Goal: Task Accomplishment & Management: Manage account settings

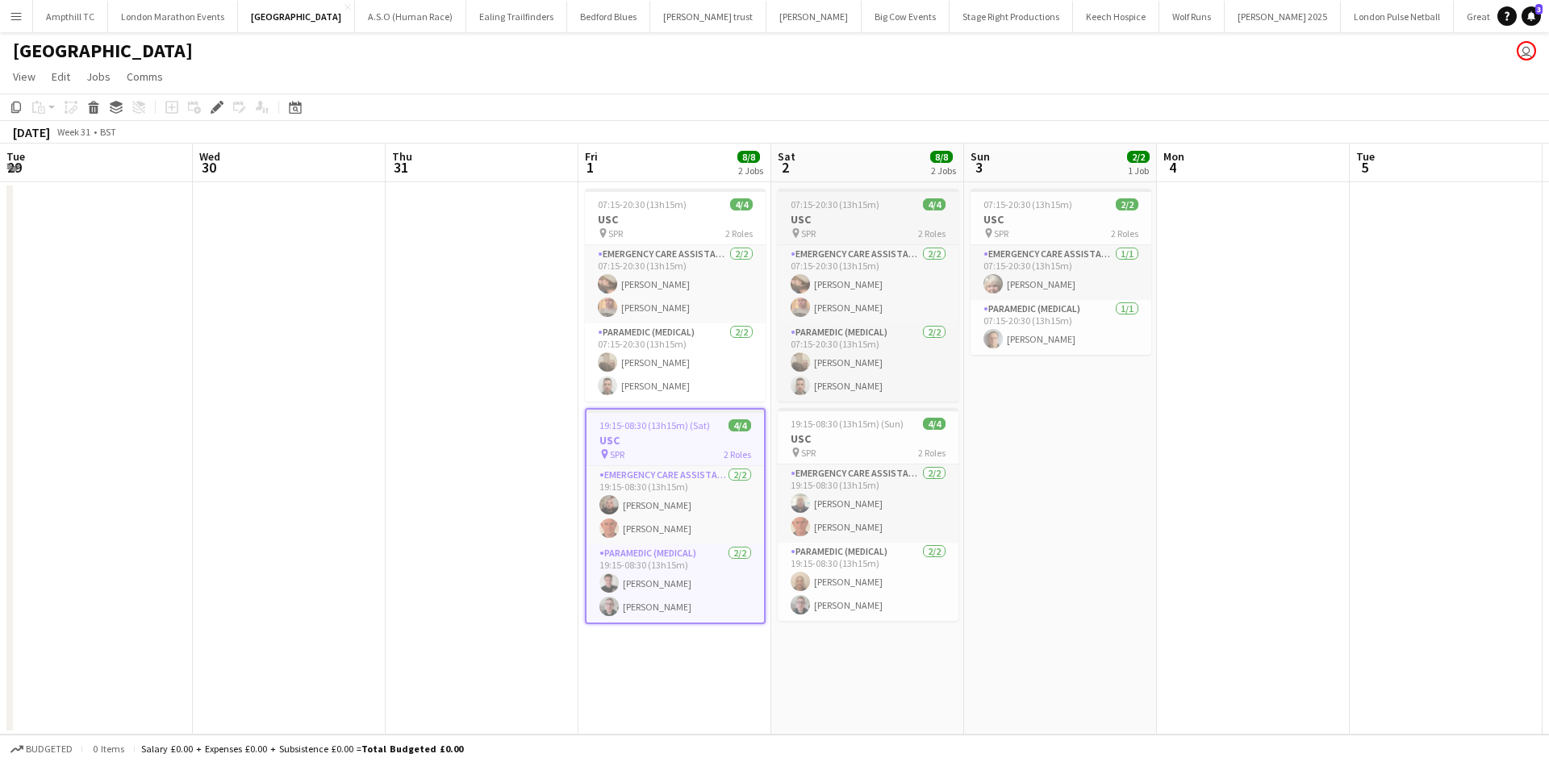
scroll to position [0, 555]
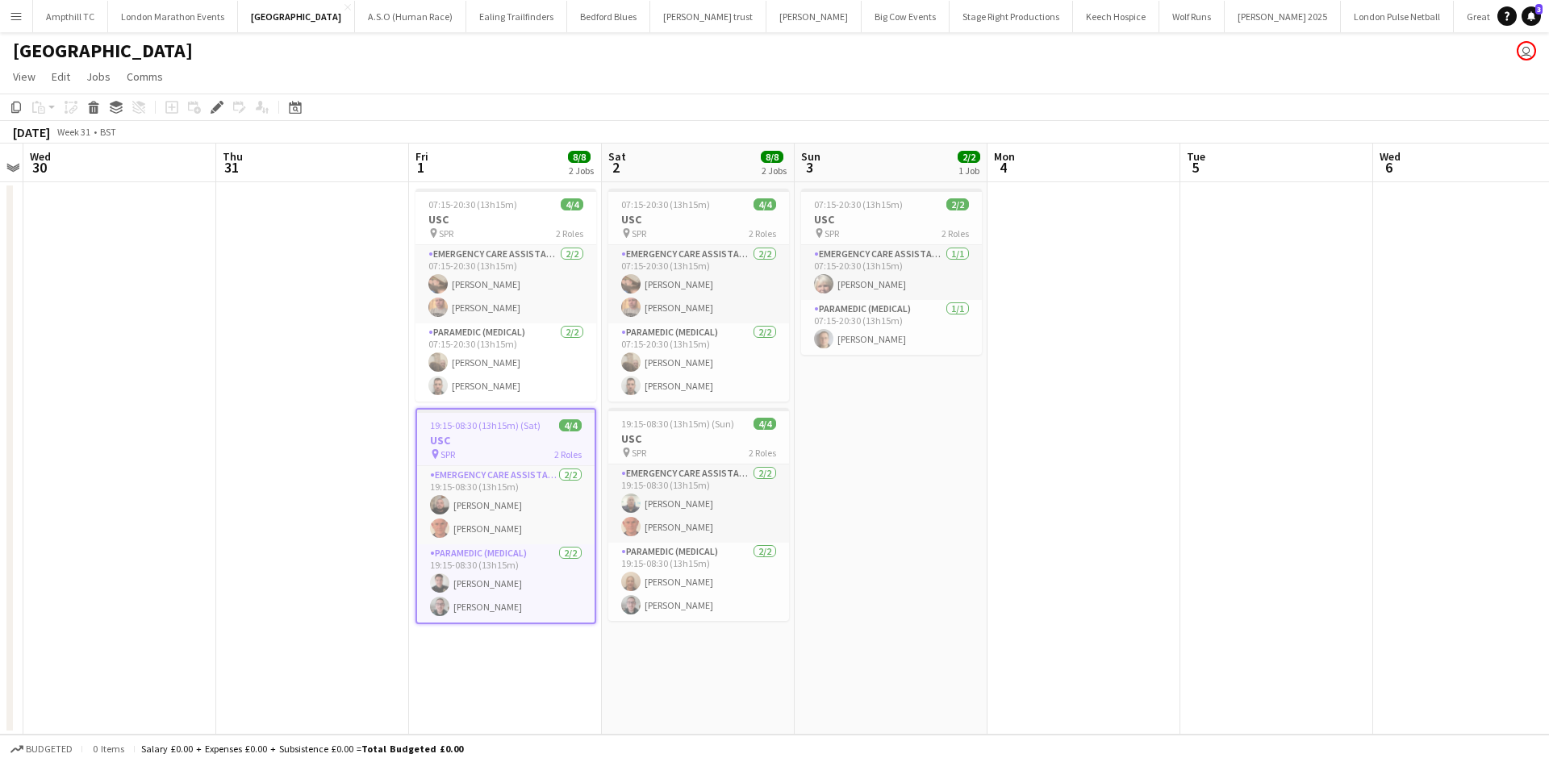
click at [18, 21] on app-icon "Menu" at bounding box center [16, 16] width 13 height 13
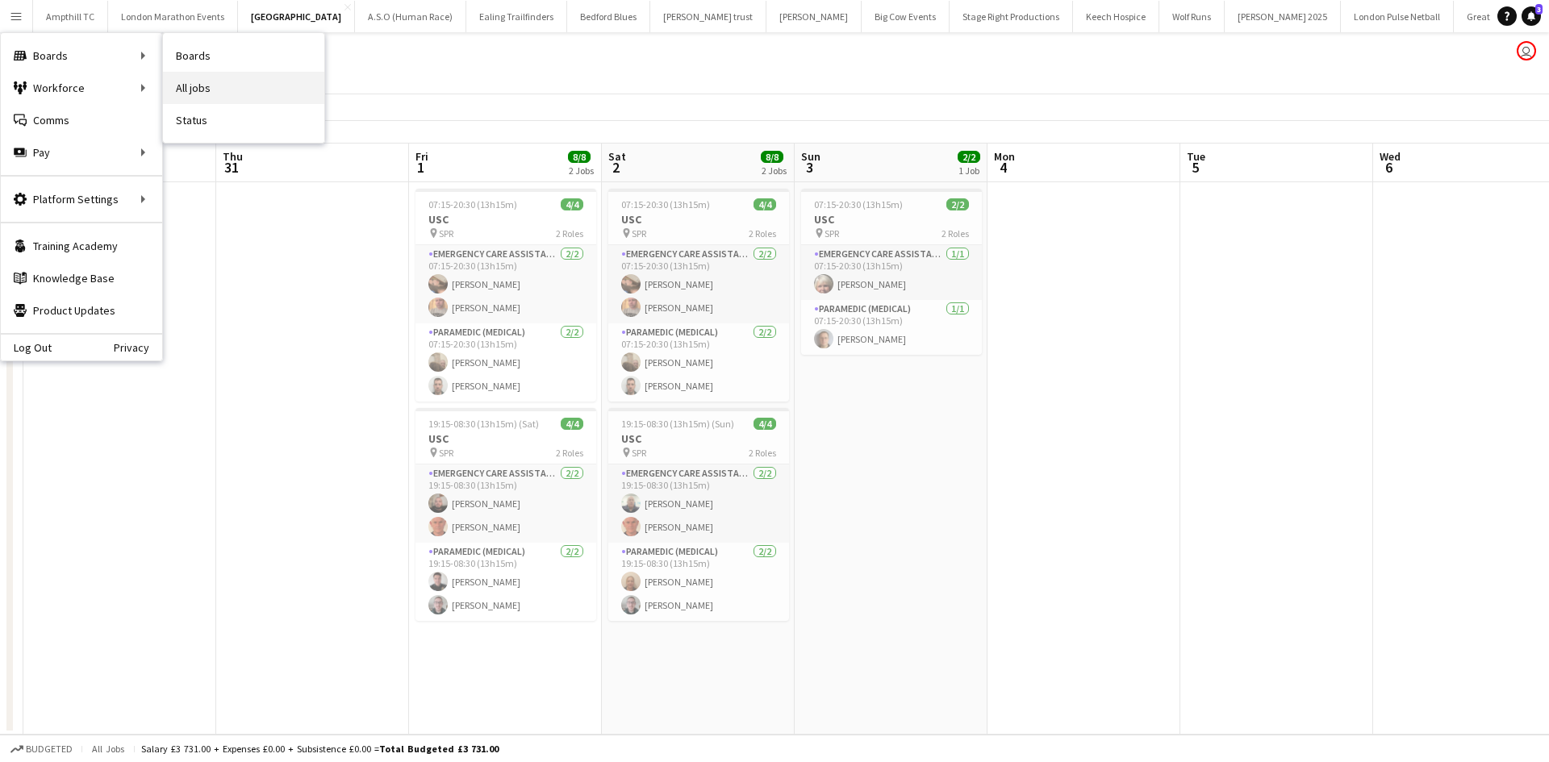
click at [226, 86] on link "All jobs" at bounding box center [243, 88] width 161 height 32
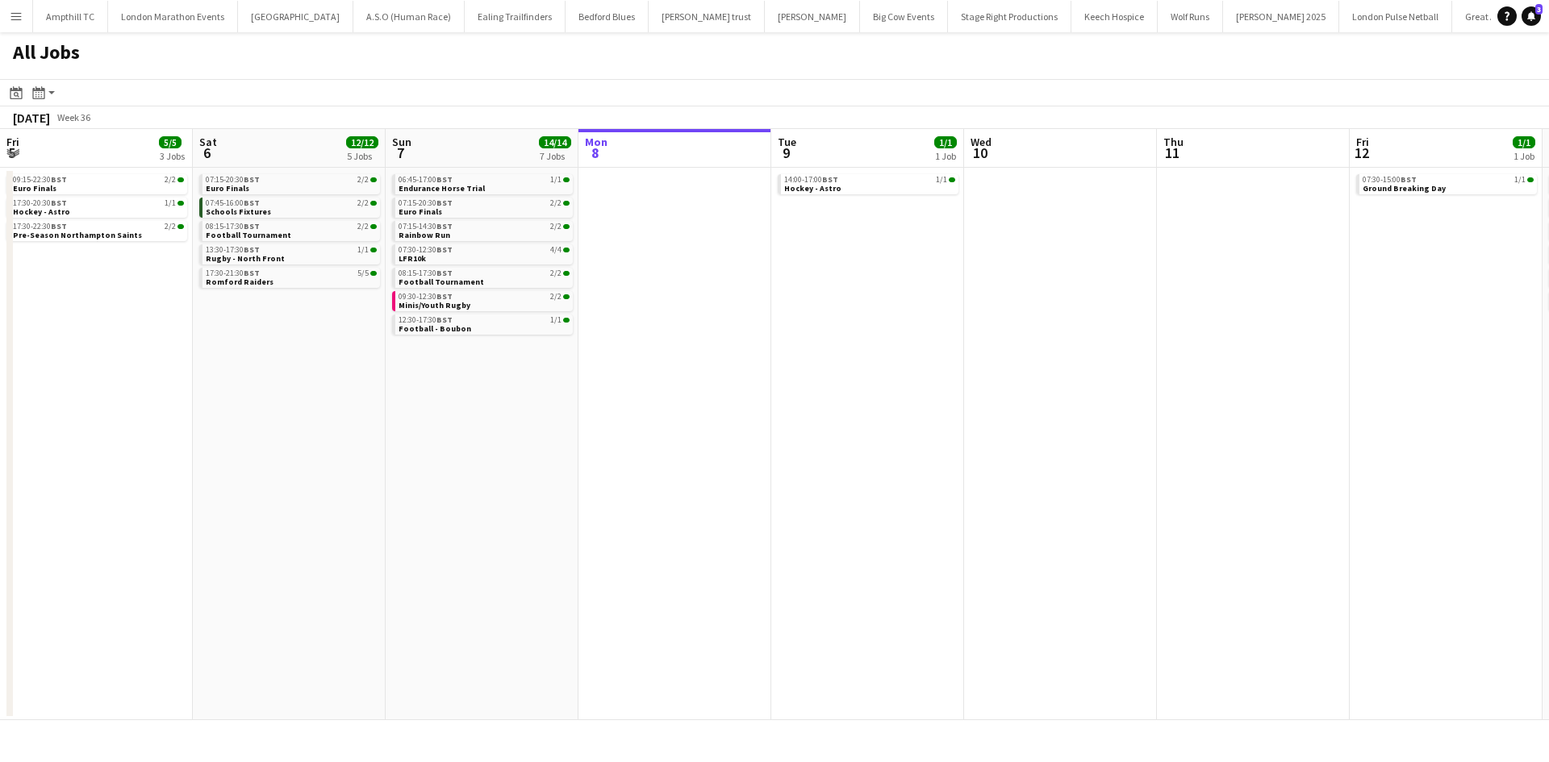
scroll to position [0, 386]
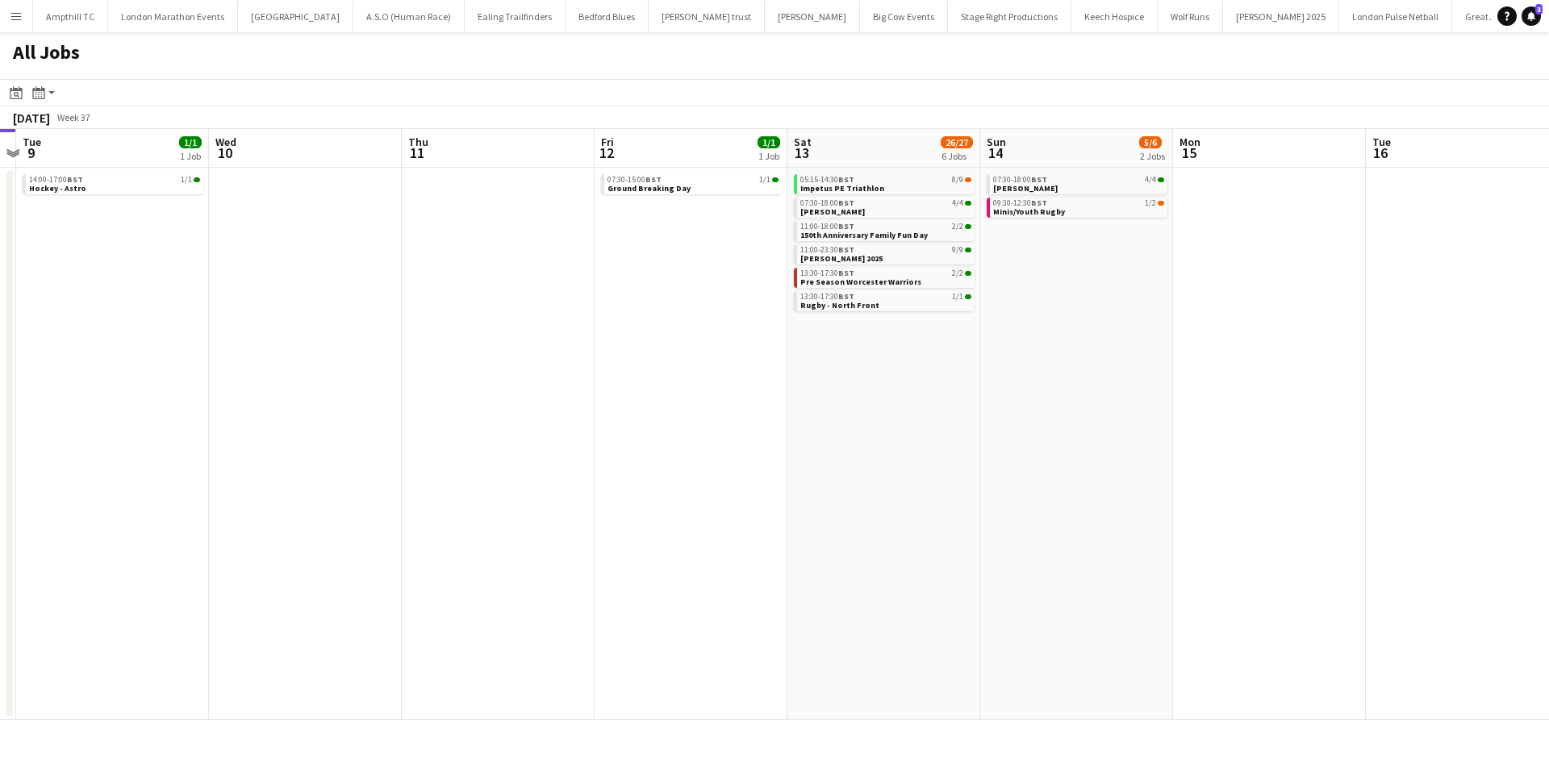
drag, startPoint x: 1019, startPoint y: 322, endPoint x: 730, endPoint y: 312, distance: 289.0
click at [652, 344] on app-calendar-viewport "Fri 5 5/5 3 Jobs Sat 6 12/12 5 Jobs Sun 7 14/14 7 Jobs Mon 8 Tue 9 1/1 1 Job We…" at bounding box center [774, 424] width 1549 height 591
click at [883, 181] on div "05:15-14:30 BST 8/9" at bounding box center [888, 180] width 171 height 8
click at [1041, 211] on span "Minis/Youth Rugby" at bounding box center [1031, 212] width 72 height 10
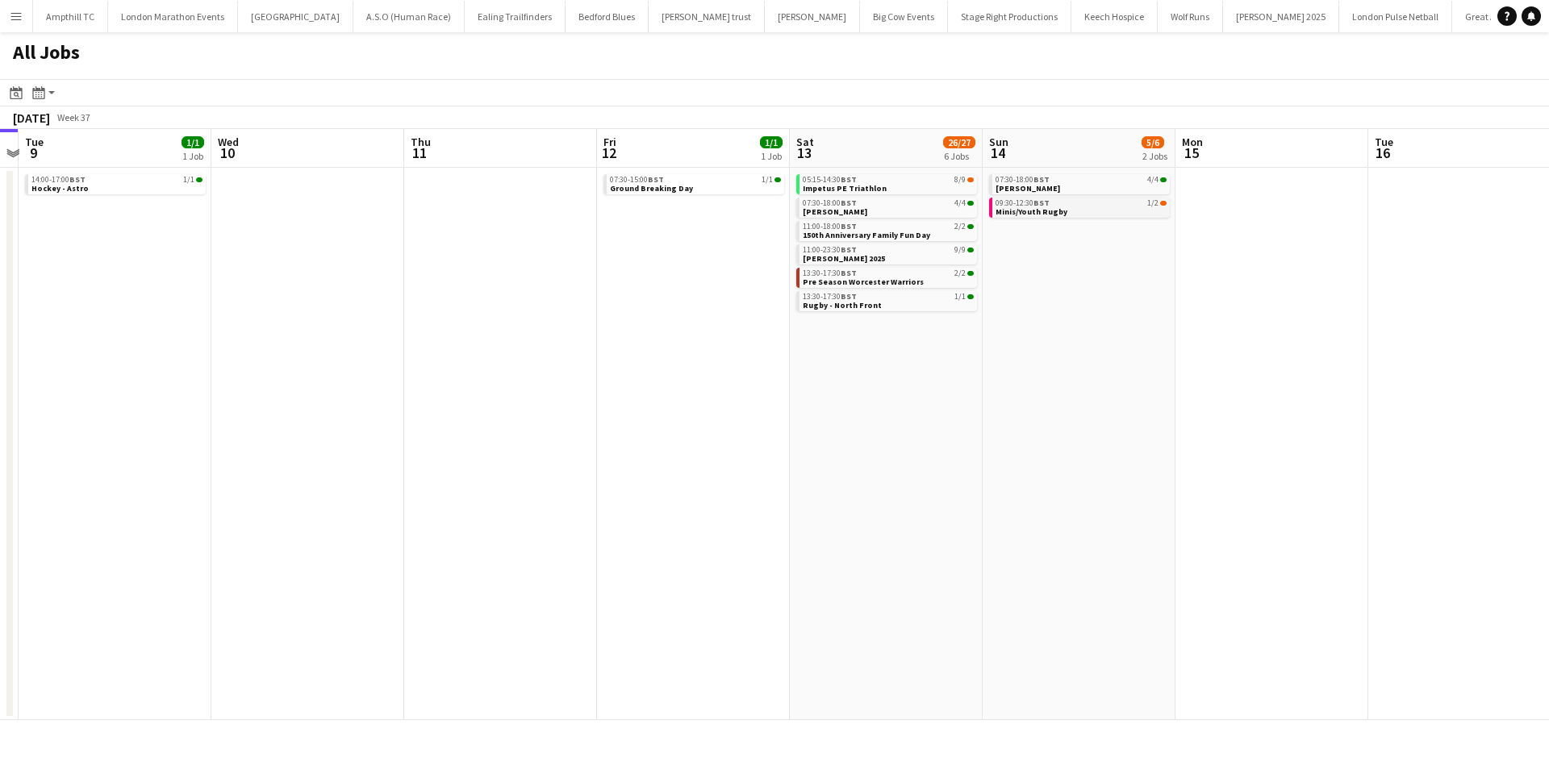
scroll to position [0, 752]
click at [891, 192] on app-brief-job-card "05:15-14:30 BST 8/9 Impetus PE Triathlon" at bounding box center [887, 184] width 181 height 20
click at [898, 183] on div "05:15-14:30 BST 8/9" at bounding box center [889, 180] width 171 height 8
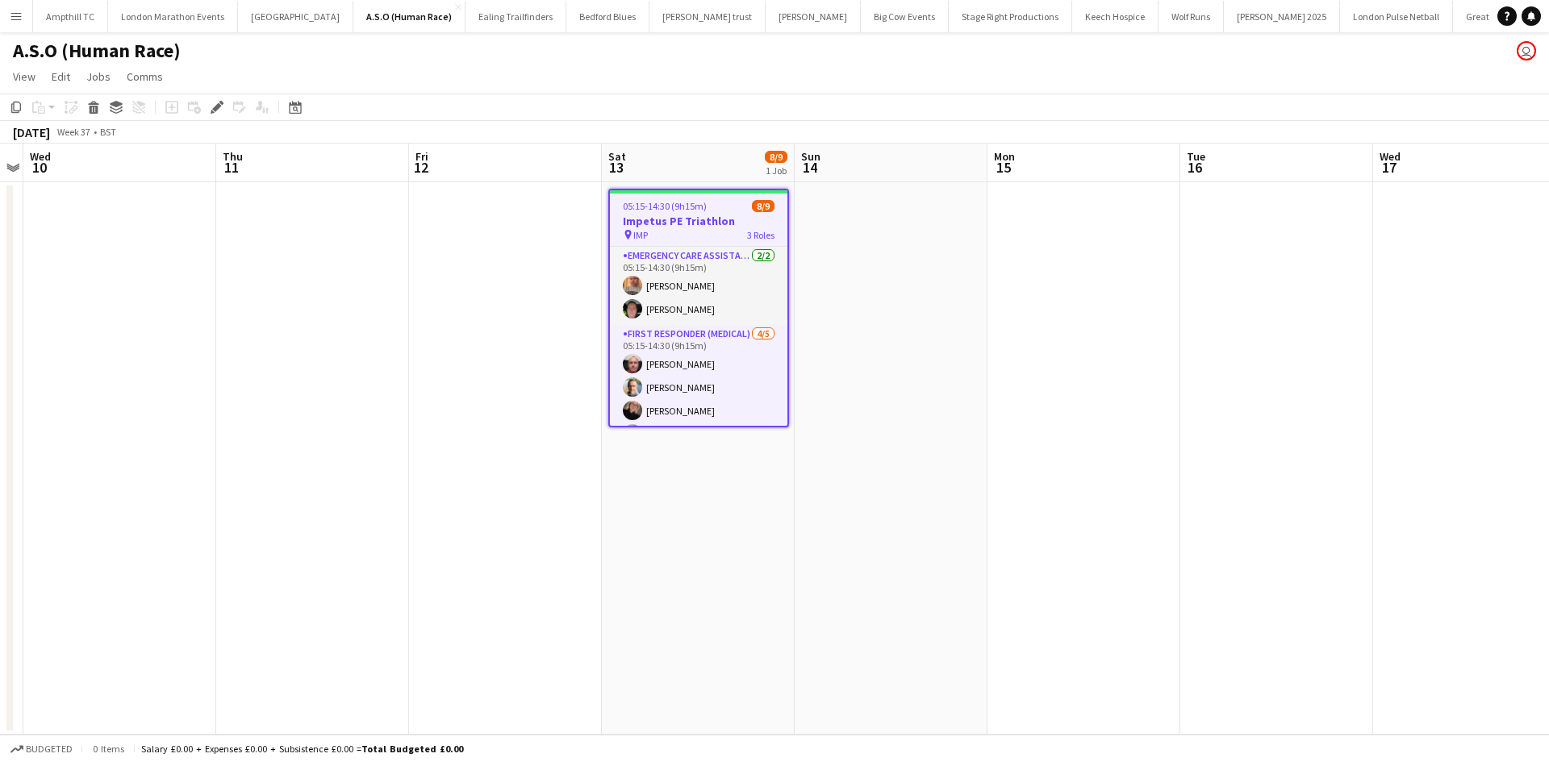
click at [700, 214] on h3 "Impetus PE Triathlon" at bounding box center [698, 221] width 177 height 15
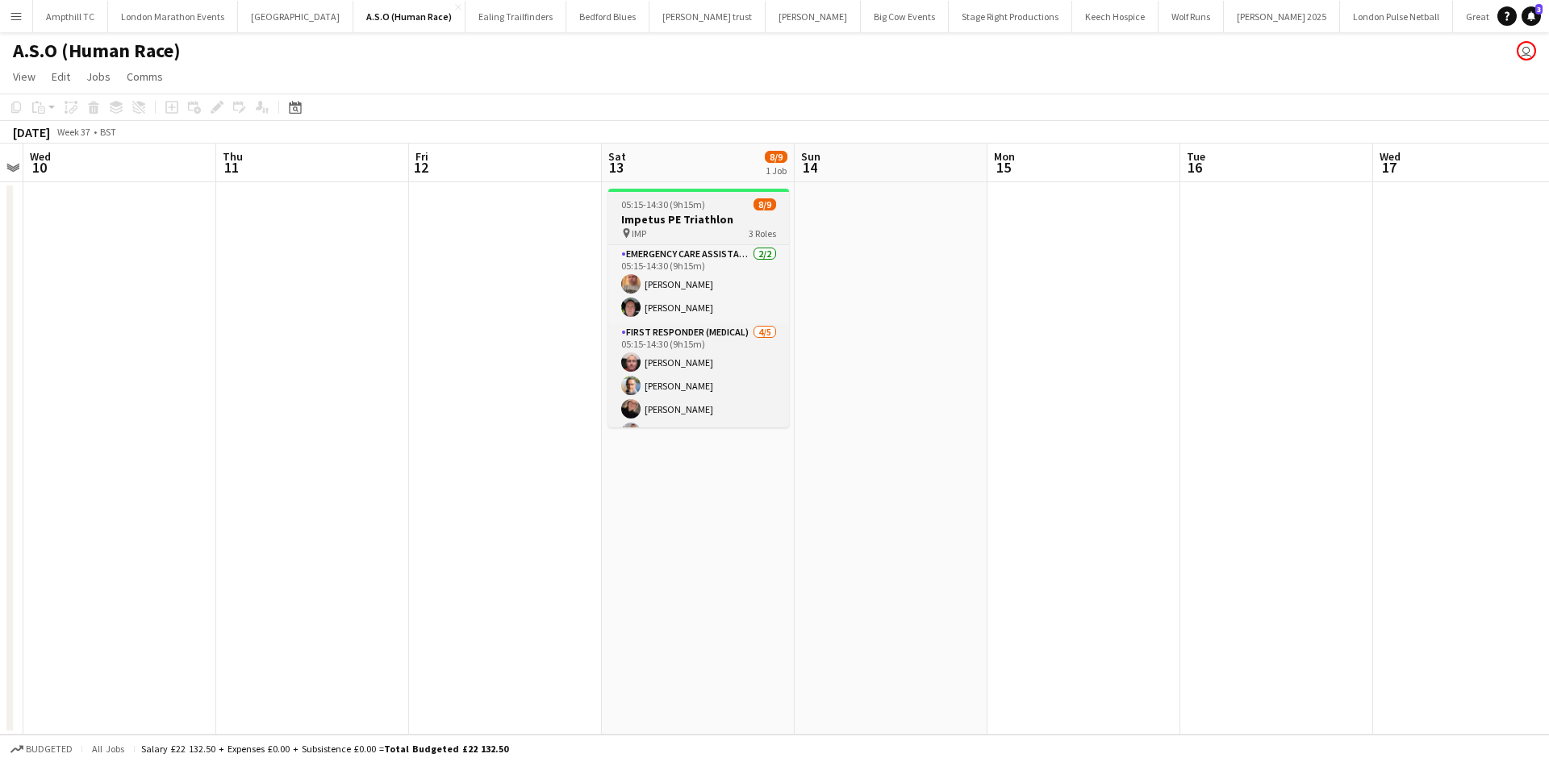
click at [695, 222] on h3 "Impetus PE Triathlon" at bounding box center [698, 219] width 181 height 15
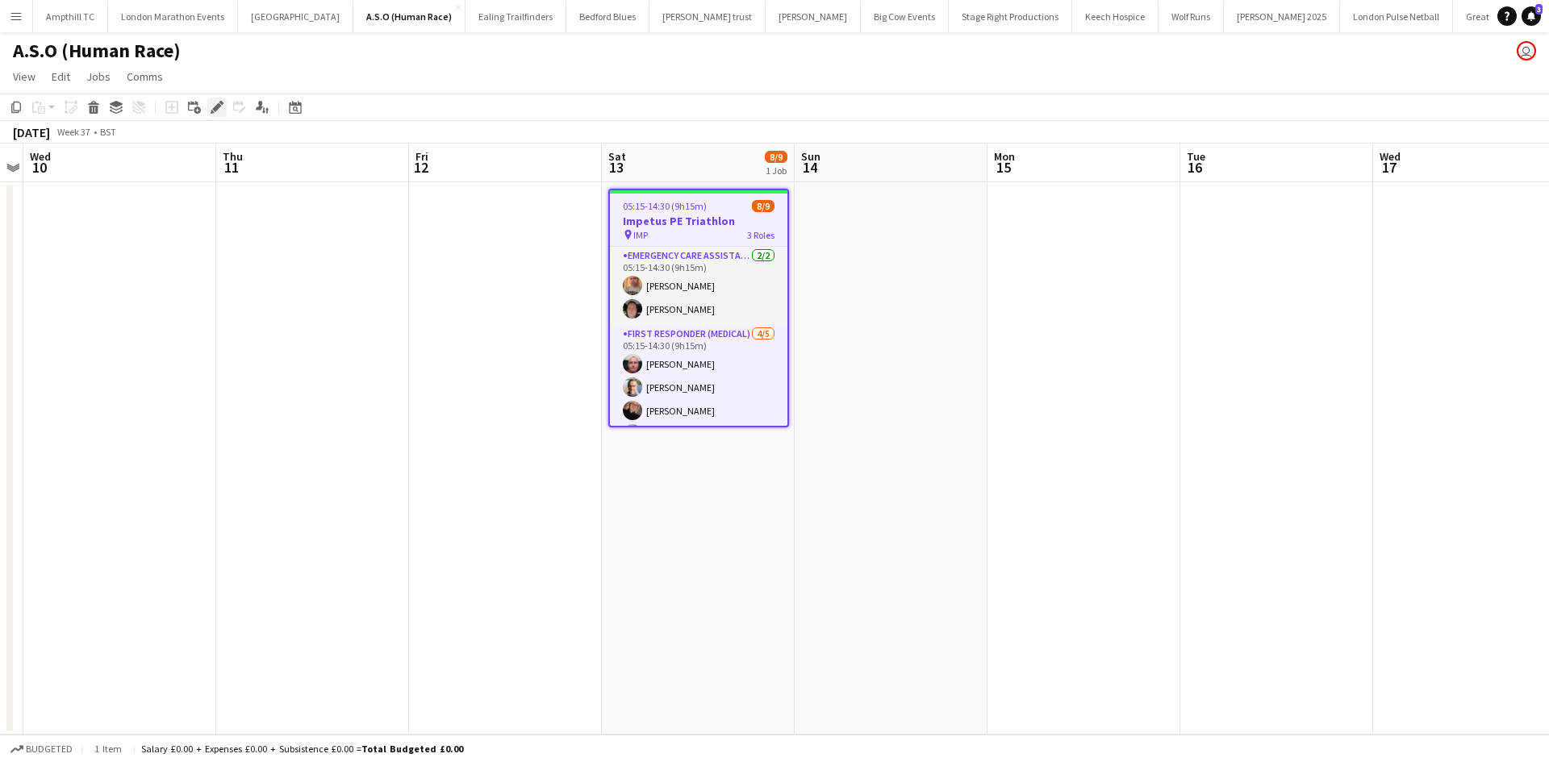
click at [219, 106] on icon at bounding box center [216, 107] width 9 height 9
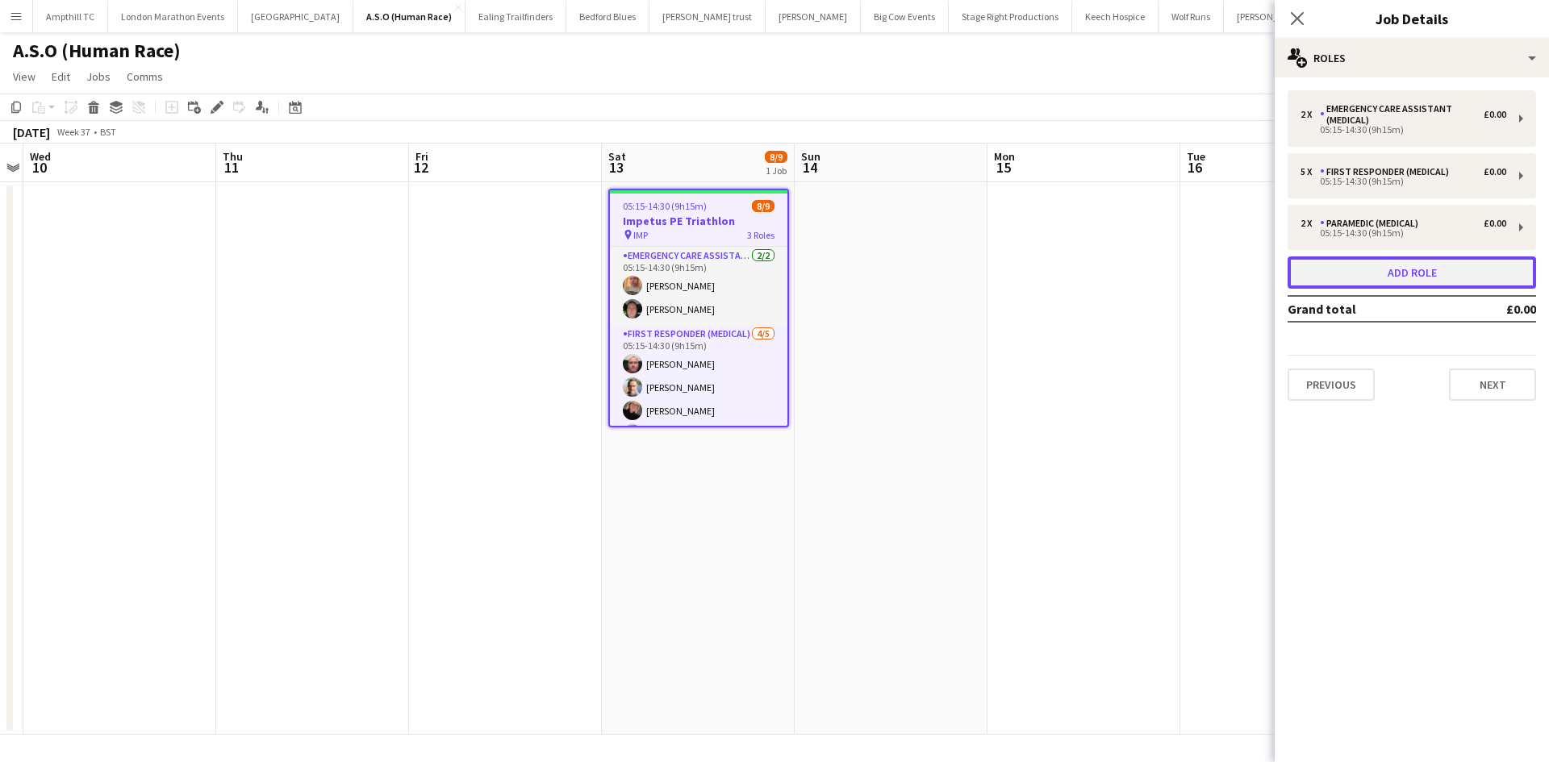
click at [1375, 277] on button "Add role" at bounding box center [1411, 273] width 248 height 32
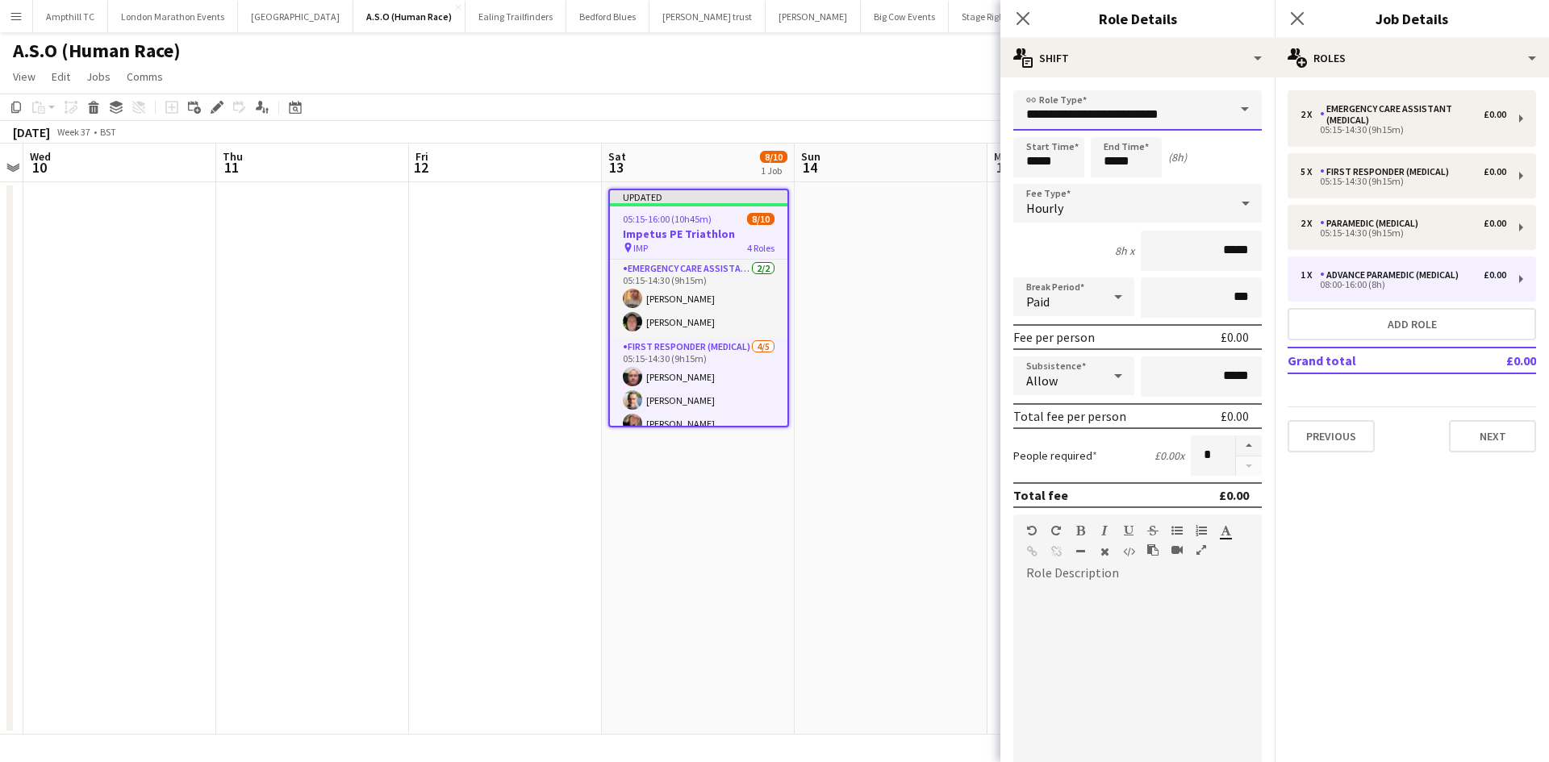
click at [1160, 118] on input "**********" at bounding box center [1137, 110] width 248 height 40
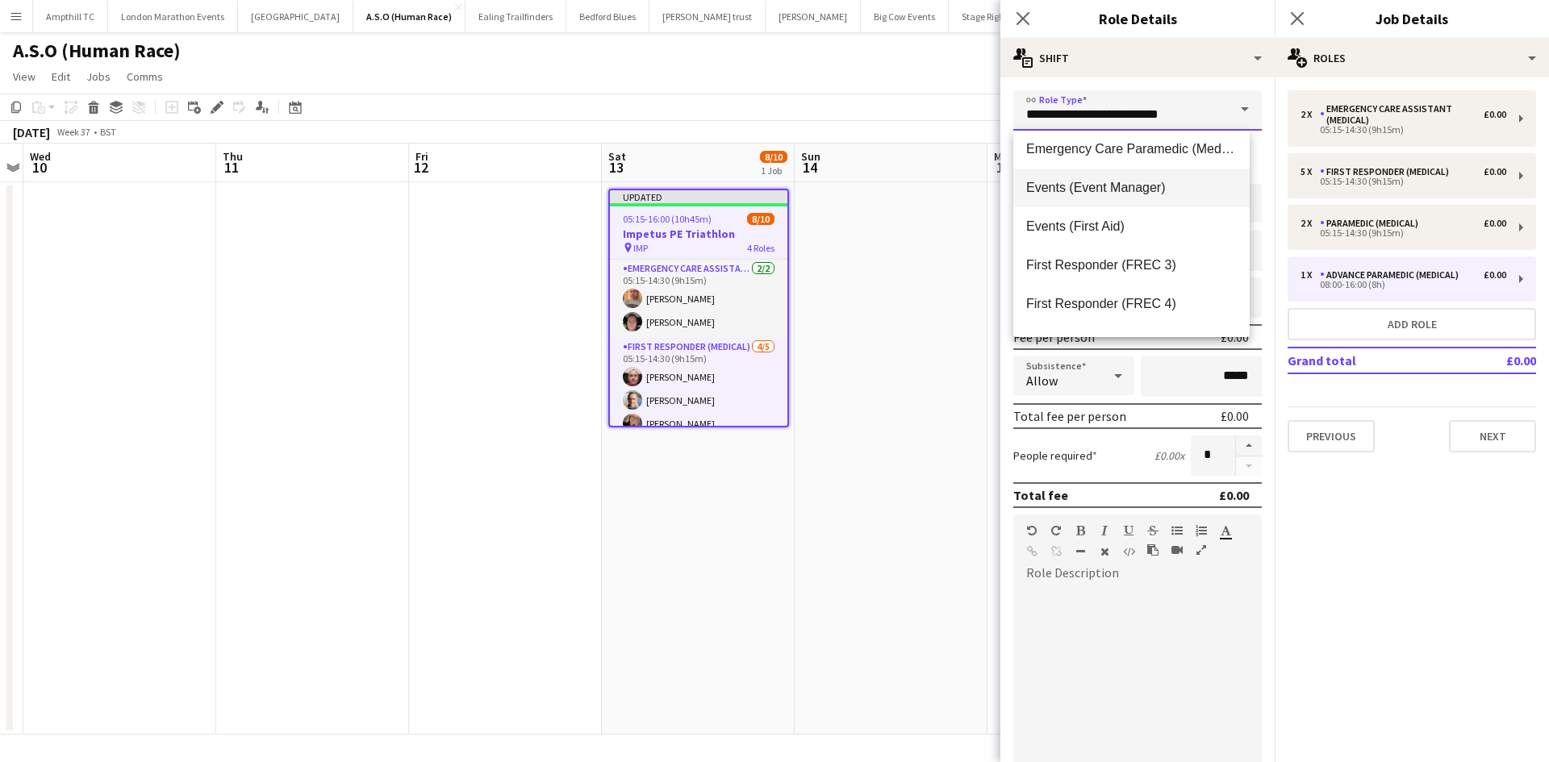
scroll to position [242, 0]
click at [1152, 196] on mat-option "Events (Event Manager)" at bounding box center [1131, 185] width 236 height 39
type input "**********"
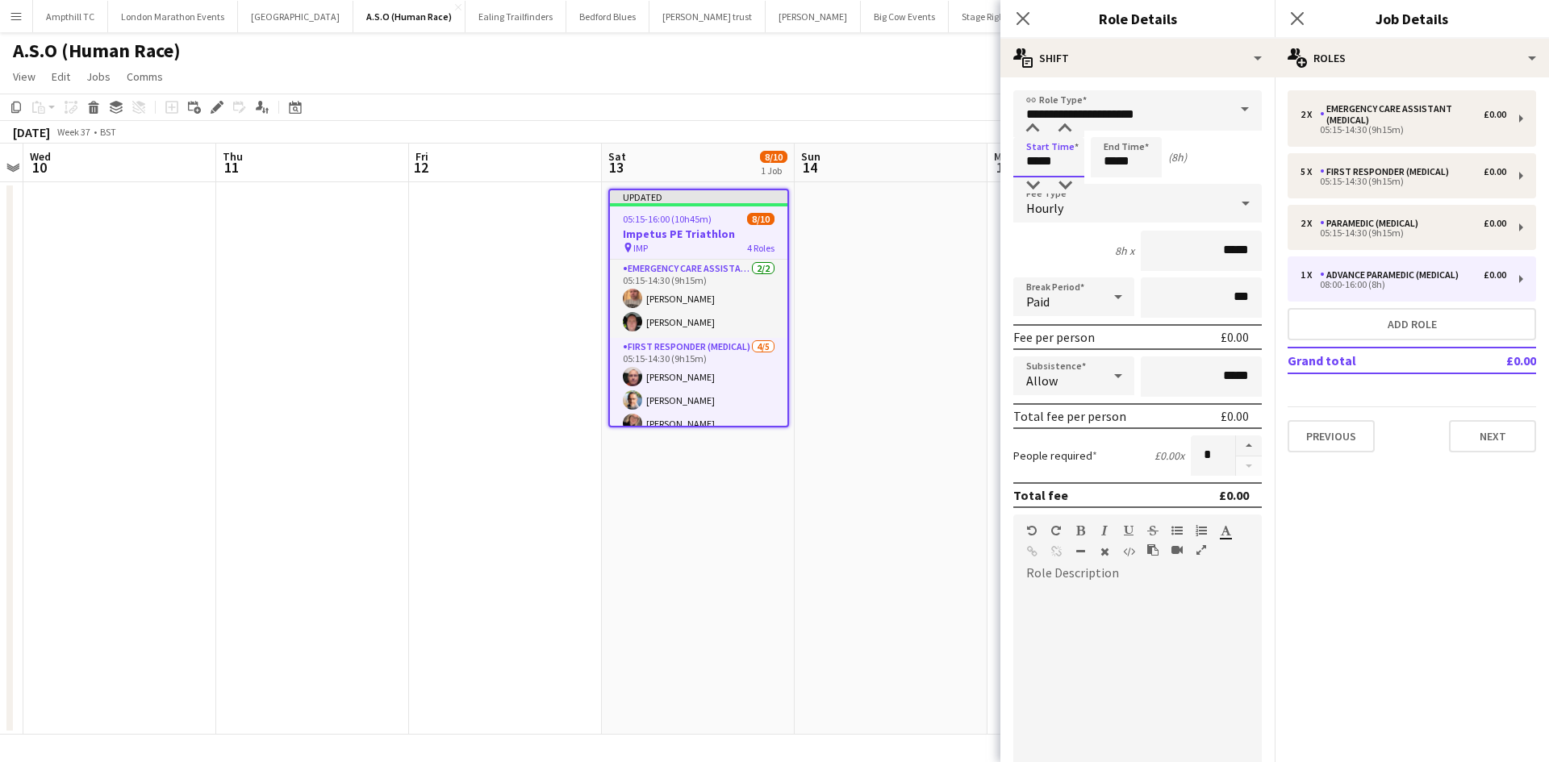
click at [1055, 161] on input "*****" at bounding box center [1048, 157] width 71 height 40
click at [1032, 182] on div at bounding box center [1032, 185] width 32 height 16
click at [1029, 185] on div at bounding box center [1032, 185] width 32 height 16
type input "*****"
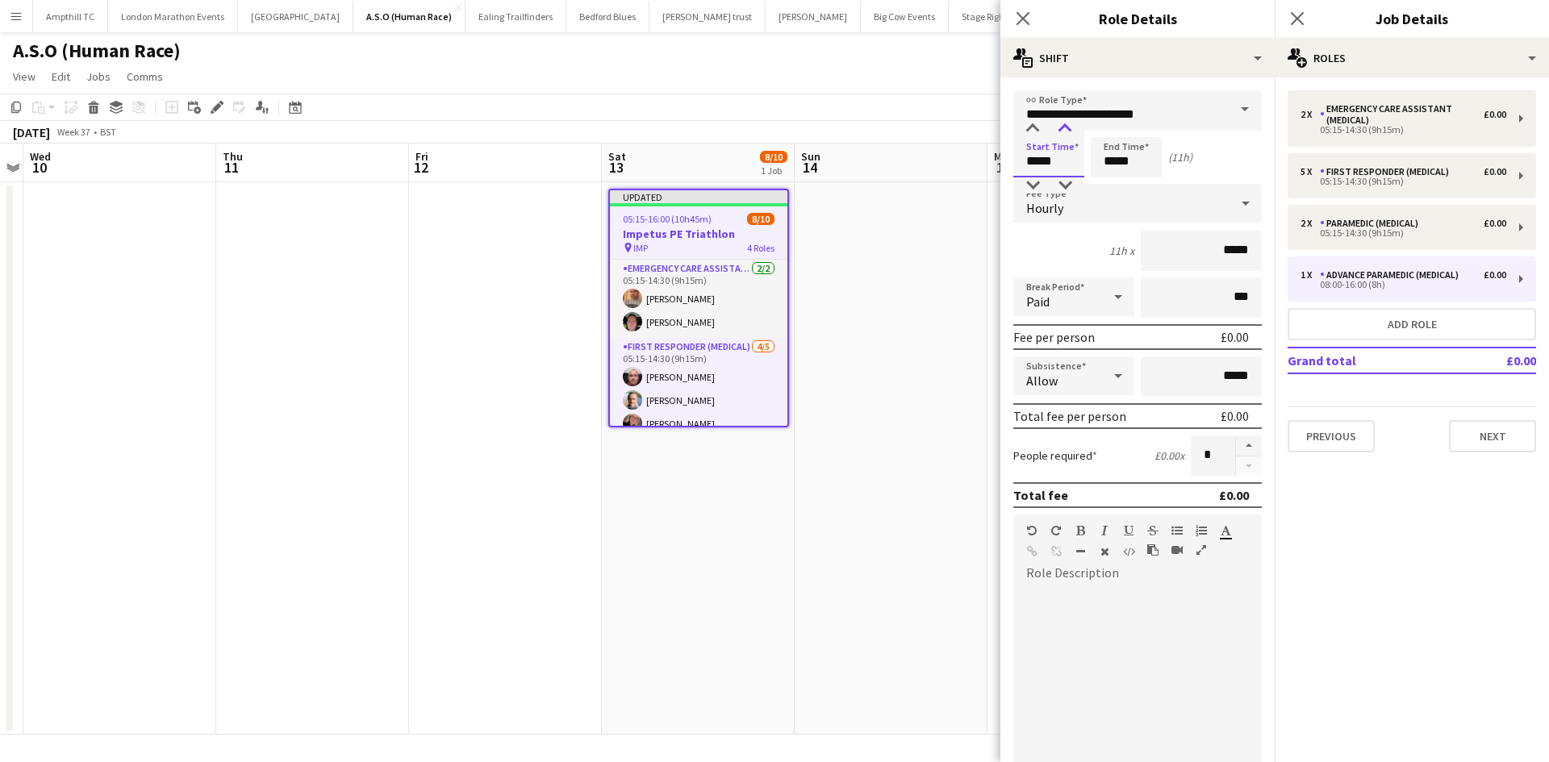
click at [1070, 121] on div at bounding box center [1065, 129] width 32 height 16
drag, startPoint x: 1143, startPoint y: 172, endPoint x: 1132, endPoint y: 173, distance: 11.4
click at [1144, 171] on input "*****" at bounding box center [1126, 157] width 71 height 40
click at [1122, 187] on div at bounding box center [1110, 185] width 32 height 16
click at [1116, 187] on div at bounding box center [1110, 185] width 32 height 16
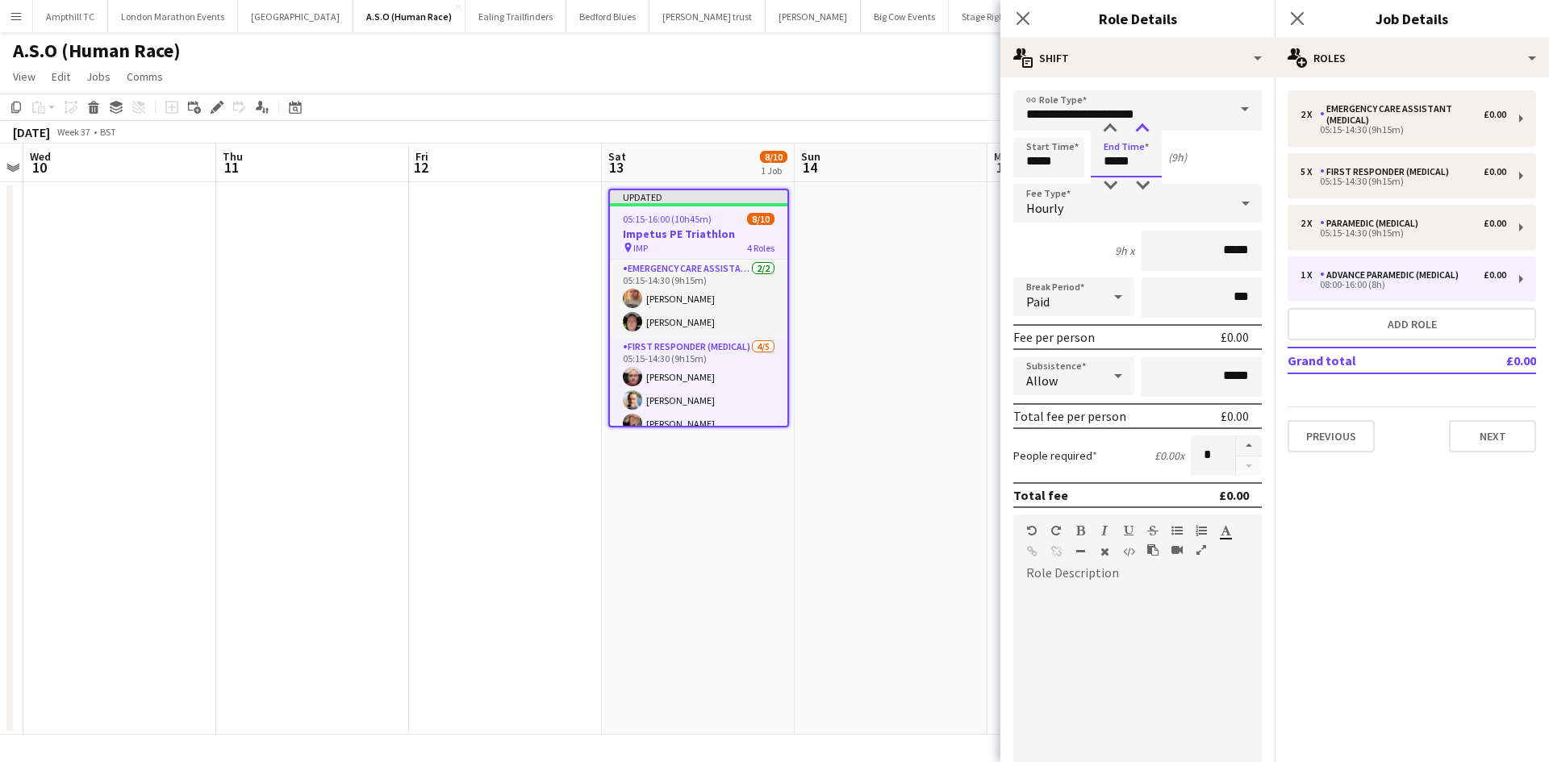
click at [1140, 126] on div at bounding box center [1142, 129] width 32 height 16
type input "*****"
click at [1145, 126] on div at bounding box center [1142, 129] width 32 height 16
click at [1089, 298] on div "Paid" at bounding box center [1057, 296] width 89 height 39
click at [1062, 389] on span "Unpaid" at bounding box center [1071, 382] width 90 height 15
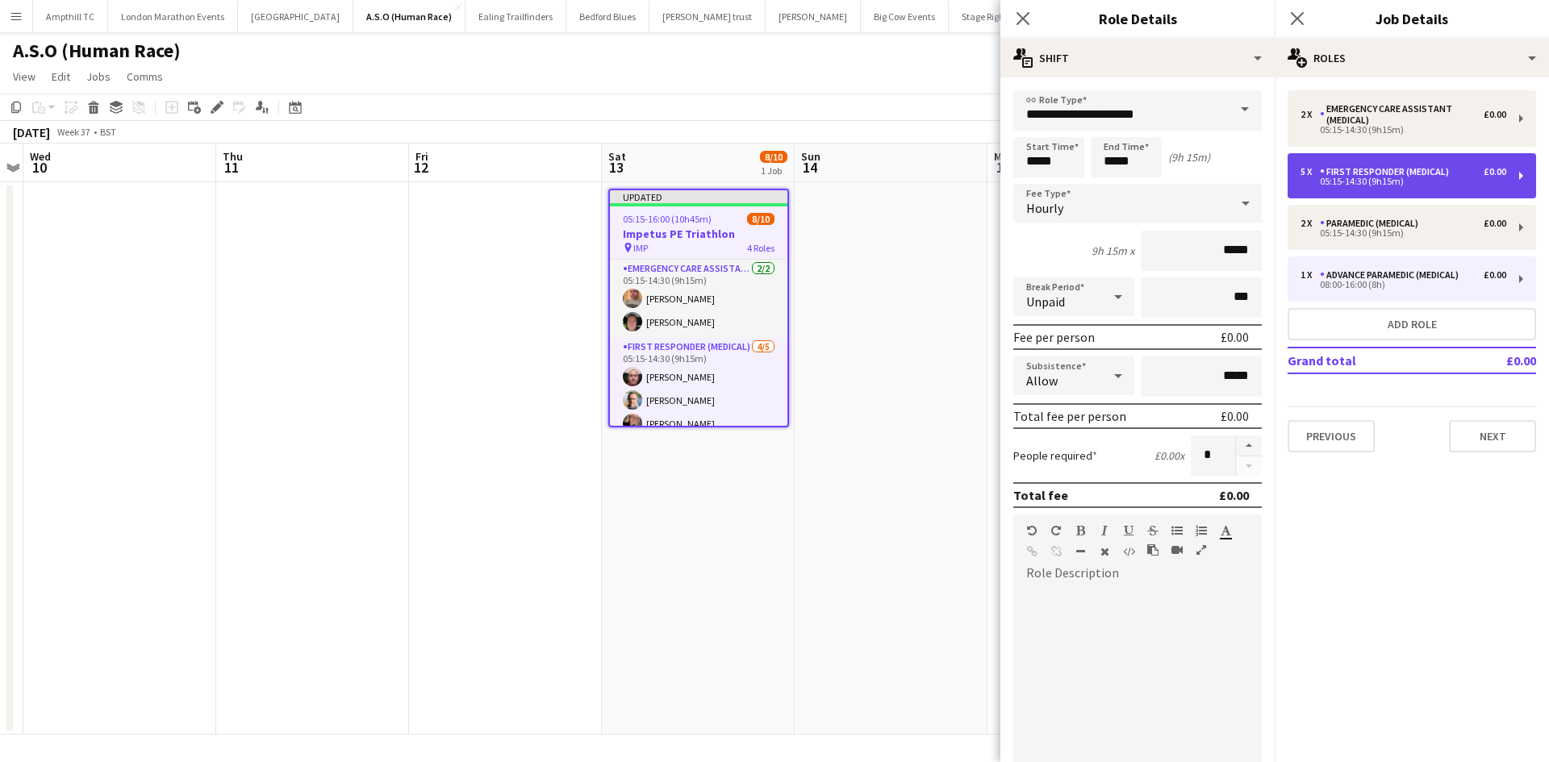
click at [1449, 171] on div "First Responder (Medical)" at bounding box center [1388, 171] width 136 height 11
type input "**********"
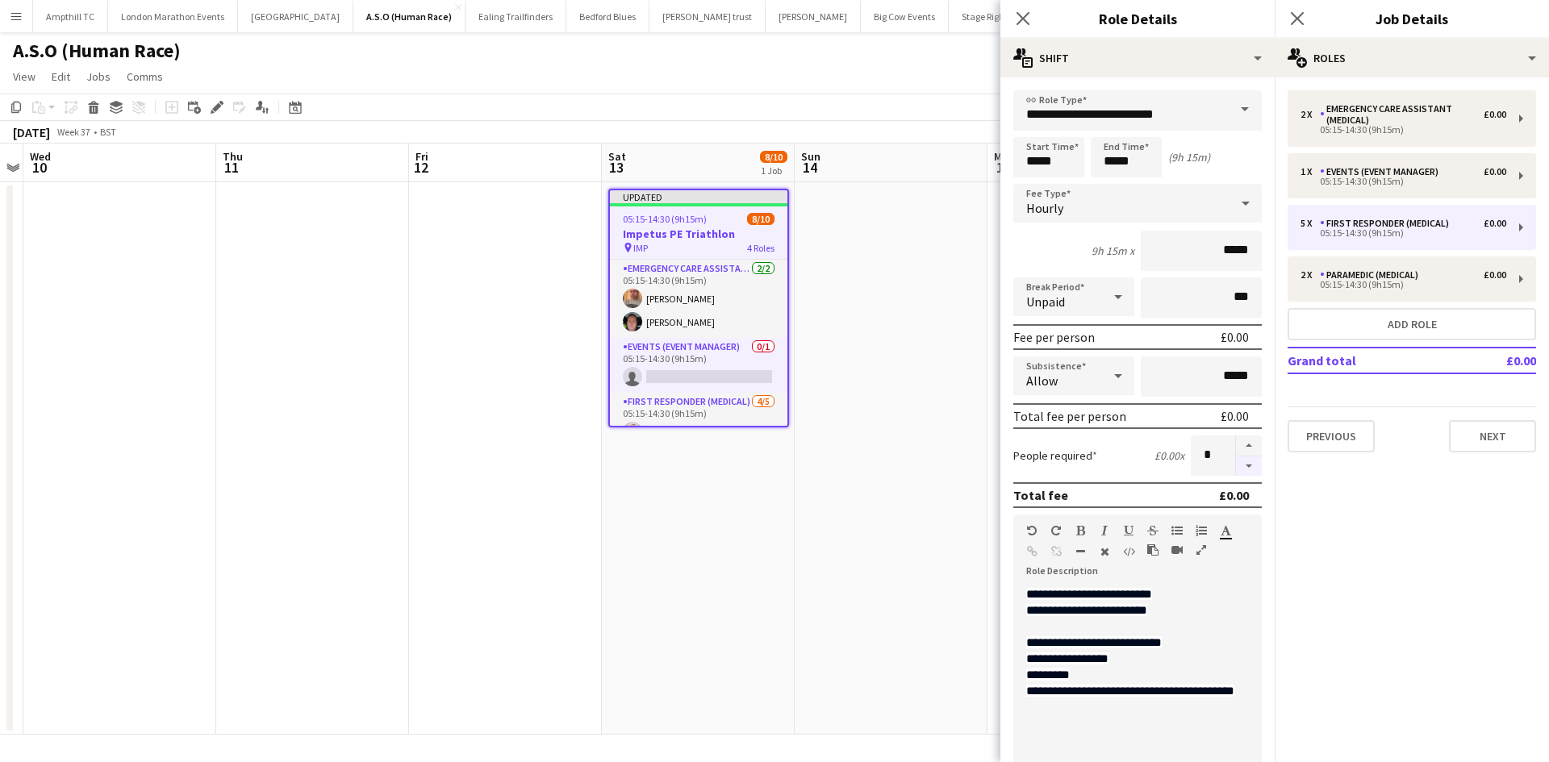
click at [1237, 464] on button "button" at bounding box center [1249, 467] width 26 height 20
type input "*"
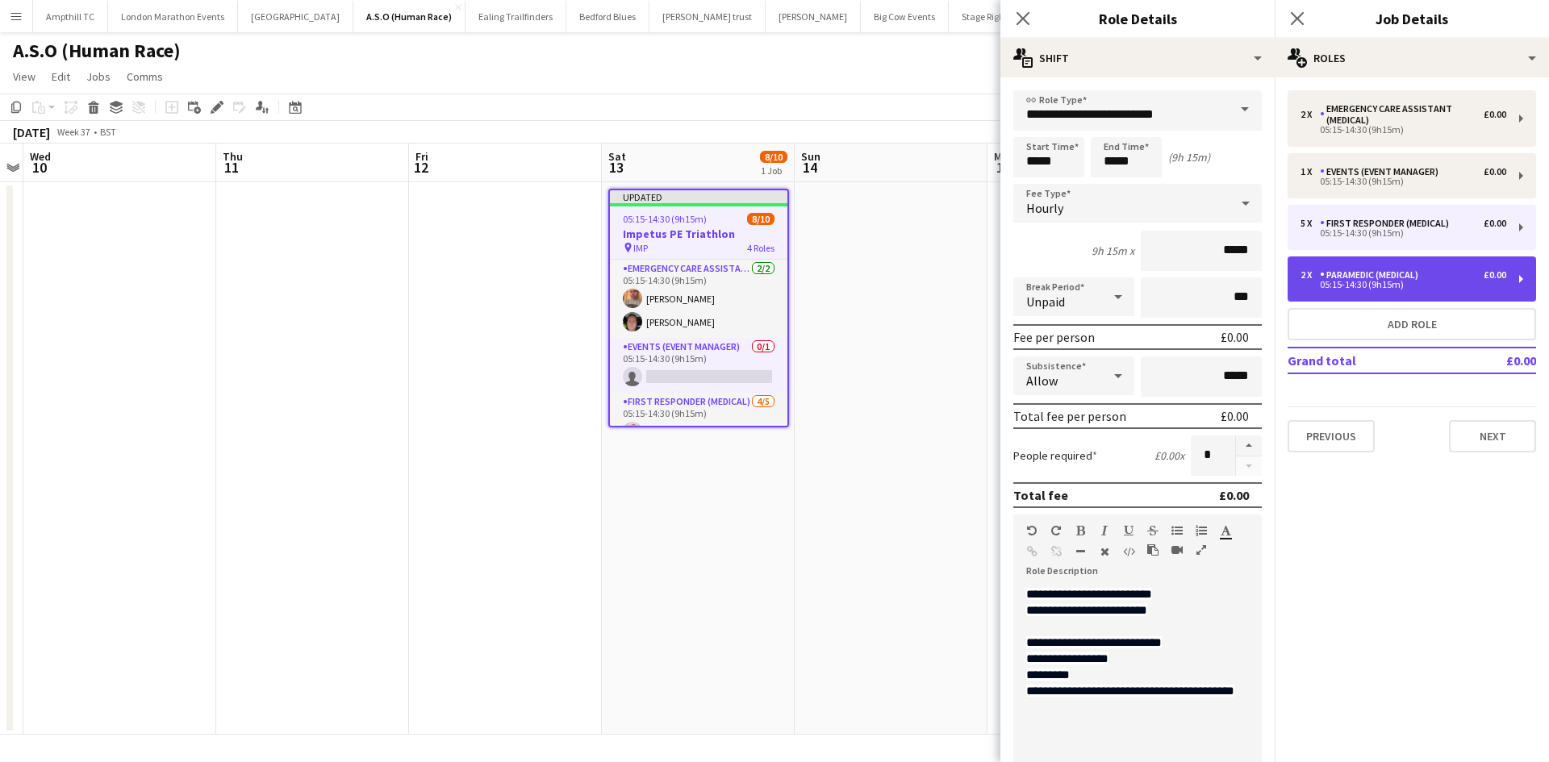
click at [1427, 288] on div "05:15-14:30 (9h15m)" at bounding box center [1403, 285] width 206 height 8
type input "**********"
type input "*"
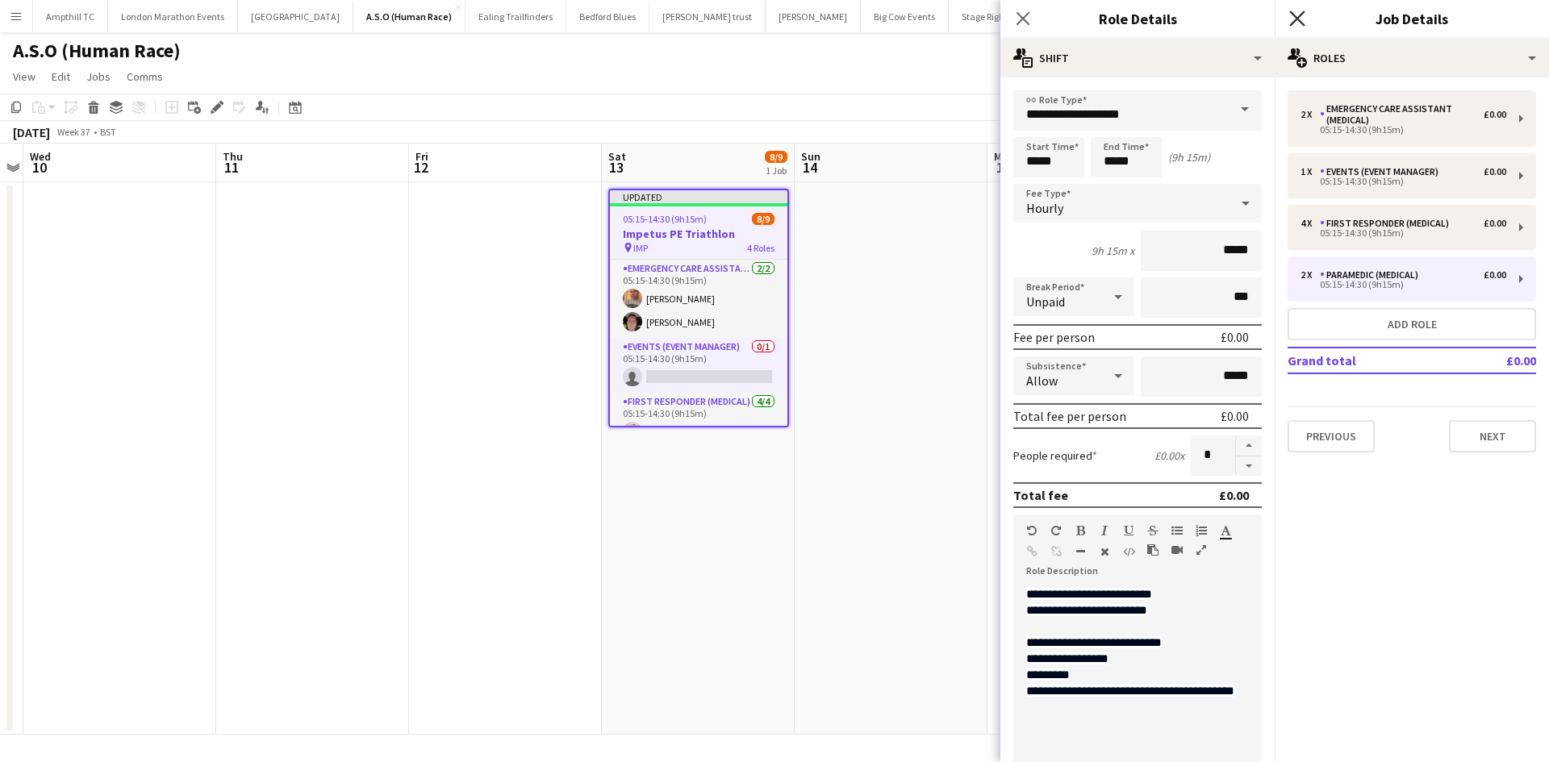
click at [1302, 21] on icon "Close pop-in" at bounding box center [1296, 17] width 15 height 15
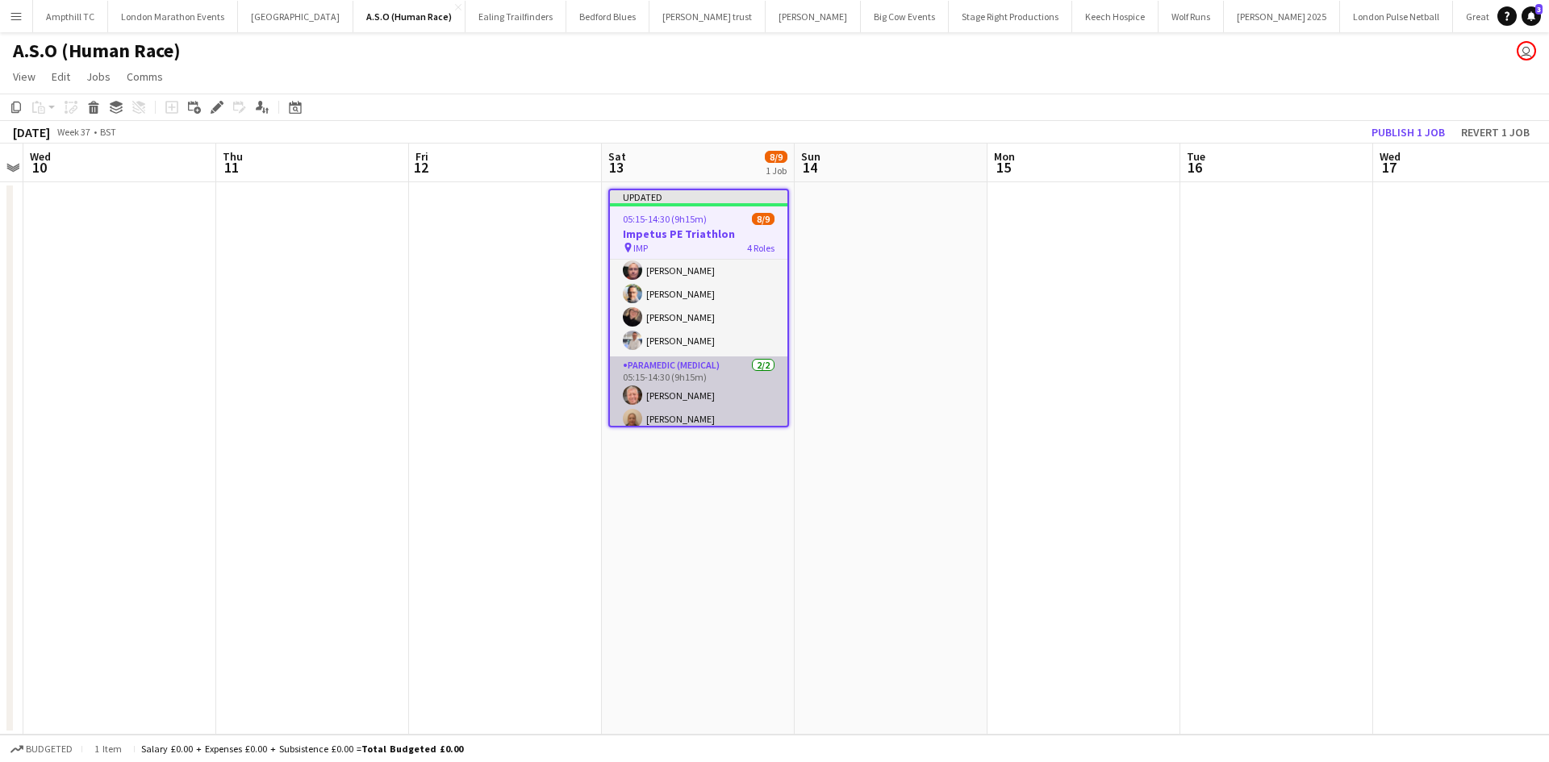
scroll to position [170, 0]
click at [695, 411] on app-card-role "Paramedic (Medical) 2/2 05:15-14:30 (9h15m) Duncan Millar Leanne Bleasdale" at bounding box center [698, 387] width 177 height 78
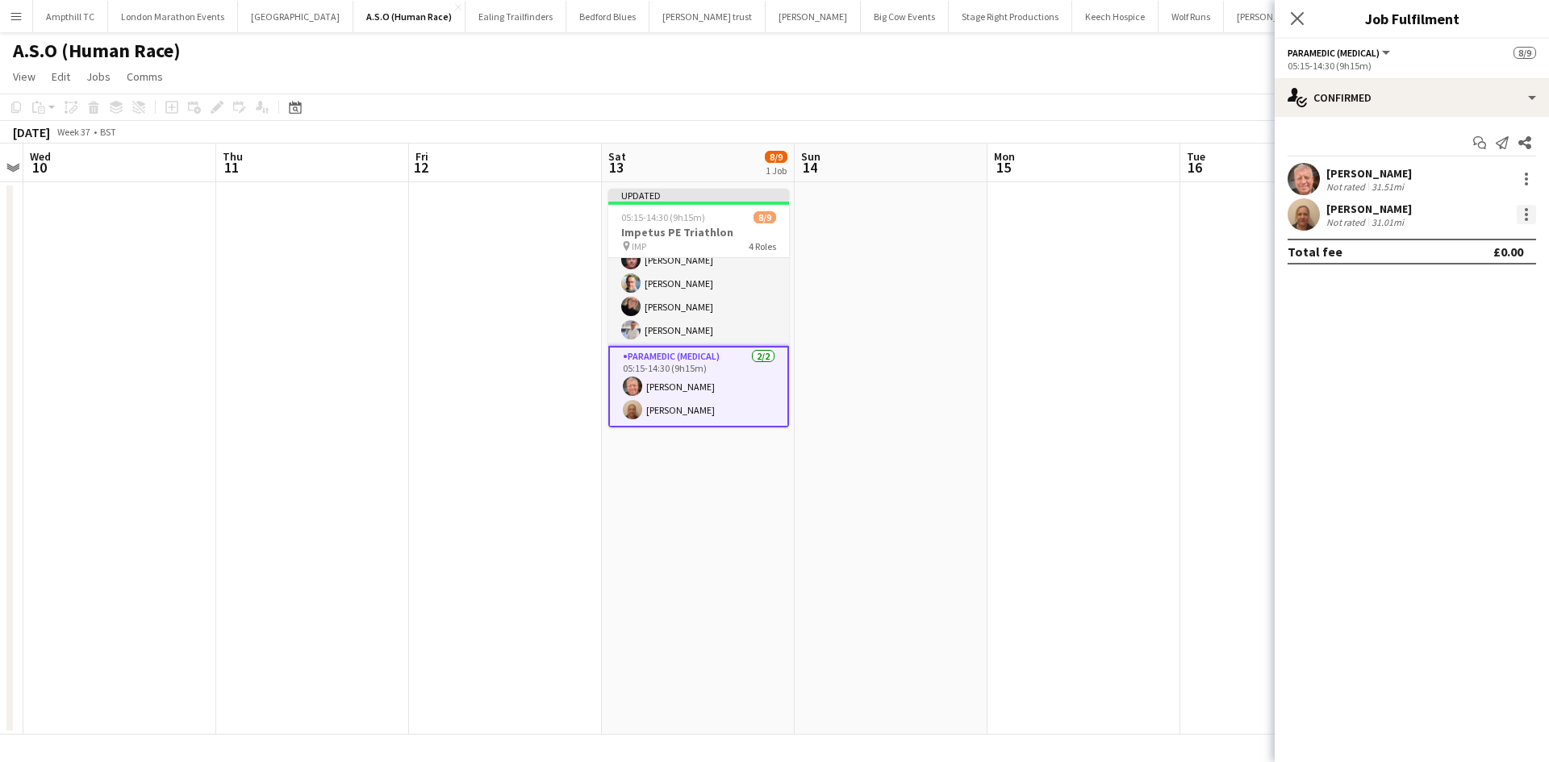
click at [1529, 220] on div at bounding box center [1526, 214] width 19 height 19
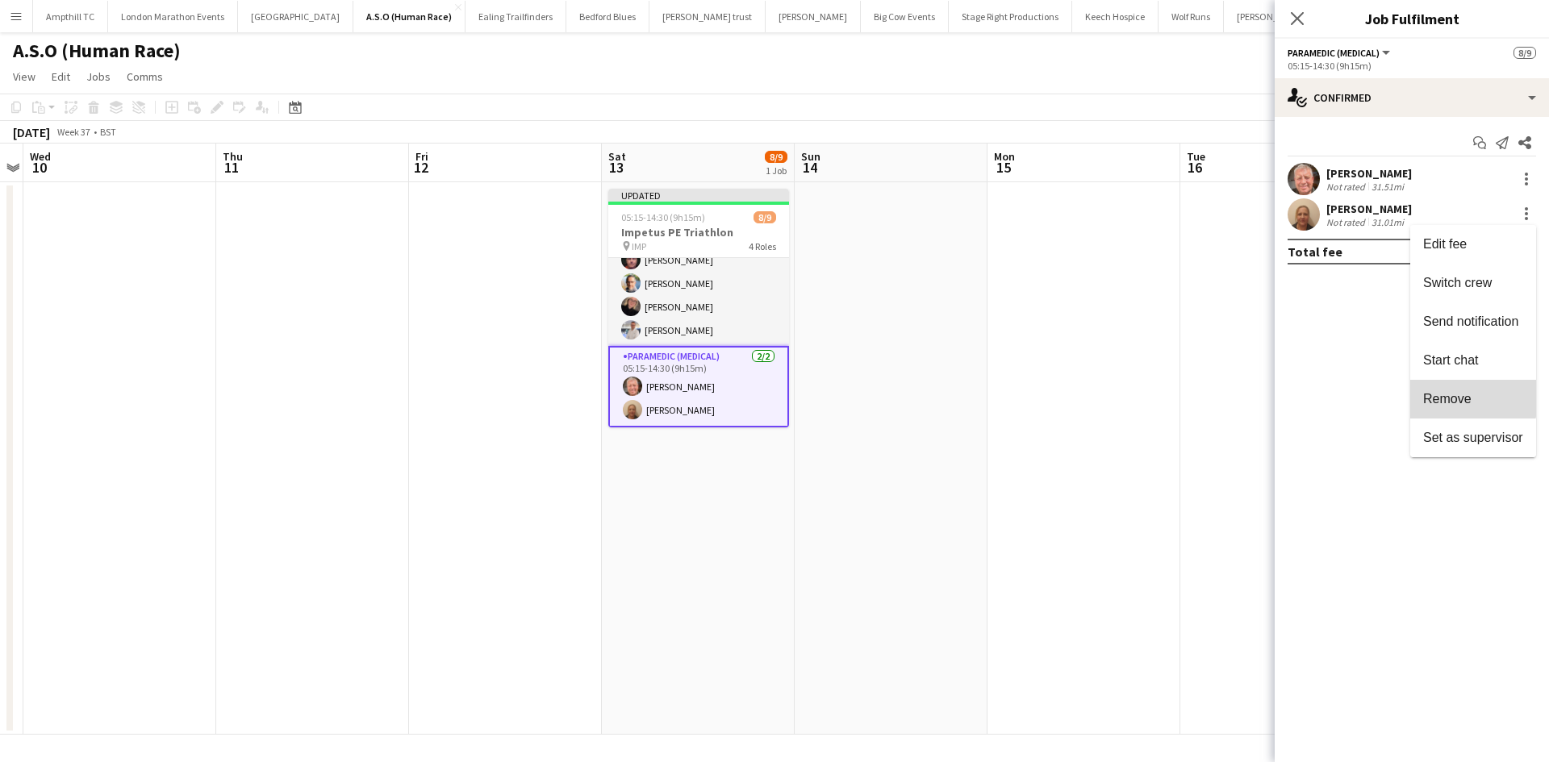
click at [1458, 390] on button "Remove" at bounding box center [1473, 399] width 126 height 39
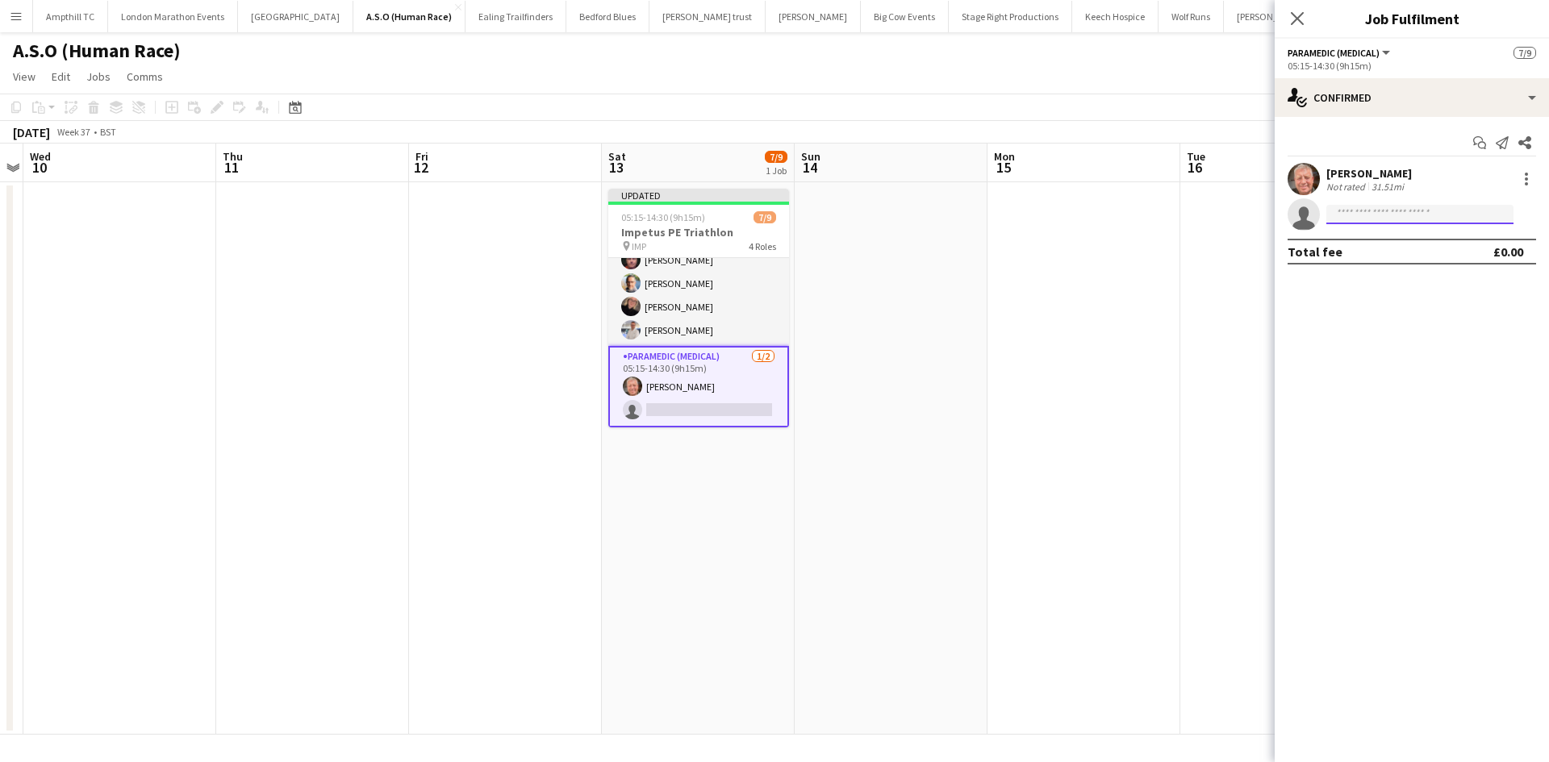
click at [1404, 223] on input at bounding box center [1419, 214] width 187 height 19
type input "***"
click at [1402, 248] on span "lee2d2@gmail.com" at bounding box center [1419, 250] width 161 height 13
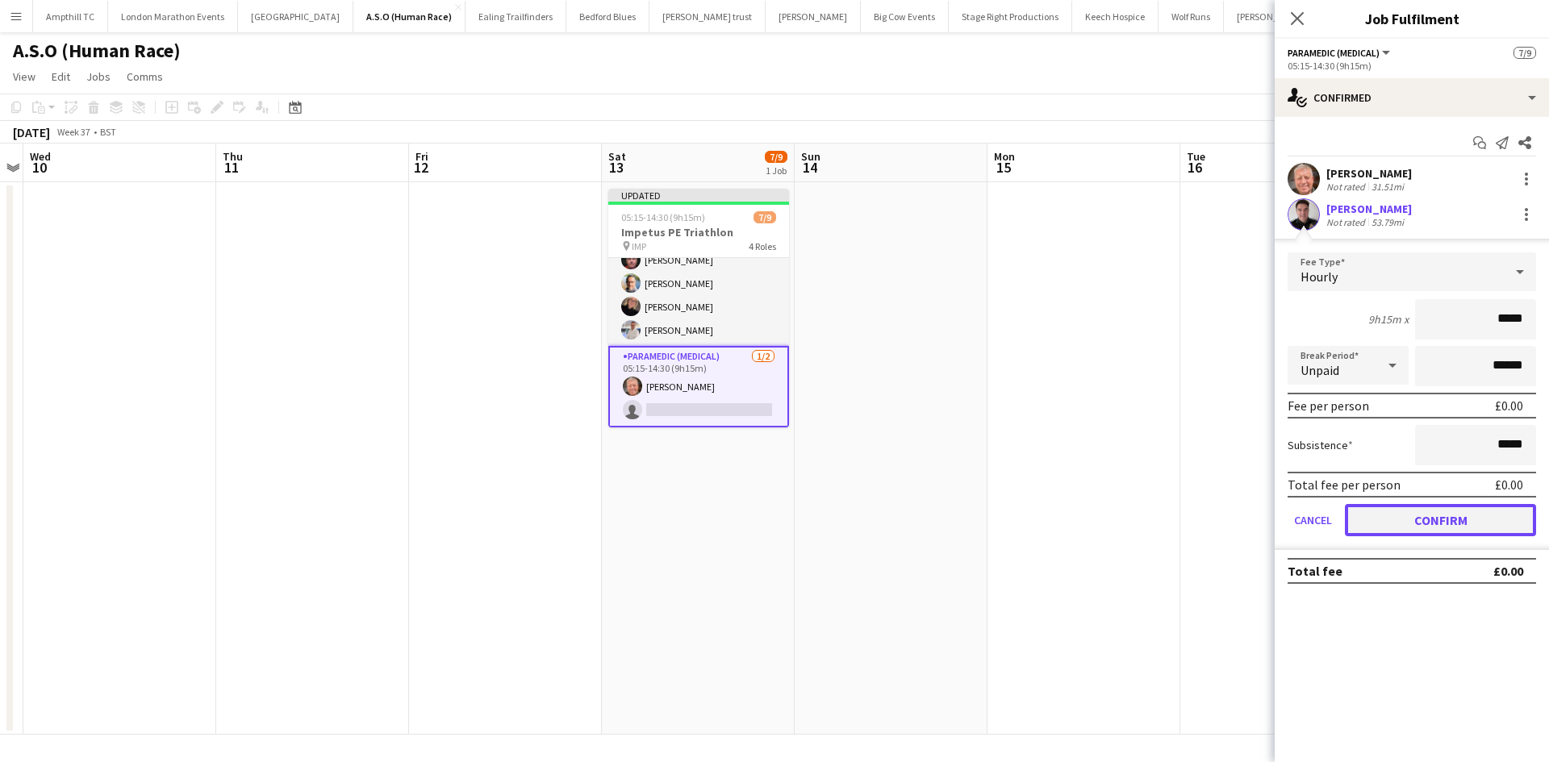
click at [1429, 528] on button "Confirm" at bounding box center [1440, 520] width 191 height 32
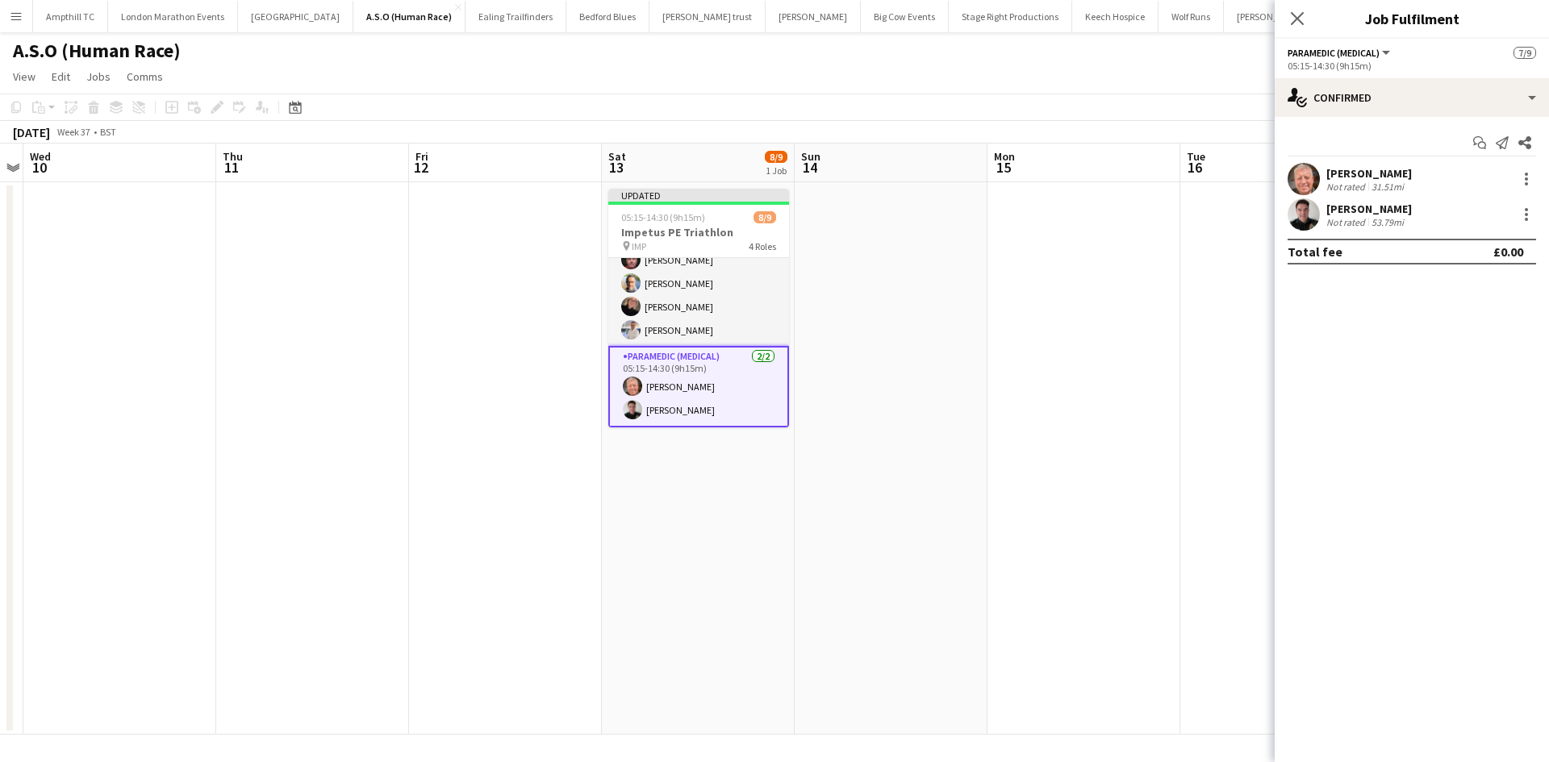
click at [1298, 17] on icon "Close pop-in" at bounding box center [1297, 18] width 13 height 13
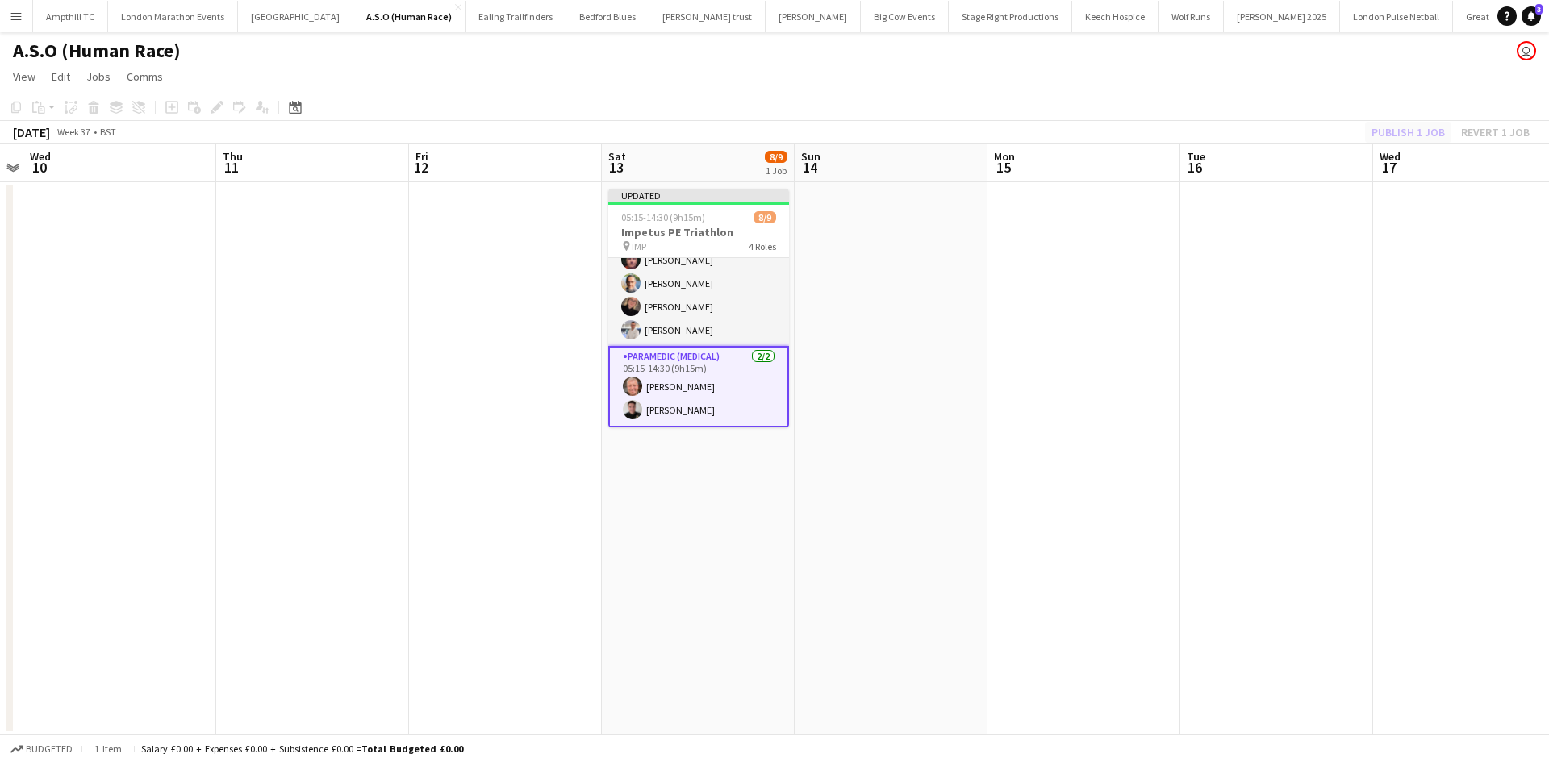
click at [1375, 136] on div "Publish 1 job Revert 1 job" at bounding box center [1450, 132] width 197 height 21
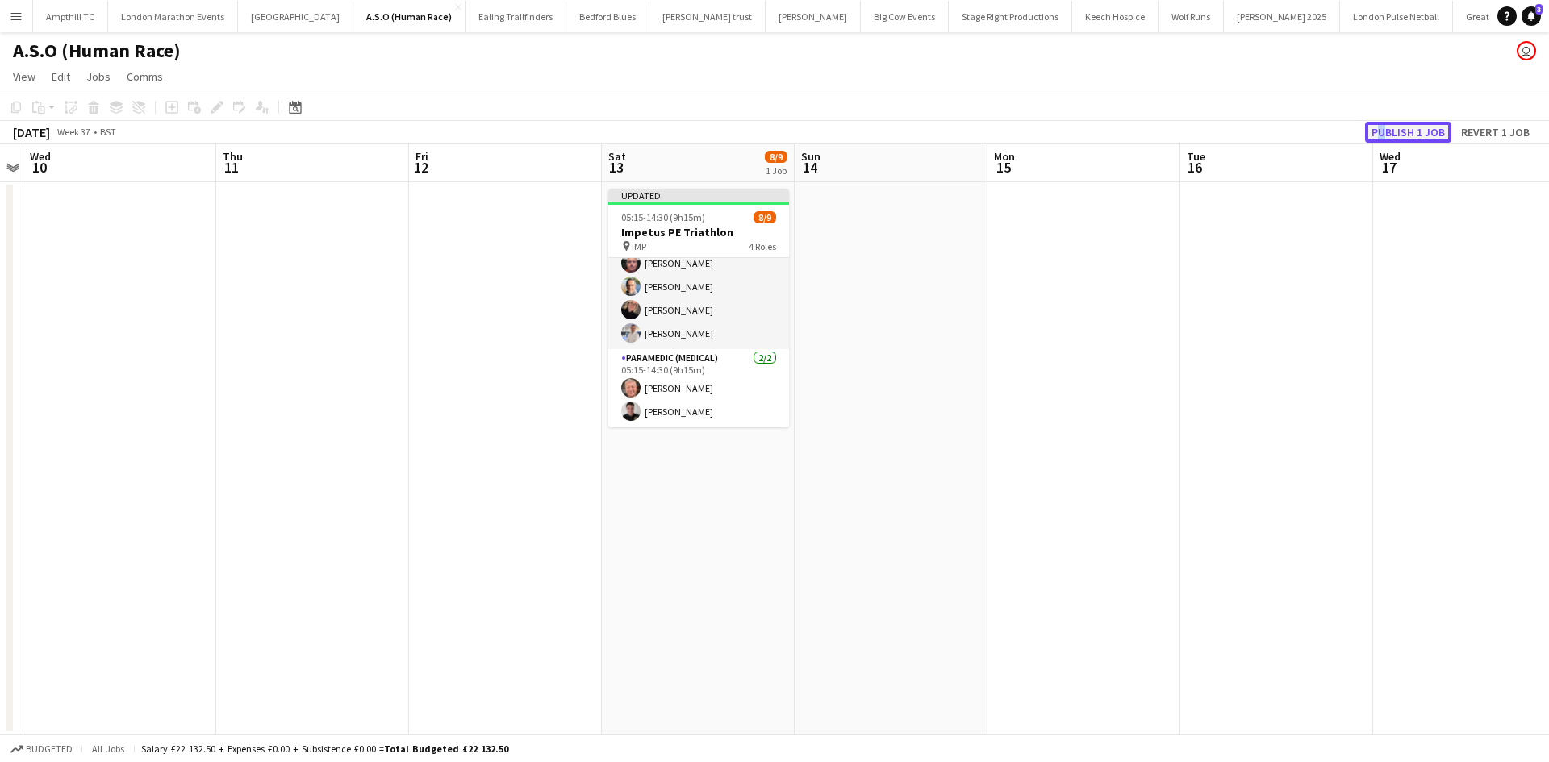
click at [1380, 135] on button "Publish 1 job" at bounding box center [1408, 132] width 86 height 21
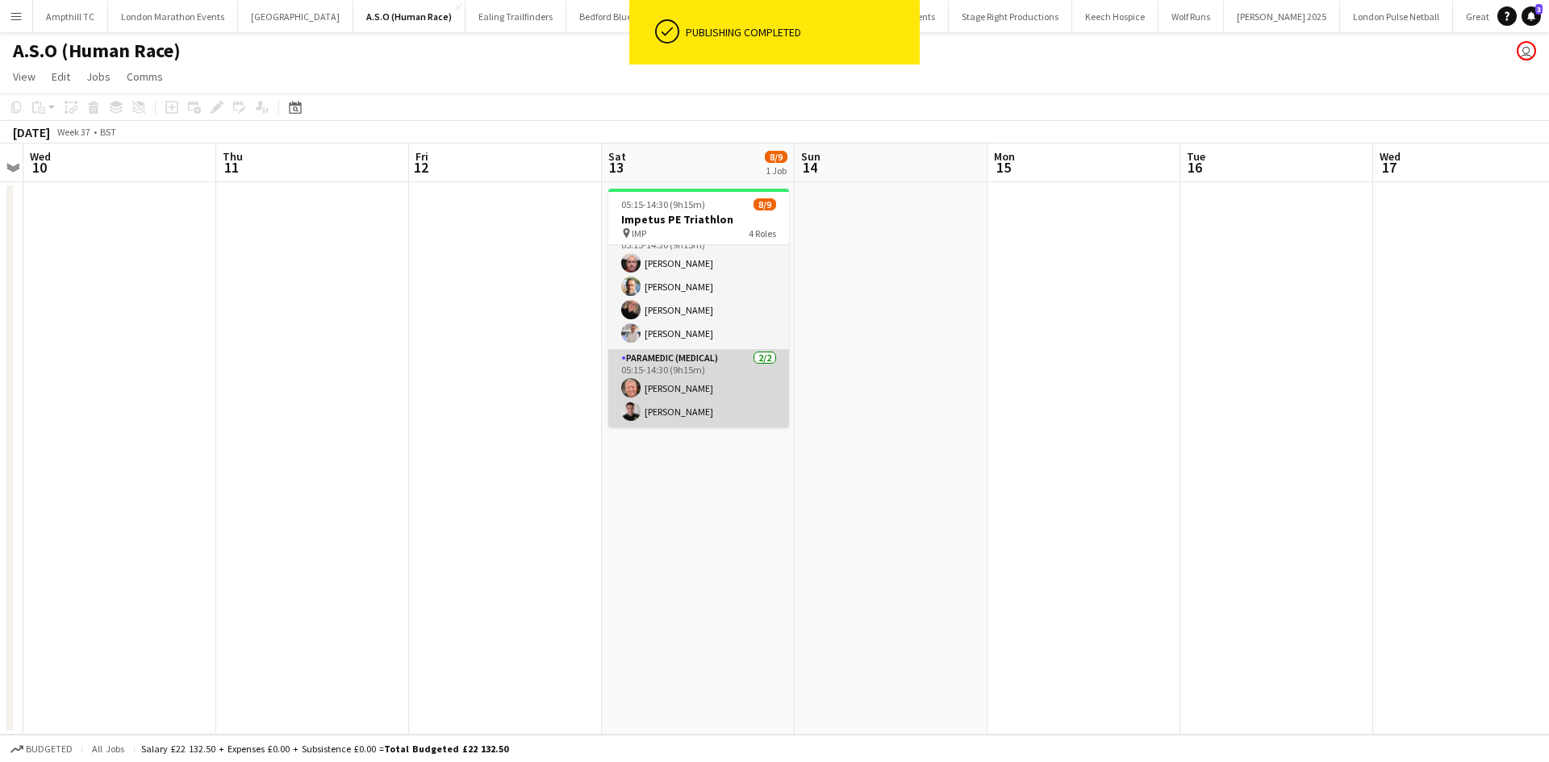
scroll to position [73, 0]
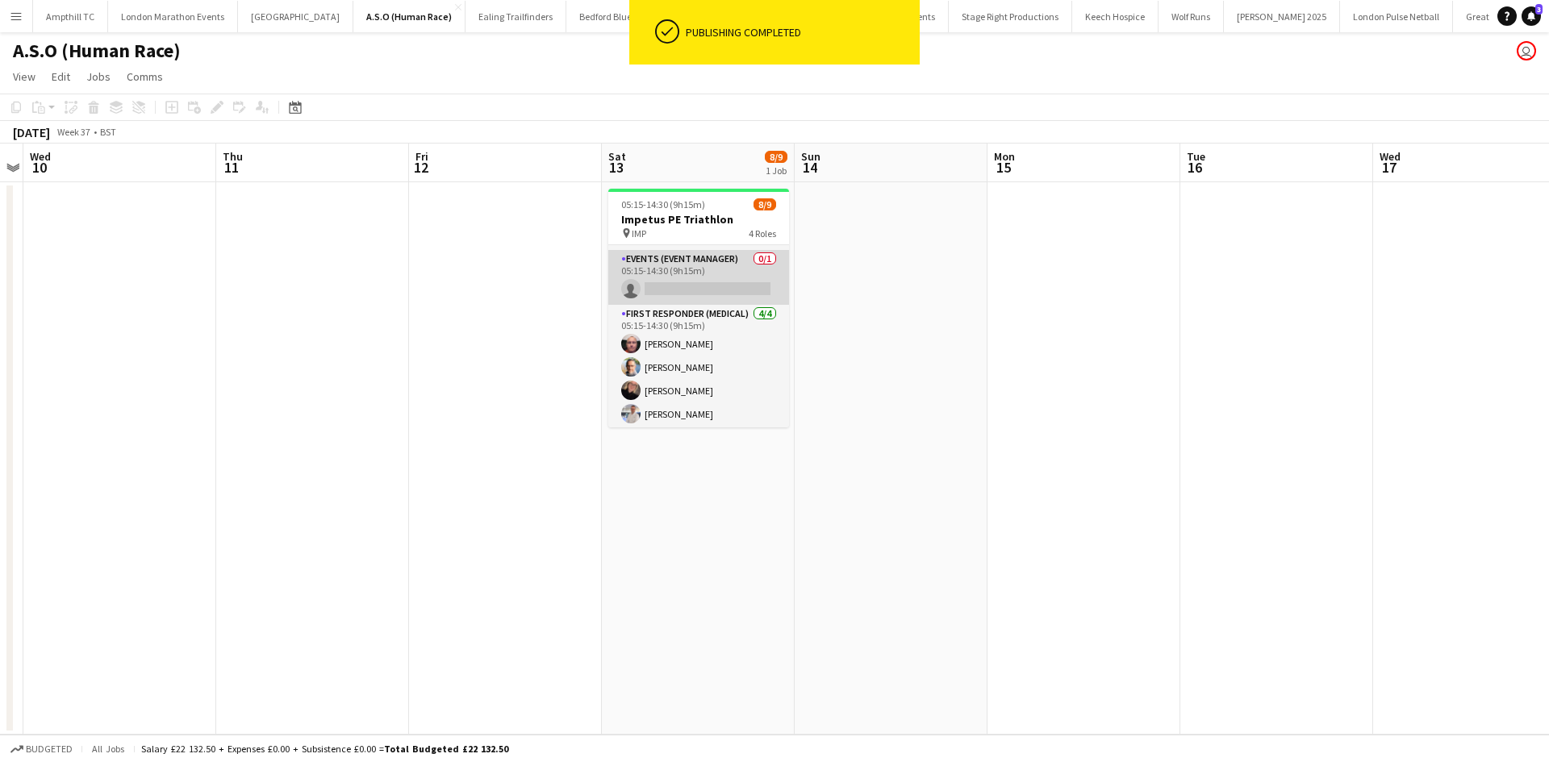
click at [712, 286] on app-card-role "Events (Event Manager) 0/1 05:15-14:30 (9h15m) single-neutral-actions" at bounding box center [698, 277] width 181 height 55
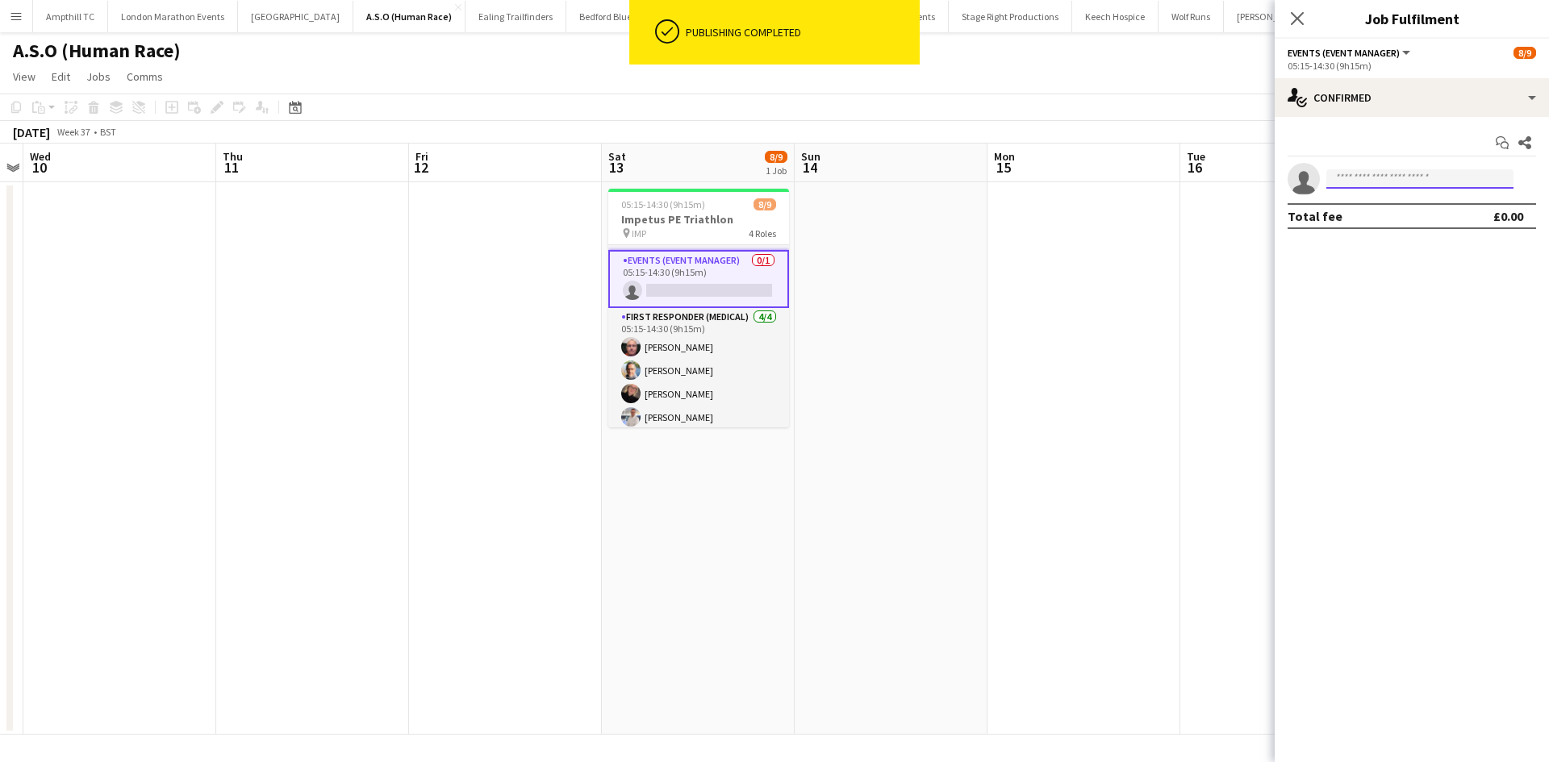
click at [1374, 182] on input at bounding box center [1419, 178] width 187 height 19
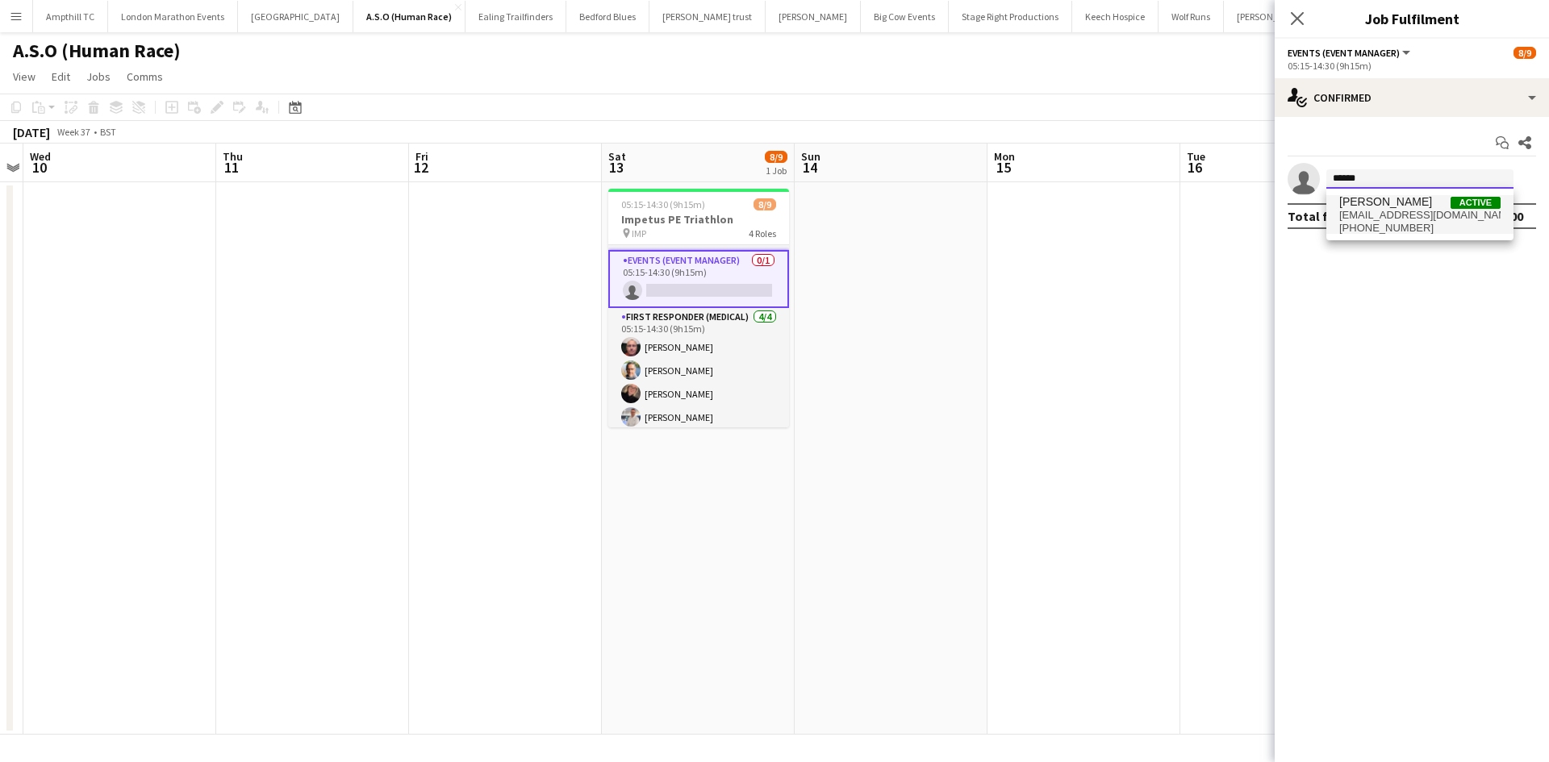
type input "******"
click at [1354, 211] on span "simball82@gmail.com" at bounding box center [1419, 215] width 161 height 13
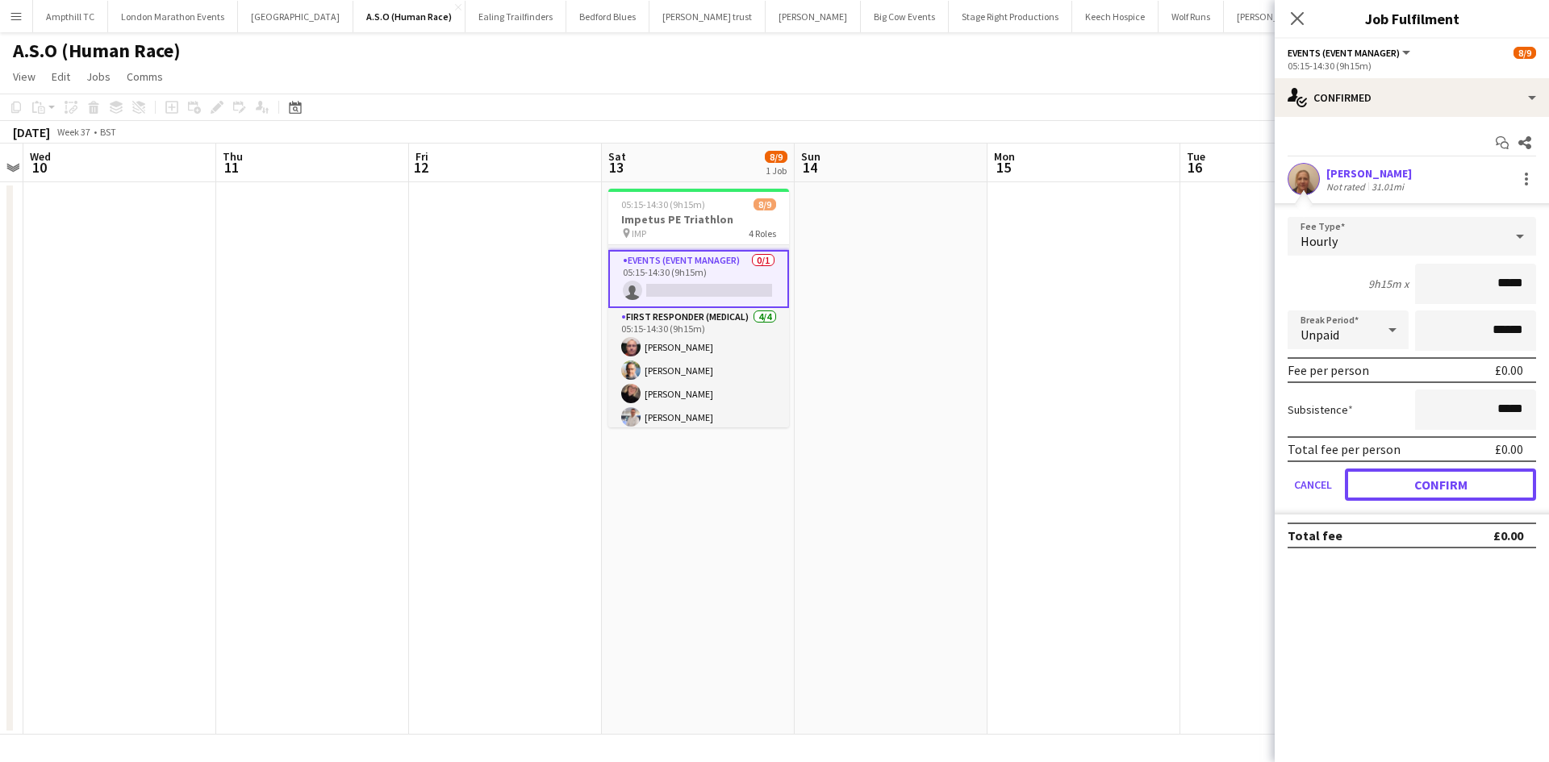
click at [1397, 481] on button "Confirm" at bounding box center [1440, 485] width 191 height 32
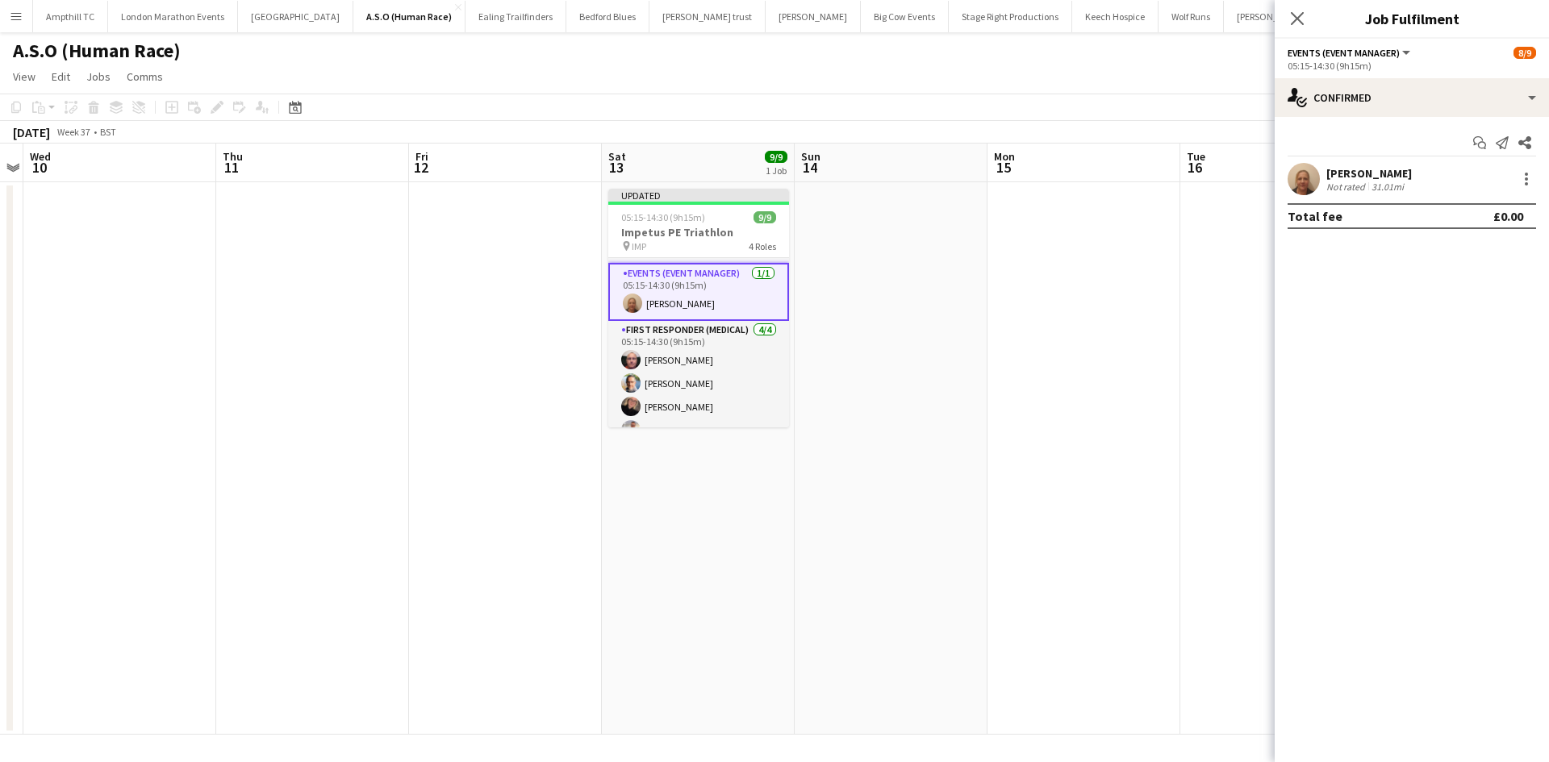
click at [1295, 15] on icon "Close pop-in" at bounding box center [1297, 18] width 13 height 13
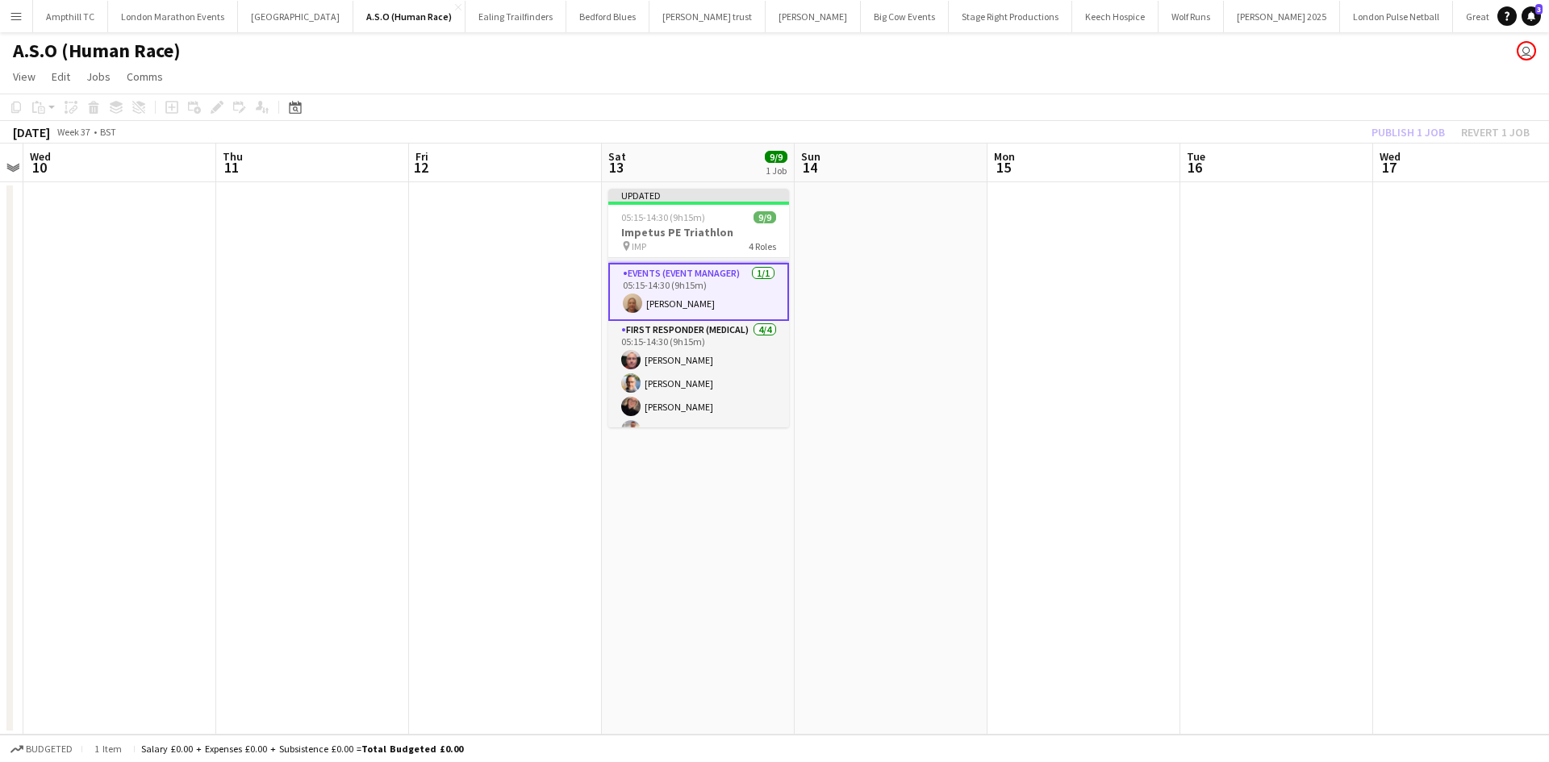
drag, startPoint x: 1011, startPoint y: 188, endPoint x: 1069, endPoint y: 184, distance: 58.2
click at [1012, 191] on app-date-cell at bounding box center [1083, 458] width 193 height 553
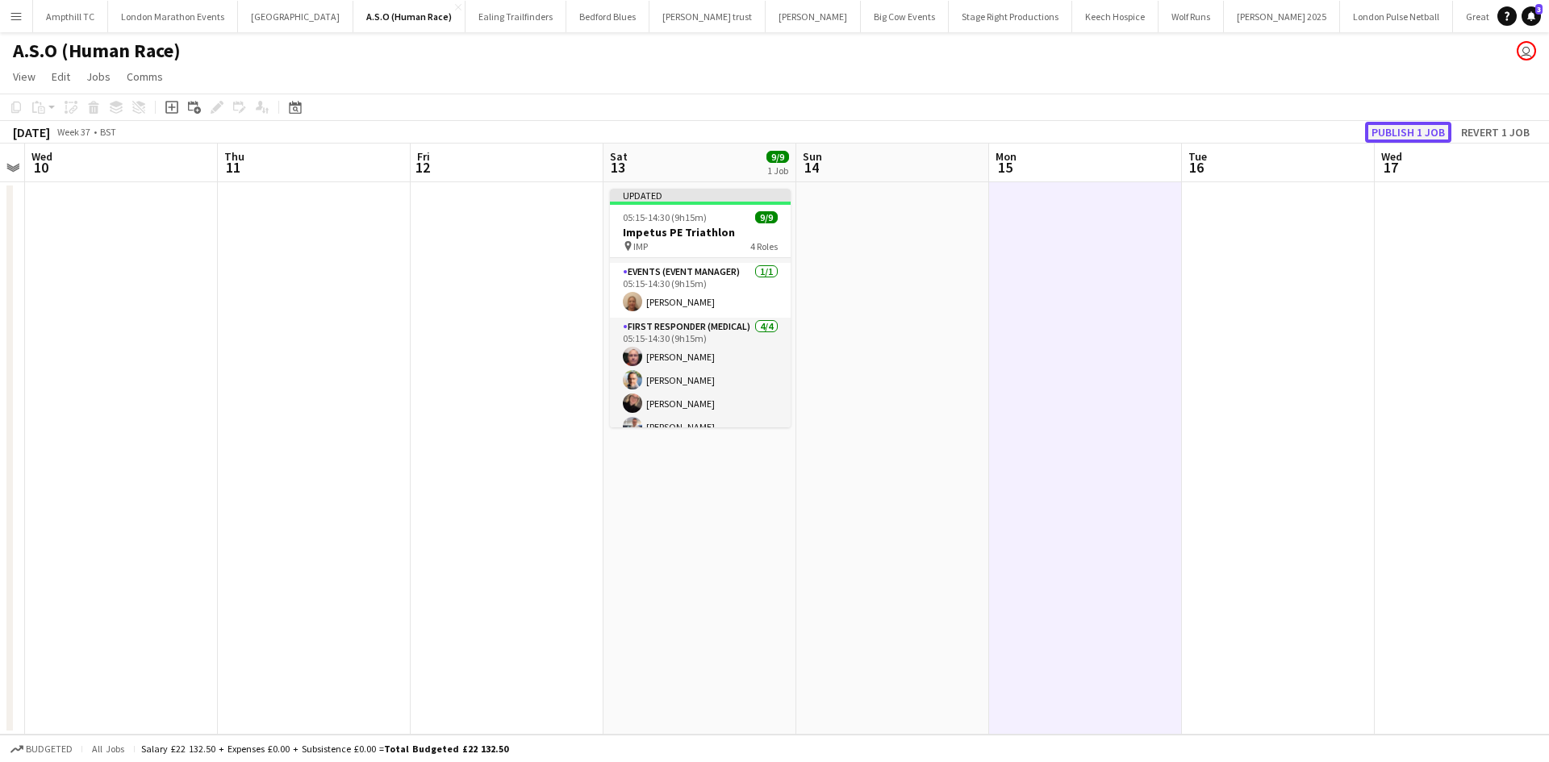
click at [1407, 129] on button "Publish 1 job" at bounding box center [1408, 132] width 86 height 21
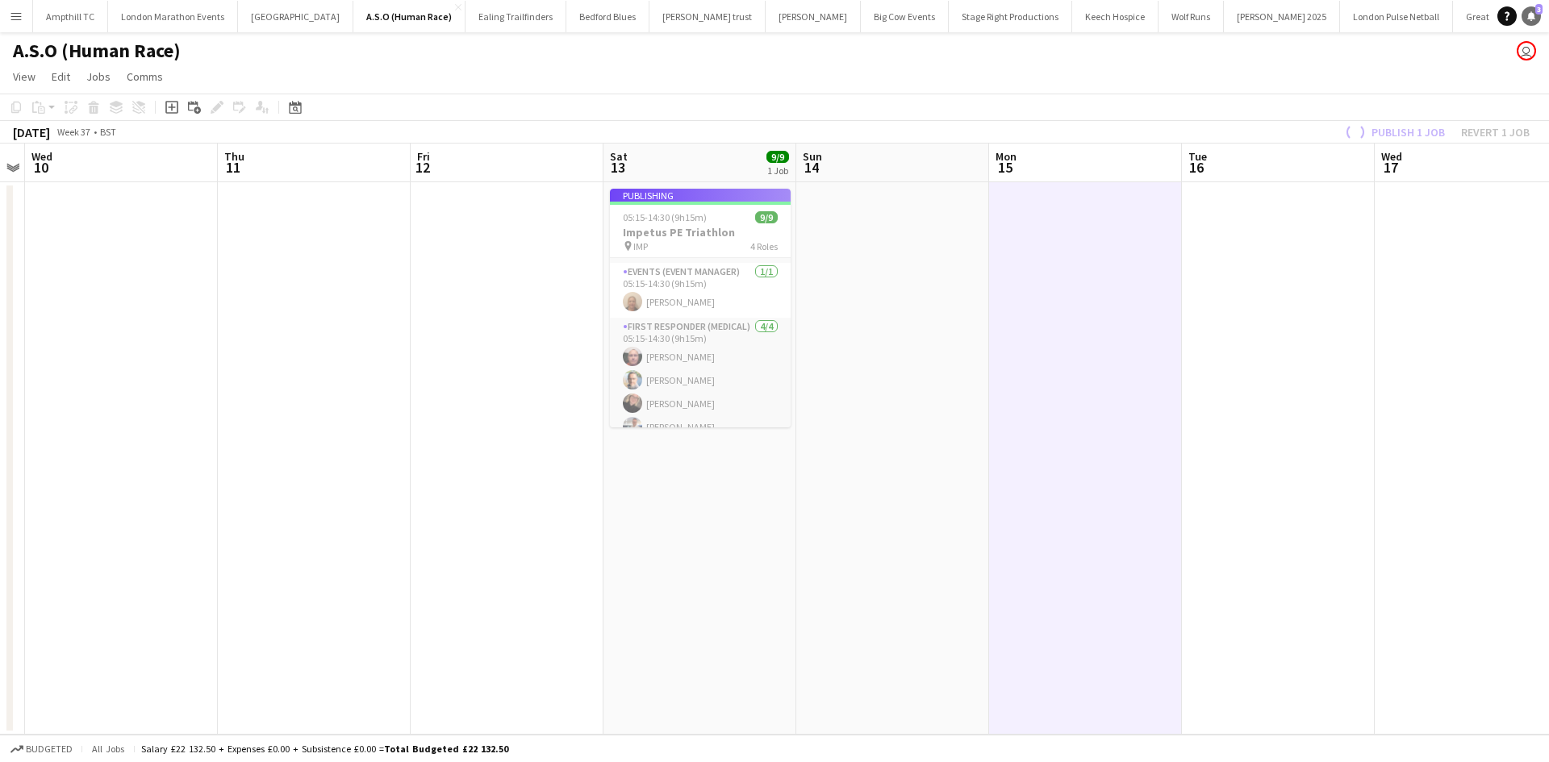
click at [1529, 11] on icon "Notifications" at bounding box center [1531, 16] width 10 height 10
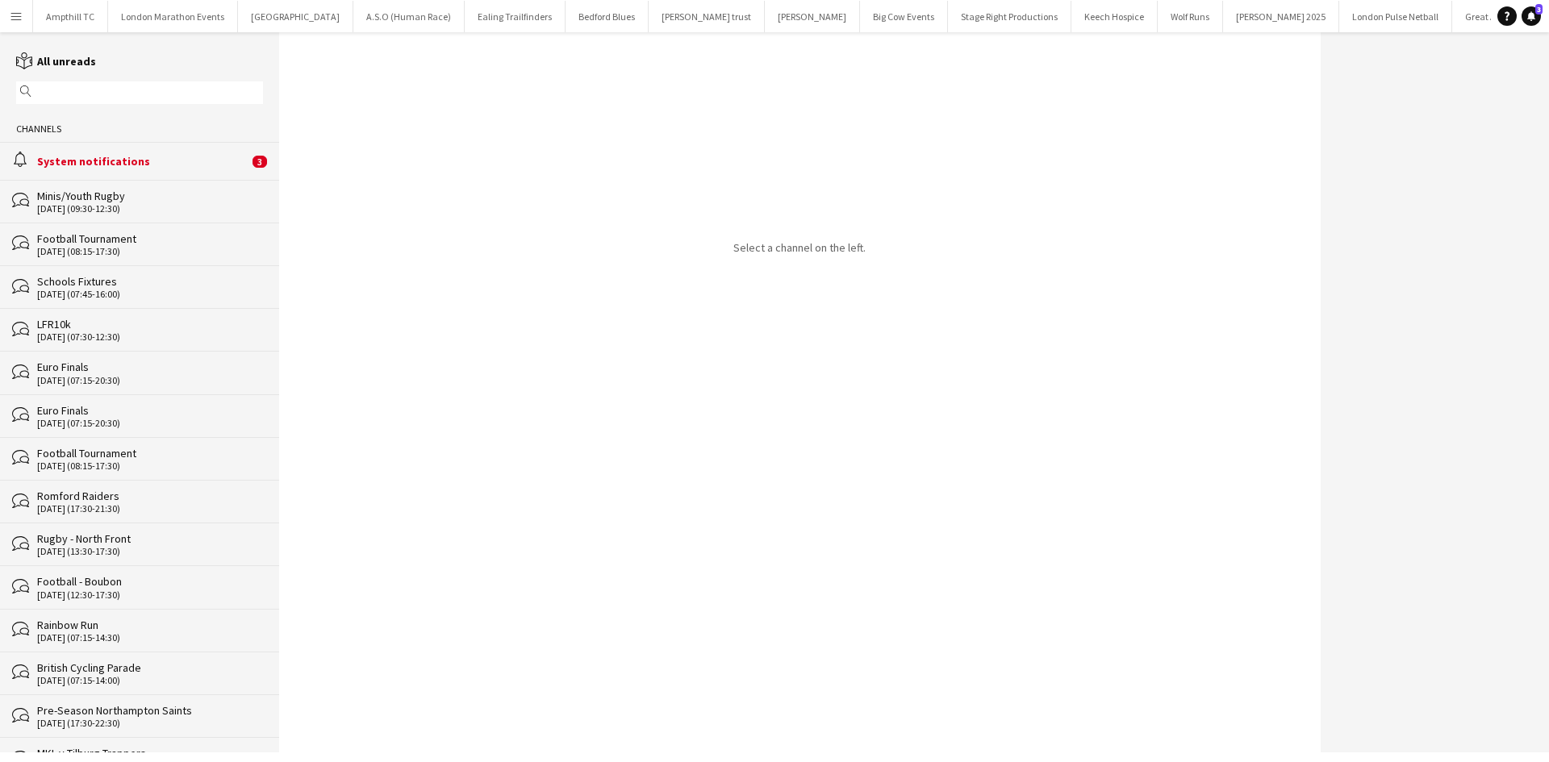
click at [199, 168] on div "System notifications" at bounding box center [142, 161] width 211 height 15
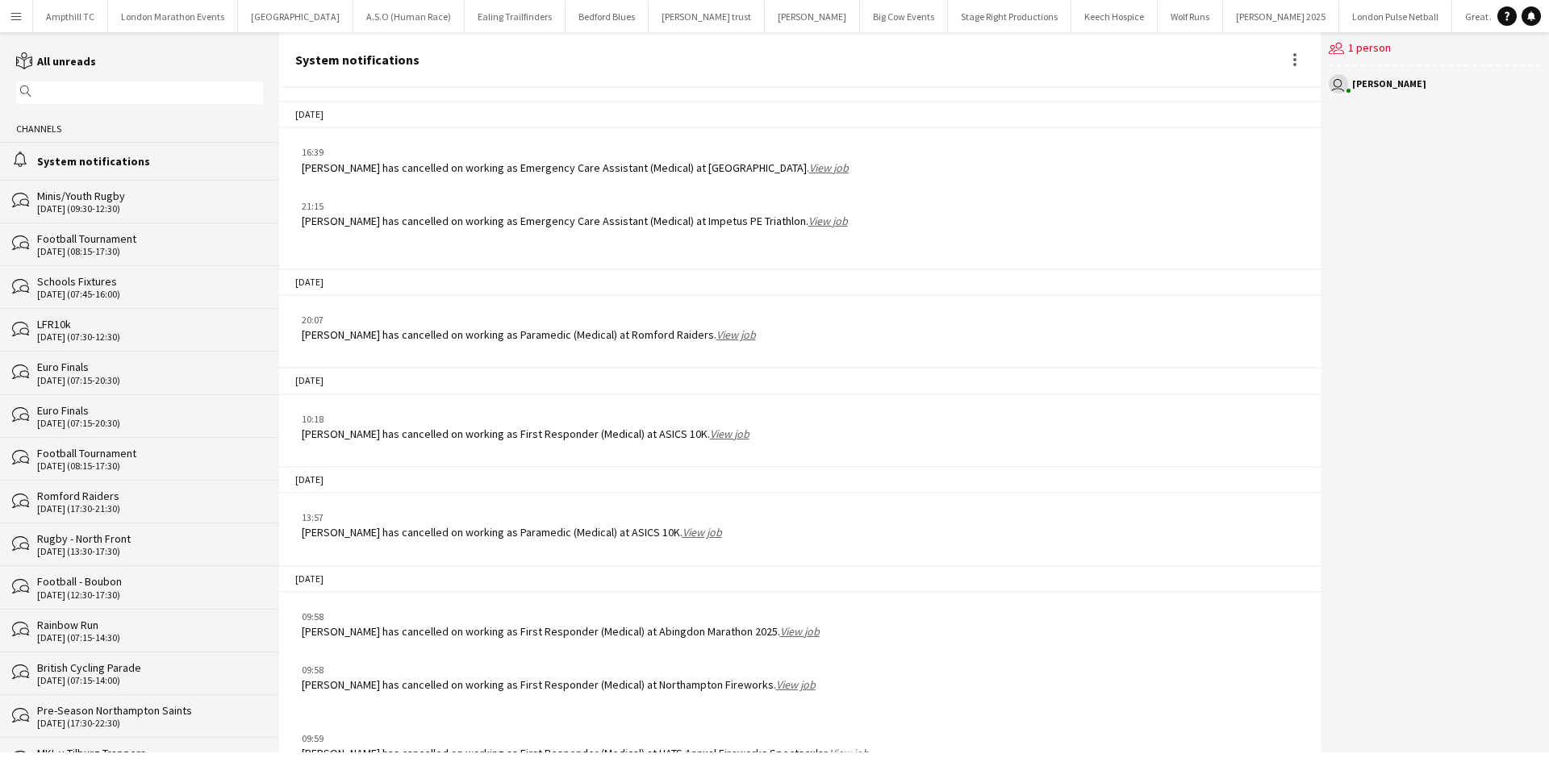
scroll to position [1855, 0]
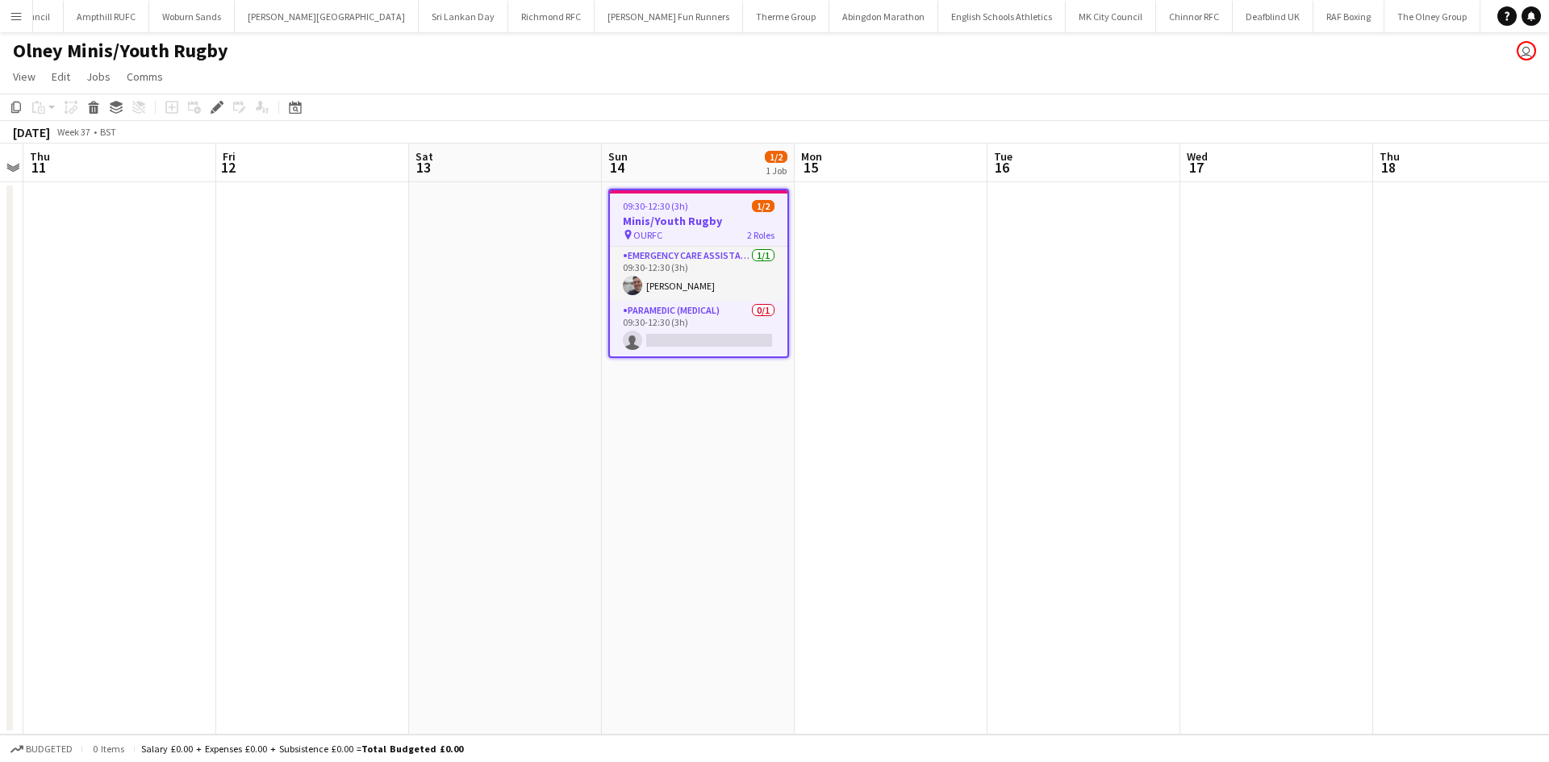
scroll to position [0, 1935]
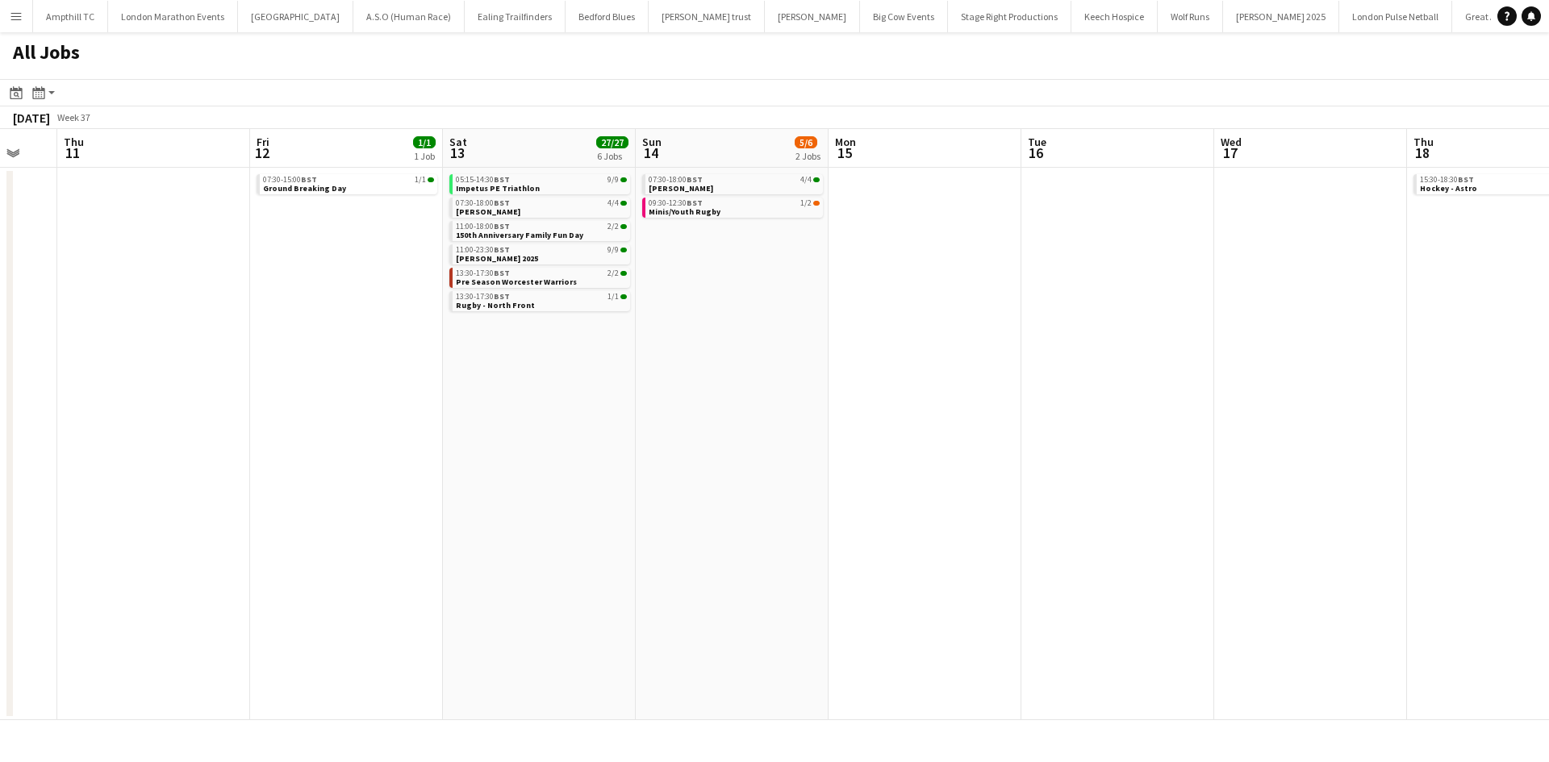
scroll to position [0, 710]
drag, startPoint x: 1229, startPoint y: 385, endPoint x: 626, endPoint y: 427, distance: 604.9
click at [626, 427] on app-calendar-viewport "Sun 7 14/14 7 Jobs Mon 8 Tue 9 1/1 1 Job Wed 10 Thu 11 Fri 12 1/1 1 Job Sat 13 …" at bounding box center [774, 424] width 1549 height 591
click at [547, 178] on div "05:15-14:30 BST 9/9" at bounding box center [545, 180] width 171 height 8
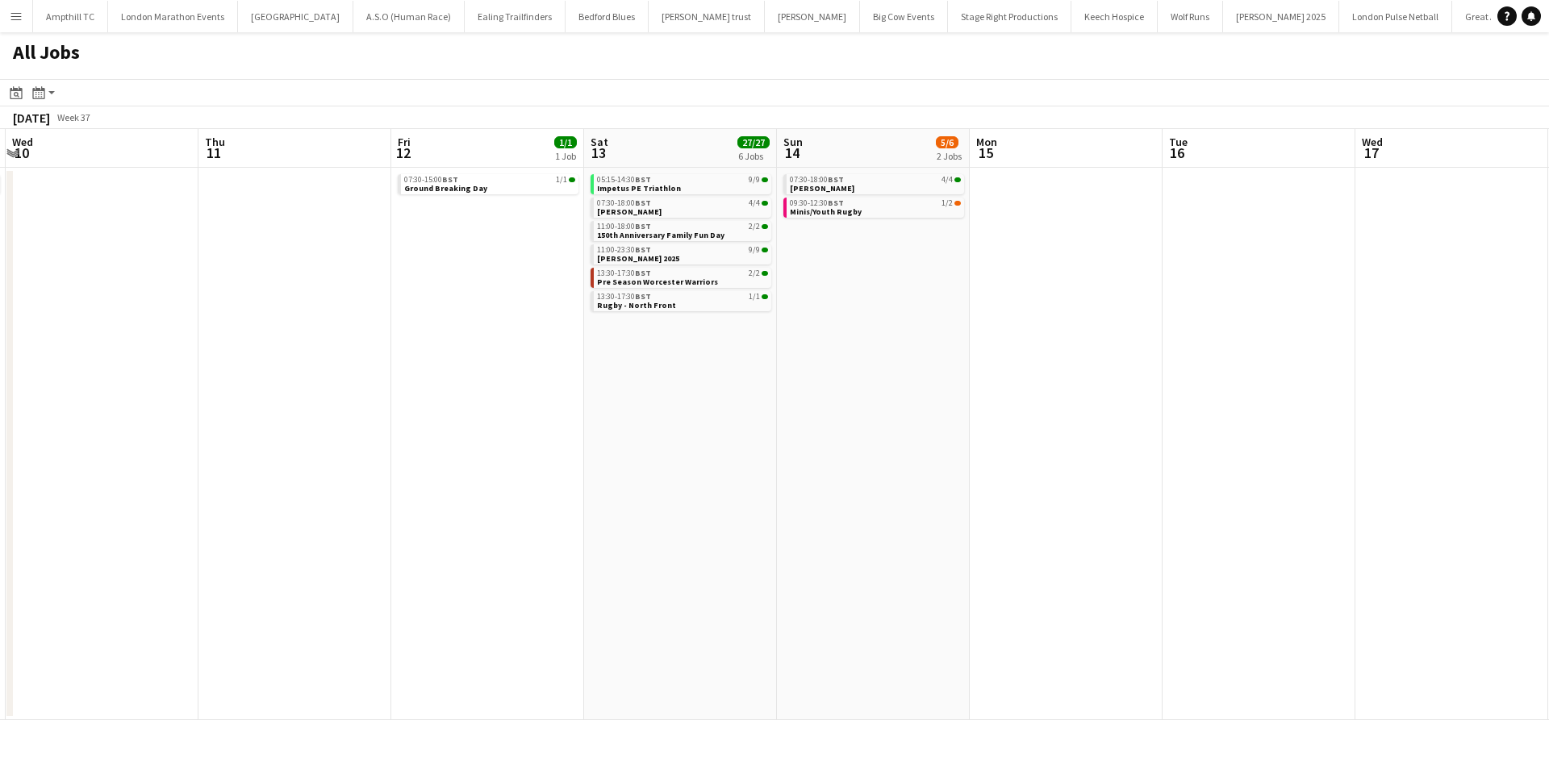
drag, startPoint x: 1246, startPoint y: 353, endPoint x: -53, endPoint y: 371, distance: 1298.9
click at [0, 371] on html "Menu Boards Boards Boards All jobs Status Workforce Workforce My Workforce Recr…" at bounding box center [774, 381] width 1549 height 762
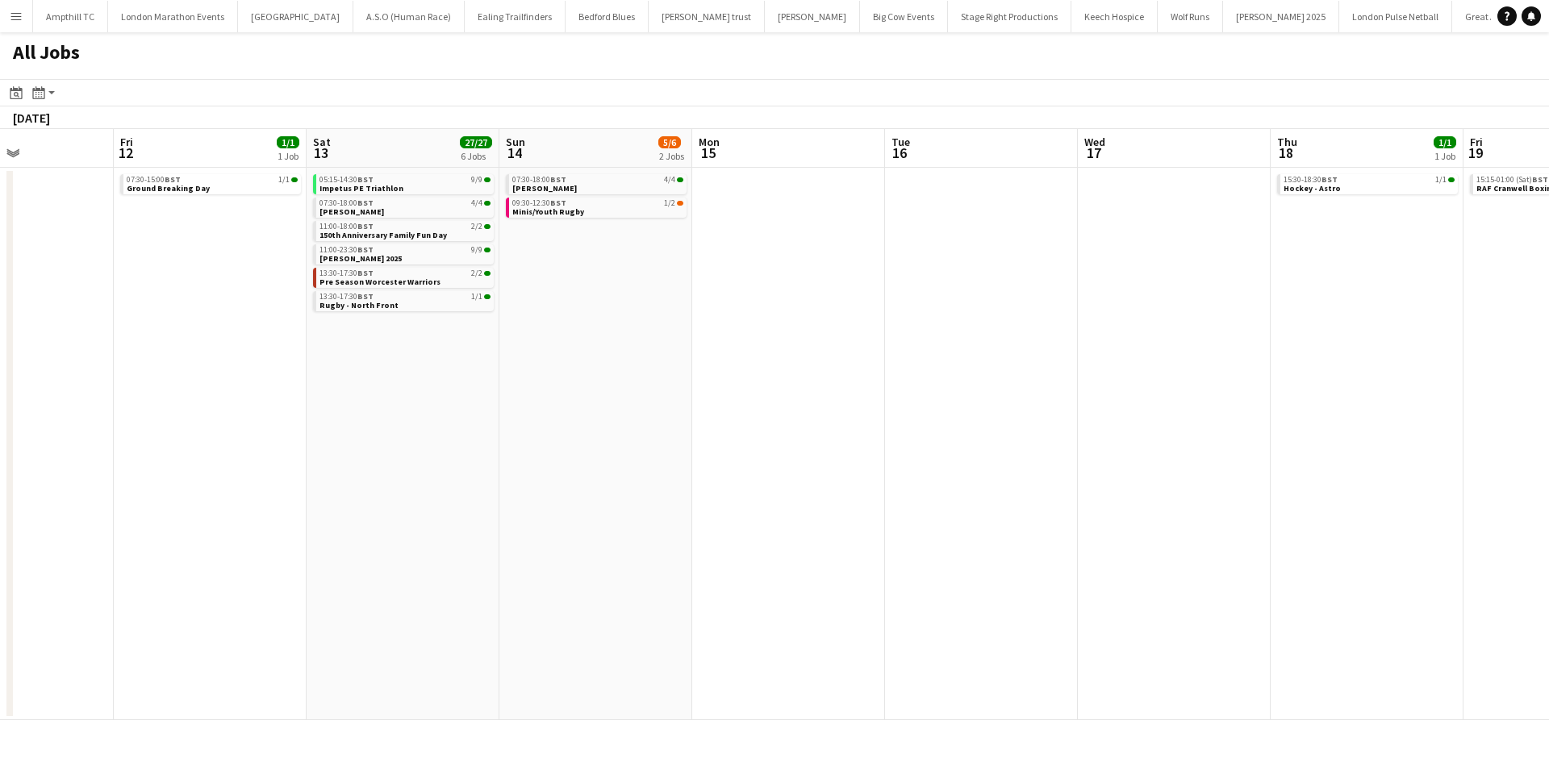
drag, startPoint x: 122, startPoint y: 509, endPoint x: 174, endPoint y: 497, distance: 53.8
click at [0, 509] on html "Menu Boards Boards Boards All jobs Status Workforce Workforce My Workforce Recr…" at bounding box center [774, 381] width 1549 height 762
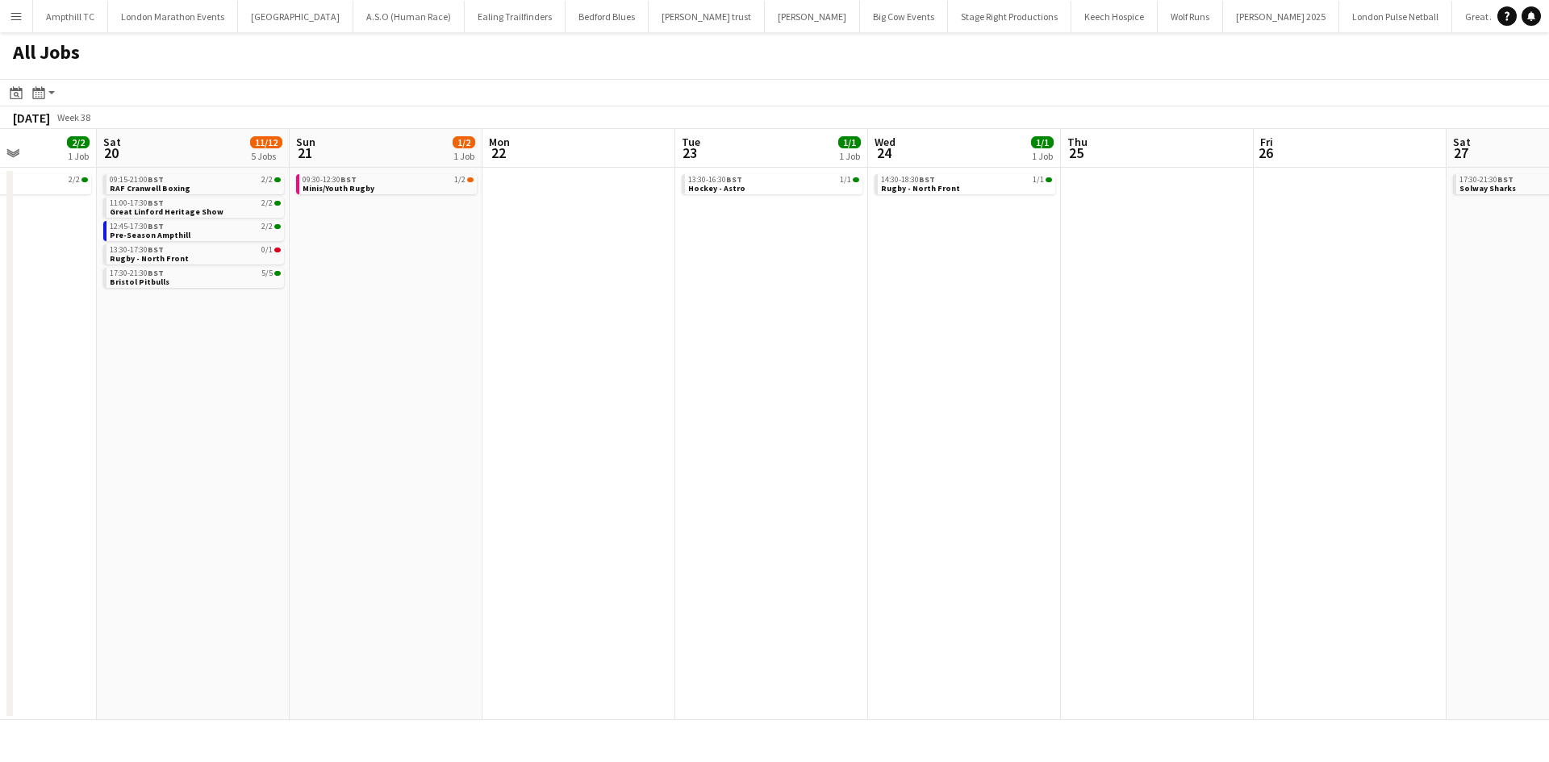
drag, startPoint x: 647, startPoint y: 501, endPoint x: 414, endPoint y: 414, distance: 248.9
click at [238, 451] on app-calendar-viewport "Tue 16 Wed 17 Thu 18 1/1 1 Job Fri 19 2/2 1 Job Sat 20 11/12 5 Jobs Sun 21 1/2 …" at bounding box center [774, 424] width 1549 height 591
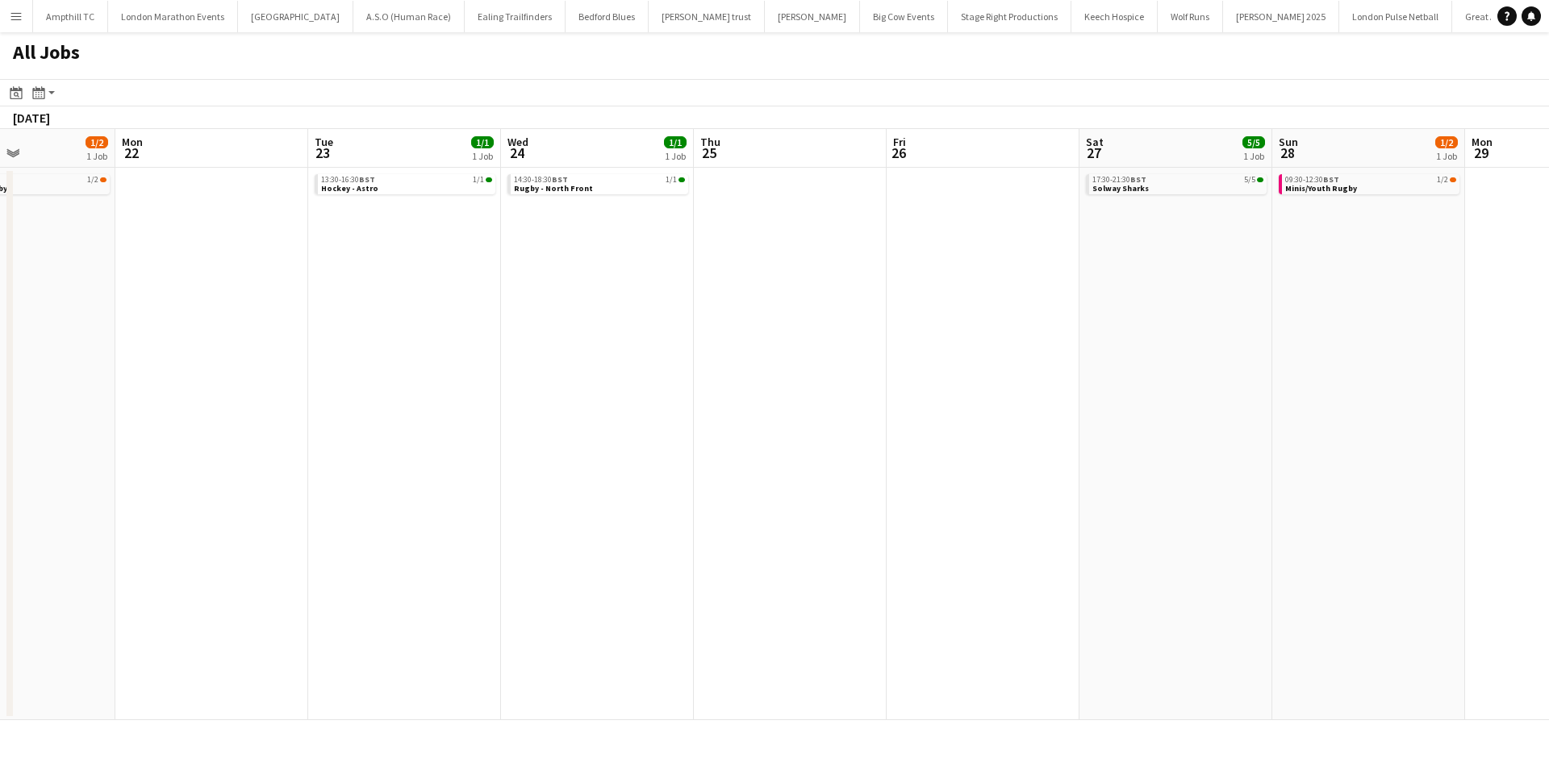
drag, startPoint x: 1267, startPoint y: 416, endPoint x: 590, endPoint y: 419, distance: 676.8
click at [606, 428] on app-calendar-viewport "Thu 18 1/1 1 Job Fri 19 2/2 1 Job Sat 20 11/12 5 Jobs Sun 21 1/2 1 Job Mon 22 T…" at bounding box center [774, 424] width 1549 height 591
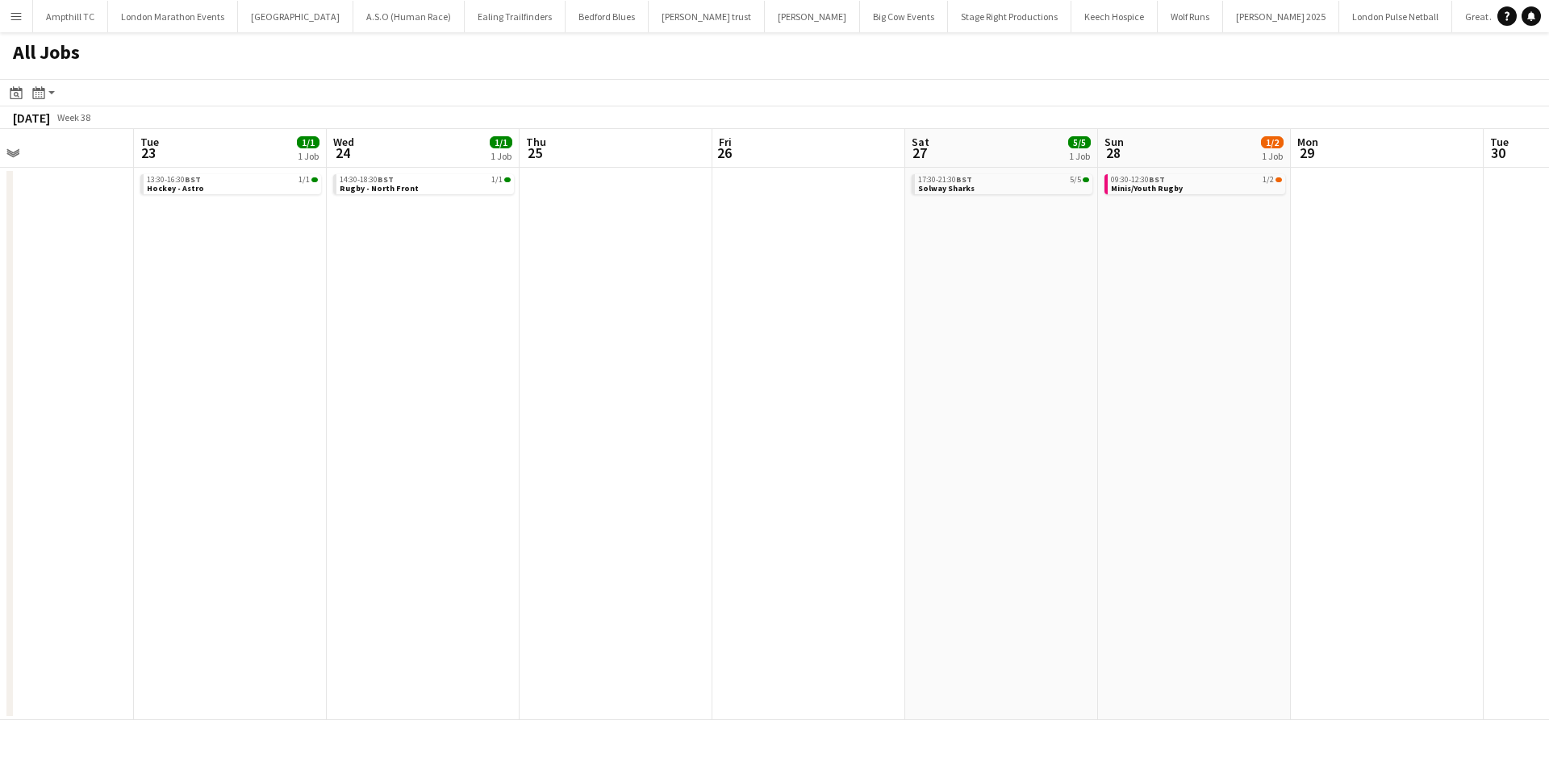
drag, startPoint x: 1367, startPoint y: 391, endPoint x: 607, endPoint y: 428, distance: 761.6
click at [628, 430] on app-calendar-viewport "Sat 20 11/12 5 Jobs Sun 21 1/2 1 Job Mon 22 Tue 23 1/1 1 Job Wed 24 1/1 1 Job T…" at bounding box center [774, 424] width 1549 height 591
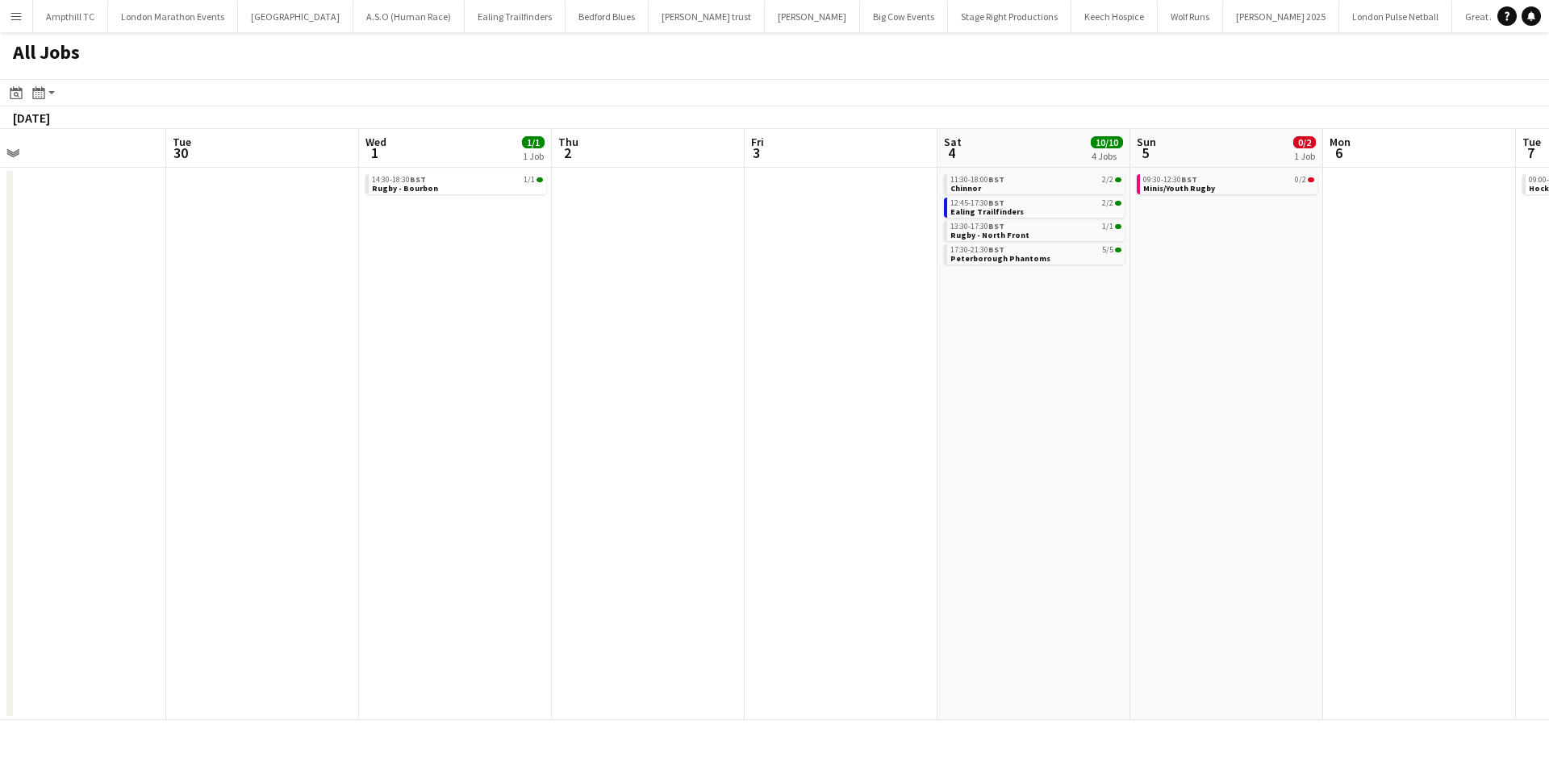
drag, startPoint x: 1459, startPoint y: 389, endPoint x: 682, endPoint y: 378, distance: 777.7
click at [619, 400] on app-calendar-viewport "Thu 25 Fri 26 Sat 27 5/5 1 Job Sun 28 1/2 1 Job Mon 29 Tue 30 Wed 1 1/1 1 Job T…" at bounding box center [774, 424] width 1549 height 591
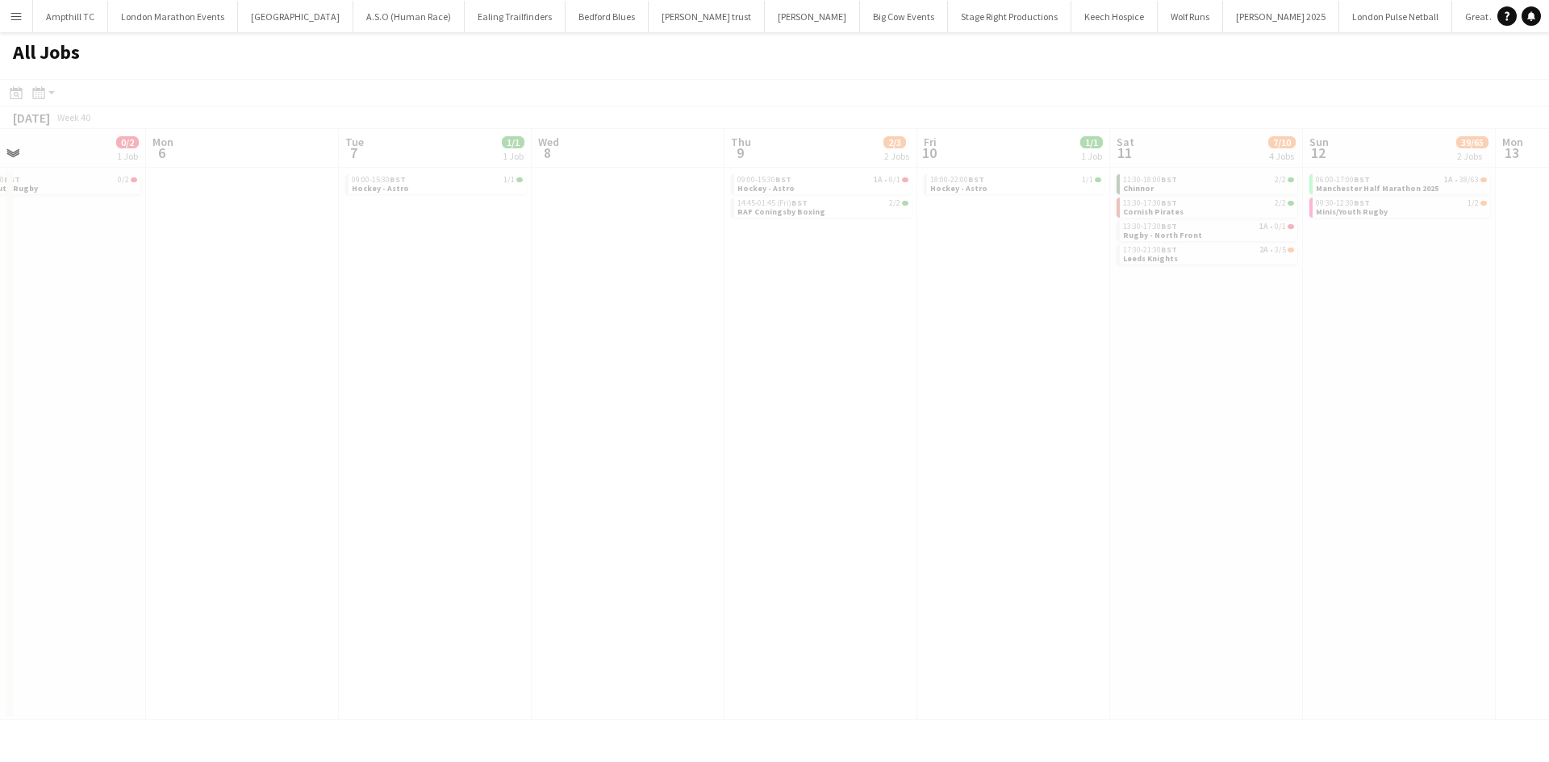
drag, startPoint x: 1071, startPoint y: 465, endPoint x: 913, endPoint y: 417, distance: 165.1
click at [689, 466] on app-all-jobs "All Jobs Date picker SEP 2025 SEP 2025 Monday M Tuesday T Wednesday W Thursday …" at bounding box center [774, 376] width 1549 height 688
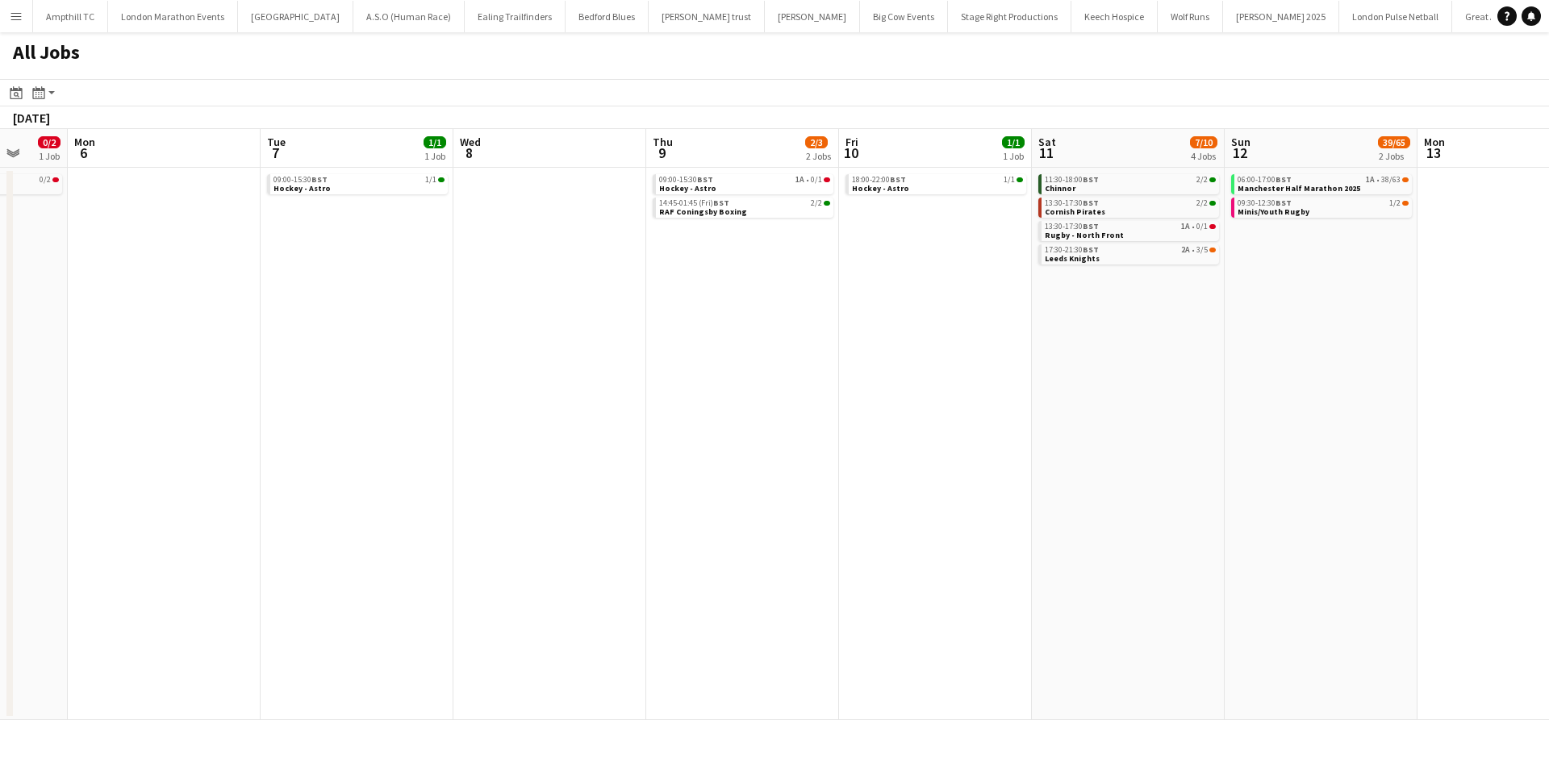
click at [486, 440] on app-all-jobs "All Jobs Date picker SEP 2025 SEP 2025 Monday M Tuesday T Wednesday W Thursday …" at bounding box center [774, 376] width 1549 height 688
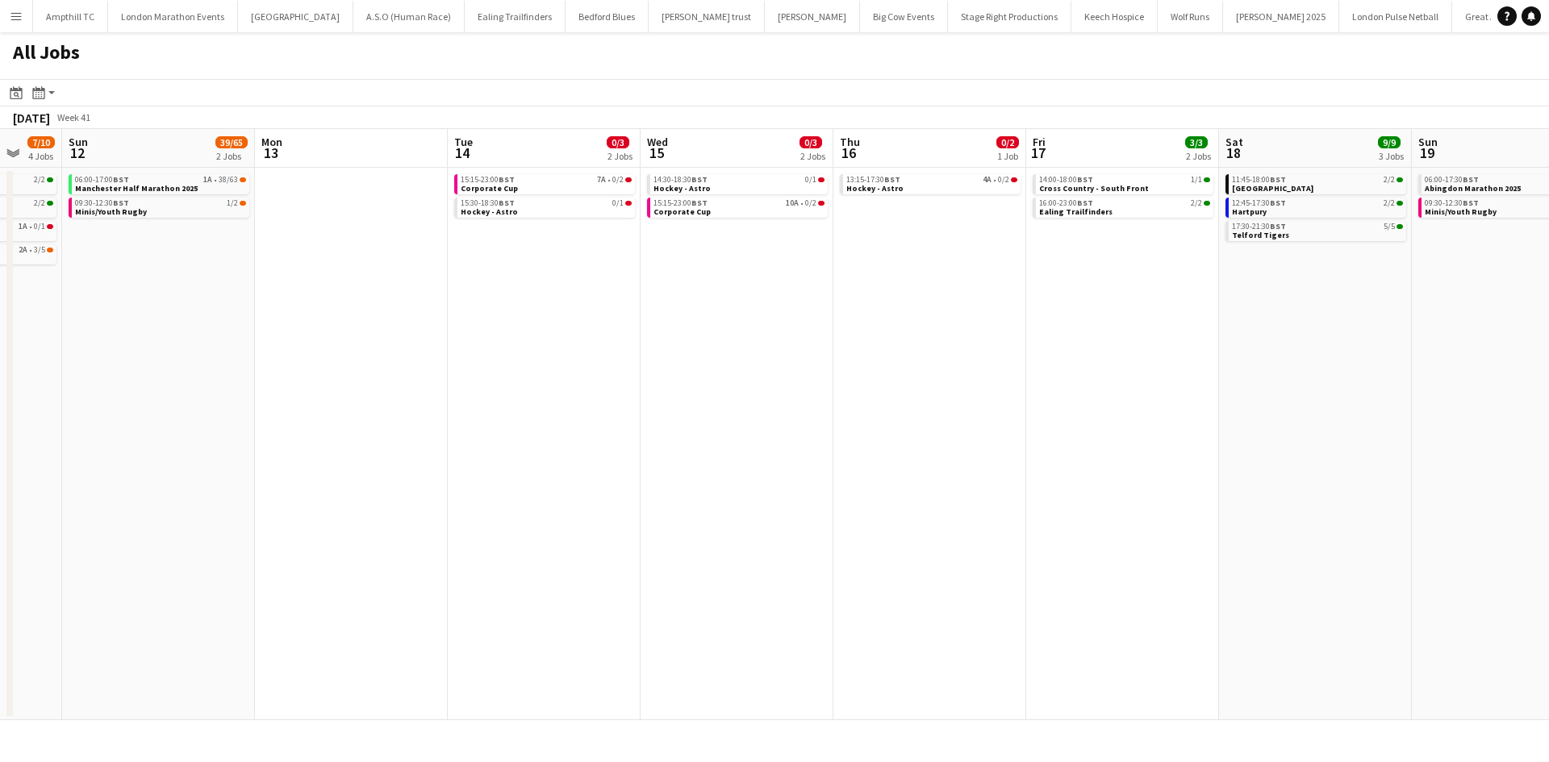
drag, startPoint x: 922, startPoint y: 469, endPoint x: 759, endPoint y: 411, distance: 173.3
click at [691, 456] on app-calendar-viewport "Thu 9 2/3 2 Jobs Fri 10 1/1 1 Job Sat 11 7/10 4 Jobs Sun 12 39/65 2 Jobs Mon 13…" at bounding box center [774, 424] width 1549 height 591
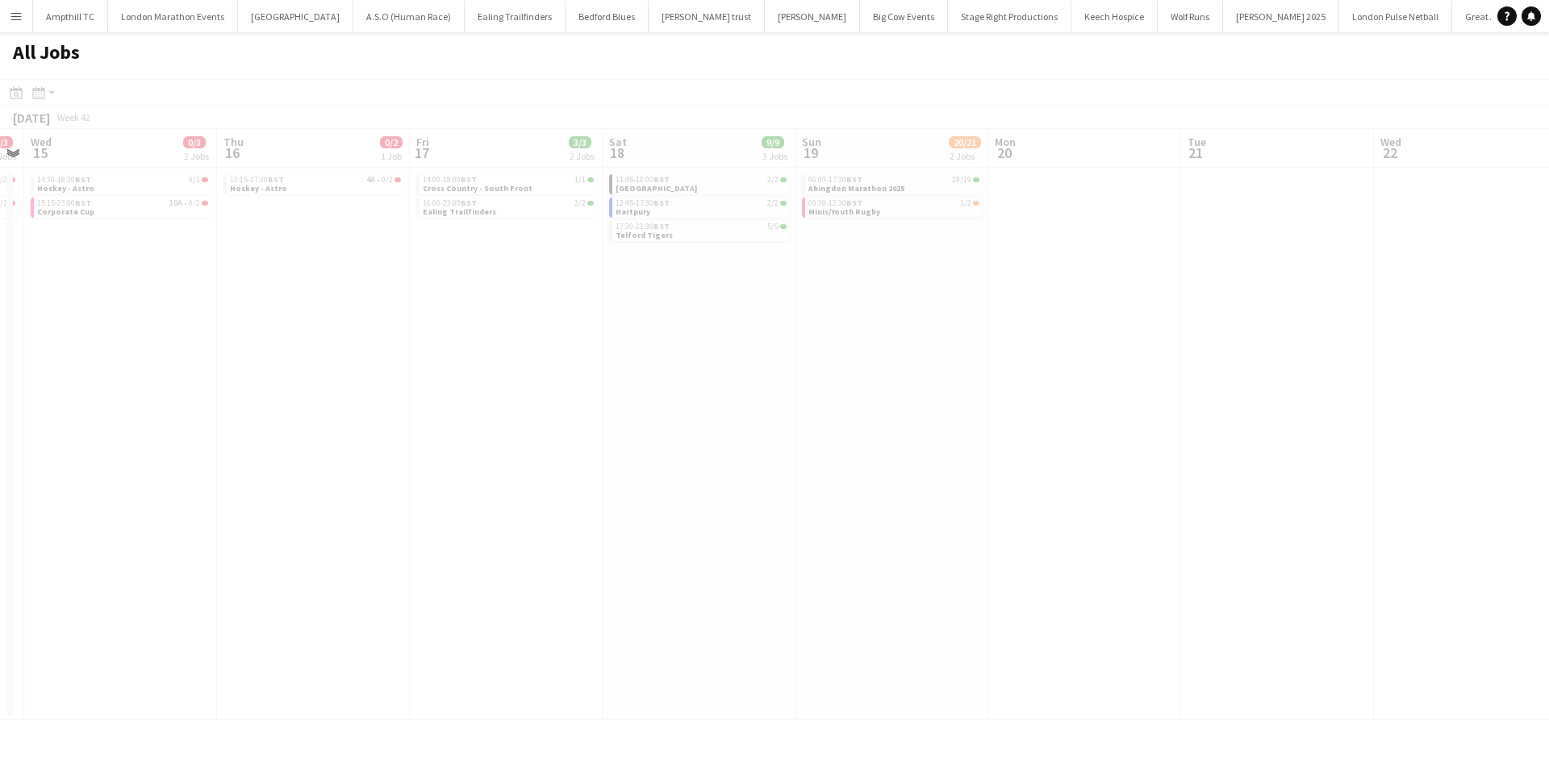
scroll to position [0, 584]
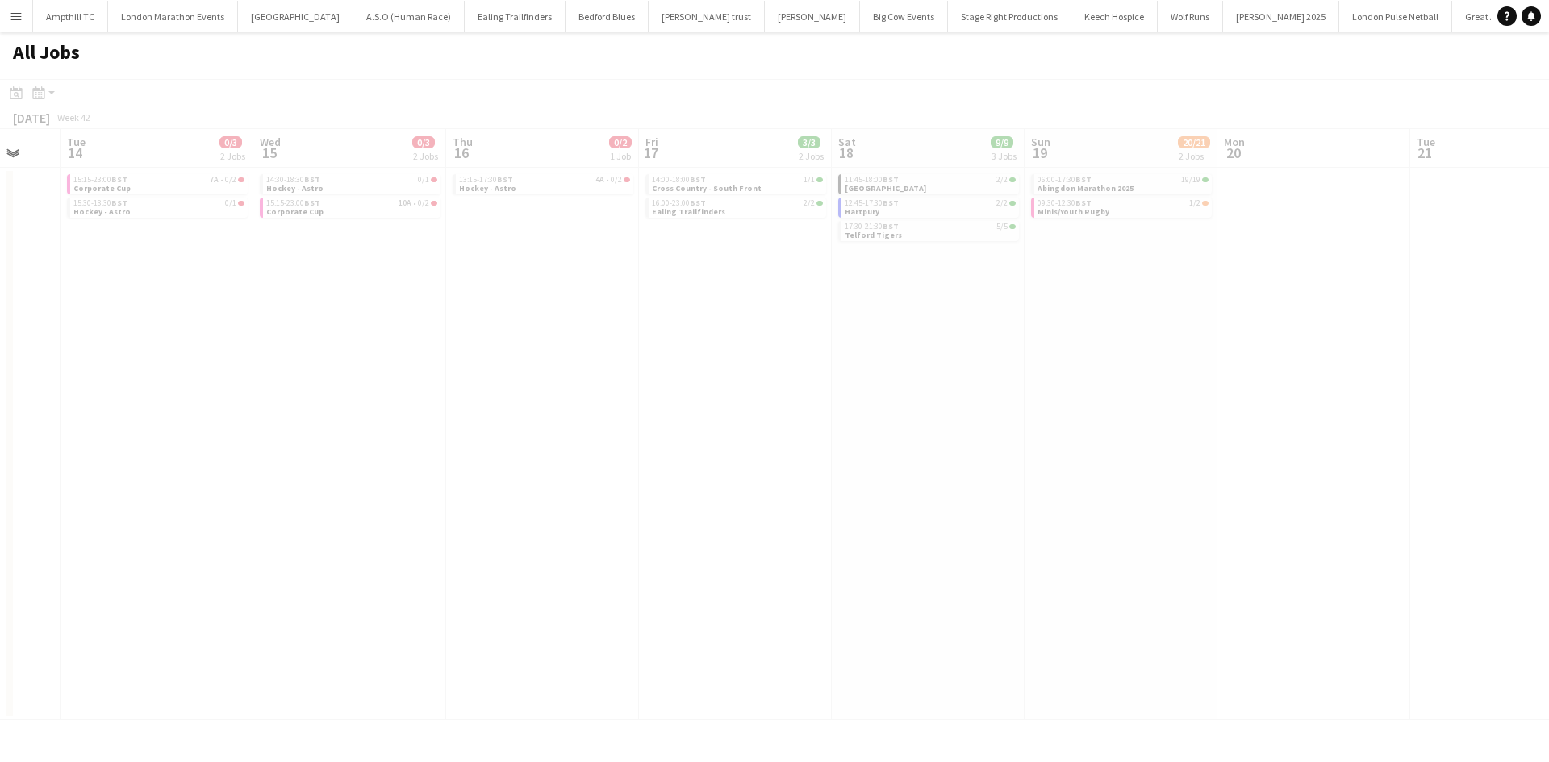
drag, startPoint x: 967, startPoint y: 417, endPoint x: 560, endPoint y: 417, distance: 407.4
click at [457, 430] on app-calendar-viewport "Sat 11 7/10 4 Jobs Sun 12 39/65 2 Jobs Mon 13 Tue 14 0/3 2 Jobs Wed 15 0/3 2 Jo…" at bounding box center [774, 424] width 1549 height 591
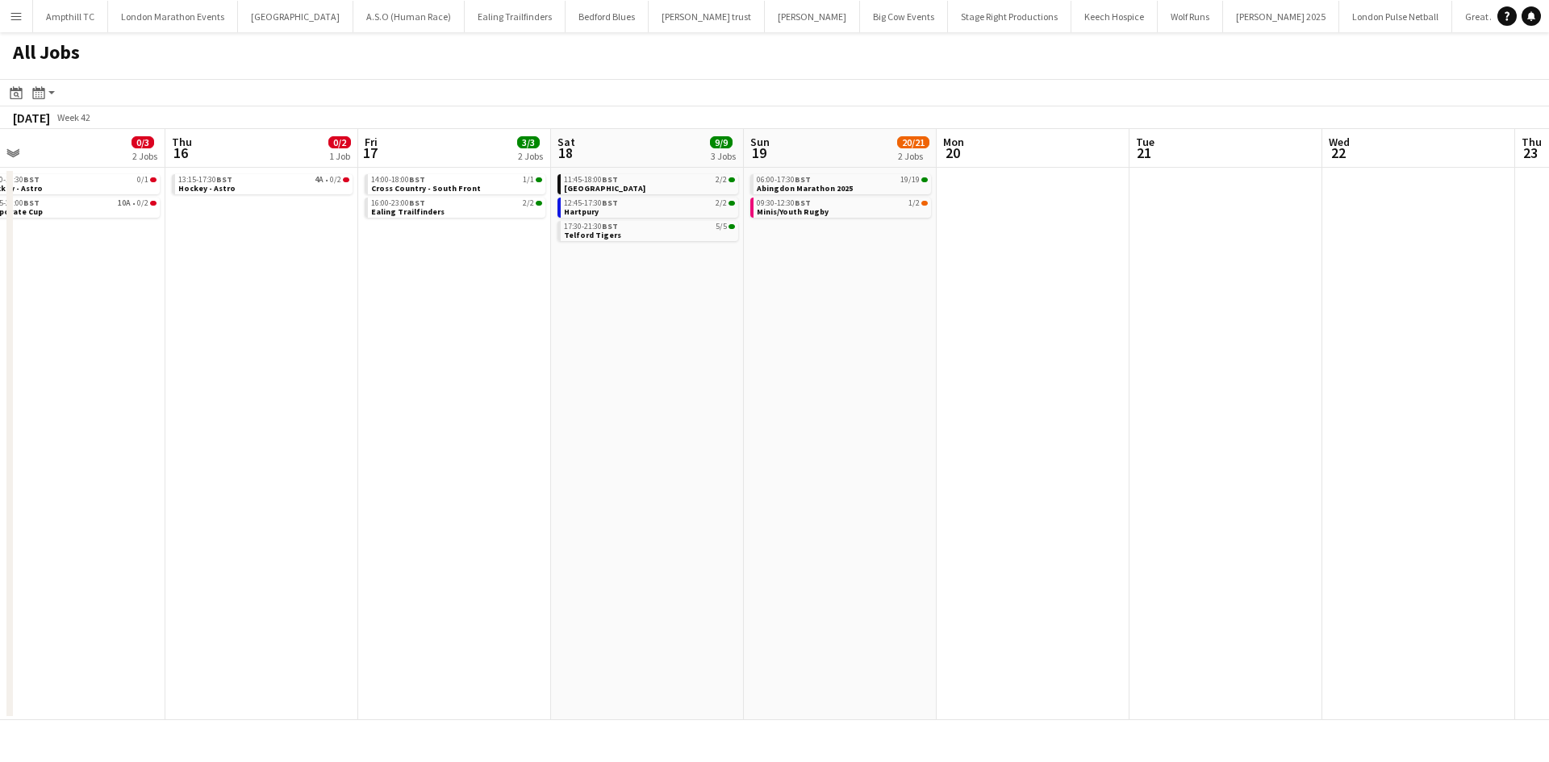
drag, startPoint x: 758, startPoint y: 427, endPoint x: 348, endPoint y: 428, distance: 409.8
click at [349, 431] on app-calendar-viewport "Mon 13 Tue 14 0/3 2 Jobs Wed 15 0/3 2 Jobs Thu 16 0/2 1 Job Fri 17 3/3 2 Jobs S…" at bounding box center [774, 424] width 1549 height 591
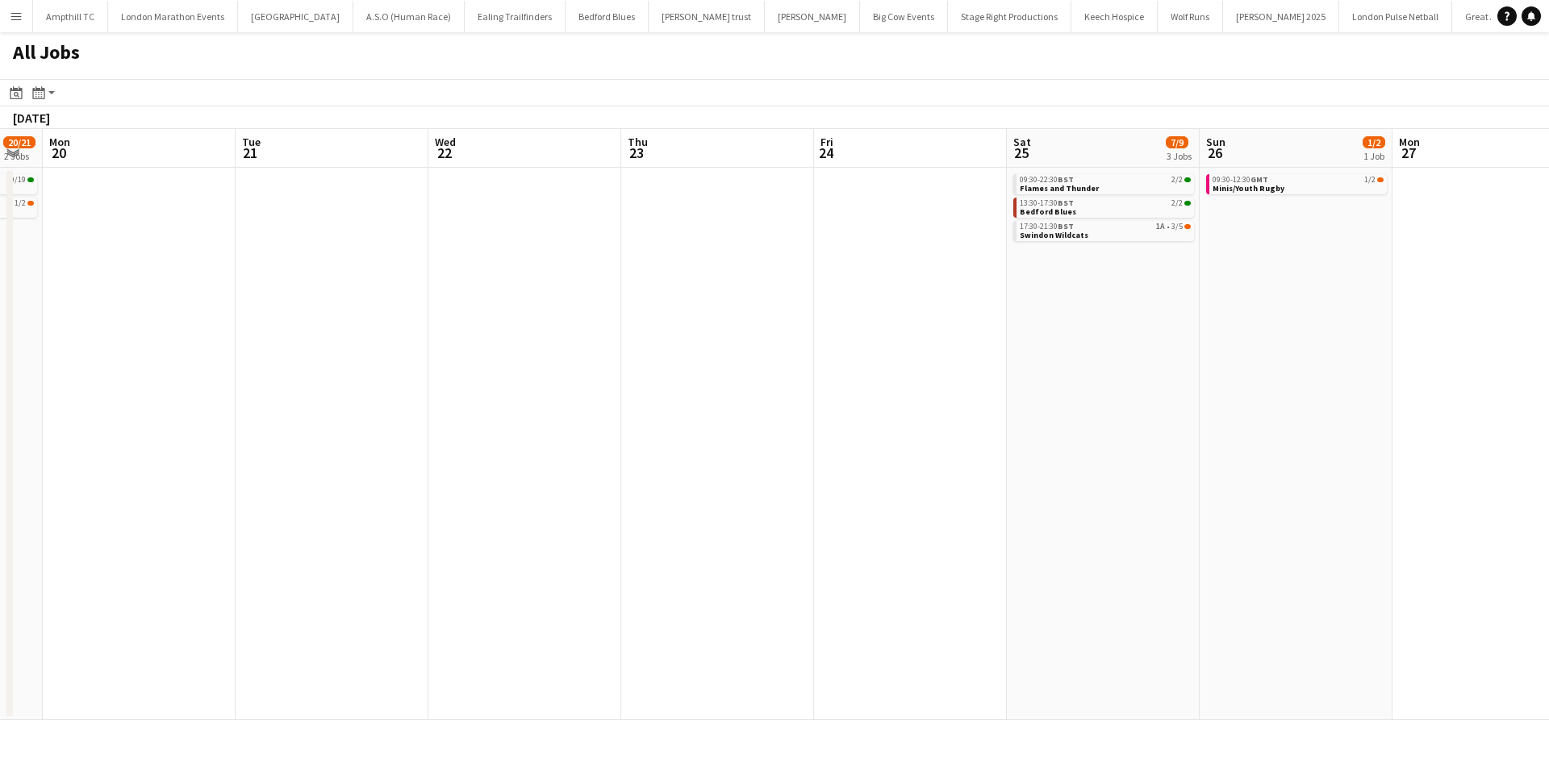
drag, startPoint x: 436, startPoint y: 444, endPoint x: 386, endPoint y: 443, distance: 50.8
click at [386, 443] on app-calendar-viewport "Thu 16 0/2 1 Job Fri 17 3/3 2 Jobs Sat 18 9/9 3 Jobs Sun 19 20/21 2 Jobs Mon 20…" at bounding box center [774, 424] width 1549 height 591
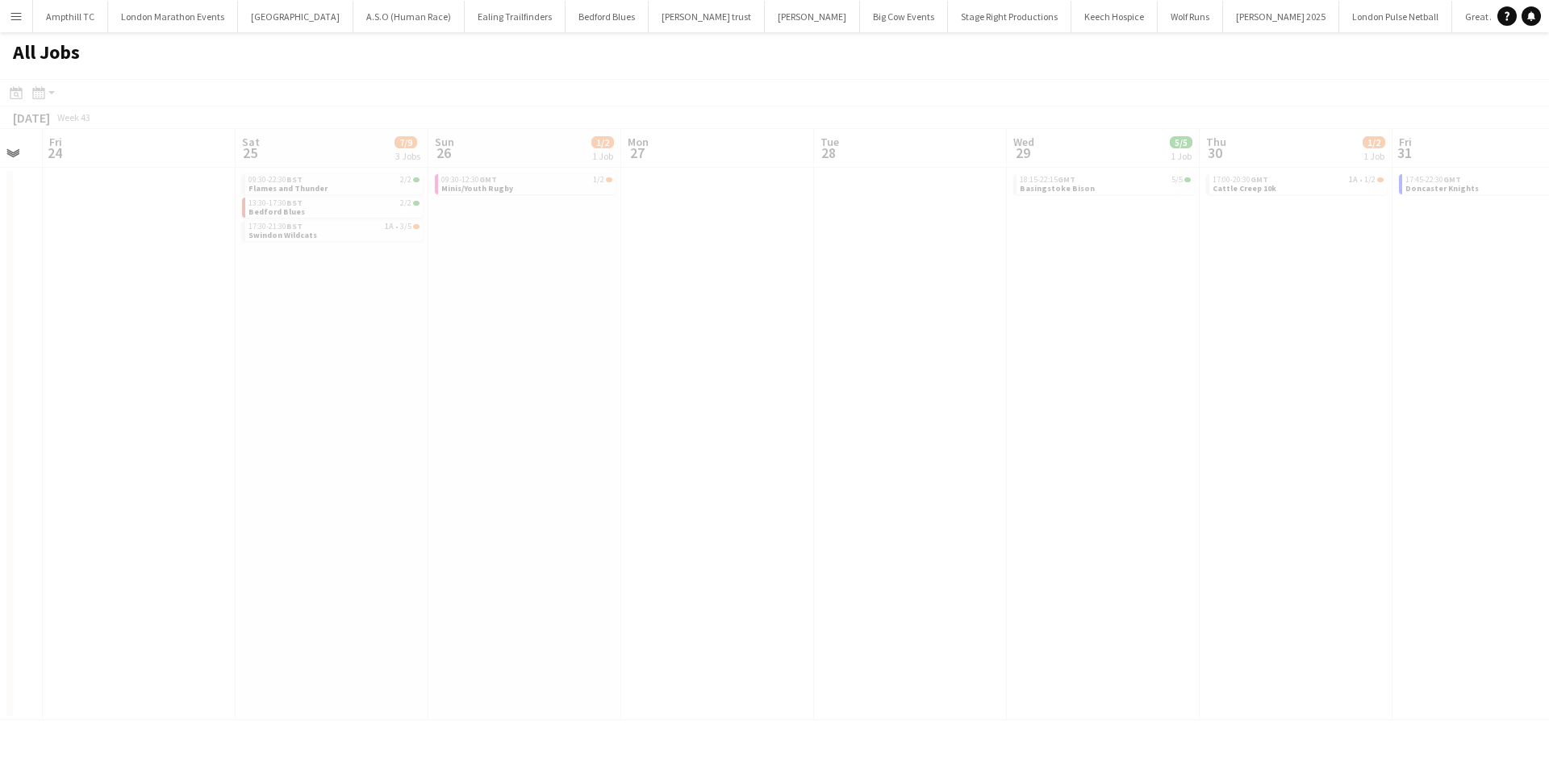
scroll to position [0, 468]
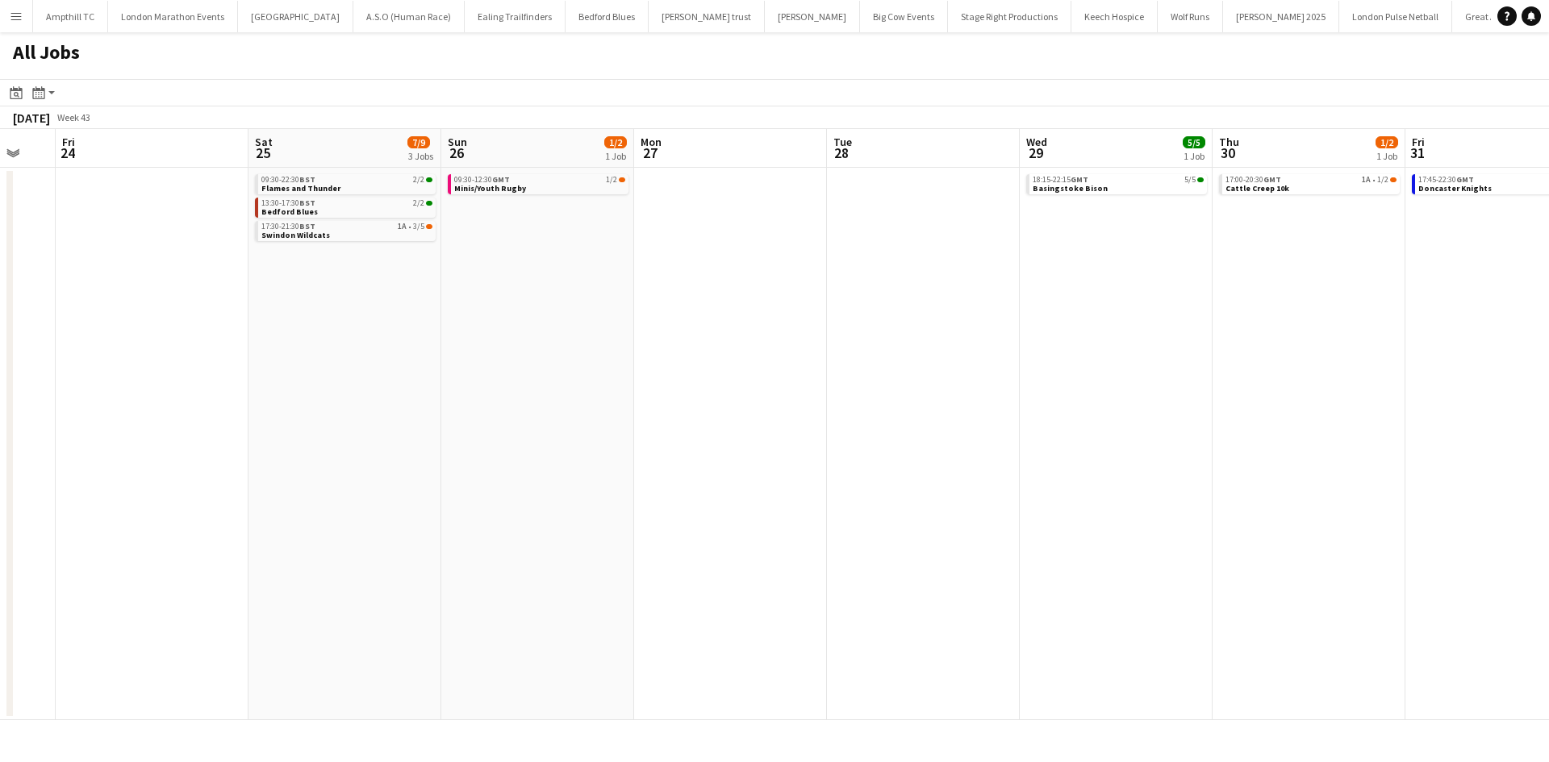
drag, startPoint x: 1095, startPoint y: 341, endPoint x: 809, endPoint y: 426, distance: 298.6
click at [741, 436] on app-calendar-viewport "Mon 20 Tue 21 Wed 22 Thu 23 Fri 24 Sat 25 7/9 3 Jobs Sun 26 1/2 1 Job Mon 27 Tu…" at bounding box center [774, 424] width 1549 height 591
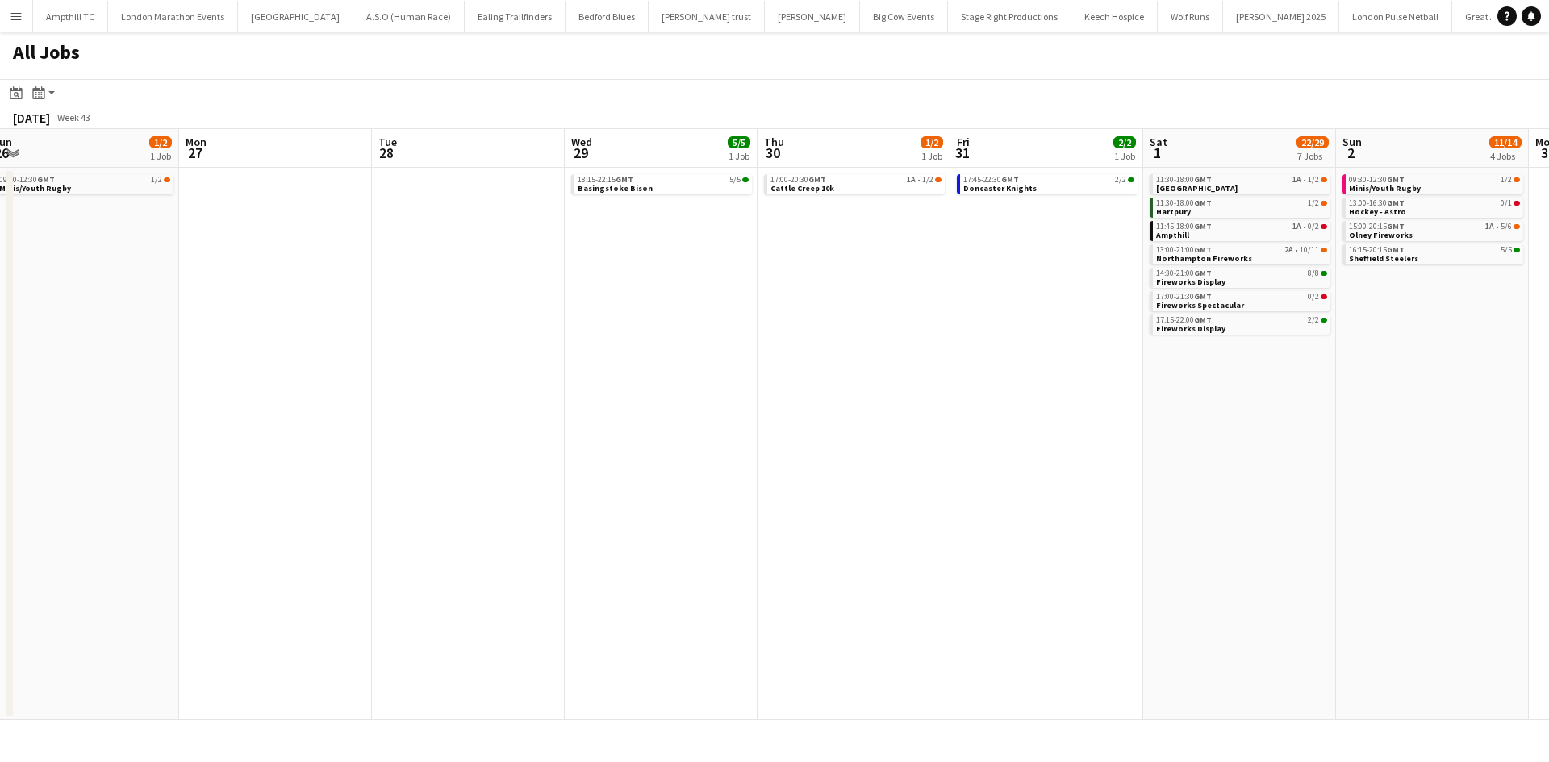
click at [425, 459] on app-all-jobs "All Jobs Date picker SEP 2025 SEP 2025 Monday M Tuesday T Wednesday W Thursday …" at bounding box center [774, 376] width 1549 height 688
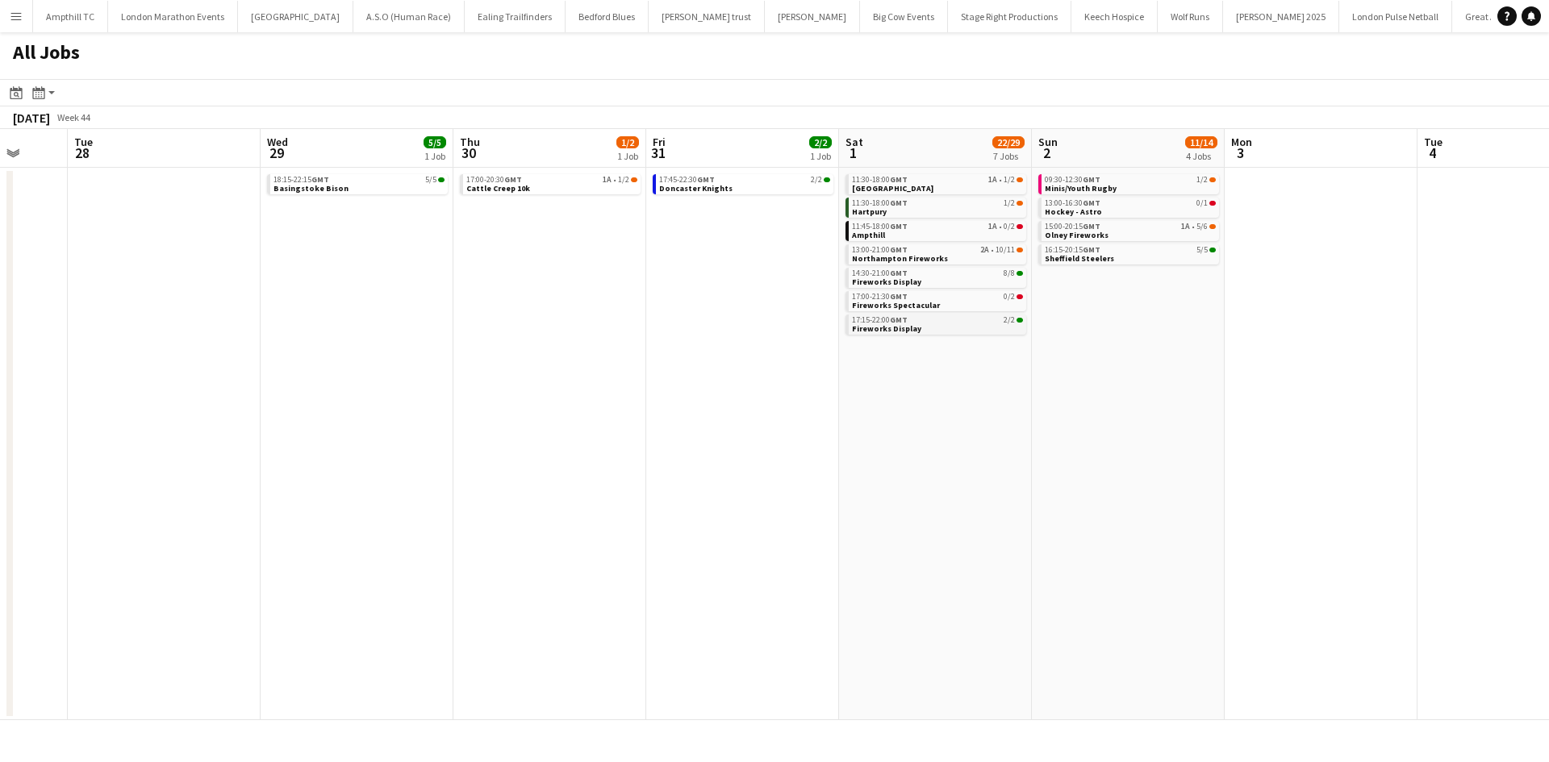
drag, startPoint x: 1396, startPoint y: 411, endPoint x: 868, endPoint y: 333, distance: 534.1
click at [1052, 426] on app-calendar-viewport "Fri 24 Sat 25 7/9 3 Jobs Sun 26 1/2 1 Job Mon 27 Tue 28 Wed 29 5/5 1 Job Thu 30…" at bounding box center [774, 424] width 1549 height 591
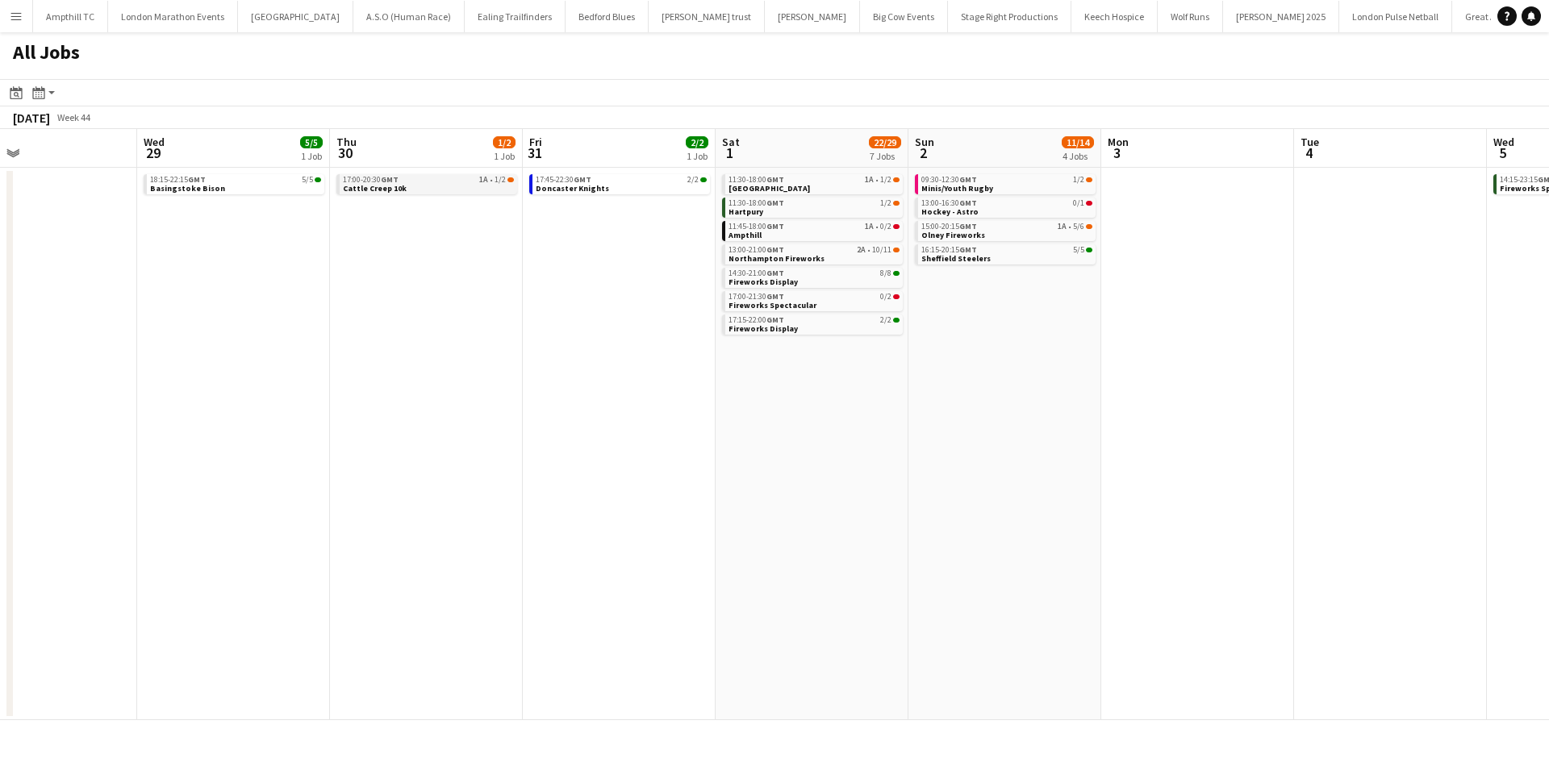
click at [474, 193] on app-brief-job-card "17:00-20:30 GMT 1A • 1/2 Cattle Creep 10k" at bounding box center [426, 184] width 181 height 20
click at [472, 192] on link "17:00-20:30 GMT 1A • 1/2 Cattle Creep 10k" at bounding box center [428, 183] width 171 height 19
click at [1014, 242] on div "15:00-20:15 GMT 1A • 5/6 Olney Fireworks" at bounding box center [1005, 232] width 181 height 23
click at [1015, 239] on link "15:00-20:15 GMT 1A • 5/6 Olney Fireworks" at bounding box center [1006, 230] width 171 height 19
click at [853, 255] on link "13:00-21:00 GMT 2A • 10/11 Northampton Fireworks" at bounding box center [813, 253] width 171 height 19
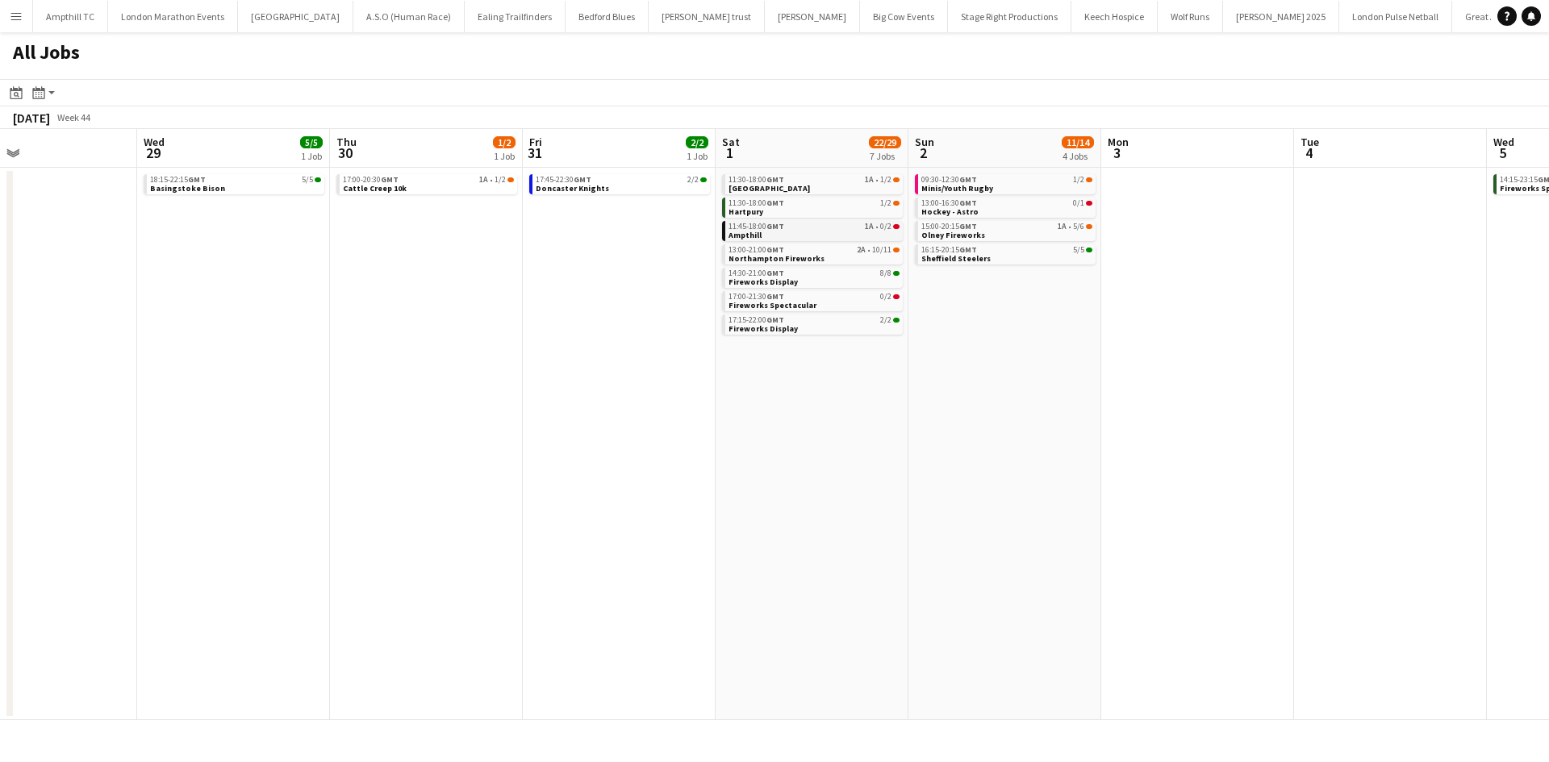
click at [862, 227] on div "11:45-18:00 GMT 1A • 0/2" at bounding box center [813, 227] width 171 height 8
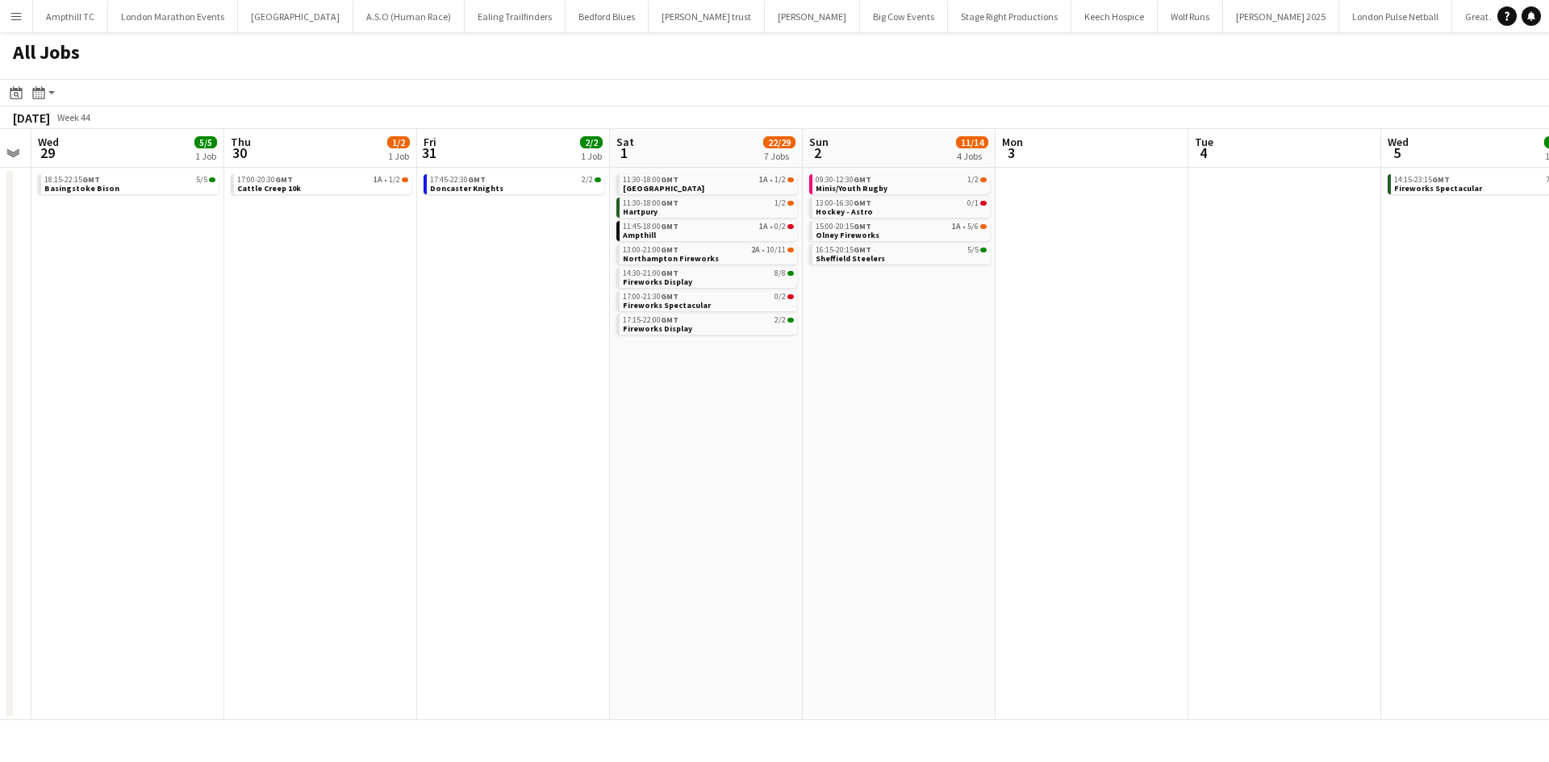
click at [445, 403] on app-all-jobs "All Jobs Date picker SEP 2025 SEP 2025 Monday M Tuesday T Wednesday W Thursday …" at bounding box center [774, 376] width 1549 height 688
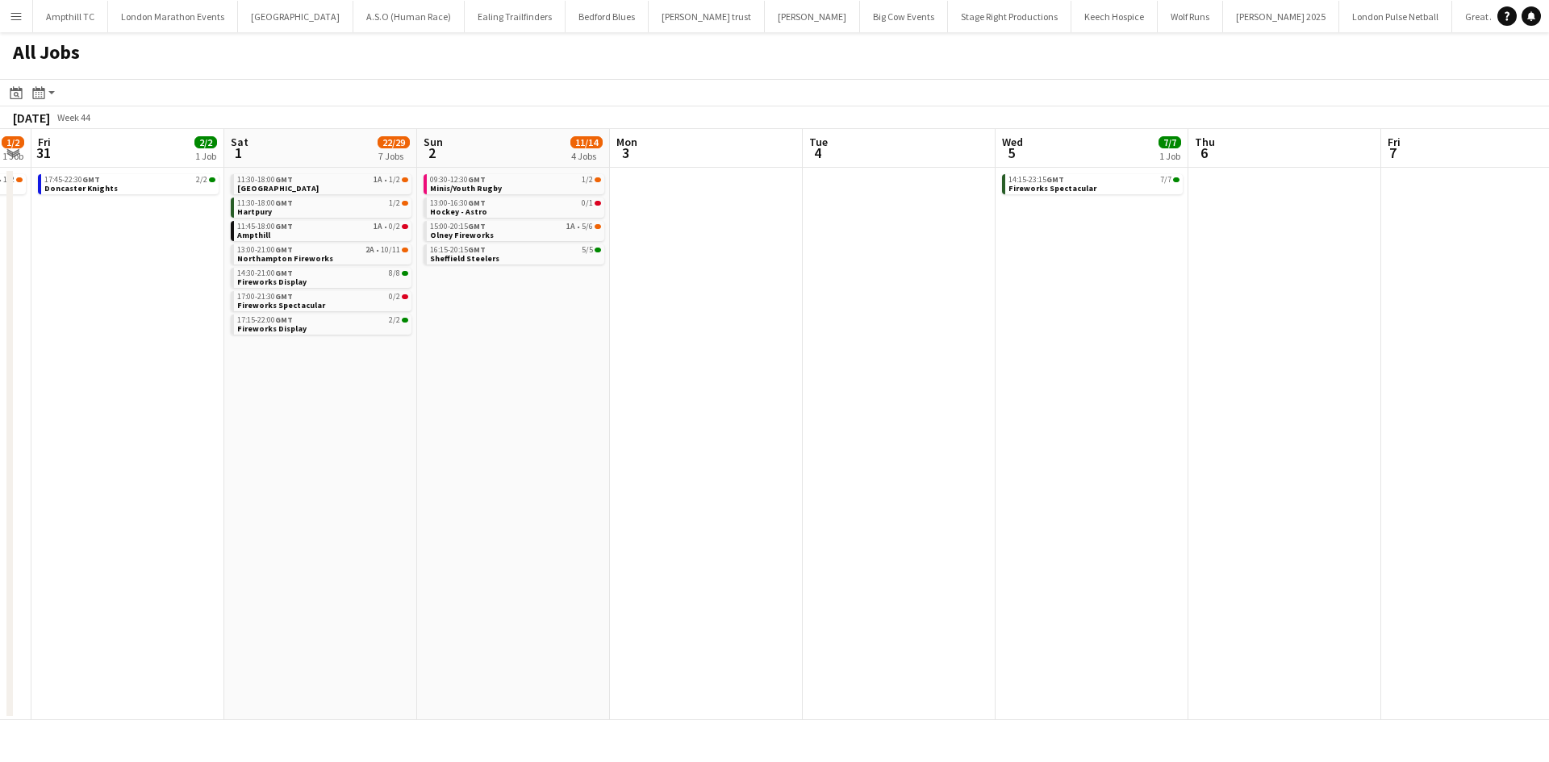
click at [483, 382] on app-calendar-viewport "Tue 28 Wed 29 5/5 1 Job Thu 30 1/2 1 Job Fri 31 2/2 1 Job Sat 1 22/29 7 Jobs Su…" at bounding box center [774, 424] width 1549 height 591
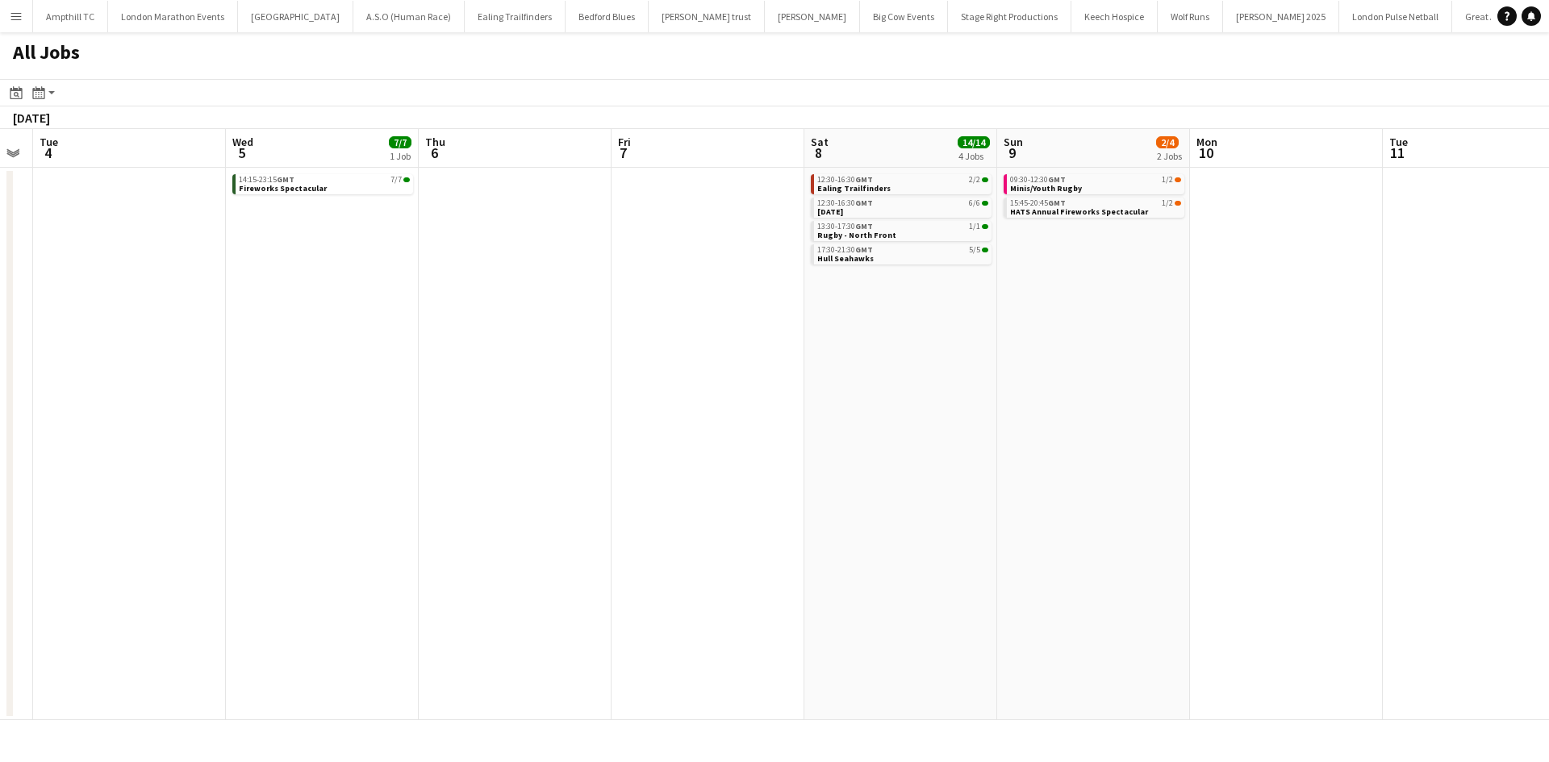
drag, startPoint x: 912, startPoint y: 347, endPoint x: 456, endPoint y: 331, distance: 456.9
click at [566, 344] on app-calendar-viewport "Fri 31 2/2 1 Job Sat 1 22/29 7 Jobs Sun 2 11/14 4 Jobs Mon 3 Tue 4 Wed 5 7/7 1 …" at bounding box center [774, 424] width 1549 height 591
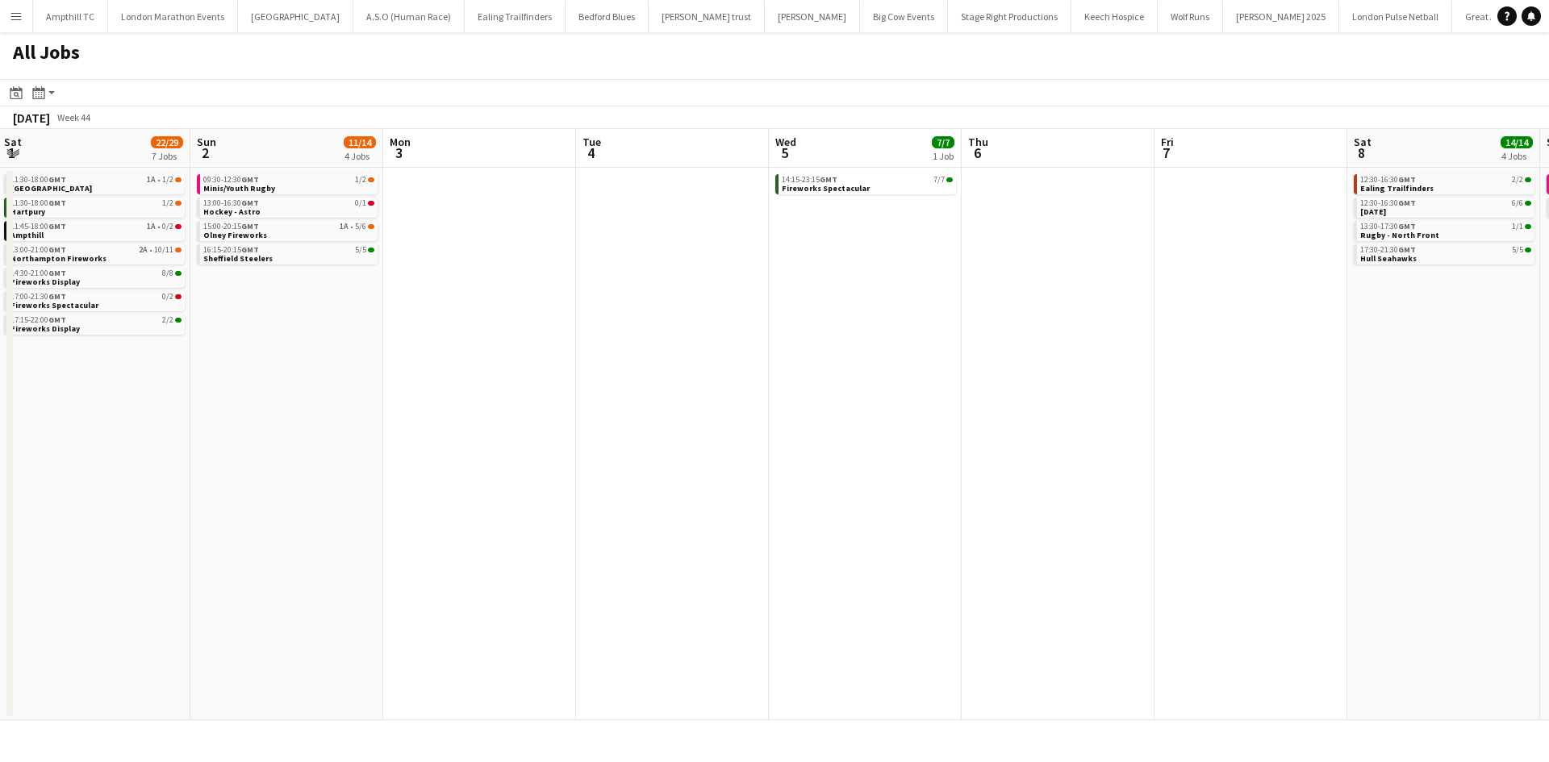
drag, startPoint x: 727, startPoint y: 398, endPoint x: 1375, endPoint y: 406, distance: 647.8
click at [1375, 406] on app-calendar-viewport "Thu 30 1/2 1 Job Fri 31 2/2 1 Job Sat 1 22/29 7 Jobs Sun 2 11/14 4 Jobs Mon 3 T…" at bounding box center [774, 424] width 1549 height 591
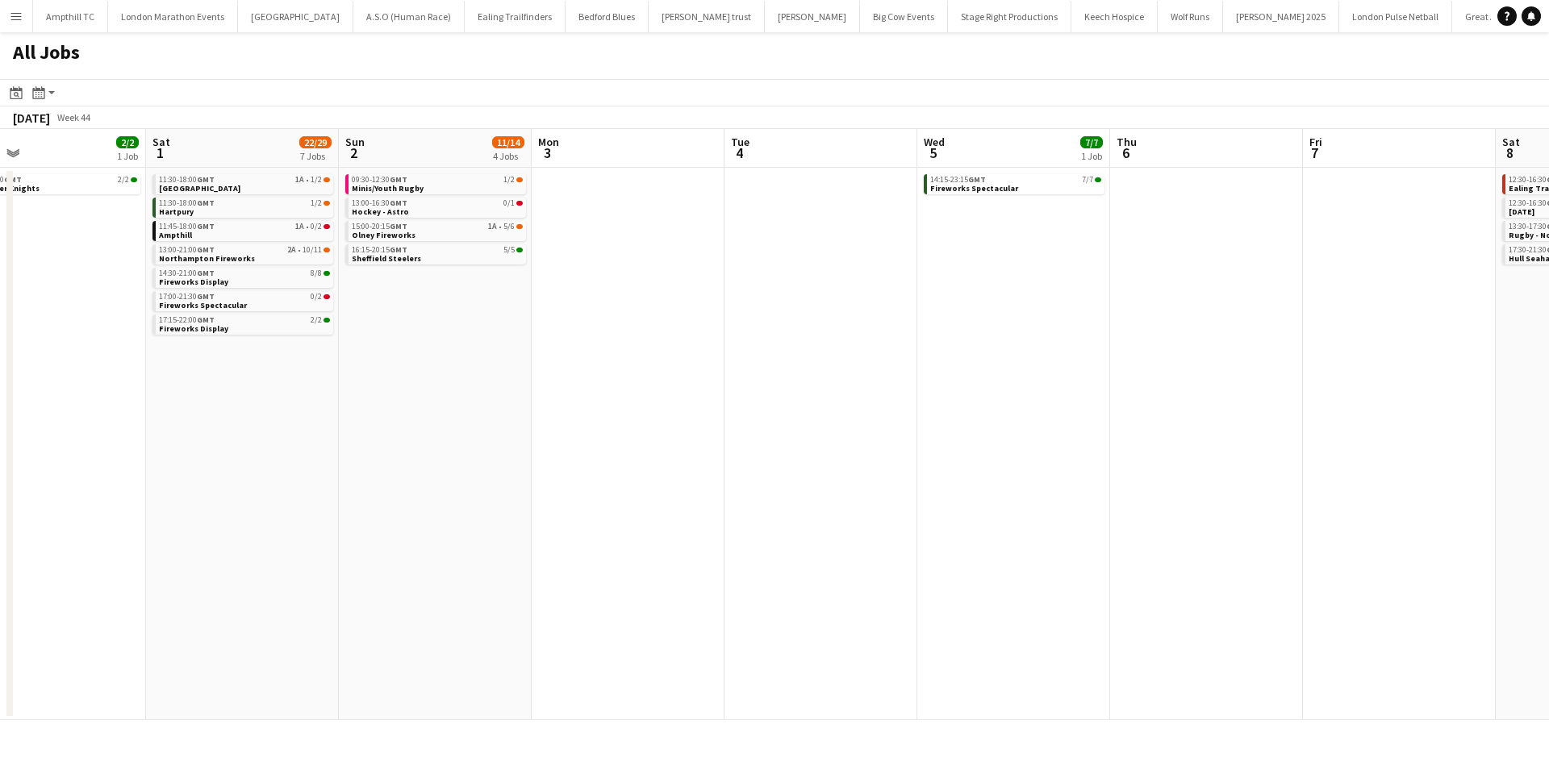
drag, startPoint x: 736, startPoint y: 408, endPoint x: 1058, endPoint y: 410, distance: 321.9
click at [1058, 410] on app-calendar-viewport "Wed 29 5/5 1 Job Thu 30 1/2 1 Job Fri 31 2/2 1 Job Sat 1 22/29 7 Jobs Sun 2 11/…" at bounding box center [774, 424] width 1549 height 591
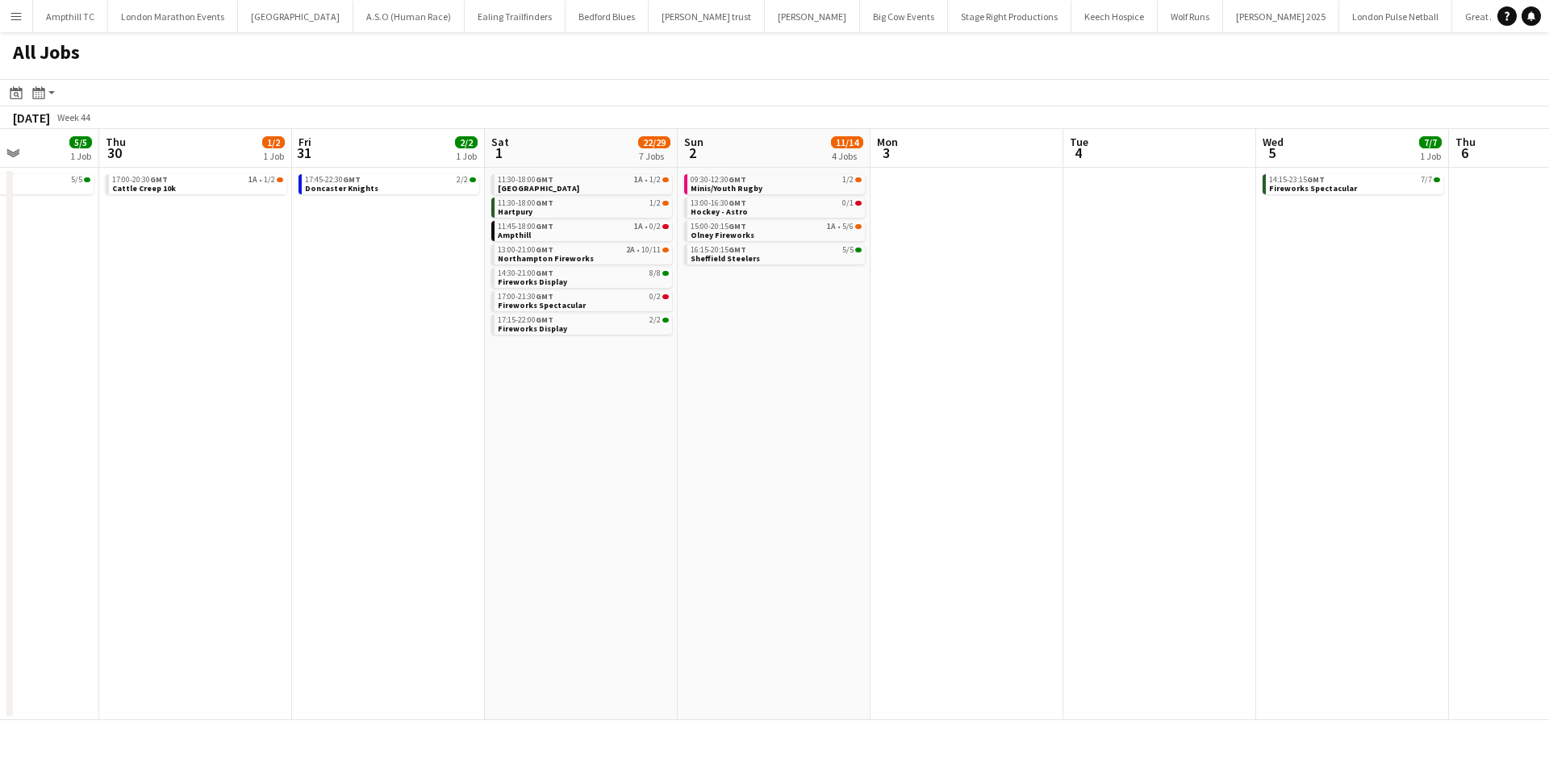
click at [729, 428] on app-calendar-viewport "Mon 27 Tue 28 Wed 29 5/5 1 Job Thu 30 1/2 1 Job Fri 31 2/2 1 Job Sat 1 22/29 7 …" at bounding box center [774, 424] width 1549 height 591
click at [586, 281] on link "14:30-21:00 GMT 8/8 Fireworks Display" at bounding box center [586, 277] width 171 height 19
click at [611, 305] on link "17:00-21:30 GMT 0/2 Fireworks Spectacular" at bounding box center [586, 300] width 171 height 19
click at [568, 321] on div "17:15-22:00 GMT 2/2" at bounding box center [586, 320] width 171 height 8
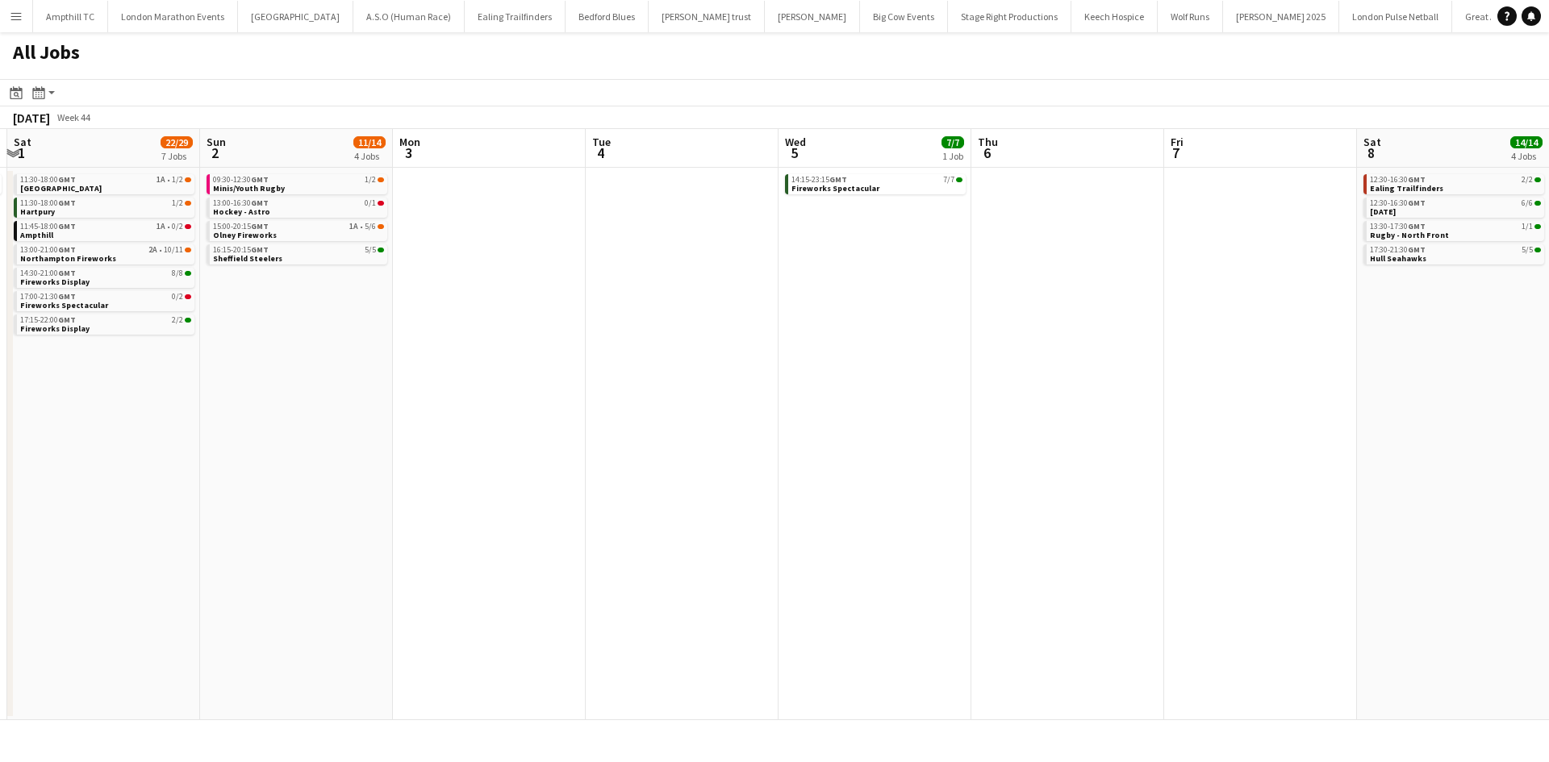
drag, startPoint x: 945, startPoint y: 294, endPoint x: 715, endPoint y: 252, distance: 233.7
click at [695, 294] on app-calendar-viewport "Wed 29 5/5 1 Job Thu 30 1/2 1 Job Fri 31 2/2 1 Job Sat 1 22/29 7 Jobs Sun 2 11/…" at bounding box center [774, 424] width 1549 height 591
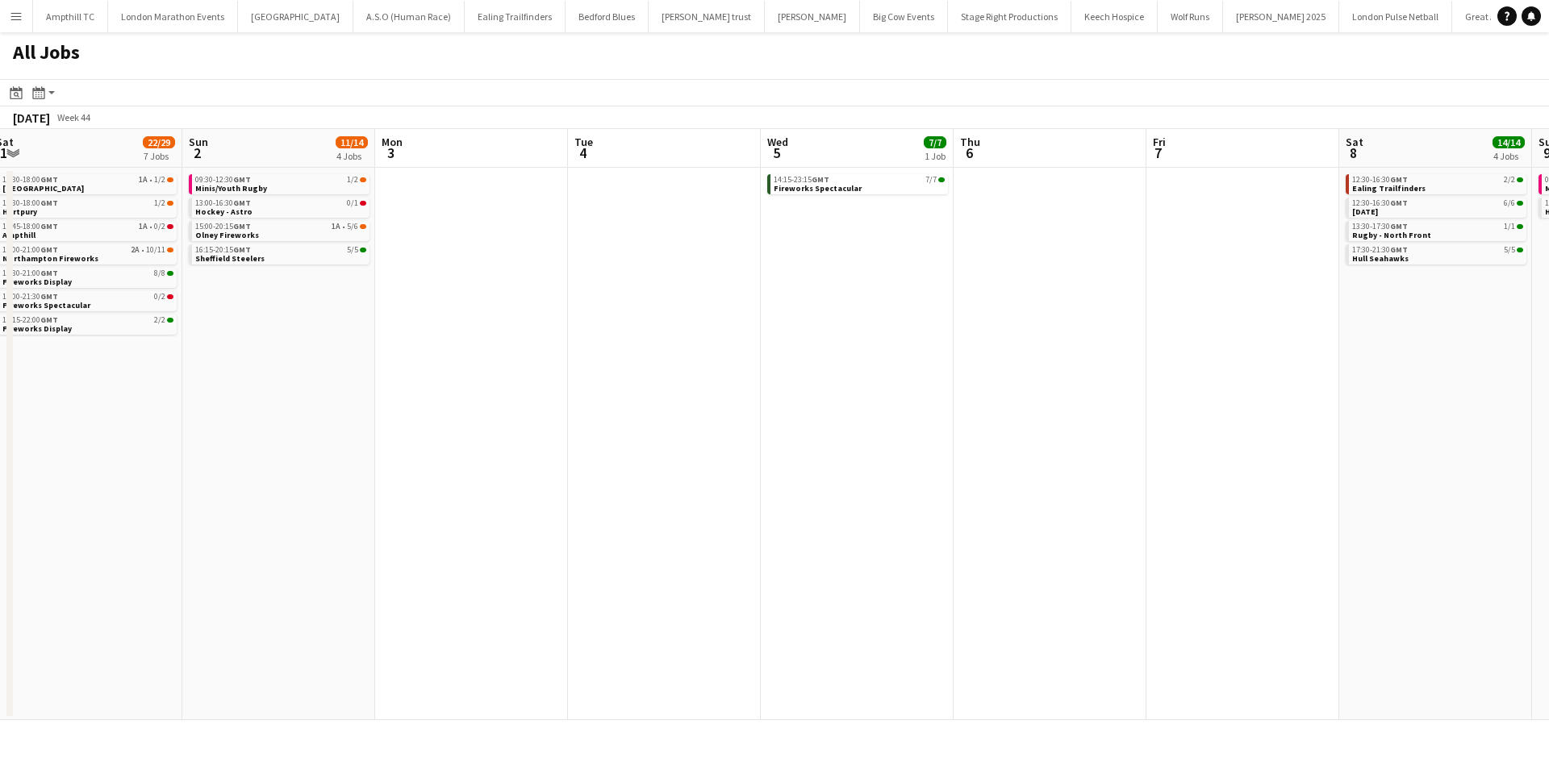
scroll to position [0, 648]
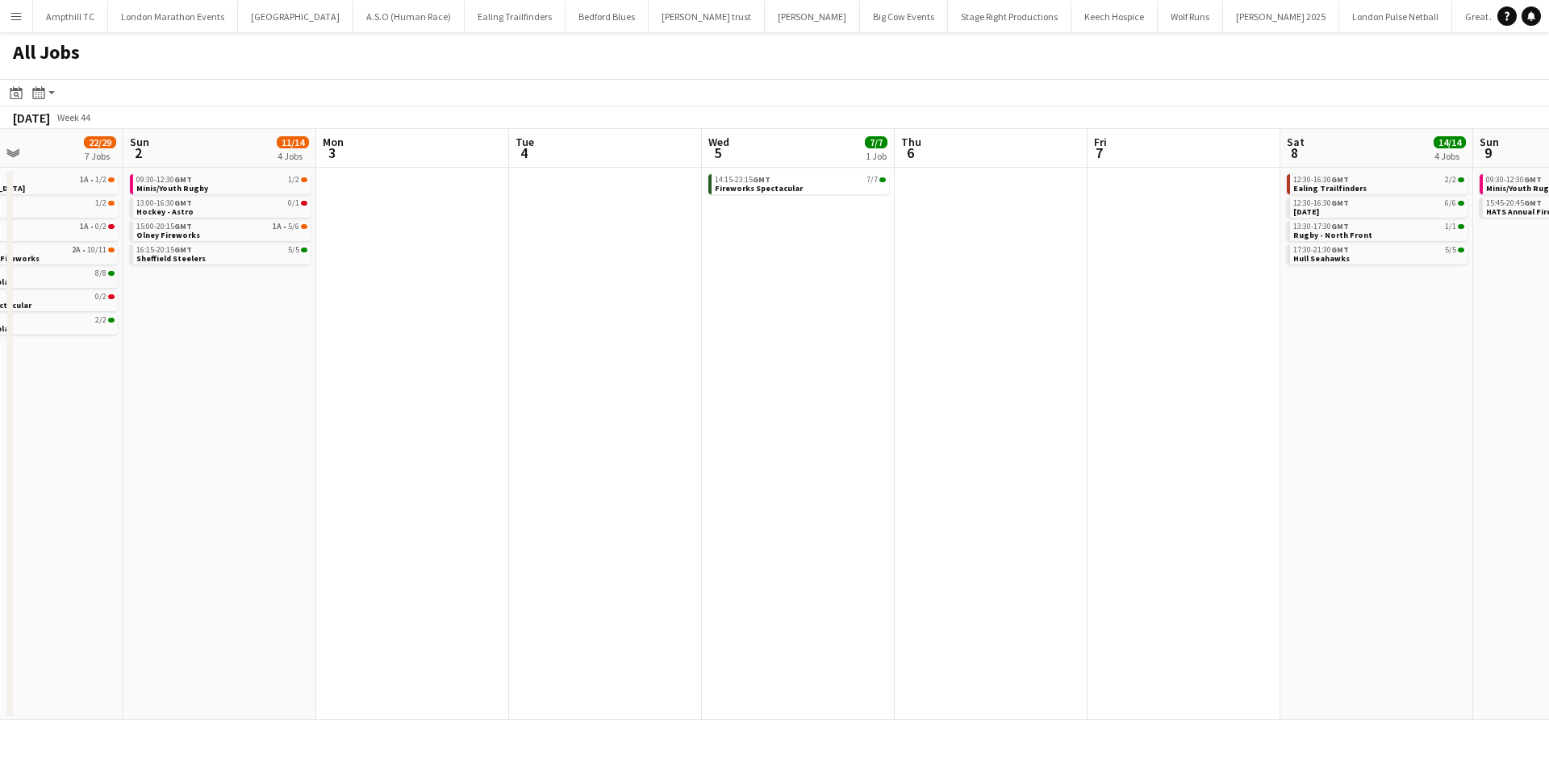
drag, startPoint x: 856, startPoint y: 232, endPoint x: 780, endPoint y: 242, distance: 76.4
click at [780, 242] on app-calendar-viewport "Wed 29 5/5 1 Job Thu 30 1/2 1 Job Fri 31 2/2 1 Job Sat 1 22/29 7 Jobs Sun 2 11/…" at bounding box center [774, 424] width 1549 height 591
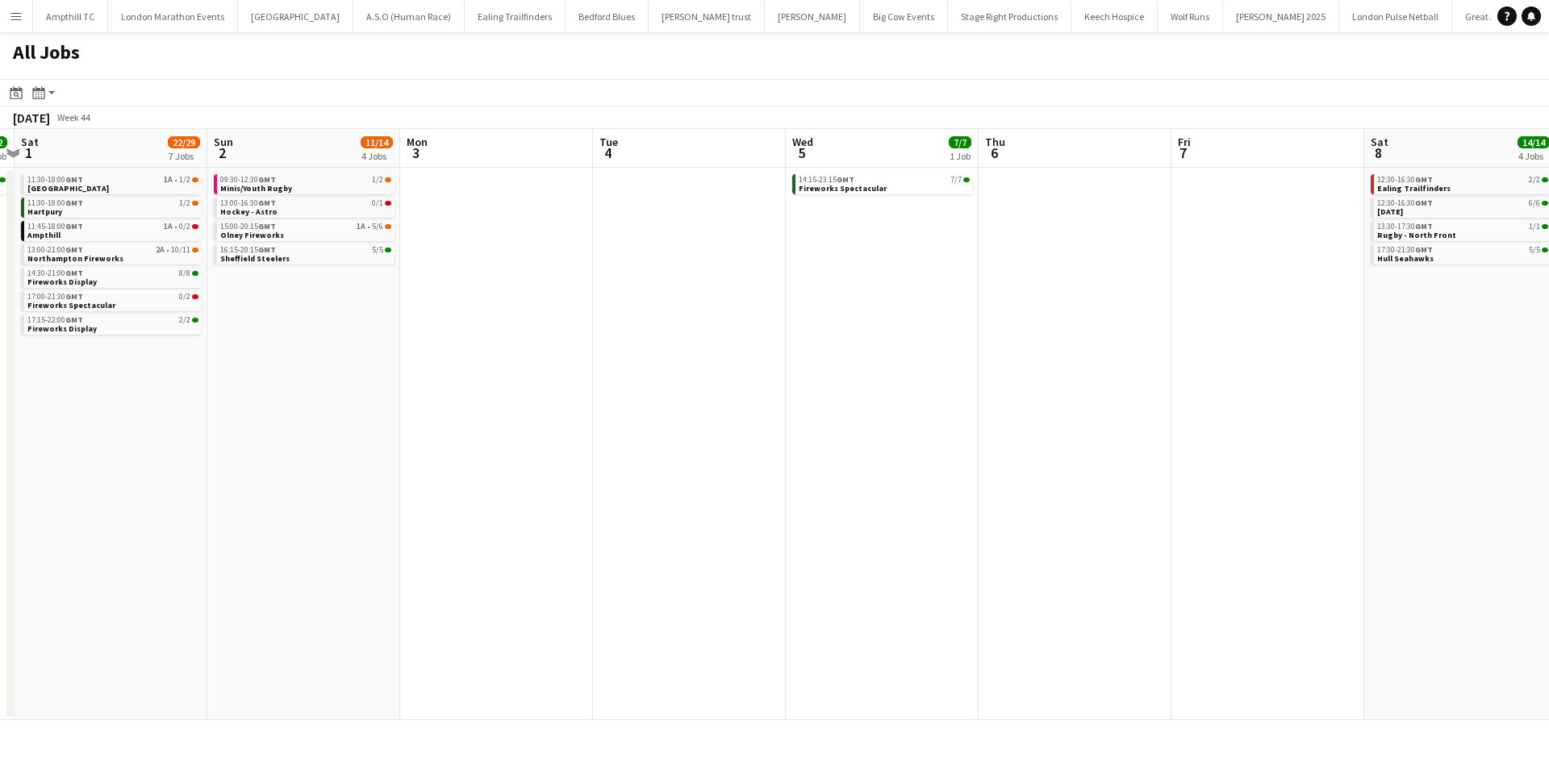
drag, startPoint x: 851, startPoint y: 248, endPoint x: 553, endPoint y: 290, distance: 300.5
click at [553, 290] on app-calendar-viewport "Wed 29 5/5 1 Job Thu 30 1/2 1 Job Fri 31 2/2 1 Job Sat 1 22/29 7 Jobs Sun 2 11/…" at bounding box center [774, 424] width 1549 height 591
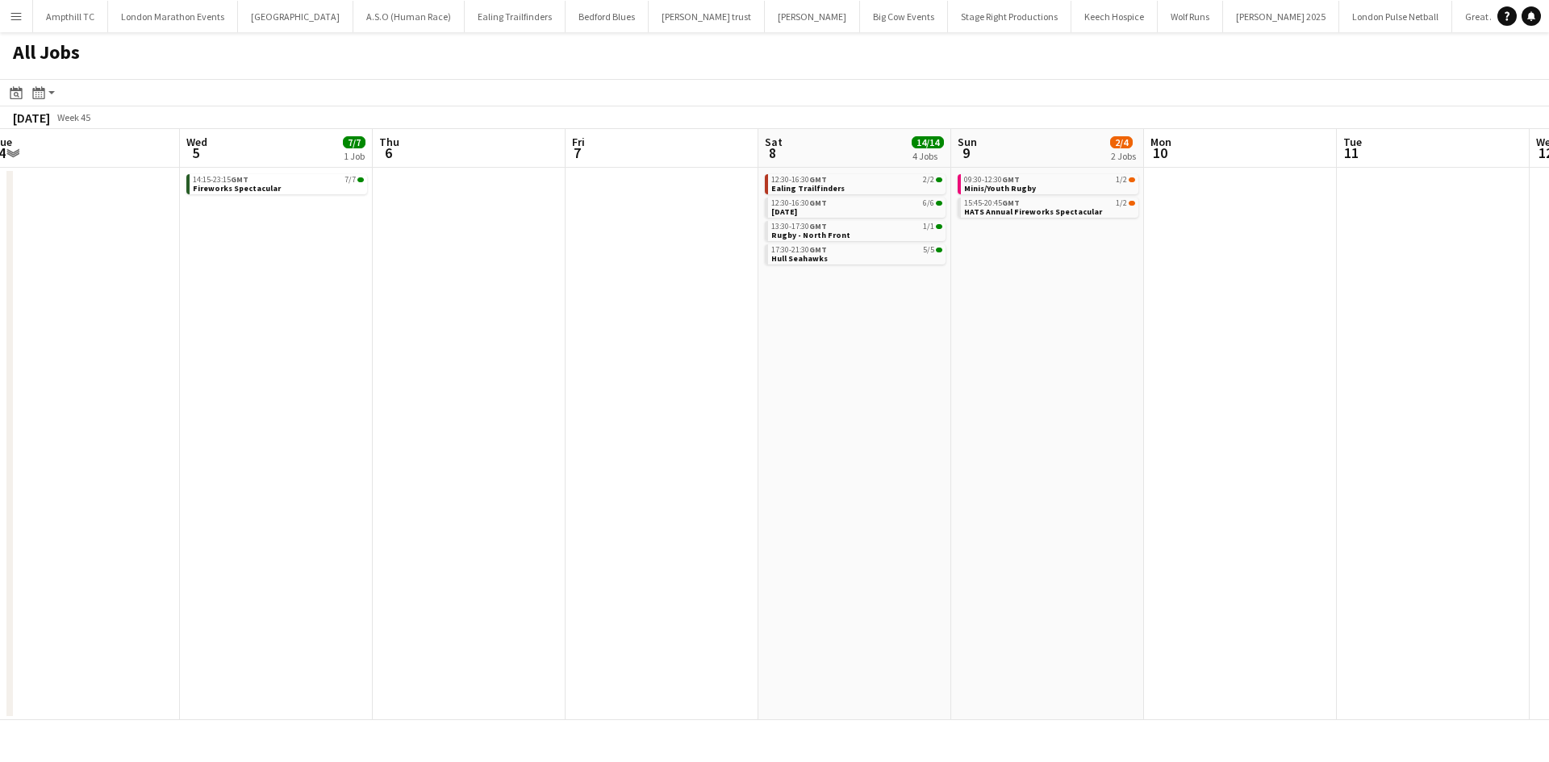
drag, startPoint x: 1137, startPoint y: 353, endPoint x: 909, endPoint y: 355, distance: 228.3
click at [909, 355] on app-calendar-viewport "Fri 31 2/2 1 Job Sat 1 22/29 7 Jobs Sun 2 11/14 4 Jobs Mon 3 Tue 4 Wed 5 7/7 1 …" at bounding box center [774, 424] width 1549 height 591
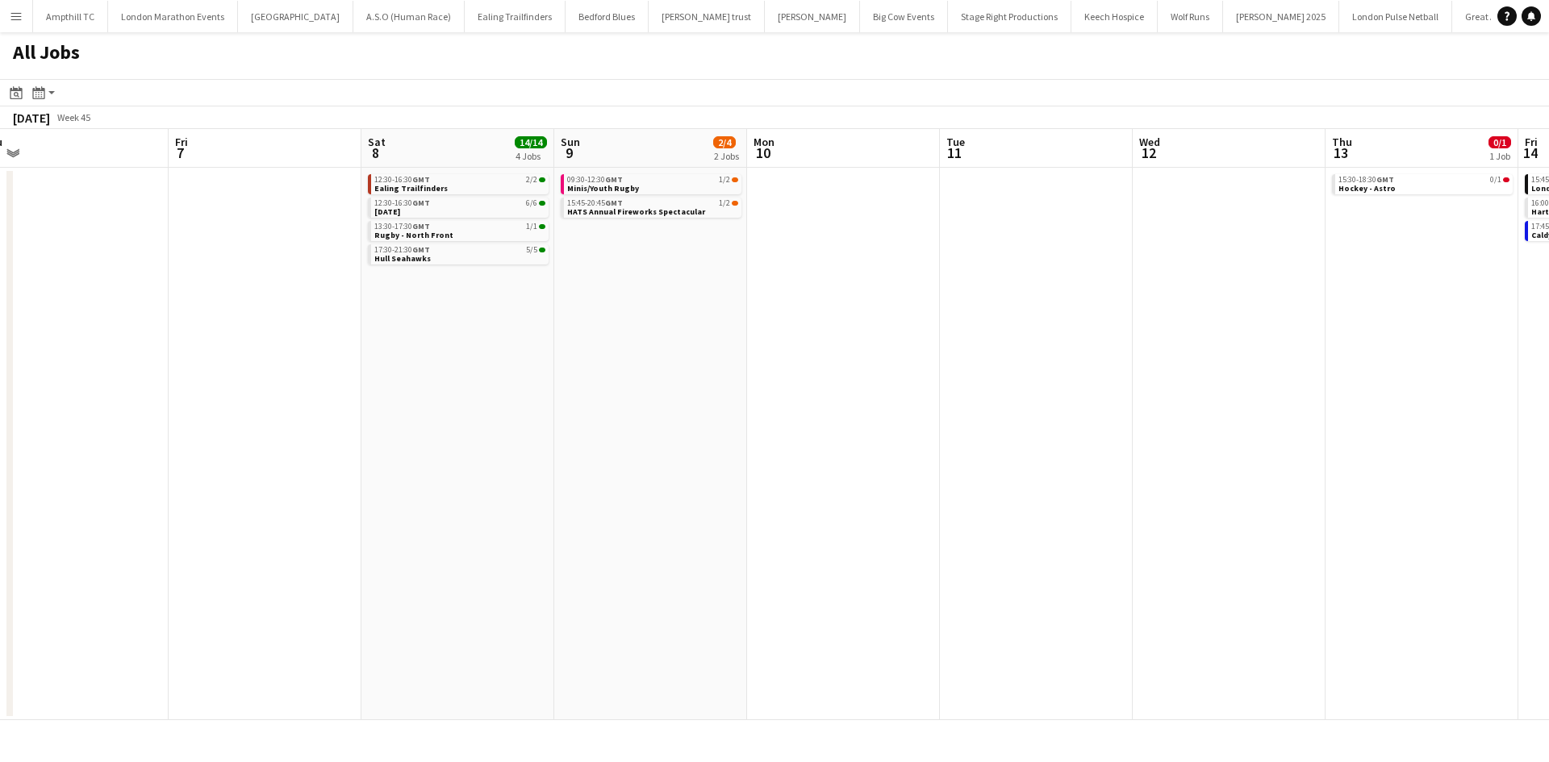
drag, startPoint x: 1252, startPoint y: 320, endPoint x: 560, endPoint y: 417, distance: 698.9
click at [493, 451] on app-calendar-viewport "Sun 2 11/14 4 Jobs Mon 3 Tue 4 Wed 5 7/7 1 Job Thu 6 Fri 7 Sat 8 14/14 4 Jobs S…" at bounding box center [774, 424] width 1549 height 591
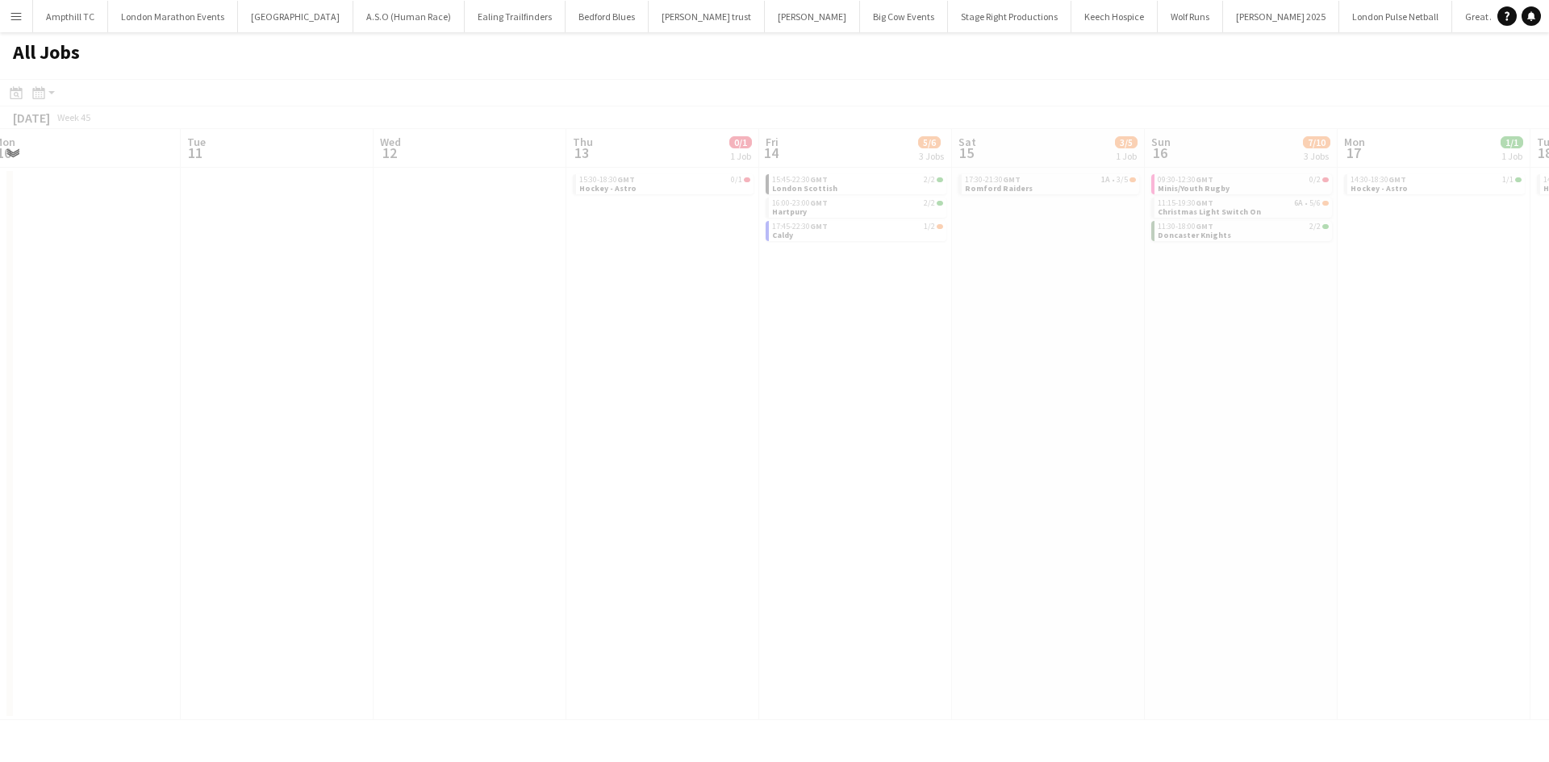
scroll to position [0, 538]
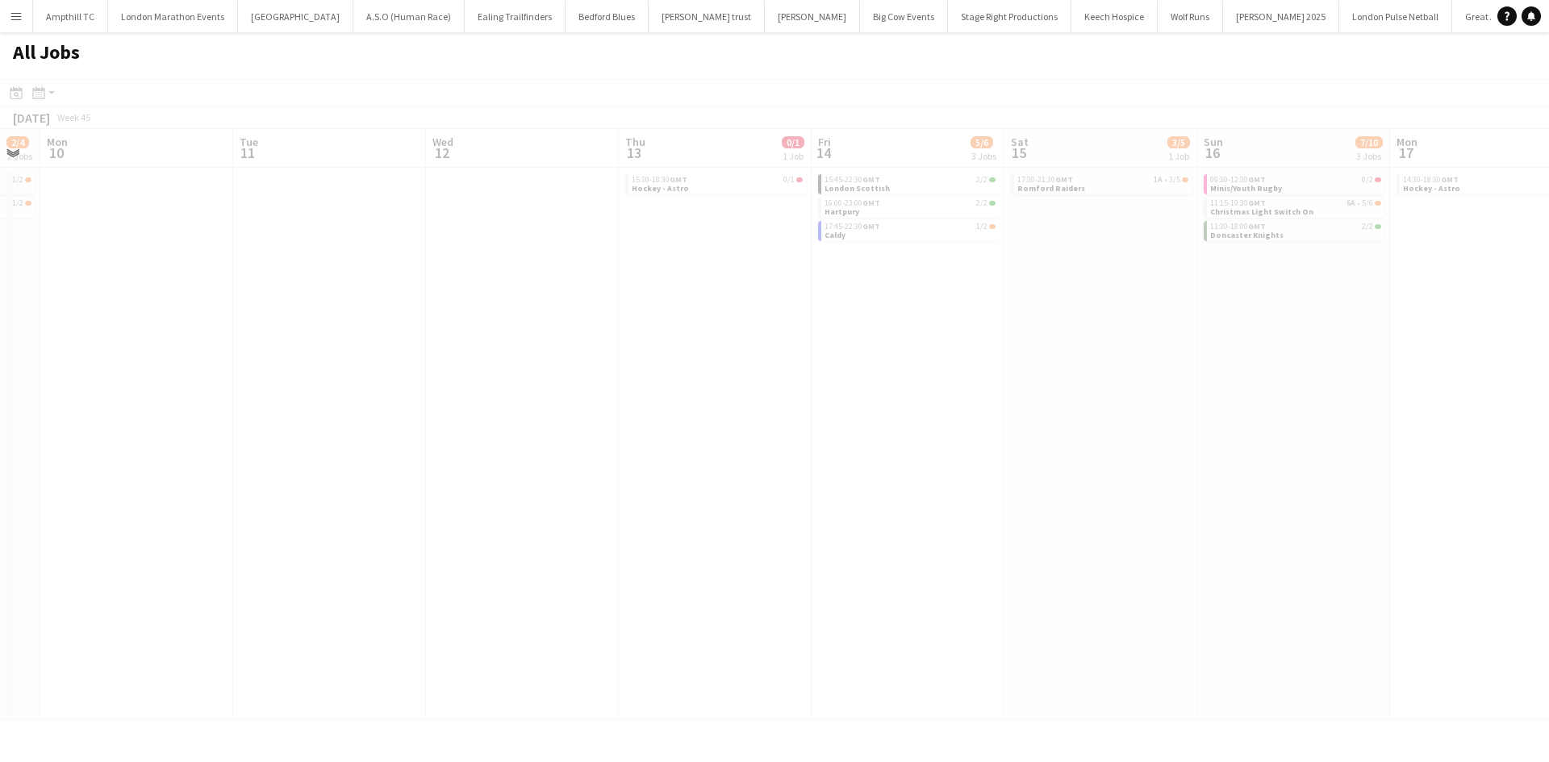
drag, startPoint x: 578, startPoint y: 411, endPoint x: 342, endPoint y: 409, distance: 236.4
click at [368, 411] on app-all-jobs "All Jobs Date picker SEP 2025 SEP 2025 Monday M Tuesday T Wednesday W Thursday …" at bounding box center [774, 376] width 1549 height 688
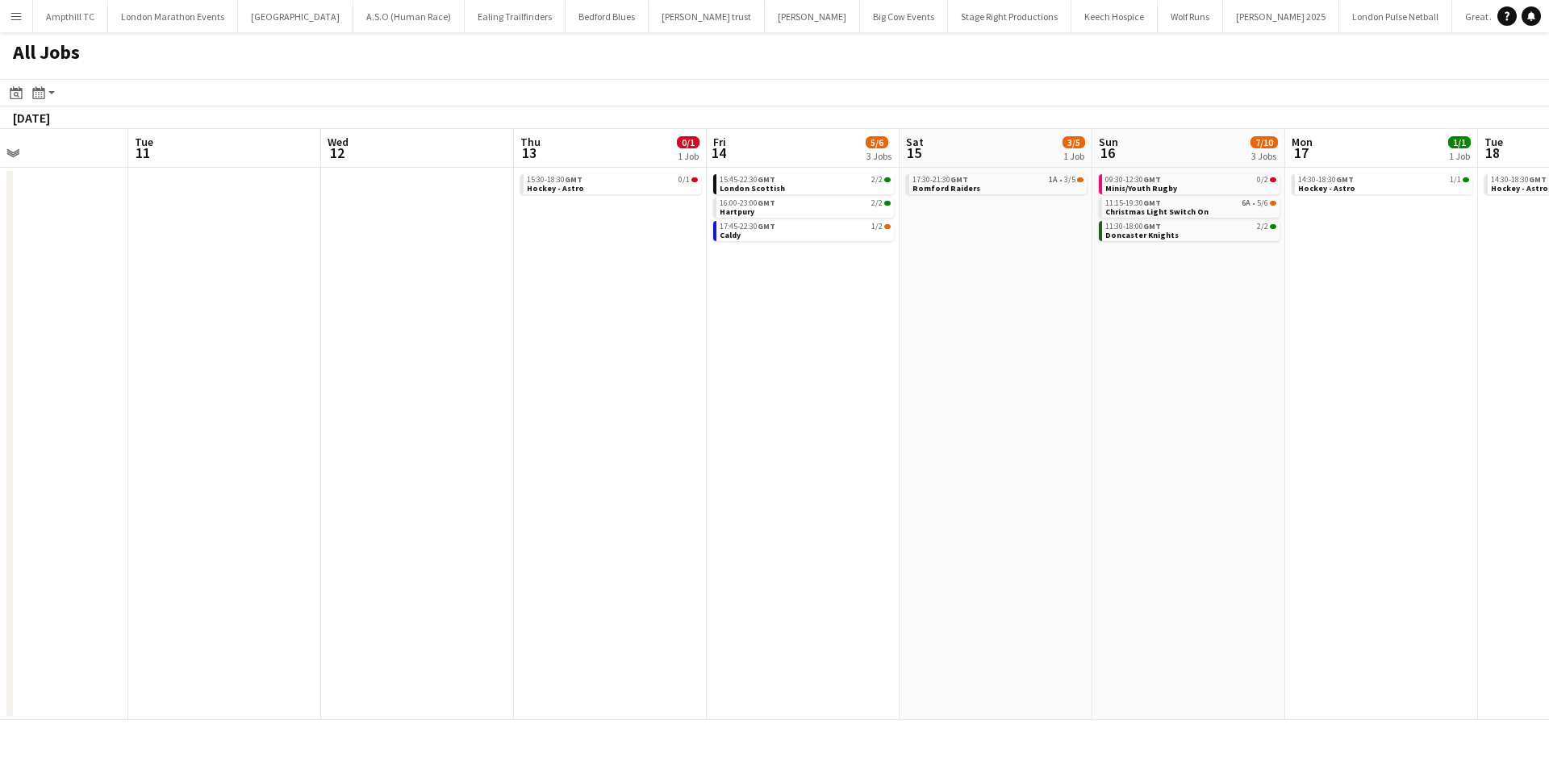
scroll to position [0, 597]
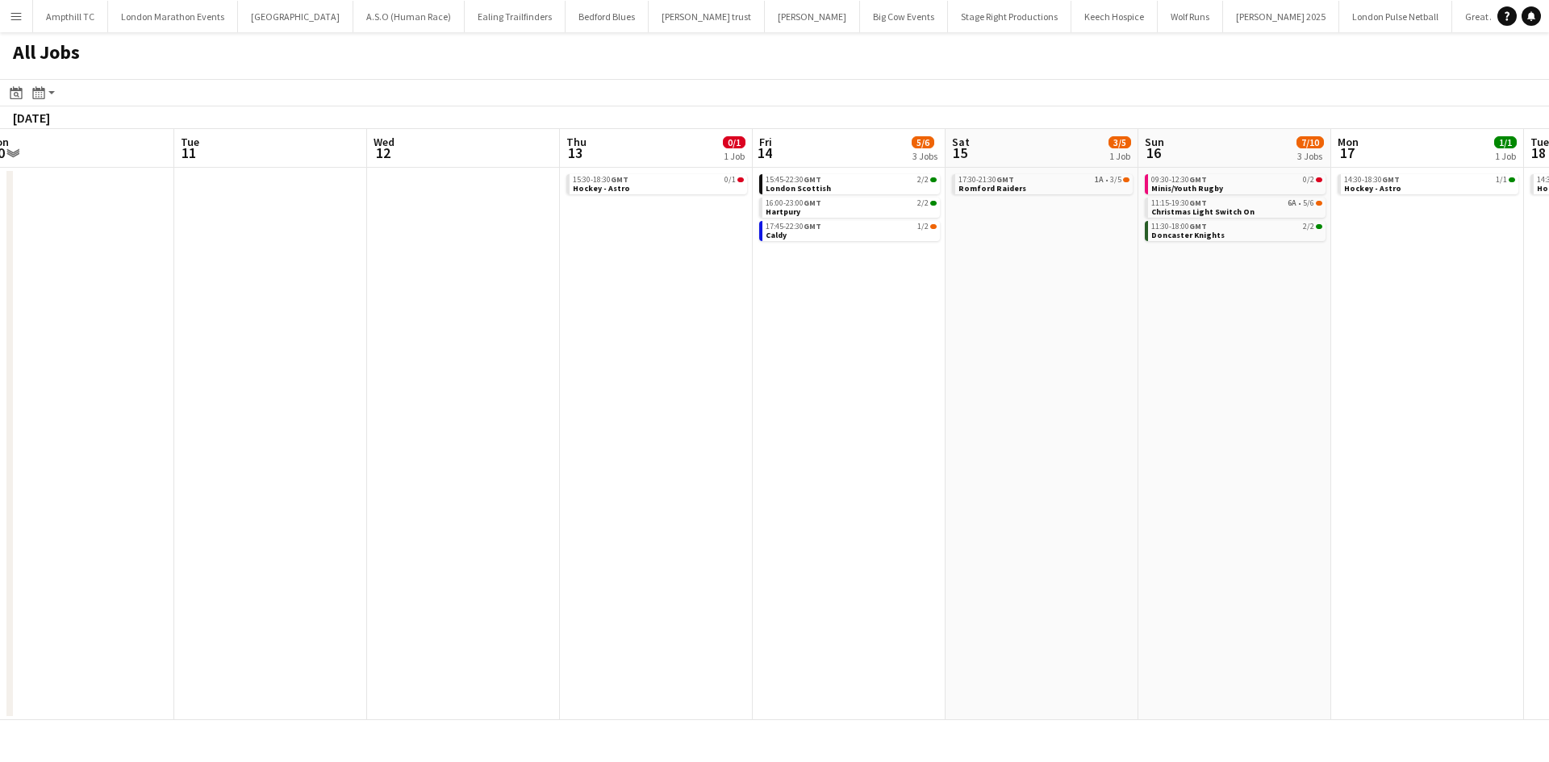
drag, startPoint x: 987, startPoint y: 419, endPoint x: 348, endPoint y: 419, distance: 638.1
click at [353, 419] on app-calendar-viewport "Fri 7 Sat 8 14/14 4 Jobs Sun 9 2/4 2 Jobs Mon 10 Tue 11 Wed 12 Thu 13 0/1 1 Job…" at bounding box center [774, 424] width 1549 height 591
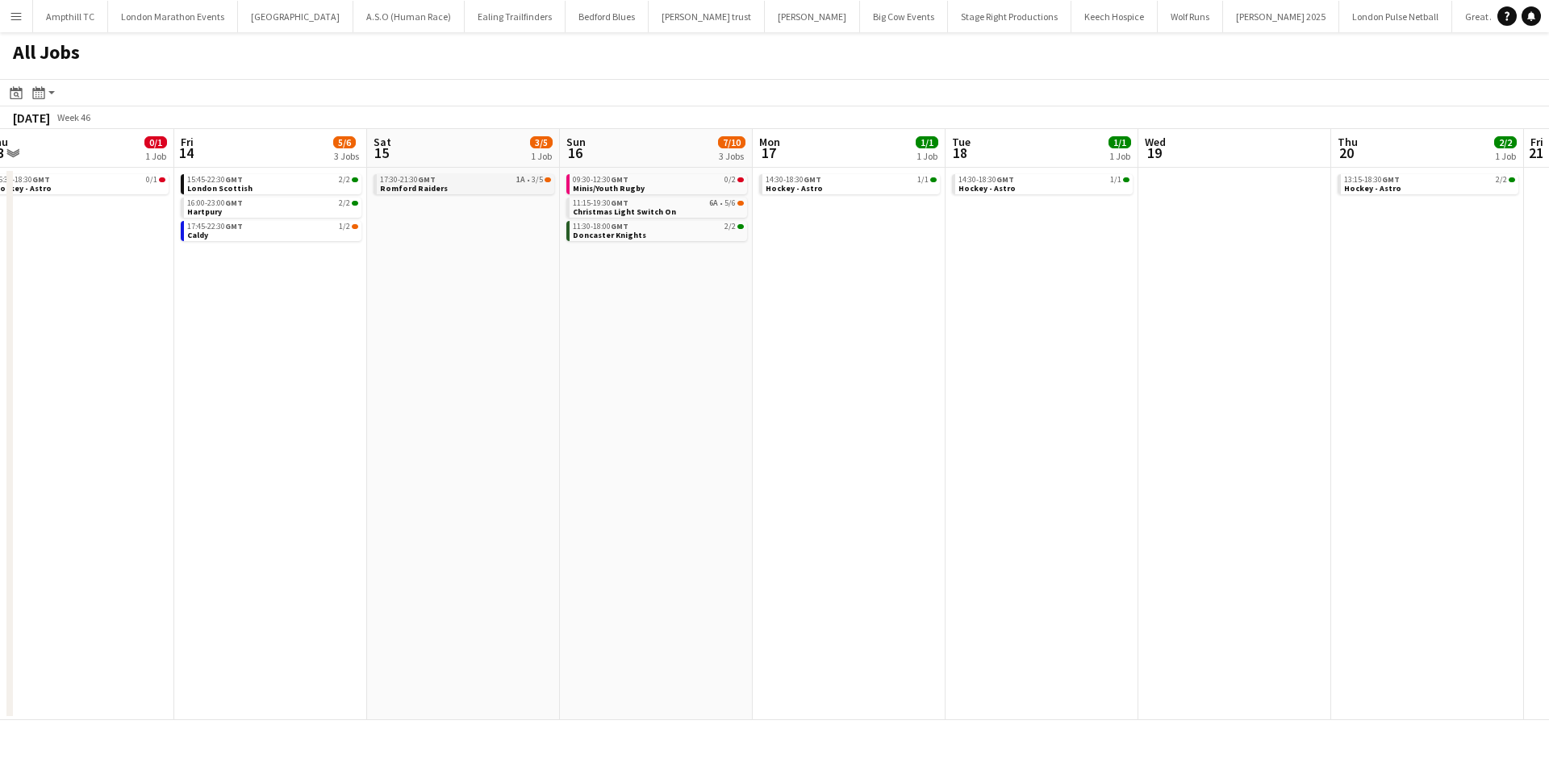
click at [515, 186] on link "17:30-21:30 GMT 1A • 3/5 Romford Raiders" at bounding box center [465, 183] width 171 height 19
click at [684, 211] on link "11:15-19:30 GMT 6A • 5/6 Christmas Light Switch On" at bounding box center [658, 207] width 171 height 19
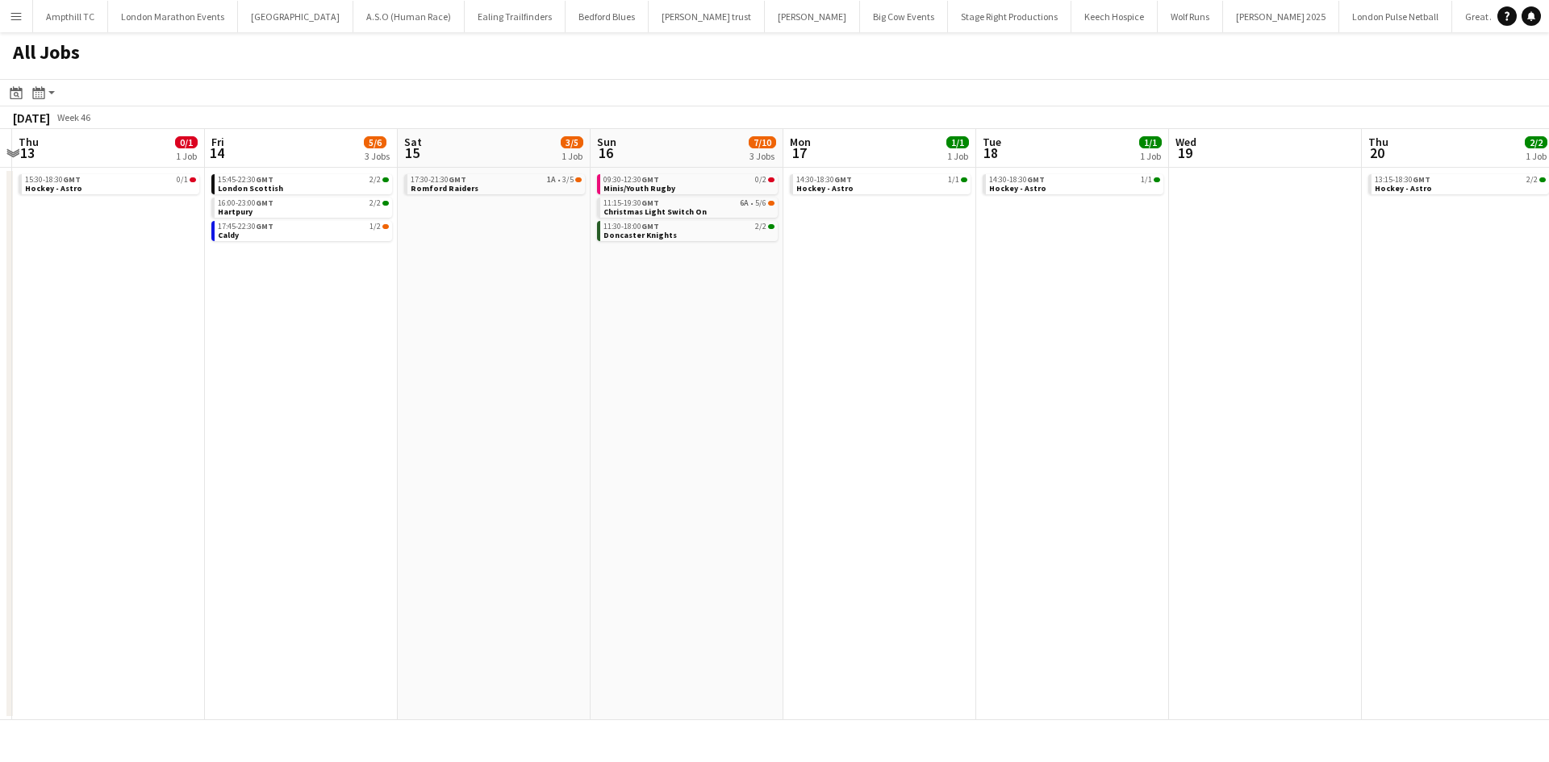
click at [565, 429] on app-all-jobs "All Jobs Date picker SEP 2025 SEP 2025 Monday M Tuesday T Wednesday W Thursday …" at bounding box center [774, 376] width 1549 height 688
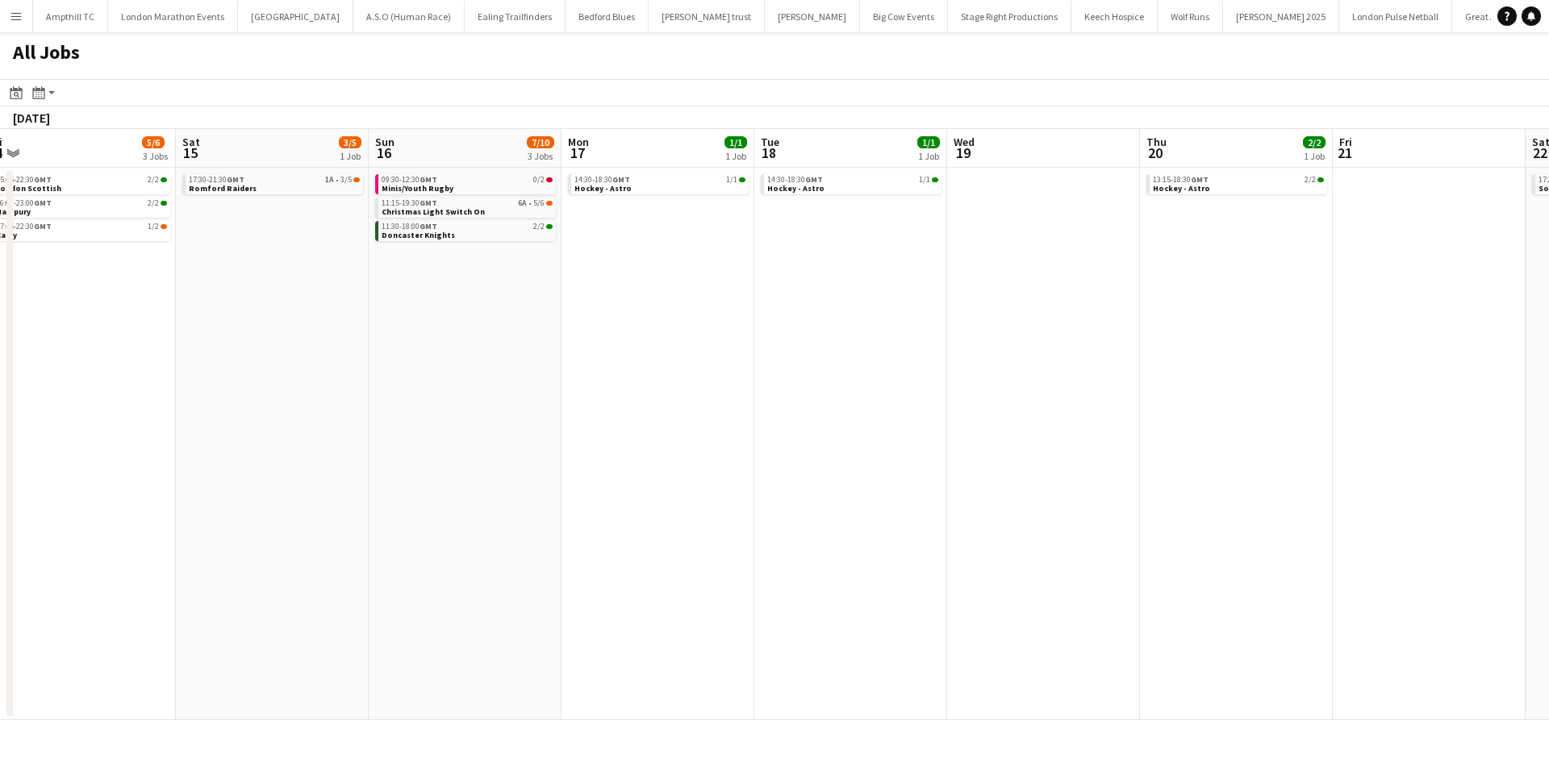
drag, startPoint x: 889, startPoint y: 413, endPoint x: 657, endPoint y: 449, distance: 235.1
click at [390, 493] on app-calendar-viewport "Wed 12 Thu 13 0/1 1 Job Fri 14 5/6 3 Jobs Sat 15 3/5 1 Job Sun 16 7/10 3 Jobs M…" at bounding box center [774, 424] width 1549 height 591
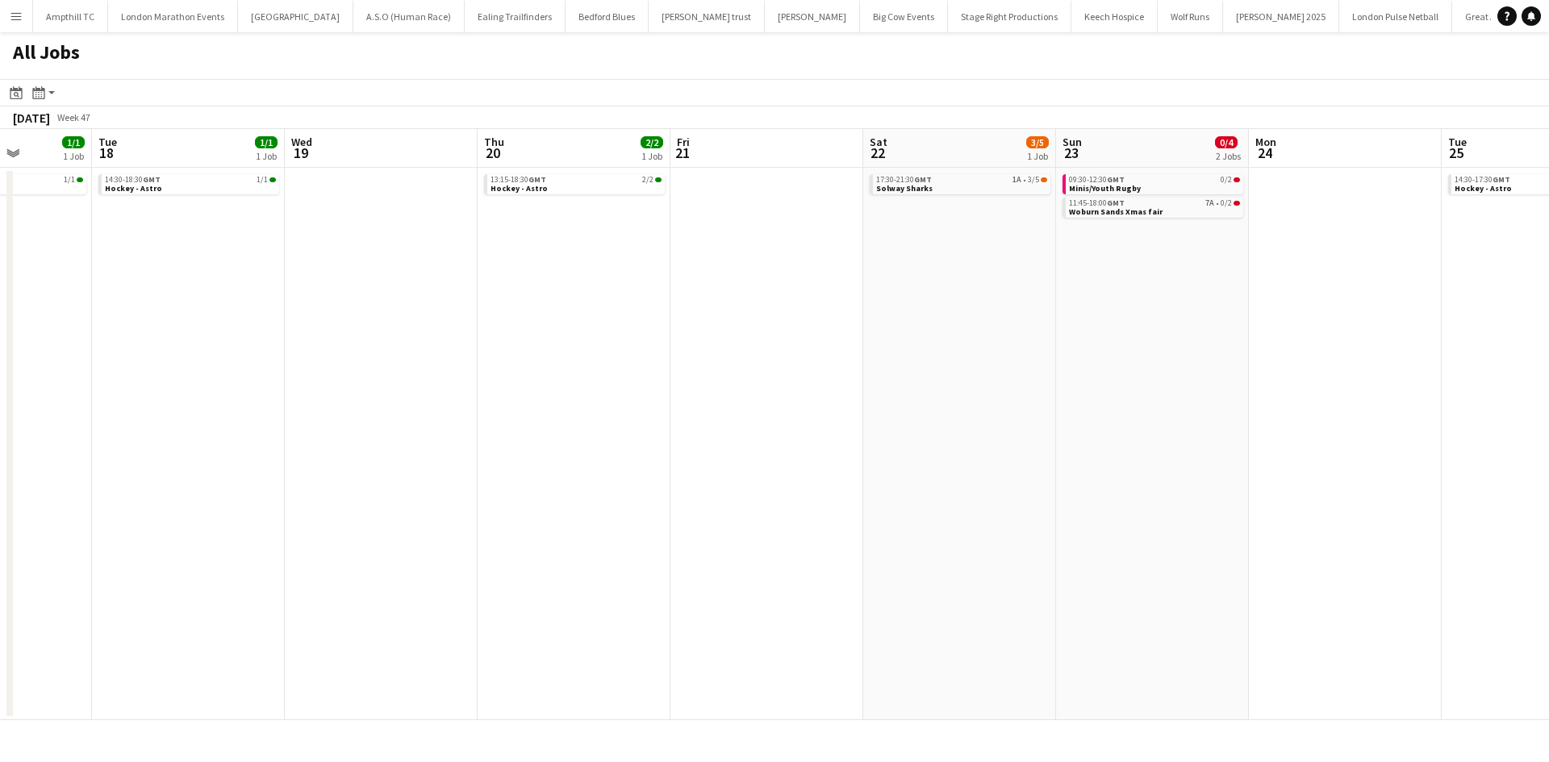
drag, startPoint x: 877, startPoint y: 387, endPoint x: 898, endPoint y: 367, distance: 29.1
click at [825, 389] on app-calendar-viewport "Sat 15 3/5 1 Job Sun 16 7/10 3 Jobs Mon 17 1/1 1 Job Tue 18 1/1 1 Job Wed 19 Th…" at bounding box center [774, 424] width 1549 height 591
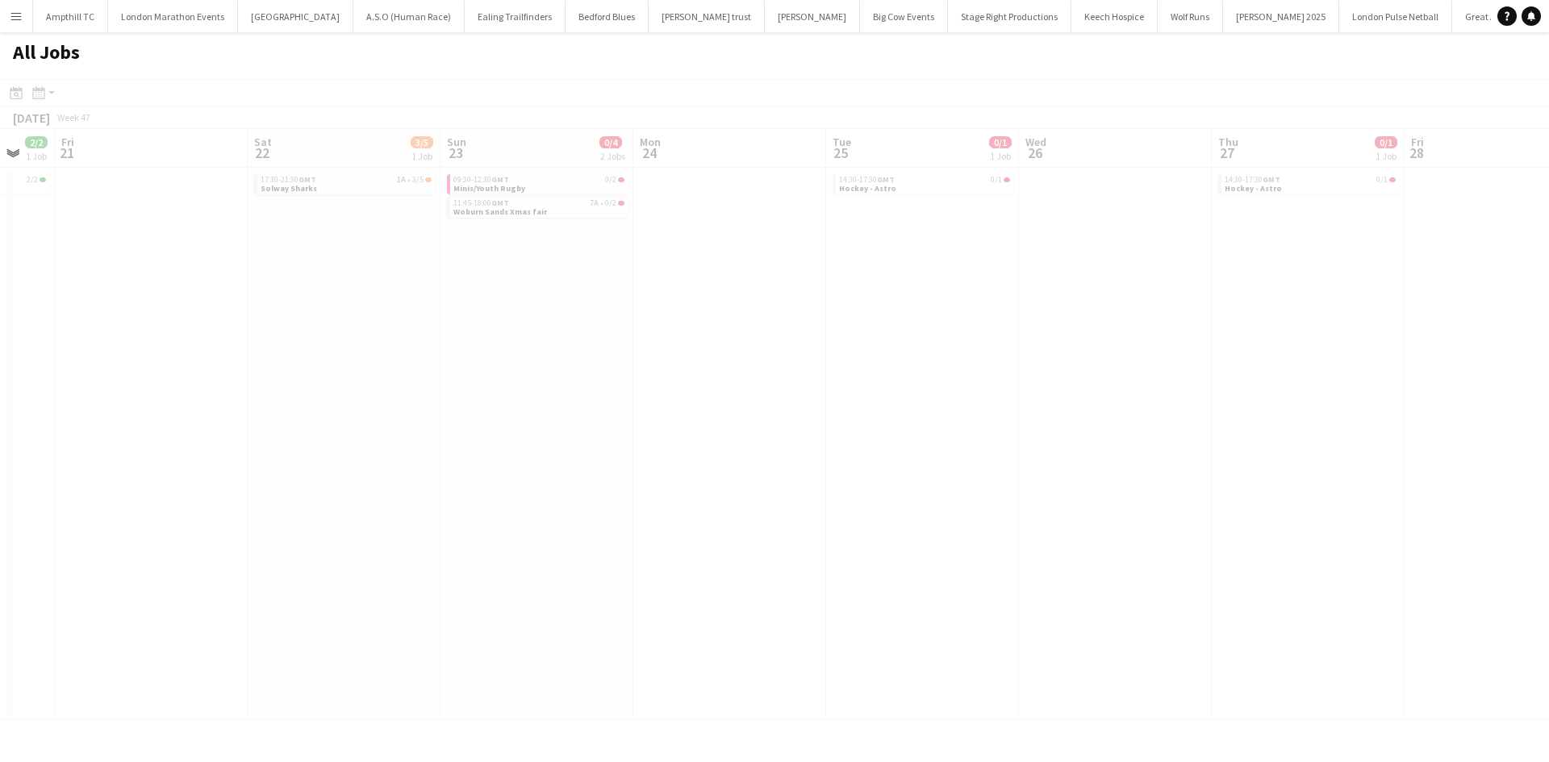
scroll to position [0, 508]
drag, startPoint x: 870, startPoint y: 393, endPoint x: 708, endPoint y: 403, distance: 161.6
click at [719, 402] on app-all-jobs "All Jobs Date picker SEP 2025 SEP 2025 Monday M Tuesday T Wednesday W Thursday …" at bounding box center [774, 376] width 1549 height 688
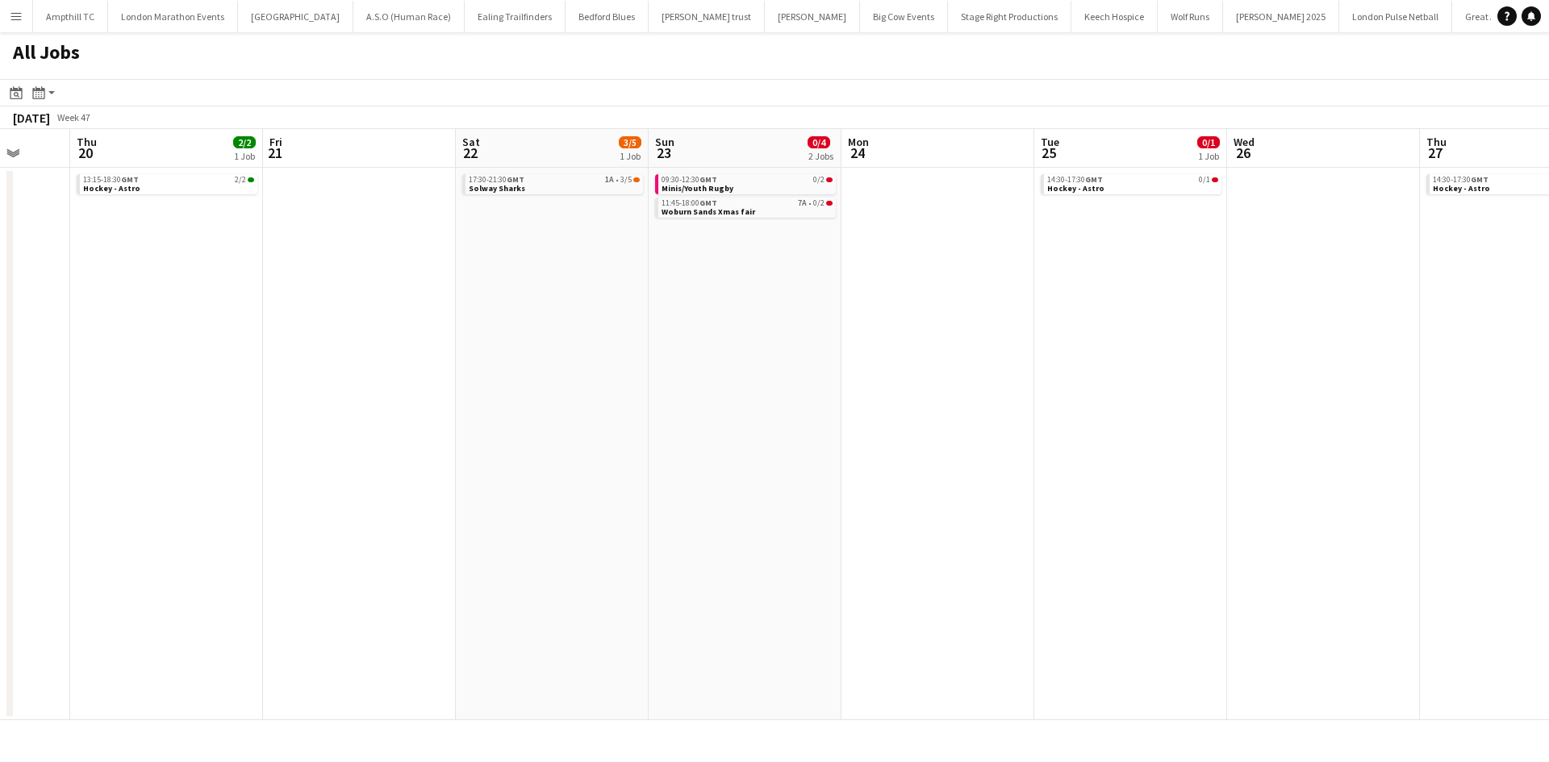
drag, startPoint x: 801, startPoint y: 310, endPoint x: 603, endPoint y: 315, distance: 198.5
click at [540, 336] on app-calendar-viewport "Mon 17 1/1 1 Job Tue 18 1/1 1 Job Wed 19 Thu 20 2/2 1 Job Fri 21 Sat 22 3/5 1 J…" at bounding box center [774, 424] width 1549 height 591
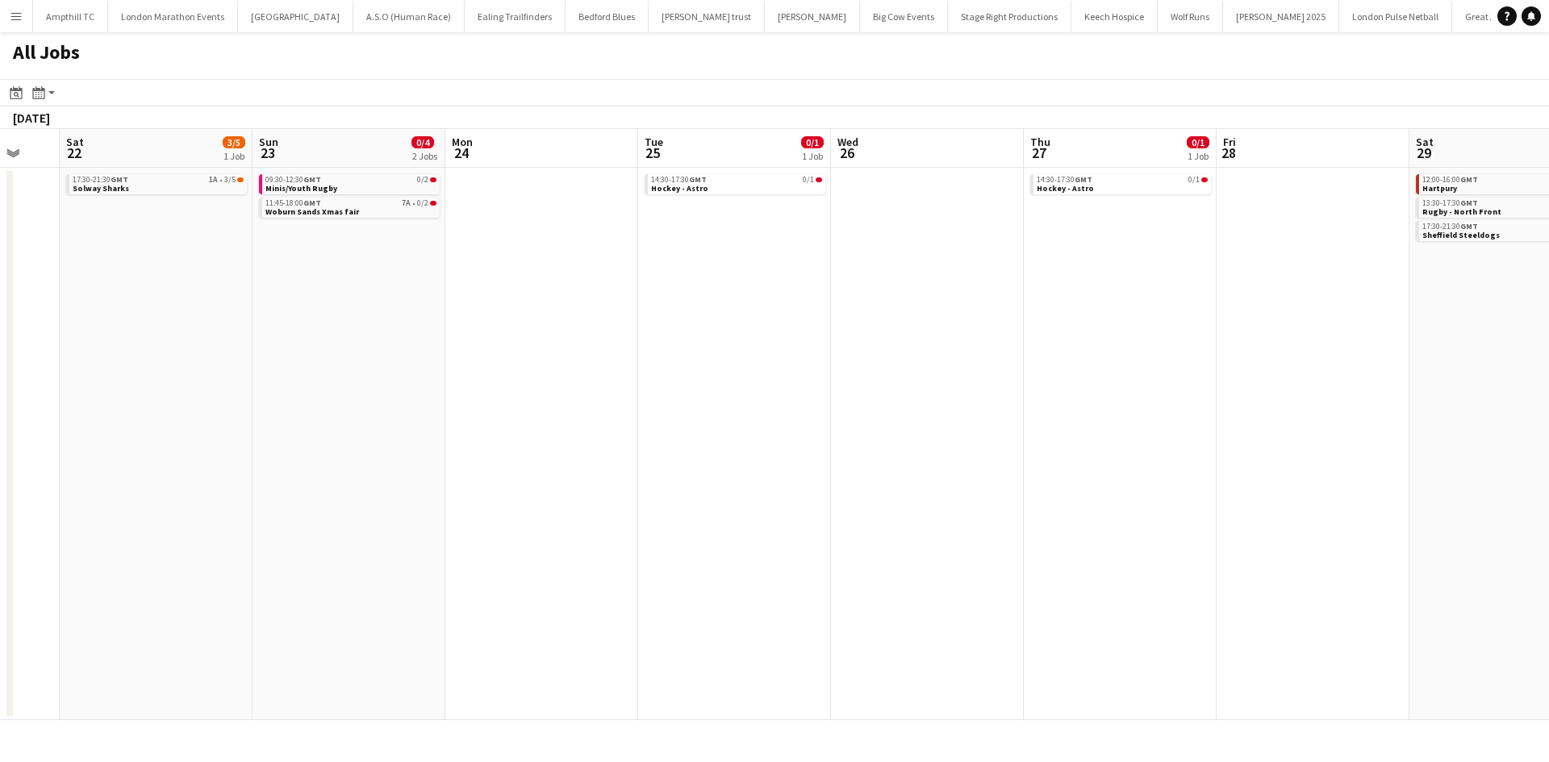
click at [465, 353] on app-all-jobs "All Jobs Date picker SEP 2025 SEP 2025 Monday M Tuesday T Wednesday W Thursday …" at bounding box center [774, 376] width 1549 height 688
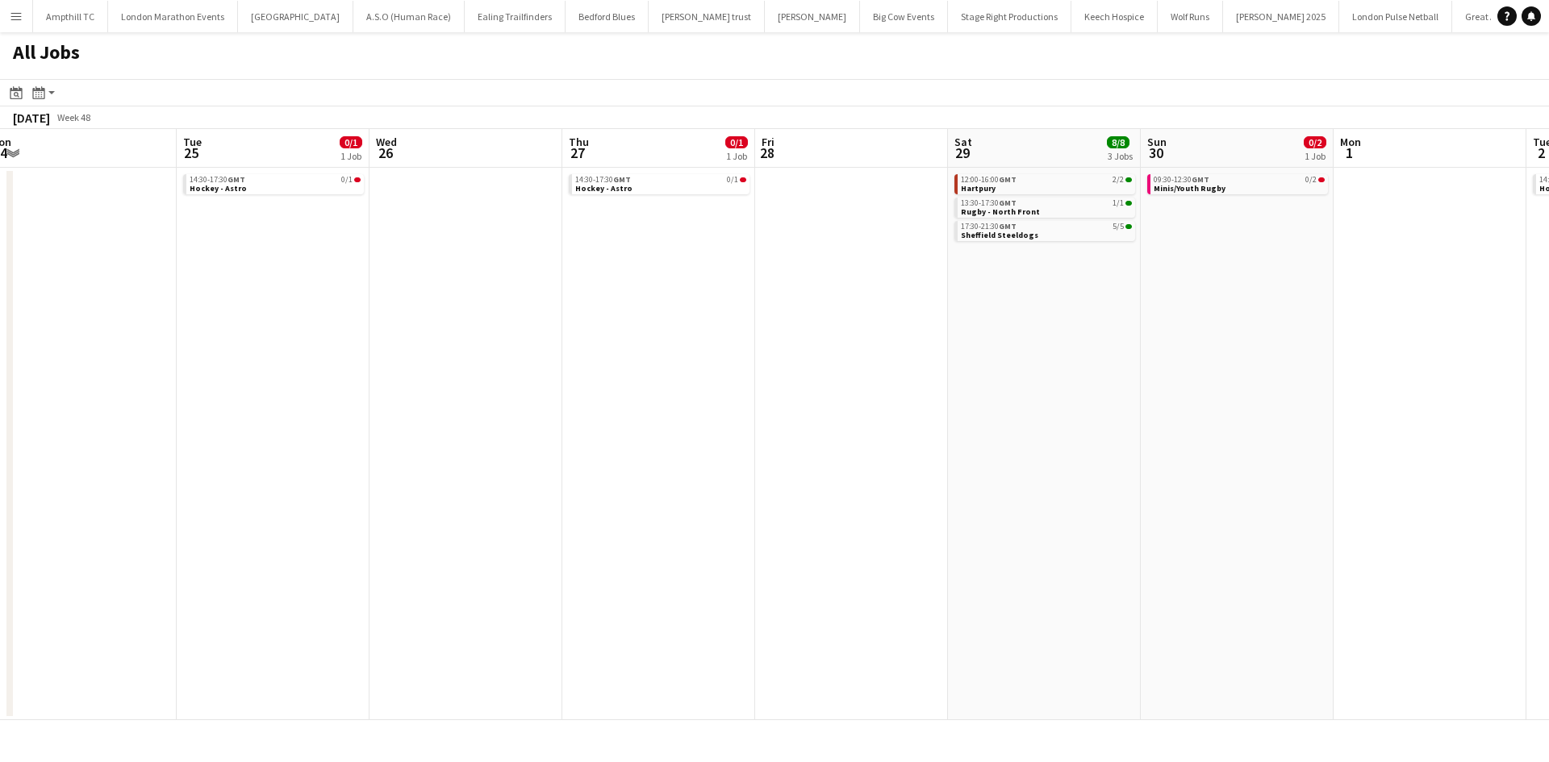
drag, startPoint x: 908, startPoint y: 357, endPoint x: 665, endPoint y: 370, distance: 243.2
click at [665, 370] on app-calendar-viewport "Sat 22 3/5 1 Job Sun 23 0/4 2 Jobs Mon 24 Tue 25 0/1 1 Job Wed 26 Thu 27 0/1 1 …" at bounding box center [774, 424] width 1549 height 591
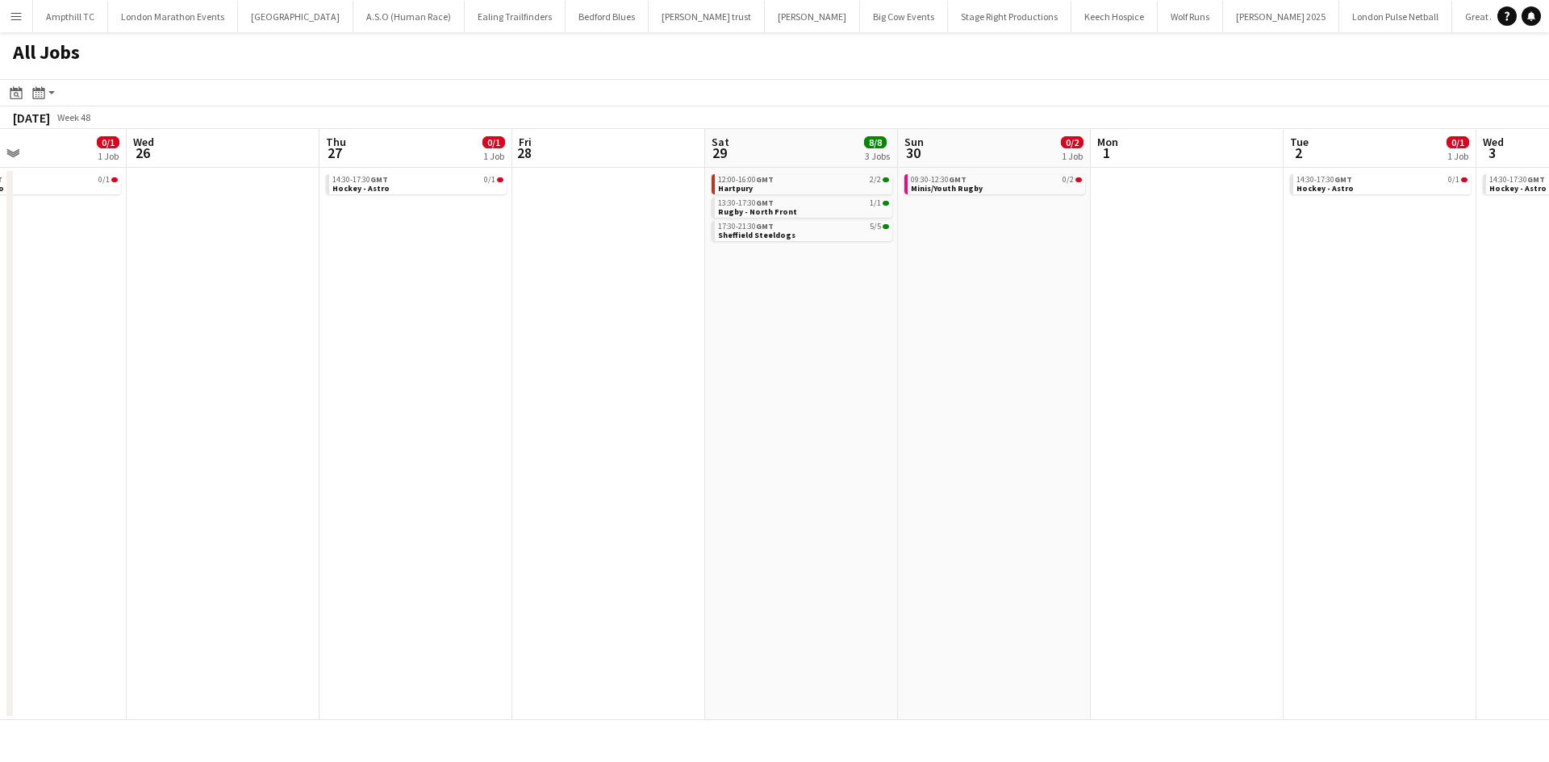
drag, startPoint x: 880, startPoint y: 357, endPoint x: 501, endPoint y: 384, distance: 380.1
click at [514, 384] on app-calendar-viewport "Sat 22 3/5 1 Job Sun 23 0/4 2 Jobs Mon 24 Tue 25 0/1 1 Job Wed 26 Thu 27 0/1 1 …" at bounding box center [774, 424] width 1549 height 591
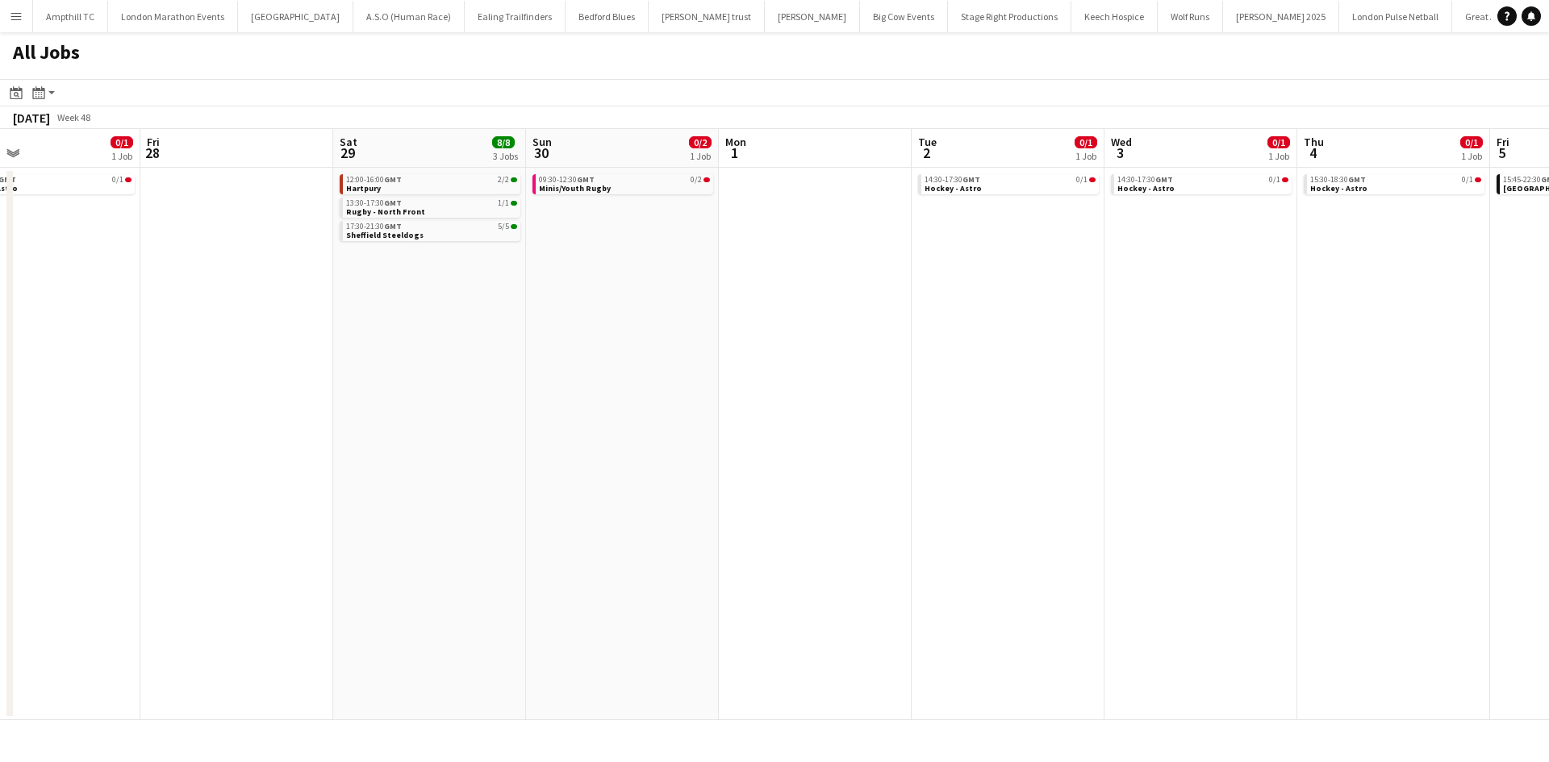
click at [332, 428] on app-all-jobs "All Jobs Date picker SEP 2025 SEP 2025 Monday M Tuesday T Wednesday W Thursday …" at bounding box center [774, 376] width 1549 height 688
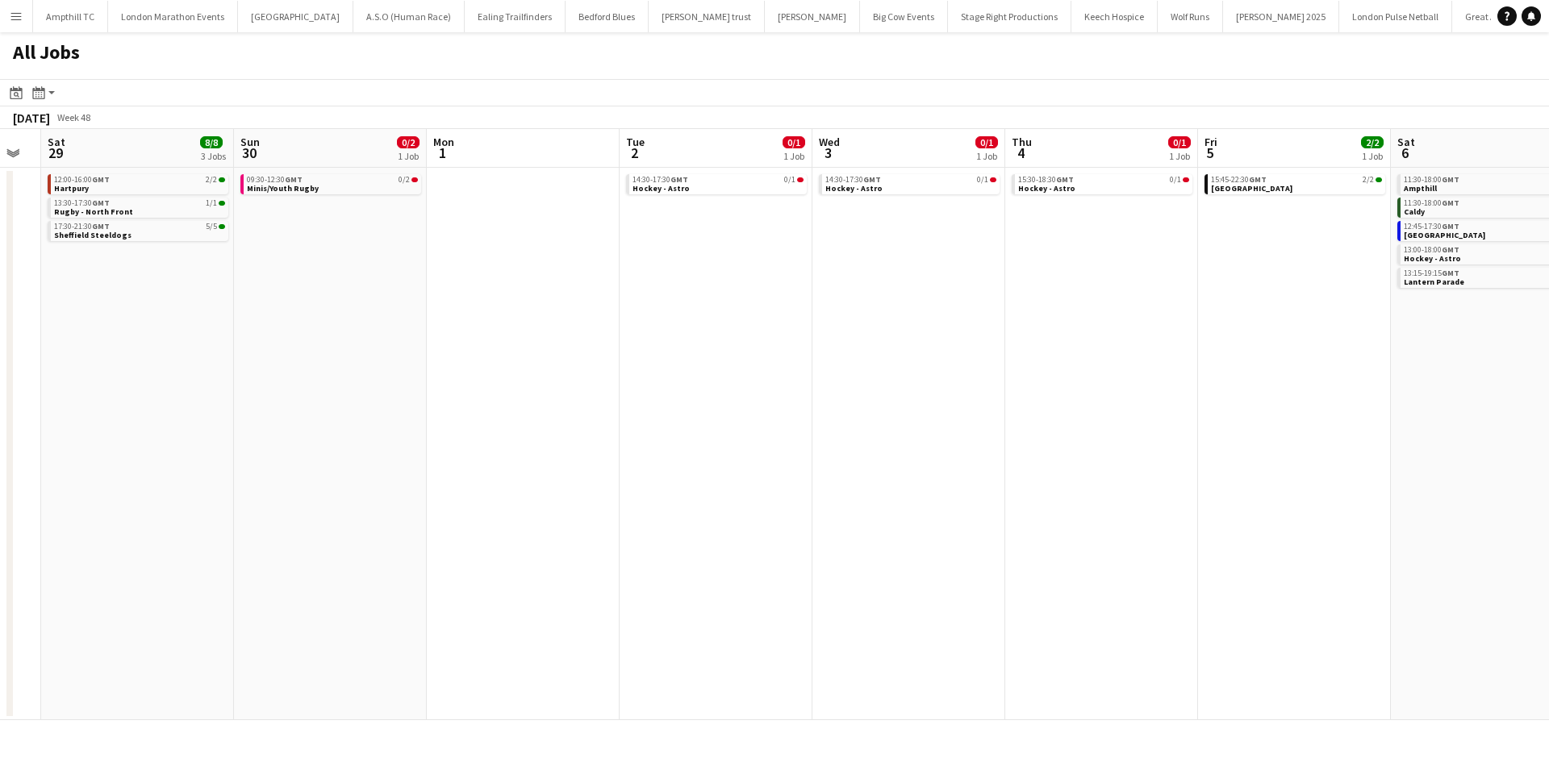
drag, startPoint x: 702, startPoint y: 398, endPoint x: 556, endPoint y: 410, distance: 146.5
click at [570, 409] on app-calendar-viewport "Wed 26 Thu 27 0/1 1 Job Fri 28 Sat 29 8/8 3 Jobs Sun 30 0/2 1 Job Mon 1 Tue 2 0…" at bounding box center [774, 424] width 1549 height 591
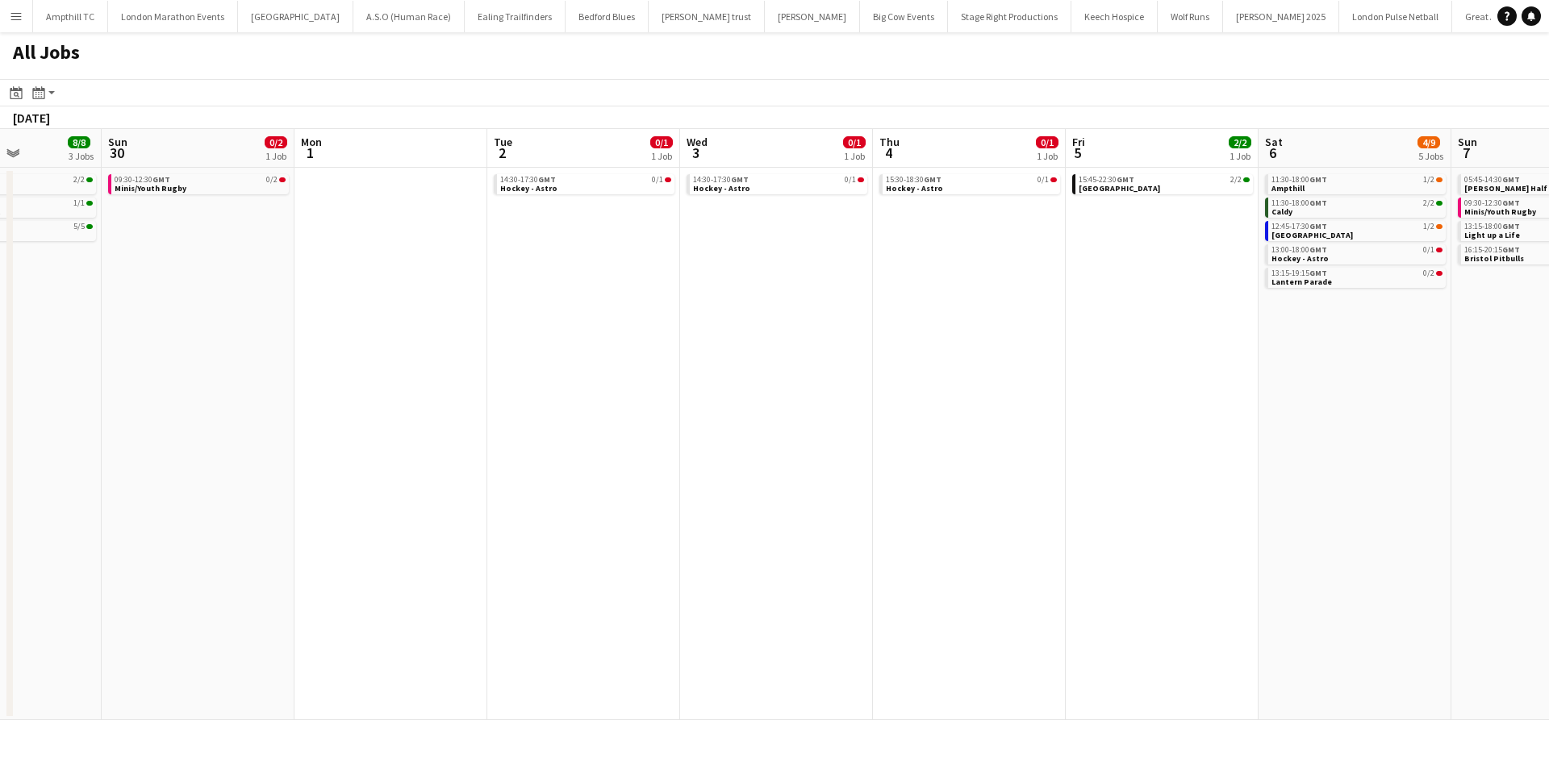
click at [378, 398] on app-calendar-viewport "Wed 26 Thu 27 0/1 1 Job Fri 28 Sat 29 8/8 3 Jobs Sun 30 0/2 1 Job Mon 1 Tue 2 0…" at bounding box center [774, 424] width 1549 height 591
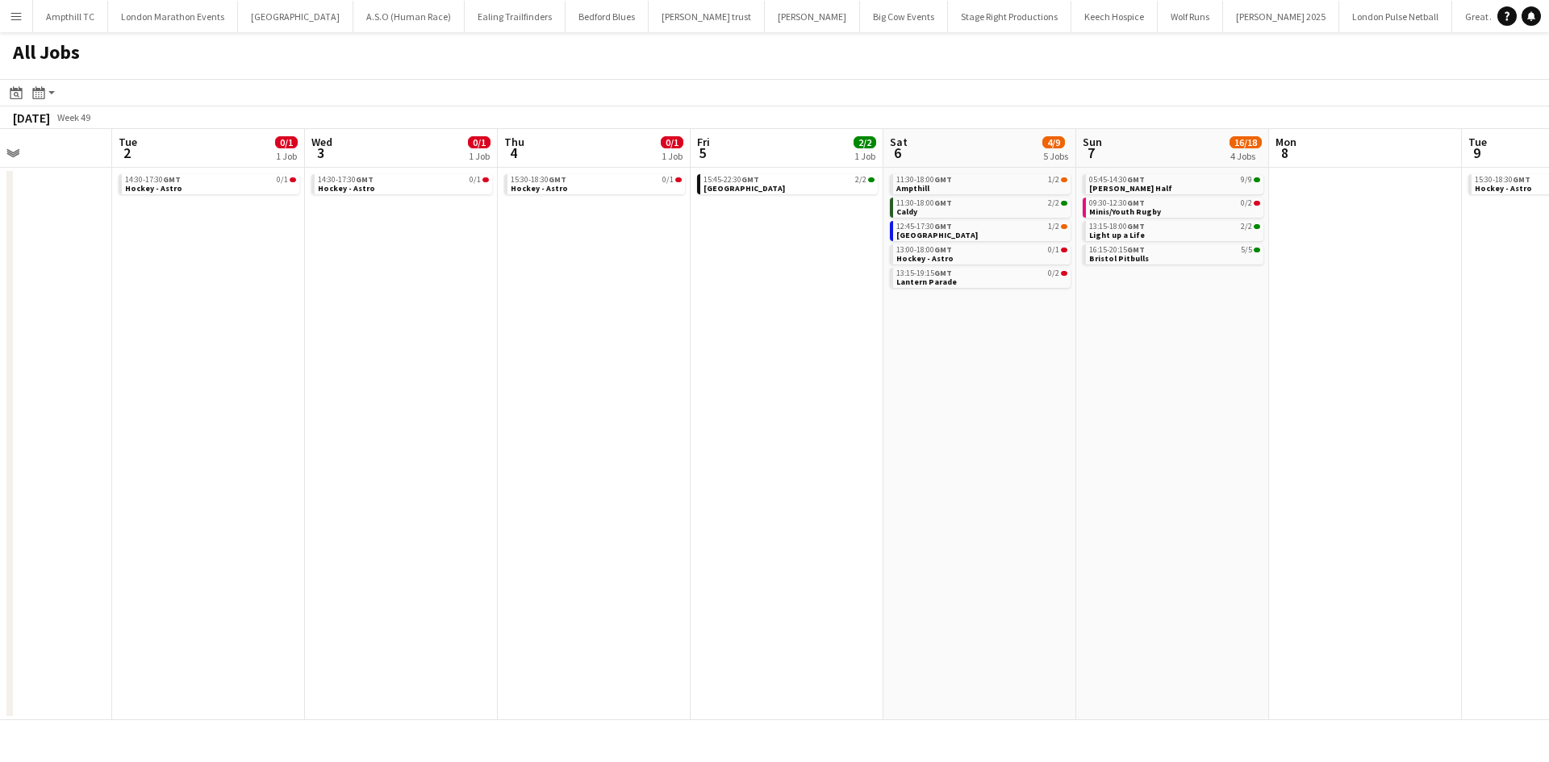
click at [562, 371] on app-all-jobs "All Jobs Date picker SEP 2025 SEP 2025 Monday M Tuesday T Wednesday W Thursday …" at bounding box center [774, 376] width 1549 height 688
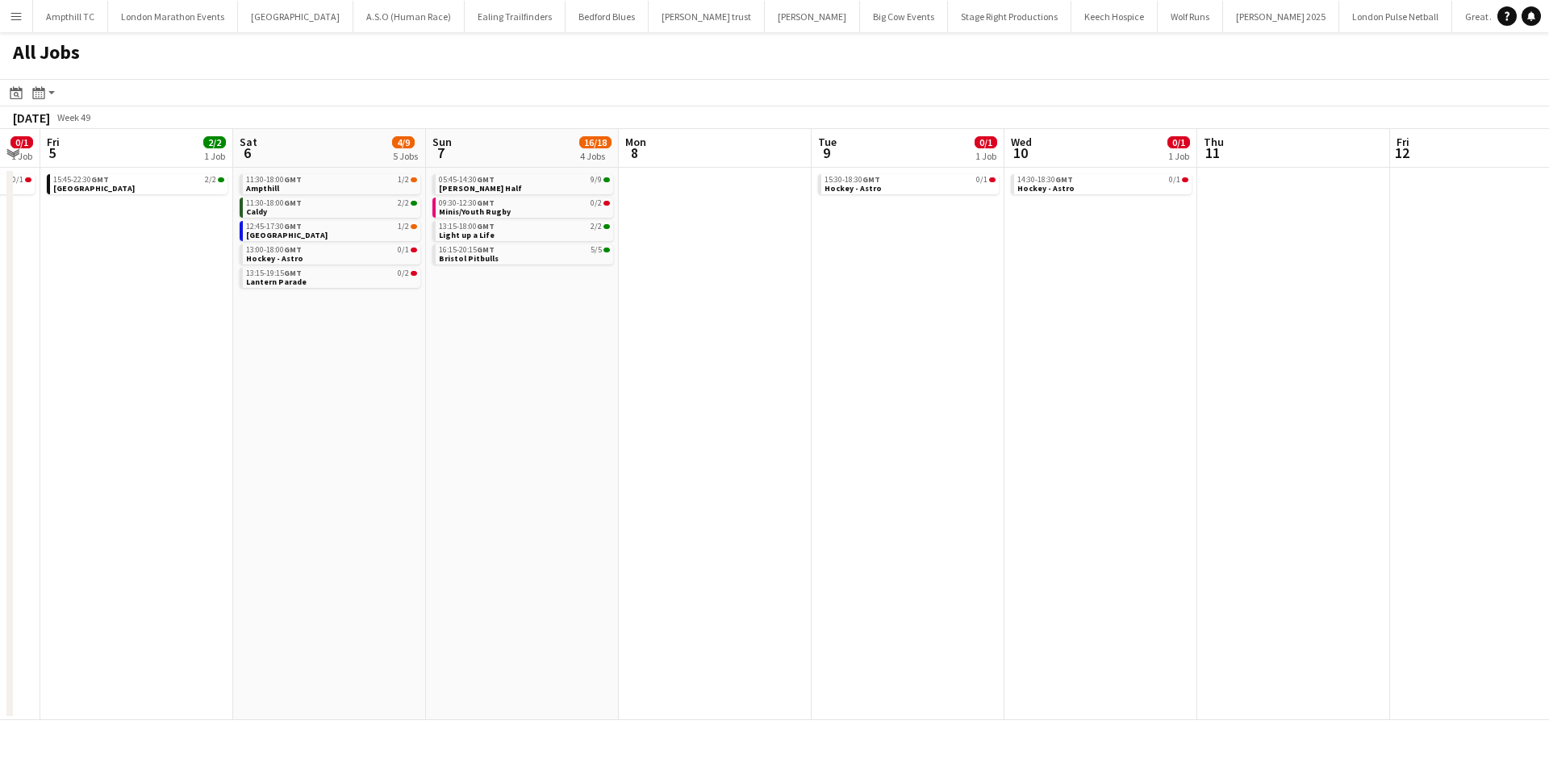
drag, startPoint x: 895, startPoint y: 354, endPoint x: 626, endPoint y: 358, distance: 269.5
click at [237, 377] on app-calendar-viewport "Mon 1 Tue 2 0/1 1 Job Wed 3 0/1 1 Job Thu 4 0/1 1 Job Fri 5 2/2 1 Job Sat 6 4/9…" at bounding box center [774, 424] width 1549 height 591
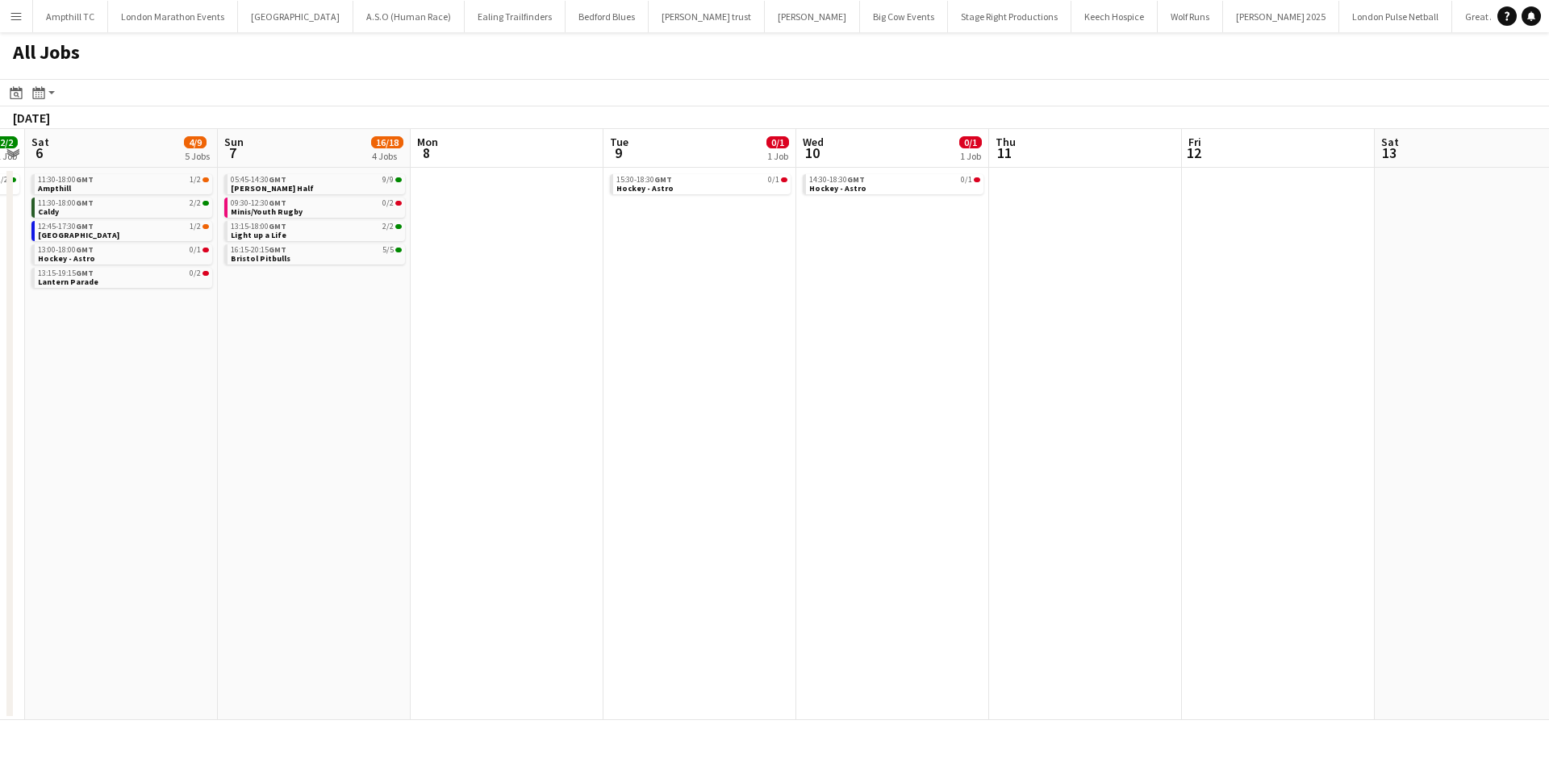
drag, startPoint x: 725, startPoint y: 365, endPoint x: 273, endPoint y: 382, distance: 452.1
click at [273, 382] on app-calendar-viewport "Wed 3 0/1 1 Job Thu 4 0/1 1 Job Fri 5 2/2 1 Job Sat 6 4/9 5 Jobs Sun 7 16/18 4 …" at bounding box center [774, 424] width 1549 height 591
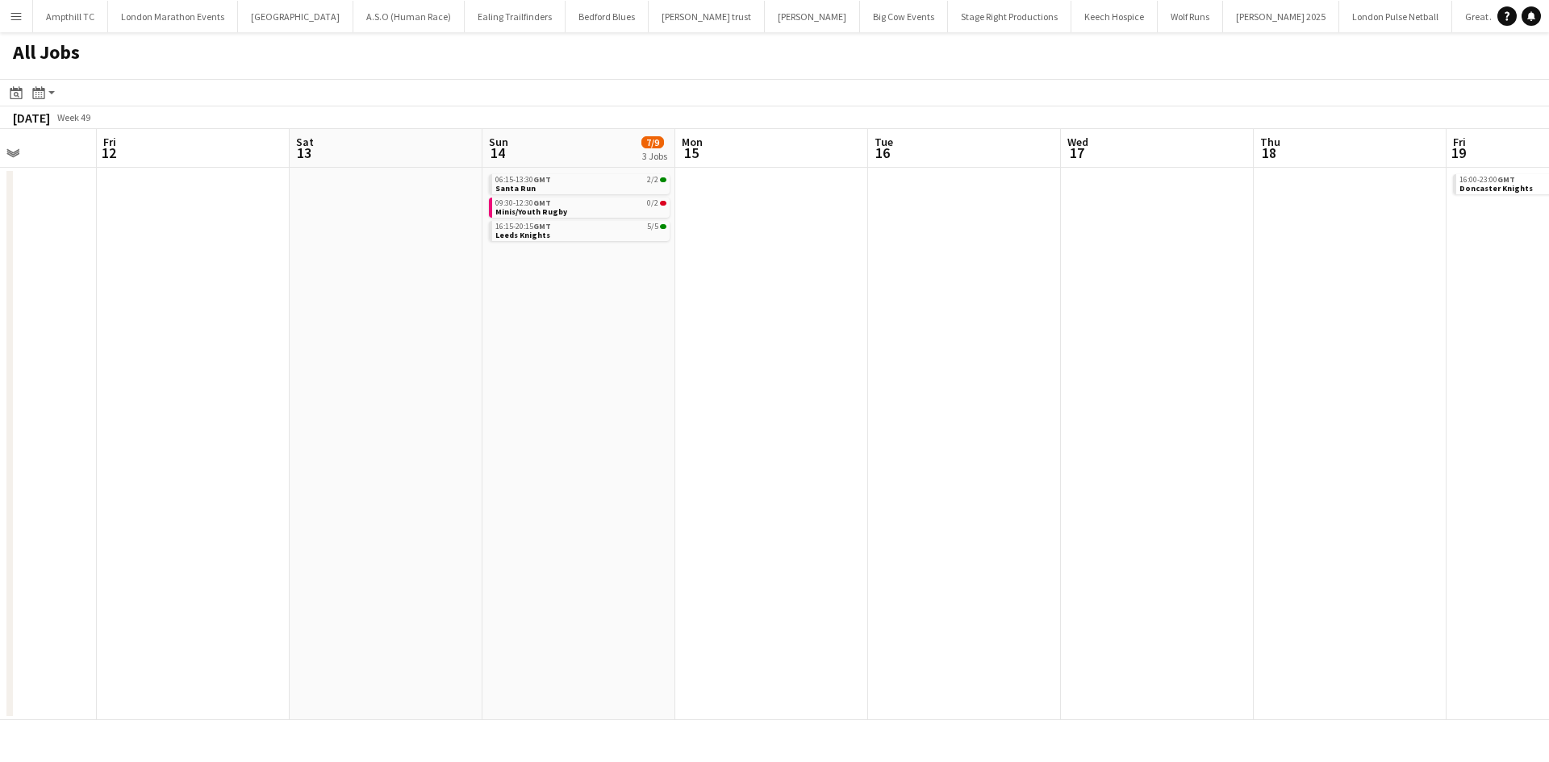
click at [470, 391] on app-all-jobs "All Jobs Date picker SEP 2025 SEP 2025 Monday M Tuesday T Wednesday W Thursday …" at bounding box center [774, 376] width 1549 height 688
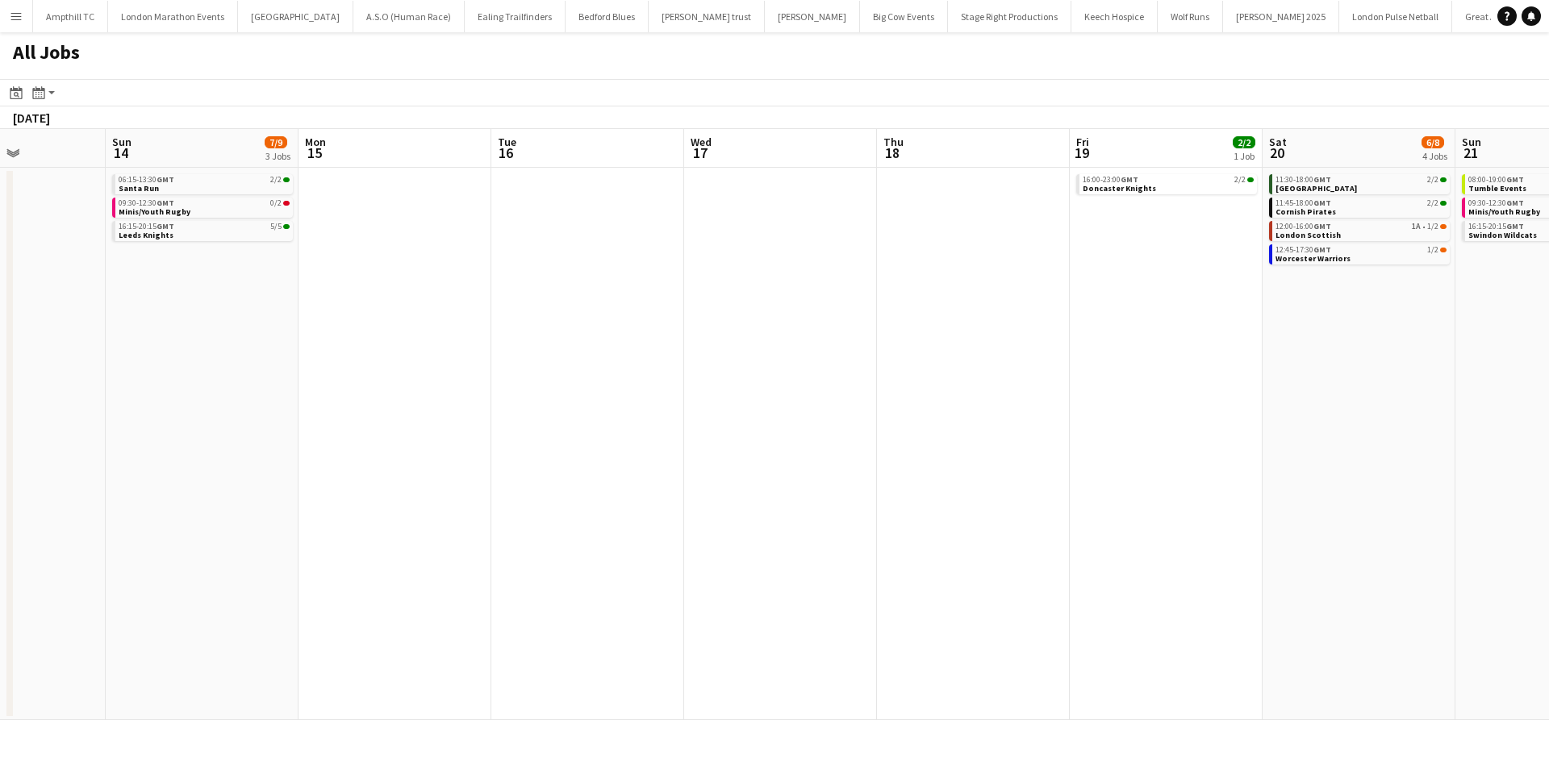
drag, startPoint x: 538, startPoint y: 407, endPoint x: 507, endPoint y: 407, distance: 30.7
click at [511, 407] on app-calendar-viewport "Wed 10 0/1 1 Job Thu 11 Fri 12 Sat 13 Sun 14 7/9 3 Jobs Mon 15 Tue 16 Wed 17 Th…" at bounding box center [774, 424] width 1549 height 591
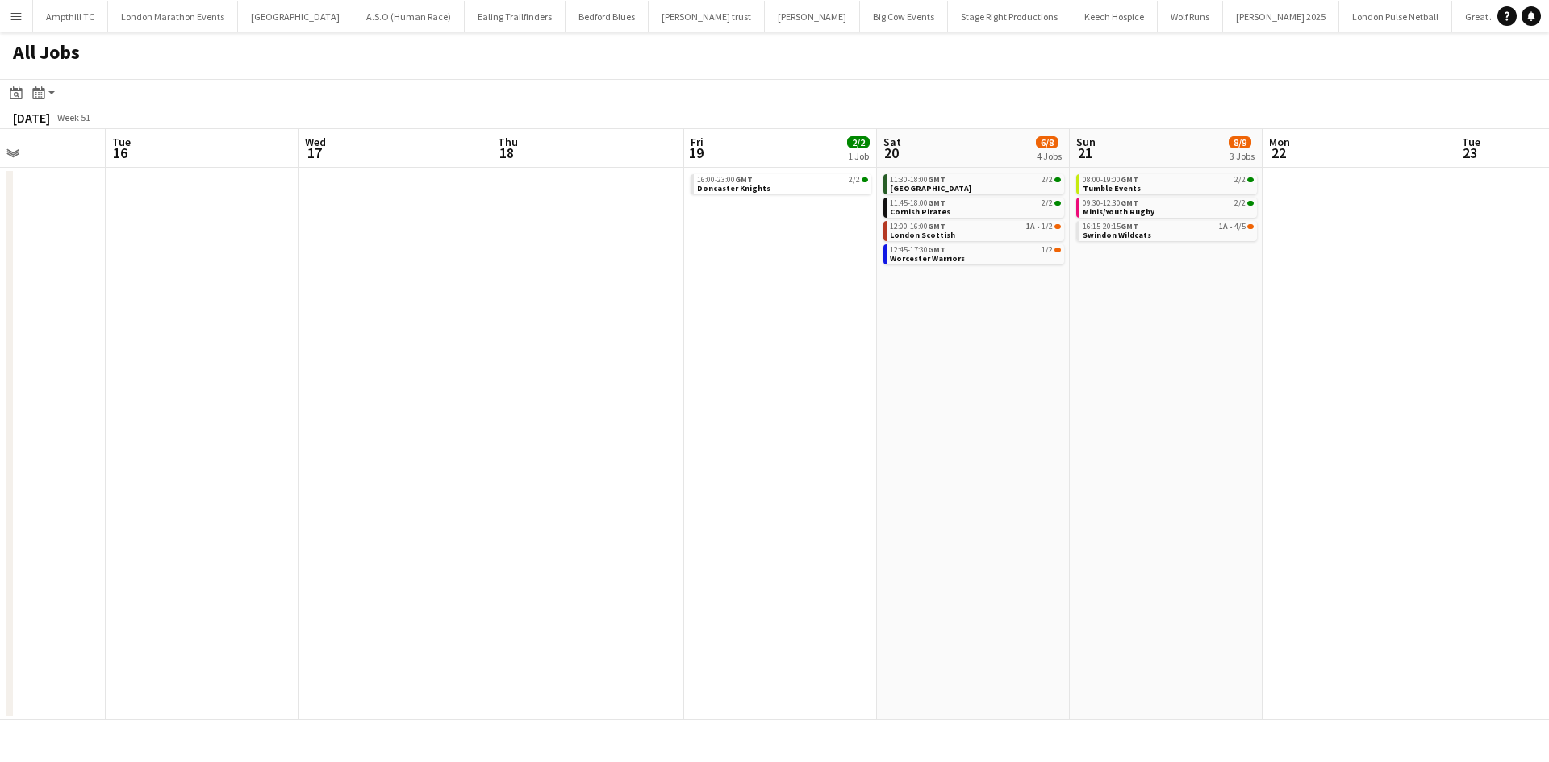
scroll to position [0, 458]
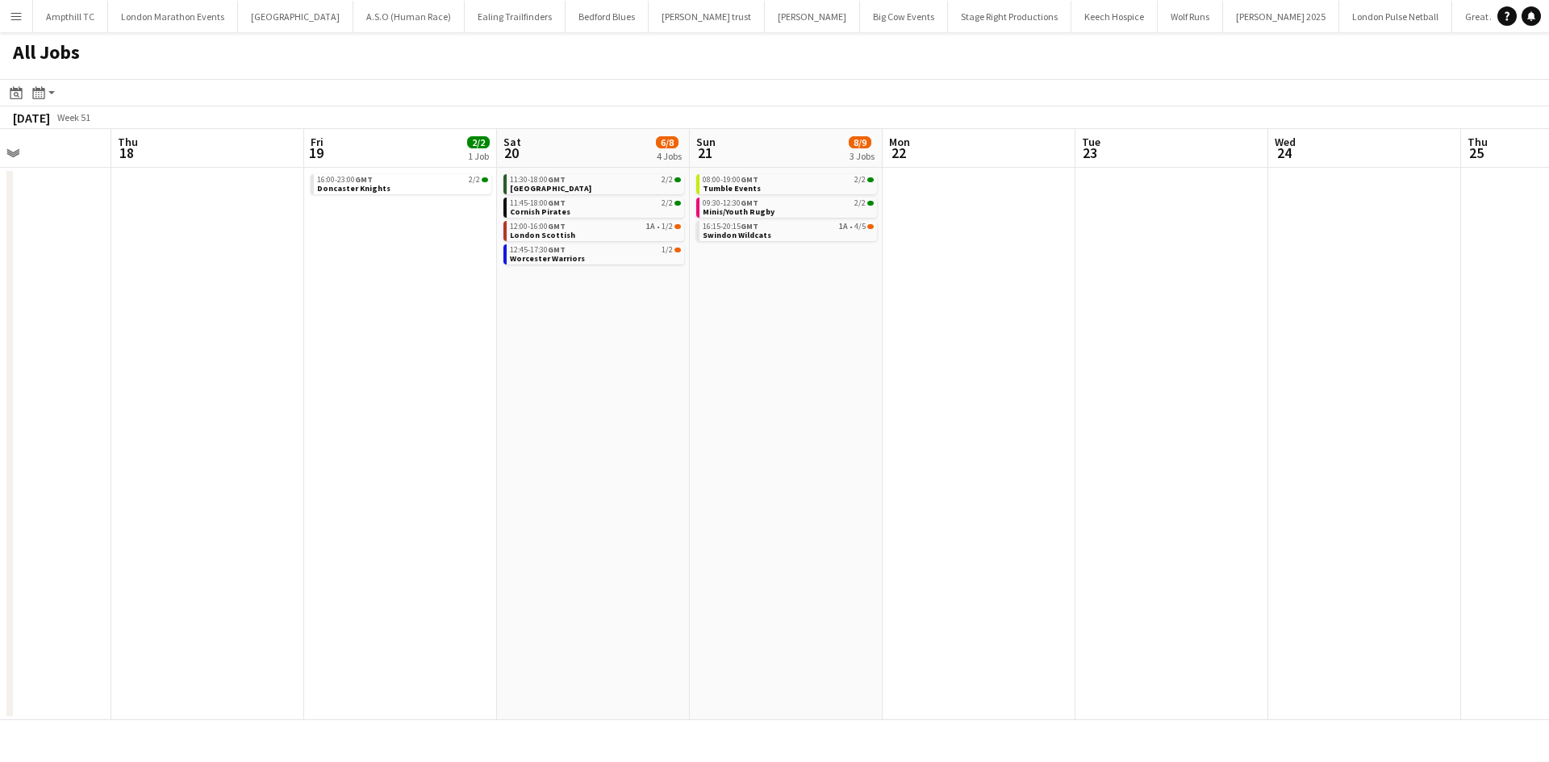
drag, startPoint x: 1047, startPoint y: 390, endPoint x: 782, endPoint y: 398, distance: 265.5
click at [780, 397] on app-calendar-viewport "Sun 14 7/9 3 Jobs Mon 15 Tue 16 Wed 17 Thu 18 Fri 19 2/2 1 Job Sat 20 6/8 4 Job…" at bounding box center [774, 424] width 1549 height 591
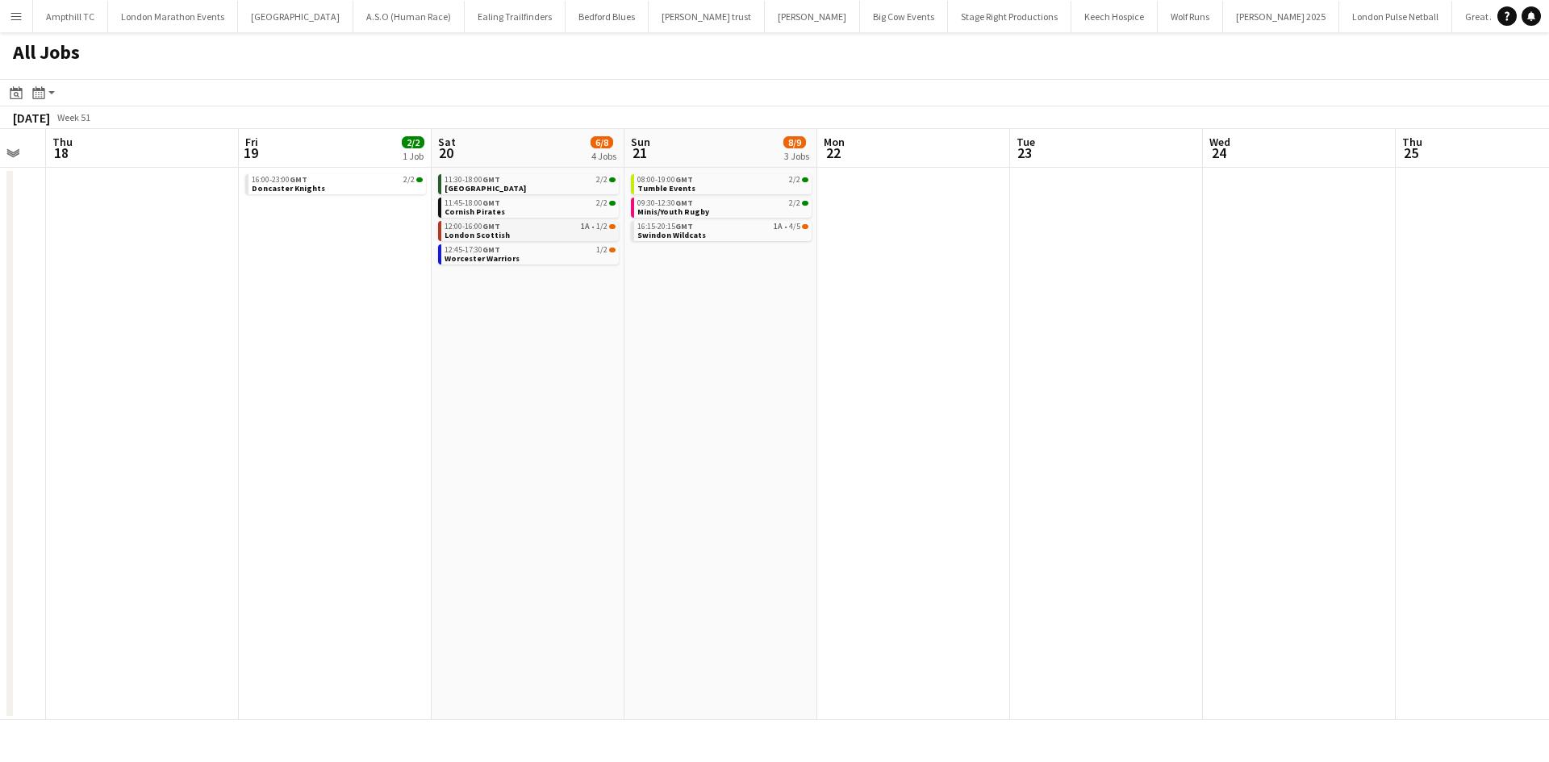
click at [580, 232] on link "12:00-16:00 GMT 1A • 1/2 London Scottish" at bounding box center [529, 230] width 171 height 19
click at [561, 258] on link "12:45-17:30 GMT 1/2 Worcester Warriors" at bounding box center [529, 253] width 171 height 19
click at [560, 179] on div "11:30-18:00 GMT 2/2" at bounding box center [529, 180] width 171 height 8
click at [562, 232] on link "12:00-16:00 GMT 1A • 1/2 London Scottish" at bounding box center [530, 230] width 171 height 19
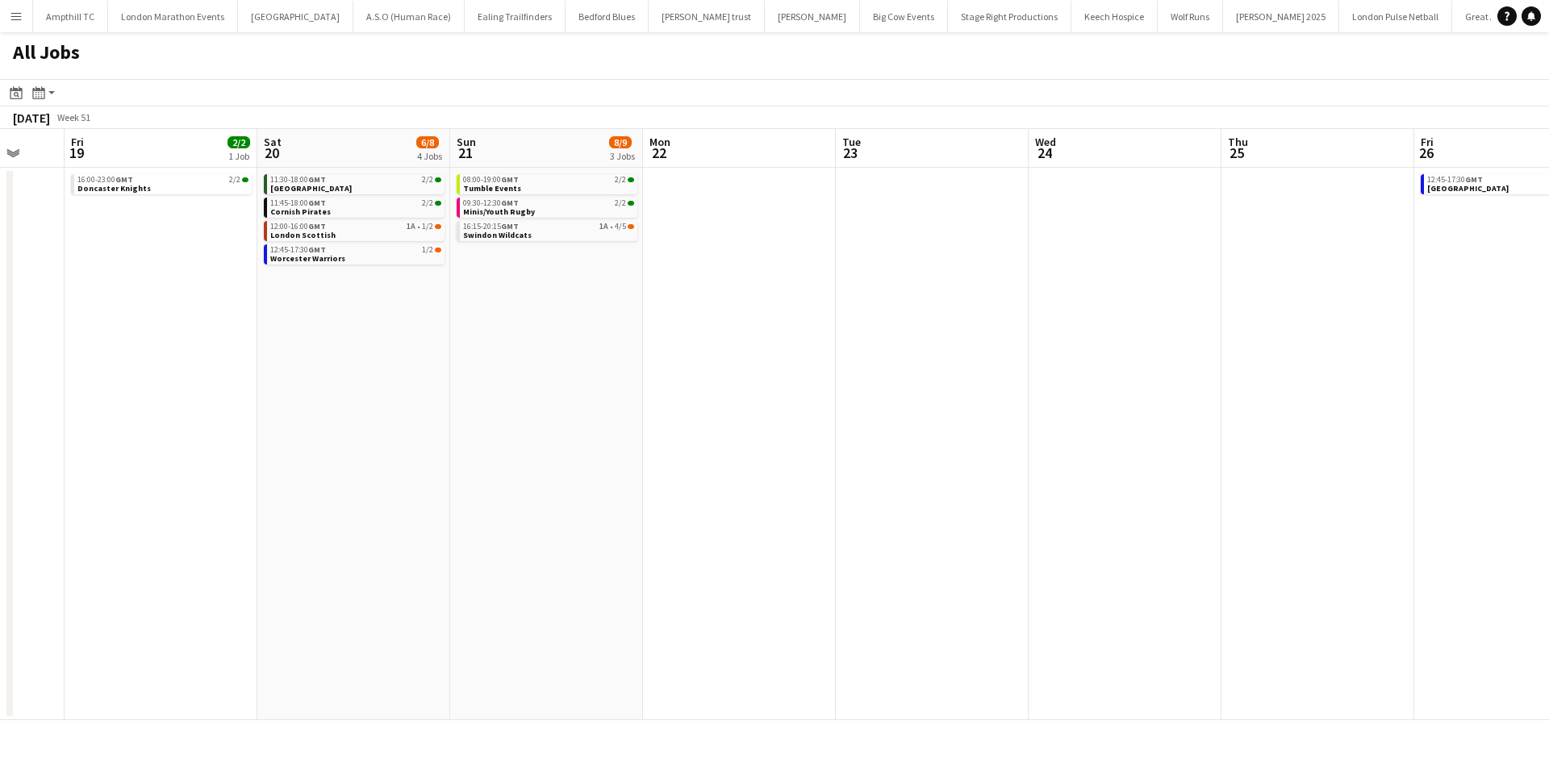
click at [0, 282] on html "Menu Boards Boards Boards All jobs Status Workforce Workforce My Workforce Recr…" at bounding box center [774, 381] width 1549 height 762
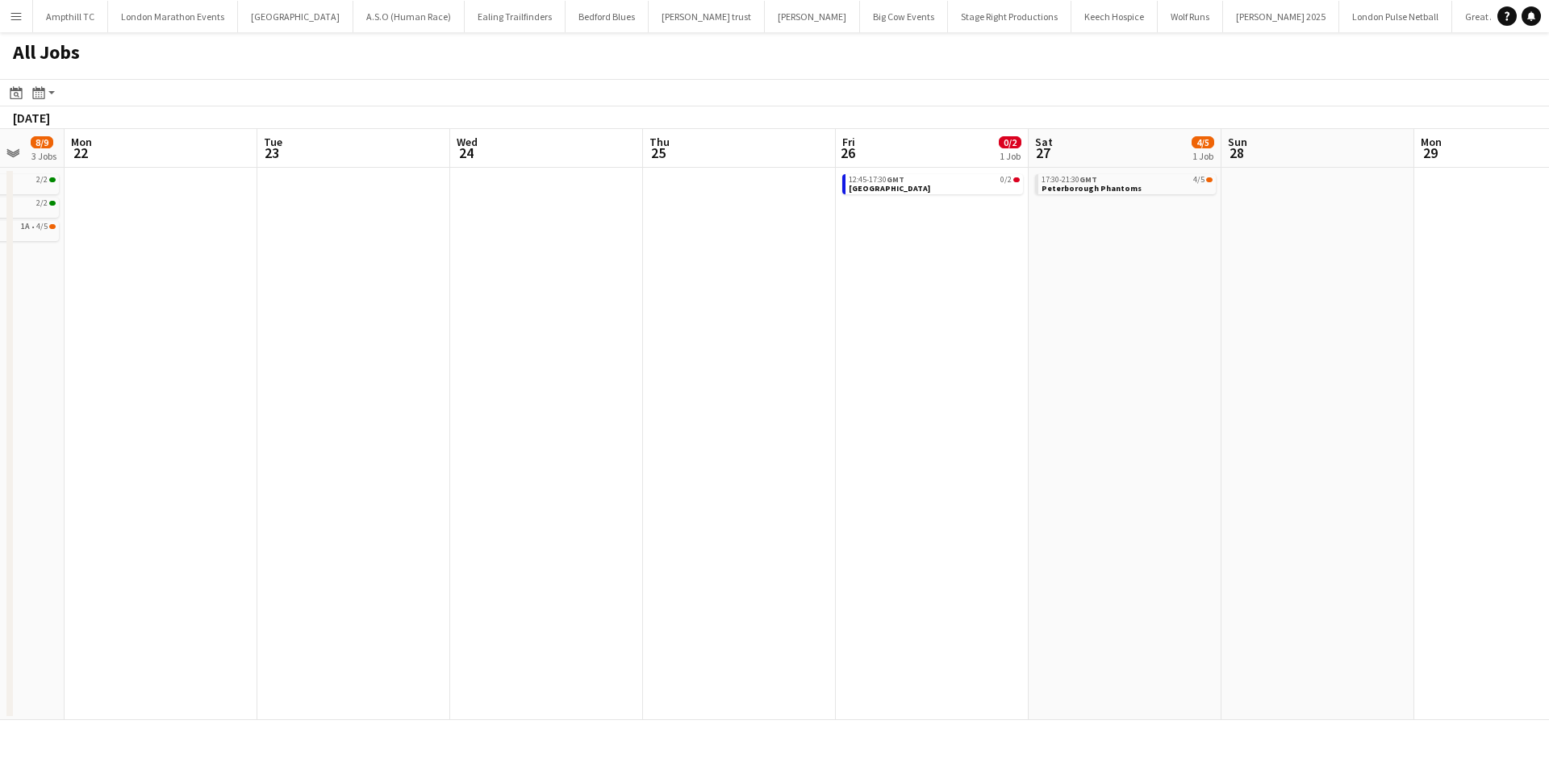
scroll to position [0, 734]
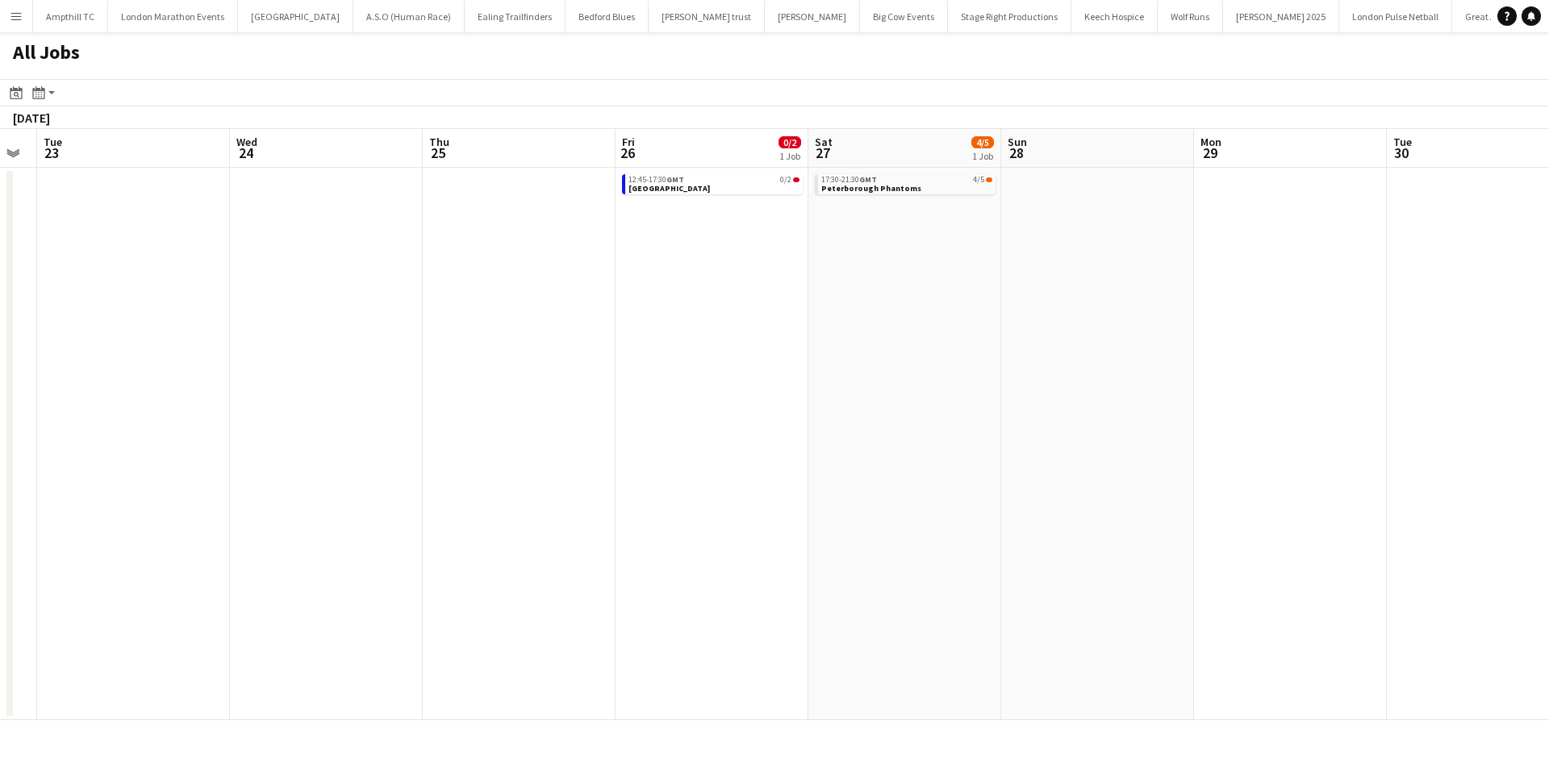
click at [0, 371] on html "Menu Boards Boards Boards All jobs Status Workforce Workforce My Workforce Recr…" at bounding box center [774, 381] width 1549 height 762
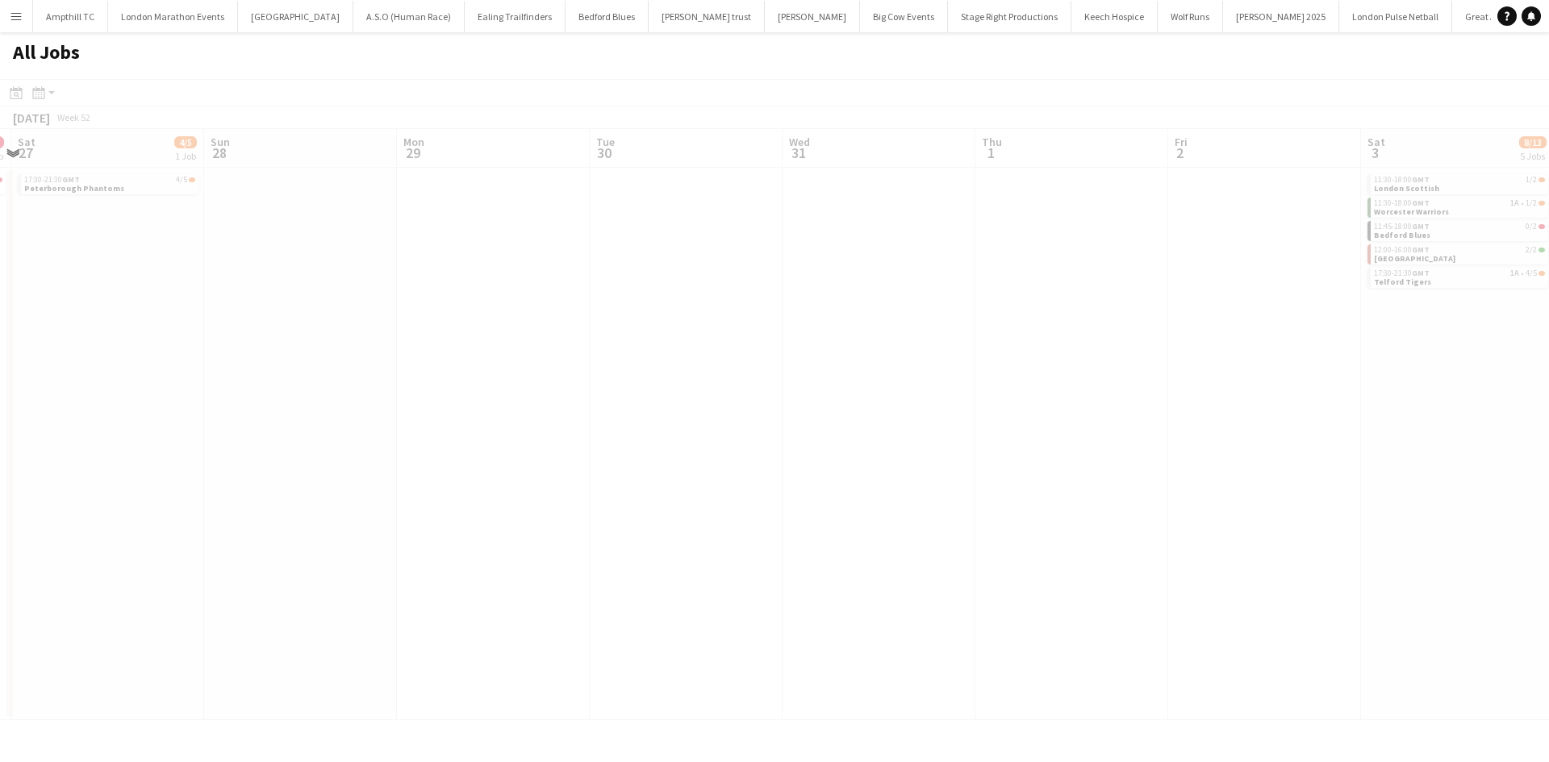
drag, startPoint x: 733, startPoint y: 320, endPoint x: 281, endPoint y: 310, distance: 452.7
click at [283, 310] on app-calendar-viewport "Tue 23 Wed 24 Thu 25 Fri 26 0/2 1 Job Sat 27 4/5 1 Job Sun 28 Mon 29 Tue 30 Wed…" at bounding box center [774, 424] width 1549 height 591
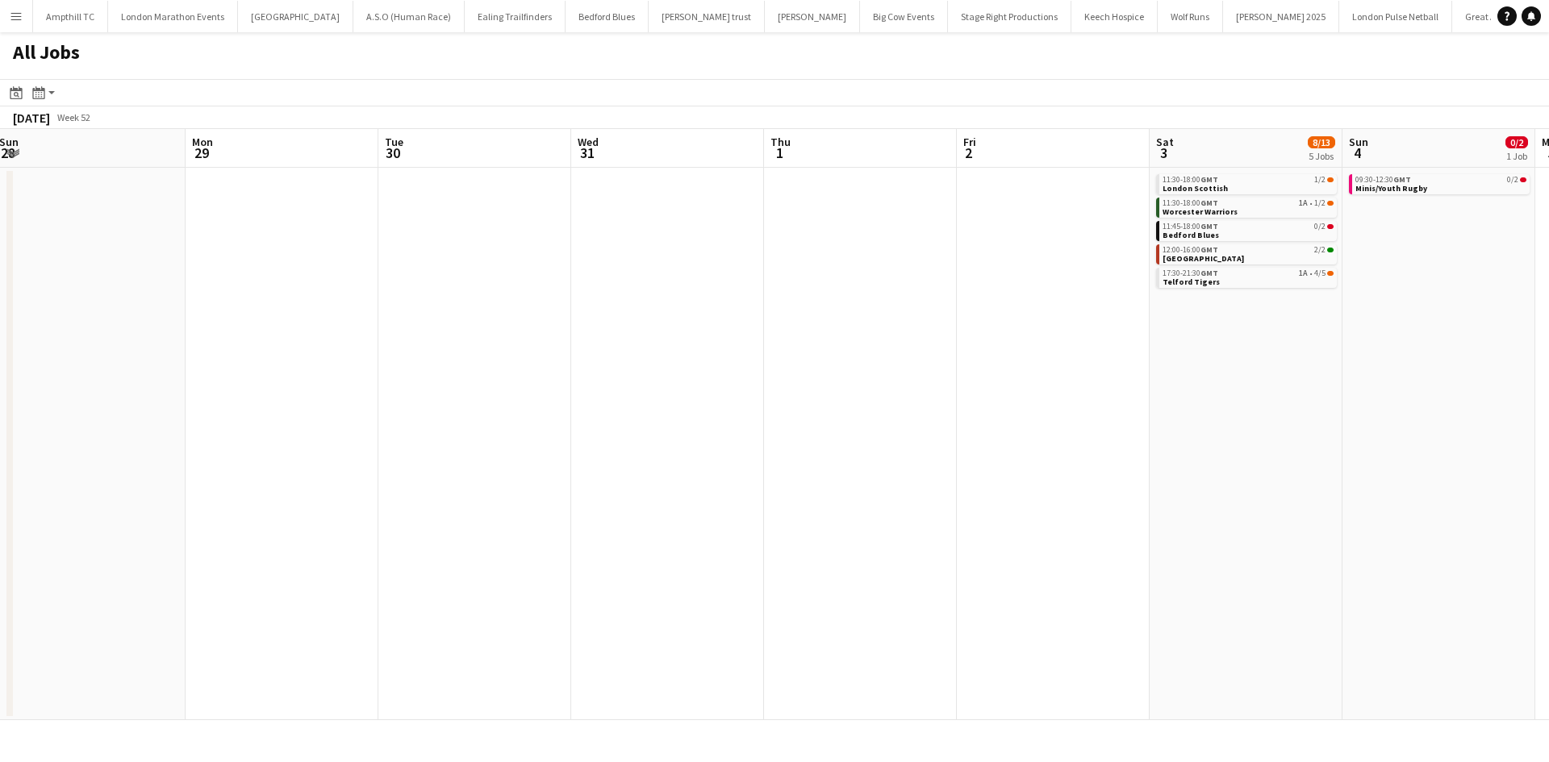
drag, startPoint x: 1053, startPoint y: 311, endPoint x: 607, endPoint y: 327, distance: 446.4
click at [700, 332] on app-calendar-viewport "Thu 25 Fri 26 0/2 1 Job Sat 27 4/5 1 Job Sun 28 Mon 29 Tue 30 Wed 31 Thu 1 Fri …" at bounding box center [774, 424] width 1549 height 591
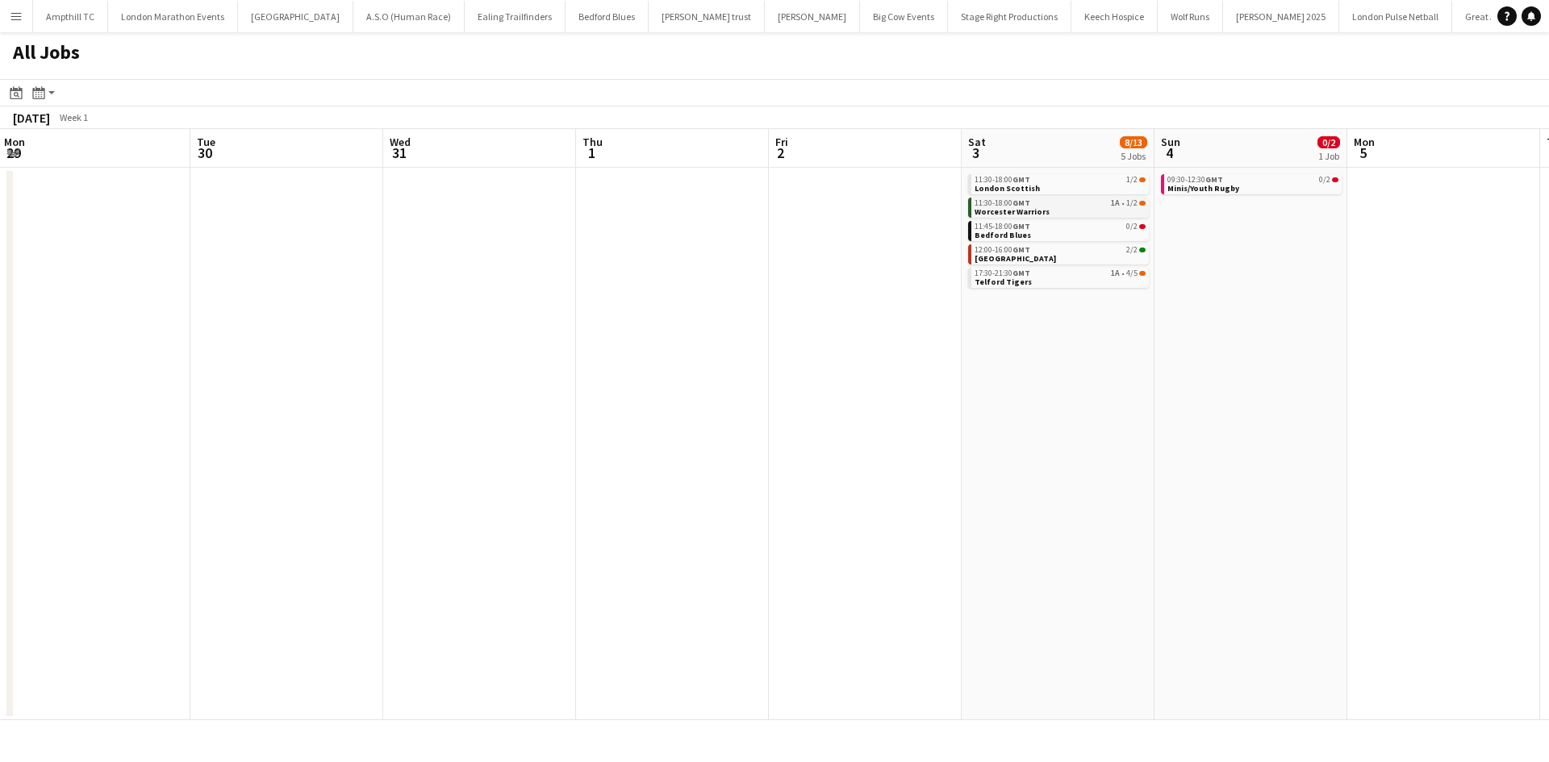
click at [1043, 209] on link "11:30-18:00 GMT 1A • 1/2 Worcester Warriors" at bounding box center [1059, 207] width 171 height 19
click at [1099, 257] on link "12:00-16:00 GMT 2/2 Nottingham" at bounding box center [1059, 253] width 171 height 19
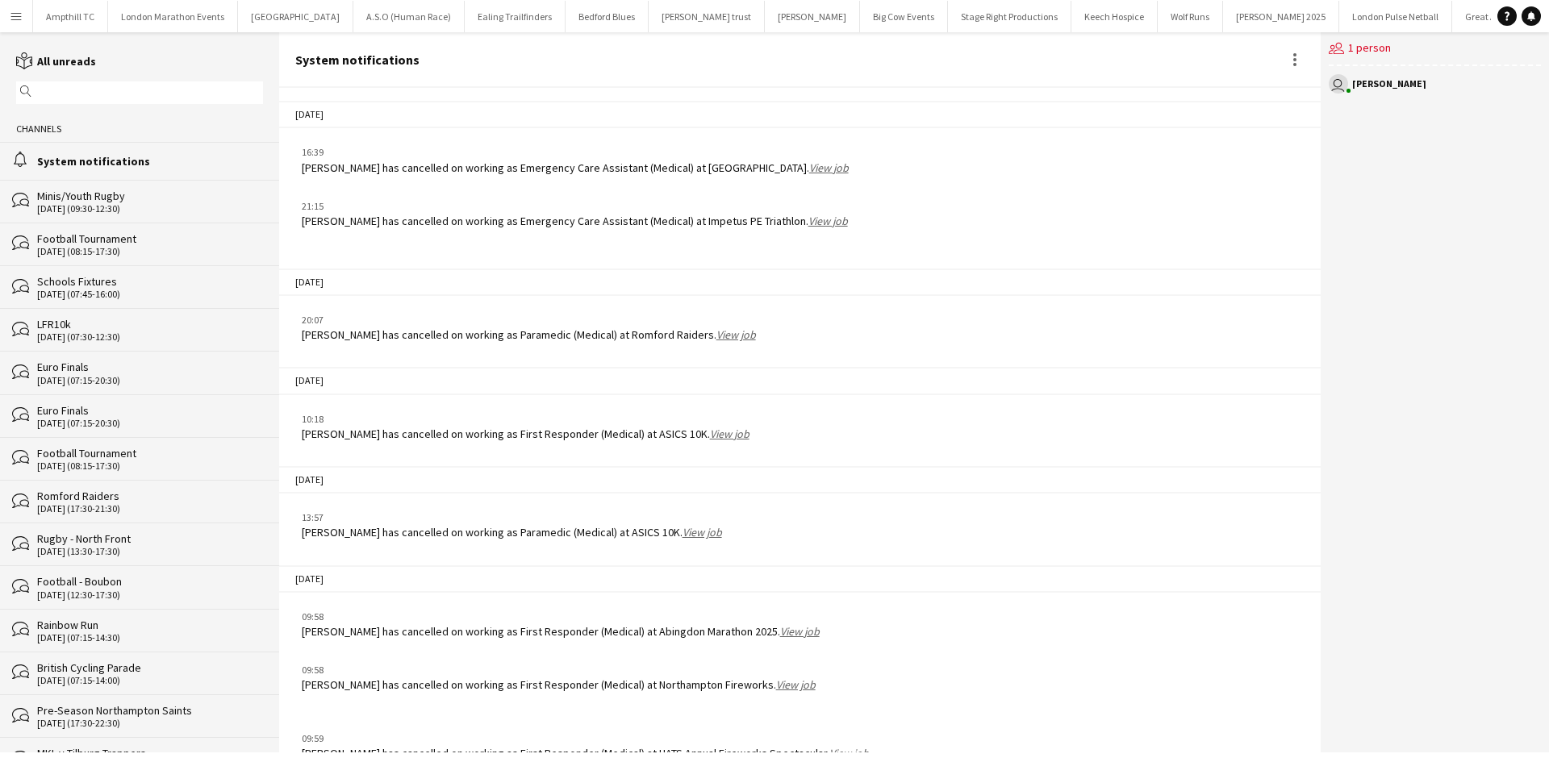
scroll to position [1855, 0]
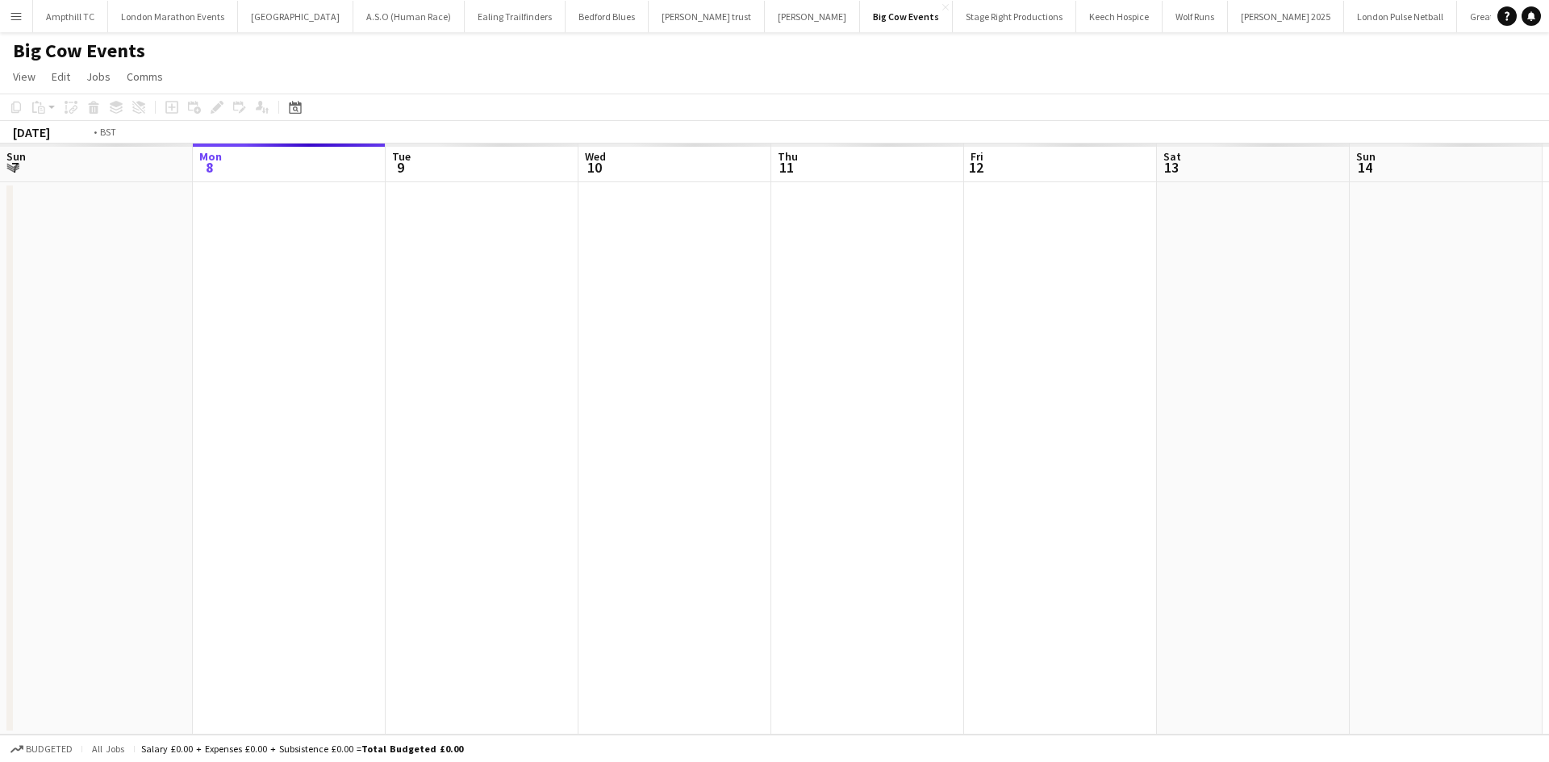
scroll to position [0, 555]
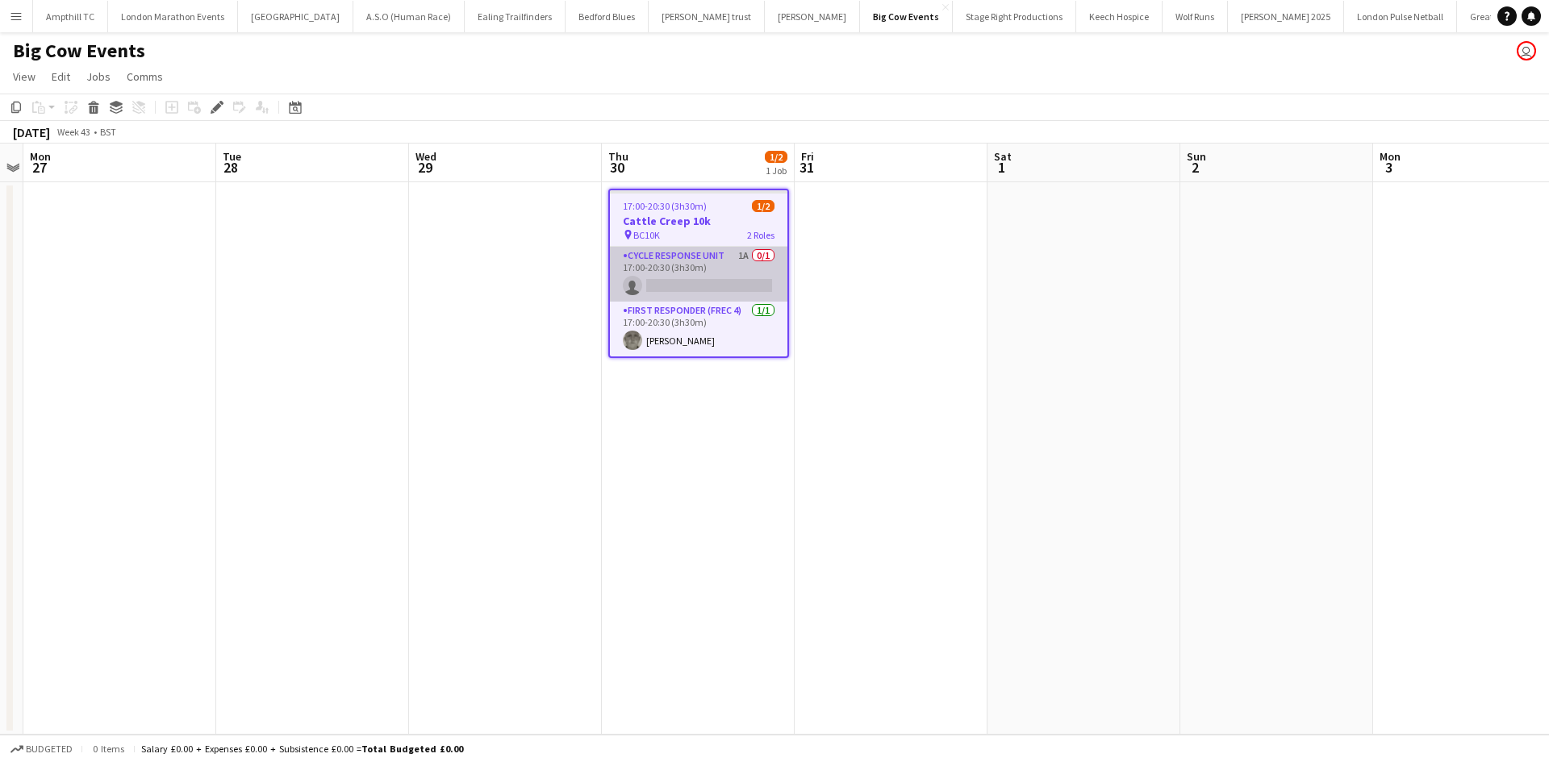
click at [684, 260] on app-card-role "Cycle Response Unit 1A 0/1 17:00-20:30 (3h30m) single-neutral-actions" at bounding box center [698, 274] width 177 height 55
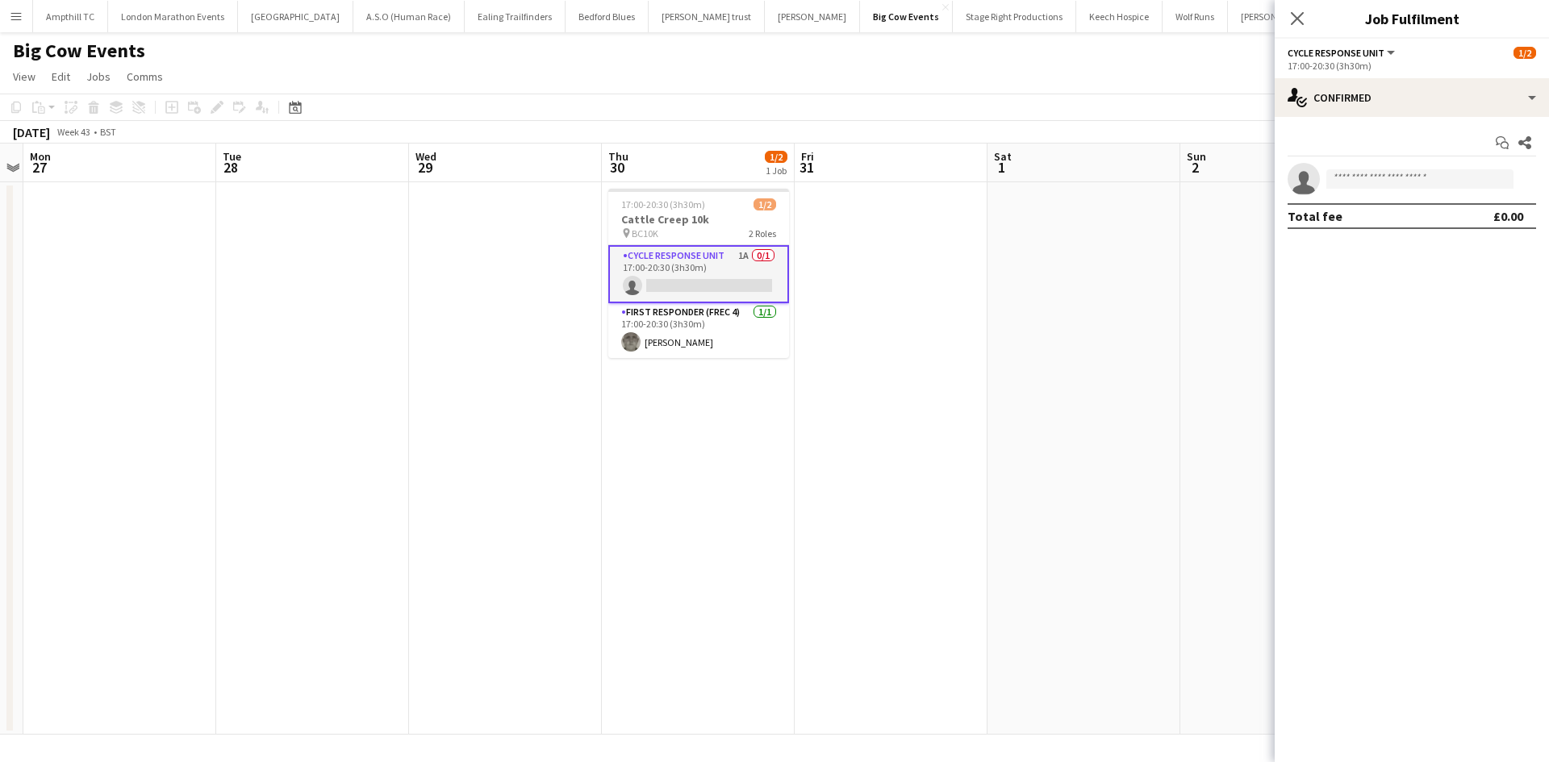
click at [691, 268] on app-card-role "Cycle Response Unit 1A 0/1 17:00-20:30 (3h30m) single-neutral-actions" at bounding box center [698, 274] width 181 height 58
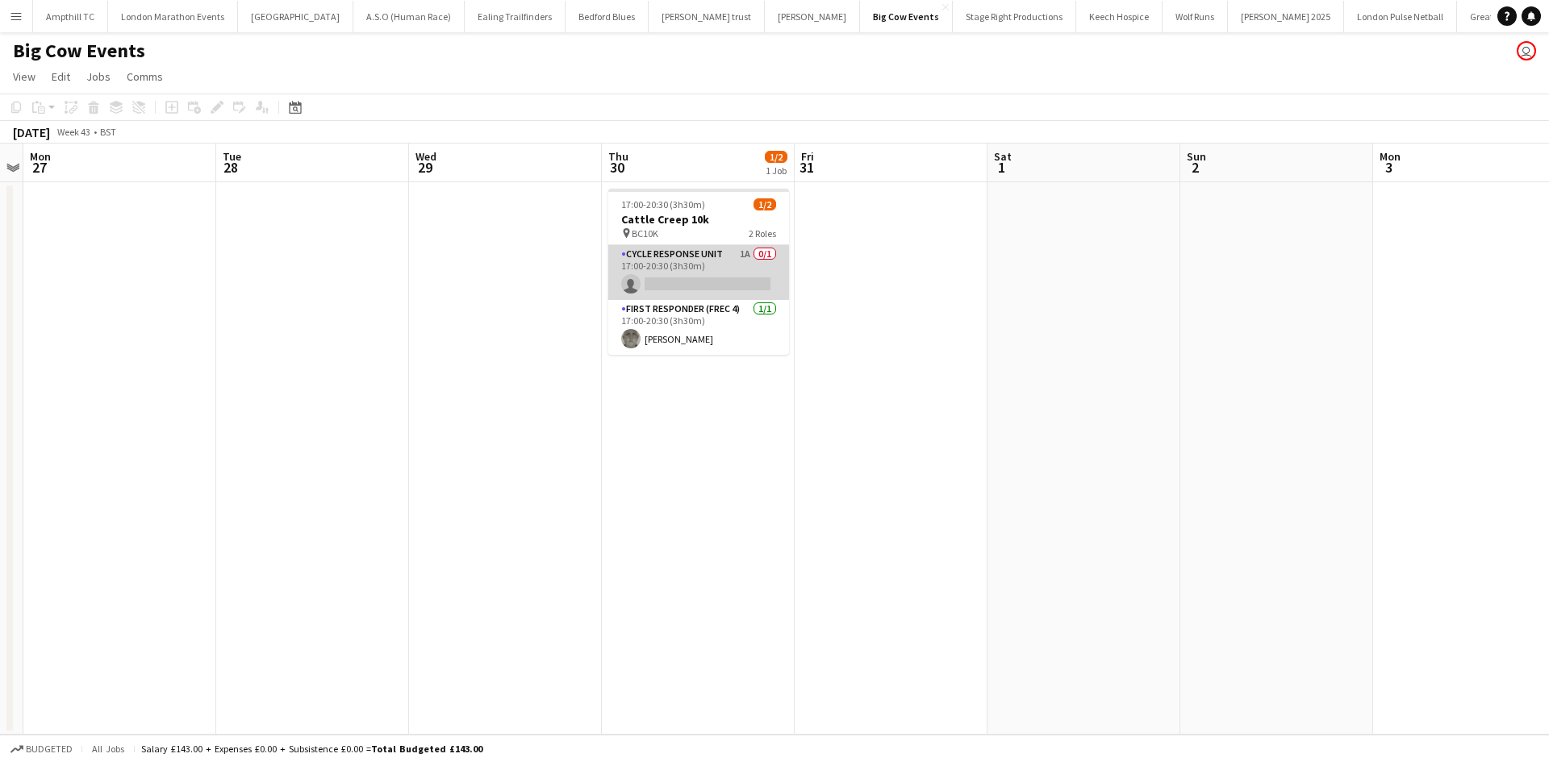
drag, startPoint x: 616, startPoint y: 261, endPoint x: 630, endPoint y: 258, distance: 14.1
click at [616, 261] on app-card-role "Cycle Response Unit 1A 0/1 17:00-20:30 (3h30m) single-neutral-actions" at bounding box center [698, 272] width 181 height 55
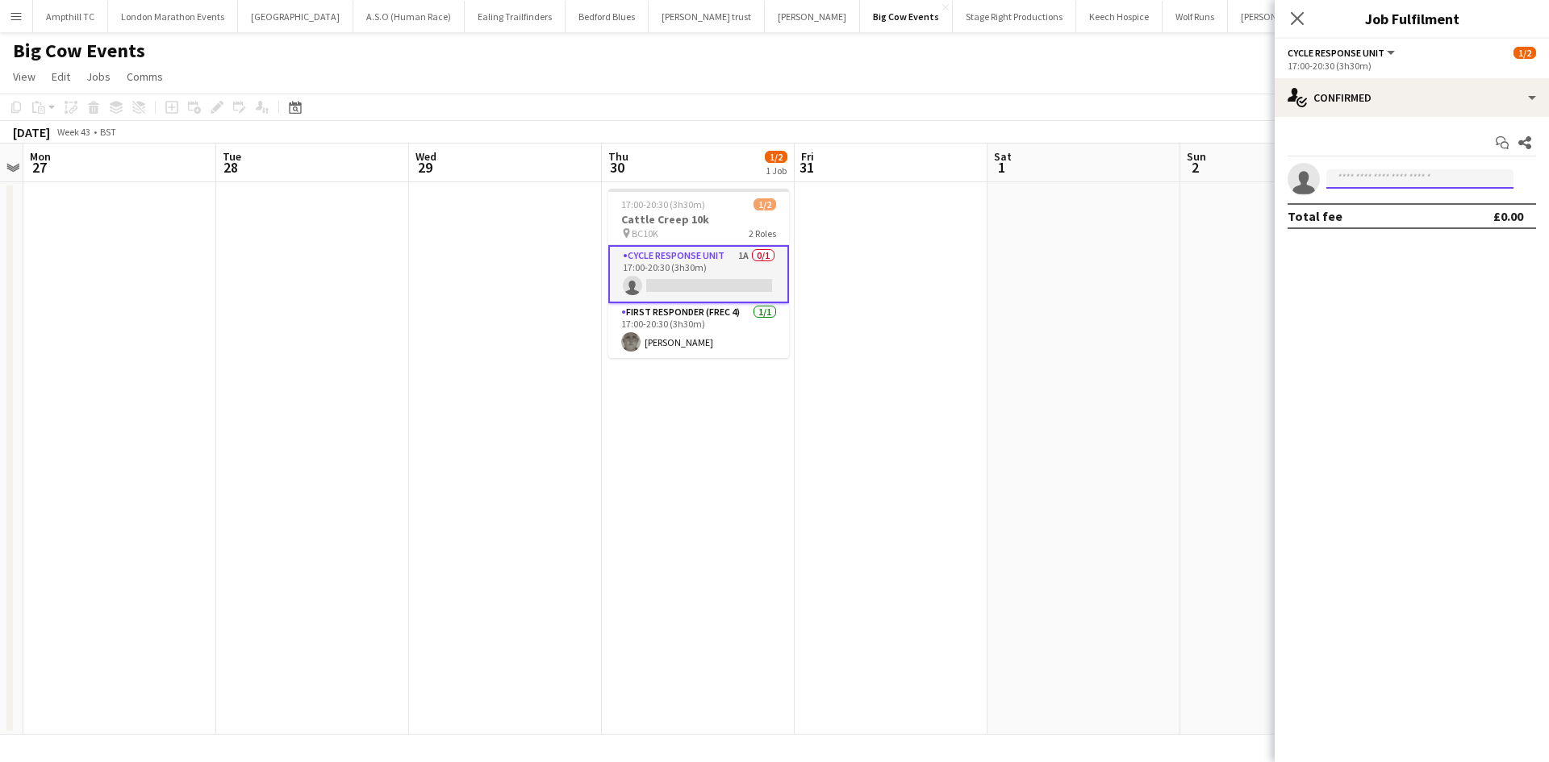
click at [1407, 181] on input at bounding box center [1419, 178] width 187 height 19
type input "***"
click at [1418, 206] on span "Antonio Pecorella" at bounding box center [1385, 202] width 93 height 14
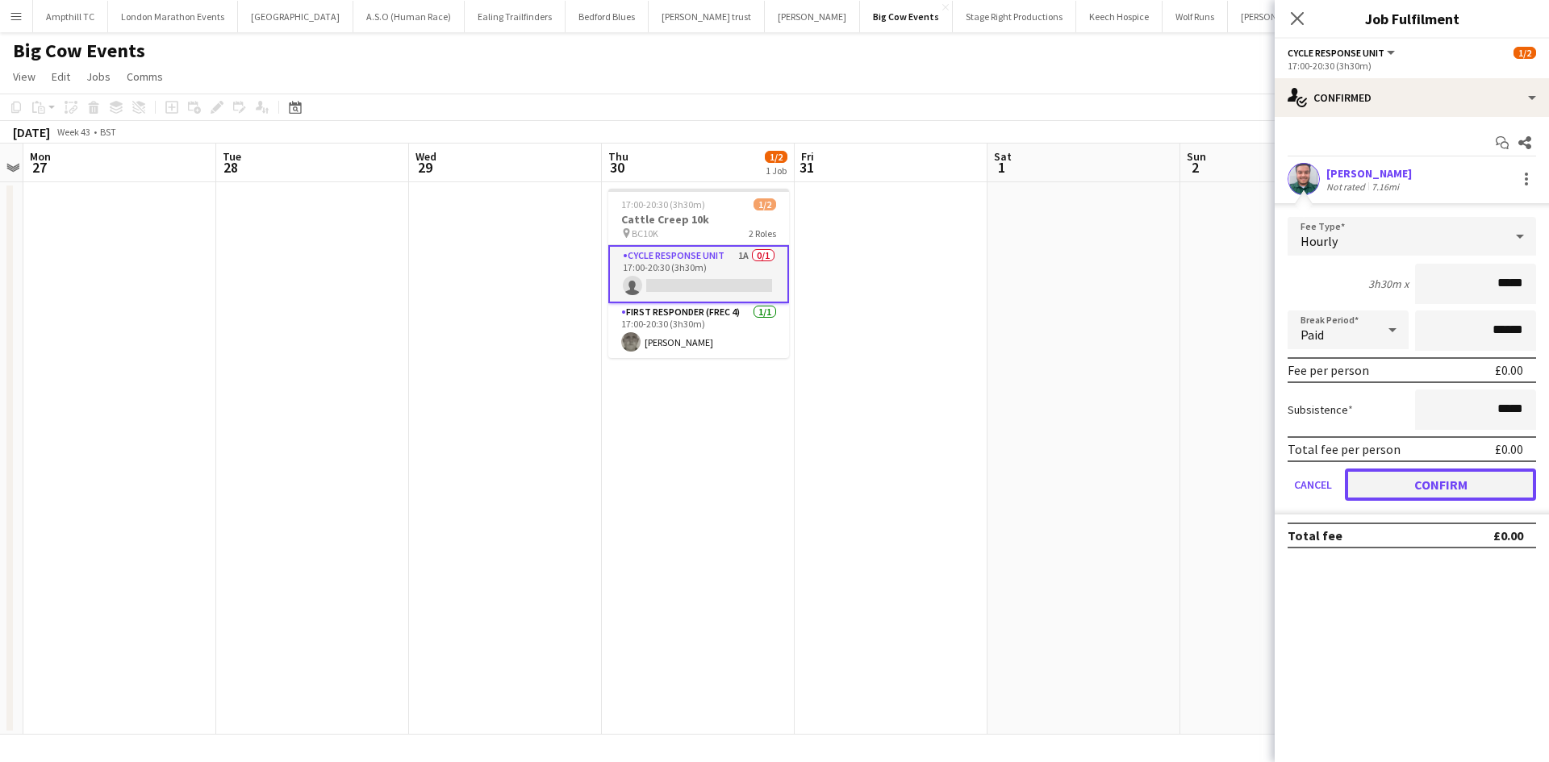
click at [1425, 481] on button "Confirm" at bounding box center [1440, 485] width 191 height 32
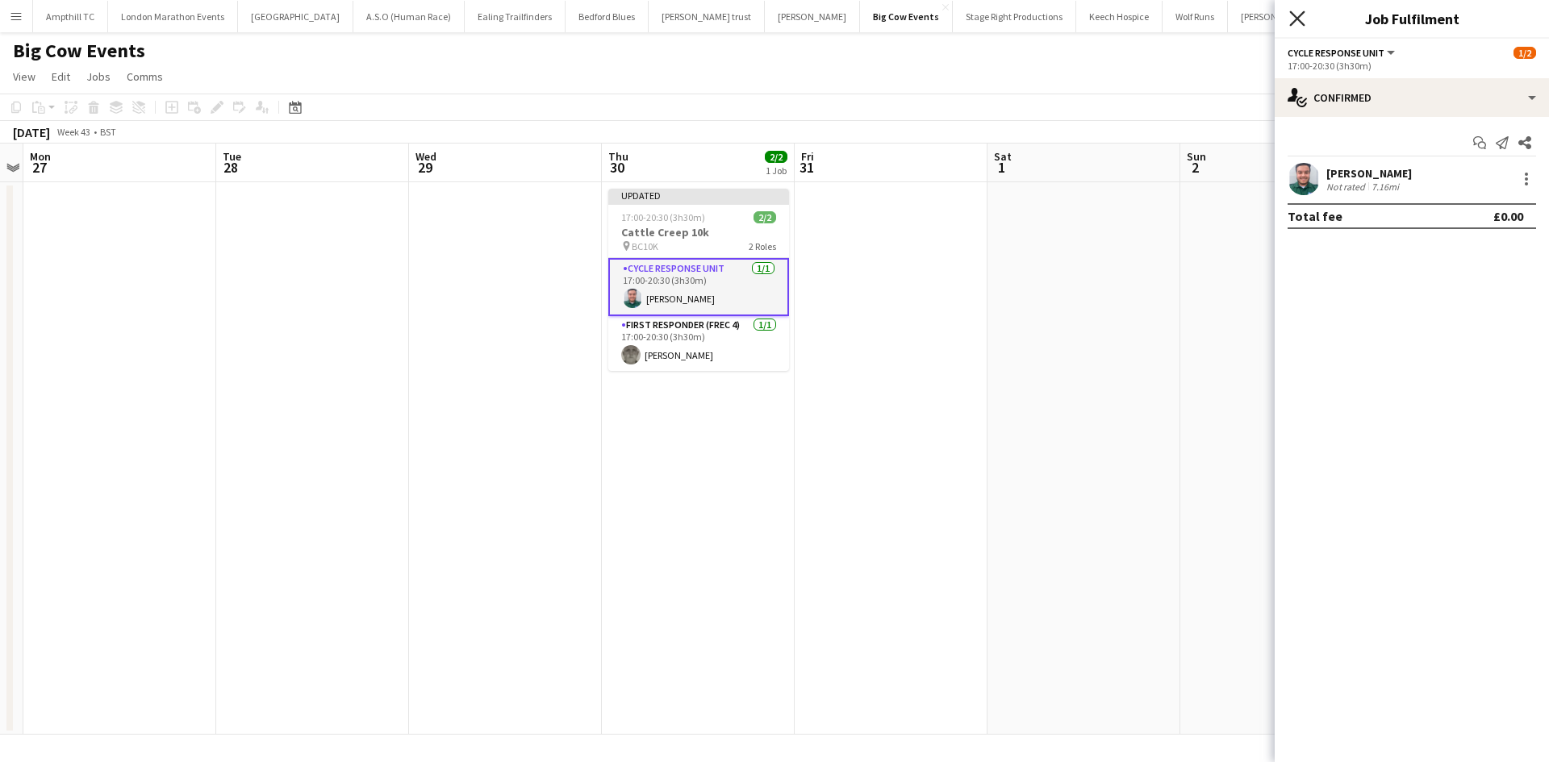
click at [1290, 21] on icon "Close pop-in" at bounding box center [1296, 17] width 15 height 15
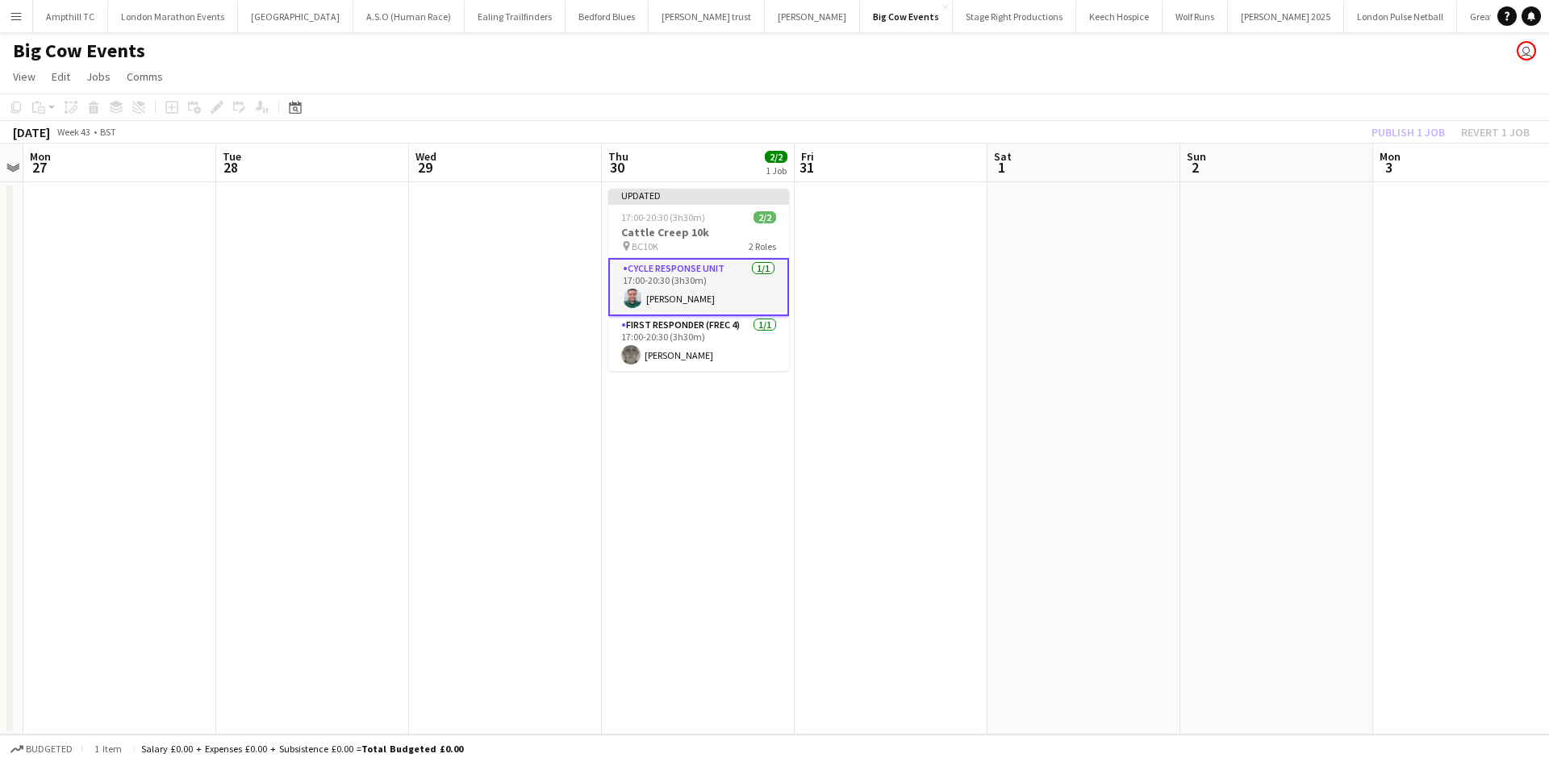
click at [1175, 264] on app-date-cell at bounding box center [1083, 458] width 193 height 553
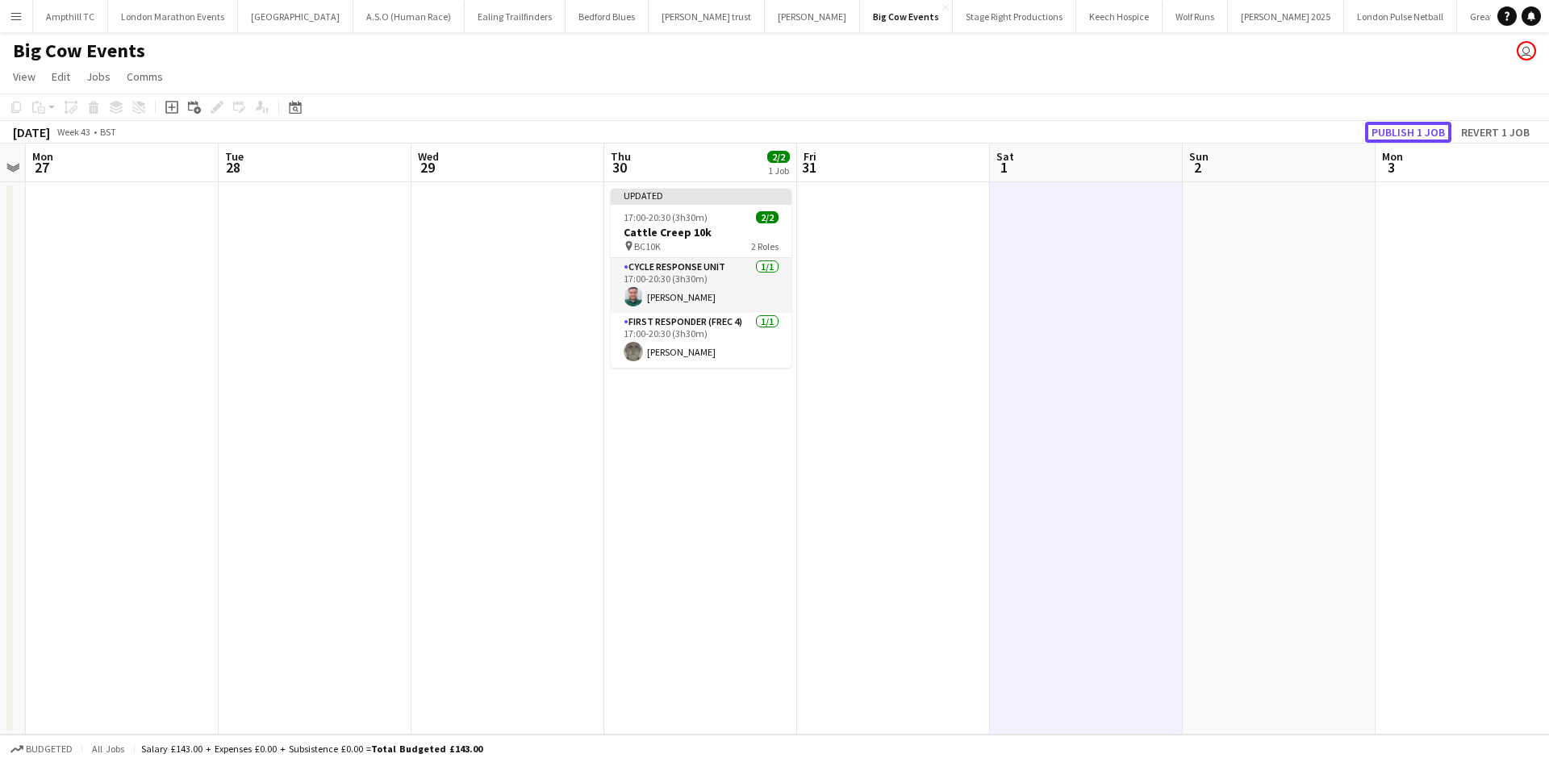
click at [1426, 130] on button "Publish 1 job" at bounding box center [1408, 132] width 86 height 21
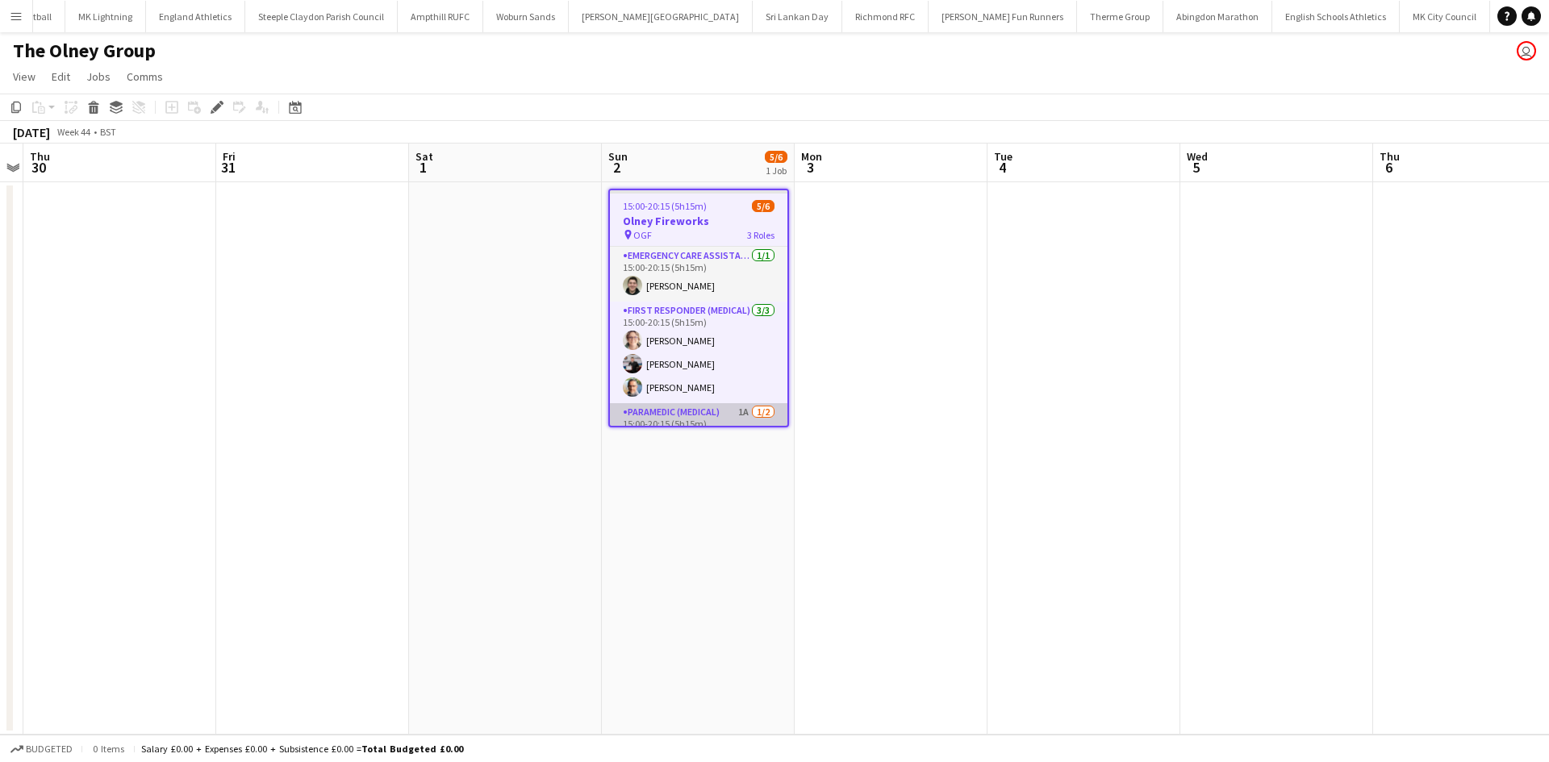
scroll to position [0, 1688]
click at [719, 418] on app-card-role "Paramedic (Medical) 1A [DATE] 15:00-20:15 (5h15m) [PERSON_NAME] single-neutral-…" at bounding box center [698, 442] width 177 height 78
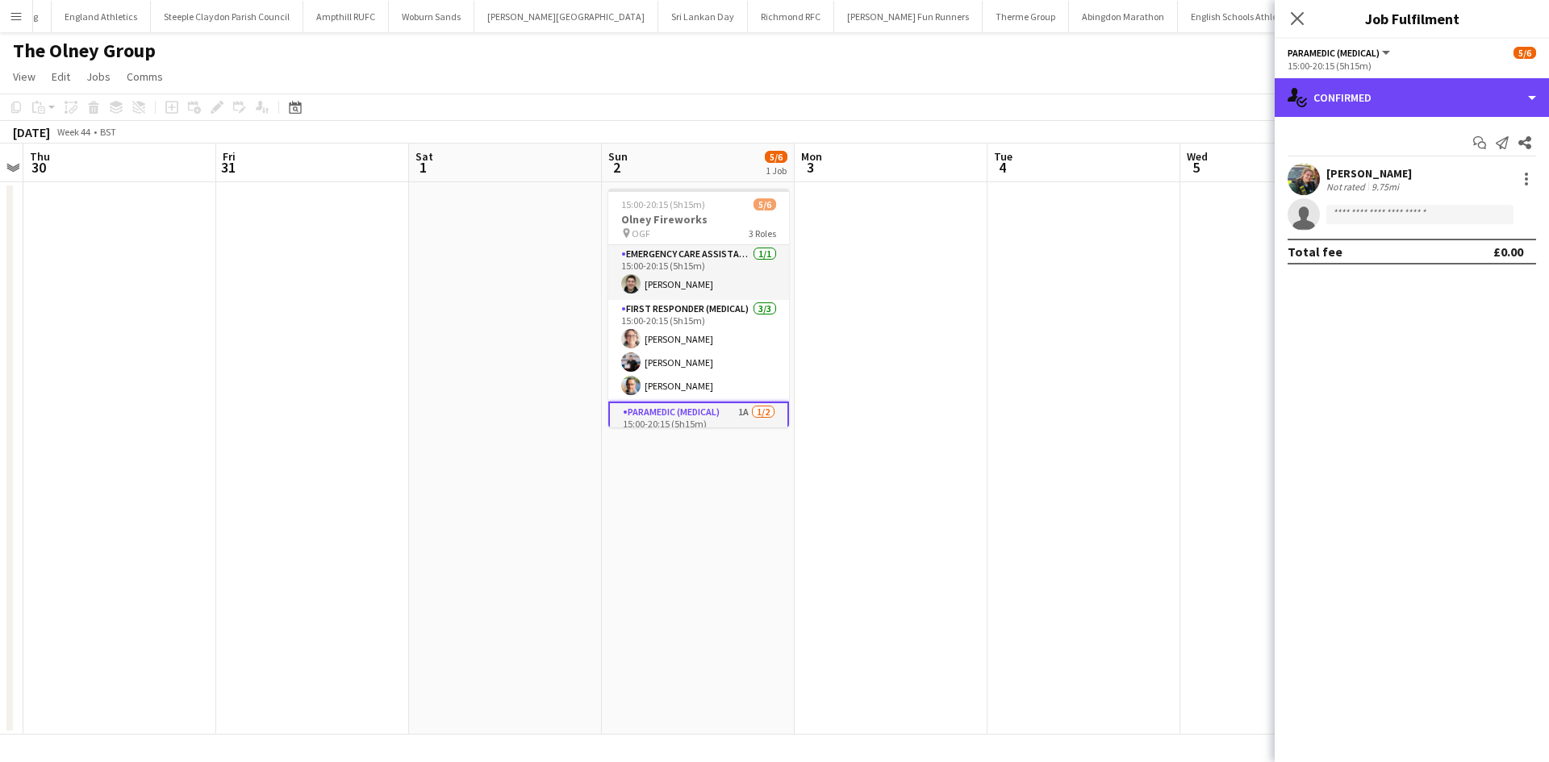
click at [1436, 111] on div "single-neutral-actions-check-2 Confirmed" at bounding box center [1412, 97] width 274 height 39
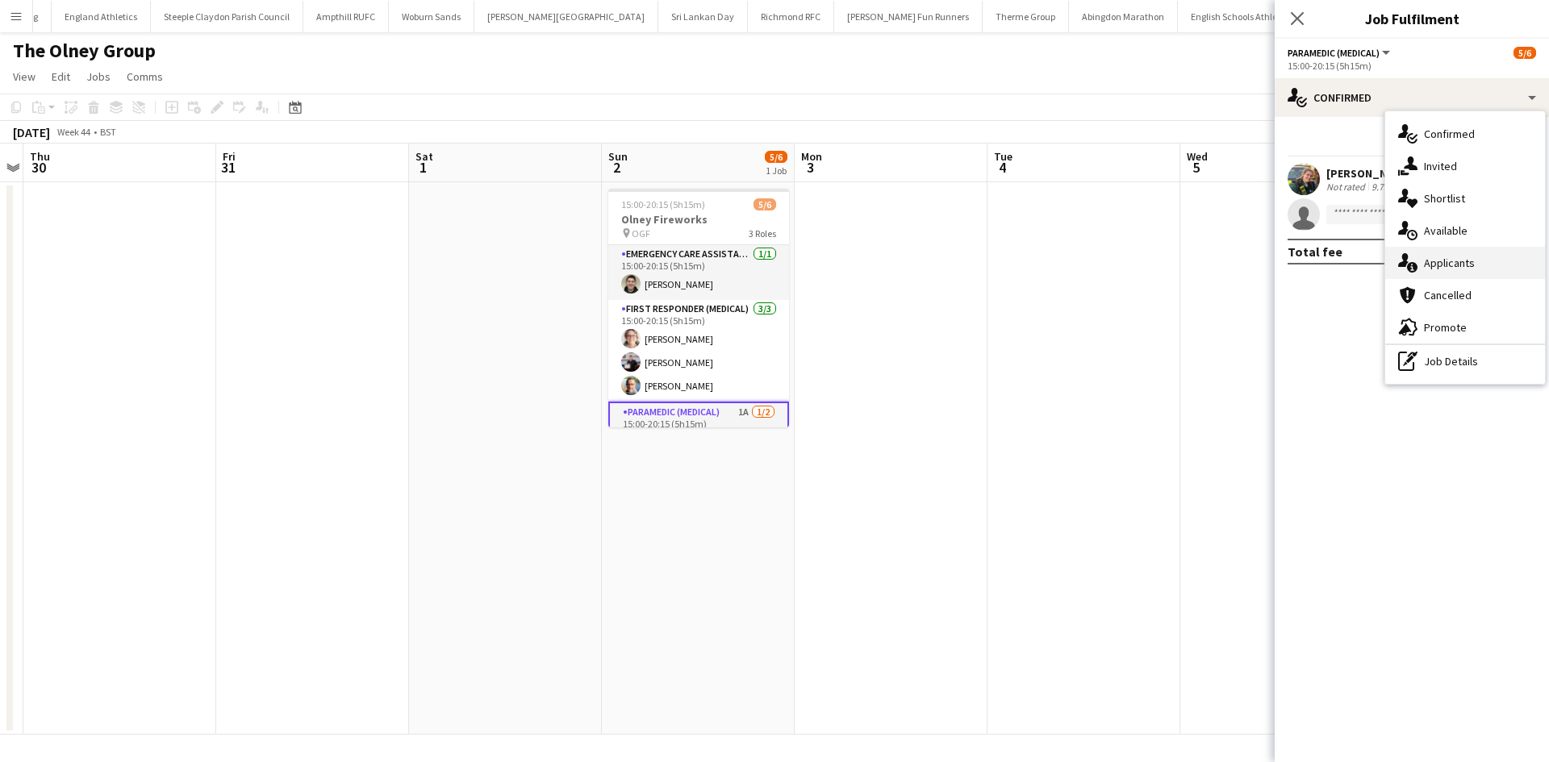
click at [1491, 269] on div "single-neutral-actions-information Applicants" at bounding box center [1465, 263] width 160 height 32
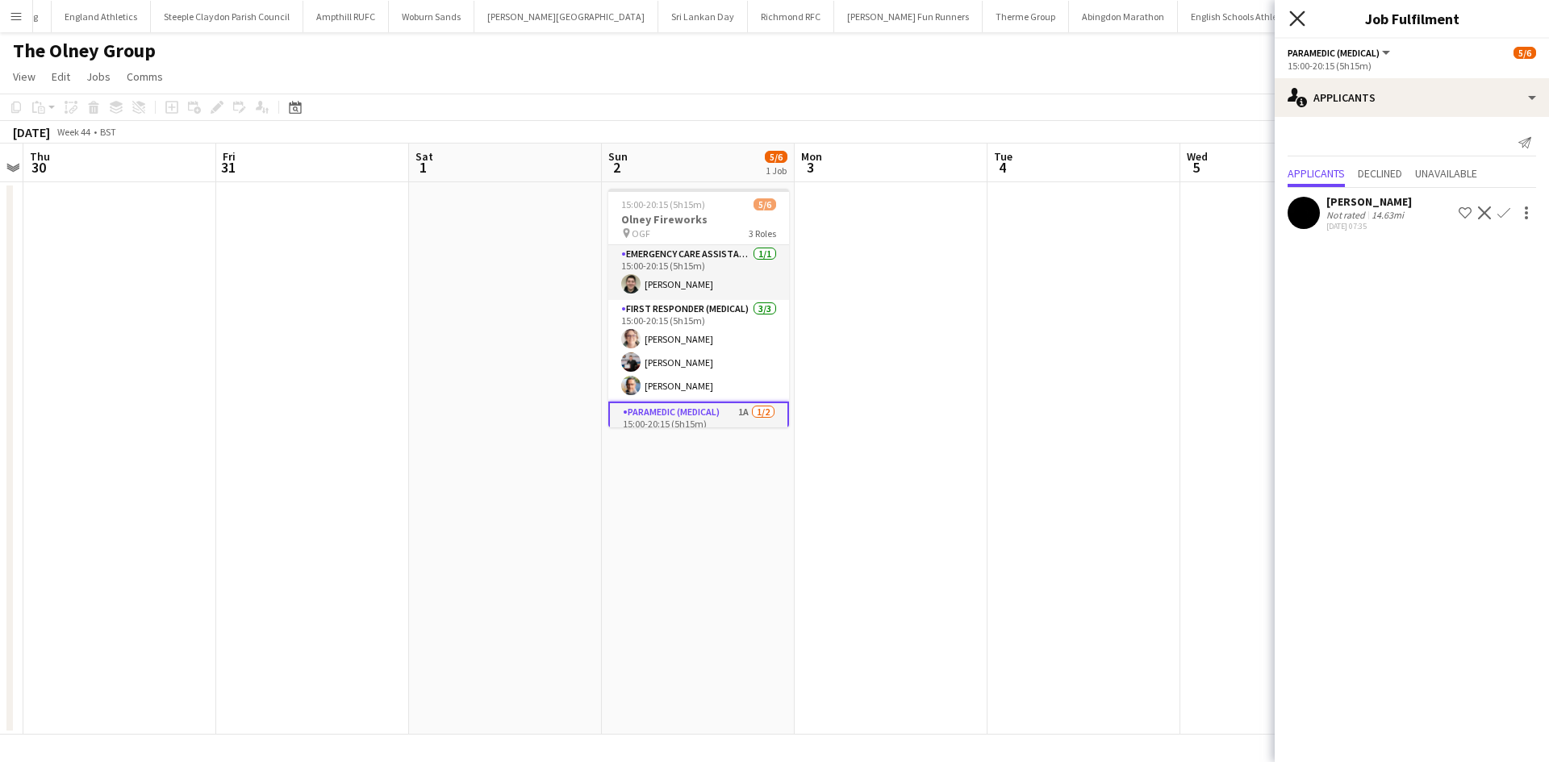
click at [1292, 20] on icon "Close pop-in" at bounding box center [1296, 17] width 15 height 15
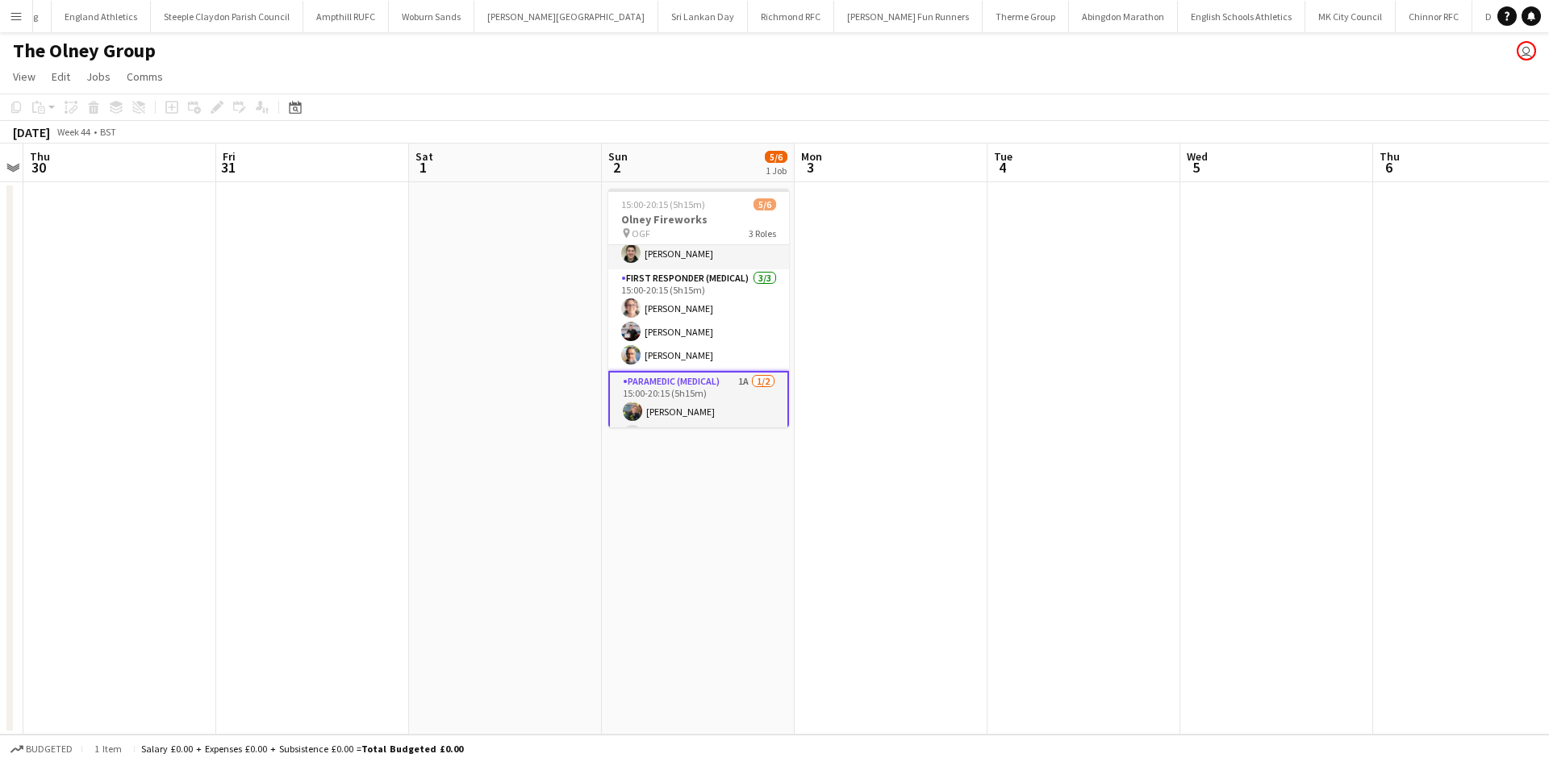
scroll to position [56, 0]
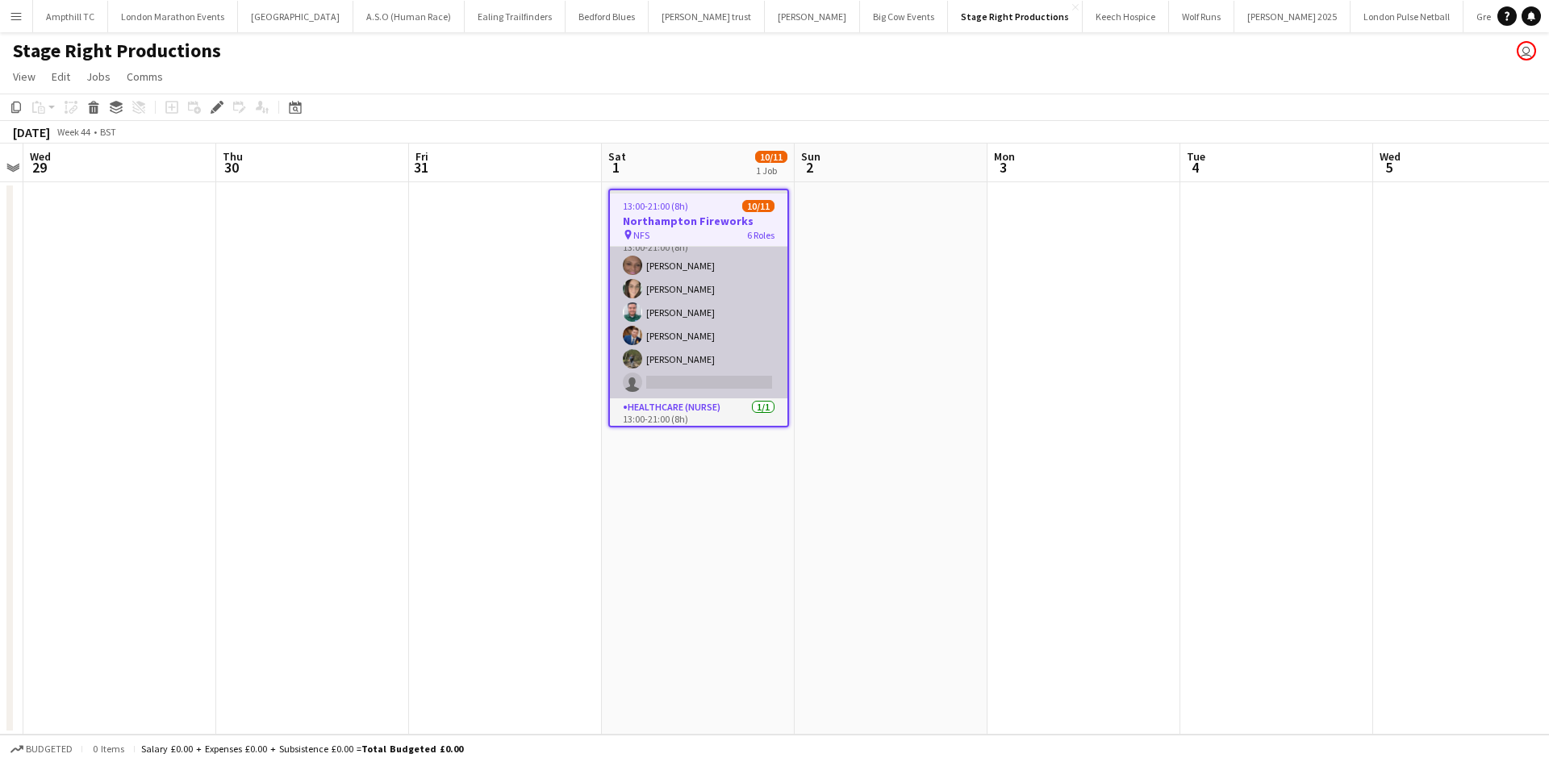
scroll to position [161, 0]
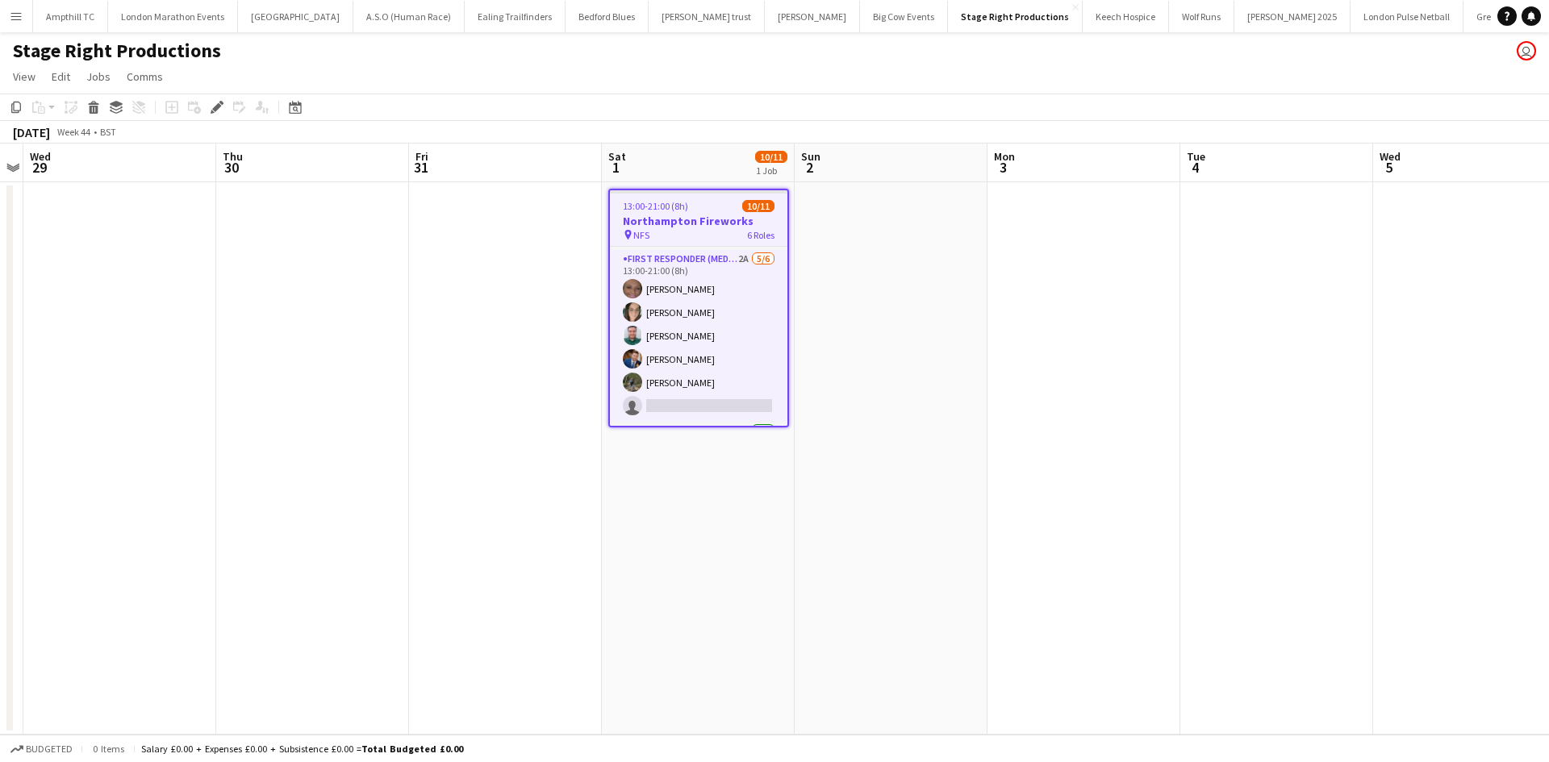
drag, startPoint x: 725, startPoint y: 402, endPoint x: 839, endPoint y: 355, distance: 123.0
click at [726, 404] on app-card-role "First Responder (Medical) 2A [DATE] 13:00-21:00 (8h) [PERSON_NAME] [PERSON_NAME…" at bounding box center [698, 336] width 177 height 172
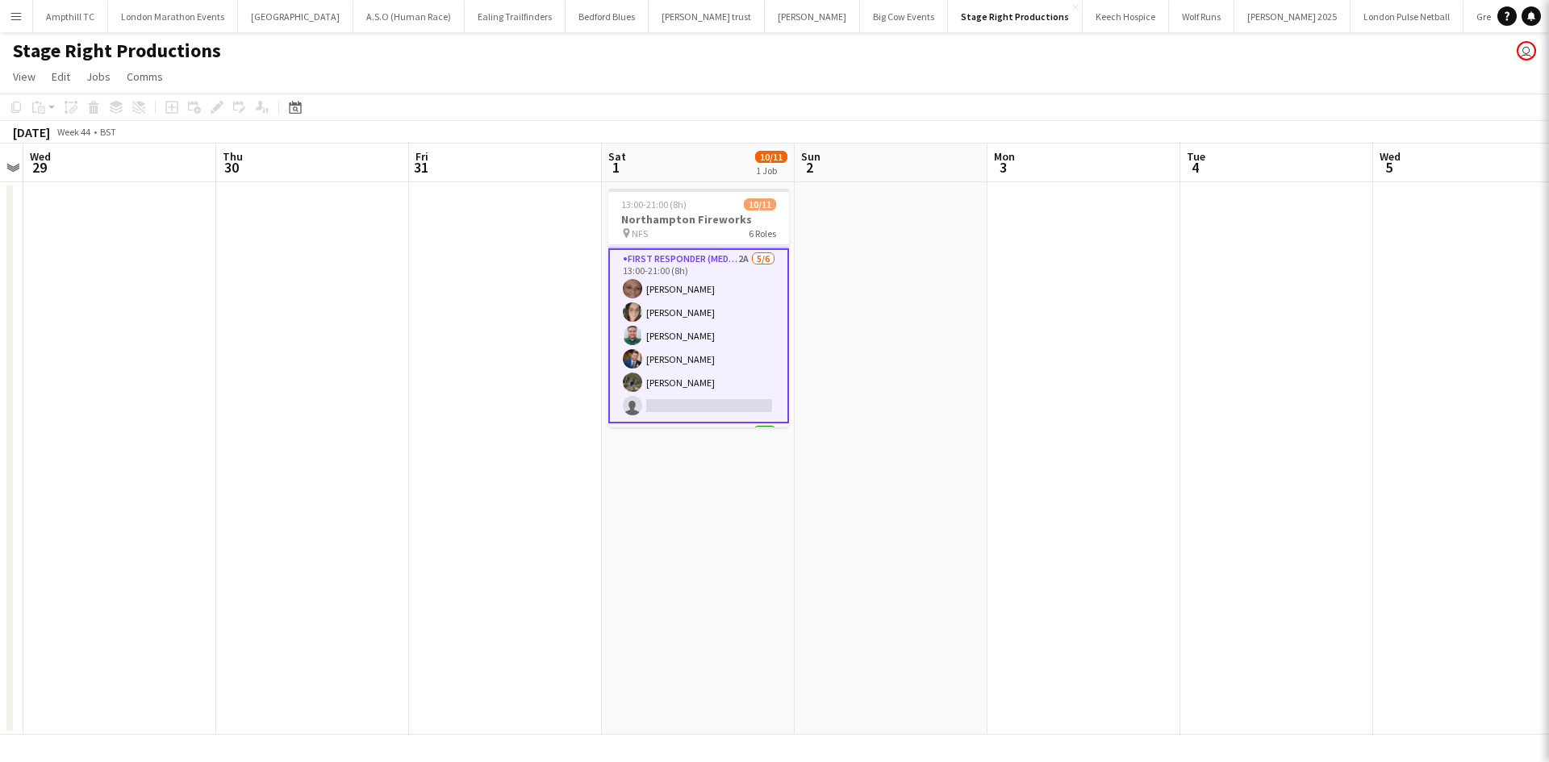
scroll to position [0, 554]
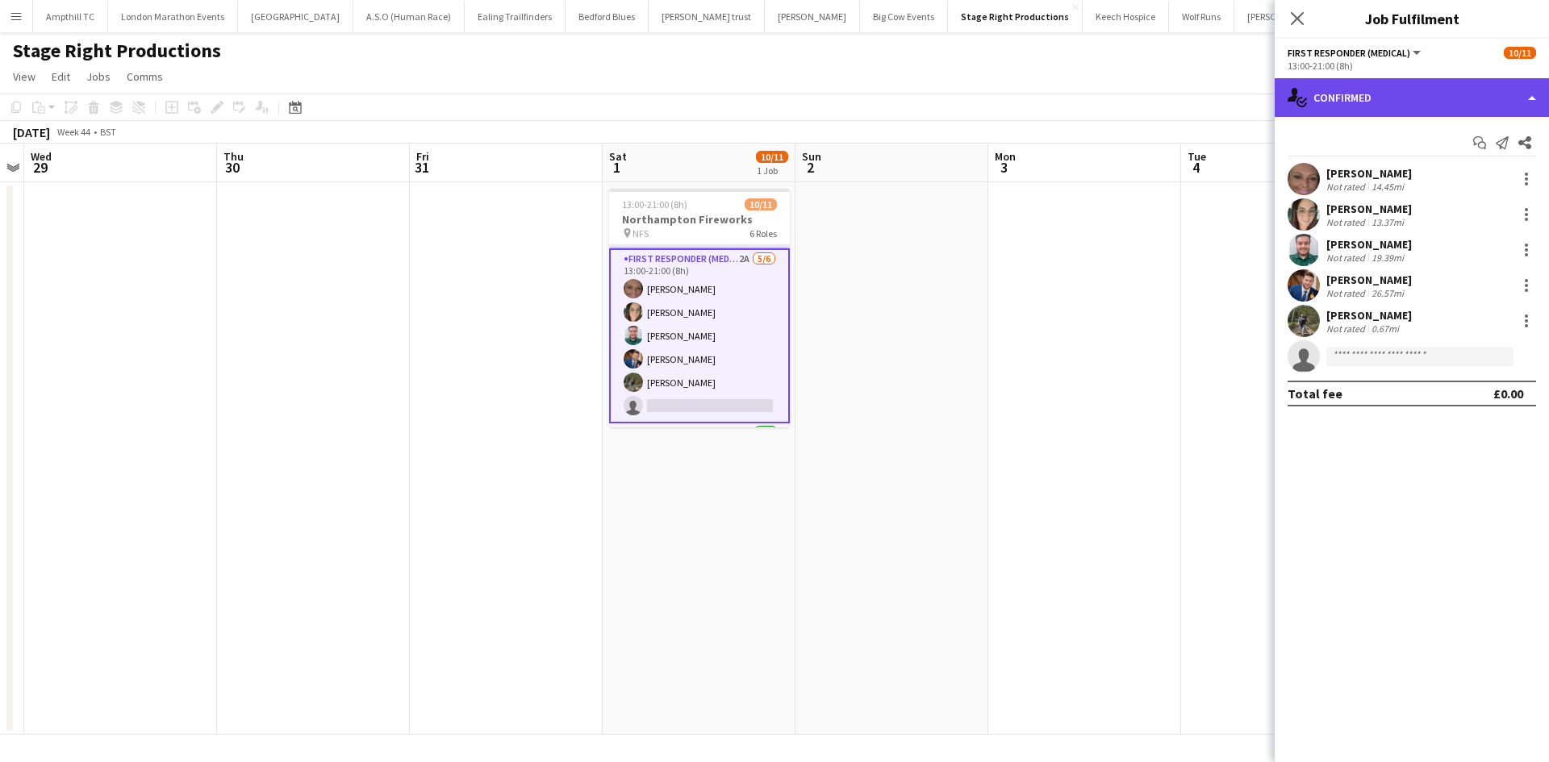
click at [1471, 110] on div "single-neutral-actions-check-2 Confirmed" at bounding box center [1412, 97] width 274 height 39
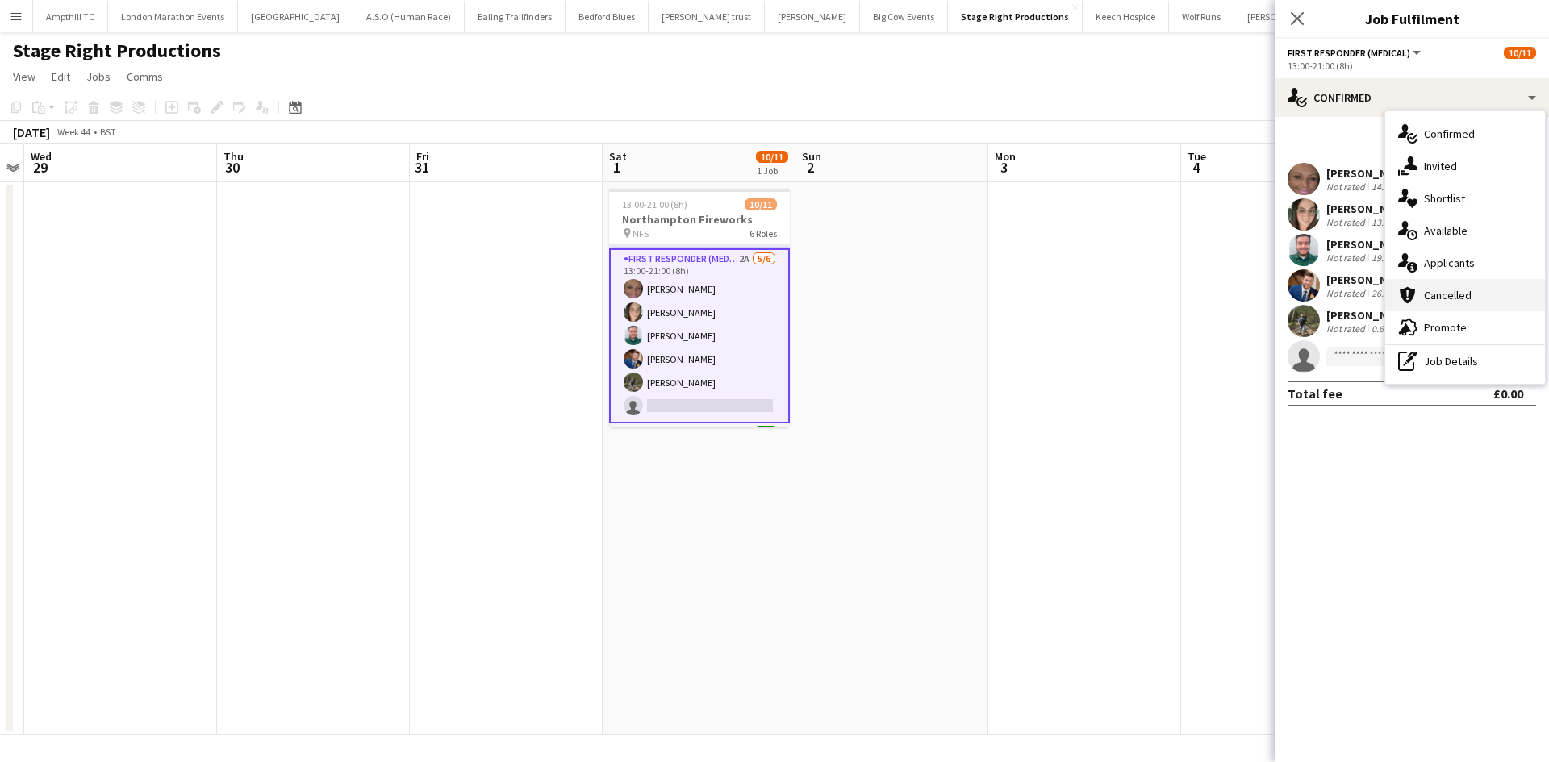
click at [1493, 303] on div "cancellation Cancelled" at bounding box center [1465, 295] width 160 height 32
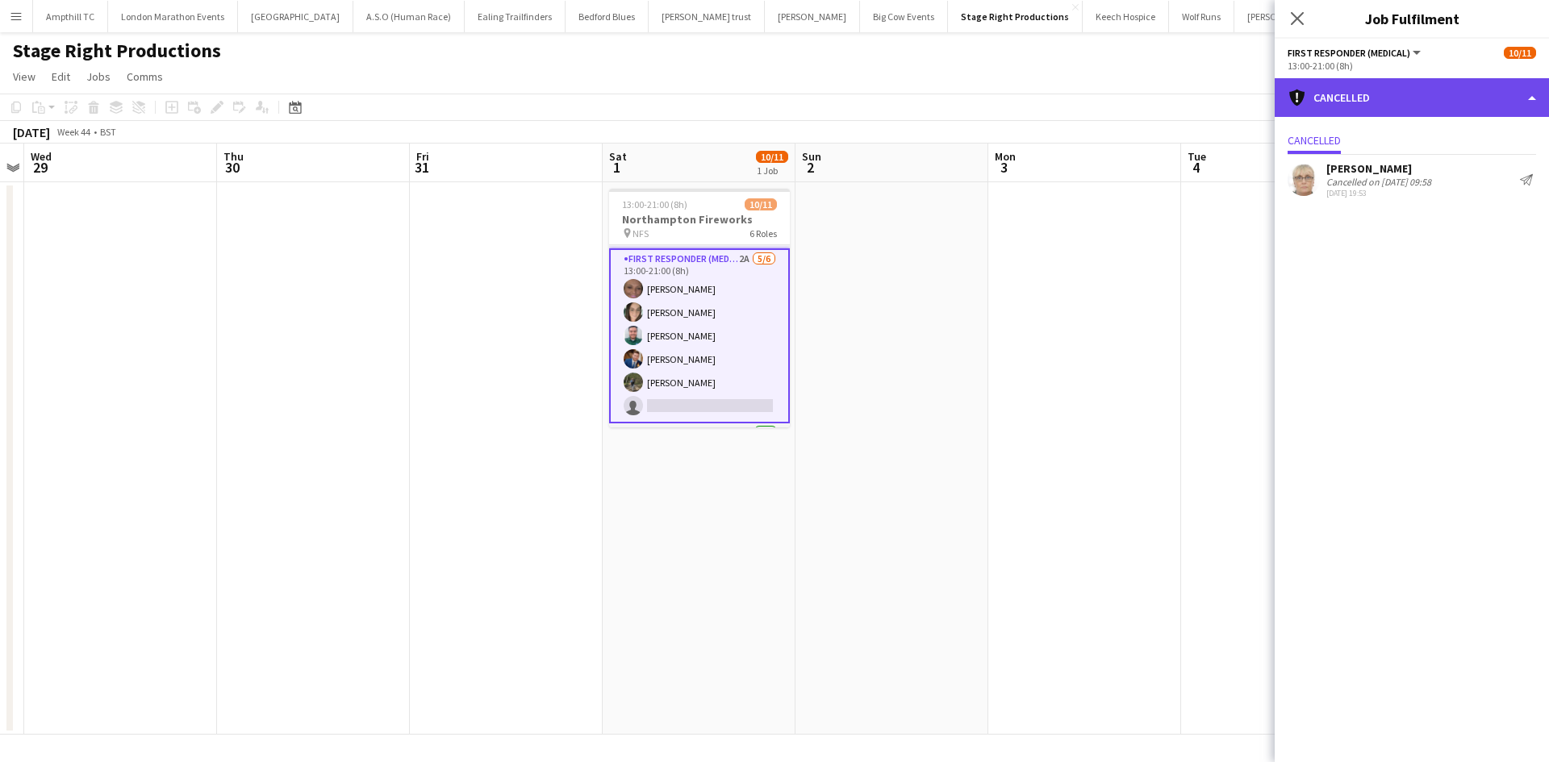
click at [1377, 100] on div "cancellation Cancelled" at bounding box center [1412, 97] width 274 height 39
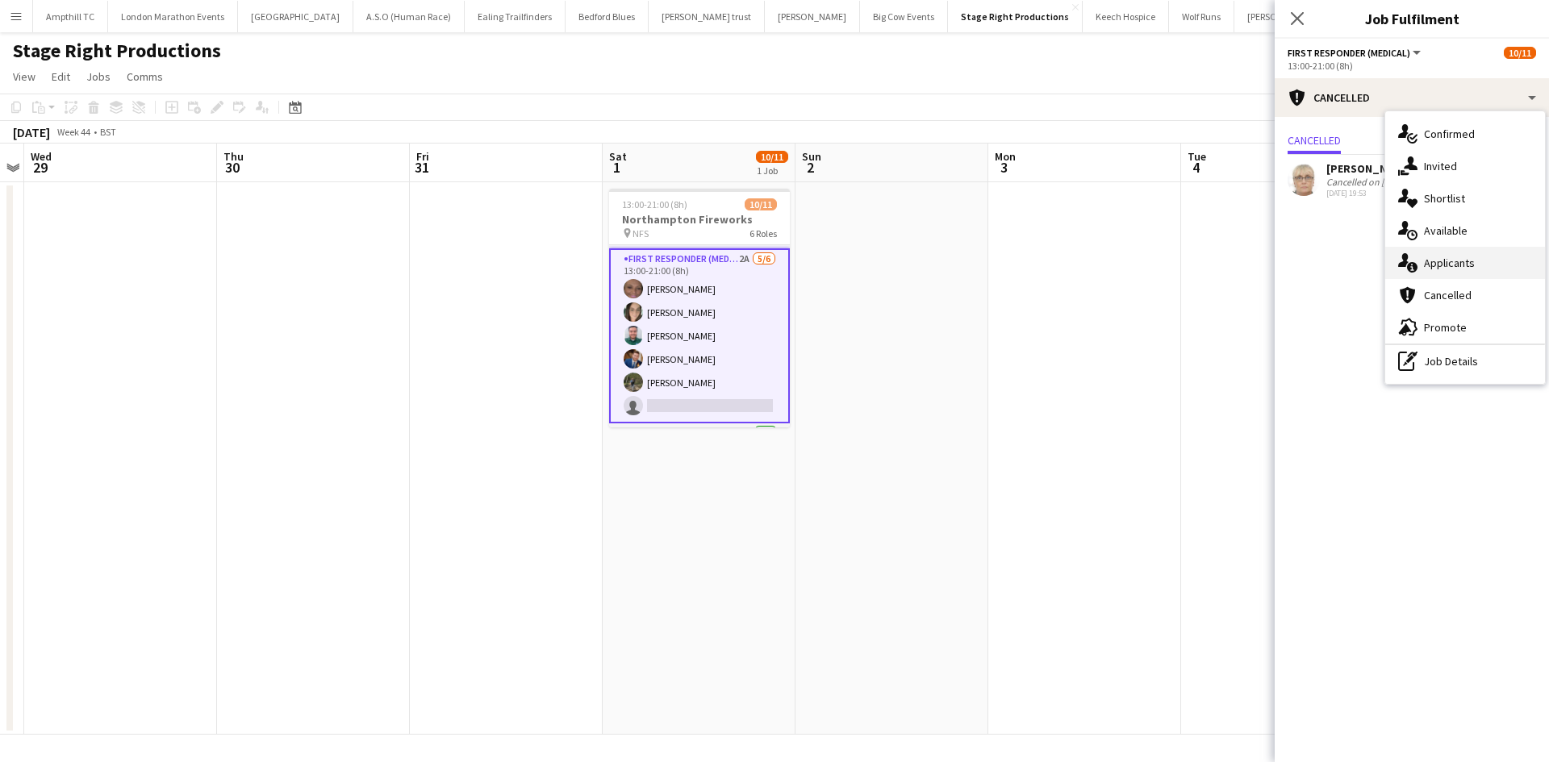
click at [1476, 253] on div "single-neutral-actions-information Applicants" at bounding box center [1465, 263] width 160 height 32
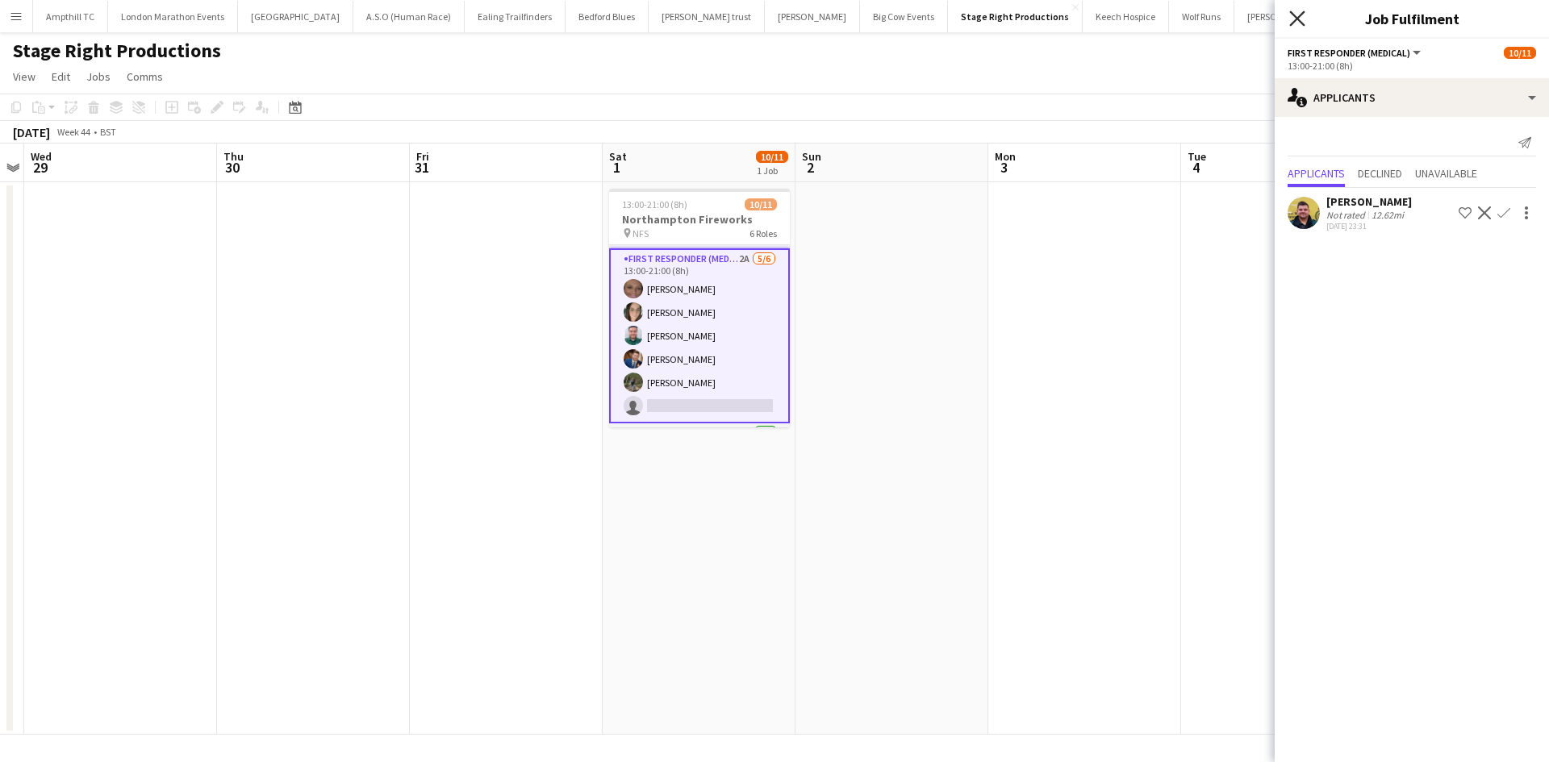
click at [1296, 23] on icon "Close pop-in" at bounding box center [1296, 17] width 15 height 15
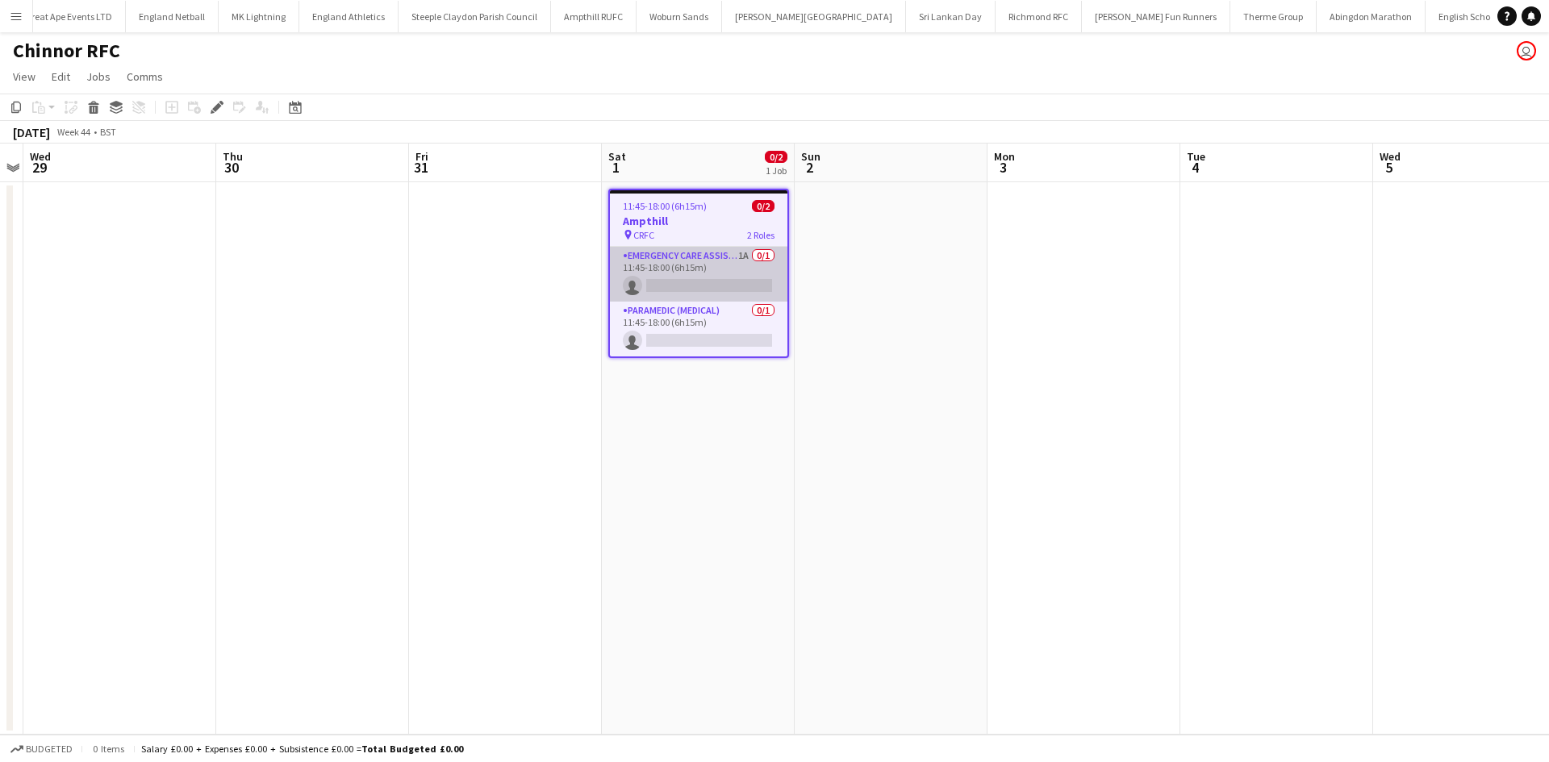
scroll to position [0, 1442]
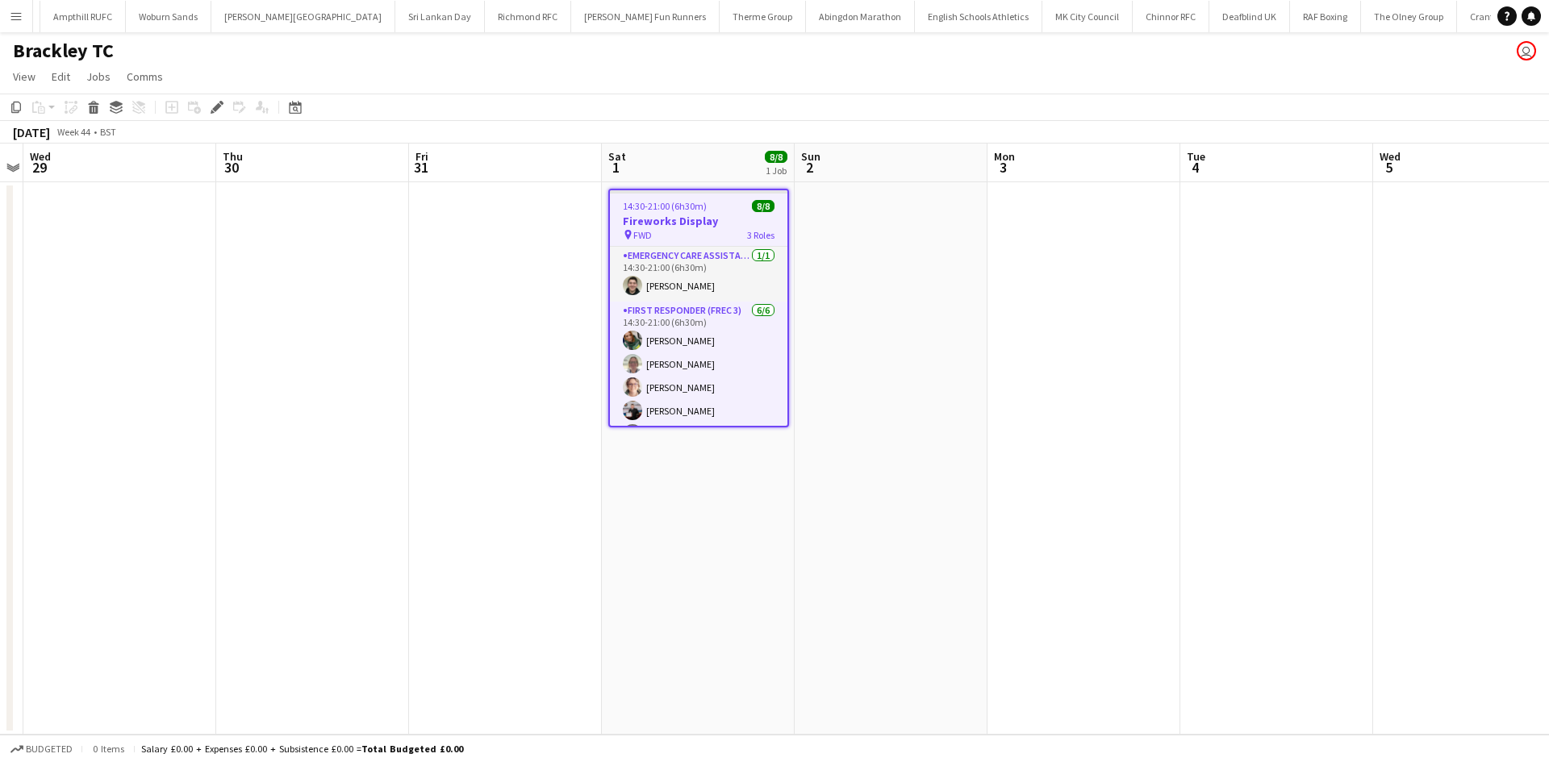
scroll to position [0, 2067]
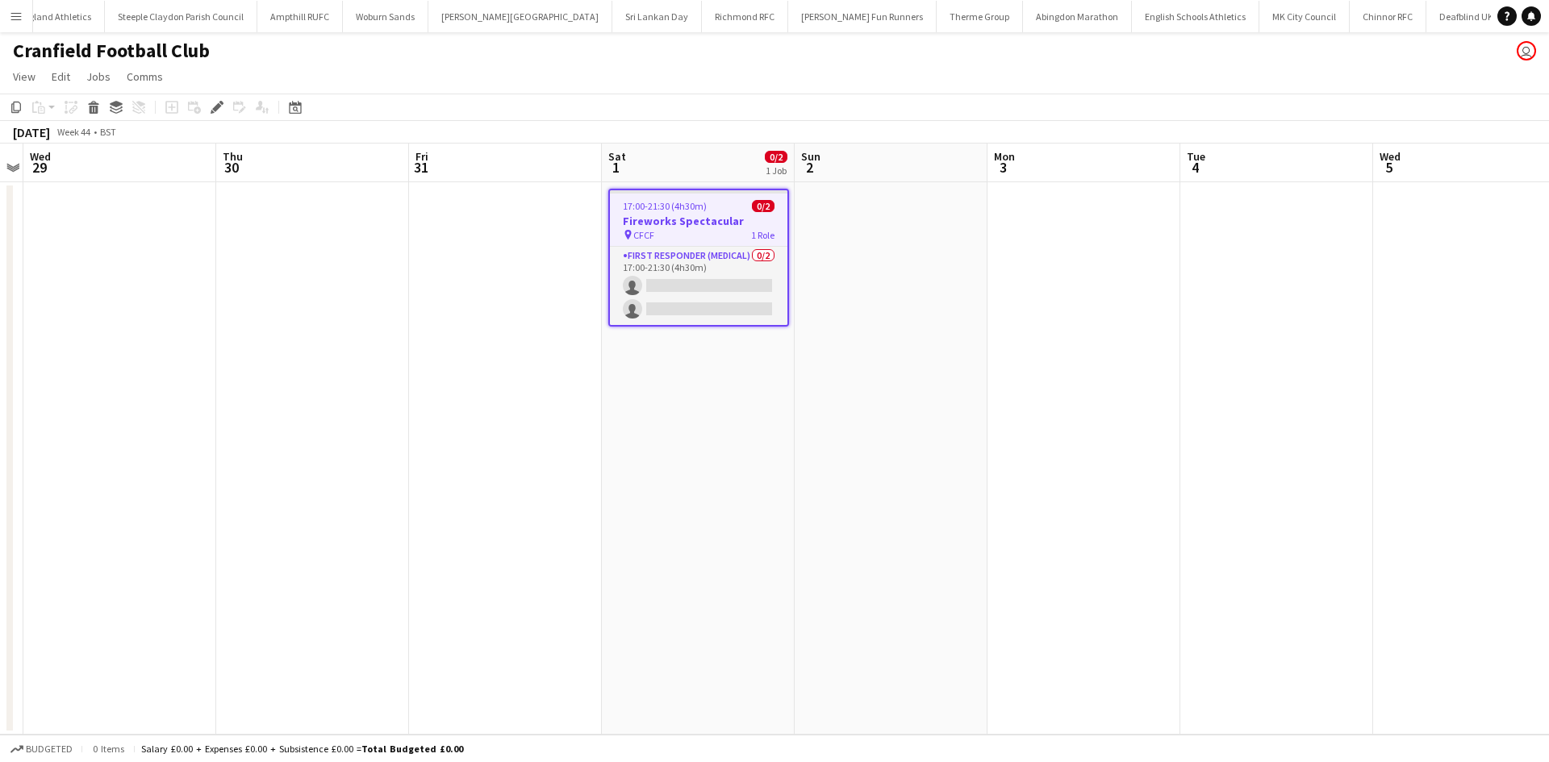
scroll to position [0, 1808]
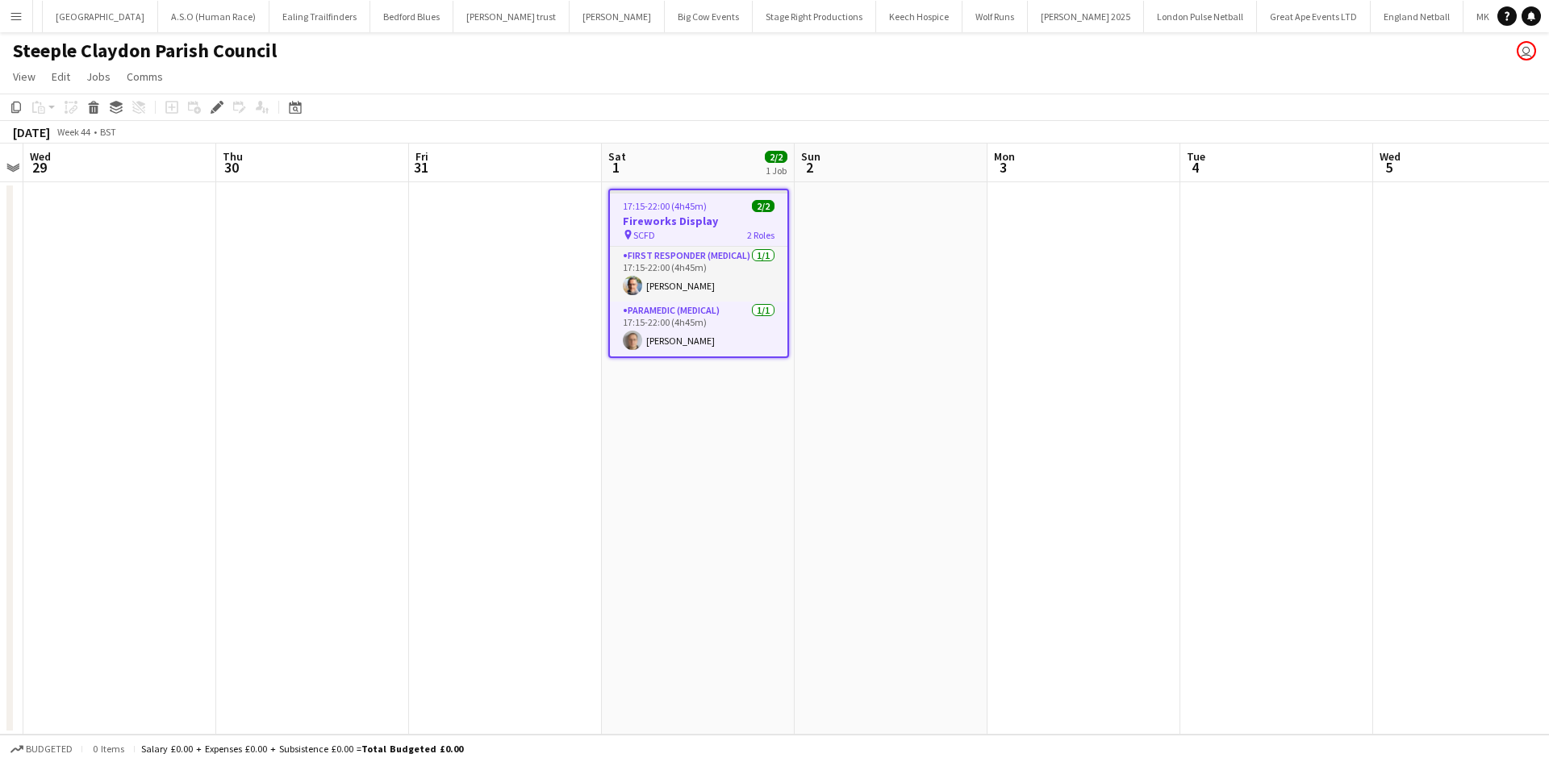
scroll to position [0, 386]
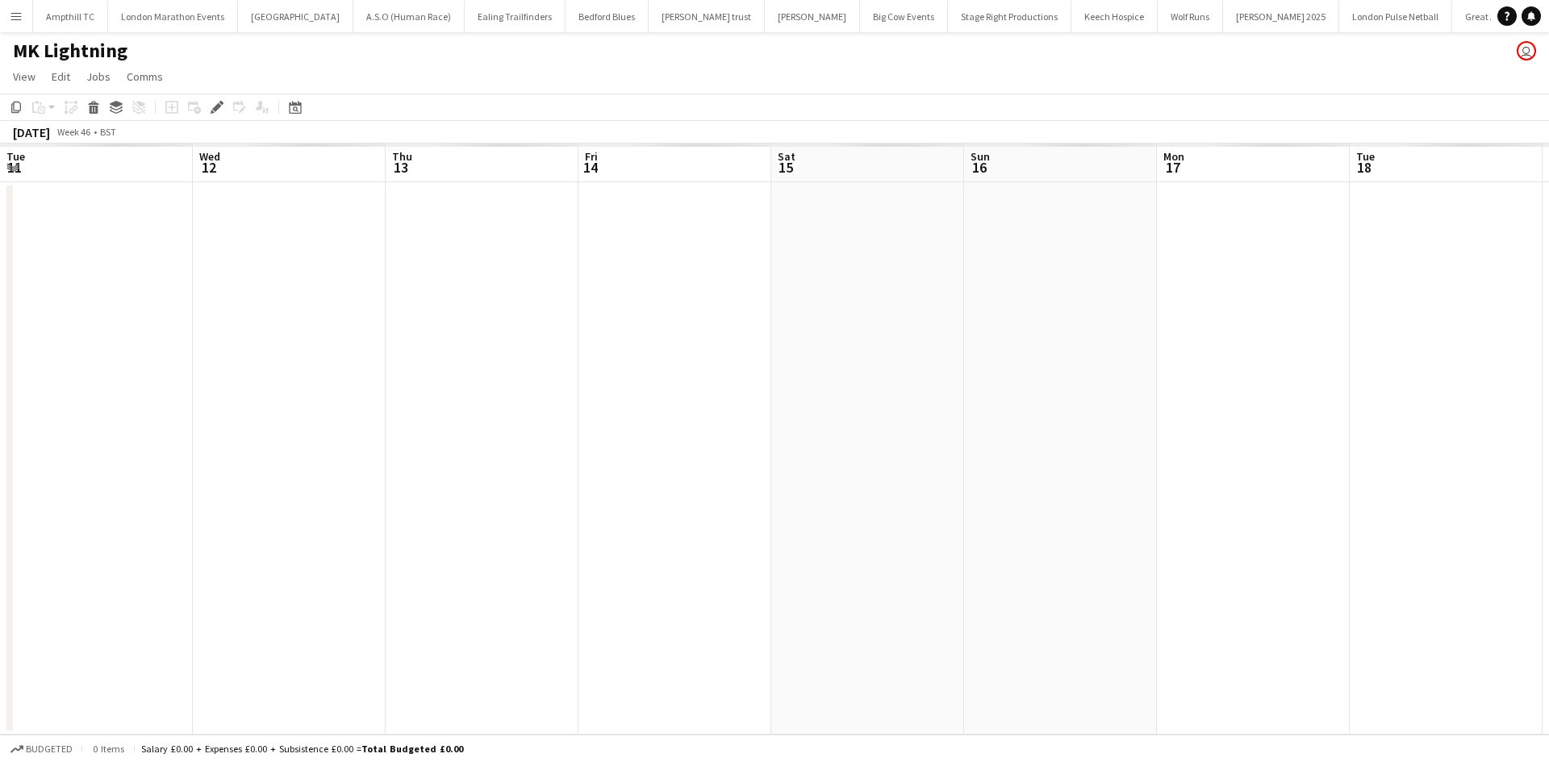
scroll to position [0, 555]
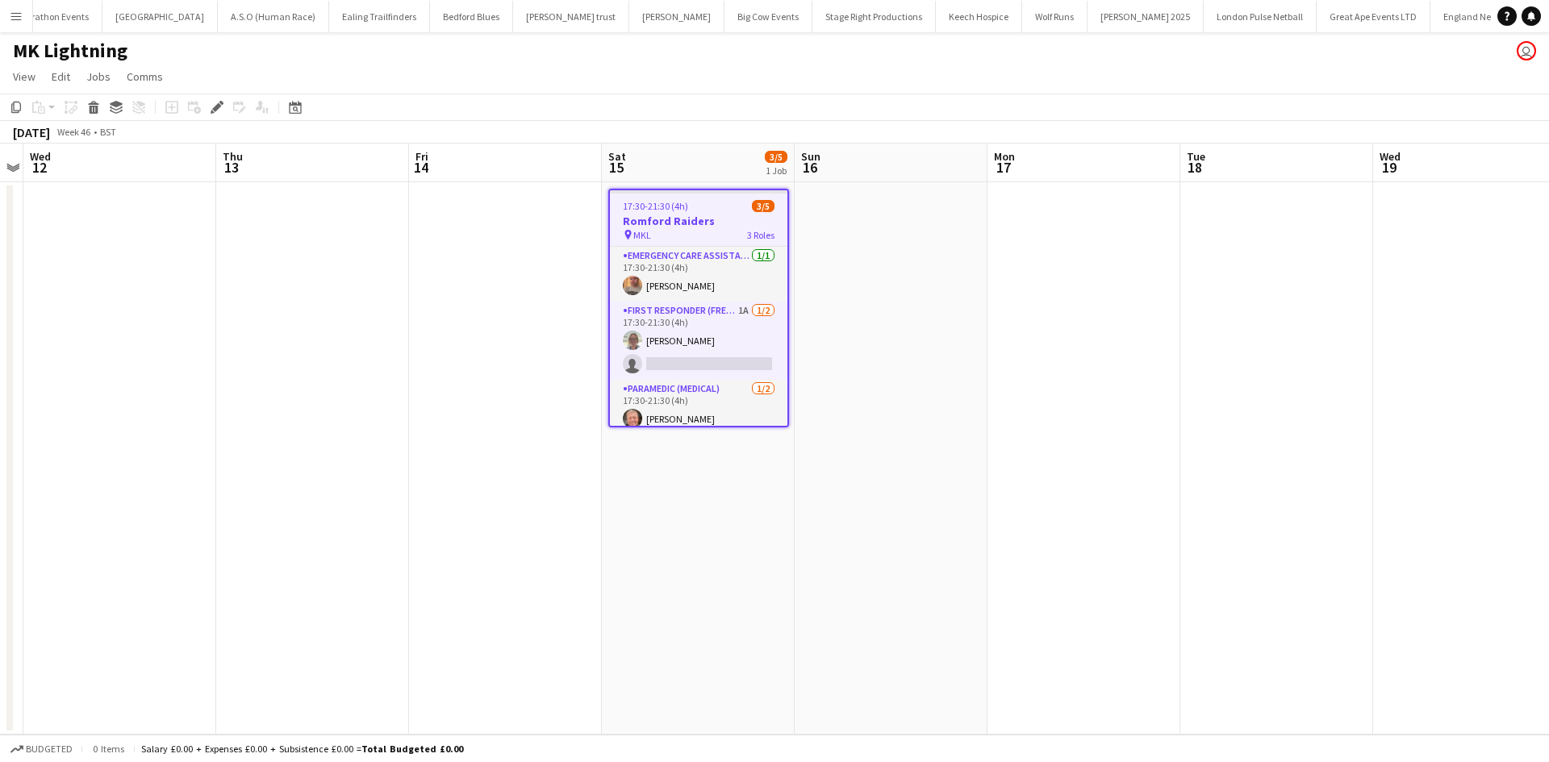
drag, startPoint x: 710, startPoint y: 318, endPoint x: 812, endPoint y: 308, distance: 102.9
click at [708, 318] on app-card-role "First Responder (FREC 3) 1A [DATE] 17:30-21:30 (4h) [PERSON_NAME] single-neutra…" at bounding box center [698, 341] width 177 height 78
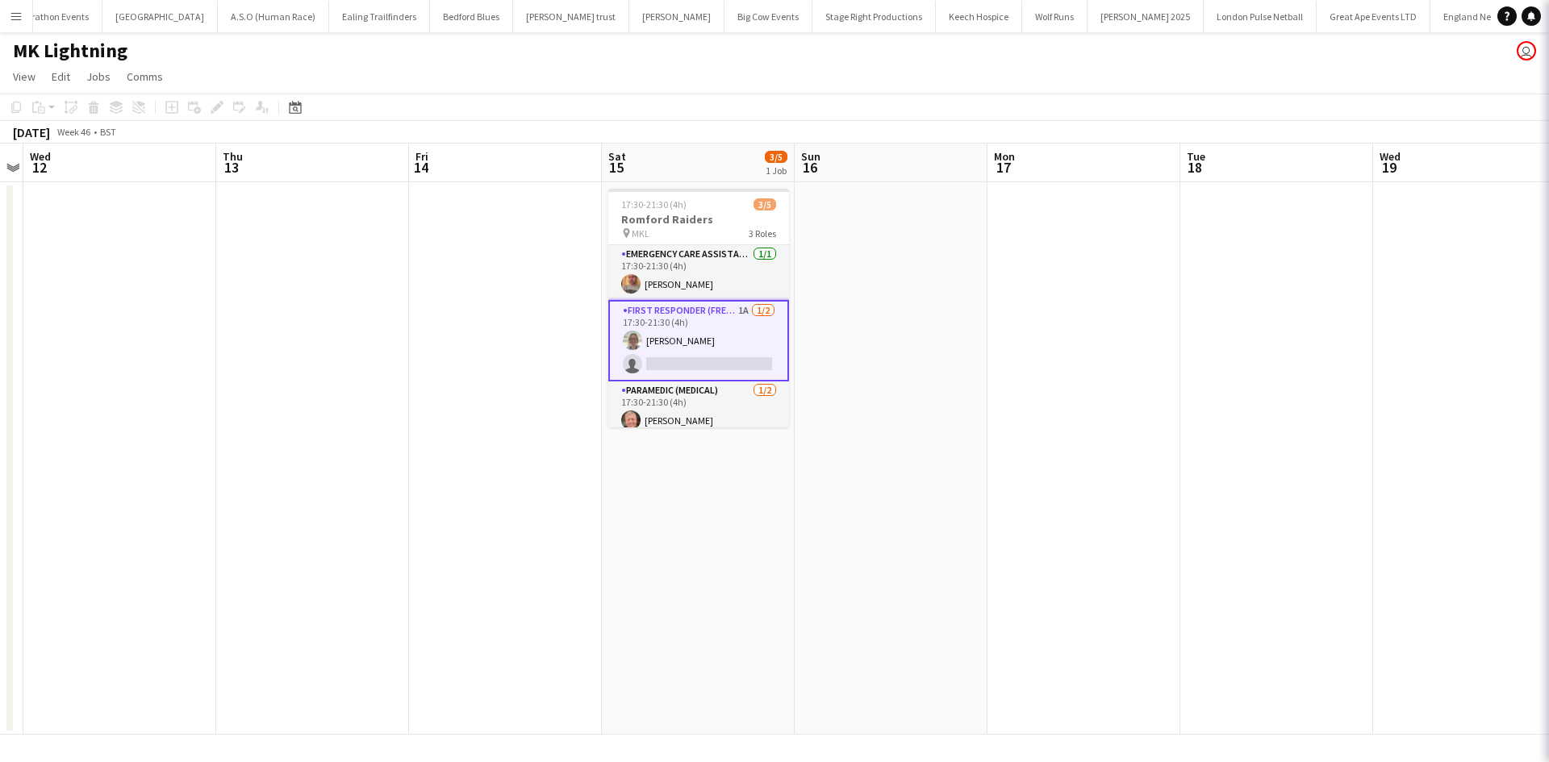
scroll to position [0, 557]
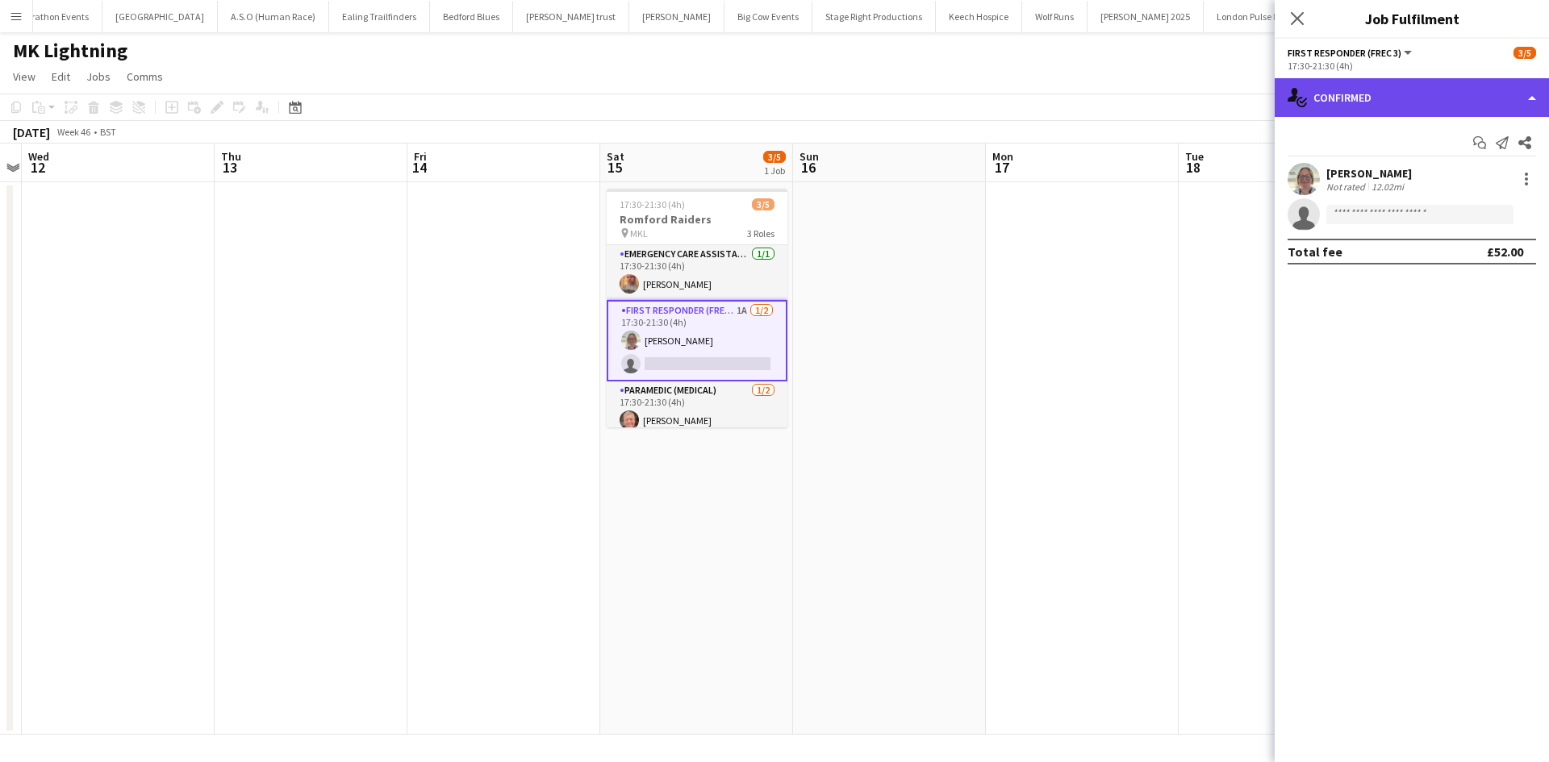
click at [1483, 93] on div "single-neutral-actions-check-2 Confirmed" at bounding box center [1412, 97] width 274 height 39
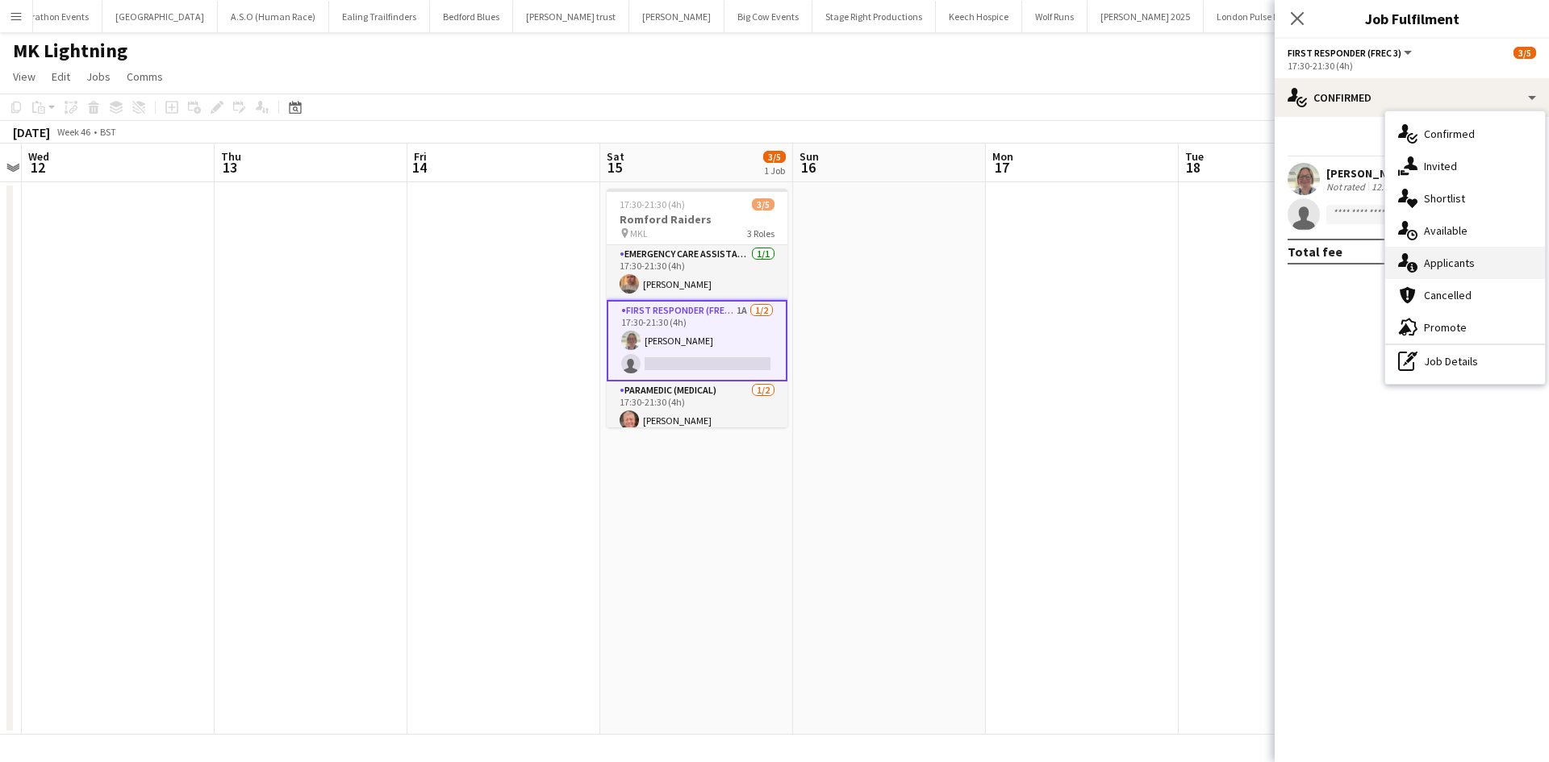
click at [1471, 274] on div "single-neutral-actions-information Applicants" at bounding box center [1465, 263] width 160 height 32
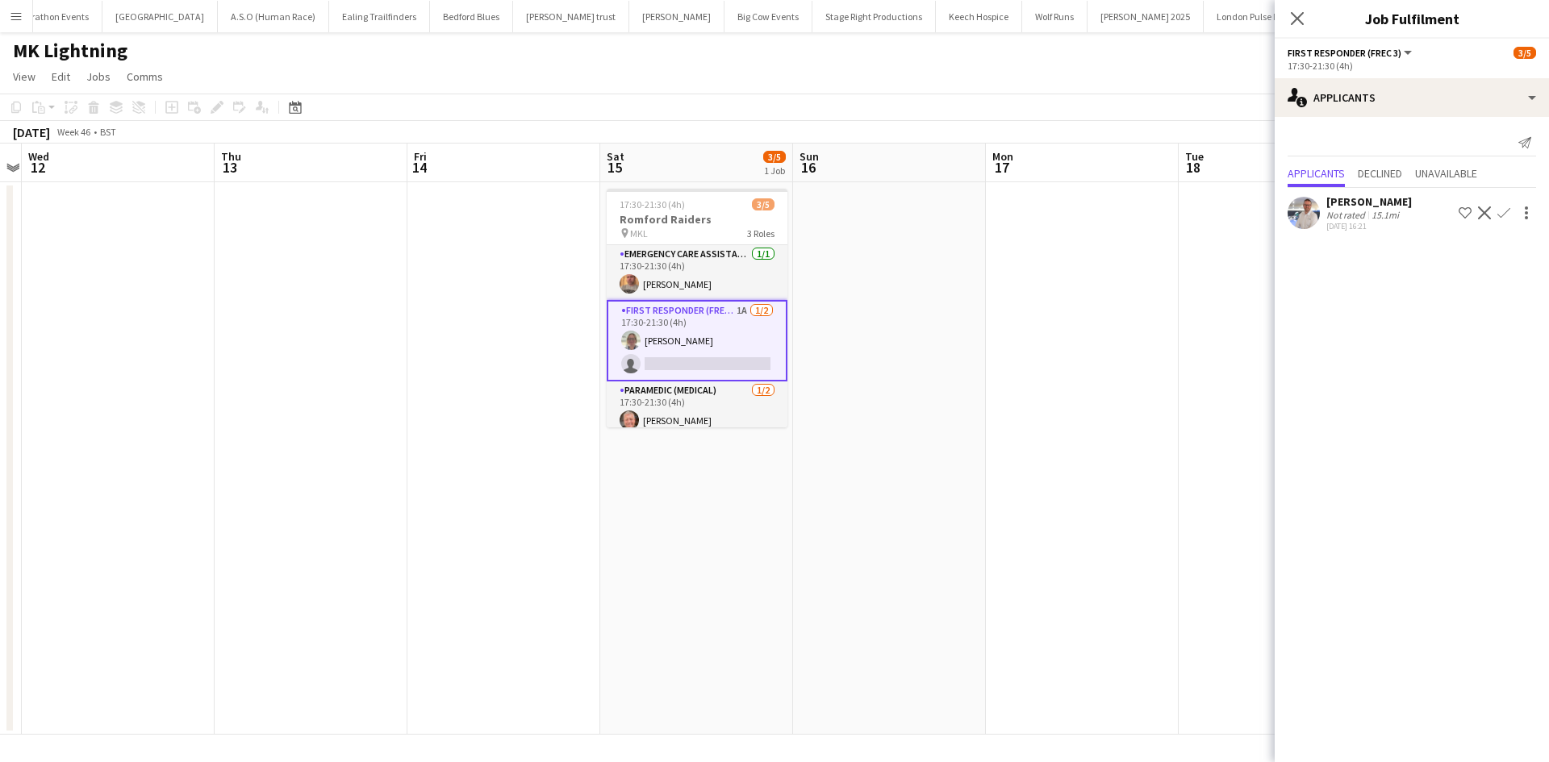
drag, startPoint x: 1497, startPoint y: 213, endPoint x: 1504, endPoint y: 226, distance: 14.4
click at [1500, 213] on app-icon "Confirm" at bounding box center [1503, 213] width 13 height 13
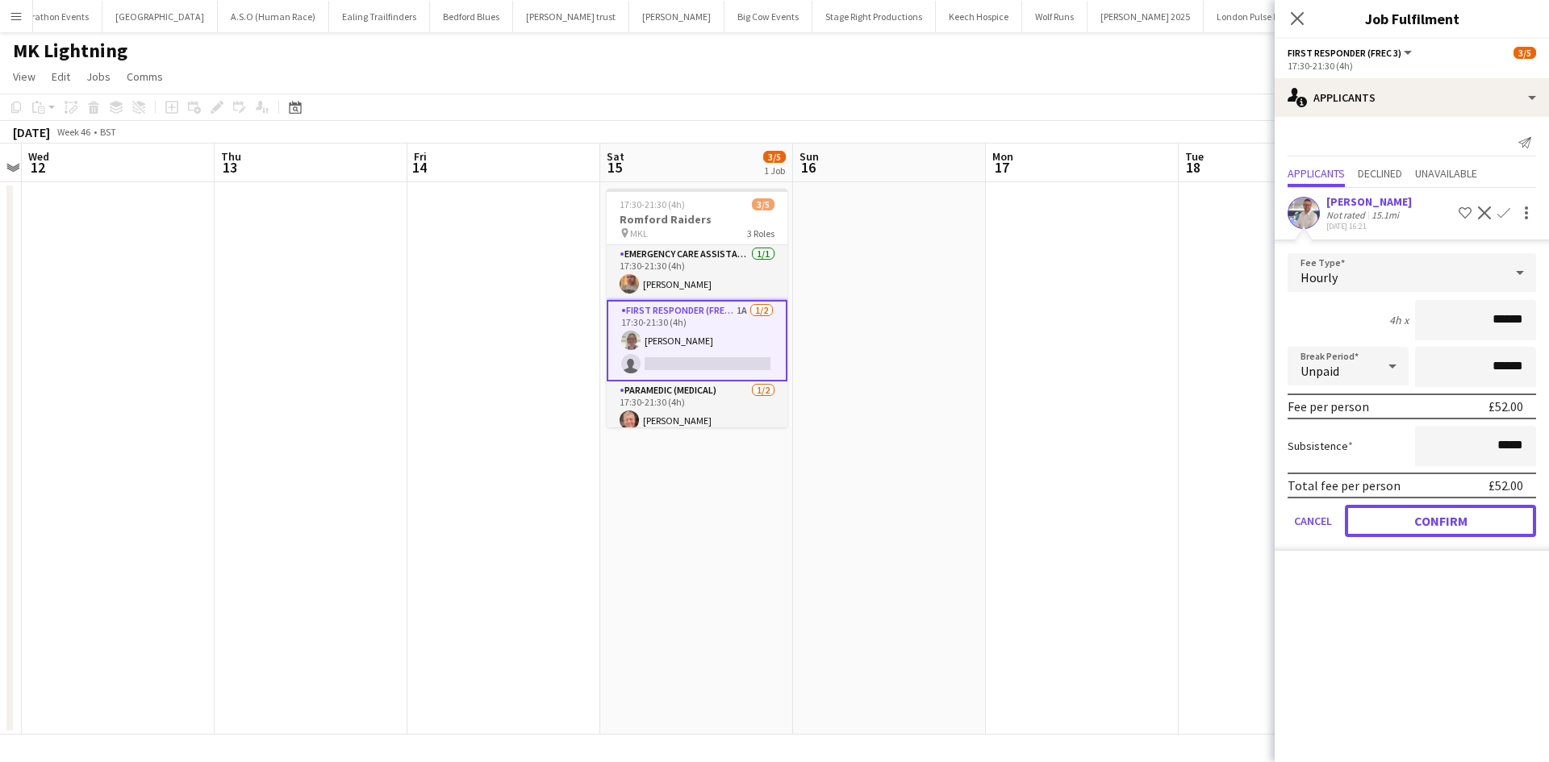
drag, startPoint x: 1394, startPoint y: 523, endPoint x: 1374, endPoint y: 492, distance: 36.7
click at [1394, 521] on button "Confirm" at bounding box center [1440, 521] width 191 height 32
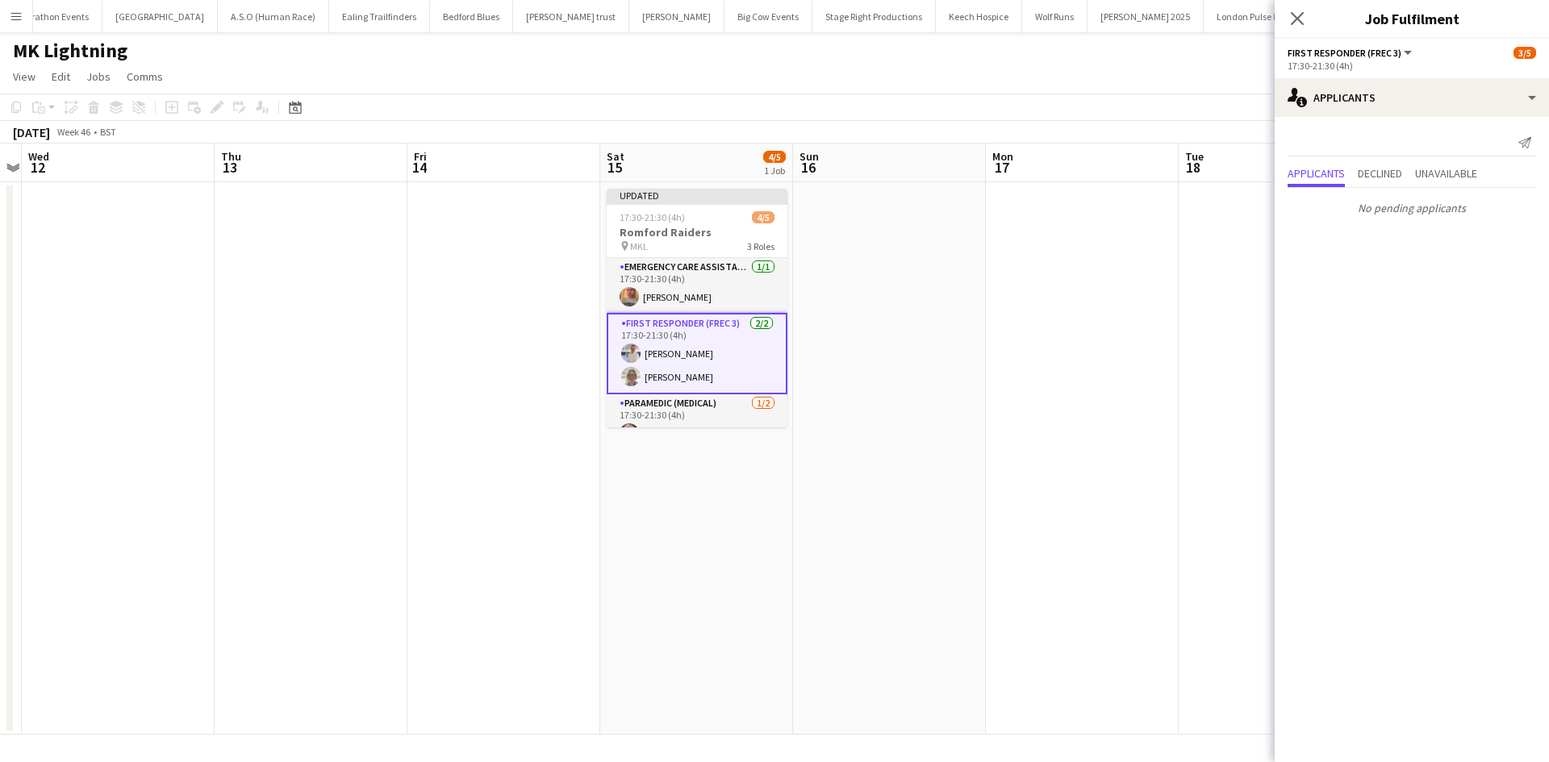
click at [1287, 18] on app-icon "Close pop-in" at bounding box center [1296, 18] width 19 height 19
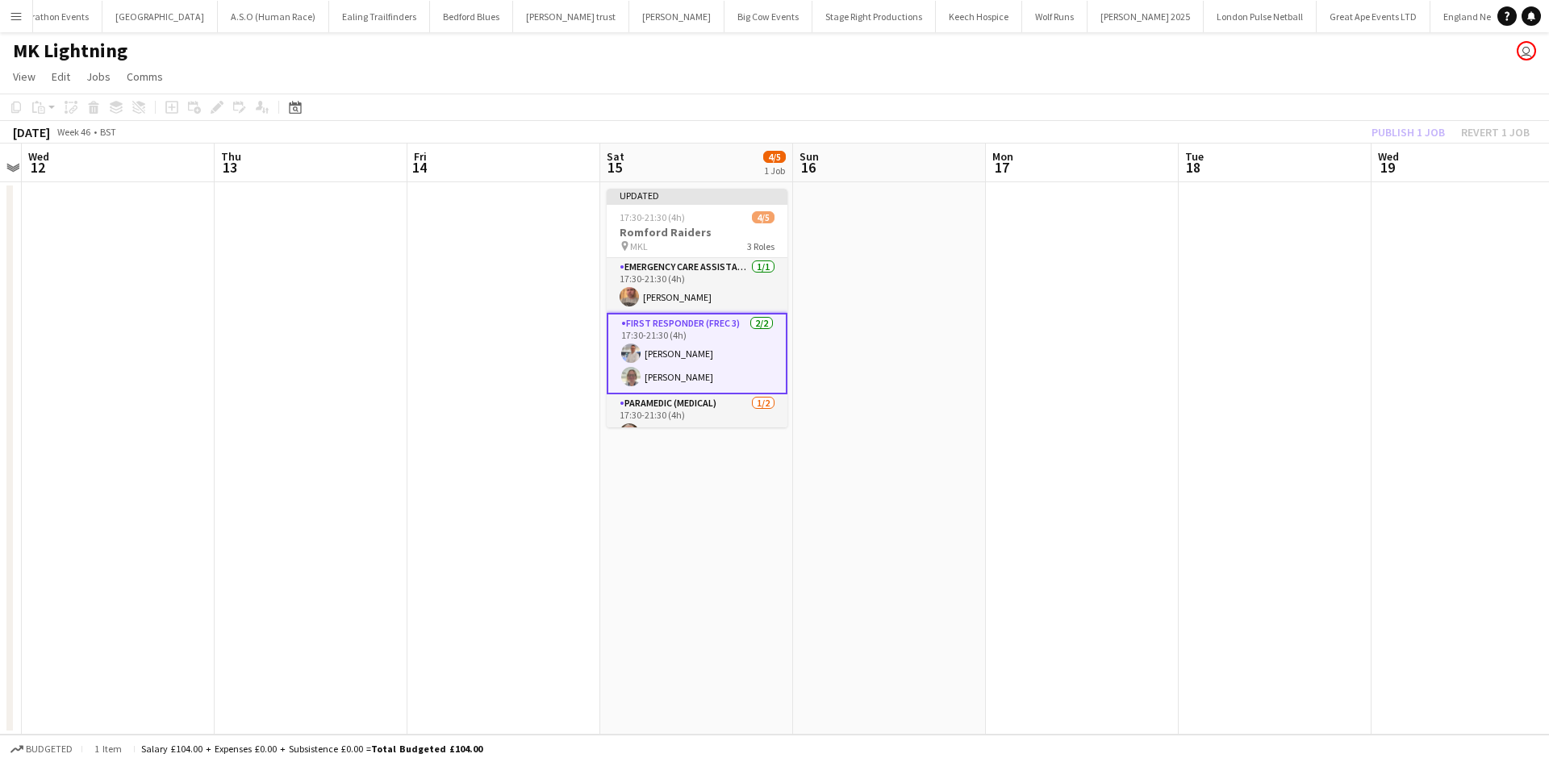
click at [1106, 225] on app-date-cell at bounding box center [1082, 458] width 193 height 553
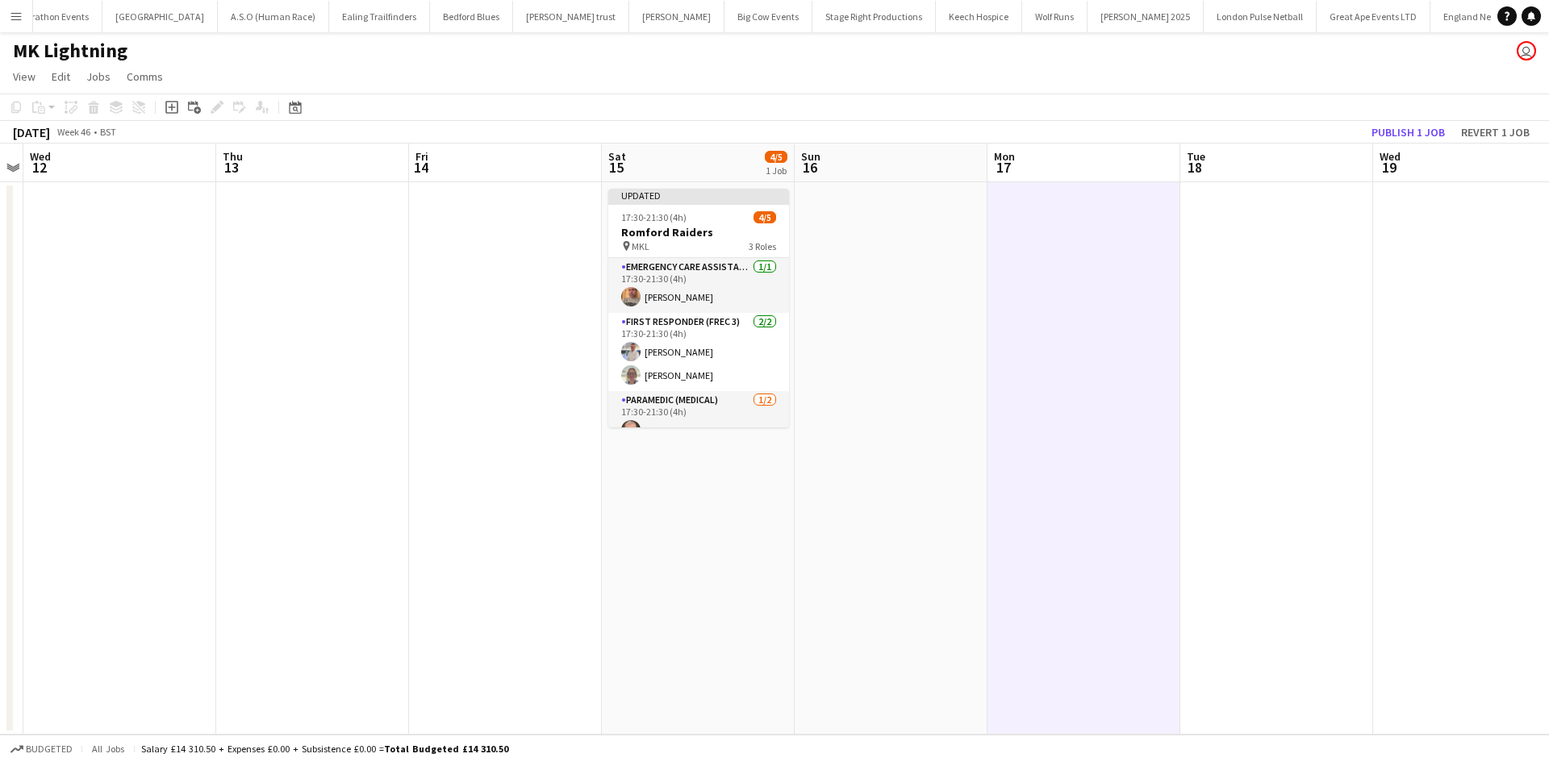
click at [1385, 120] on app-toolbar "Copy Paste Paste Ctrl+V Paste with crew Ctrl+Shift+V Paste linked Job [GEOGRAPH…" at bounding box center [774, 107] width 1549 height 27
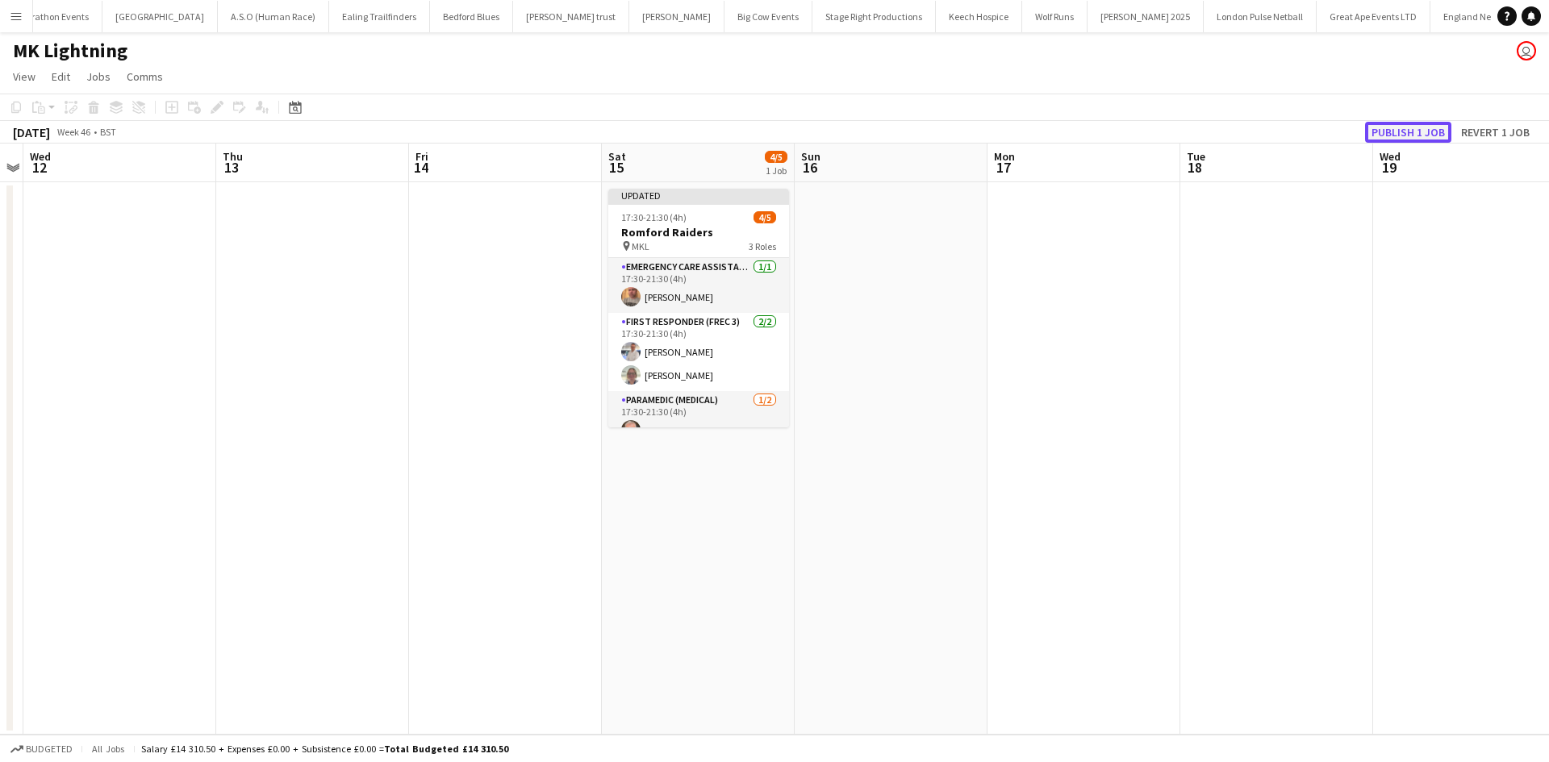
click at [1388, 126] on button "Publish 1 job" at bounding box center [1408, 132] width 86 height 21
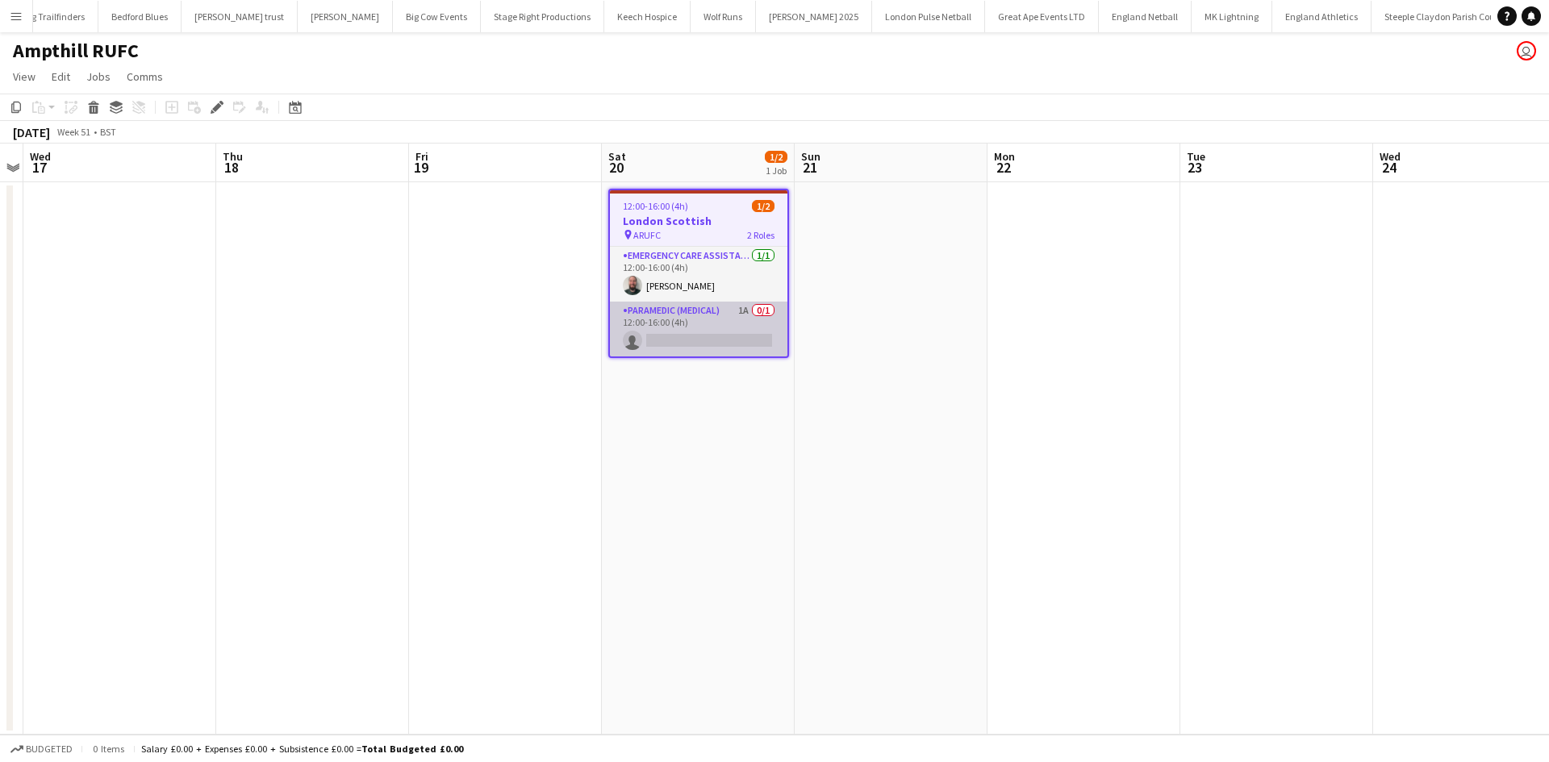
scroll to position [0, 469]
click at [677, 313] on app-card-role "Paramedic (Medical) 1A 0/1 12:00-16:00 (4h) single-neutral-actions" at bounding box center [698, 329] width 177 height 55
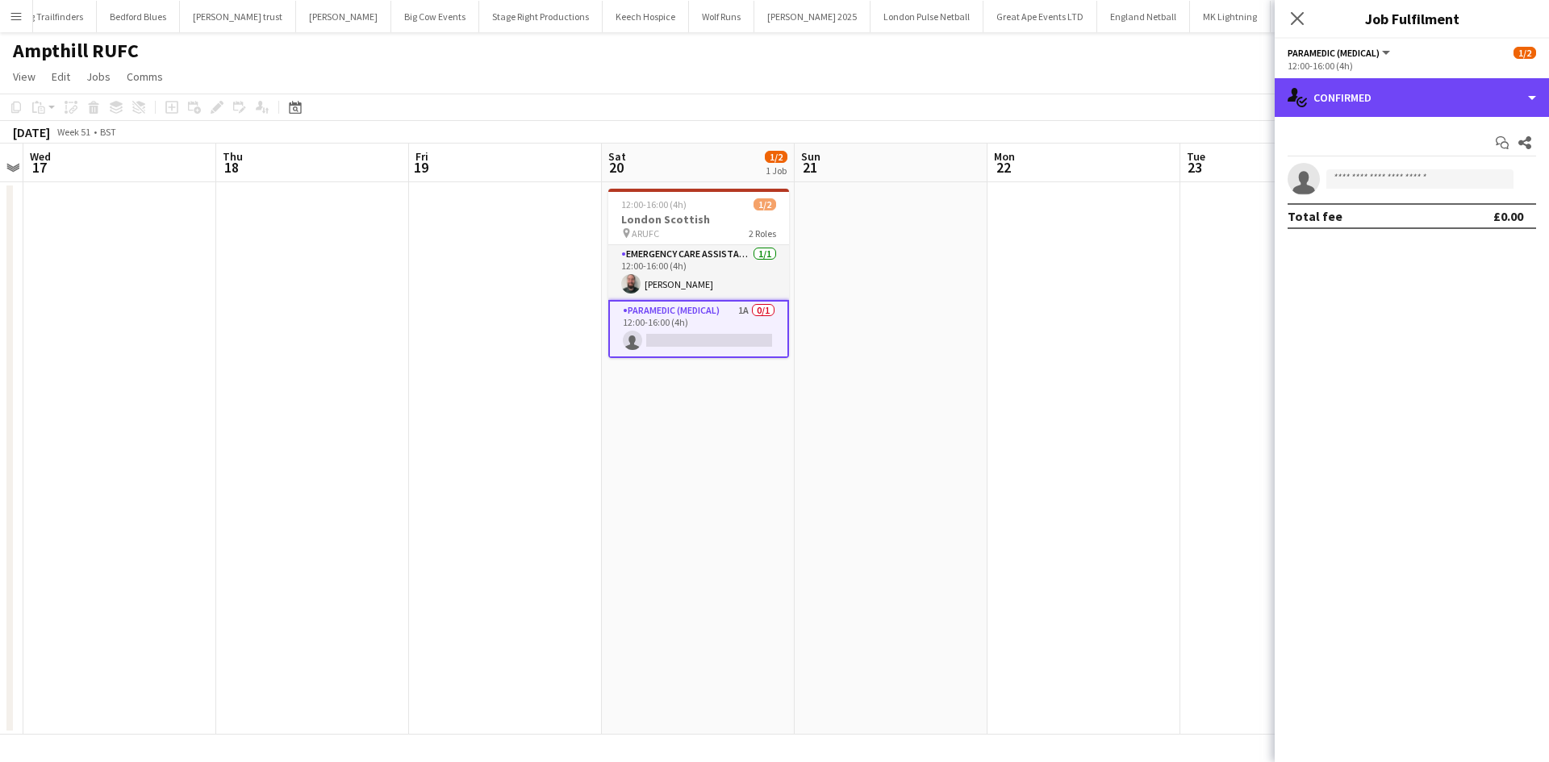
drag, startPoint x: 1337, startPoint y: 111, endPoint x: 1342, endPoint y: 123, distance: 13.5
click at [1338, 110] on div "single-neutral-actions-check-2 Confirmed" at bounding box center [1412, 97] width 274 height 39
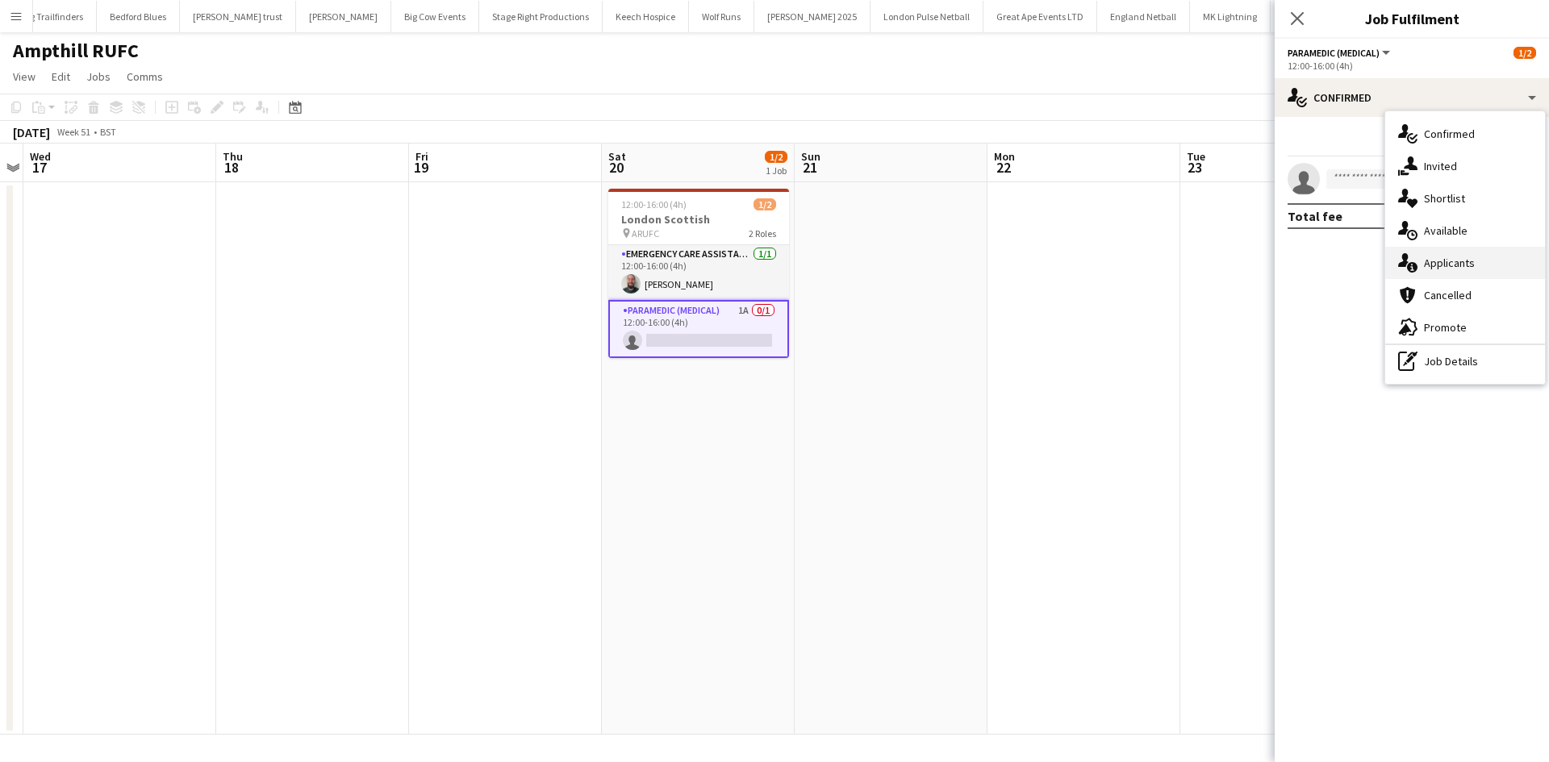
click at [1451, 265] on span "Applicants" at bounding box center [1449, 263] width 51 height 15
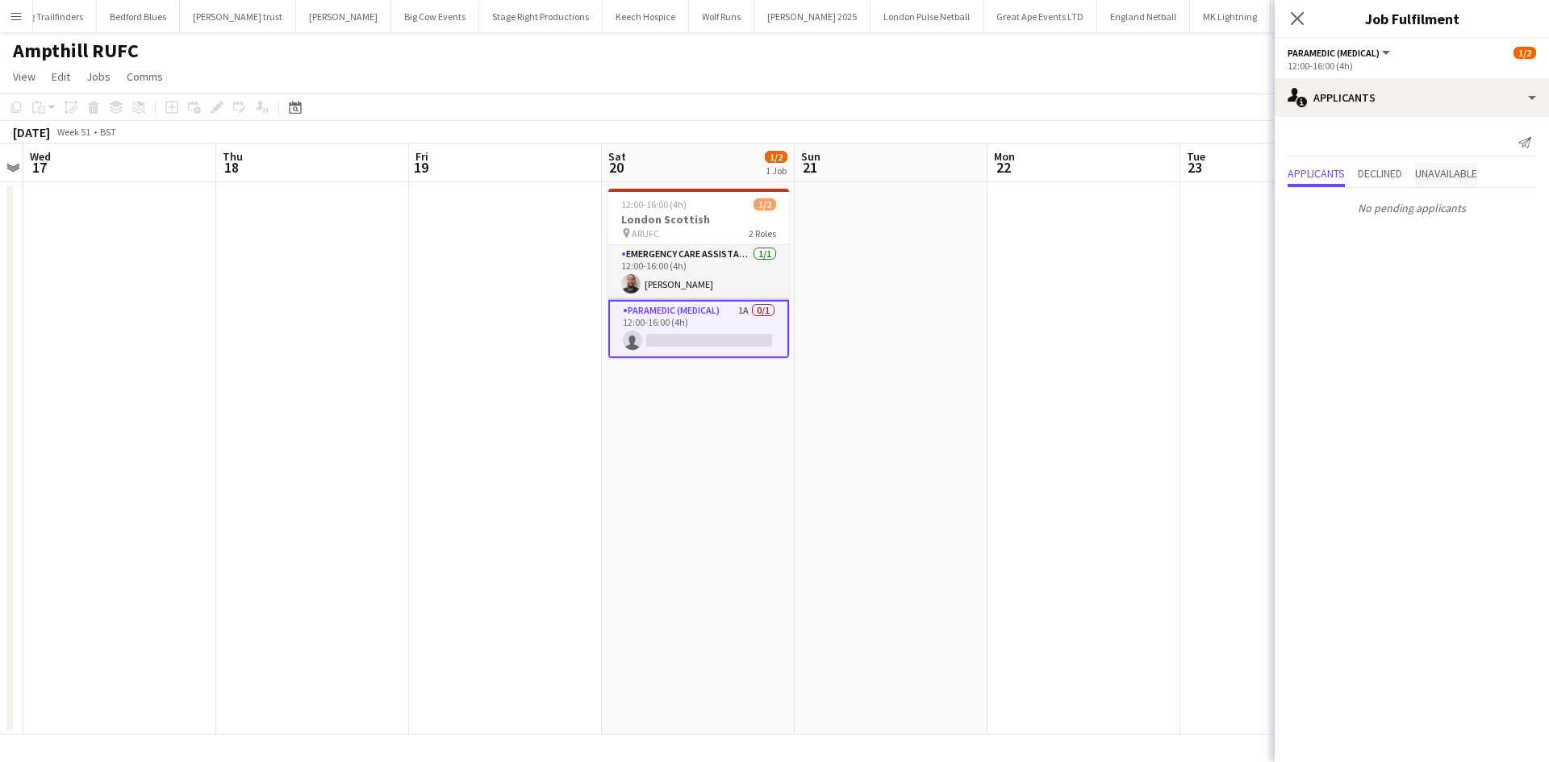
drag, startPoint x: 1383, startPoint y: 177, endPoint x: 1425, endPoint y: 165, distance: 44.4
click at [1383, 177] on span "Declined" at bounding box center [1380, 173] width 44 height 11
click at [1439, 166] on p "No declined applicants" at bounding box center [1412, 174] width 274 height 27
click at [1442, 145] on span "Unavailable" at bounding box center [1446, 140] width 62 height 11
click at [1287, 14] on app-icon "Close pop-in" at bounding box center [1297, 18] width 23 height 23
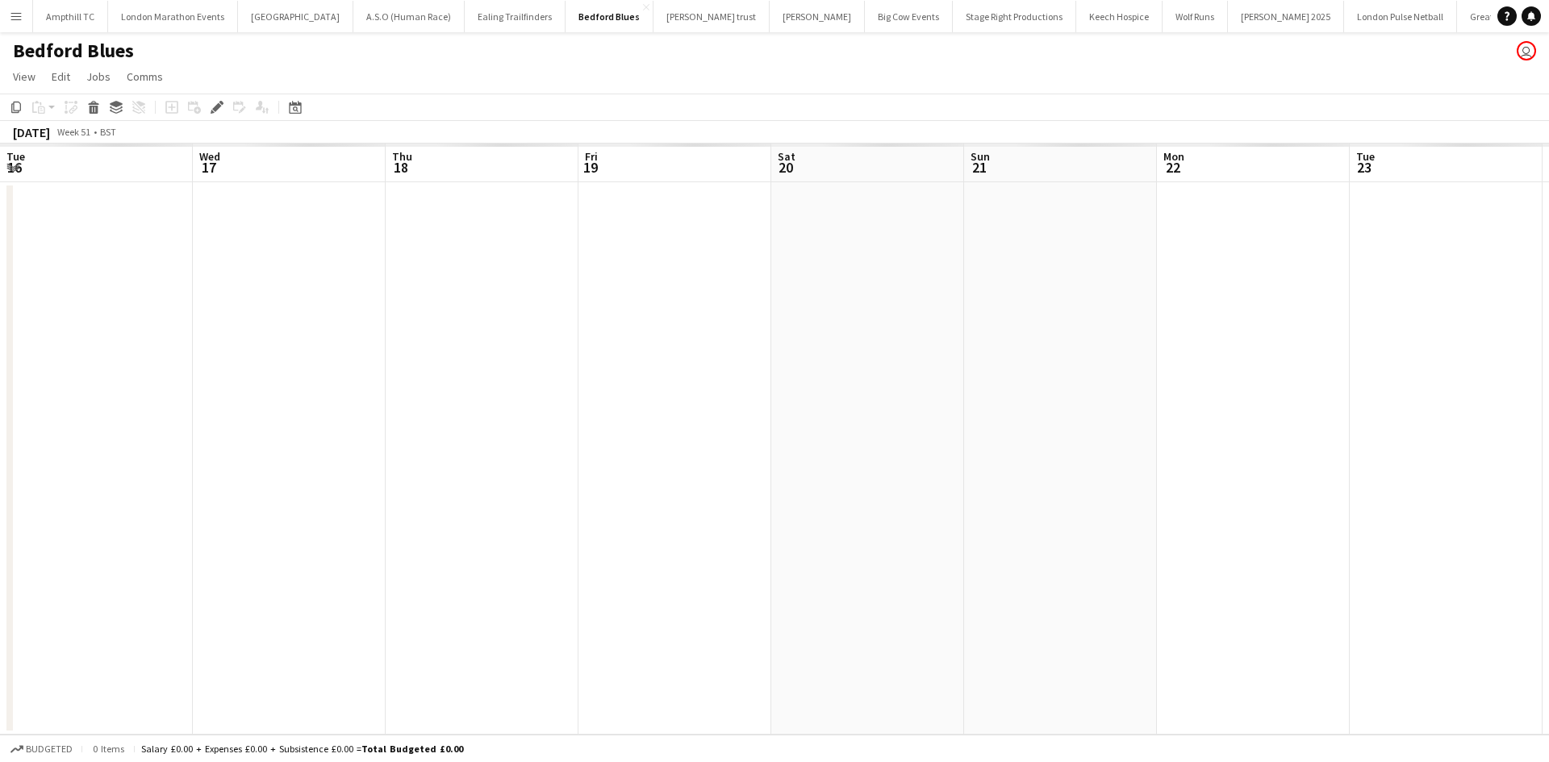
scroll to position [0, 555]
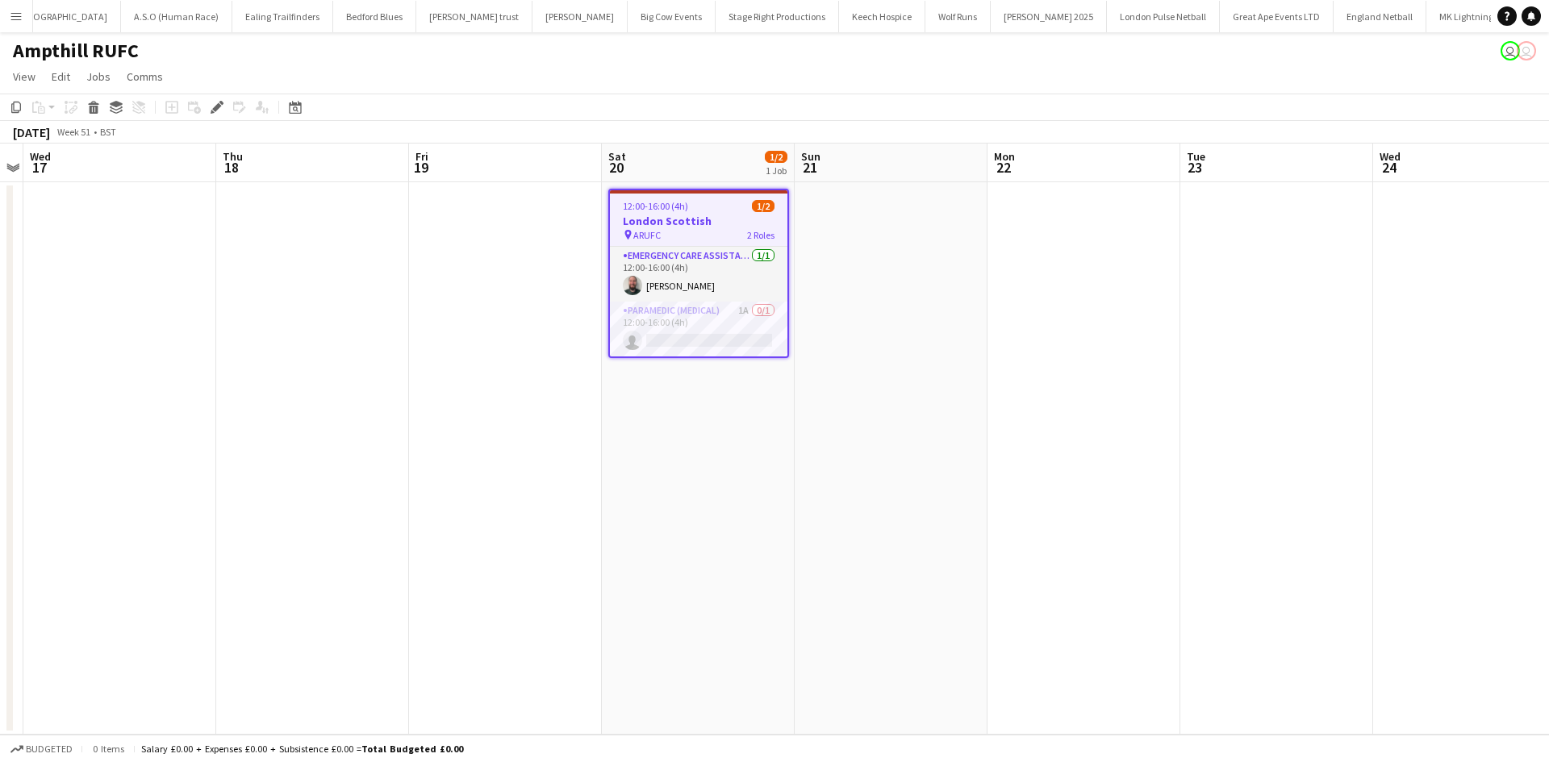
scroll to position [0, 469]
click at [711, 321] on app-card-role "Paramedic (Medical) 1A 0/1 12:00-16:00 (4h) single-neutral-actions" at bounding box center [698, 329] width 177 height 55
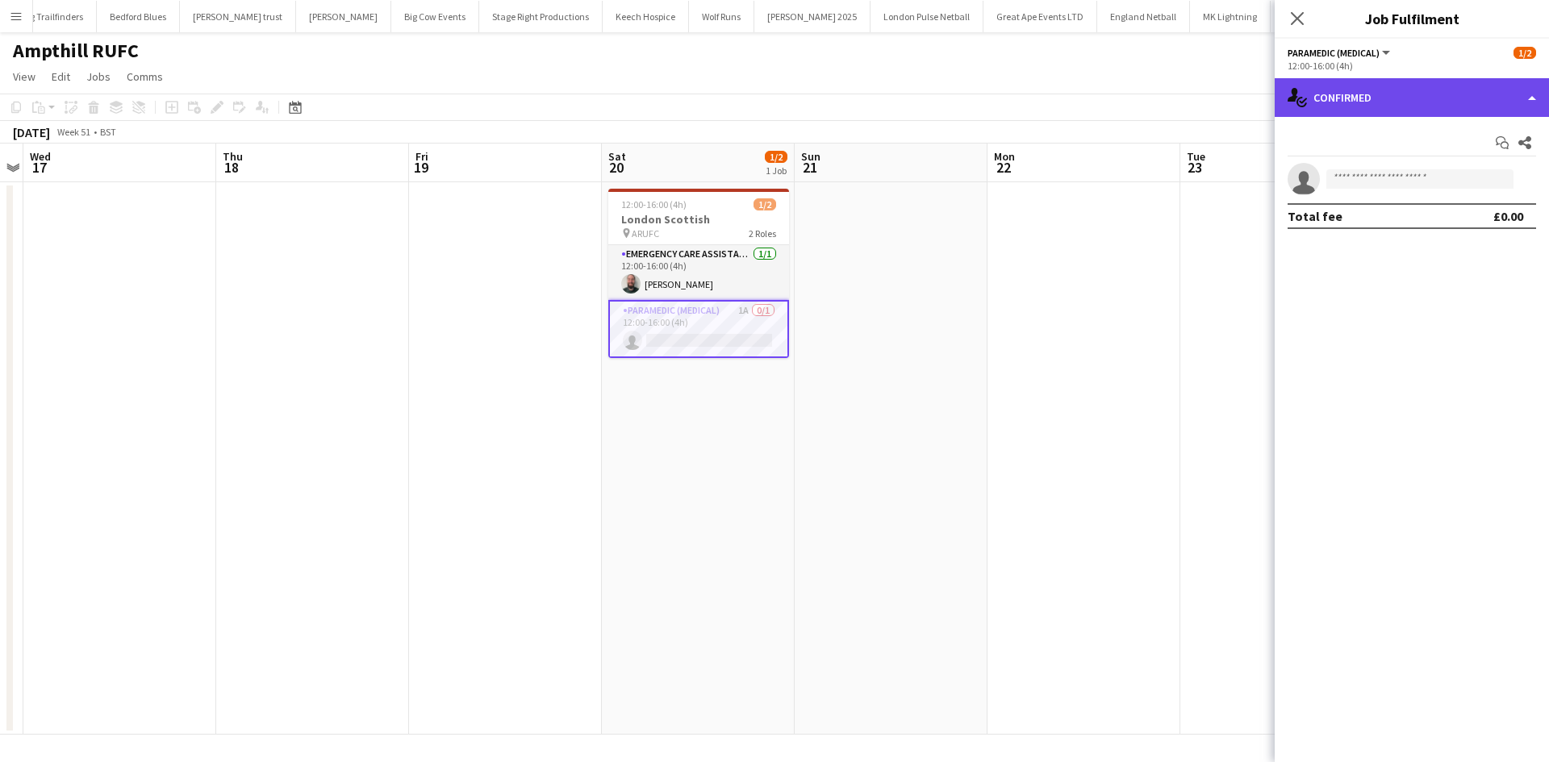
click at [1372, 100] on div "single-neutral-actions-check-2 Confirmed" at bounding box center [1412, 97] width 274 height 39
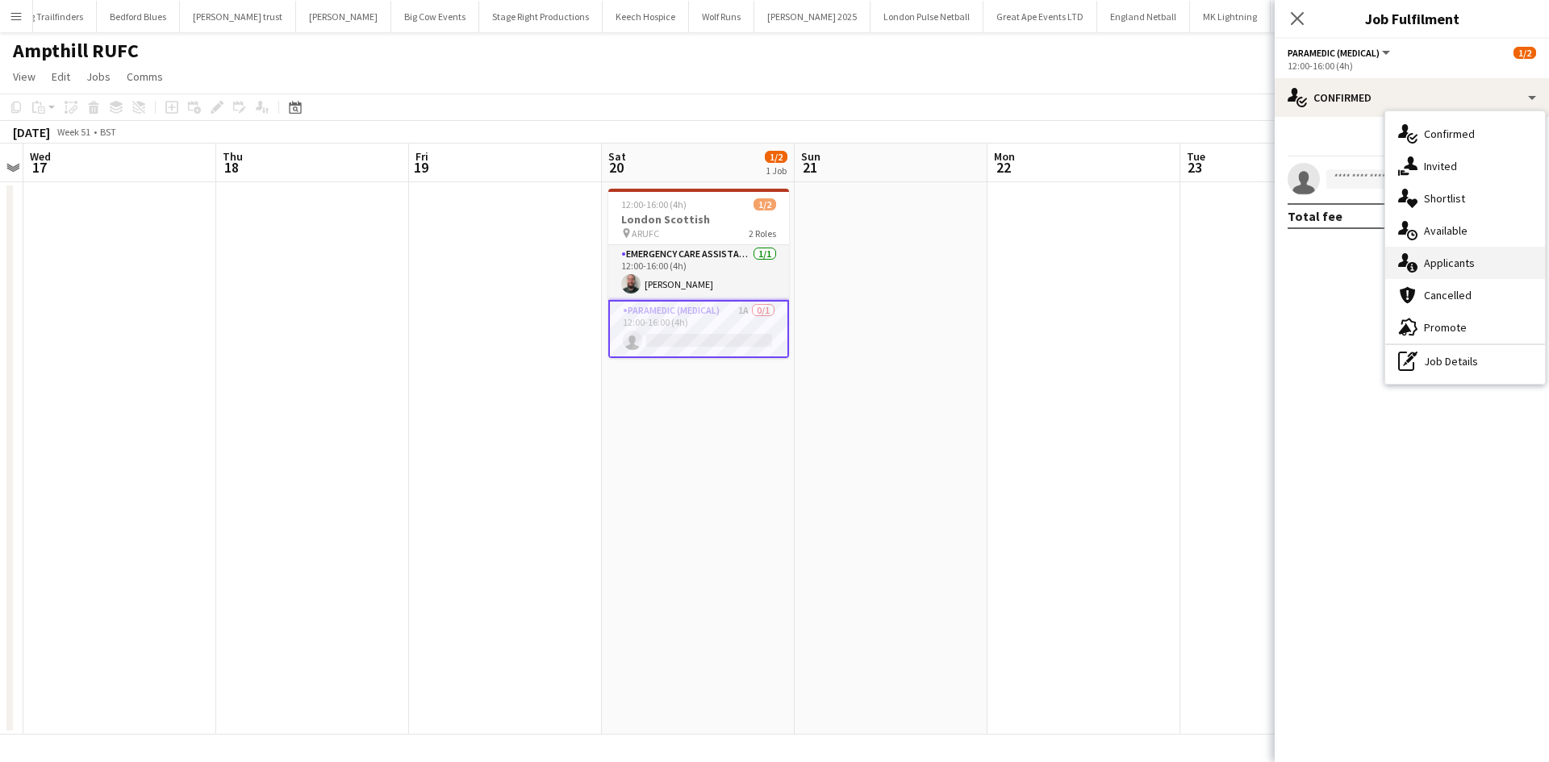
click at [1433, 265] on span "Applicants" at bounding box center [1449, 263] width 51 height 15
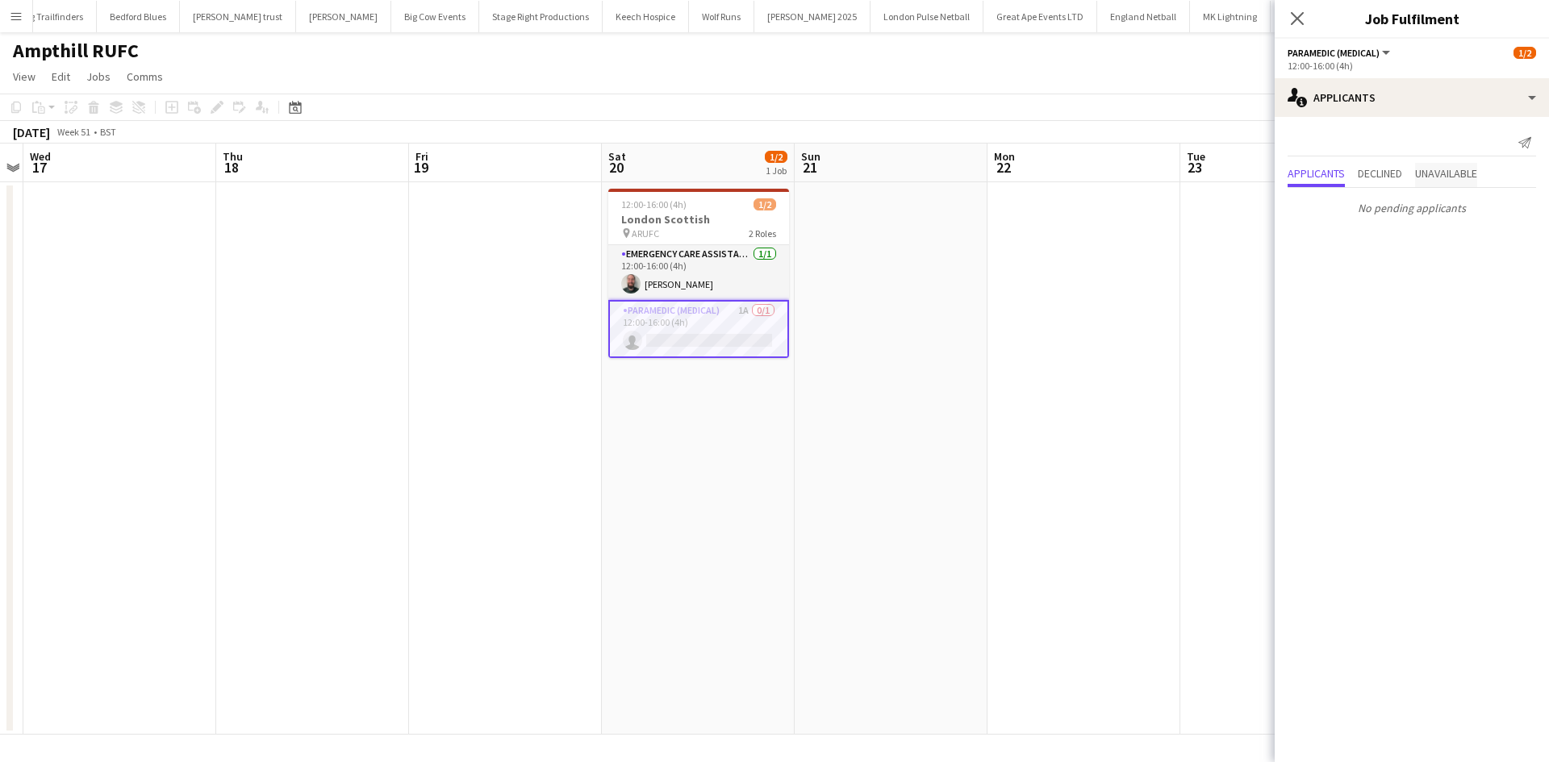
click at [1450, 177] on span "Unavailable" at bounding box center [1446, 173] width 62 height 11
click at [1500, 183] on button "Decline" at bounding box center [1506, 179] width 19 height 19
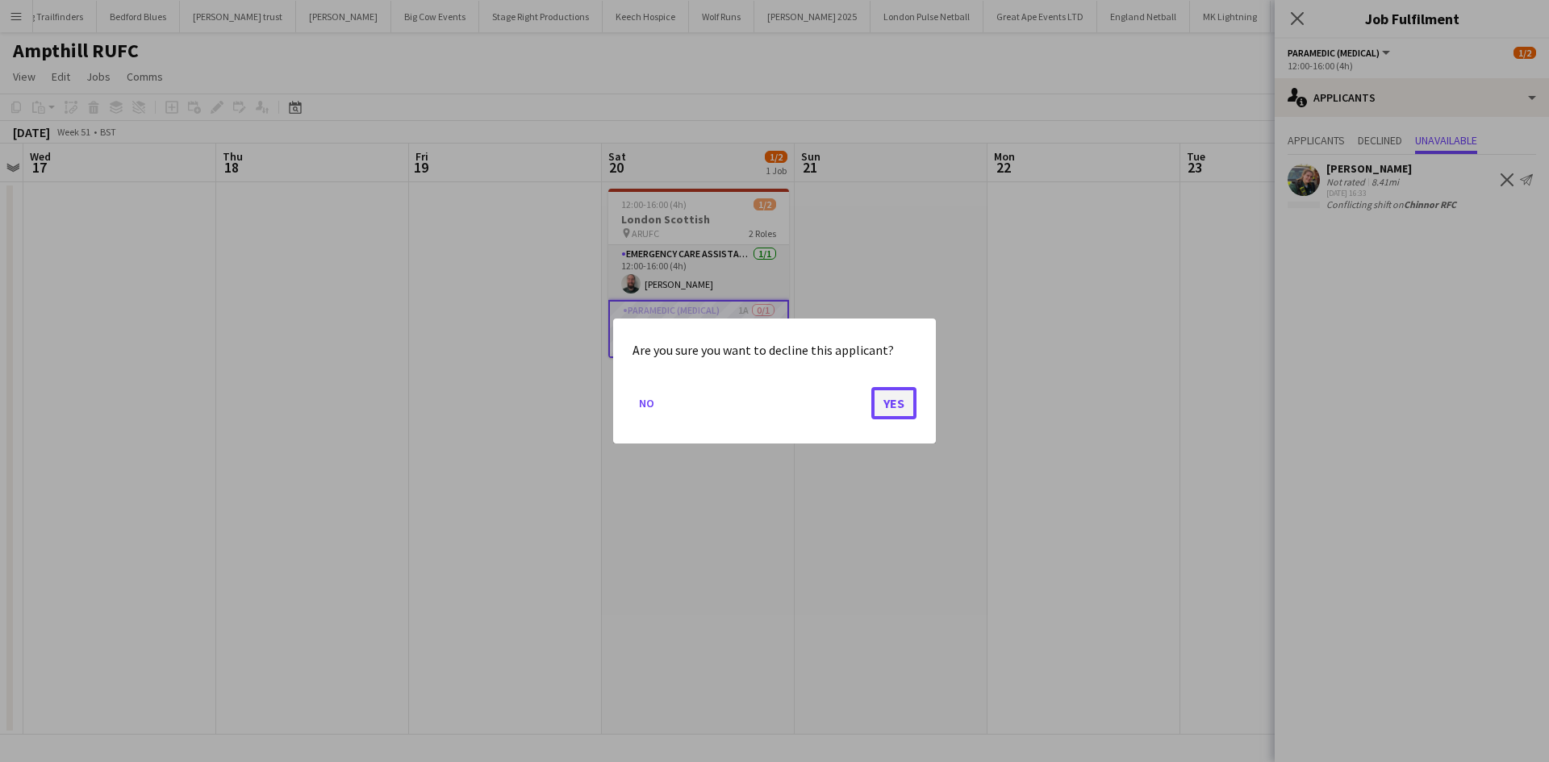
drag, startPoint x: 906, startPoint y: 394, endPoint x: 941, endPoint y: 286, distance: 114.3
click at [907, 395] on button "Yes" at bounding box center [893, 403] width 45 height 32
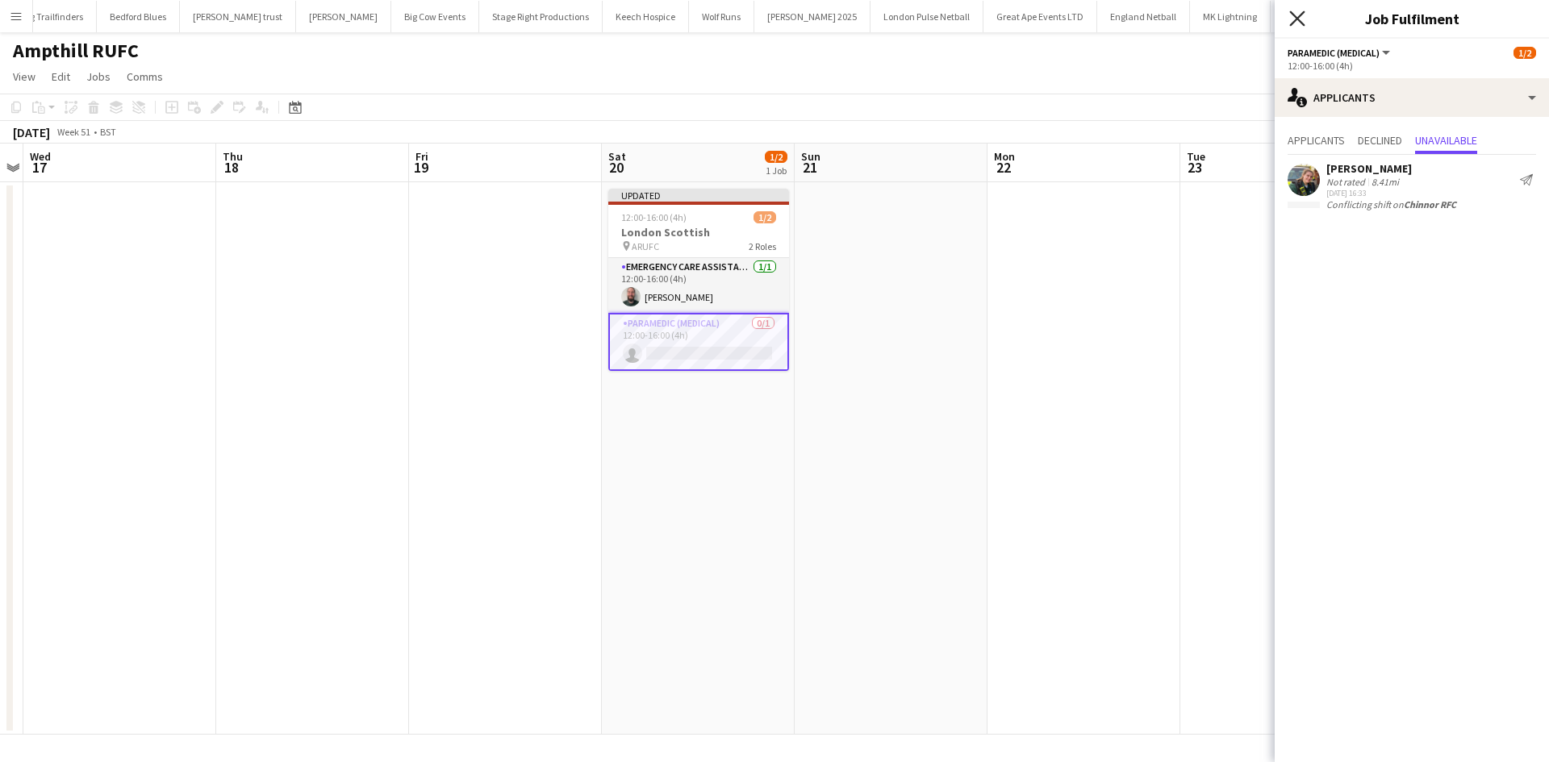
click at [1302, 18] on icon "Close pop-in" at bounding box center [1296, 17] width 15 height 15
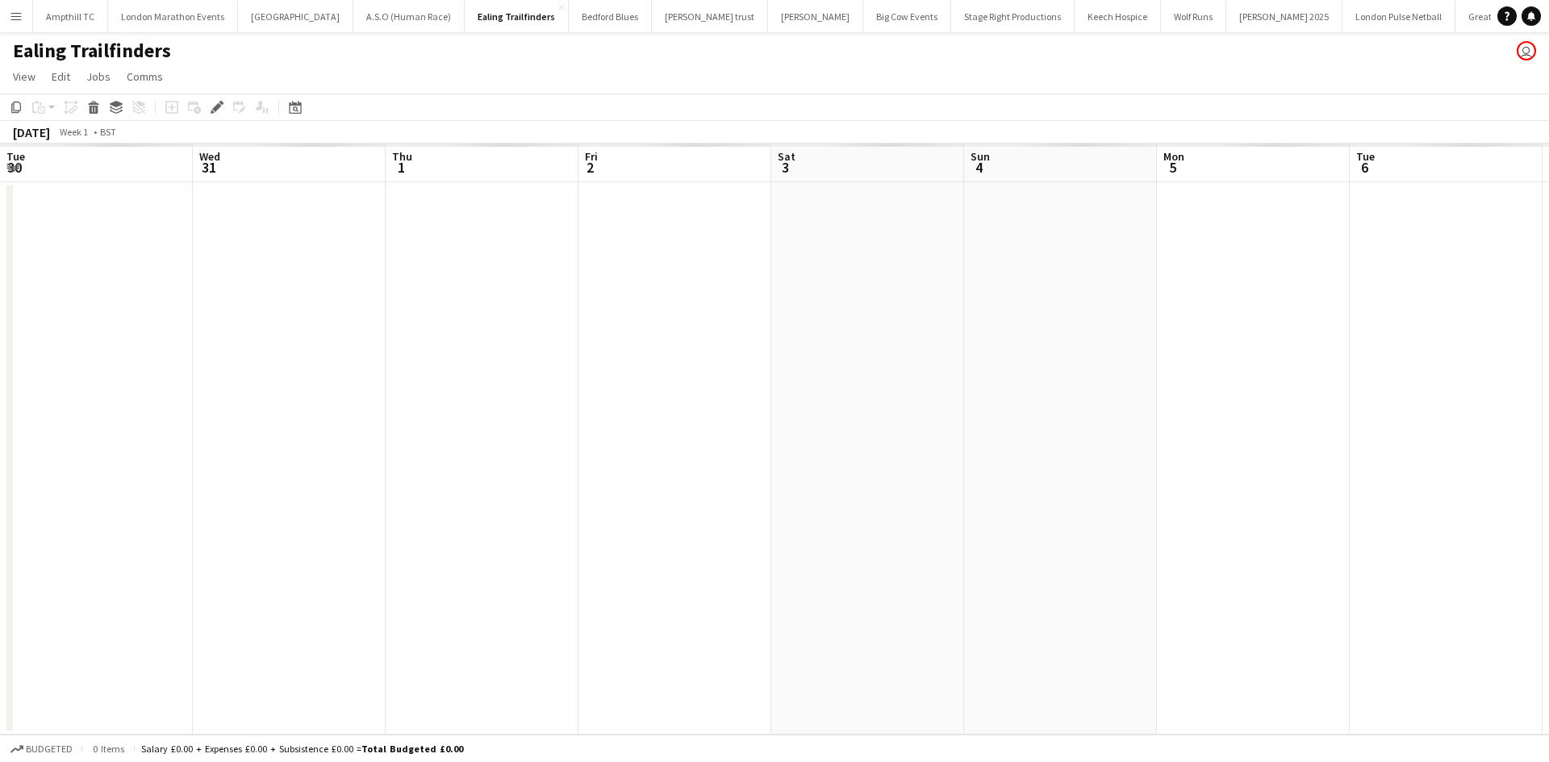
scroll to position [0, 555]
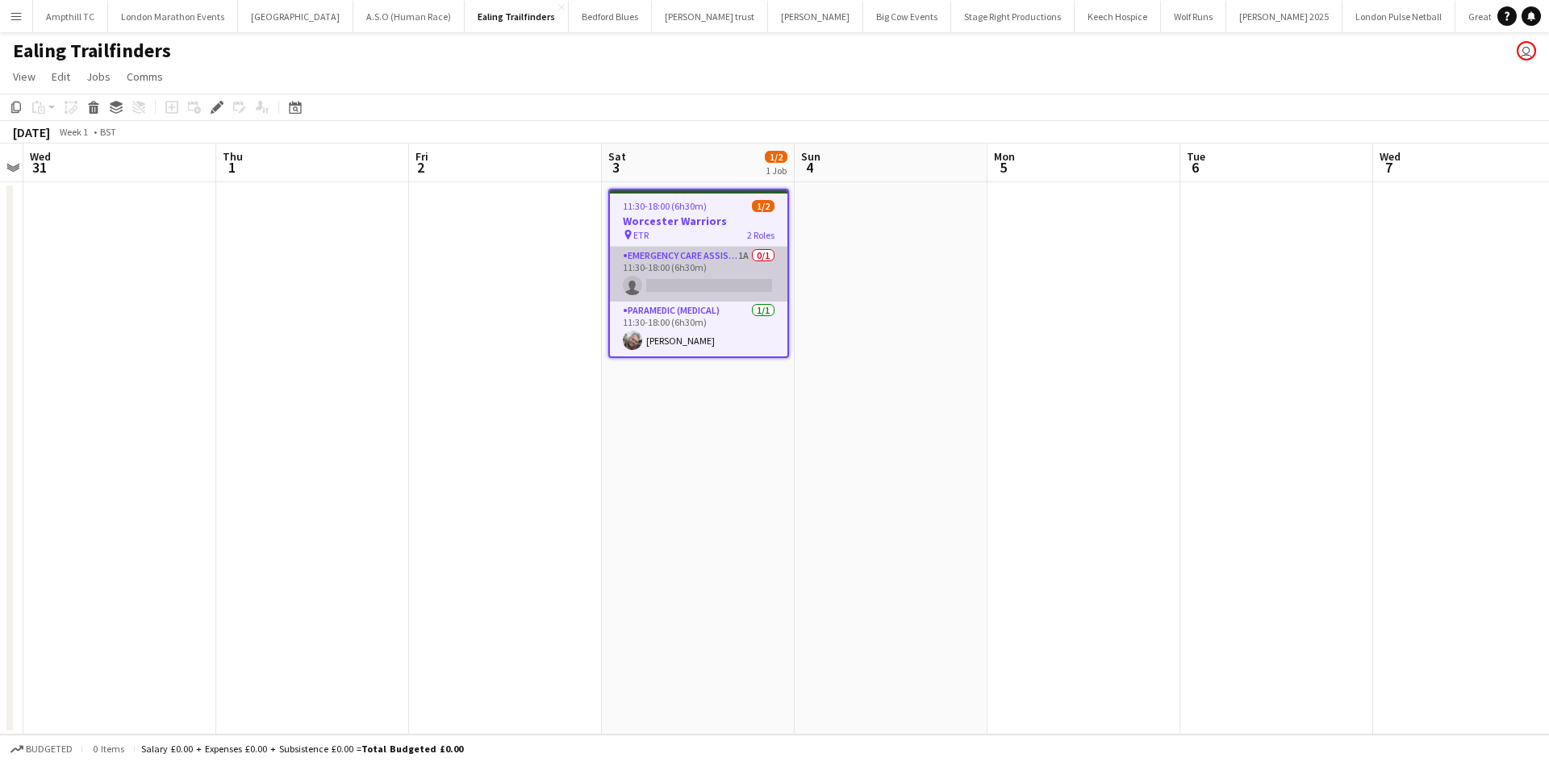
click at [716, 266] on app-card-role "Emergency Care Assistant (Medical) 1A 0/1 11:30-18:00 (6h30m) single-neutral-ac…" at bounding box center [698, 274] width 177 height 55
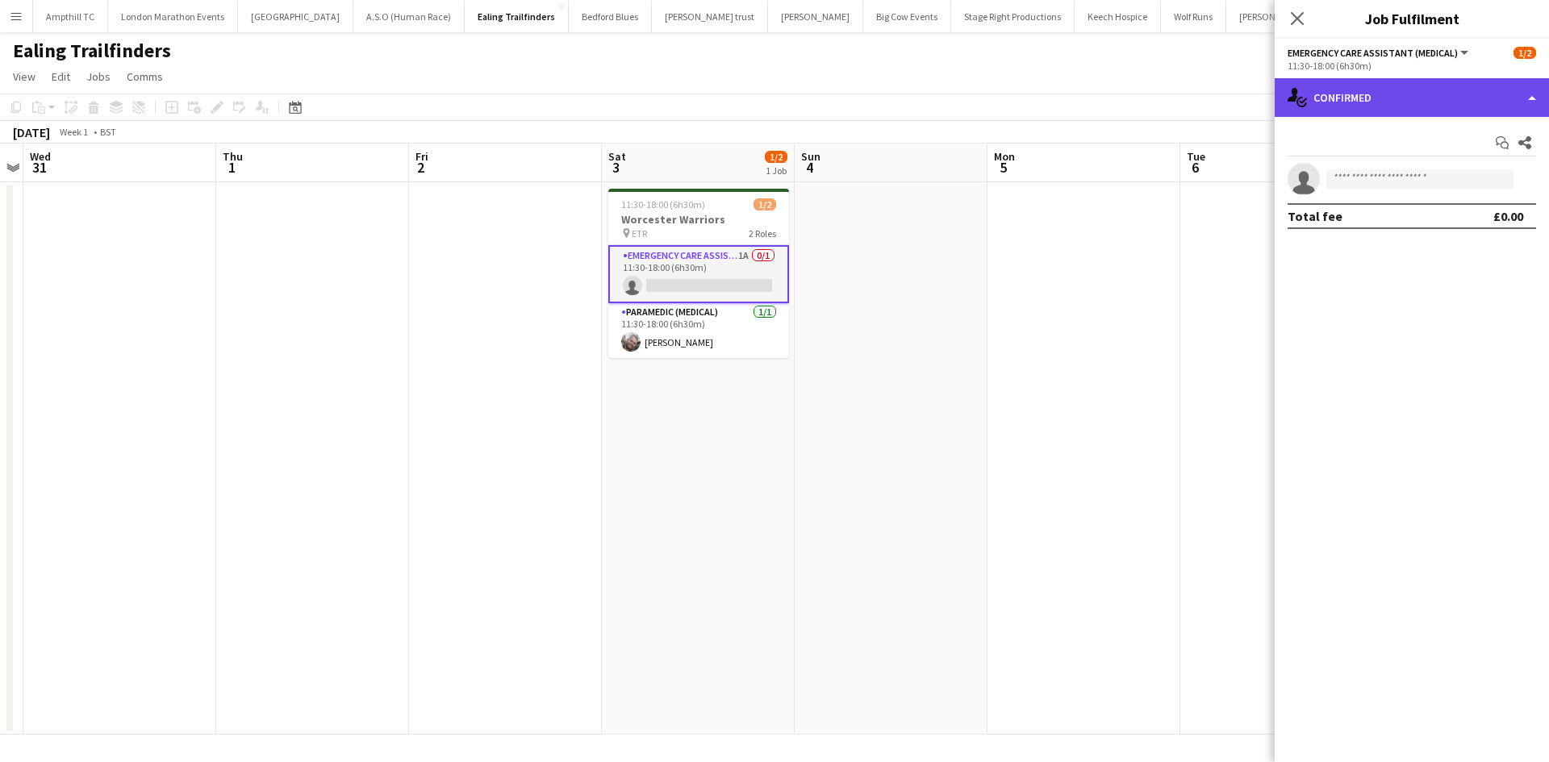
click at [1454, 96] on div "single-neutral-actions-check-2 Confirmed" at bounding box center [1412, 97] width 274 height 39
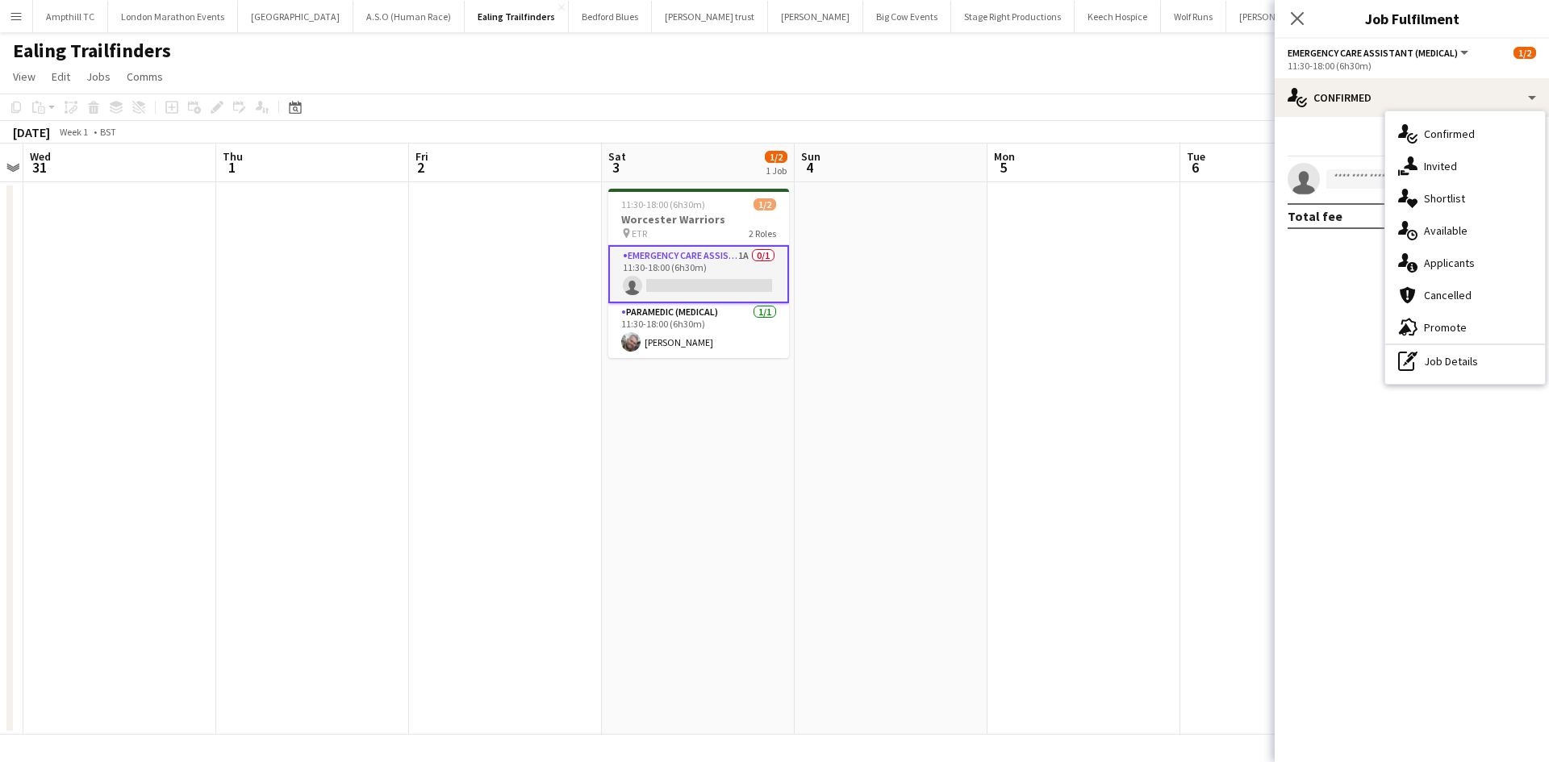
click at [1463, 261] on span "Applicants" at bounding box center [1449, 263] width 51 height 15
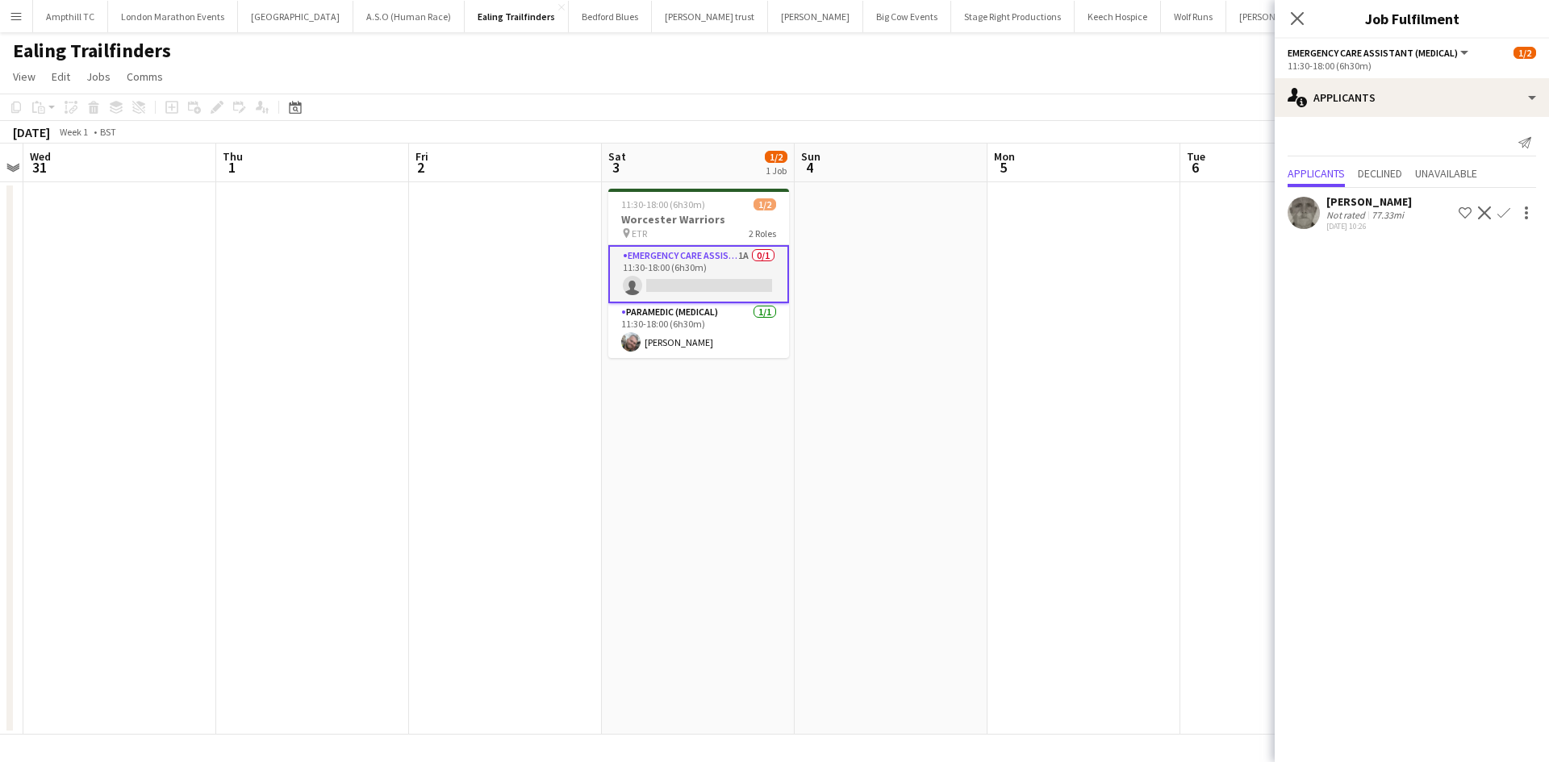
click at [1500, 216] on app-icon "Confirm" at bounding box center [1503, 213] width 13 height 13
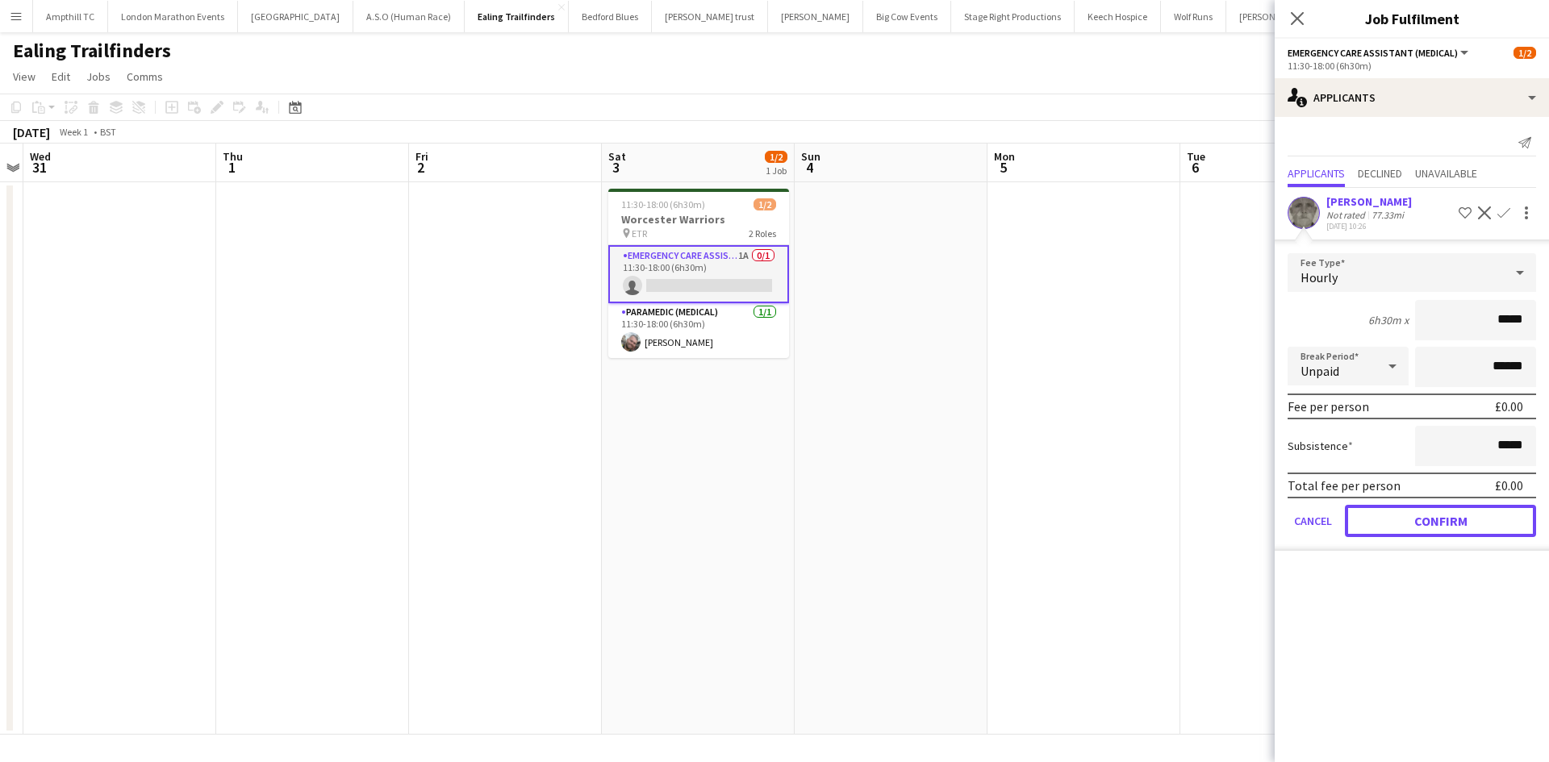
drag, startPoint x: 1433, startPoint y: 514, endPoint x: 1413, endPoint y: 507, distance: 21.4
click at [1433, 512] on button "Confirm" at bounding box center [1440, 521] width 191 height 32
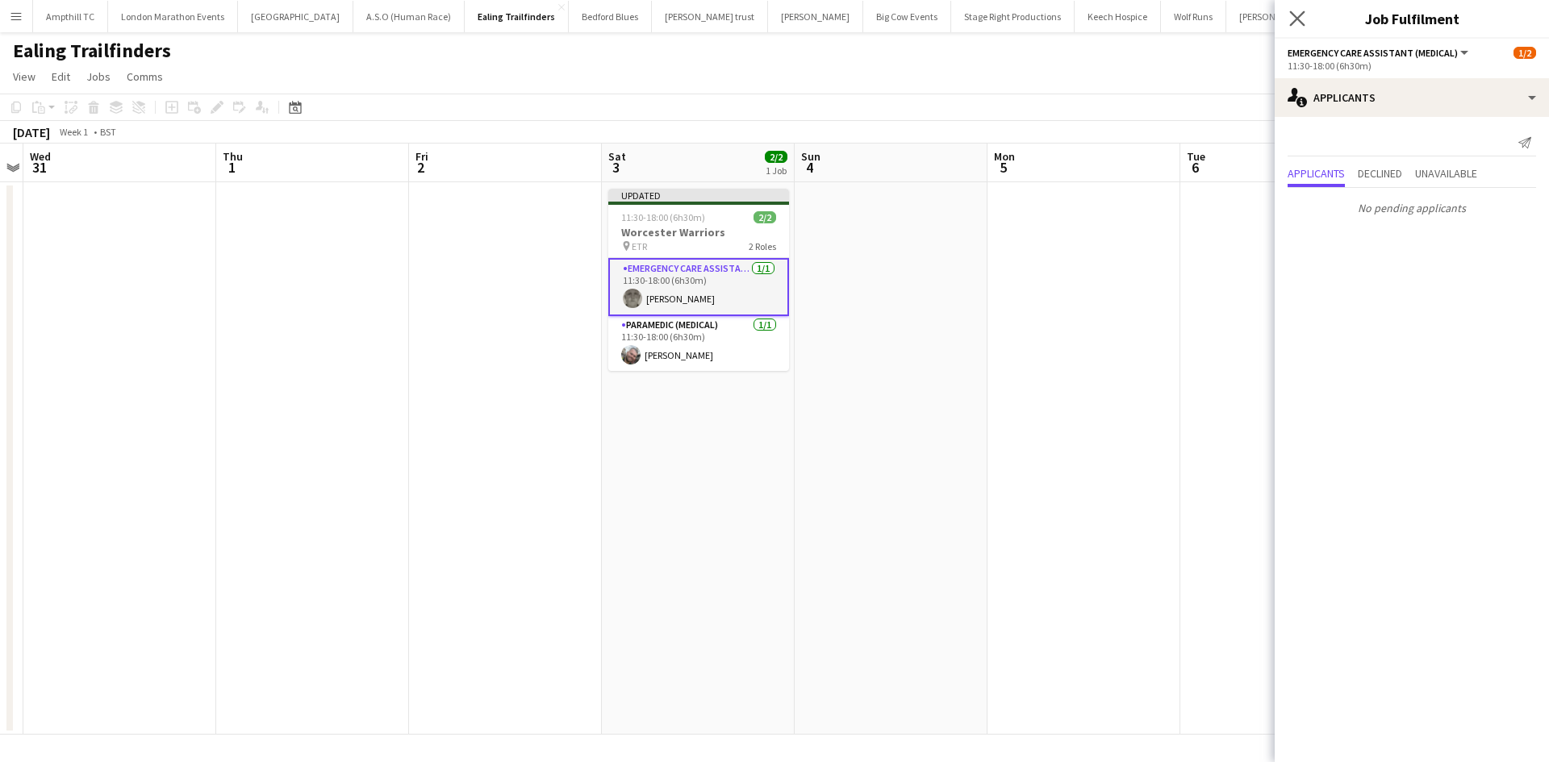
click at [1288, 15] on app-icon "Close pop-in" at bounding box center [1297, 18] width 23 height 23
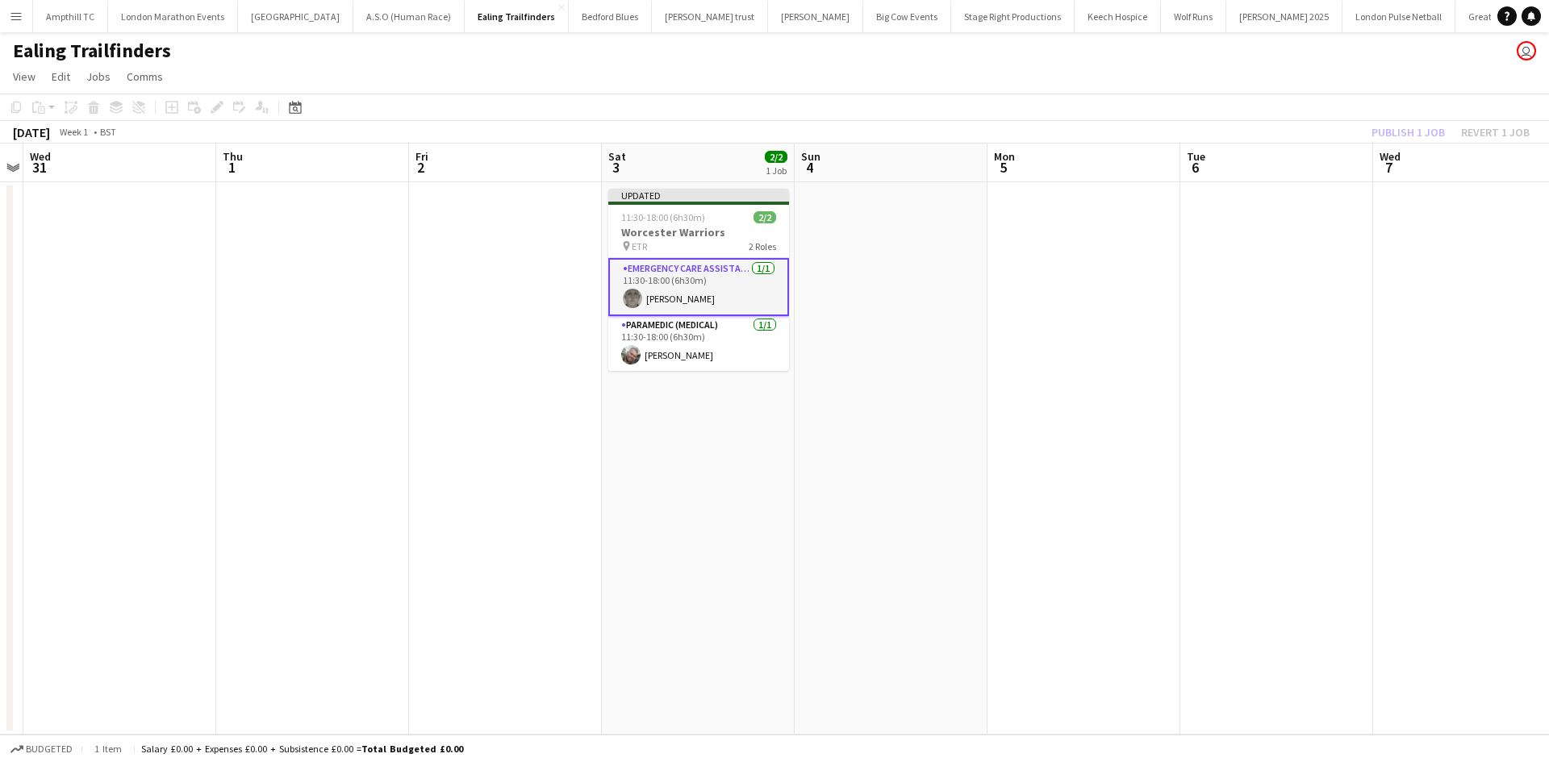
drag, startPoint x: 1211, startPoint y: 256, endPoint x: 1283, endPoint y: 194, distance: 95.0
click at [1220, 258] on app-calendar-viewport "Sun 28 Mon 29 Tue 30 Wed 31 Thu 1 Fri 2 Sat 3 2/2 1 Job Sun 4 Mon 5 Tue 6 Wed 7…" at bounding box center [774, 439] width 1549 height 591
click at [1378, 123] on div "Publish 1 job Revert 1 job" at bounding box center [1450, 132] width 197 height 21
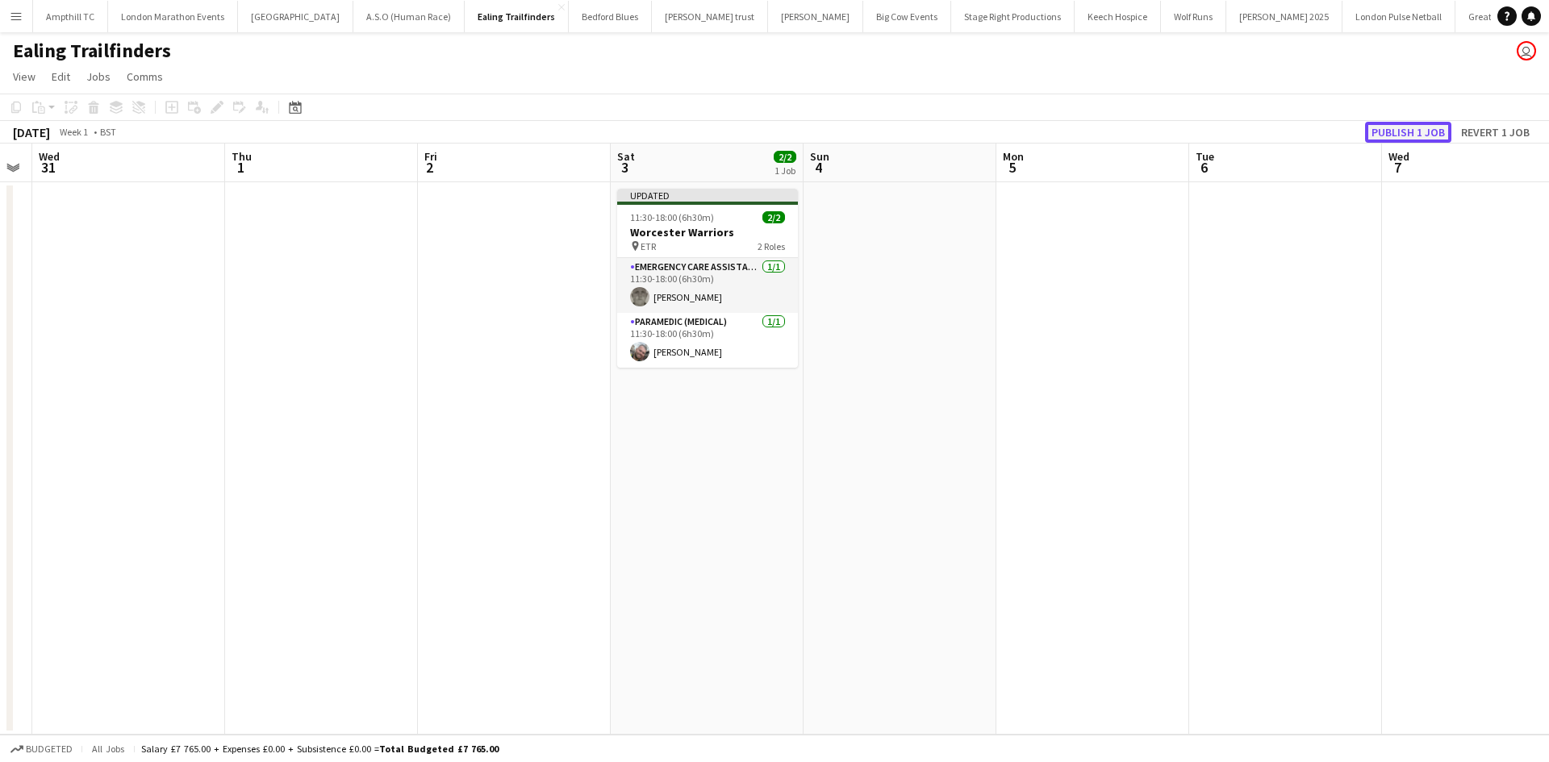
click at [1383, 123] on button "Publish 1 job" at bounding box center [1408, 132] width 86 height 21
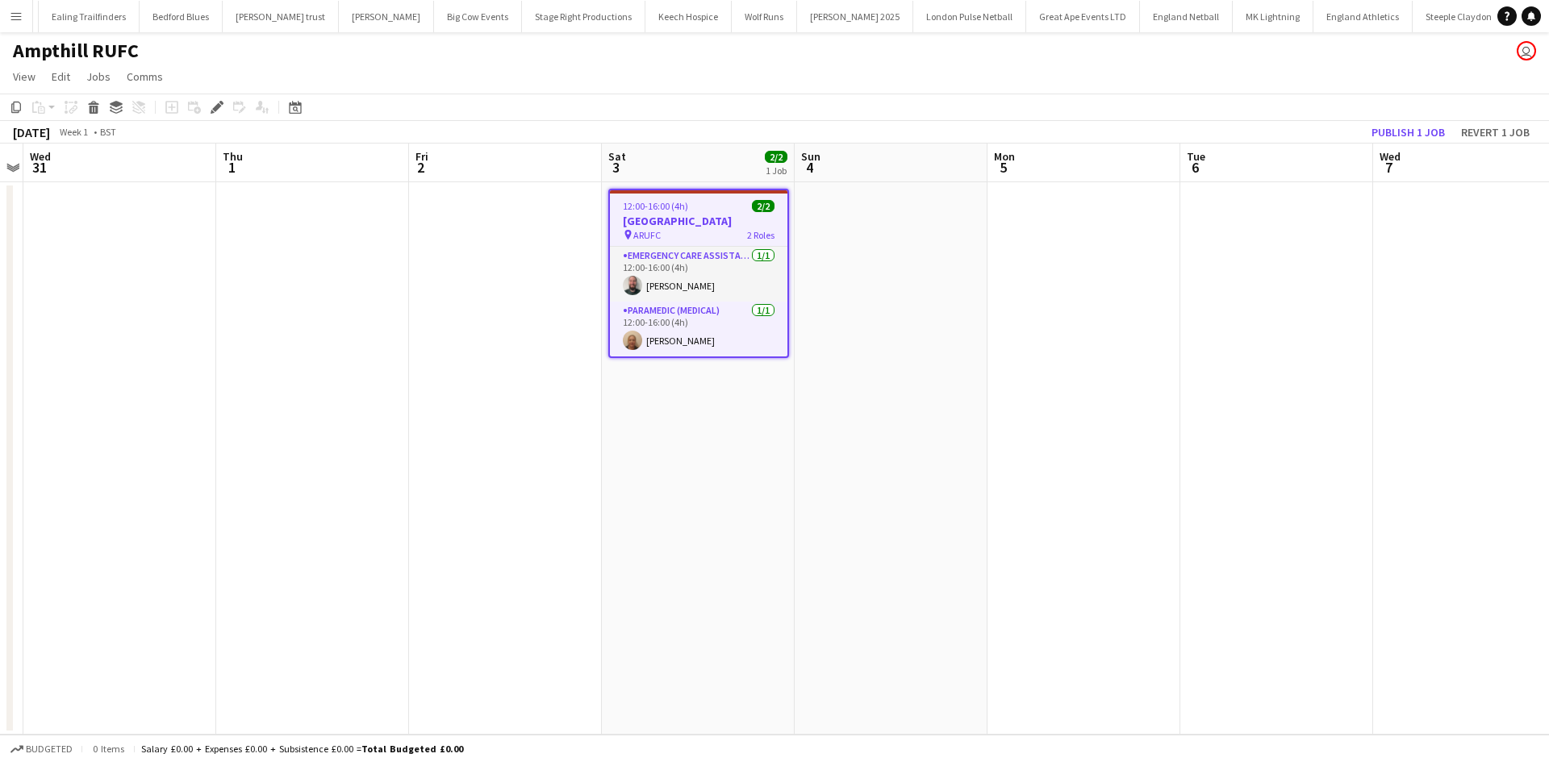
scroll to position [0, 469]
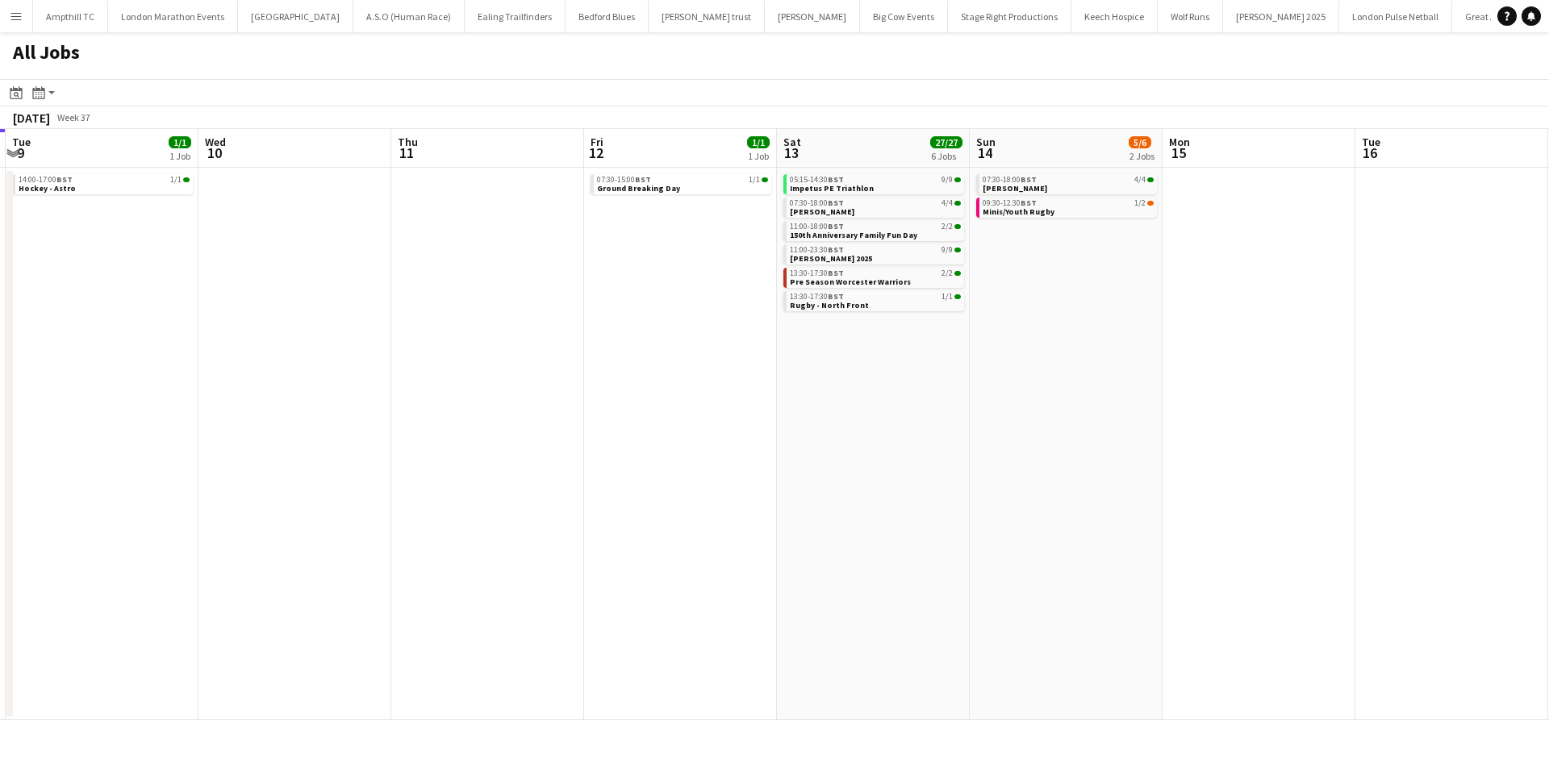
drag, startPoint x: 1163, startPoint y: 475, endPoint x: 787, endPoint y: 544, distance: 382.9
click at [787, 544] on app-calendar-viewport "Fri 5 5/5 3 Jobs Sat 6 12/12 5 Jobs Sun 7 14/14 7 Jobs Mon 8 Tue 9 1/1 1 Job We…" at bounding box center [774, 424] width 1549 height 591
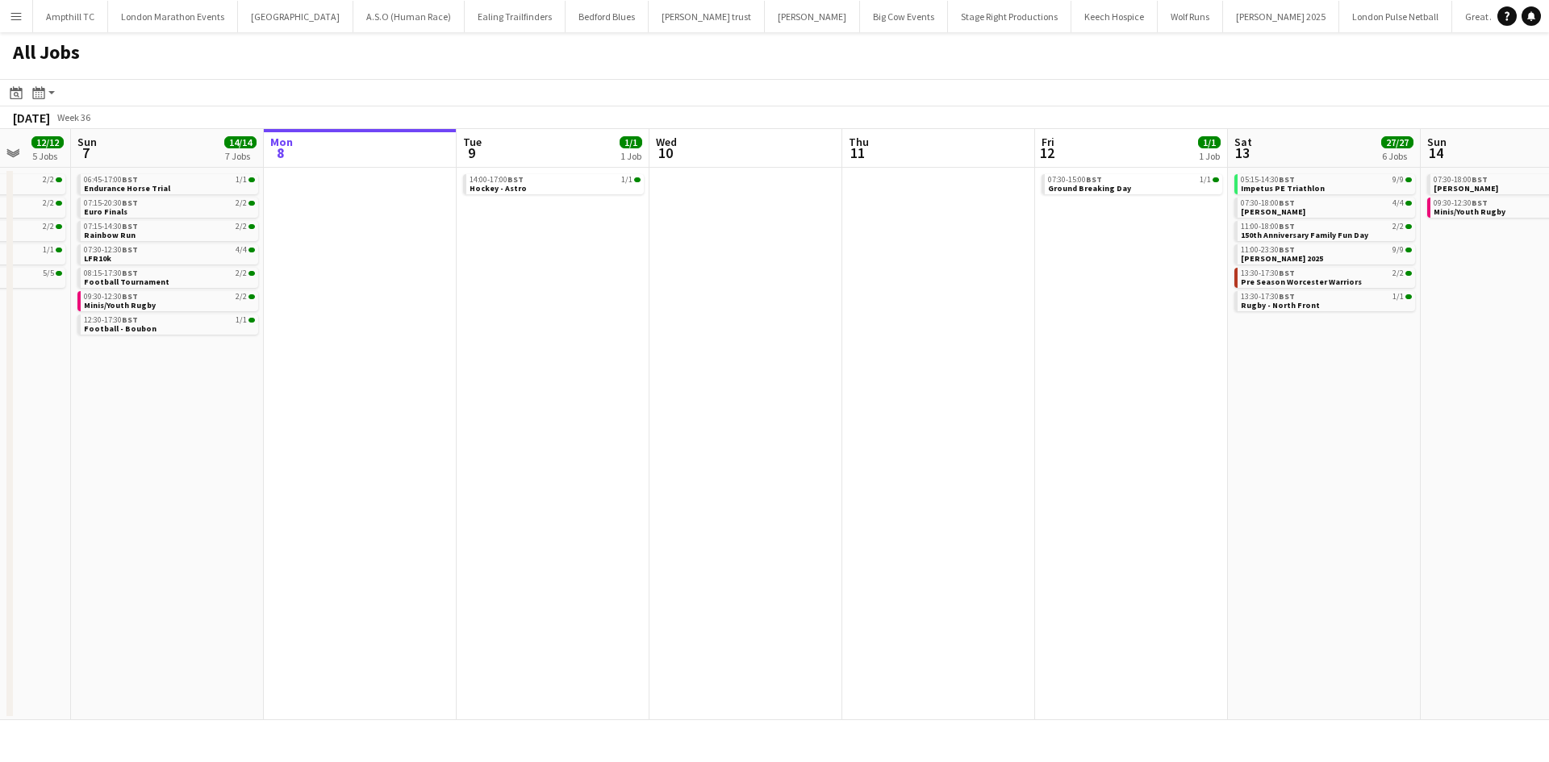
drag, startPoint x: 338, startPoint y: 374, endPoint x: 793, endPoint y: 327, distance: 457.4
click at [793, 327] on app-calendar-viewport "Thu 4 4/4 2 Jobs Fri 5 5/5 3 Jobs Sat 6 12/12 5 Jobs Sun 7 14/14 7 Jobs Mon 8 T…" at bounding box center [774, 424] width 1549 height 591
click at [1317, 186] on span "Impetus PE Triathlon" at bounding box center [1287, 188] width 84 height 10
click at [1343, 305] on link "13:30-17:30 BST 1/1 Rugby - North Front" at bounding box center [1330, 300] width 171 height 19
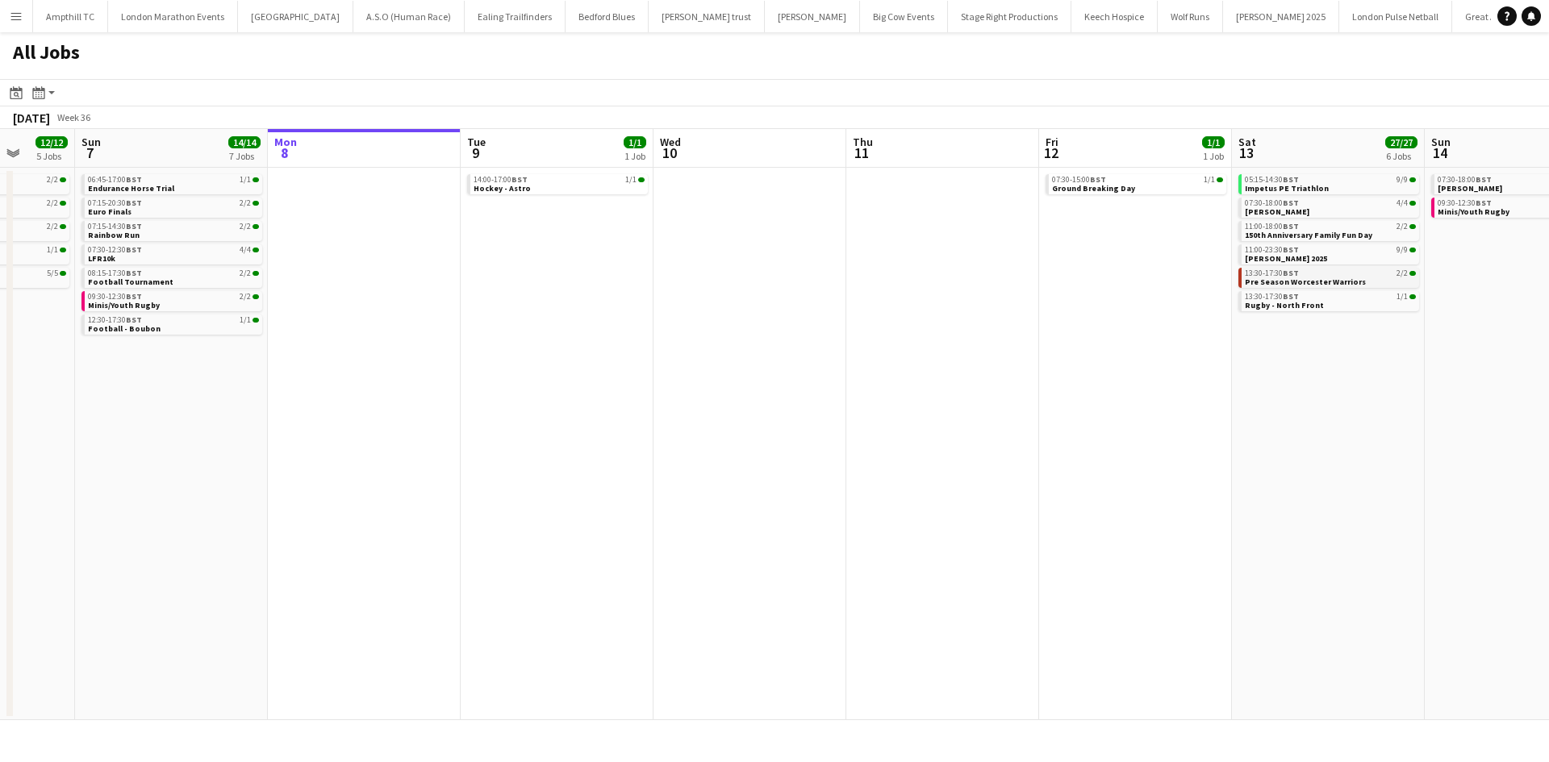
click at [1260, 277] on span "Pre Season Worcester Warriors" at bounding box center [1305, 282] width 121 height 10
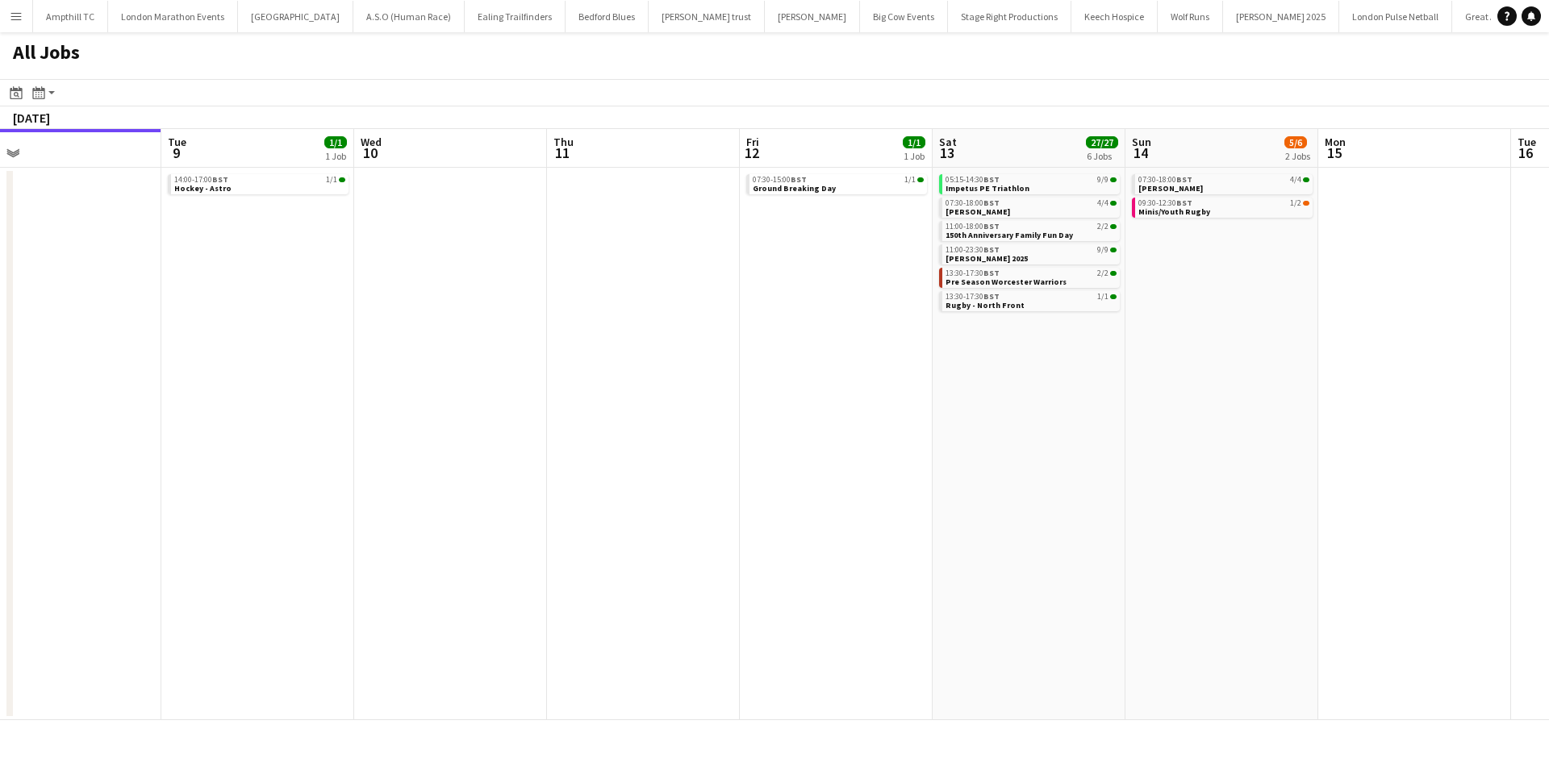
drag, startPoint x: 1118, startPoint y: 291, endPoint x: 492, endPoint y: 333, distance: 627.4
click at [517, 333] on app-calendar-viewport "Thu 4 4/4 2 Jobs Fri 5 5/5 3 Jobs Sat 6 12/12 5 Jobs Sun 7 14/14 7 Jobs Mon 8 T…" at bounding box center [774, 424] width 1549 height 591
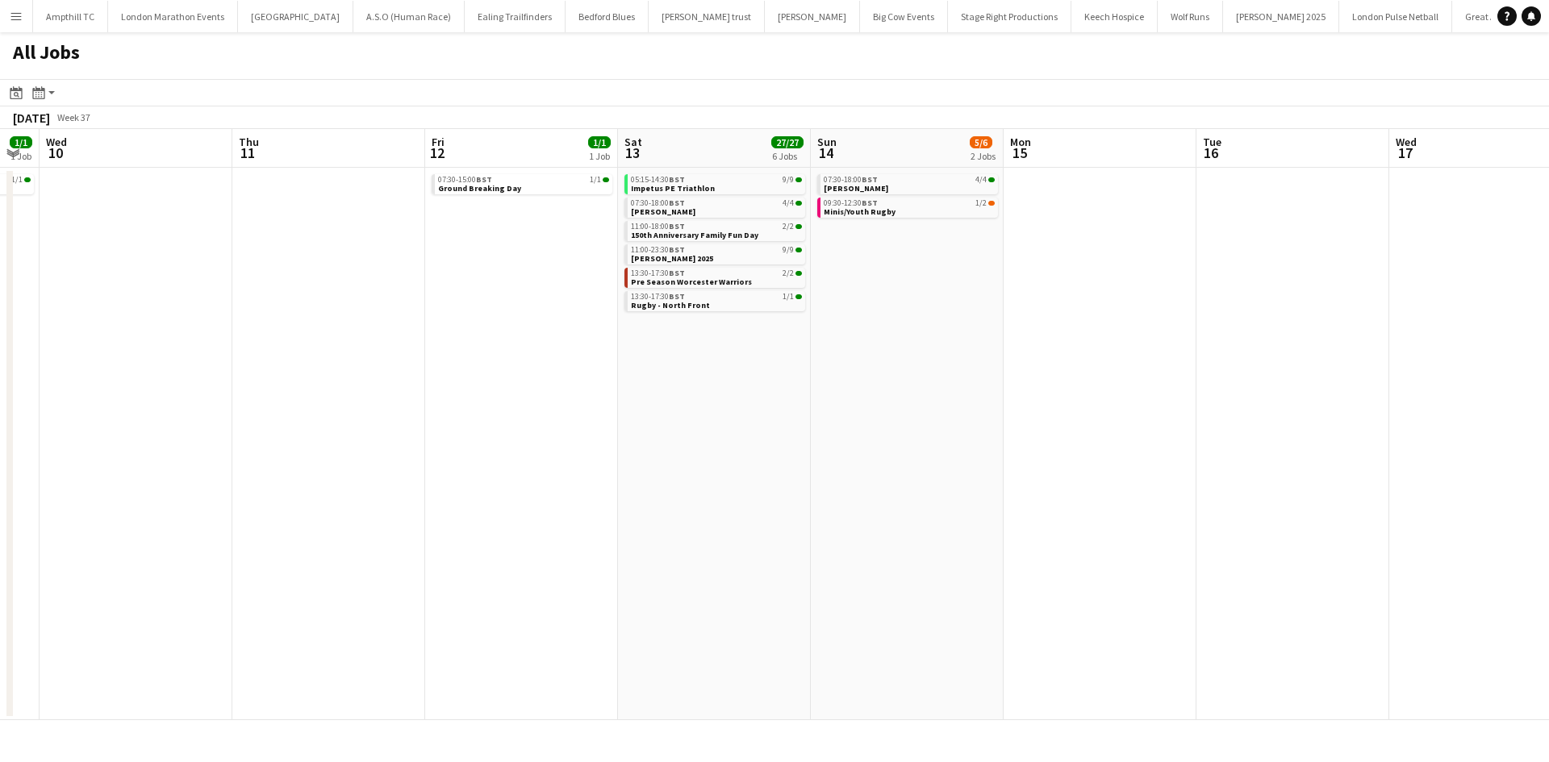
click at [71, 554] on app-all-jobs "All Jobs Date picker SEP 2025 SEP 2025 Monday M Tuesday T Wednesday W Thursday …" at bounding box center [774, 376] width 1549 height 688
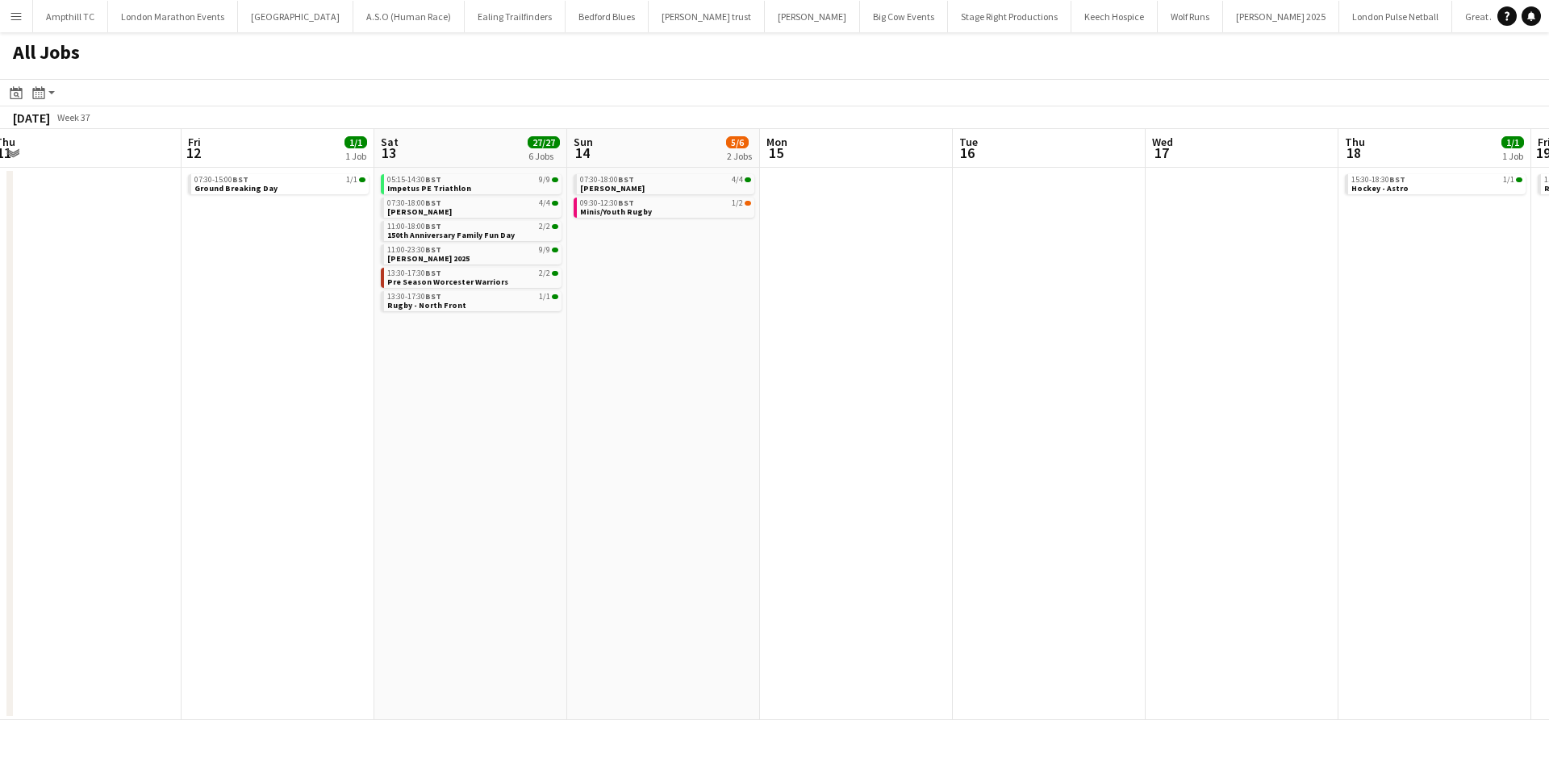
drag, startPoint x: 948, startPoint y: 541, endPoint x: 652, endPoint y: 585, distance: 299.2
click at [488, 602] on app-calendar-viewport "Tue 9 1/1 1 Job Wed 10 Thu 11 Fri 12 1/1 1 Job Sat 13 27/27 6 Jobs Sun 14 5/6 2…" at bounding box center [774, 424] width 1549 height 591
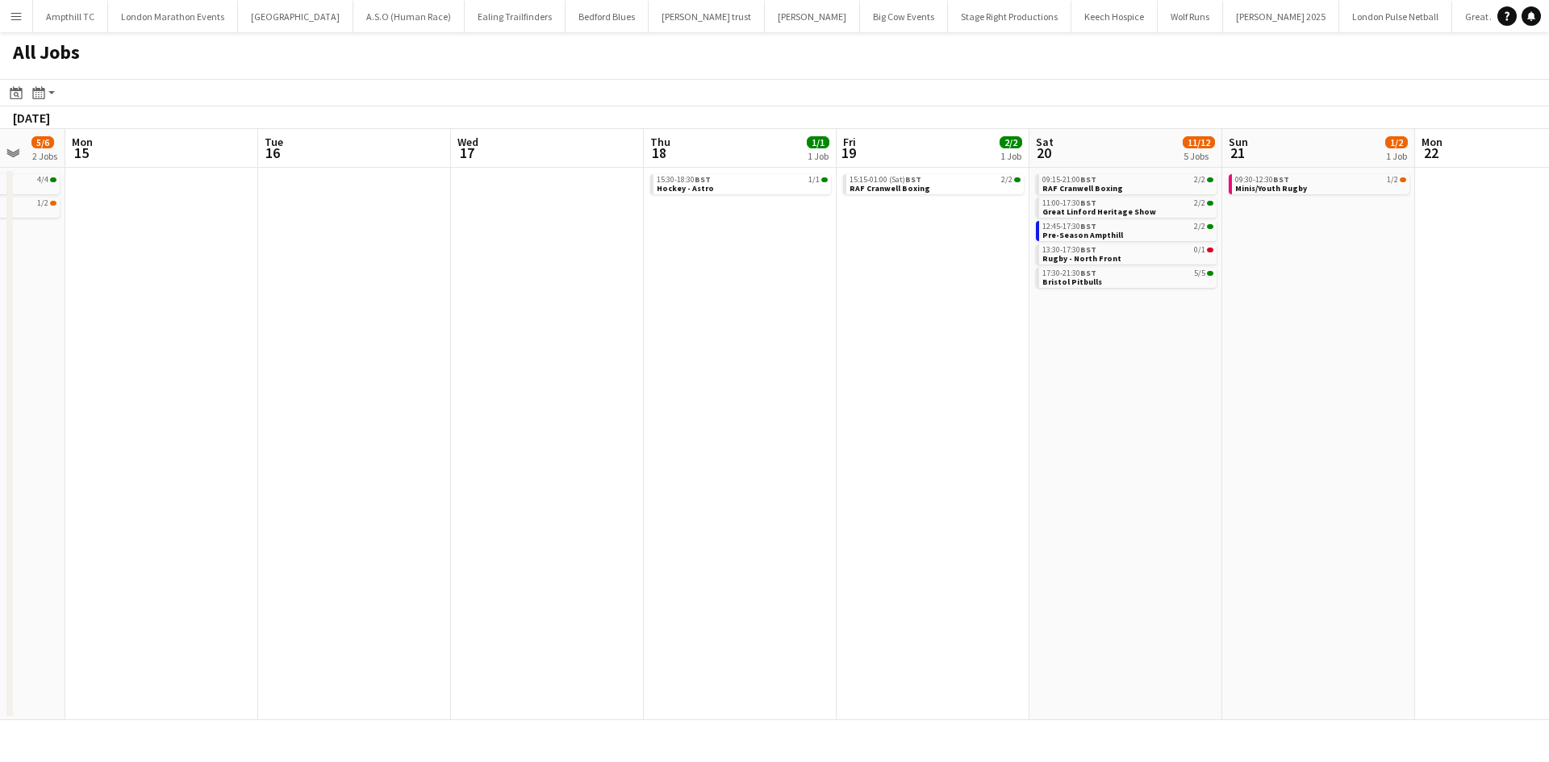
click at [329, 613] on app-all-jobs "All Jobs Date picker SEP 2025 SEP 2025 Monday M Tuesday T Wednesday W Thursday …" at bounding box center [774, 376] width 1549 height 688
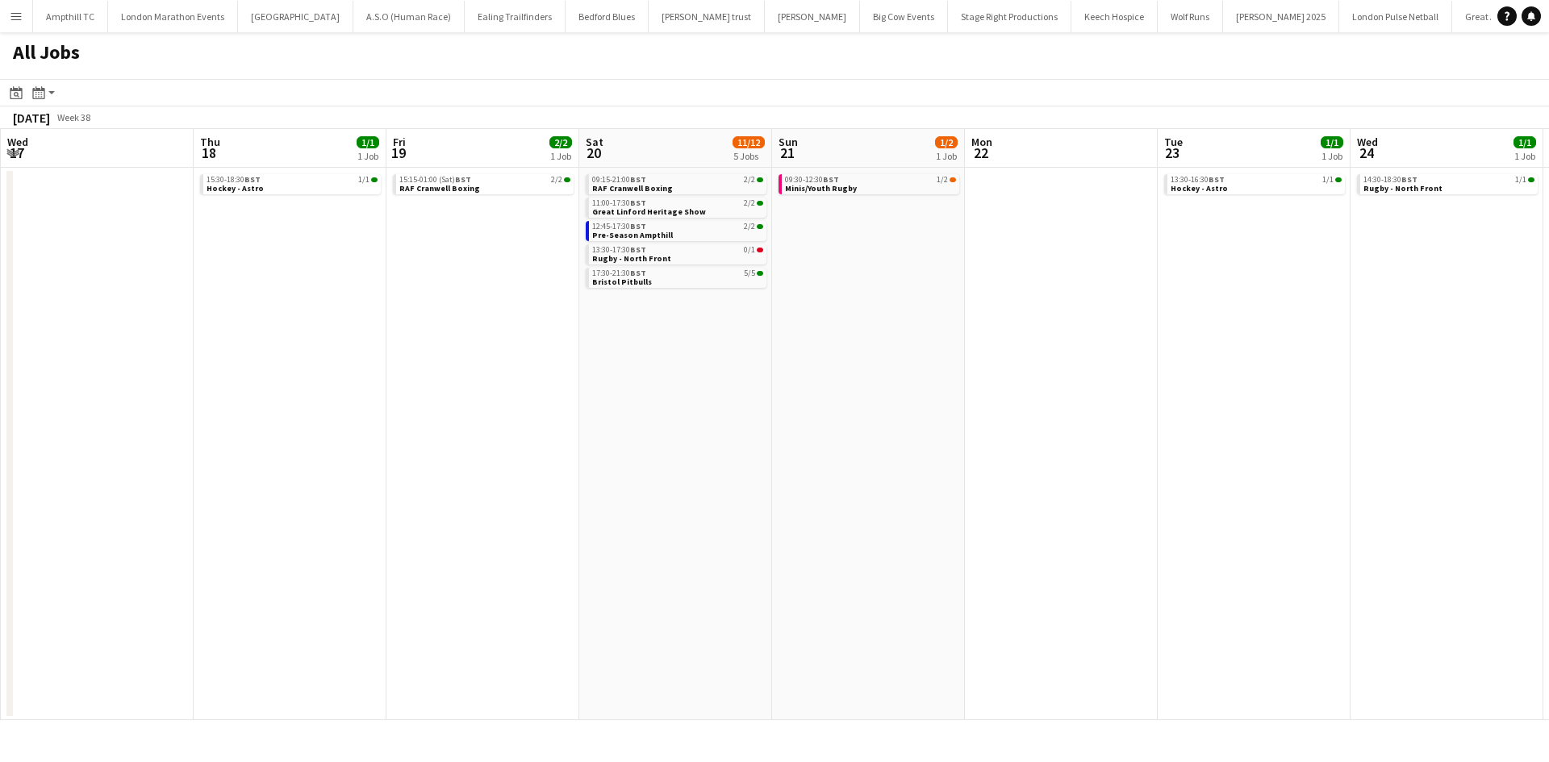
click at [106, 661] on app-all-jobs "All Jobs Date picker SEP 2025 SEP 2025 Monday M Tuesday T Wednesday W Thursday …" at bounding box center [774, 376] width 1549 height 688
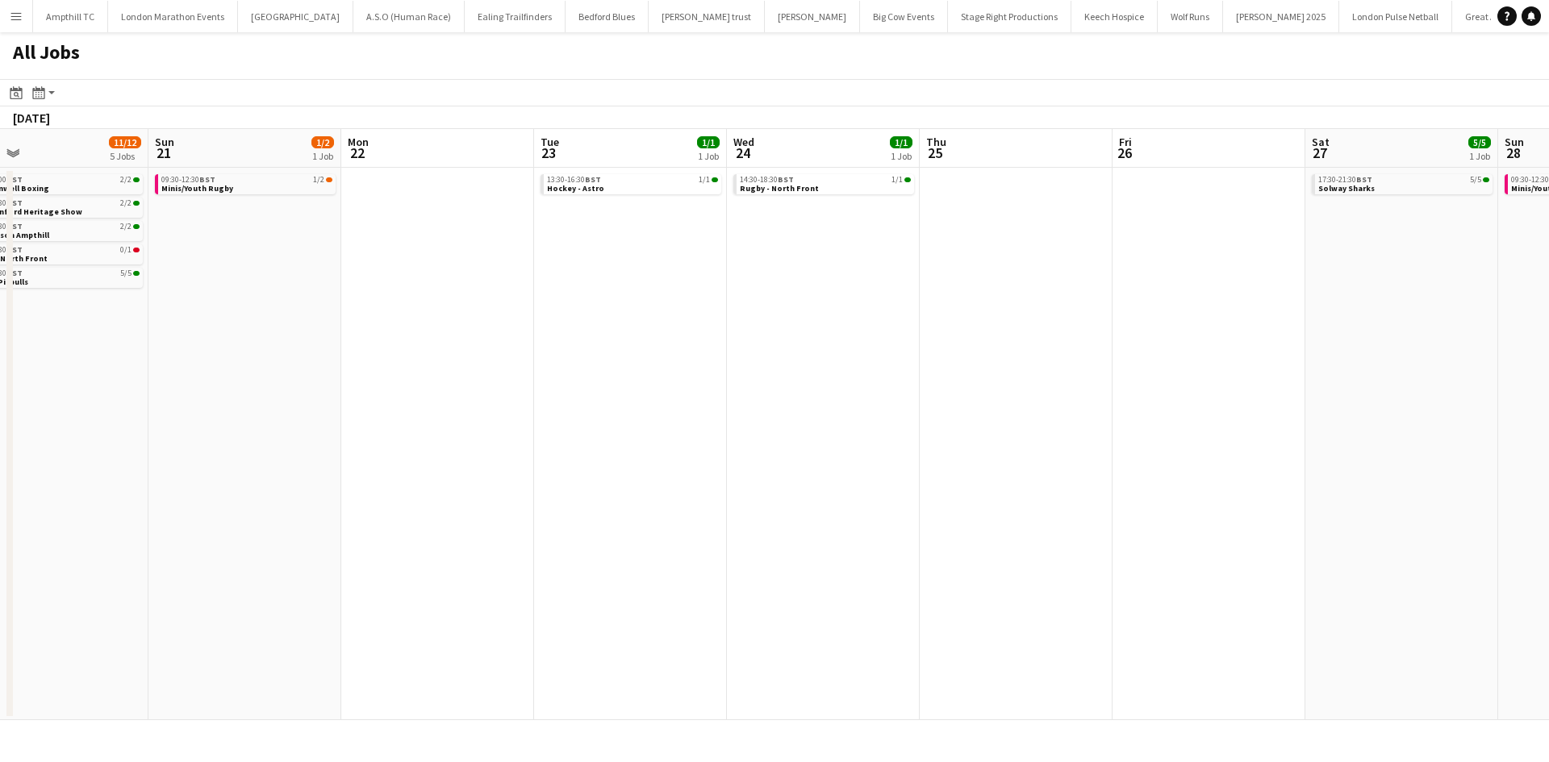
click at [94, 612] on app-all-jobs "All Jobs Date picker SEP 2025 SEP 2025 Monday M Tuesday T Wednesday W Thursday …" at bounding box center [774, 376] width 1549 height 688
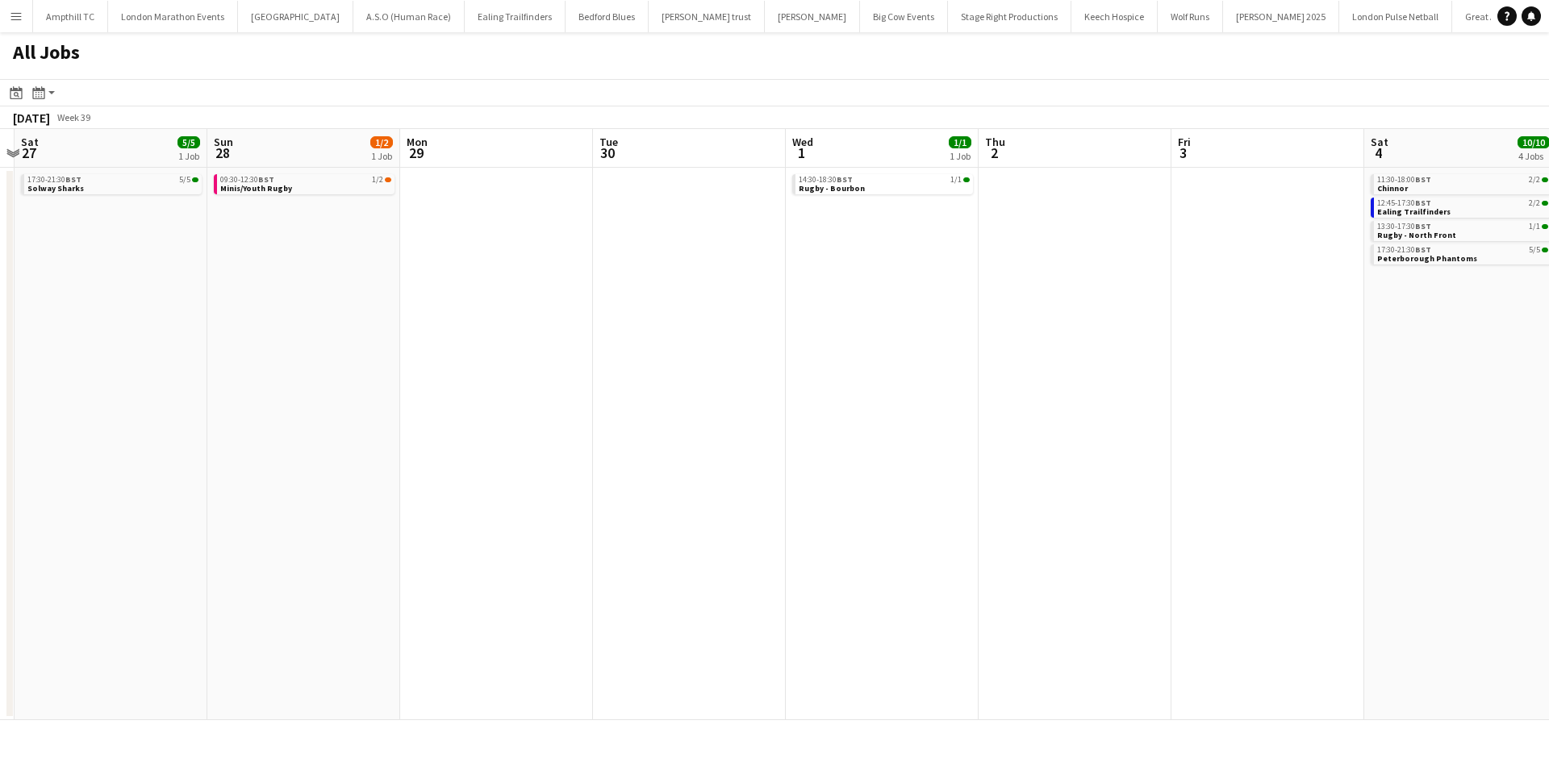
drag, startPoint x: 659, startPoint y: 556, endPoint x: 528, endPoint y: 553, distance: 131.5
click at [538, 560] on app-calendar-viewport "Wed 24 1/1 1 Job Thu 25 Fri 26 Sat 27 5/5 1 Job Sun 28 1/2 1 Job Mon 29 Tue 30 …" at bounding box center [774, 424] width 1549 height 591
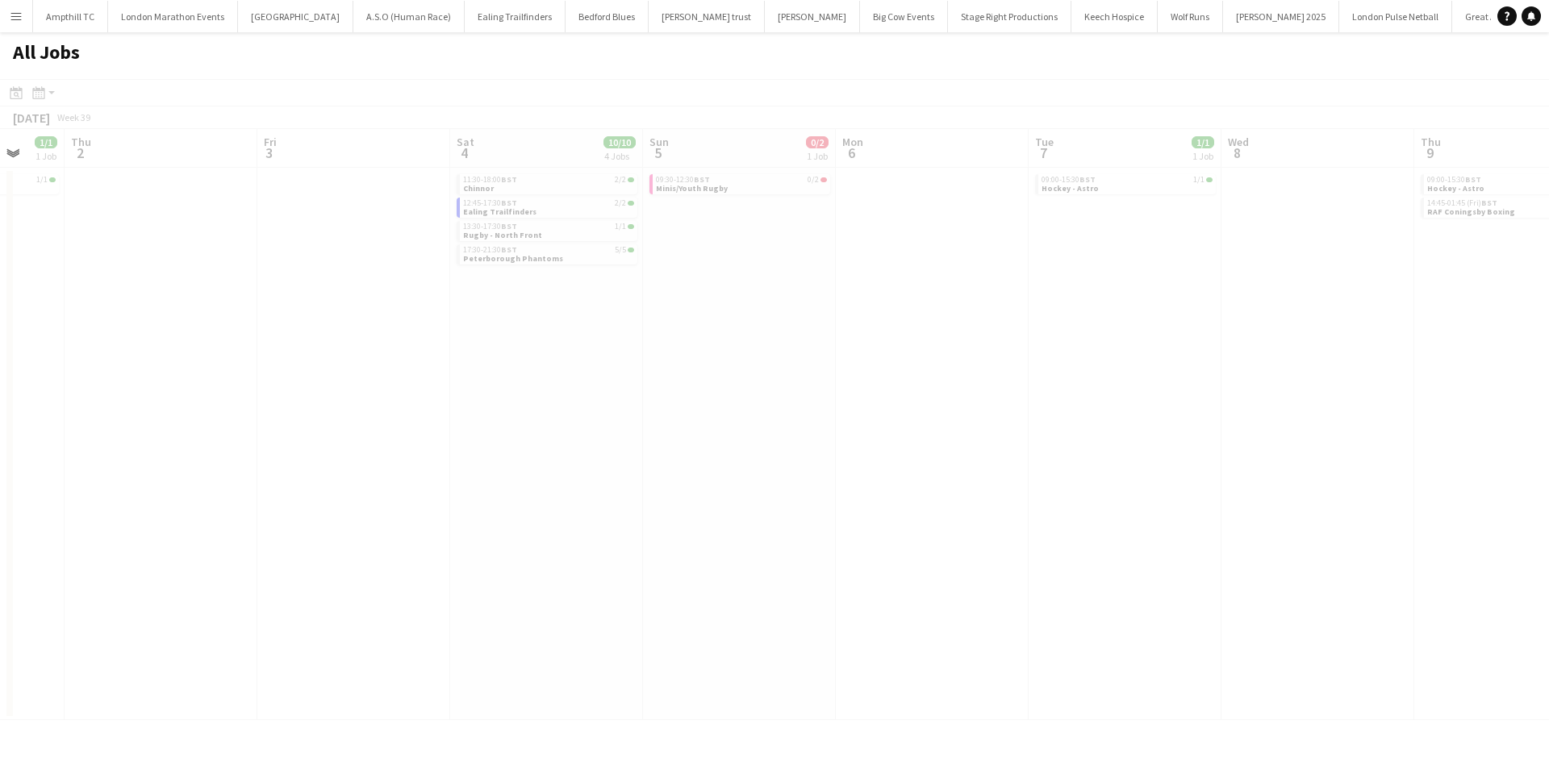
drag, startPoint x: 746, startPoint y: 575, endPoint x: 898, endPoint y: 482, distance: 177.8
click at [129, 618] on app-all-jobs "All Jobs Date picker SEP 2025 SEP 2025 Monday M Tuesday T Wednesday W Thursday …" at bounding box center [774, 376] width 1549 height 688
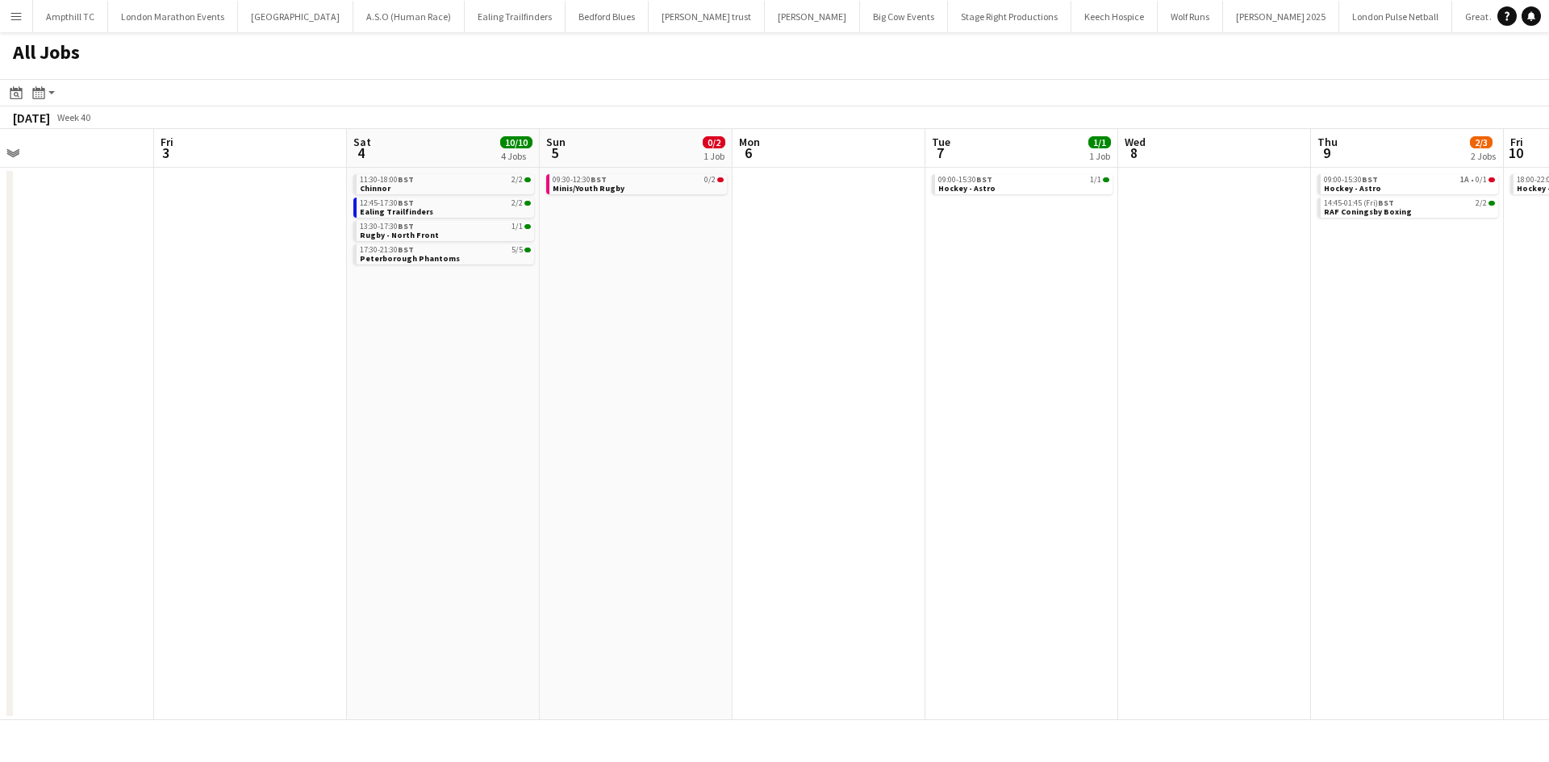
drag, startPoint x: 721, startPoint y: 482, endPoint x: 688, endPoint y: 435, distance: 57.3
click at [336, 503] on app-calendar-viewport "Mon 29 Tue 30 Wed 1 1/1 1 Job Thu 2 Fri 3 Sat 4 10/10 4 Jobs Sun 5 0/2 1 Job Mo…" at bounding box center [774, 424] width 1549 height 591
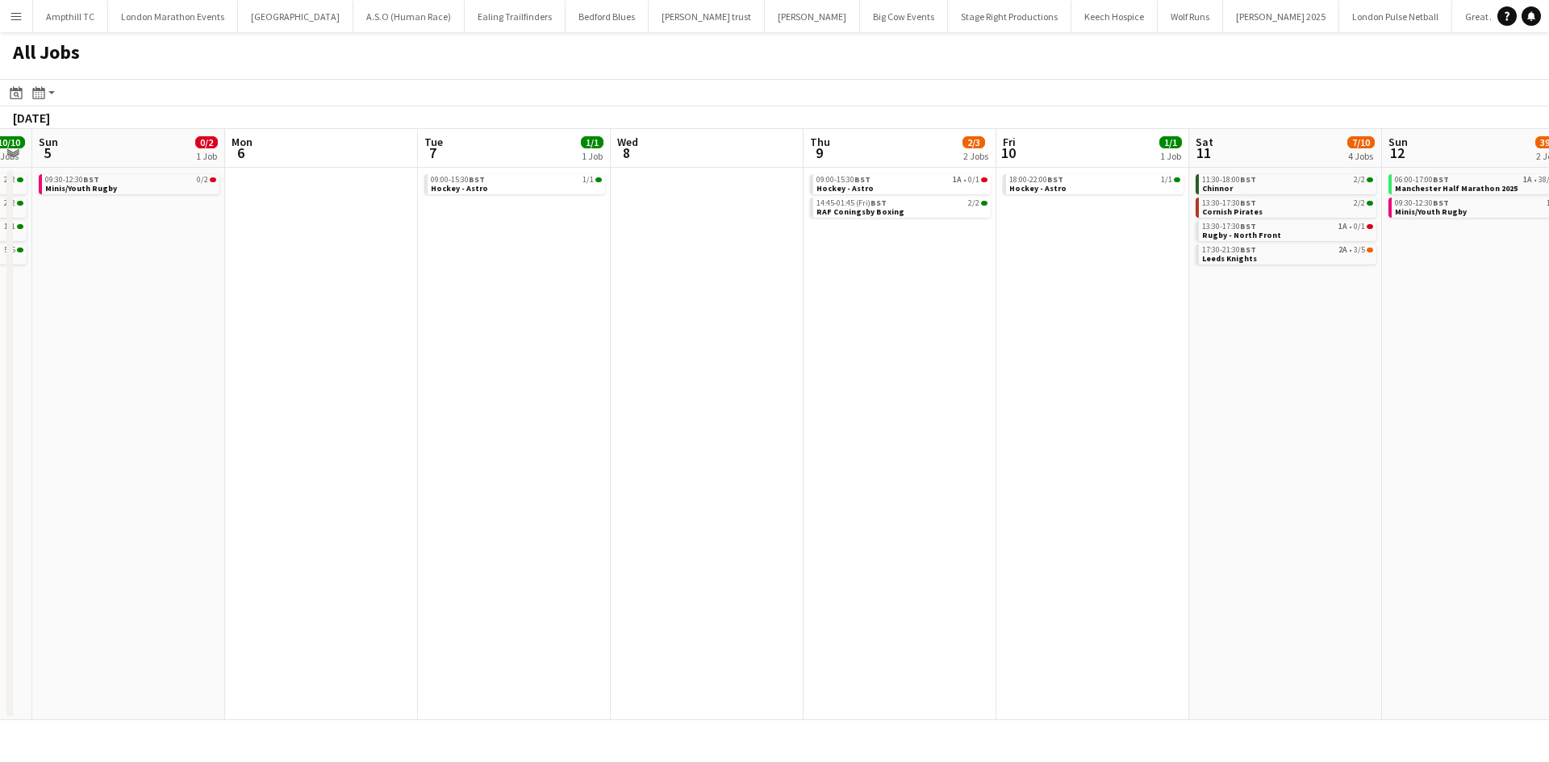
scroll to position [0, 395]
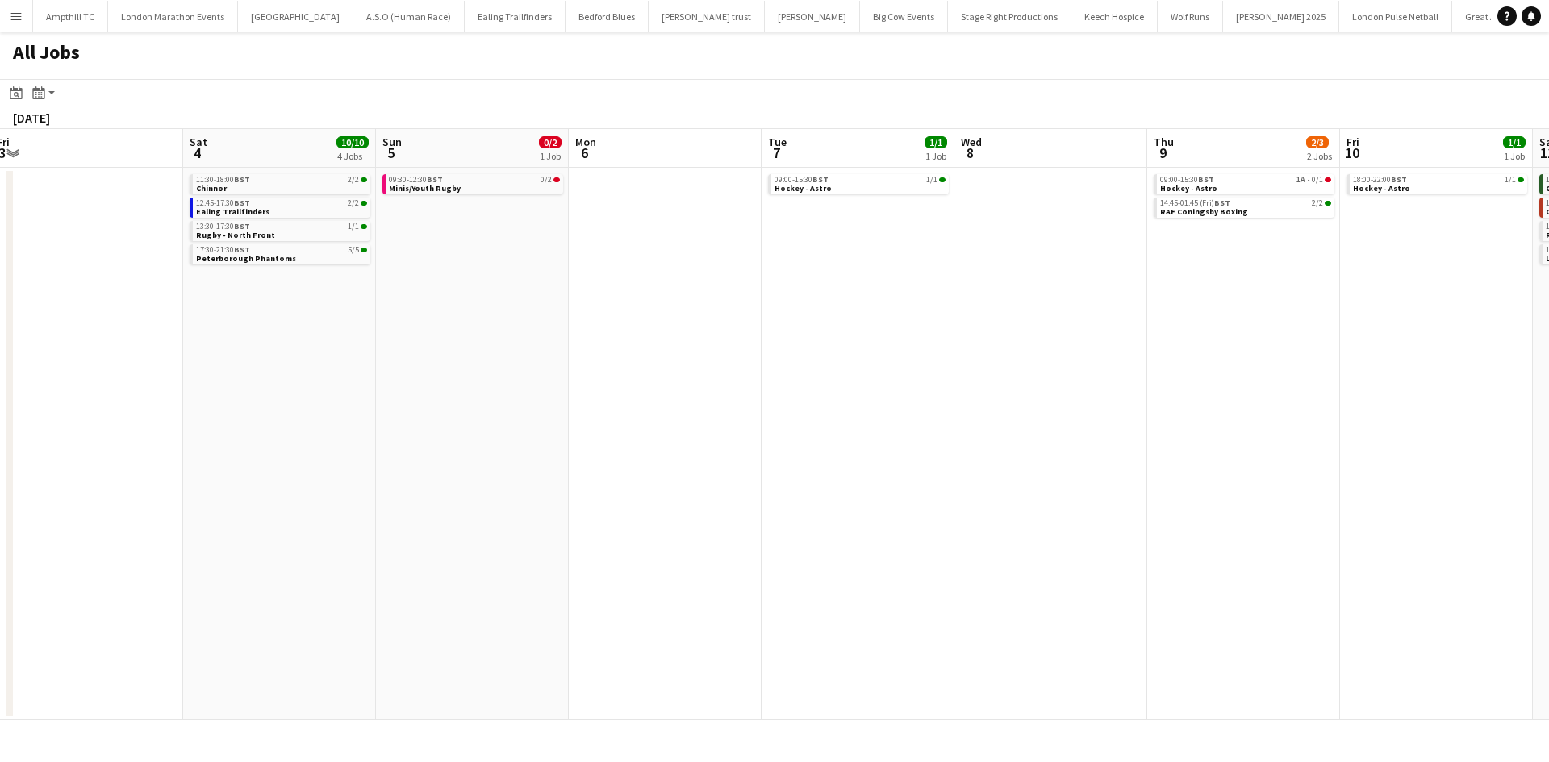
drag, startPoint x: 688, startPoint y: 435, endPoint x: -44, endPoint y: 511, distance: 735.7
click at [0, 511] on html "Menu Boards Boards Boards All jobs Status Workforce Workforce My Workforce Recr…" at bounding box center [774, 381] width 1549 height 762
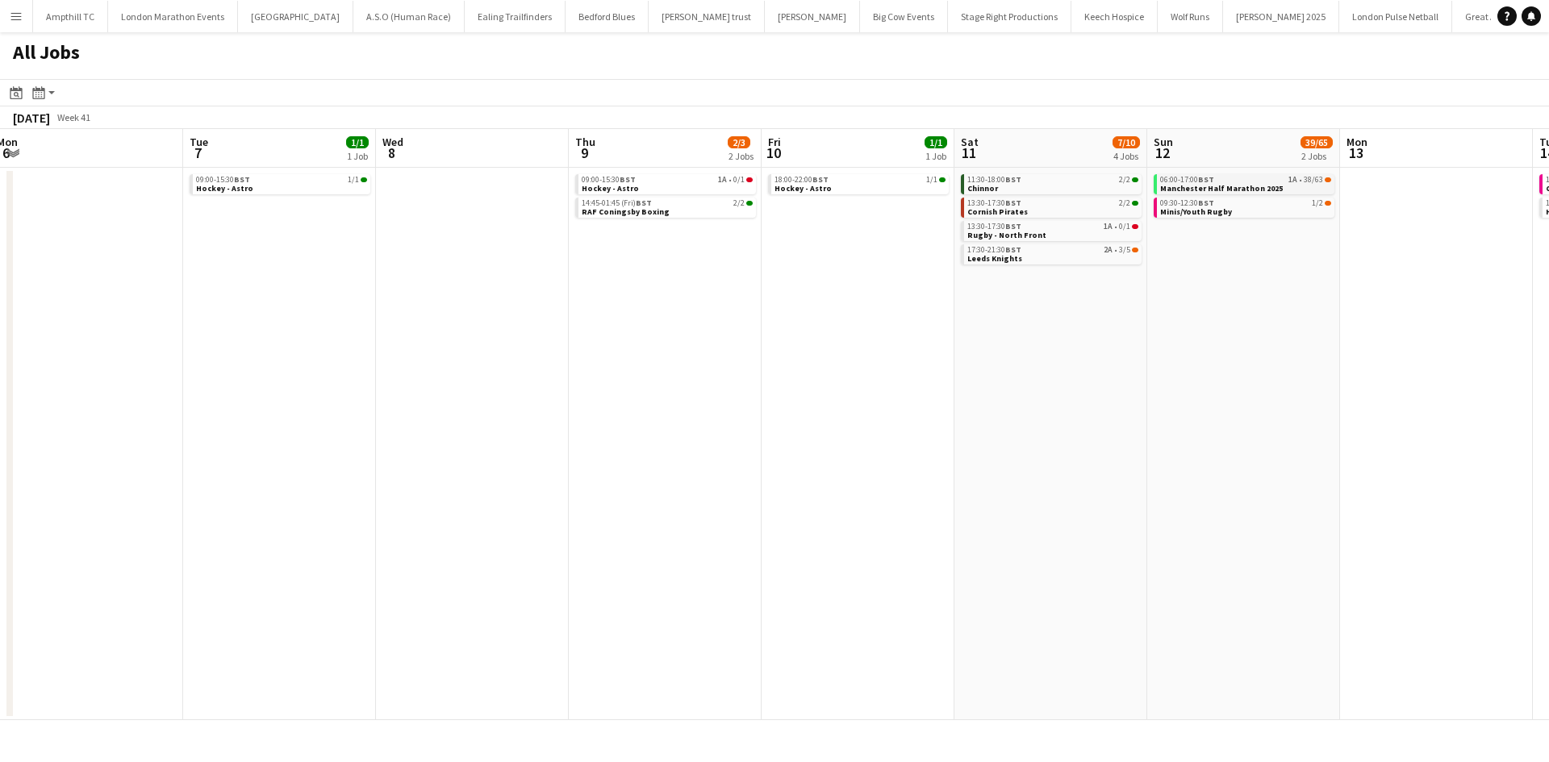
click at [1250, 183] on span "Manchester Half Marathon 2025" at bounding box center [1221, 188] width 123 height 10
click at [1217, 181] on div "06:00-17:00 BST 1A • 38/63" at bounding box center [1245, 180] width 171 height 8
click at [6, 18] on button "Menu" at bounding box center [16, 16] width 32 height 32
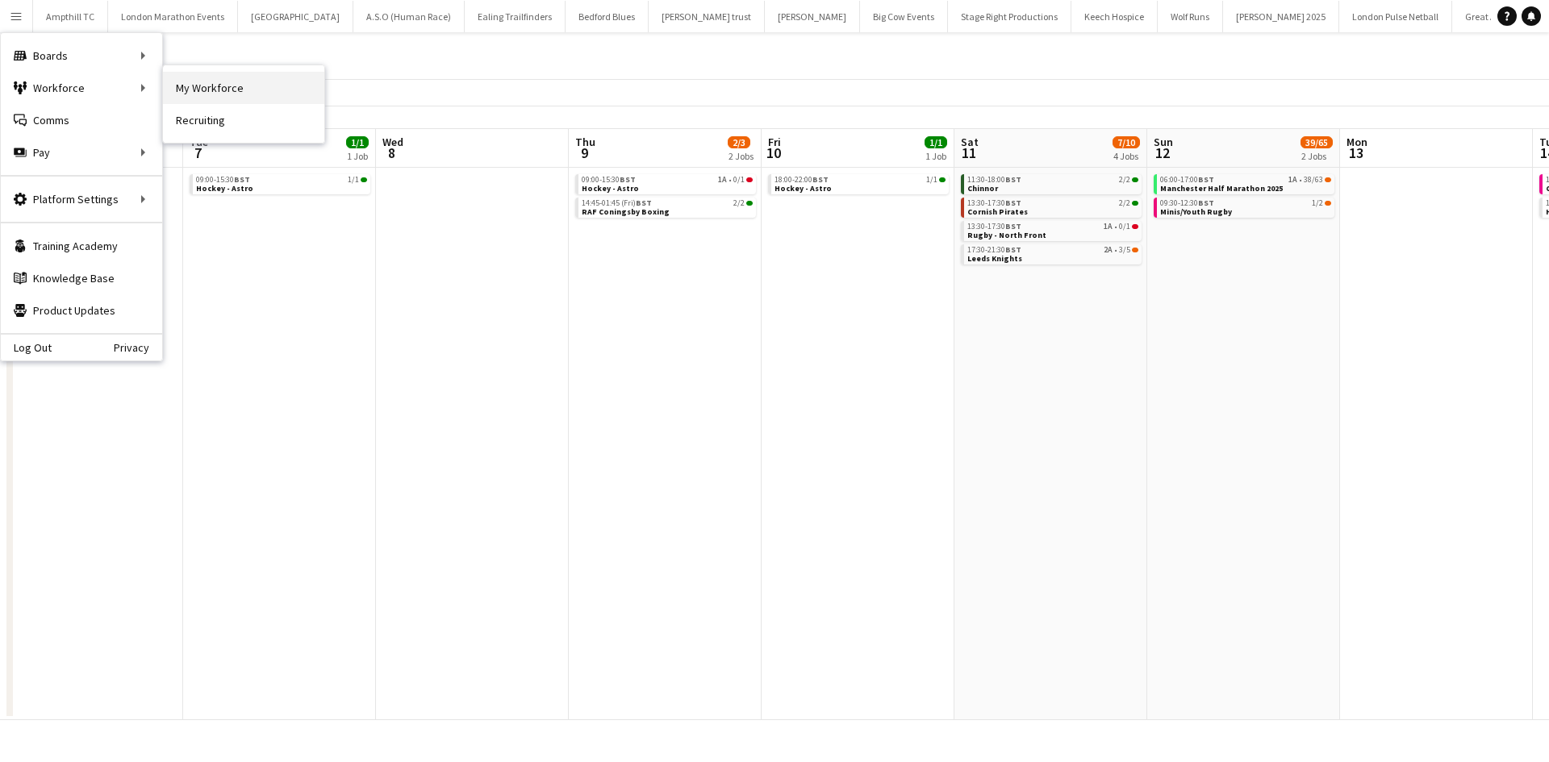
click at [252, 83] on link "My Workforce" at bounding box center [243, 88] width 161 height 32
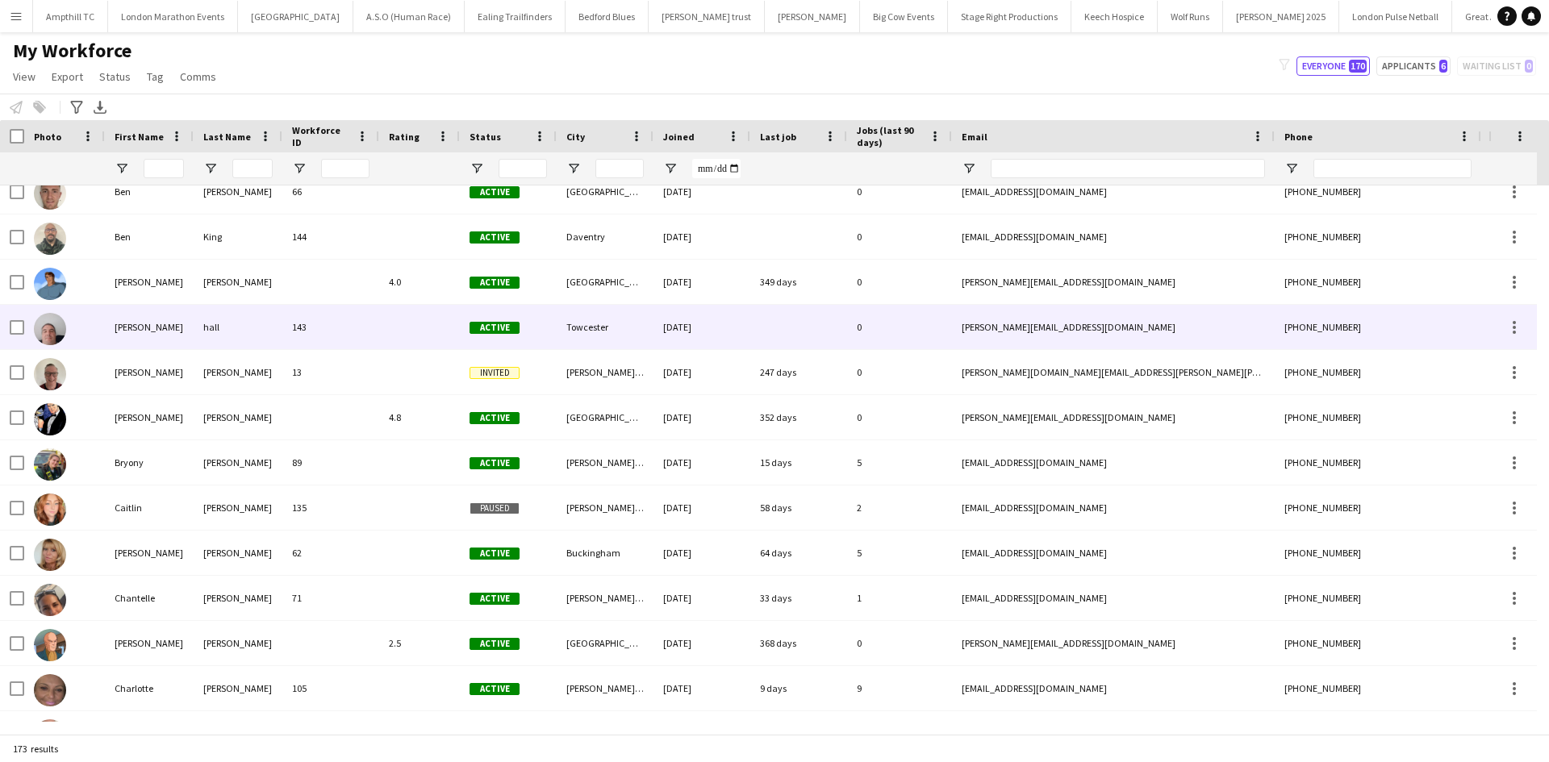
scroll to position [1210, 0]
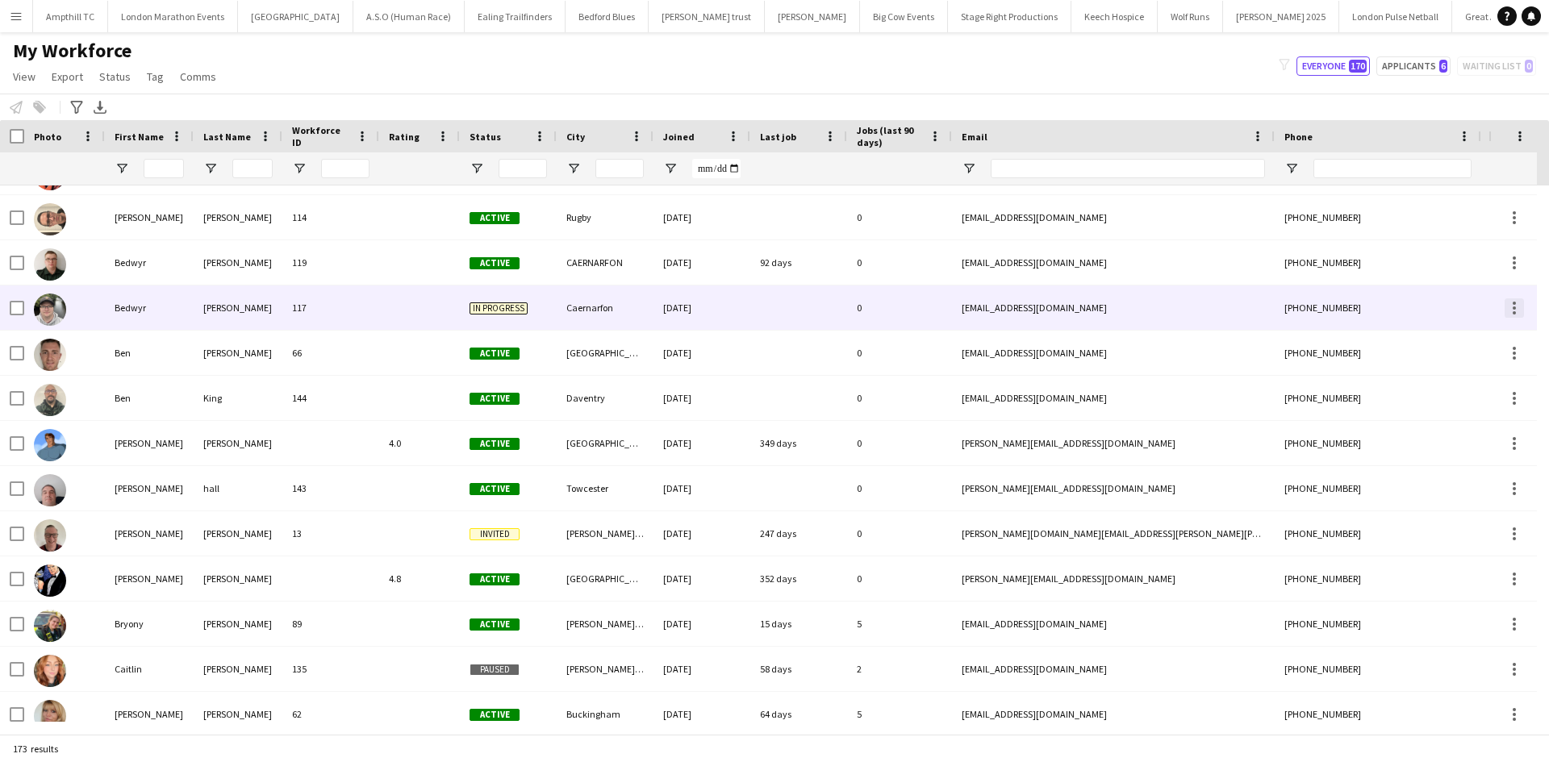
click at [1512, 308] on div at bounding box center [1513, 307] width 19 height 19
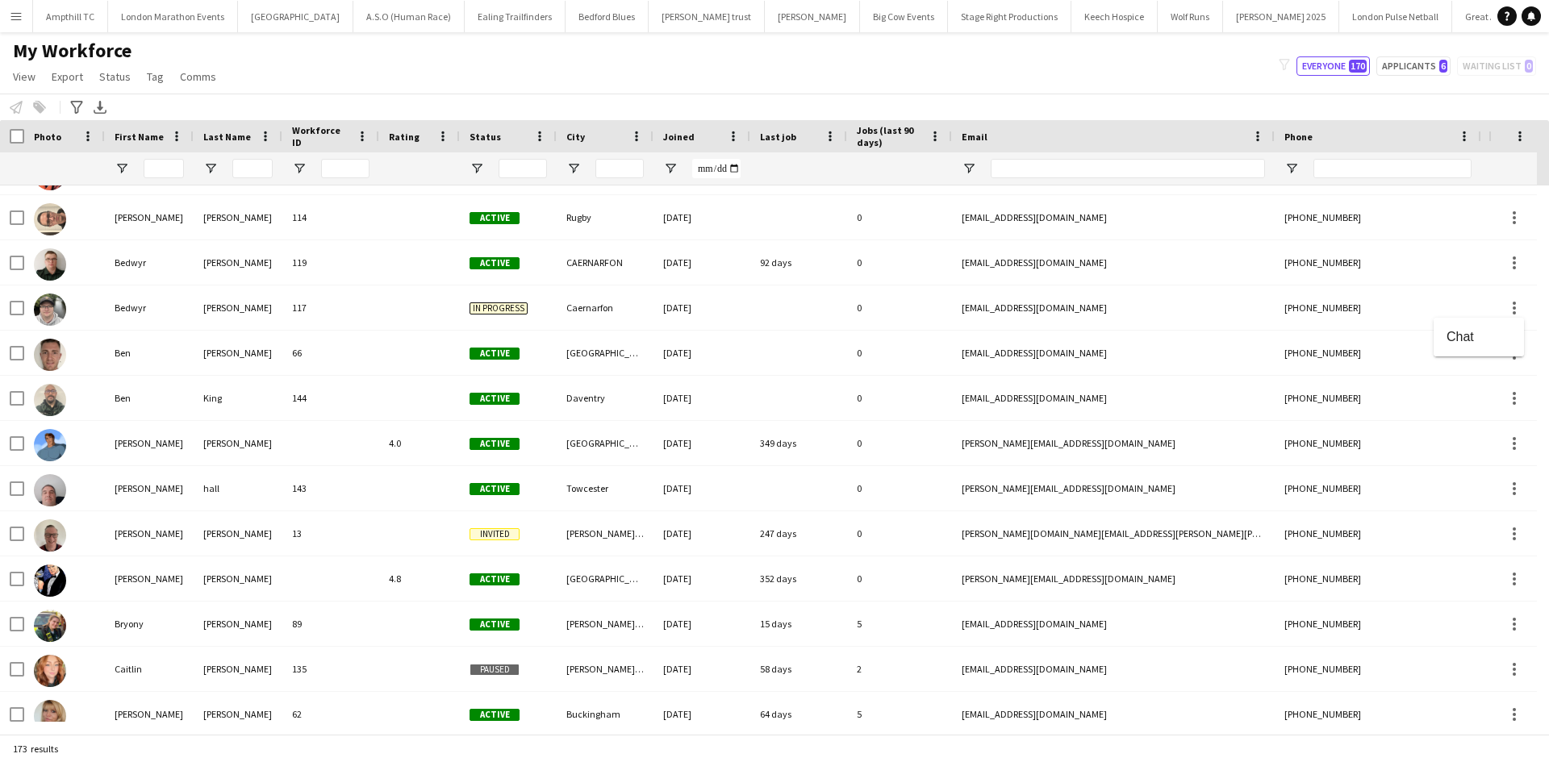
click at [1513, 305] on div at bounding box center [774, 381] width 1549 height 762
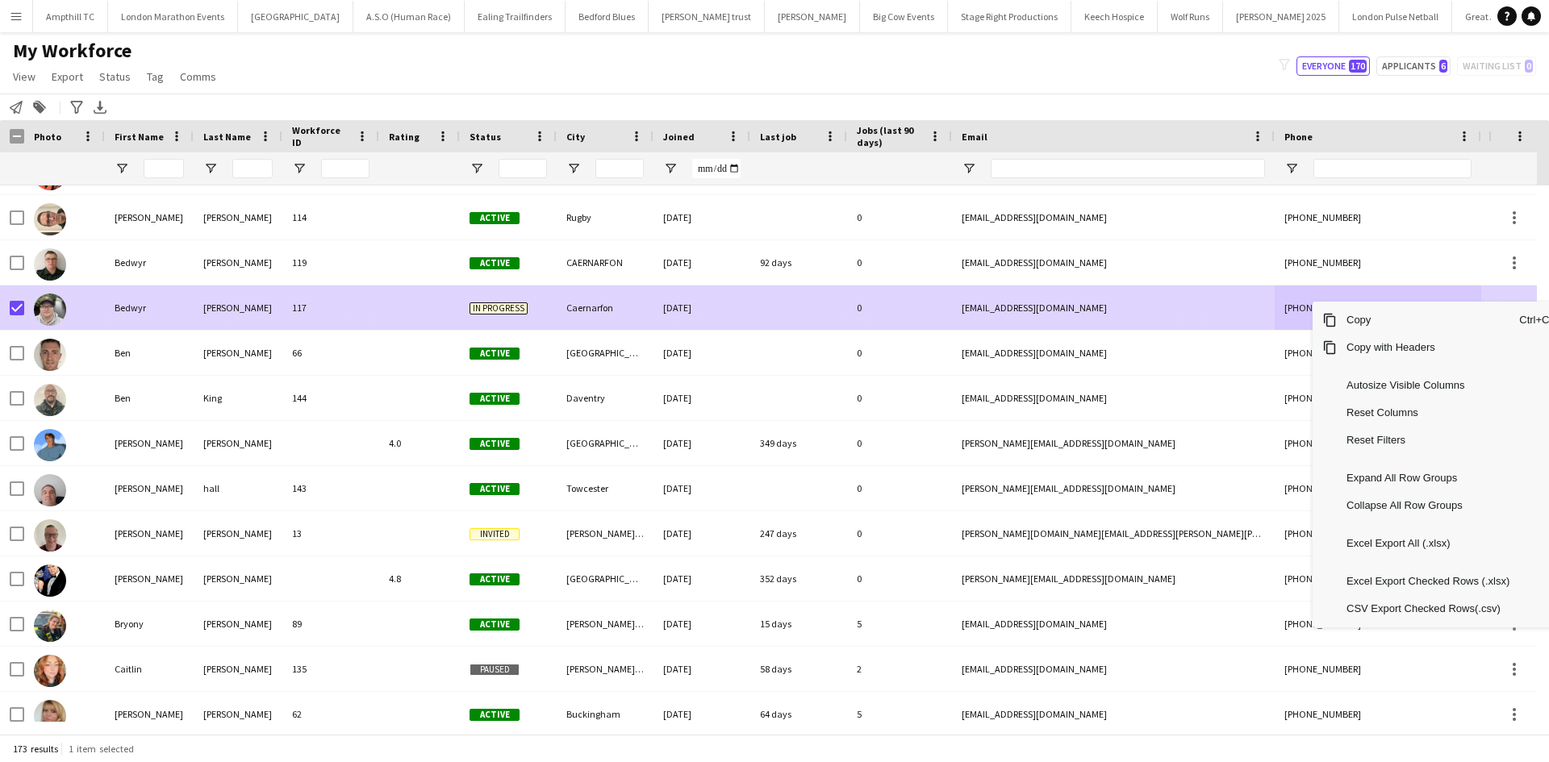
click at [1160, 317] on div "bedwyr-2006@hotnail.com" at bounding box center [1113, 308] width 323 height 44
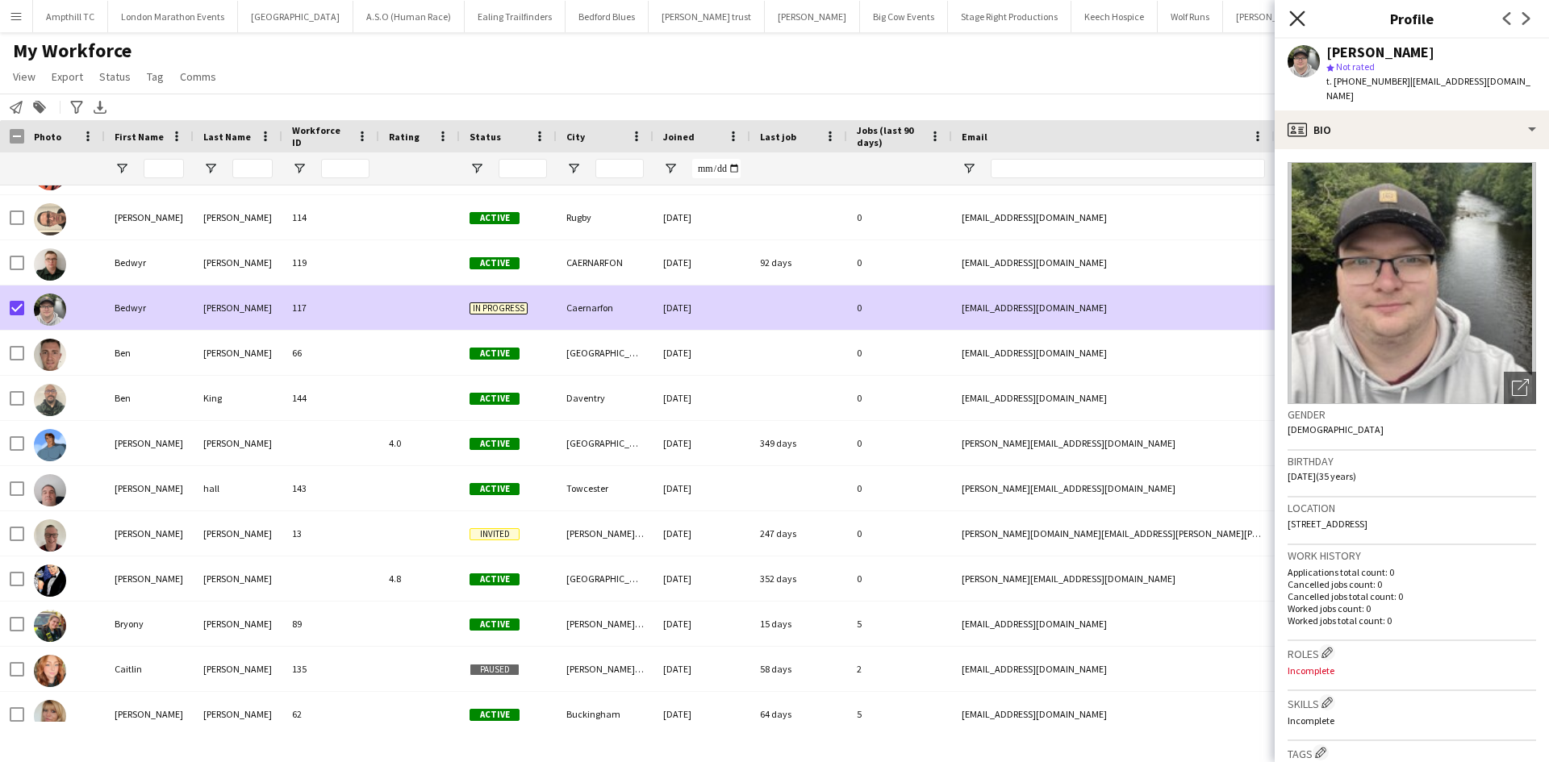
click at [1296, 16] on icon "Close pop-in" at bounding box center [1296, 17] width 15 height 15
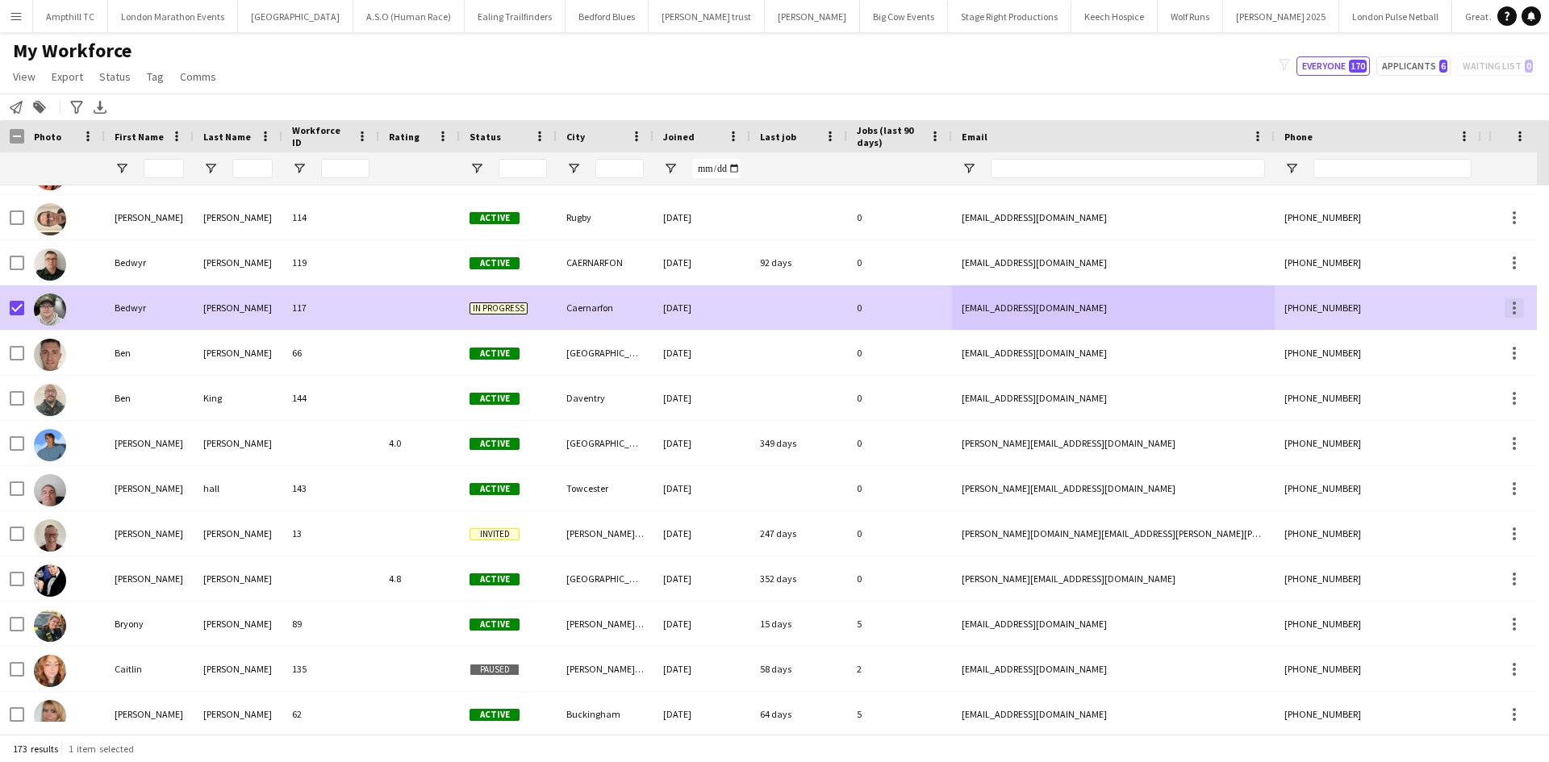
click at [1516, 307] on div at bounding box center [1513, 307] width 19 height 19
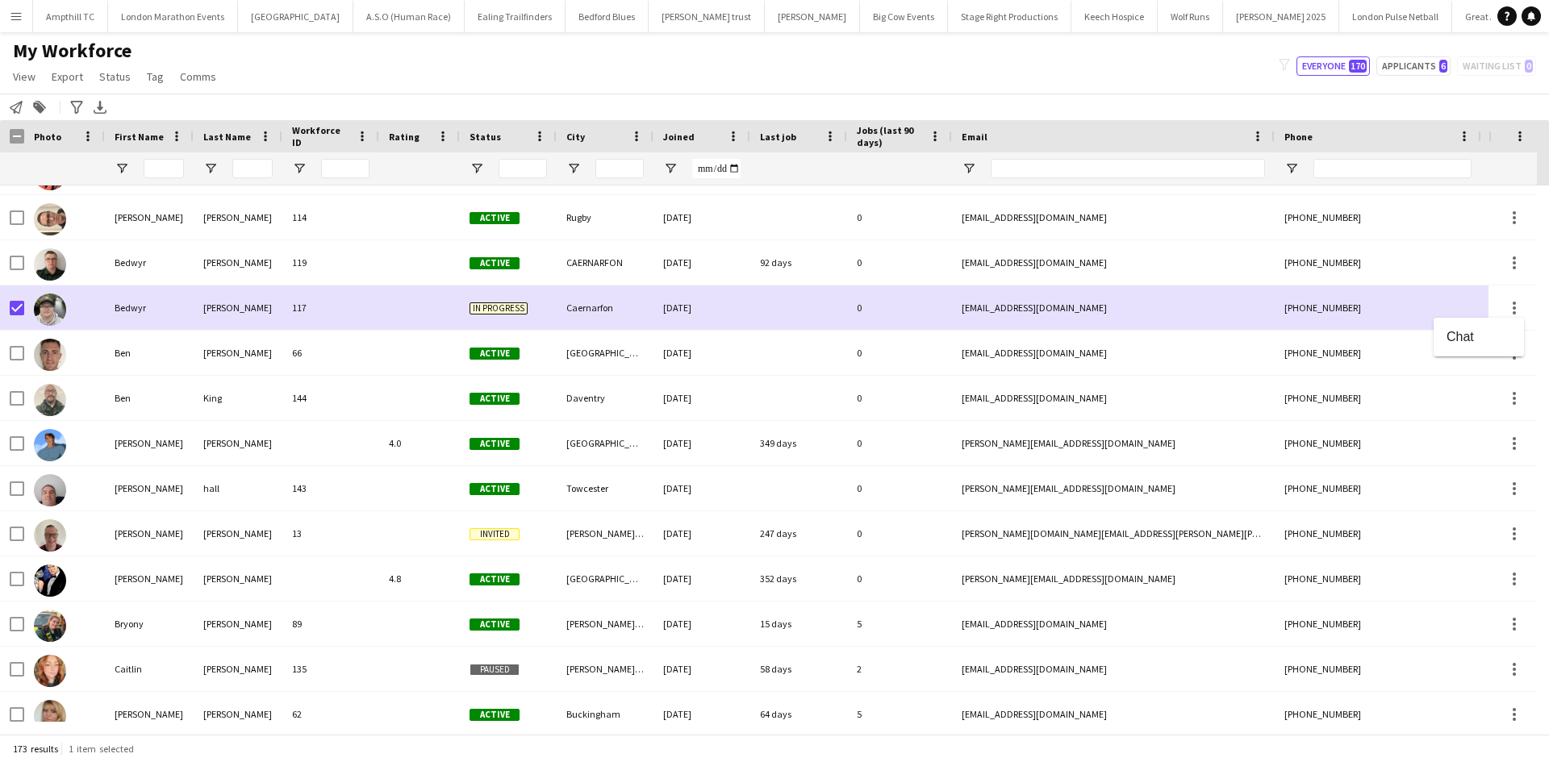
drag, startPoint x: 1417, startPoint y: 300, endPoint x: 1373, endPoint y: 313, distance: 45.4
click at [1416, 300] on div at bounding box center [774, 381] width 1549 height 762
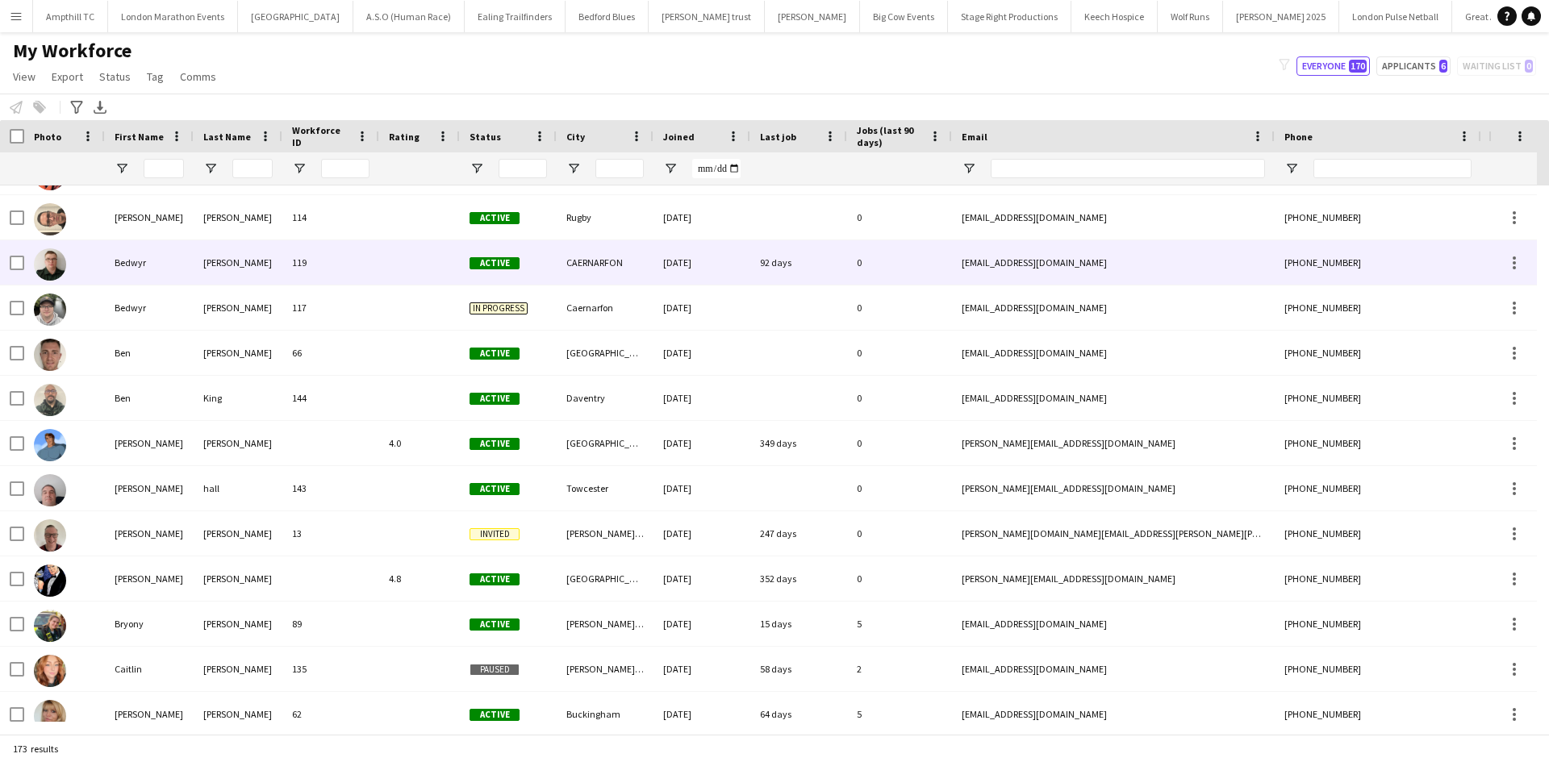
click at [486, 262] on span "Active" at bounding box center [494, 263] width 50 height 12
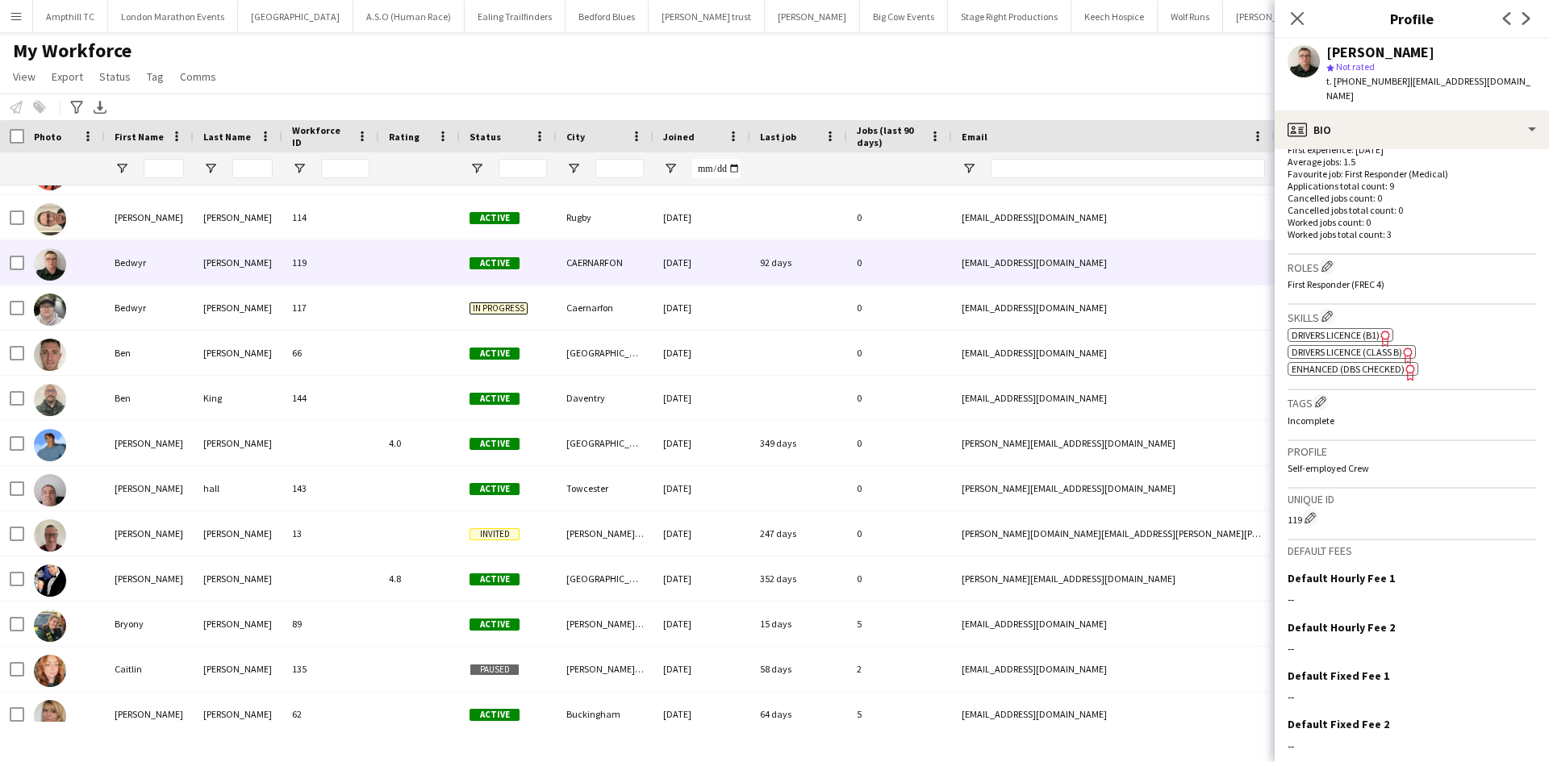
scroll to position [470, 0]
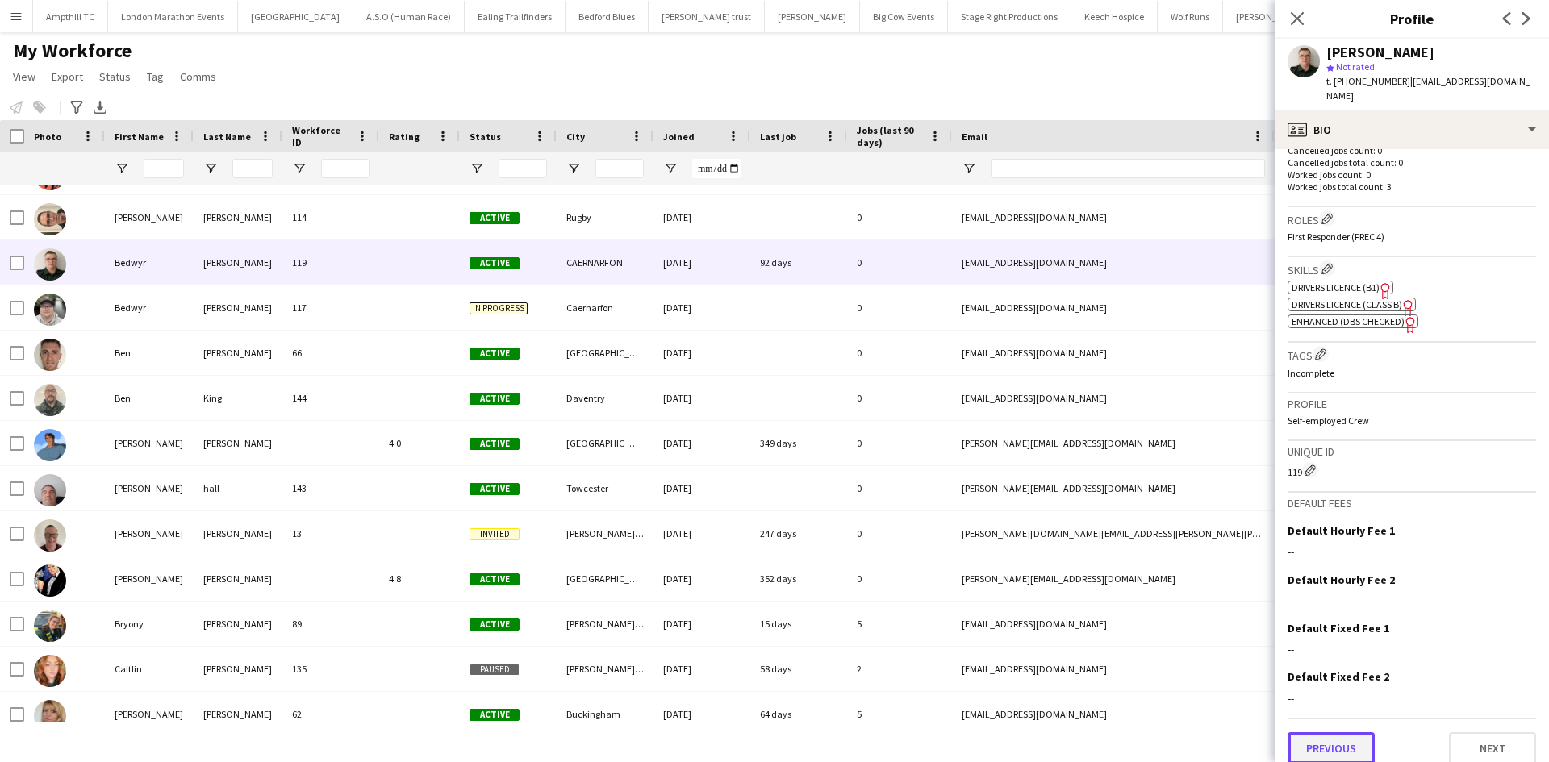
click at [1361, 736] on button "Previous" at bounding box center [1330, 748] width 87 height 32
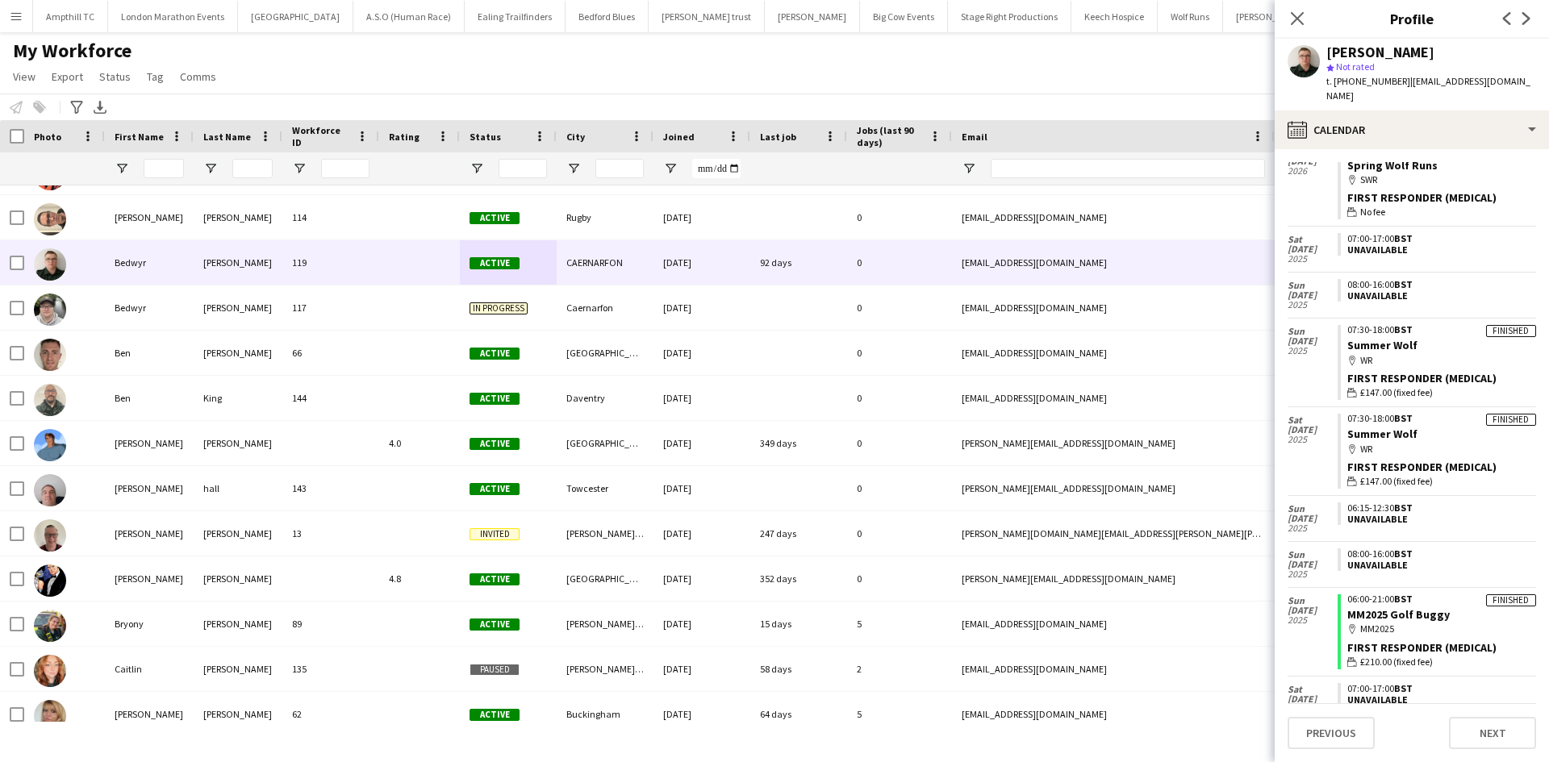
scroll to position [484, 0]
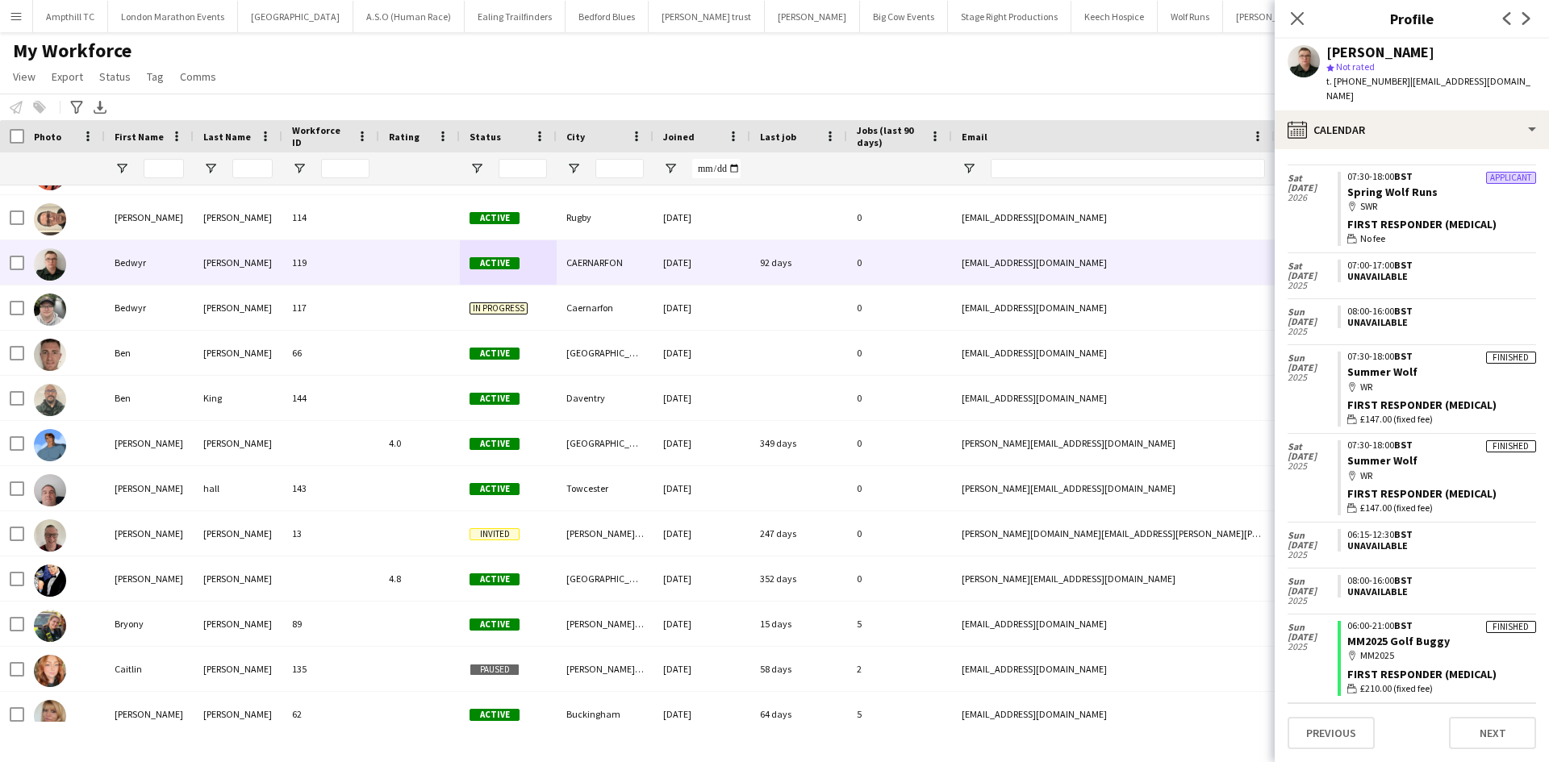
click at [1389, 317] on div "Unavailable" at bounding box center [1438, 322] width 182 height 11
click at [1301, 14] on icon at bounding box center [1296, 17] width 15 height 15
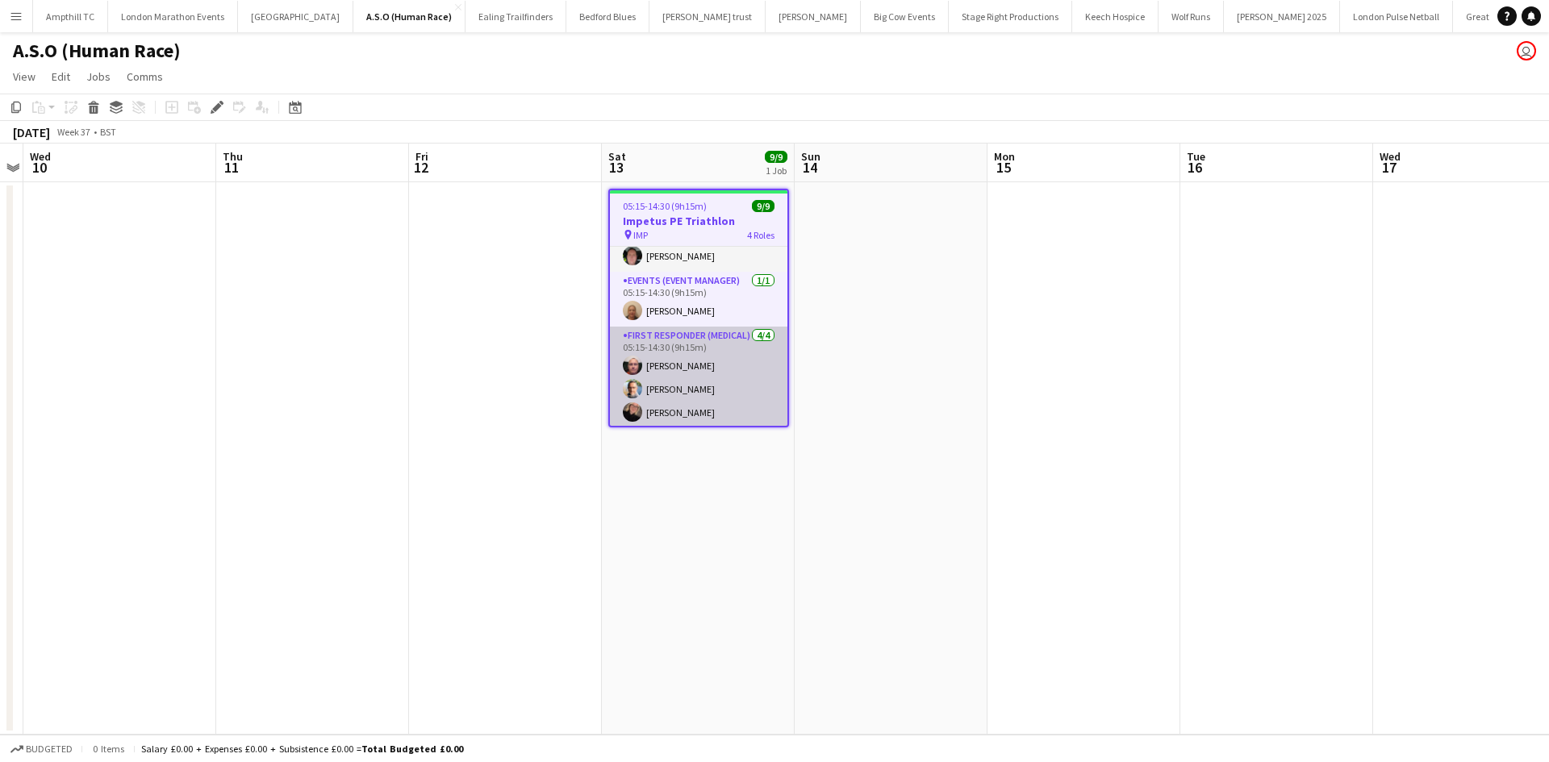
scroll to position [81, 0]
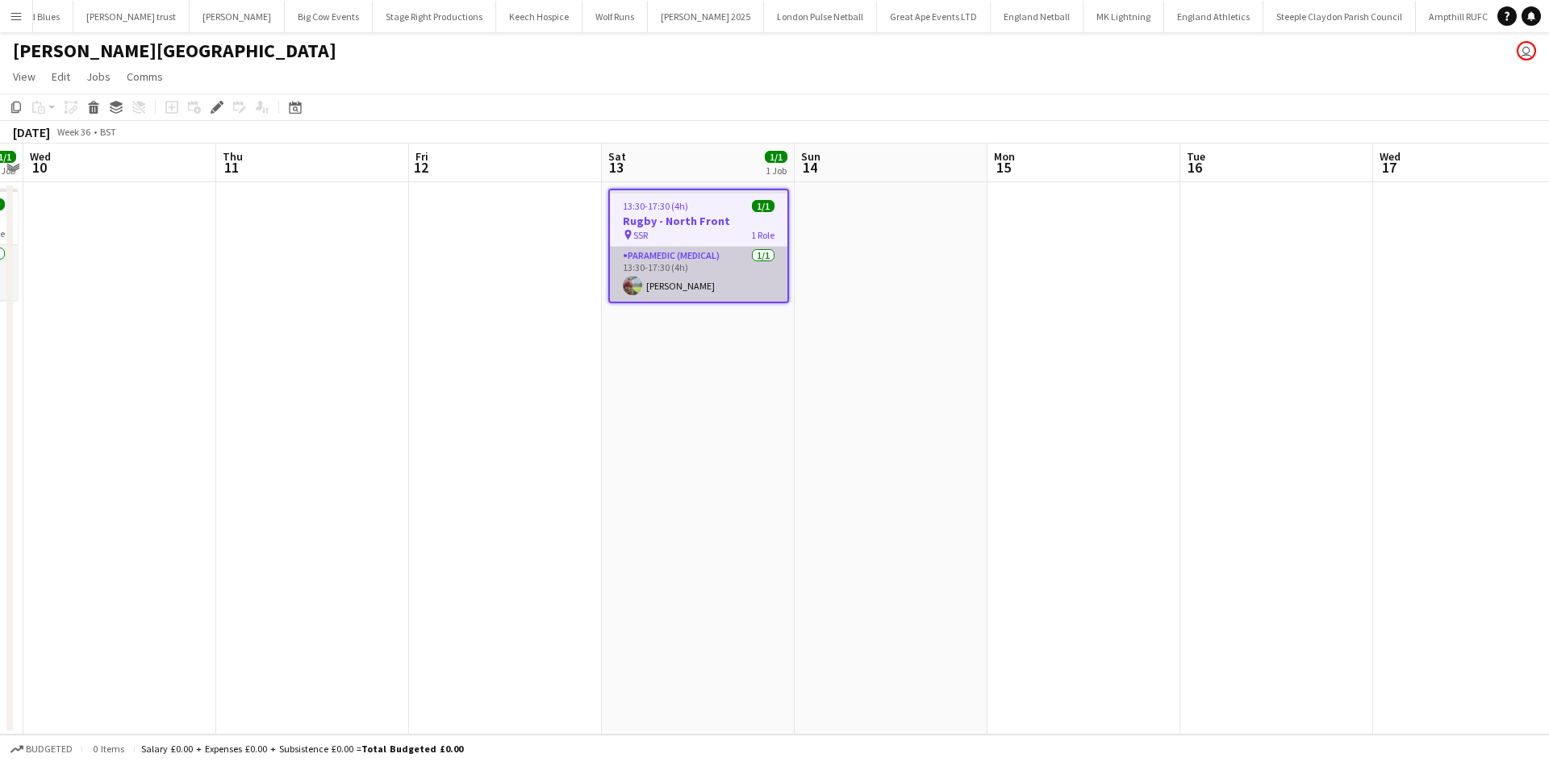
scroll to position [0, 636]
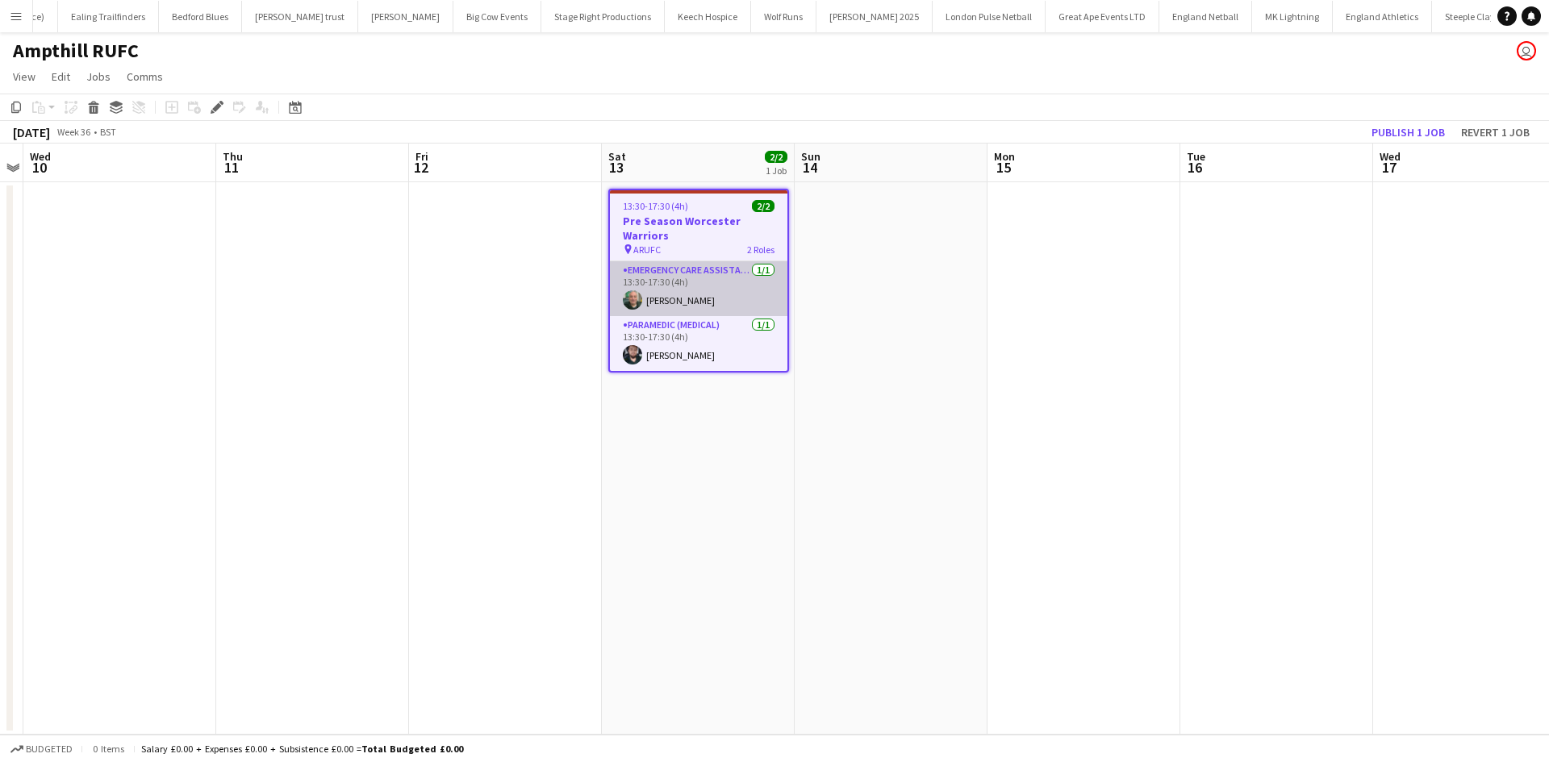
scroll to position [0, 469]
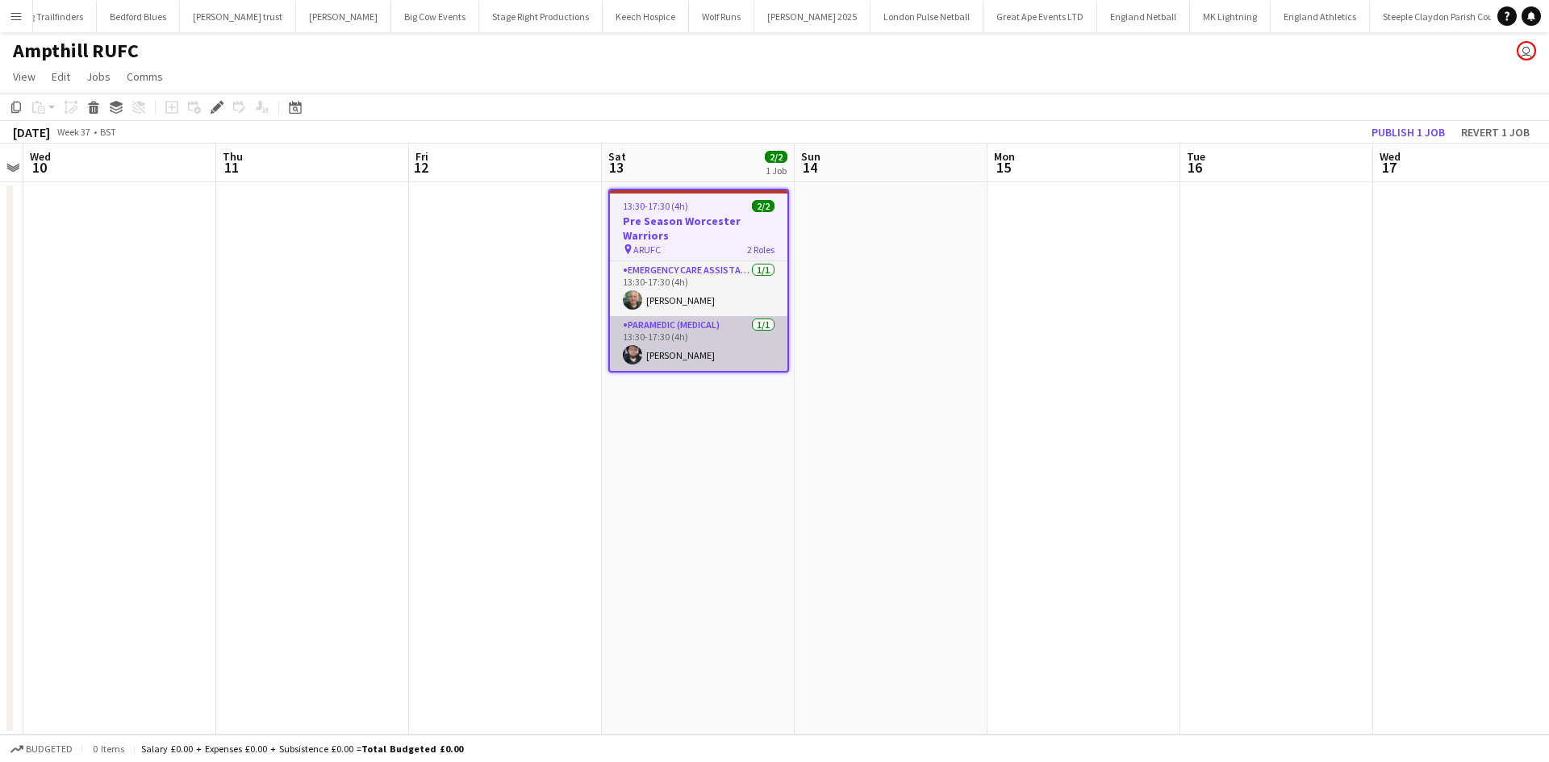
click at [625, 358] on app-user-avatar at bounding box center [632, 354] width 19 height 19
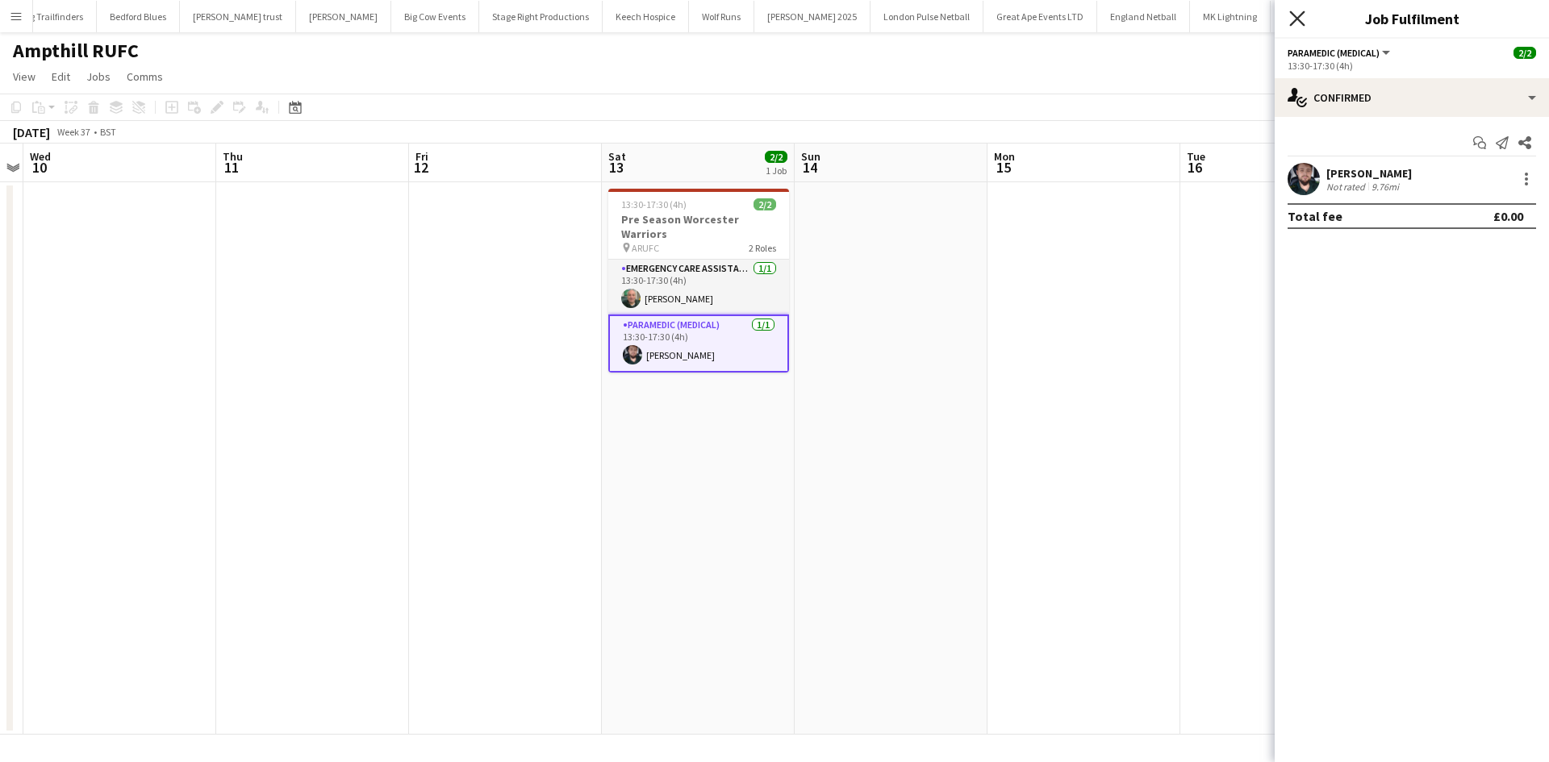
click at [1296, 20] on icon at bounding box center [1296, 17] width 15 height 15
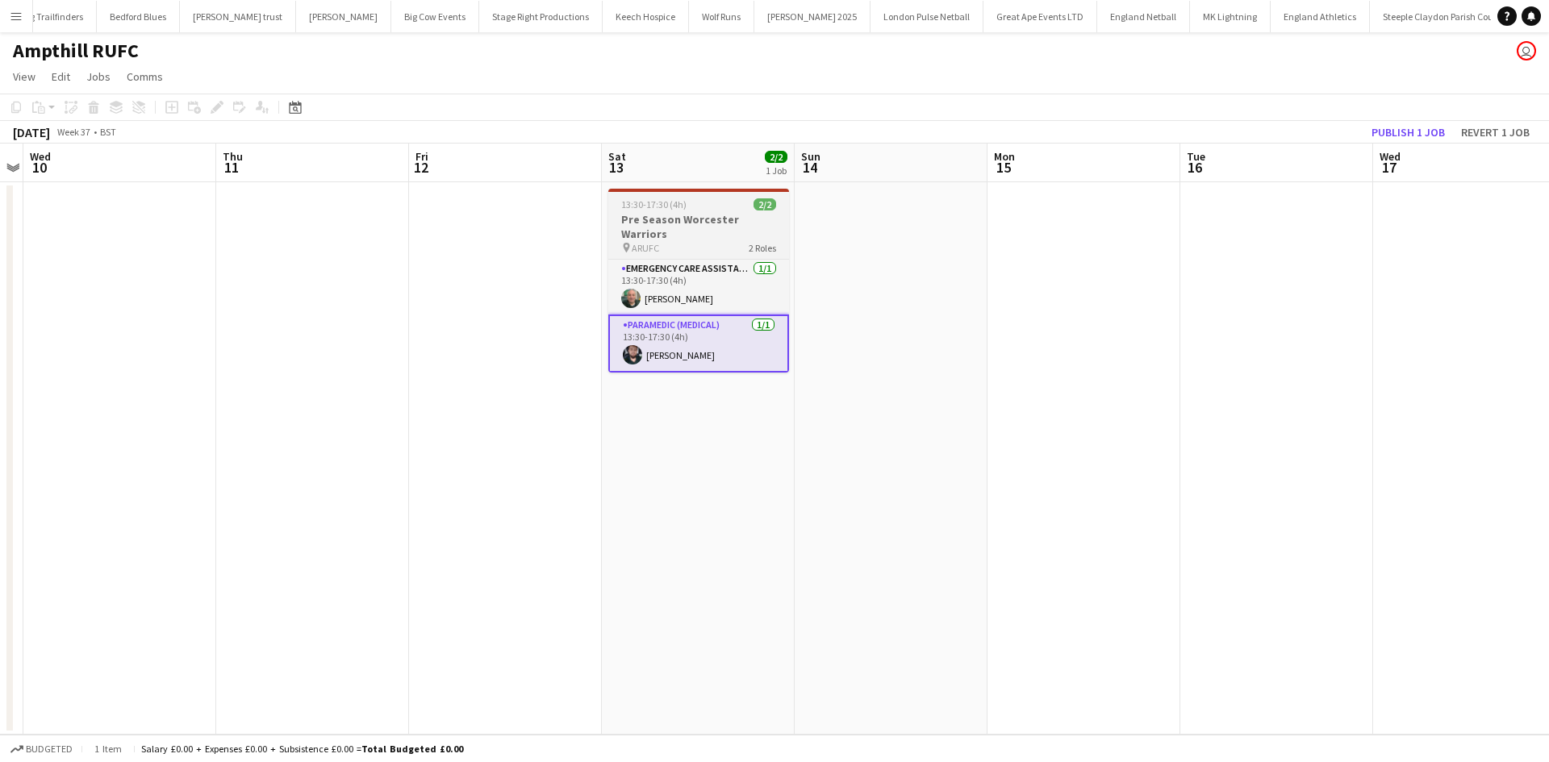
click at [745, 220] on h3 "Pre Season Worcester Warriors" at bounding box center [698, 226] width 181 height 29
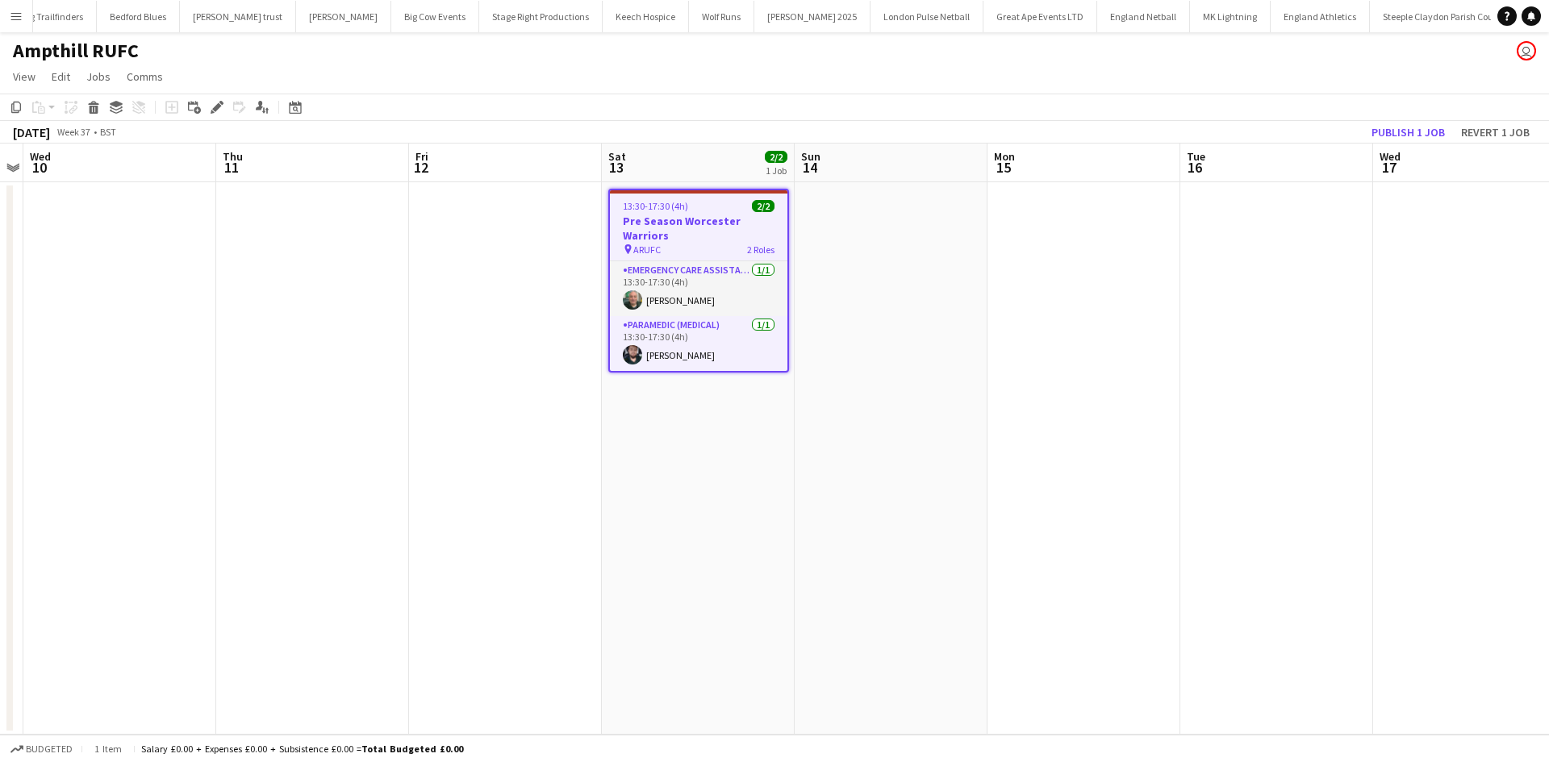
click at [863, 271] on app-date-cell at bounding box center [891, 458] width 193 height 553
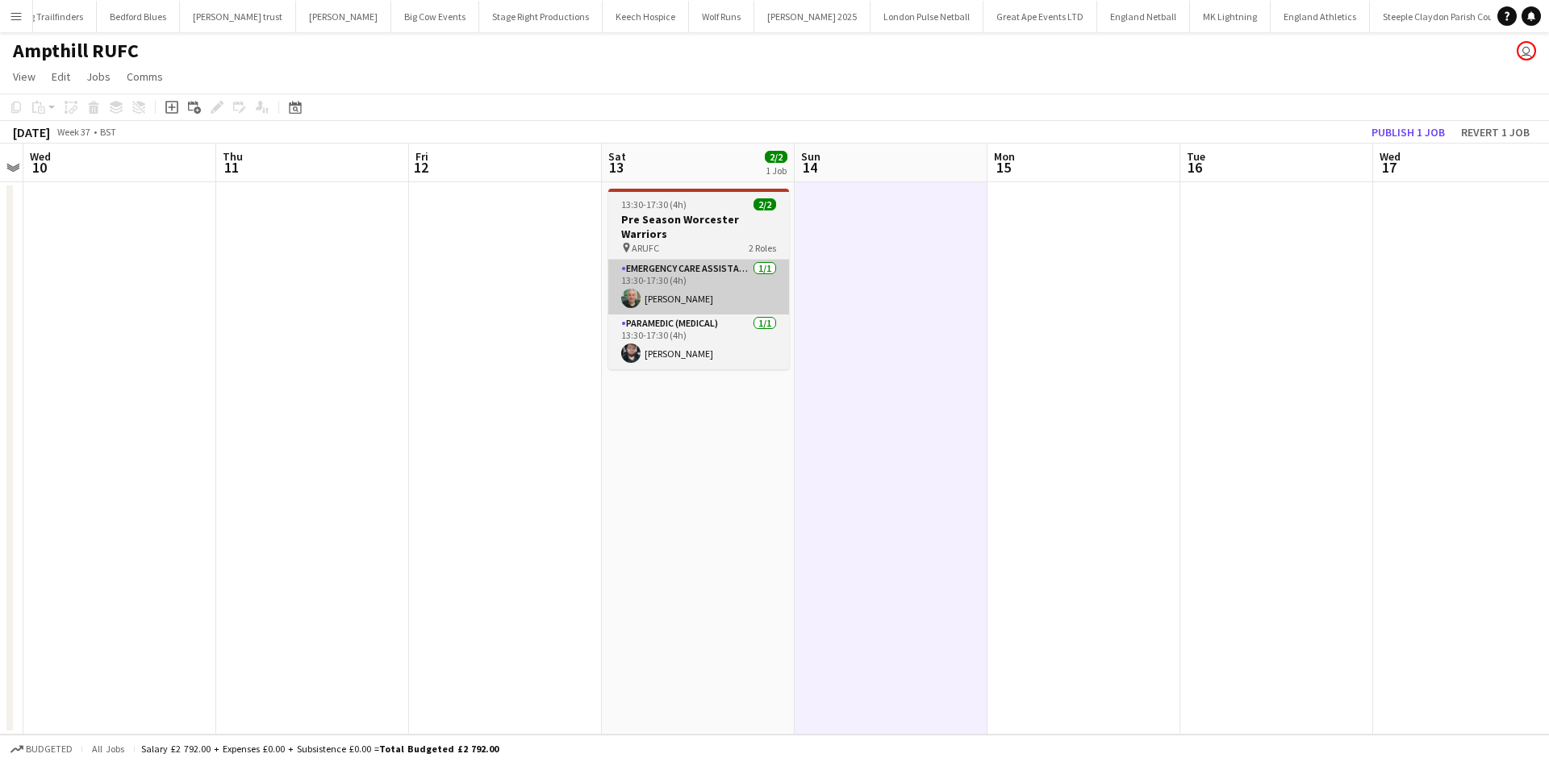
scroll to position [0, 554]
click at [722, 241] on div "pin ARUFC 2 Roles" at bounding box center [699, 247] width 181 height 13
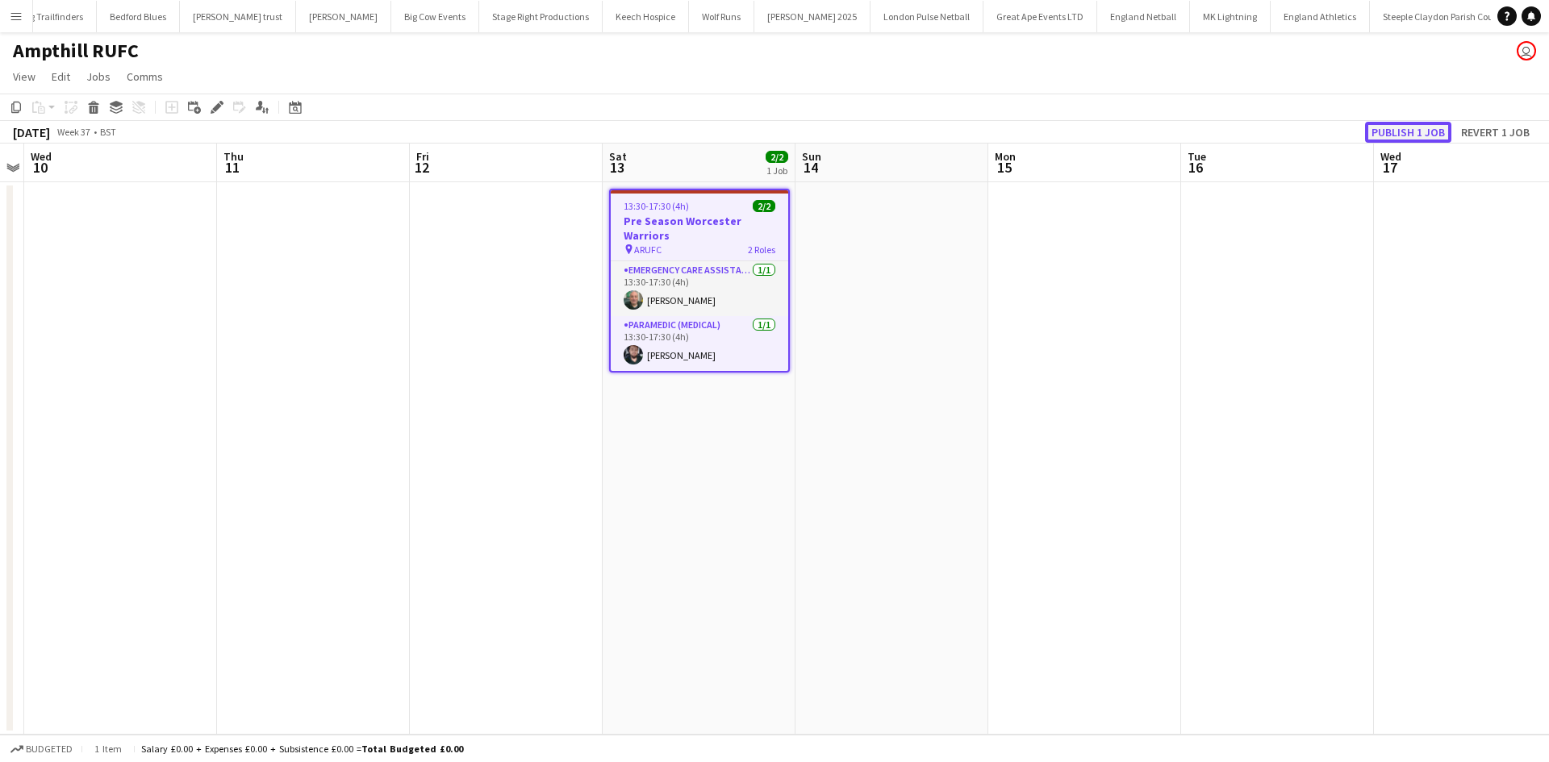
click at [1399, 134] on button "Publish 1 job" at bounding box center [1408, 132] width 86 height 21
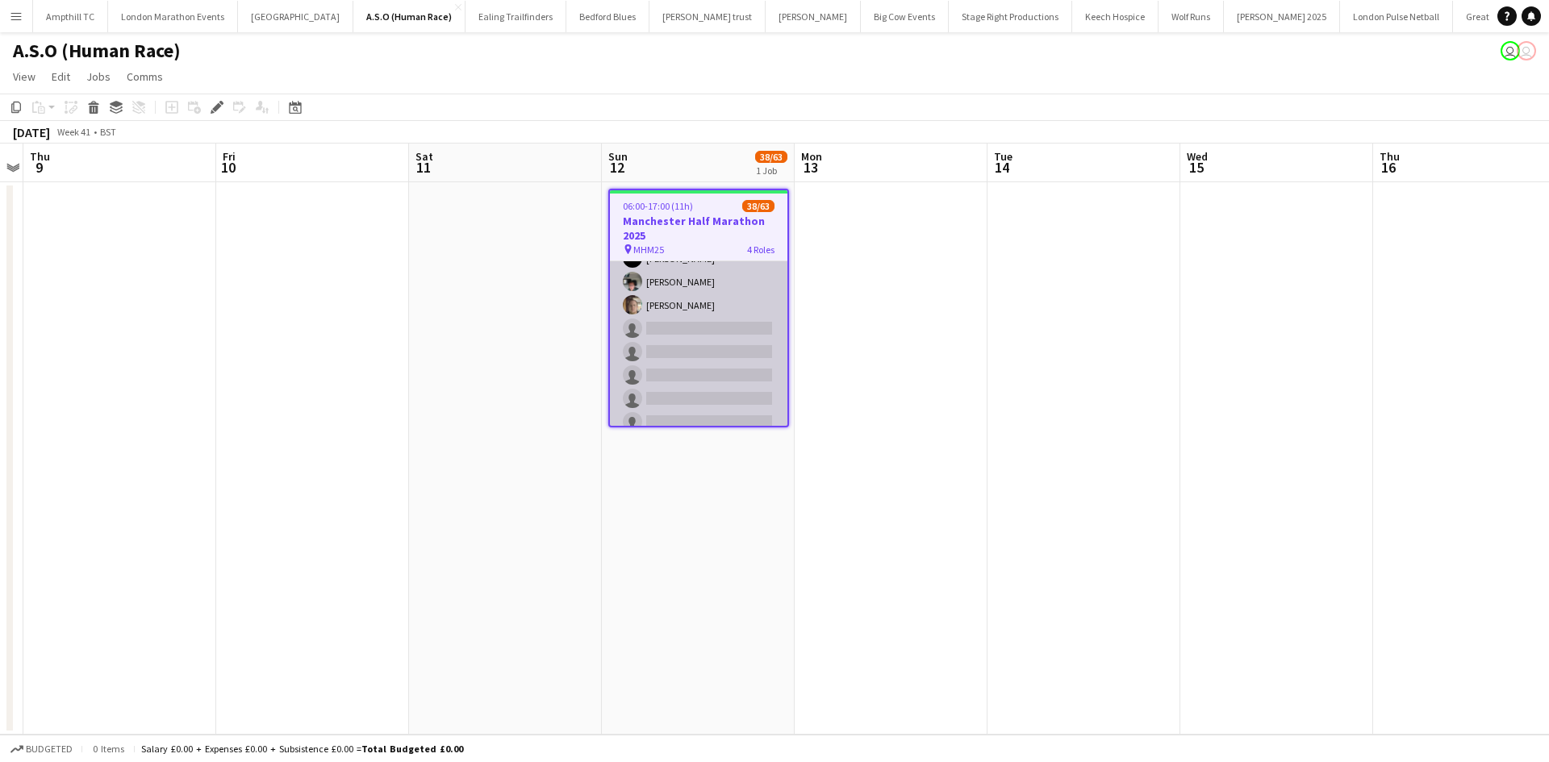
click at [695, 329] on app-card-role "First Responder (Medical) 19/40 06:00-16:00 (10h) [PERSON_NAME] [PERSON_NAME] […" at bounding box center [698, 328] width 177 height 967
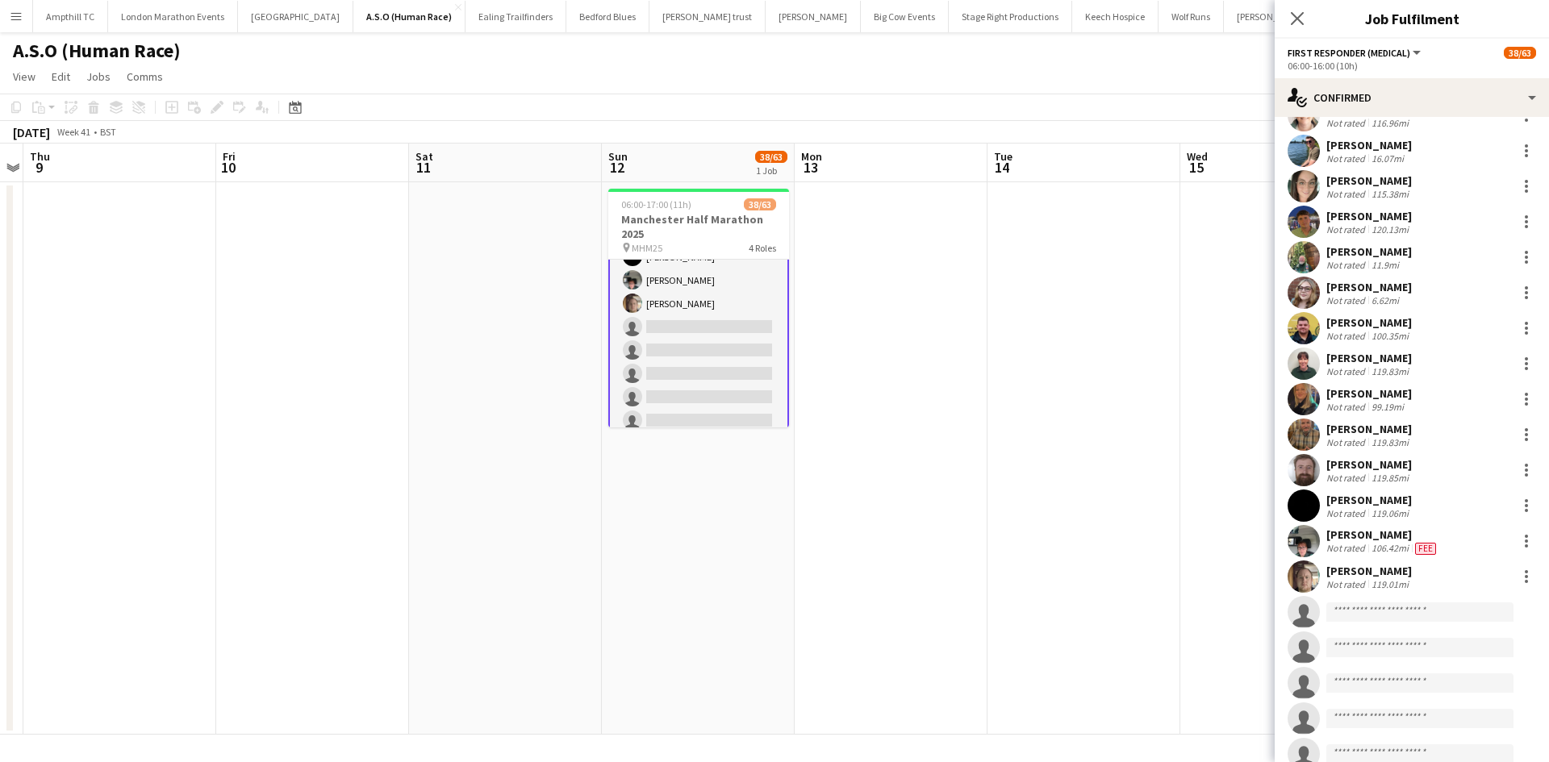
scroll to position [242, 0]
click at [1366, 615] on input at bounding box center [1419, 611] width 187 height 19
type input "****"
click at [1407, 651] on span "Busy with another job." at bounding box center [1419, 648] width 161 height 15
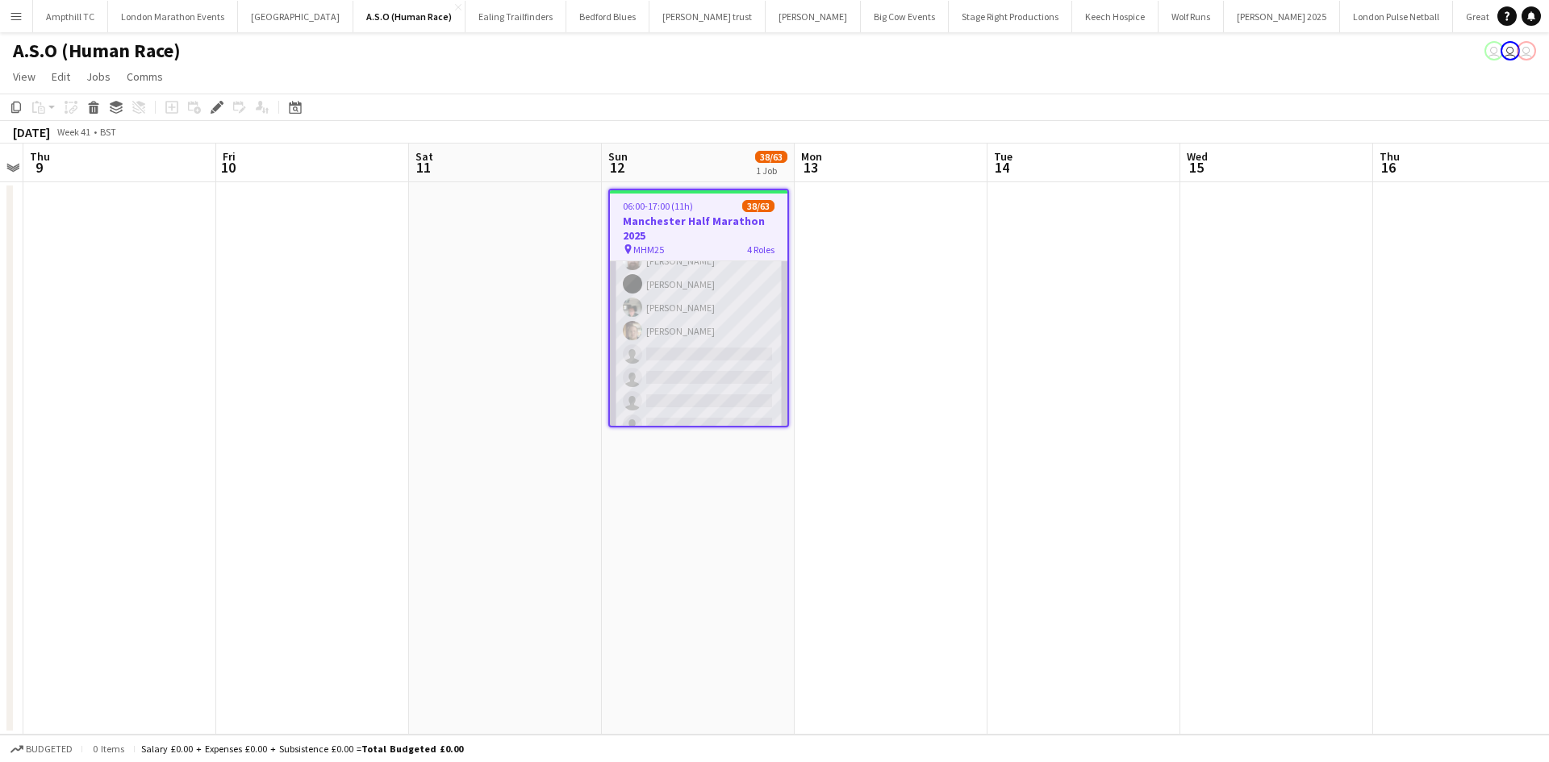
scroll to position [807, 0]
click at [716, 322] on app-card-role "First Responder (Medical) 19/40 06:00-16:00 (10h) [PERSON_NAME] [PERSON_NAME] […" at bounding box center [698, 328] width 177 height 967
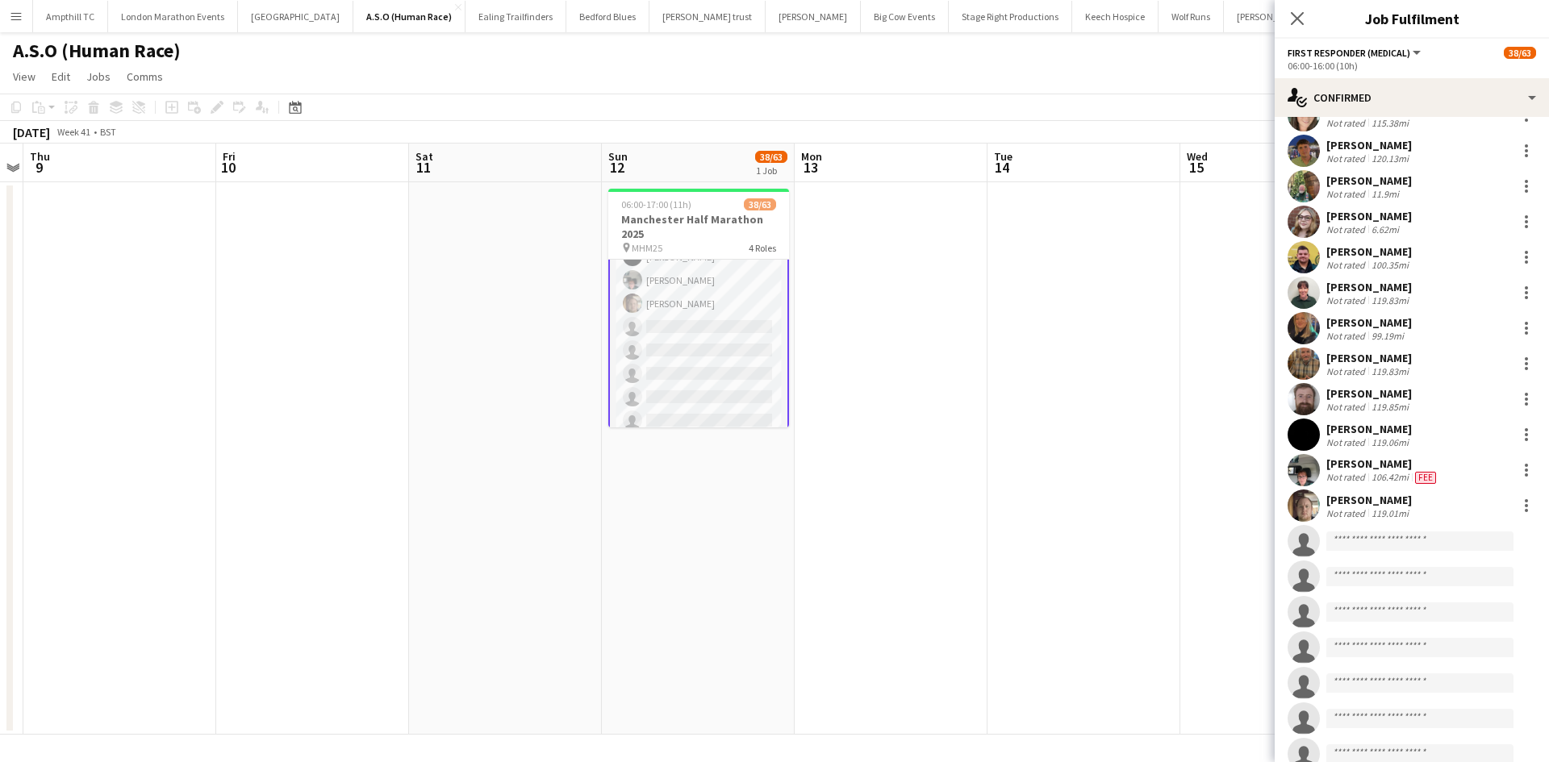
scroll to position [323, 0]
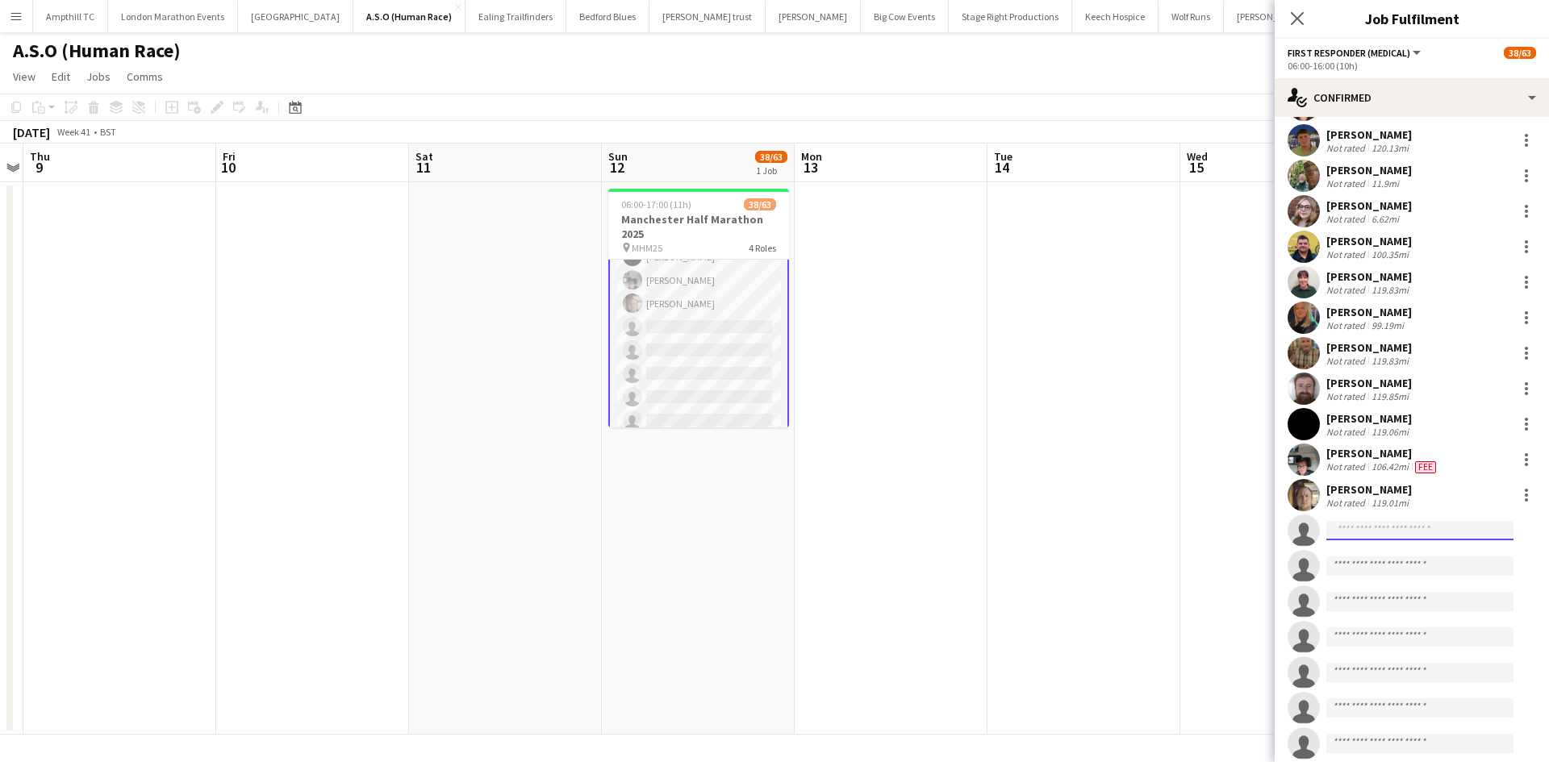
click at [1416, 535] on input at bounding box center [1419, 530] width 187 height 19
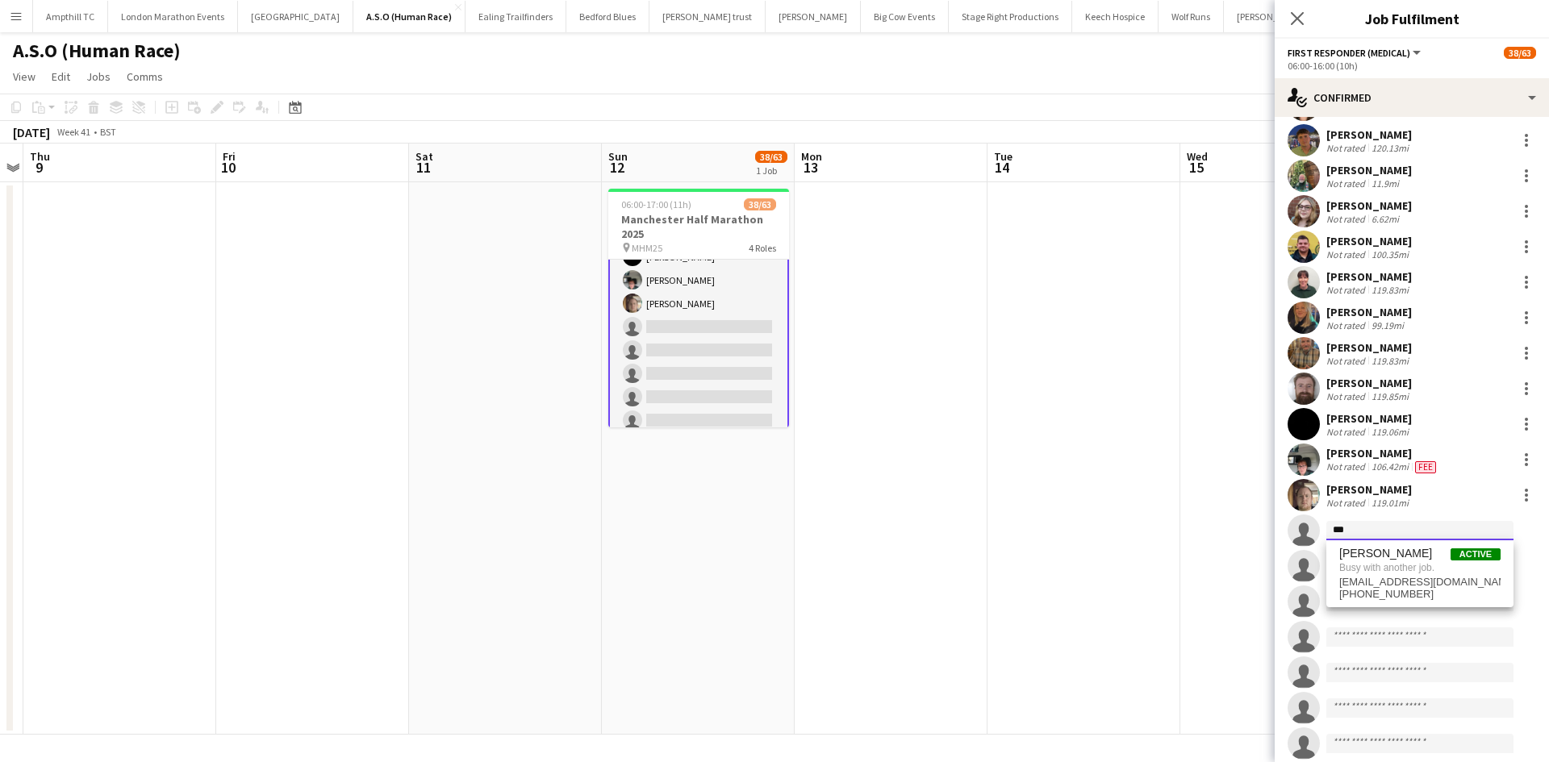
type input "***"
click at [1291, 20] on icon "Close pop-in" at bounding box center [1296, 17] width 15 height 15
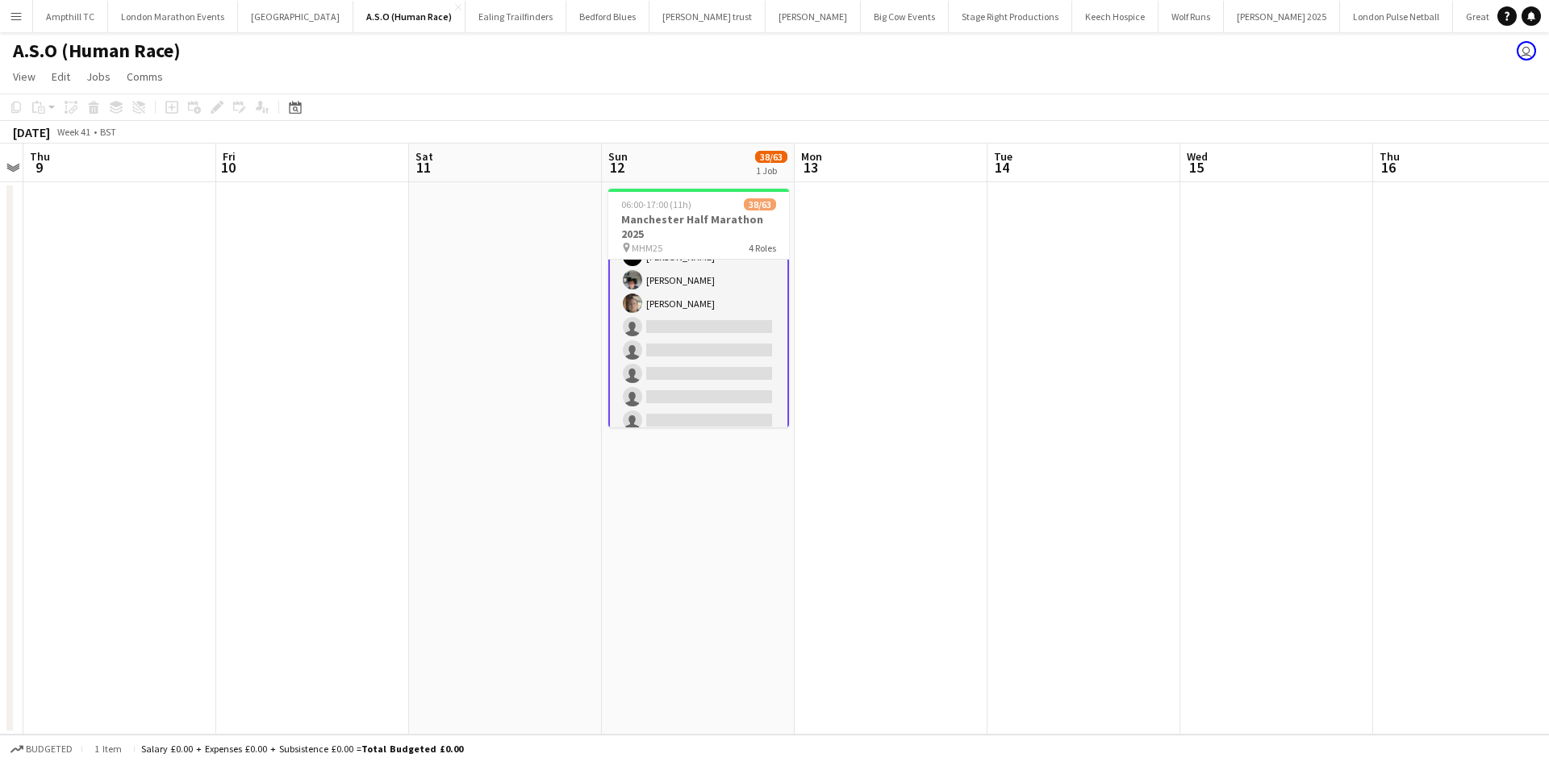
click at [22, 18] on app-icon "Menu" at bounding box center [16, 16] width 13 height 13
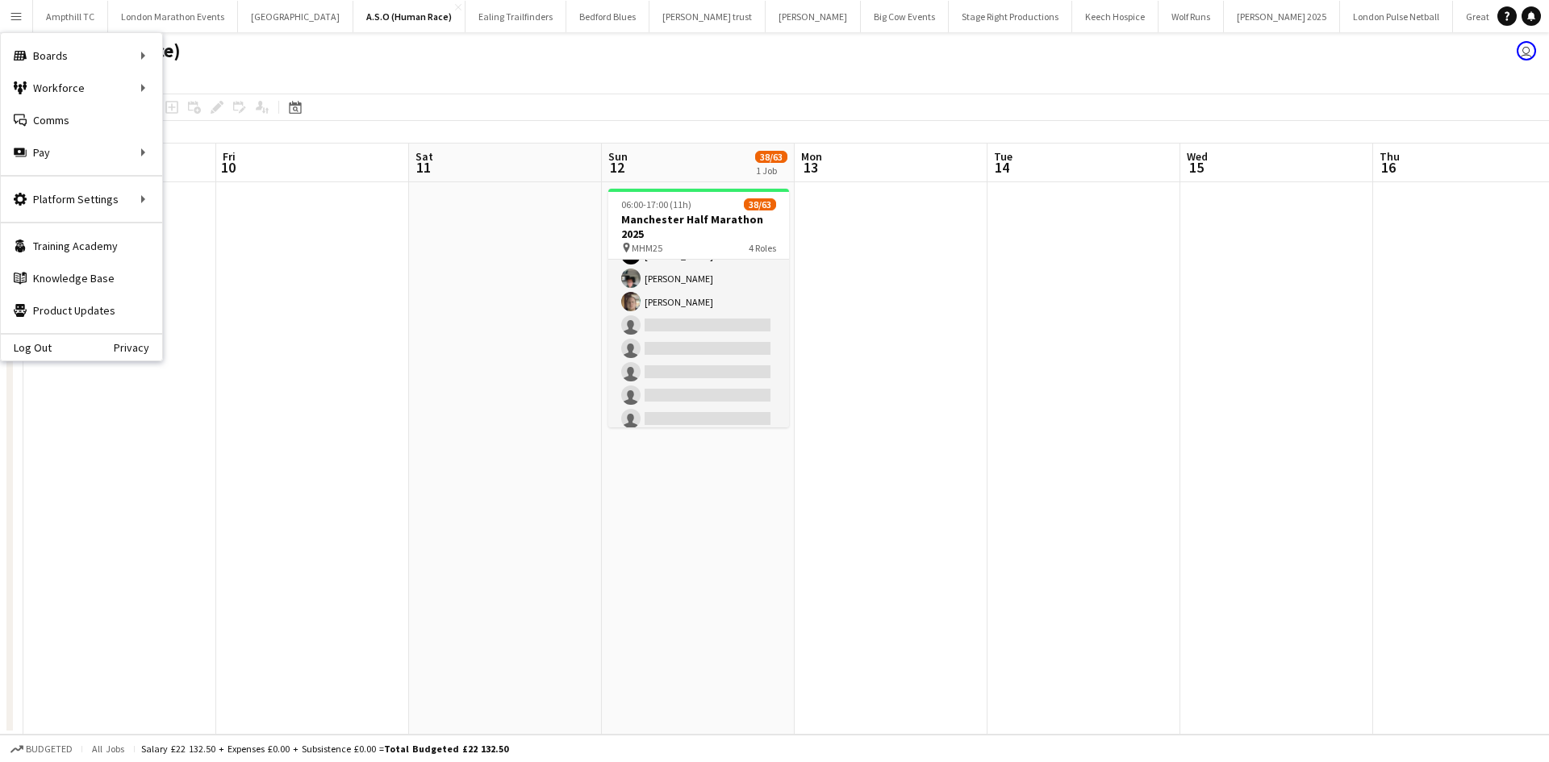
scroll to position [807, 0]
click at [201, 86] on link "All jobs" at bounding box center [243, 88] width 161 height 32
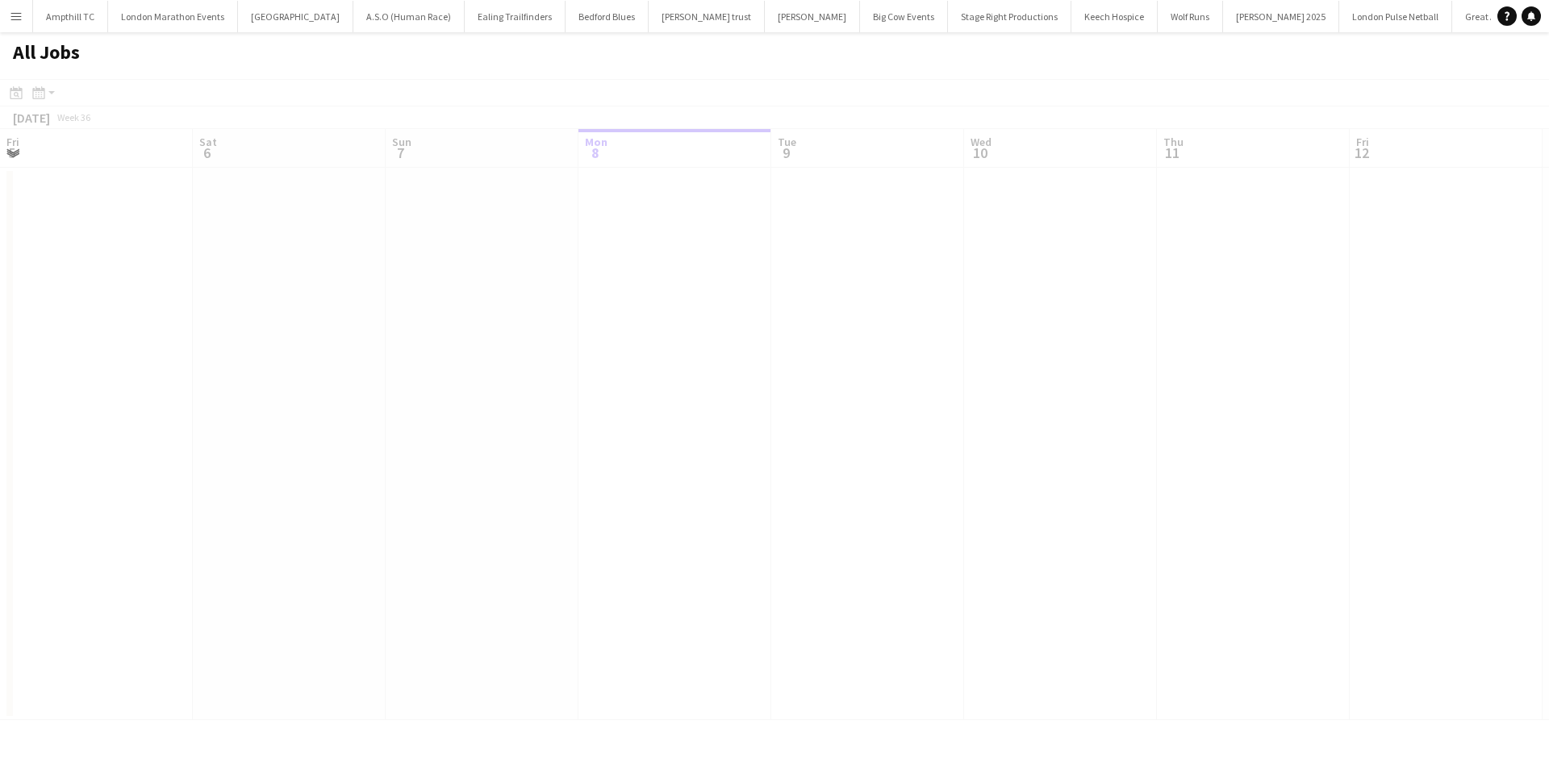
scroll to position [0, 386]
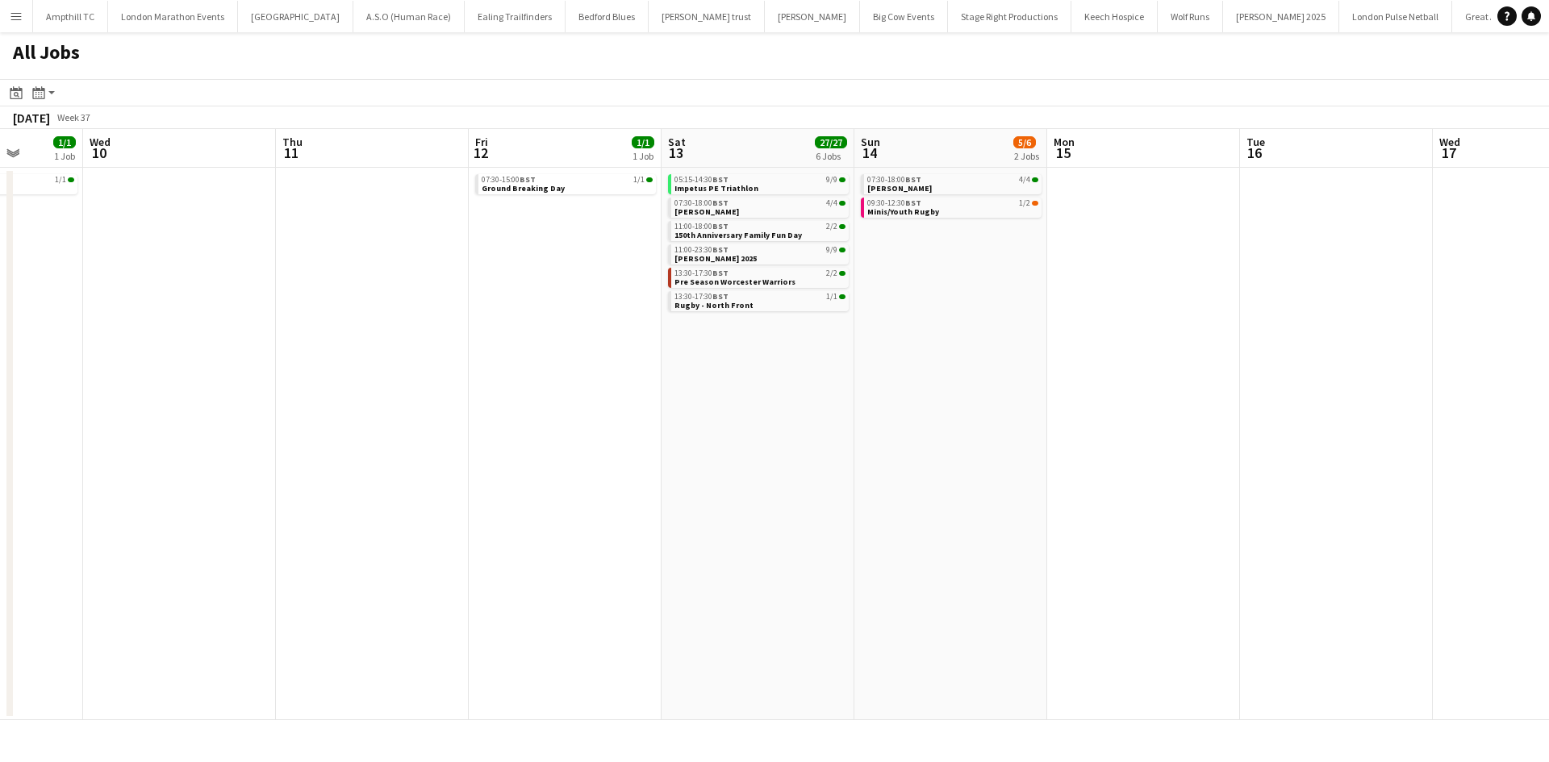
drag, startPoint x: 965, startPoint y: 418, endPoint x: 749, endPoint y: 469, distance: 221.3
click at [749, 469] on app-calendar-viewport "Sun 7 14/14 7 Jobs Mon 8 Tue 9 1/1 1 Job Wed 10 Thu 11 Fri 12 1/1 1 Job Sat 13 …" at bounding box center [774, 424] width 1549 height 591
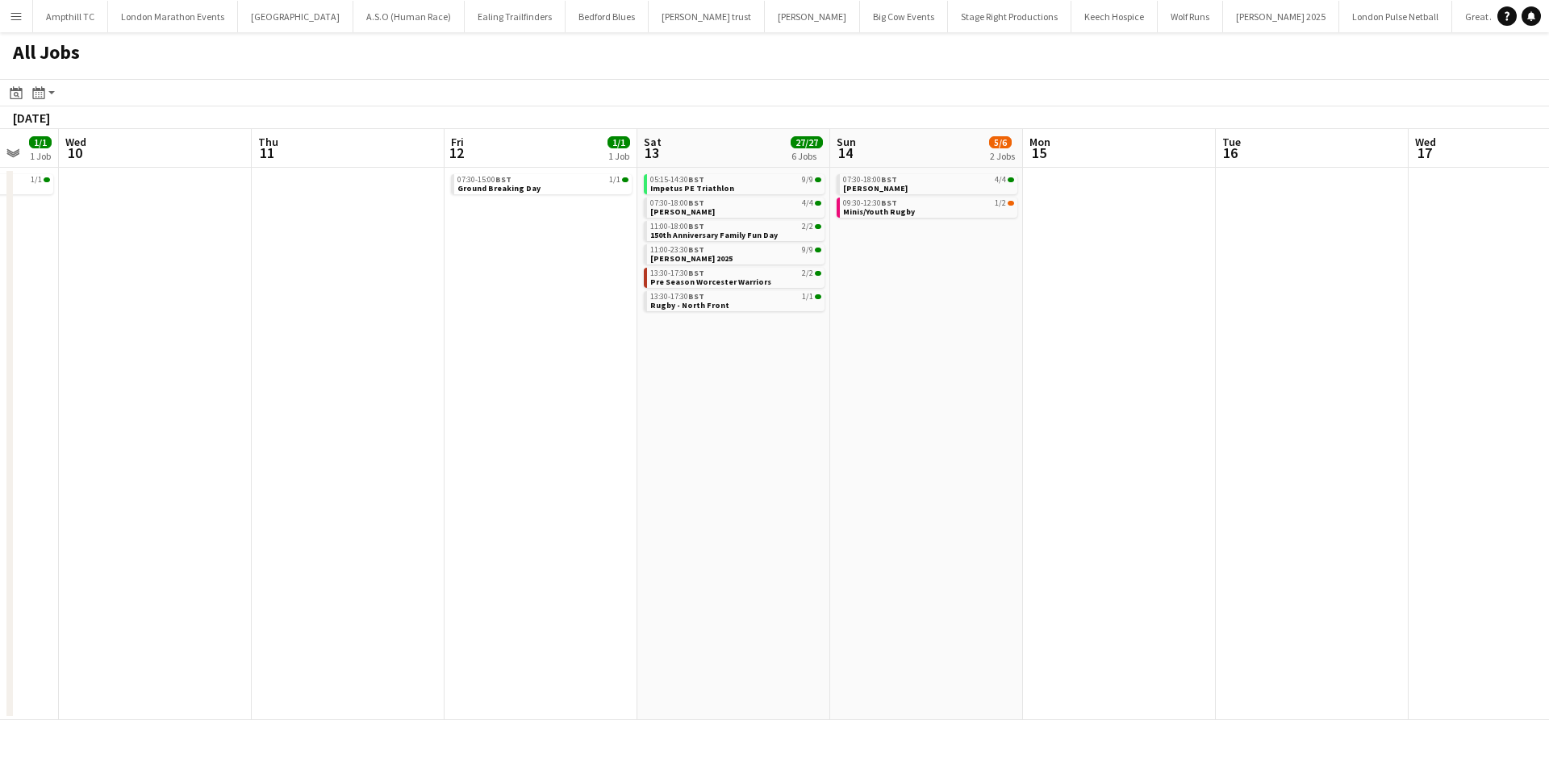
drag, startPoint x: 659, startPoint y: 361, endPoint x: 870, endPoint y: 348, distance: 211.7
click at [870, 348] on app-calendar-viewport "Sun 7 14/14 7 Jobs Mon 8 Tue 9 1/1 1 Job Wed 10 Thu 11 Fri 12 1/1 1 Job Sat 13 …" at bounding box center [774, 424] width 1549 height 591
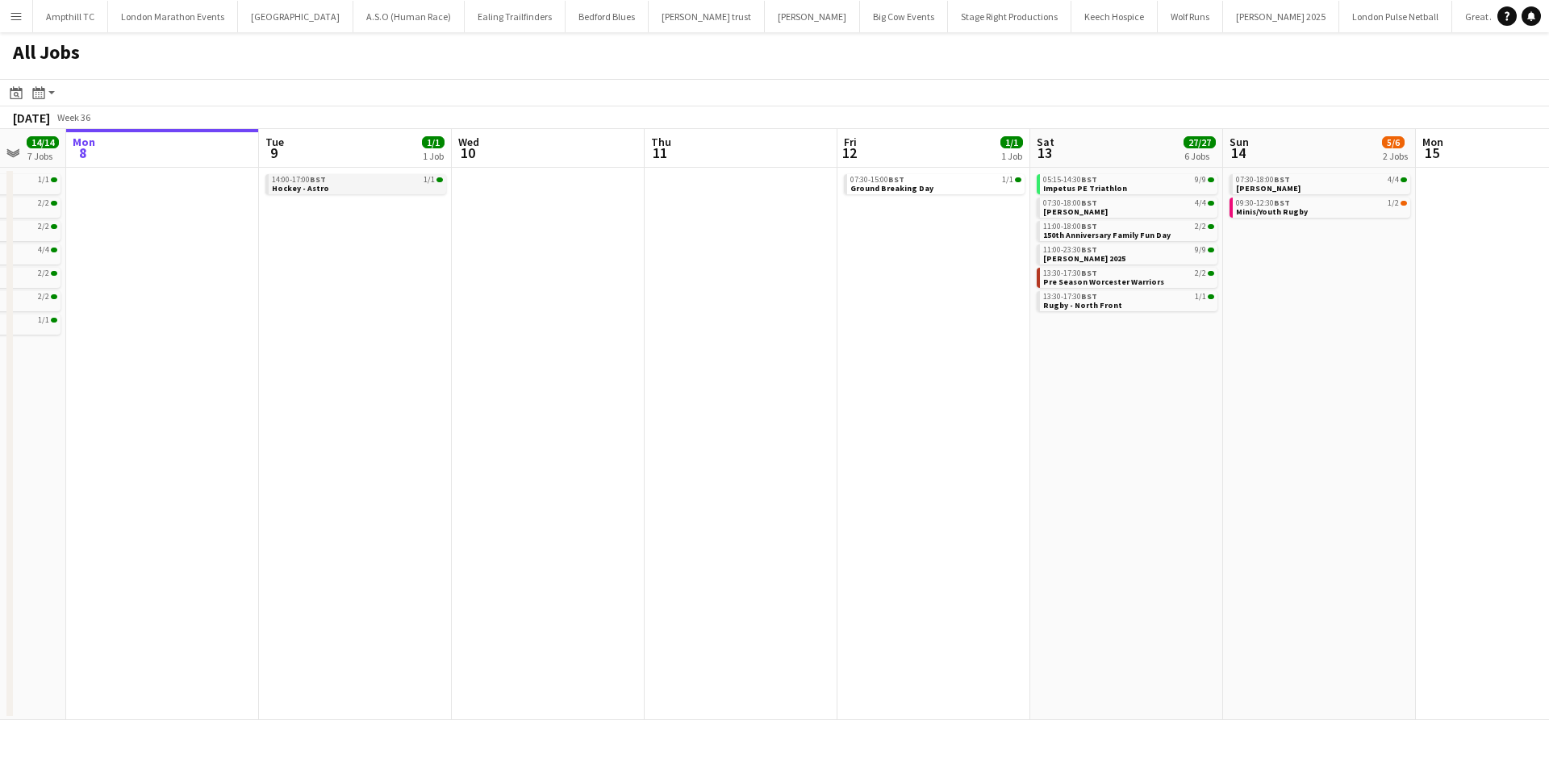
click at [367, 179] on div "14:00-17:00 BST 1/1" at bounding box center [357, 180] width 171 height 8
click at [1074, 177] on span "05:15-14:30 BST" at bounding box center [1070, 180] width 54 height 8
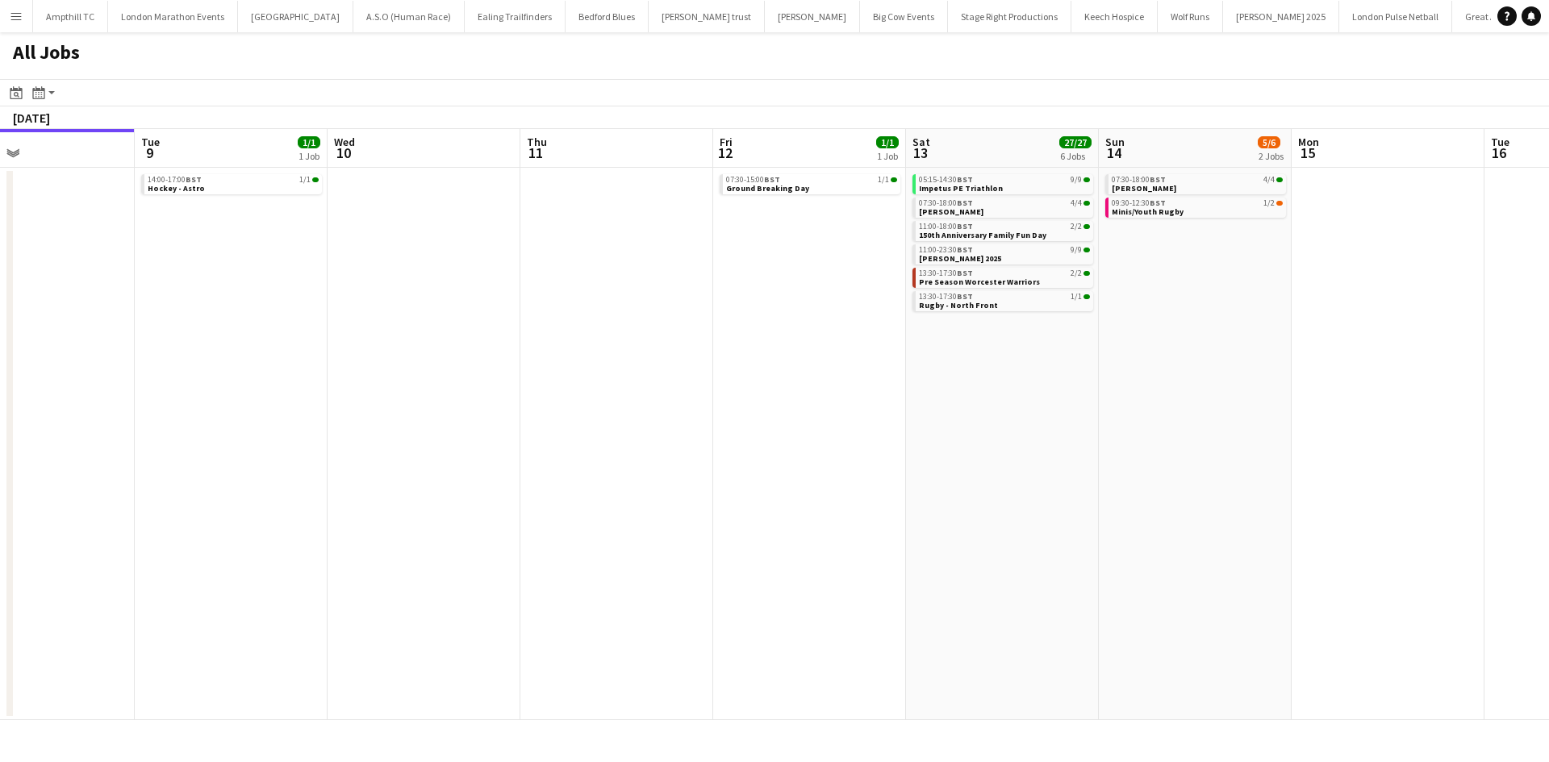
scroll to position [0, 718]
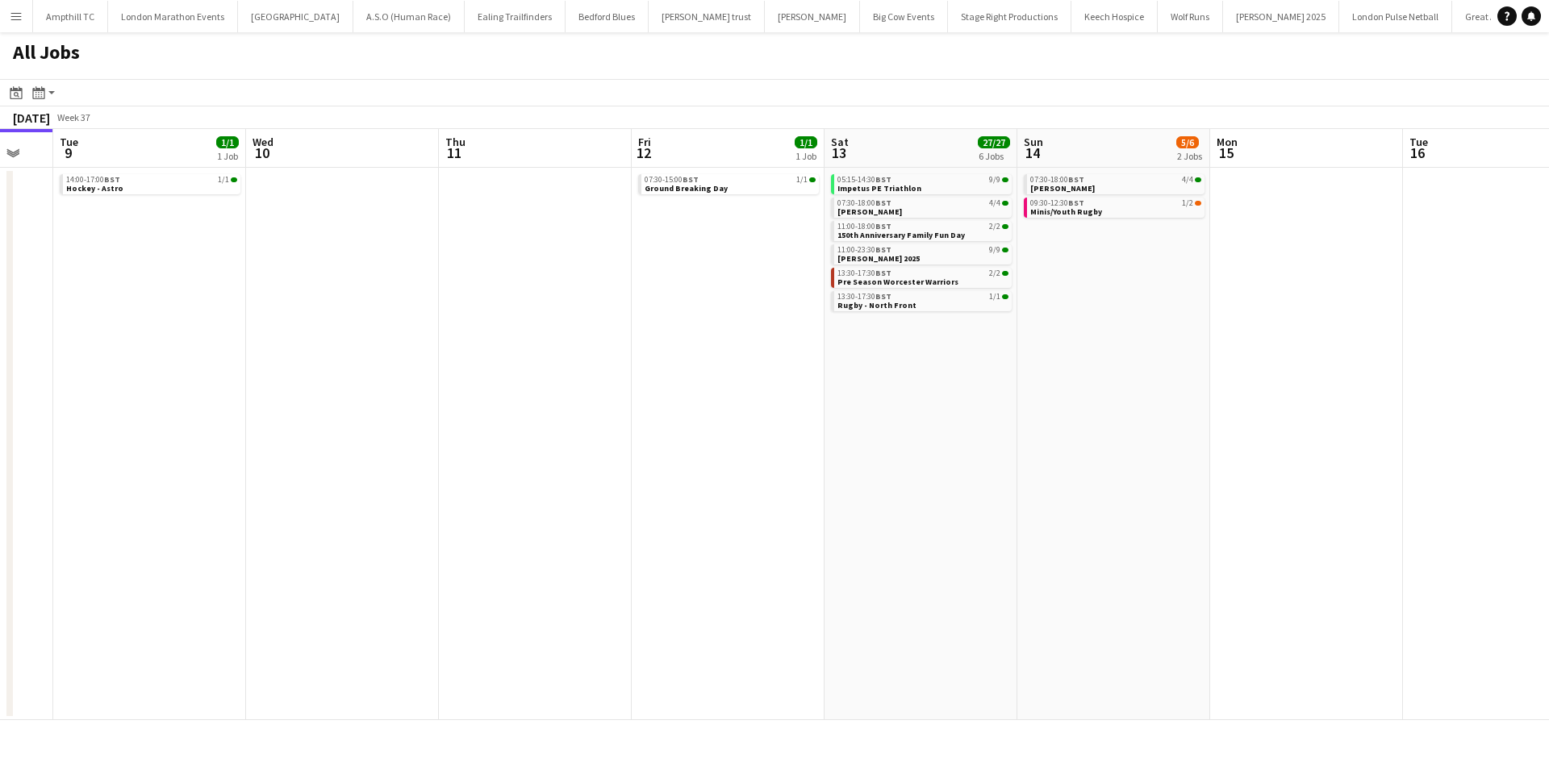
drag, startPoint x: 1281, startPoint y: 393, endPoint x: 1075, endPoint y: 415, distance: 206.9
click at [1075, 415] on app-calendar-viewport "Fri 5 5/5 3 Jobs Sat 6 12/12 5 Jobs Sun 7 14/14 7 Jobs Mon 8 Tue 9 1/1 1 Job We…" at bounding box center [774, 424] width 1549 height 591
click at [925, 258] on link "11:00-23:30 BST 9/9 MK Pride 2025" at bounding box center [922, 253] width 171 height 19
click at [934, 225] on div "11:00-18:00 BST 2/2" at bounding box center [922, 227] width 171 height 8
click at [942, 204] on div "07:30-18:00 BST 4/4" at bounding box center [922, 203] width 171 height 8
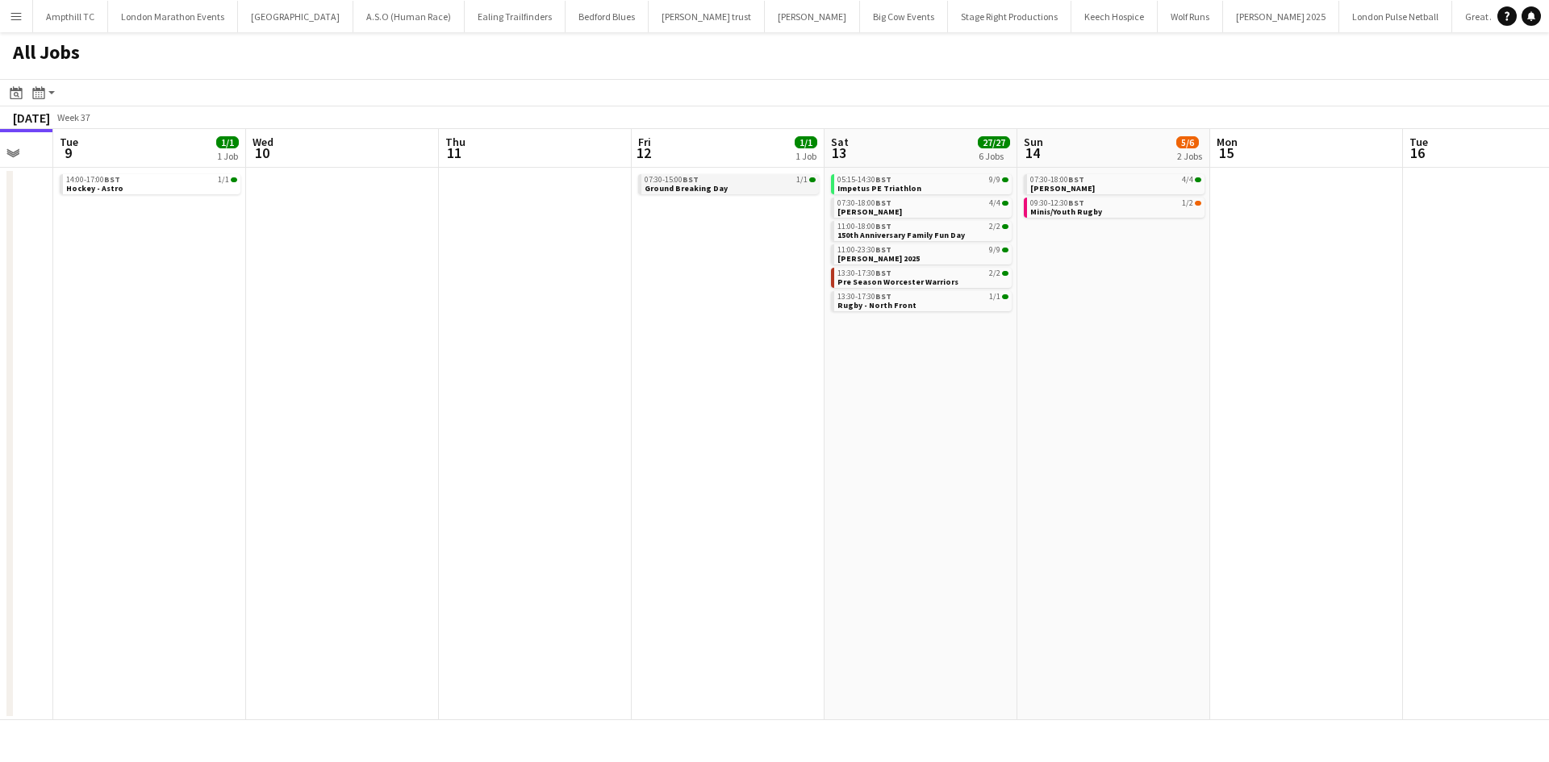
click at [704, 186] on span "Ground Breaking Day" at bounding box center [686, 188] width 83 height 10
click at [734, 179] on div "07:30-15:00 BST 1/1" at bounding box center [730, 180] width 171 height 8
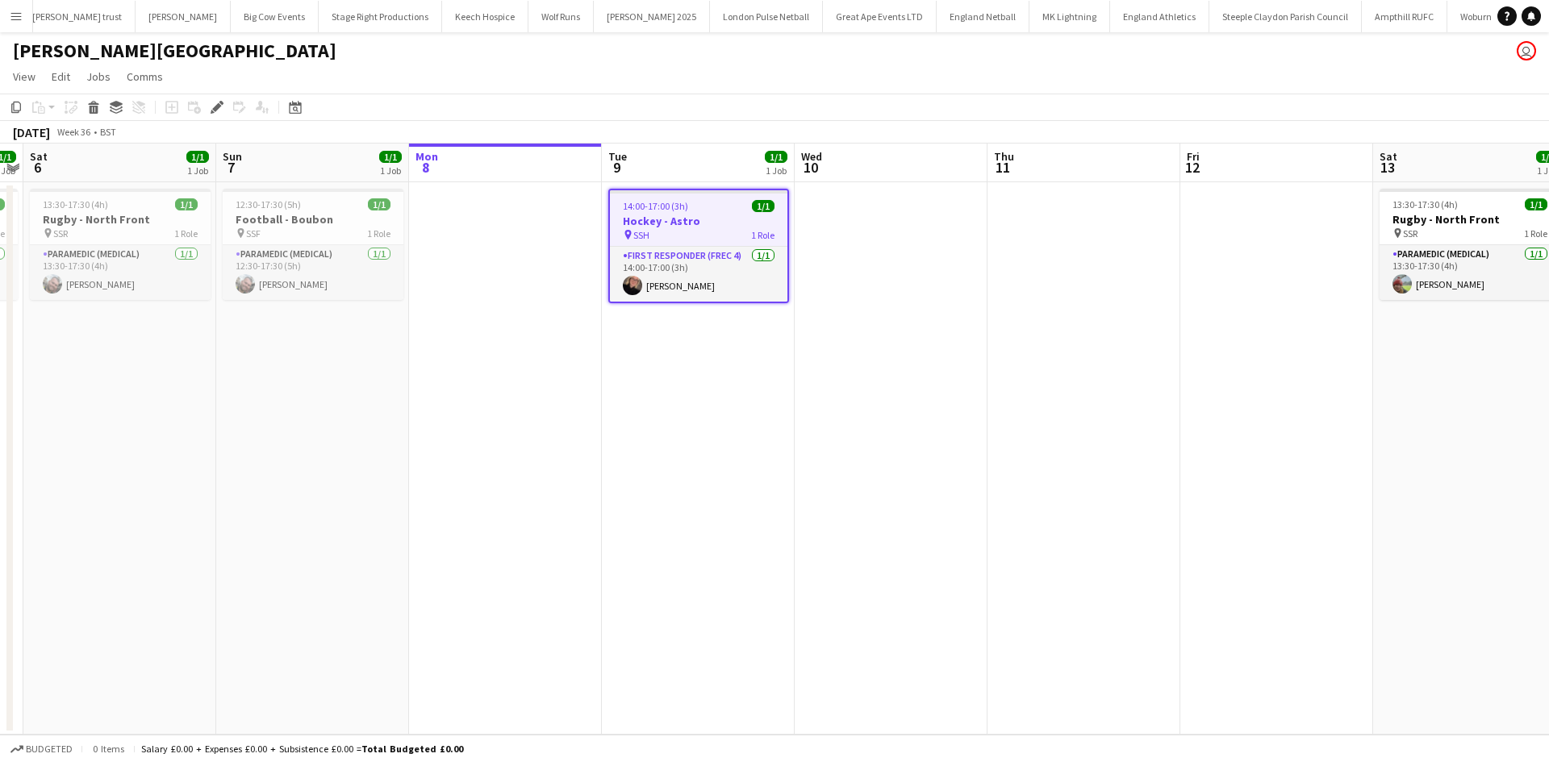
scroll to position [0, 636]
click at [214, 101] on icon "Edit" at bounding box center [217, 107] width 13 height 13
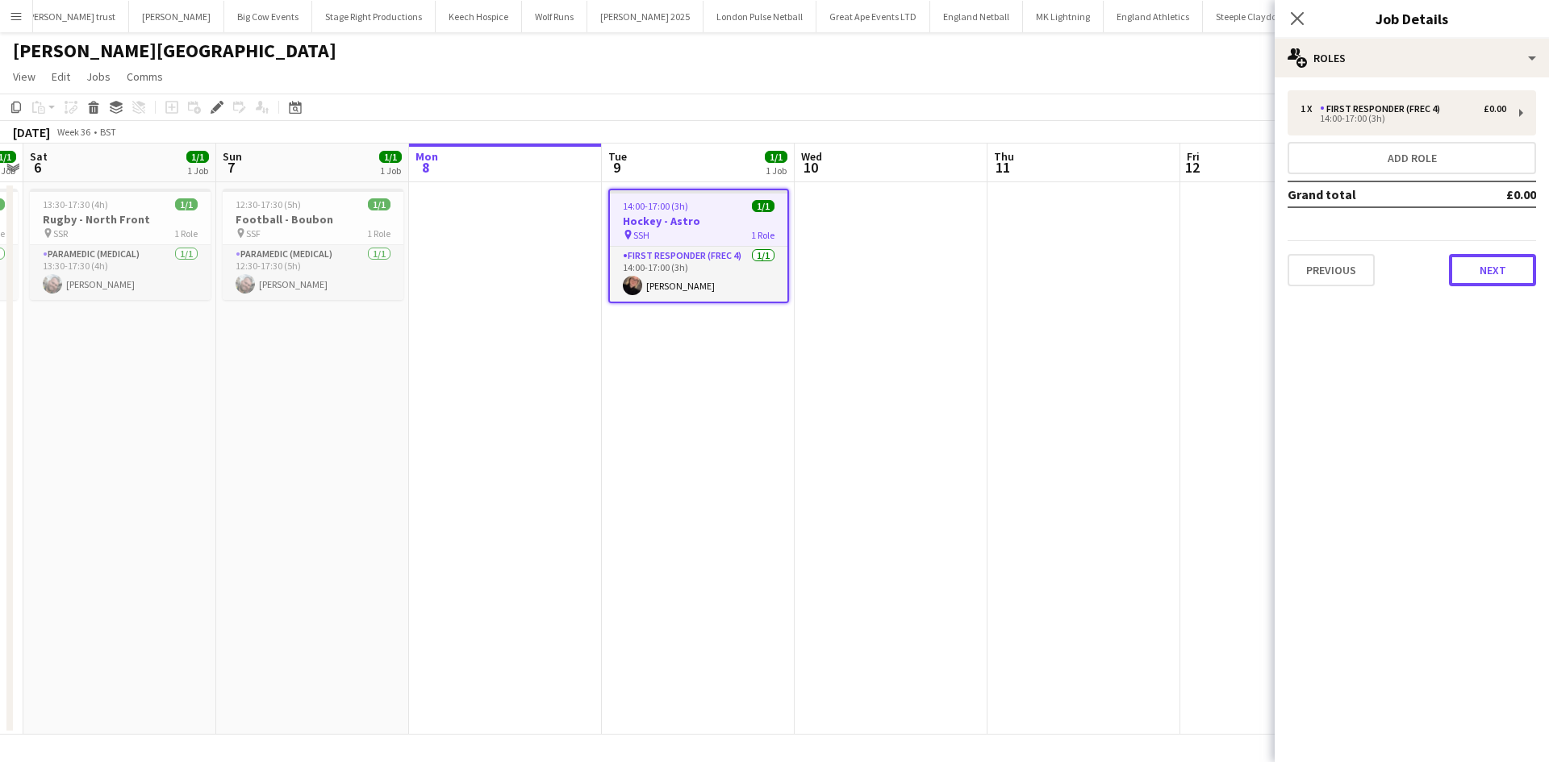
click at [1476, 275] on button "Next" at bounding box center [1492, 270] width 87 height 32
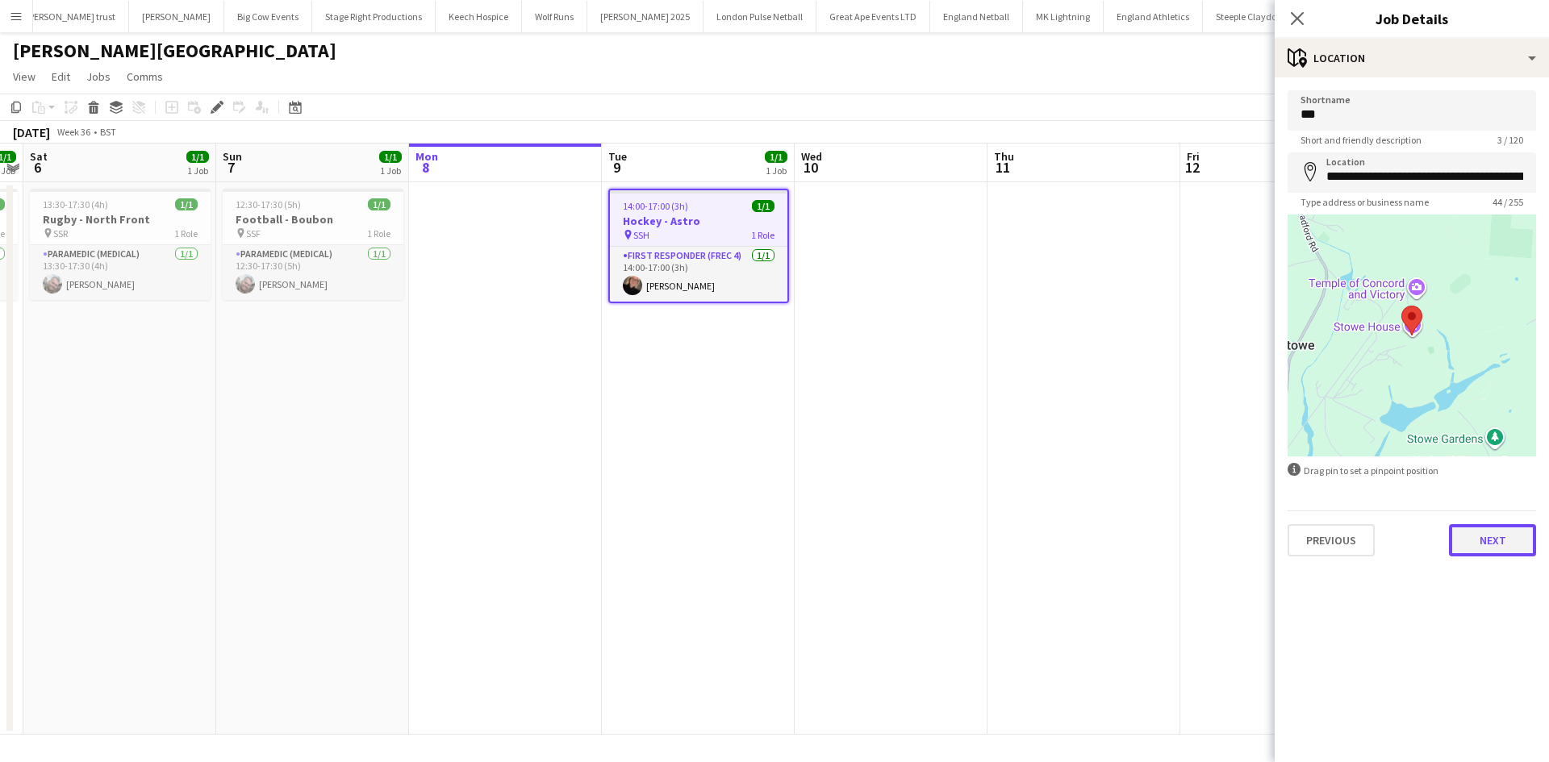
click at [1504, 541] on button "Next" at bounding box center [1492, 540] width 87 height 32
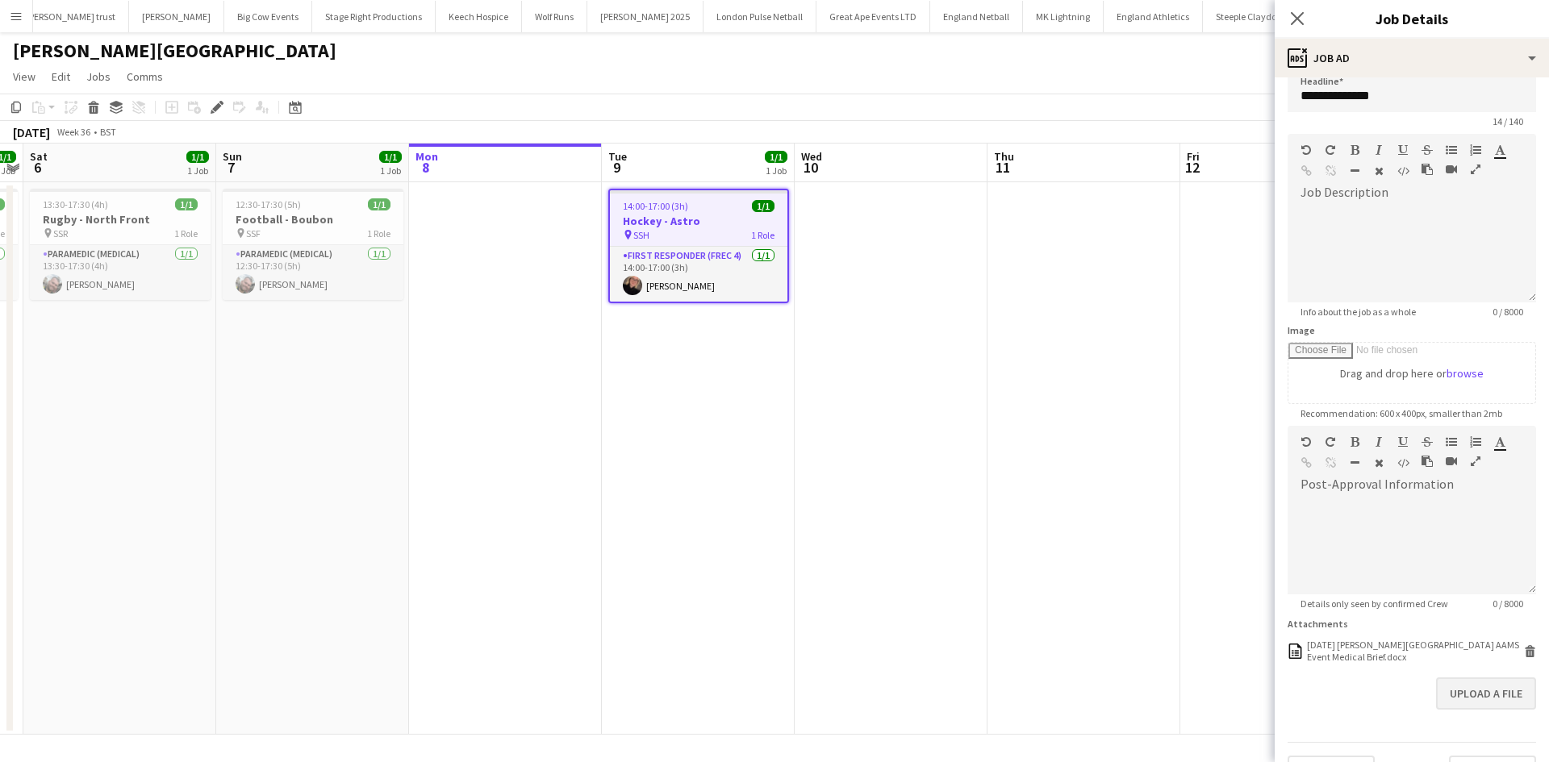
scroll to position [57, 0]
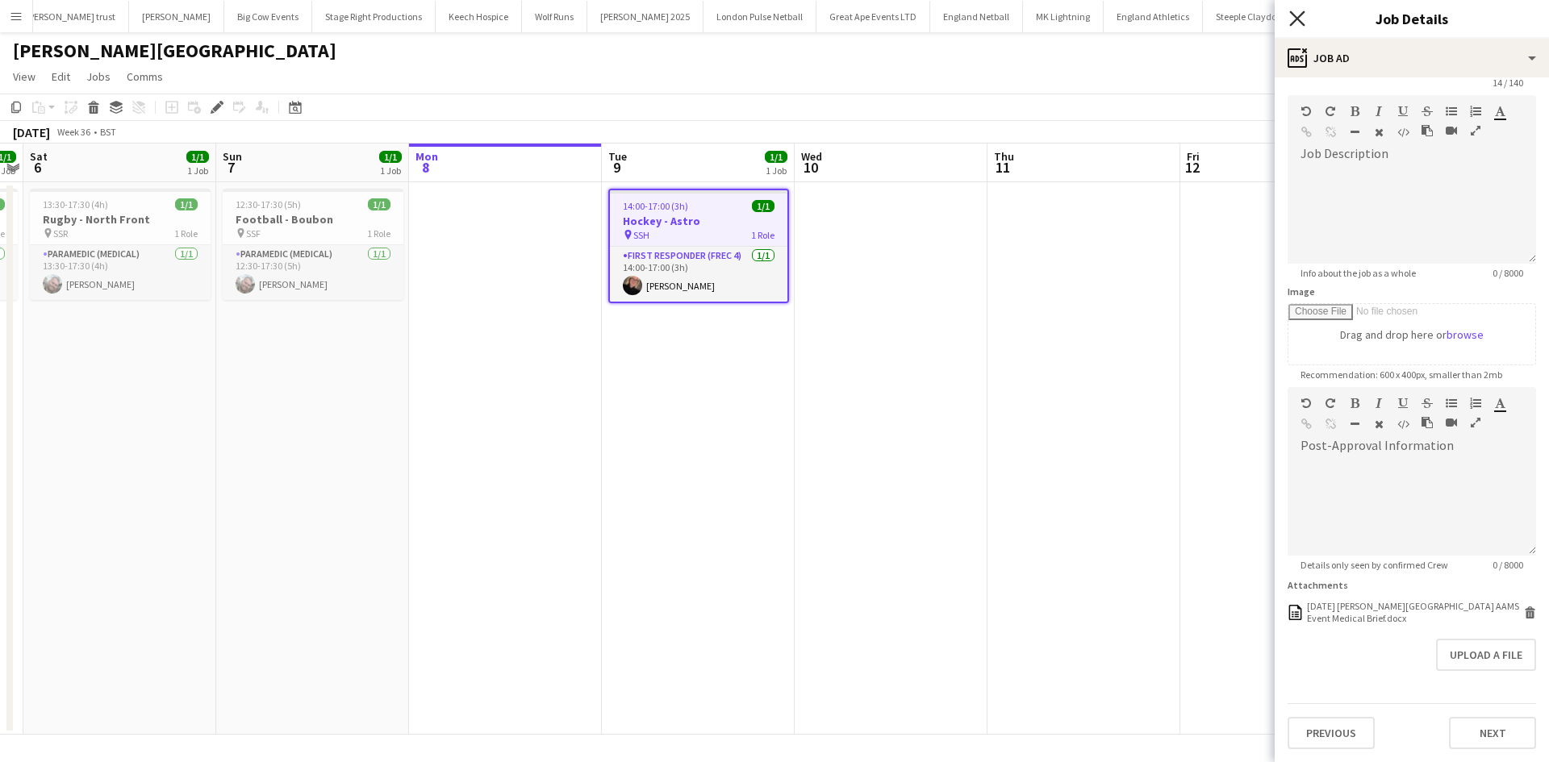
click at [1299, 12] on icon "Close pop-in" at bounding box center [1296, 17] width 15 height 15
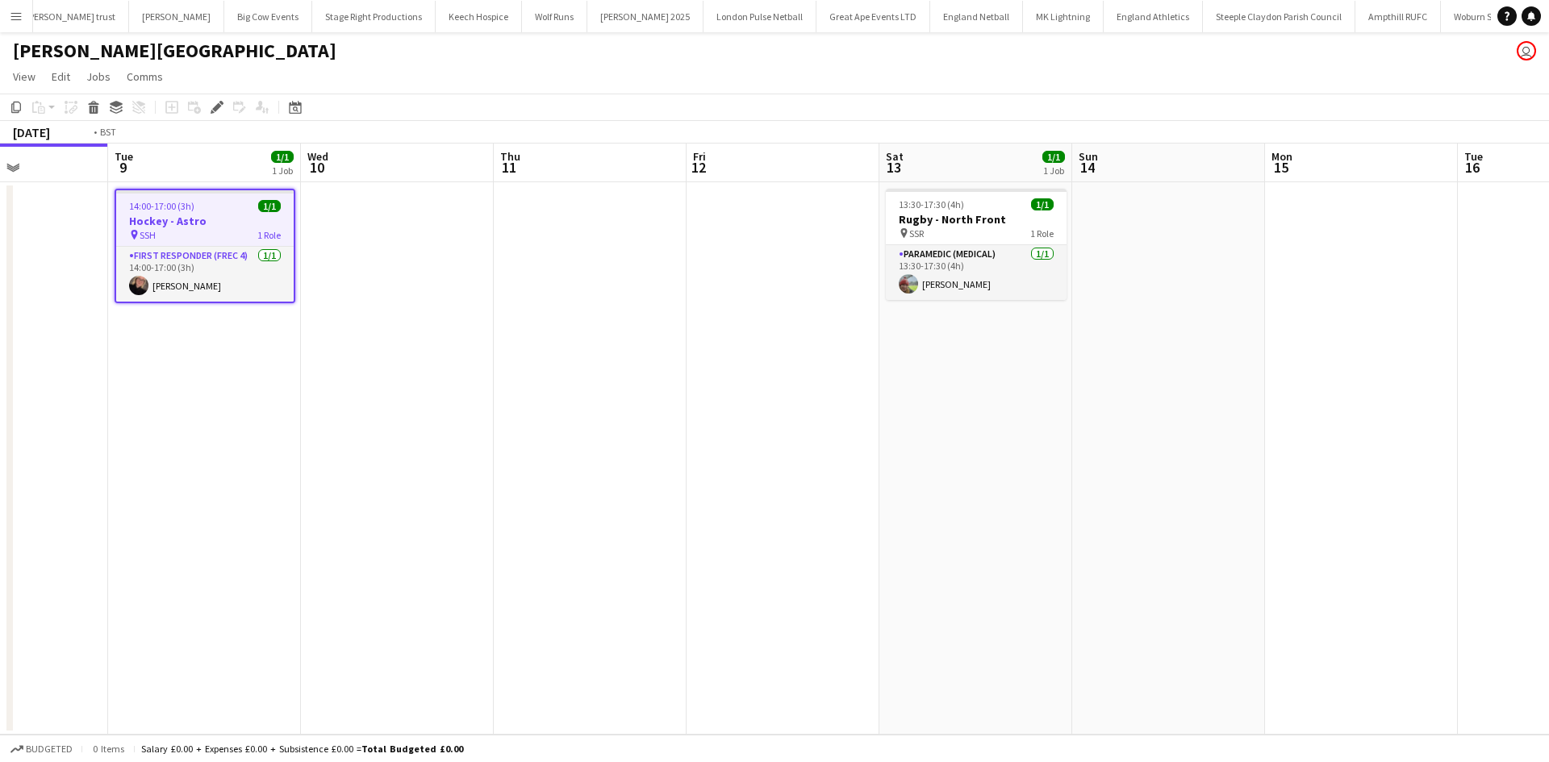
drag, startPoint x: 1056, startPoint y: 336, endPoint x: 570, endPoint y: 361, distance: 487.0
click at [561, 365] on app-calendar-viewport "Fri 5 1/1 1 Job Sat 6 1/1 1 Job Sun 7 1/1 1 Job Mon 8 Tue 9 1/1 1 Job Wed 10 Th…" at bounding box center [774, 439] width 1549 height 591
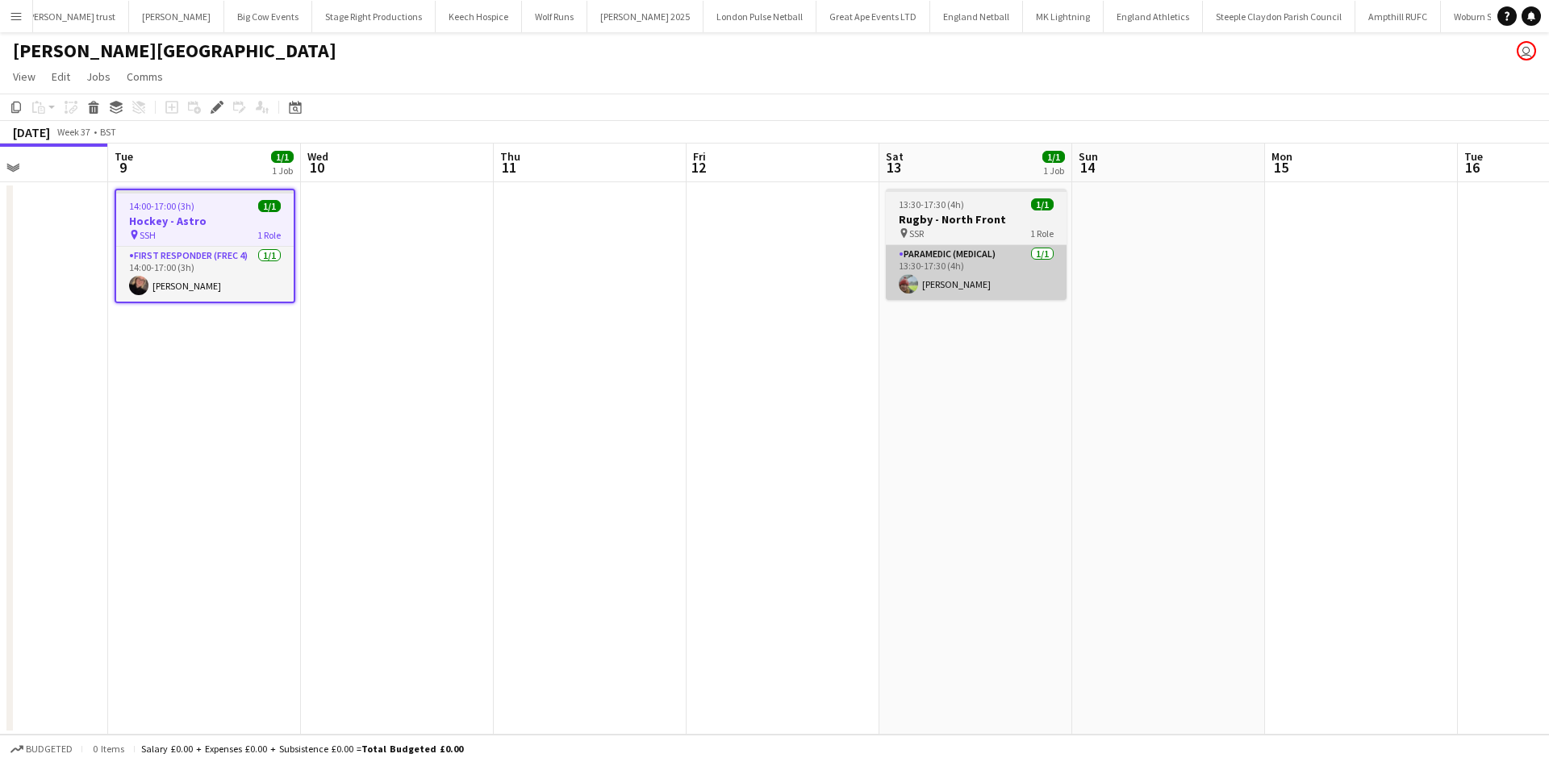
scroll to position [0, 664]
click at [949, 232] on div "pin SSR 1 Role" at bounding box center [975, 233] width 181 height 13
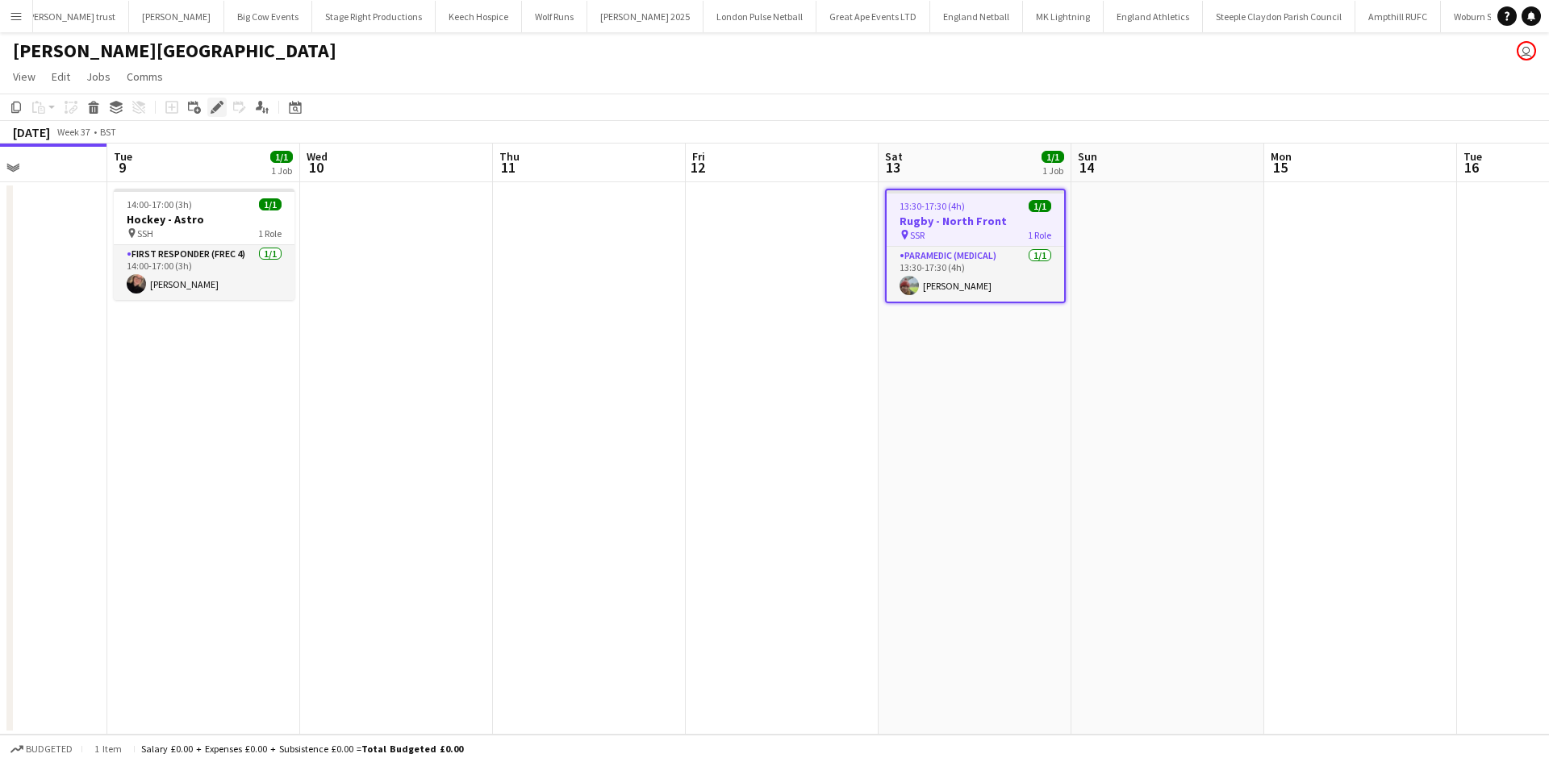
click at [223, 111] on icon "Edit" at bounding box center [217, 107] width 13 height 13
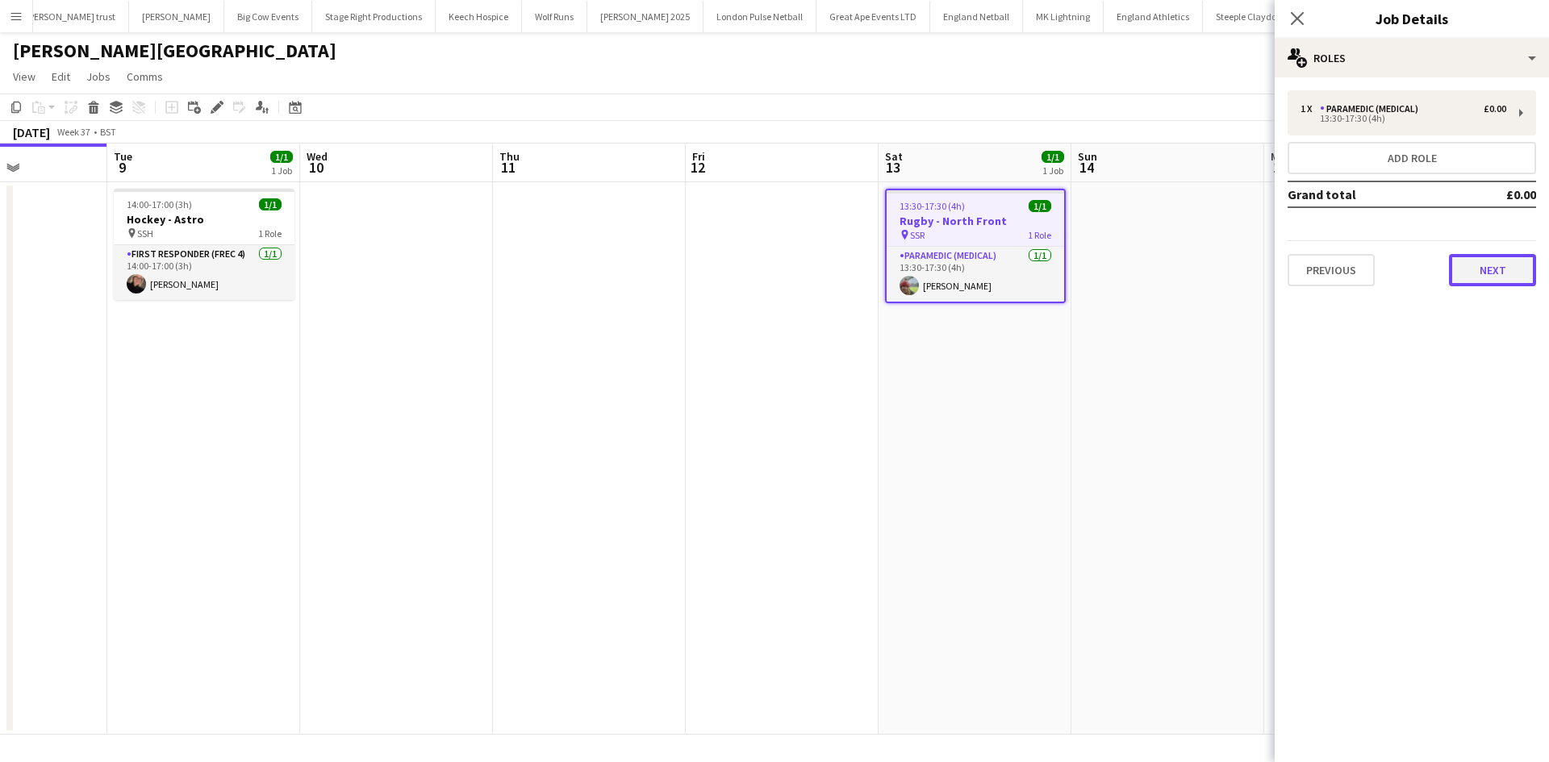
click at [1467, 269] on button "Next" at bounding box center [1492, 270] width 87 height 32
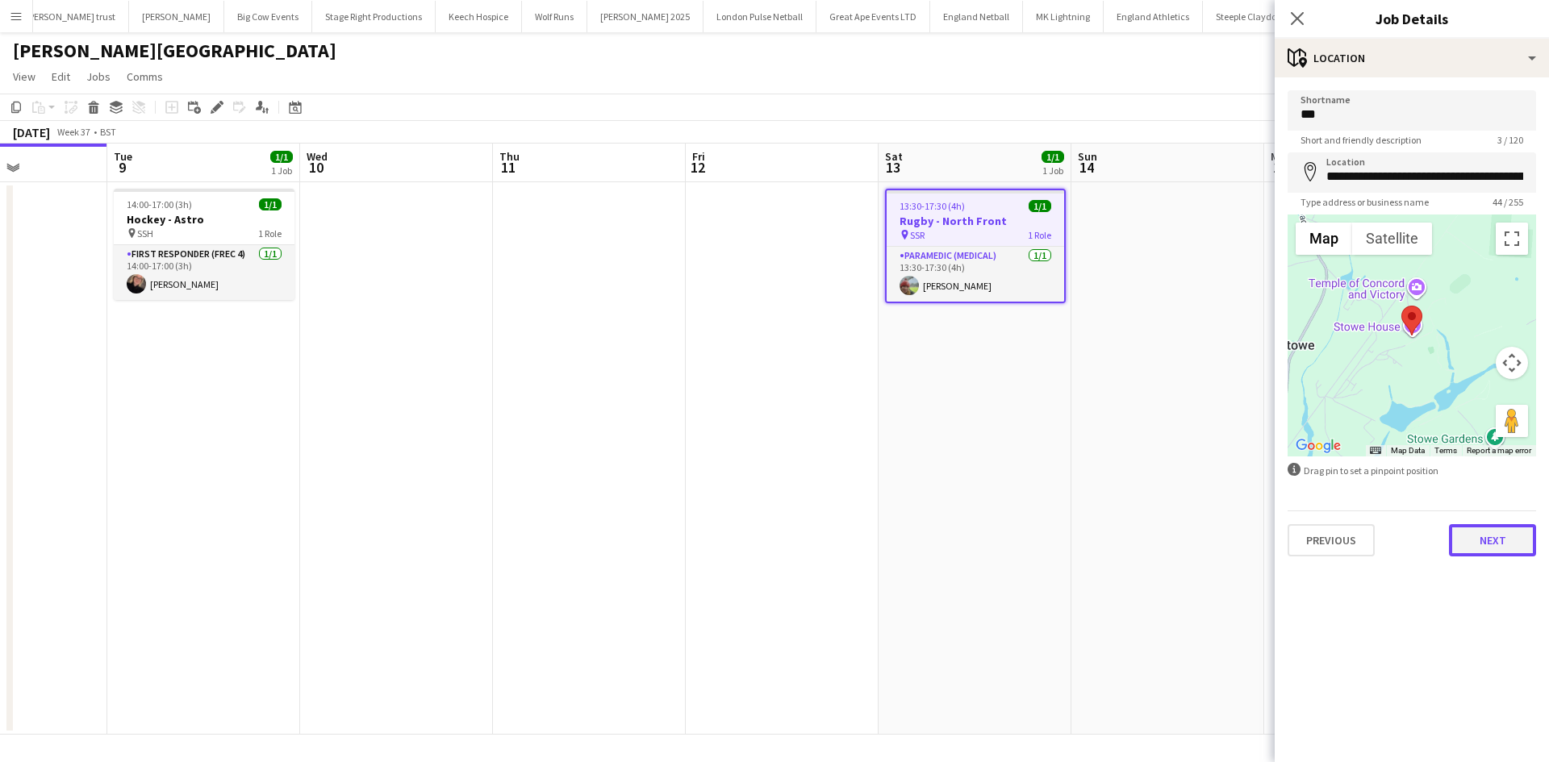
click at [1498, 529] on button "Next" at bounding box center [1492, 540] width 87 height 32
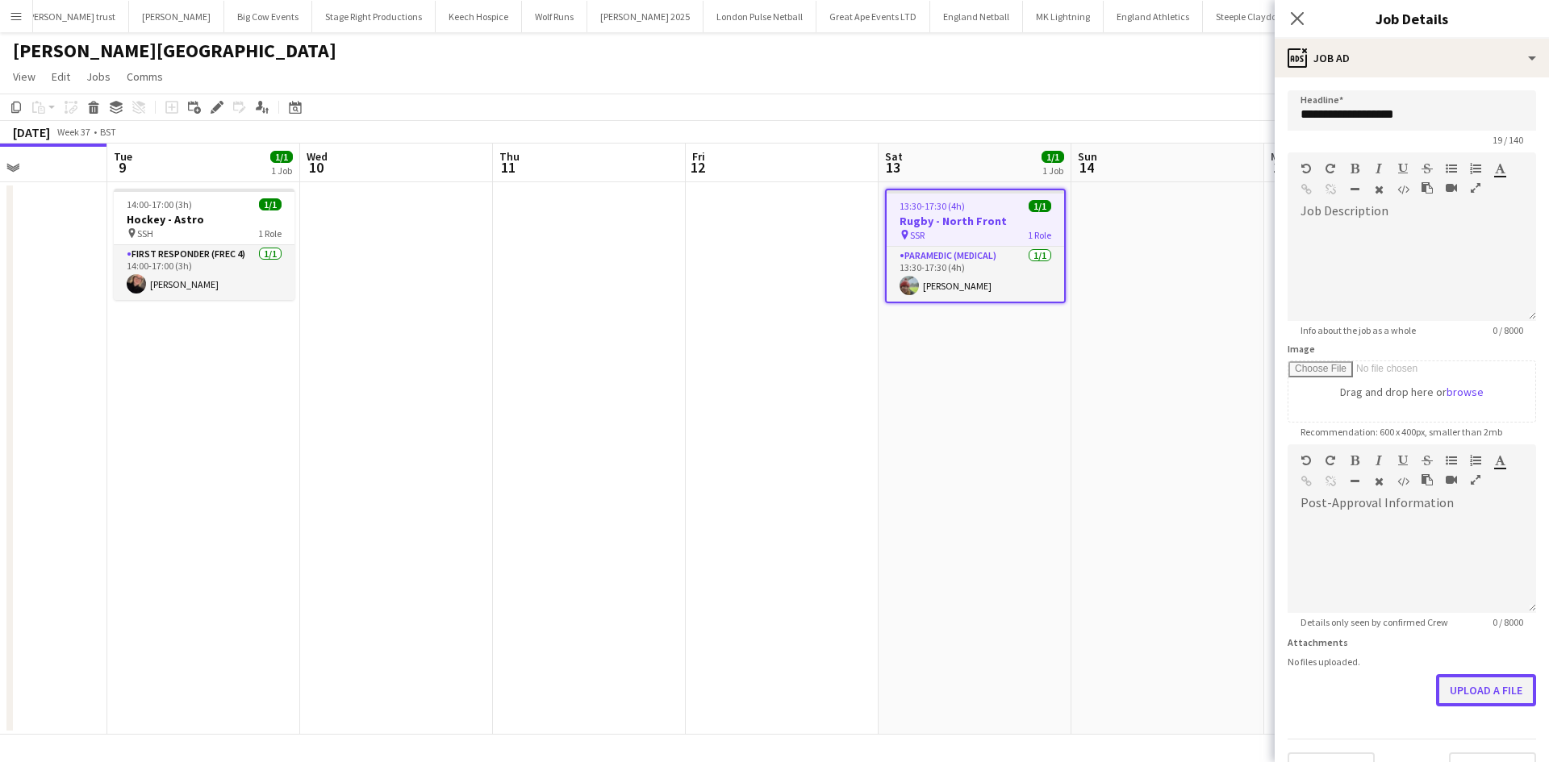
click at [1455, 697] on button "Upload a file" at bounding box center [1486, 690] width 100 height 32
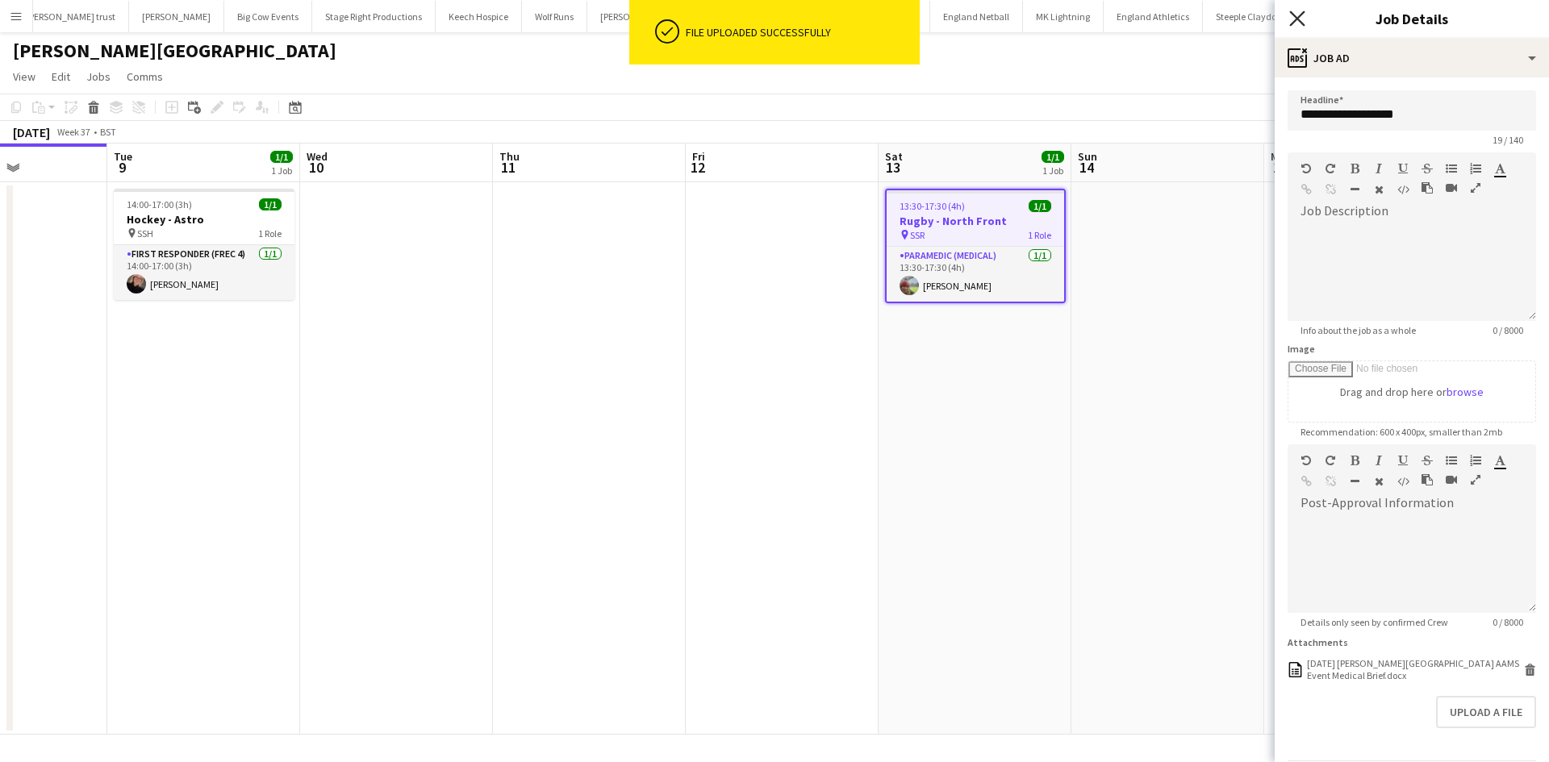
click at [1291, 17] on icon "Close pop-in" at bounding box center [1296, 17] width 15 height 15
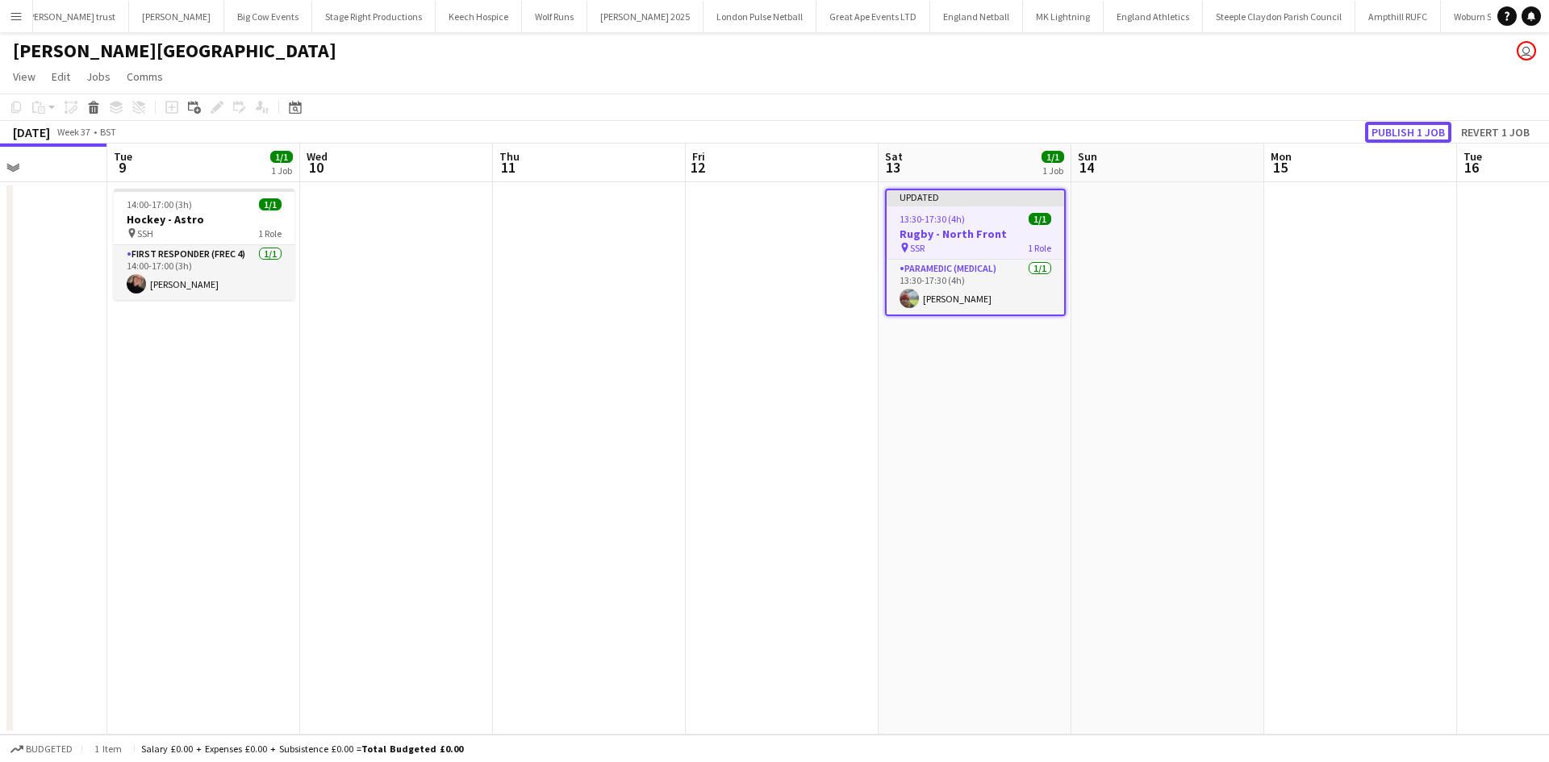
click at [1379, 131] on button "Publish 1 job" at bounding box center [1408, 132] width 86 height 21
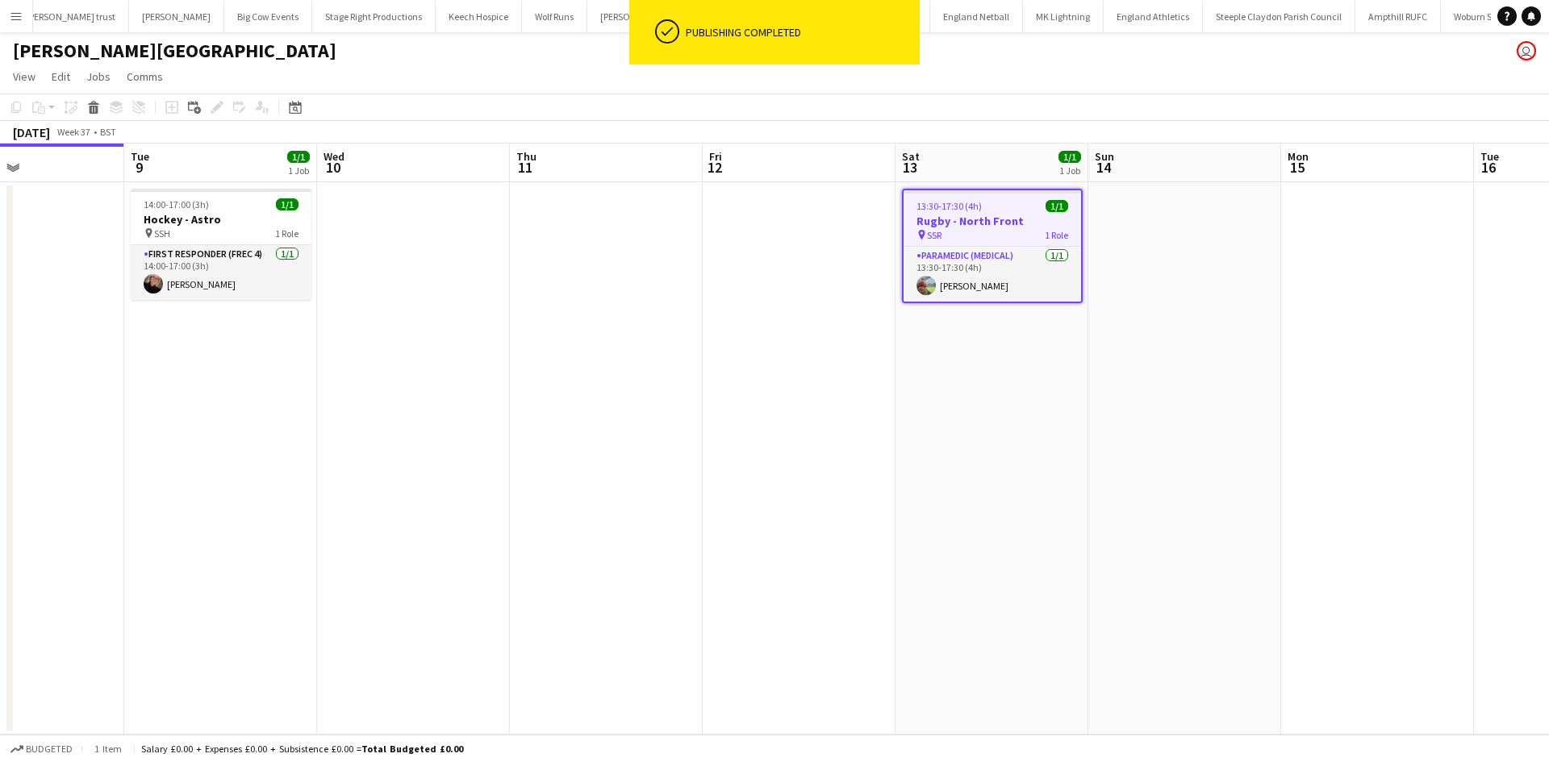
drag, startPoint x: 628, startPoint y: 318, endPoint x: 104, endPoint y: 347, distance: 524.3
click at [86, 352] on app-calendar-viewport "Fri 5 1/1 1 Job Sat 6 1/1 1 Job Sun 7 1/1 1 Job Mon 8 Tue 9 1/1 1 Job Wed 10 Th…" at bounding box center [774, 439] width 1549 height 591
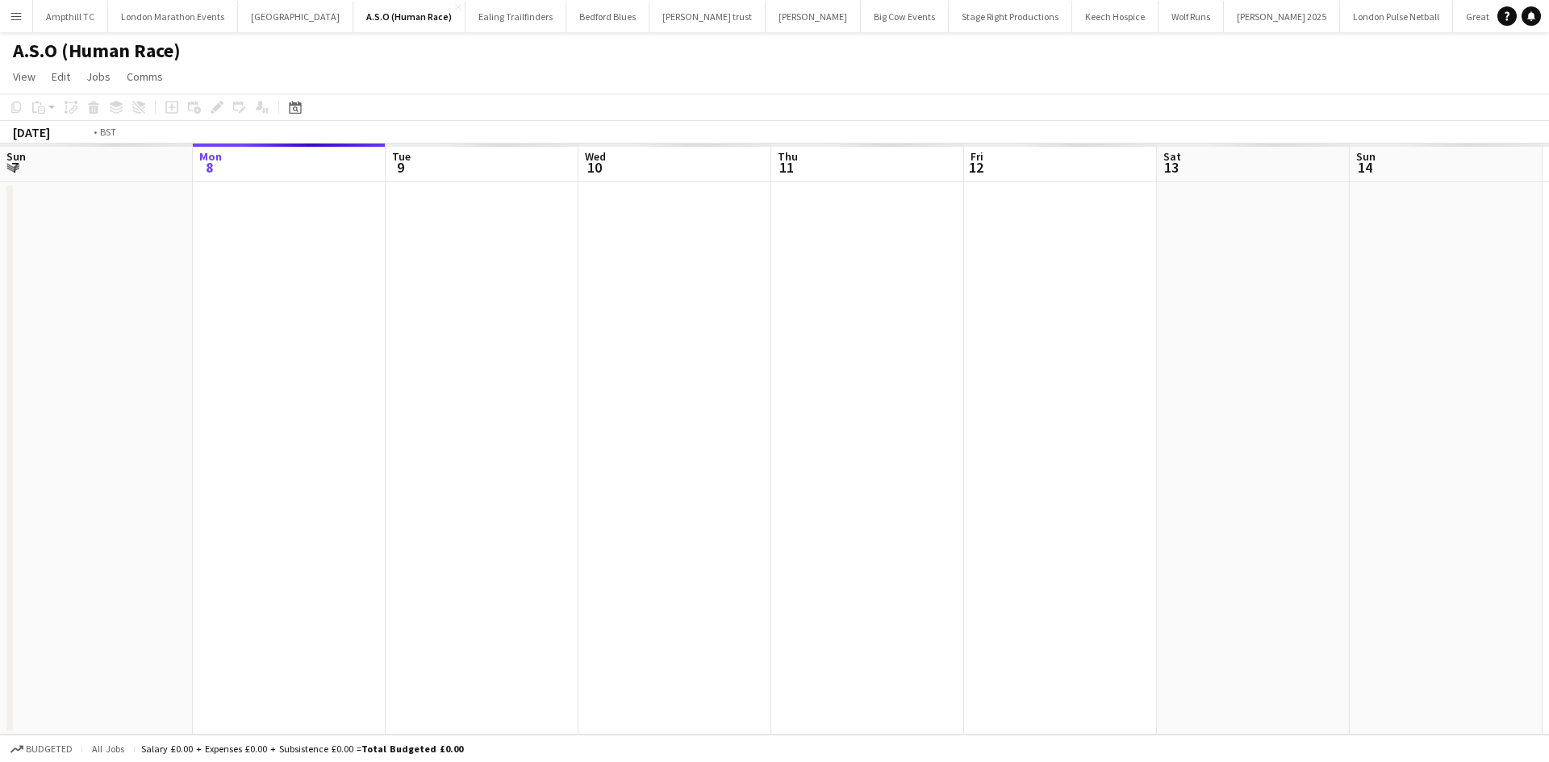
scroll to position [0, 555]
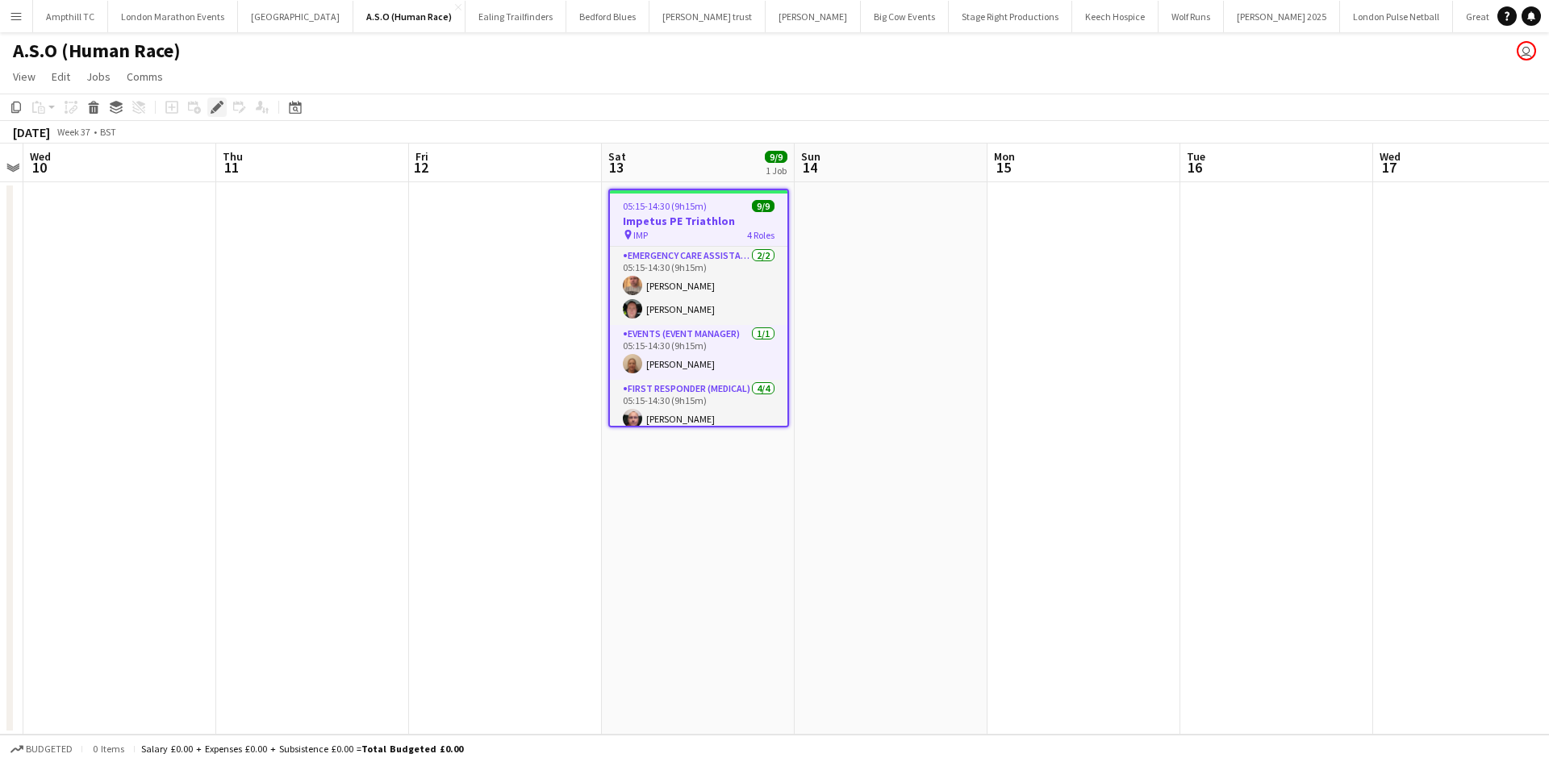
click at [211, 105] on icon "Edit" at bounding box center [217, 107] width 13 height 13
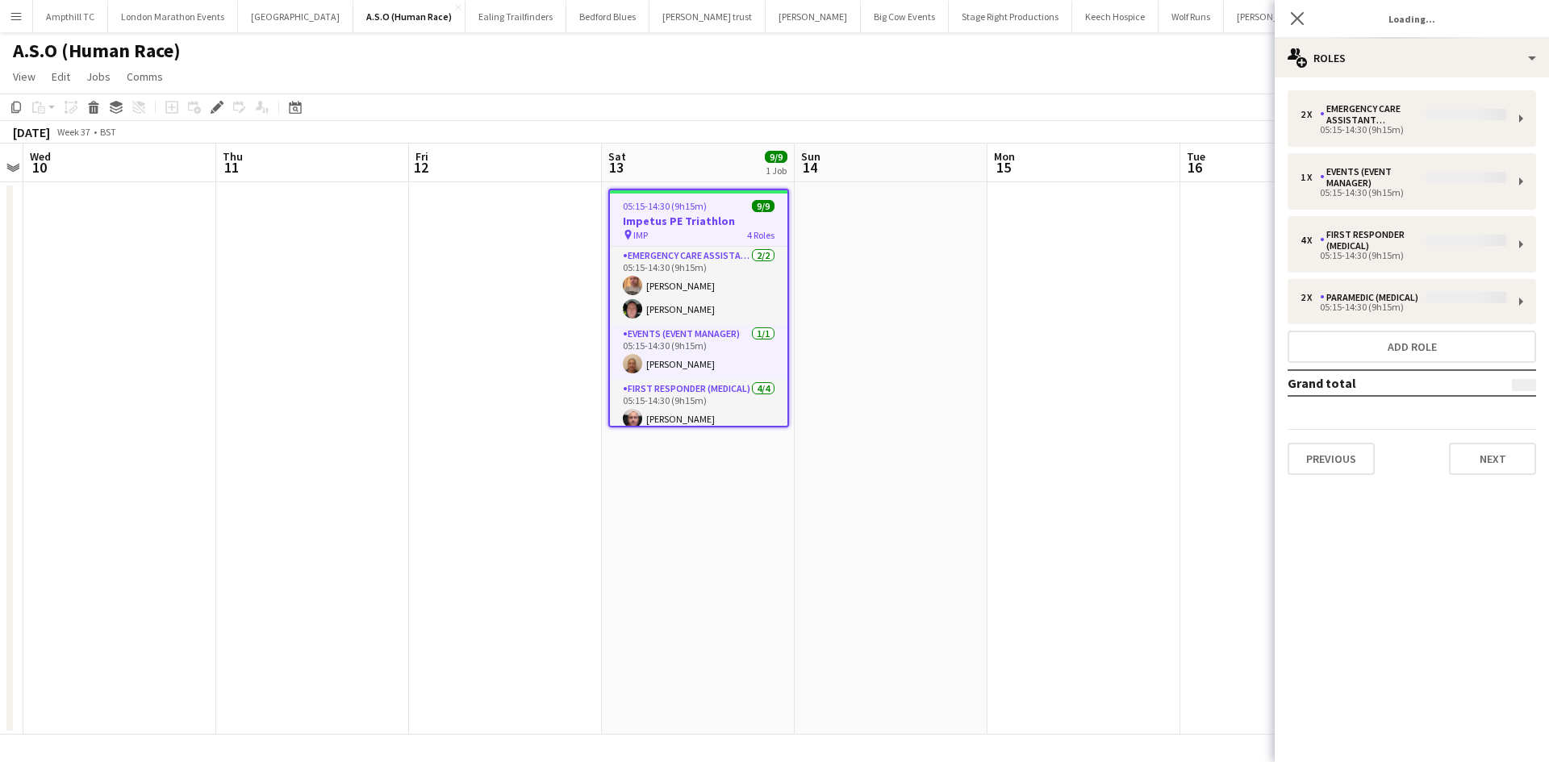
type input "**********"
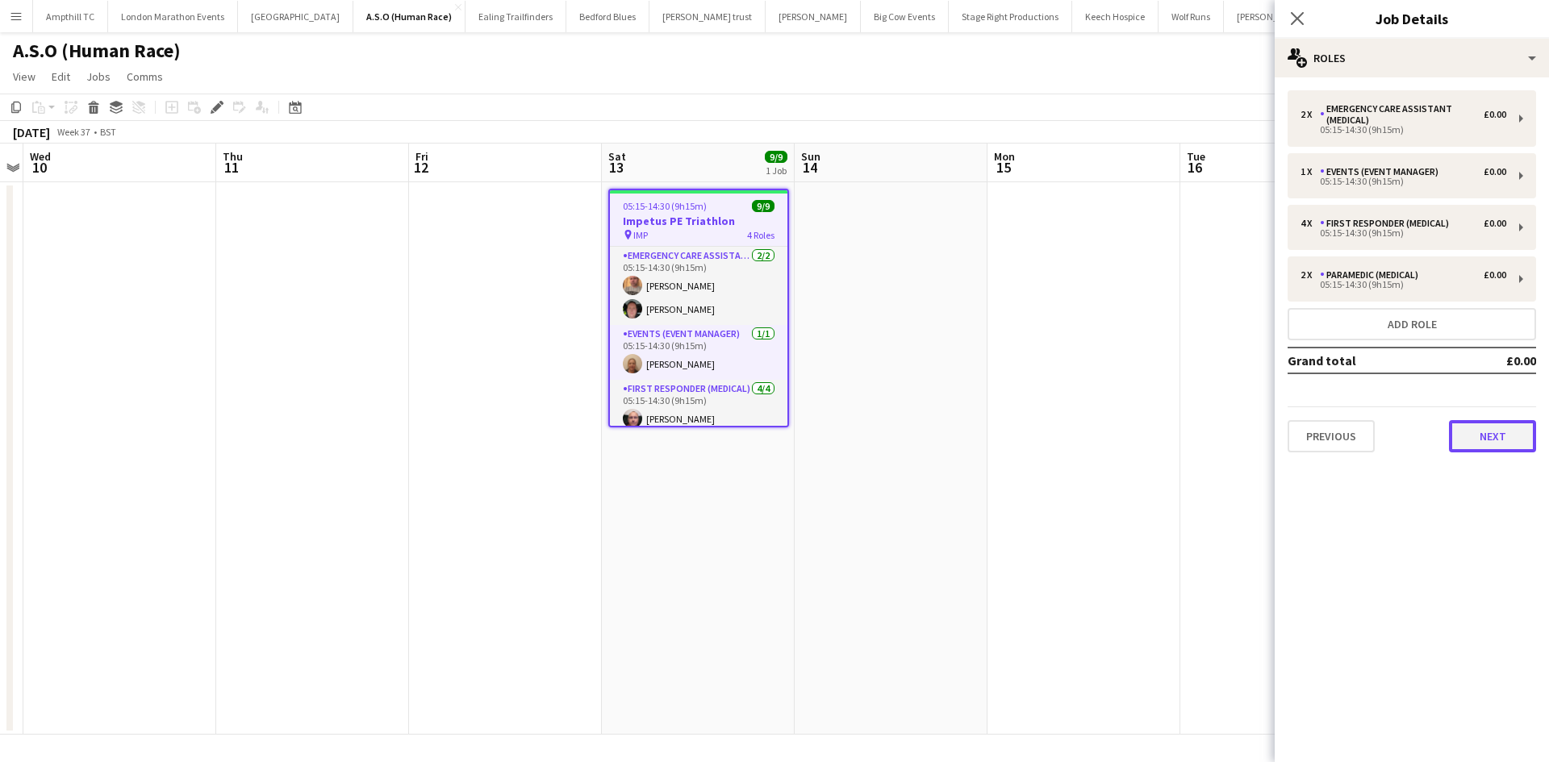
click at [1457, 448] on button "Next" at bounding box center [1492, 436] width 87 height 32
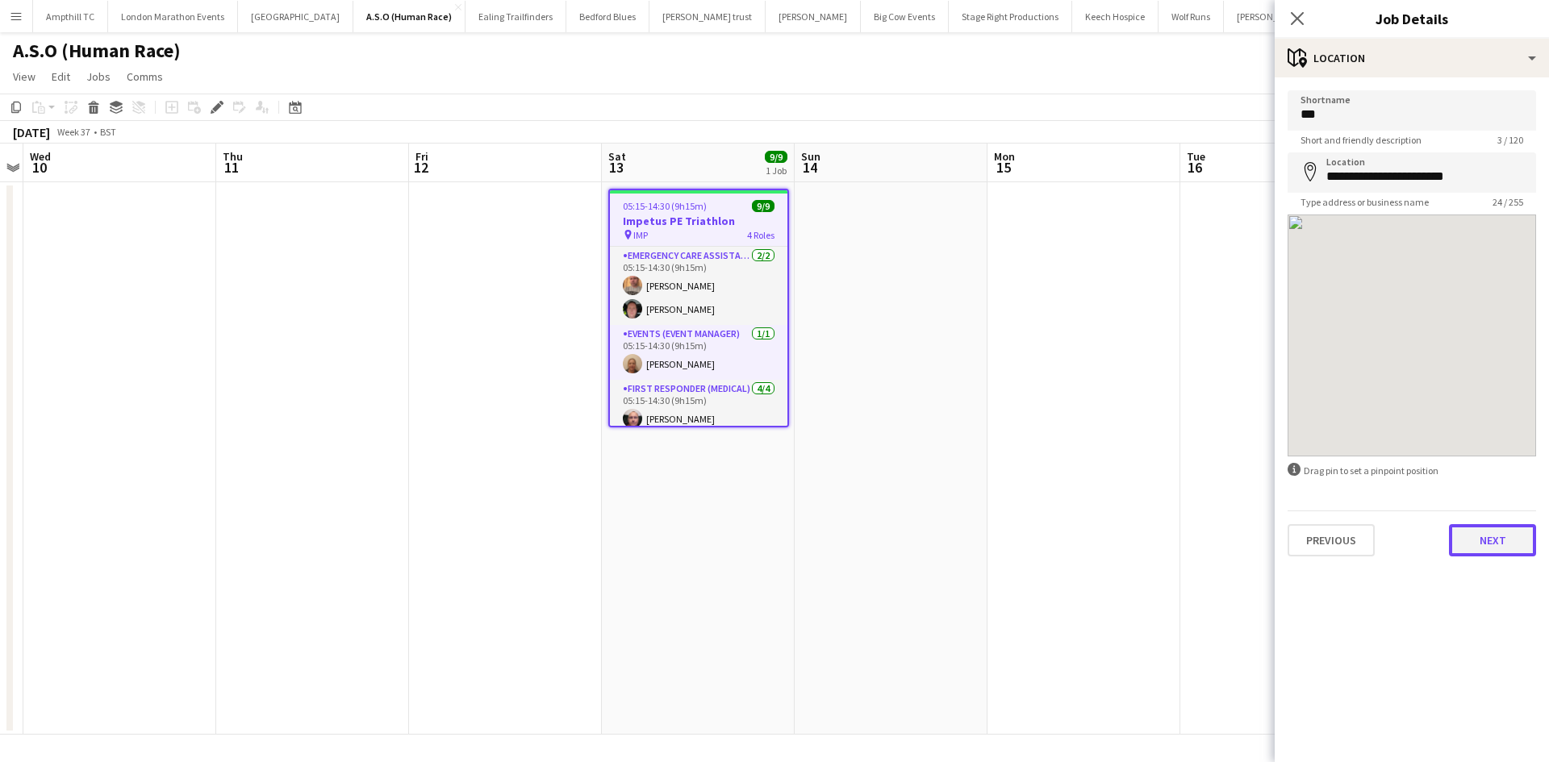
click at [1496, 537] on button "Next" at bounding box center [1492, 540] width 87 height 32
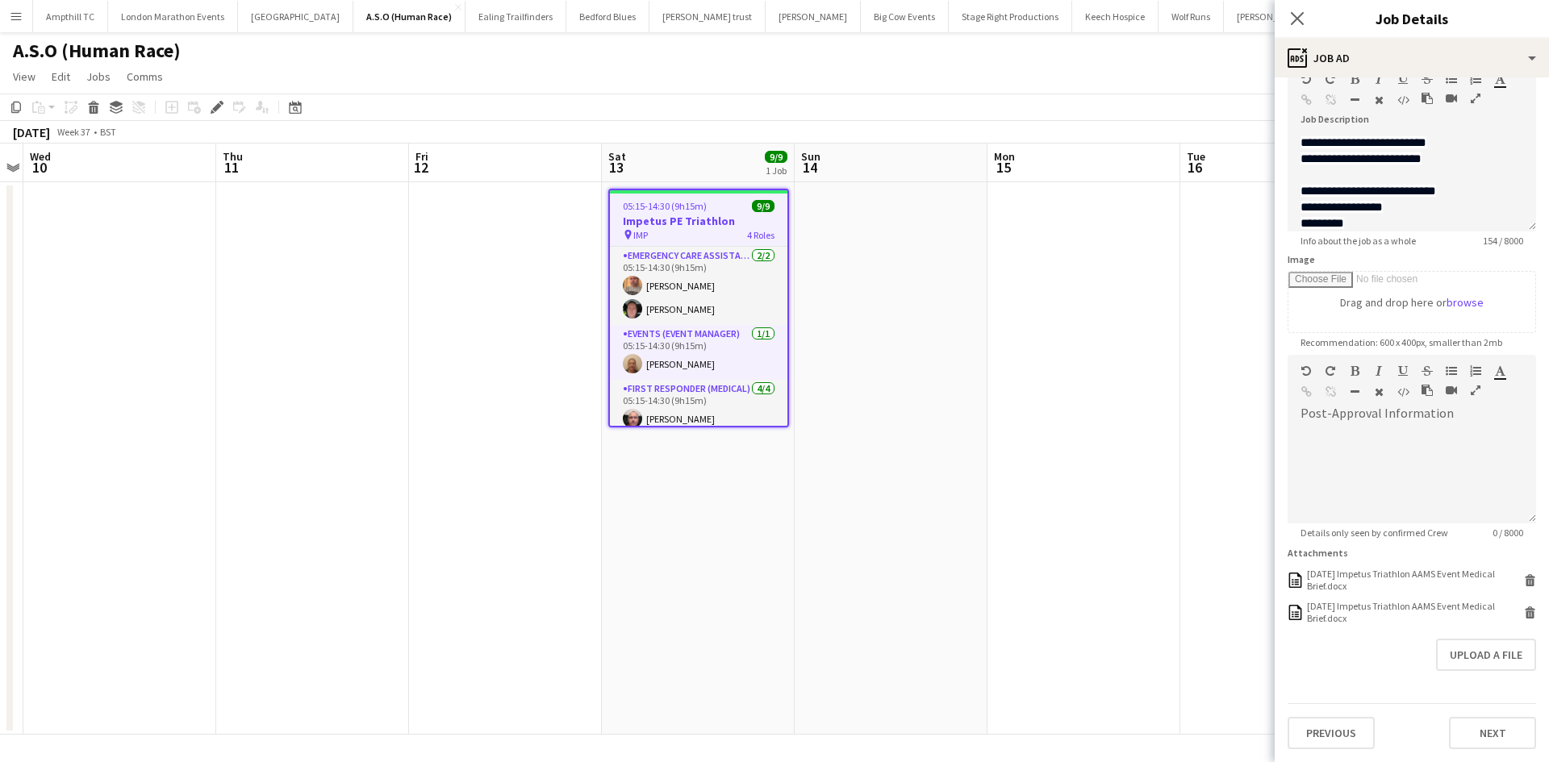
scroll to position [90, 0]
click at [1524, 576] on icon "Delete" at bounding box center [1530, 580] width 12 height 12
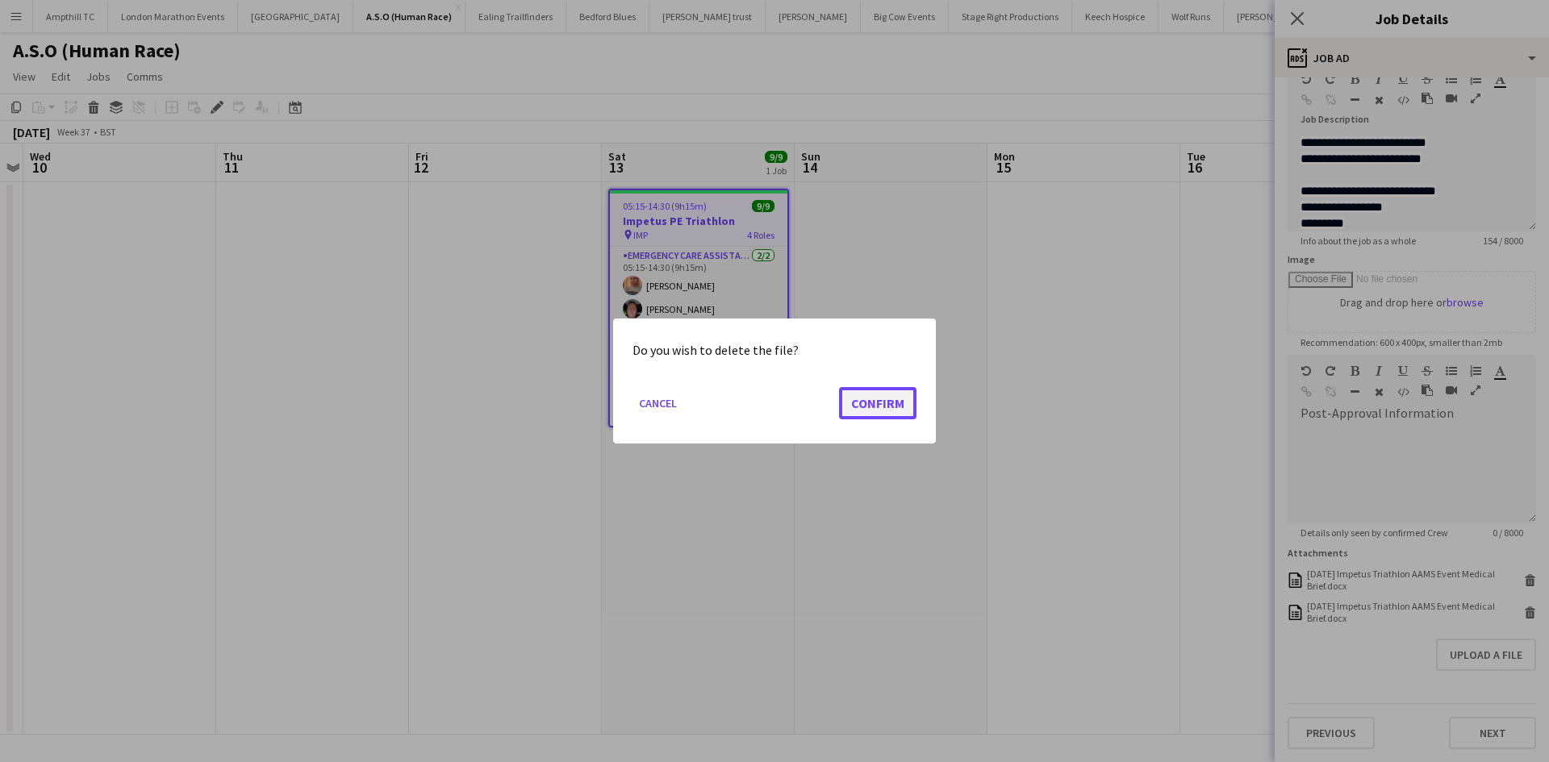
click at [891, 402] on button "Confirm" at bounding box center [877, 403] width 77 height 32
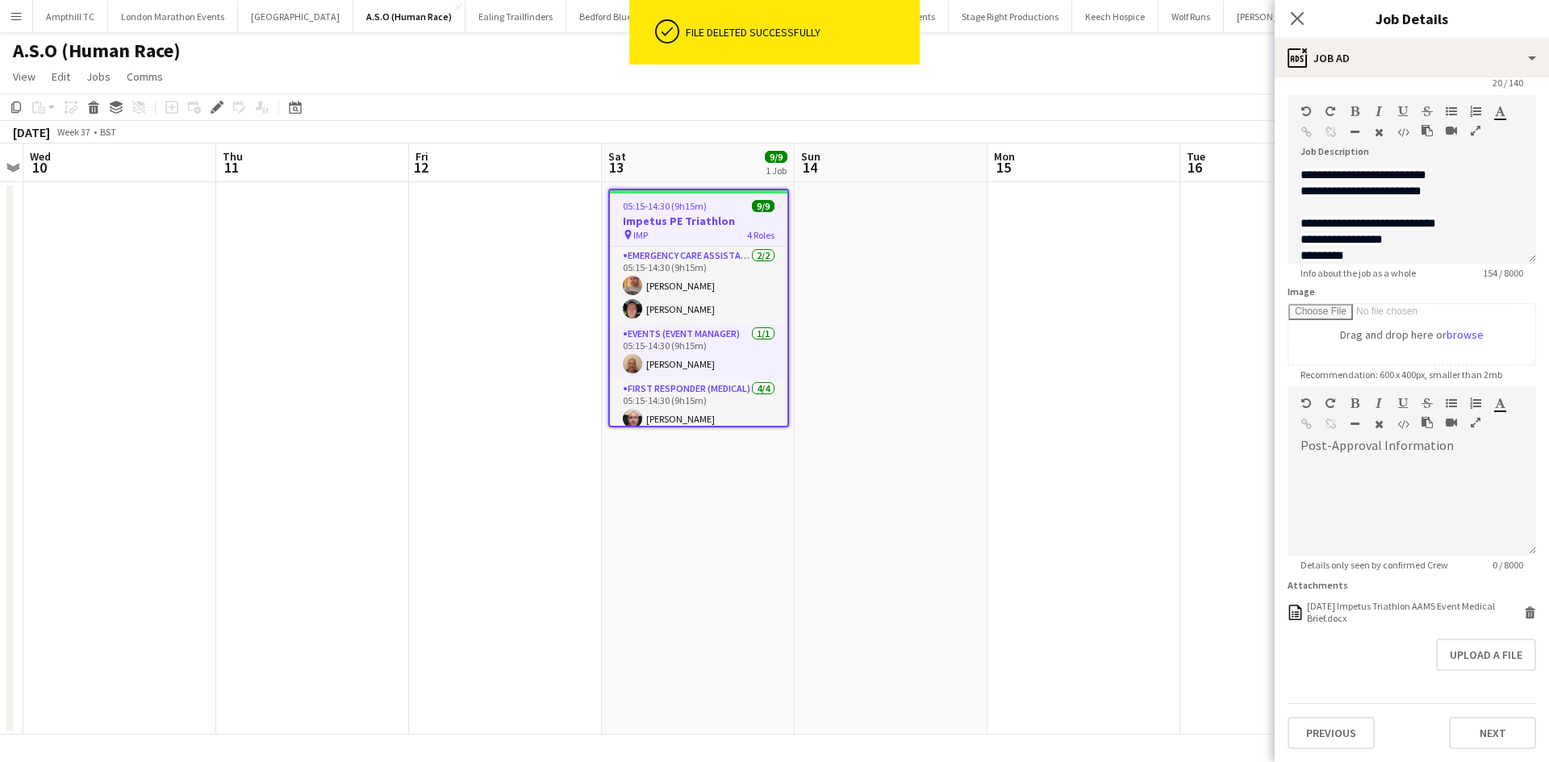
scroll to position [57, 0]
click at [1526, 616] on icon at bounding box center [1530, 614] width 8 height 7
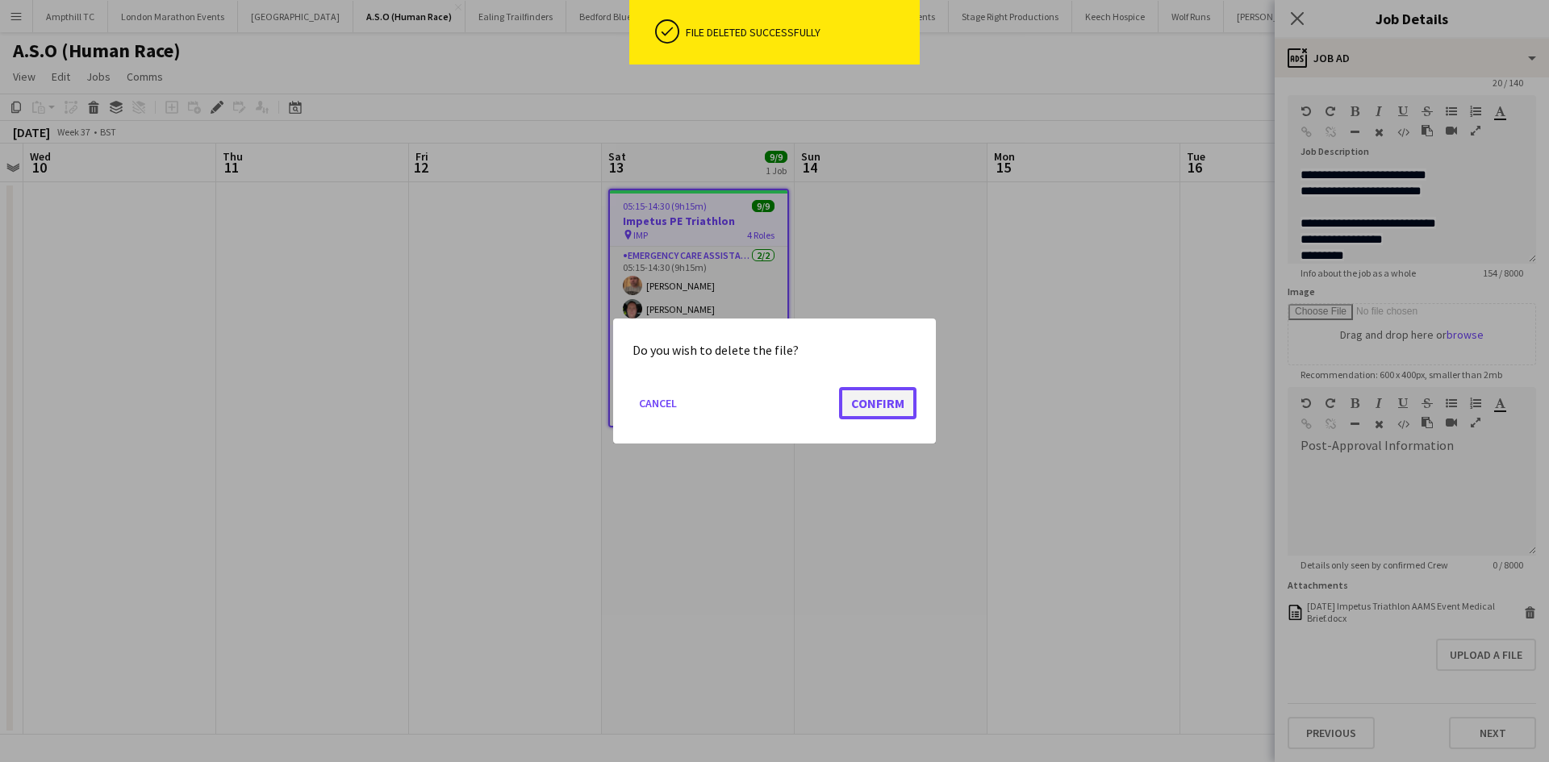
click at [872, 407] on button "Confirm" at bounding box center [877, 403] width 77 height 32
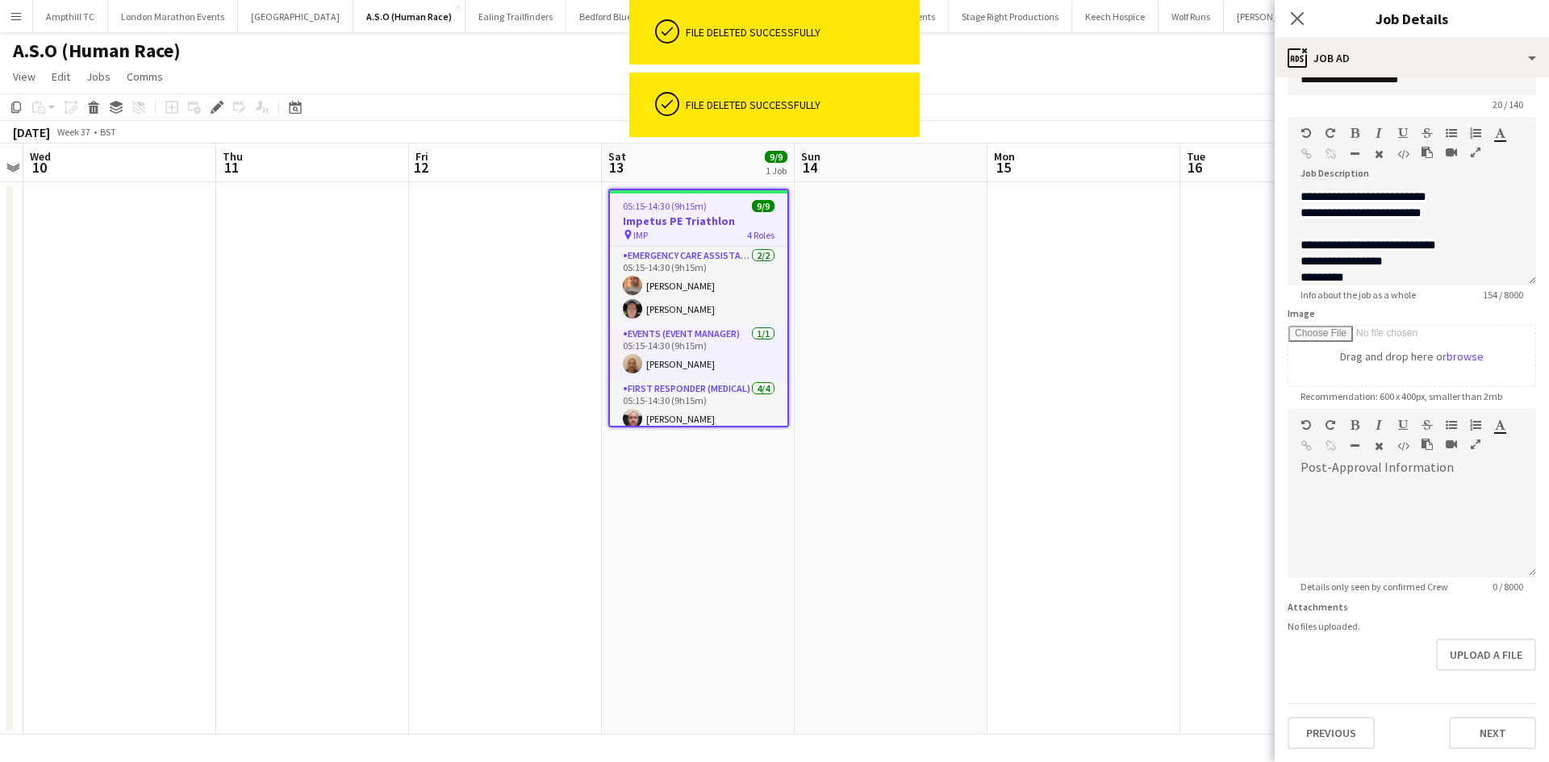
scroll to position [35, 0]
click at [1458, 670] on button "Upload a file" at bounding box center [1486, 655] width 100 height 32
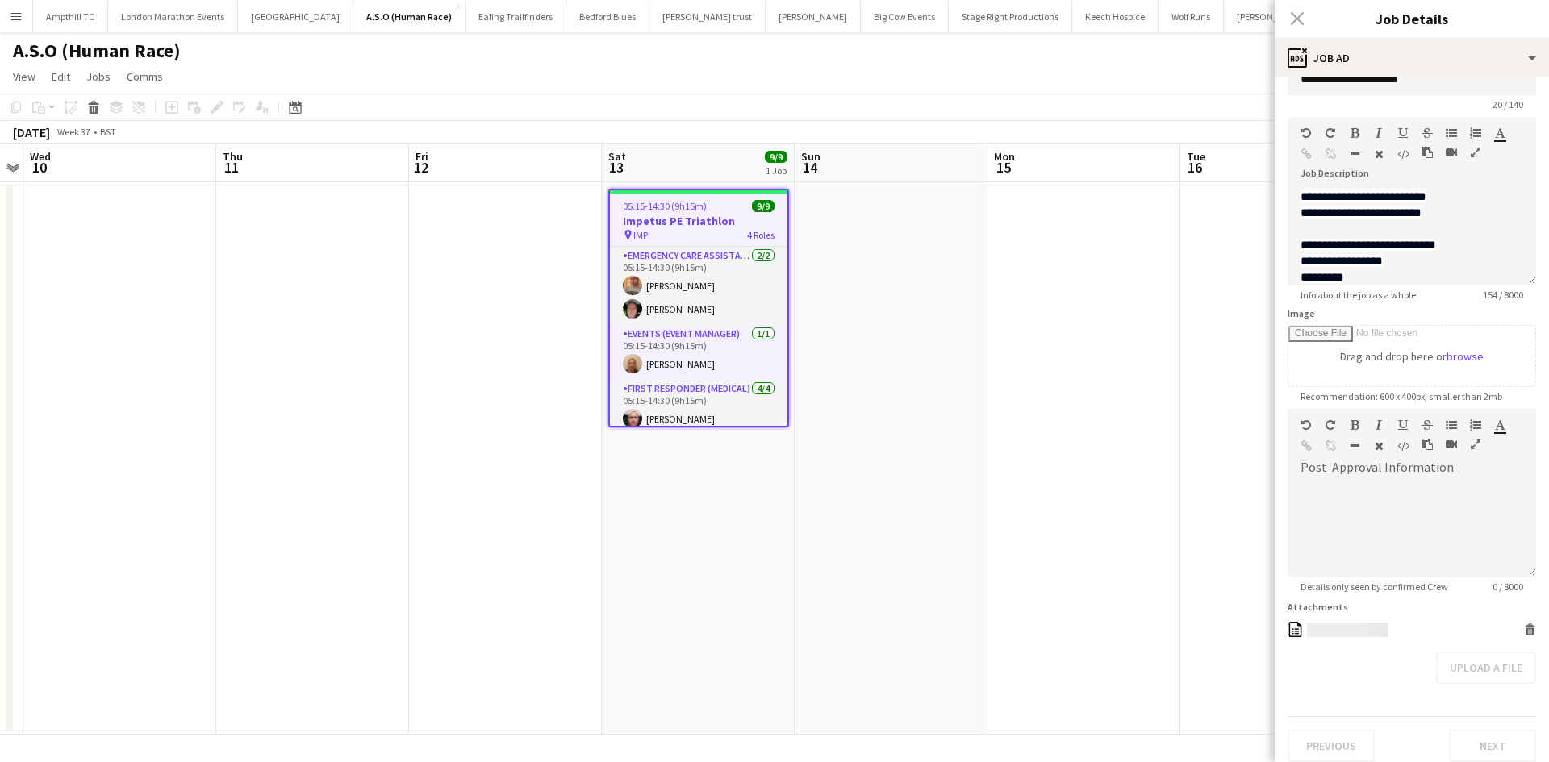
click at [1467, 659] on form "**********" at bounding box center [1412, 408] width 274 height 707
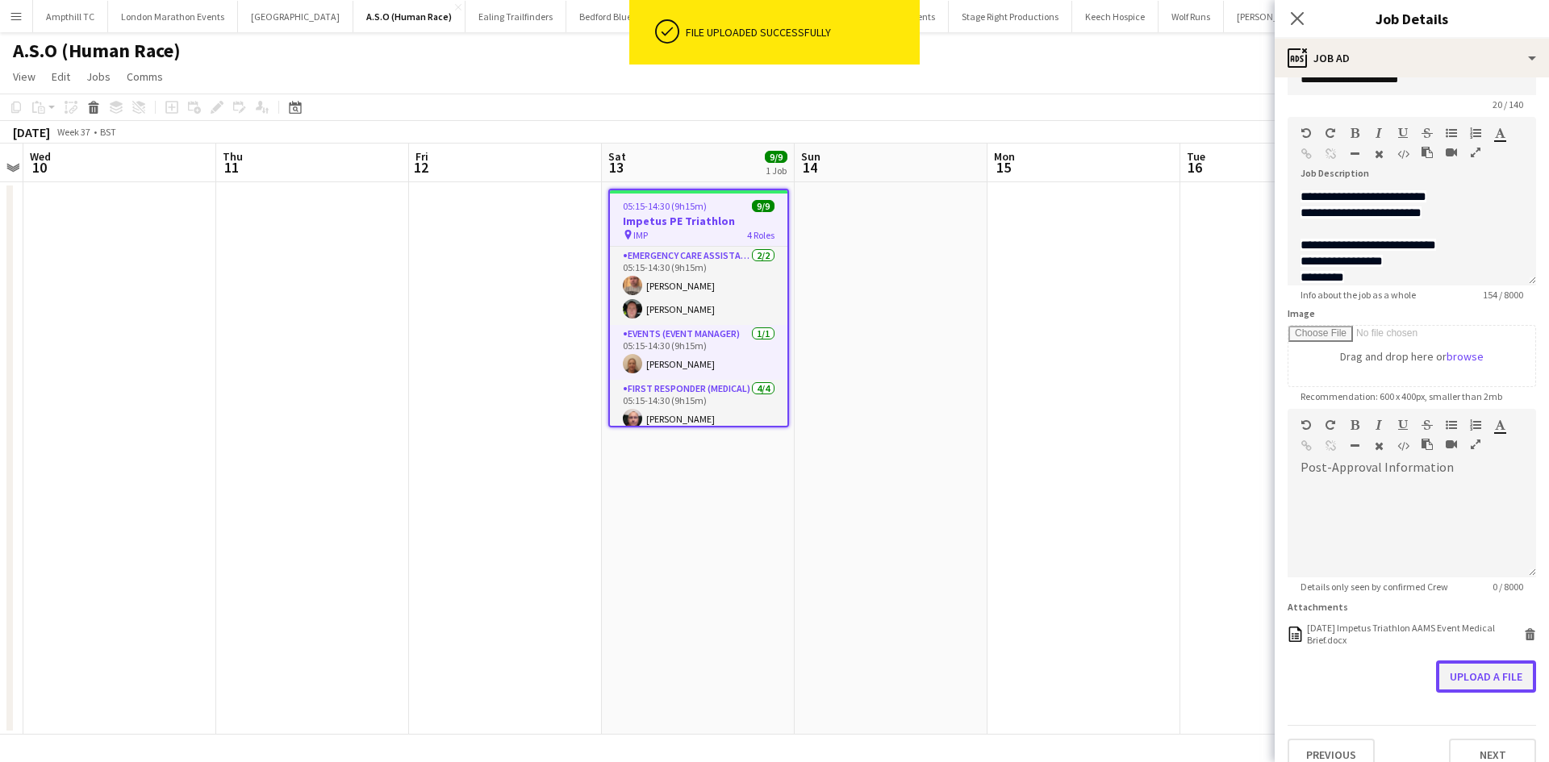
click at [1455, 674] on button "Upload a file" at bounding box center [1486, 677] width 100 height 32
click at [1289, 12] on icon "Close pop-in" at bounding box center [1296, 17] width 15 height 15
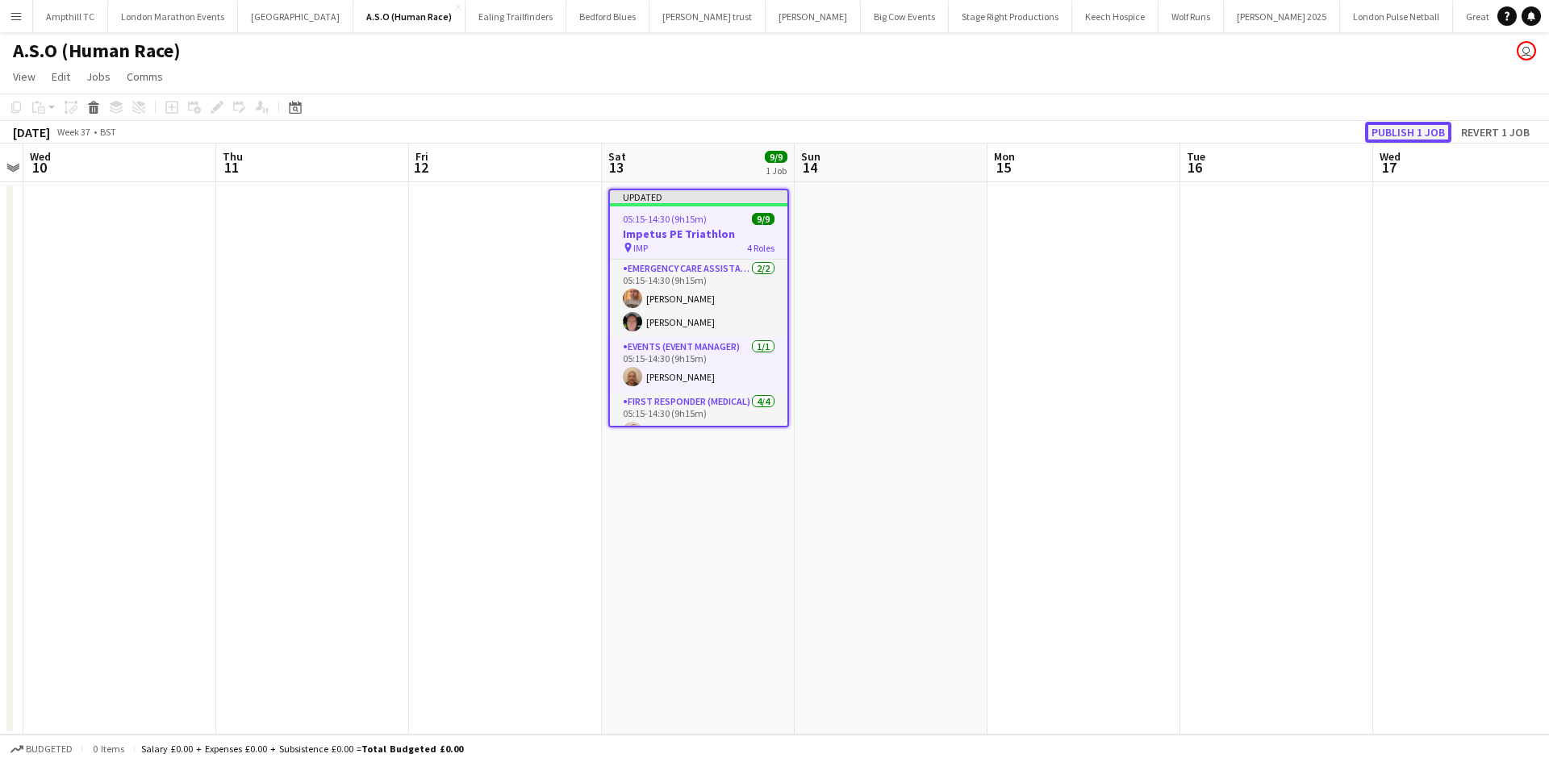
click at [1375, 123] on button "Publish 1 job" at bounding box center [1408, 132] width 86 height 21
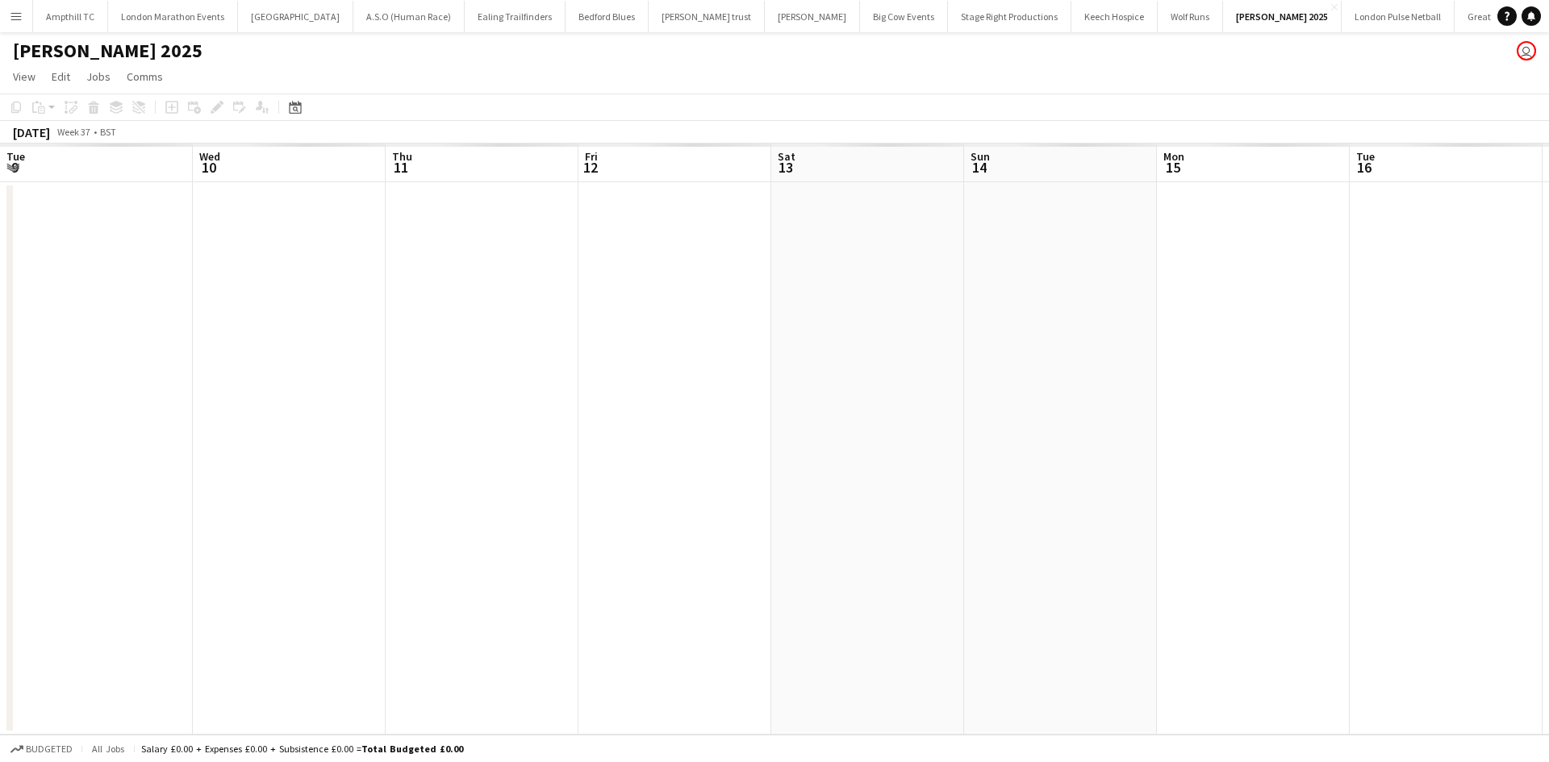
scroll to position [0, 555]
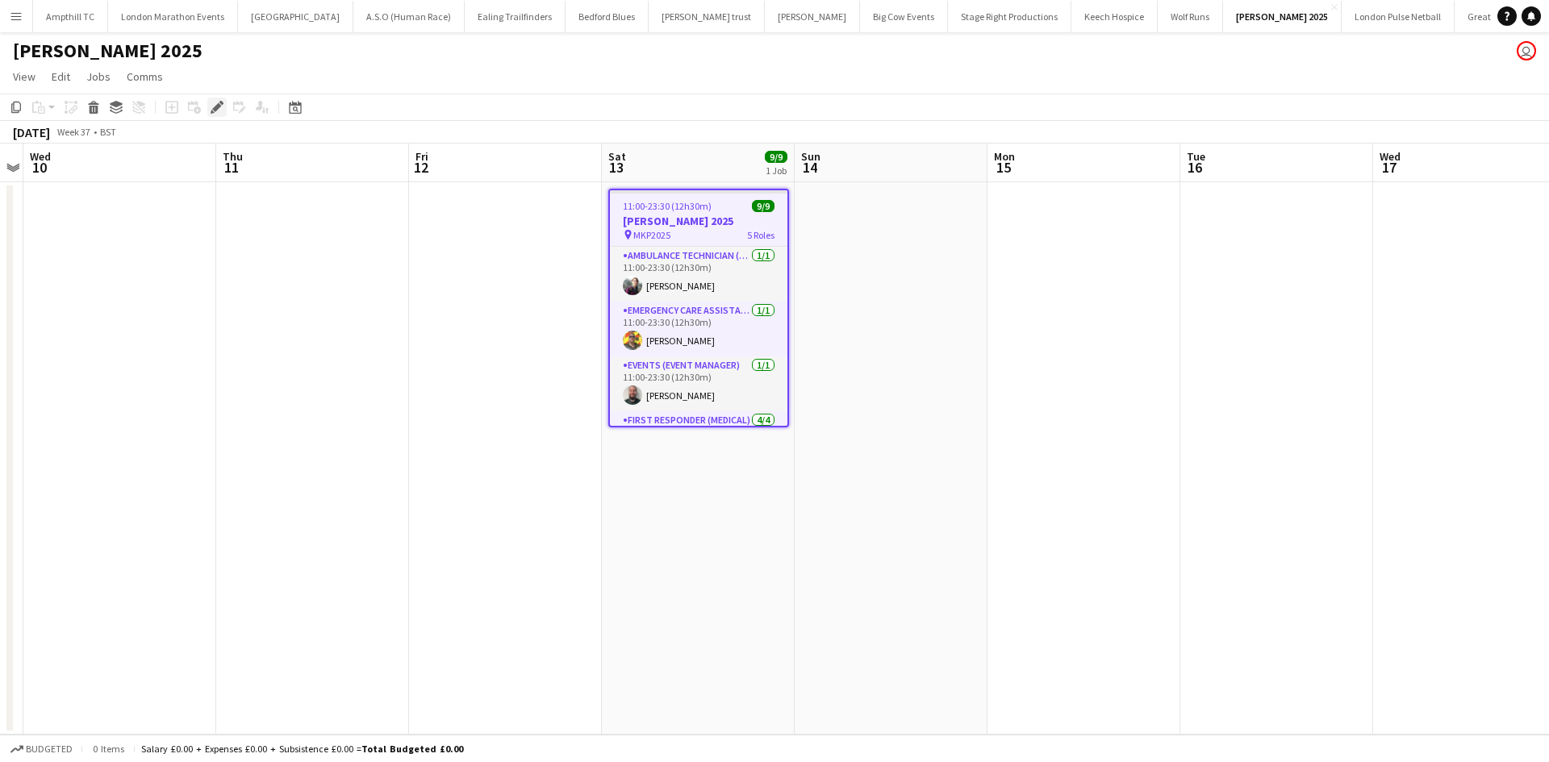
click at [221, 109] on icon "Edit" at bounding box center [217, 107] width 13 height 13
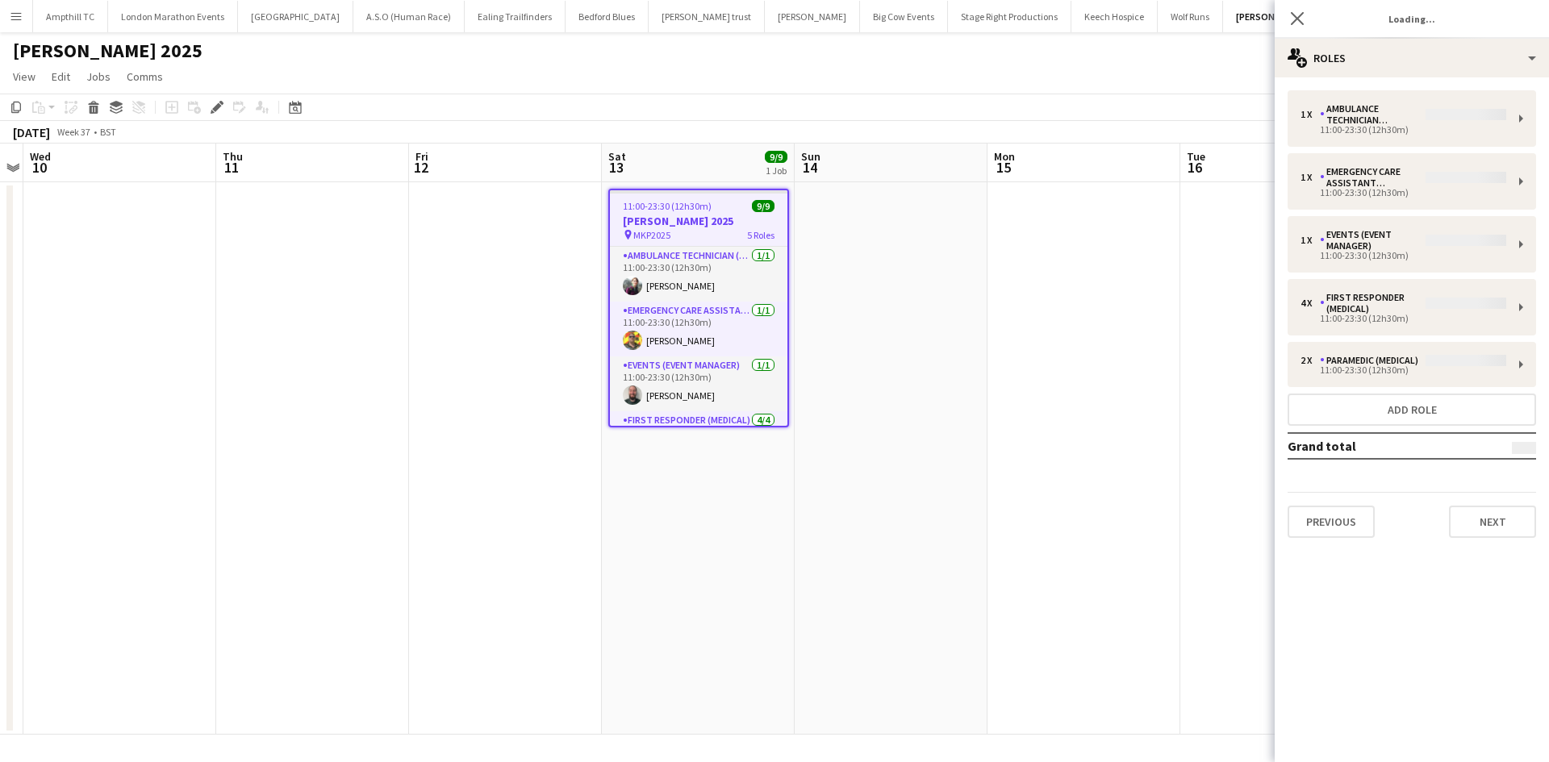
type input "**********"
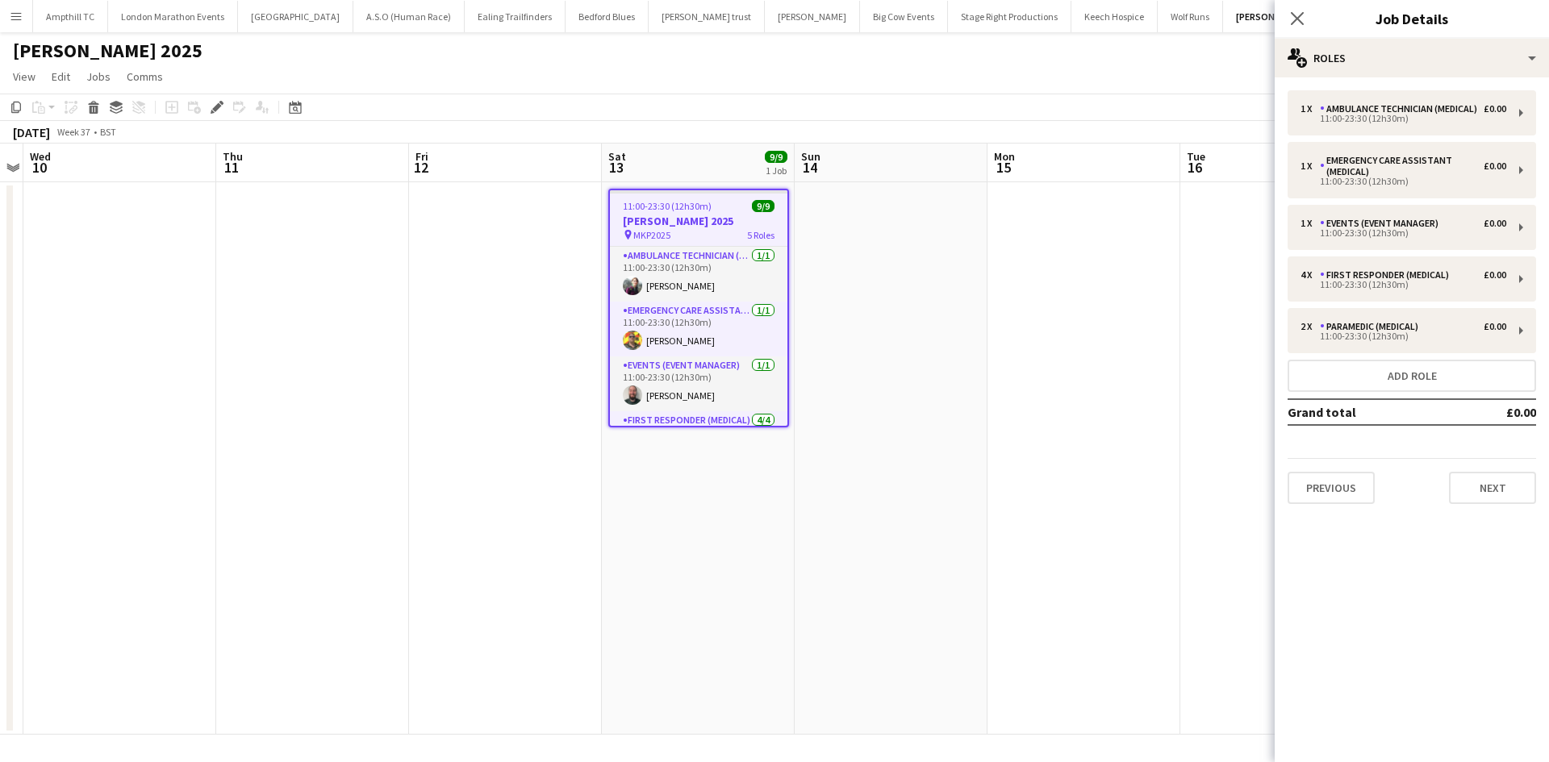
click at [1470, 533] on mat-expansion-panel "pencil3 General details 1 x Ambulance Technician (Medical) £0.00 11:00-23:30 (1…" at bounding box center [1412, 419] width 274 height 685
click at [1483, 503] on button "Next" at bounding box center [1492, 488] width 87 height 32
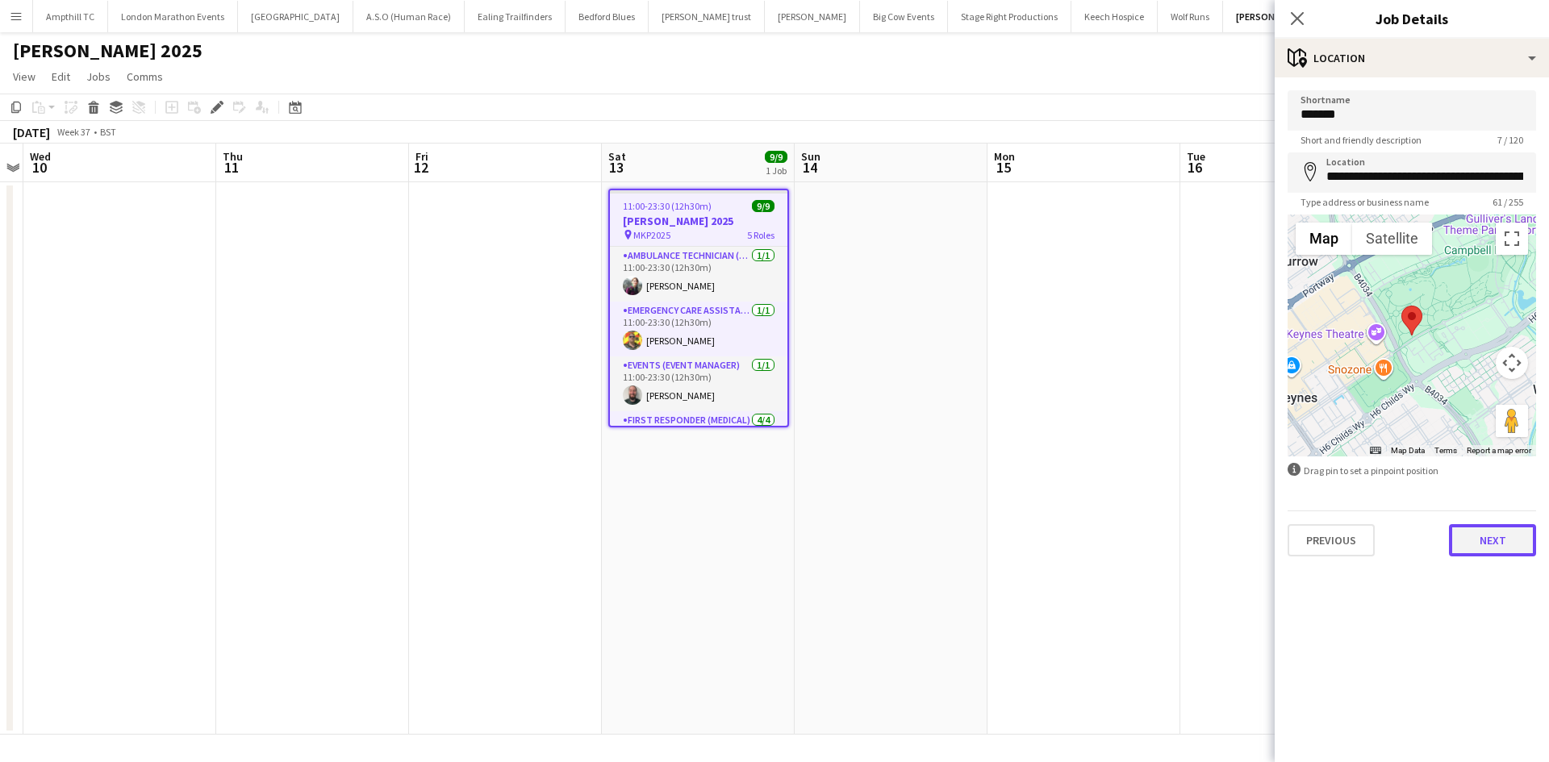
click at [1518, 538] on button "Next" at bounding box center [1492, 540] width 87 height 32
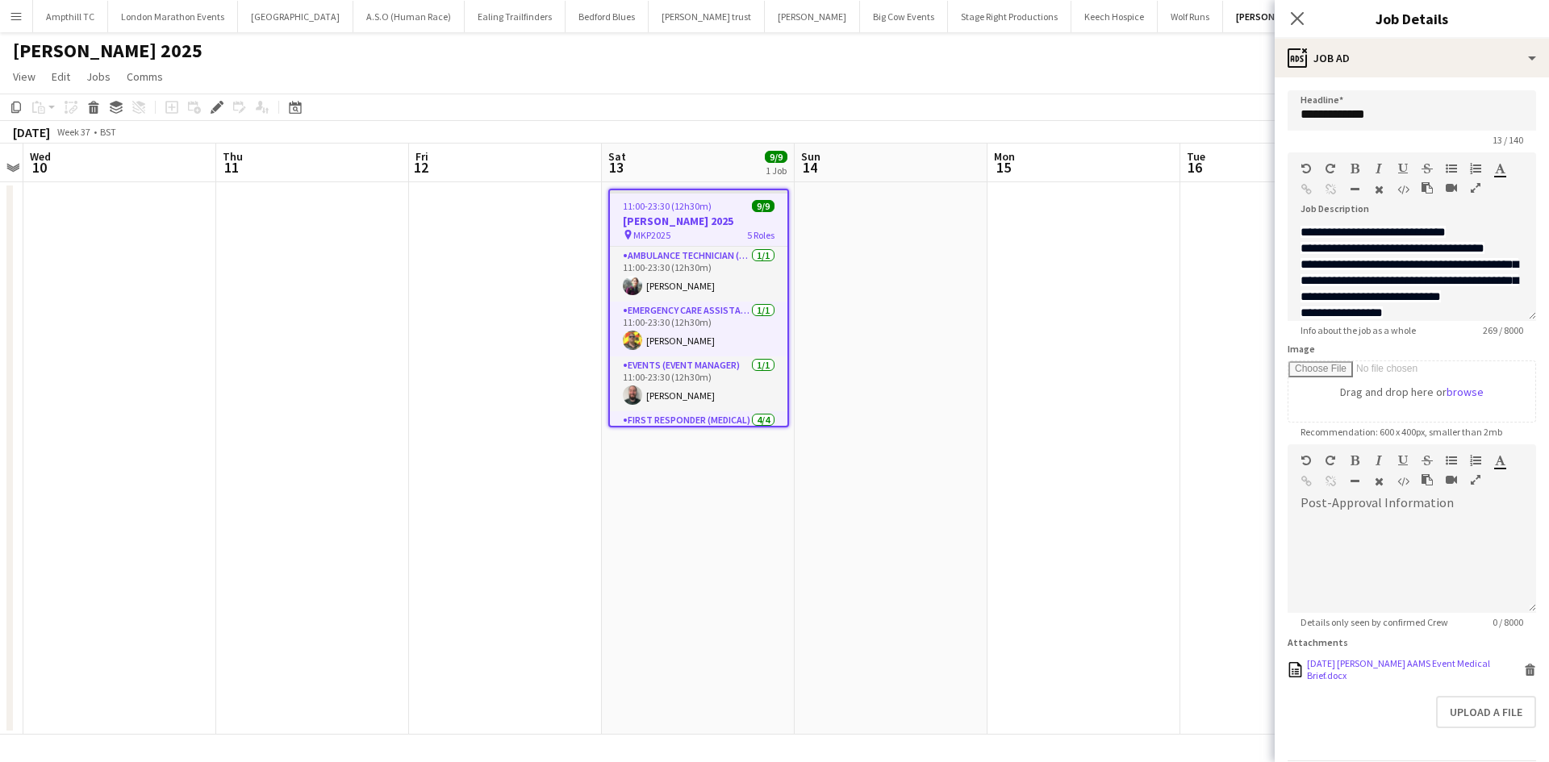
click at [1439, 682] on div "[DATE] [PERSON_NAME] AAMS Event Medical Brief.docx" at bounding box center [1413, 669] width 213 height 24
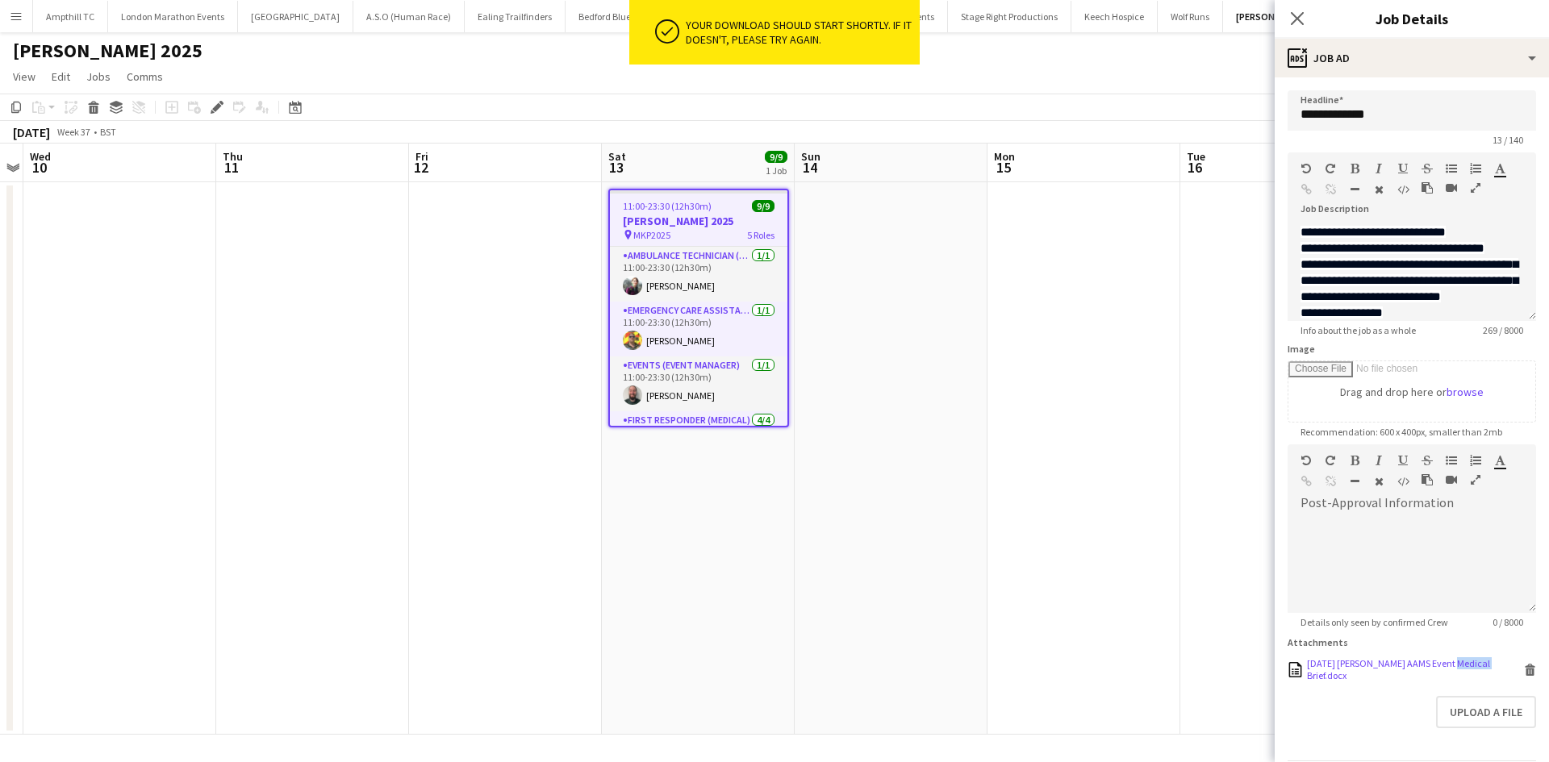
click at [1439, 682] on div "[DATE] [PERSON_NAME] AAMS Event Medical Brief.docx" at bounding box center [1413, 669] width 213 height 24
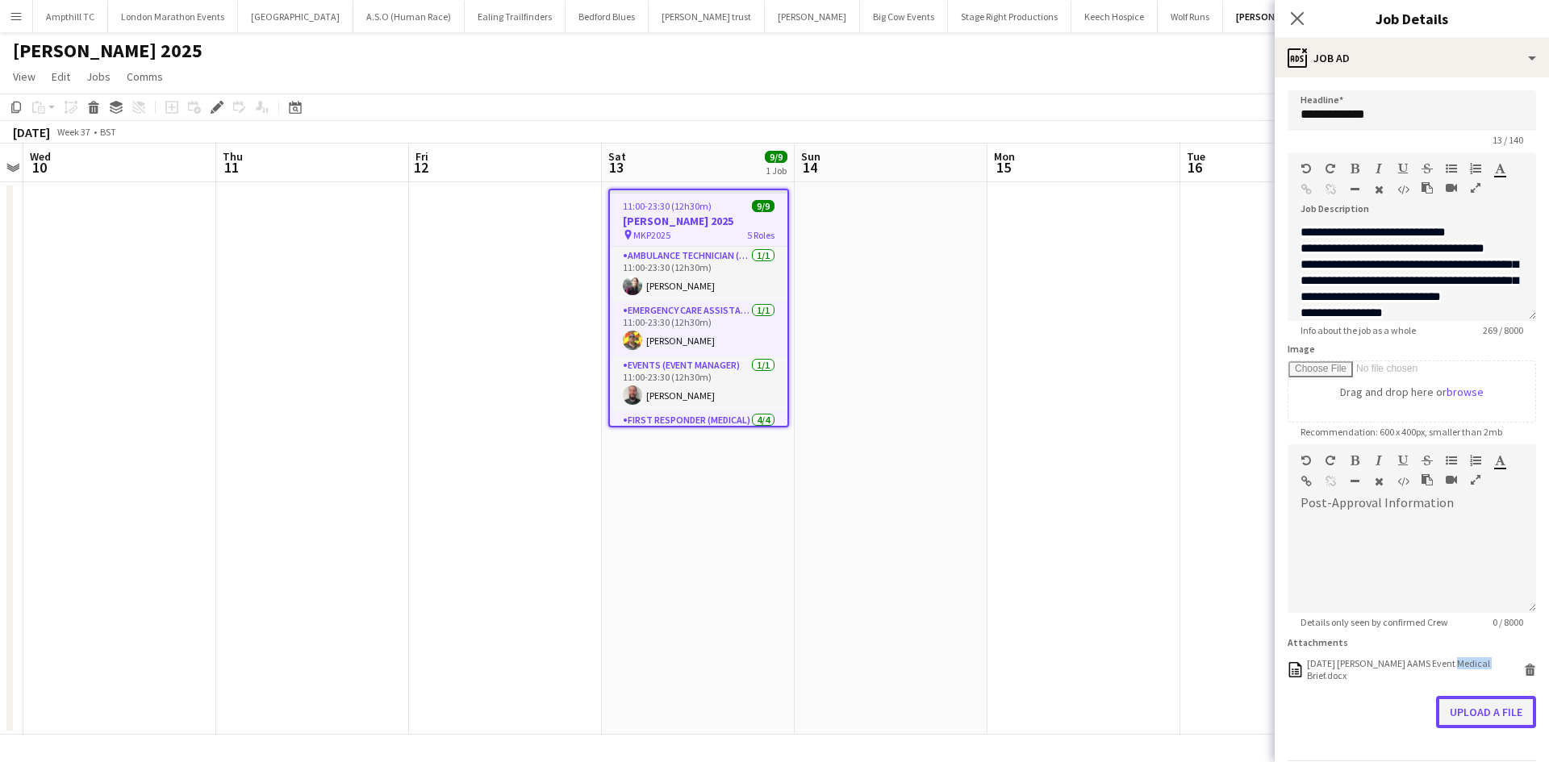
click at [1466, 723] on button "Upload a file" at bounding box center [1486, 712] width 100 height 32
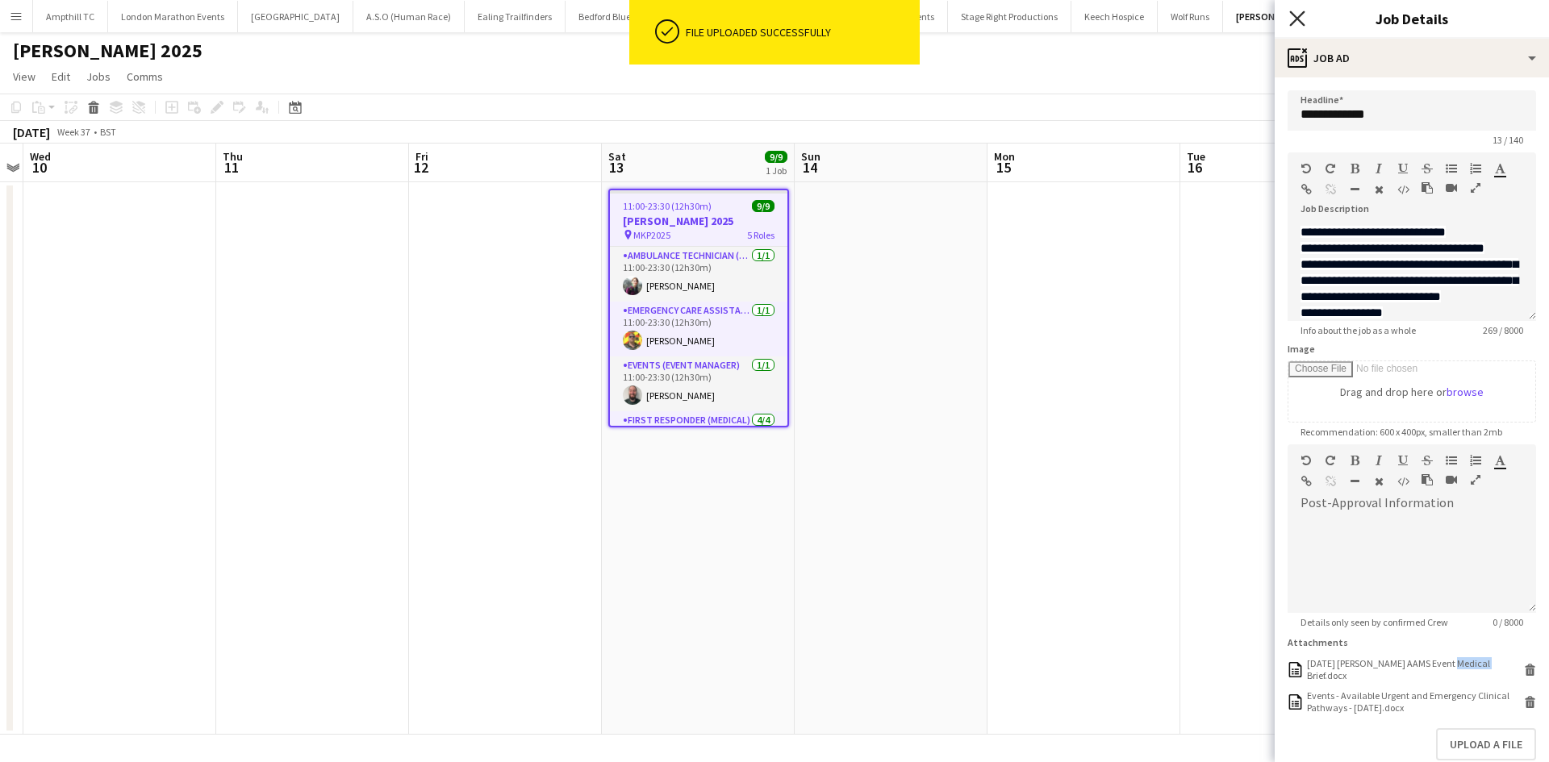
click at [1300, 19] on icon "Close pop-in" at bounding box center [1296, 17] width 15 height 15
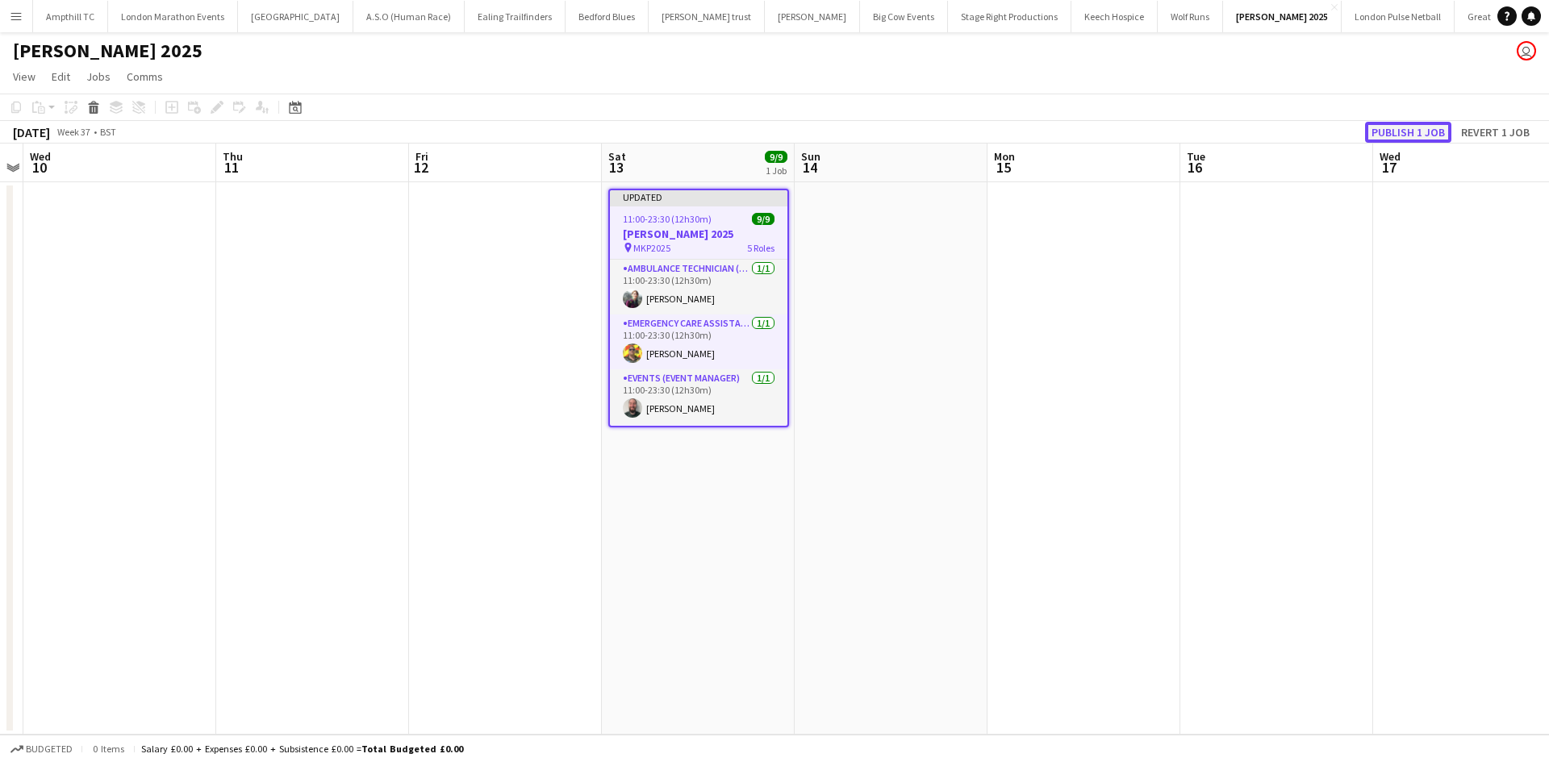
click at [1383, 136] on button "Publish 1 job" at bounding box center [1408, 132] width 86 height 21
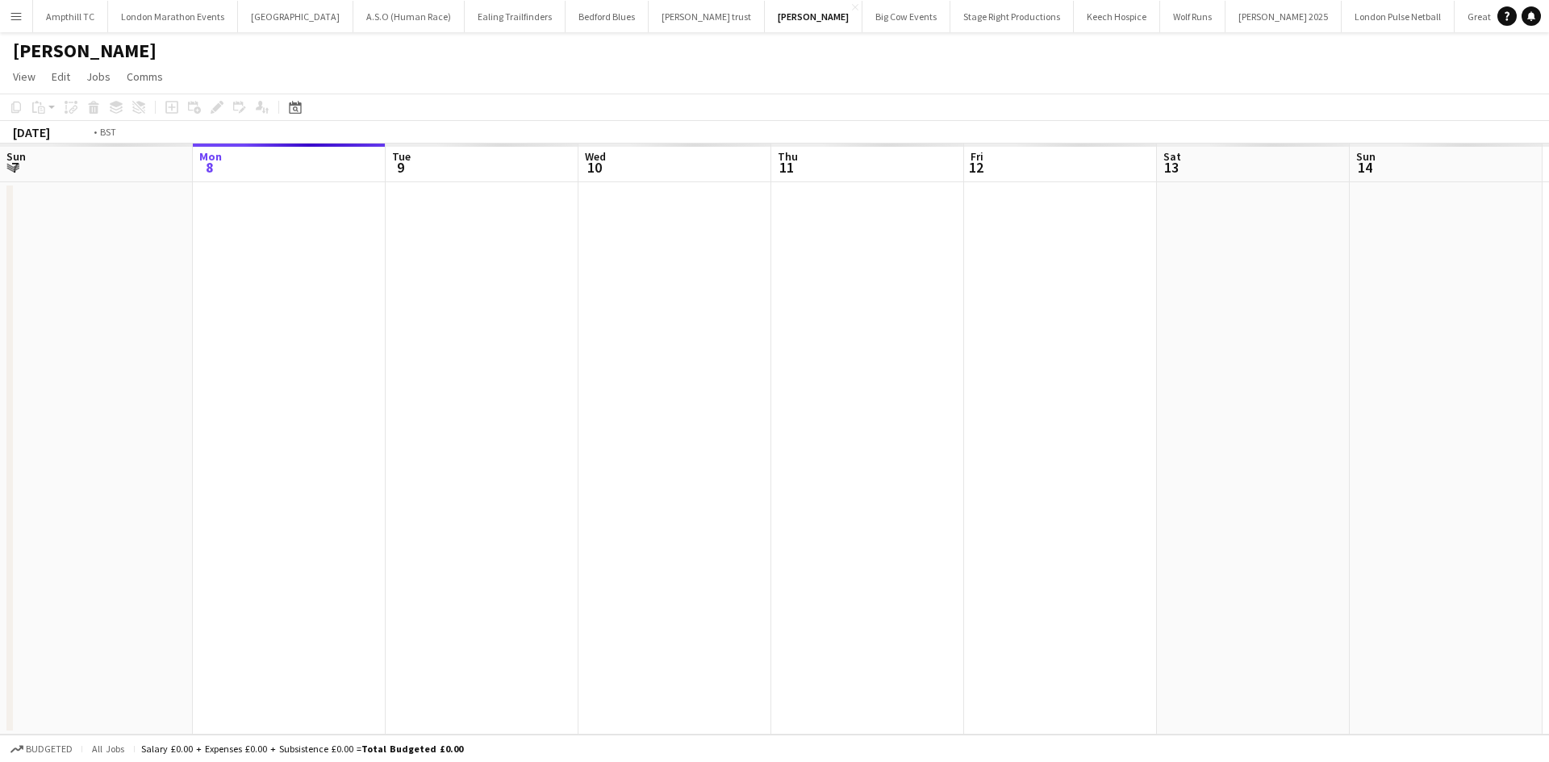
scroll to position [0, 555]
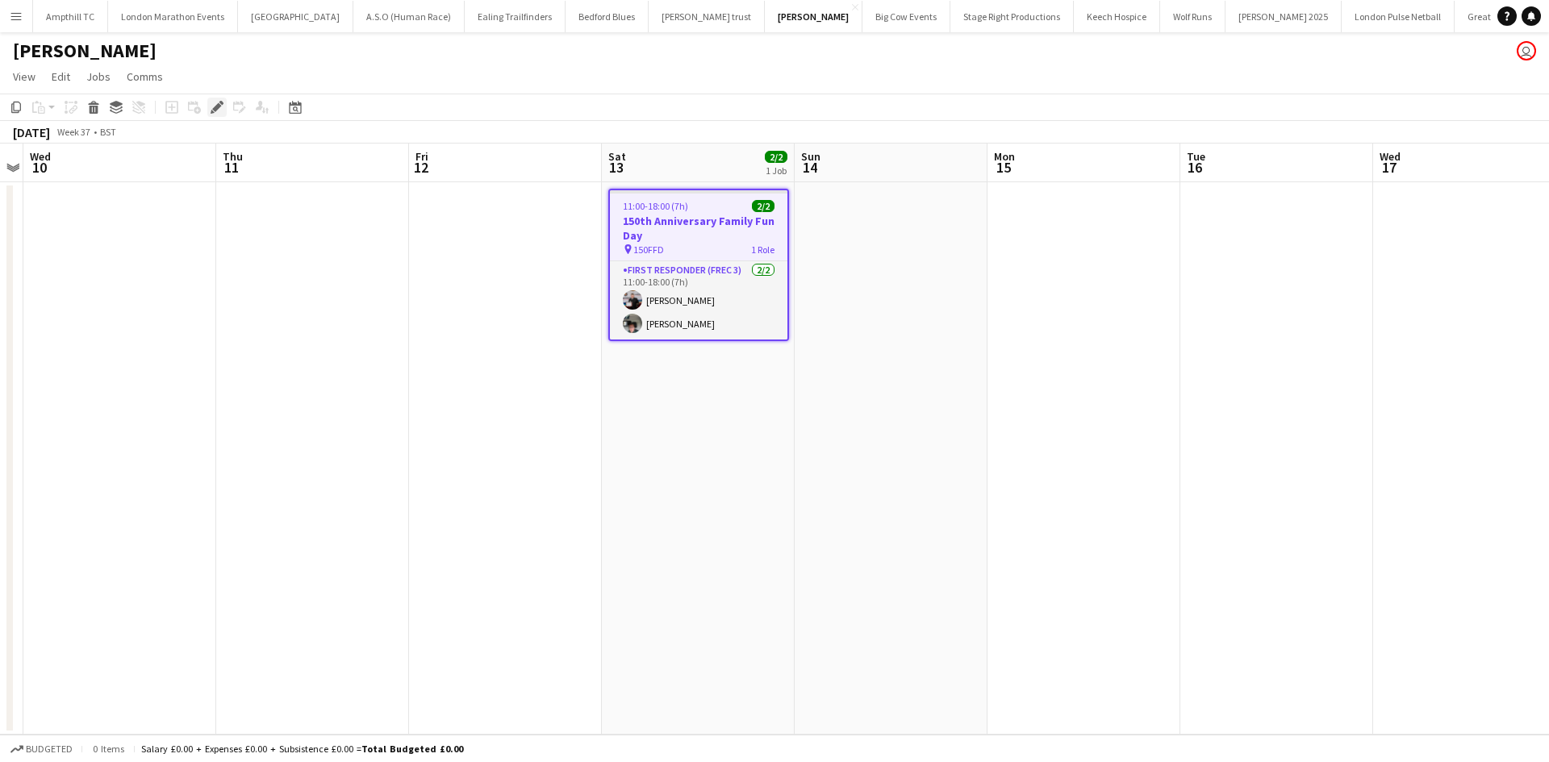
click at [212, 104] on icon "Edit" at bounding box center [217, 107] width 13 height 13
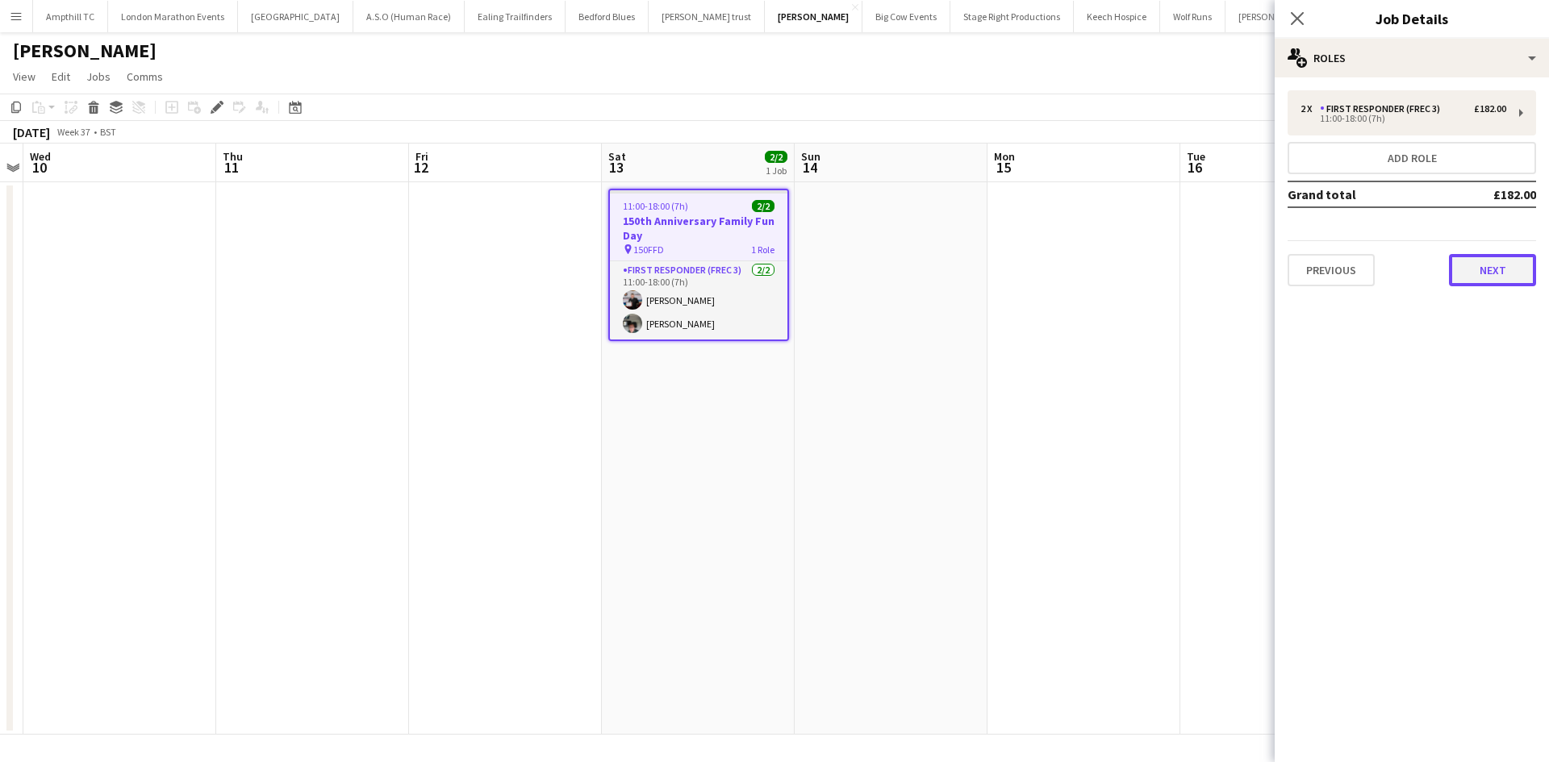
click at [1483, 270] on button "Next" at bounding box center [1492, 270] width 87 height 32
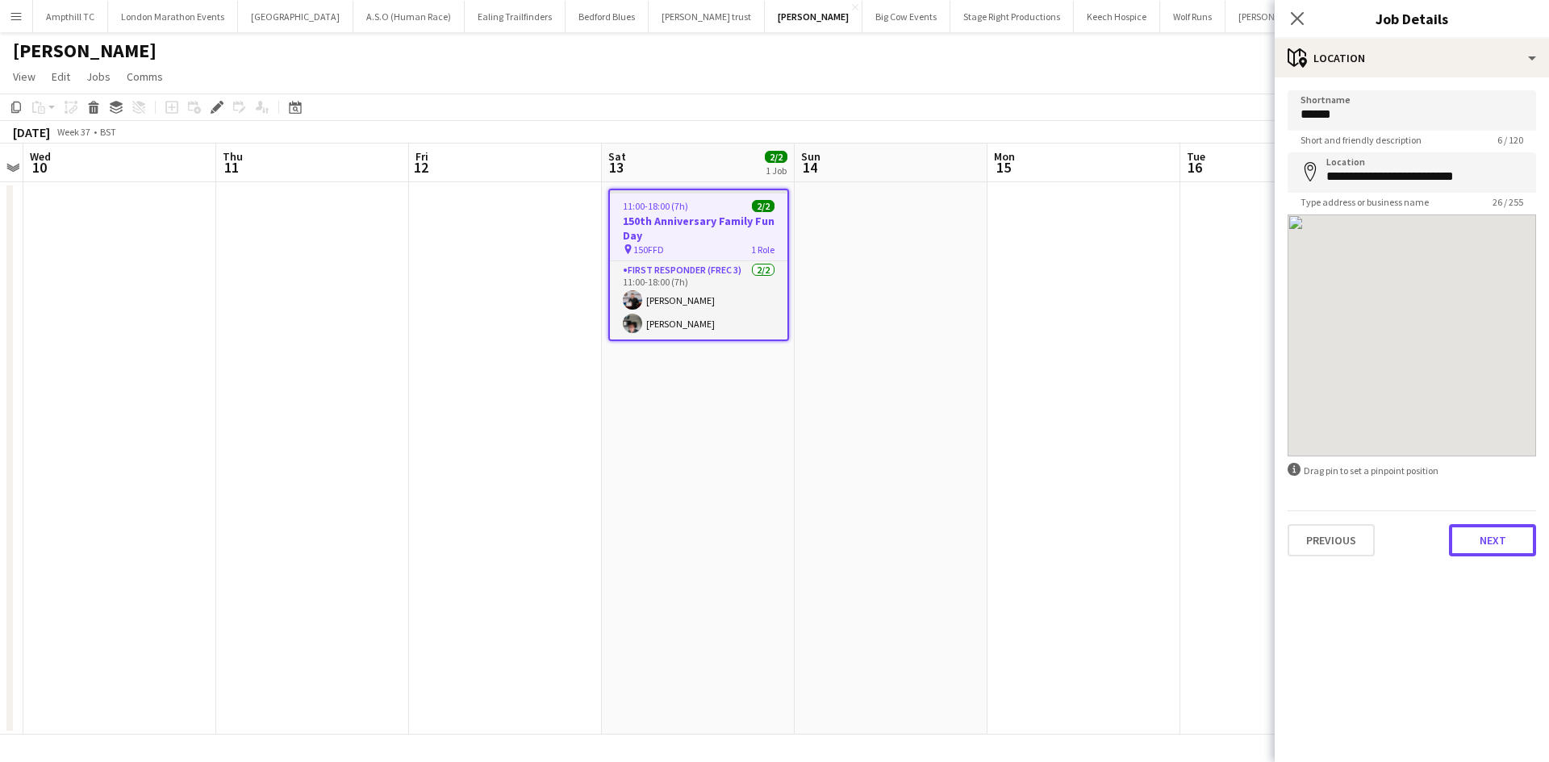
drag, startPoint x: 1485, startPoint y: 528, endPoint x: 1501, endPoint y: 550, distance: 27.8
click at [1486, 530] on button "Next" at bounding box center [1492, 540] width 87 height 32
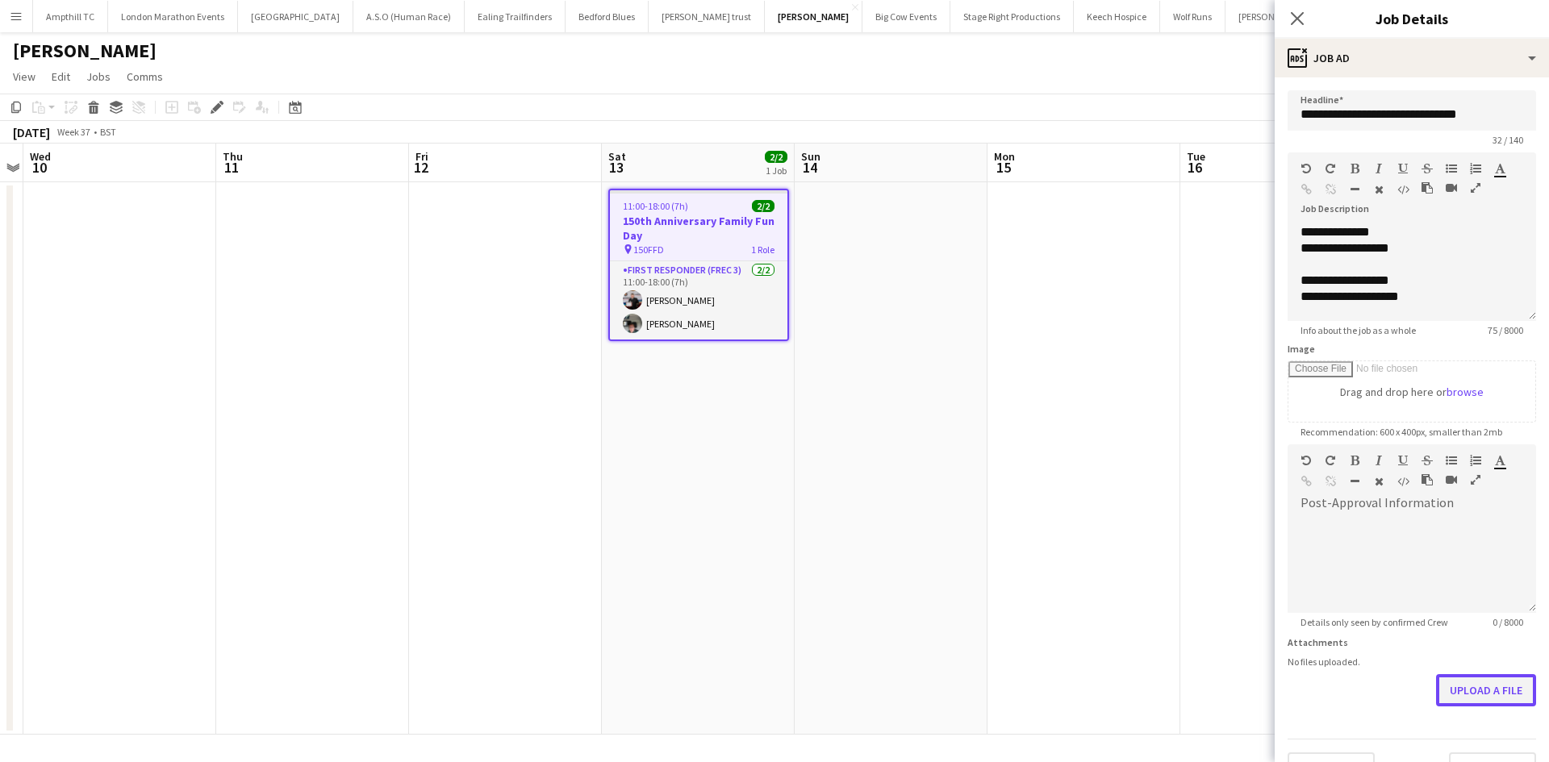
click at [1436, 683] on button "Upload a file" at bounding box center [1486, 690] width 100 height 32
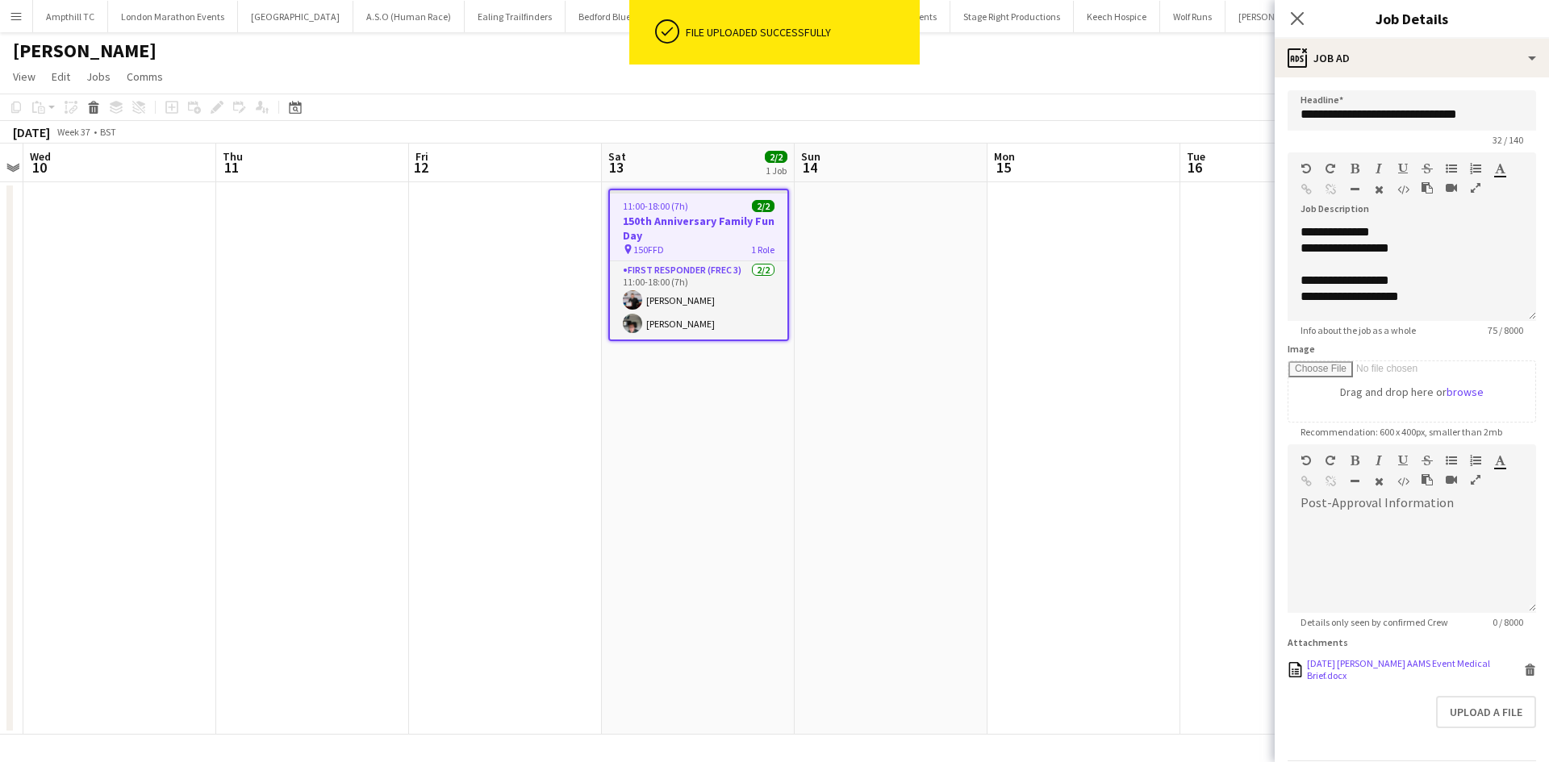
click at [1524, 670] on icon "Delete" at bounding box center [1530, 670] width 12 height 12
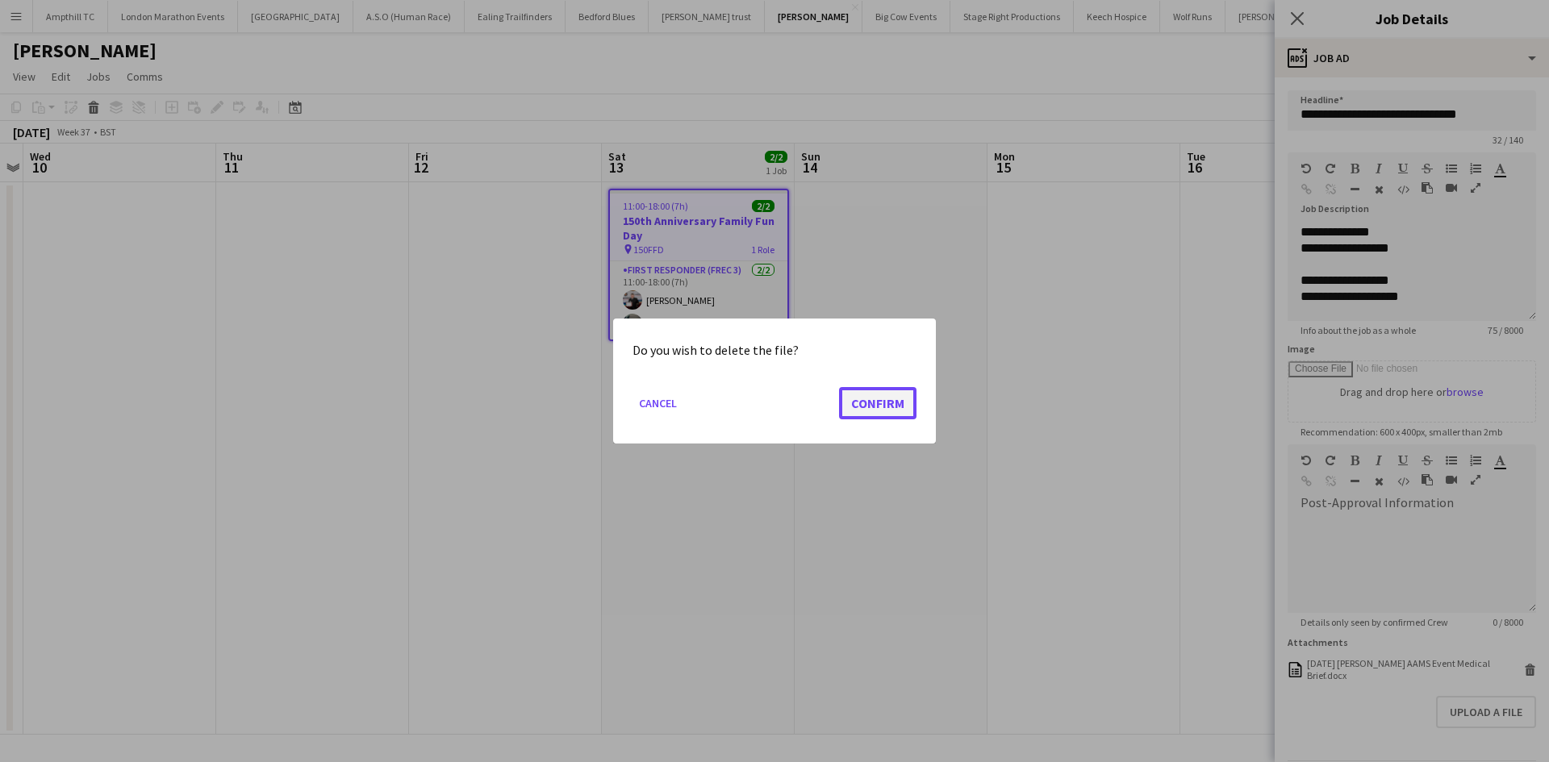
click at [853, 395] on button "Confirm" at bounding box center [877, 403] width 77 height 32
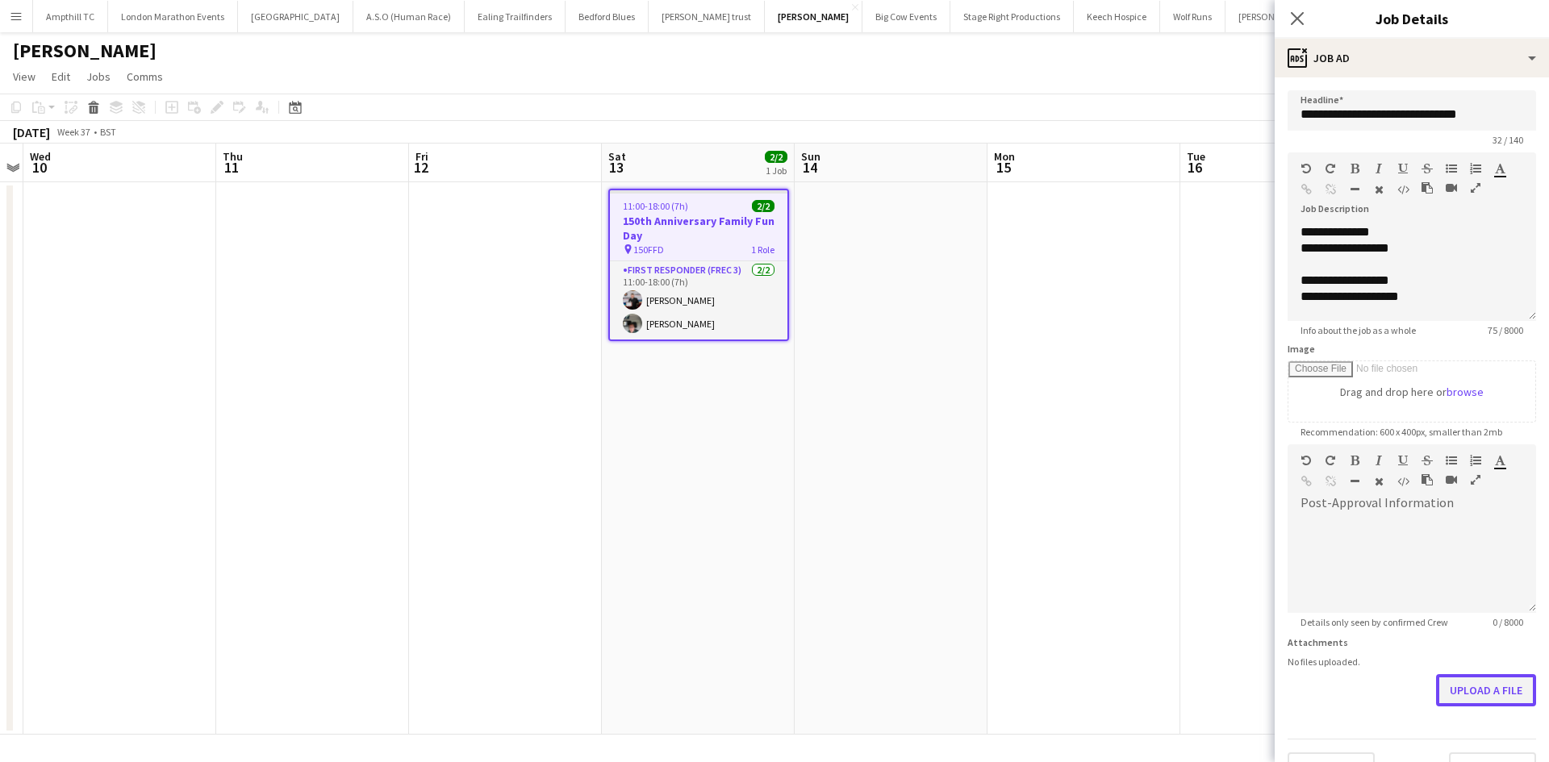
click at [1503, 697] on button "Upload a file" at bounding box center [1486, 690] width 100 height 32
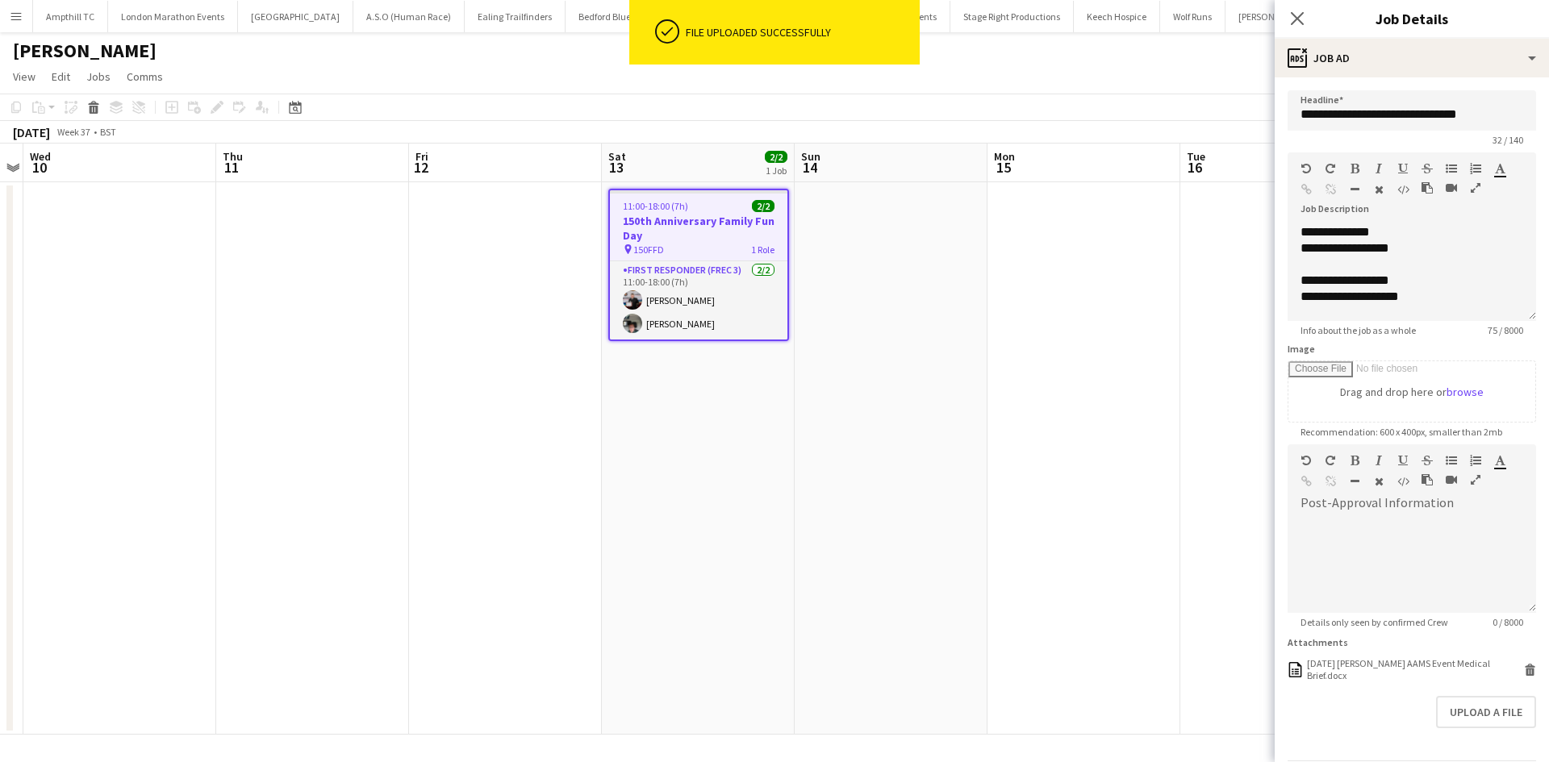
click at [1285, 20] on div "Close pop-in" at bounding box center [1297, 18] width 45 height 37
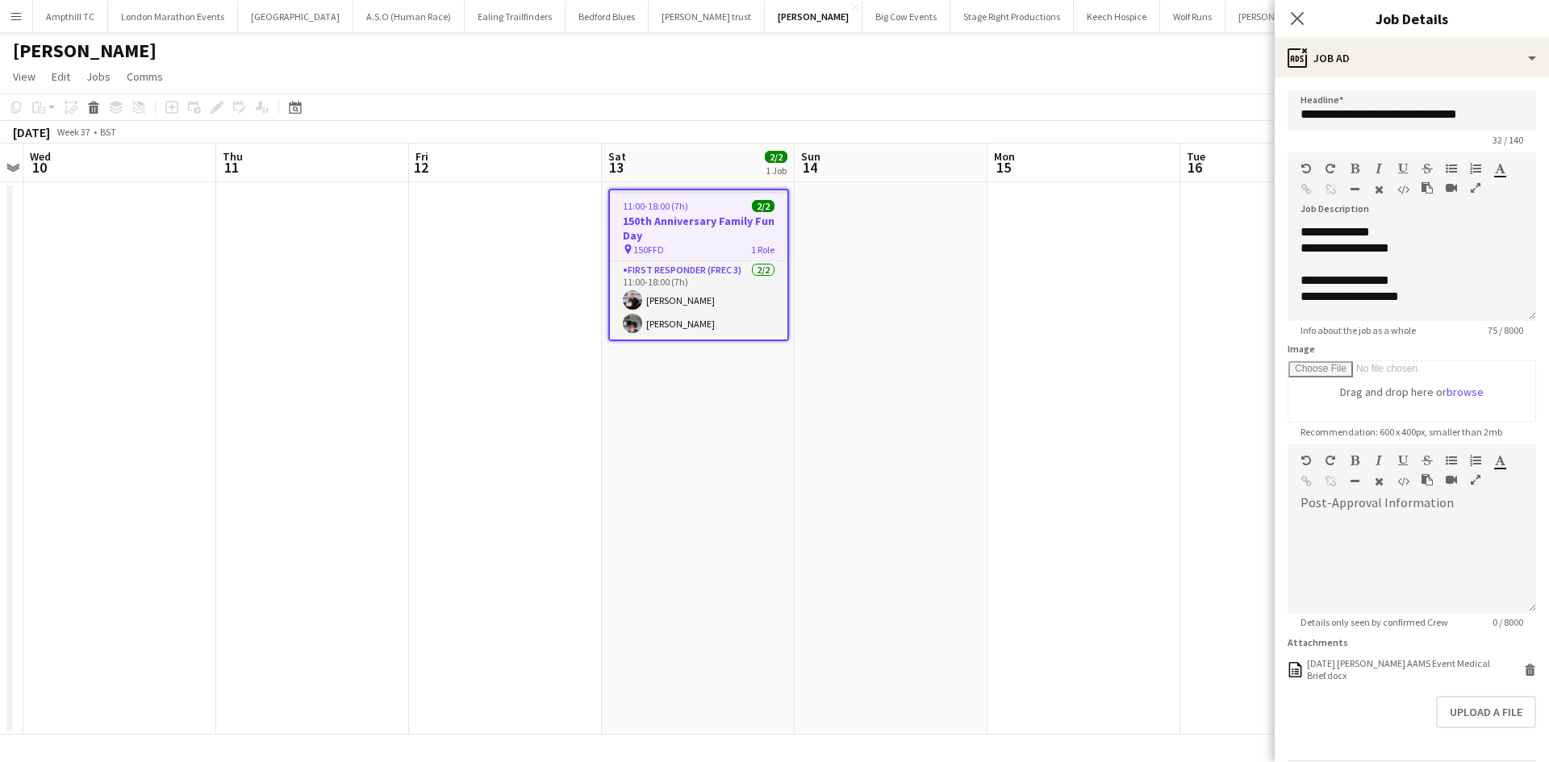
click at [1279, 23] on div "Close pop-in" at bounding box center [1297, 18] width 45 height 37
click at [1292, 19] on icon "Close pop-in" at bounding box center [1296, 17] width 15 height 15
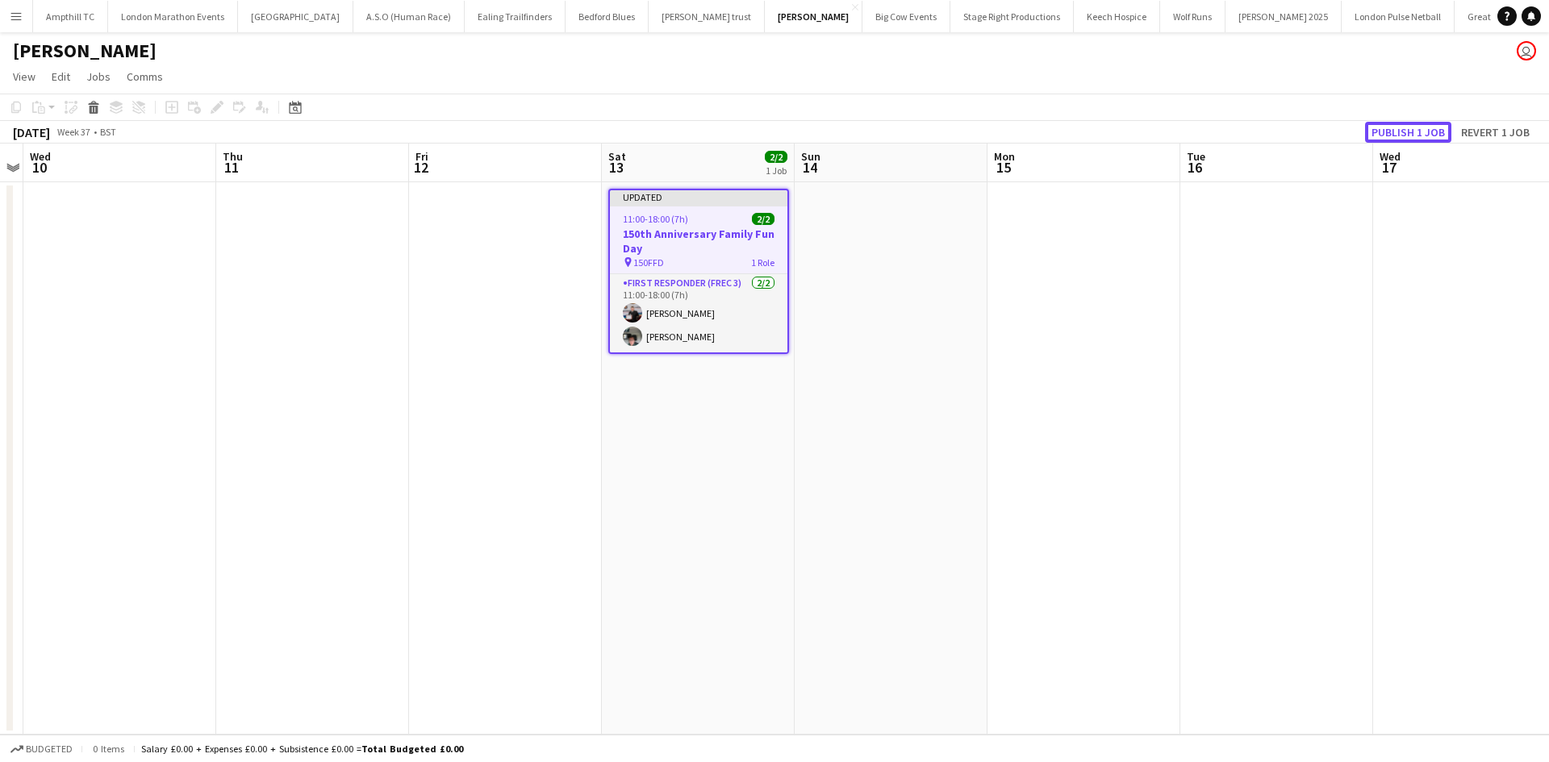
click at [1401, 131] on button "Publish 1 job" at bounding box center [1408, 132] width 86 height 21
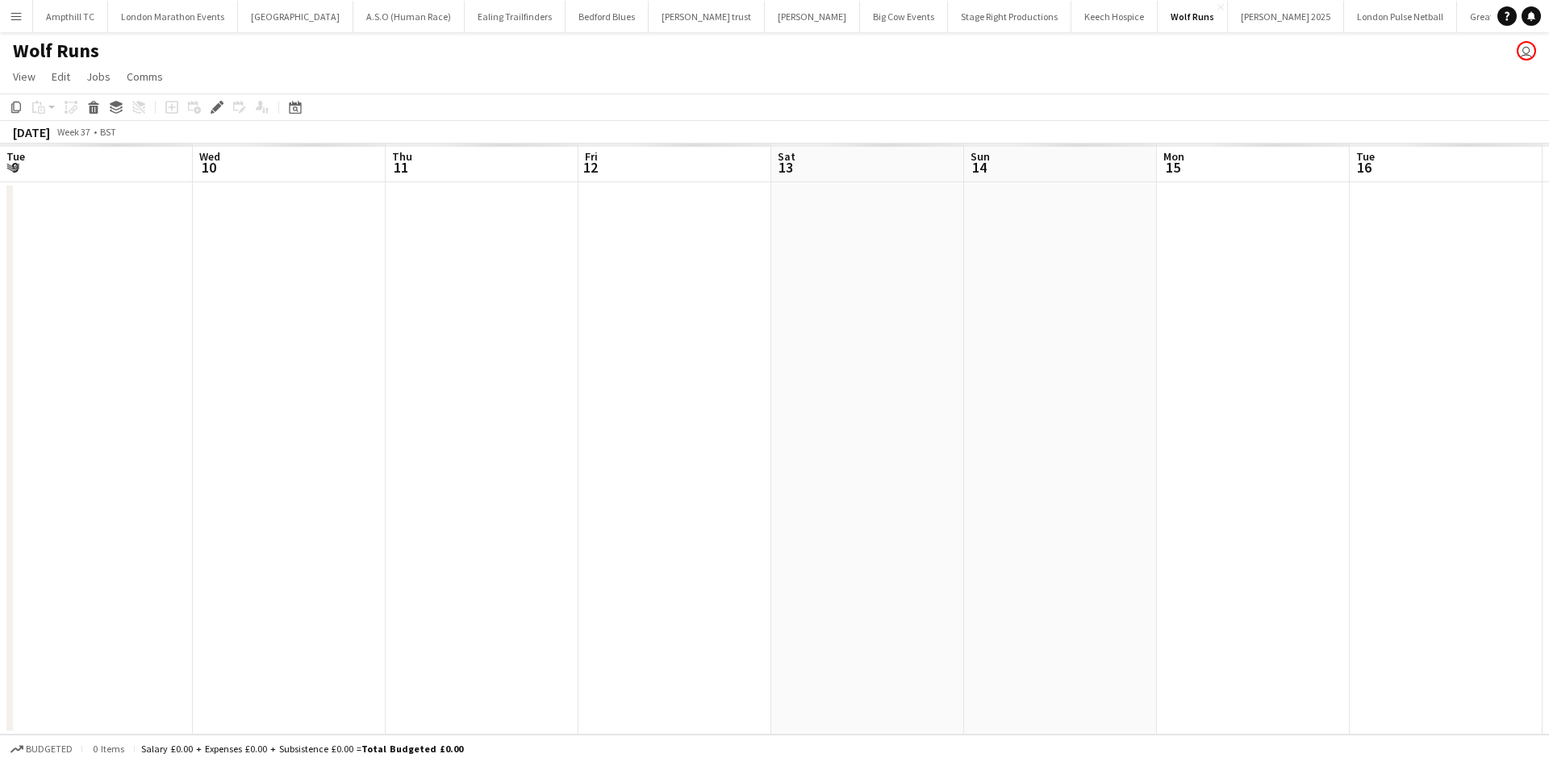
scroll to position [0, 555]
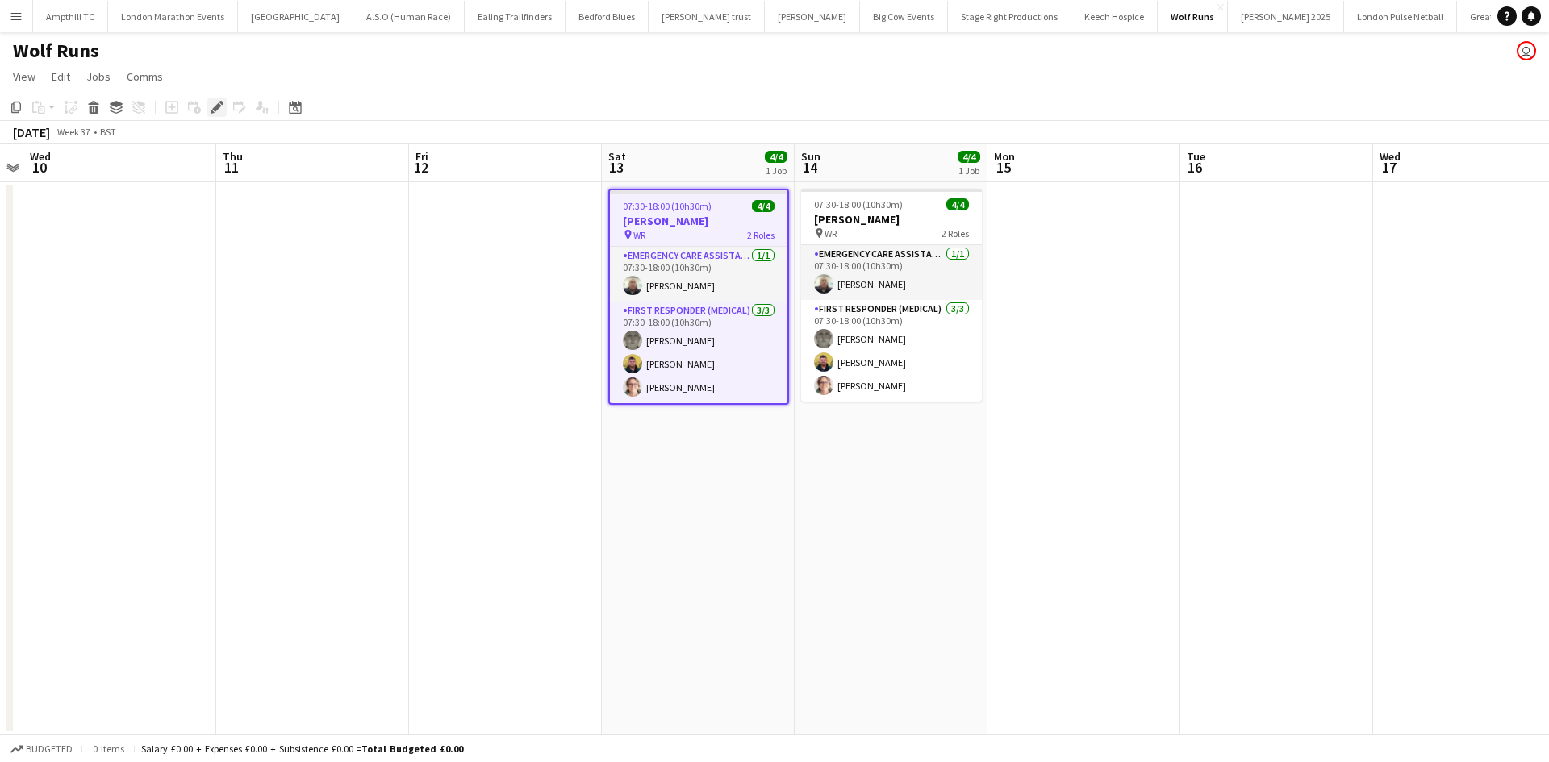
click at [216, 106] on icon at bounding box center [216, 107] width 9 height 9
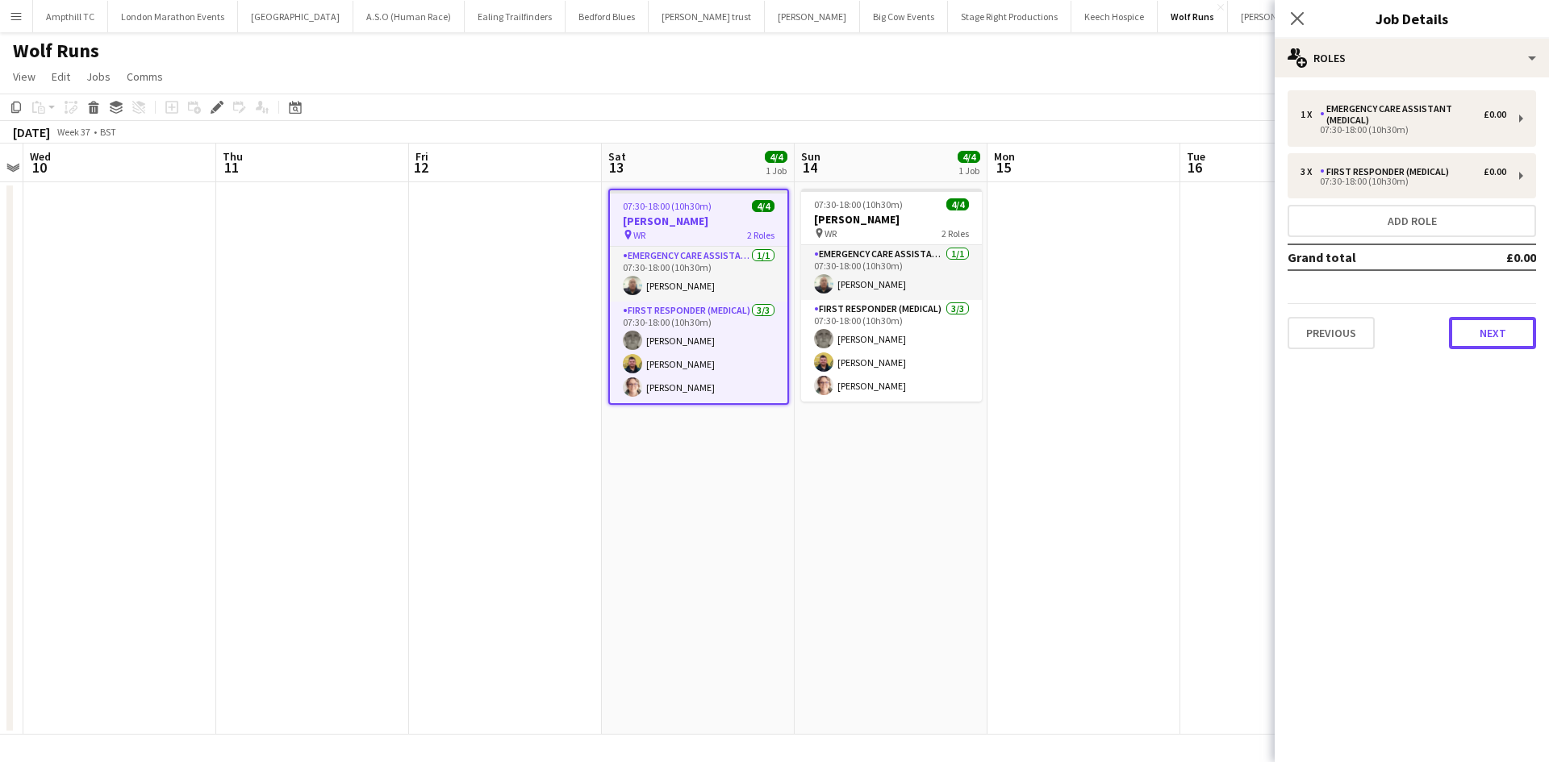
click at [1482, 326] on button "Next" at bounding box center [1492, 333] width 87 height 32
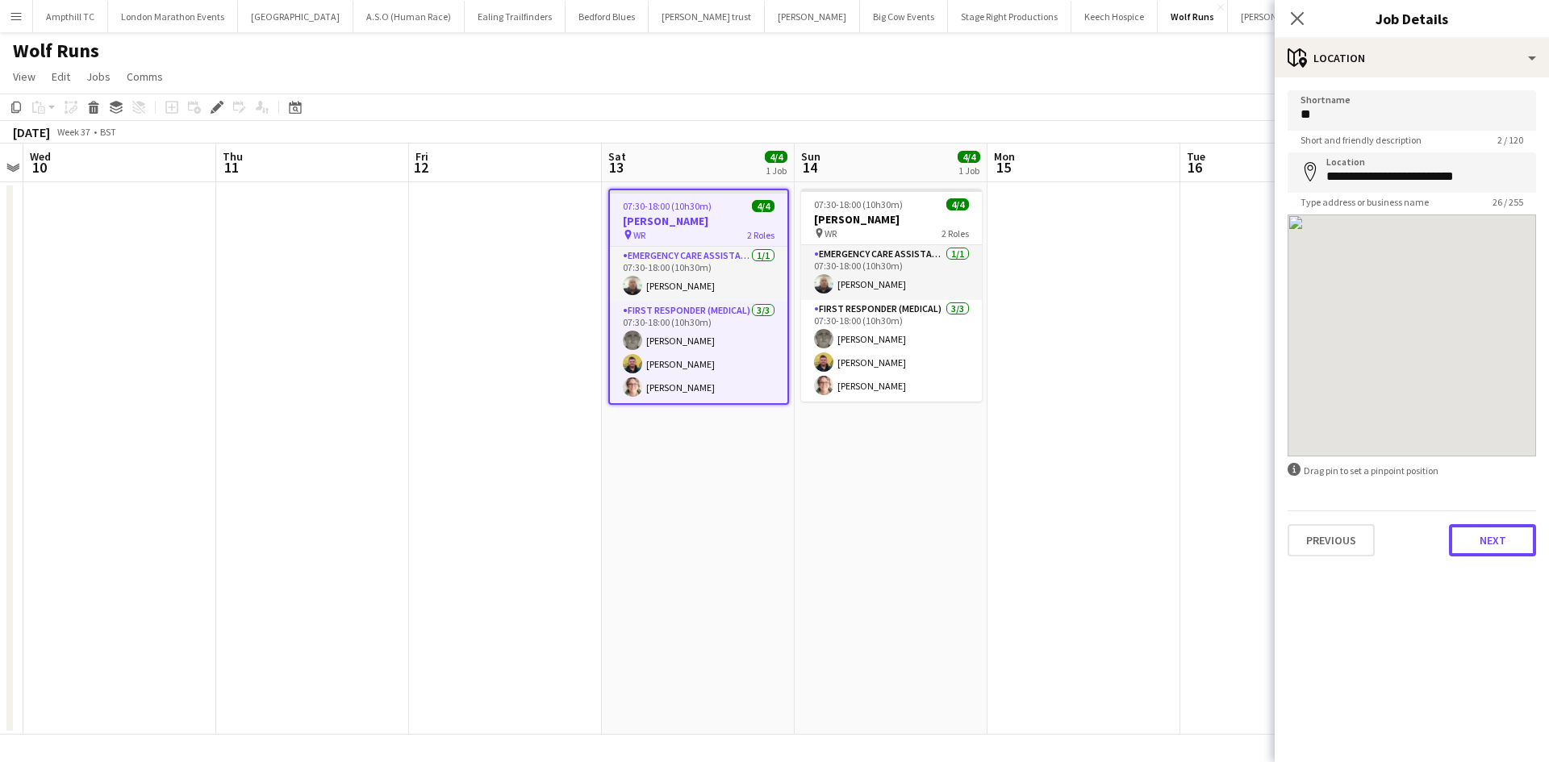
click at [1474, 553] on button "Next" at bounding box center [1492, 540] width 87 height 32
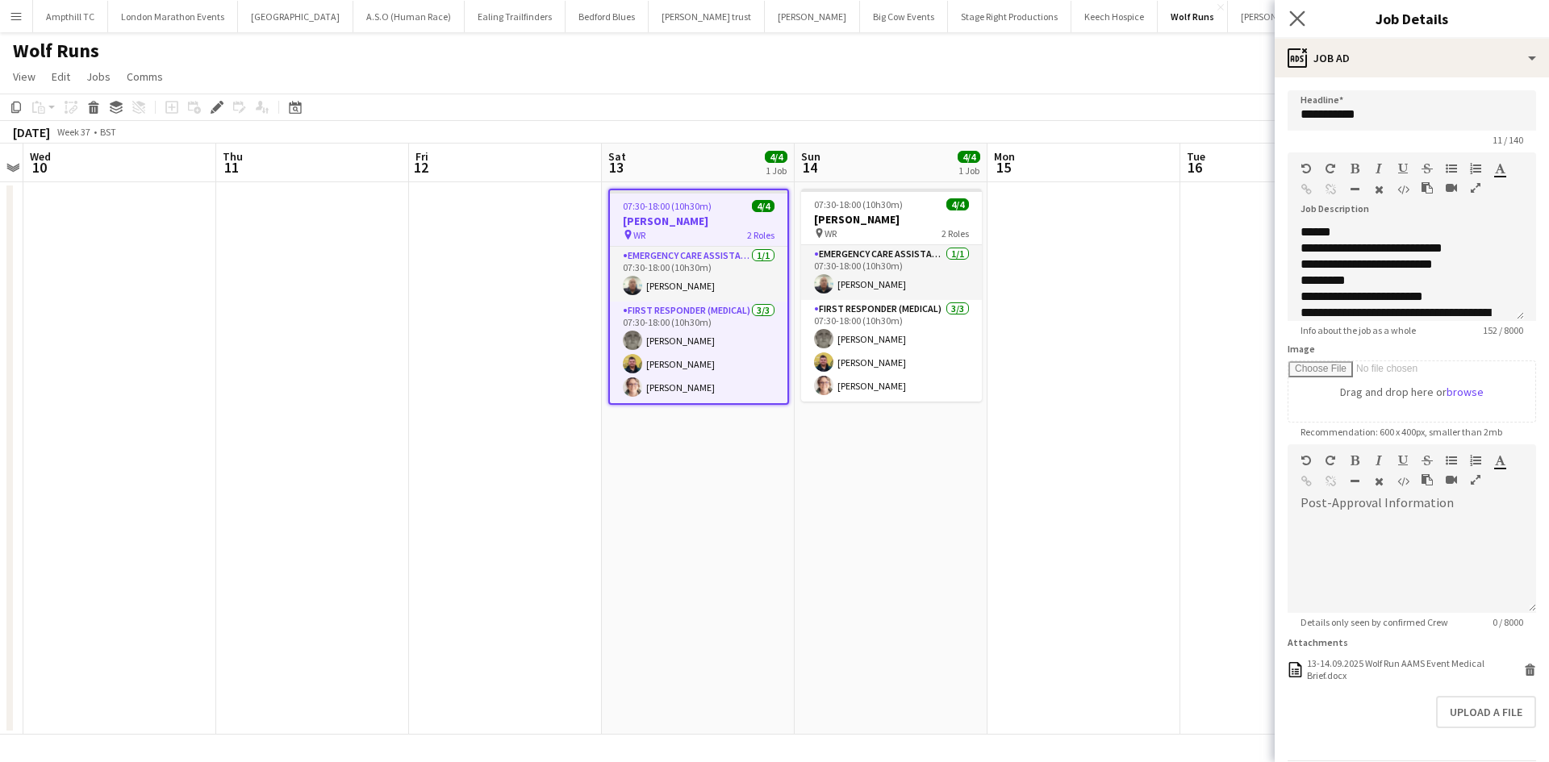
click at [1298, 26] on icon "Close pop-in" at bounding box center [1296, 17] width 15 height 15
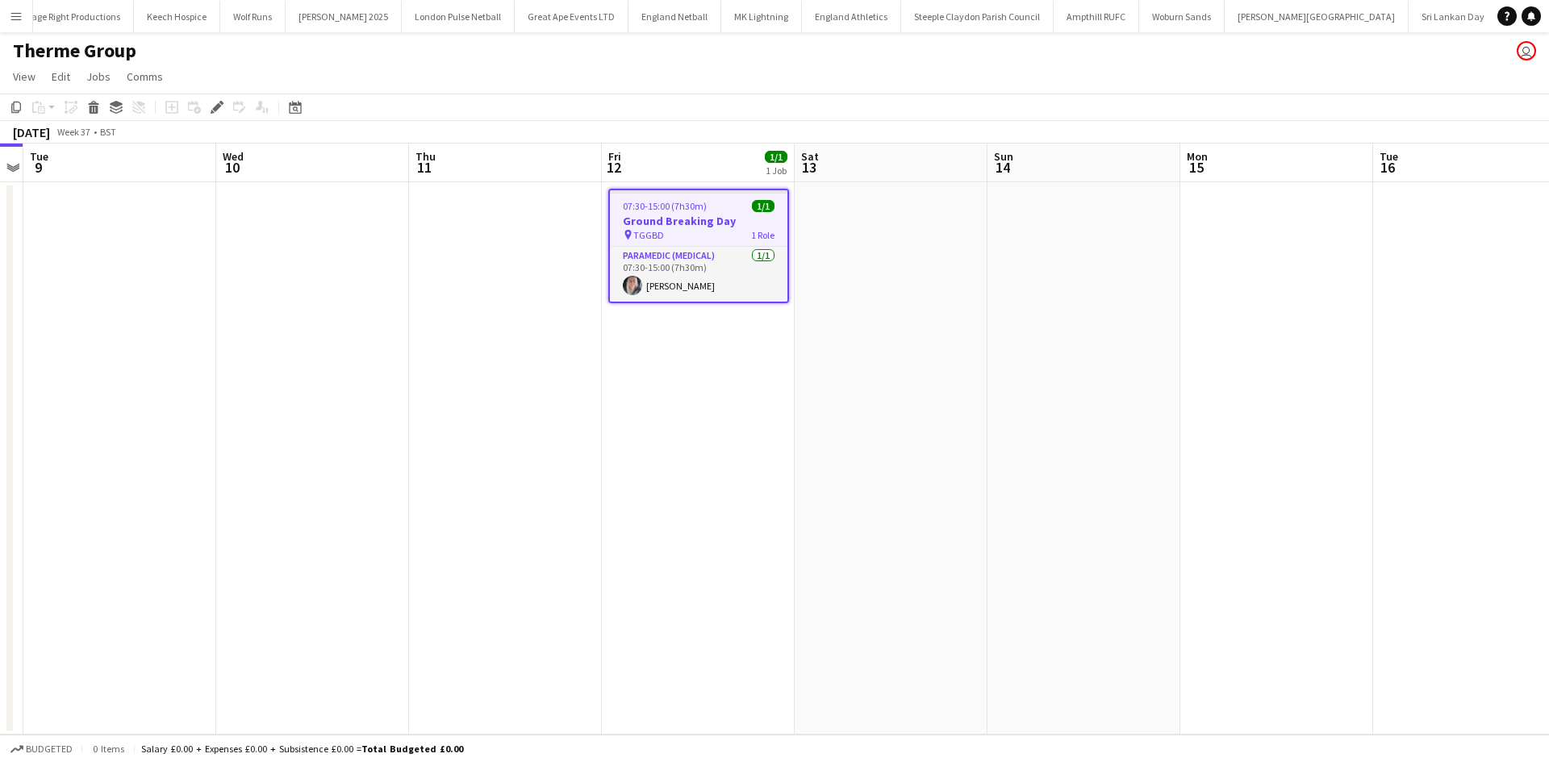
scroll to position [0, 1042]
click at [216, 108] on icon at bounding box center [216, 107] width 9 height 9
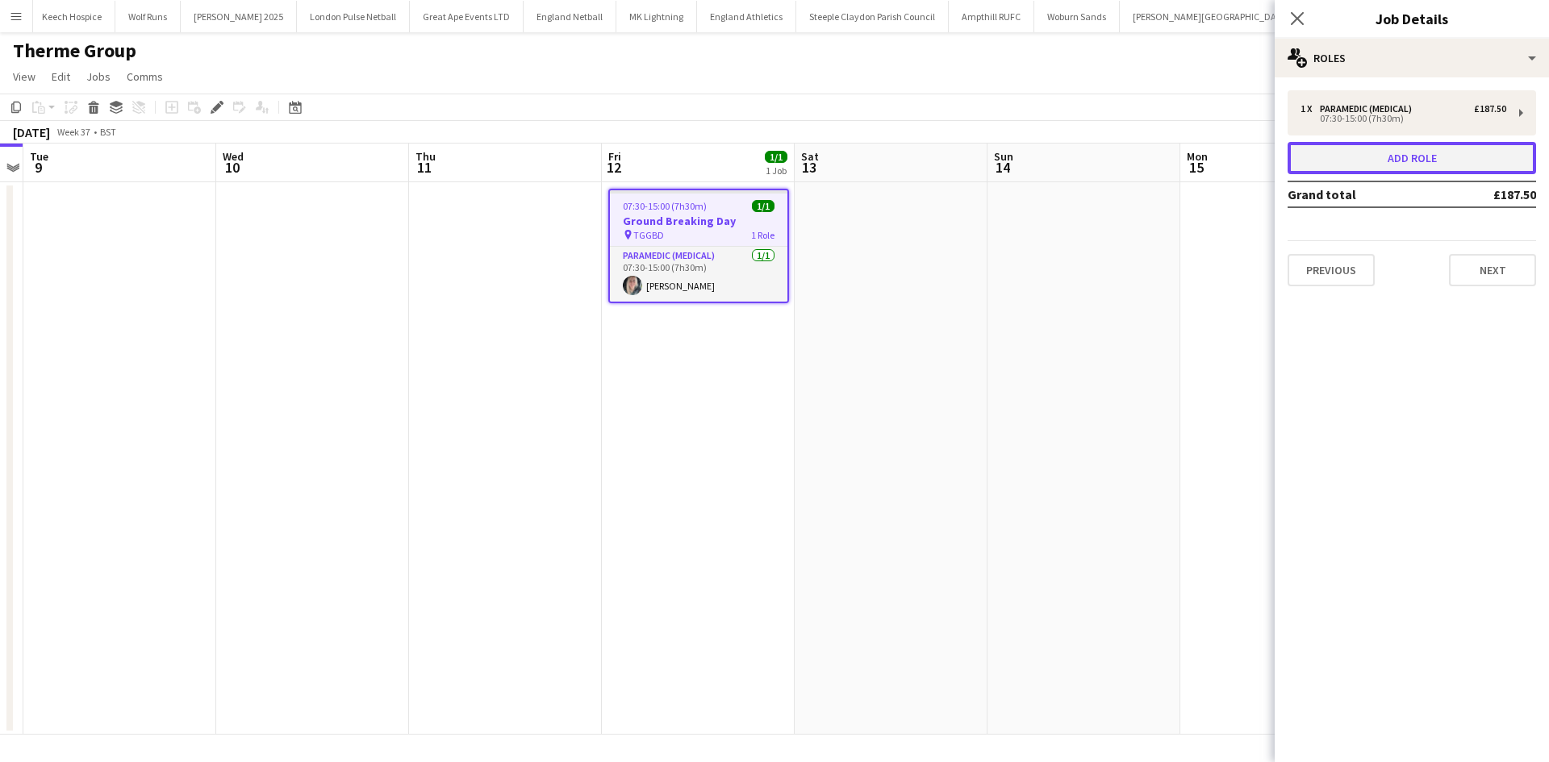
click at [1345, 152] on button "Add role" at bounding box center [1411, 158] width 248 height 32
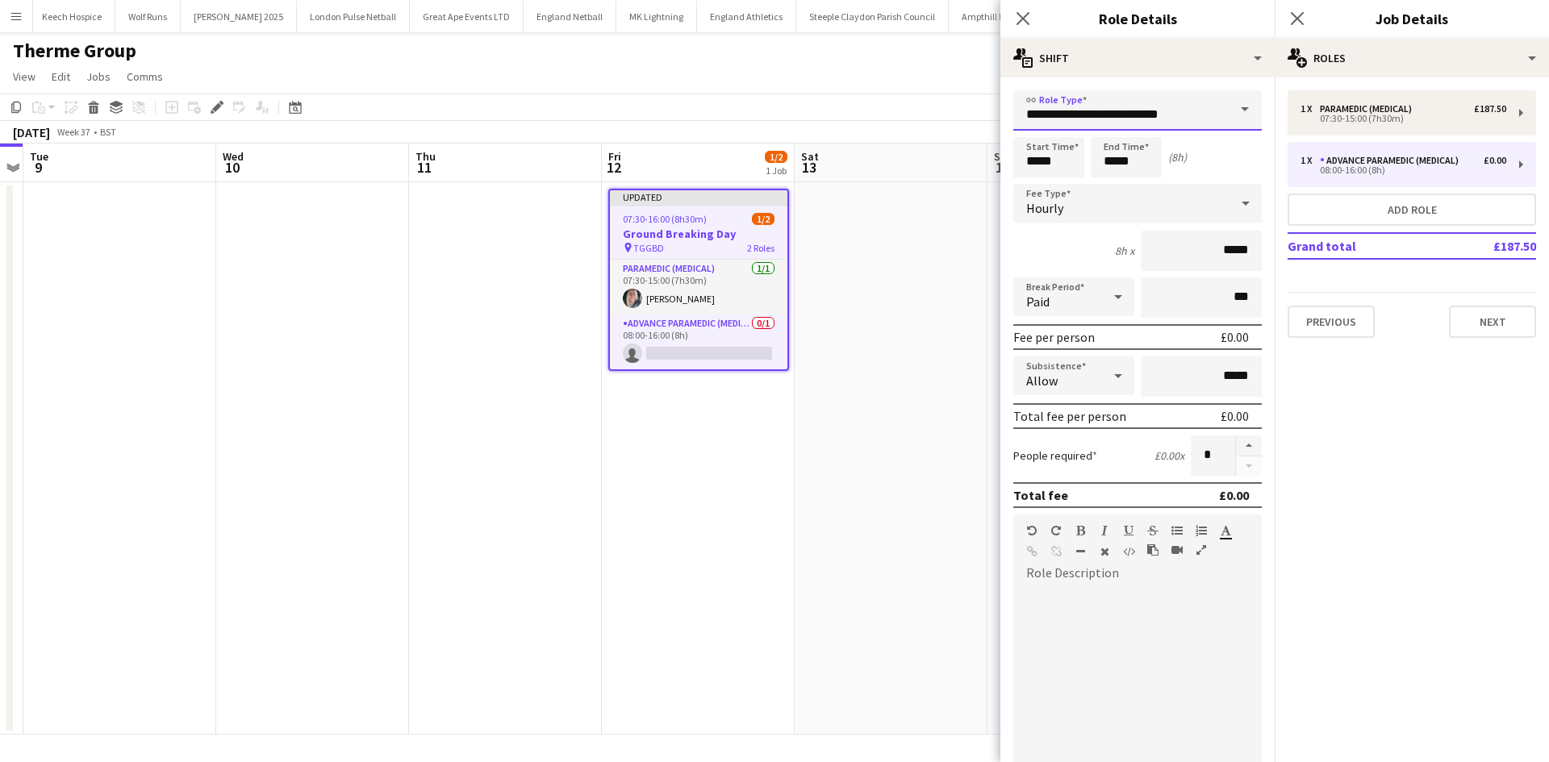
click at [1100, 120] on input "**********" at bounding box center [1137, 110] width 248 height 40
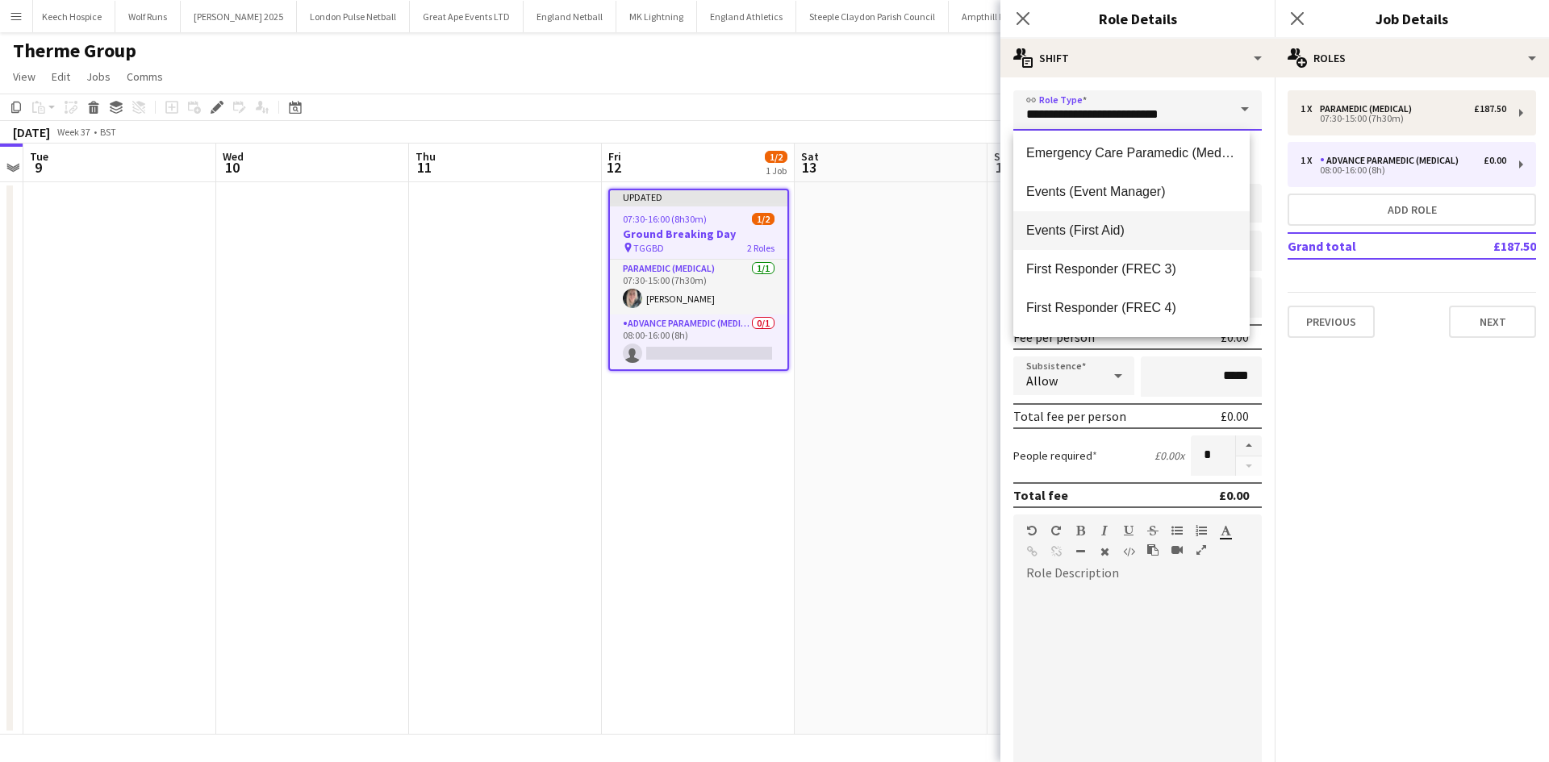
scroll to position [242, 0]
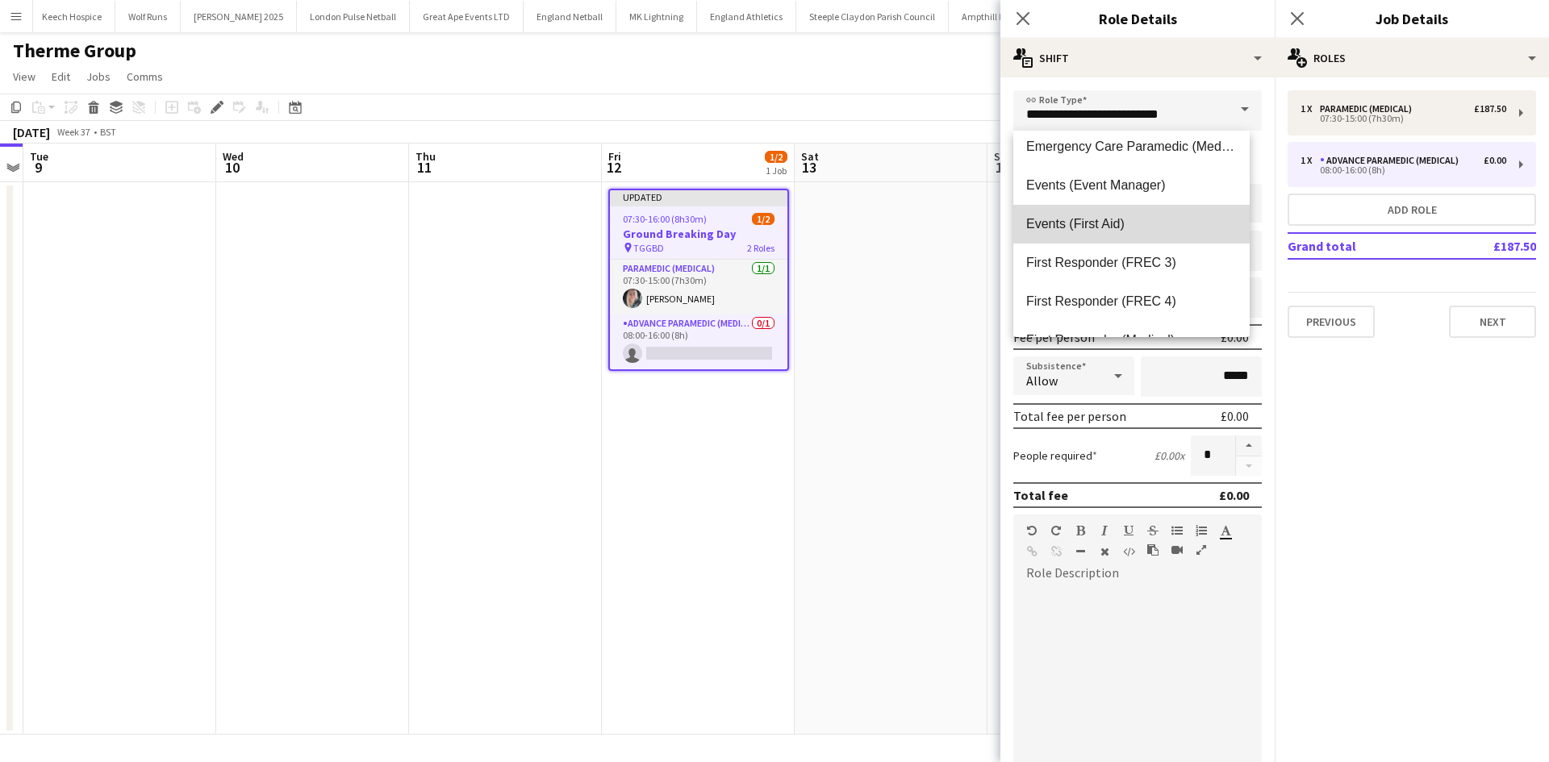
click at [1137, 225] on span "Events (First Aid)" at bounding box center [1131, 223] width 211 height 15
type input "**********"
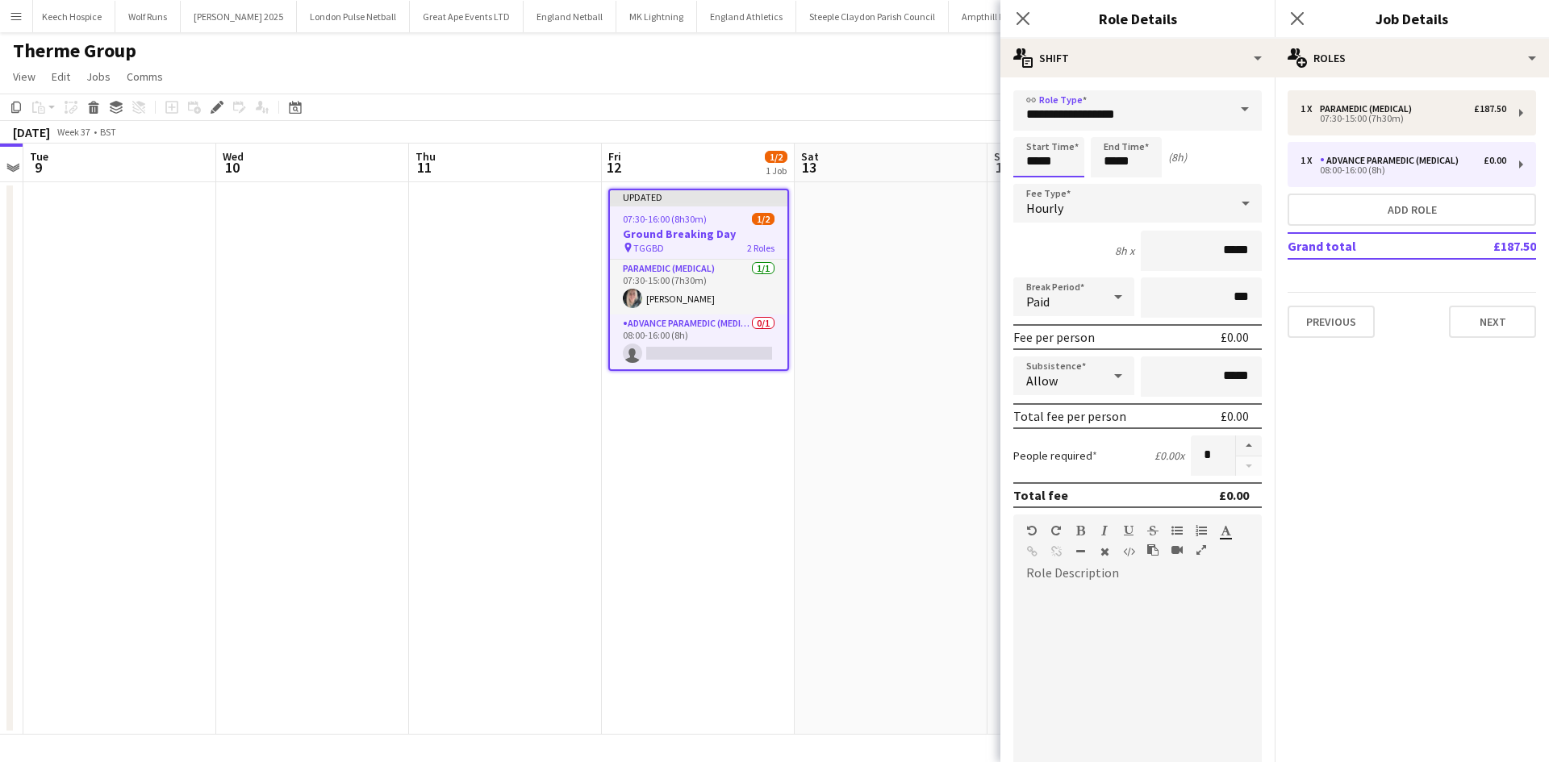
click at [1065, 152] on input "*****" at bounding box center [1048, 157] width 71 height 40
click at [1036, 185] on div at bounding box center [1032, 185] width 32 height 16
type input "*****"
click at [1036, 186] on div at bounding box center [1032, 185] width 32 height 16
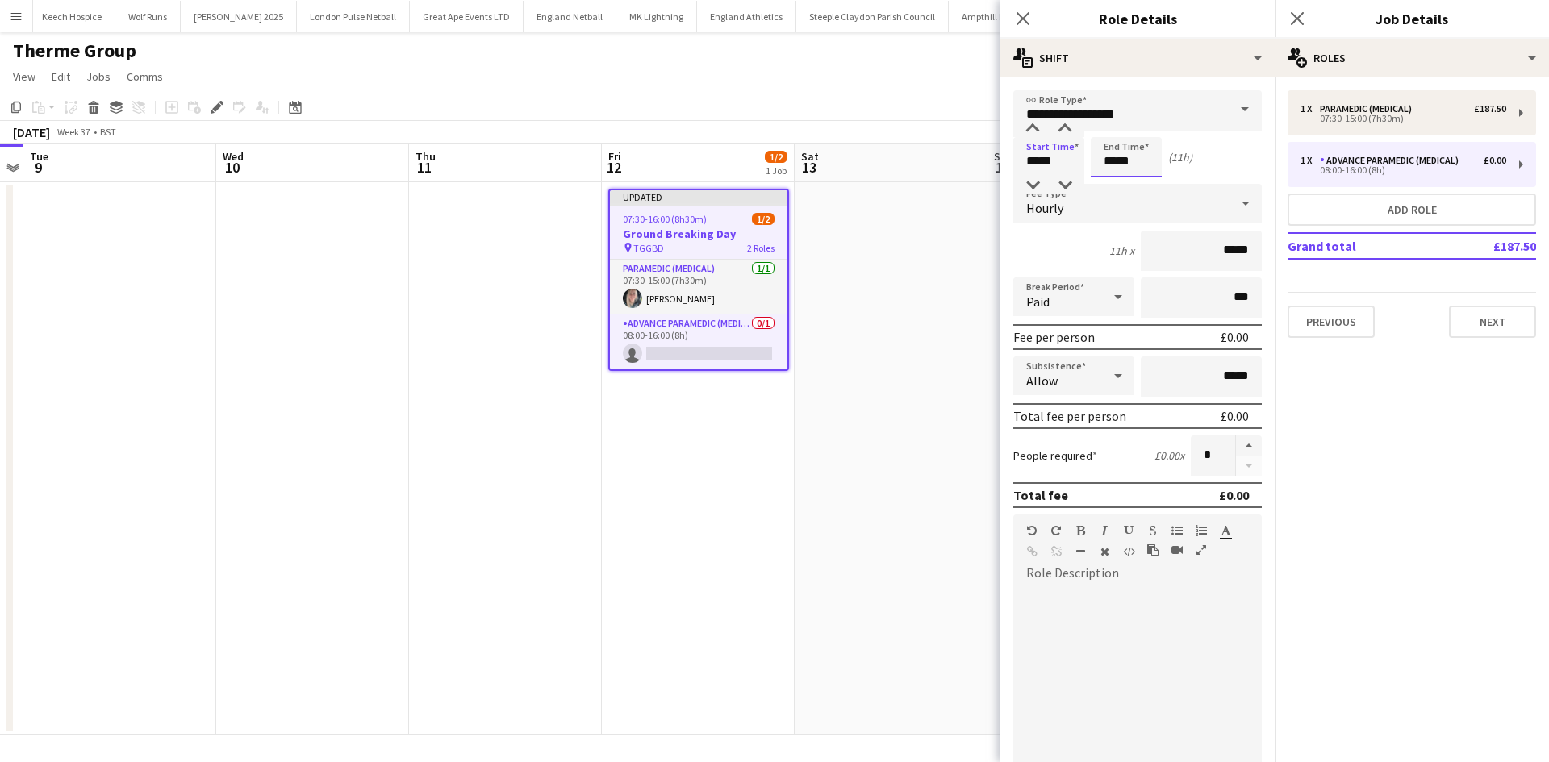
click at [1133, 169] on input "*****" at bounding box center [1126, 157] width 71 height 40
type input "*****"
click at [1112, 130] on div at bounding box center [1110, 129] width 32 height 16
click at [1065, 165] on input "*****" at bounding box center [1048, 157] width 71 height 40
click at [1064, 177] on div at bounding box center [1065, 185] width 32 height 16
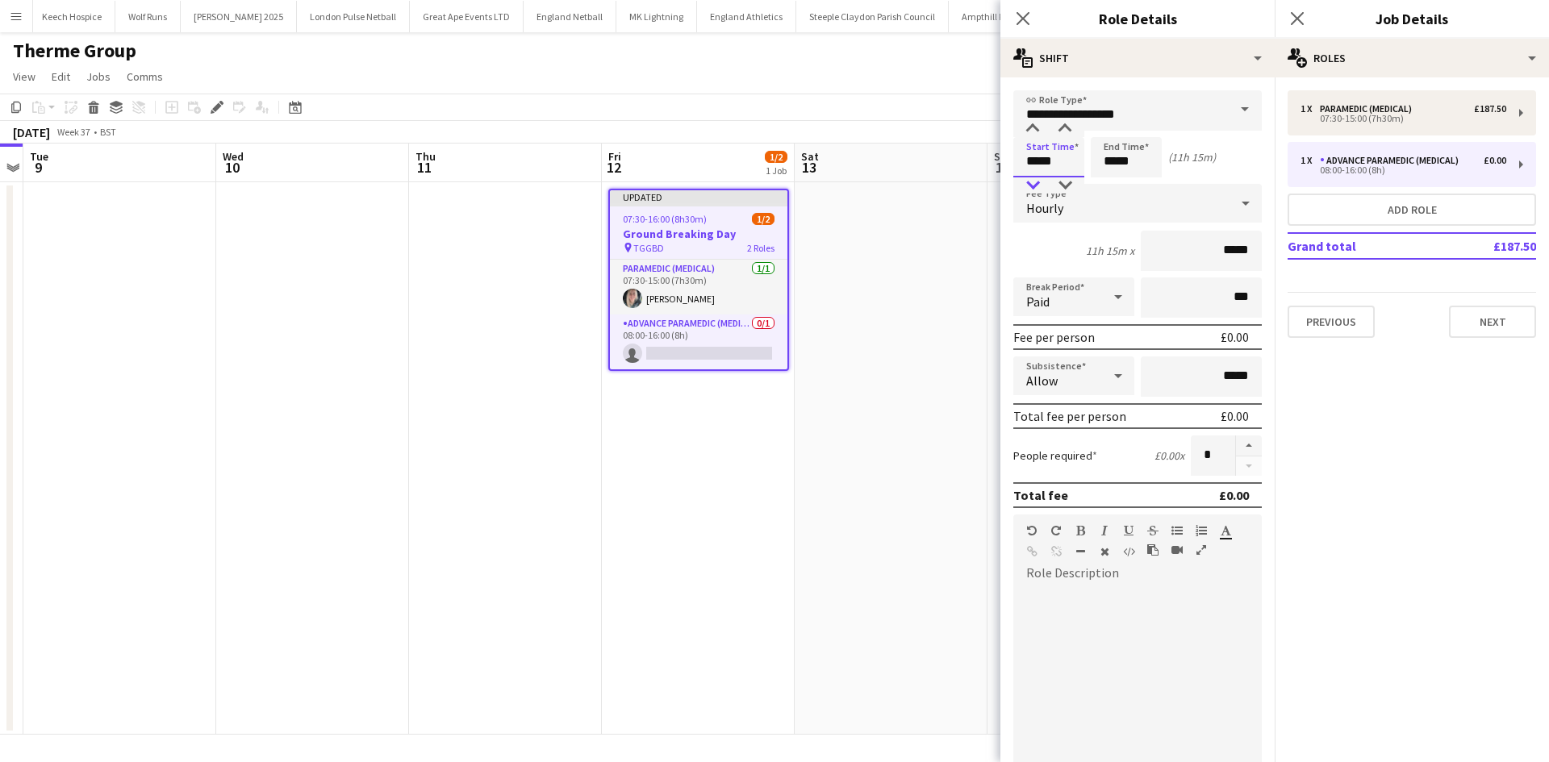
type input "*****"
click at [1022, 183] on div at bounding box center [1032, 185] width 32 height 16
drag, startPoint x: 1145, startPoint y: 166, endPoint x: 1143, endPoint y: 146, distance: 20.2
click at [1147, 165] on input "*****" at bounding box center [1126, 157] width 71 height 40
type input "*****"
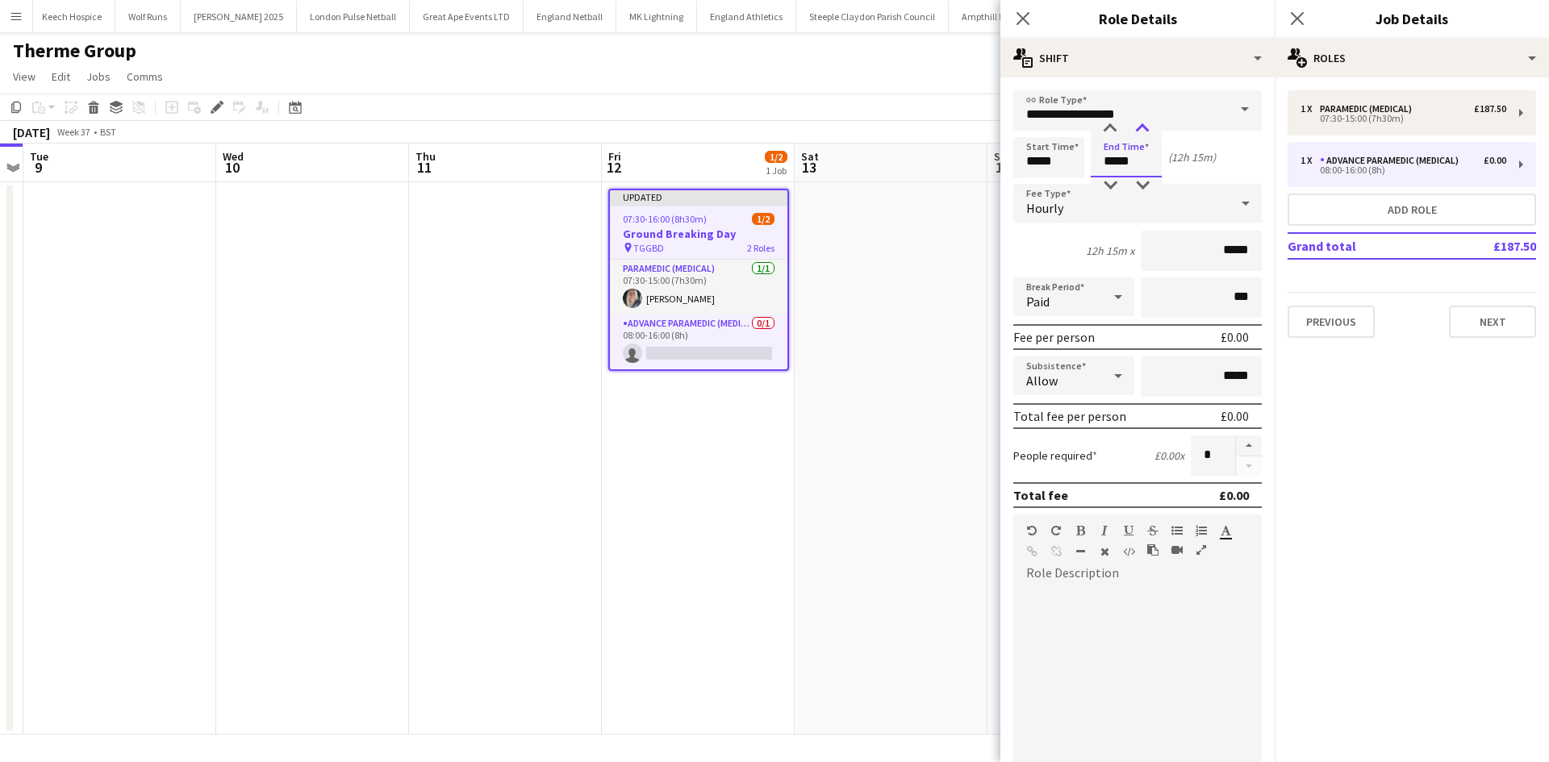
click at [1135, 122] on div at bounding box center [1142, 129] width 32 height 16
click at [1284, 23] on div "Close pop-in" at bounding box center [1297, 18] width 45 height 37
click at [1302, 12] on icon "Close pop-in" at bounding box center [1296, 17] width 15 height 15
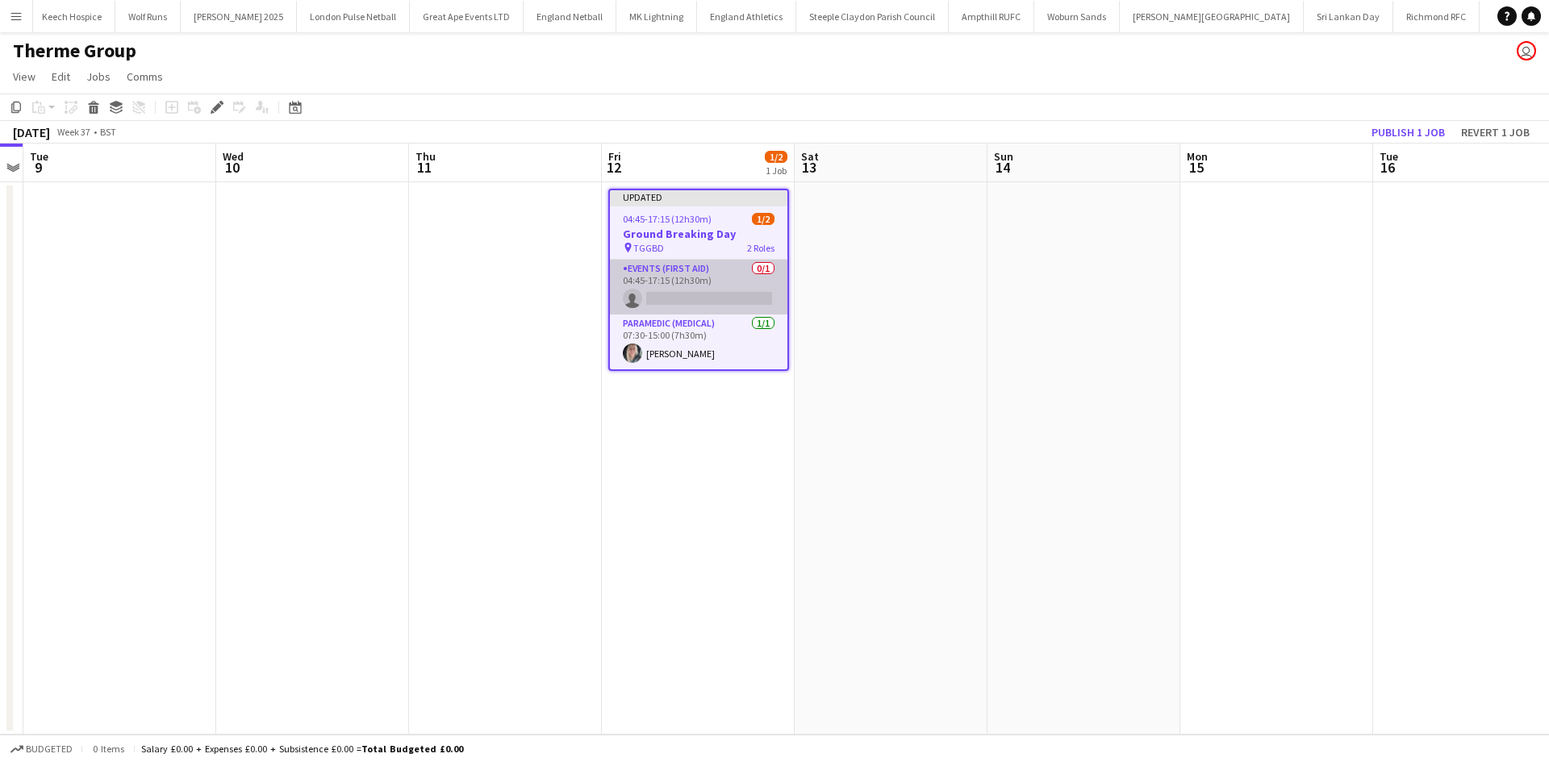
click at [695, 298] on app-card-role "Events (First Aid) 0/1 04:45-17:15 (12h30m) single-neutral-actions" at bounding box center [698, 287] width 177 height 55
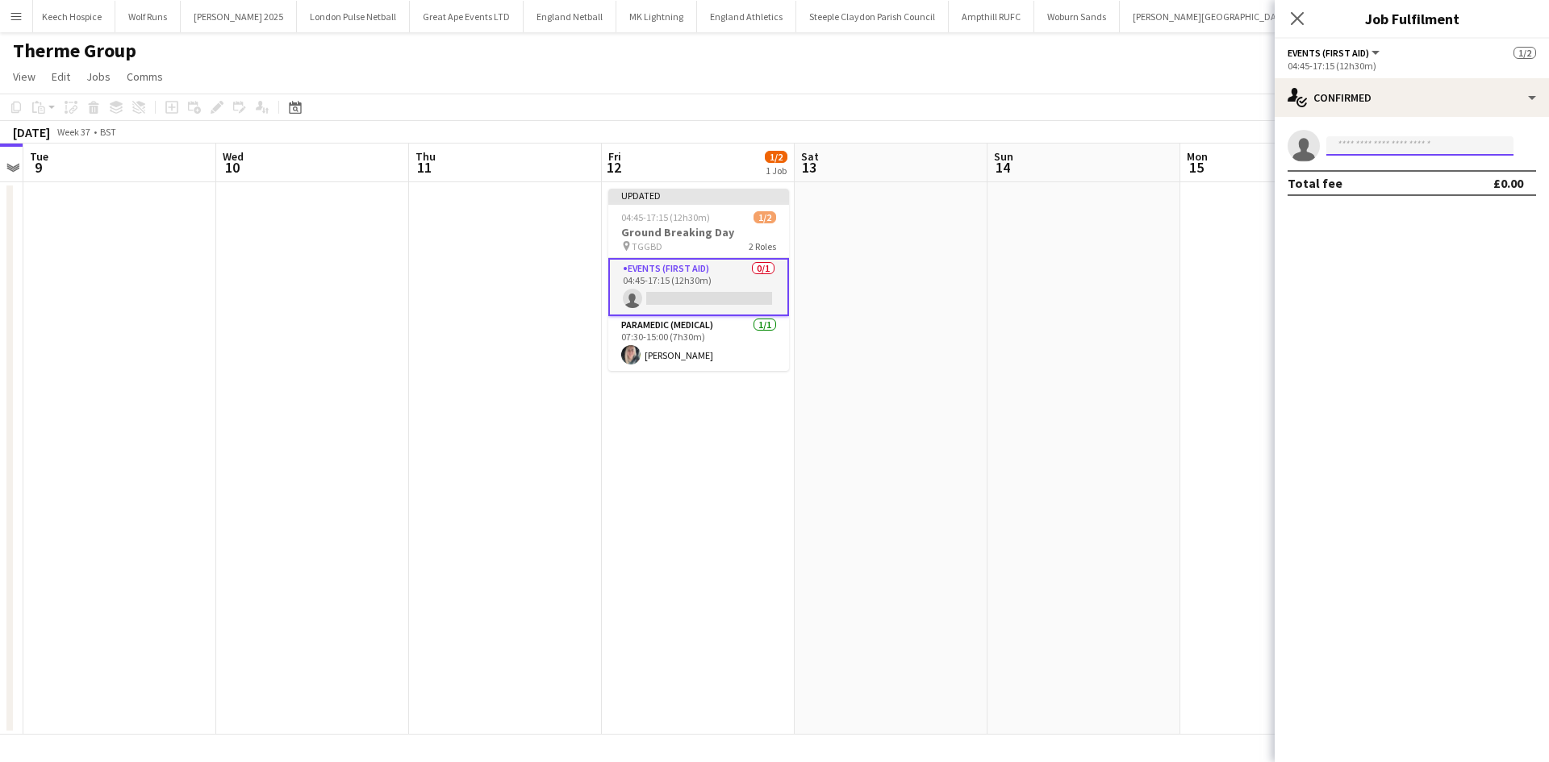
click at [1351, 148] on input at bounding box center [1419, 145] width 187 height 19
type input "*****"
click at [1343, 183] on span "kierengibson@hotmail.com" at bounding box center [1419, 182] width 161 height 13
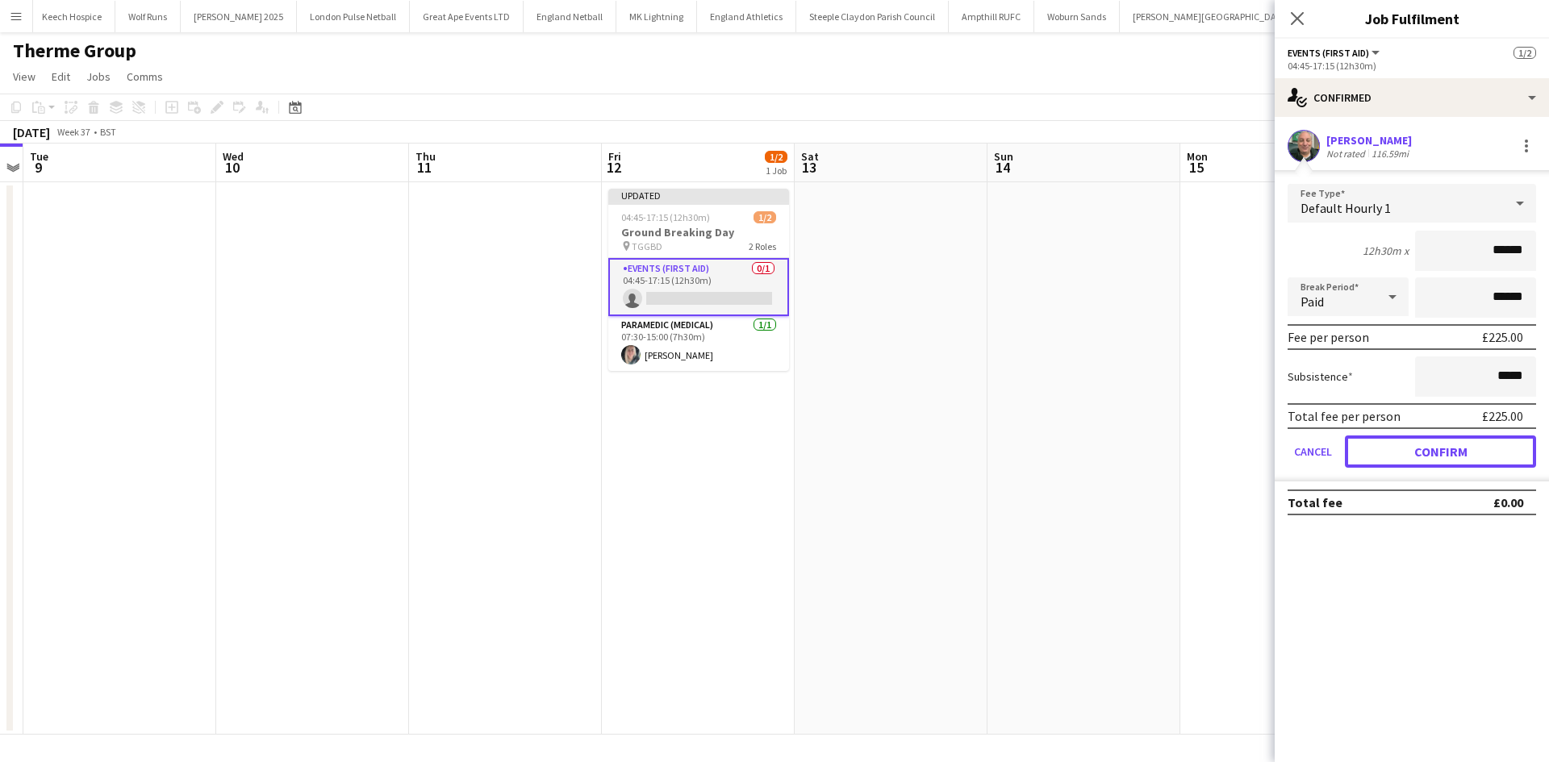
click at [1387, 456] on button "Confirm" at bounding box center [1440, 452] width 191 height 32
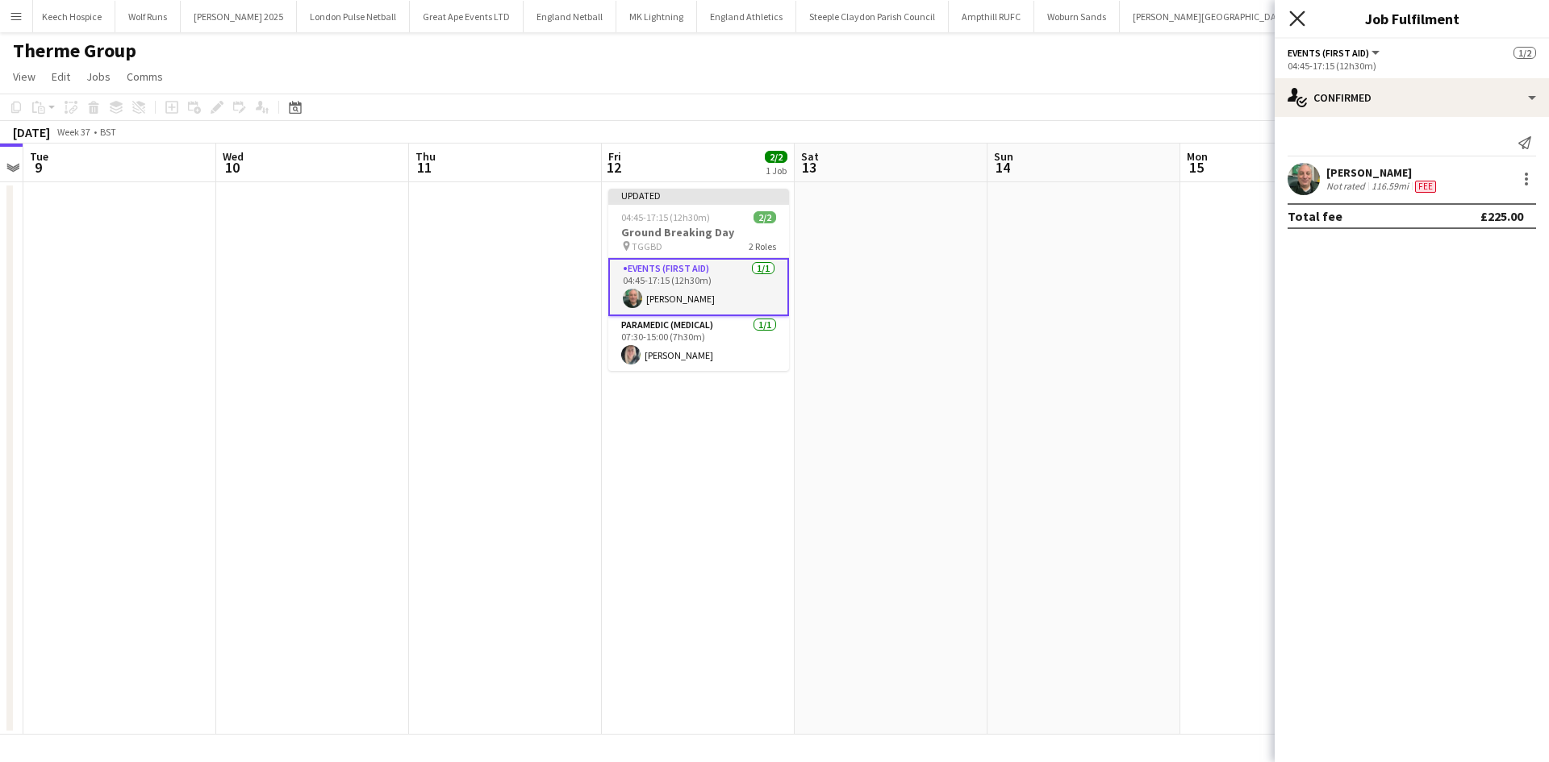
click at [1292, 17] on icon "Close pop-in" at bounding box center [1296, 17] width 15 height 15
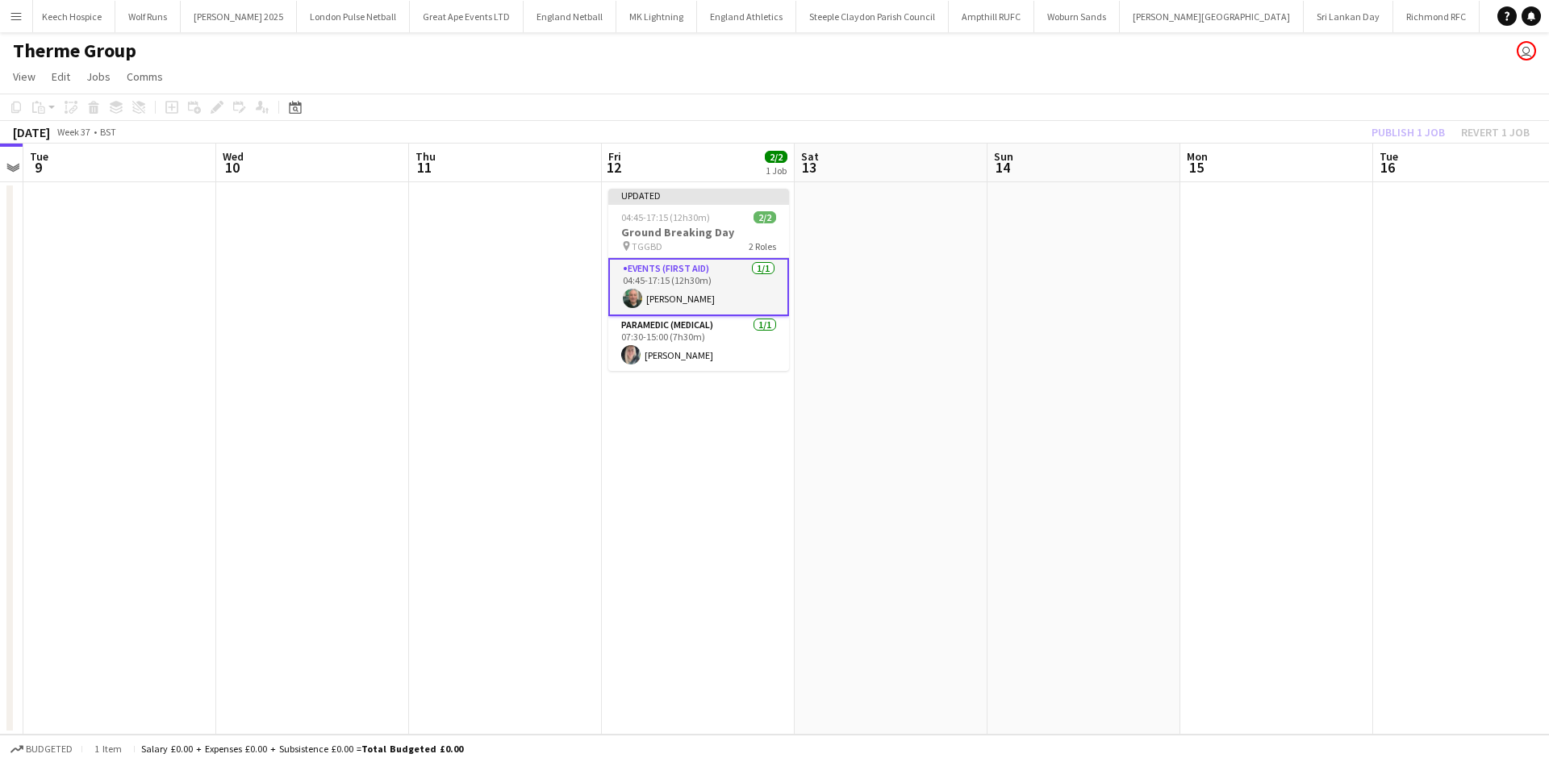
click at [1060, 208] on app-date-cell at bounding box center [1083, 458] width 193 height 553
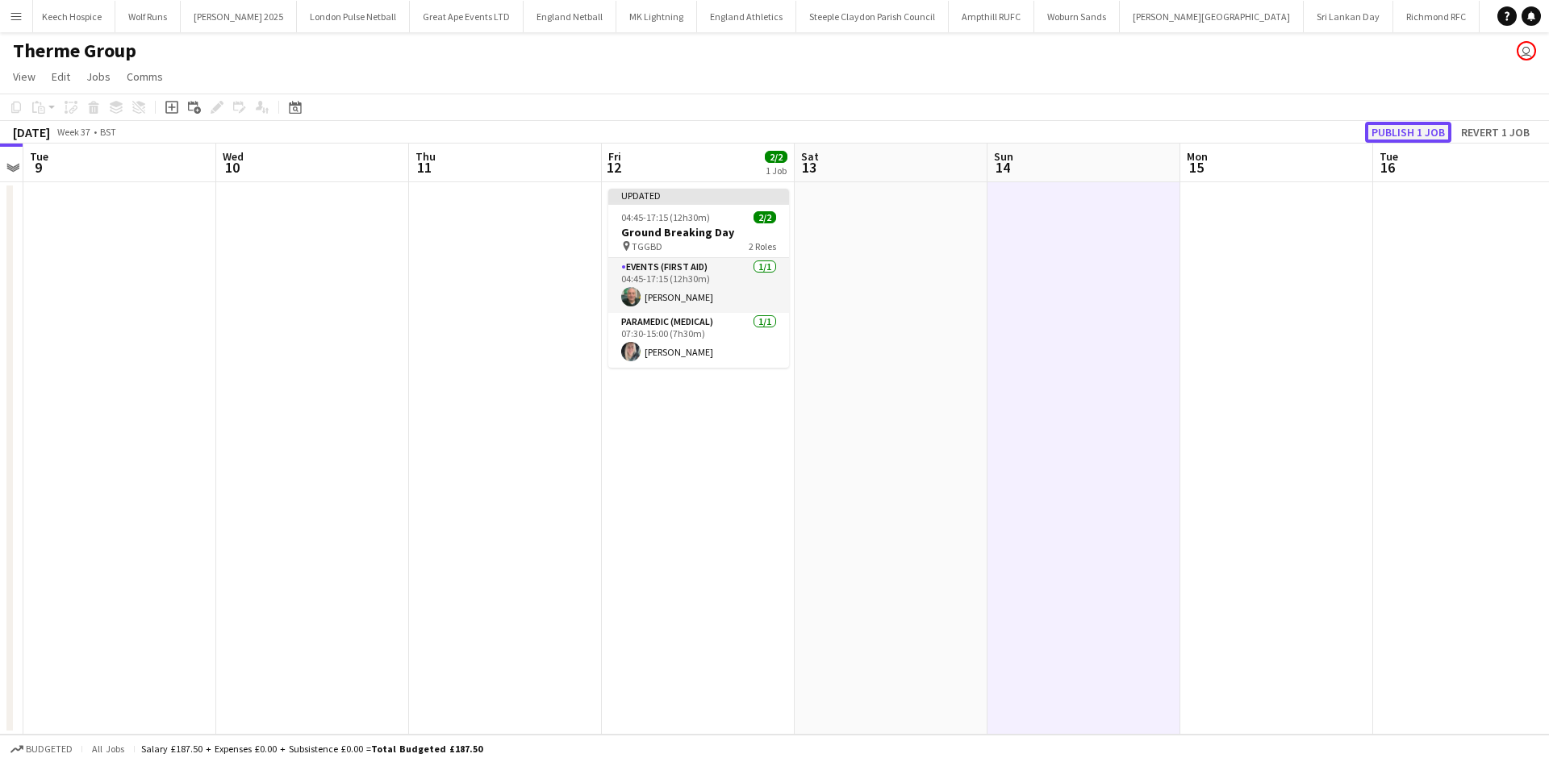
click at [1391, 132] on button "Publish 1 job" at bounding box center [1408, 132] width 86 height 21
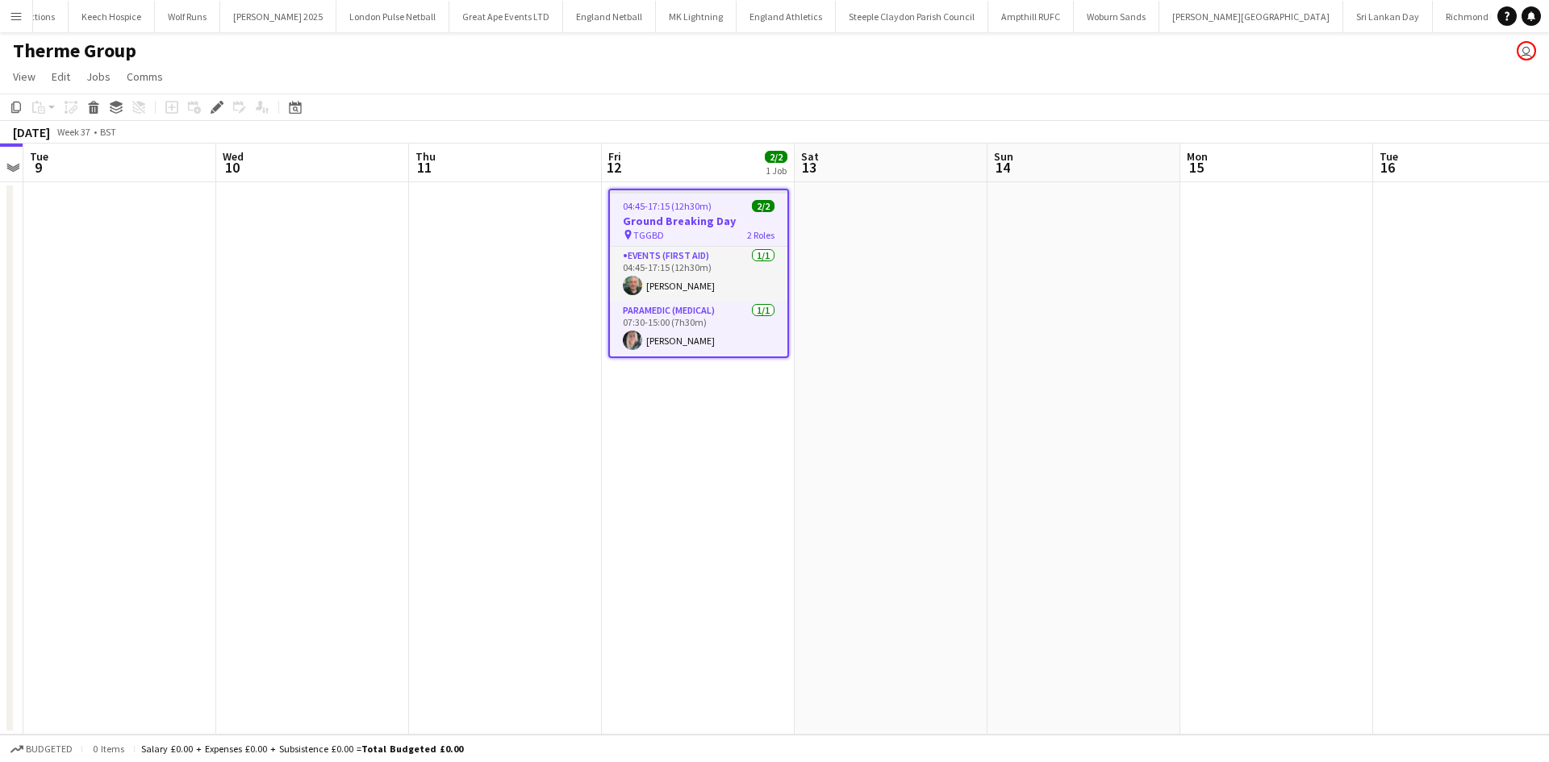
scroll to position [0, 1042]
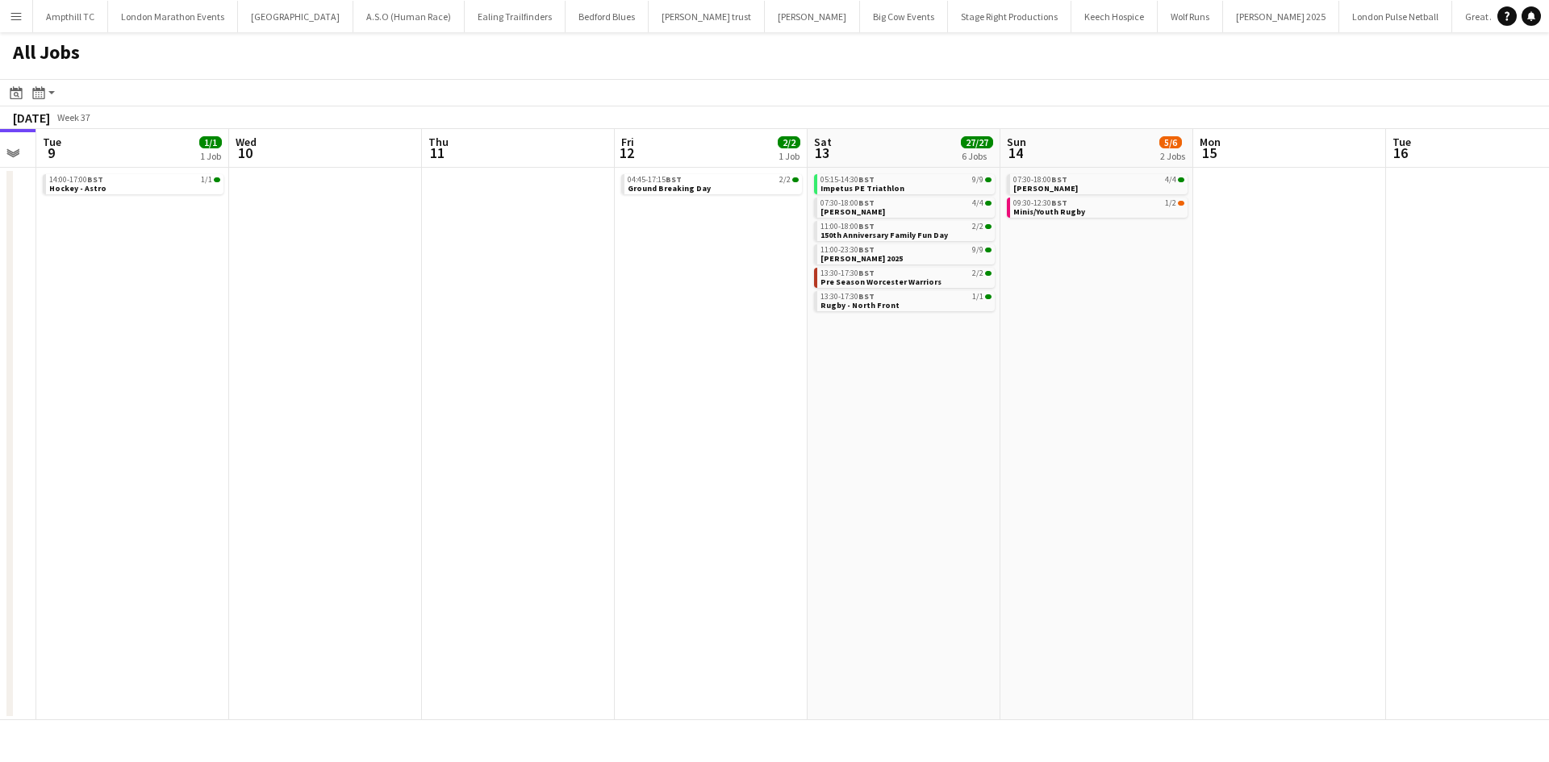
scroll to position [0, 533]
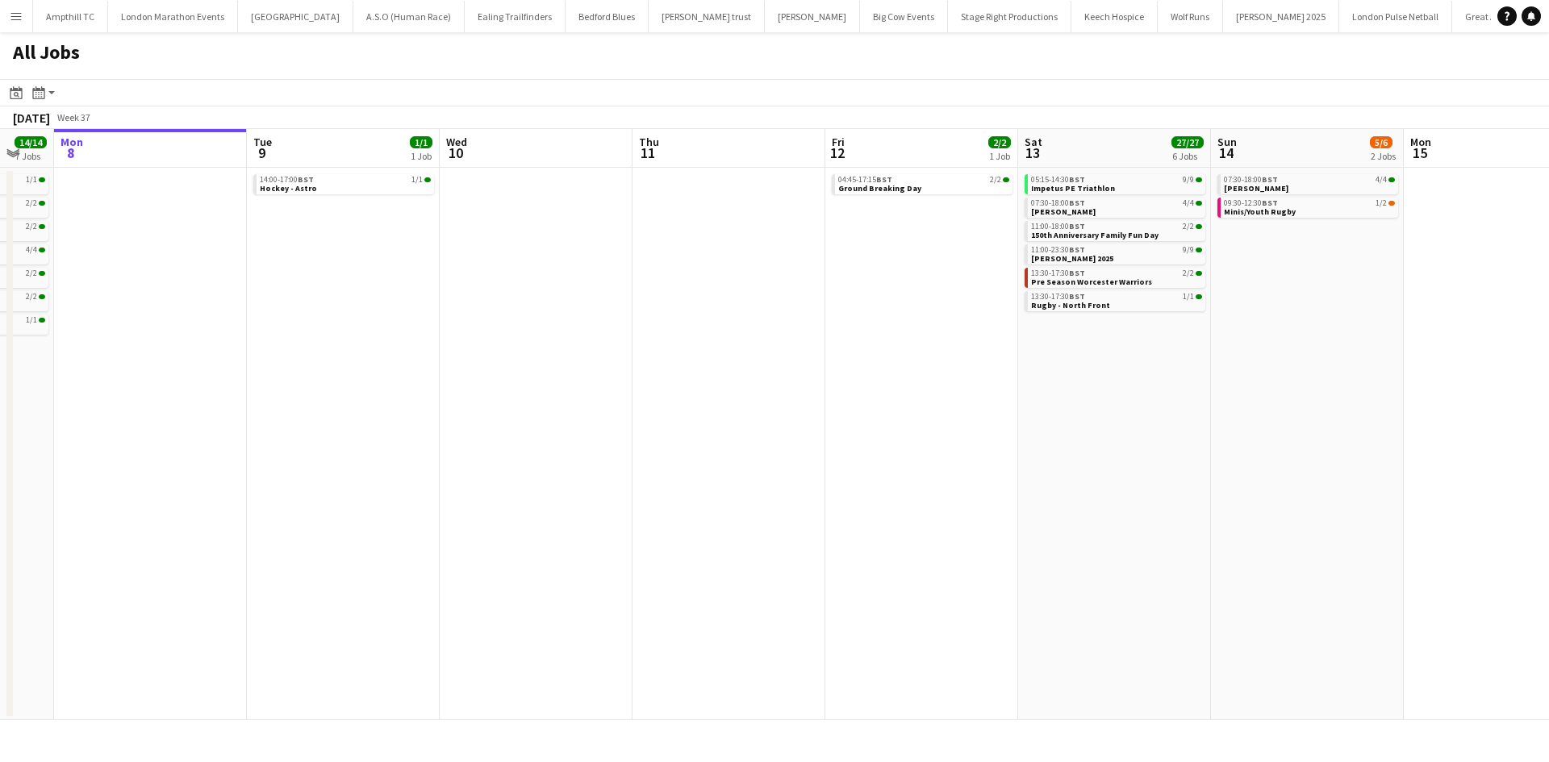
drag, startPoint x: 1098, startPoint y: 327, endPoint x: 615, endPoint y: 323, distance: 483.2
click at [577, 339] on app-calendar-viewport "Fri 5 5/5 3 Jobs Sat 6 12/12 5 Jobs Sun 7 14/14 7 Jobs Mon 8 Tue 9 1/1 1 Job We…" at bounding box center [774, 424] width 1549 height 591
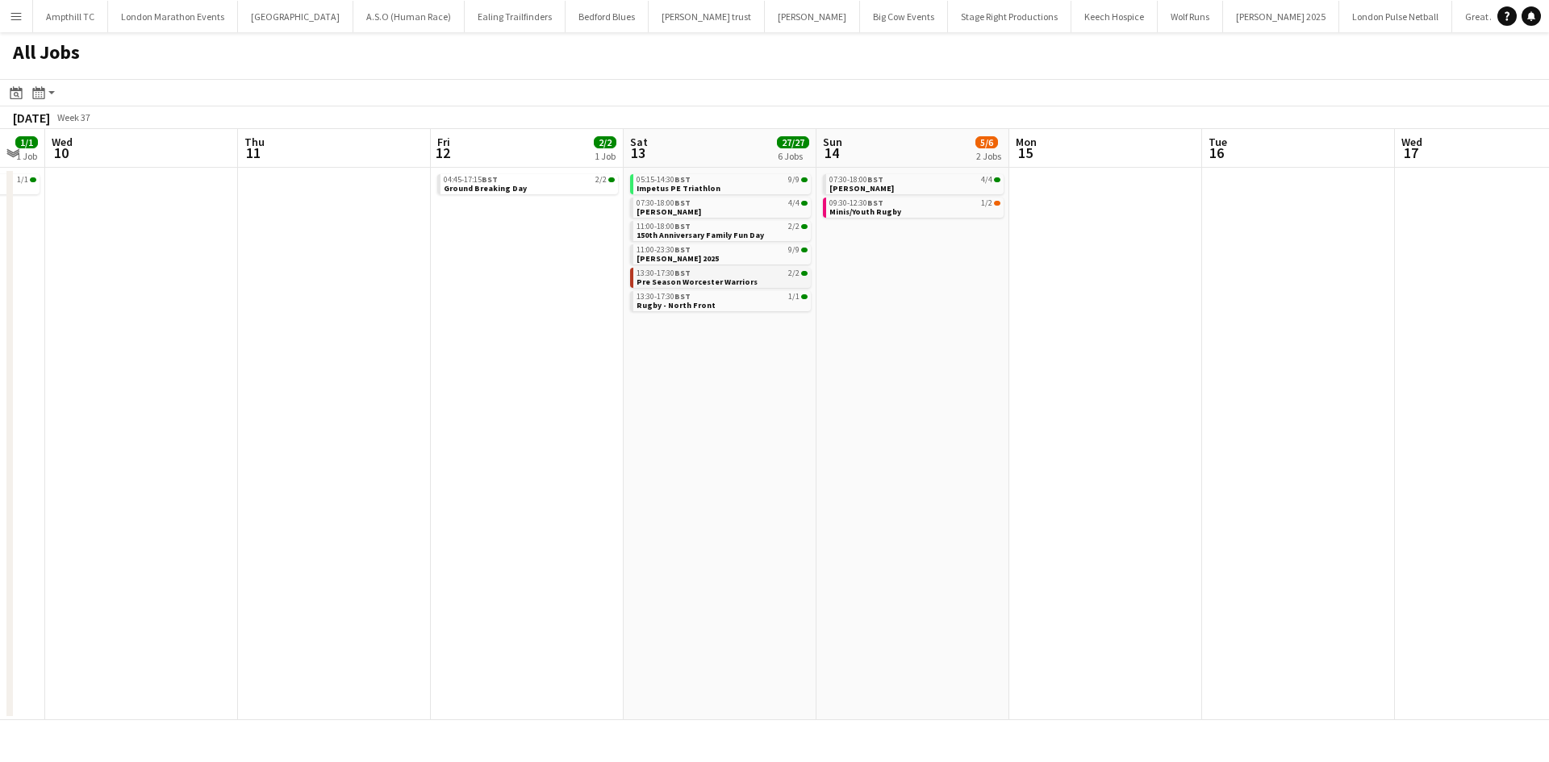
click at [736, 279] on span "Pre Season Worcester Warriors" at bounding box center [696, 282] width 121 height 10
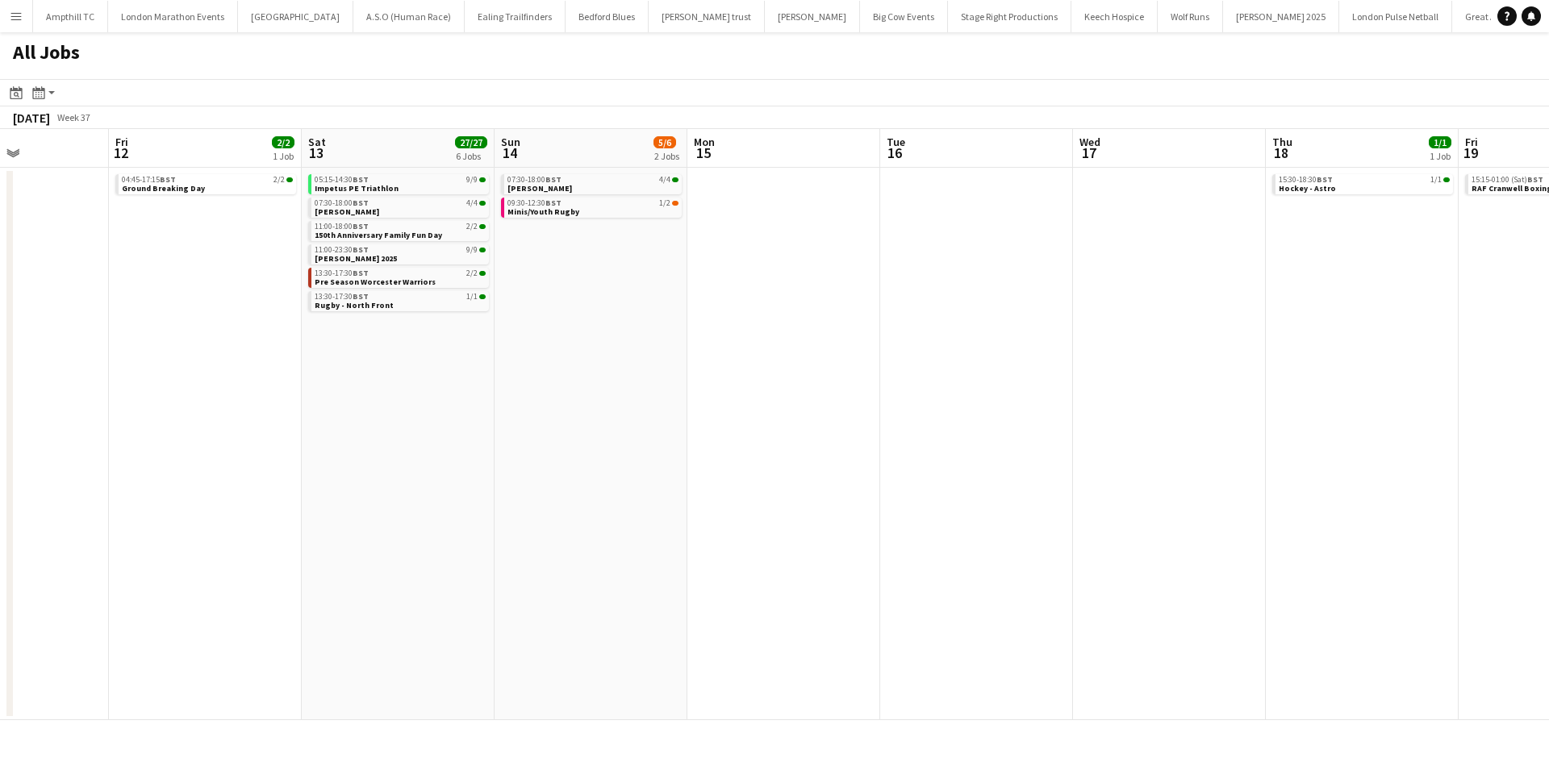
click at [509, 357] on app-all-jobs "All Jobs Date picker [DATE] [DATE] [DATE] M [DATE] T [DATE] W [DATE] T [DATE] F…" at bounding box center [774, 376] width 1549 height 688
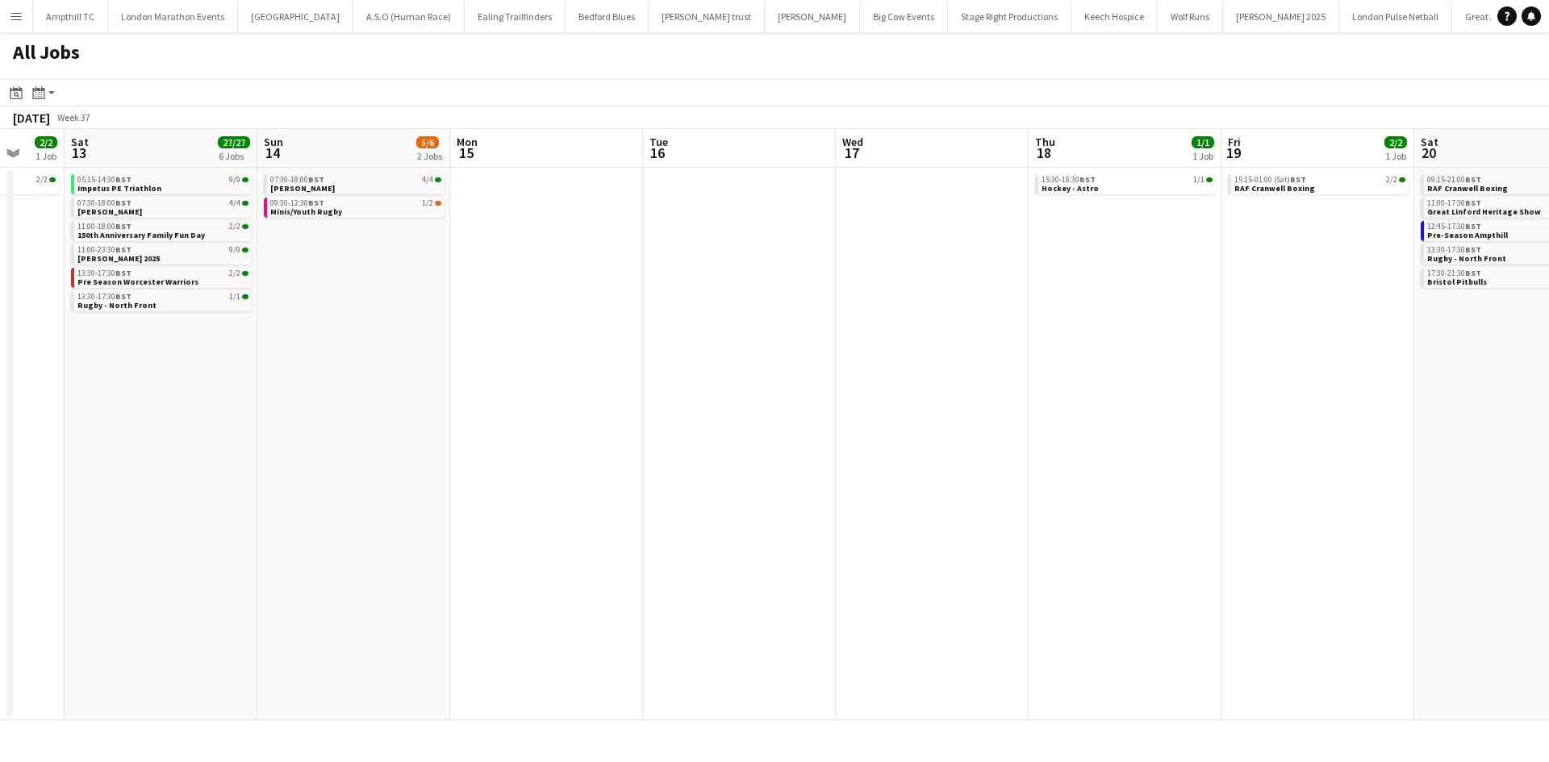
drag, startPoint x: 980, startPoint y: 365, endPoint x: 560, endPoint y: 357, distance: 420.3
click at [564, 363] on app-calendar-viewport "Tue 9 1/1 1 Job Wed 10 Thu 11 Fri 12 2/2 1 Job Sat 13 27/27 6 Jobs Sun 14 5/6 2…" at bounding box center [774, 424] width 1549 height 591
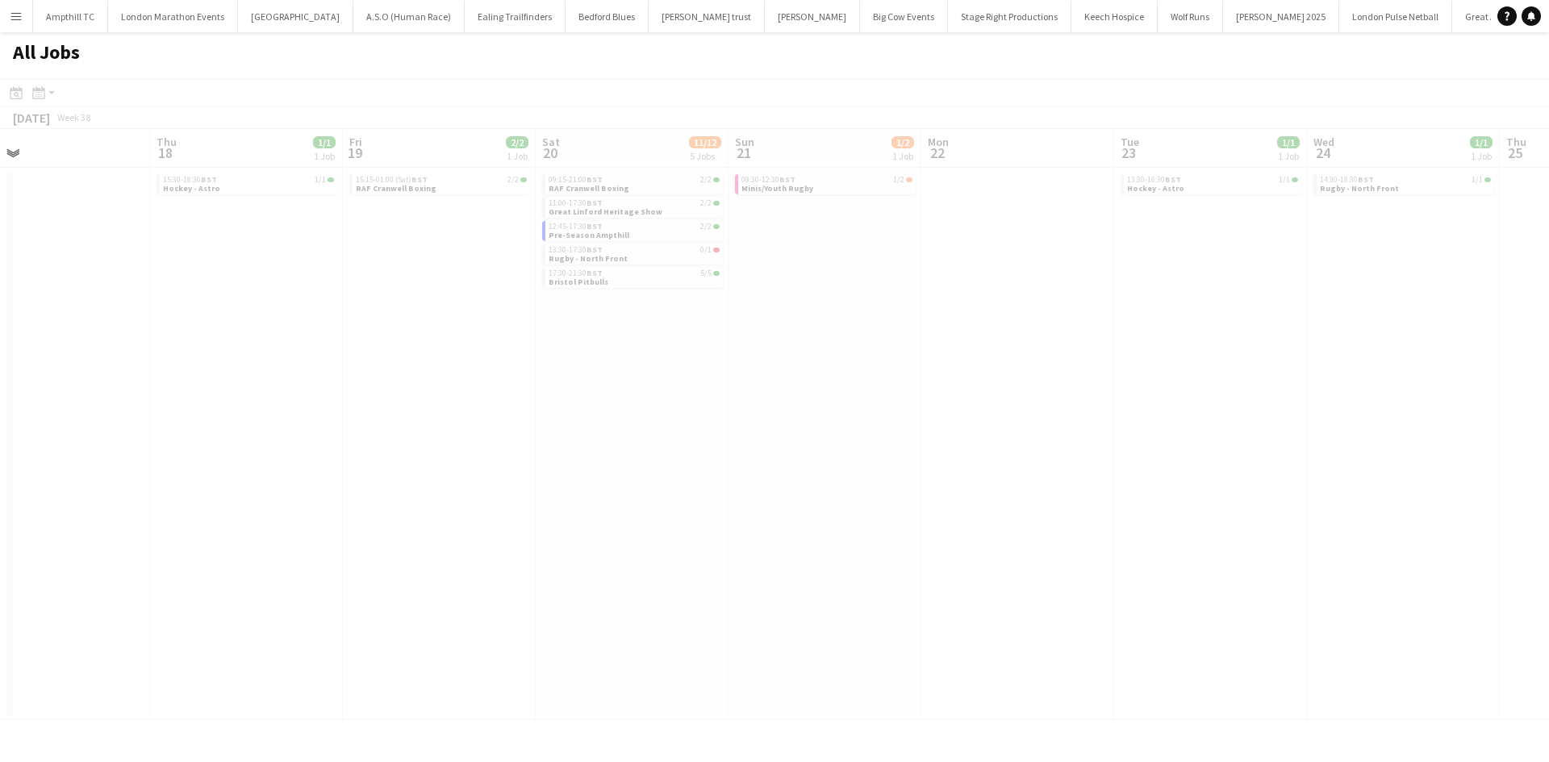
drag, startPoint x: 788, startPoint y: 282, endPoint x: 764, endPoint y: 282, distance: 24.2
click at [764, 282] on app-all-jobs "All Jobs Date picker [DATE] [DATE] [DATE] M [DATE] T [DATE] W [DATE] T [DATE] F…" at bounding box center [774, 376] width 1549 height 688
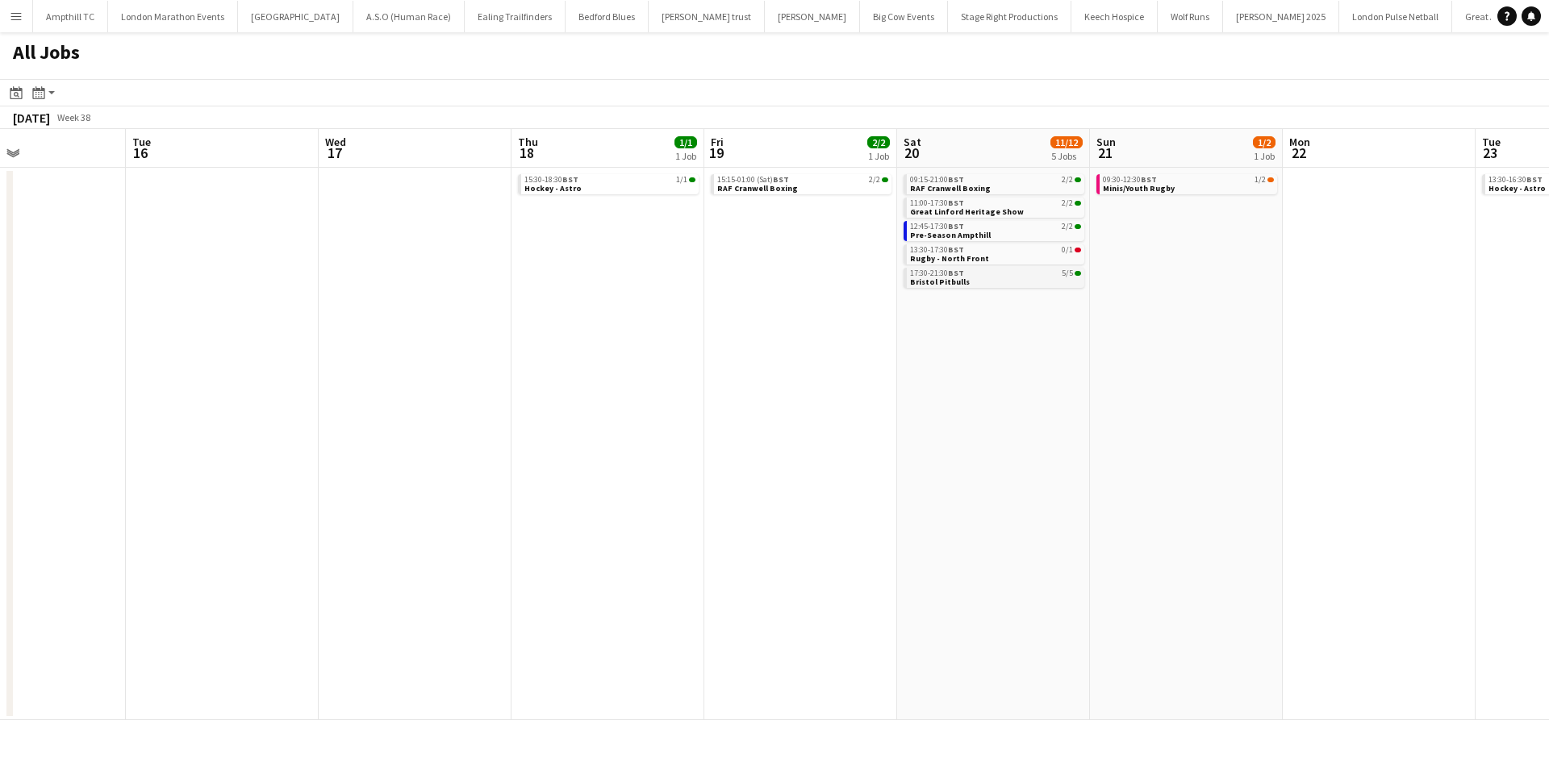
click at [1027, 275] on div "17:30-21:30 BST 5/5" at bounding box center [995, 273] width 171 height 8
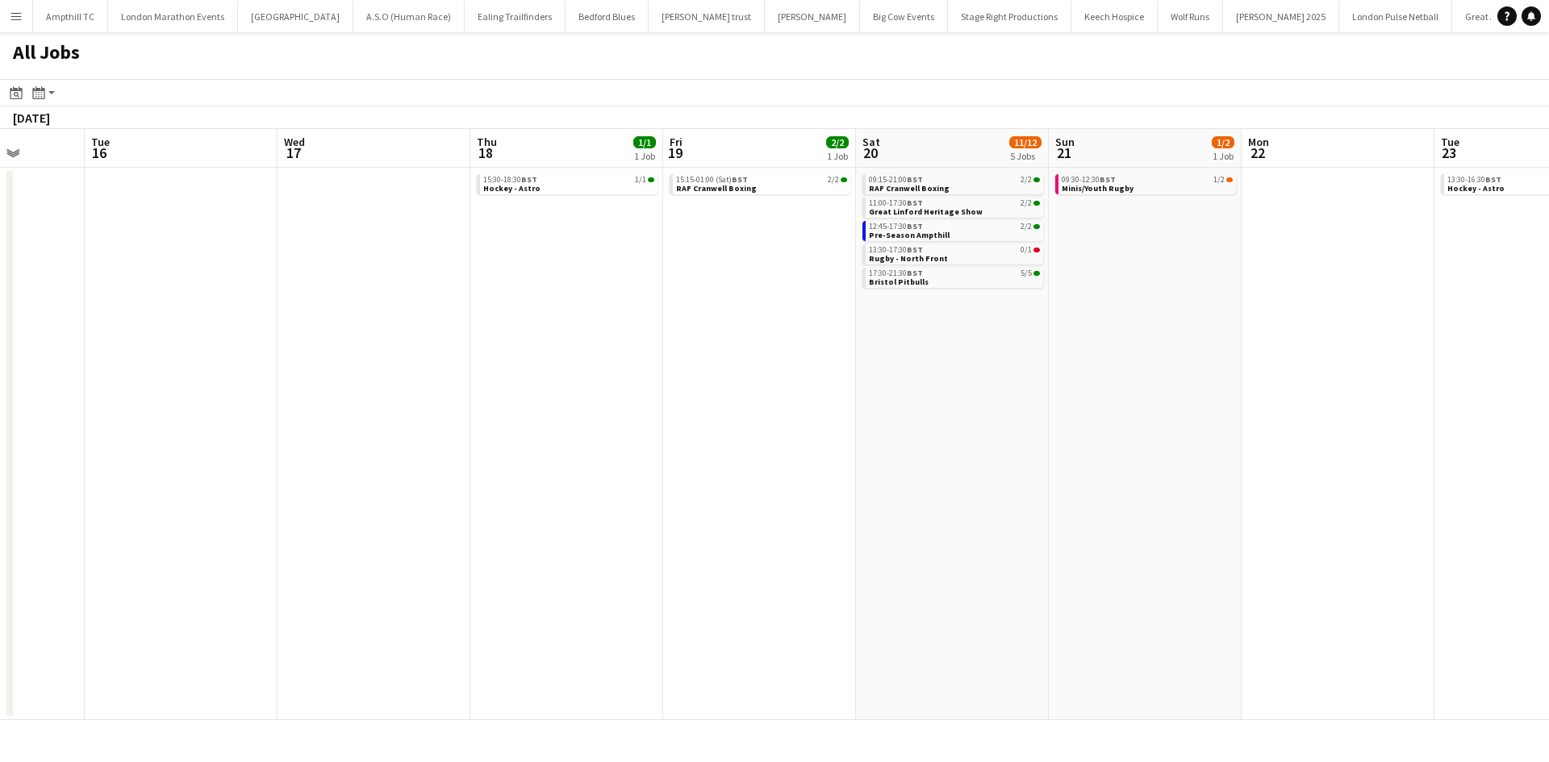
drag, startPoint x: 357, startPoint y: 289, endPoint x: 937, endPoint y: 344, distance: 583.4
click at [937, 344] on app-calendar-viewport "Sat 13 27/27 6 Jobs Sun 14 5/6 2 Jobs Mon 15 Tue 16 Wed 17 Thu 18 1/1 1 Job Fri…" at bounding box center [774, 424] width 1549 height 591
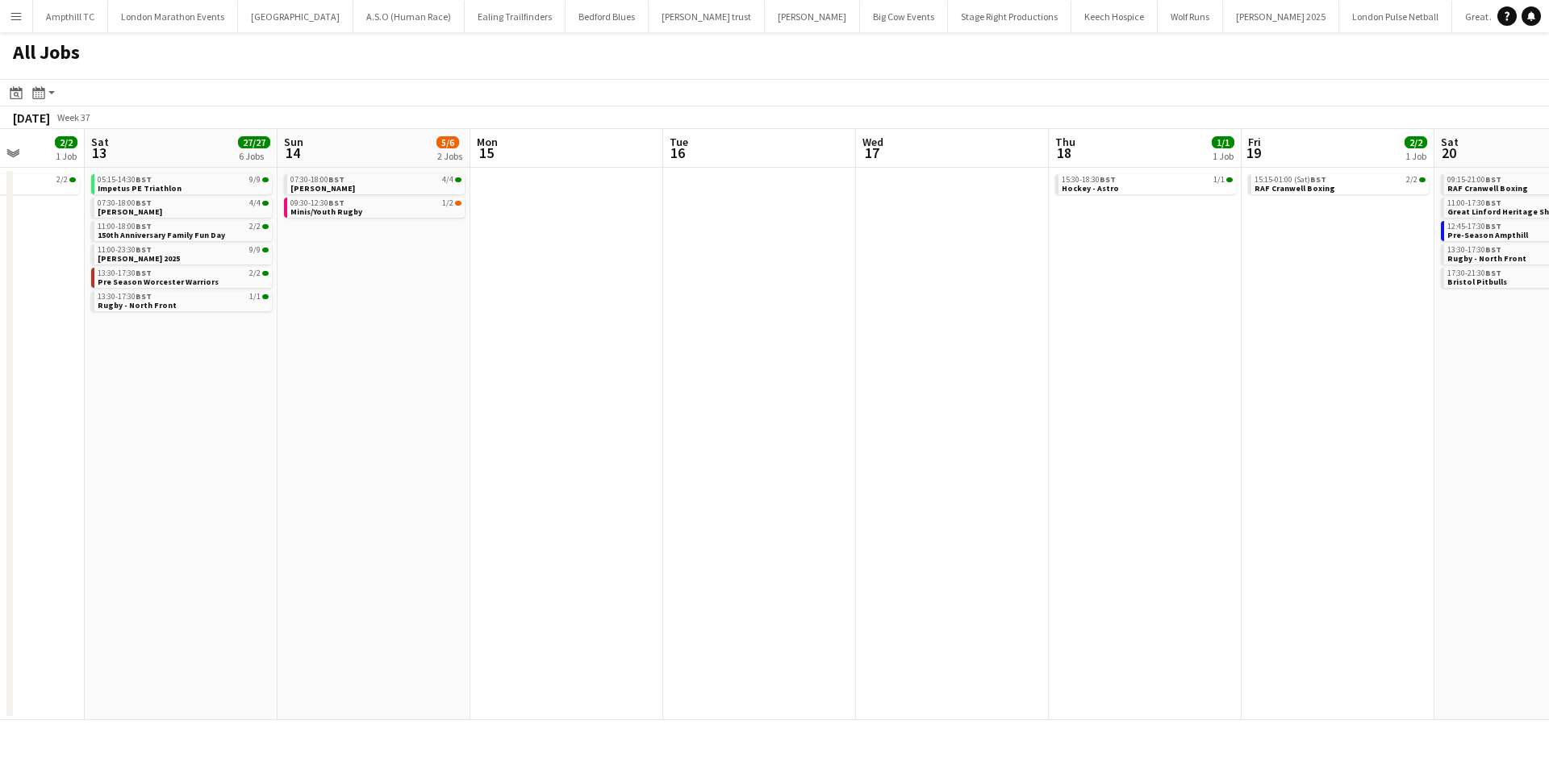
scroll to position [0, 451]
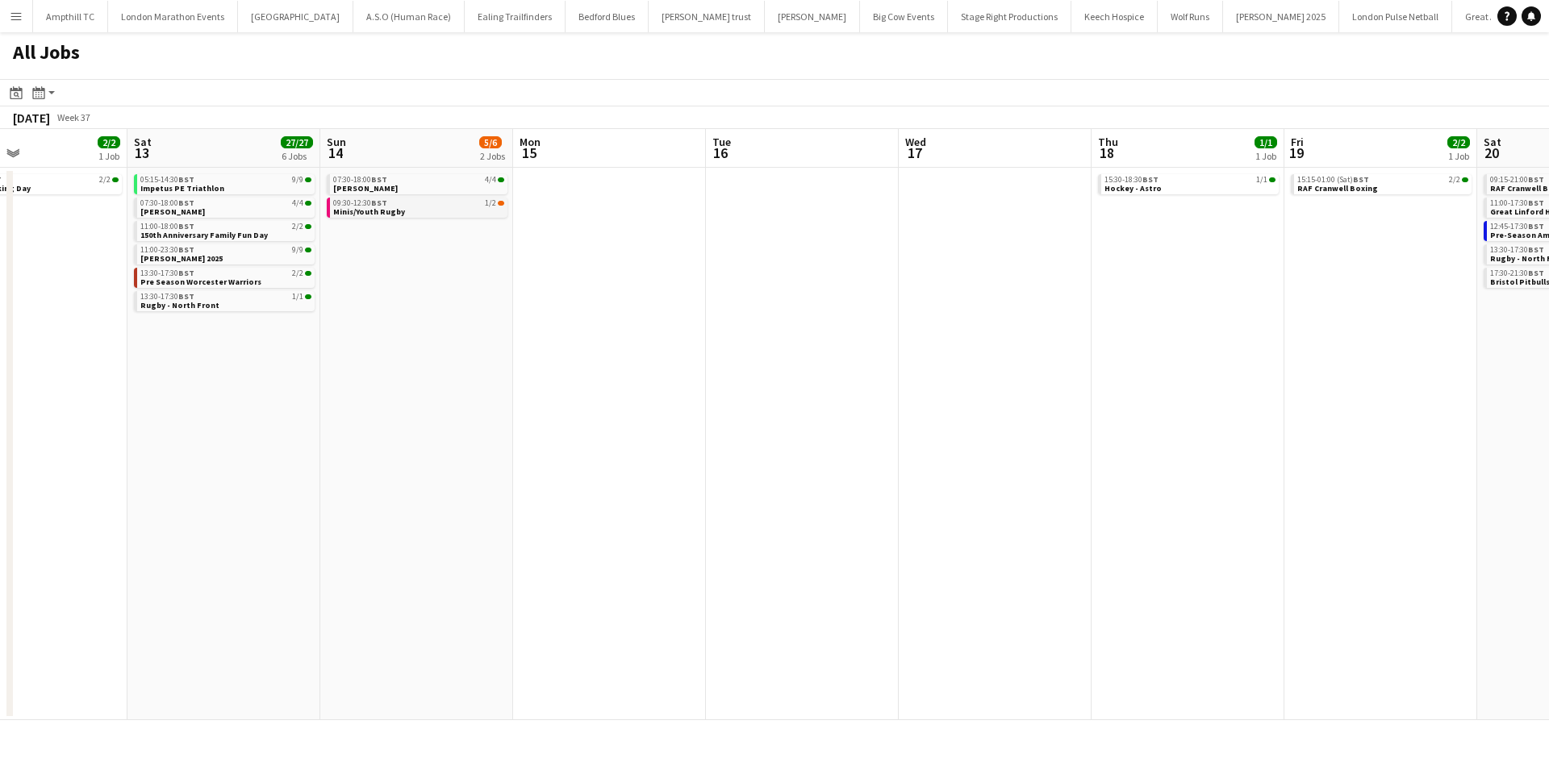
click at [393, 202] on div "09:30-12:30 BST 1/2" at bounding box center [418, 203] width 171 height 8
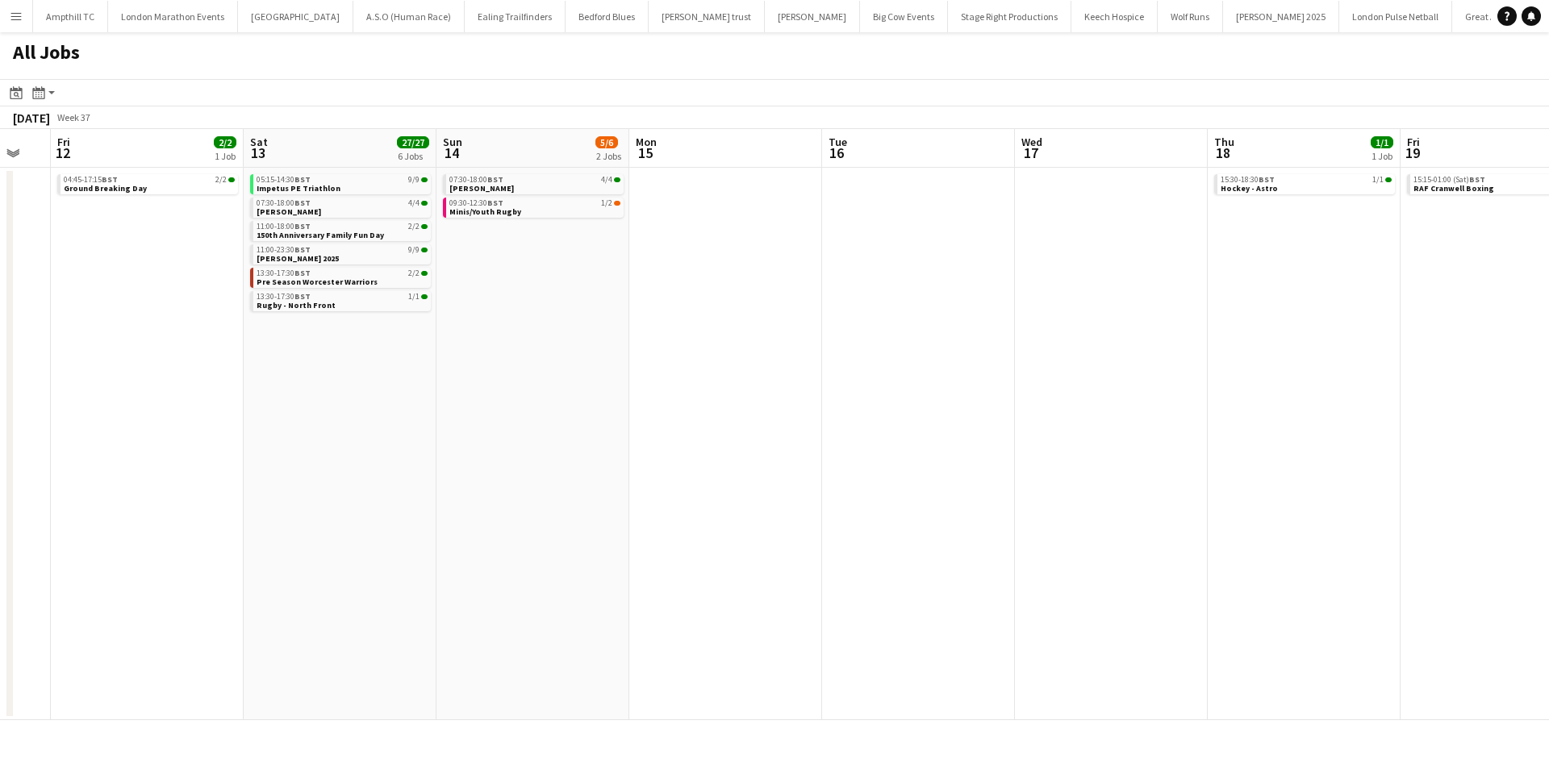
scroll to position [0, 334]
drag, startPoint x: 464, startPoint y: 285, endPoint x: 518, endPoint y: 286, distance: 54.1
click at [518, 286] on app-calendar-viewport "Wed 10 Thu 11 Fri 12 2/2 1 Job Sat 13 27/27 6 Jobs Sun 14 5/6 2 Jobs Mon 15 Tue…" at bounding box center [774, 424] width 1549 height 591
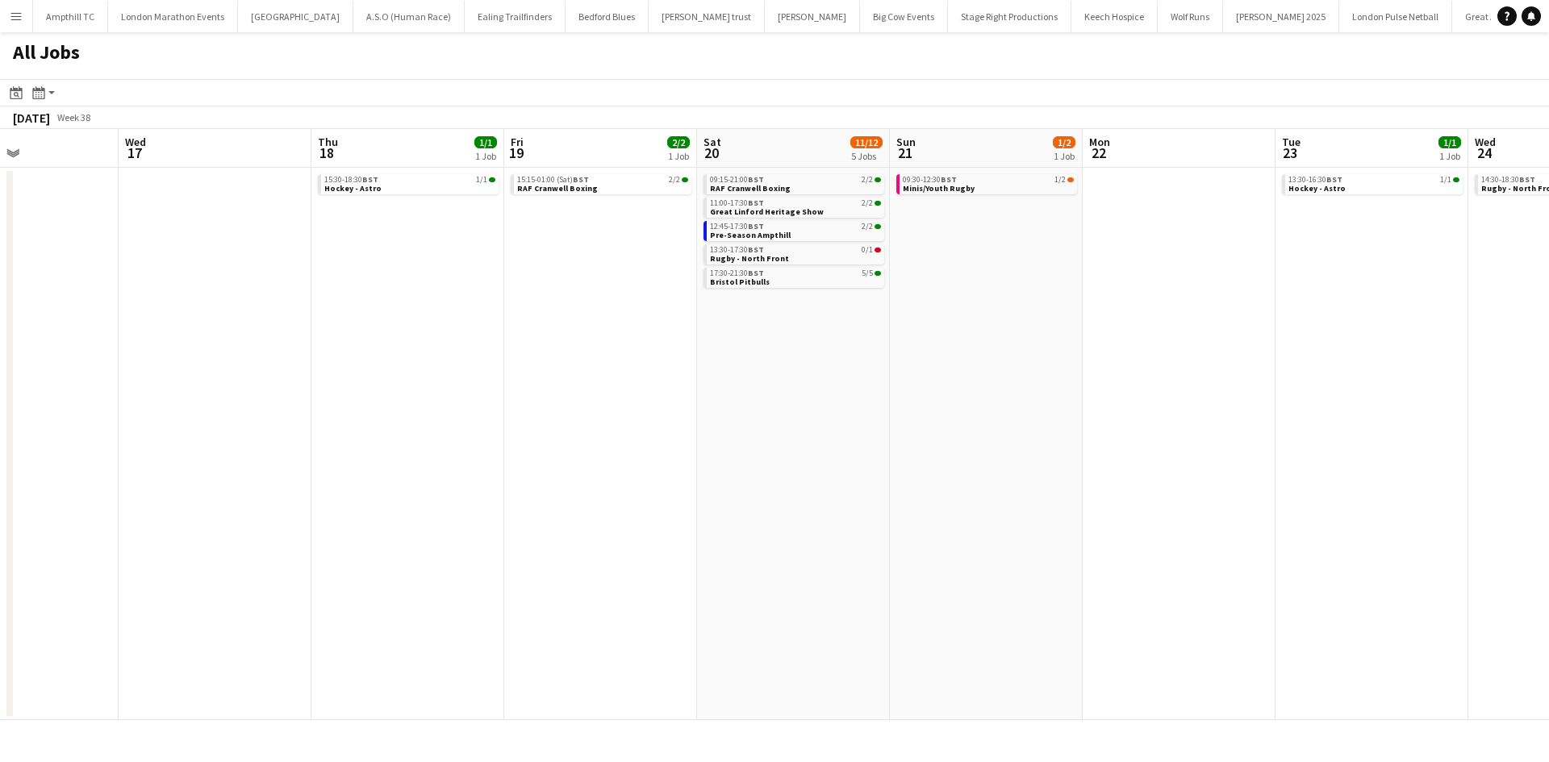
scroll to position [0, 753]
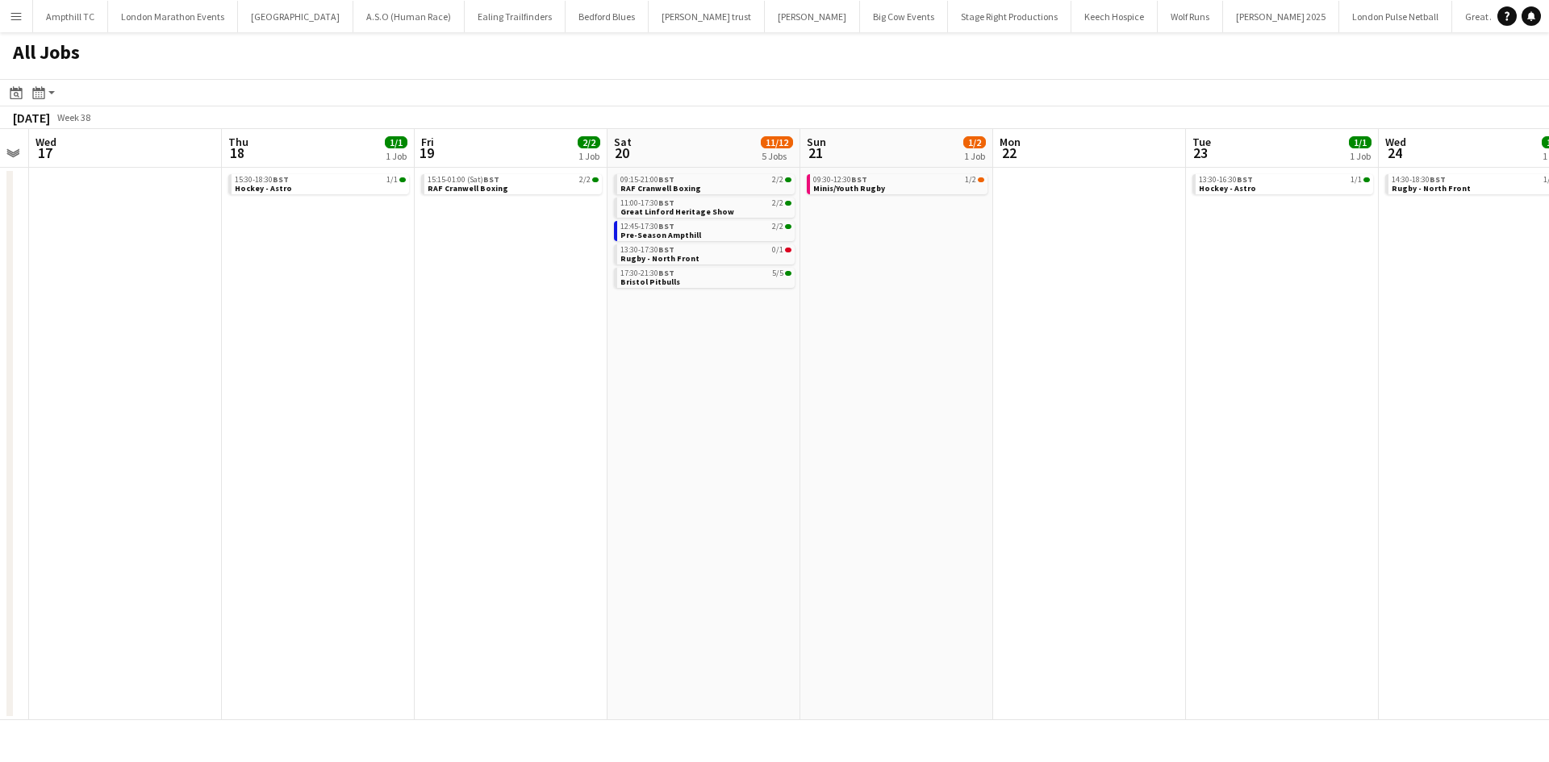
drag, startPoint x: 1160, startPoint y: 266, endPoint x: 166, endPoint y: 291, distance: 994.1
click at [173, 290] on app-calendar-viewport "Sat 13 27/27 6 Jobs Sun 14 5/6 2 Jobs Mon 15 Tue 16 Wed 17 Thu 18 1/1 1 Job Fri…" at bounding box center [774, 424] width 1549 height 591
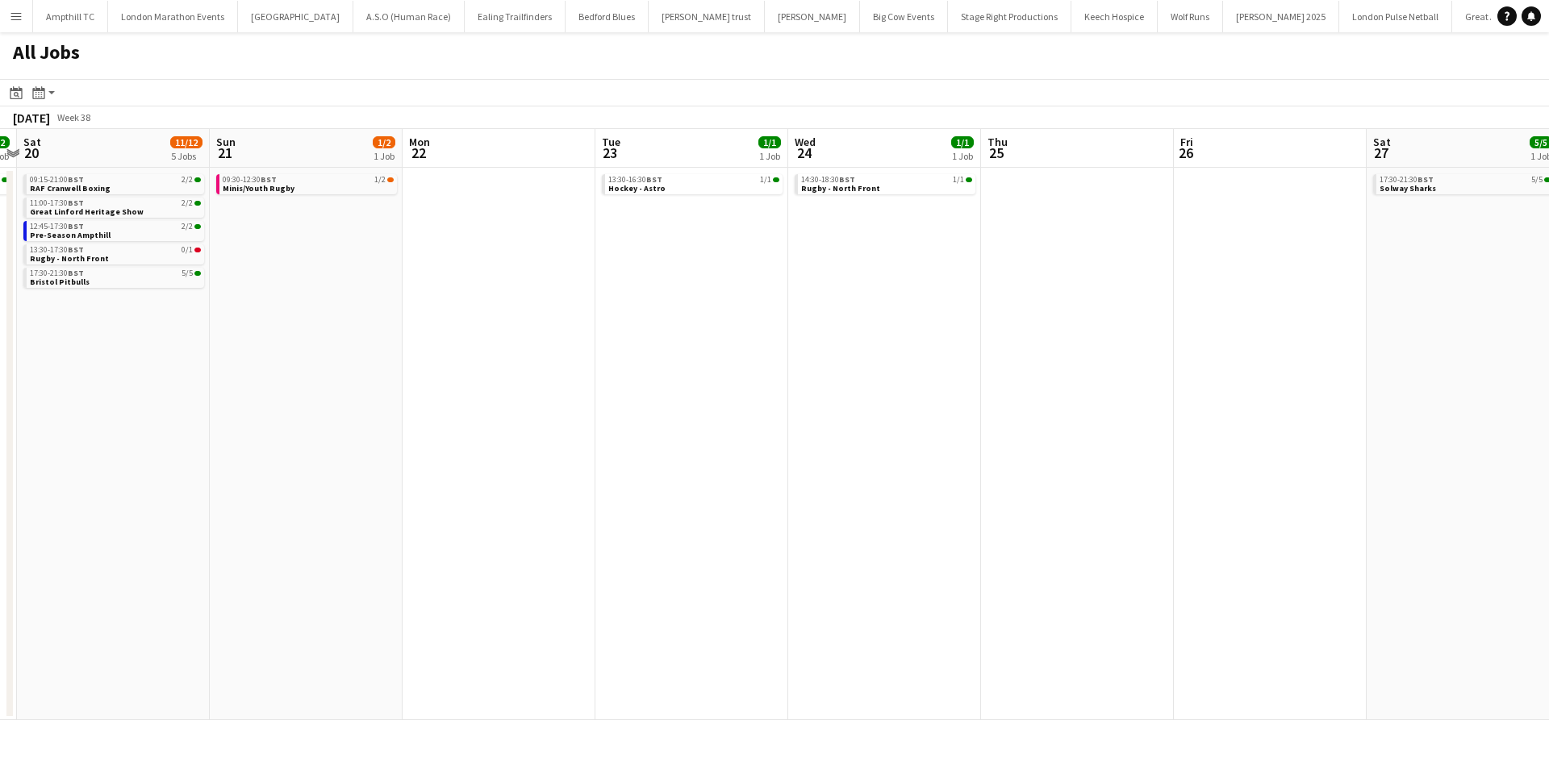
drag, startPoint x: 1117, startPoint y: 350, endPoint x: 540, endPoint y: 419, distance: 580.8
click at [444, 413] on app-calendar-viewport "Wed 17 Thu 18 1/1 1 Job Fri 19 2/2 1 Job Sat 20 11/12 5 Jobs Sun 21 1/2 1 Job M…" at bounding box center [774, 424] width 1549 height 591
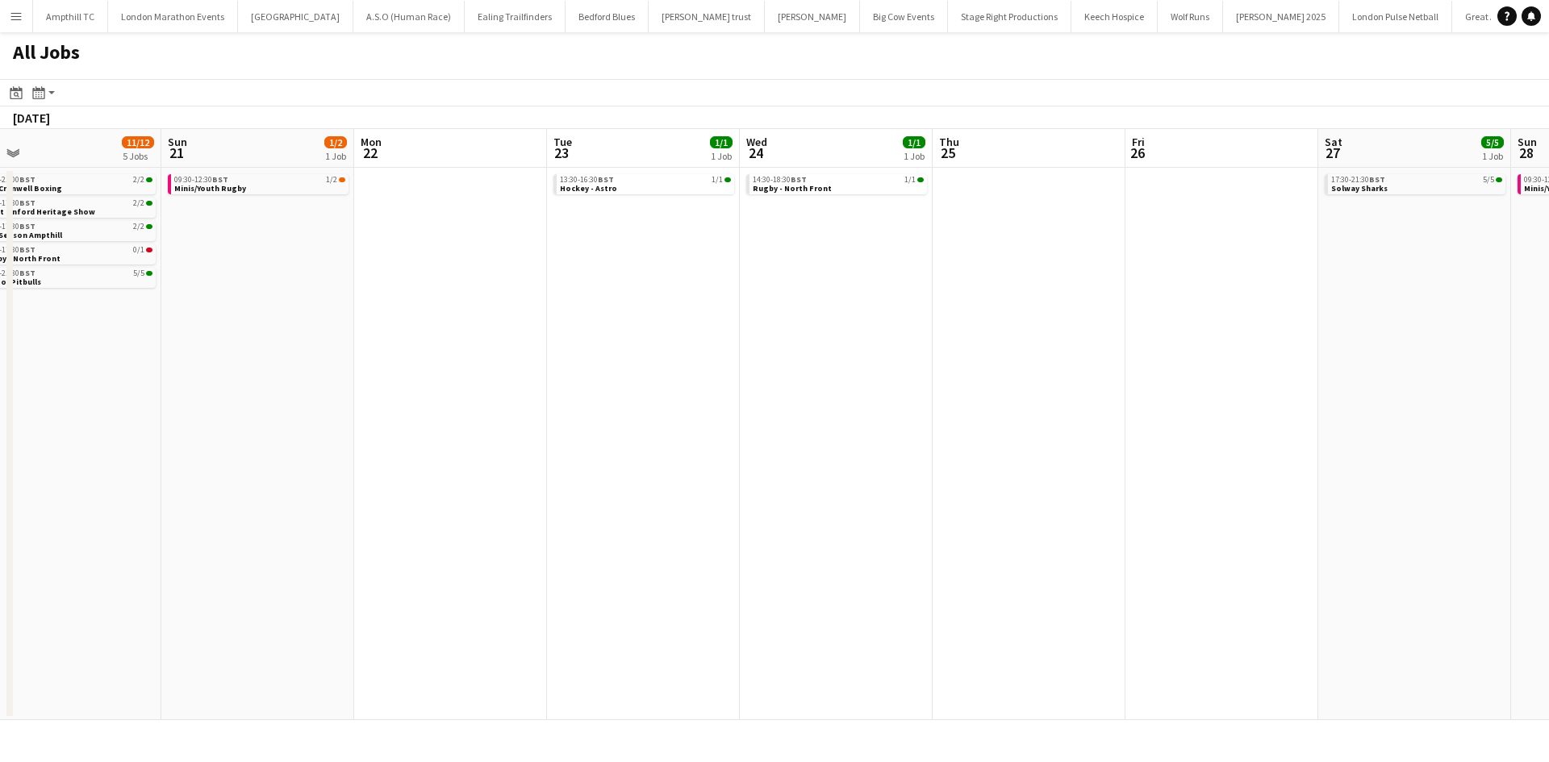
scroll to position [0, 542]
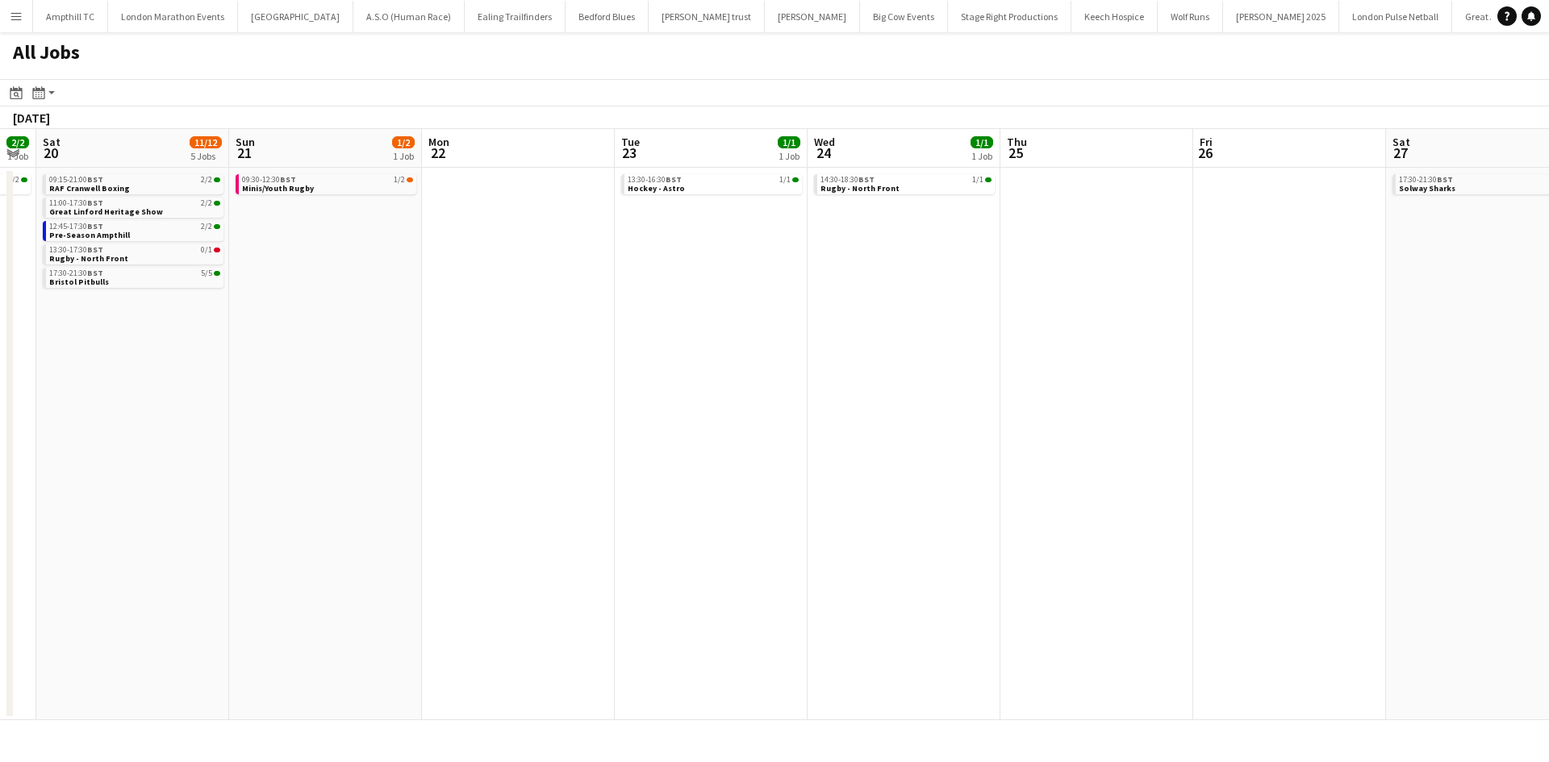
click at [352, 498] on app-all-jobs "All Jobs Date picker [DATE] [DATE] [DATE] M [DATE] T [DATE] W [DATE] T [DATE] F…" at bounding box center [774, 376] width 1549 height 688
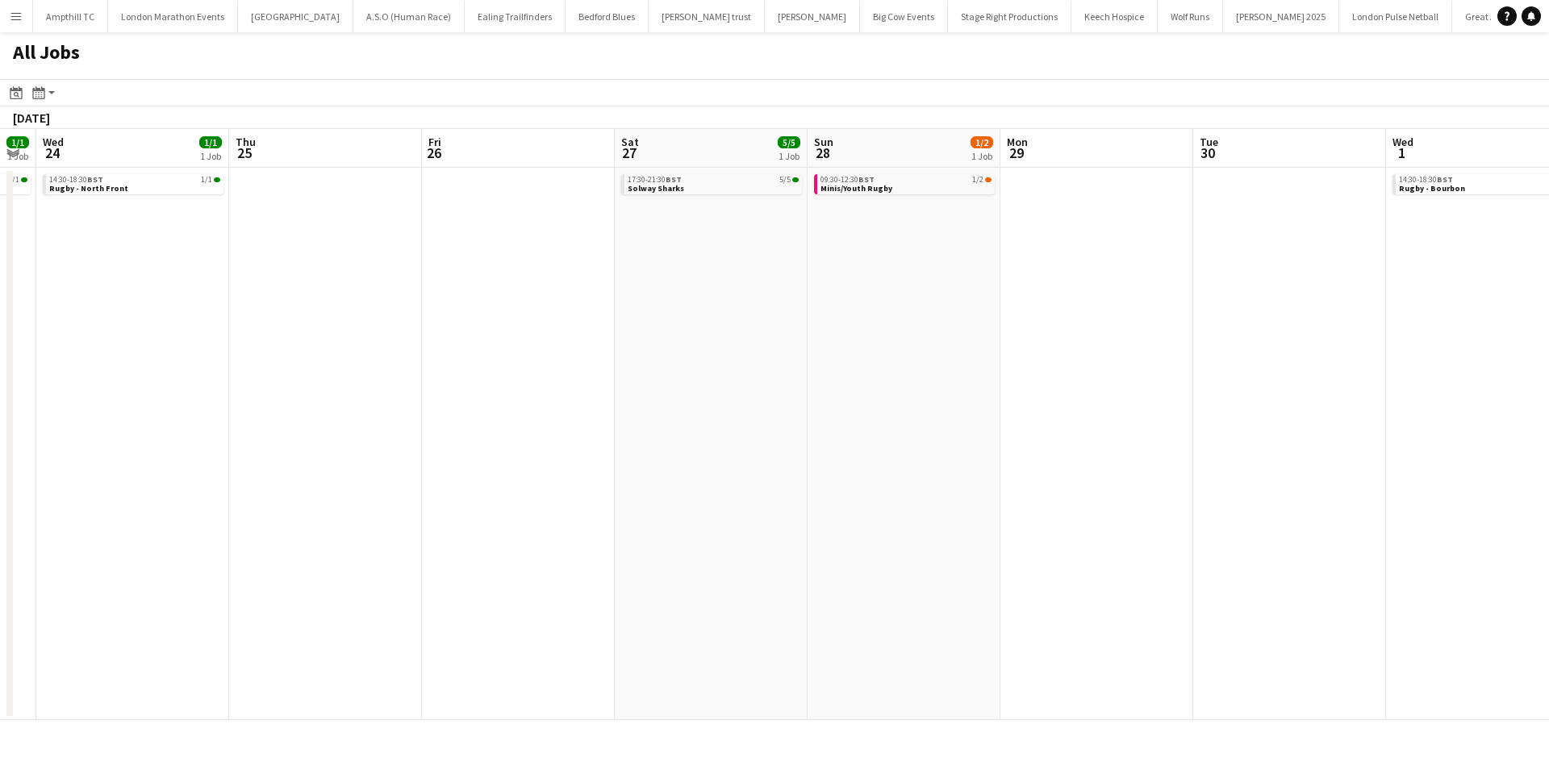
drag, startPoint x: 929, startPoint y: 443, endPoint x: 986, endPoint y: 443, distance: 56.5
click at [986, 443] on app-calendar-viewport "Sun 21 1/2 1 Job Mon 22 Tue 23 1/1 1 Job Wed 24 1/1 1 Job Thu 25 Fri 26 Sat 27 …" at bounding box center [774, 424] width 1549 height 591
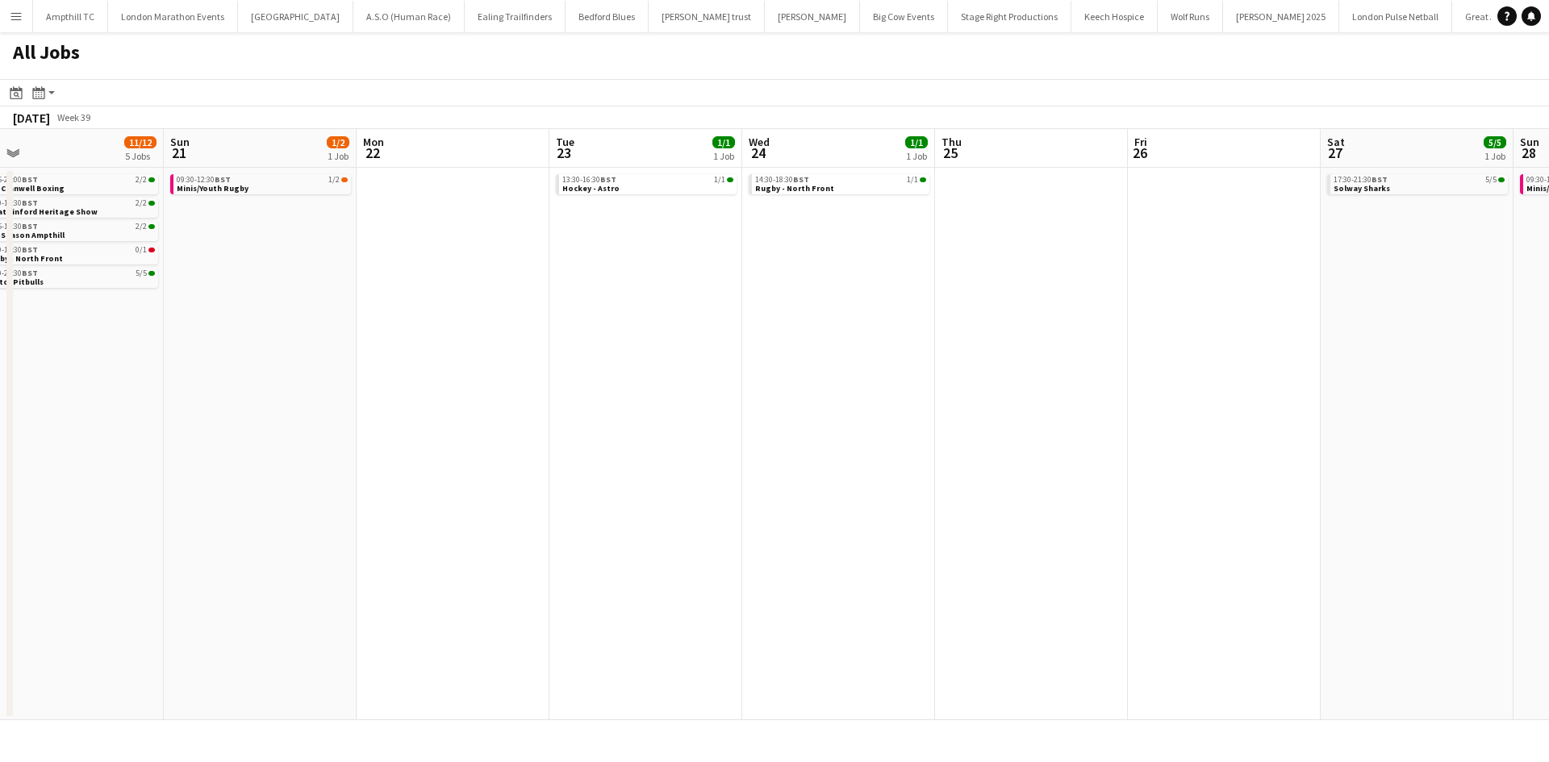
drag, startPoint x: 656, startPoint y: 452, endPoint x: 670, endPoint y: 438, distance: 20.0
click at [1084, 437] on app-calendar-viewport "Thu 18 1/1 1 Job Fri 19 2/2 1 Job Sat 20 11/12 5 Jobs Sun 21 1/2 1 Job Mon 22 T…" at bounding box center [774, 424] width 1549 height 591
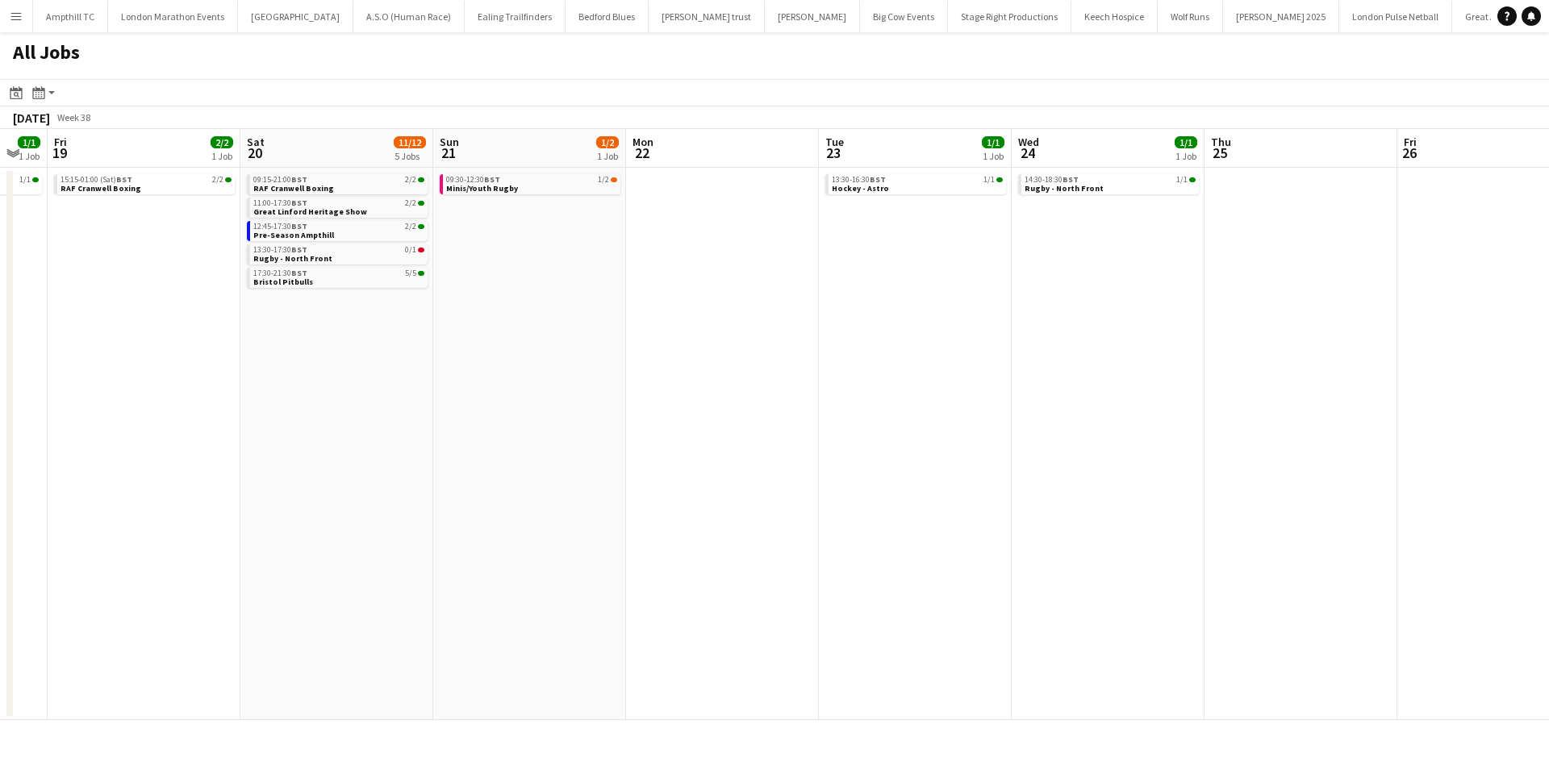
drag, startPoint x: 973, startPoint y: 438, endPoint x: 983, endPoint y: 437, distance: 10.5
click at [1020, 438] on app-calendar-viewport "Wed 17 Thu 18 1/1 1 Job Fri 19 2/2 1 Job Sat 20 11/12 5 Jobs Sun 21 1/2 1 Job M…" at bounding box center [774, 424] width 1549 height 591
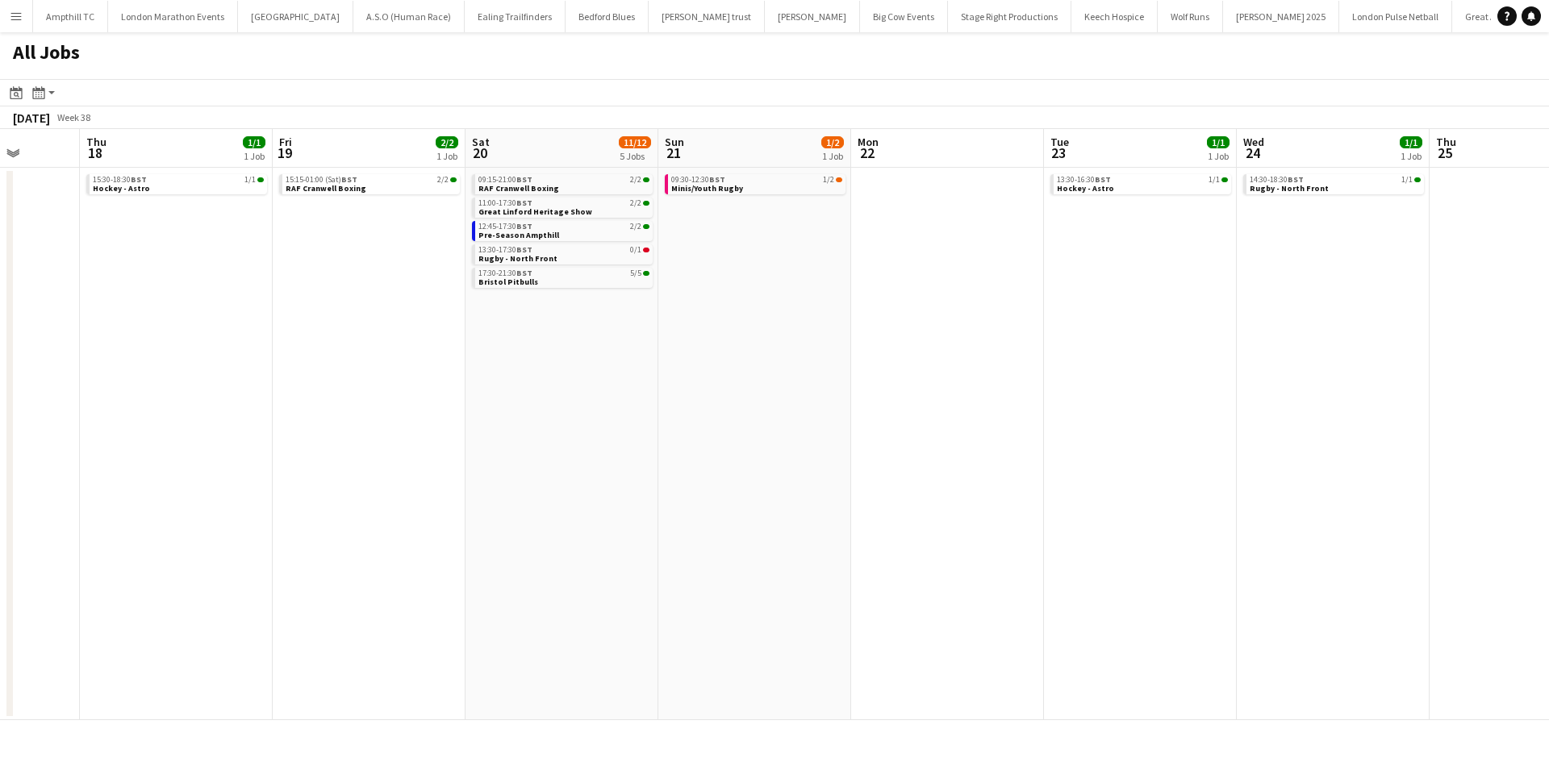
click at [930, 398] on app-calendar-viewport "Mon 15 Tue 16 Wed 17 Thu 18 1/1 1 Job Fri 19 2/2 1 Job Sat 20 11/12 5 Jobs Sun …" at bounding box center [774, 424] width 1549 height 591
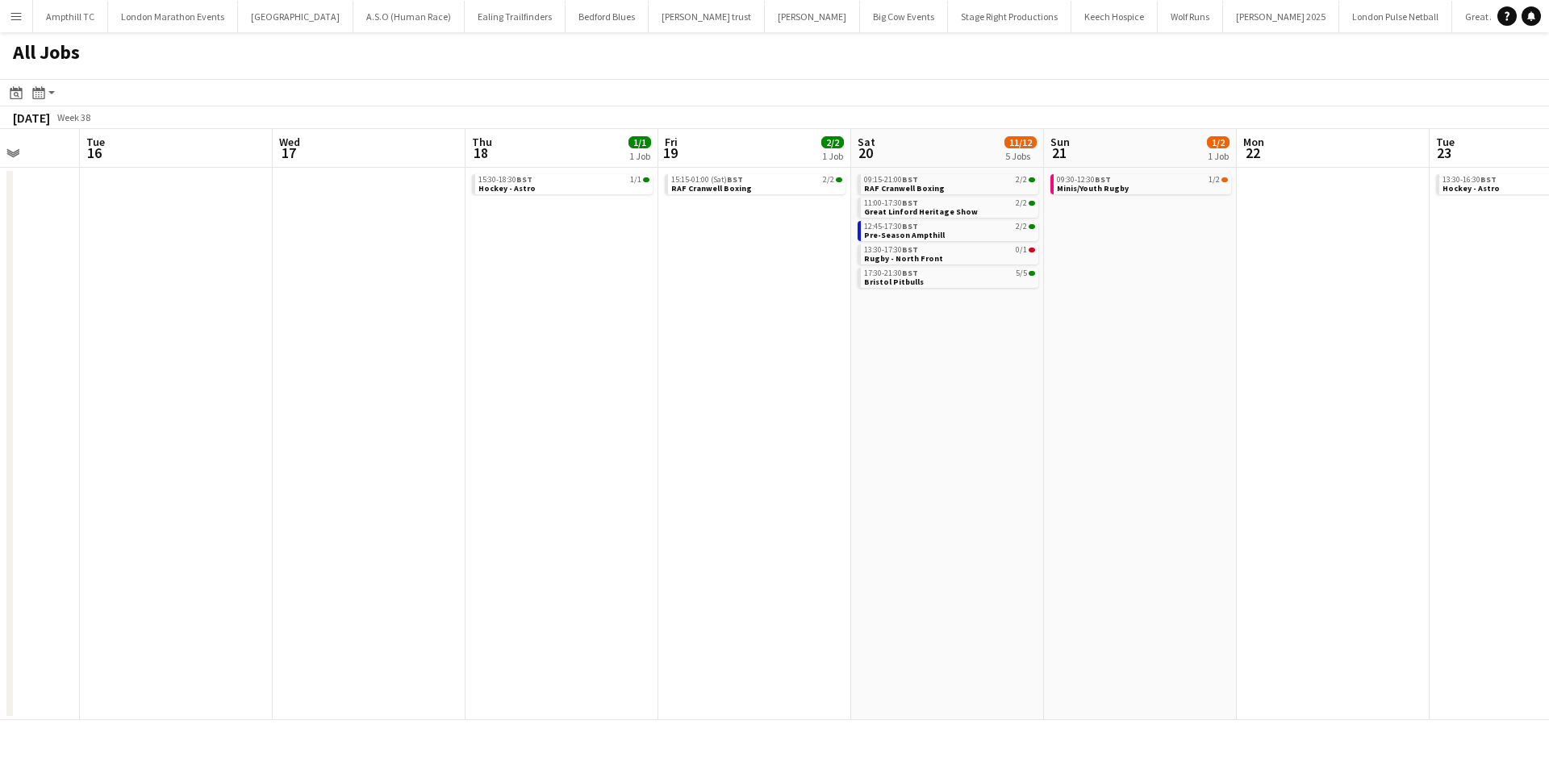
scroll to position [0, 491]
click at [837, 188] on link "15:15-01:00 (Sat) BST 2/2 RAF Cranwell Boxing" at bounding box center [763, 183] width 171 height 19
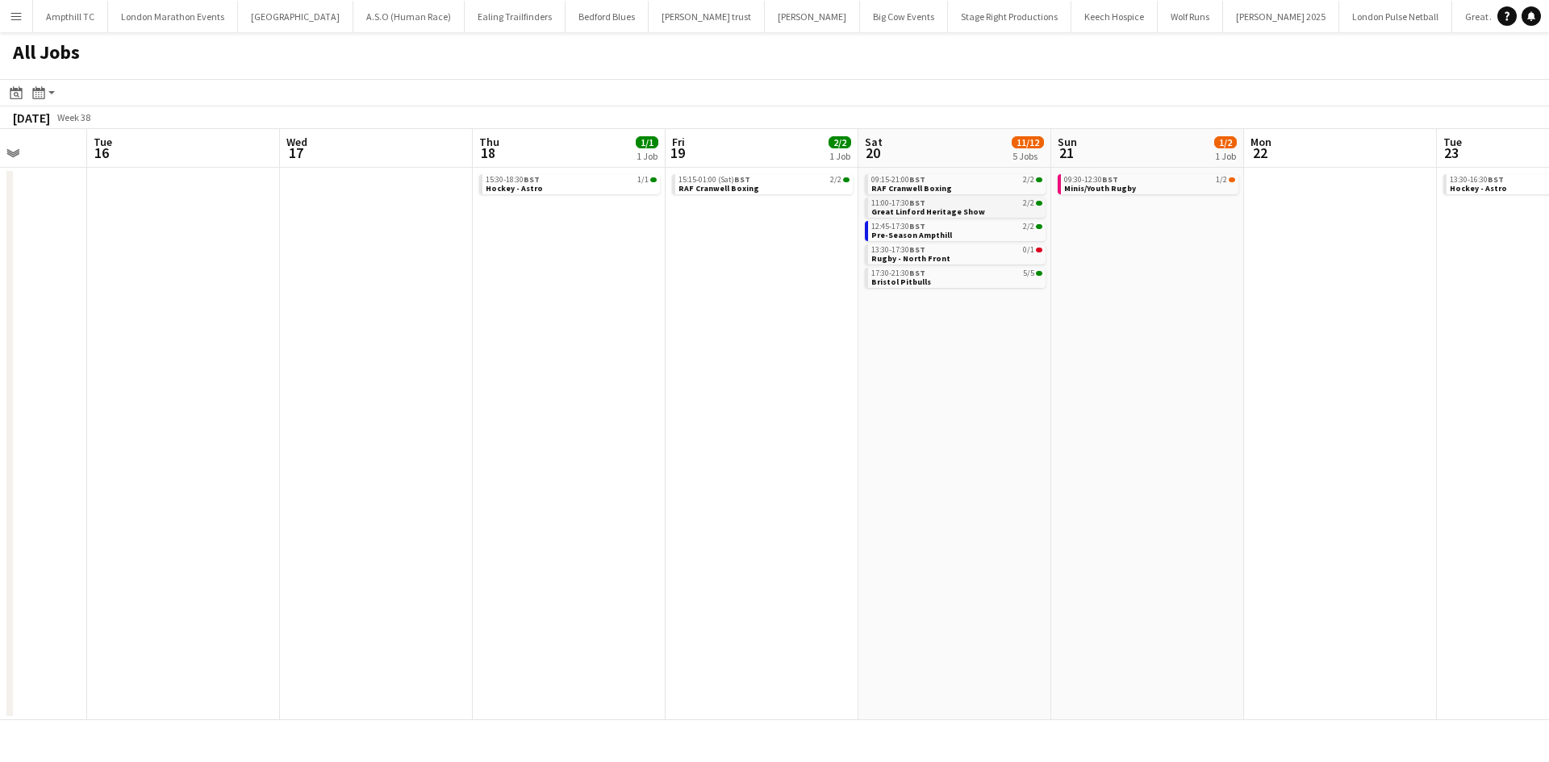
click at [970, 214] on span "Great Linford Heritage Show" at bounding box center [928, 212] width 114 height 10
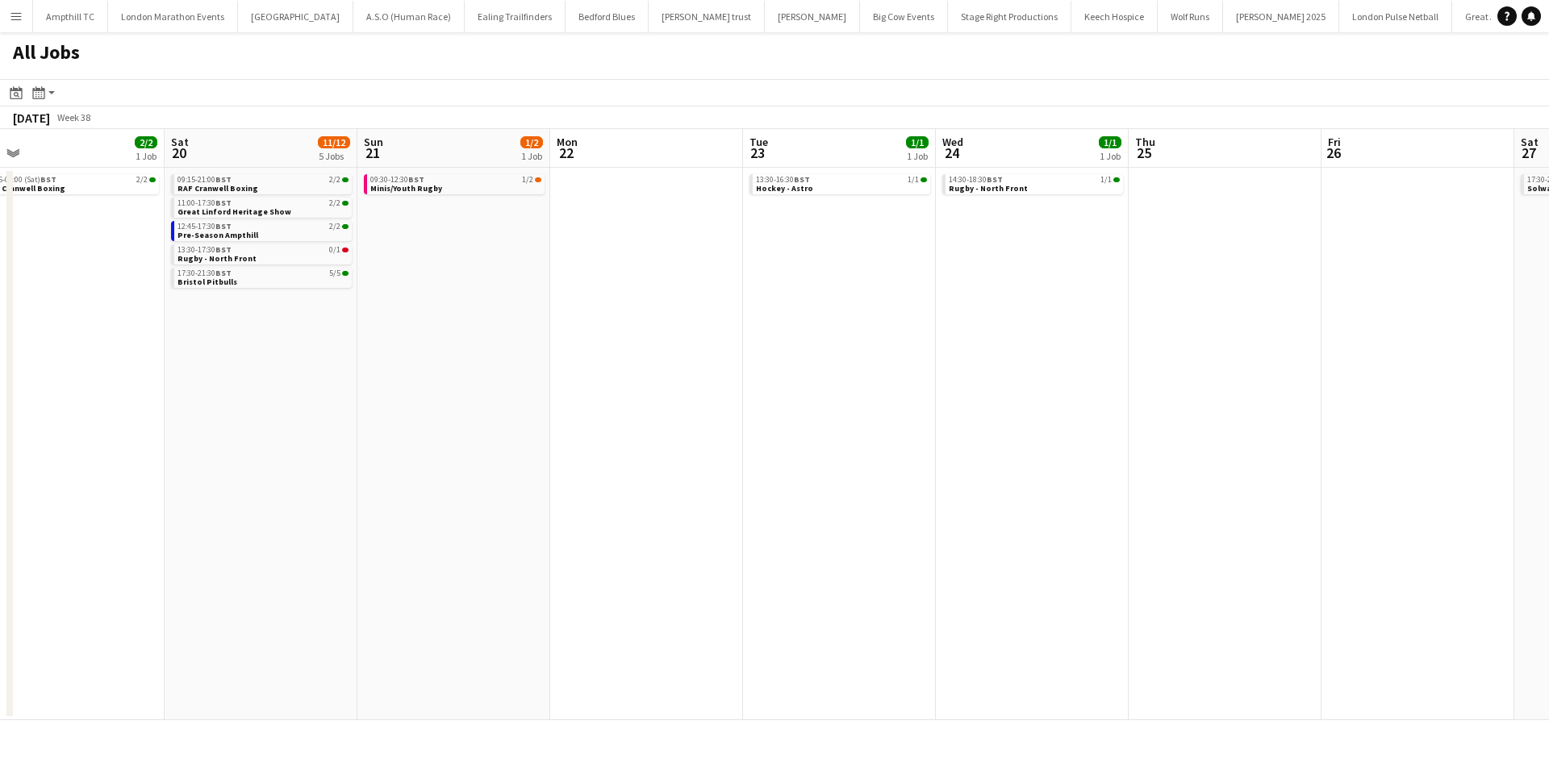
drag, startPoint x: 1274, startPoint y: 368, endPoint x: 594, endPoint y: 361, distance: 680.1
click at [580, 369] on app-calendar-viewport "Tue 16 Wed 17 Thu 18 1/1 1 Job Fri 19 2/2 1 Job Sat 20 11/12 5 Jobs Sun 21 1/2 …" at bounding box center [774, 424] width 1549 height 591
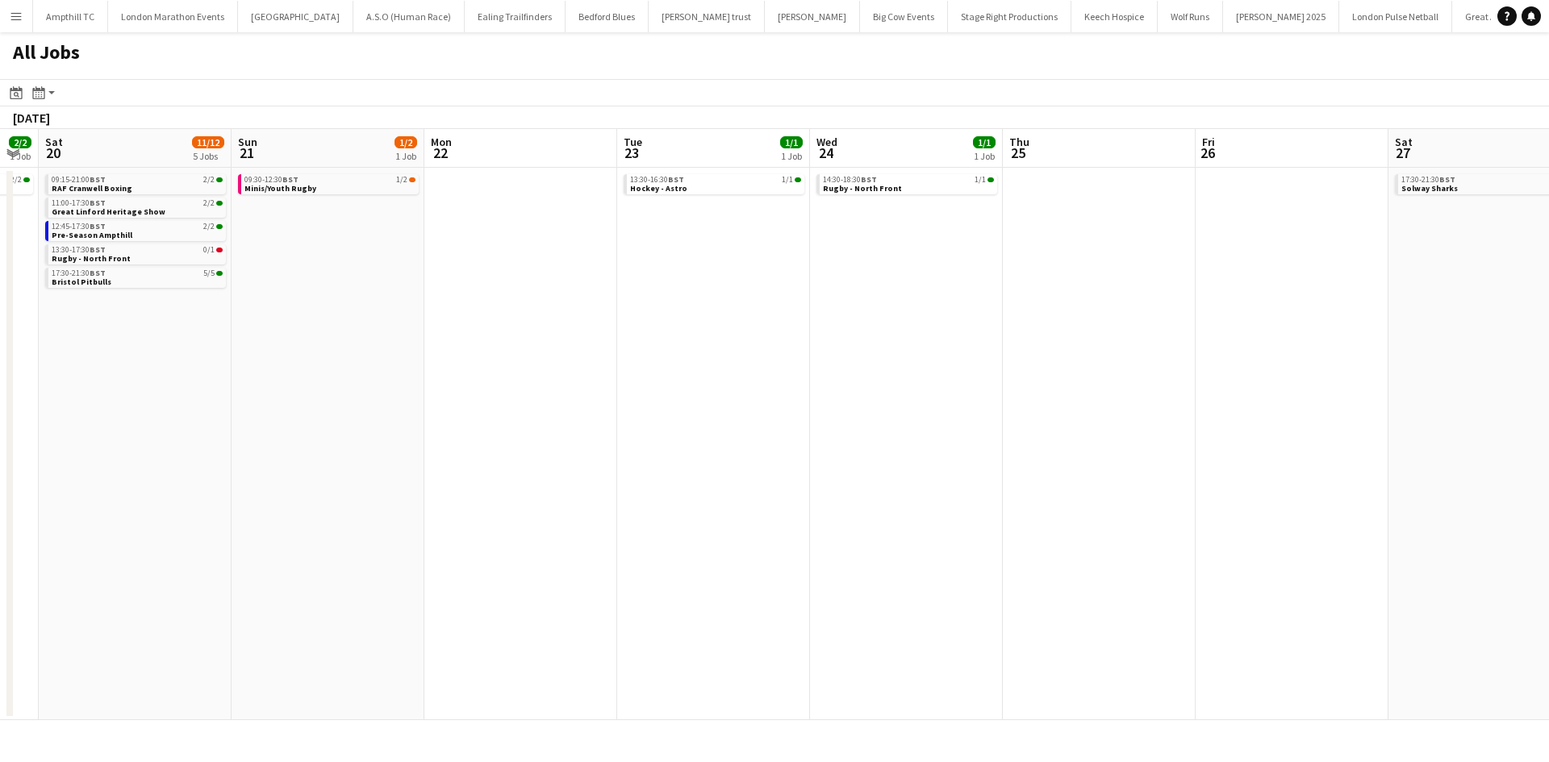
drag, startPoint x: 841, startPoint y: 328, endPoint x: 110, endPoint y: 365, distance: 732.6
click at [119, 365] on app-calendar-viewport "Tue 16 Wed 17 Thu 18 1/1 1 Job Fri 19 2/2 1 Job Sat 20 11/12 5 Jobs Sun 21 1/2 …" at bounding box center [774, 424] width 1549 height 591
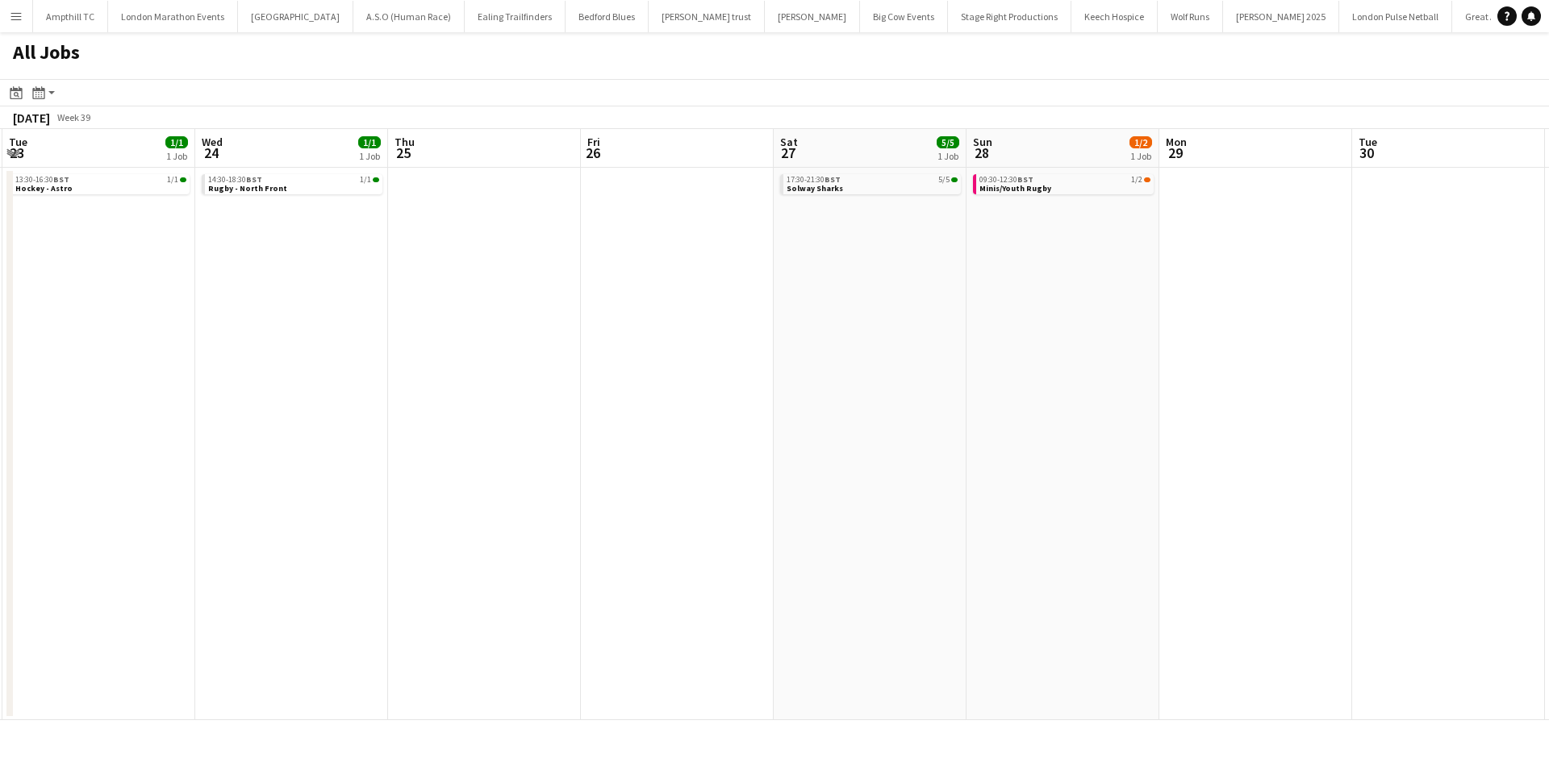
drag, startPoint x: 899, startPoint y: 366, endPoint x: 378, endPoint y: 362, distance: 520.3
click at [413, 362] on app-calendar-viewport "Sat 20 11/12 5 Jobs Sun 21 1/2 1 Job Mon 22 Tue 23 1/1 1 Job Wed 24 1/1 1 Job T…" at bounding box center [774, 424] width 1549 height 591
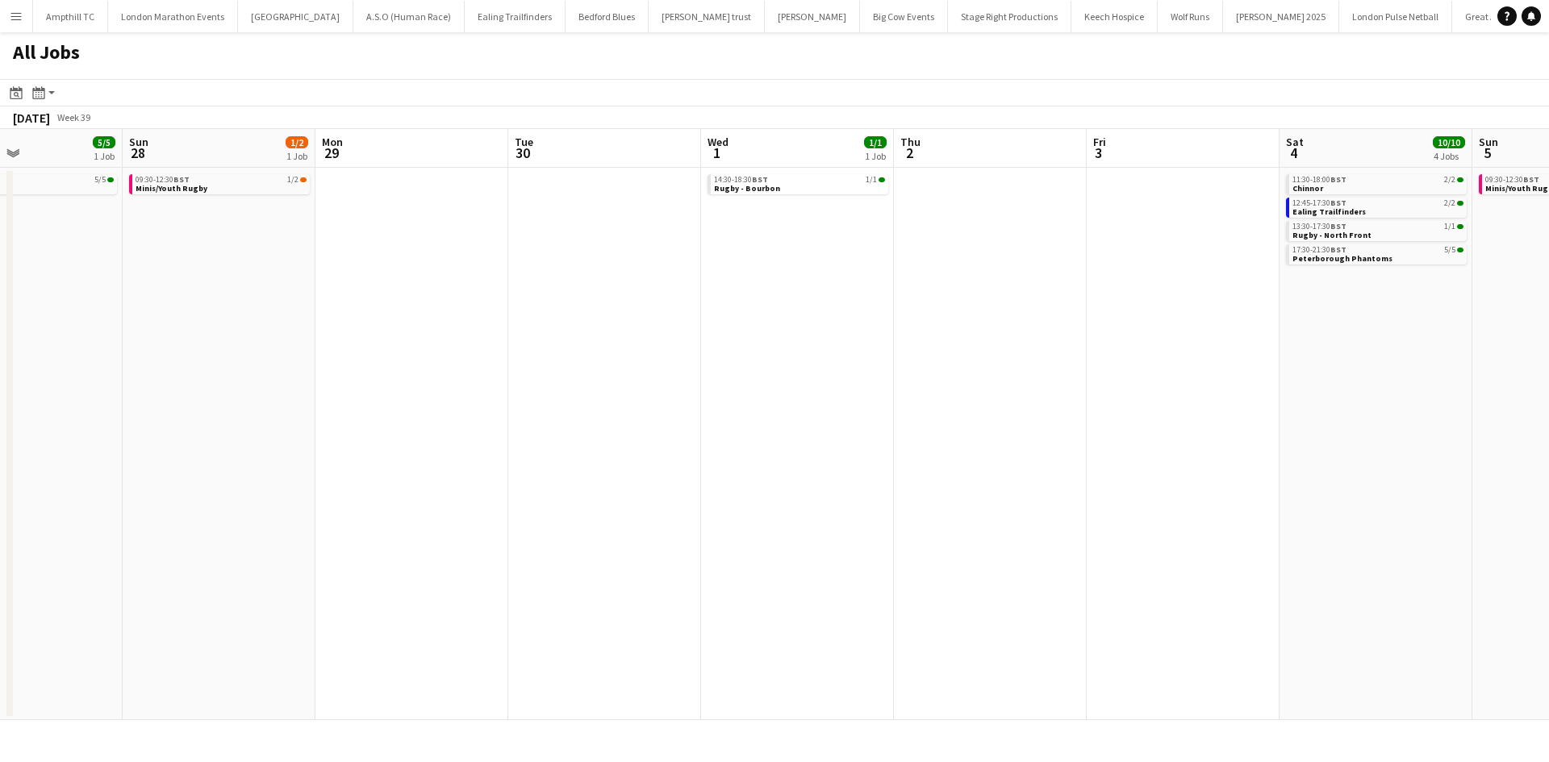
drag, startPoint x: 778, startPoint y: 362, endPoint x: 501, endPoint y: 362, distance: 276.7
click at [501, 362] on app-calendar-viewport "Wed 24 1/1 1 Job Thu 25 Fri 26 Sat 27 5/5 1 Job Sun 28 1/2 1 Job Mon 29 Tue 30 …" at bounding box center [774, 424] width 1549 height 591
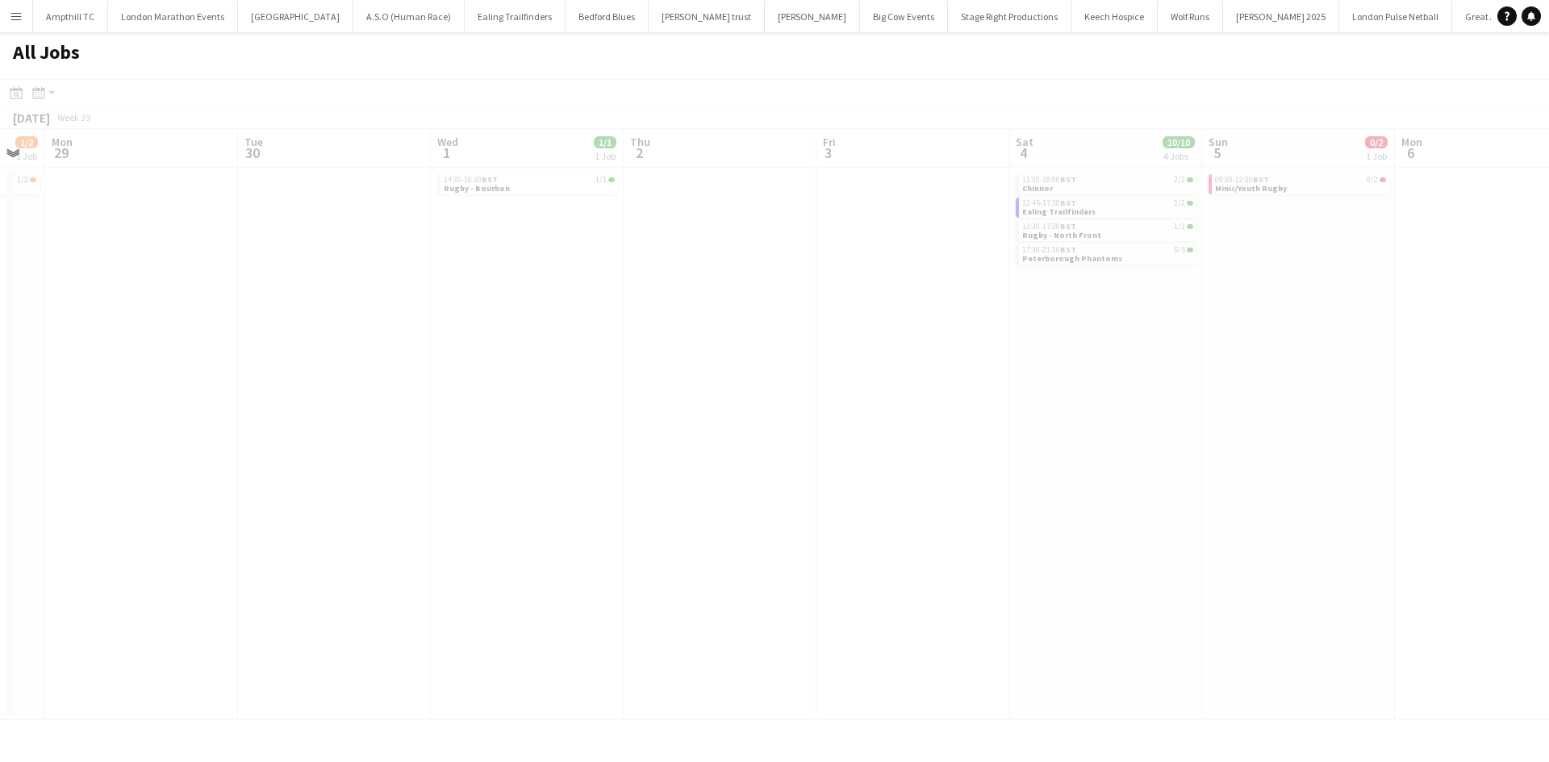
drag, startPoint x: 992, startPoint y: 364, endPoint x: 552, endPoint y: 360, distance: 440.5
click at [553, 361] on app-calendar-viewport "Fri 26 Sat 27 5/5 1 Job Sun 28 1/2 1 Job Mon 29 Tue 30 Wed 1 1/1 1 Job Thu 2 Fr…" at bounding box center [774, 424] width 1549 height 591
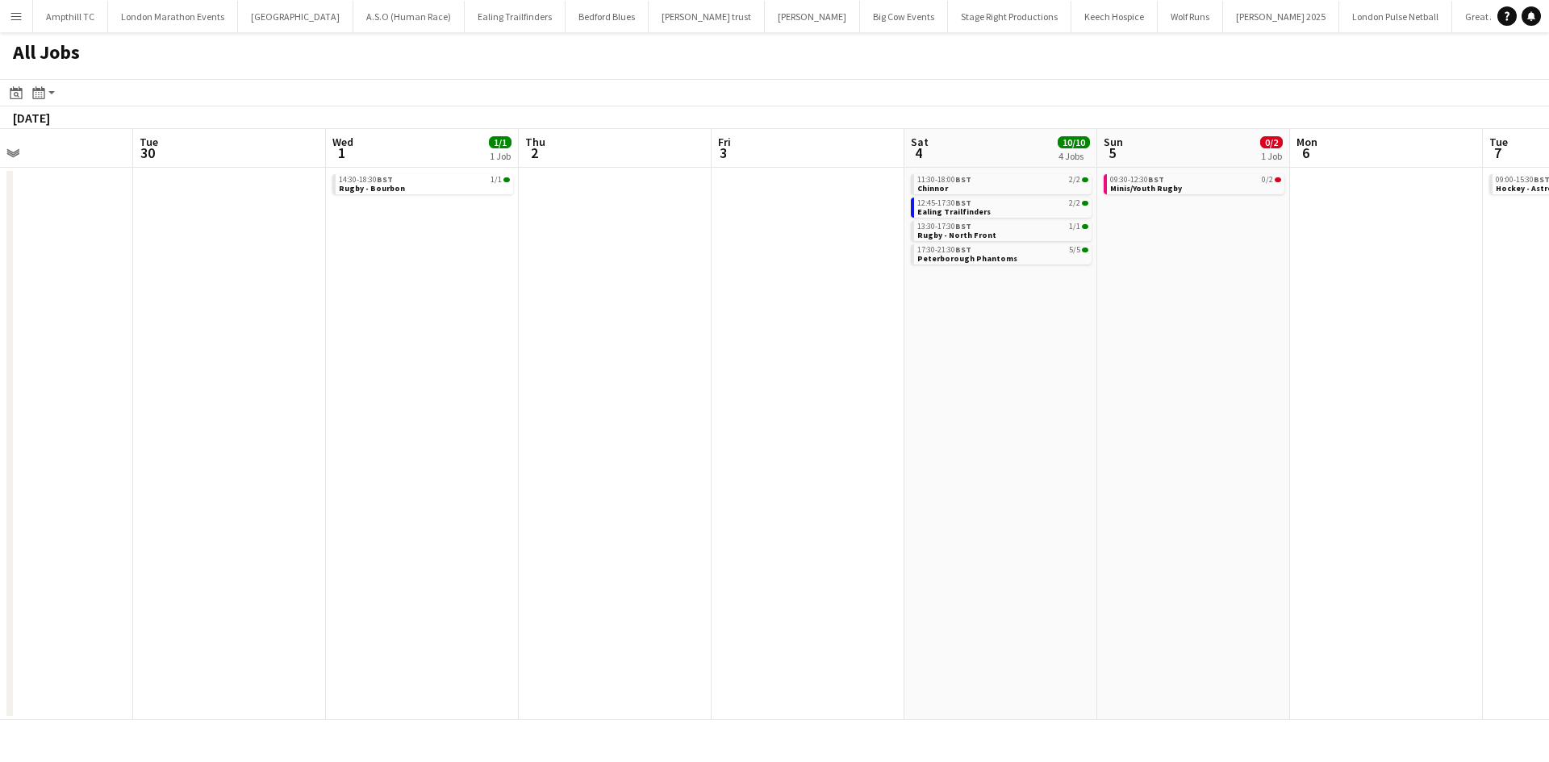
drag, startPoint x: 1153, startPoint y: 357, endPoint x: 1035, endPoint y: 374, distance: 119.1
click at [1035, 374] on app-calendar-viewport "Fri 26 Sat 27 5/5 1 Job Sun 28 1/2 1 Job Mon 29 Tue 30 Wed 1 1/1 1 Job Thu 2 Fr…" at bounding box center [774, 424] width 1549 height 591
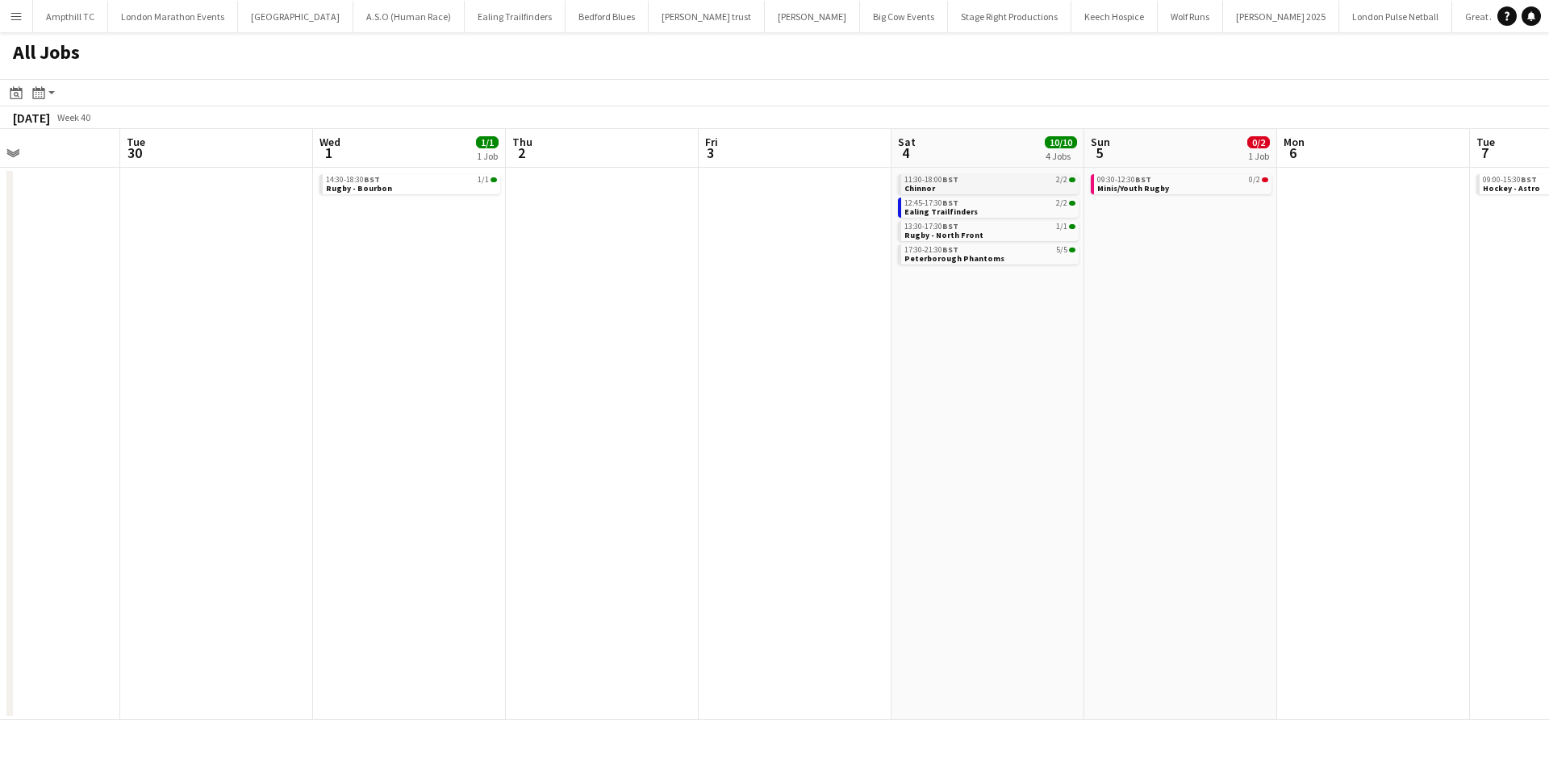
click at [1055, 189] on link "11:30-18:00 BST 2/2 Chinnor" at bounding box center [989, 183] width 171 height 19
click at [955, 211] on span "Ealing Trailfinders" at bounding box center [940, 212] width 73 height 10
click at [937, 176] on span "11:30-18:00 BST" at bounding box center [931, 180] width 54 height 8
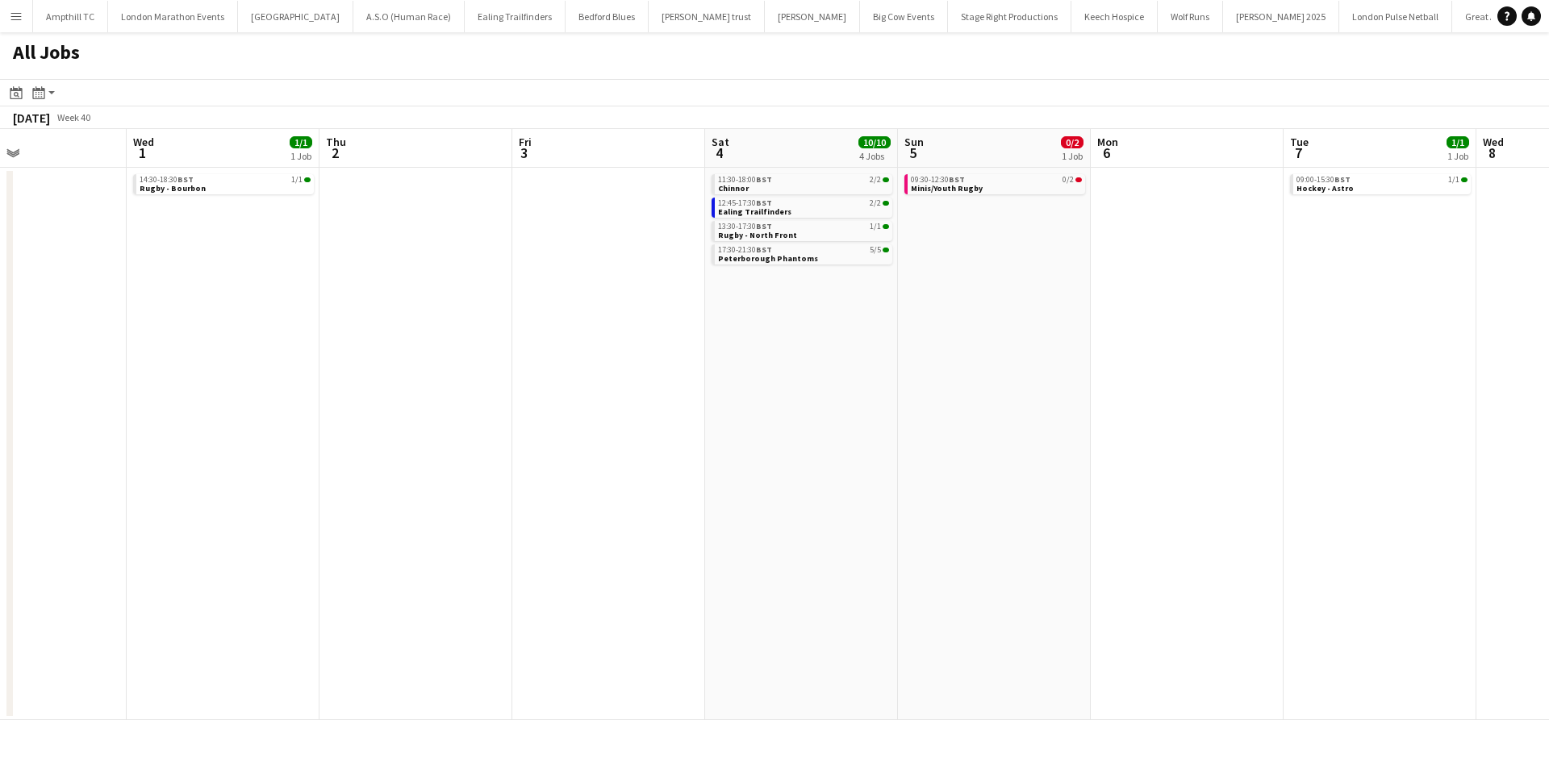
drag, startPoint x: 1237, startPoint y: 386, endPoint x: 798, endPoint y: 378, distance: 439.7
click at [810, 381] on app-calendar-viewport "Sun 28 1/2 1 Job Mon 29 Tue 30 Wed 1 1/1 1 Job Thu 2 Fri 3 Sat 4 10/10 4 Jobs S…" at bounding box center [774, 424] width 1549 height 591
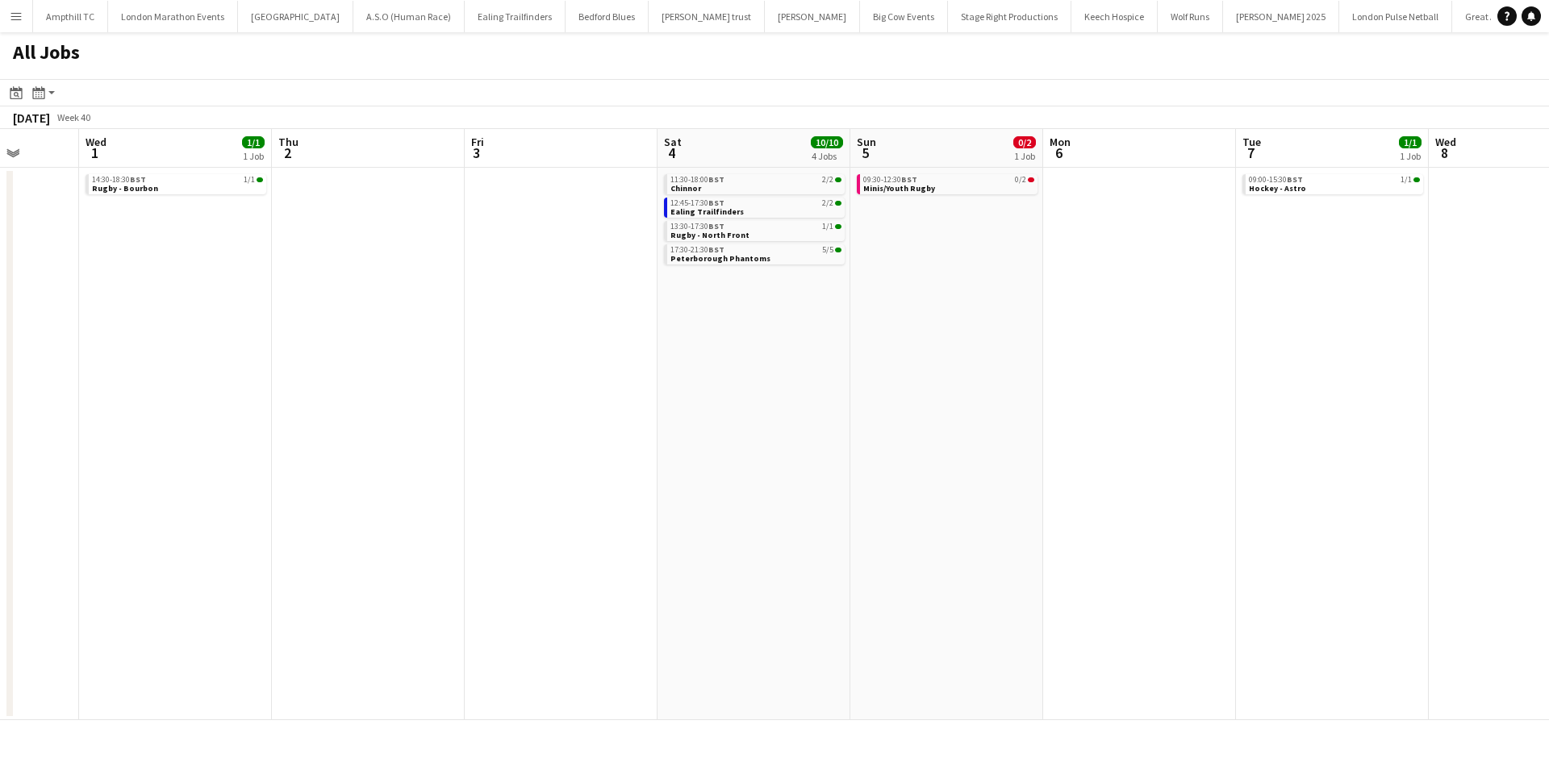
click at [734, 352] on app-all-jobs "All Jobs Date picker [DATE] [DATE] [DATE] M [DATE] T [DATE] W [DATE] T [DATE] F…" at bounding box center [774, 376] width 1549 height 688
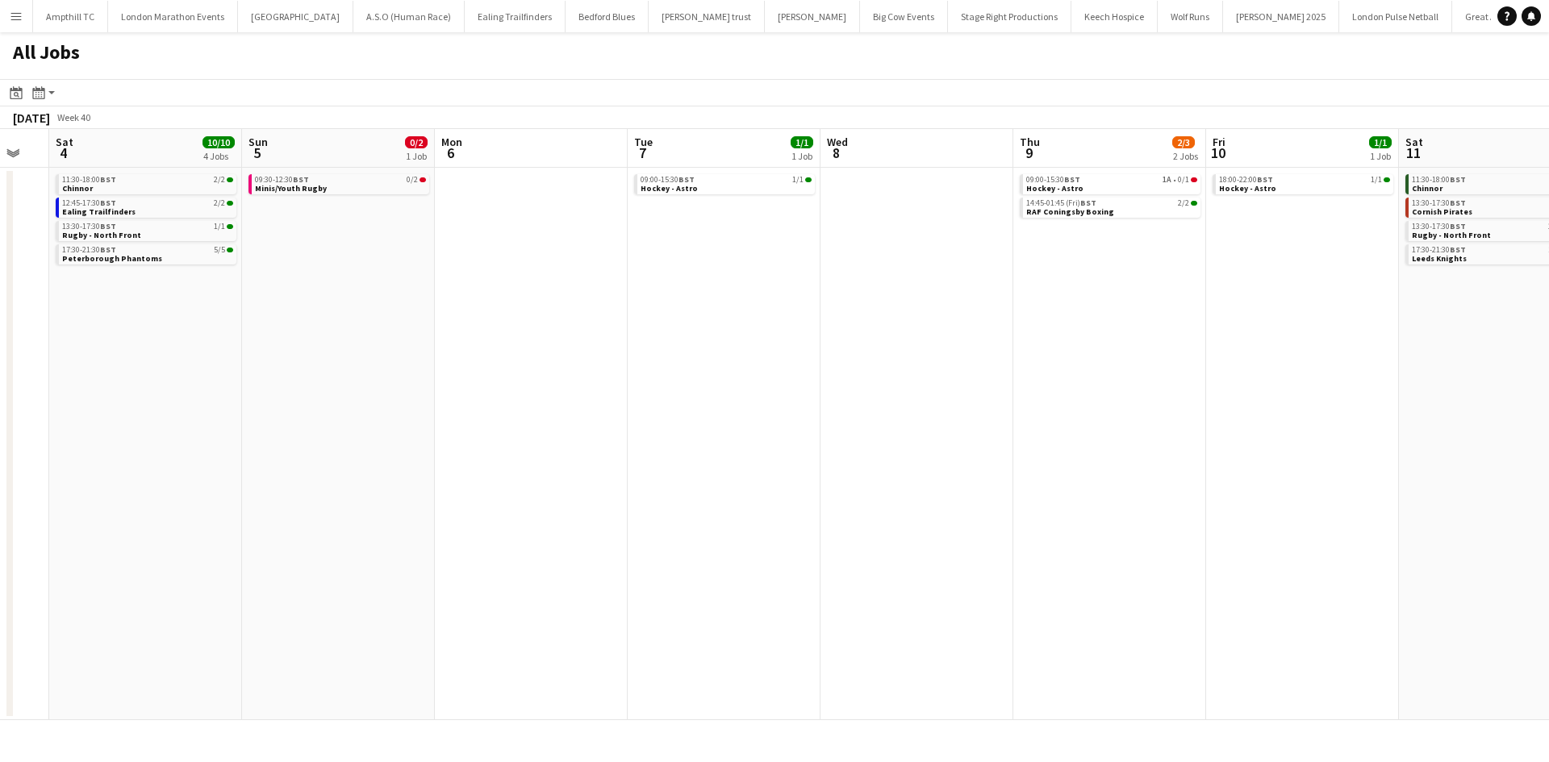
drag, startPoint x: 1027, startPoint y: 357, endPoint x: 650, endPoint y: 358, distance: 376.7
click at [650, 358] on app-calendar-viewport "Tue 30 Wed 1 1/1 1 Job Thu 2 Fri 3 Sat 4 10/10 4 Jobs Sun 5 0/2 1 Job Mon 6 Tue…" at bounding box center [774, 424] width 1549 height 591
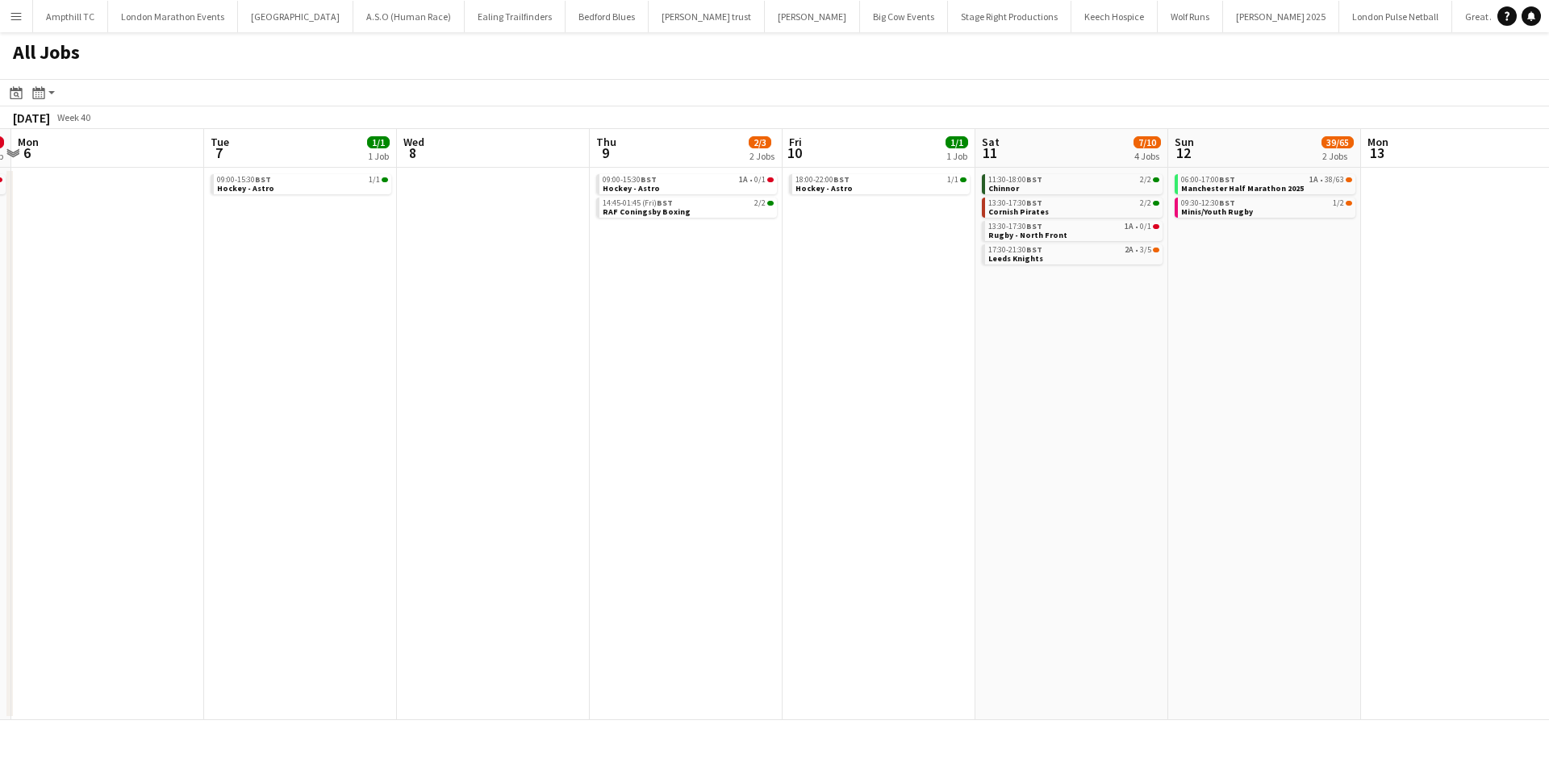
scroll to position [0, 766]
drag, startPoint x: 1103, startPoint y: 328, endPoint x: 874, endPoint y: 328, distance: 228.3
click at [874, 328] on app-calendar-viewport "Thu 2 Fri 3 Sat 4 10/10 4 Jobs Sun 5 0/2 1 Job Mon 6 Tue 7 1/1 1 Job Wed 8 Thu …" at bounding box center [774, 424] width 1549 height 591
click at [1069, 230] on div "13:30-17:30 BST 1A • 0/1" at bounding box center [1068, 227] width 171 height 8
click at [1098, 257] on link "17:30-21:30 BST 2A • 3/5 Leeds Knights" at bounding box center [1068, 253] width 171 height 19
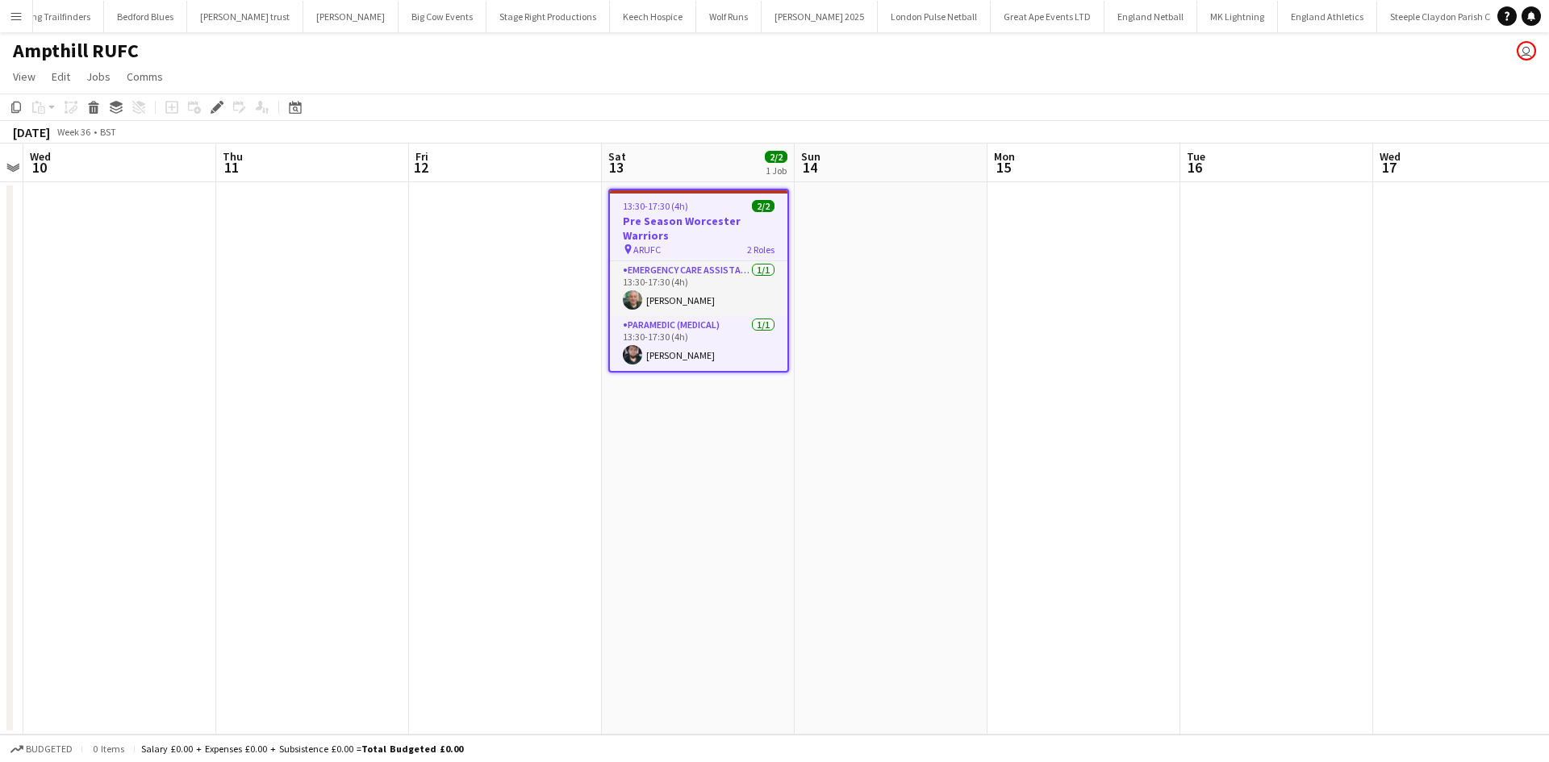
scroll to position [0, 469]
click at [212, 107] on icon "Edit" at bounding box center [217, 107] width 13 height 13
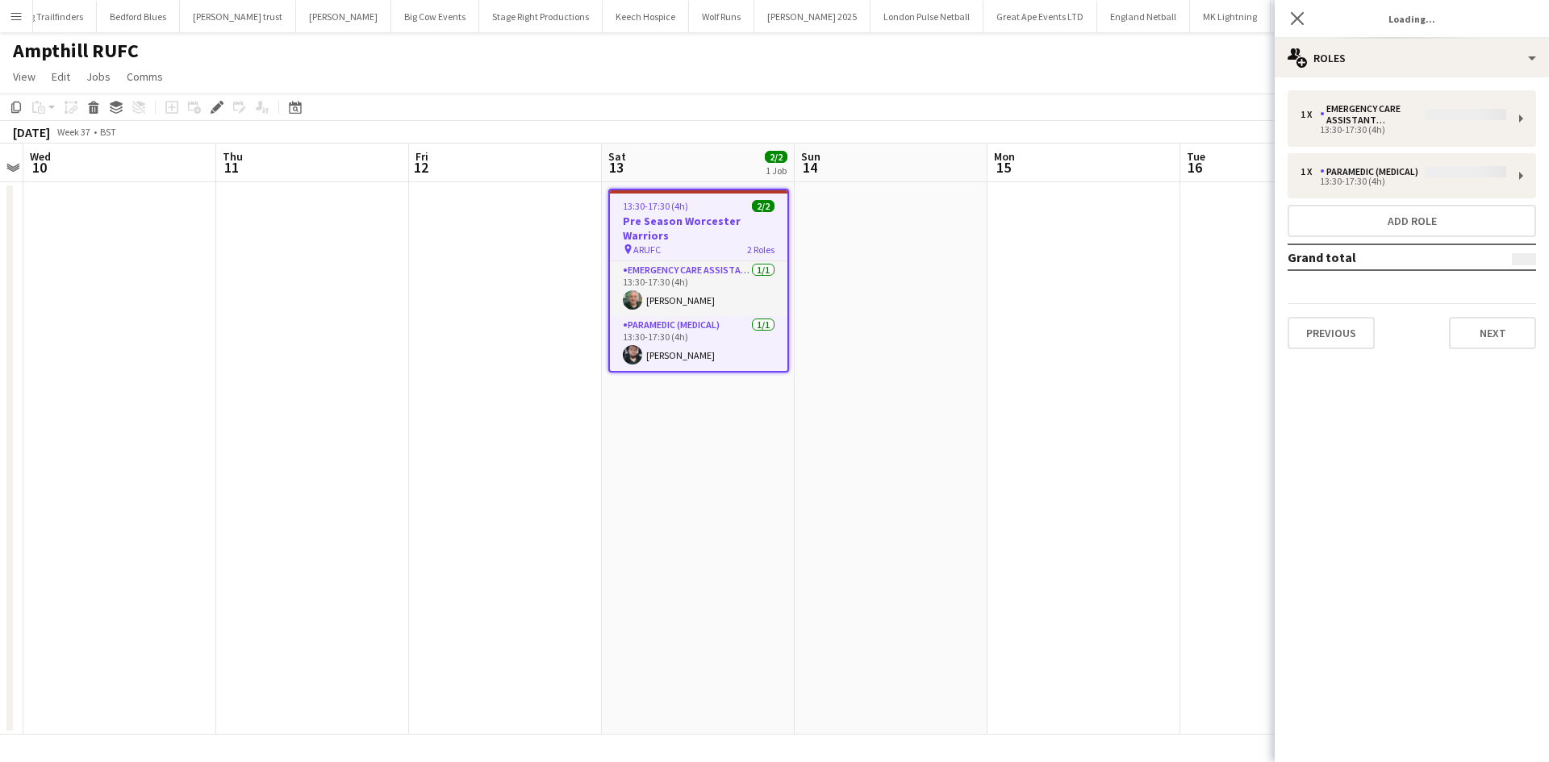
type input "**********"
click at [1504, 333] on button "Next" at bounding box center [1492, 333] width 87 height 32
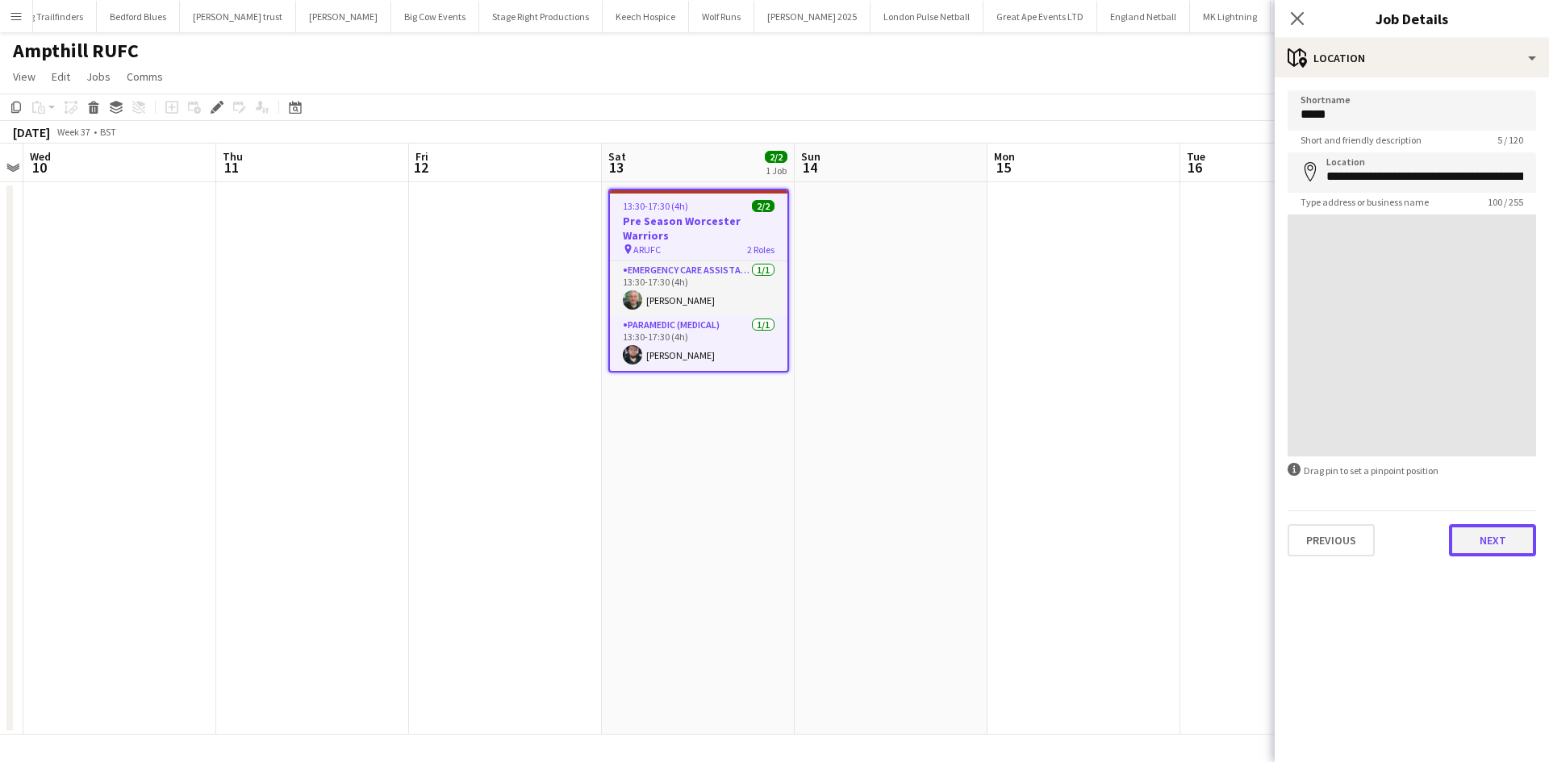
click at [1489, 551] on button "Next" at bounding box center [1492, 540] width 87 height 32
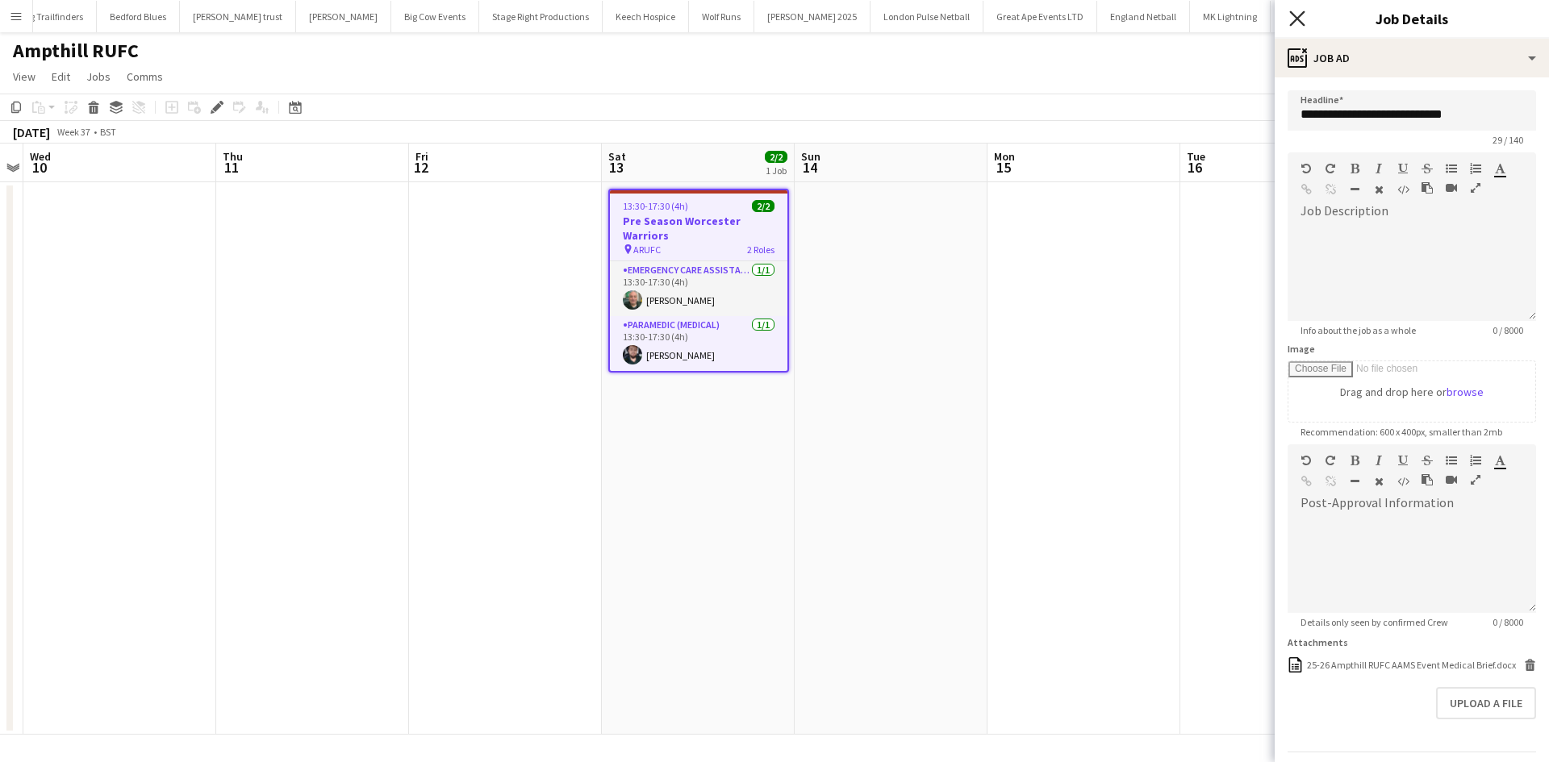
click at [1300, 16] on icon at bounding box center [1296, 17] width 15 height 15
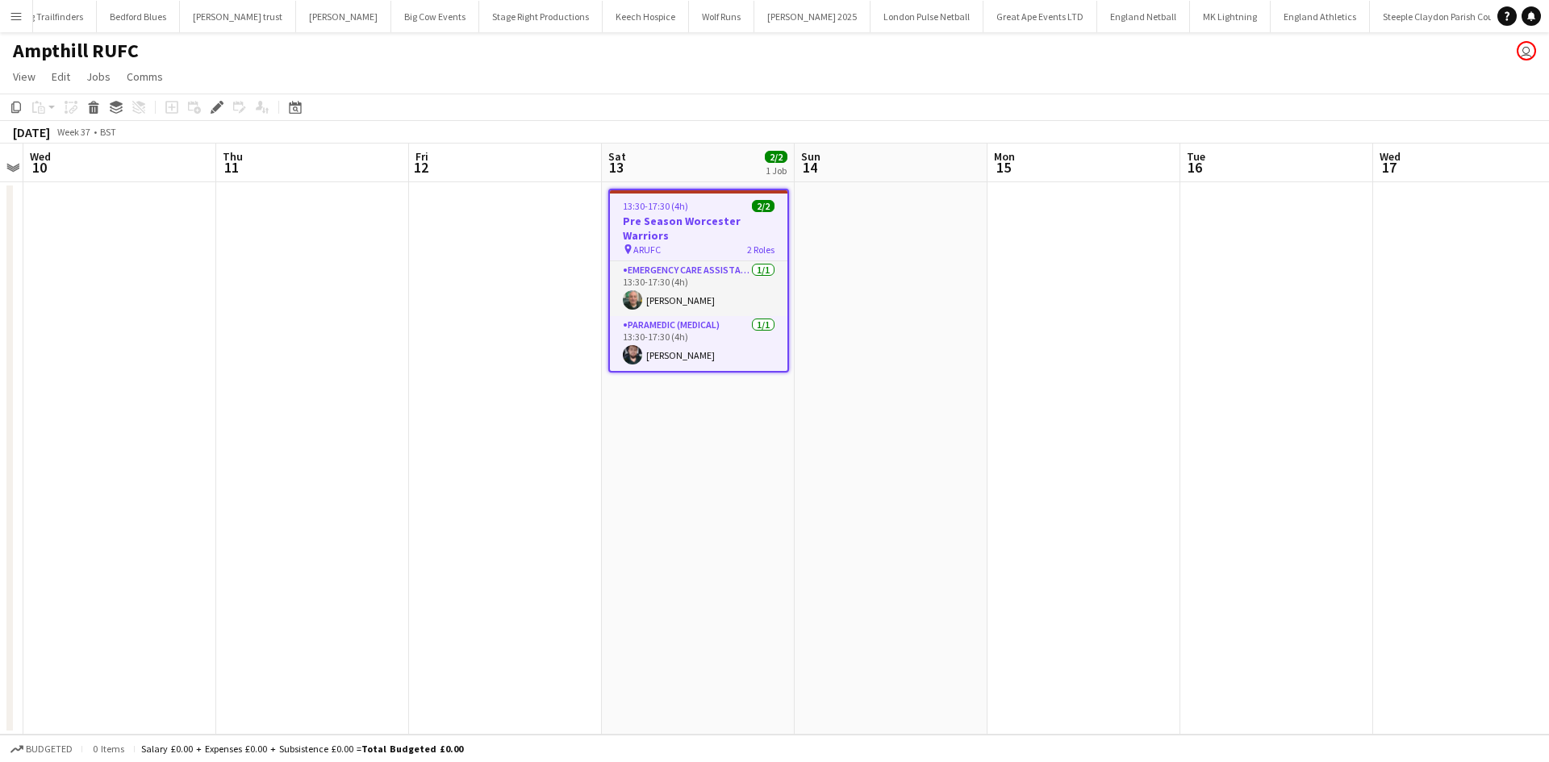
click at [686, 229] on h3 "Pre Season Worcester Warriors" at bounding box center [698, 228] width 177 height 29
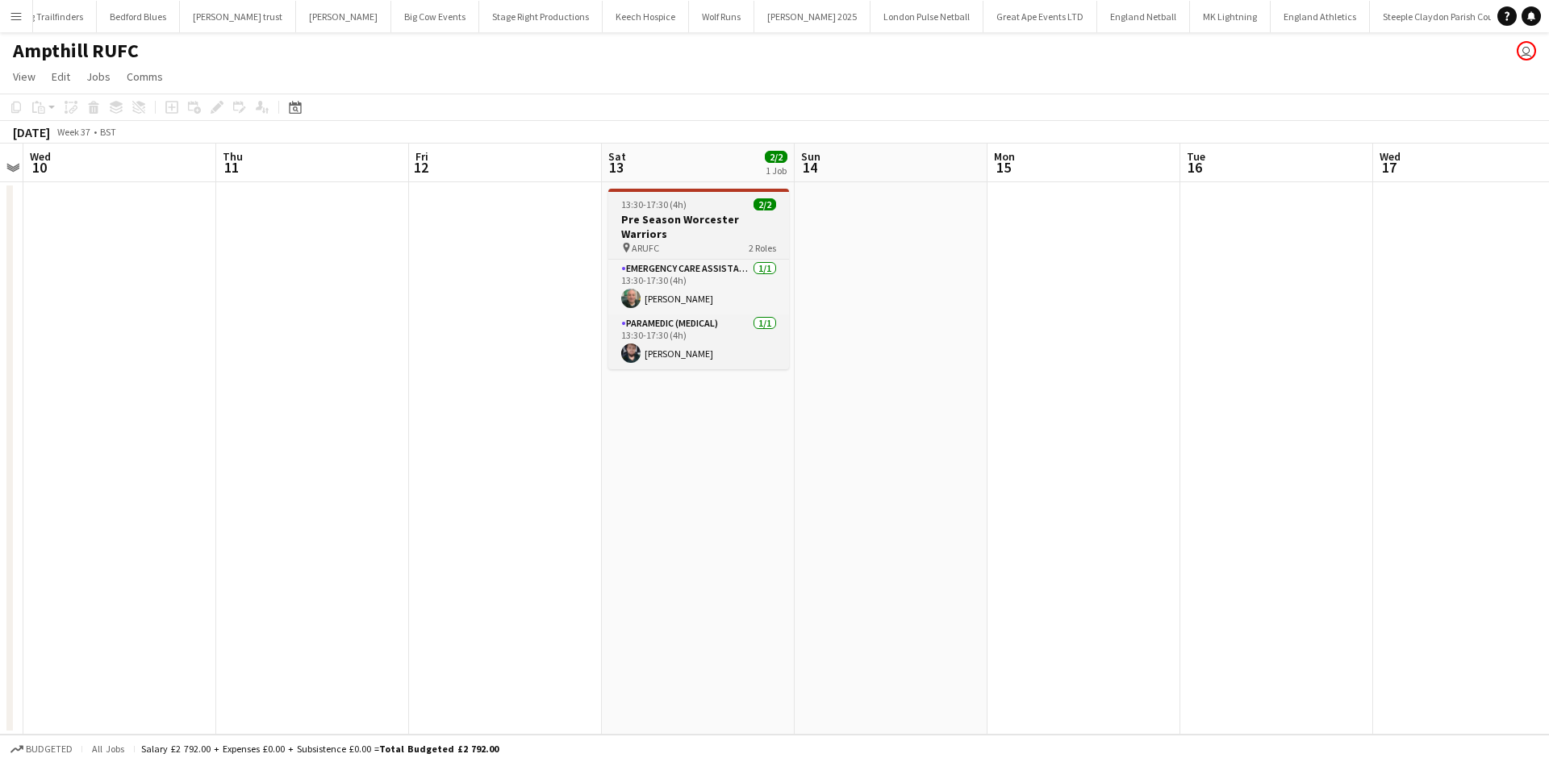
click at [672, 223] on h3 "Pre Season Worcester Warriors" at bounding box center [698, 226] width 181 height 29
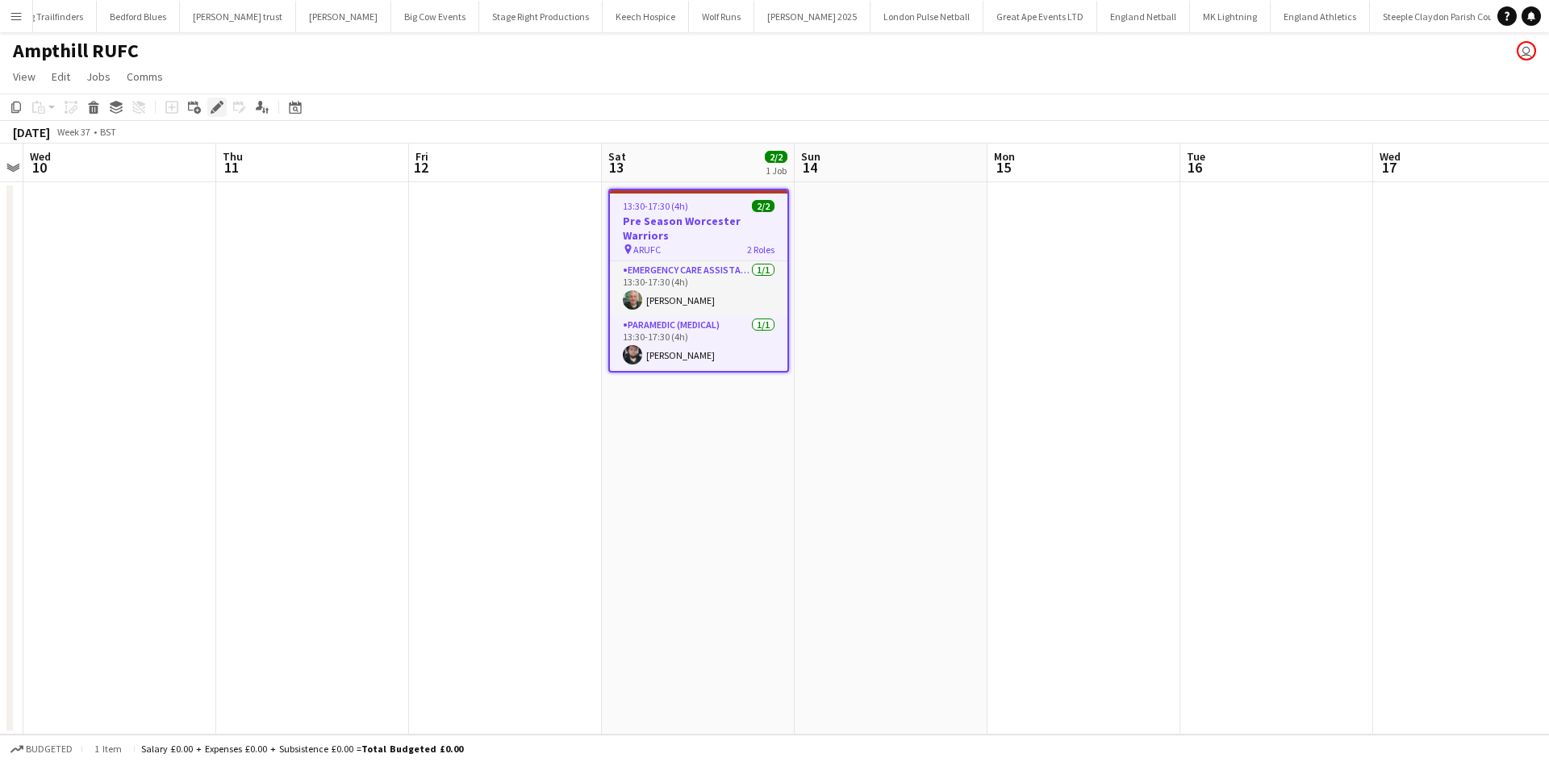
click at [212, 112] on icon at bounding box center [213, 112] width 4 height 4
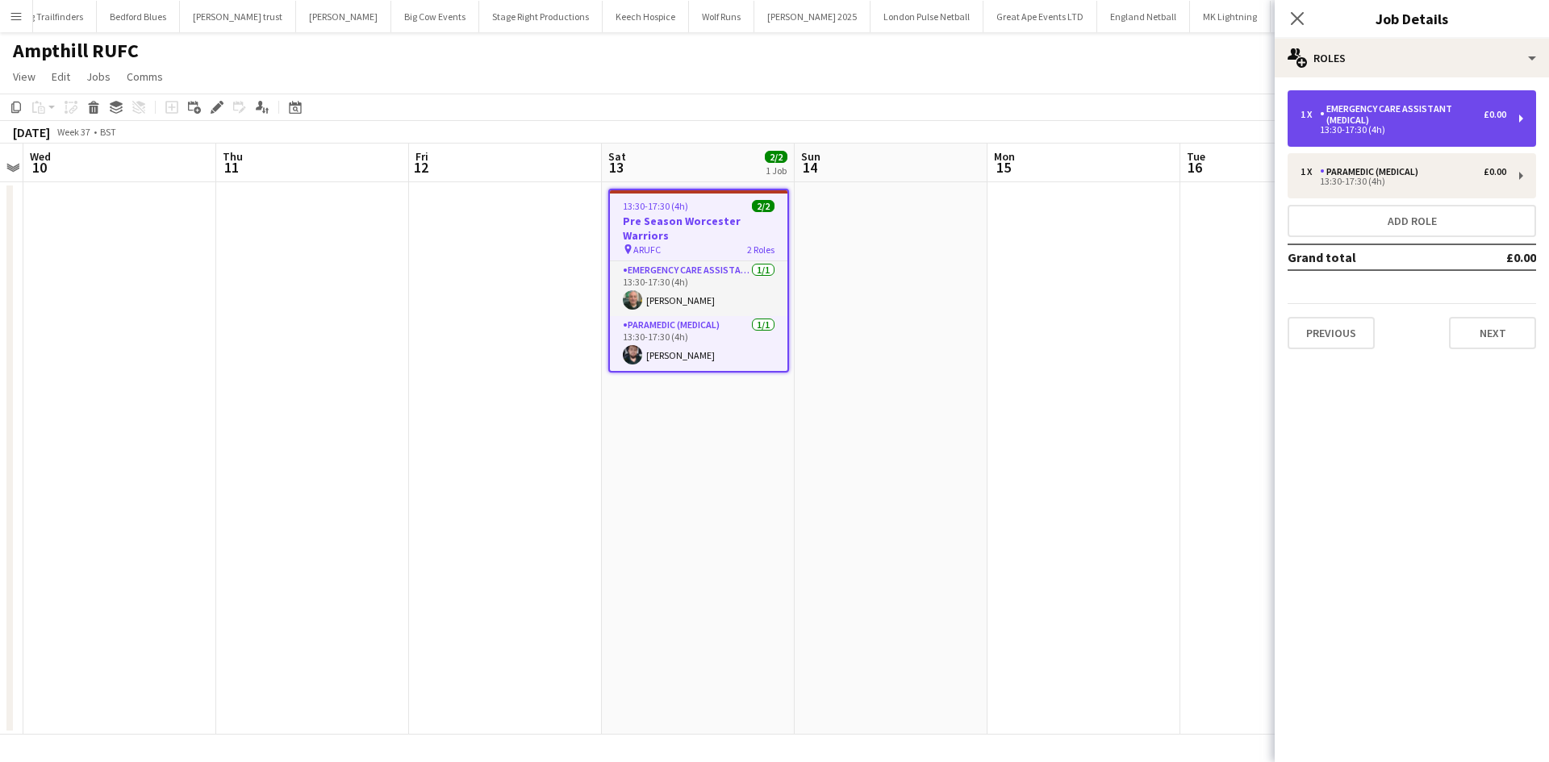
click at [1327, 119] on div "Emergency Care Assistant (Medical)" at bounding box center [1402, 114] width 164 height 23
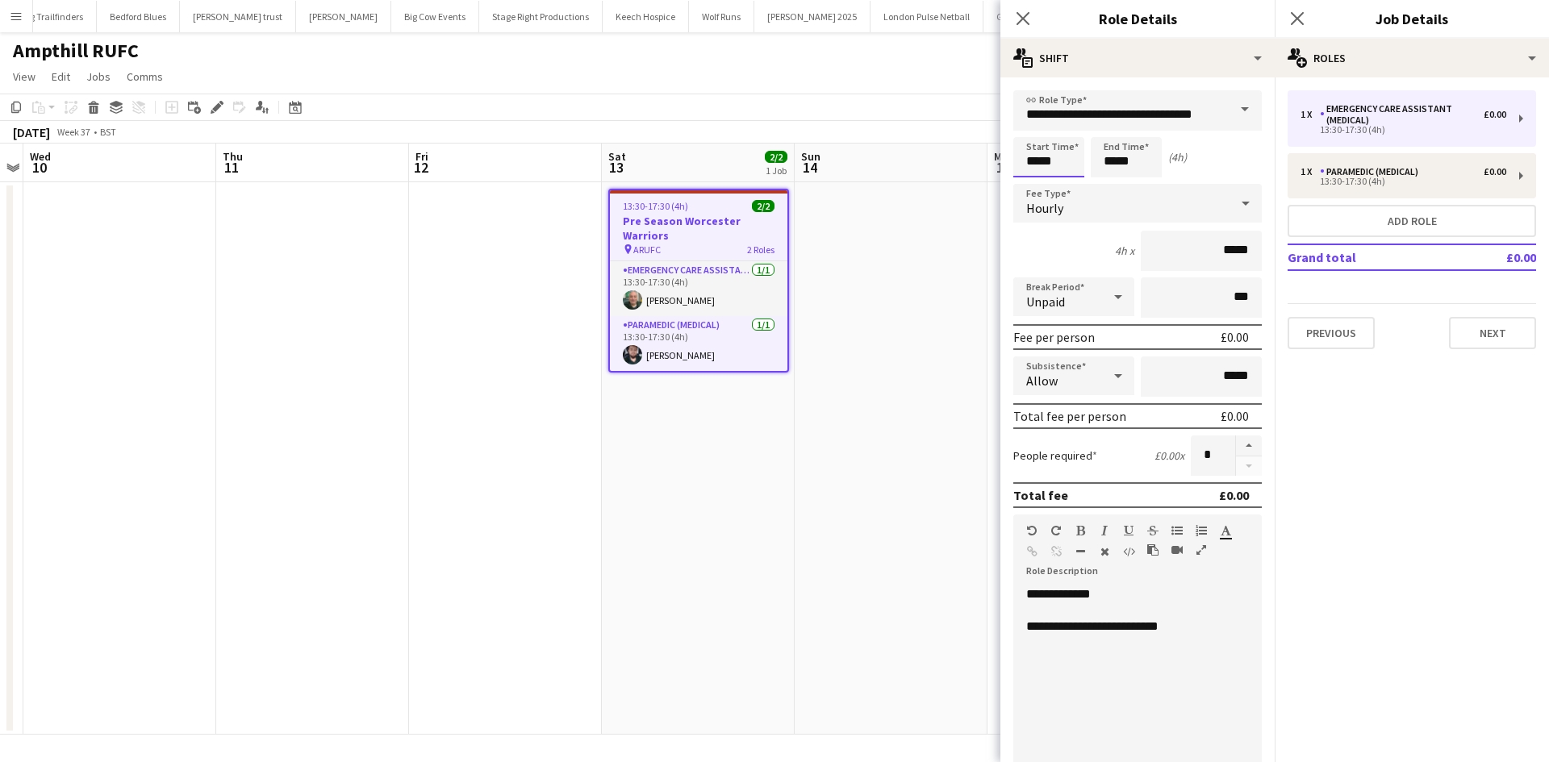
drag, startPoint x: 1045, startPoint y: 159, endPoint x: 1058, endPoint y: 176, distance: 20.8
click at [1048, 160] on input "*****" at bounding box center [1048, 157] width 71 height 40
type input "*****"
click at [1062, 182] on div at bounding box center [1065, 185] width 32 height 16
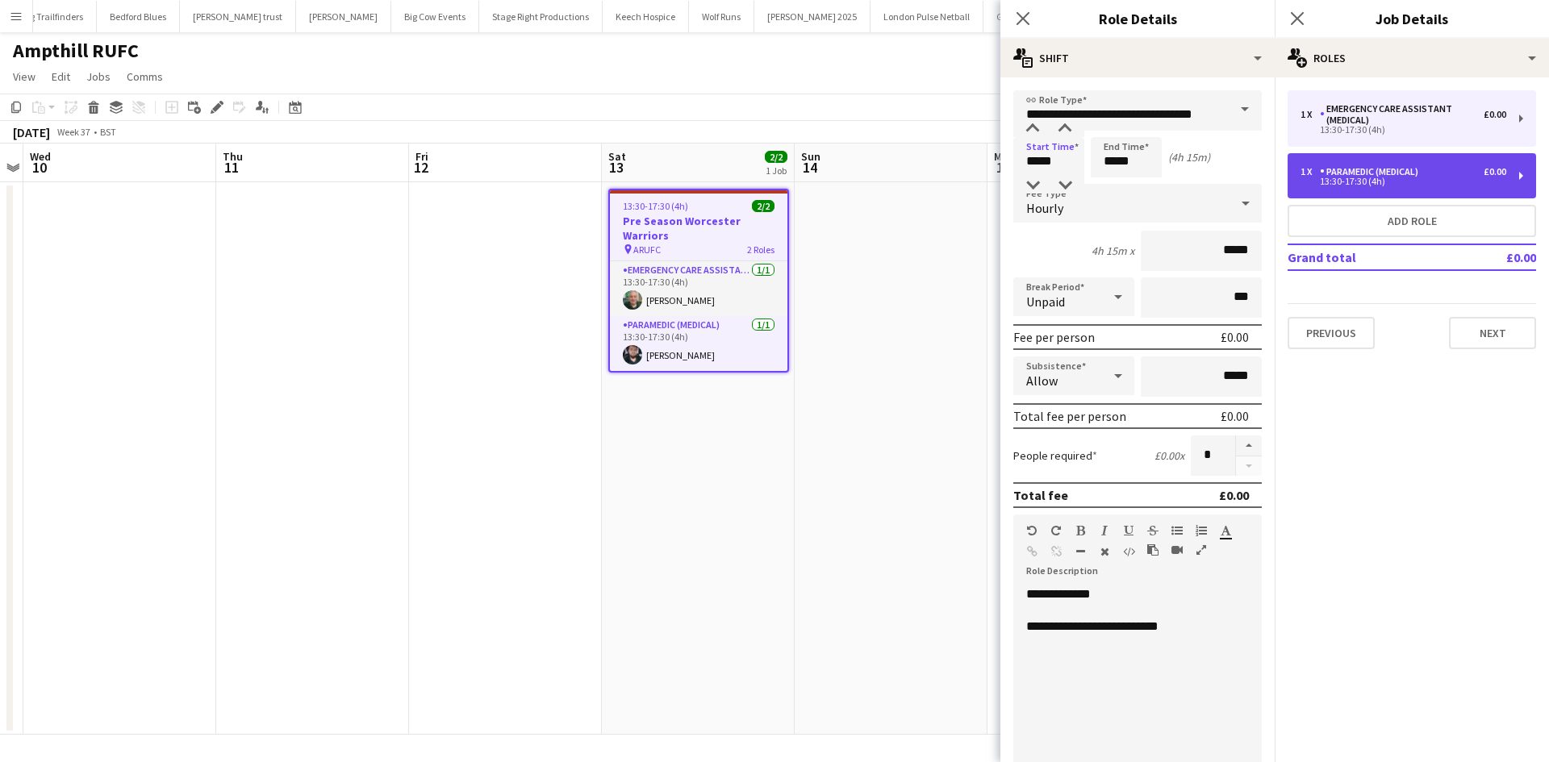
click at [1331, 169] on div "Paramedic (Medical)" at bounding box center [1372, 171] width 105 height 11
type input "**********"
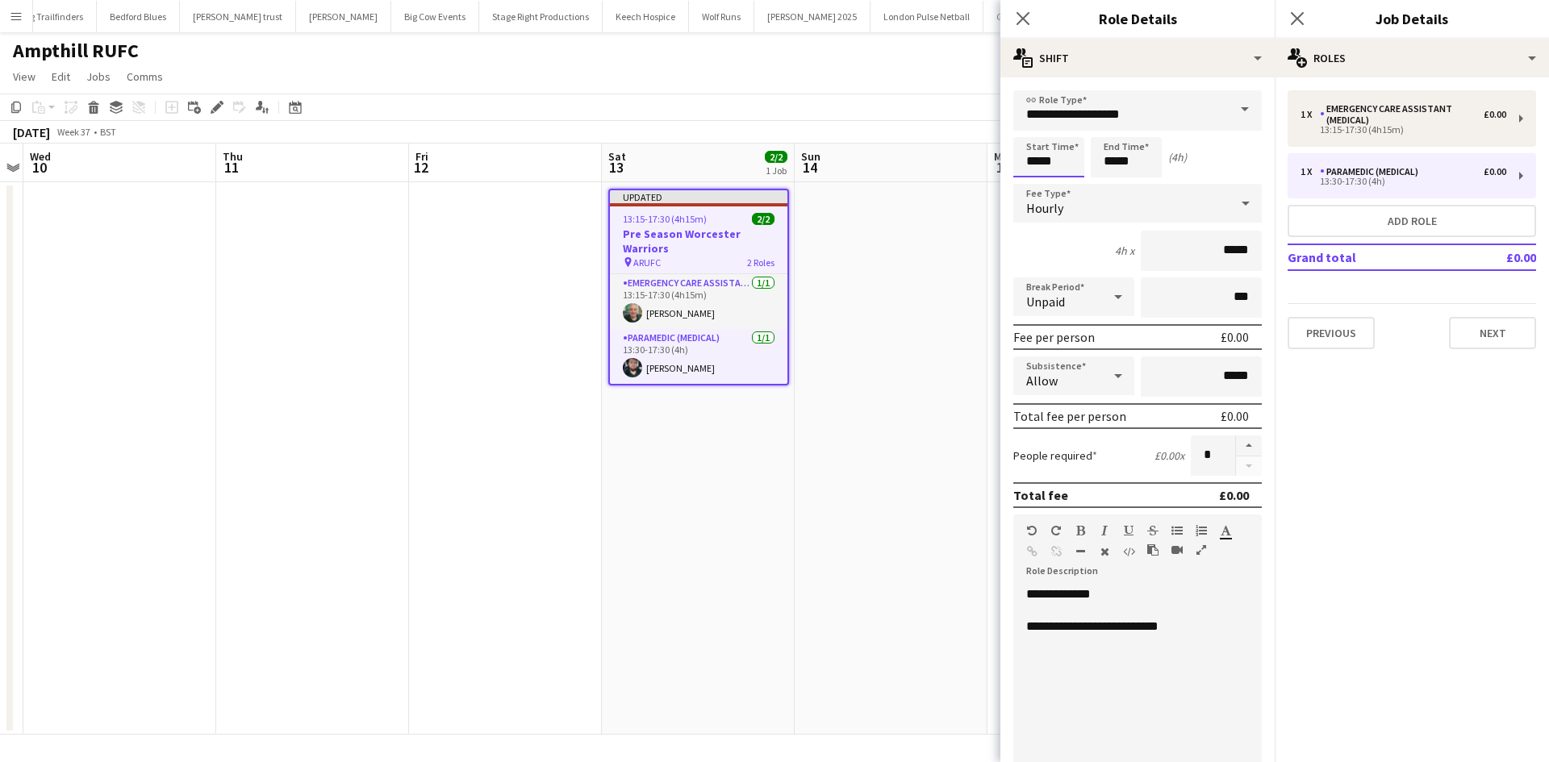
click at [1080, 167] on input "*****" at bounding box center [1048, 157] width 71 height 40
type input "*****"
click at [1074, 186] on div at bounding box center [1065, 185] width 32 height 16
click at [1301, 20] on icon "Close pop-in" at bounding box center [1296, 17] width 15 height 15
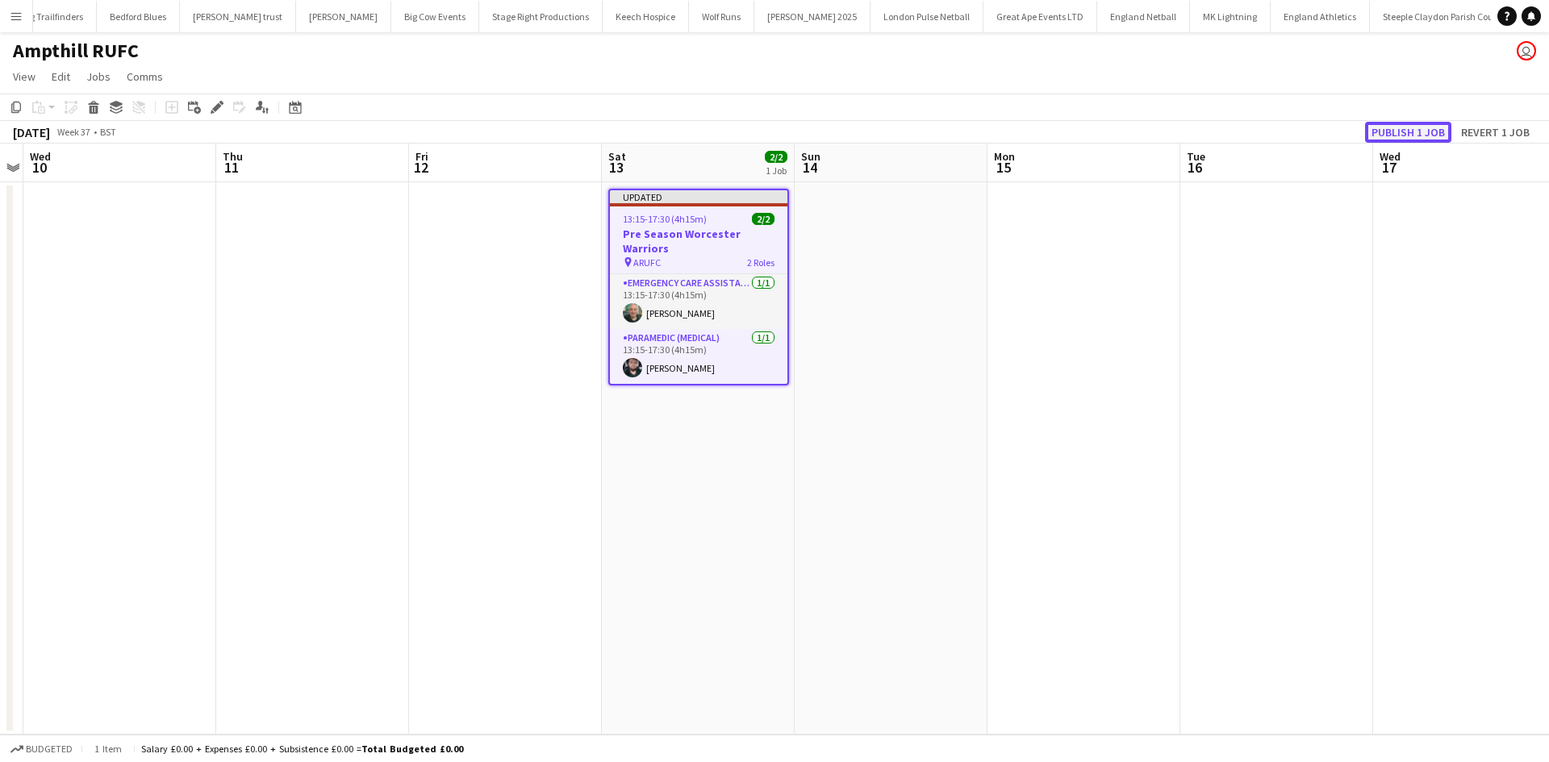
click at [1383, 131] on button "Publish 1 job" at bounding box center [1408, 132] width 86 height 21
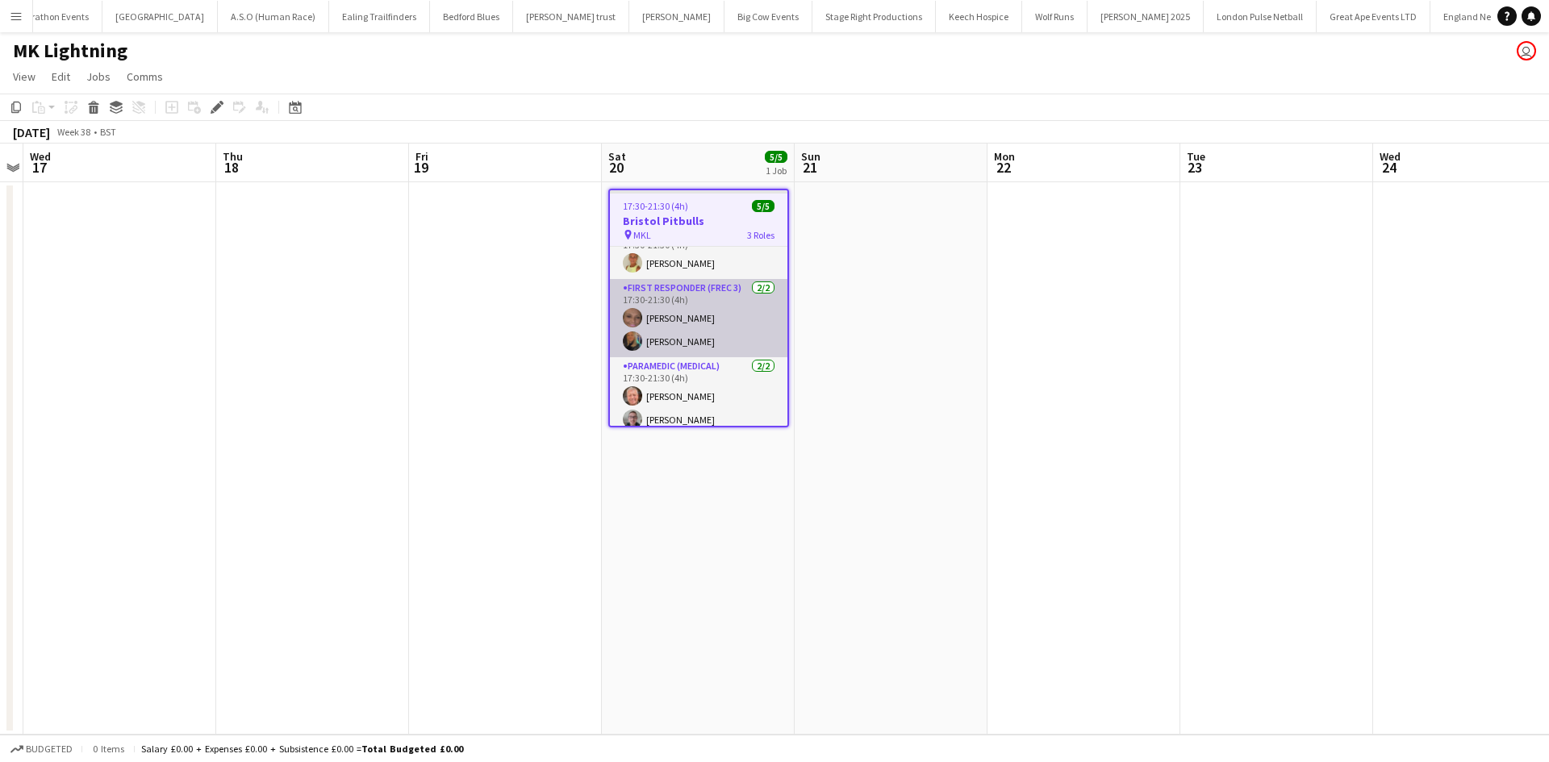
scroll to position [32, 0]
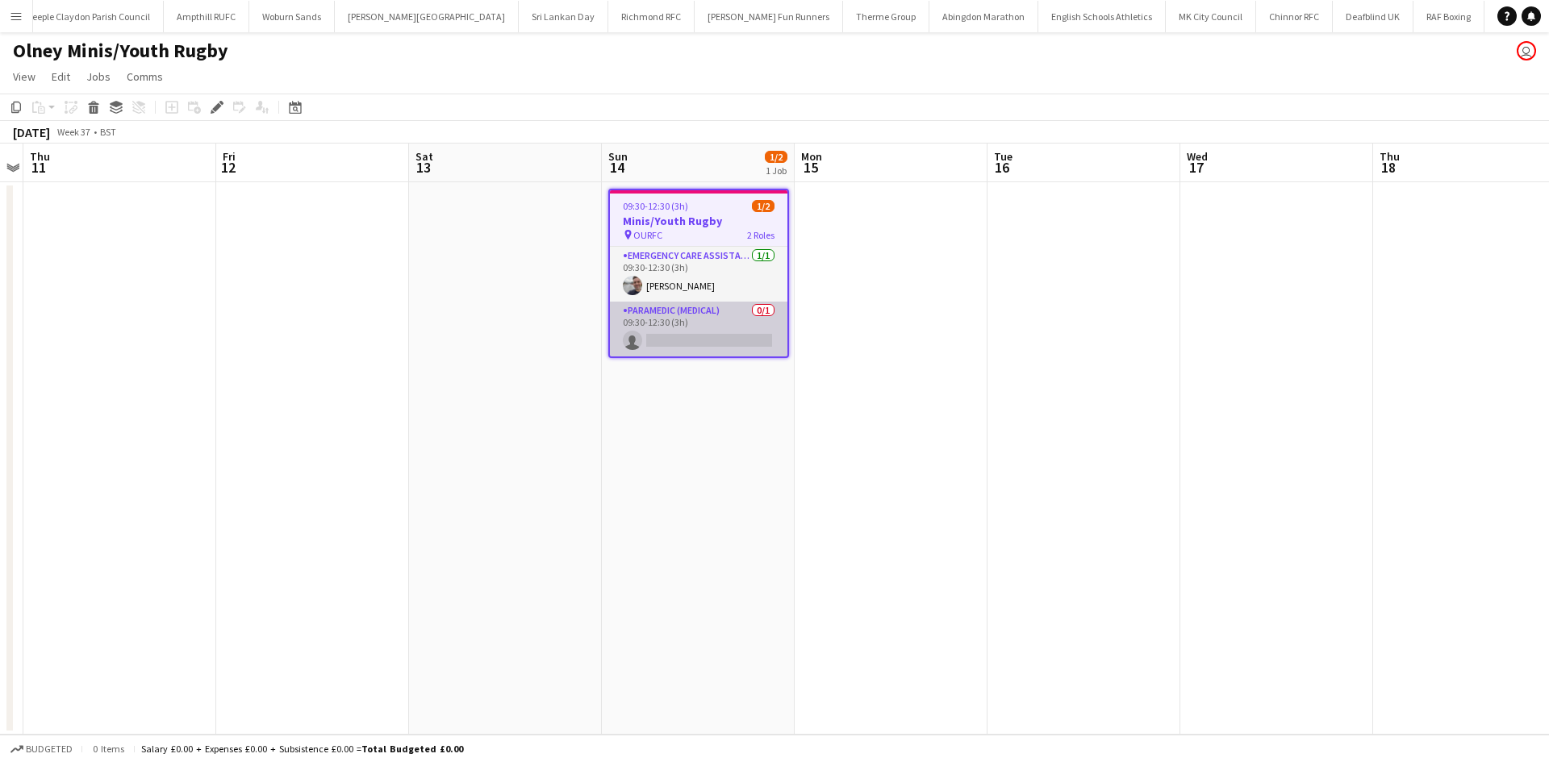
scroll to position [0, 1935]
click at [692, 336] on app-card-role "Paramedic (Medical) 0/1 09:30-12:30 (3h) single-neutral-actions" at bounding box center [698, 329] width 177 height 55
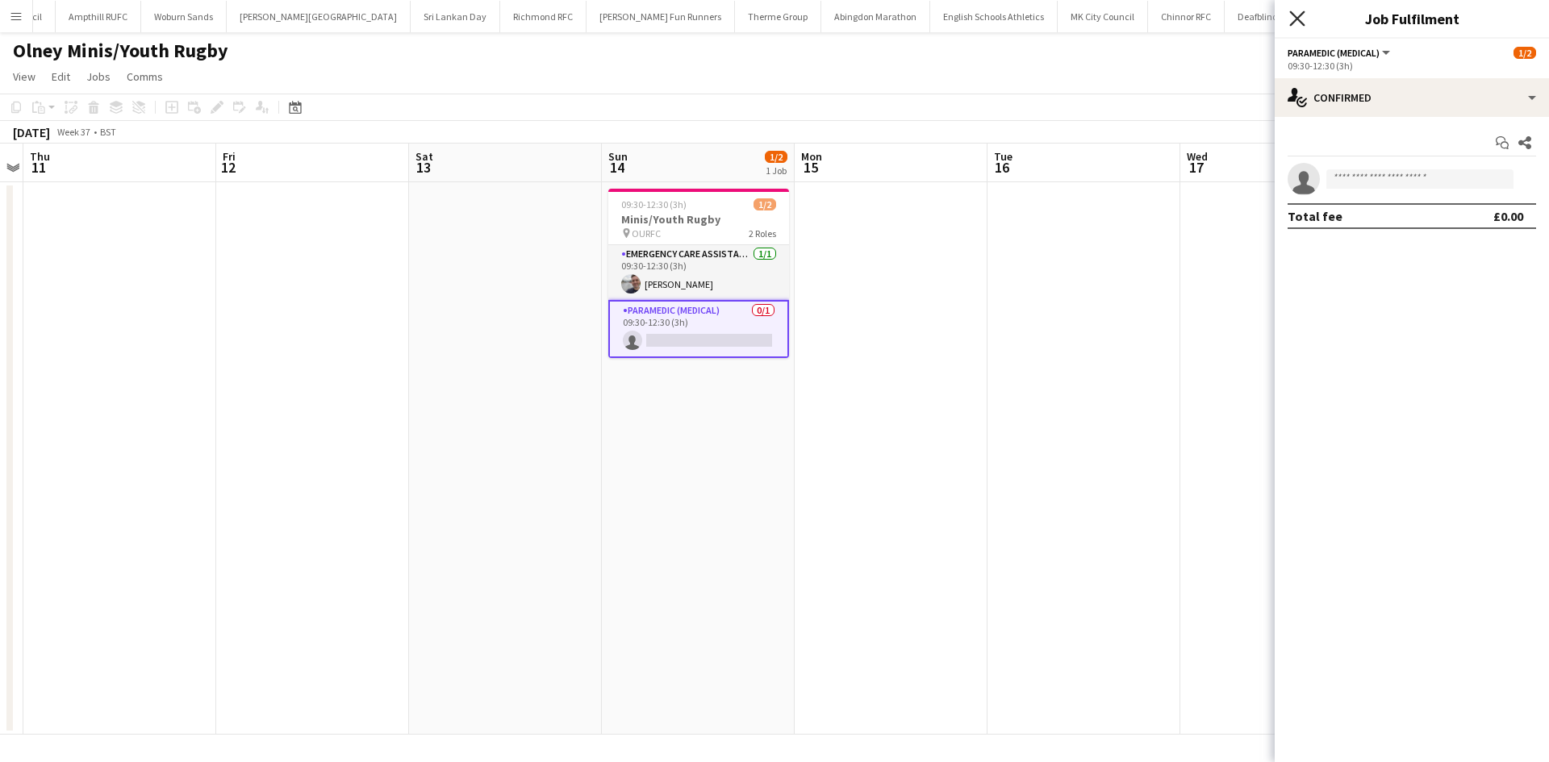
click at [1297, 23] on icon "Close pop-in" at bounding box center [1296, 17] width 15 height 15
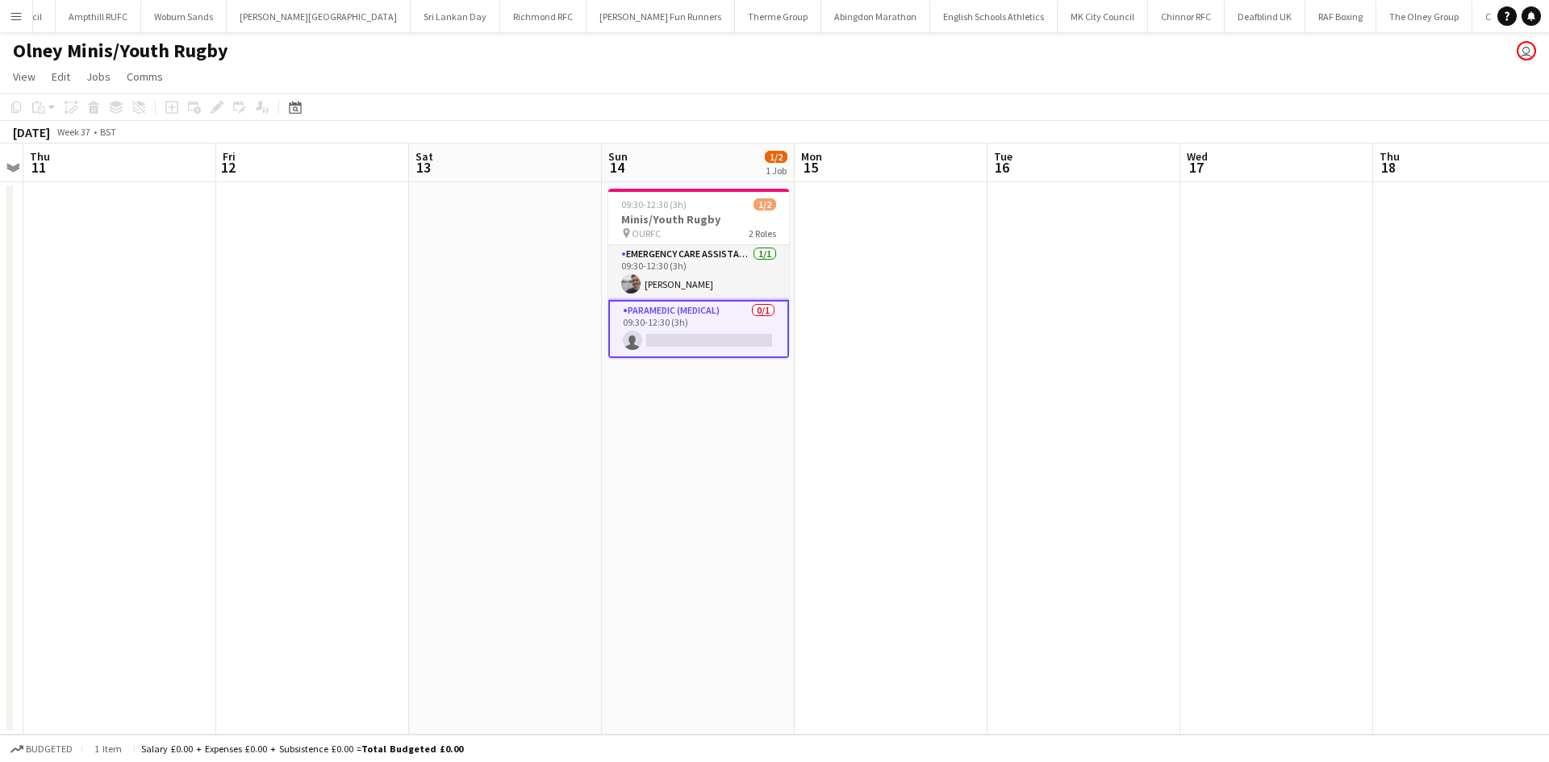
drag, startPoint x: 728, startPoint y: 220, endPoint x: 483, endPoint y: 214, distance: 245.3
click at [728, 220] on h3 "Minis/Youth Rugby" at bounding box center [698, 219] width 181 height 15
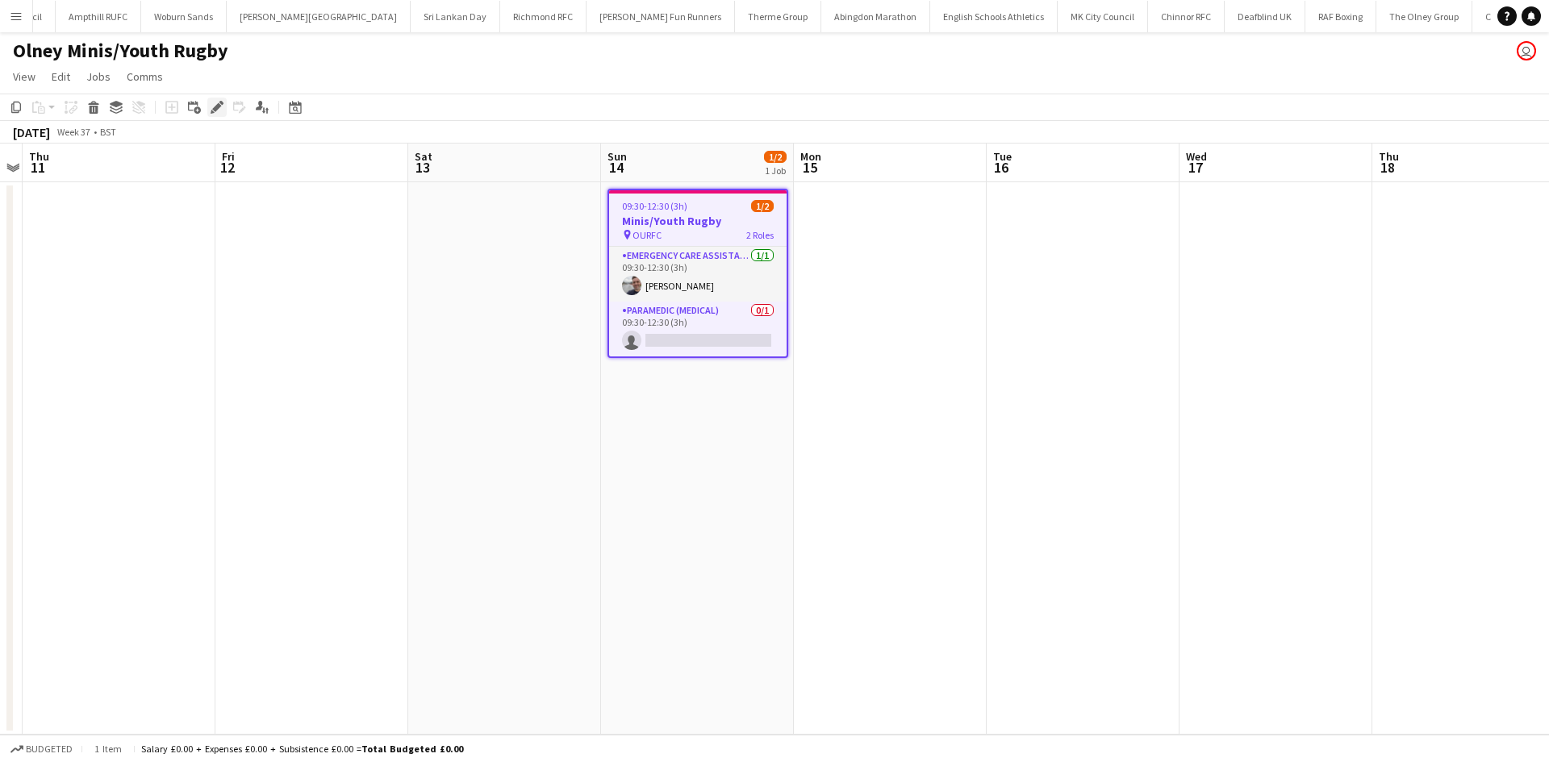
click at [211, 107] on icon "Edit" at bounding box center [217, 107] width 13 height 13
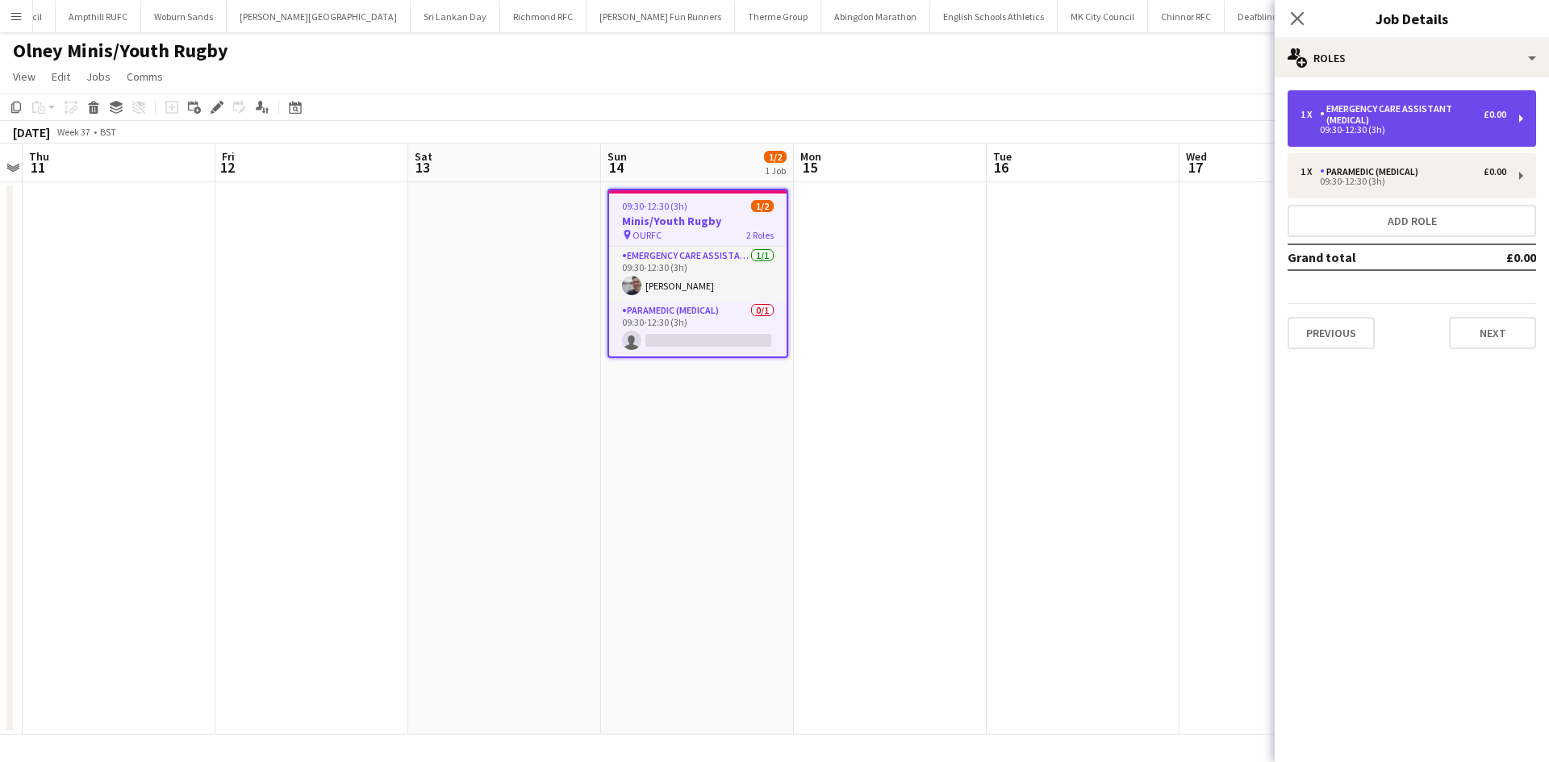
drag, startPoint x: 1474, startPoint y: 129, endPoint x: 1468, endPoint y: 143, distance: 14.8
click at [1474, 128] on div "09:30-12:30 (3h)" at bounding box center [1403, 130] width 206 height 8
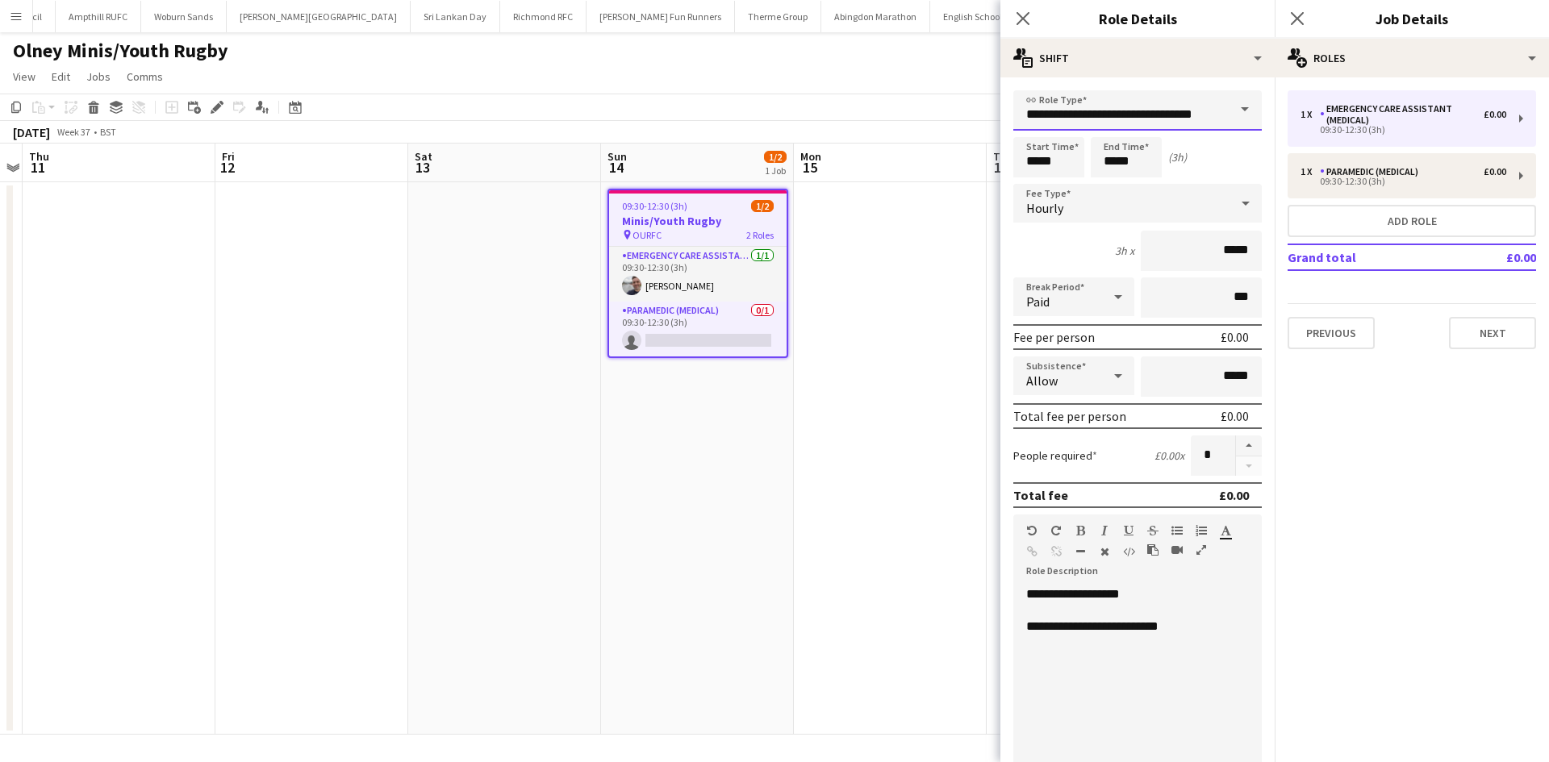
click at [1198, 122] on input "**********" at bounding box center [1137, 110] width 248 height 40
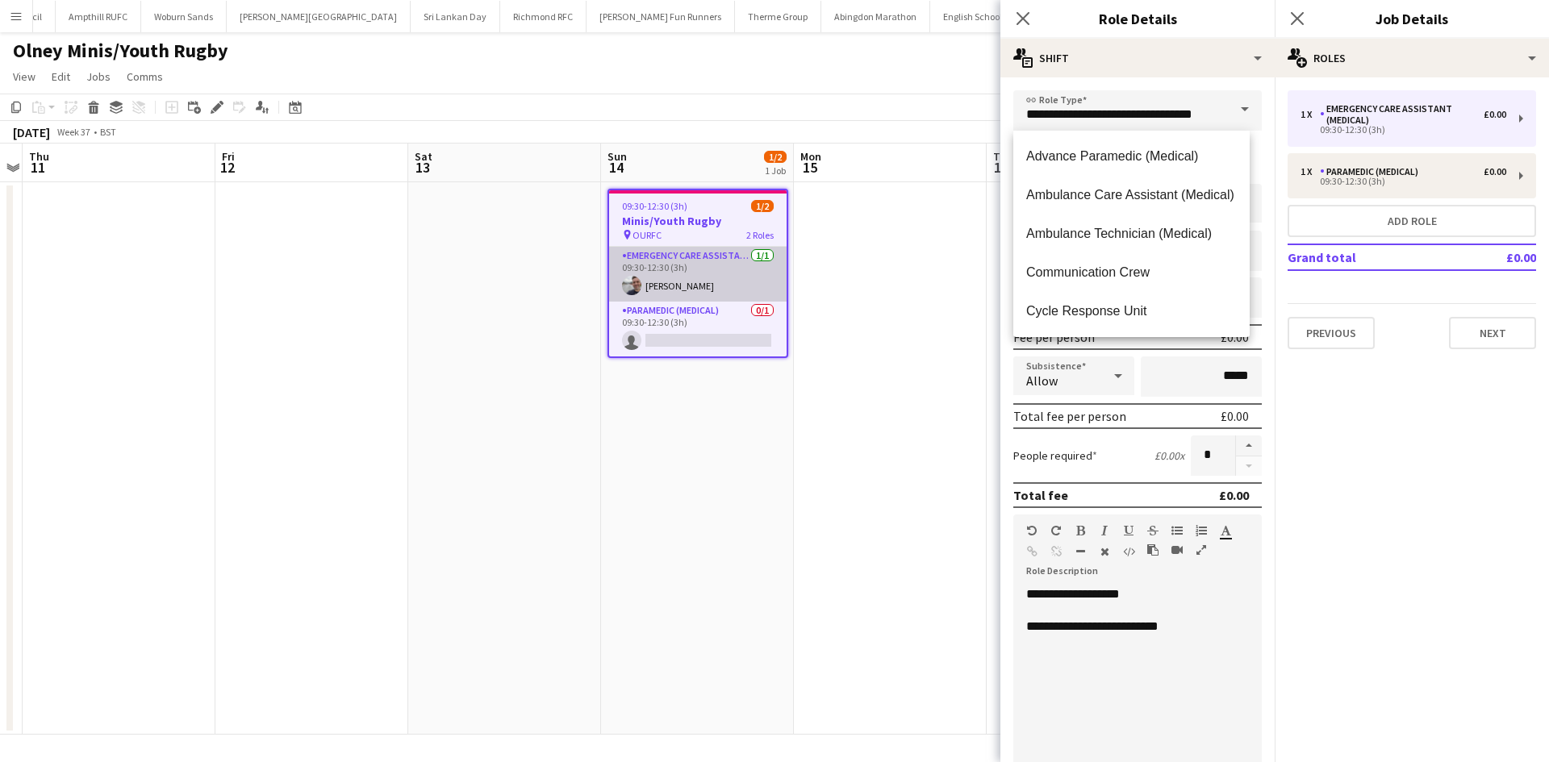
click at [688, 258] on app-card-role "Emergency Care Assistant (Medical) 1/1 09:30-12:30 (3h) Mark Pringle" at bounding box center [697, 274] width 177 height 55
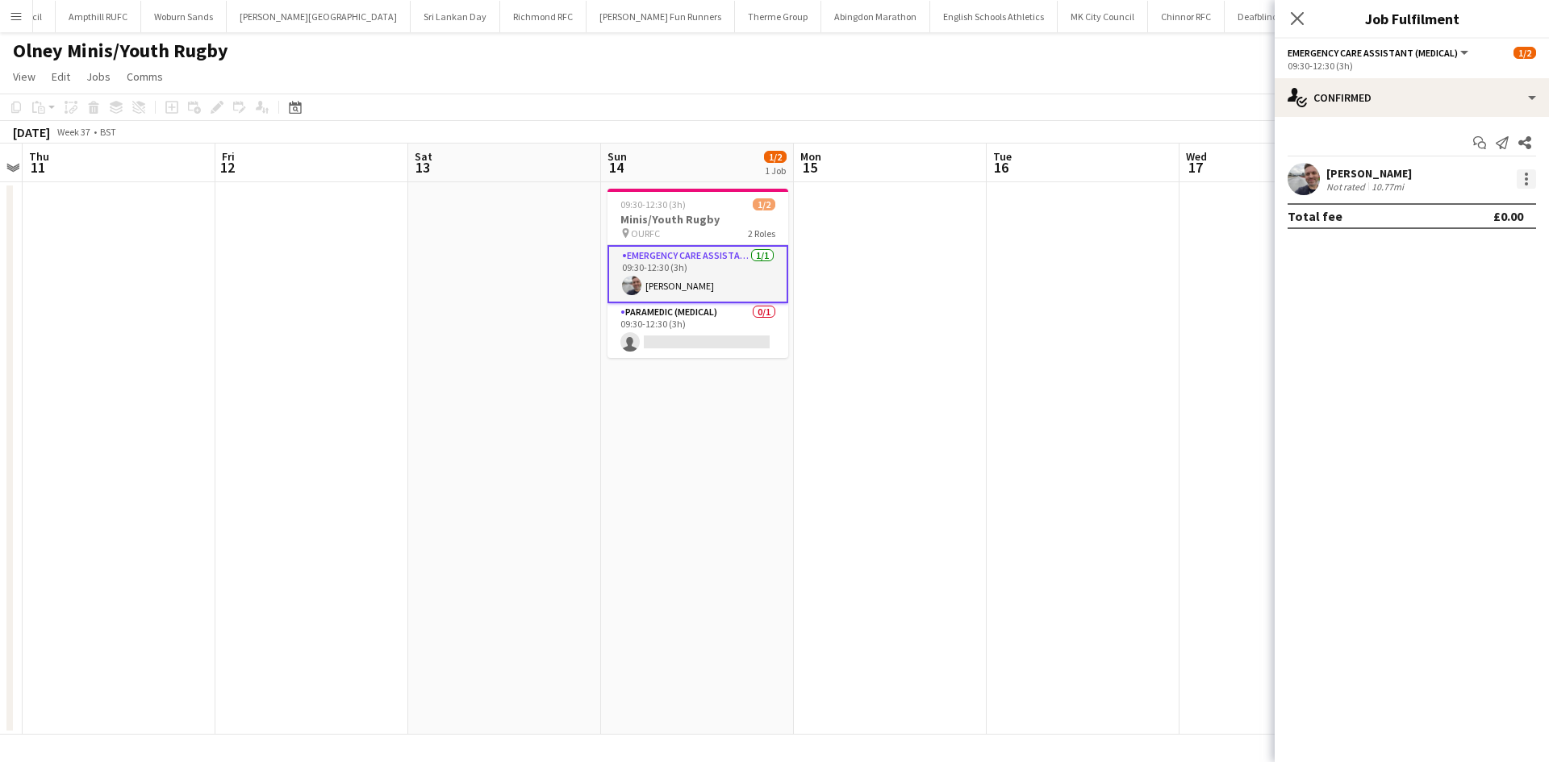
click at [1529, 173] on div at bounding box center [1526, 178] width 19 height 19
click at [1455, 349] on button "Remove" at bounding box center [1473, 363] width 126 height 39
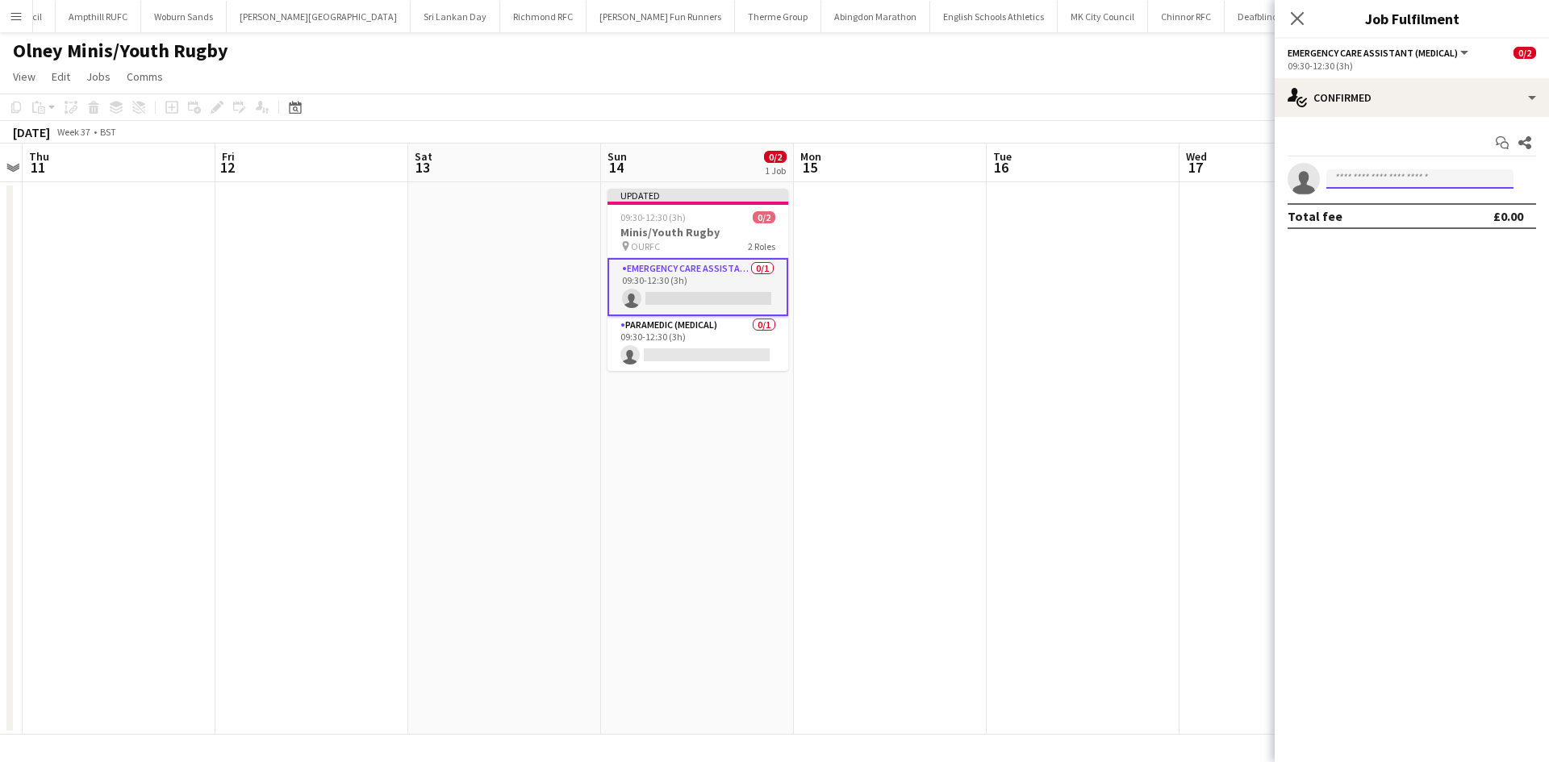
drag, startPoint x: 1391, startPoint y: 182, endPoint x: 1420, endPoint y: 198, distance: 32.8
click at [1391, 181] on input at bounding box center [1419, 178] width 187 height 19
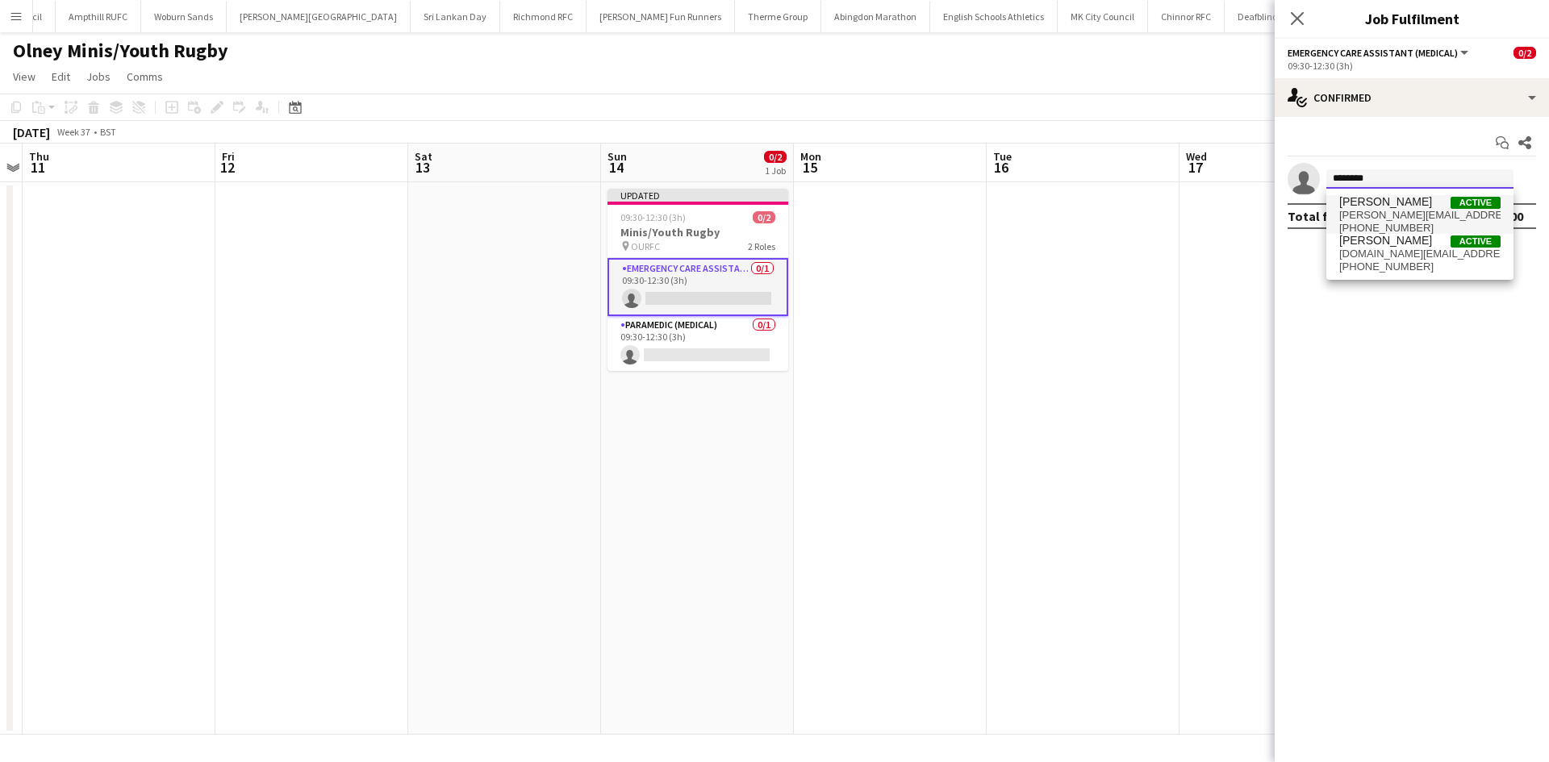
type input "********"
click at [1383, 199] on span "[PERSON_NAME]" at bounding box center [1385, 202] width 93 height 14
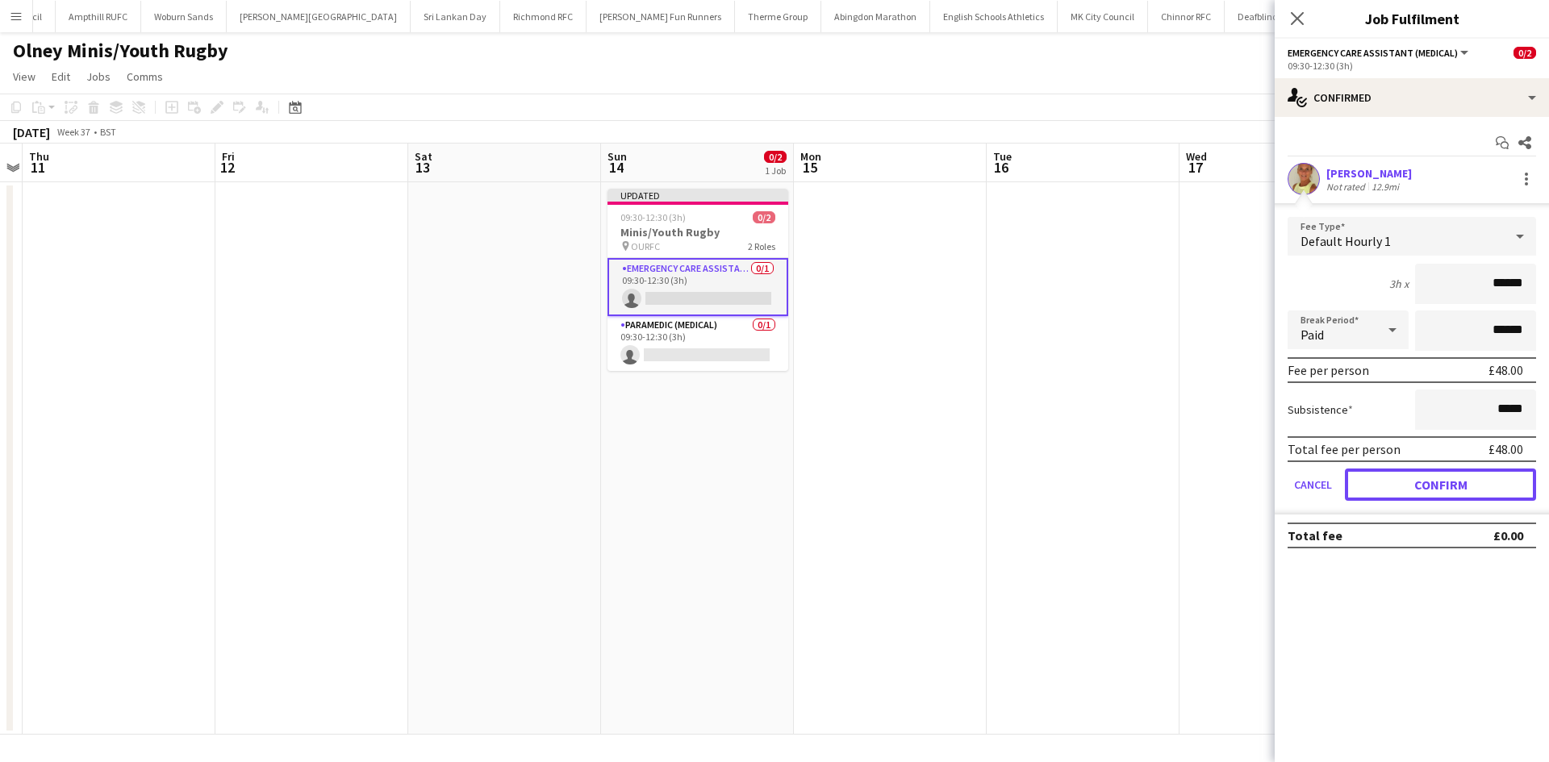
click at [1474, 491] on button "Confirm" at bounding box center [1440, 485] width 191 height 32
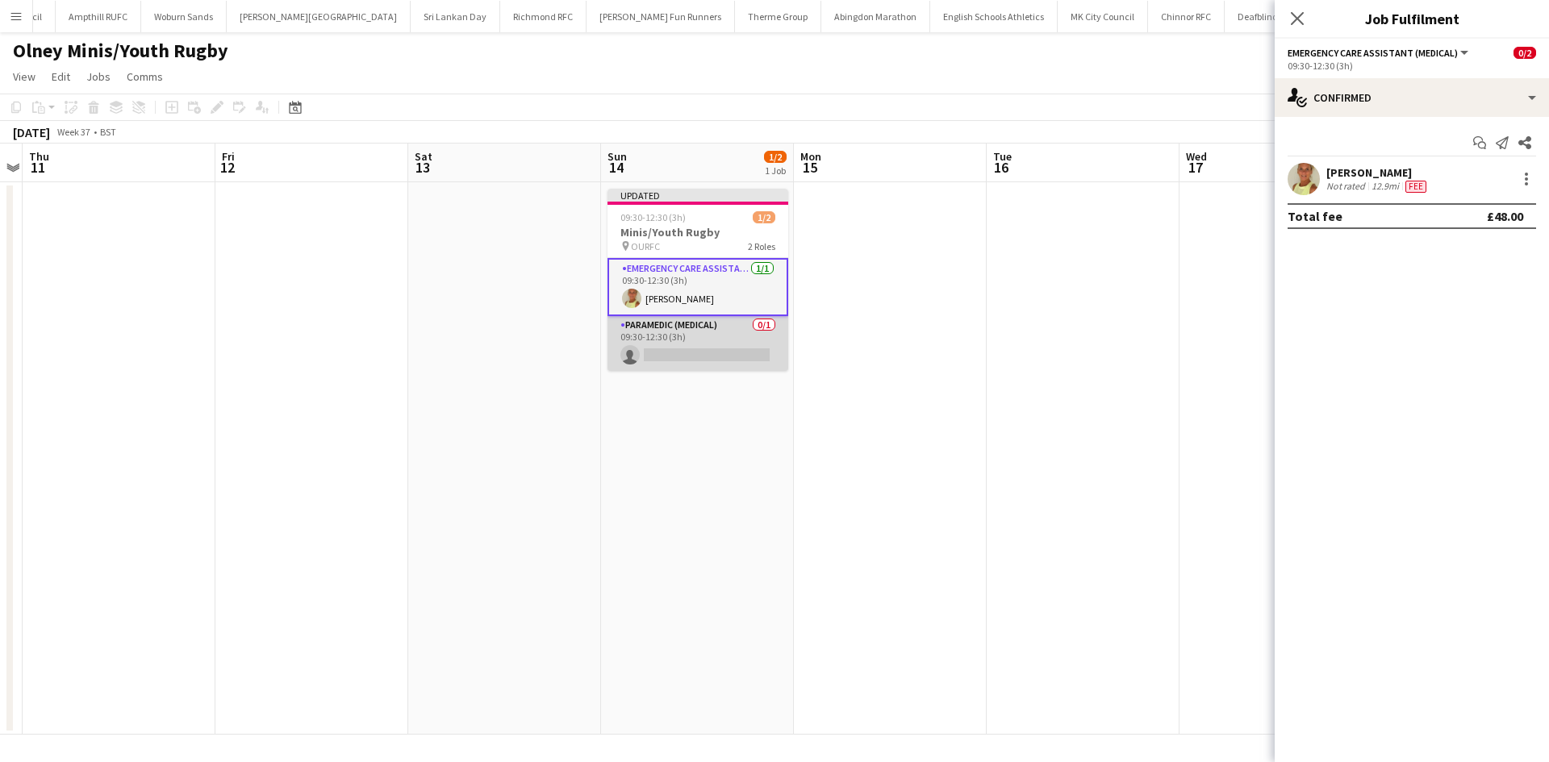
click at [689, 350] on app-card-role "Paramedic (Medical) 0/1 09:30-12:30 (3h) single-neutral-actions" at bounding box center [697, 343] width 181 height 55
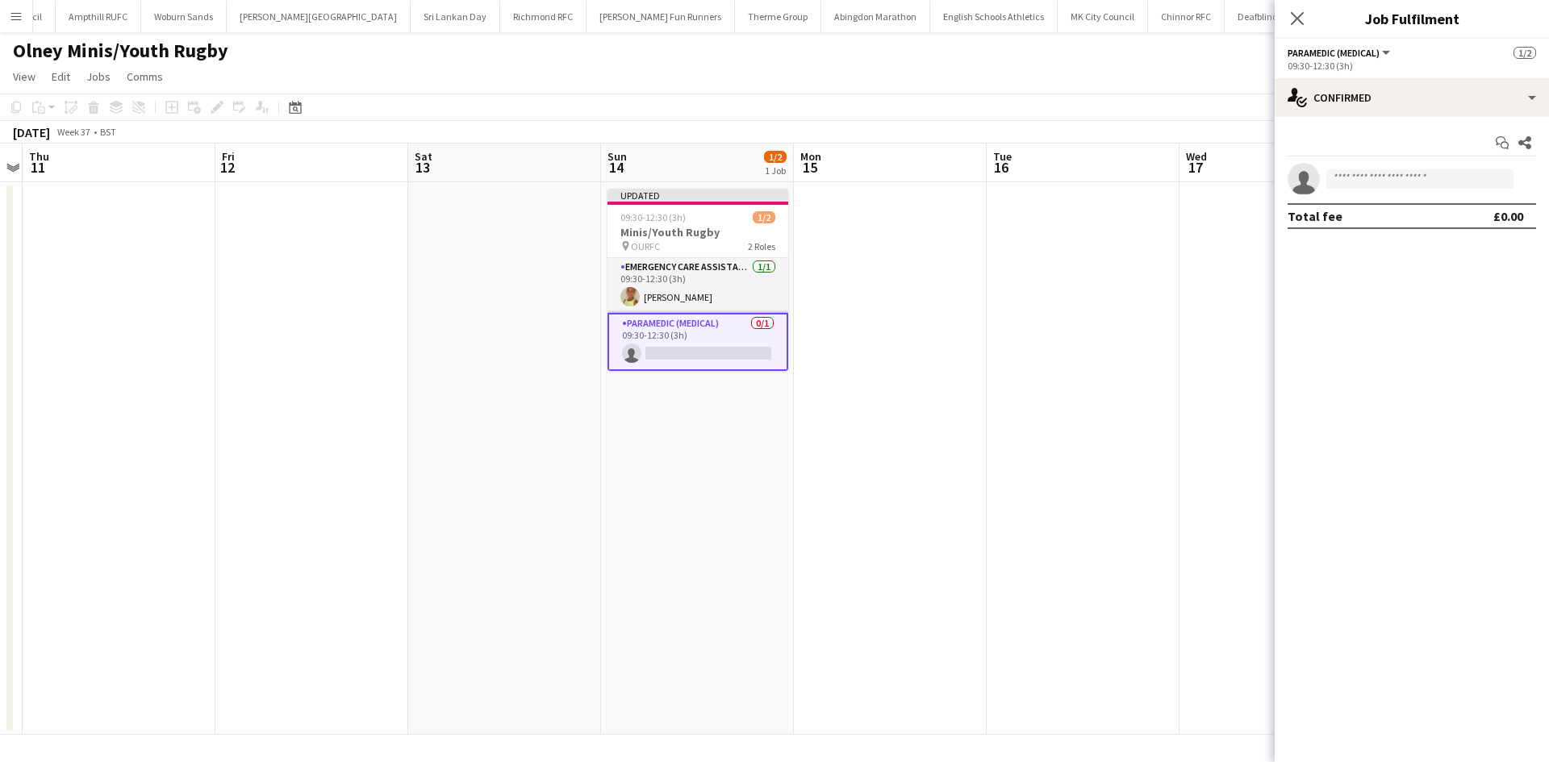
click at [674, 331] on app-card-role "Paramedic (Medical) 0/1 09:30-12:30 (3h) single-neutral-actions" at bounding box center [697, 342] width 181 height 58
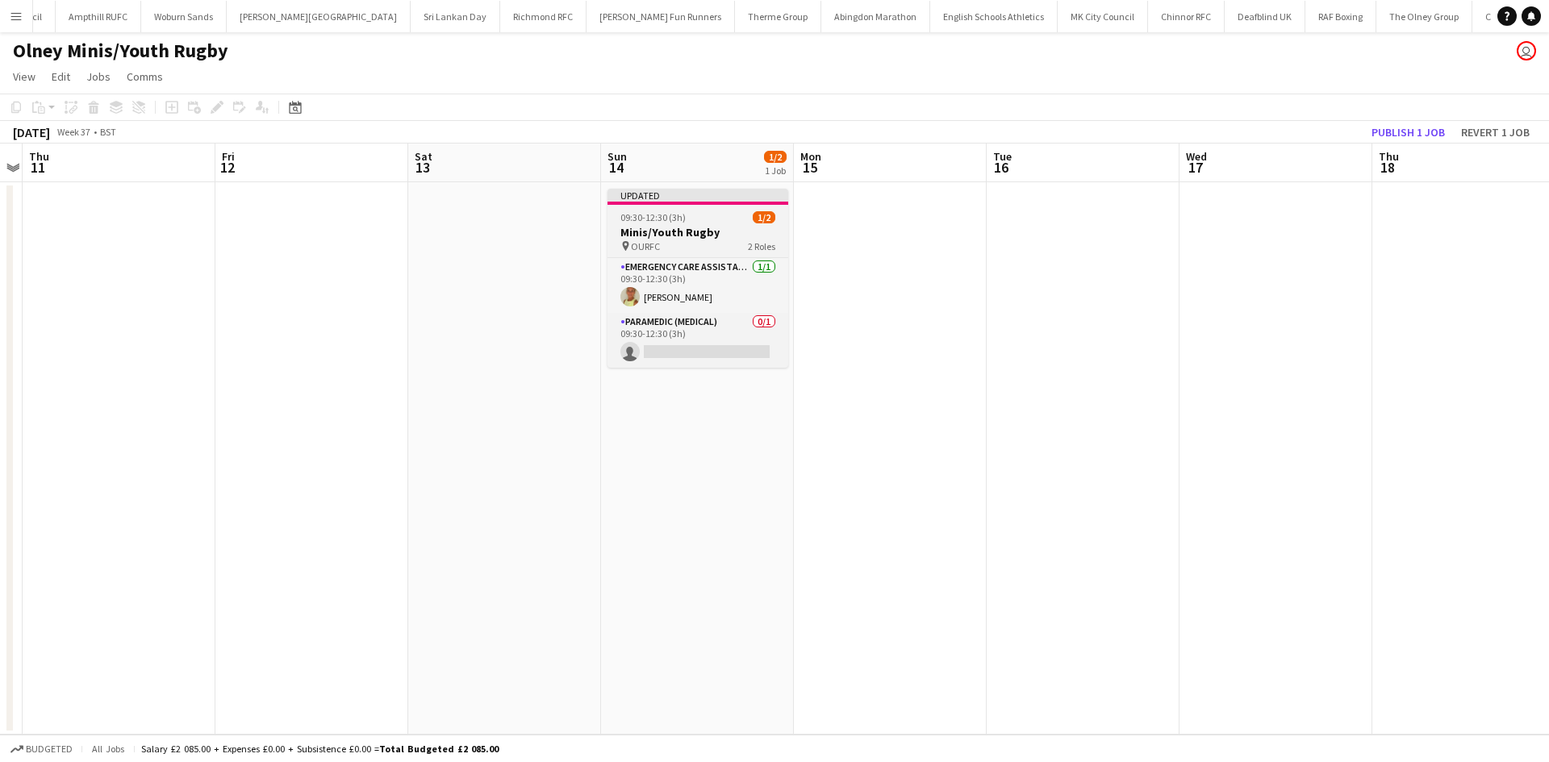
click at [704, 240] on div "pin OURFC 2 Roles" at bounding box center [697, 246] width 181 height 13
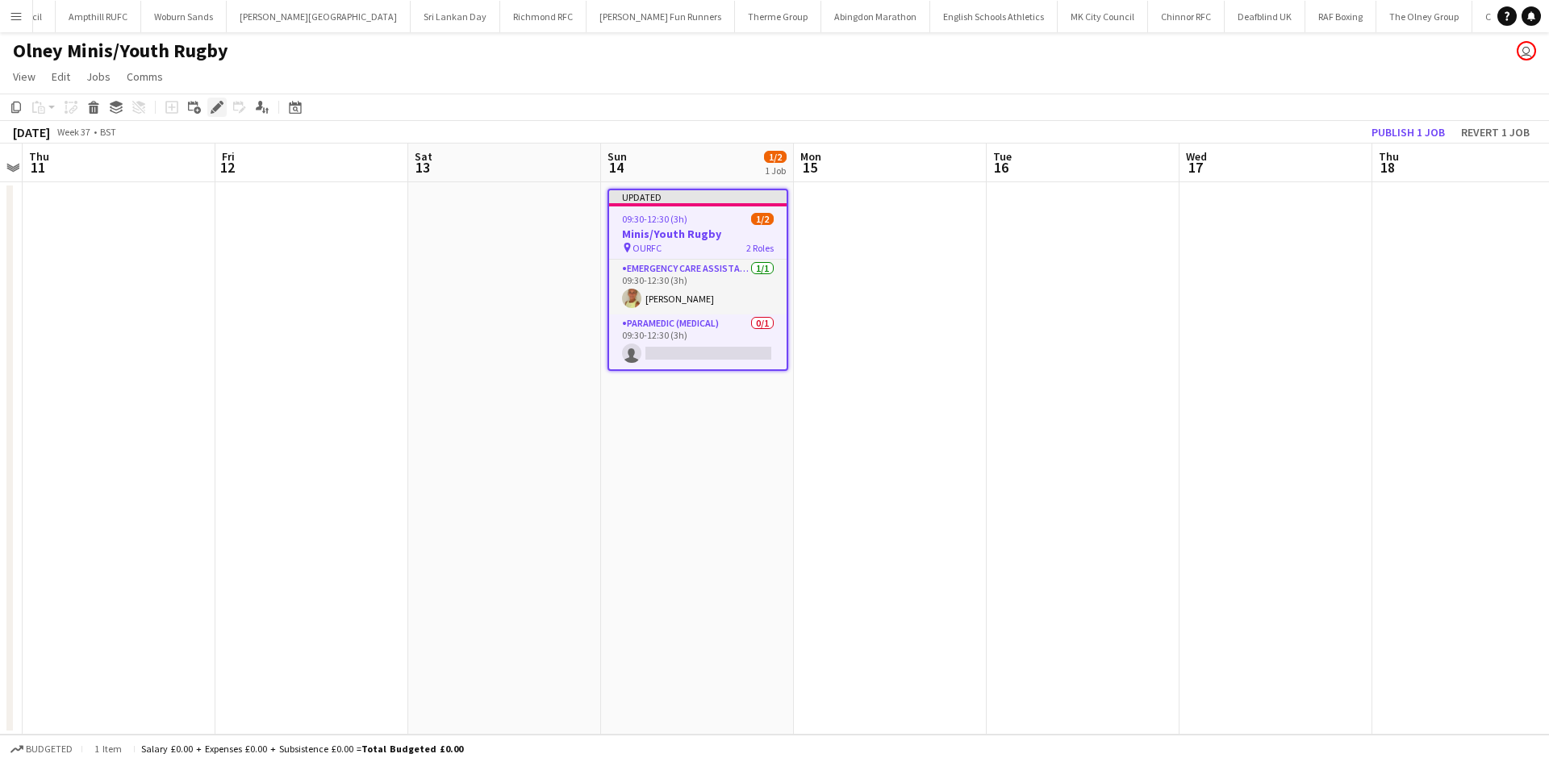
click at [211, 106] on div "Edit" at bounding box center [216, 107] width 19 height 19
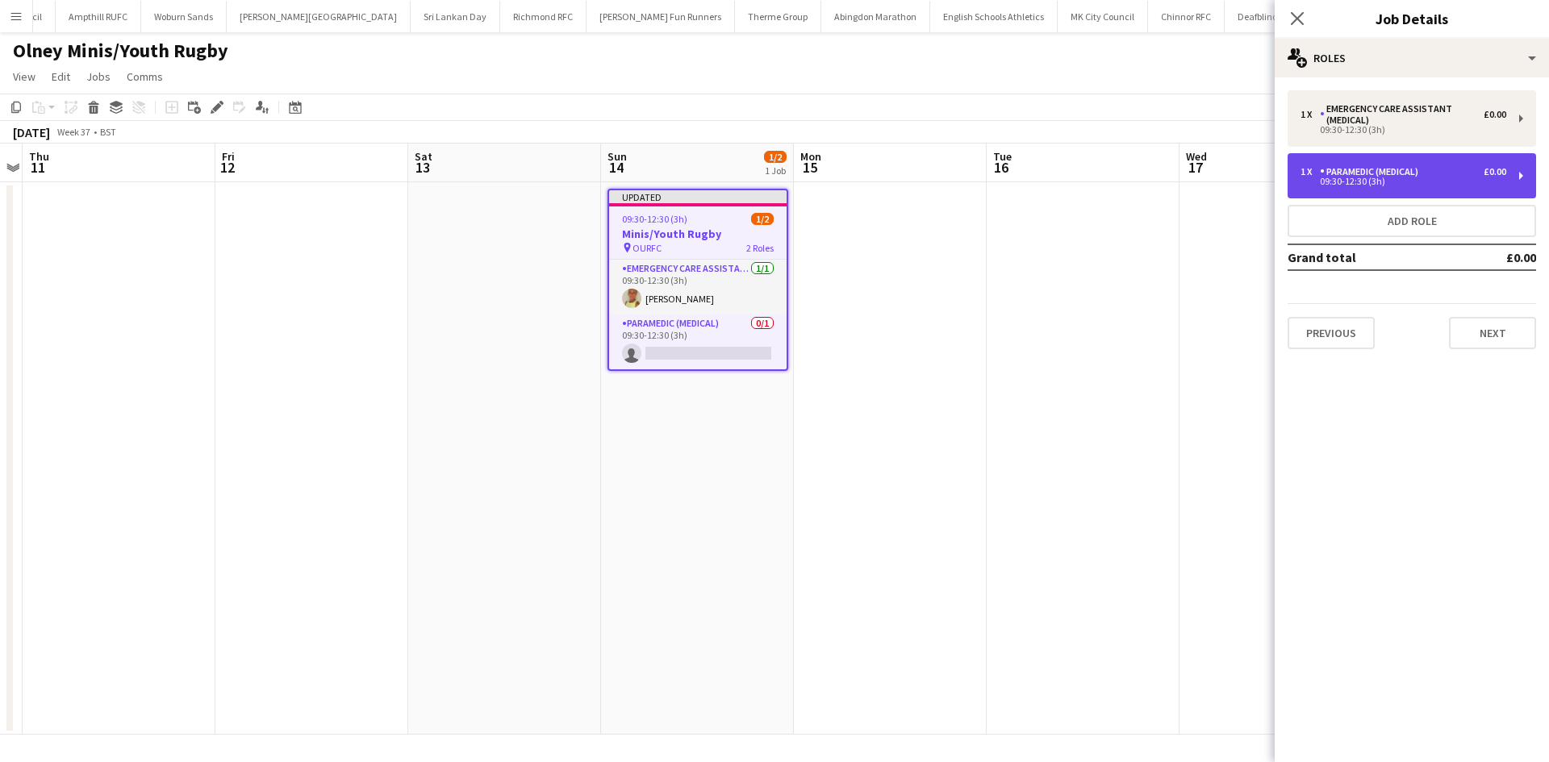
click at [1421, 173] on div "Paramedic (Medical)" at bounding box center [1372, 171] width 105 height 11
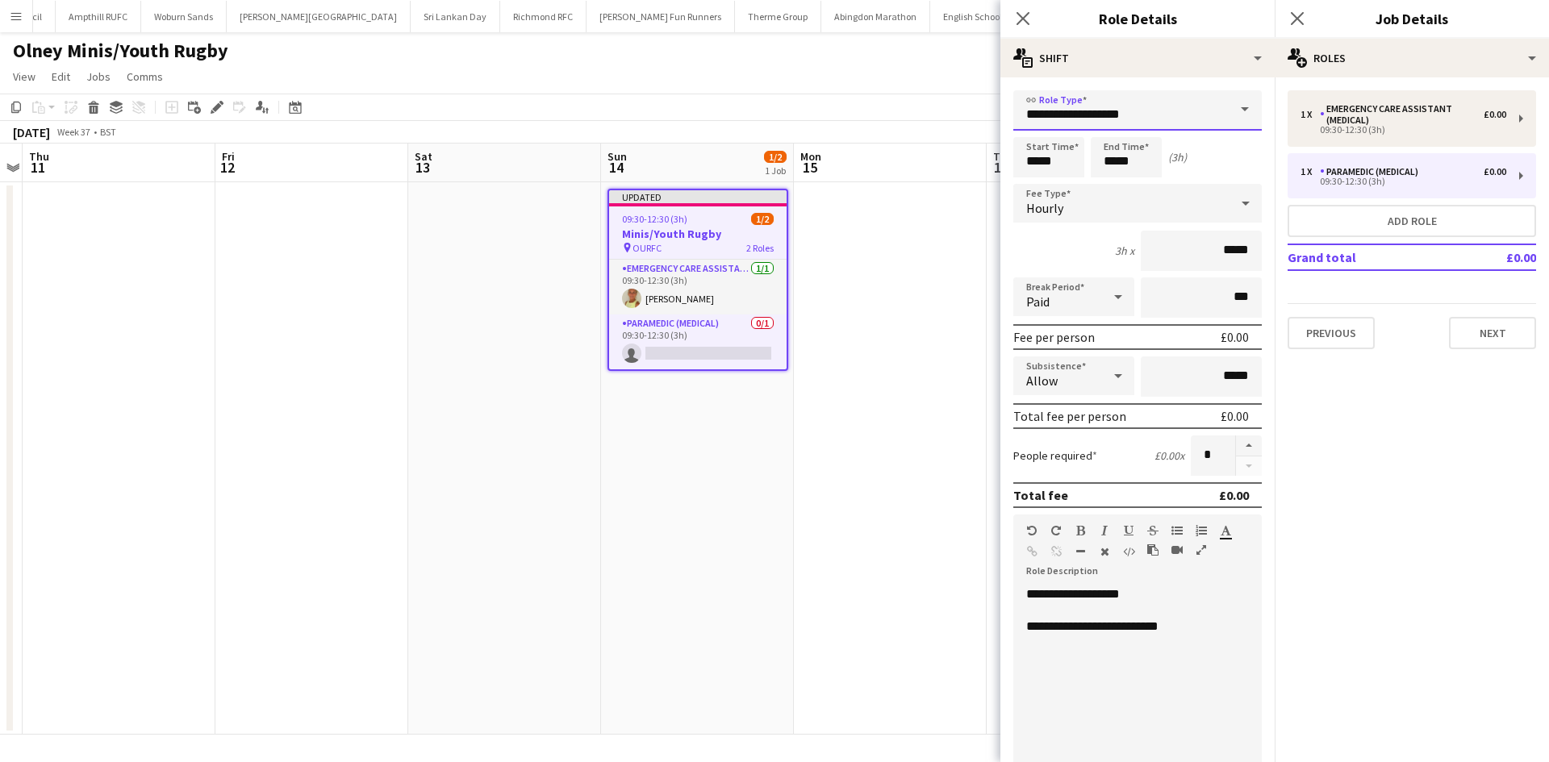
click at [1163, 110] on input "**********" at bounding box center [1137, 110] width 248 height 40
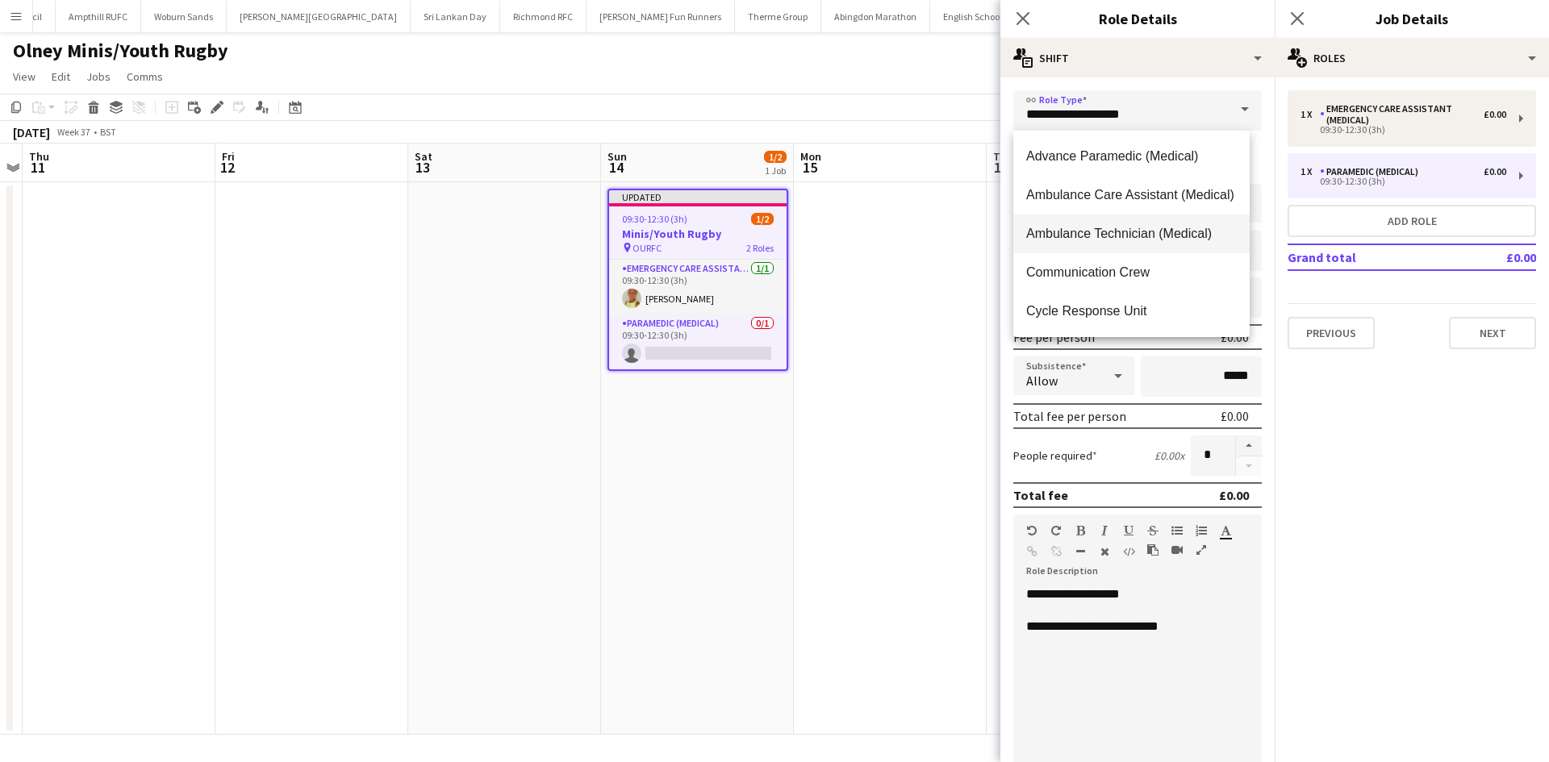
click at [1171, 228] on span "Ambulance Technician (Medical)" at bounding box center [1131, 233] width 211 height 15
type input "**********"
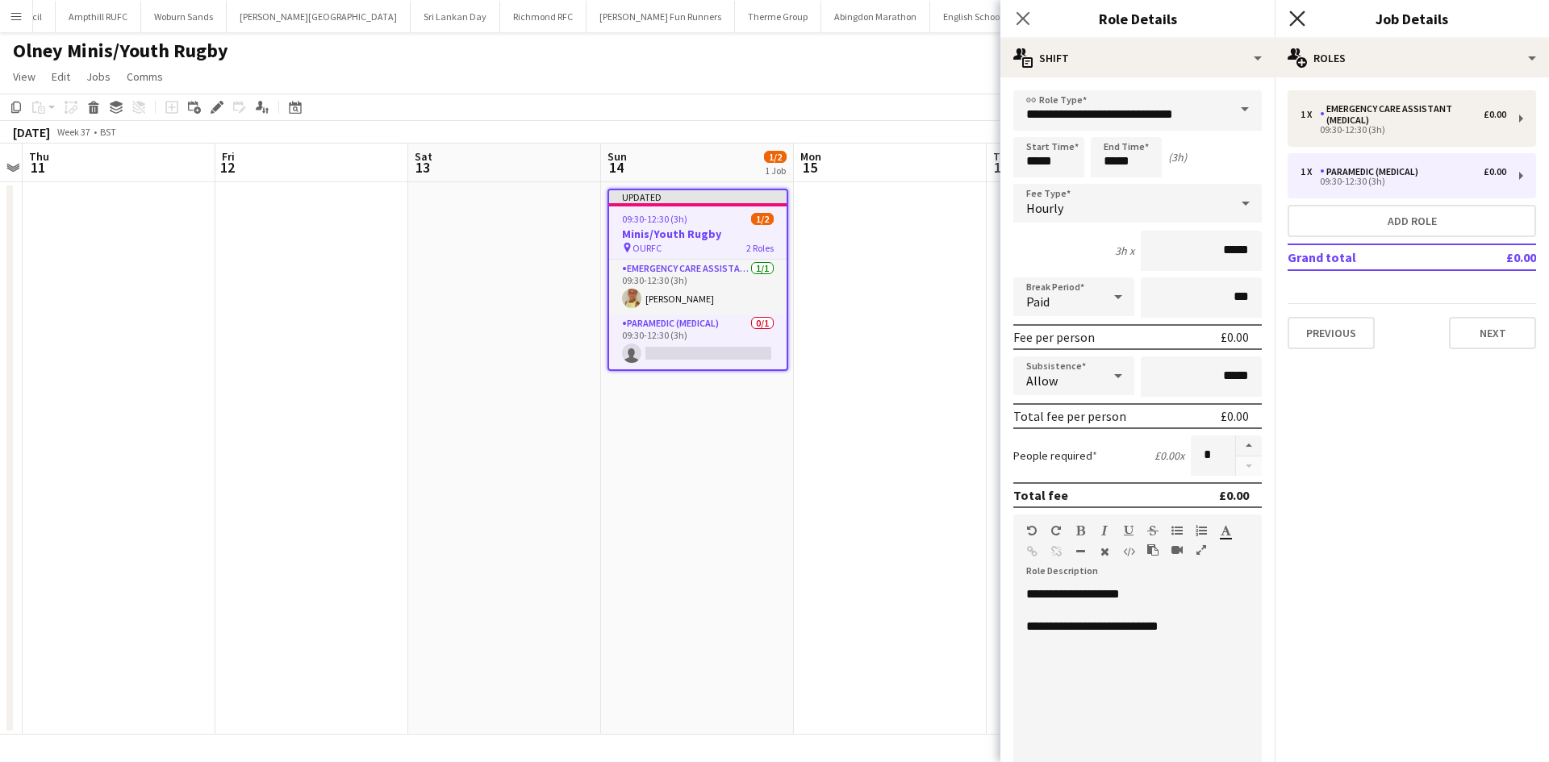
click at [1290, 20] on icon "Close pop-in" at bounding box center [1296, 17] width 15 height 15
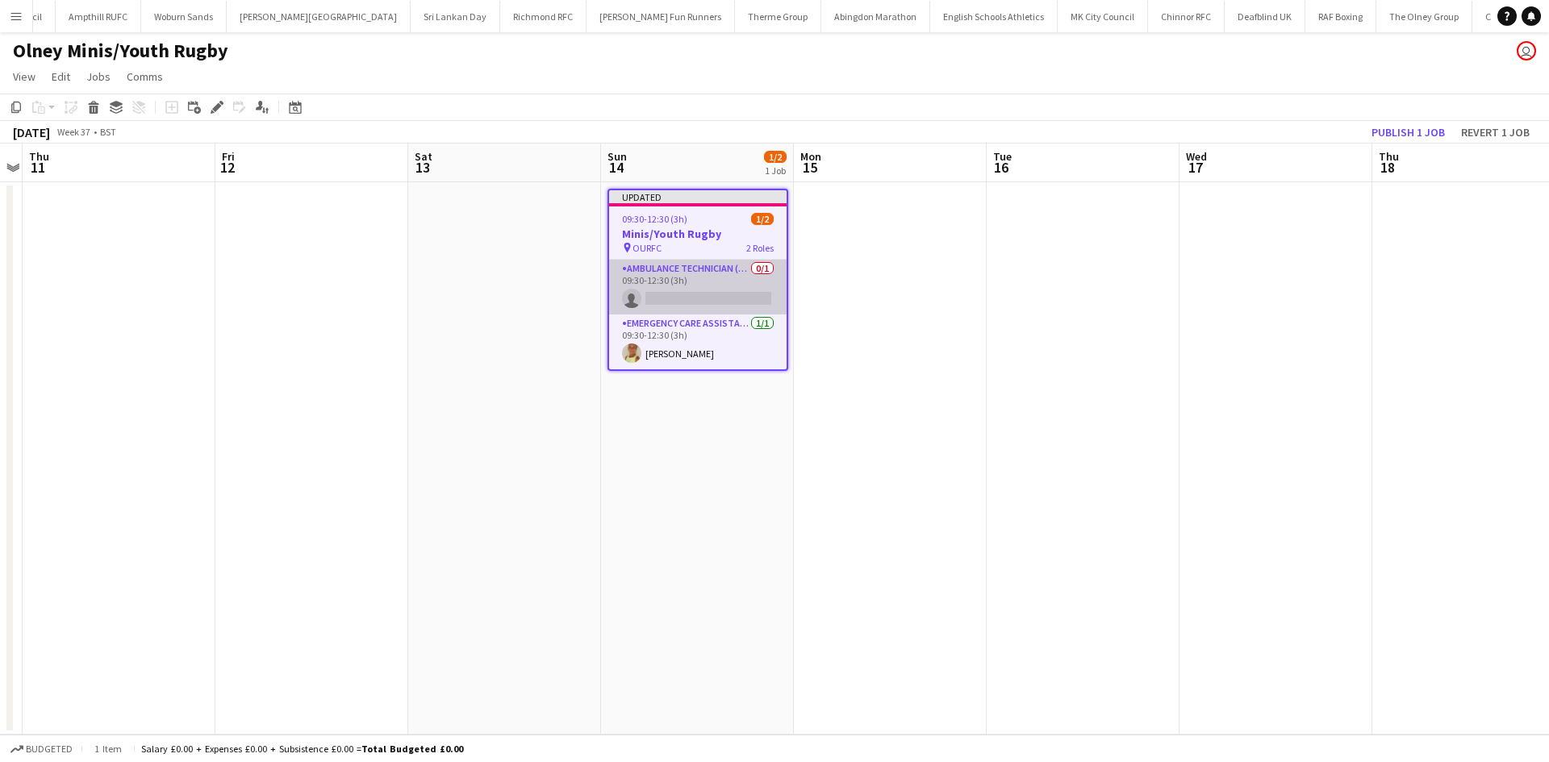
click at [700, 296] on app-card-role "Ambulance Technician (Medical) 0/1 09:30-12:30 (3h) single-neutral-actions" at bounding box center [697, 287] width 177 height 55
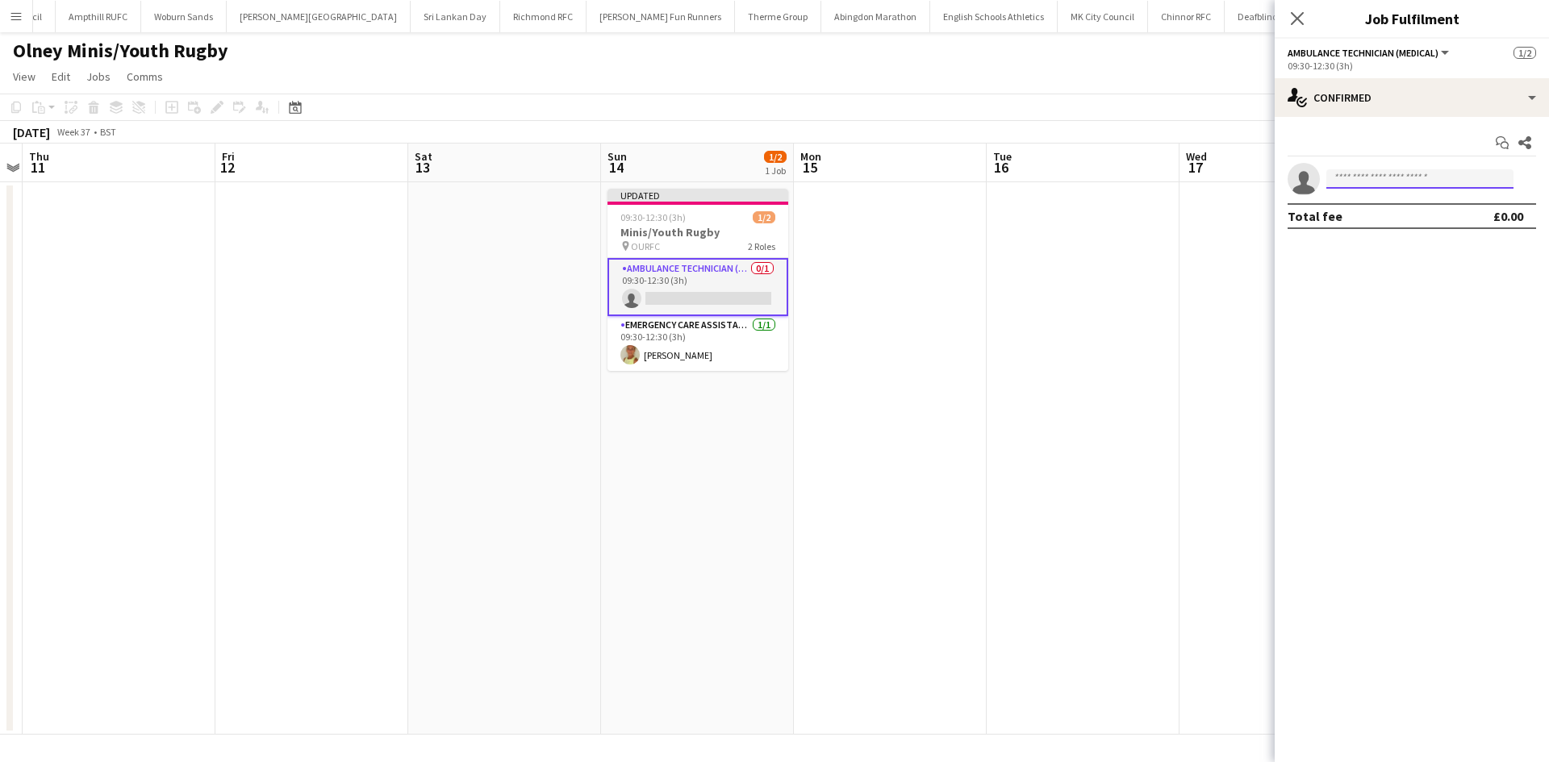
click at [1379, 179] on input at bounding box center [1419, 178] width 187 height 19
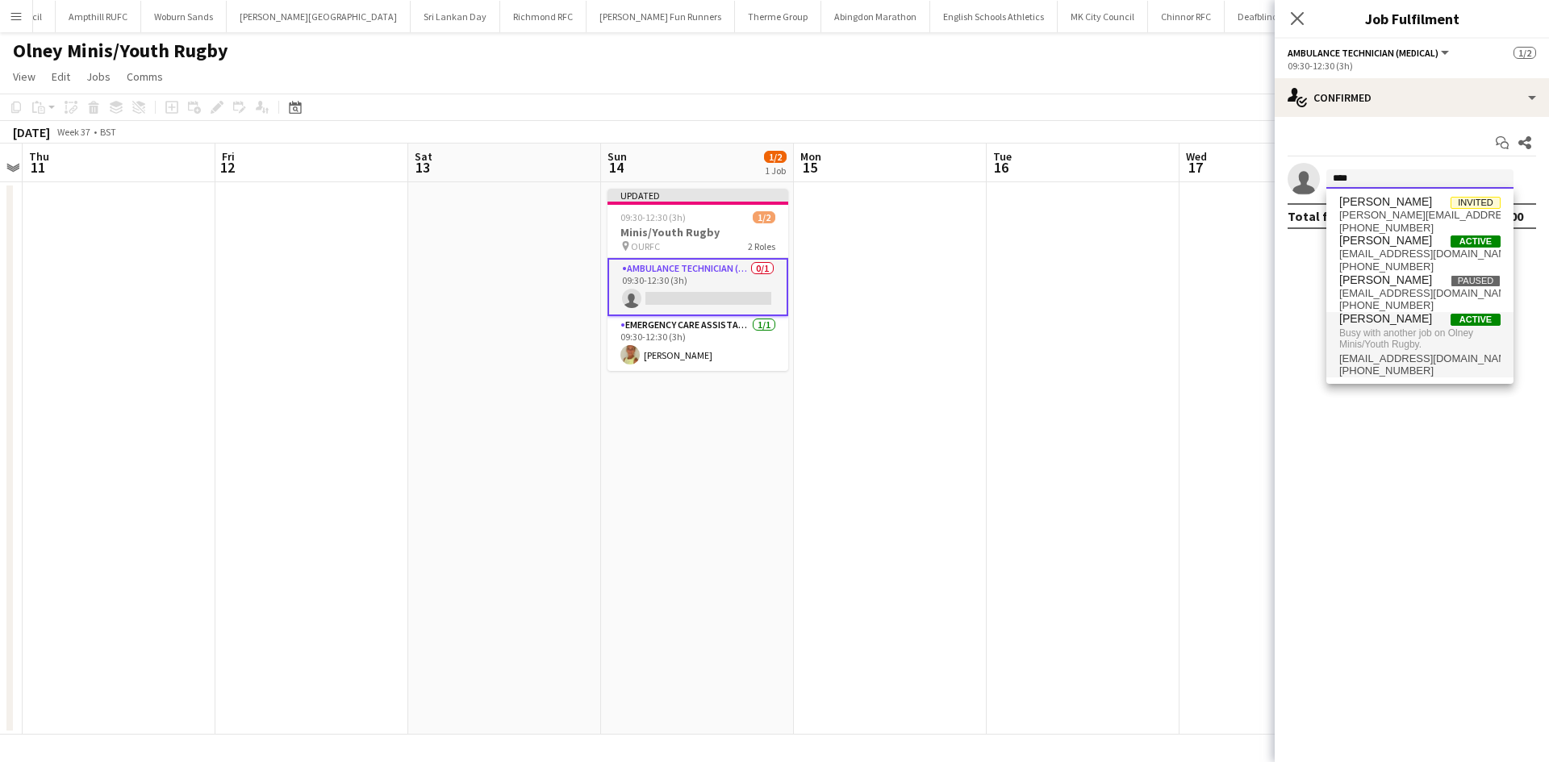
type input "****"
click at [1397, 329] on span "Busy with another job on Olney Minis/Youth Rugby." at bounding box center [1419, 339] width 161 height 27
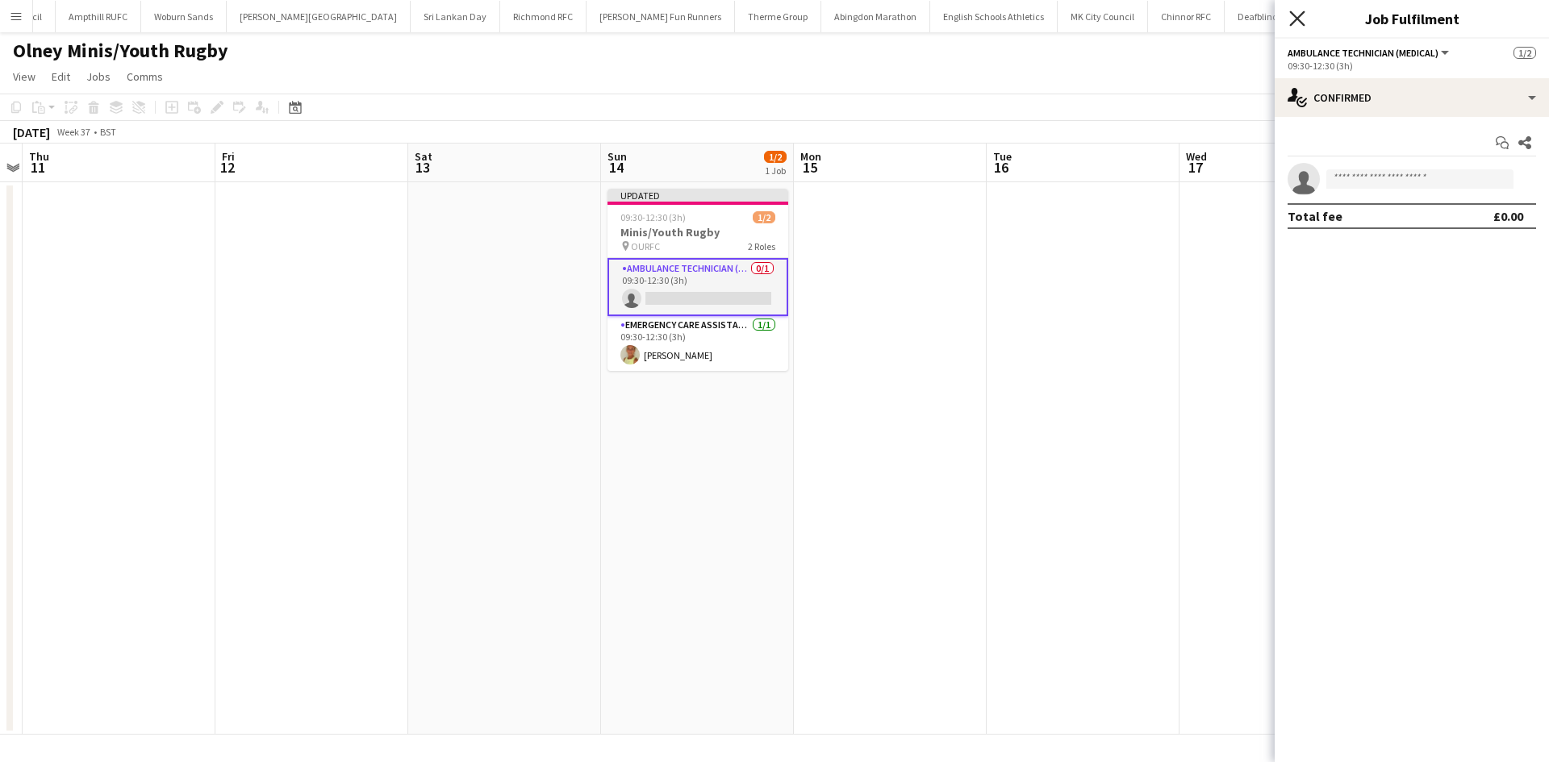
click at [1295, 20] on icon at bounding box center [1296, 17] width 15 height 15
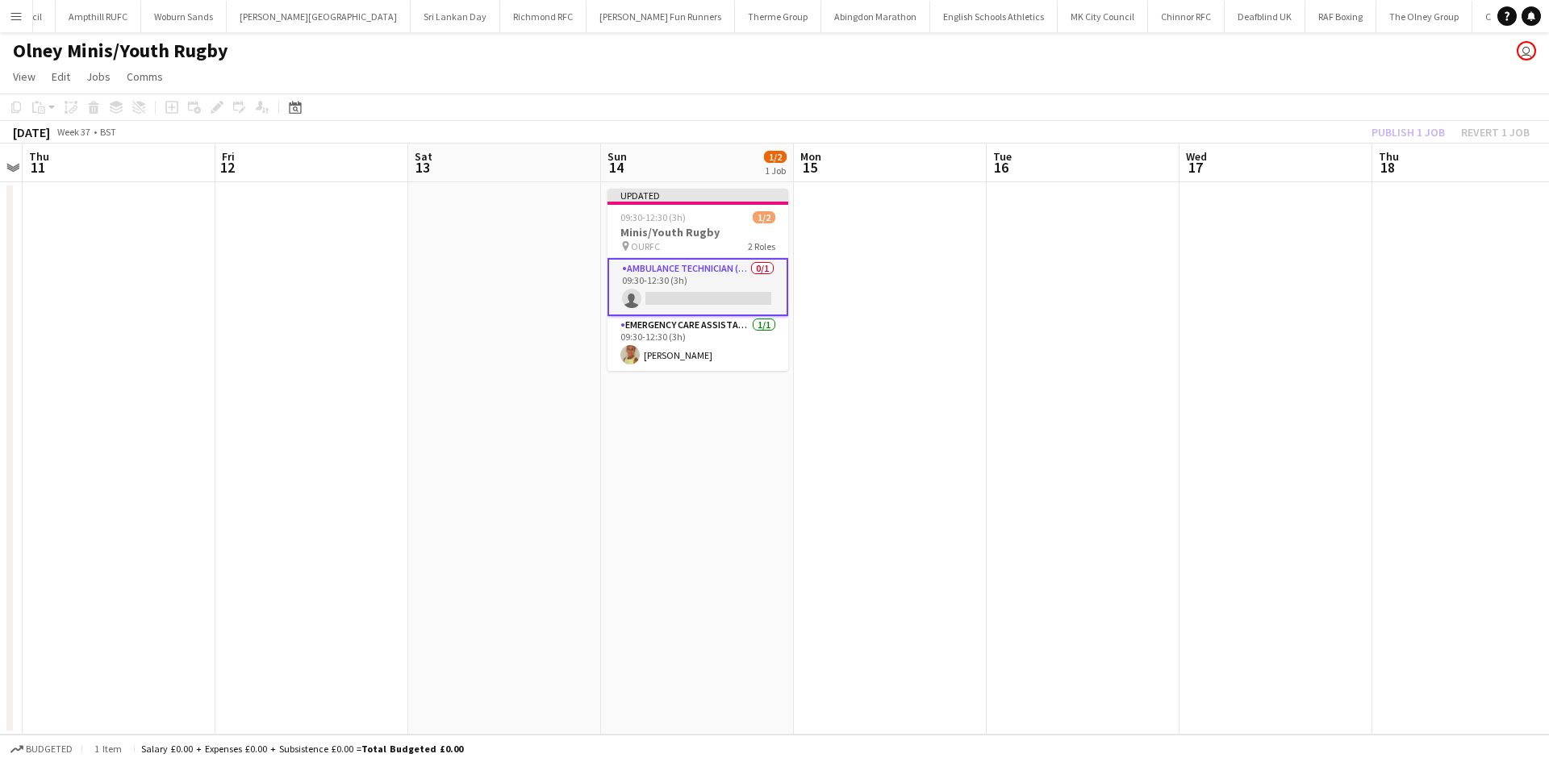
click at [1392, 114] on app-toolbar "Copy Paste Paste Ctrl+V Paste with crew Ctrl+Shift+V Paste linked Job Delete Gr…" at bounding box center [774, 107] width 1549 height 27
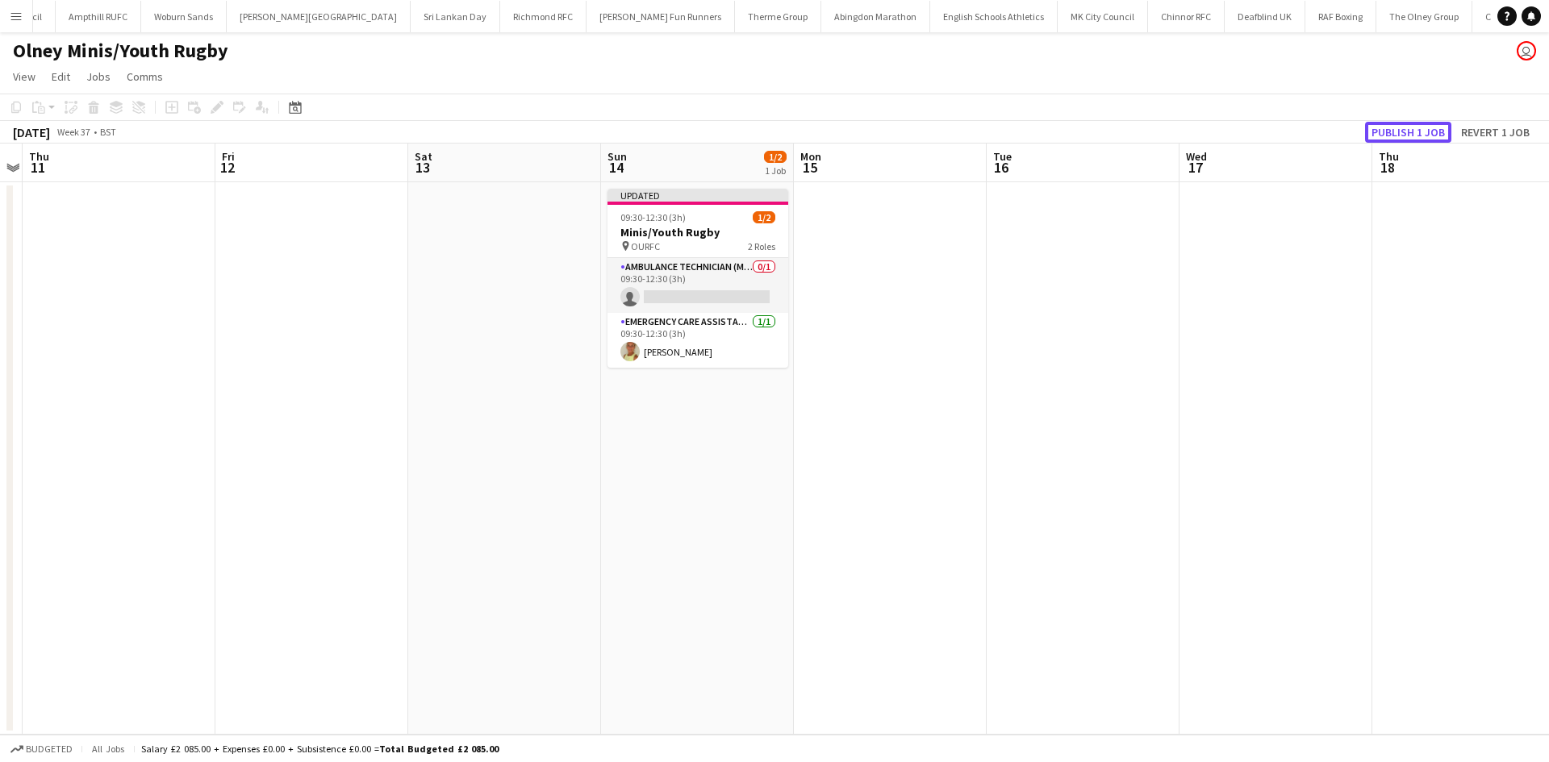
drag, startPoint x: 1392, startPoint y: 126, endPoint x: 1373, endPoint y: 136, distance: 20.9
click at [1392, 127] on button "Publish 1 job" at bounding box center [1408, 132] width 86 height 21
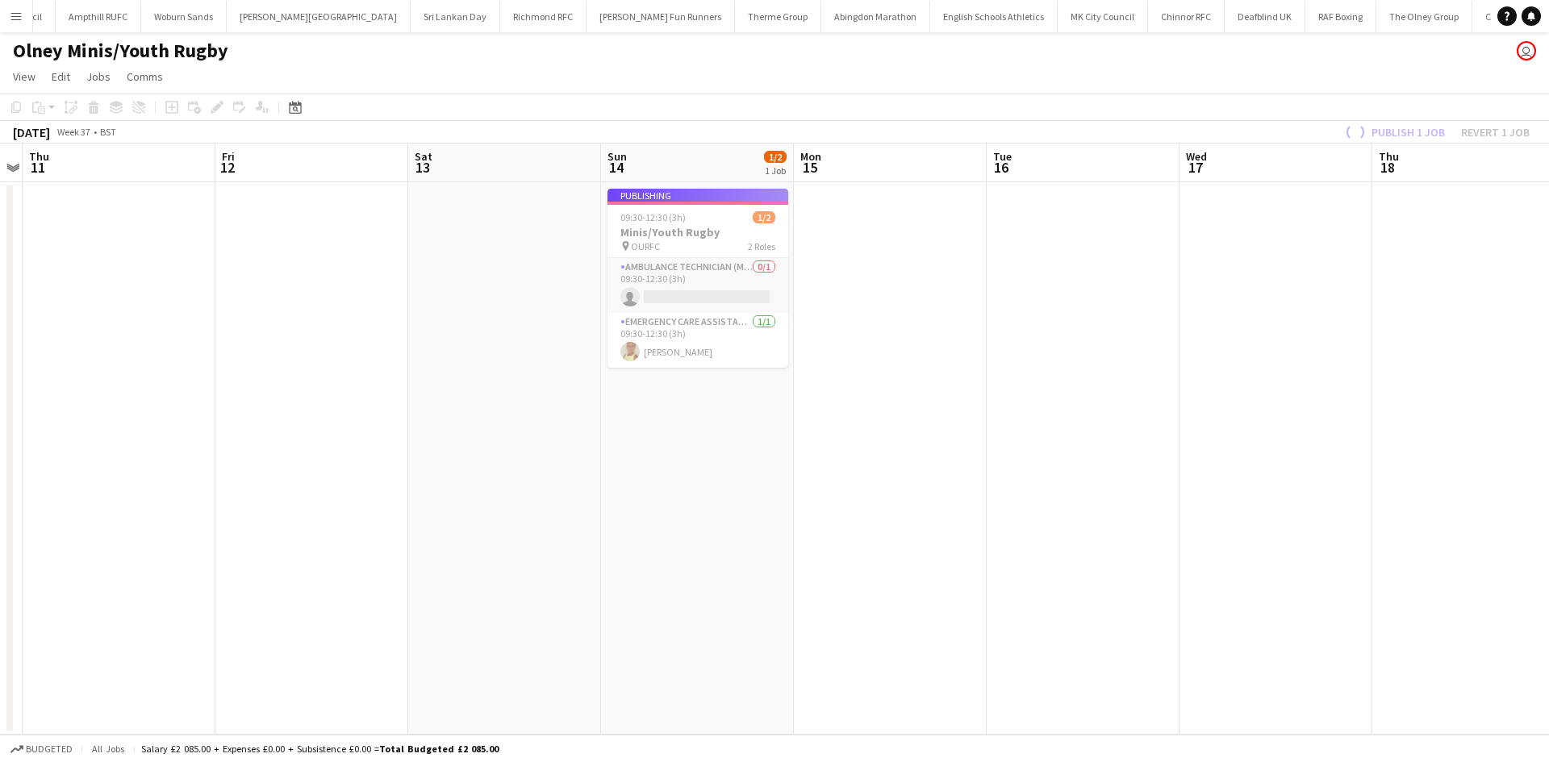
click at [727, 296] on app-job-card "Publishing 09:30-12:30 (3h) 1/2 Minis/Youth Rugby pin OURFC 2 Roles Ambulance T…" at bounding box center [697, 278] width 181 height 179
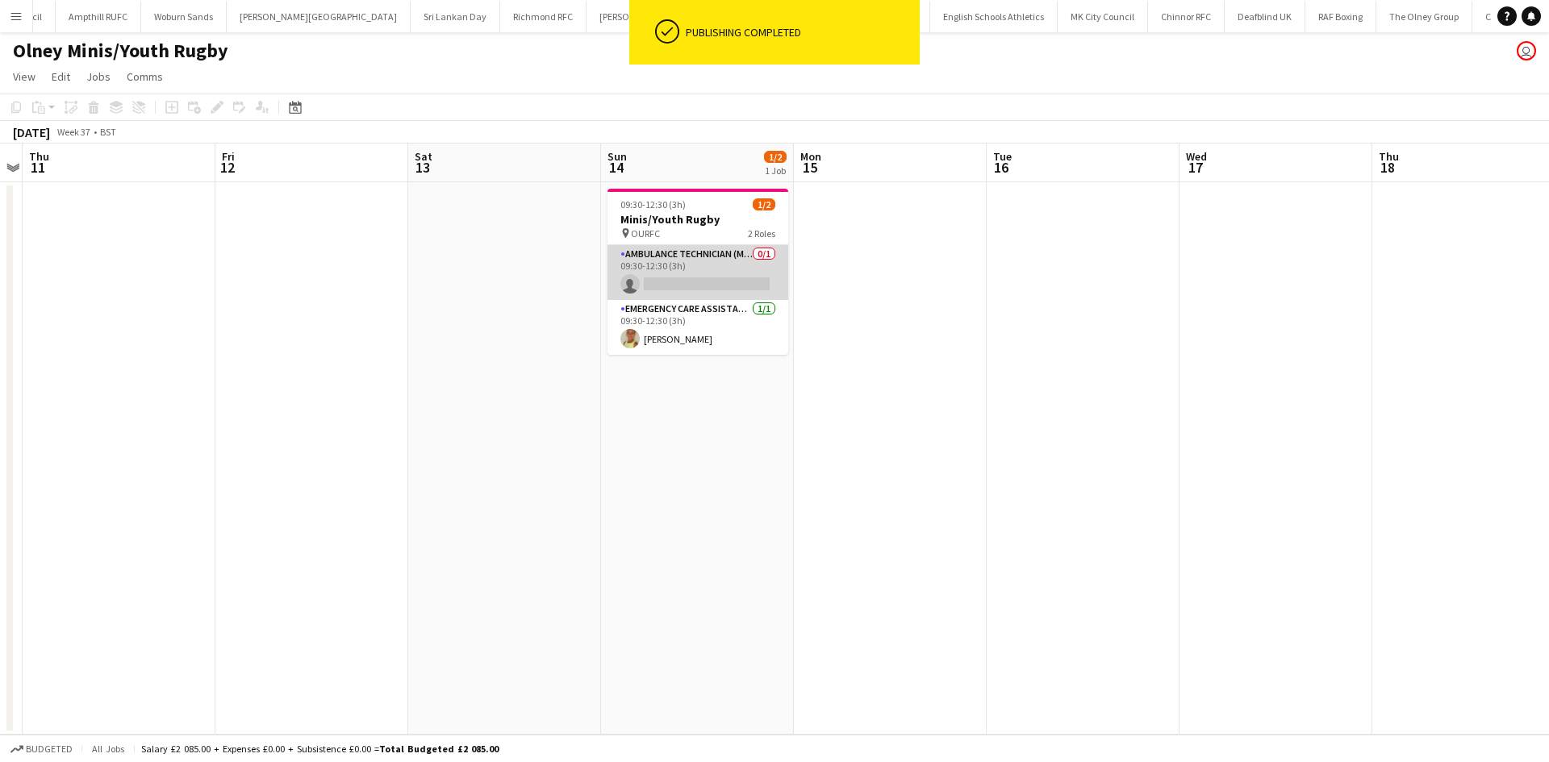
click at [724, 286] on app-card-role "Ambulance Technician (Medical) 0/1 09:30-12:30 (3h) single-neutral-actions" at bounding box center [697, 272] width 181 height 55
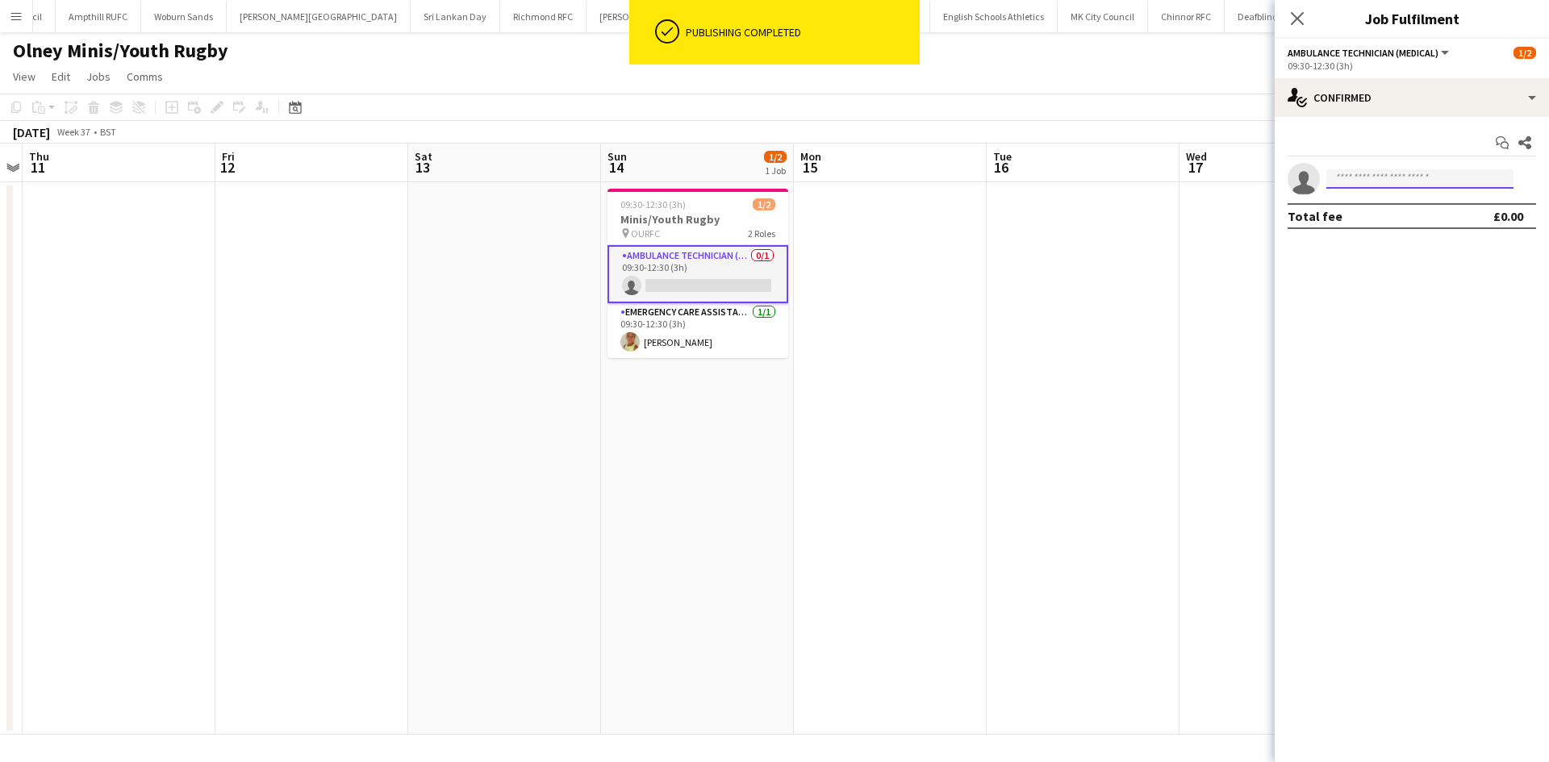
click at [1381, 182] on input at bounding box center [1419, 178] width 187 height 19
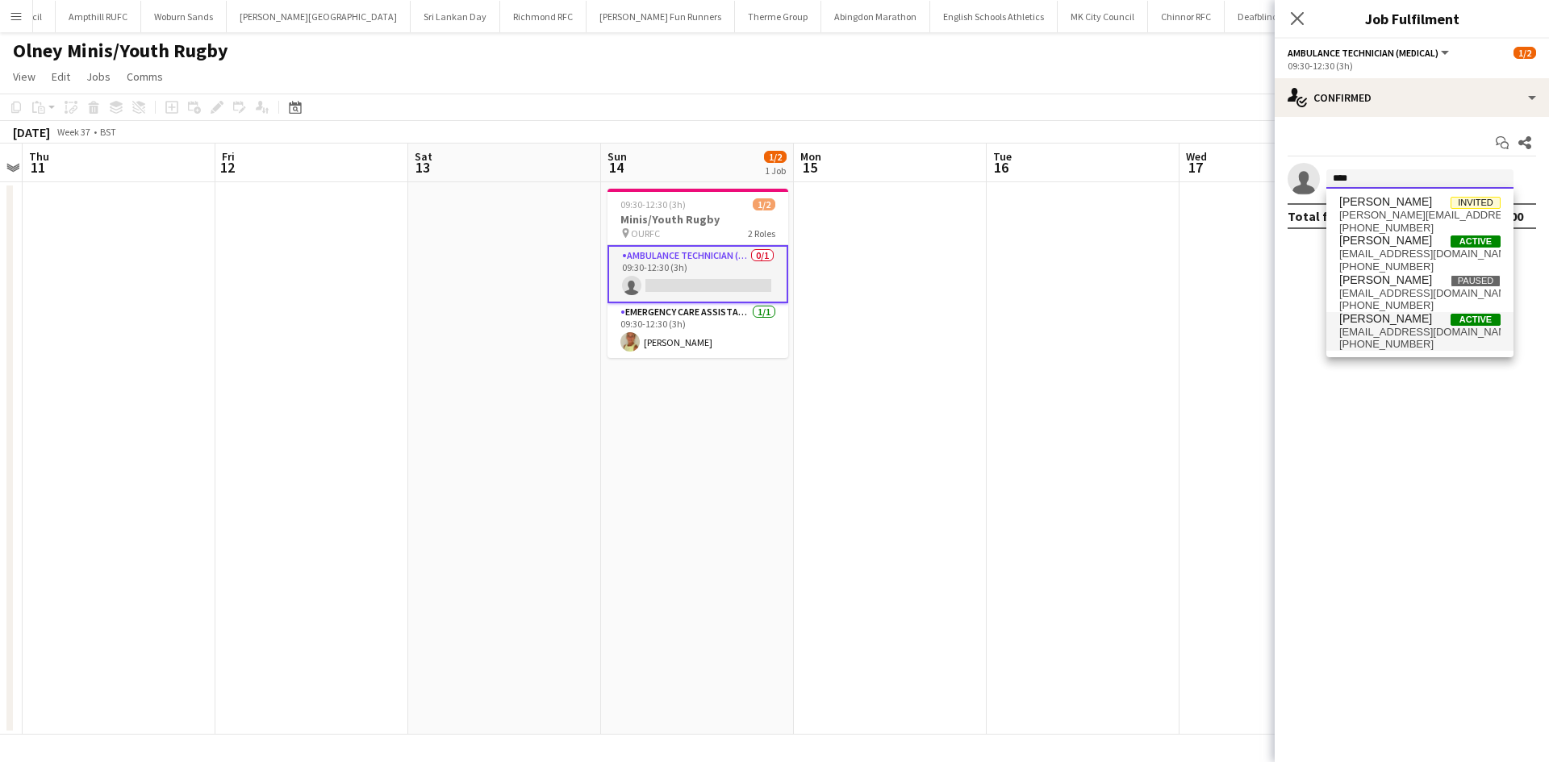
type input "****"
click at [1396, 326] on span "pringlema999@hotmail.com" at bounding box center [1419, 332] width 161 height 13
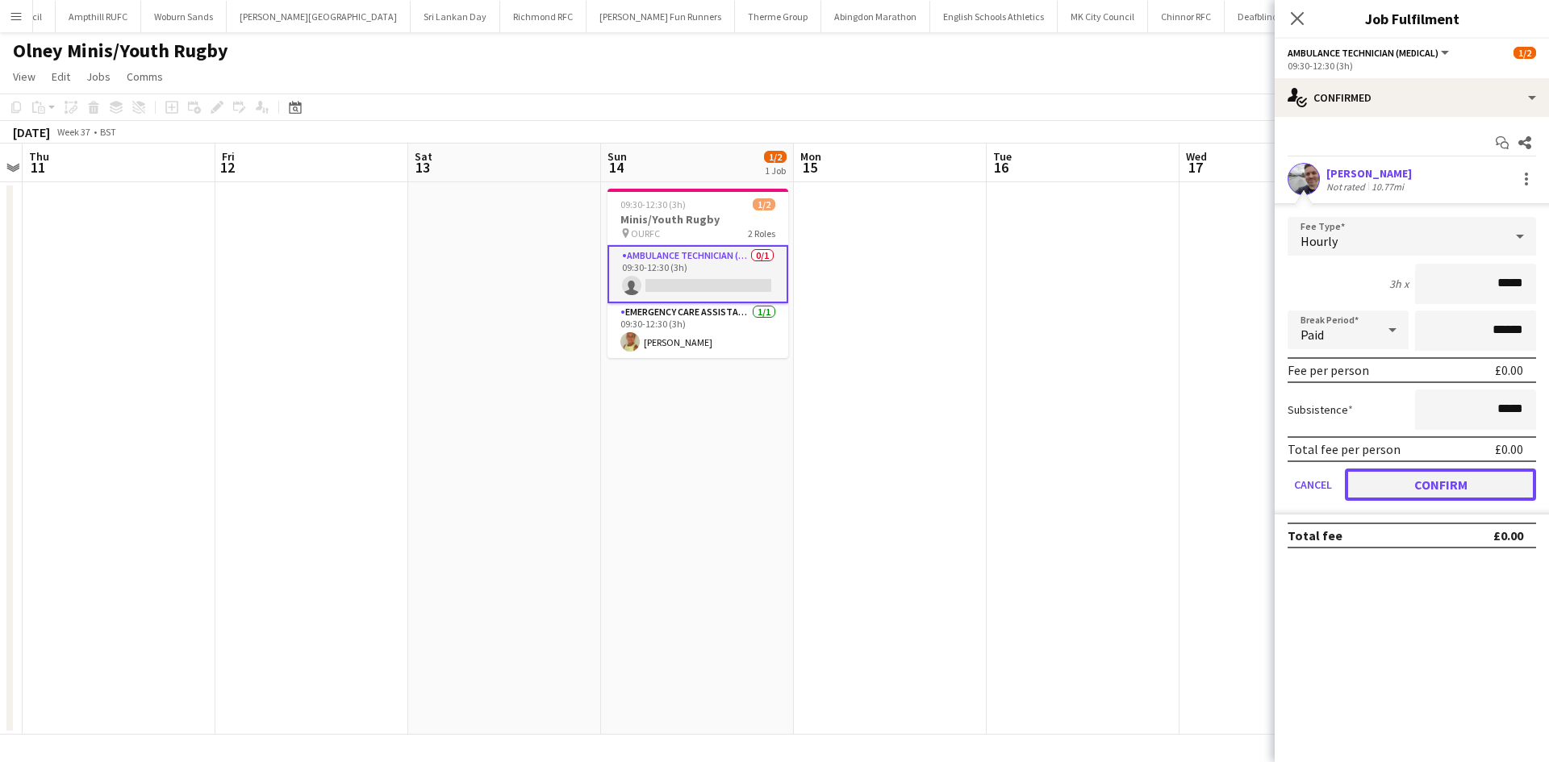
click at [1392, 489] on button "Confirm" at bounding box center [1440, 485] width 191 height 32
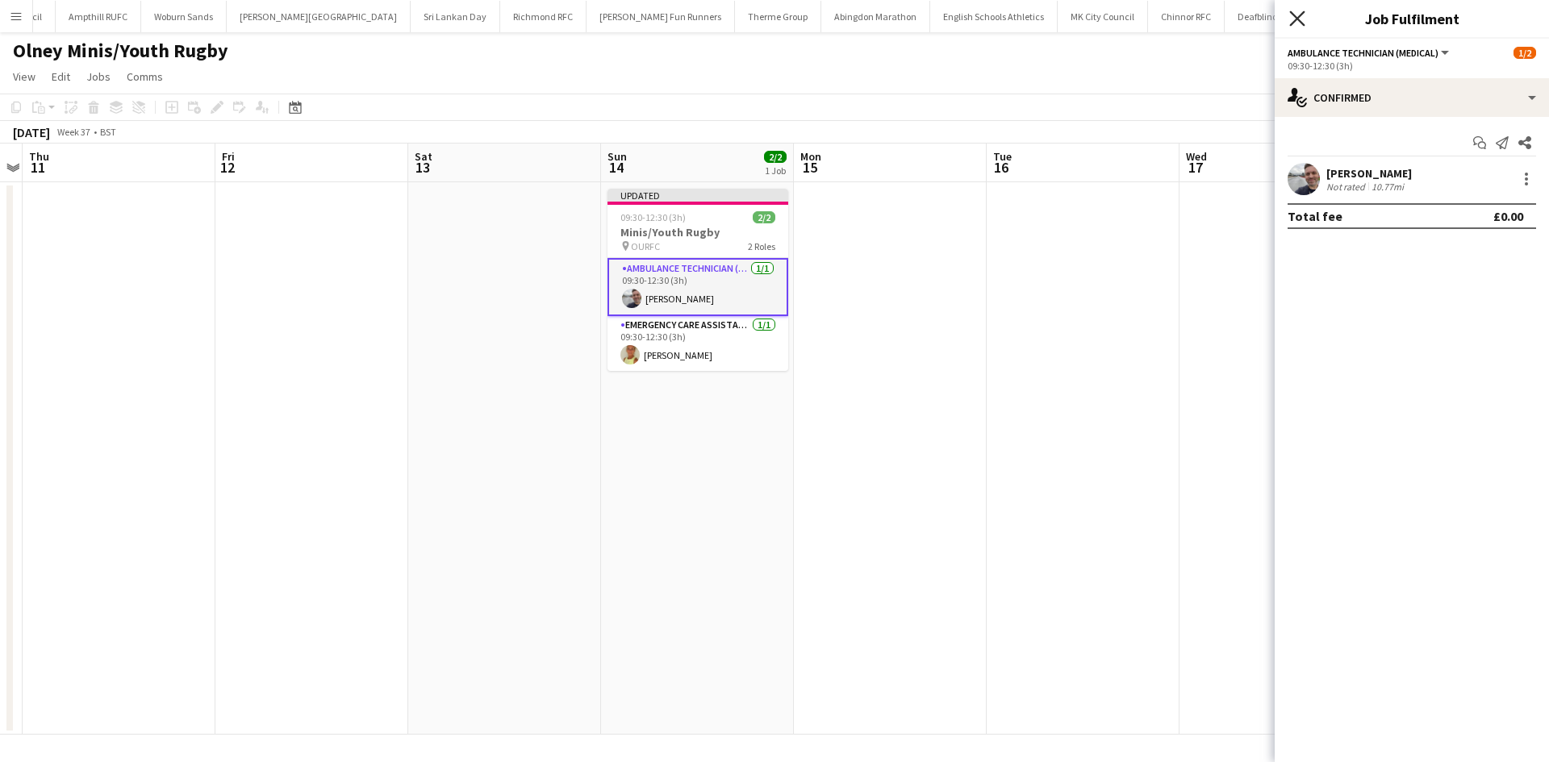
click at [1296, 19] on icon at bounding box center [1296, 17] width 15 height 15
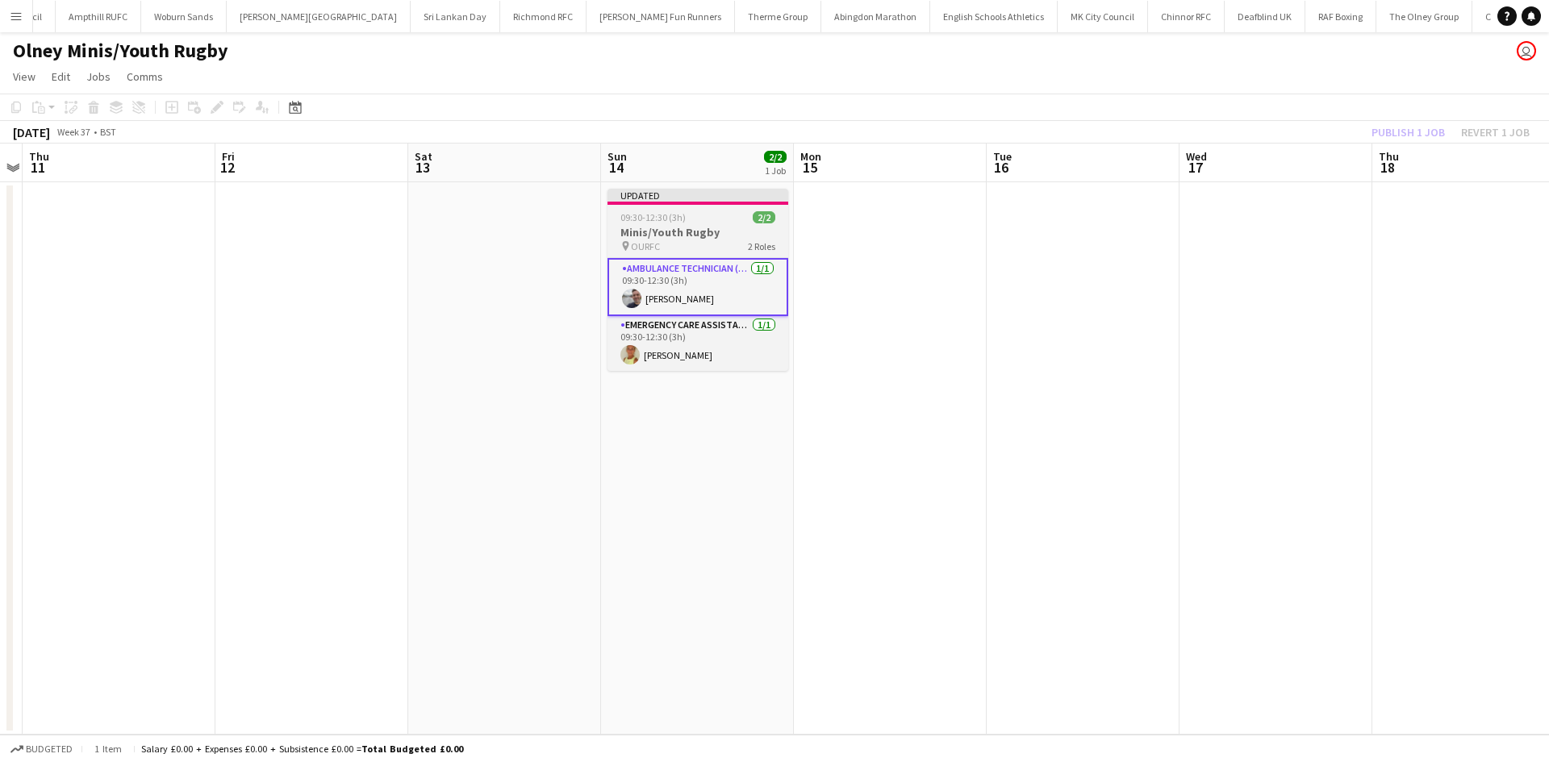
click at [786, 278] on app-card-role "Ambulance Technician (Medical) 1/1 09:30-12:30 (3h) Mark Pringle" at bounding box center [697, 287] width 181 height 58
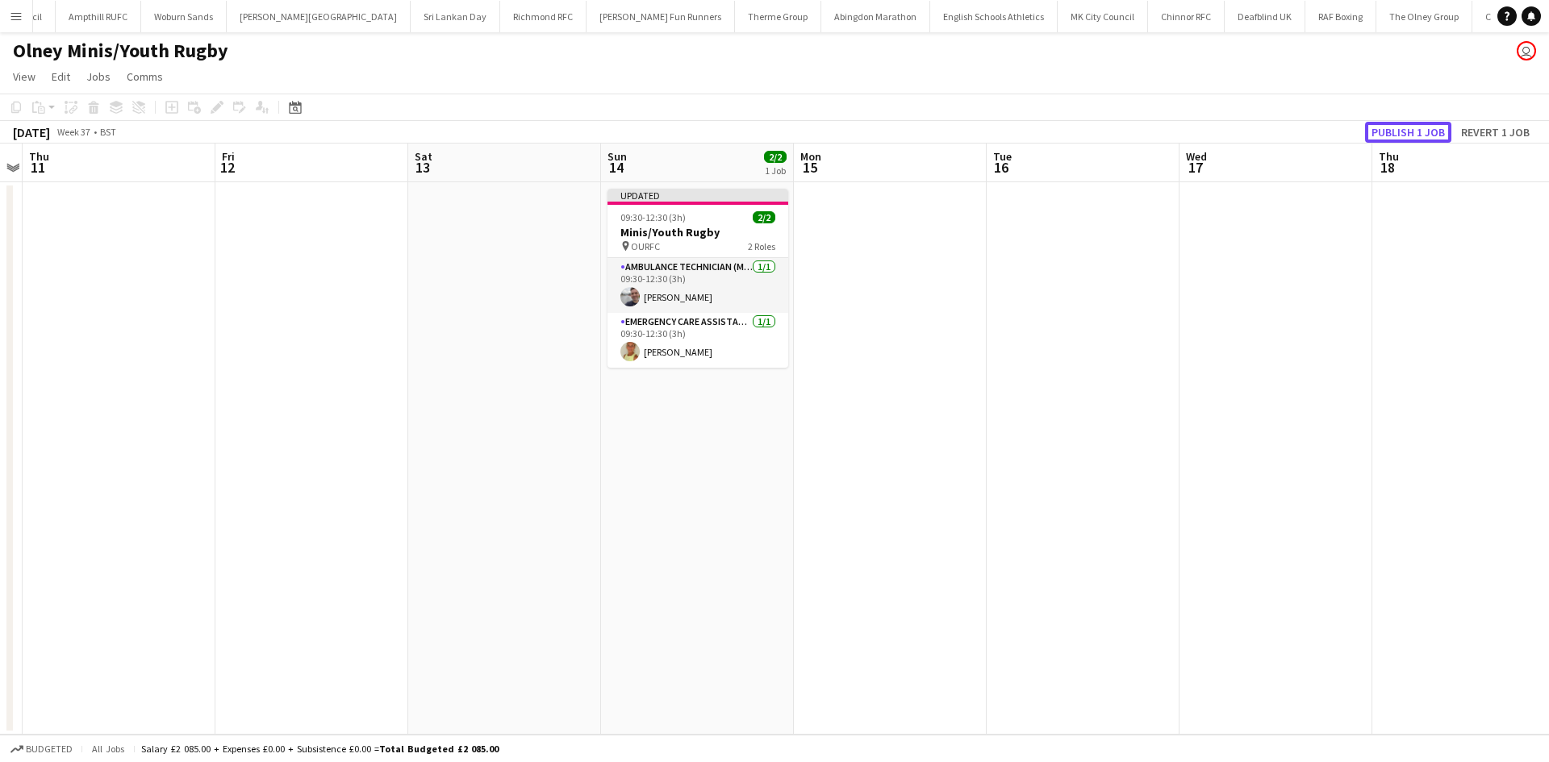
click at [1387, 132] on button "Publish 1 job" at bounding box center [1408, 132] width 86 height 21
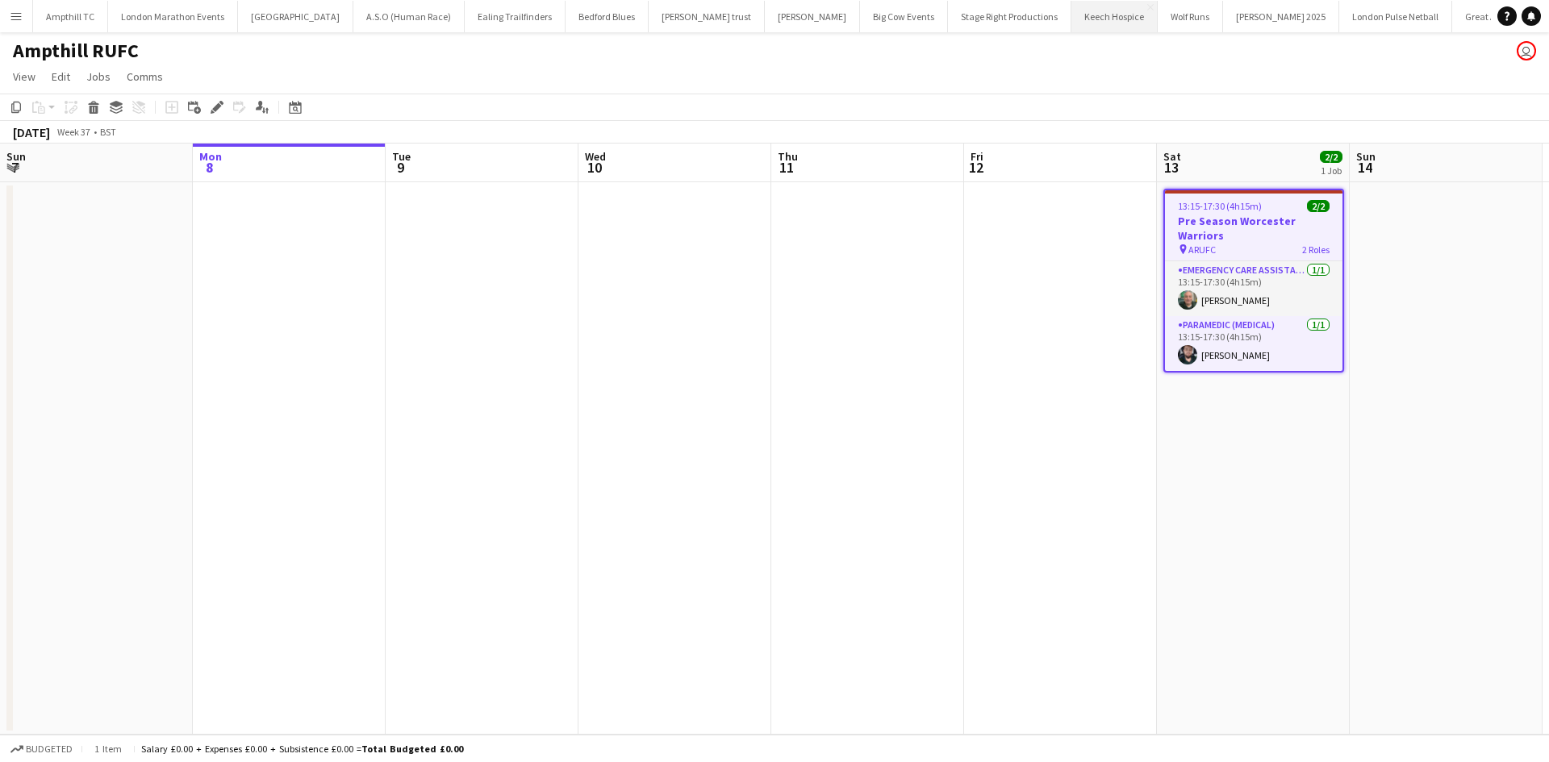
scroll to position [0, 555]
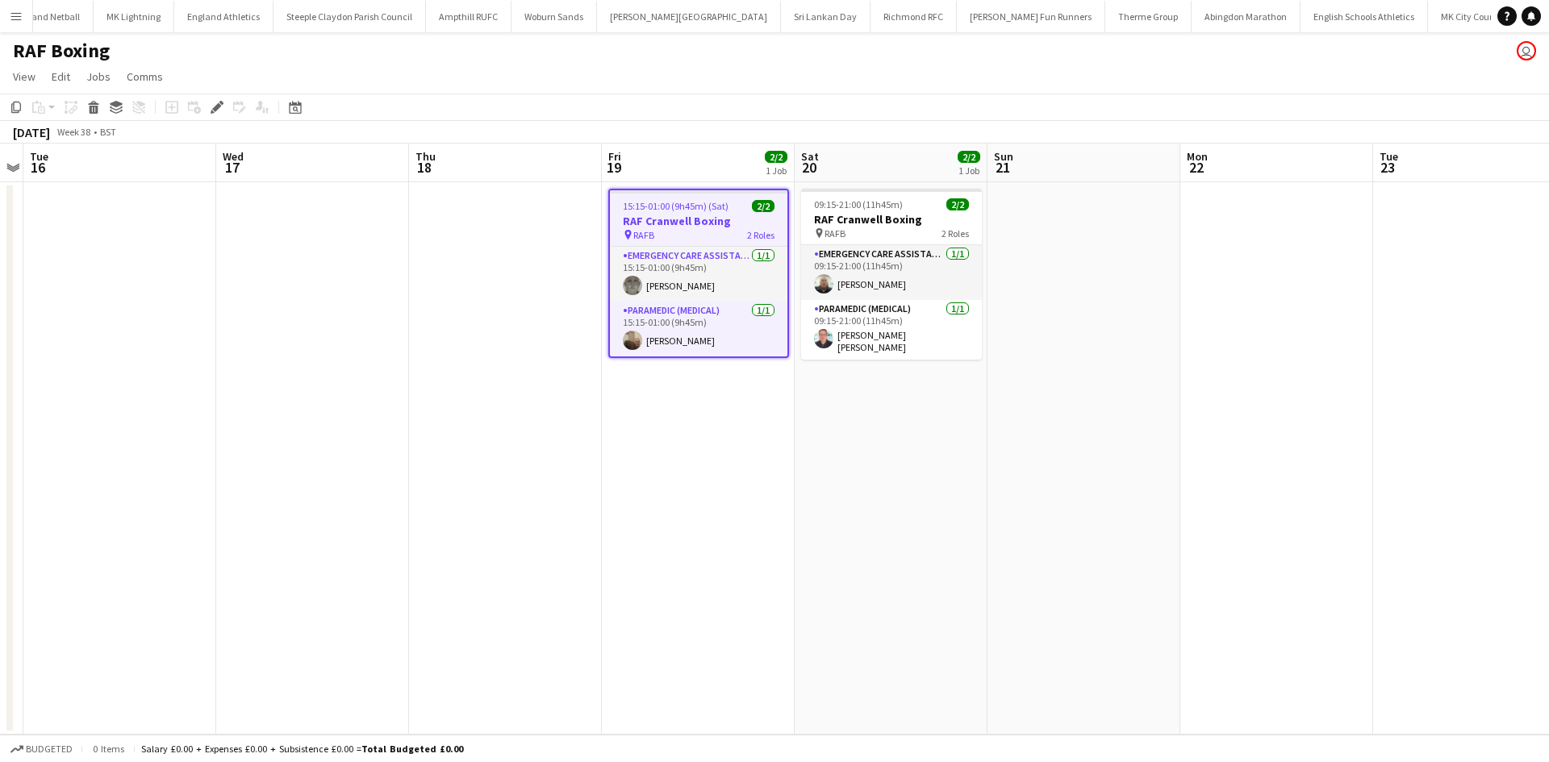
scroll to position [0, 1593]
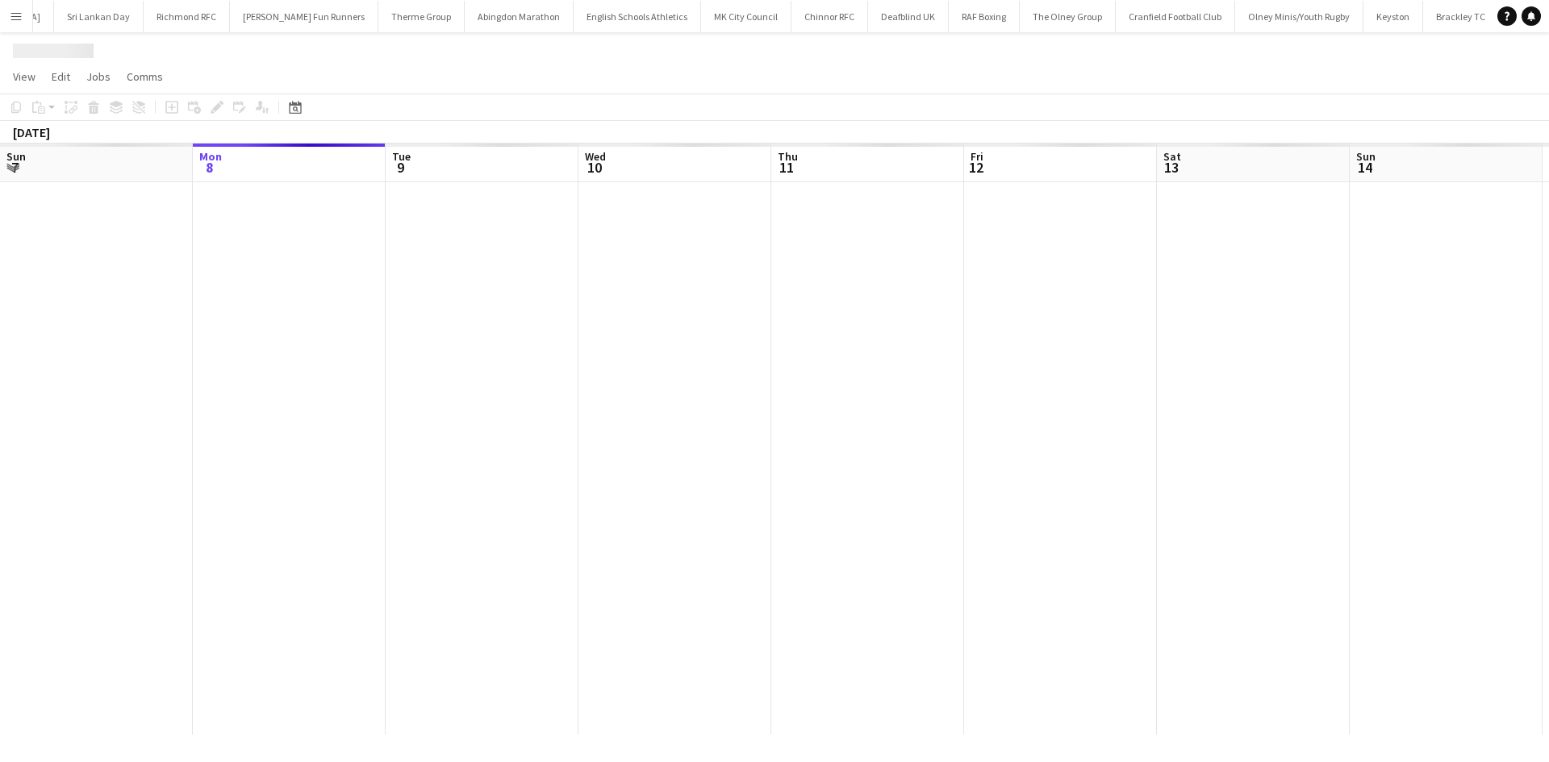
scroll to position [0, 555]
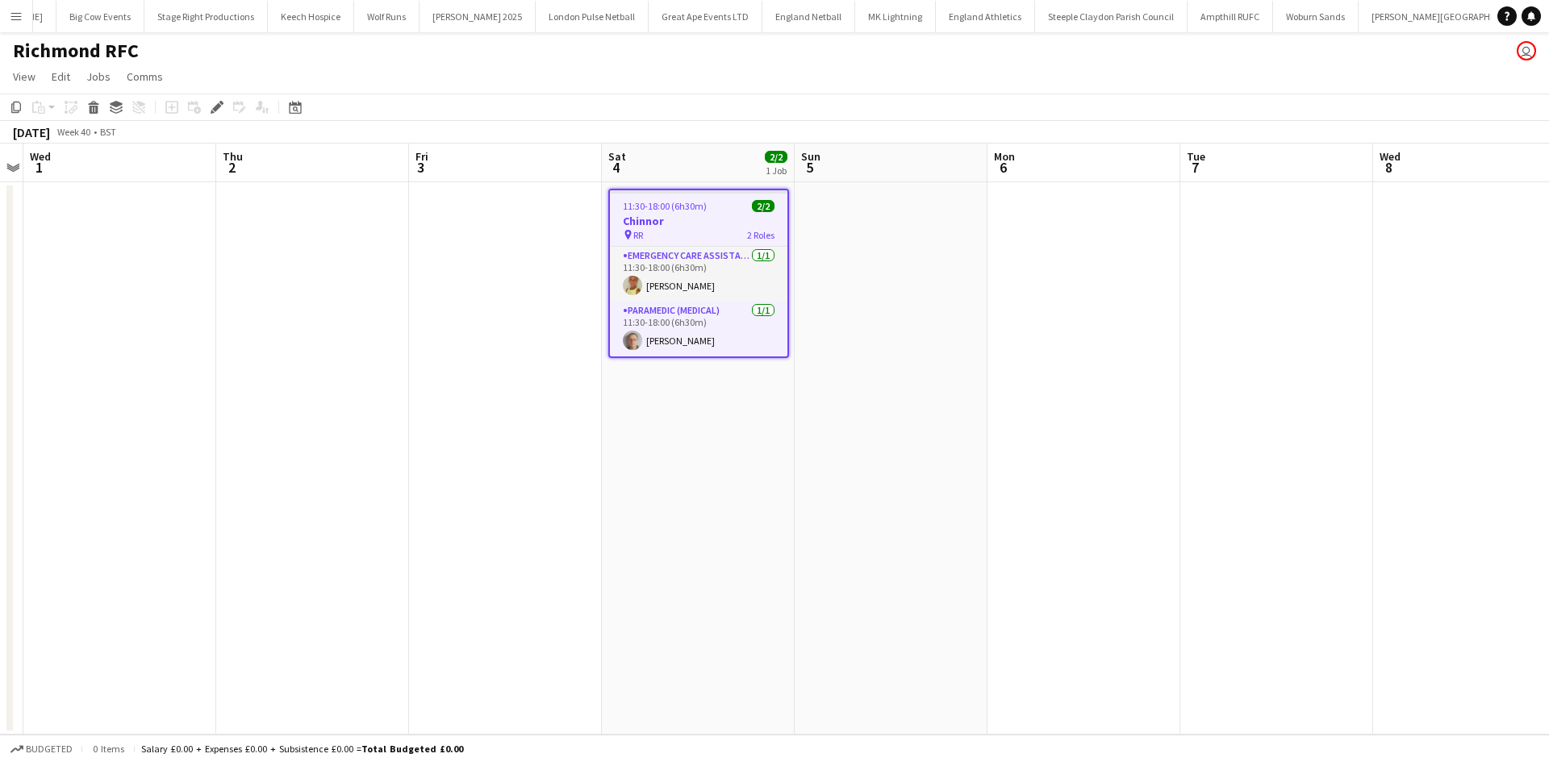
scroll to position [0, 807]
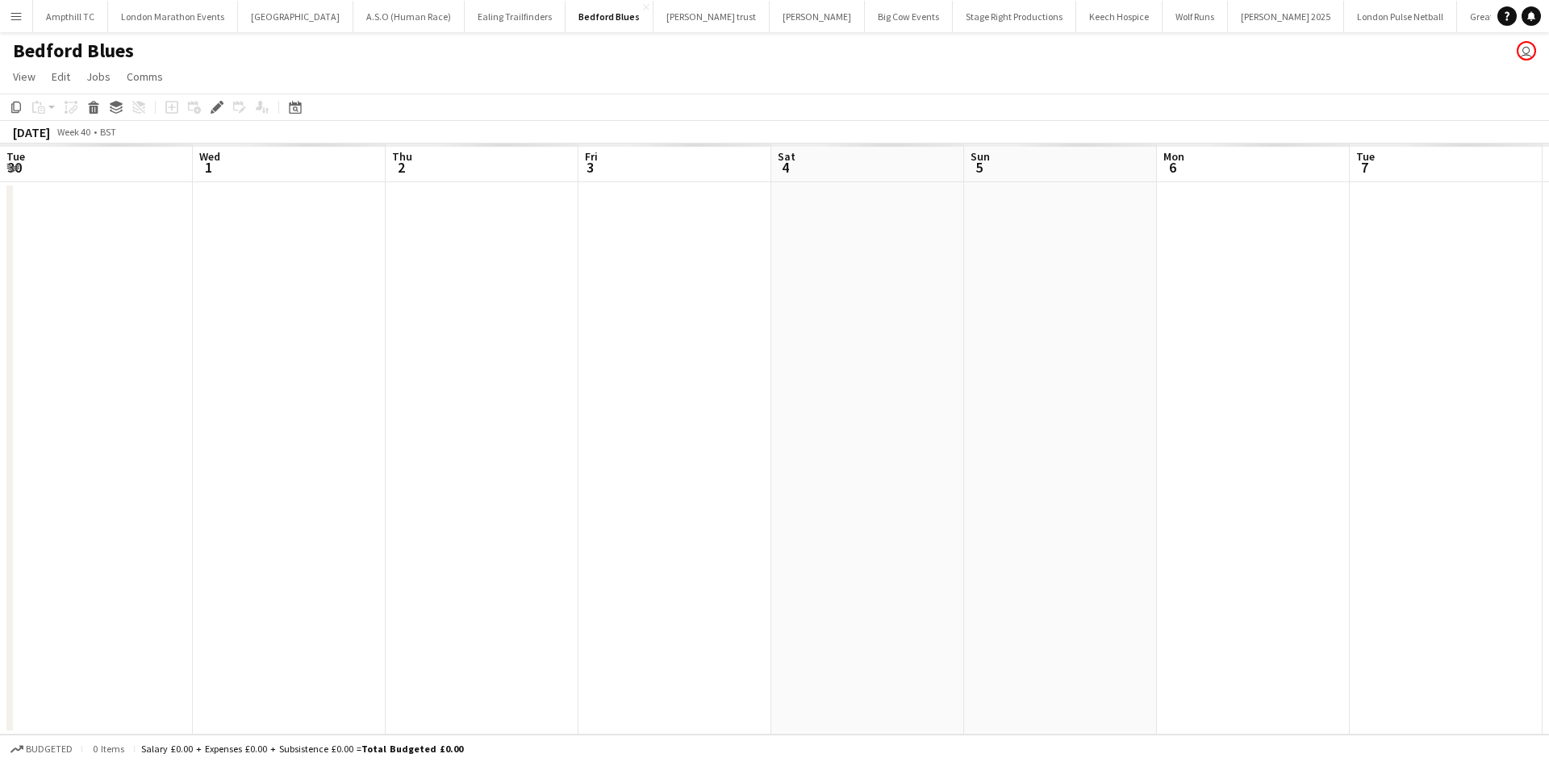
scroll to position [0, 555]
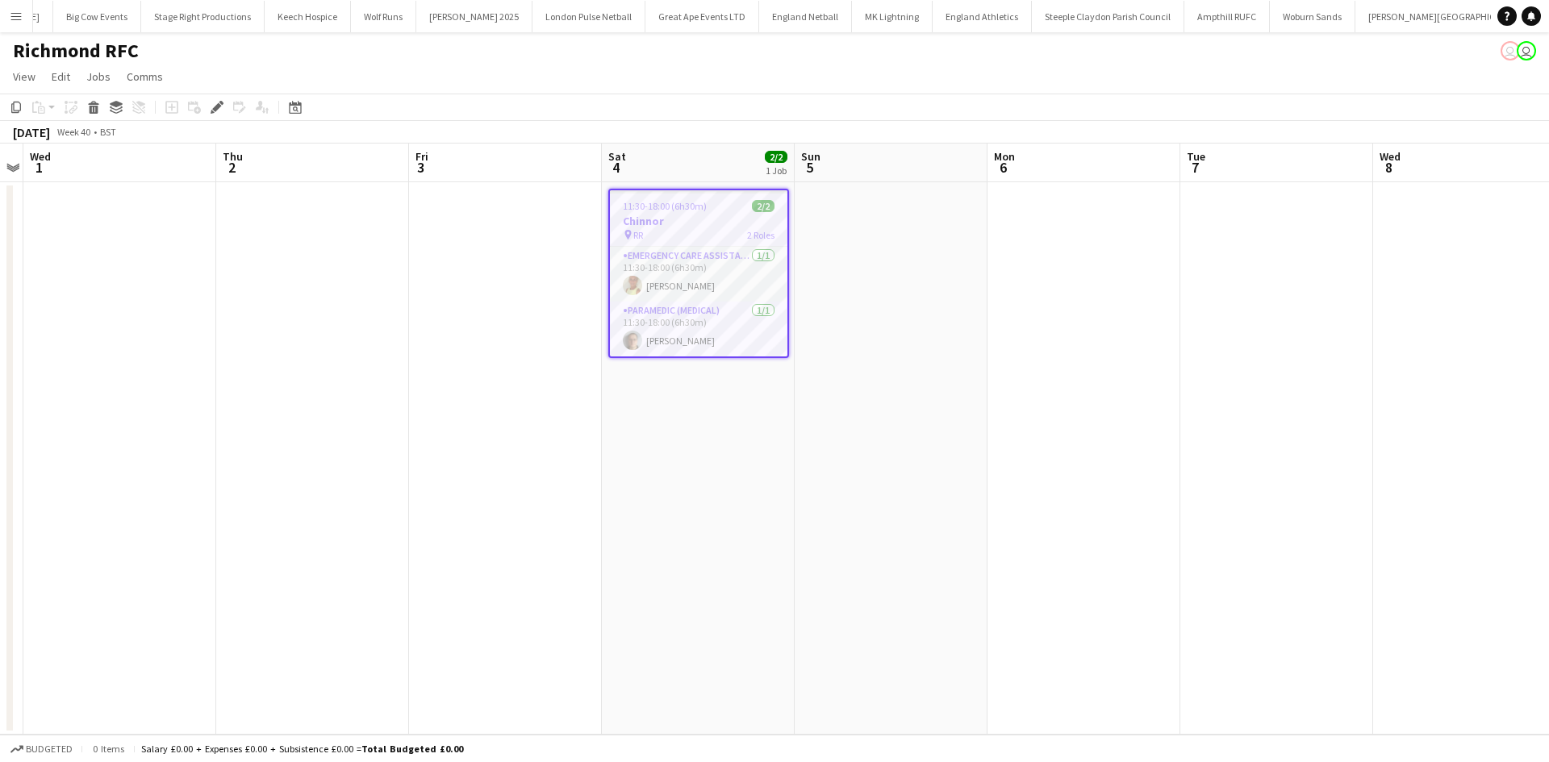
scroll to position [0, 807]
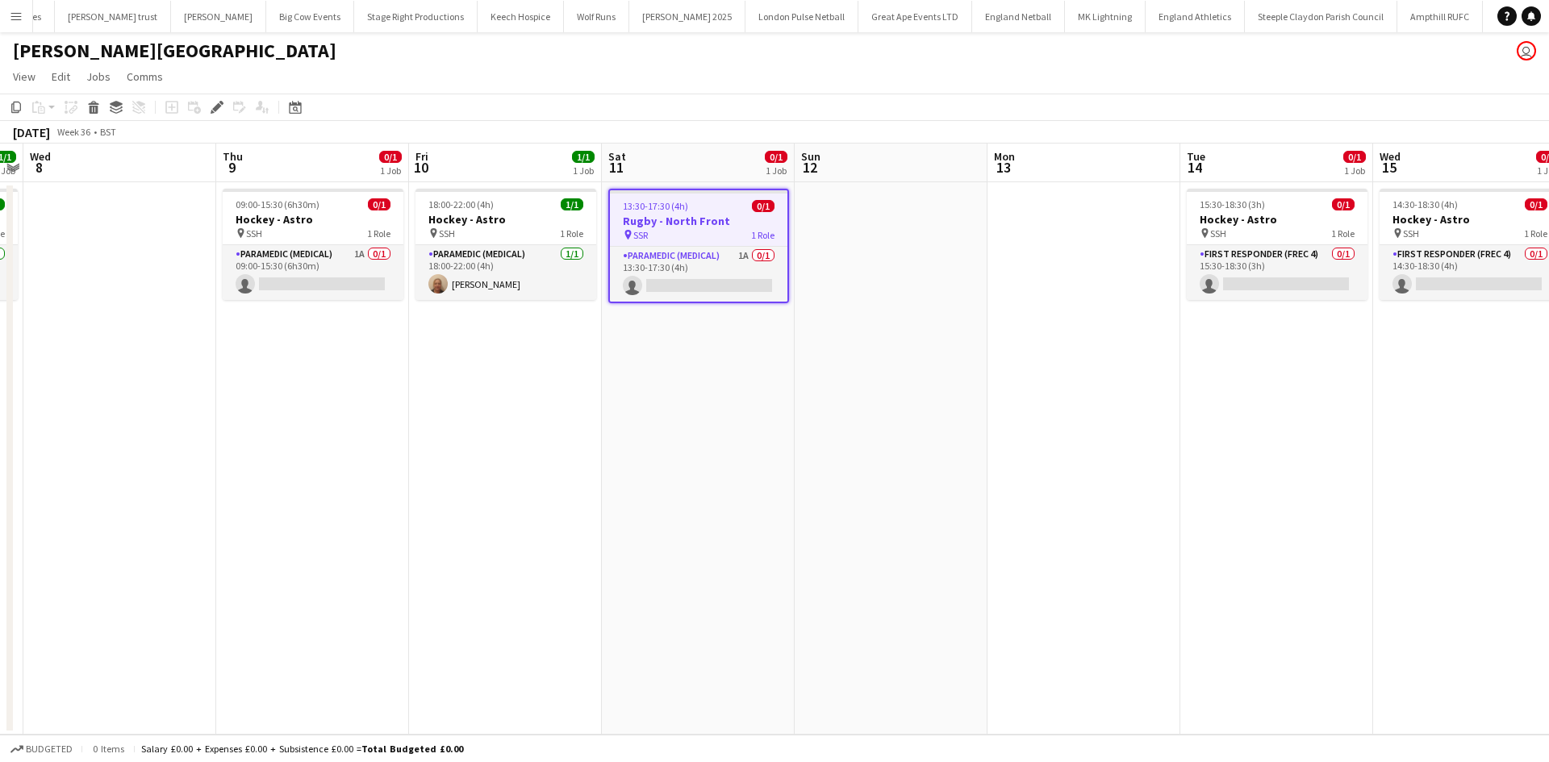
scroll to position [0, 636]
click at [704, 257] on app-card-role "Paramedic (Medical) 1A 0/1 13:30-17:30 (4h) single-neutral-actions" at bounding box center [698, 274] width 177 height 55
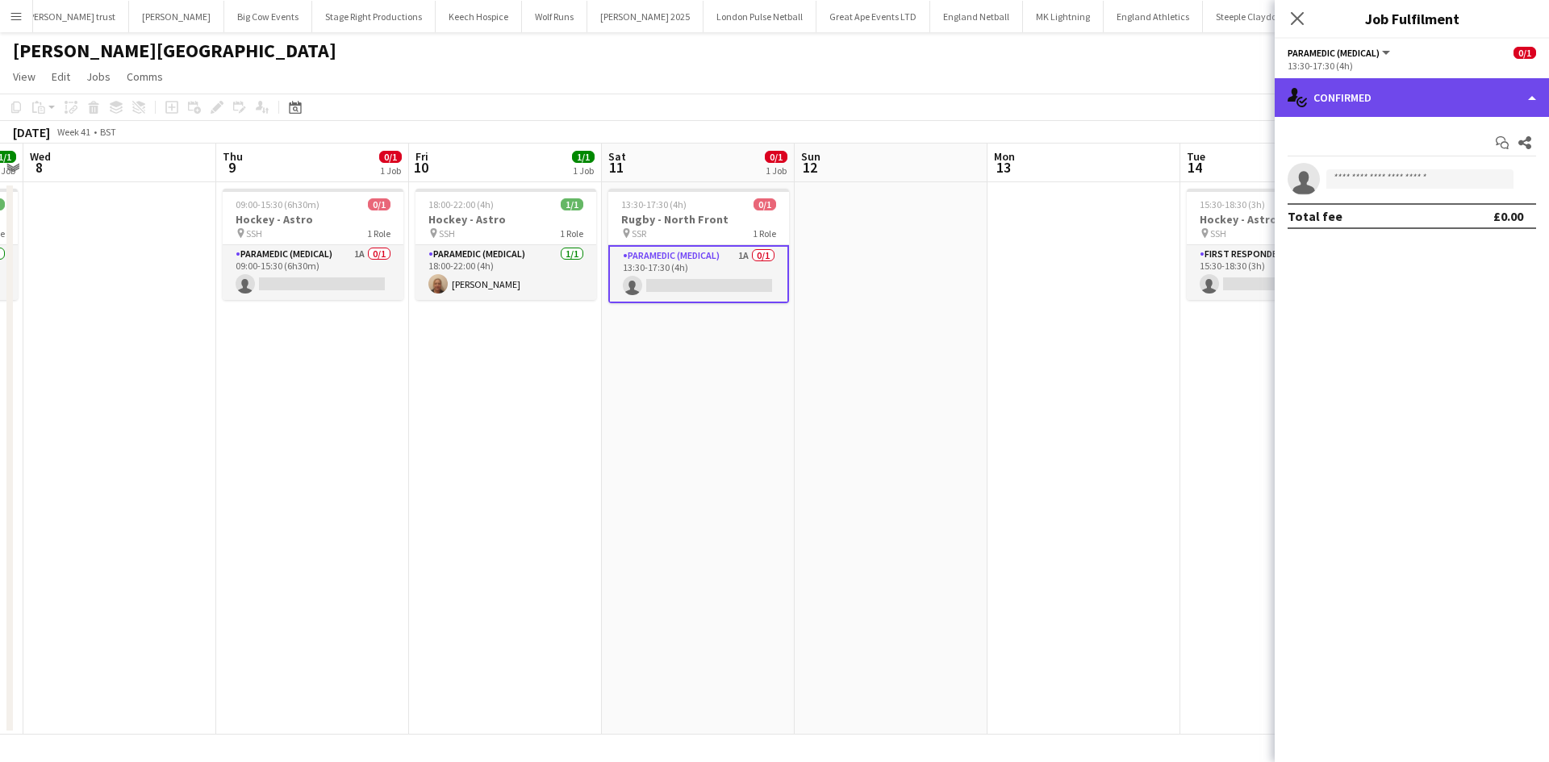
click at [1429, 106] on div "single-neutral-actions-check-2 Confirmed" at bounding box center [1412, 97] width 274 height 39
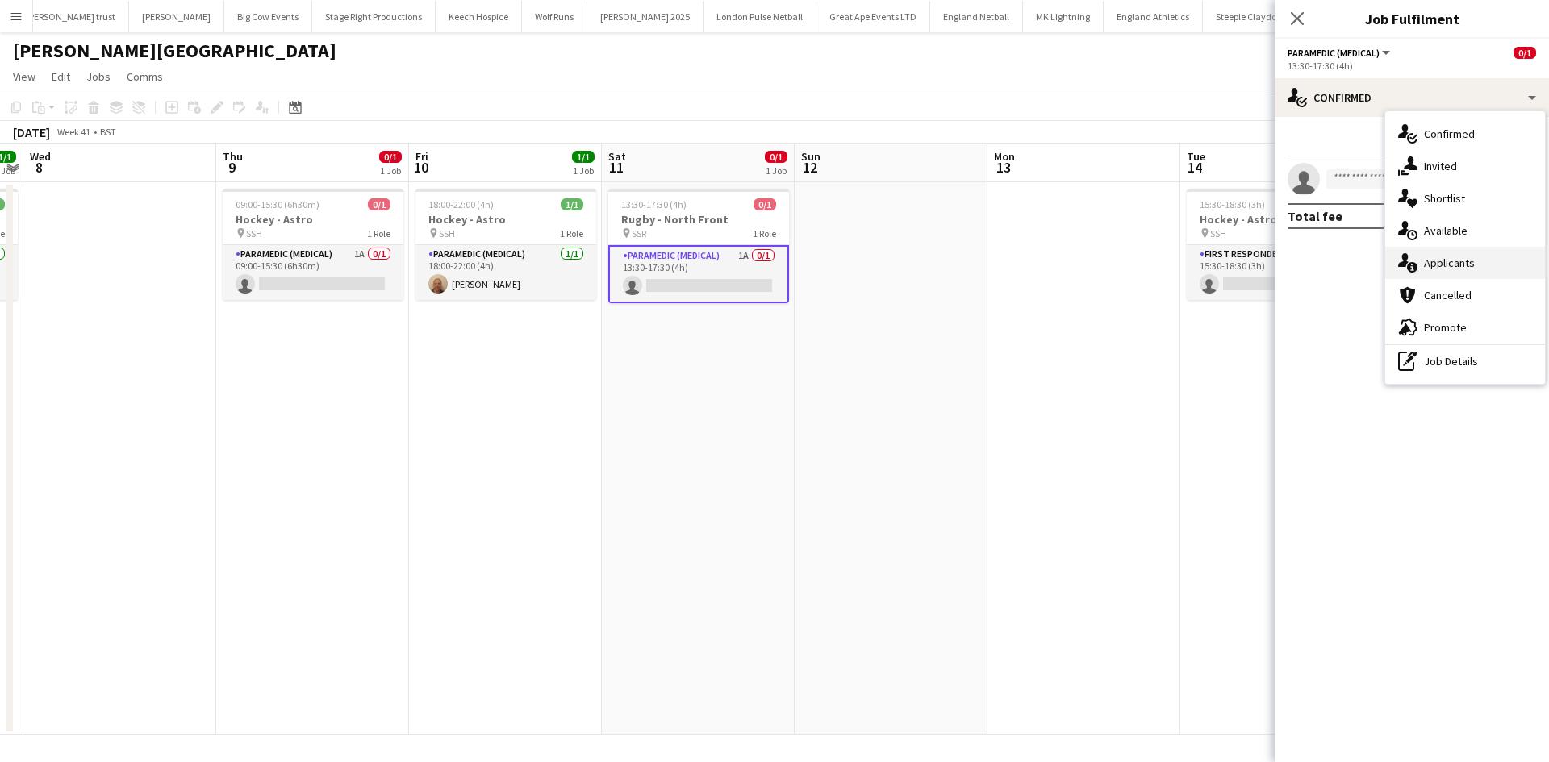
click at [1445, 261] on span "Applicants" at bounding box center [1449, 263] width 51 height 15
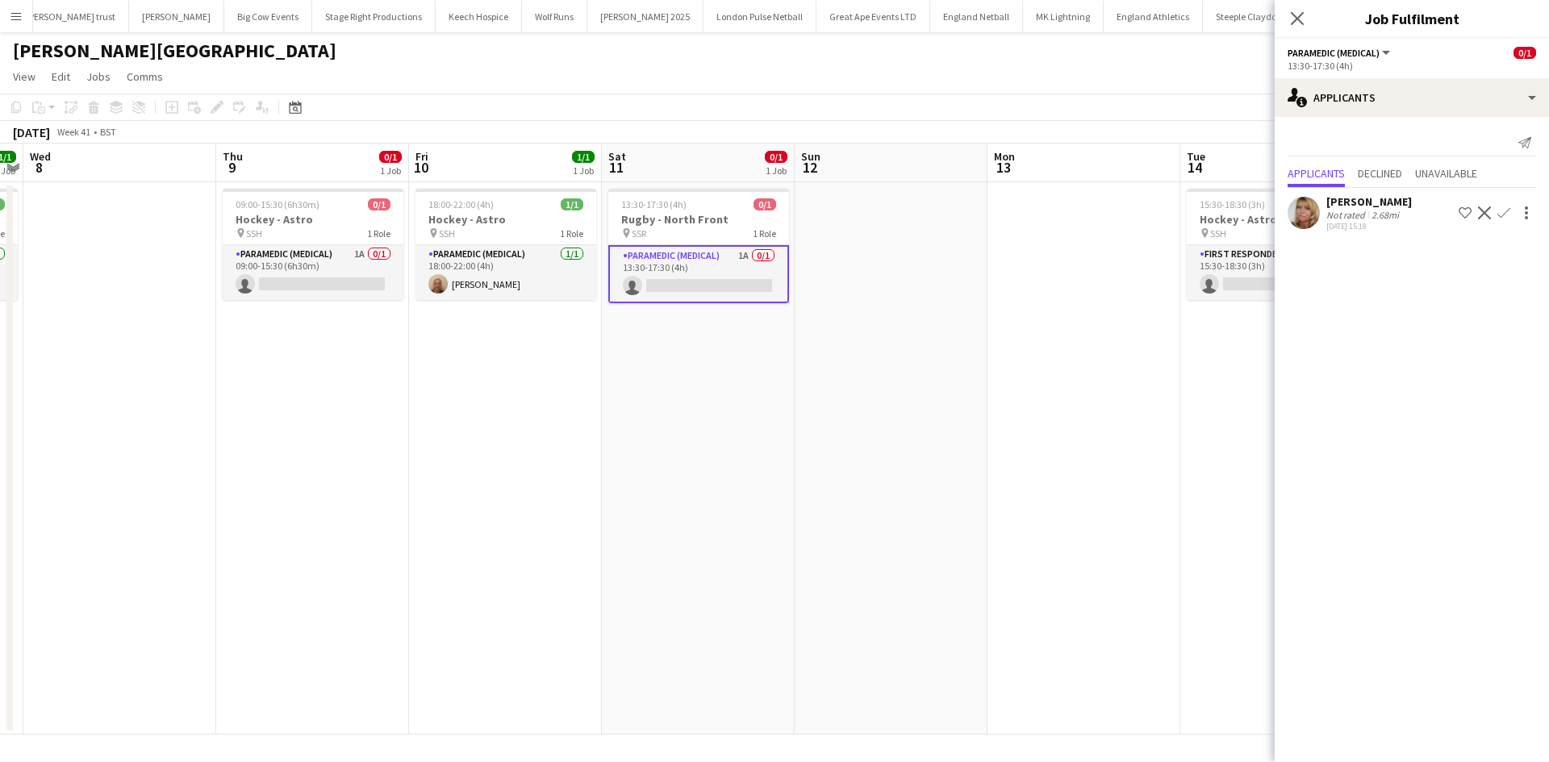
click at [1504, 213] on app-icon "Confirm" at bounding box center [1503, 213] width 13 height 13
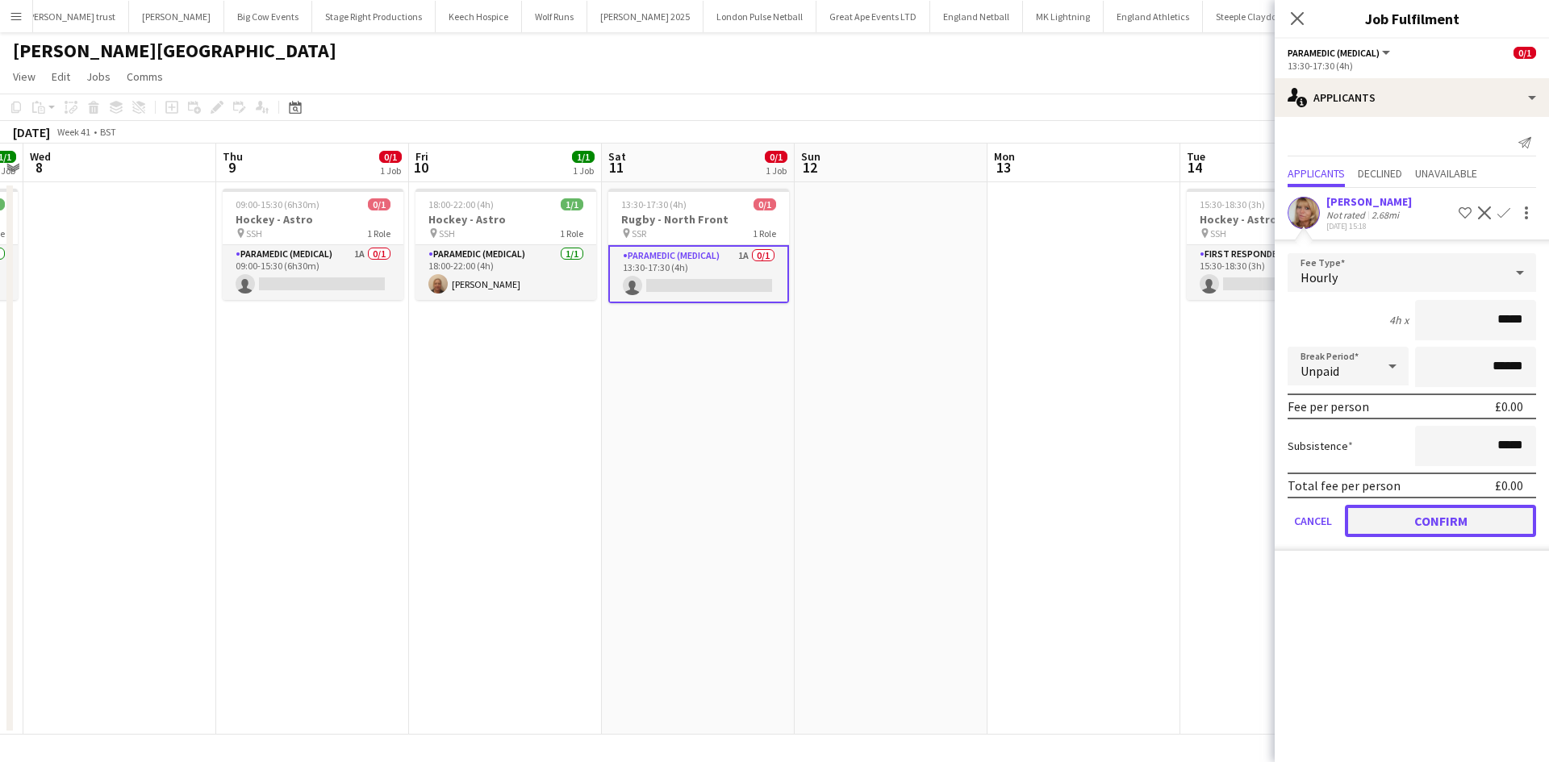
click at [1417, 522] on button "Confirm" at bounding box center [1440, 521] width 191 height 32
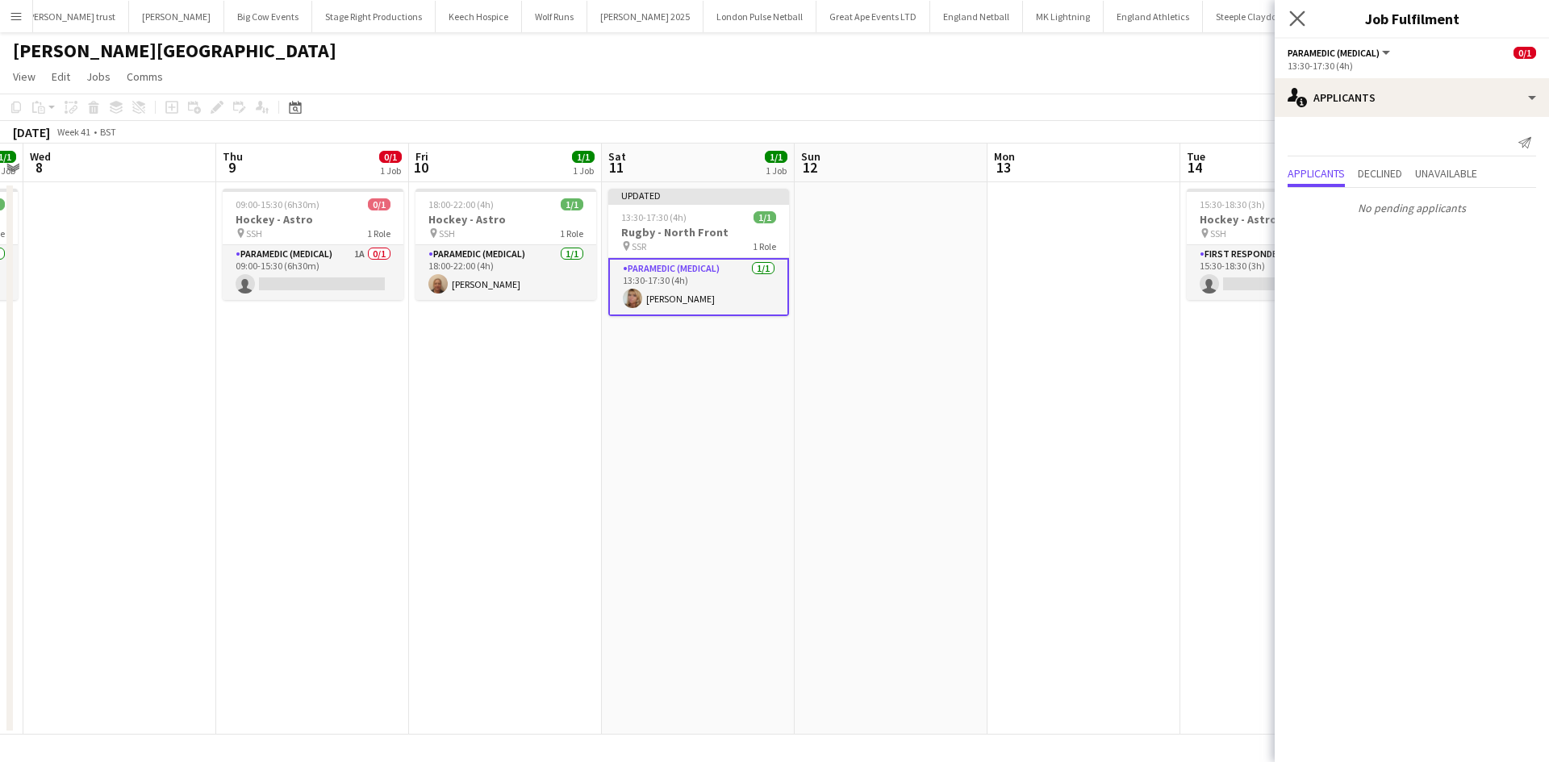
click at [1288, 20] on app-icon "Close pop-in" at bounding box center [1297, 18] width 23 height 23
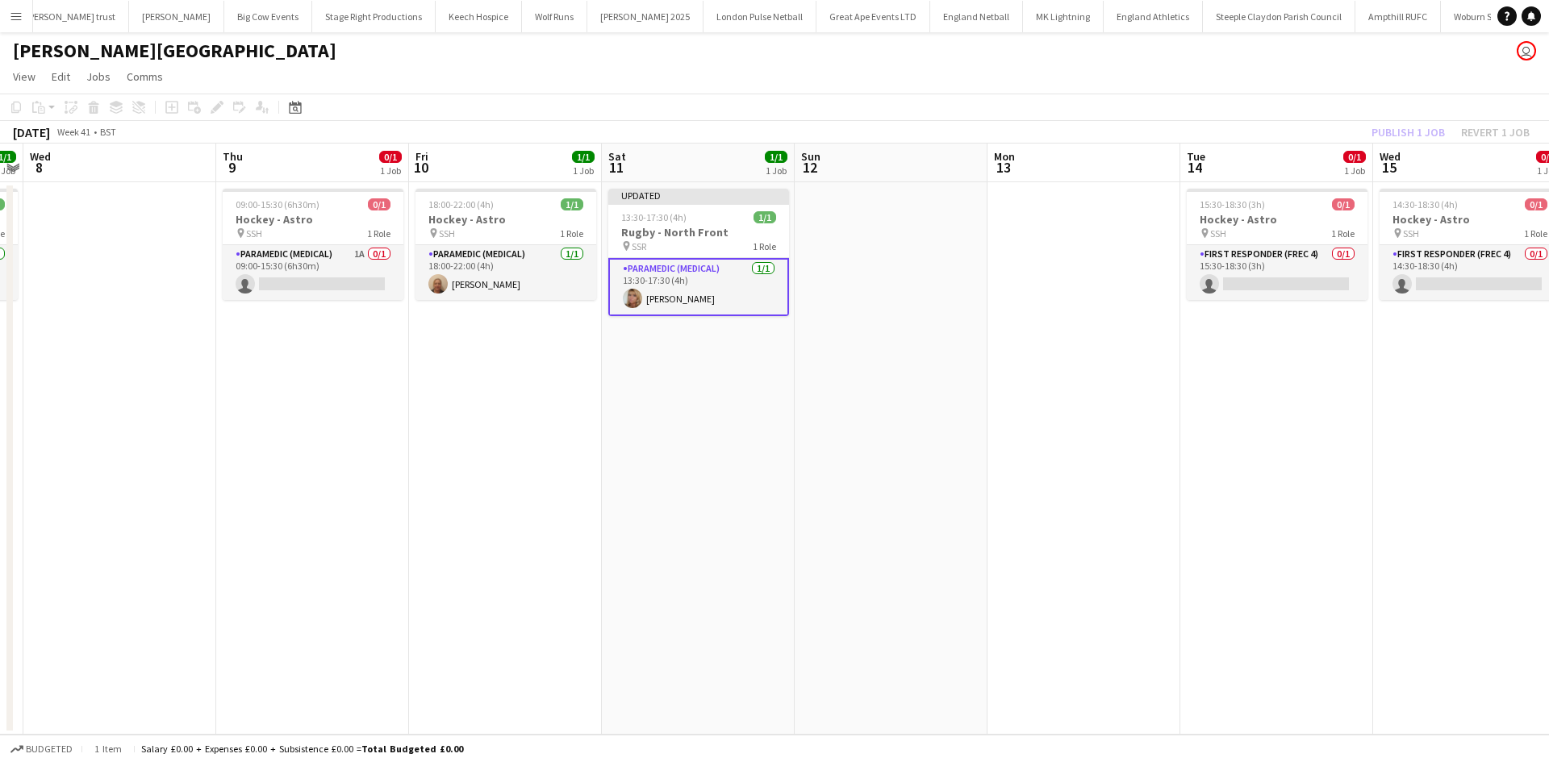
click at [823, 232] on app-date-cell at bounding box center [891, 458] width 193 height 553
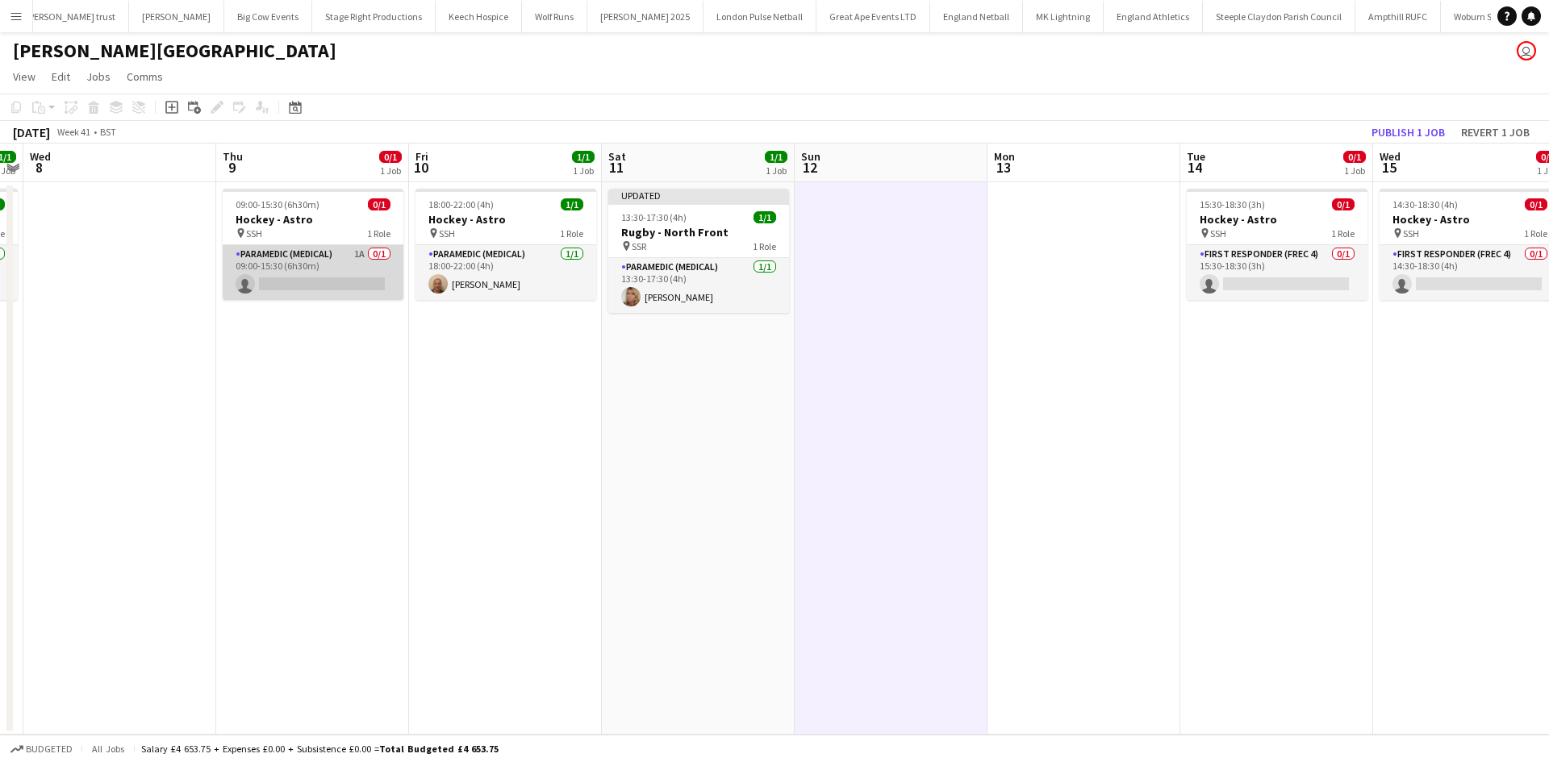
click at [327, 246] on app-card-role "Paramedic (Medical) 1A 0/1 09:00-15:30 (6h30m) single-neutral-actions" at bounding box center [313, 272] width 181 height 55
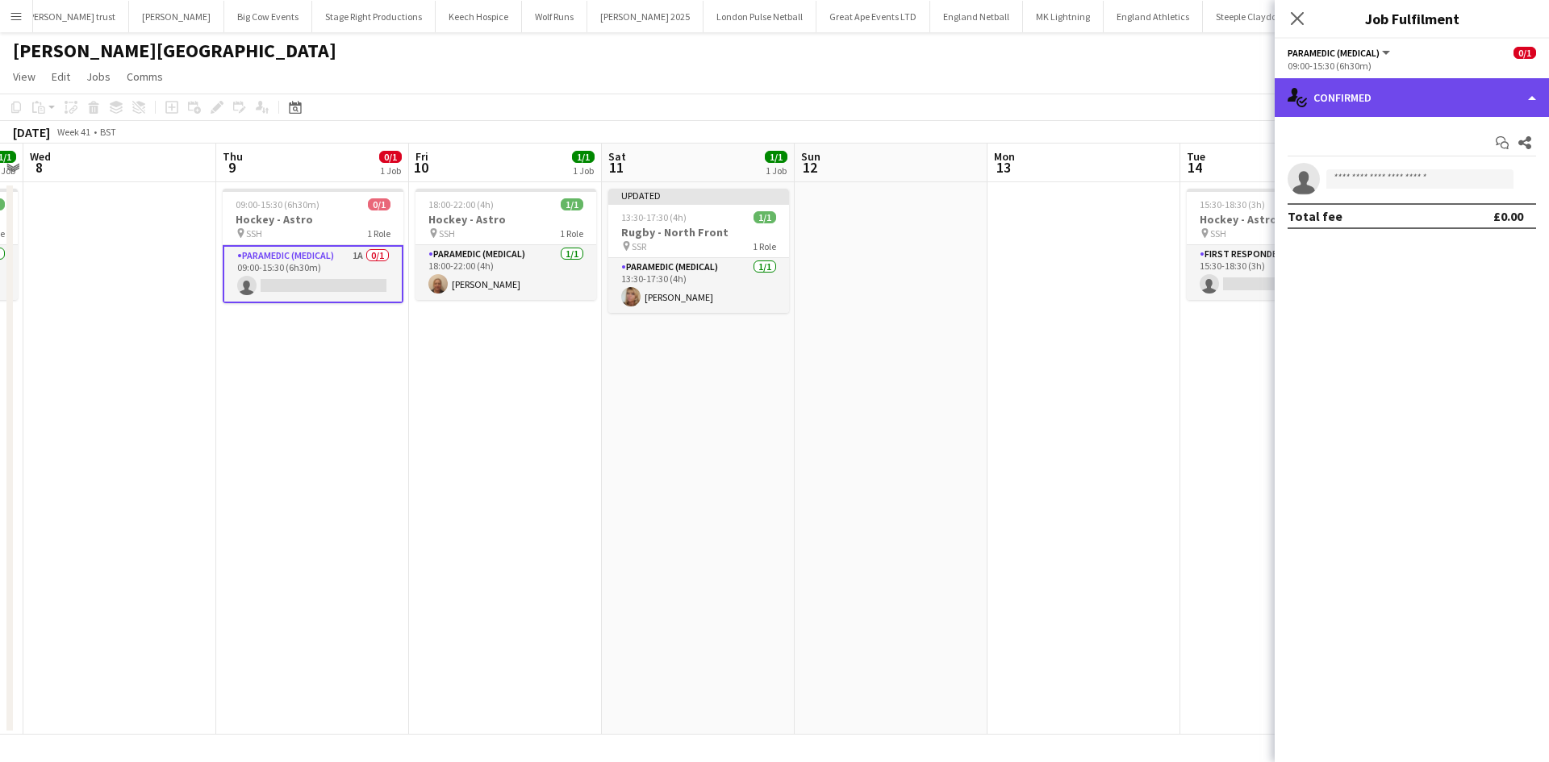
click at [1397, 98] on div "single-neutral-actions-check-2 Confirmed" at bounding box center [1412, 97] width 274 height 39
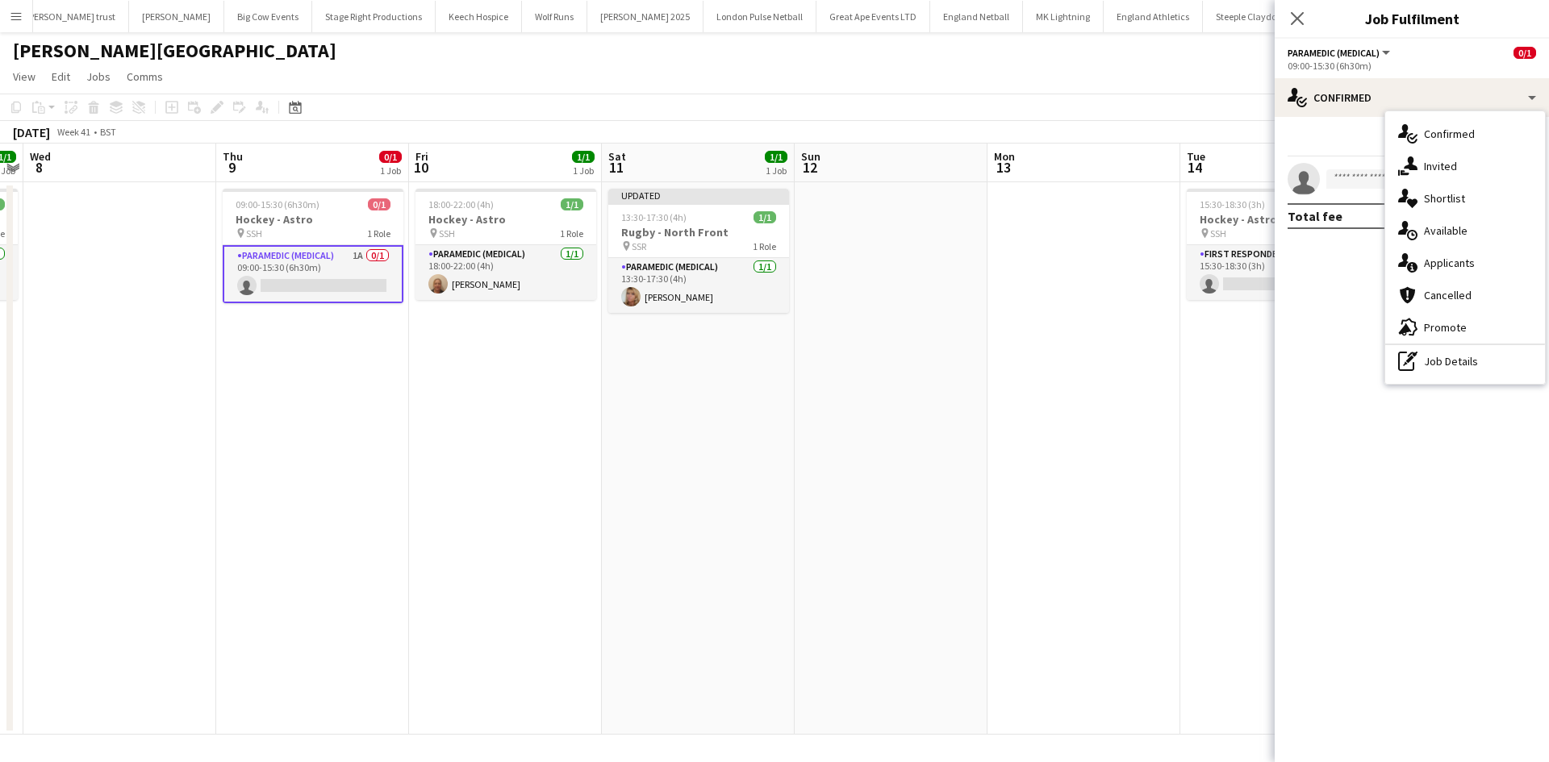
click at [1456, 273] on div "single-neutral-actions-information Applicants" at bounding box center [1465, 263] width 160 height 32
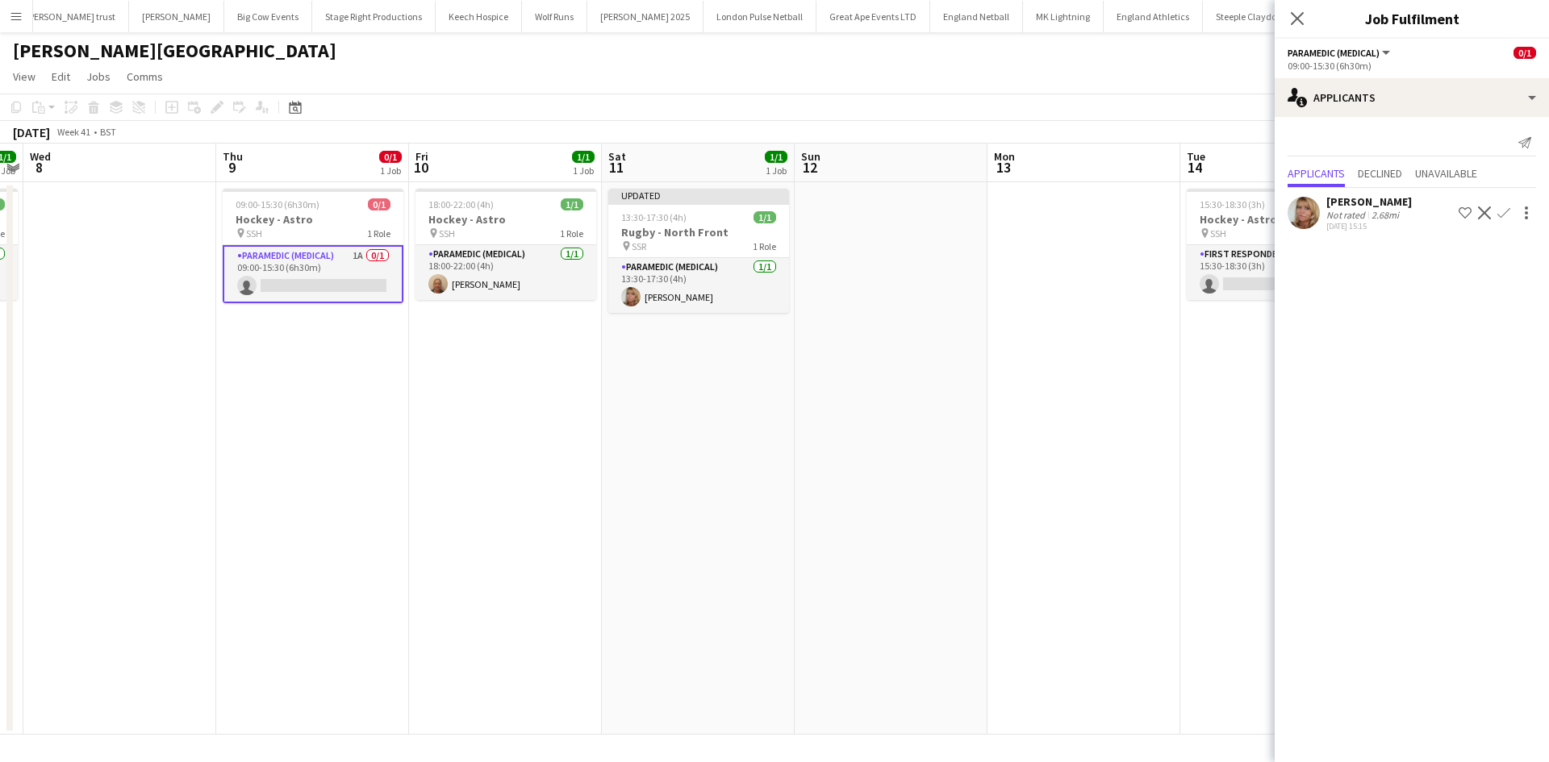
drag, startPoint x: 1504, startPoint y: 216, endPoint x: 1496, endPoint y: 238, distance: 23.0
click at [1504, 215] on app-icon "Confirm" at bounding box center [1503, 213] width 13 height 13
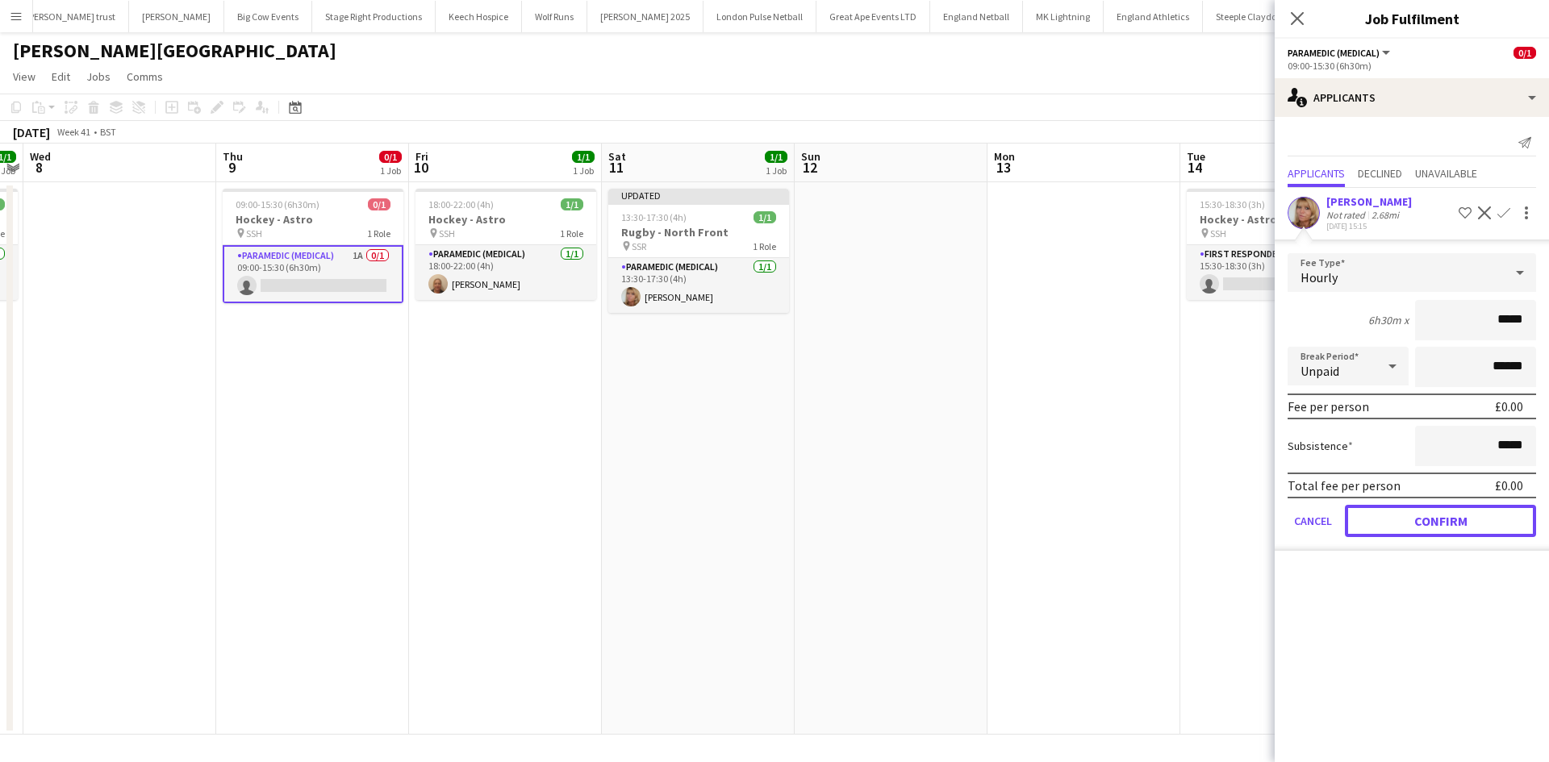
drag, startPoint x: 1399, startPoint y: 515, endPoint x: 1334, endPoint y: 444, distance: 95.9
click at [1399, 517] on button "Confirm" at bounding box center [1440, 521] width 191 height 32
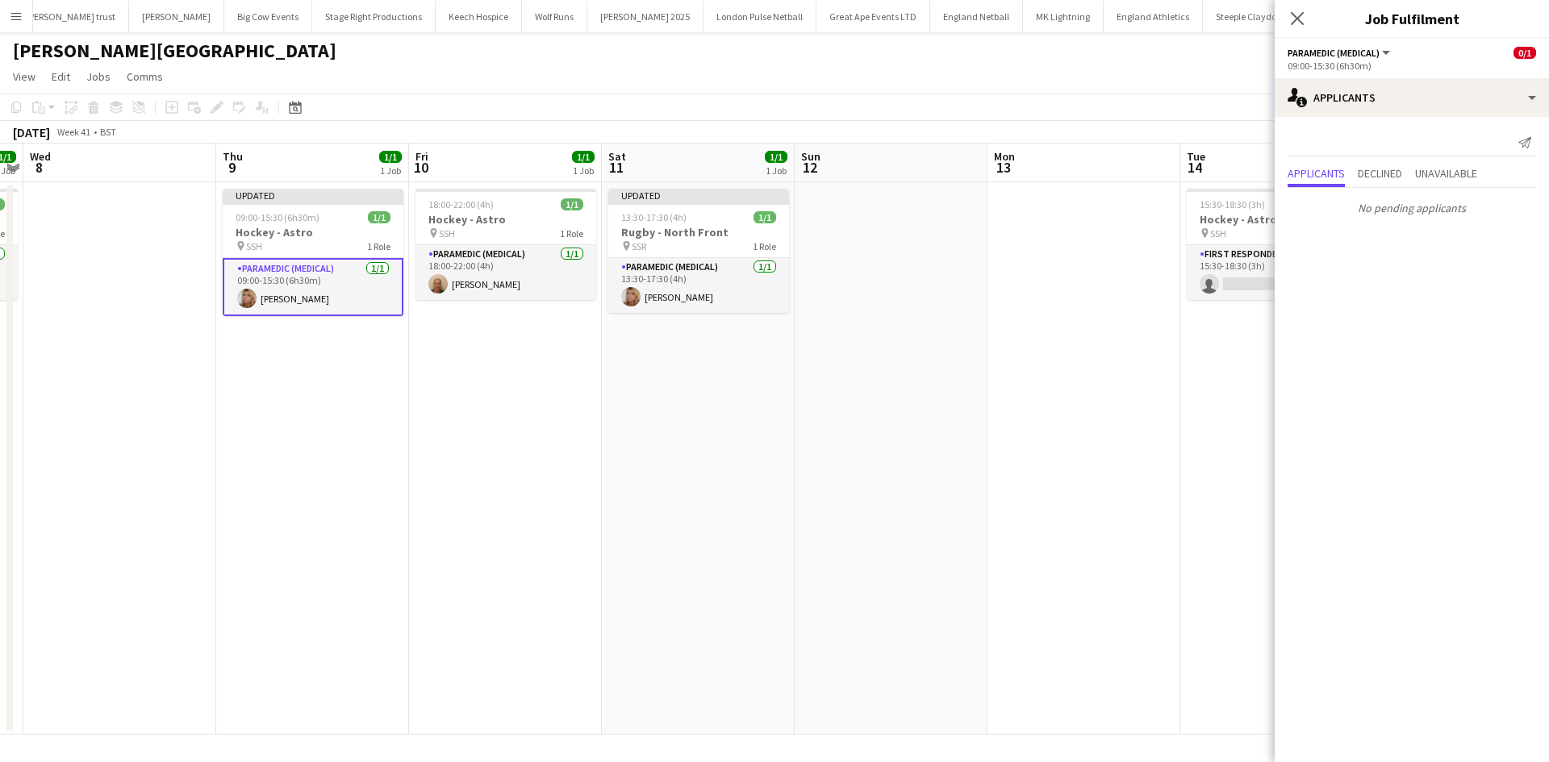
click at [1303, 19] on icon "Close pop-in" at bounding box center [1297, 18] width 13 height 13
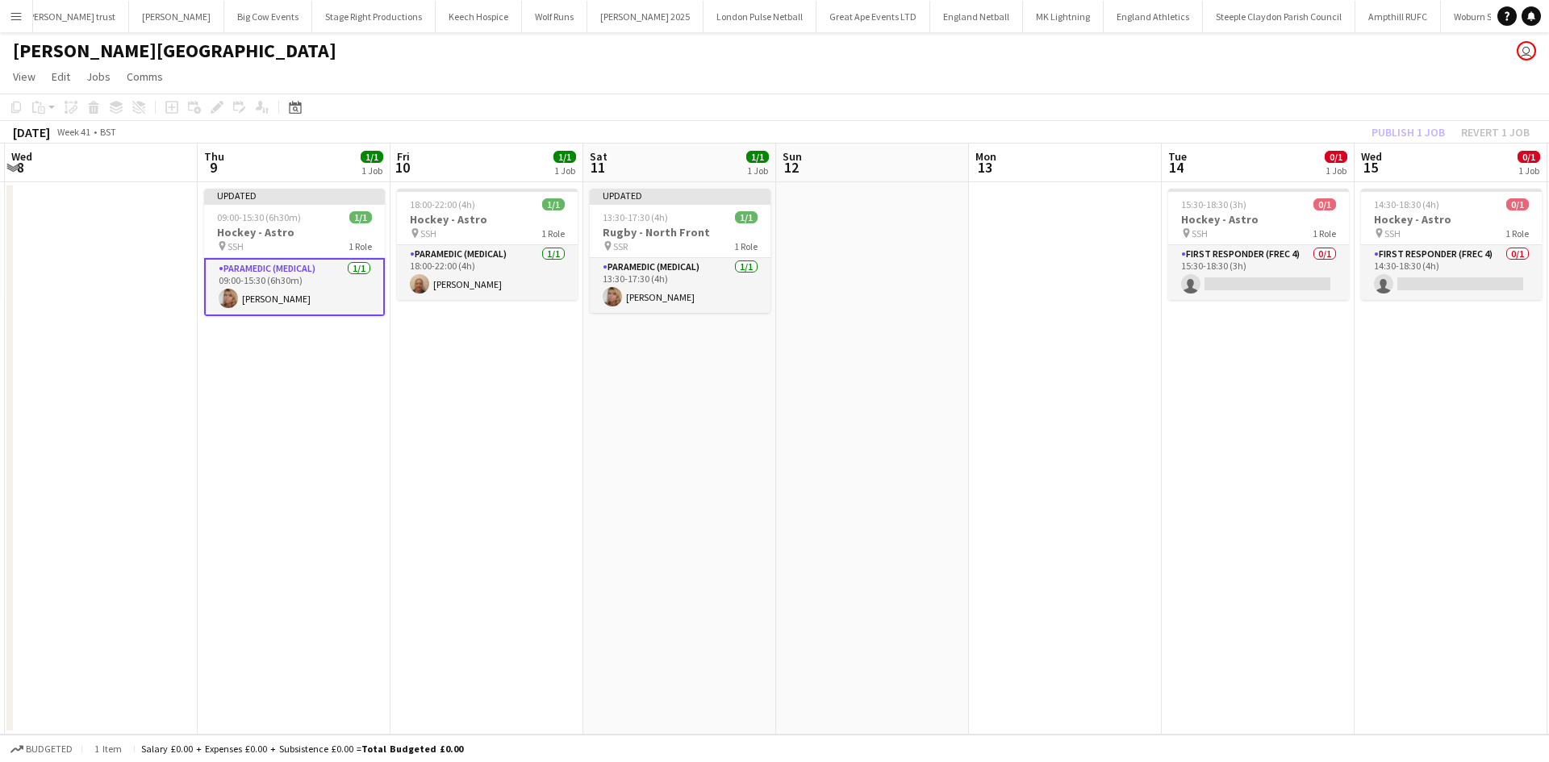
scroll to position [0, 584]
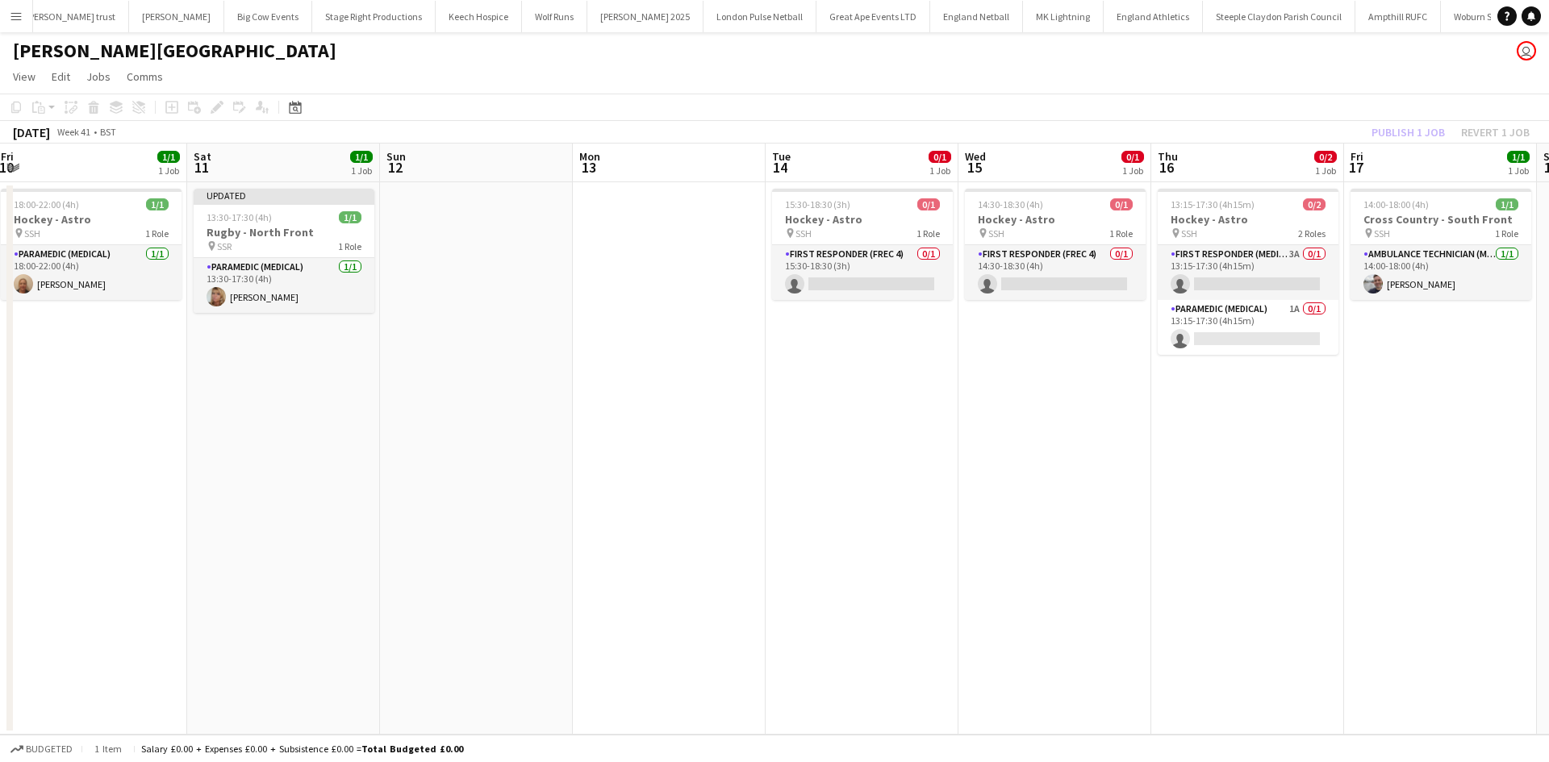
drag, startPoint x: 1004, startPoint y: 344, endPoint x: 734, endPoint y: 334, distance: 269.6
click at [734, 334] on app-calendar-viewport "Tue 7 1/1 1 Job Wed 8 Thu 9 1/1 1 Job Fri 10 1/1 1 Job Sat 11 1/1 1 Job Sun 12 …" at bounding box center [774, 439] width 1549 height 591
click at [1195, 315] on app-card-role "Paramedic (Medical) 1A 0/1 13:15-17:30 (4h15m) single-neutral-actions" at bounding box center [1248, 327] width 181 height 55
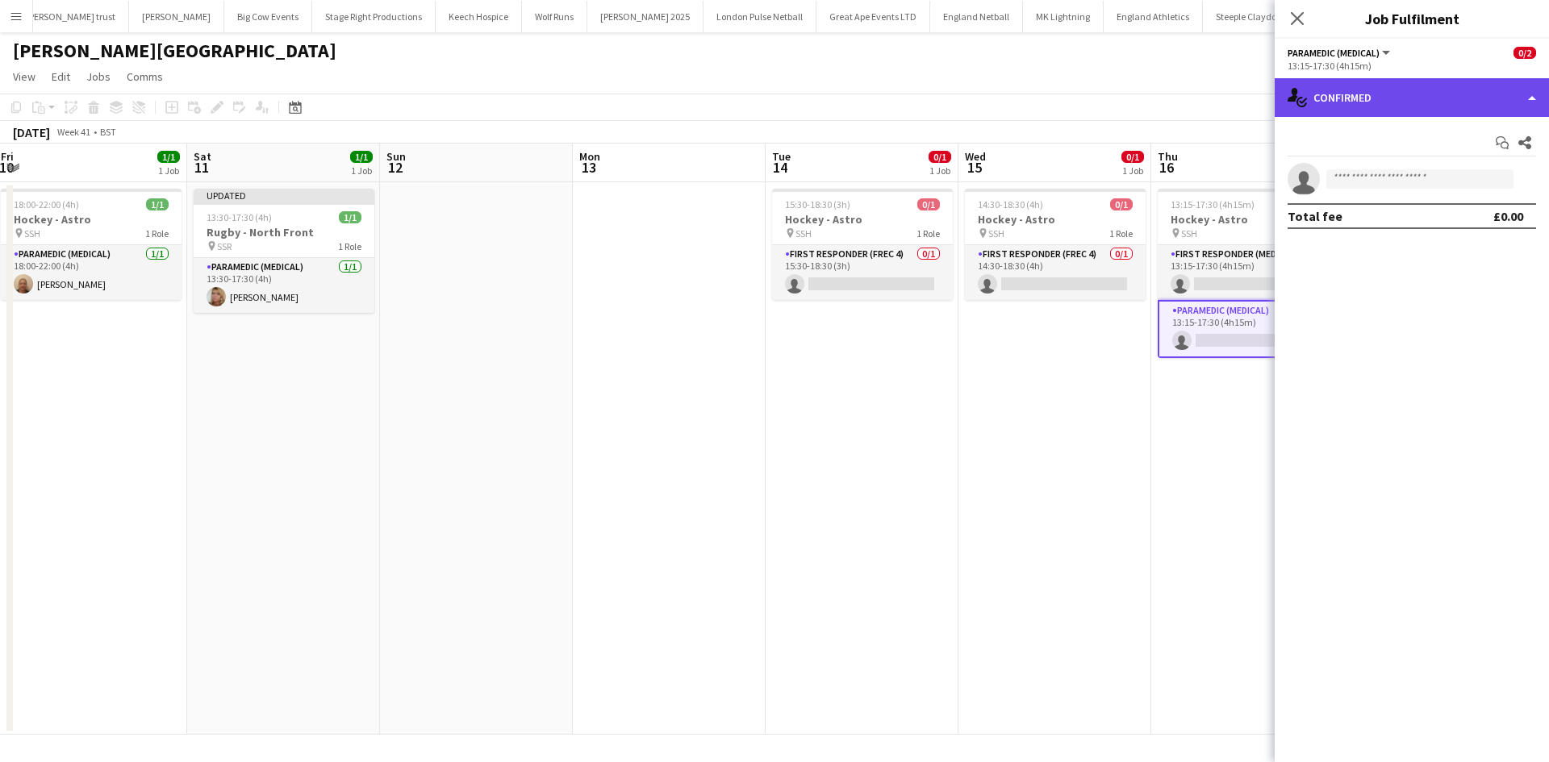
click at [1389, 91] on div "single-neutral-actions-check-2 Confirmed" at bounding box center [1412, 97] width 274 height 39
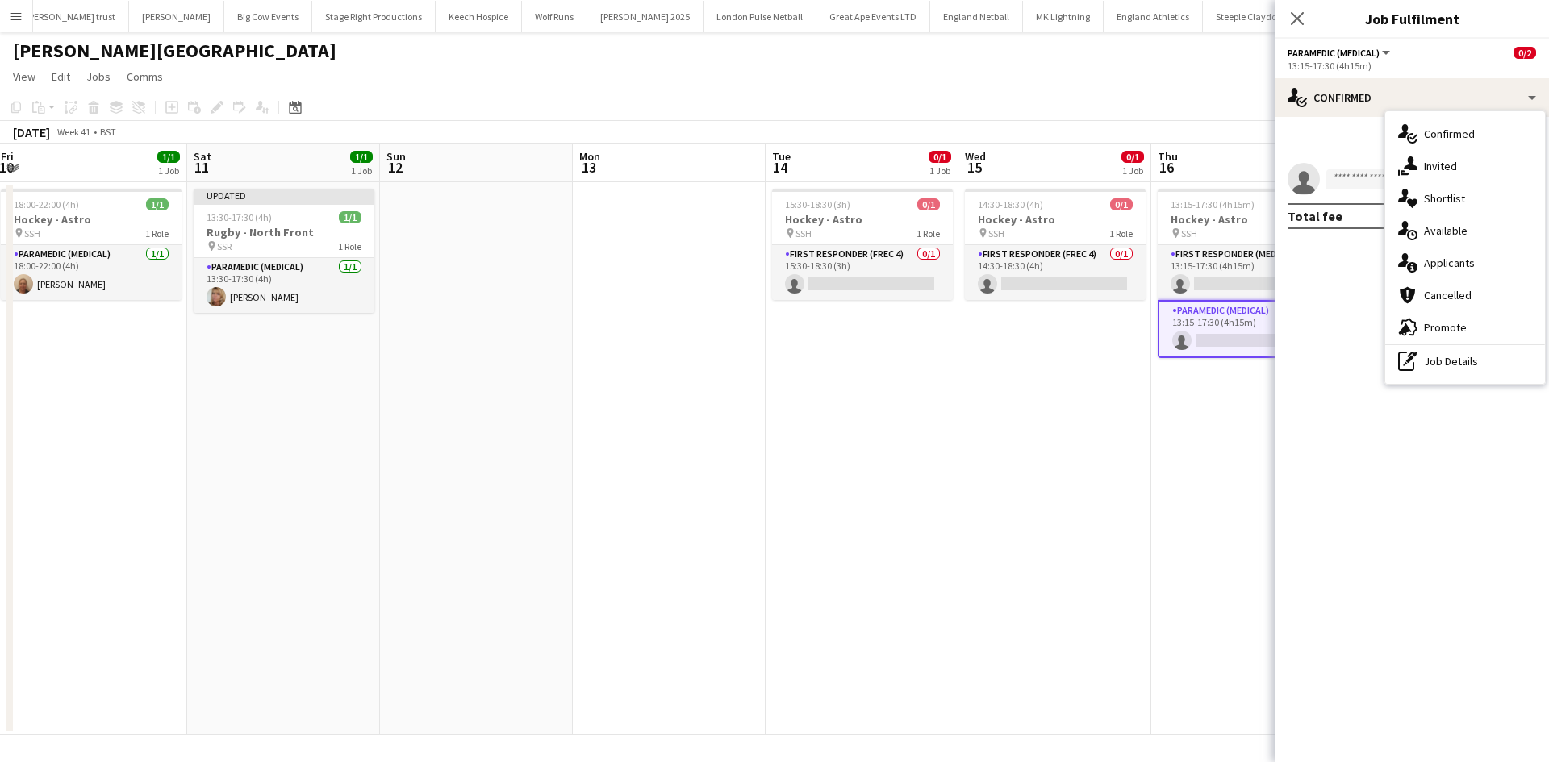
click at [1457, 267] on span "Applicants" at bounding box center [1449, 263] width 51 height 15
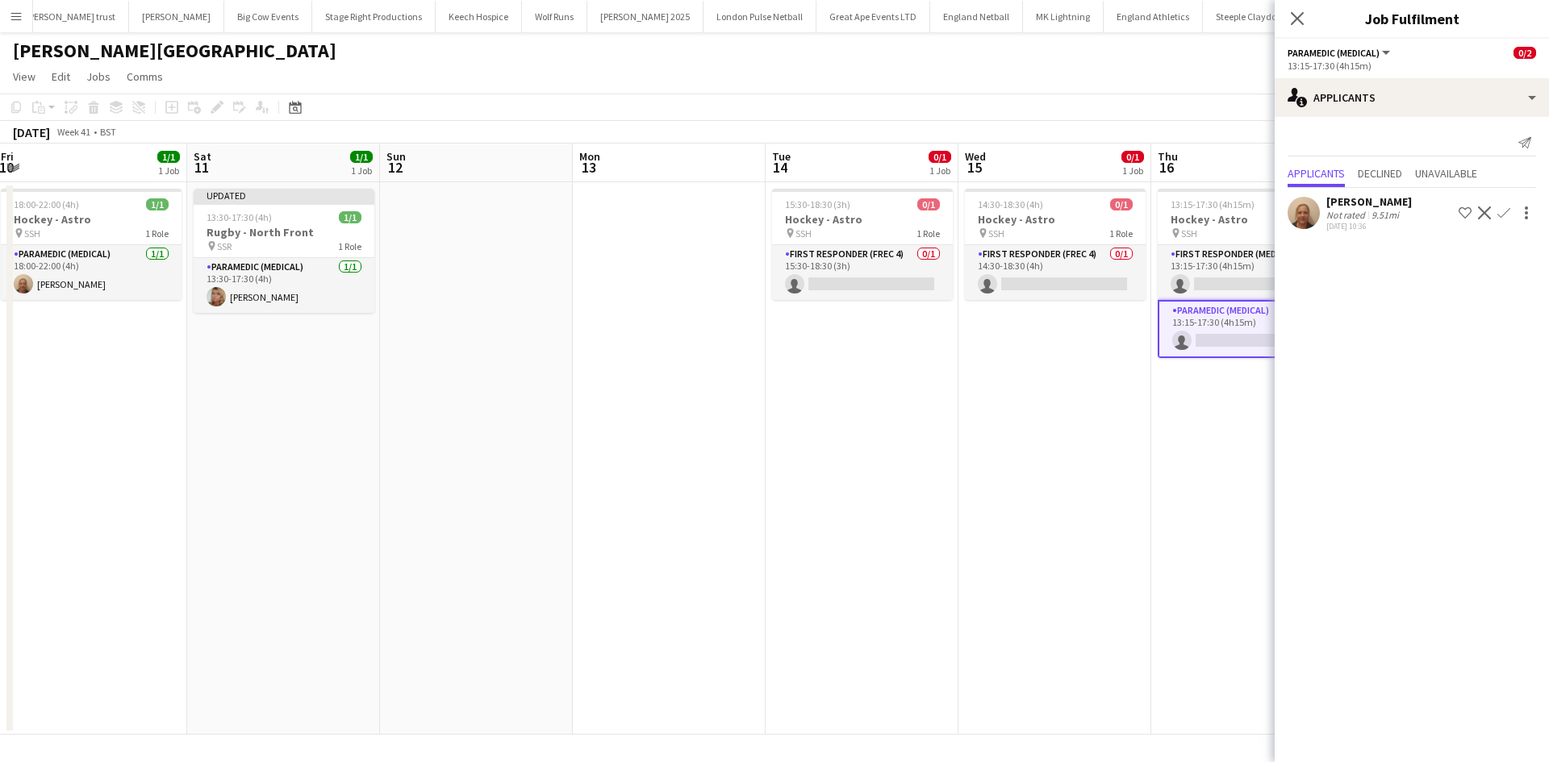
click at [1501, 211] on app-icon "Confirm" at bounding box center [1503, 213] width 13 height 13
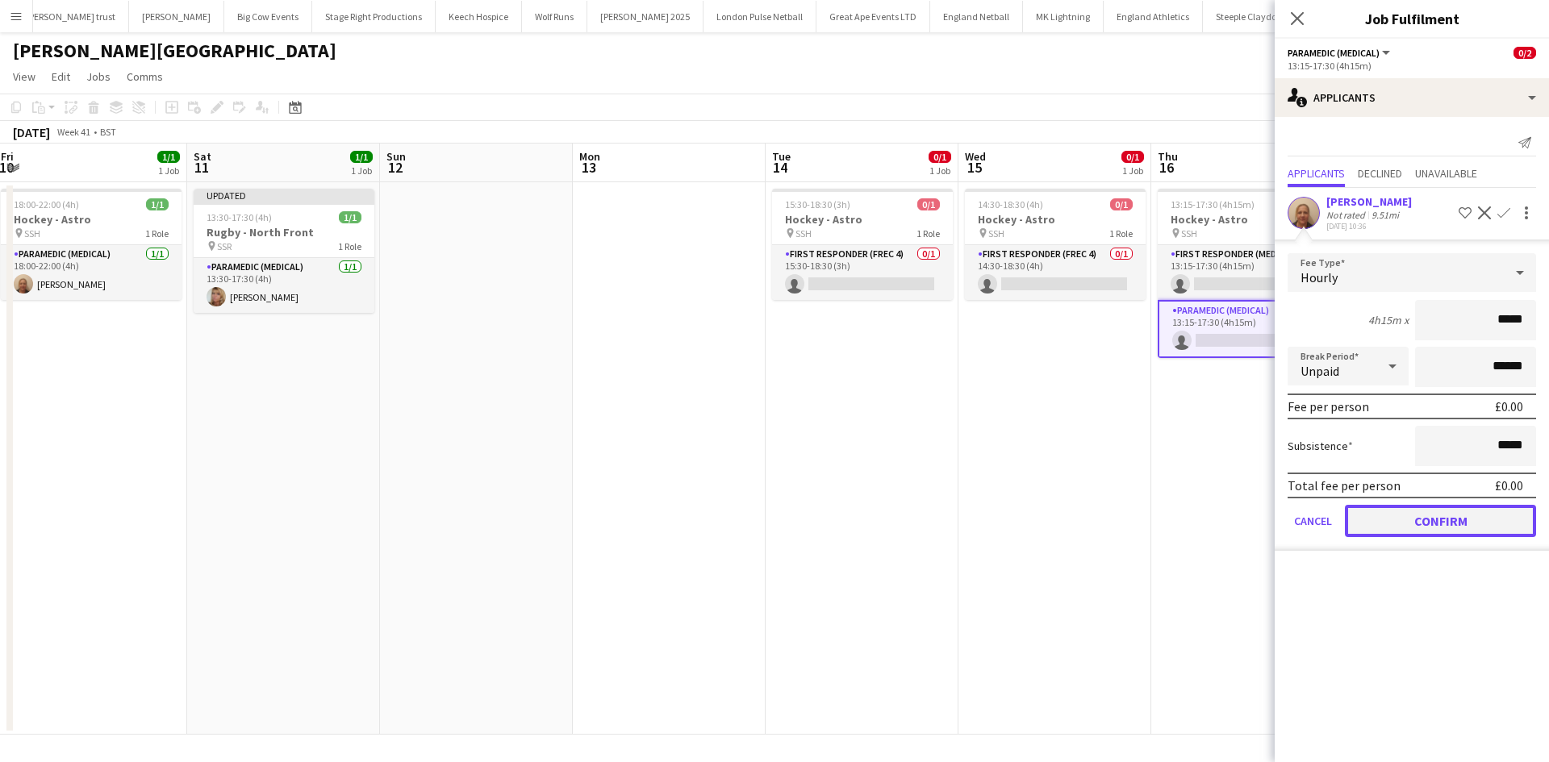
click at [1379, 509] on button "Confirm" at bounding box center [1440, 521] width 191 height 32
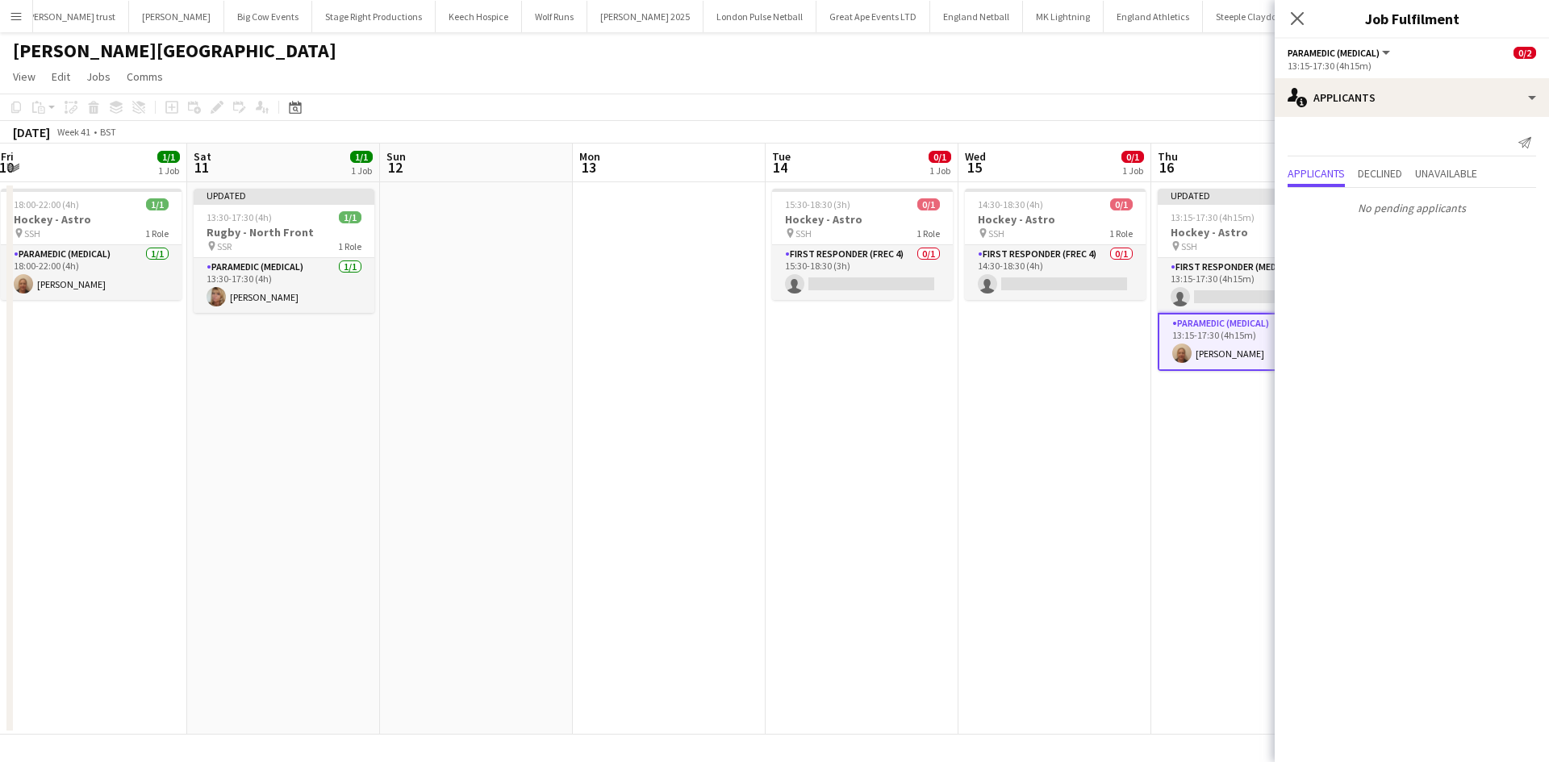
click at [1295, 22] on icon "Close pop-in" at bounding box center [1297, 18] width 13 height 13
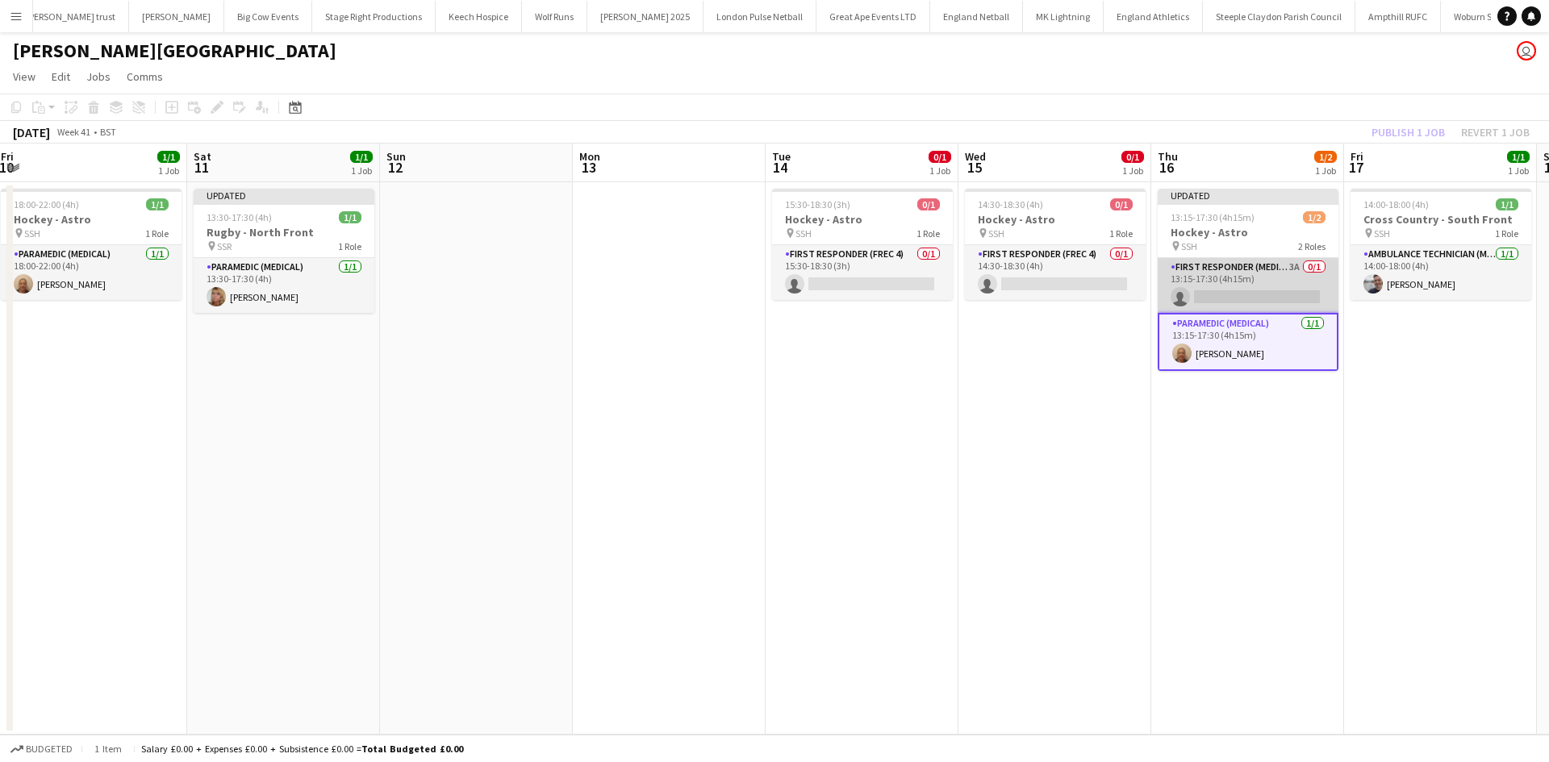
click at [1217, 281] on app-card-role "First Responder (Medical) 3A 0/1 13:15-17:30 (4h15m) single-neutral-actions" at bounding box center [1248, 285] width 181 height 55
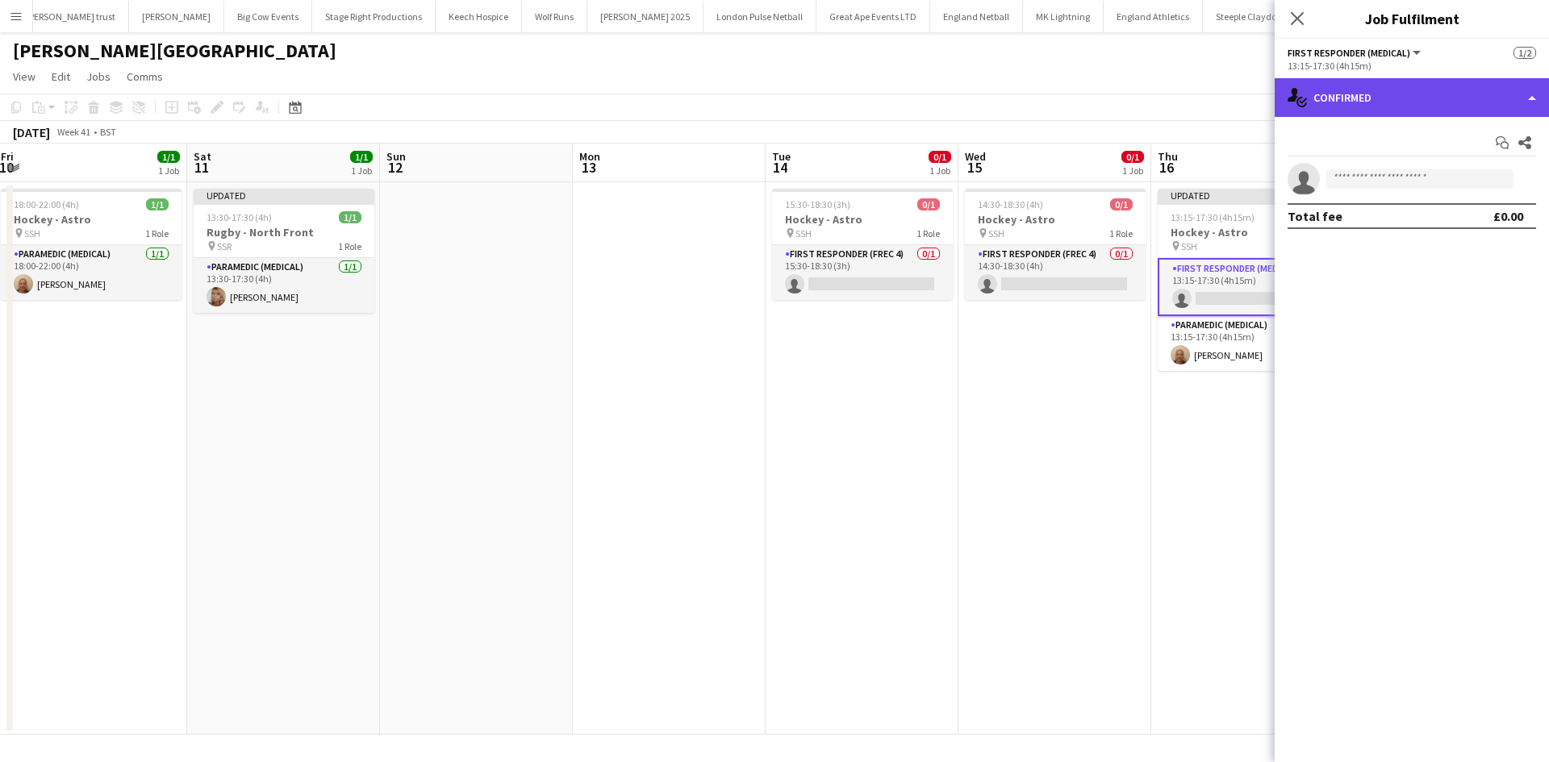
click at [1371, 100] on div "single-neutral-actions-check-2 Confirmed" at bounding box center [1412, 97] width 274 height 39
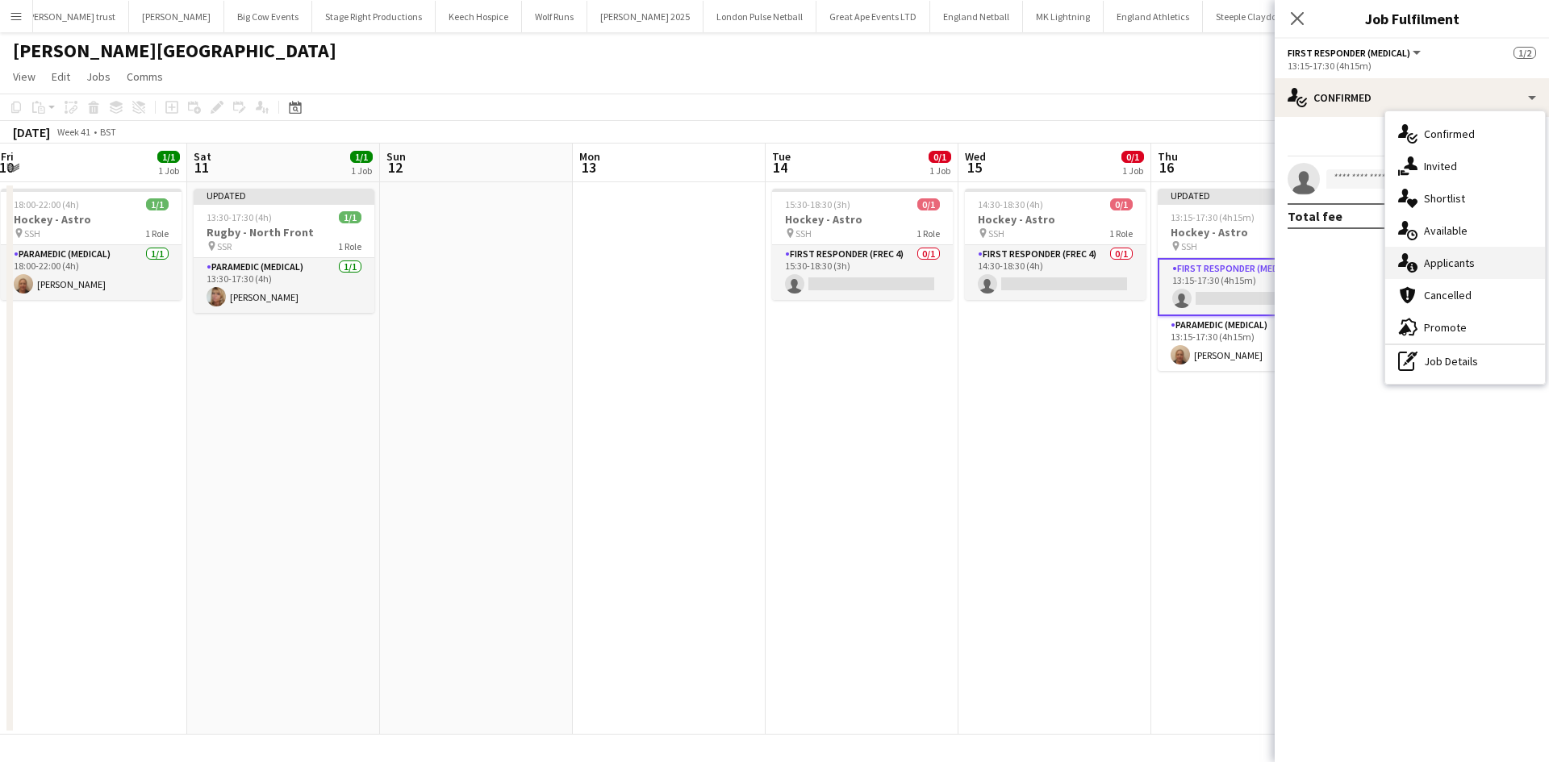
click at [1458, 258] on span "Applicants" at bounding box center [1449, 263] width 51 height 15
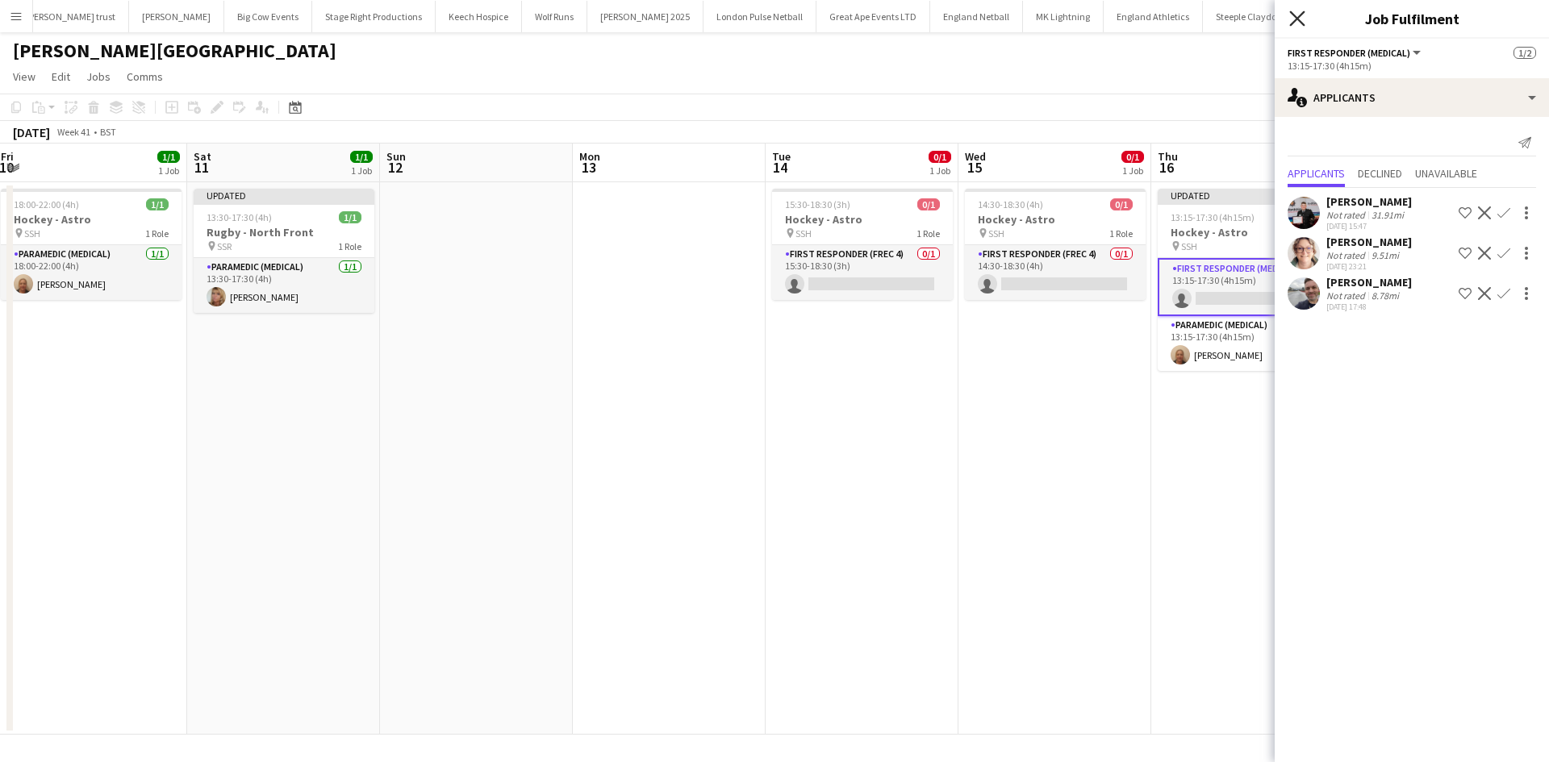
click at [1292, 21] on icon "Close pop-in" at bounding box center [1296, 17] width 15 height 15
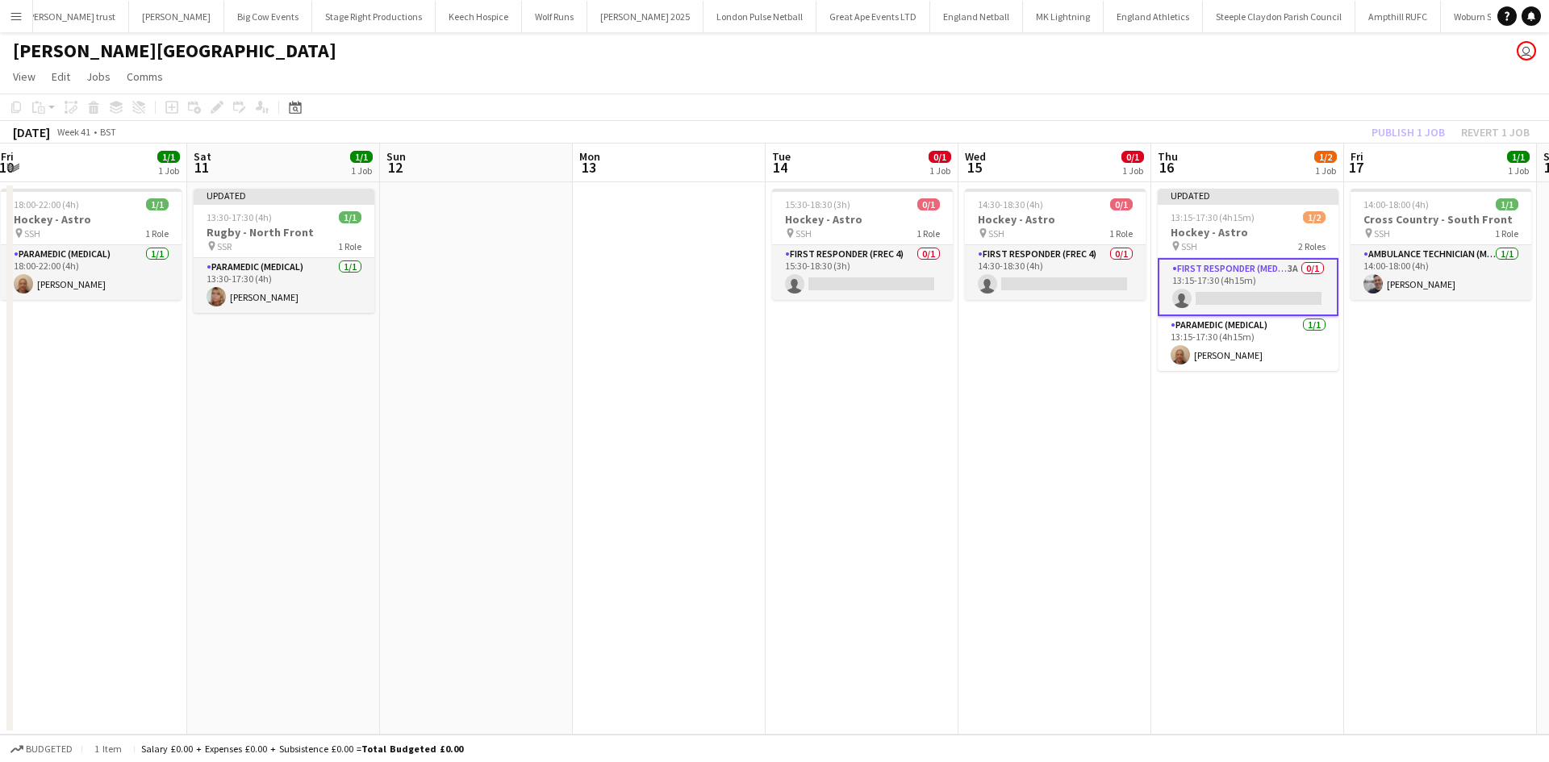
click at [699, 227] on app-date-cell at bounding box center [669, 458] width 193 height 553
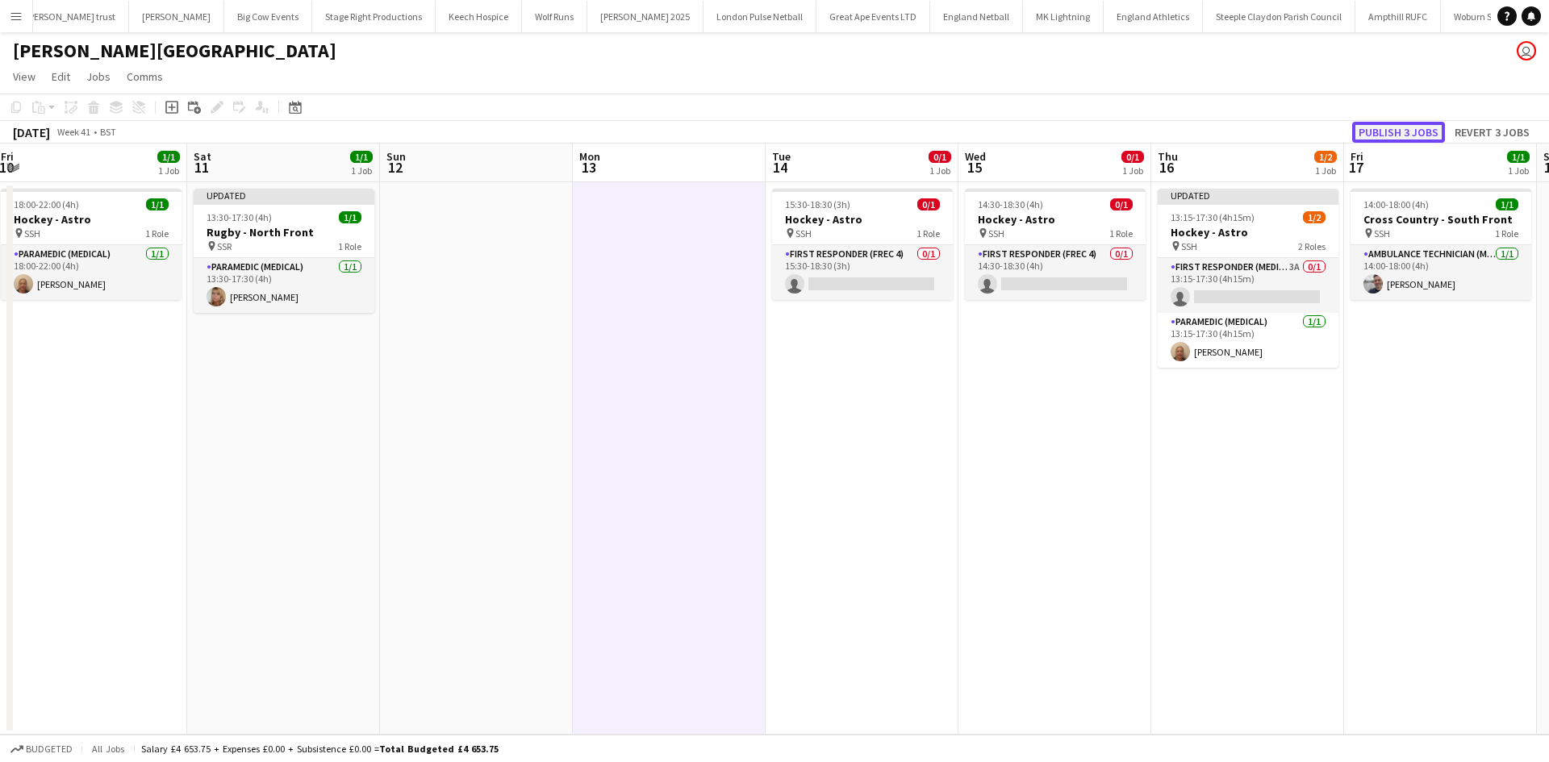
click at [1372, 131] on button "Publish 3 jobs" at bounding box center [1398, 132] width 93 height 21
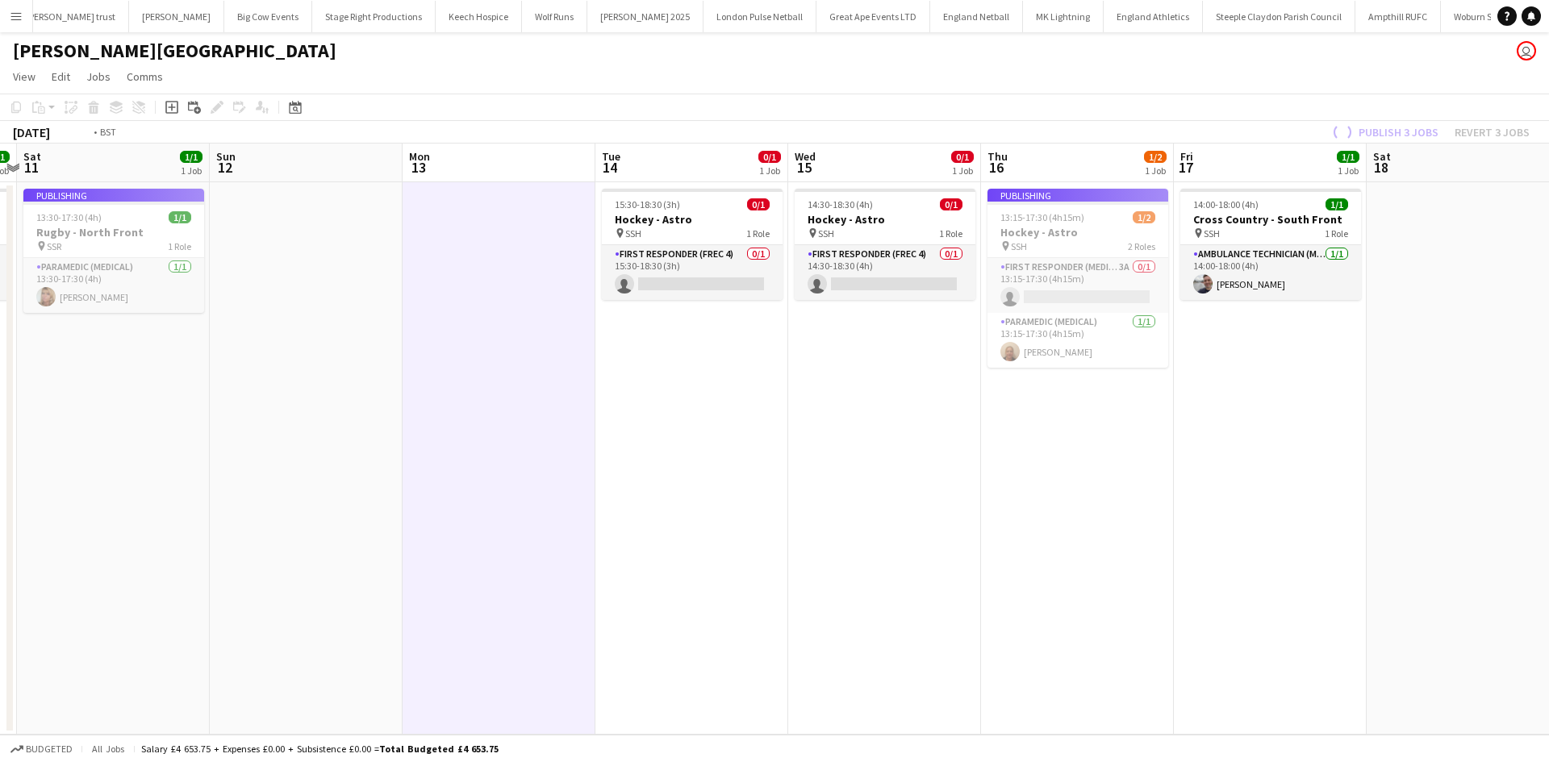
drag, startPoint x: 1110, startPoint y: 357, endPoint x: 461, endPoint y: 361, distance: 648.6
click at [467, 361] on app-calendar-viewport "Tue 7 1/1 1 Job Wed 8 Thu 9 1/1 1 Job Fri 10 1/1 1 Job Sat 11 1/1 1 Job Sun 12 …" at bounding box center [774, 439] width 1549 height 591
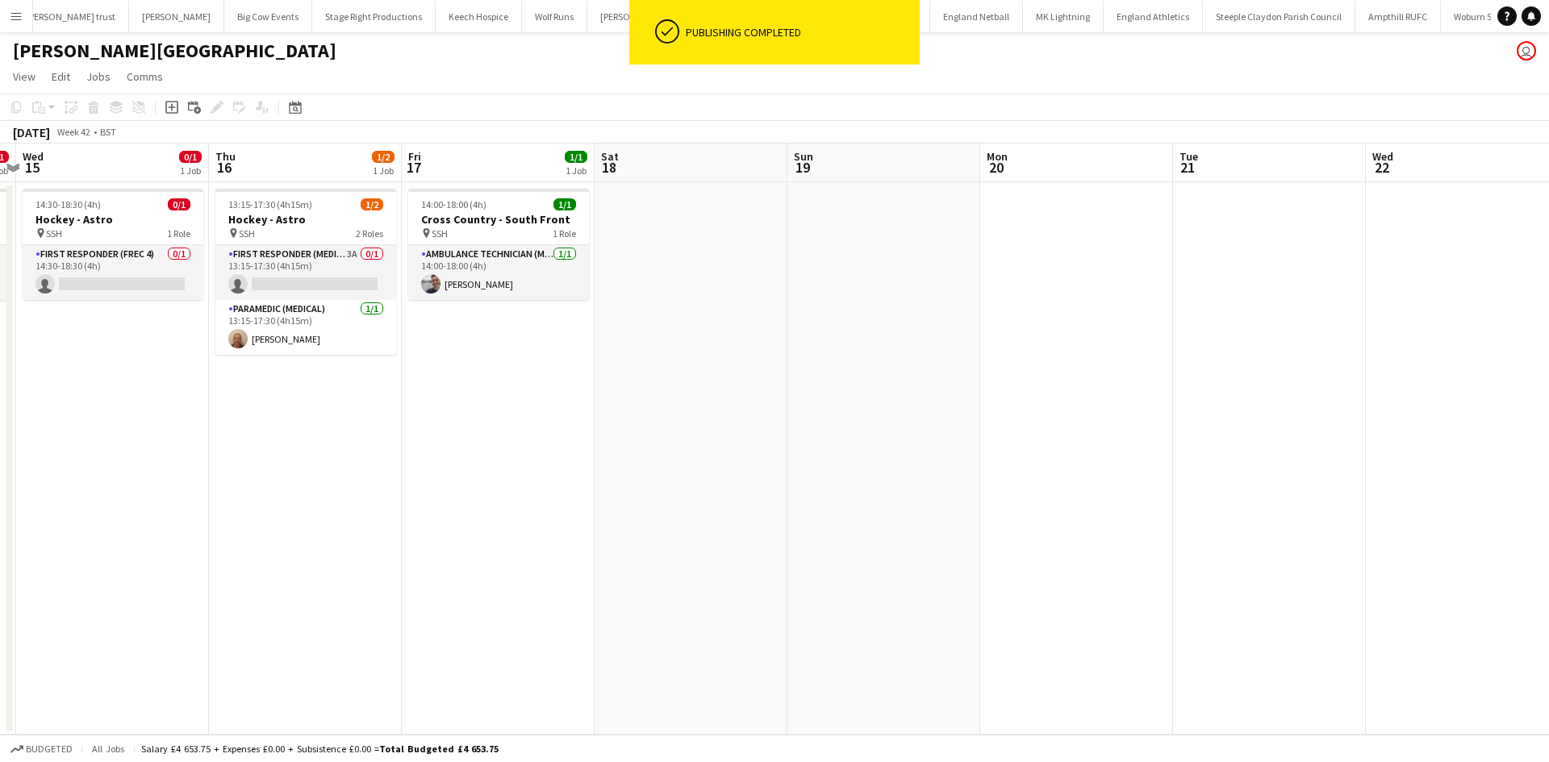
drag, startPoint x: 1141, startPoint y: 378, endPoint x: 311, endPoint y: 323, distance: 832.6
click at [486, 351] on app-calendar-viewport "Sat 11 1/1 1 Job Sun 12 Mon 13 Tue 14 0/1 1 Job Wed 15 0/1 1 Job Thu 16 1/2 1 J…" at bounding box center [774, 439] width 1549 height 591
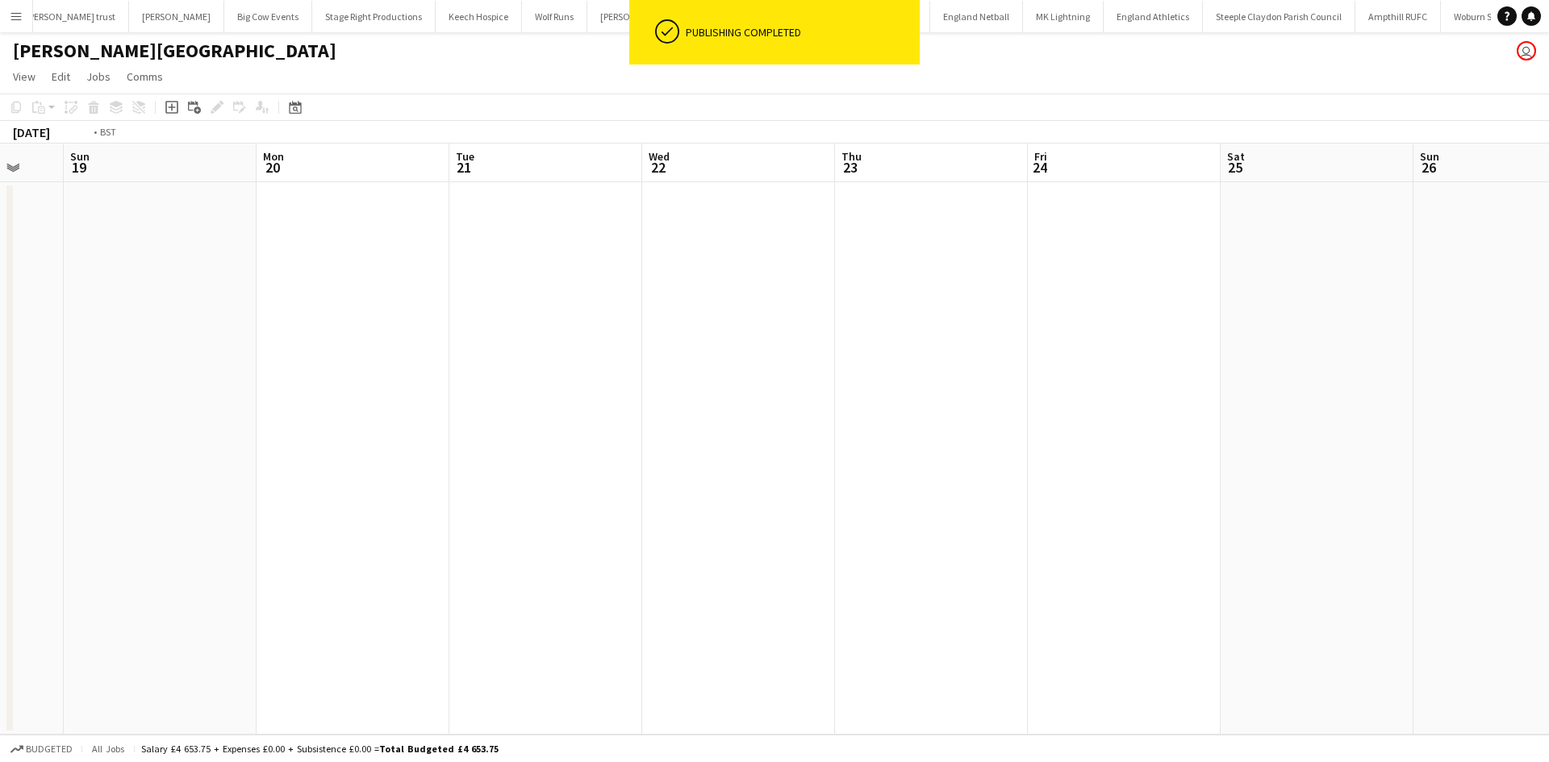
drag, startPoint x: 875, startPoint y: 350, endPoint x: 493, endPoint y: 277, distance: 389.3
click at [398, 306] on app-calendar-viewport "Wed 15 0/1 1 Job Thu 16 1/2 1 Job Fri 17 1/1 1 Job Sat 18 Sun 19 Mon 20 Tue 21 …" at bounding box center [774, 439] width 1549 height 591
drag, startPoint x: 1145, startPoint y: 277, endPoint x: 368, endPoint y: 240, distance: 777.7
click at [368, 240] on app-calendar-viewport "Sun 19 Mon 20 Tue 21 Wed 22 Thu 23 Fri 24 Sat 25 Sun 26 Mon 27 Tue 28 Wed 29 Th…" at bounding box center [774, 439] width 1549 height 591
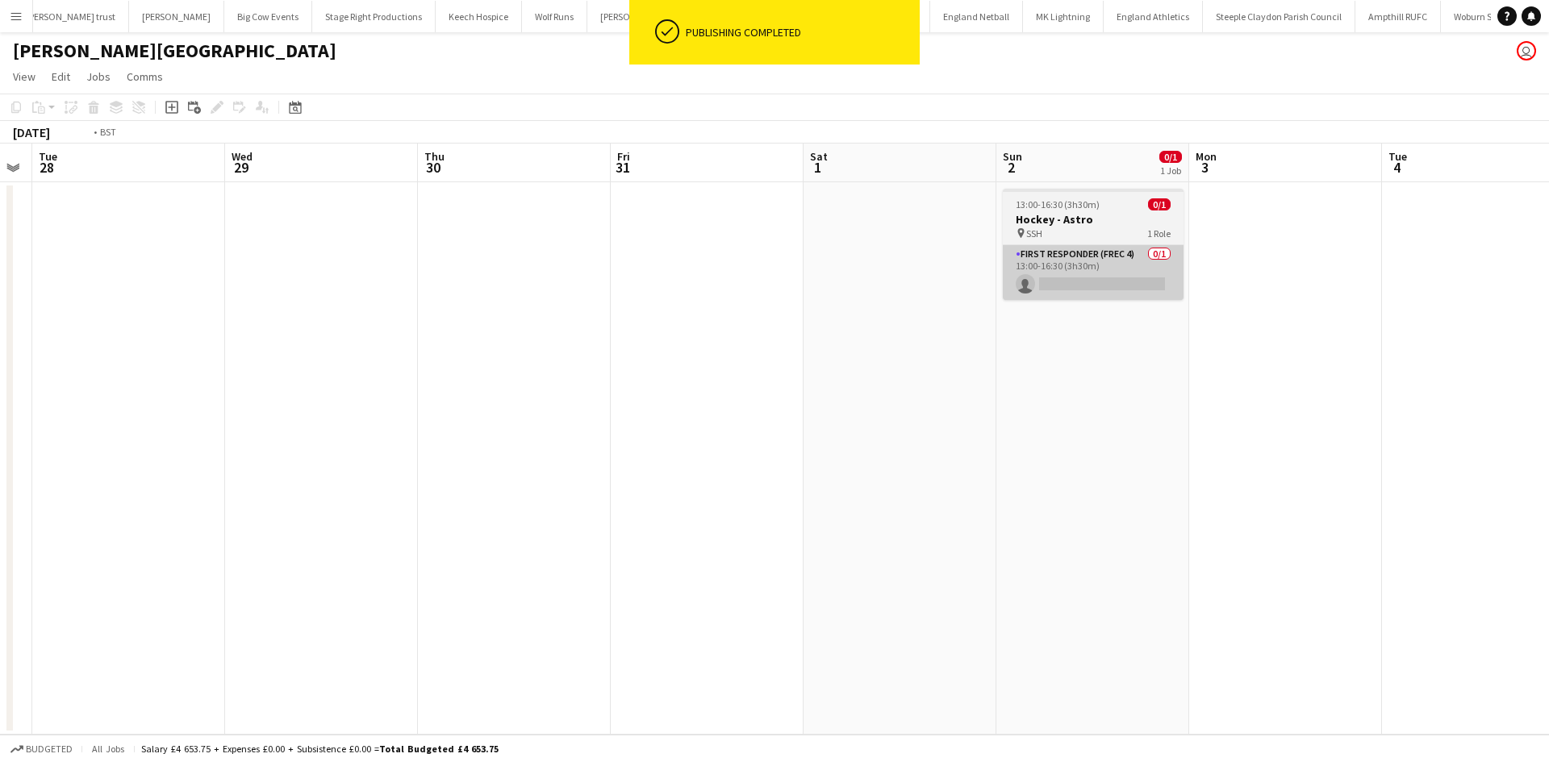
drag, startPoint x: 1234, startPoint y: 285, endPoint x: 606, endPoint y: 272, distance: 628.5
click at [637, 284] on app-calendar-viewport "Fri 24 Sat 25 Sun 26 Mon 27 Tue 28 Wed 29 Thu 30 Fri 31 Sat 1 Sun 2 0/1 1 Job M…" at bounding box center [774, 439] width 1549 height 591
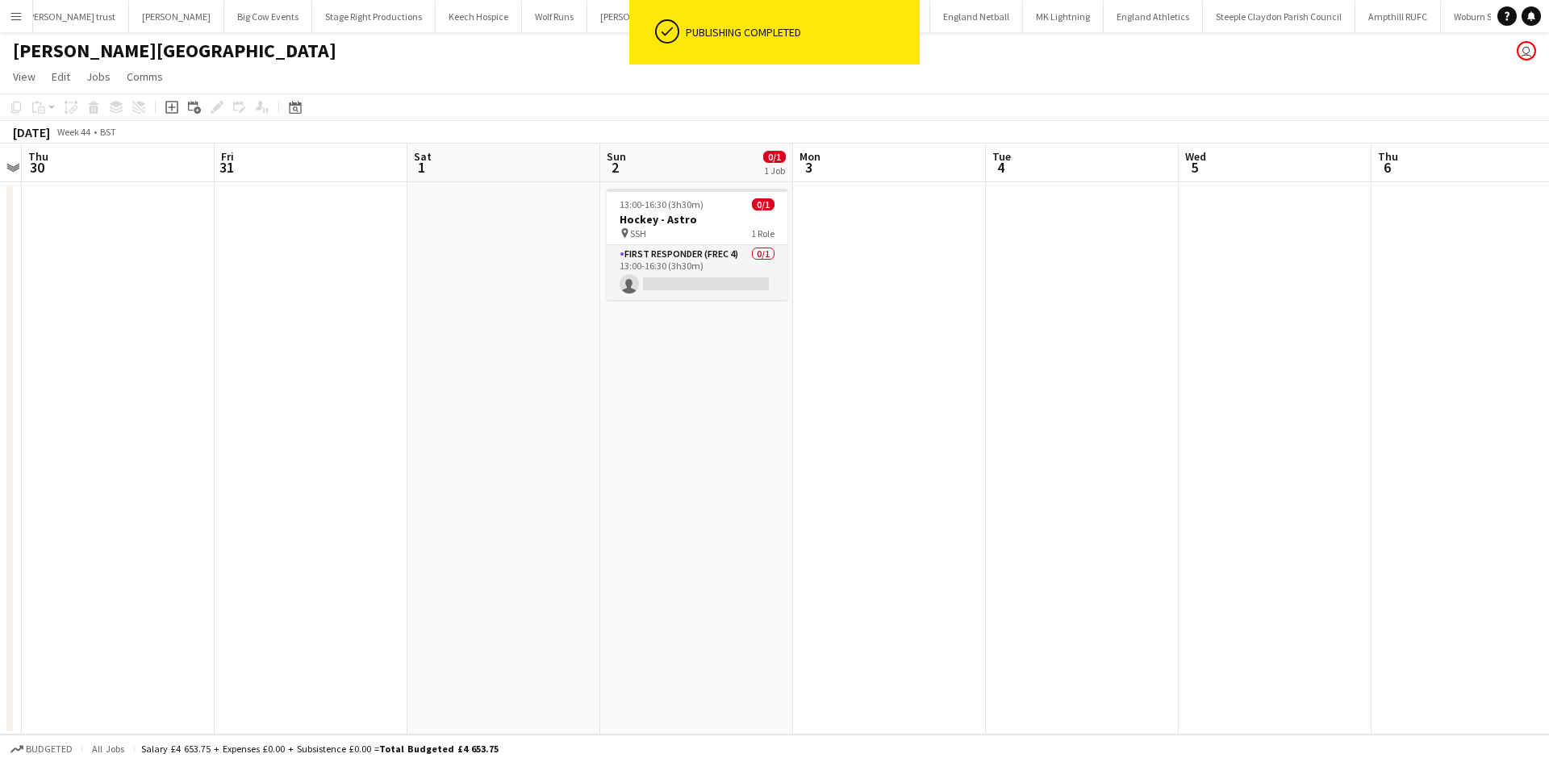
drag, startPoint x: 1066, startPoint y: 273, endPoint x: 382, endPoint y: 287, distance: 683.4
click at [392, 290] on app-calendar-viewport "Sun 26 Mon 27 Tue 28 Wed 29 Thu 30 Fri 31 Sat 1 Sun 2 0/1 1 Job Mon 3 Tue 4 Wed…" at bounding box center [774, 439] width 1549 height 591
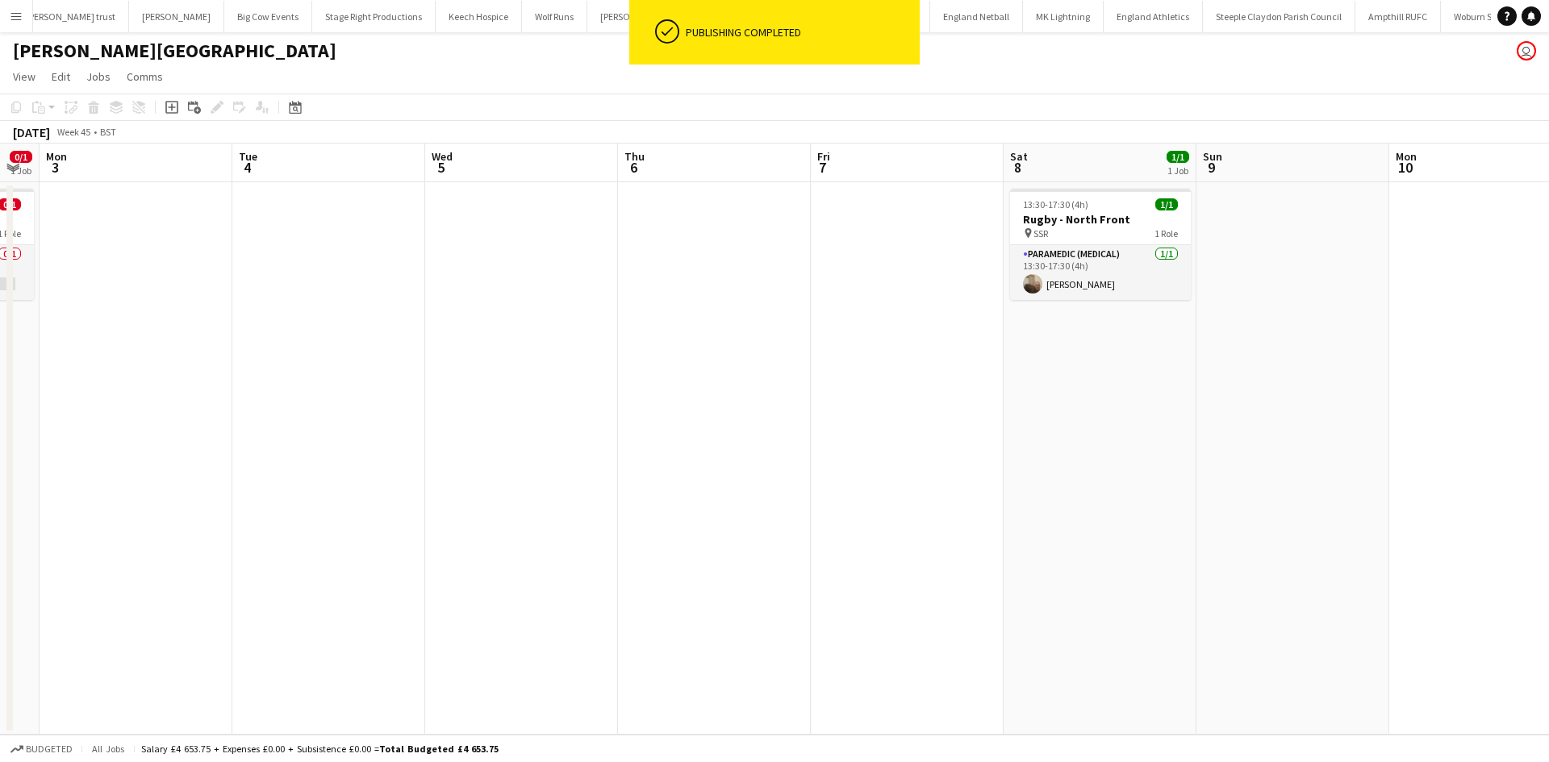
drag, startPoint x: 1293, startPoint y: 311, endPoint x: 712, endPoint y: 314, distance: 580.8
click at [727, 319] on app-calendar-viewport "Fri 31 Sat 1 Sun 2 0/1 1 Job Mon 3 Tue 4 Wed 5 Thu 6 Fri 7 Sat 8 1/1 1 Job Sun …" at bounding box center [774, 439] width 1549 height 591
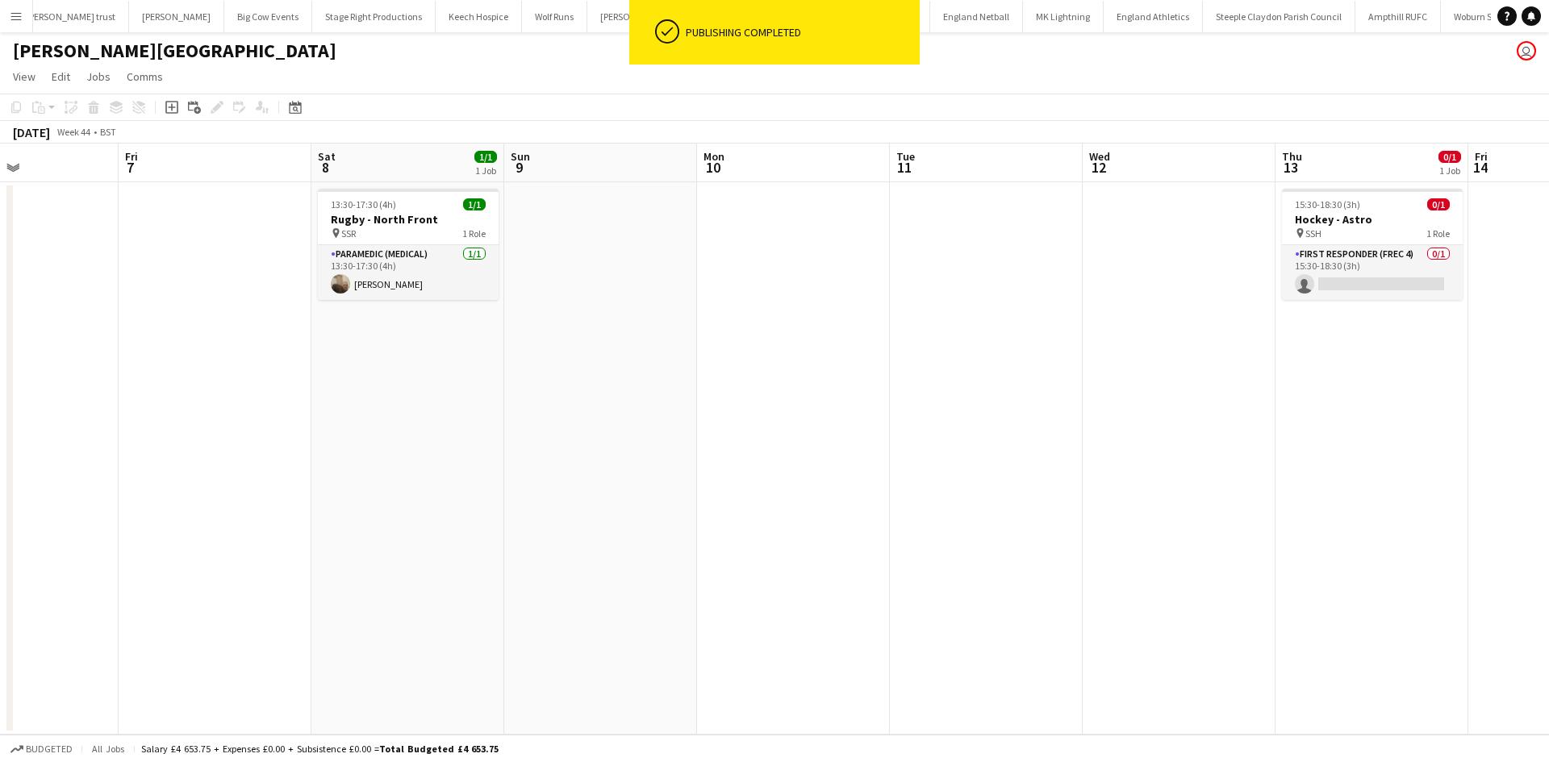
drag, startPoint x: 669, startPoint y: 340, endPoint x: 725, endPoint y: 310, distance: 64.3
click at [636, 332] on app-calendar-viewport "Sun 2 0/1 1 Job Mon 3 Tue 4 Wed 5 Thu 6 Fri 7 Sat 8 1/1 1 Job Sun 9 Mon 10 Tue …" at bounding box center [774, 439] width 1549 height 591
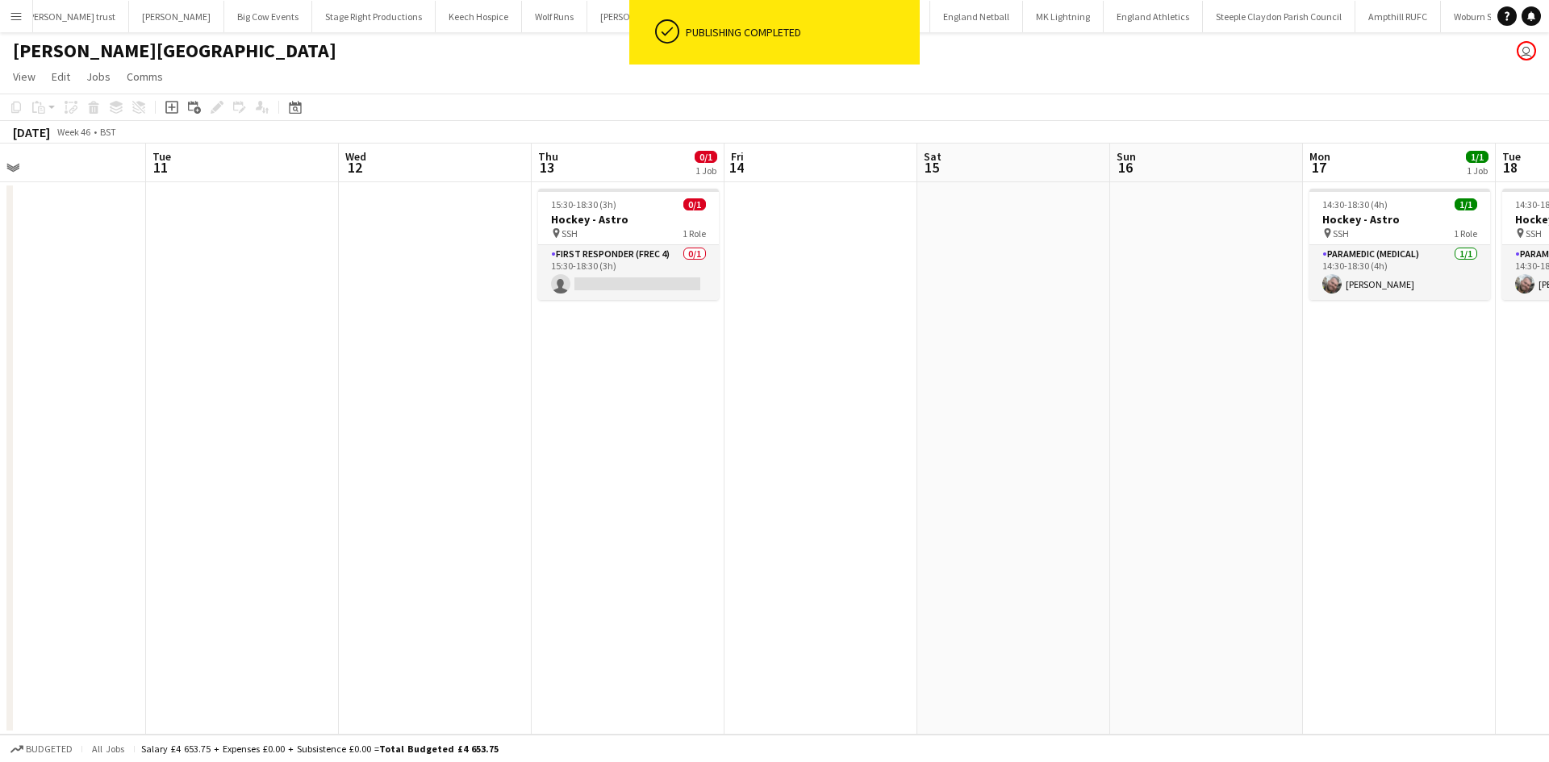
drag, startPoint x: 736, startPoint y: 373, endPoint x: 896, endPoint y: 327, distance: 167.0
click at [727, 368] on app-calendar-viewport "Thu 6 Fri 7 Sat 8 1/1 1 Job Sun 9 Mon 10 Tue 11 Wed 12 Thu 13 0/1 1 Job Fri 14 …" at bounding box center [774, 439] width 1549 height 591
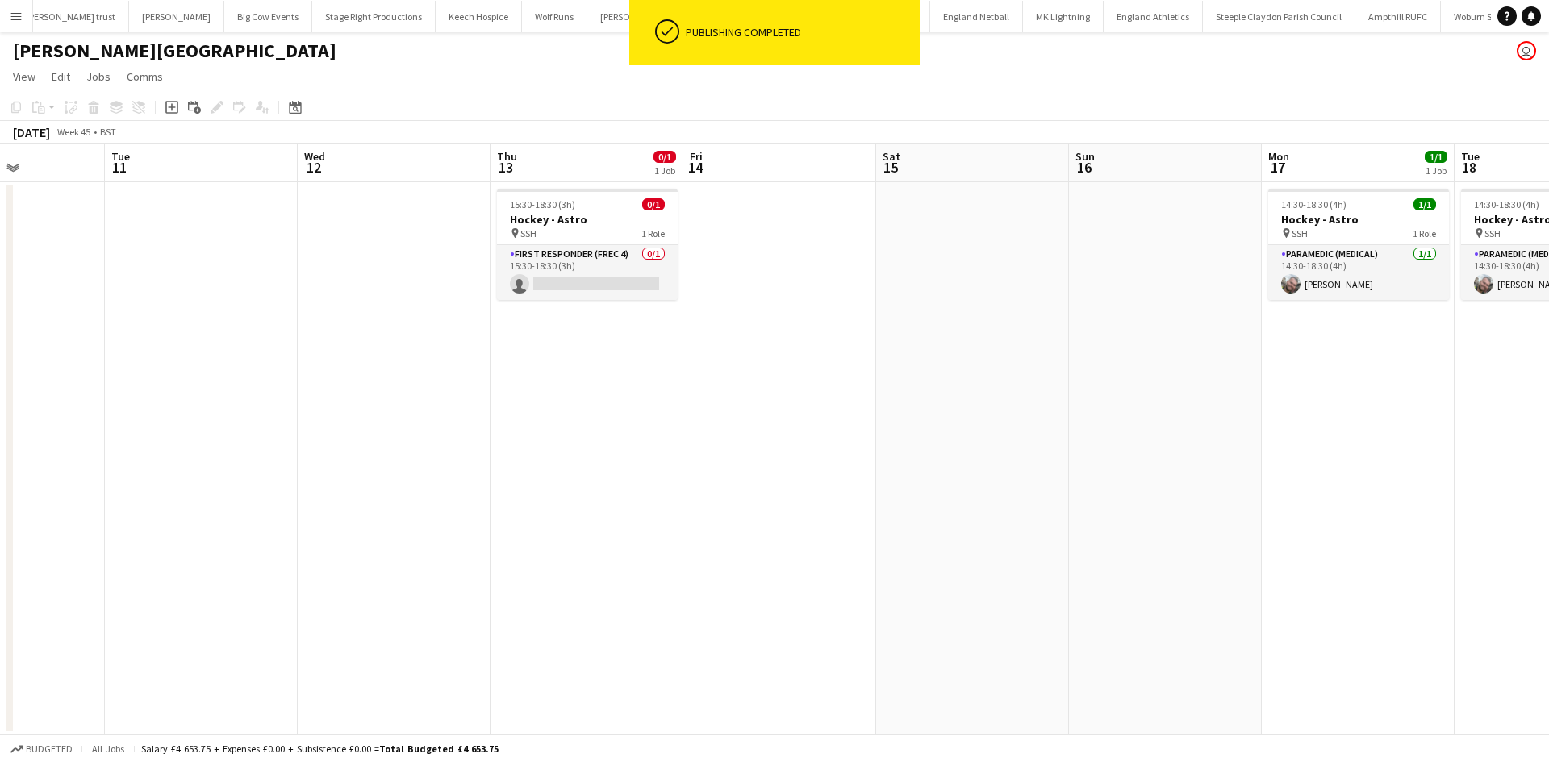
drag, startPoint x: 673, startPoint y: 345, endPoint x: 603, endPoint y: 340, distance: 70.4
click at [607, 340] on app-calendar-viewport "Sat 8 1/1 1 Job Sun 9 Mon 10 Tue 11 Wed 12 Thu 13 0/1 1 Job Fri 14 Sat 15 Sun 1…" at bounding box center [774, 439] width 1549 height 591
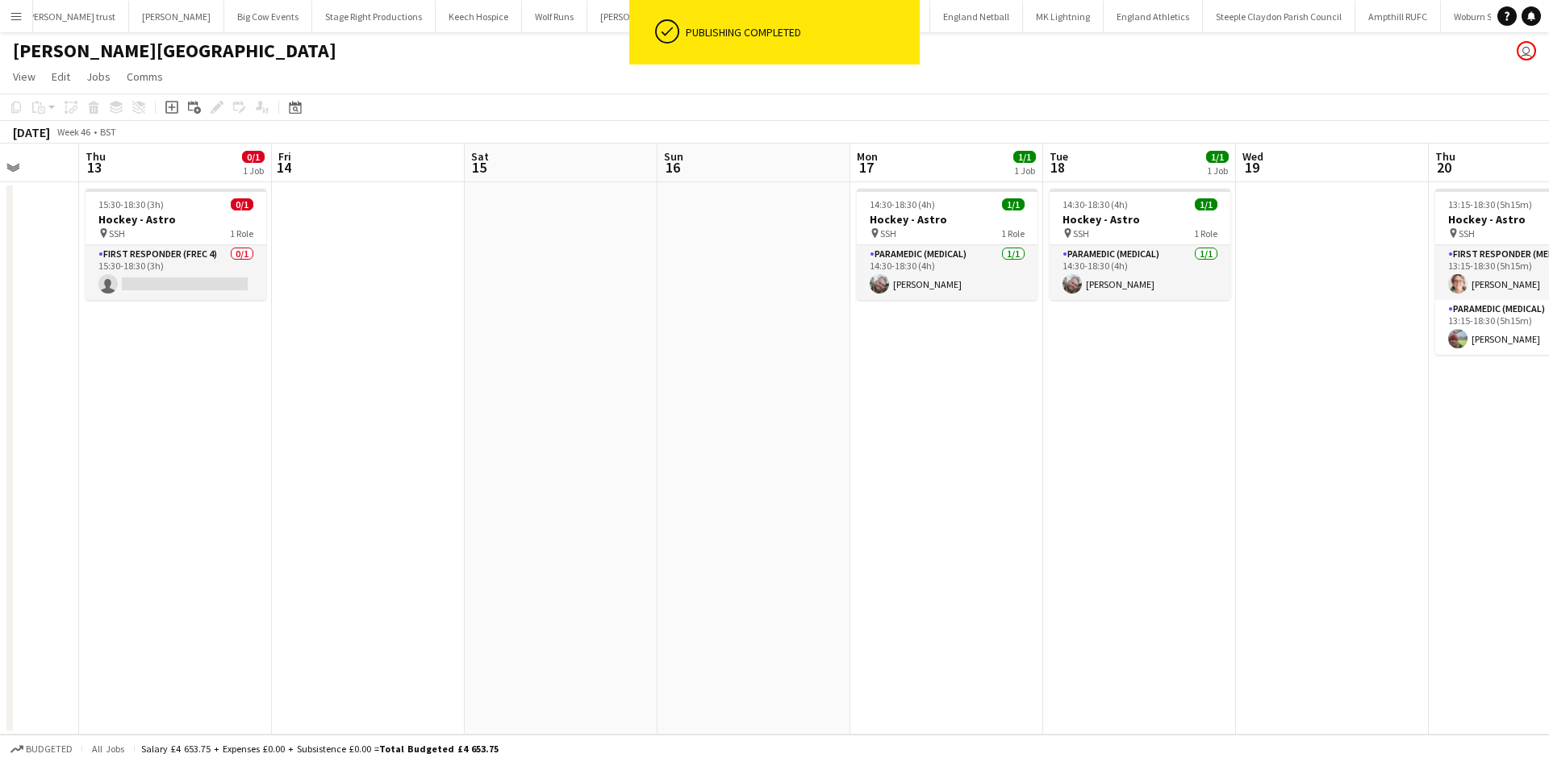
drag, startPoint x: 888, startPoint y: 360, endPoint x: 724, endPoint y: 368, distance: 164.0
click at [731, 374] on app-calendar-viewport "Mon 10 Tue 11 Wed 12 Thu 13 0/1 1 Job Fri 14 Sat 15 Sun 16 Mon 17 1/1 1 Job Tue…" at bounding box center [774, 439] width 1549 height 591
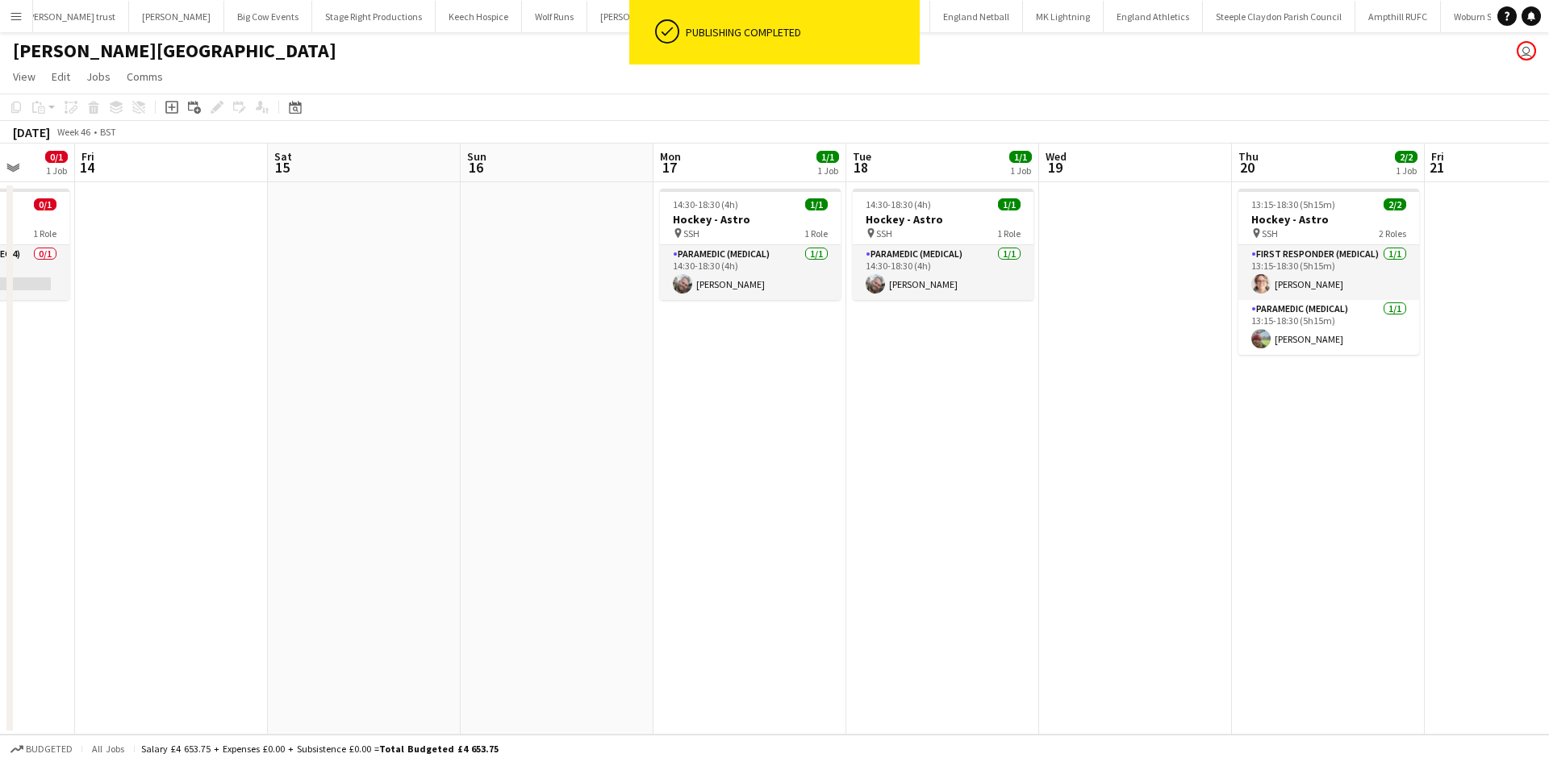
click at [771, 382] on app-calendar-viewport "Mon 10 Tue 11 Wed 12 Thu 13 0/1 1 Job Fri 14 Sat 15 Sun 16 Mon 17 1/1 1 Job Tue…" at bounding box center [774, 439] width 1549 height 591
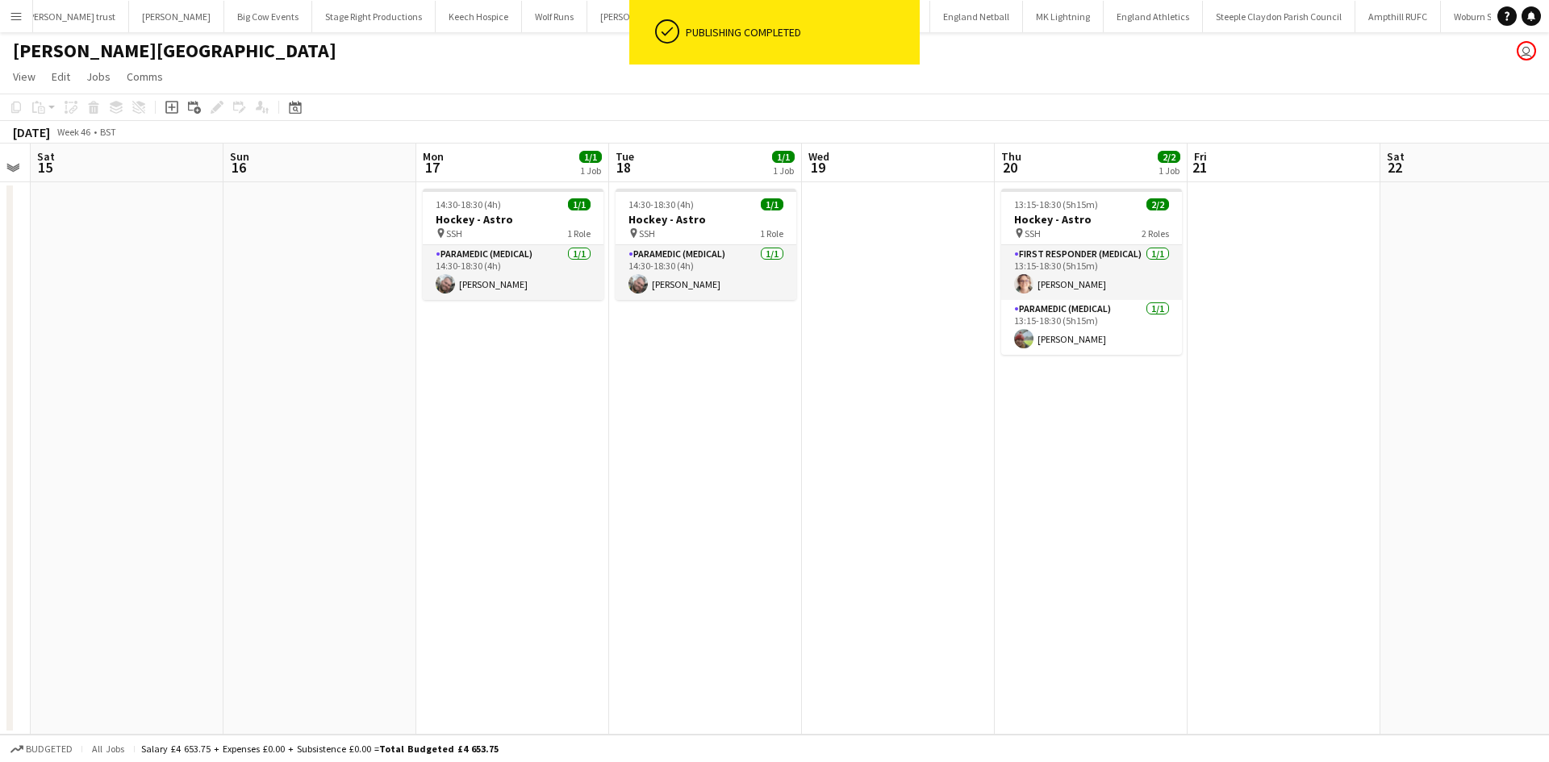
drag, startPoint x: 990, startPoint y: 380, endPoint x: 789, endPoint y: 378, distance: 200.9
click at [819, 385] on app-calendar-viewport "Wed 12 Thu 13 0/1 1 Job Fri 14 Sat 15 Sun 16 Mon 17 1/1 1 Job Tue 18 1/1 1 Job …" at bounding box center [774, 439] width 1549 height 591
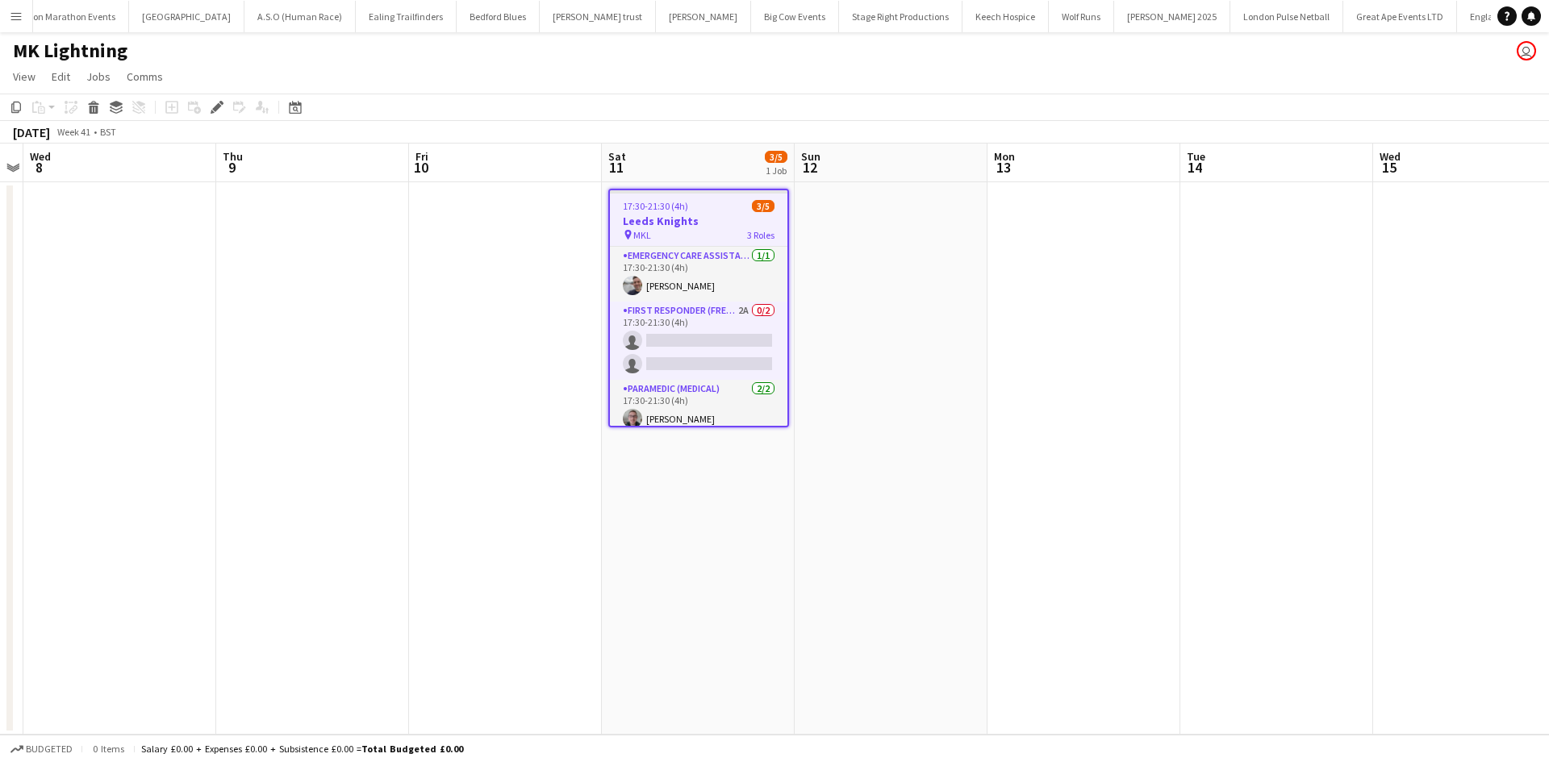
scroll to position [0, 136]
drag, startPoint x: 709, startPoint y: 315, endPoint x: 1139, endPoint y: 186, distance: 448.9
click at [709, 314] on app-card-role "First Responder (FREC 3) 2A 0/2 17:30-21:30 (4h) single-neutral-actions single-…" at bounding box center [698, 341] width 177 height 78
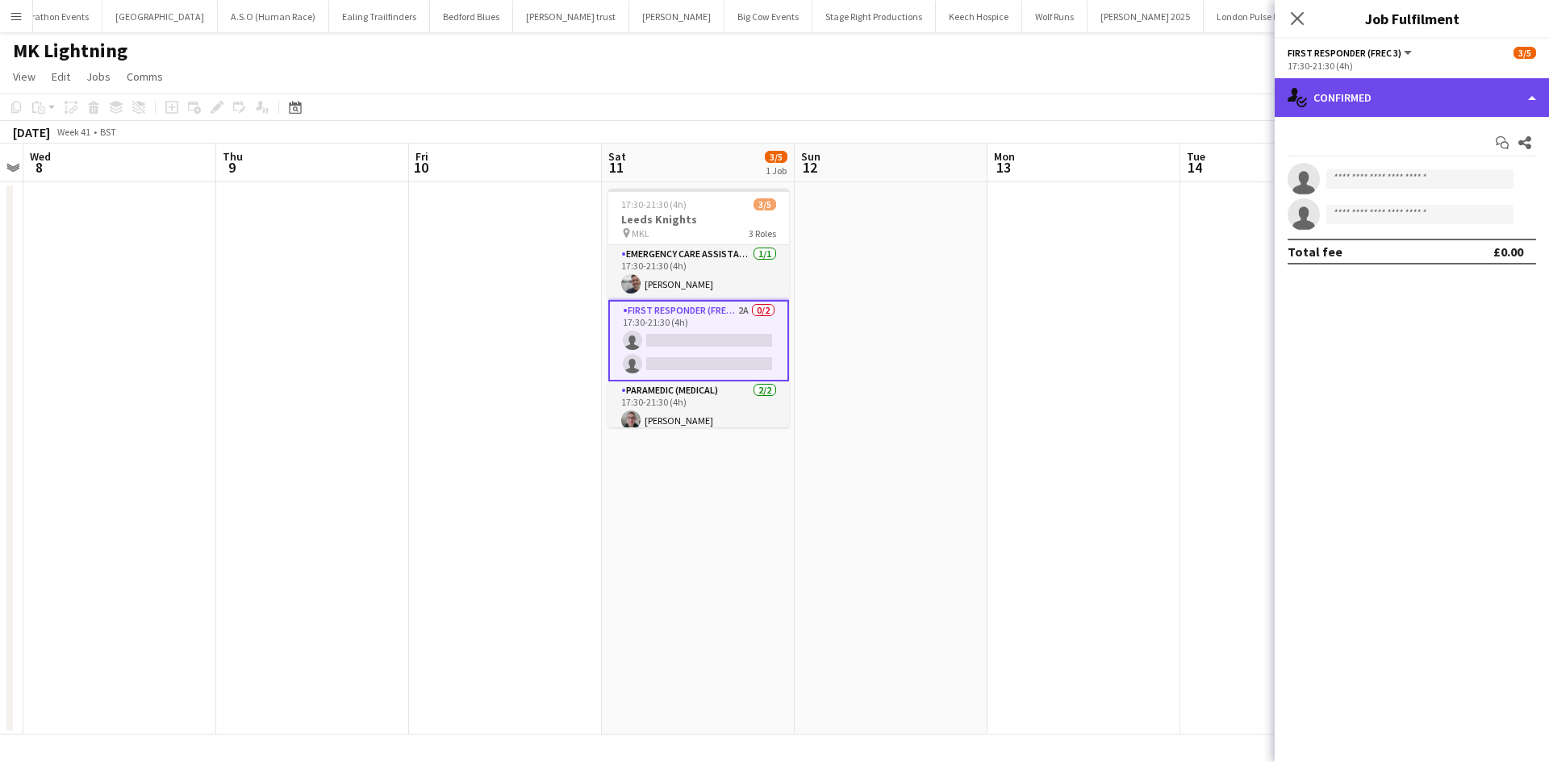
click at [1441, 101] on div "single-neutral-actions-check-2 Confirmed" at bounding box center [1412, 97] width 274 height 39
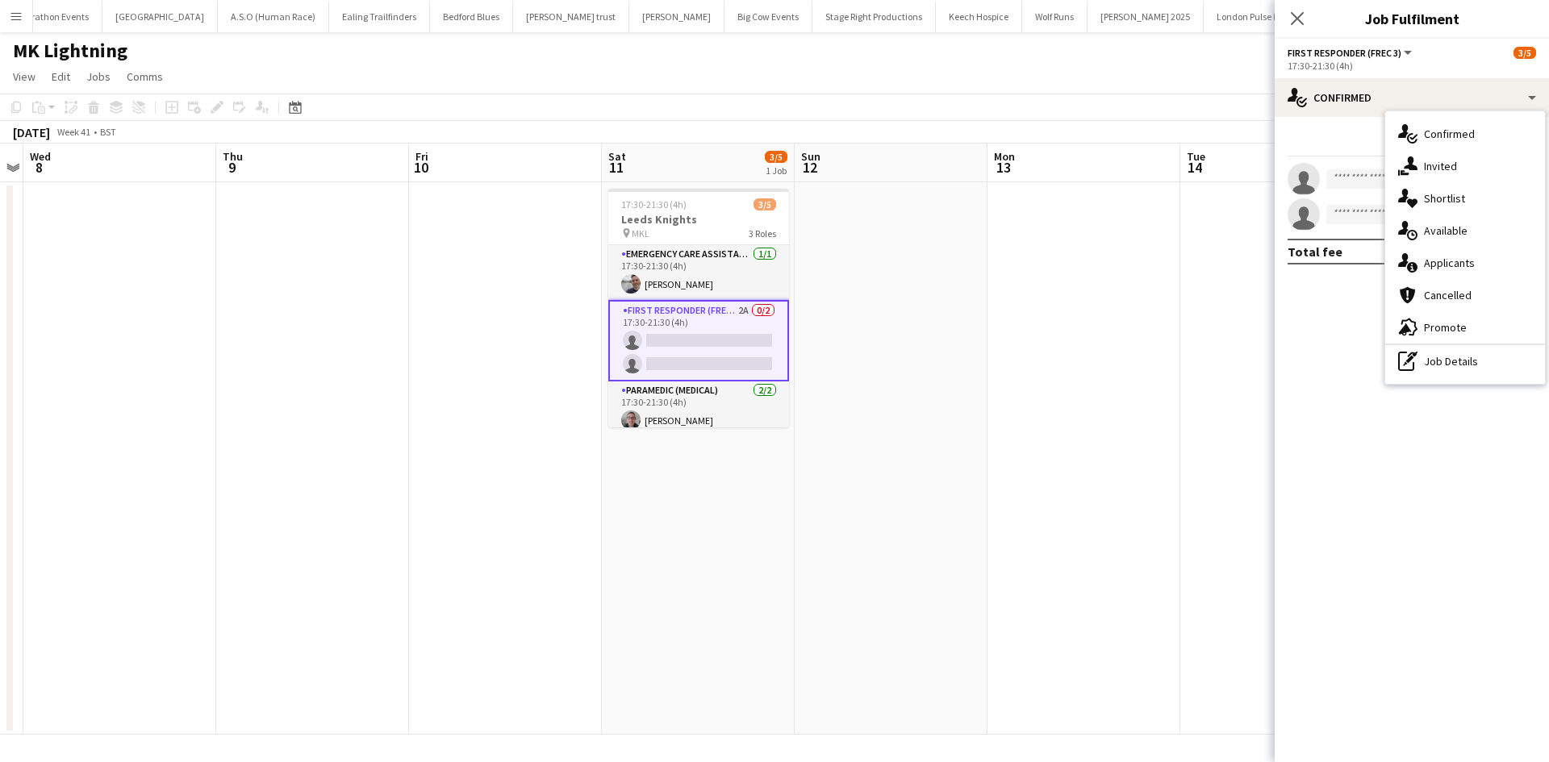
click at [1463, 270] on span "Applicants" at bounding box center [1449, 263] width 51 height 15
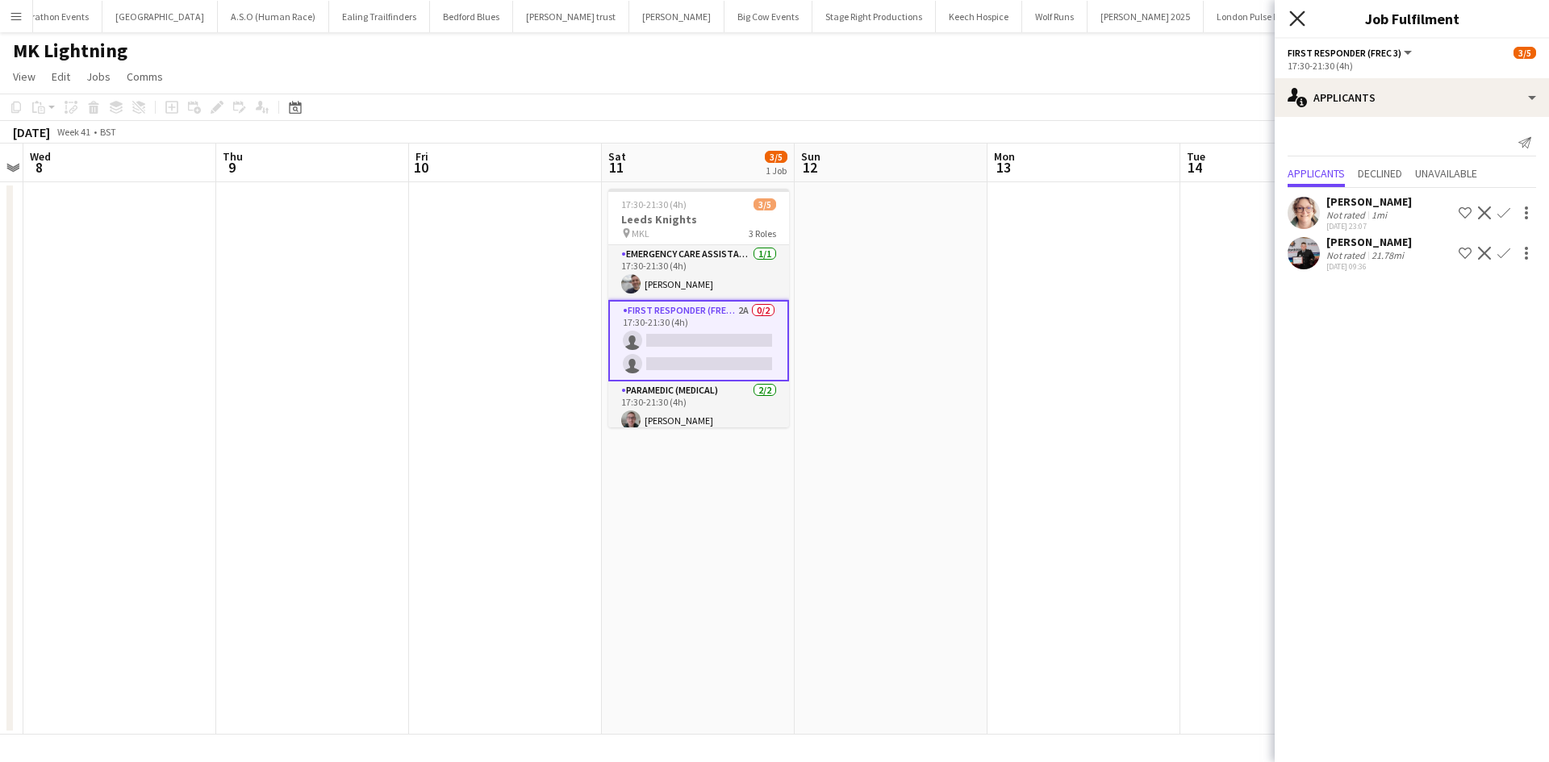
click at [1294, 22] on icon at bounding box center [1296, 17] width 15 height 15
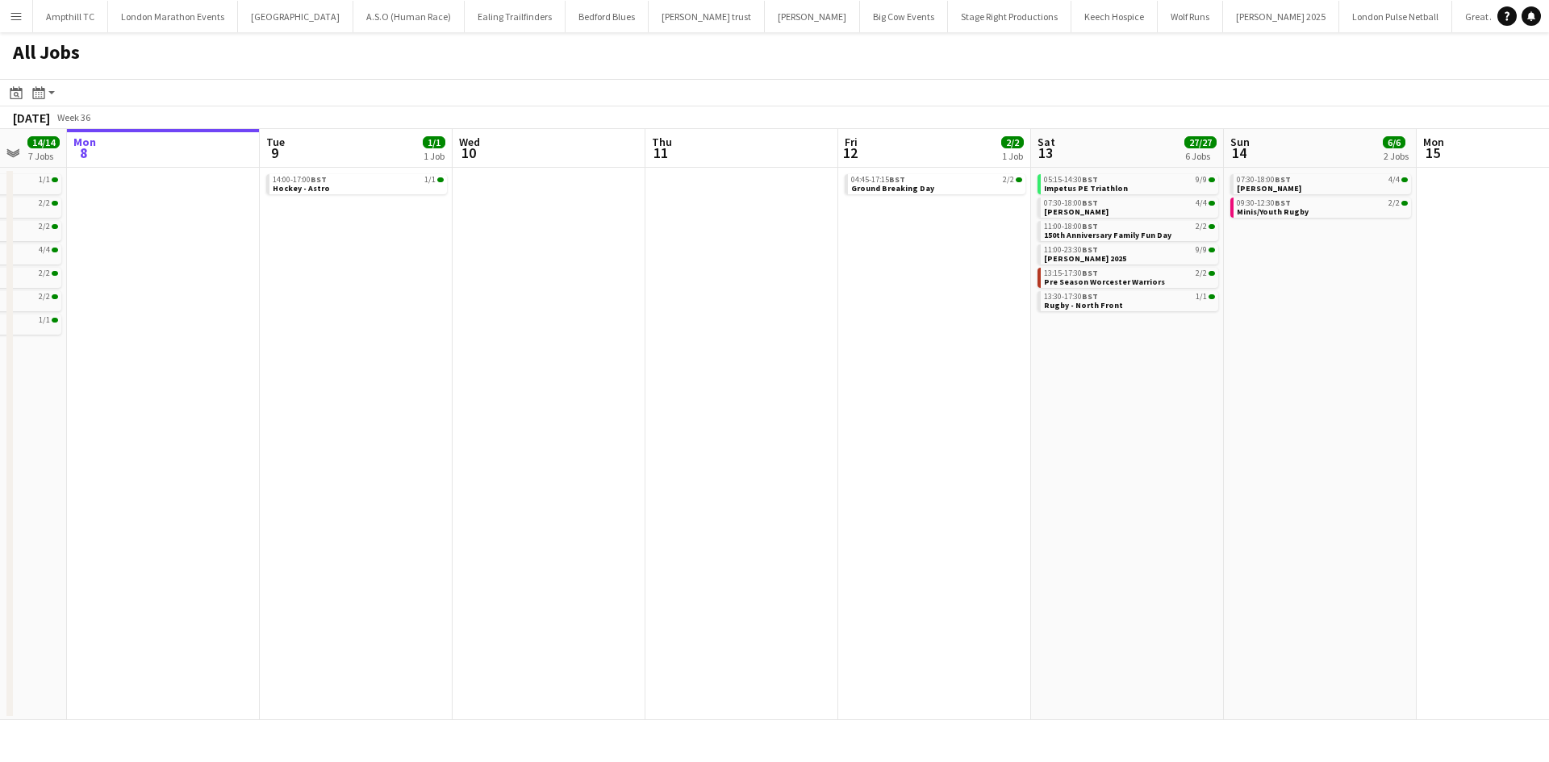
drag, startPoint x: 1358, startPoint y: 395, endPoint x: 1210, endPoint y: 432, distance: 152.2
click at [1210, 432] on app-calendar-viewport "Fri 5 5/5 3 Jobs Sat 6 12/12 5 Jobs Sun 7 14/14 7 Jobs Mon 8 Tue 9 1/1 1 Job We…" at bounding box center [774, 424] width 1549 height 591
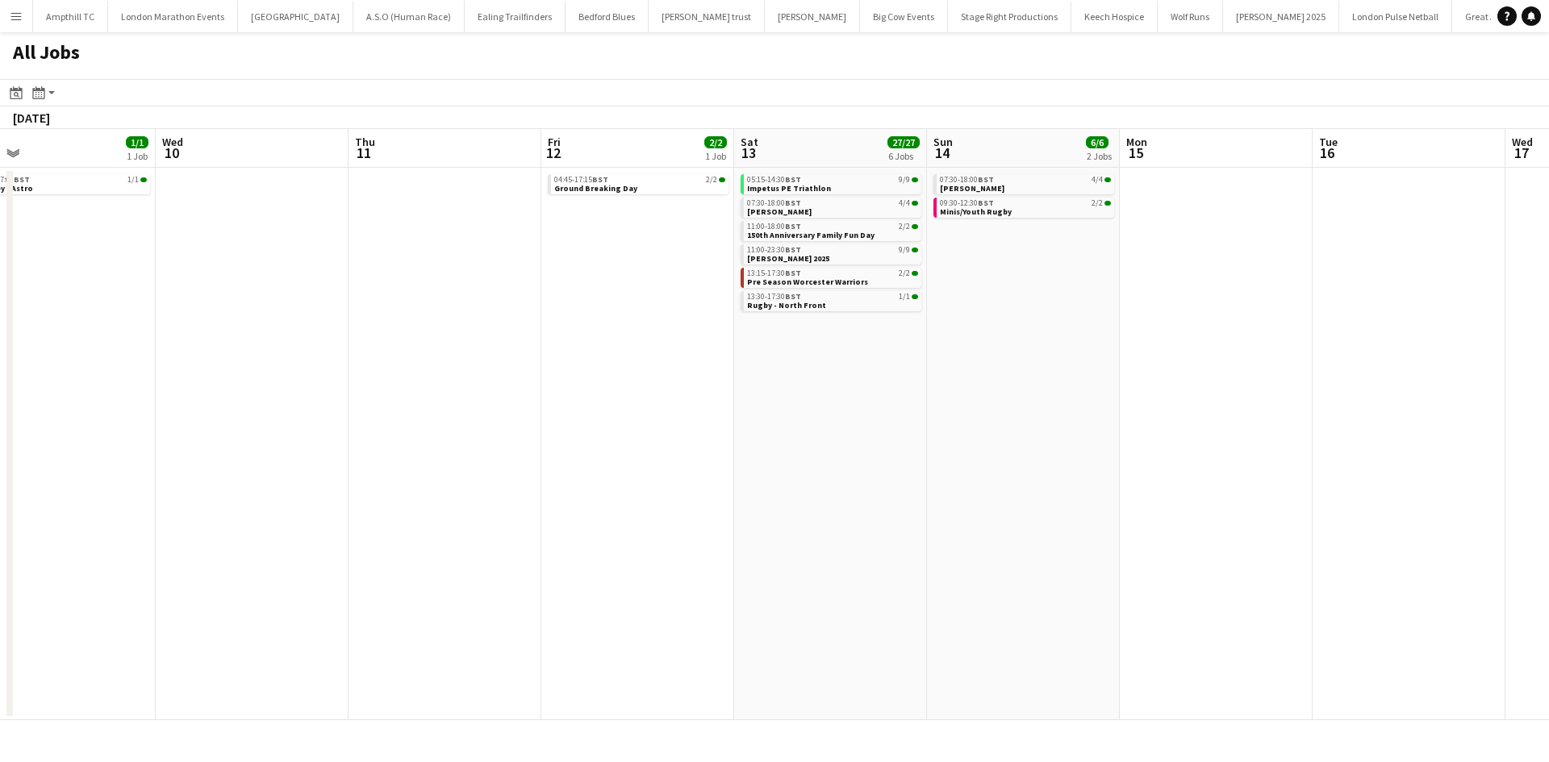
scroll to position [0, 533]
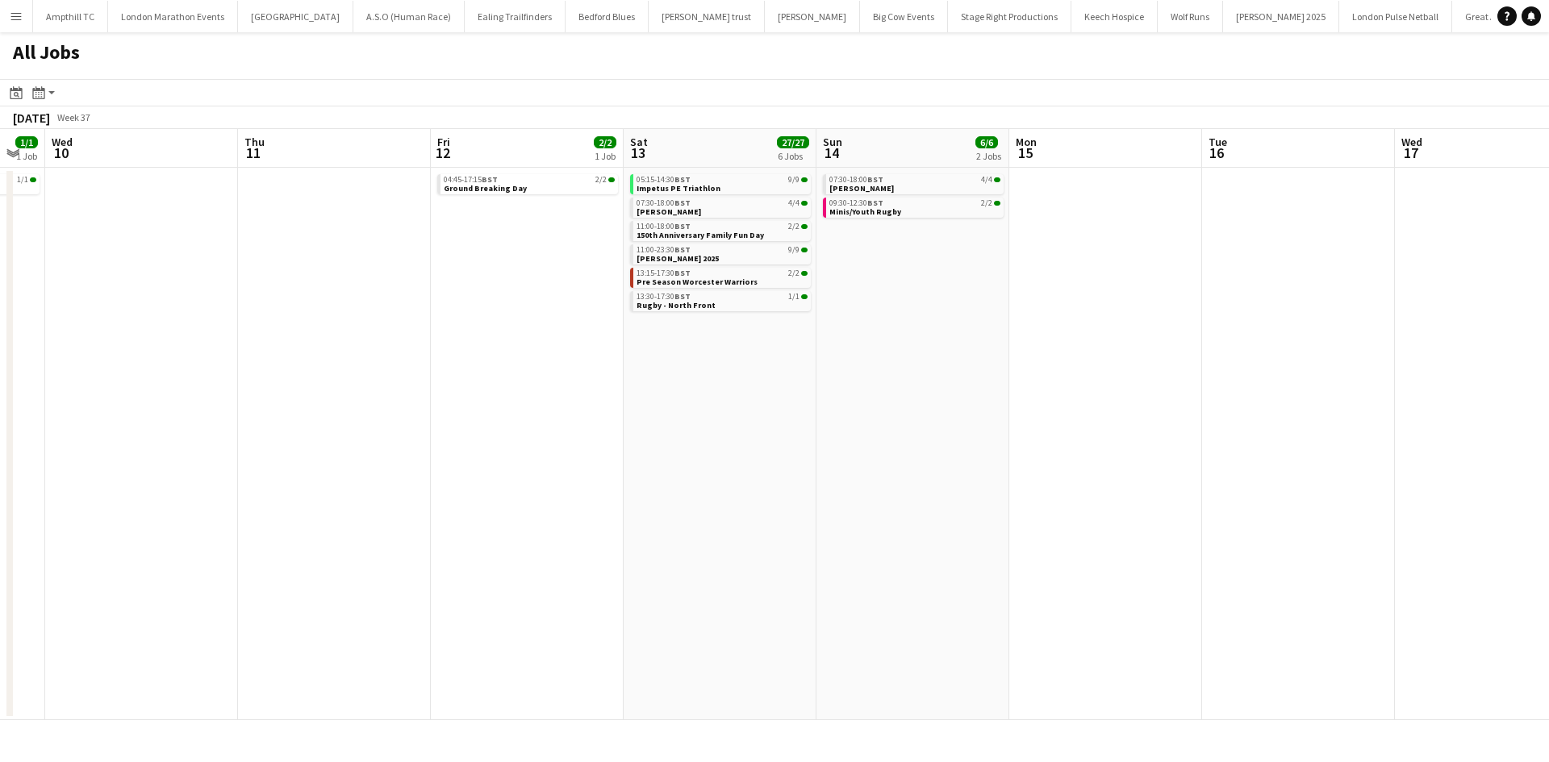
drag, startPoint x: 1166, startPoint y: 392, endPoint x: 793, endPoint y: 444, distance: 377.0
click at [793, 444] on app-calendar-viewport "Sun 7 14/14 7 Jobs Mon 8 Tue 9 1/1 1 Job Wed 10 Thu 11 Fri 12 2/2 1 Job Sat 13 …" at bounding box center [774, 424] width 1549 height 591
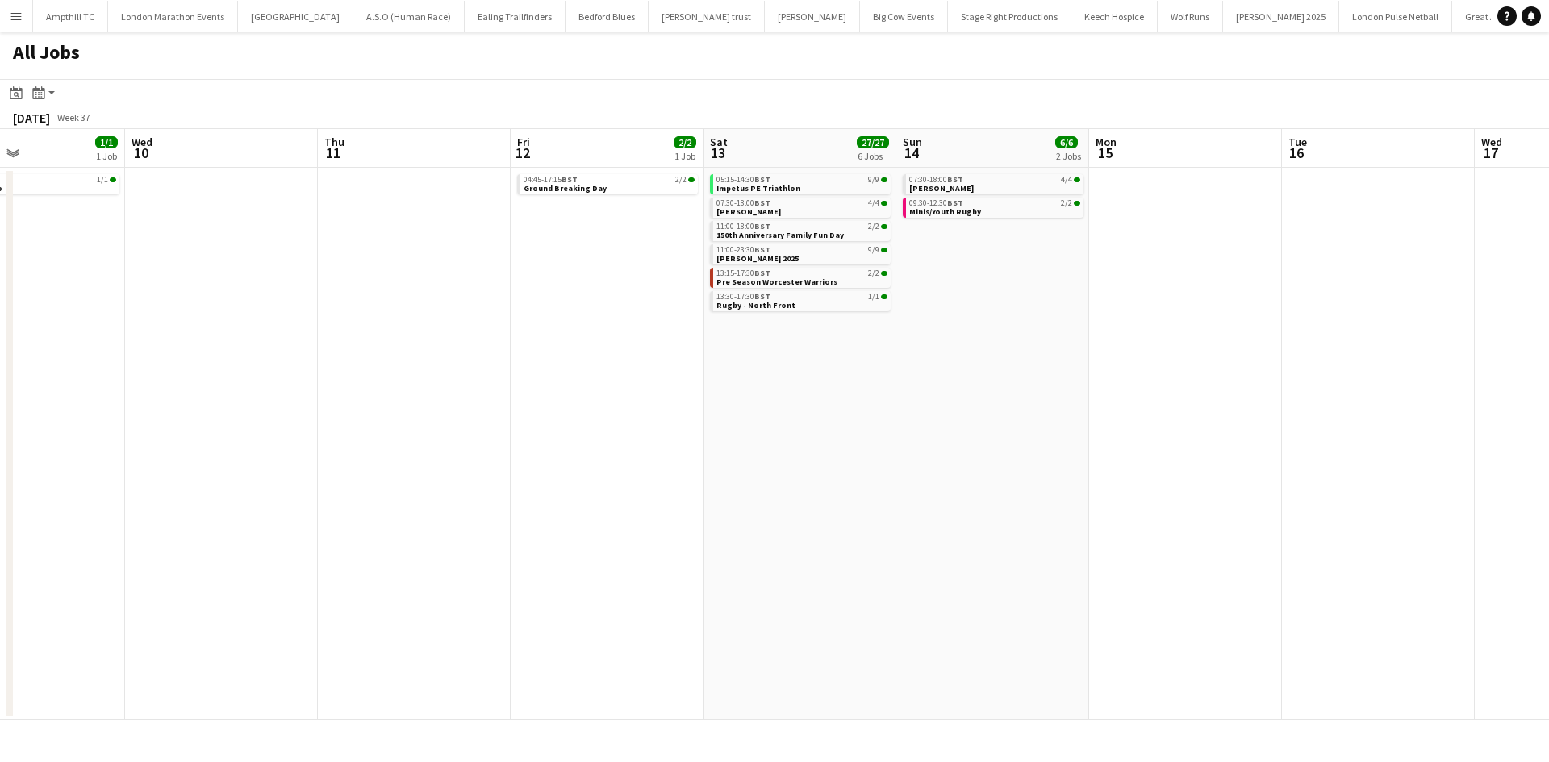
click at [607, 400] on app-all-jobs "All Jobs Date picker SEP 2025 SEP 2025 Monday M Tuesday T Wednesday W Thursday …" at bounding box center [774, 376] width 1549 height 688
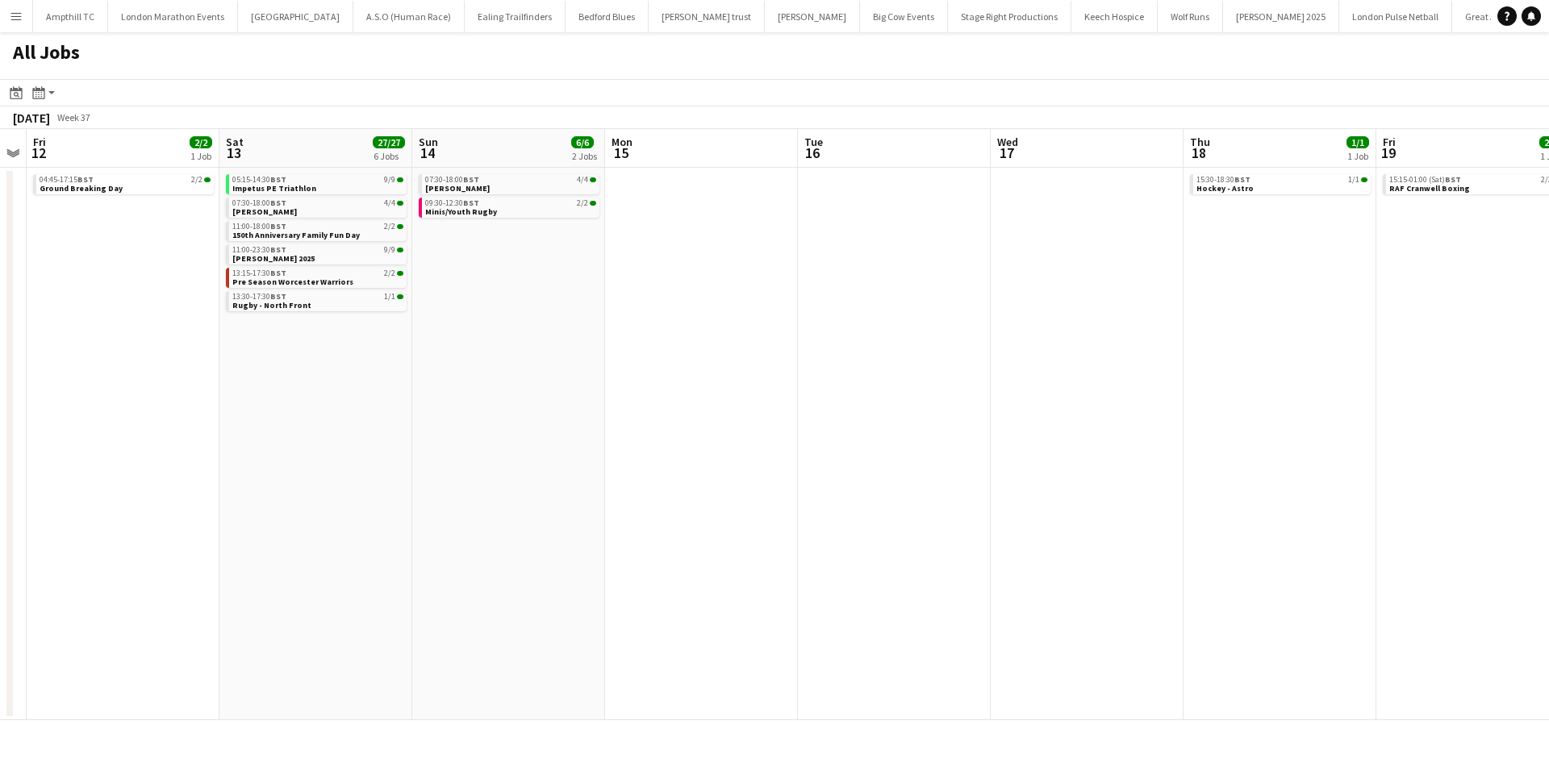
drag, startPoint x: 1057, startPoint y: 424, endPoint x: 826, endPoint y: 415, distance: 230.9
click at [826, 415] on app-calendar-viewport "Tue 9 1/1 1 Job Wed 10 Thu 11 Fri 12 2/2 1 Job Sat 13 27/27 6 Jobs Sun 14 6/6 2…" at bounding box center [774, 424] width 1549 height 591
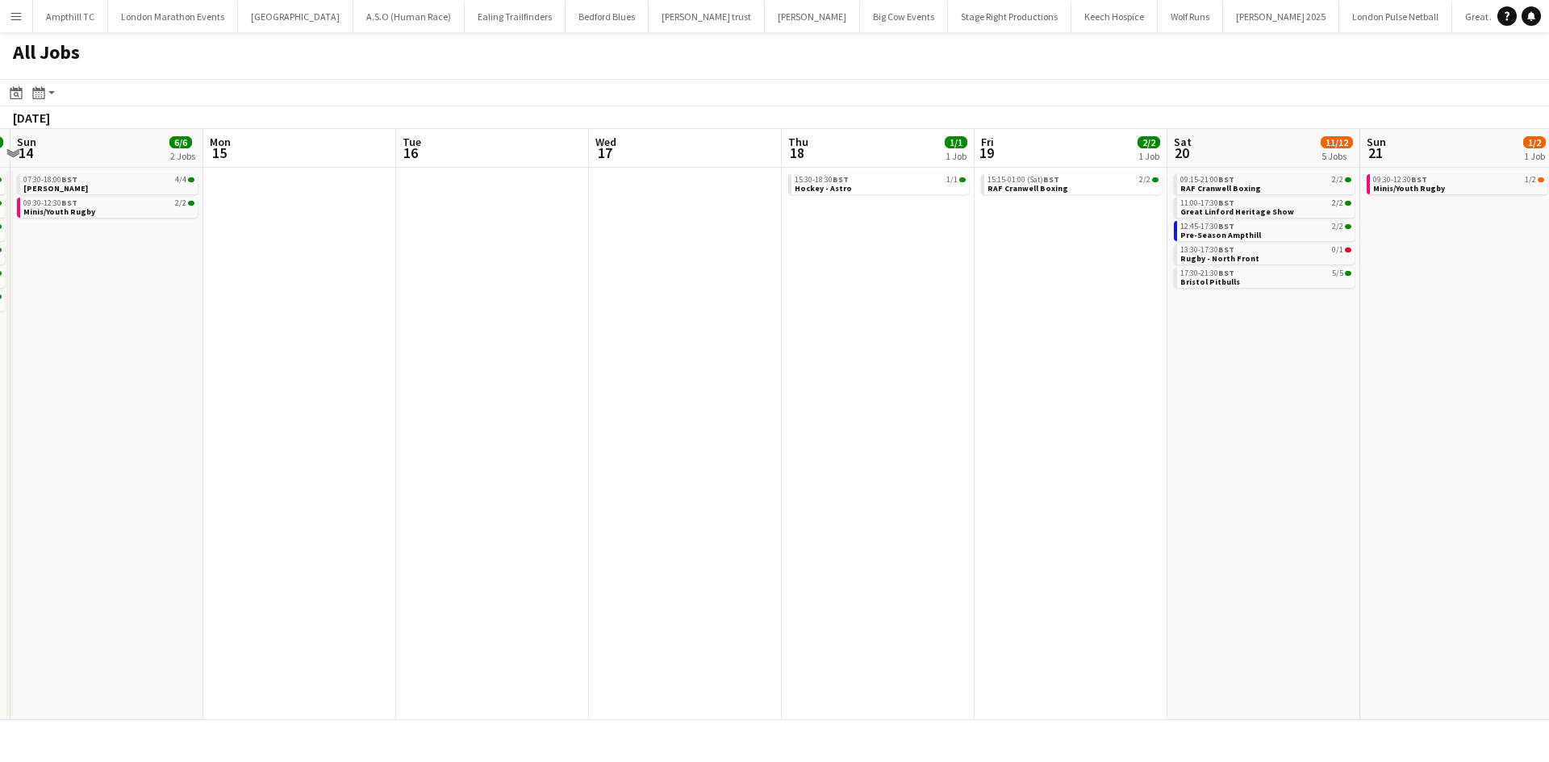
click at [607, 423] on app-all-jobs "All Jobs Date picker SEP 2025 SEP 2025 Monday M Tuesday T Wednesday W Thursday …" at bounding box center [774, 376] width 1549 height 688
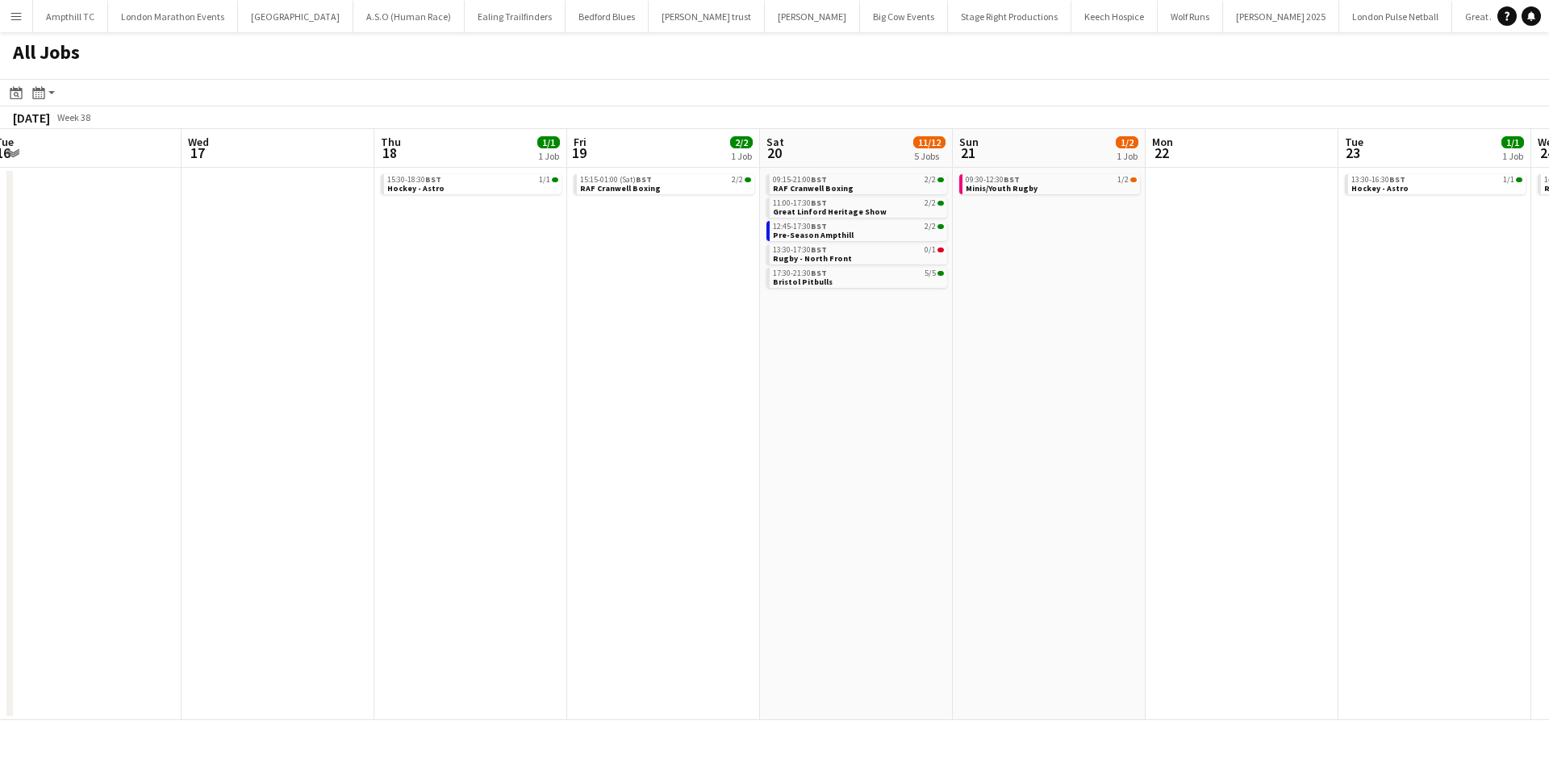
drag, startPoint x: 904, startPoint y: 426, endPoint x: 486, endPoint y: 403, distance: 419.3
click at [489, 406] on app-calendar-viewport "Sat 13 27/27 6 Jobs Sun 14 6/6 2 Jobs Mon 15 Tue 16 Wed 17 Thu 18 1/1 1 Job Fri…" at bounding box center [774, 424] width 1549 height 591
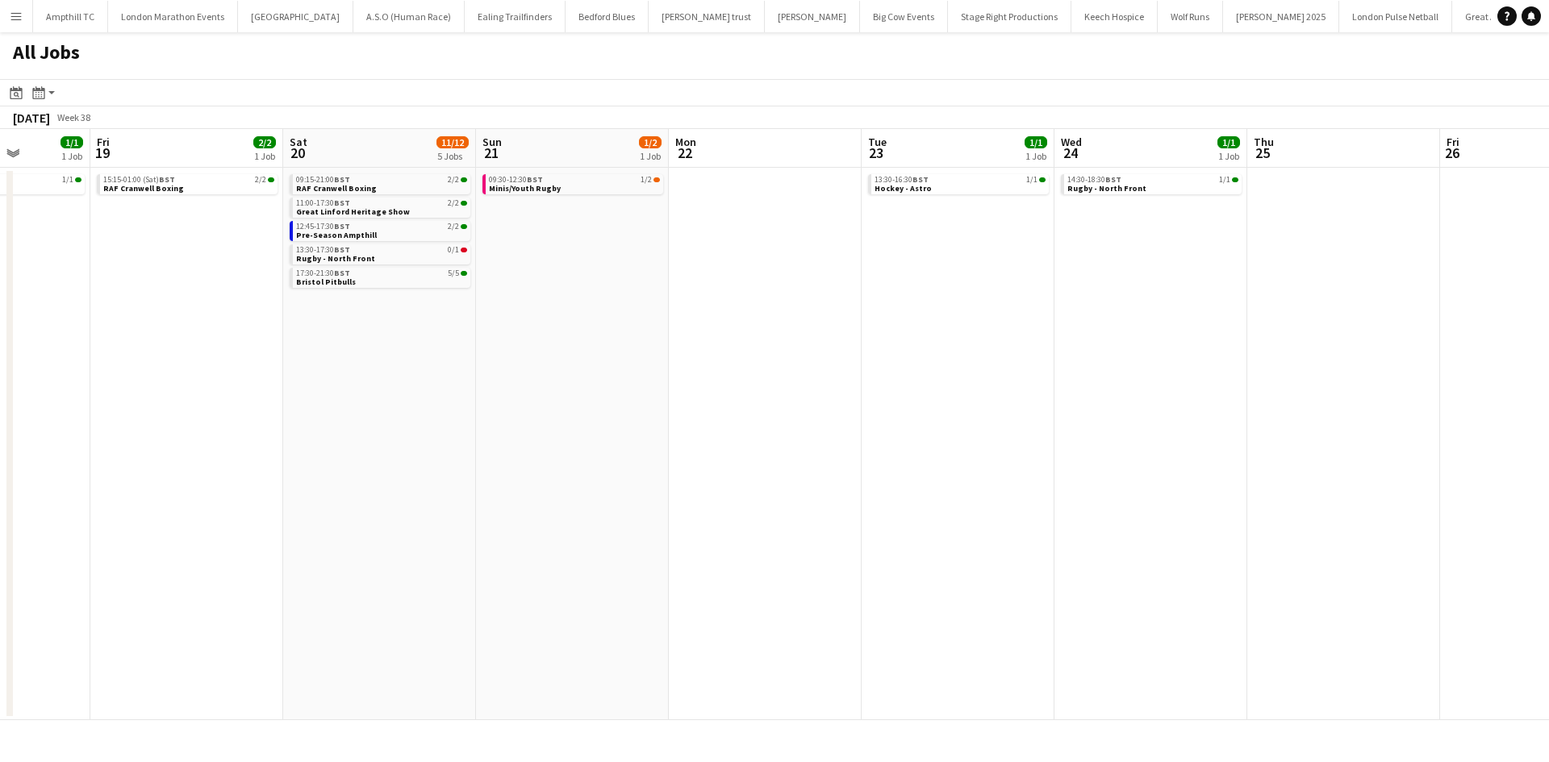
drag, startPoint x: 957, startPoint y: 345, endPoint x: 788, endPoint y: 382, distance: 172.5
click at [793, 382] on app-calendar-viewport "Mon 15 Tue 16 Wed 17 Thu 18 1/1 1 Job Fri 19 2/2 1 Job Sat 20 11/12 5 Jobs Sun …" at bounding box center [774, 424] width 1549 height 591
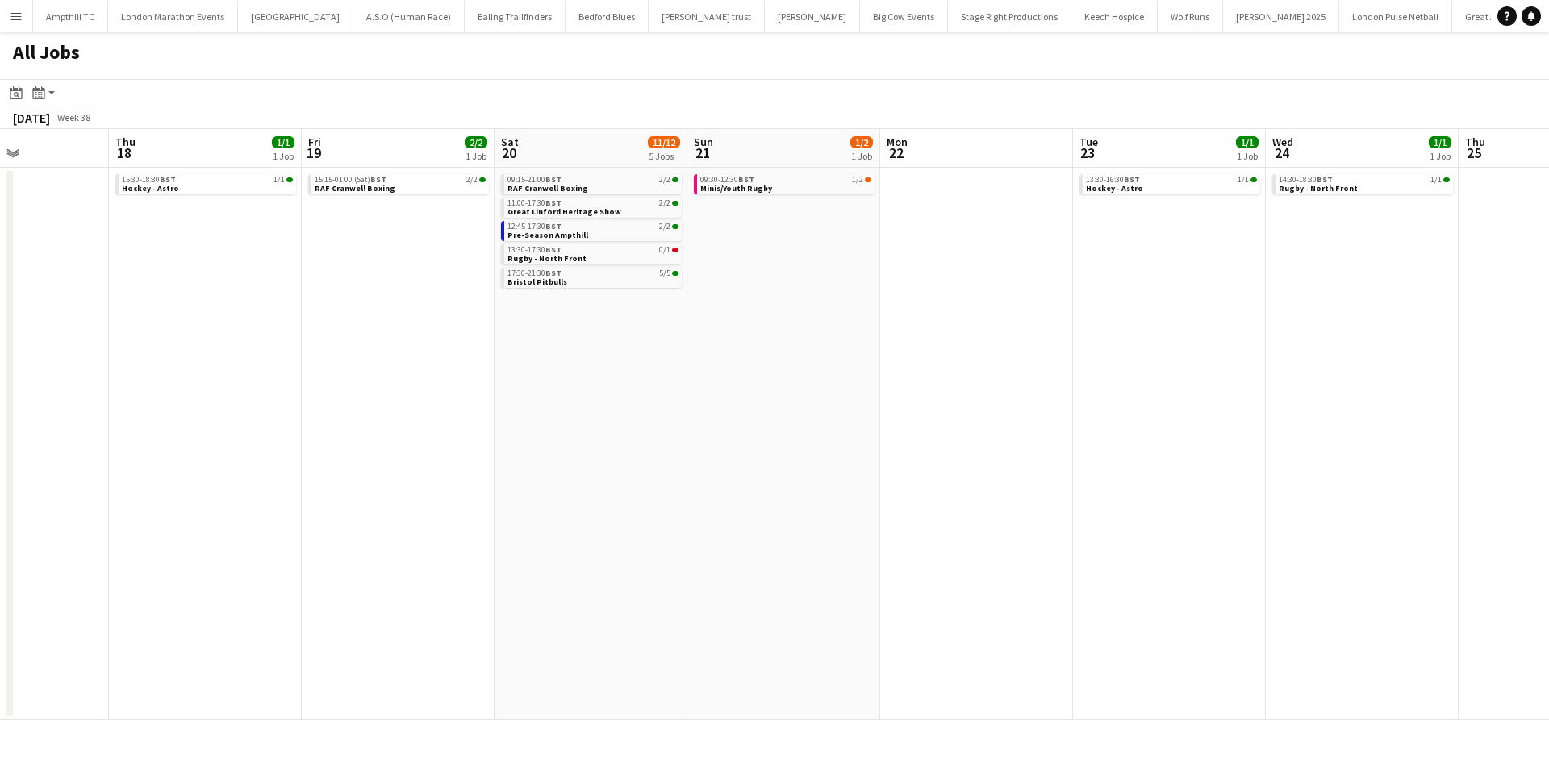
drag, startPoint x: 1023, startPoint y: 380, endPoint x: 606, endPoint y: 422, distance: 419.2
click at [619, 424] on app-calendar-viewport "Mon 15 Tue 16 Wed 17 Thu 18 1/1 1 Job Fri 19 2/2 1 Job Sat 20 11/12 5 Jobs Sun …" at bounding box center [774, 424] width 1549 height 591
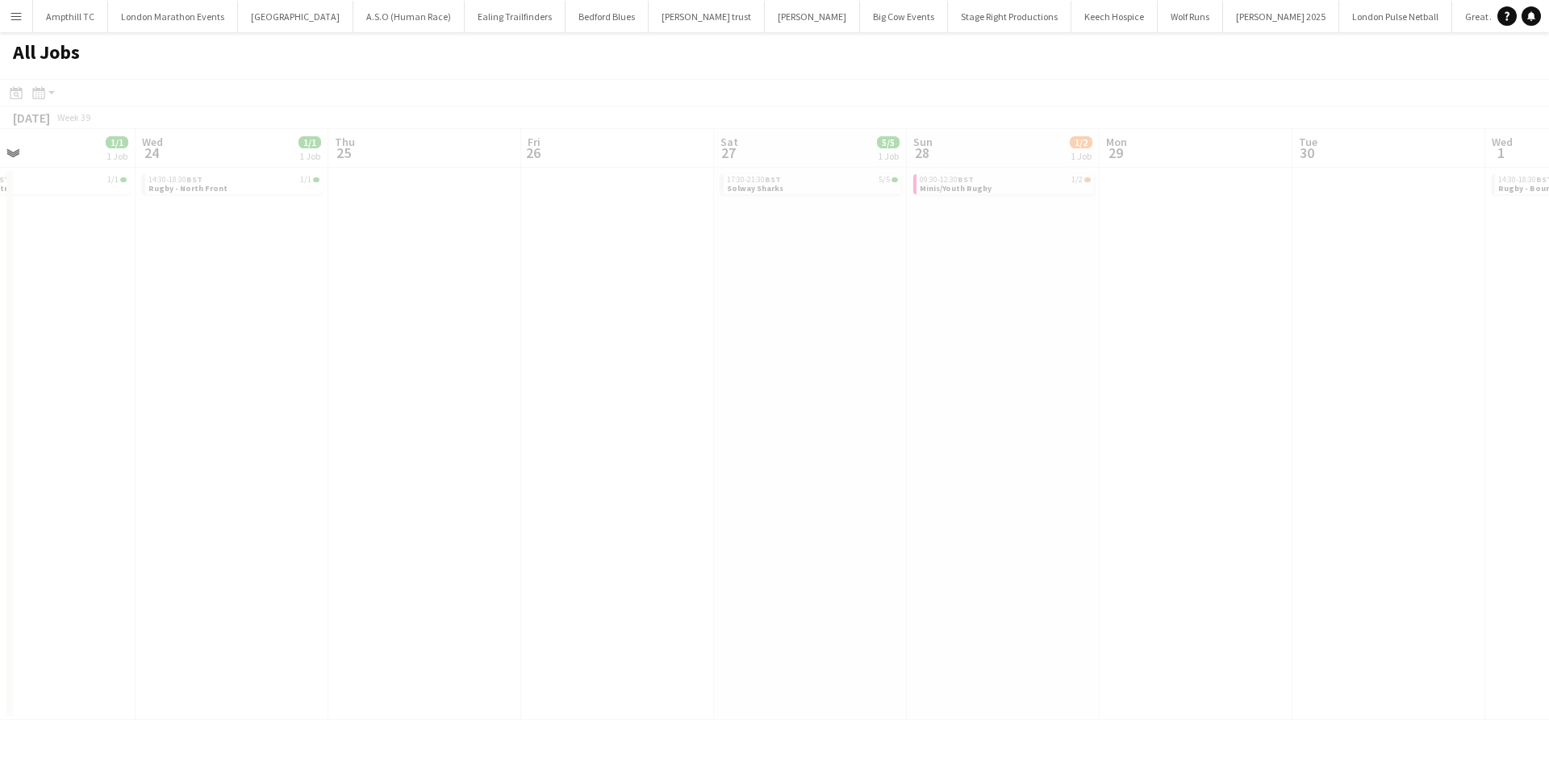
drag, startPoint x: 297, startPoint y: 424, endPoint x: 233, endPoint y: 414, distance: 64.6
click at [240, 416] on app-all-jobs "All Jobs Date picker SEP 2025 SEP 2025 Monday M Tuesday T Wednesday W Thursday …" at bounding box center [774, 376] width 1549 height 688
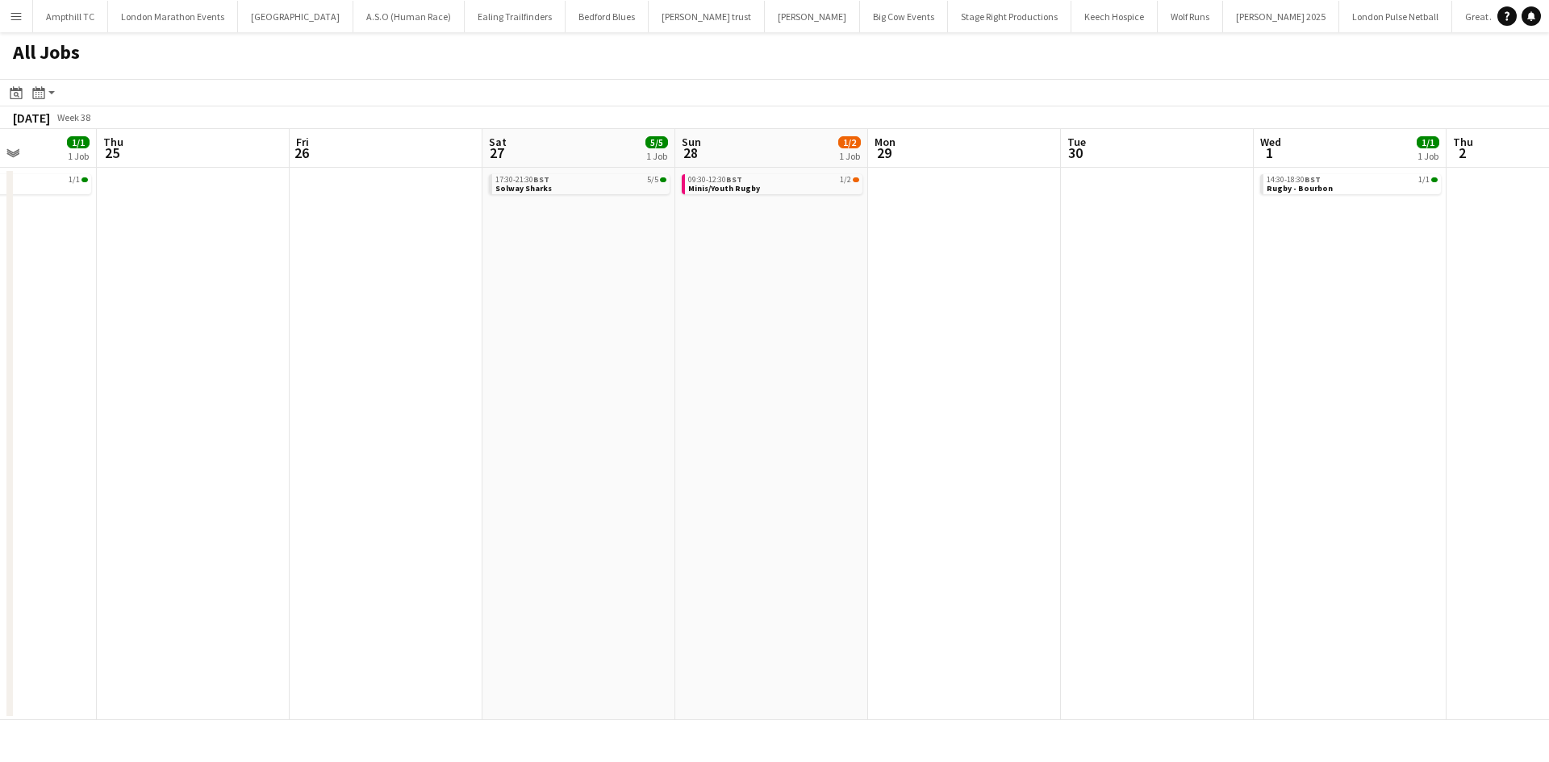
drag, startPoint x: 791, startPoint y: 417, endPoint x: 574, endPoint y: 401, distance: 217.6
click at [530, 415] on app-calendar-viewport "Sun 21 1/2 1 Job Mon 22 Tue 23 1/1 1 Job Wed 24 1/1 1 Job Thu 25 Fri 26 Sat 27 …" at bounding box center [774, 424] width 1549 height 591
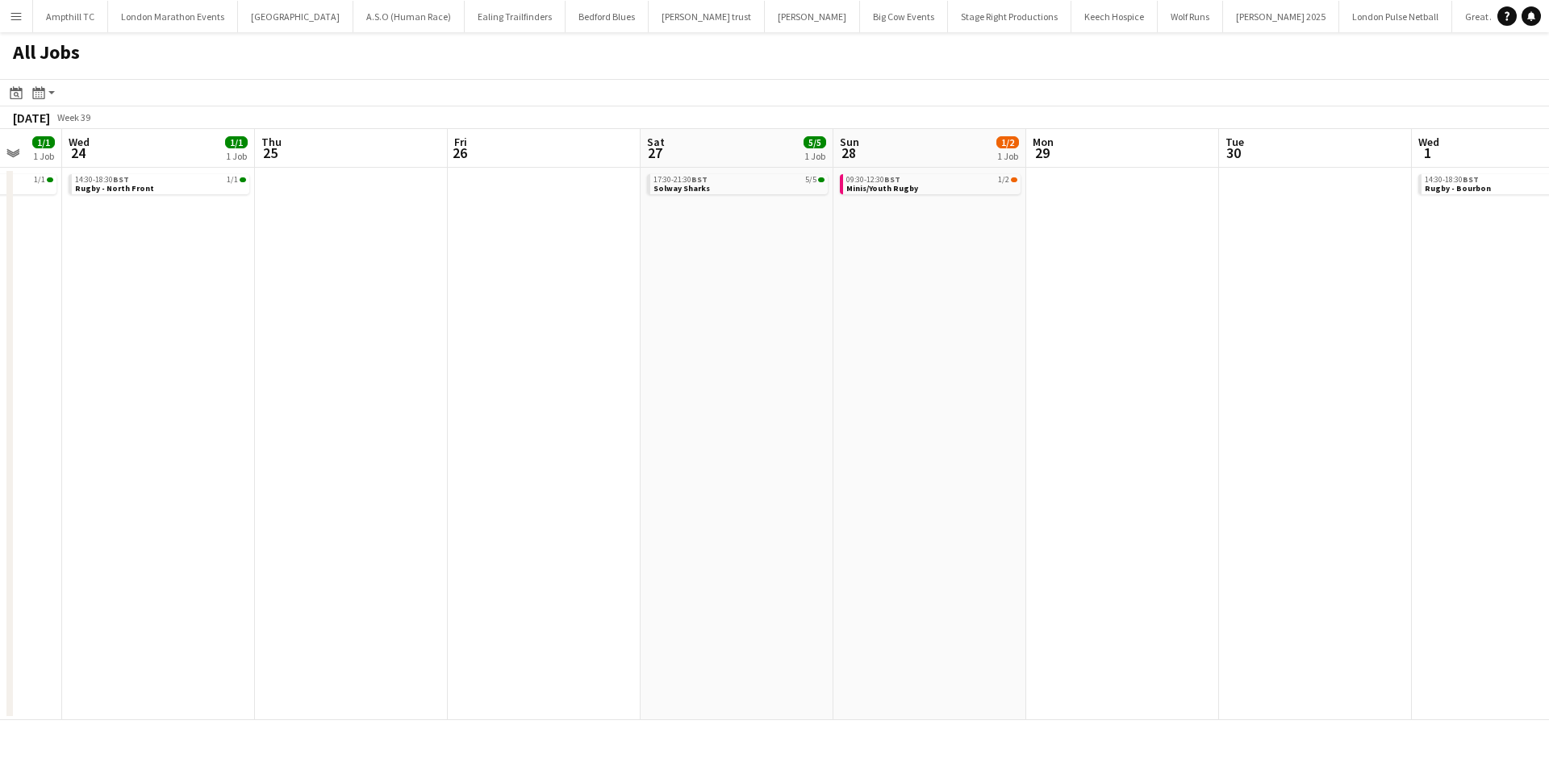
drag, startPoint x: 878, startPoint y: 328, endPoint x: 673, endPoint y: 338, distance: 205.9
click at [675, 338] on app-calendar-viewport "Sun 21 1/2 1 Job Mon 22 Tue 23 1/1 1 Job Wed 24 1/1 1 Job Thu 25 Fri 26 Sat 27 …" at bounding box center [774, 424] width 1549 height 591
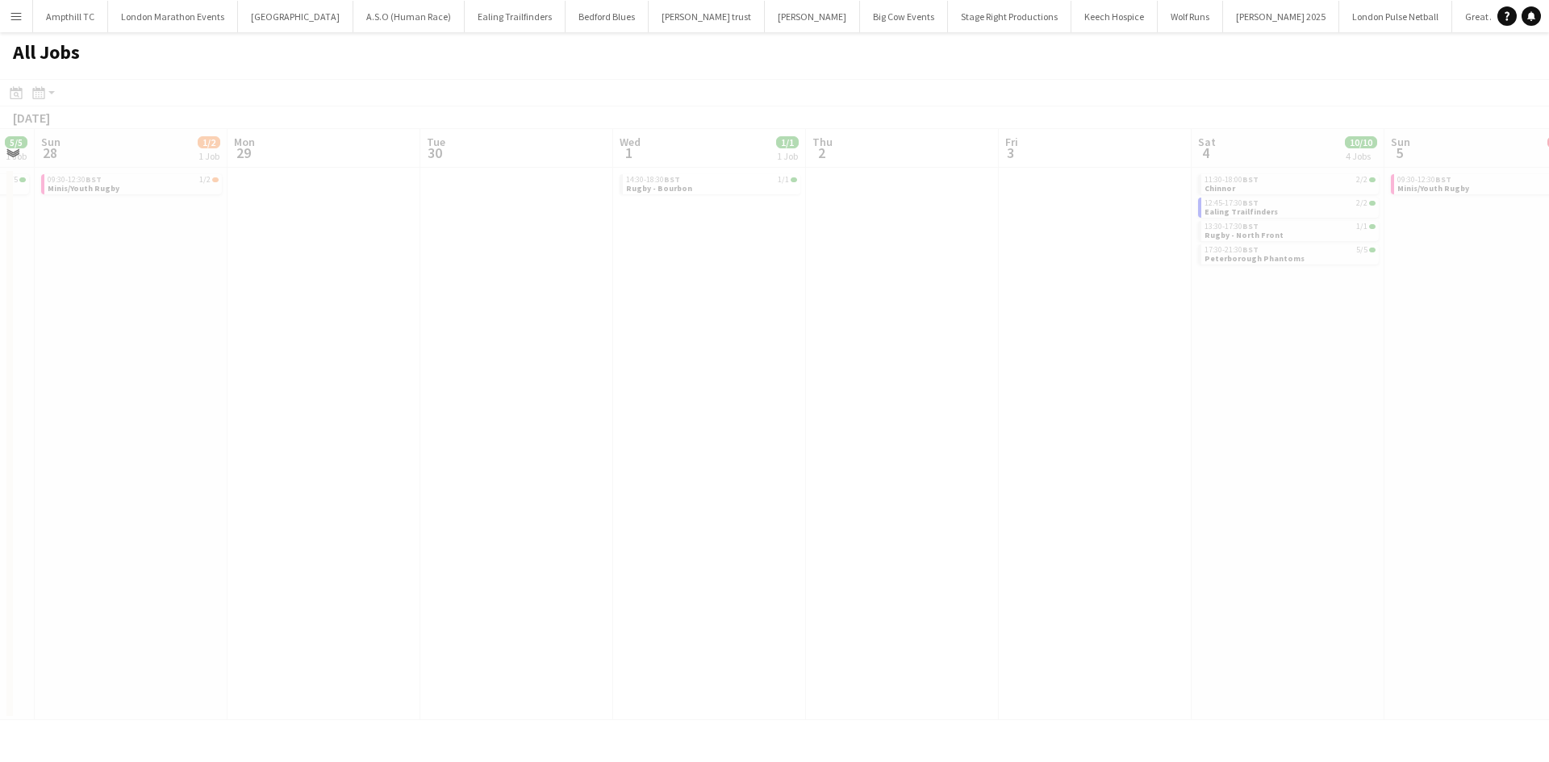
drag, startPoint x: 784, startPoint y: 319, endPoint x: 219, endPoint y: 320, distance: 565.5
click at [222, 320] on app-calendar-viewport "Thu 25 Fri 26 Sat 27 5/5 1 Job Sun 28 1/2 1 Job Mon 29 Tue 30 Wed 1 1/1 1 Job T…" at bounding box center [774, 424] width 1549 height 591
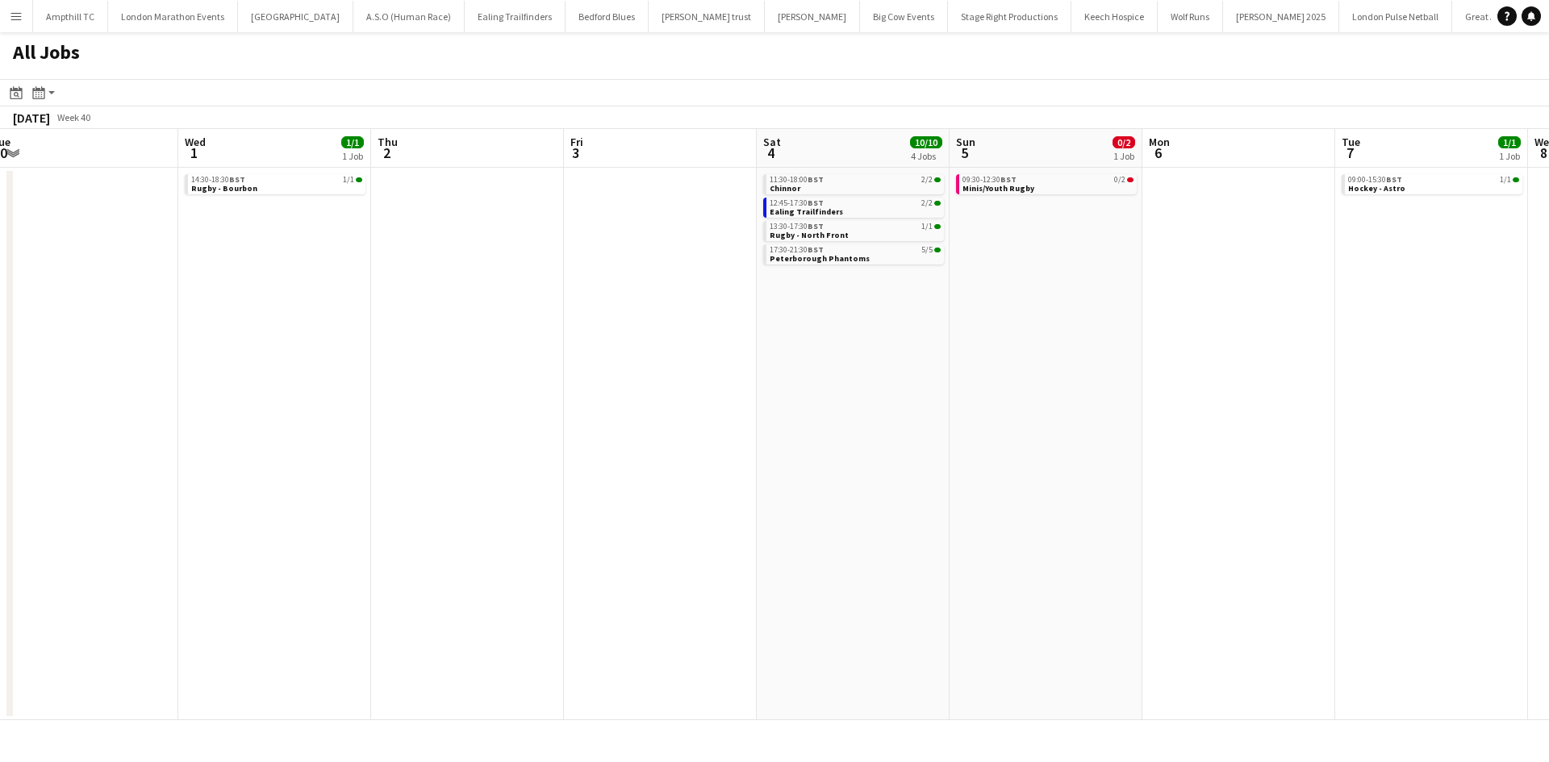
drag, startPoint x: 1104, startPoint y: 307, endPoint x: 873, endPoint y: 323, distance: 231.2
click at [903, 323] on app-calendar-viewport "Sat 27 5/5 1 Job Sun 28 1/2 1 Job Mon 29 Tue 30 Wed 1 1/1 1 Job Thu 2 Fri 3 Sat…" at bounding box center [774, 424] width 1549 height 591
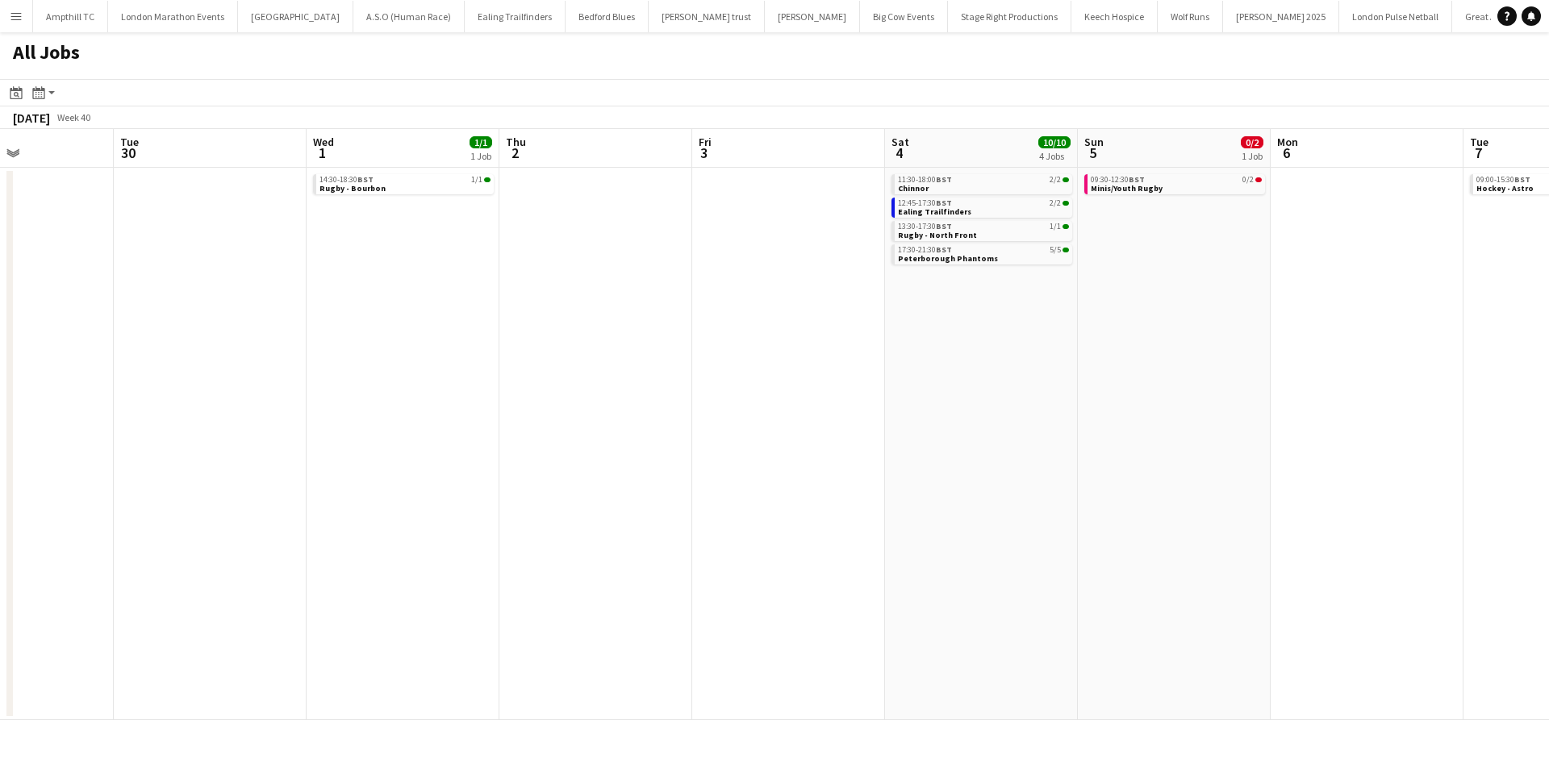
drag, startPoint x: 803, startPoint y: 287, endPoint x: 645, endPoint y: 277, distance: 158.5
click at [389, 287] on app-calendar-viewport "Sat 27 5/5 1 Job Sun 28 1/2 1 Job Mon 29 Tue 30 Wed 1 1/1 1 Job Thu 2 Fri 3 Sat…" at bounding box center [774, 424] width 1549 height 591
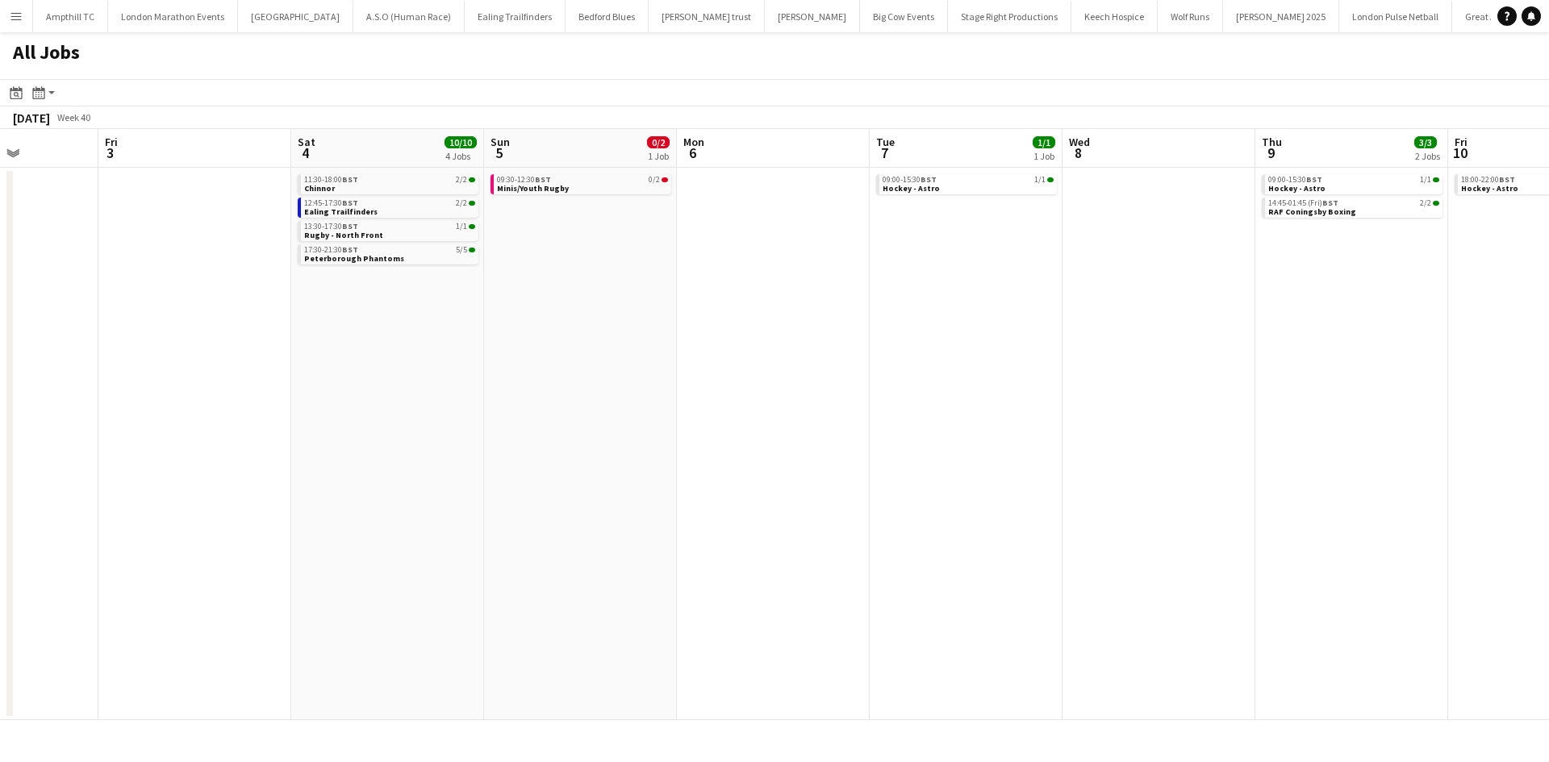
drag, startPoint x: 870, startPoint y: 289, endPoint x: 691, endPoint y: 287, distance: 179.1
click at [557, 304] on app-calendar-viewport "Mon 29 Tue 30 Wed 1 1/1 1 Job Thu 2 Fri 3 Sat 4 10/10 4 Jobs Sun 5 0/2 1 Job Mo…" at bounding box center [774, 424] width 1549 height 591
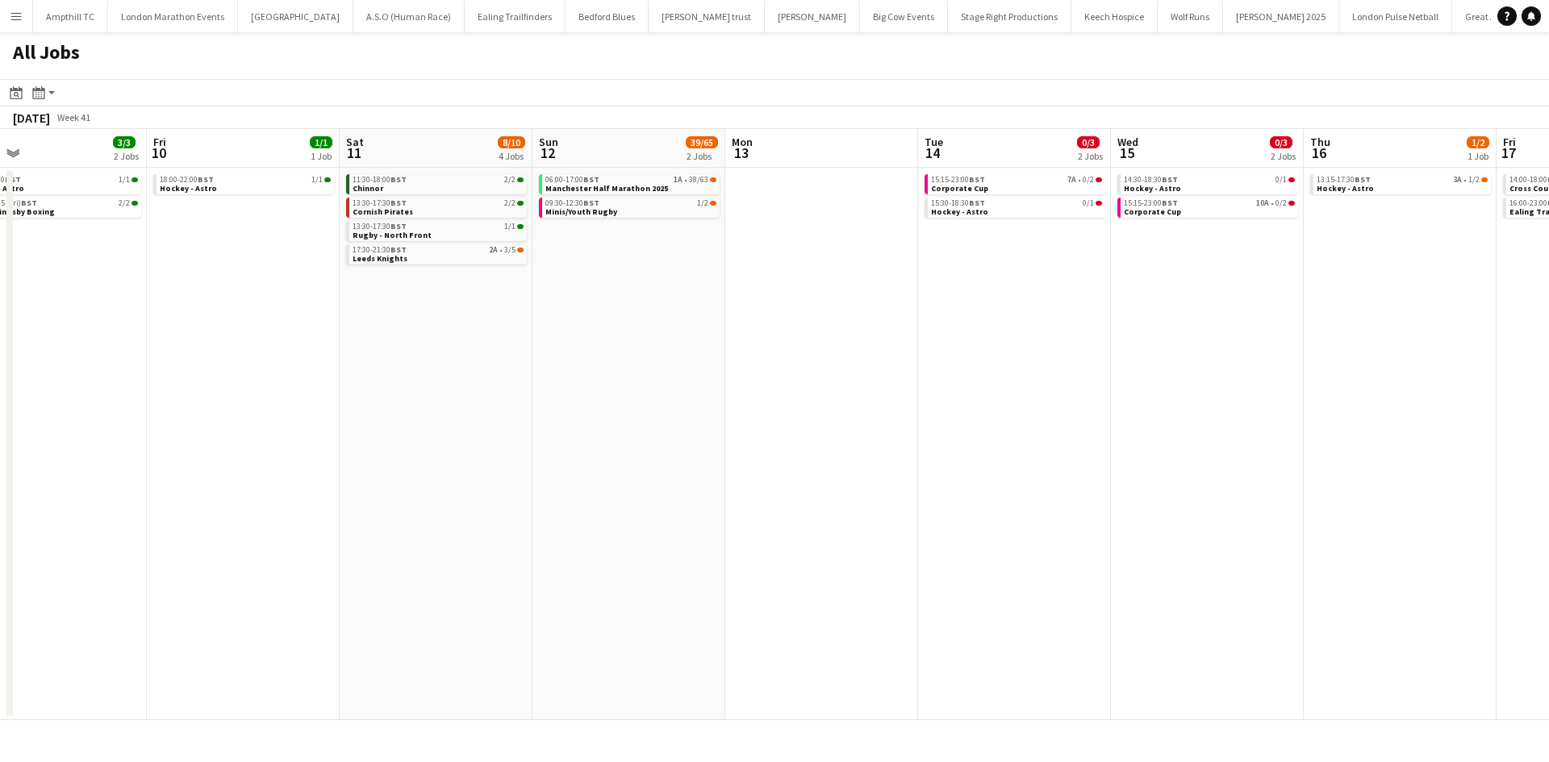
drag, startPoint x: 1342, startPoint y: 286, endPoint x: 943, endPoint y: 334, distance: 401.4
click at [932, 346] on app-calendar-viewport "Sun 5 0/2 1 Job Mon 6 Tue 7 1/1 1 Job Wed 8 Thu 9 3/3 2 Jobs Fri 10 1/1 1 Job S…" at bounding box center [774, 424] width 1549 height 591
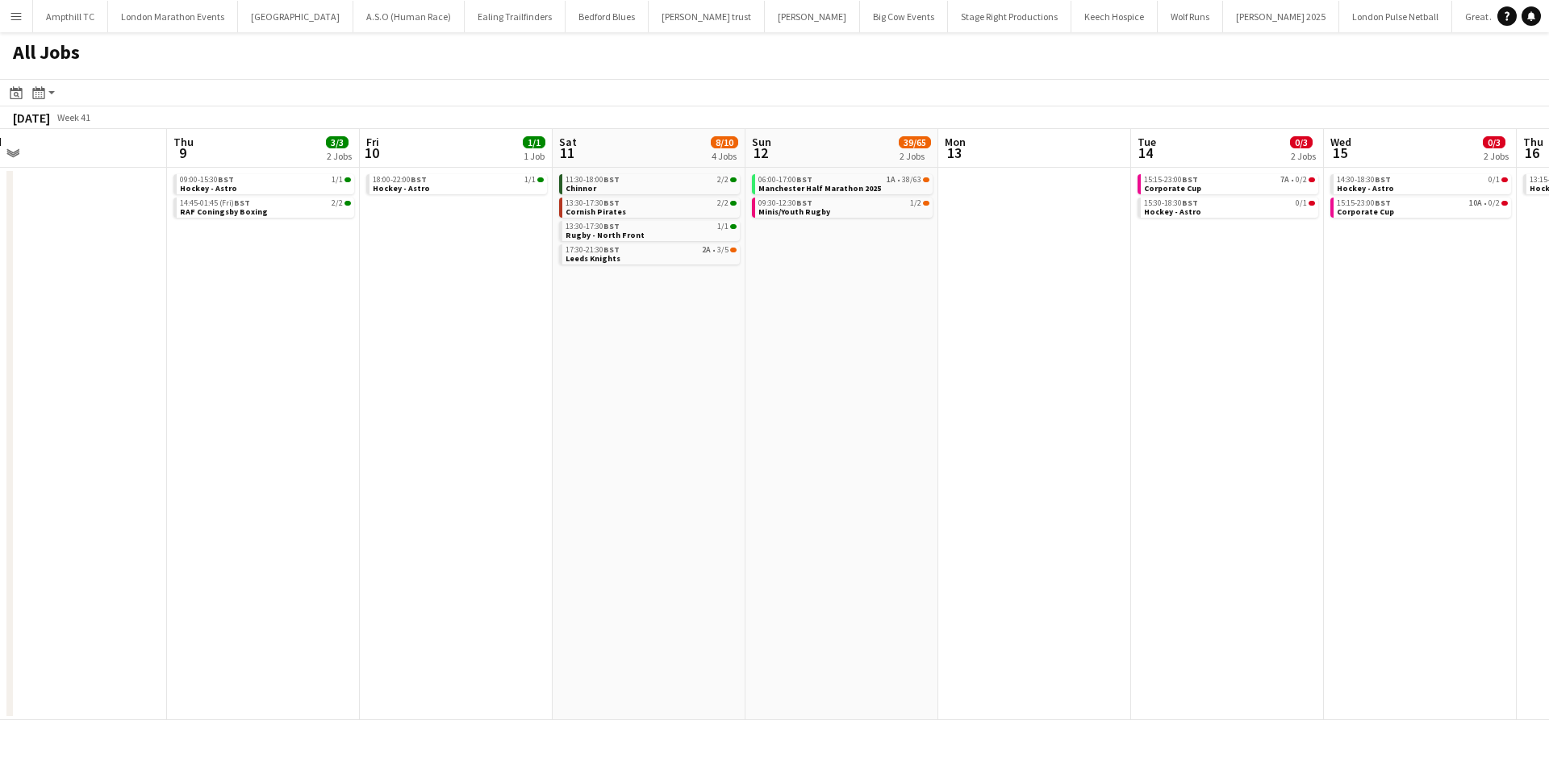
drag, startPoint x: 1085, startPoint y: 328, endPoint x: 901, endPoint y: 328, distance: 183.9
click at [896, 331] on app-calendar-viewport "Sun 5 0/2 1 Job Mon 6 Tue 7 1/1 1 Job Wed 8 Thu 9 3/3 2 Jobs Fri 10 1/1 1 Job S…" at bounding box center [774, 424] width 1549 height 591
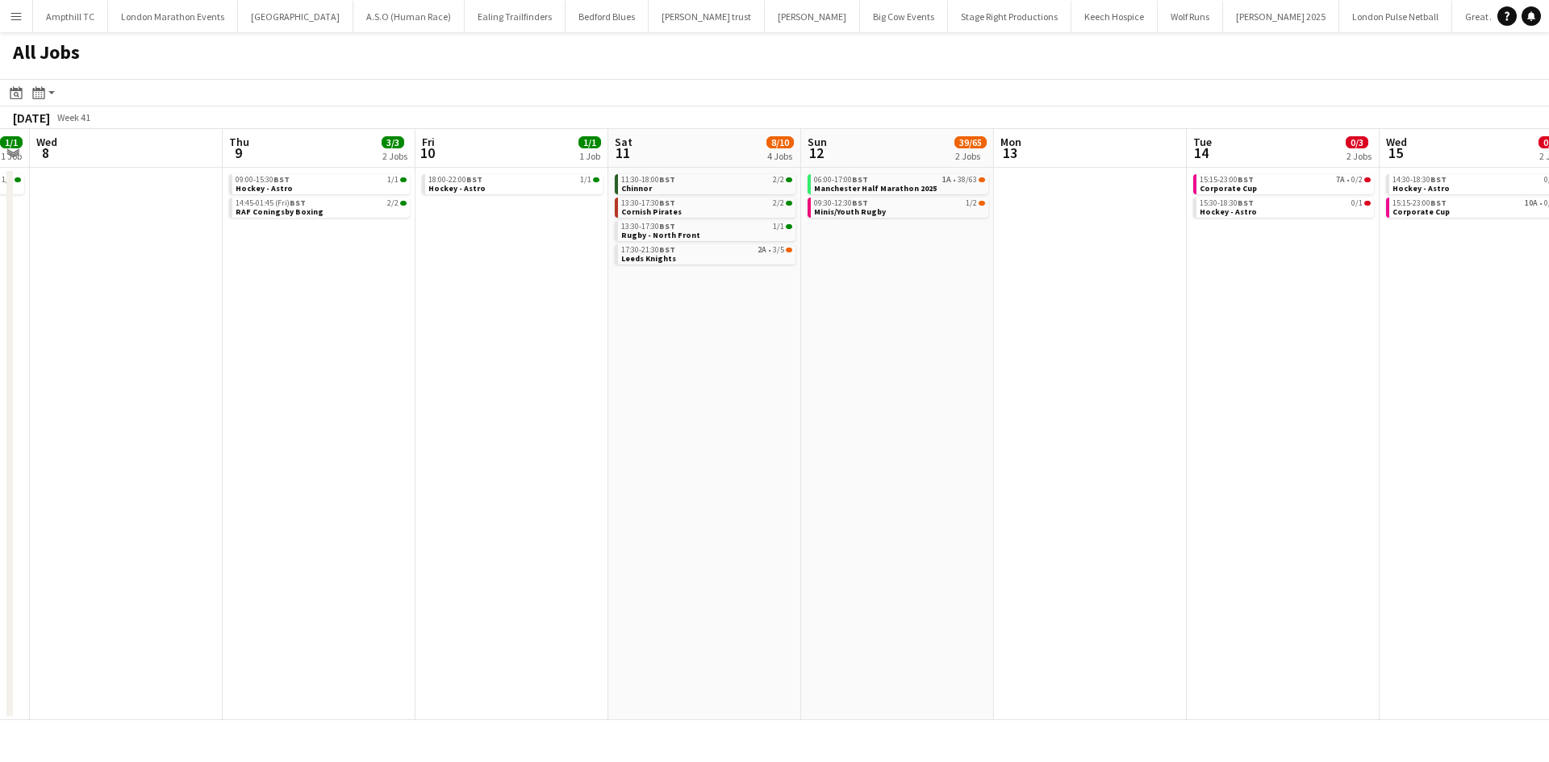
drag, startPoint x: 1029, startPoint y: 328, endPoint x: 735, endPoint y: 323, distance: 293.7
click at [746, 328] on app-calendar-viewport "Sun 5 0/2 1 Job Mon 6 Tue 7 1/1 1 Job Wed 8 Thu 9 3/3 2 Jobs Fri 10 1/1 1 Job S…" at bounding box center [774, 424] width 1549 height 591
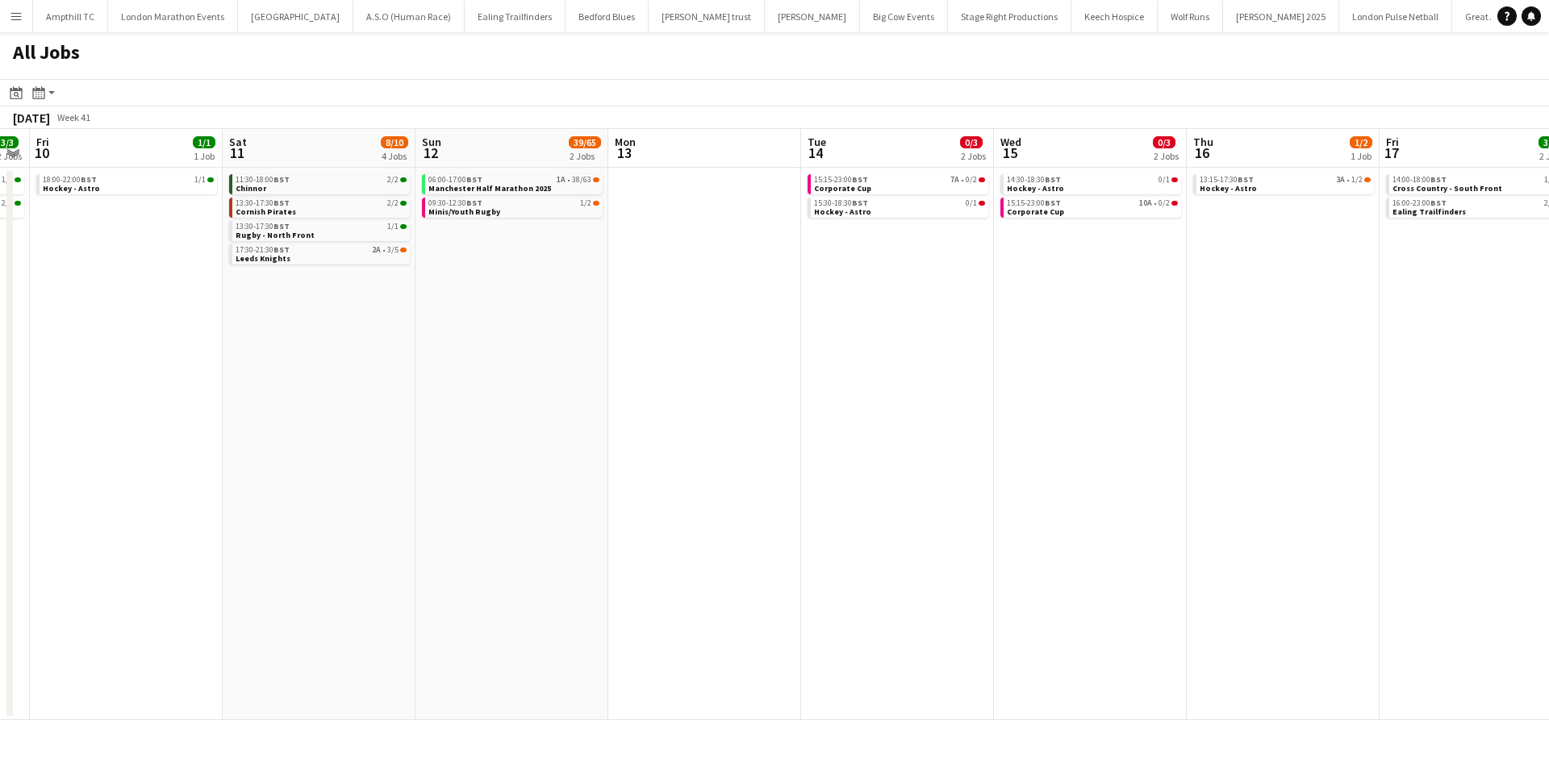
scroll to position [0, 557]
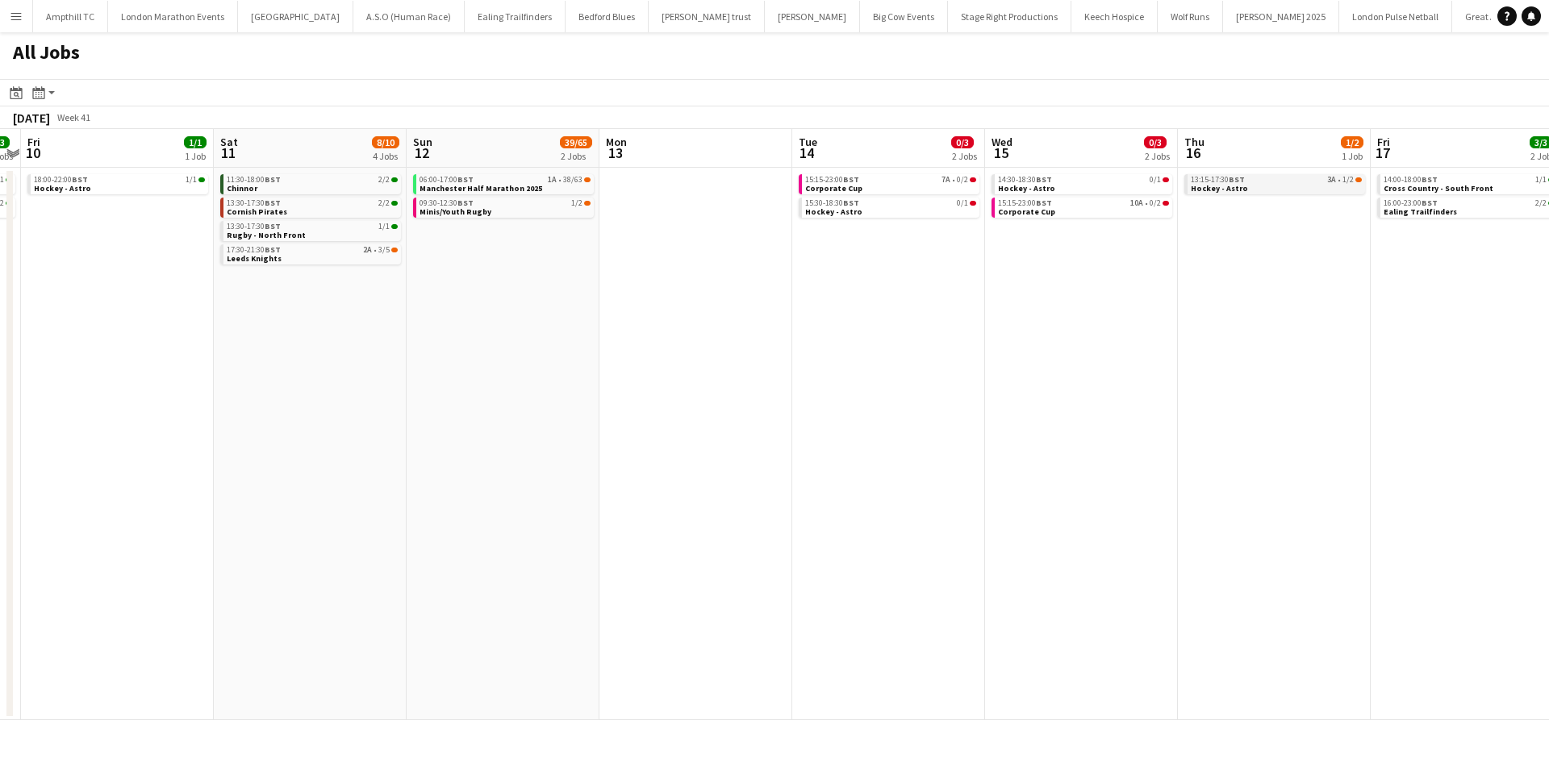
click at [1297, 183] on div "13:15-17:30 BST 3A • 1/2" at bounding box center [1276, 180] width 171 height 8
click at [1102, 202] on div "15:15-23:00 BST 10A • 0/2" at bounding box center [1085, 203] width 171 height 8
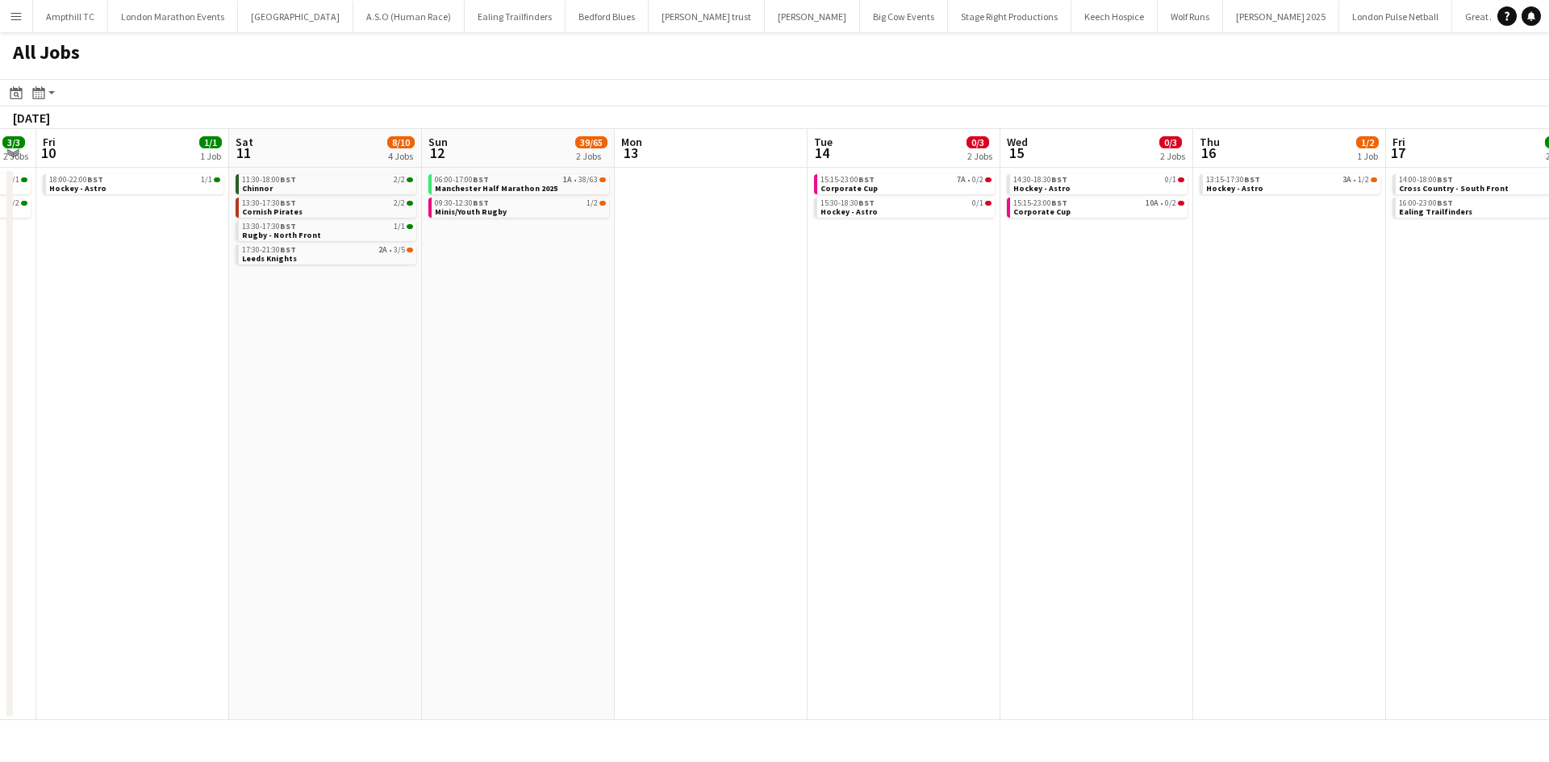
click at [154, 455] on app-all-jobs "All Jobs Date picker SEP 2025 SEP 2025 Monday M Tuesday T Wednesday W Thursday …" at bounding box center [774, 376] width 1549 height 688
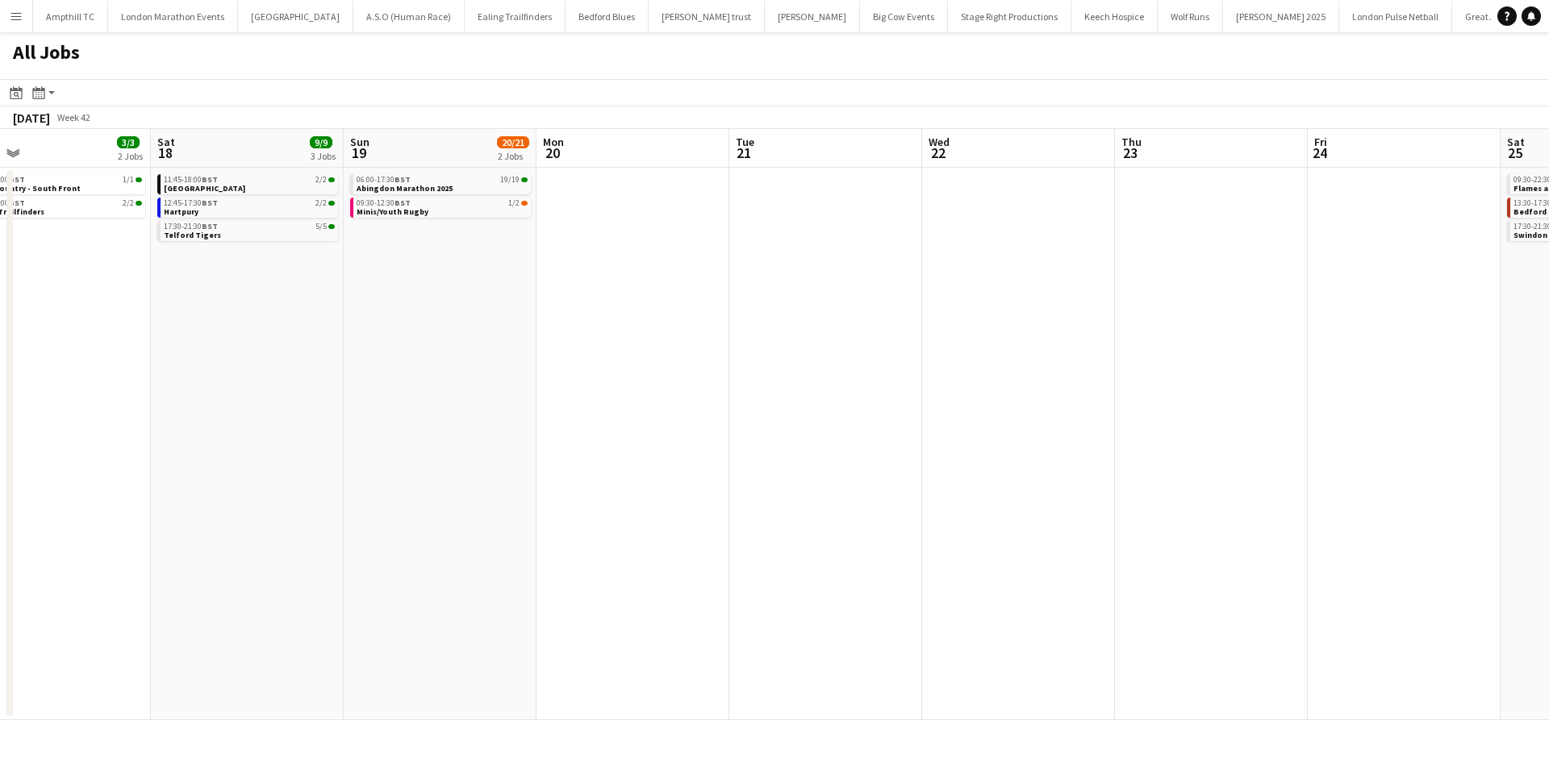
drag, startPoint x: 361, startPoint y: 480, endPoint x: 609, endPoint y: 461, distance: 249.2
click at [273, 480] on app-calendar-viewport "Tue 14 0/3 2 Jobs Wed 15 0/3 2 Jobs Thu 16 1/2 1 Job Fri 17 3/3 2 Jobs Sat 18 9…" at bounding box center [774, 424] width 1549 height 591
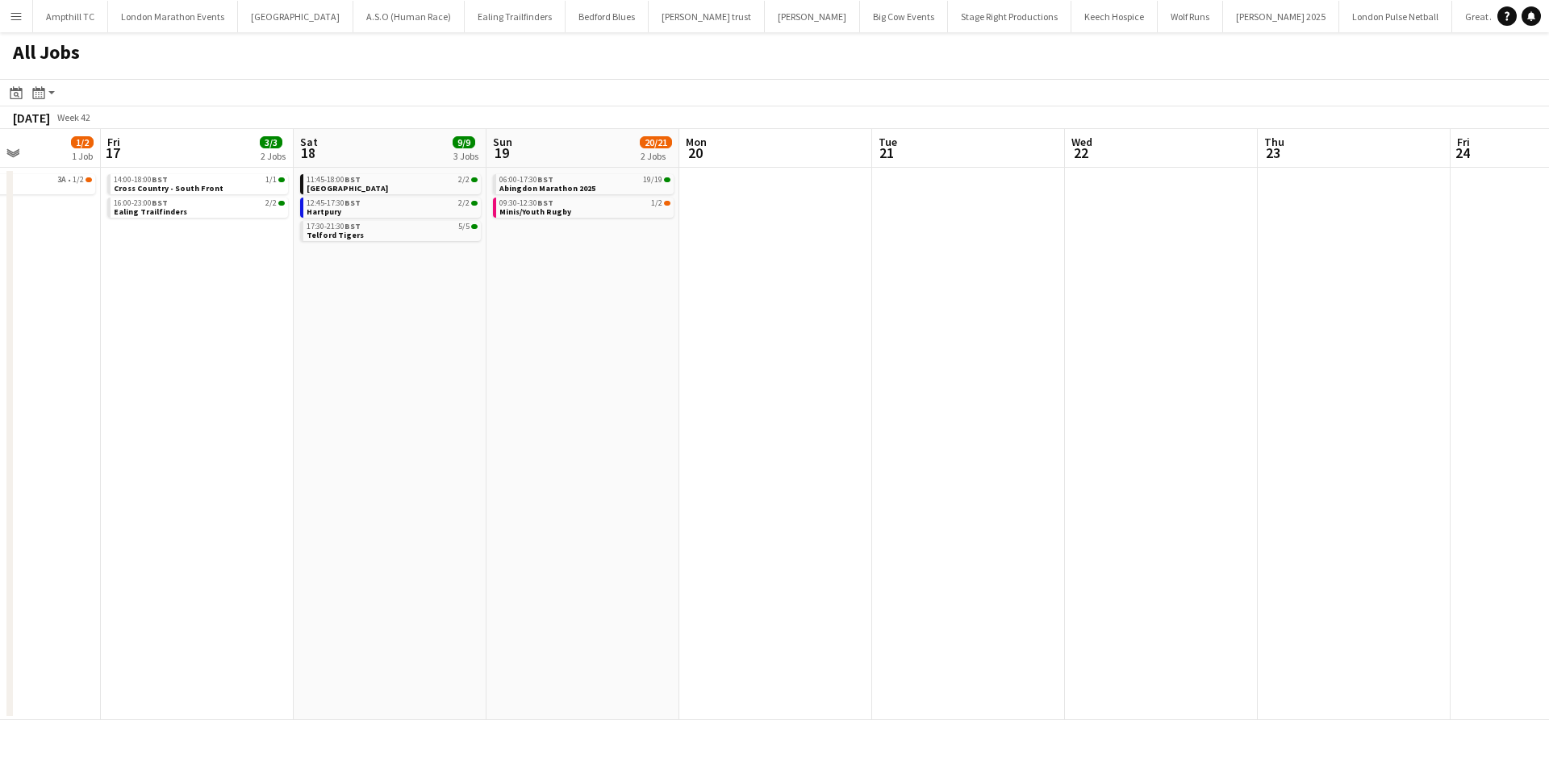
drag, startPoint x: 863, startPoint y: 474, endPoint x: -39, endPoint y: 469, distance: 901.9
click at [0, 469] on html "Menu Boards Boards Boards All jobs Status Workforce Workforce My Workforce Recr…" at bounding box center [774, 381] width 1549 height 762
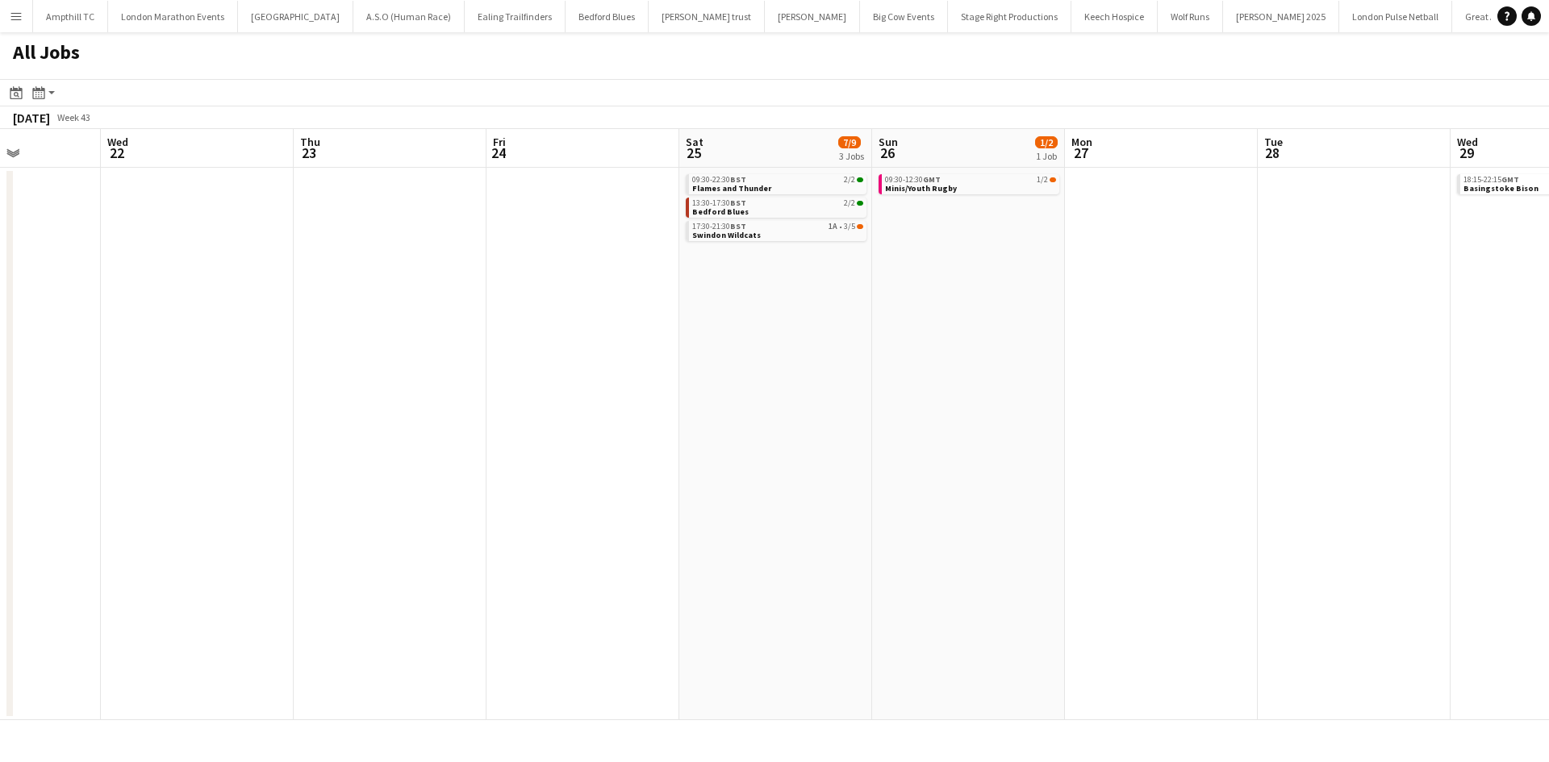
scroll to position [0, 661]
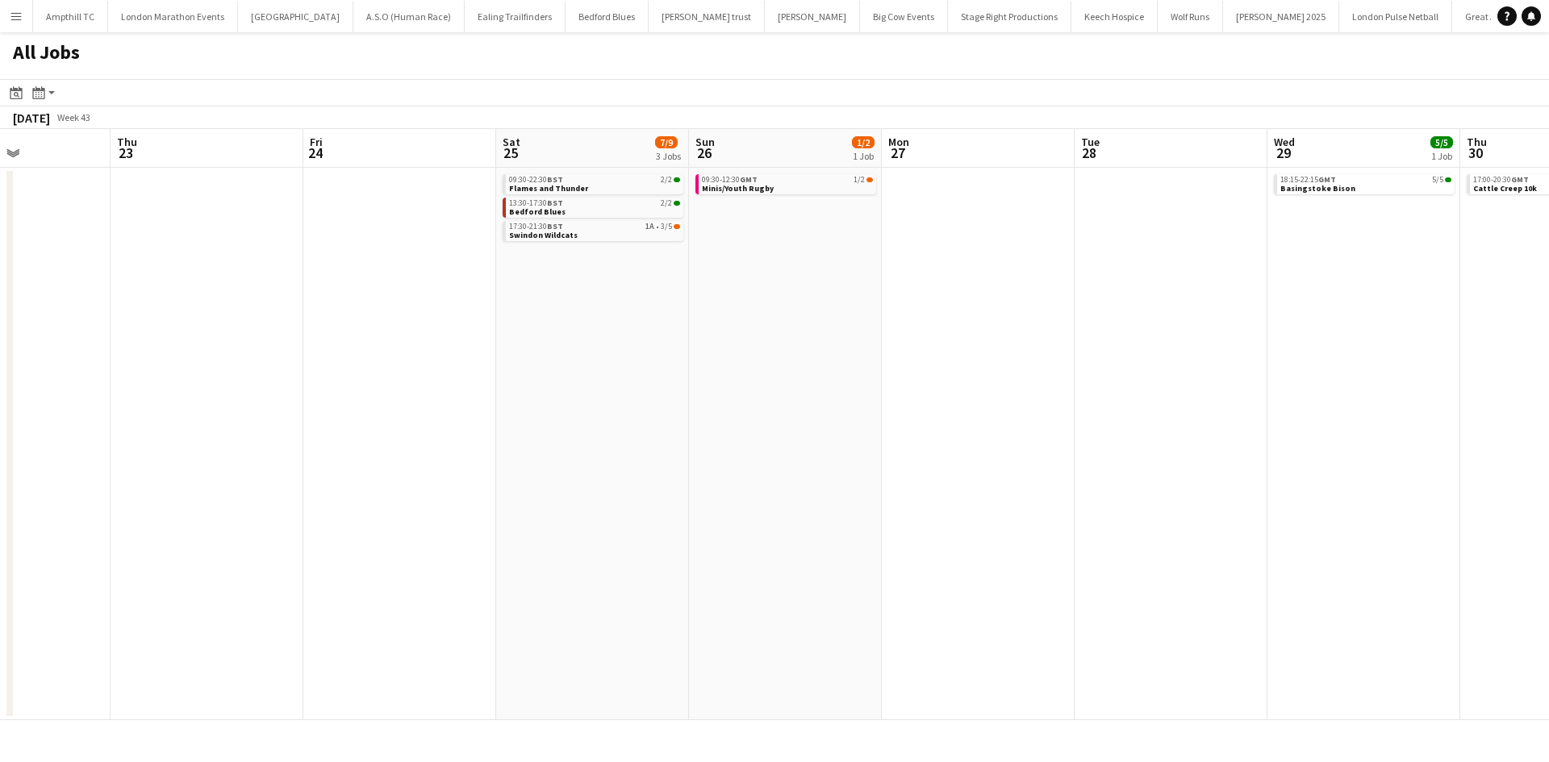
drag, startPoint x: 447, startPoint y: 468, endPoint x: 363, endPoint y: 468, distance: 83.9
click at [363, 468] on app-calendar-viewport "Sun 19 20/21 2 Jobs Mon 20 Tue 21 Wed 22 Thu 23 Fri 24 Sat 25 7/9 3 Jobs Sun 26…" at bounding box center [774, 424] width 1549 height 591
click at [649, 232] on link "17:30-21:30 BST 1A • 3/5 Swindon Wildcats" at bounding box center [594, 230] width 171 height 19
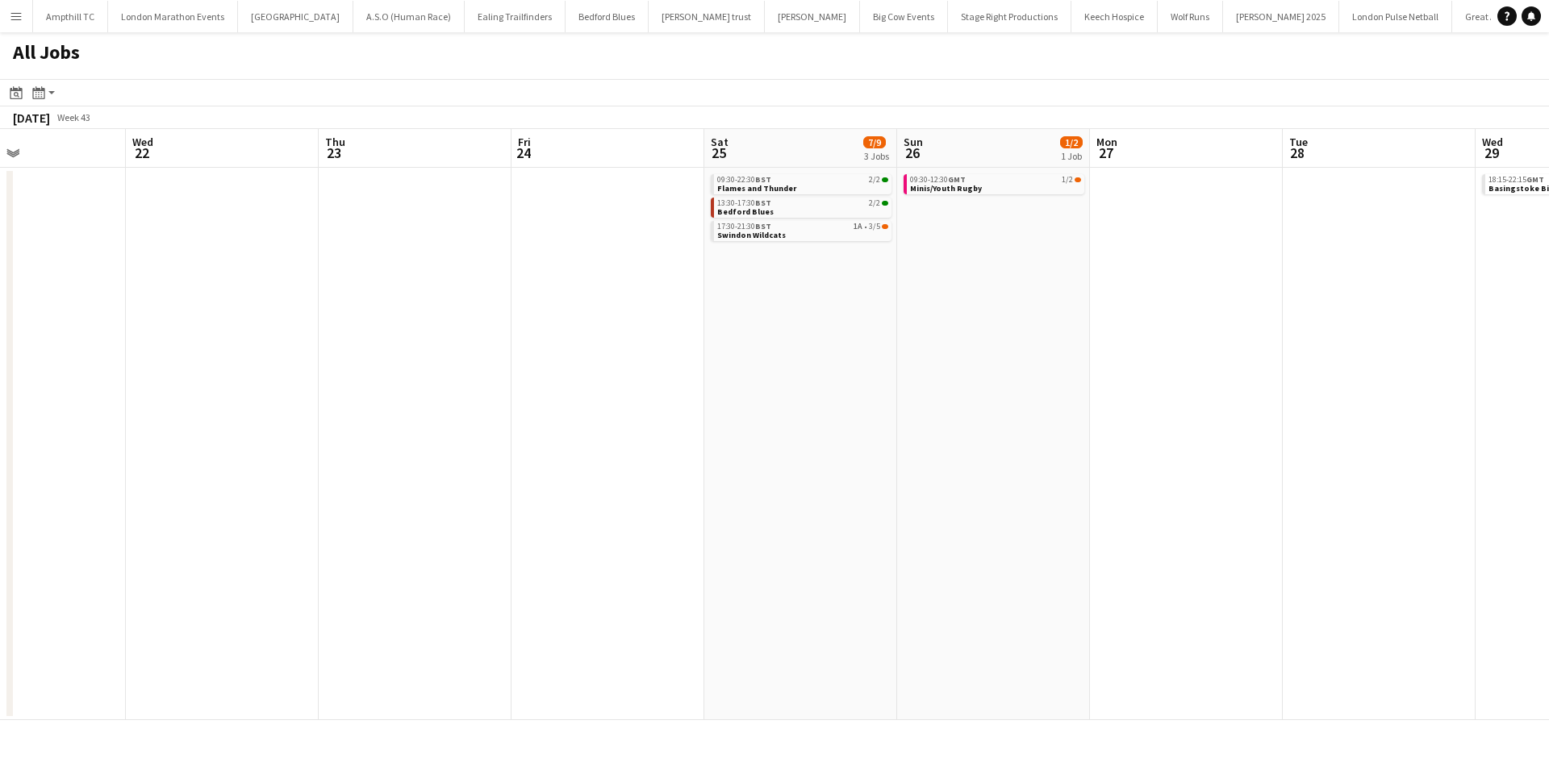
click at [490, 392] on app-all-jobs "All Jobs Date picker SEP 2025 SEP 2025 Monday M Tuesday T Wednesday W Thursday …" at bounding box center [774, 376] width 1549 height 688
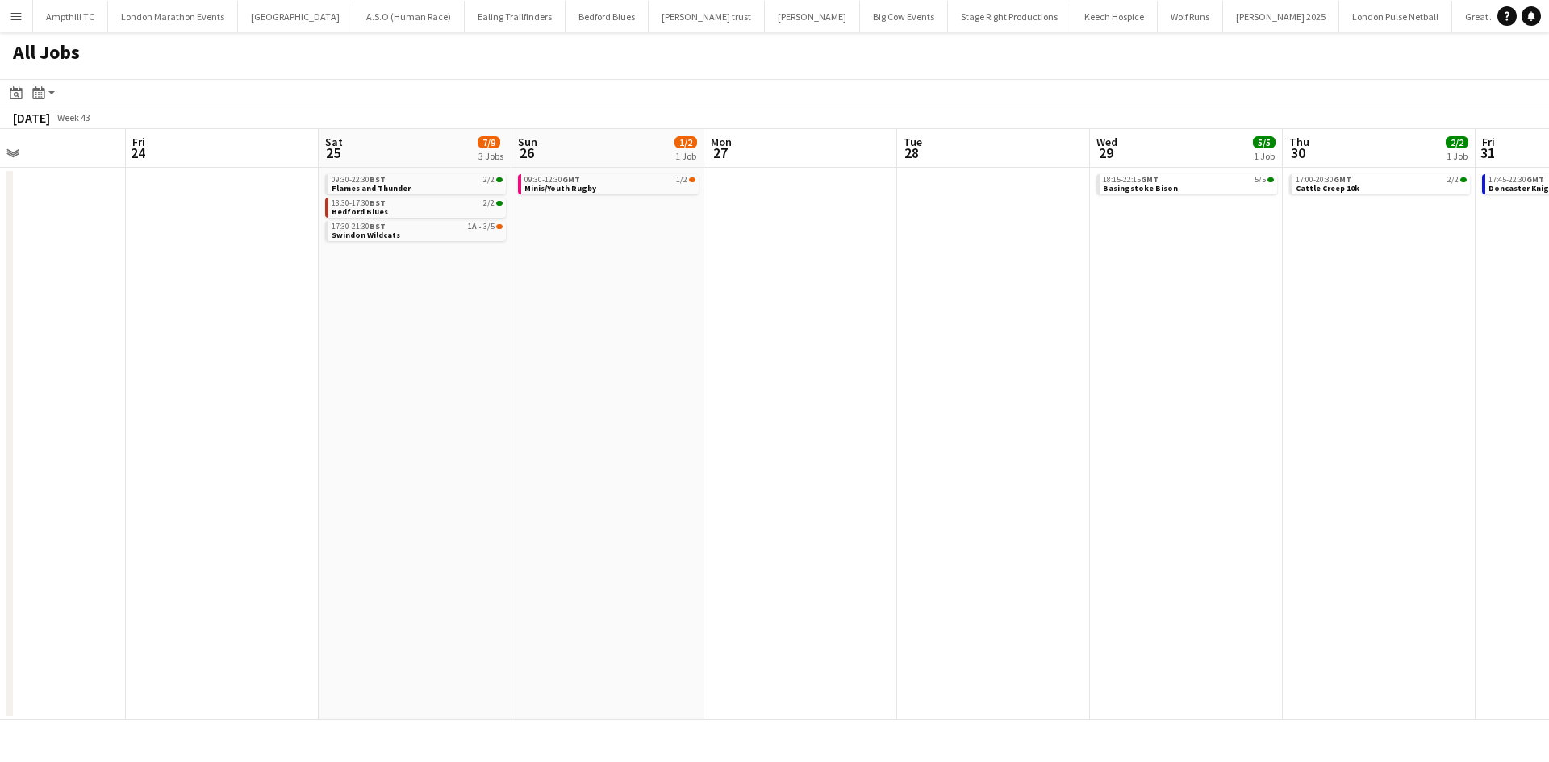
drag, startPoint x: 568, startPoint y: 365, endPoint x: 422, endPoint y: 341, distance: 148.0
click at [307, 369] on app-calendar-viewport "Tue 21 Wed 22 Thu 23 Fri 24 Sat 25 7/9 3 Jobs Sun 26 1/2 1 Job Mon 27 Tue 28 We…" at bounding box center [774, 424] width 1549 height 591
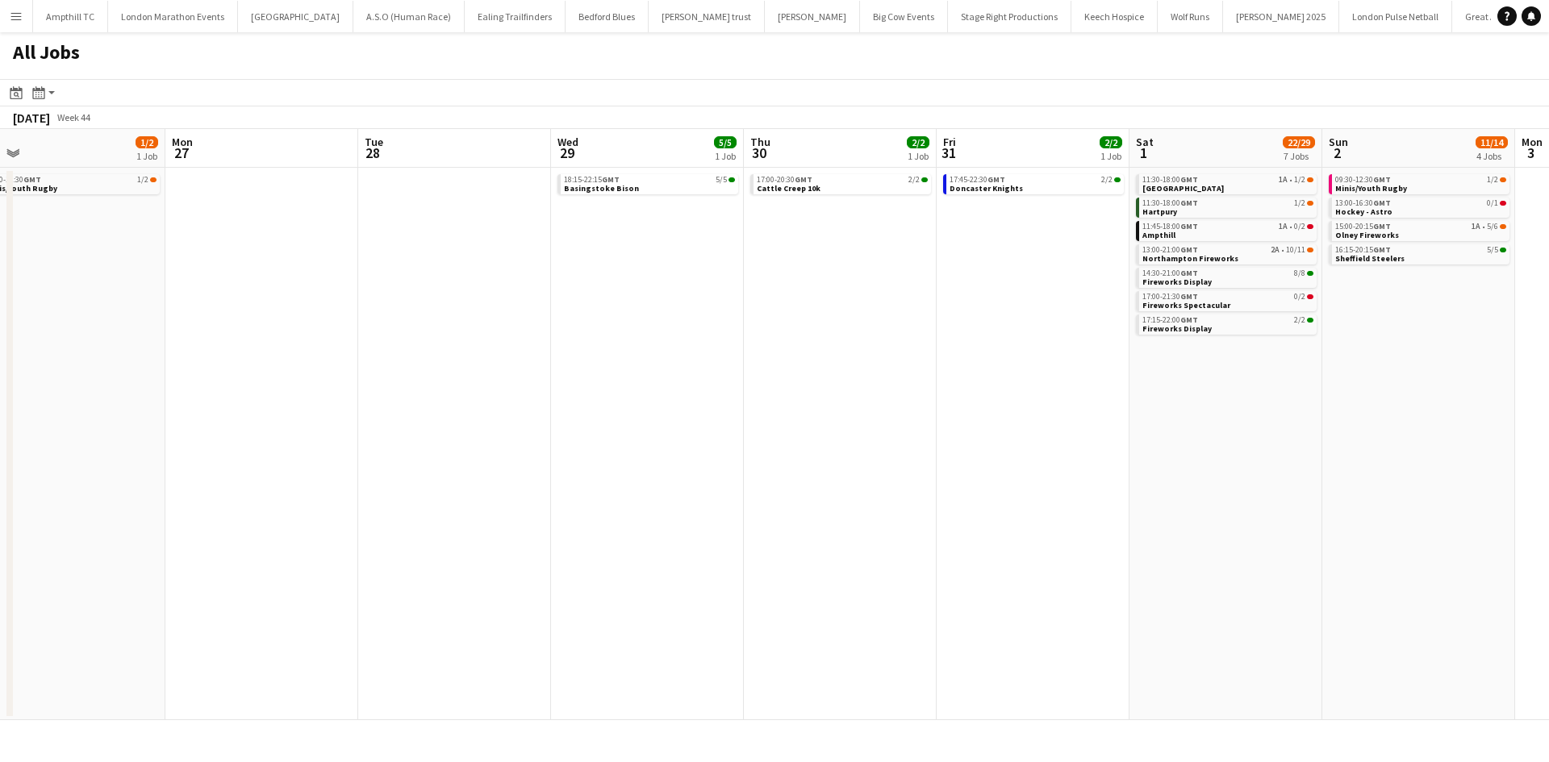
scroll to position [0, 502]
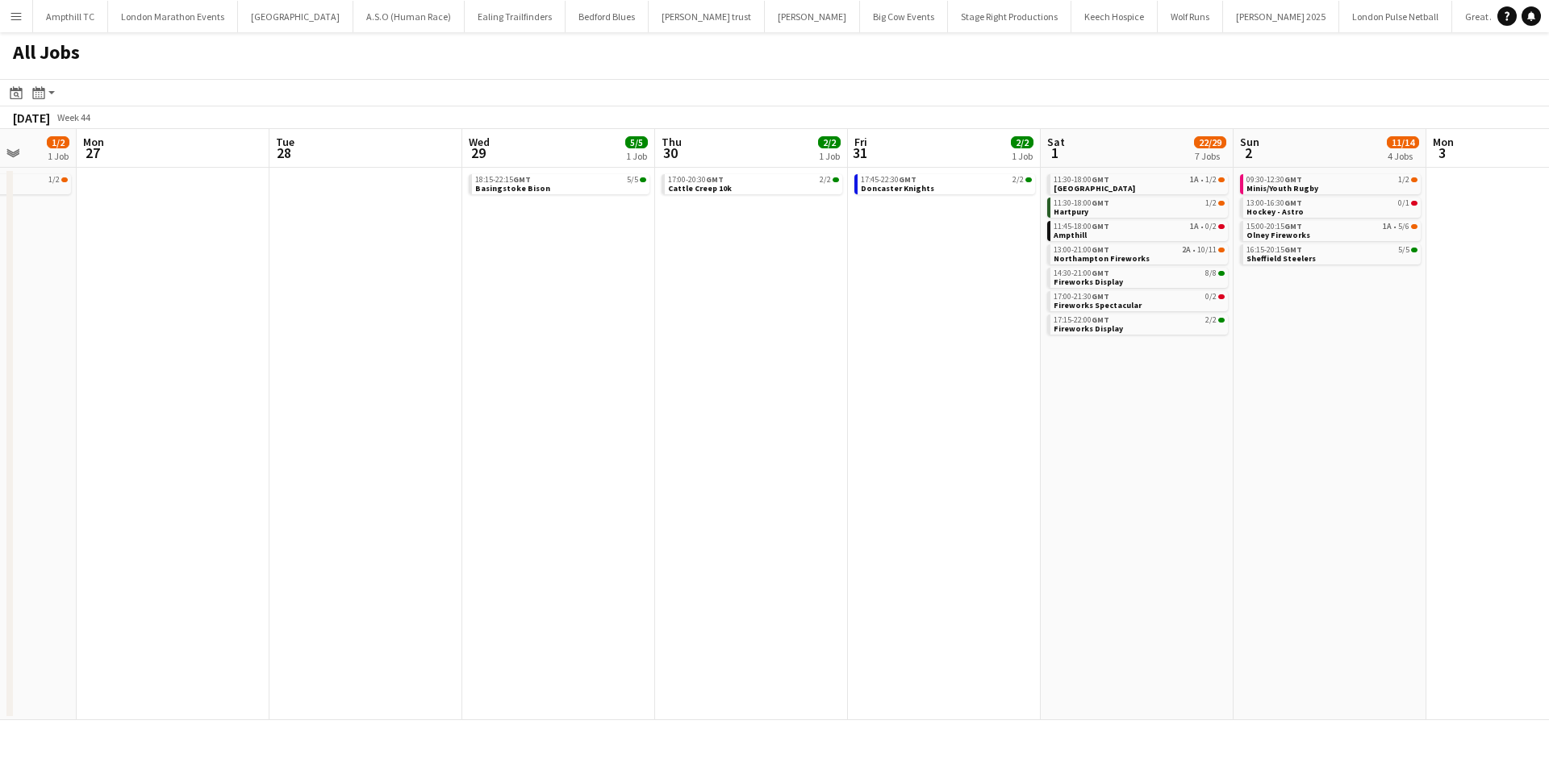
click at [375, 365] on app-all-jobs "All Jobs Date picker SEP 2025 SEP 2025 Monday M Tuesday T Wednesday W Thursday …" at bounding box center [774, 376] width 1549 height 688
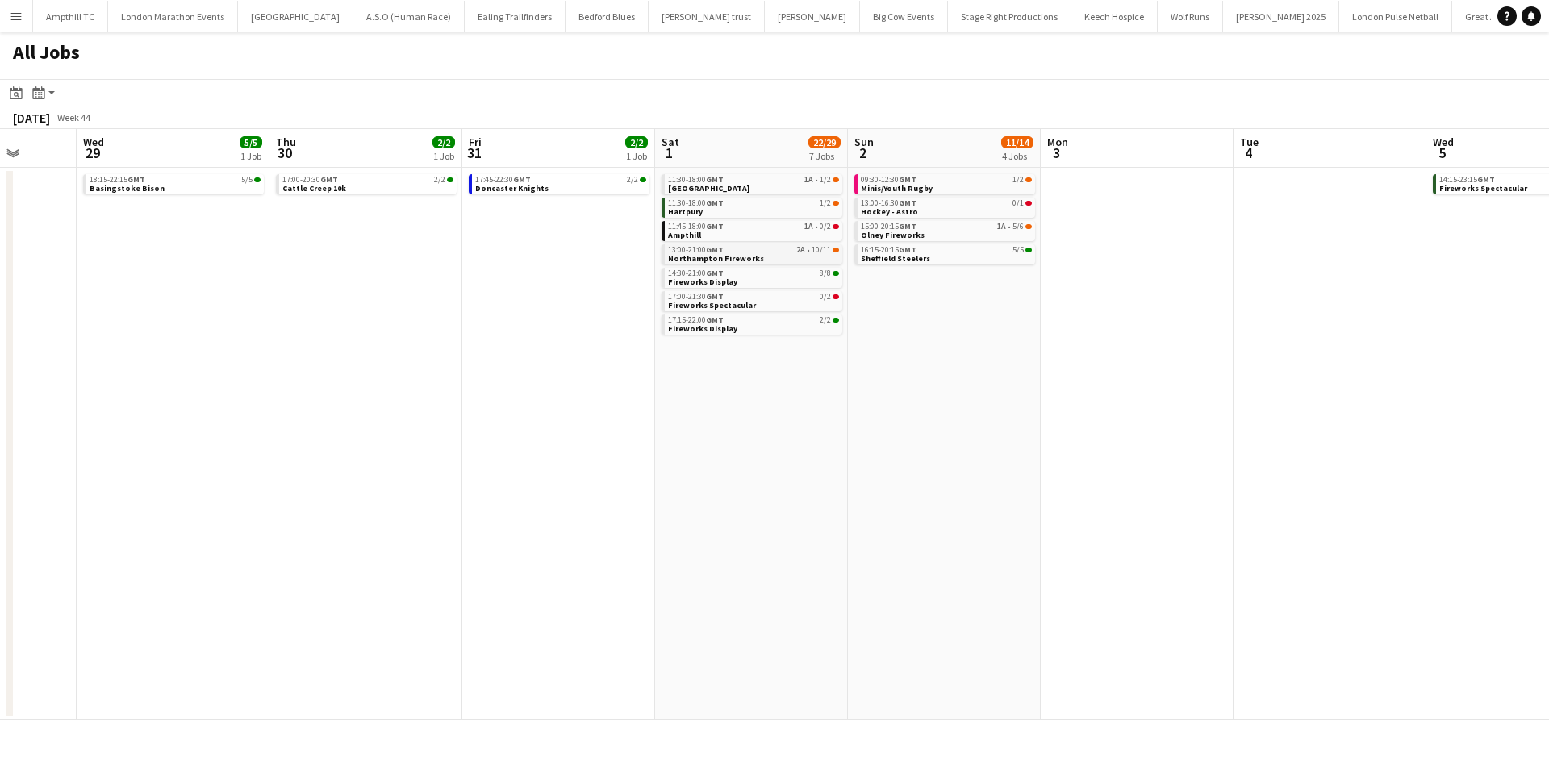
click at [791, 255] on link "13:00-21:00 GMT 2A • 10/11 Northampton Fireworks" at bounding box center [753, 253] width 171 height 19
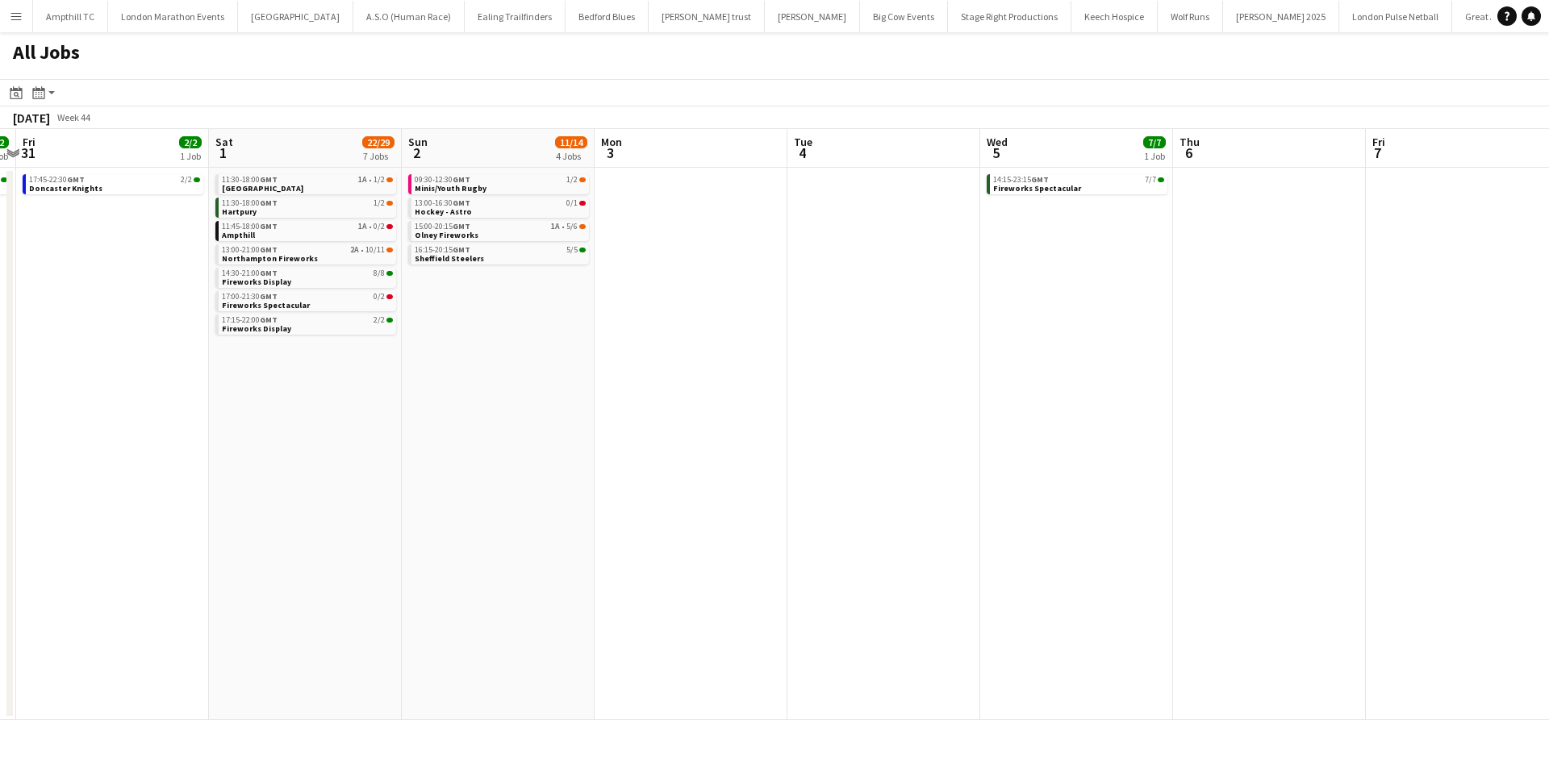
drag, startPoint x: 737, startPoint y: 404, endPoint x: 727, endPoint y: 399, distance: 11.5
click at [482, 414] on app-calendar-viewport "Tue 28 Wed 29 5/5 1 Job Thu 30 2/2 1 Job Fri 31 2/2 1 Job Sat 1 22/29 7 Jobs Su…" at bounding box center [774, 424] width 1549 height 591
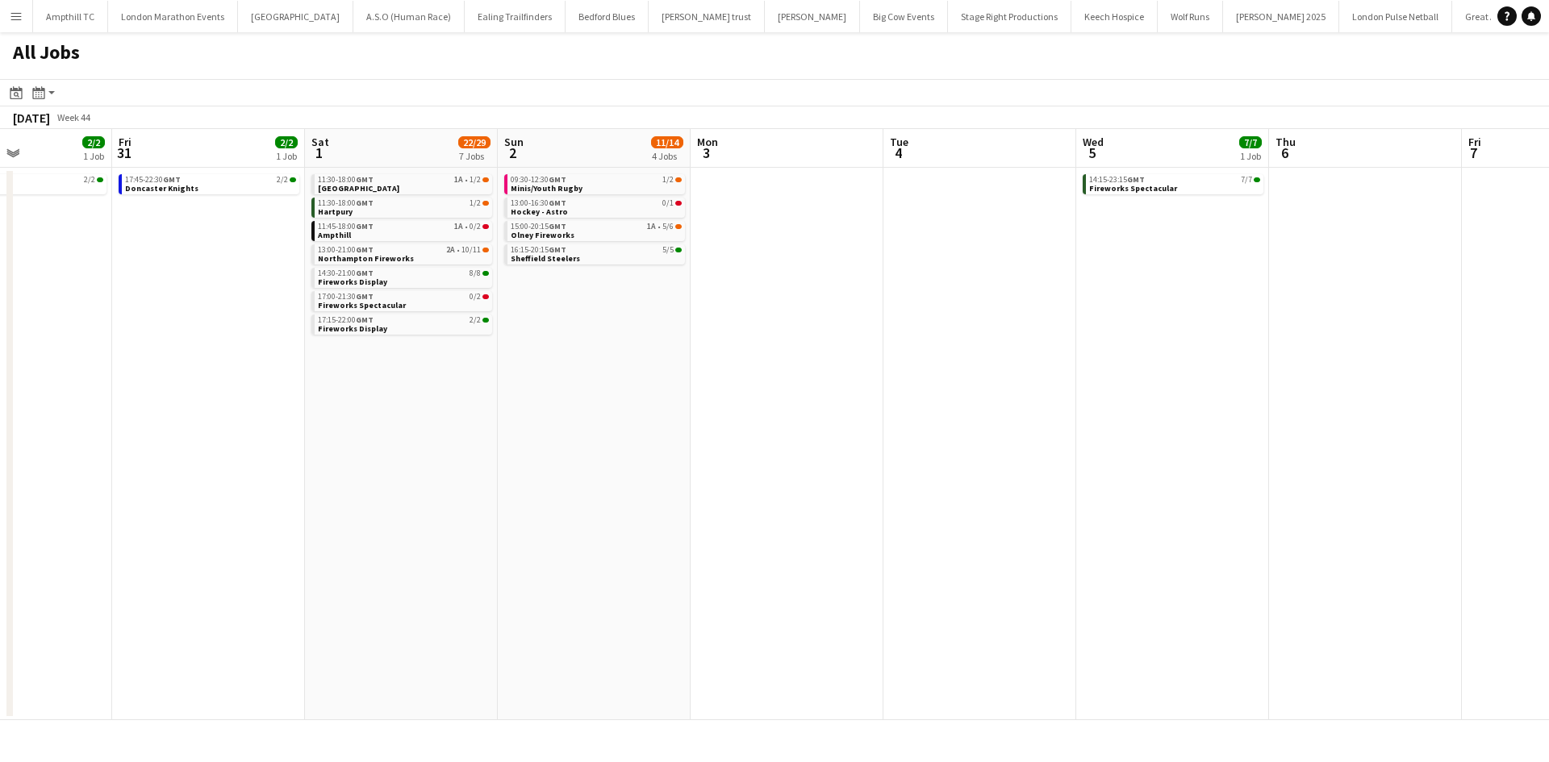
click at [523, 467] on app-all-jobs "All Jobs Date picker SEP 2025 SEP 2025 Monday M Tuesday T Wednesday W Thursday …" at bounding box center [774, 376] width 1549 height 688
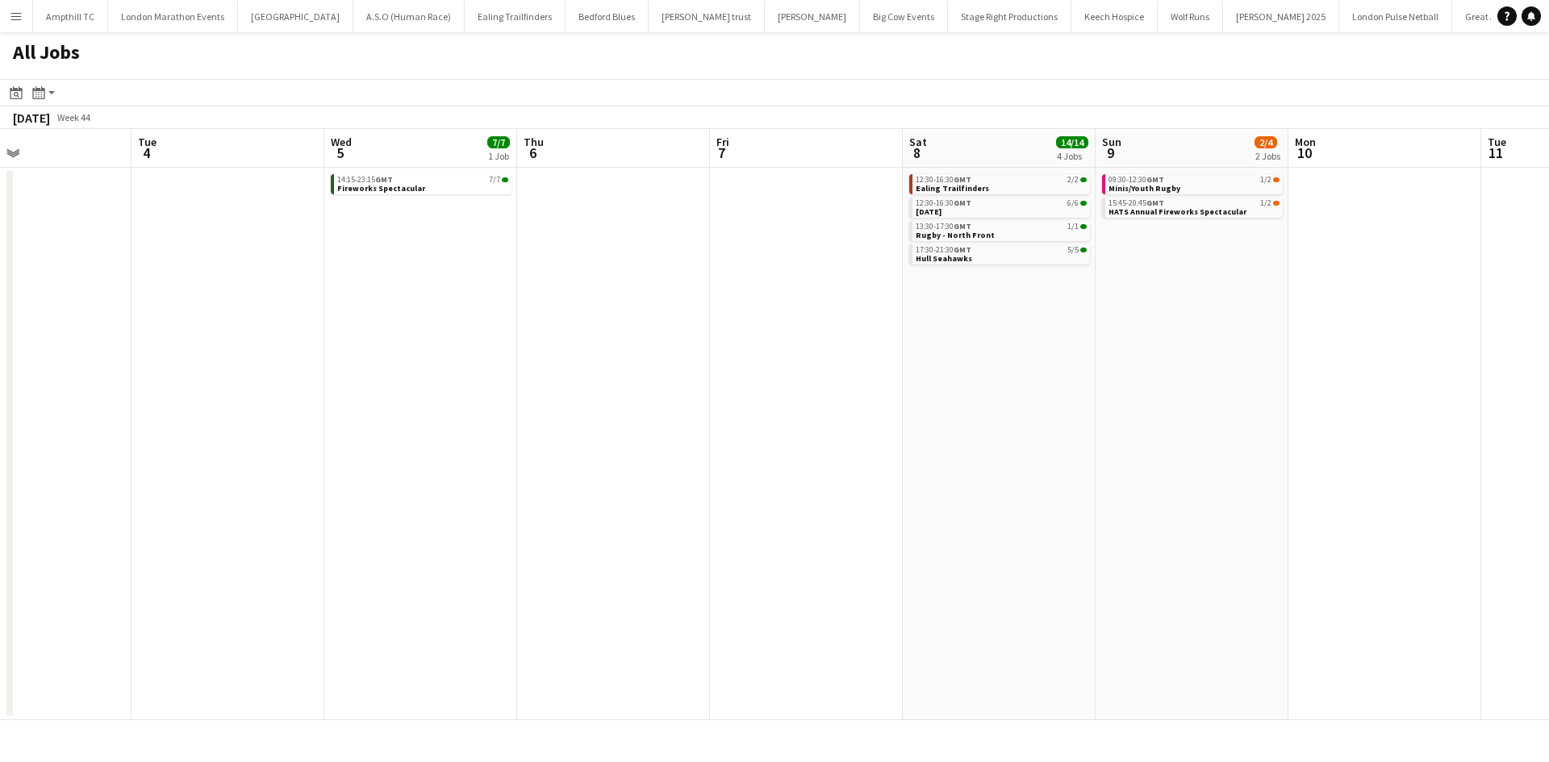
drag, startPoint x: 1107, startPoint y: 401, endPoint x: 520, endPoint y: 462, distance: 589.7
click at [696, 463] on app-calendar-viewport "Thu 30 2/2 1 Job Fri 31 2/2 1 Job Sat 1 22/29 7 Jobs Sun 2 11/14 4 Jobs Mon 3 T…" at bounding box center [774, 424] width 1549 height 591
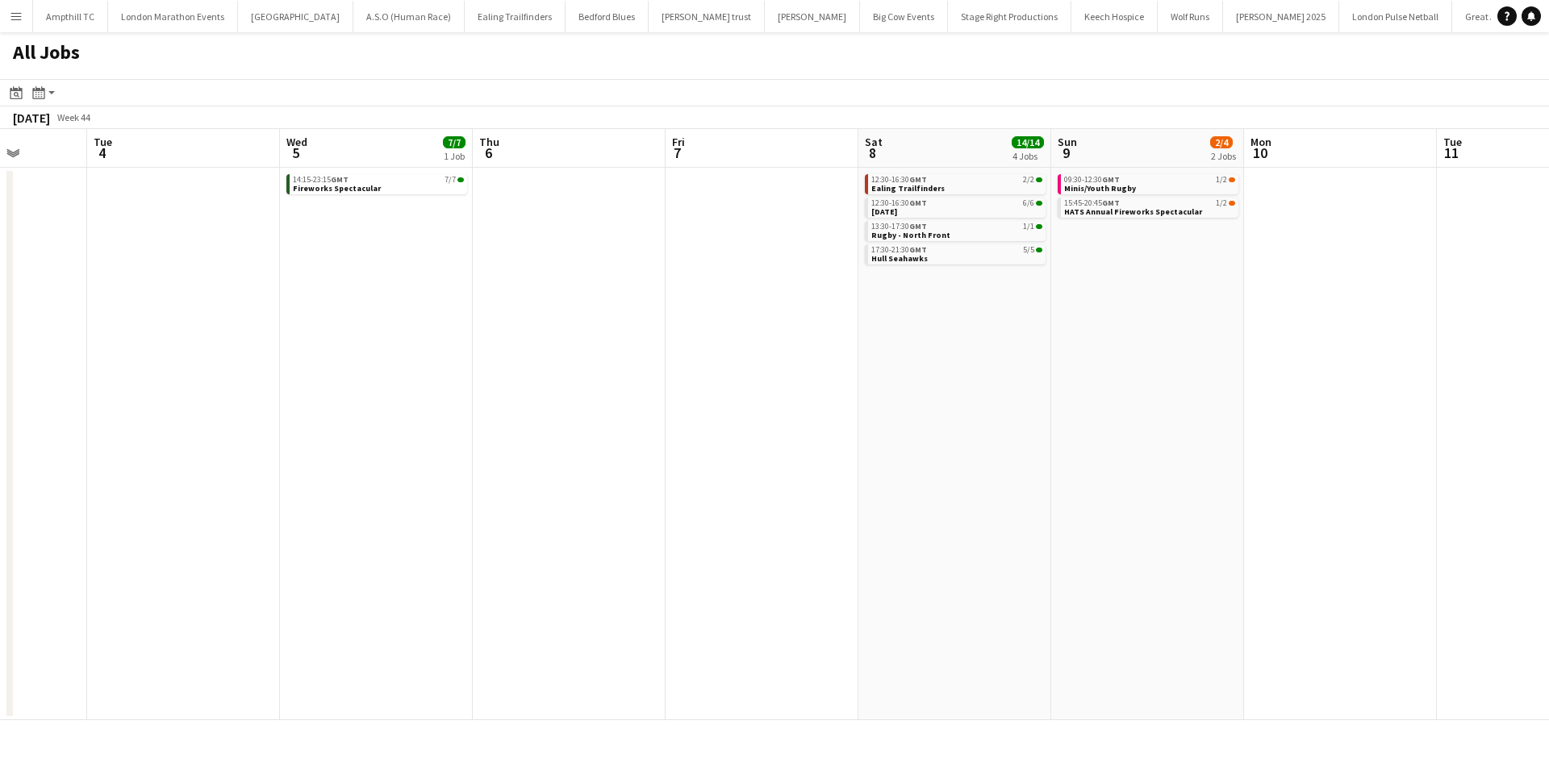
click at [497, 442] on app-all-jobs "All Jobs Date picker SEP 2025 SEP 2025 Monday M Tuesday T Wednesday W Thursday …" at bounding box center [774, 376] width 1549 height 688
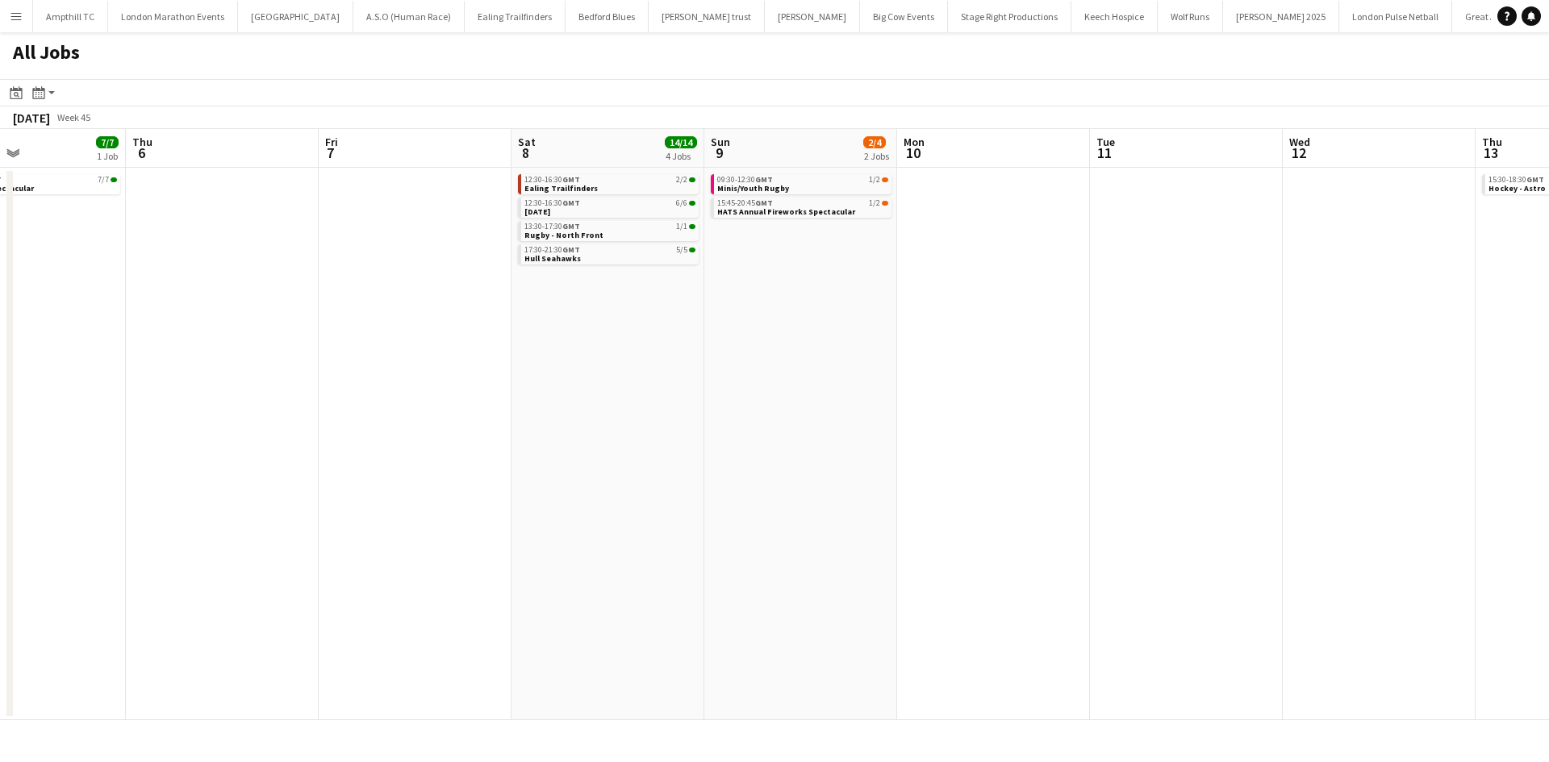
drag, startPoint x: 857, startPoint y: 325, endPoint x: 699, endPoint y: 323, distance: 157.3
click at [581, 366] on app-calendar-viewport "Mon 3 Tue 4 Wed 5 7/7 1 Job Thu 6 Fri 7 Sat 8 14/14 4 Jobs Sun 9 2/4 2 Jobs Mon…" at bounding box center [774, 424] width 1549 height 591
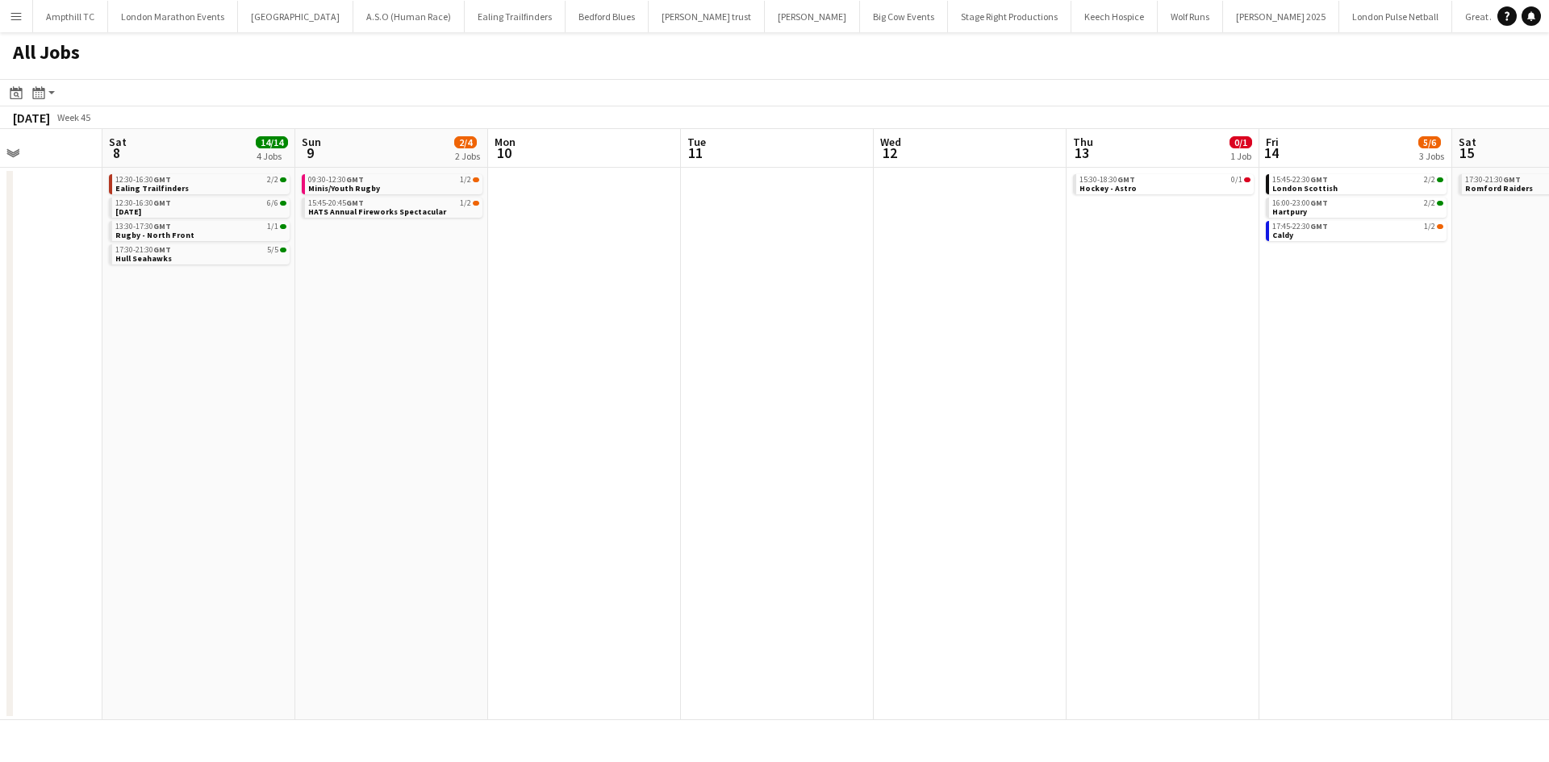
drag, startPoint x: 545, startPoint y: 364, endPoint x: 506, endPoint y: 366, distance: 38.8
click at [506, 366] on app-calendar-viewport "Wed 5 7/7 1 Job Thu 6 Fri 7 Sat 8 14/14 4 Jobs Sun 9 2/4 2 Jobs Mon 10 Tue 11 W…" at bounding box center [774, 424] width 1549 height 591
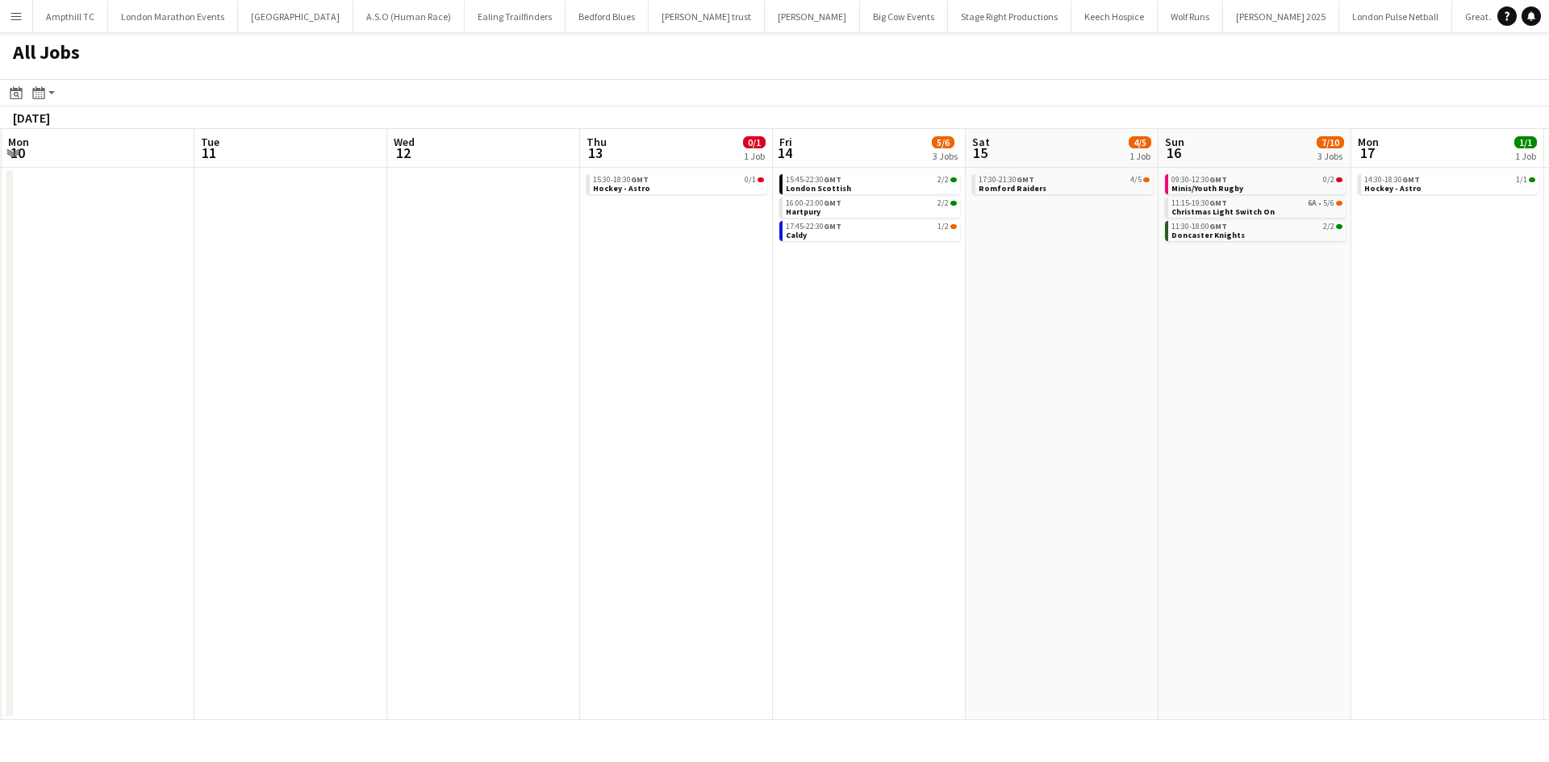
drag, startPoint x: 881, startPoint y: 359, endPoint x: 507, endPoint y: 423, distance: 378.9
click at [563, 423] on app-calendar-viewport "Fri 7 Sat 8 14/14 4 Jobs Sun 9 2/4 2 Jobs Mon 10 Tue 11 Wed 12 Thu 13 0/1 1 Job…" at bounding box center [774, 424] width 1549 height 591
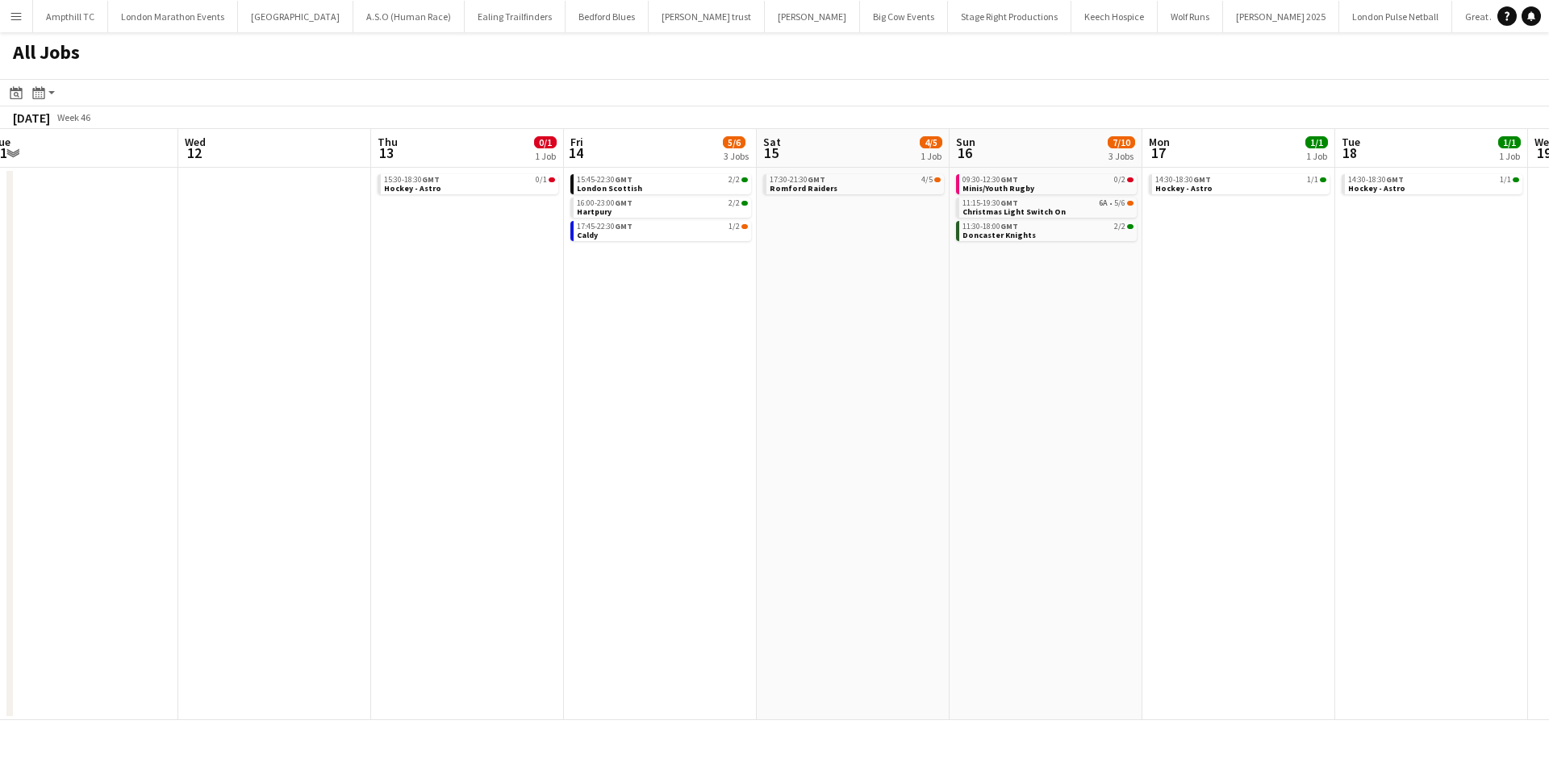
drag, startPoint x: 635, startPoint y: 398, endPoint x: 469, endPoint y: 406, distance: 166.4
click at [441, 415] on app-calendar-viewport "Fri 7 Sat 8 14/14 4 Jobs Sun 9 2/4 2 Jobs Mon 10 Tue 11 Wed 12 Thu 13 0/1 1 Job…" at bounding box center [774, 424] width 1549 height 591
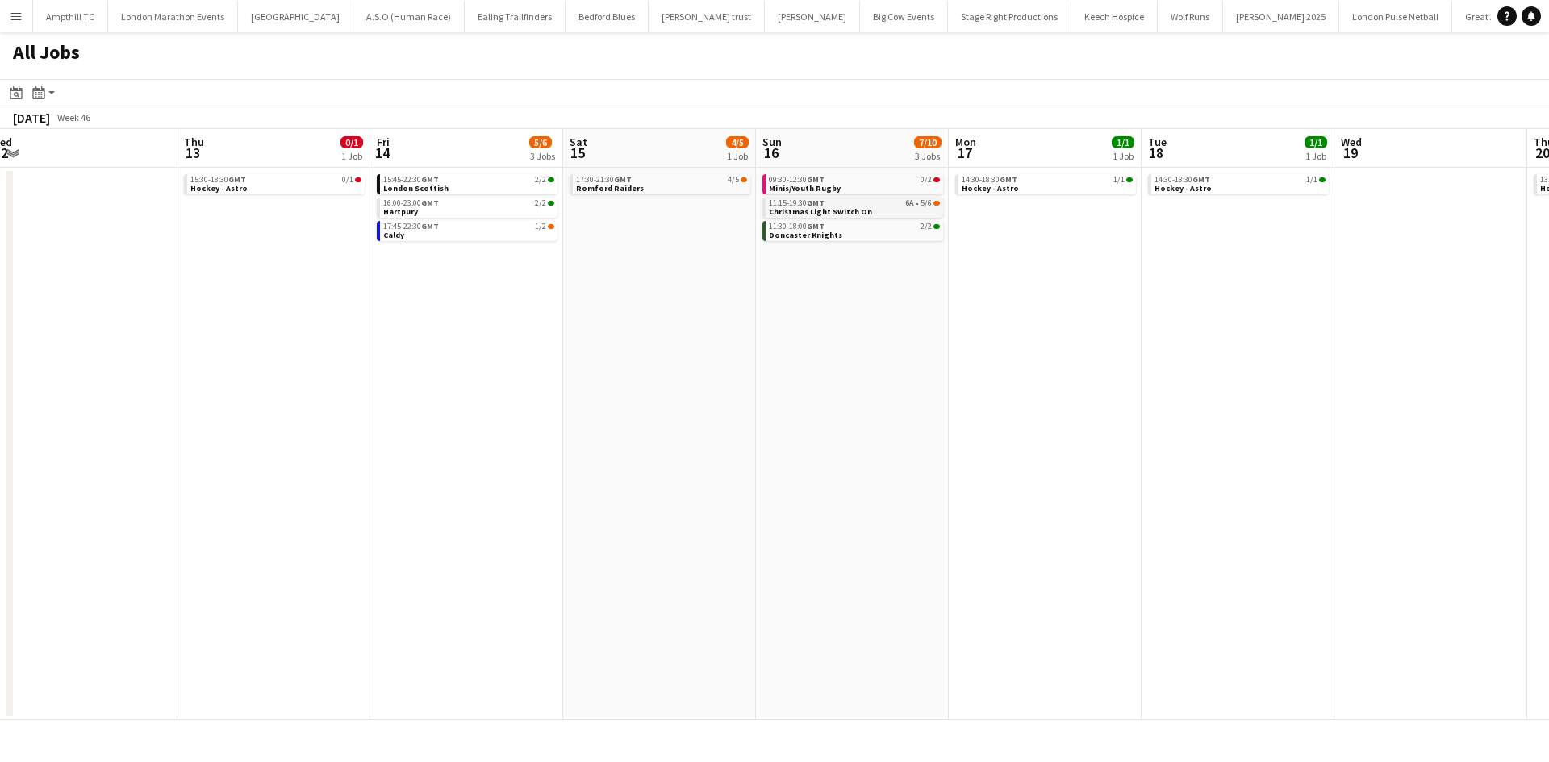
click at [893, 205] on div "11:15-19:30 GMT 6A • 5/6" at bounding box center [854, 203] width 171 height 8
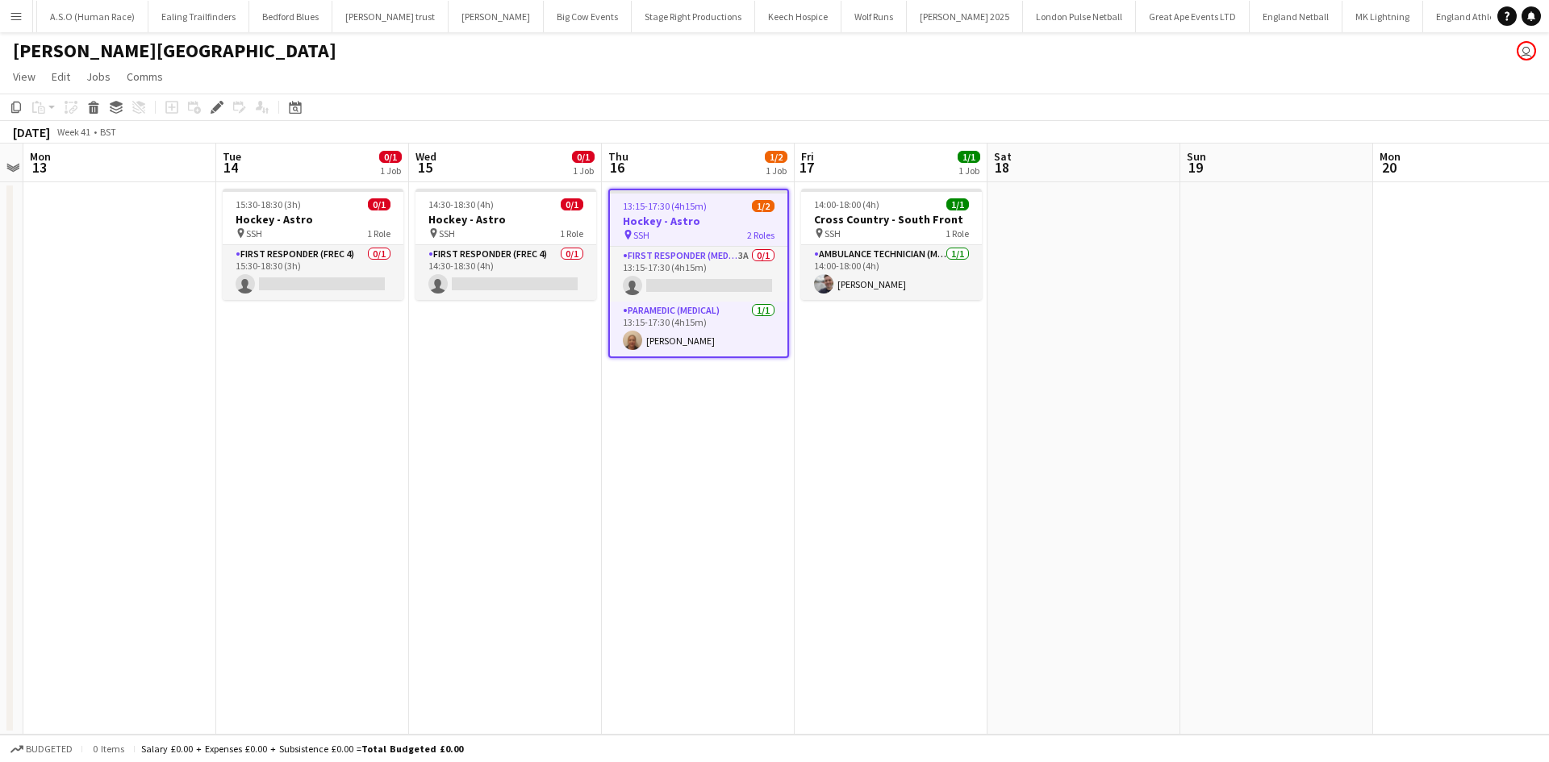
scroll to position [0, 636]
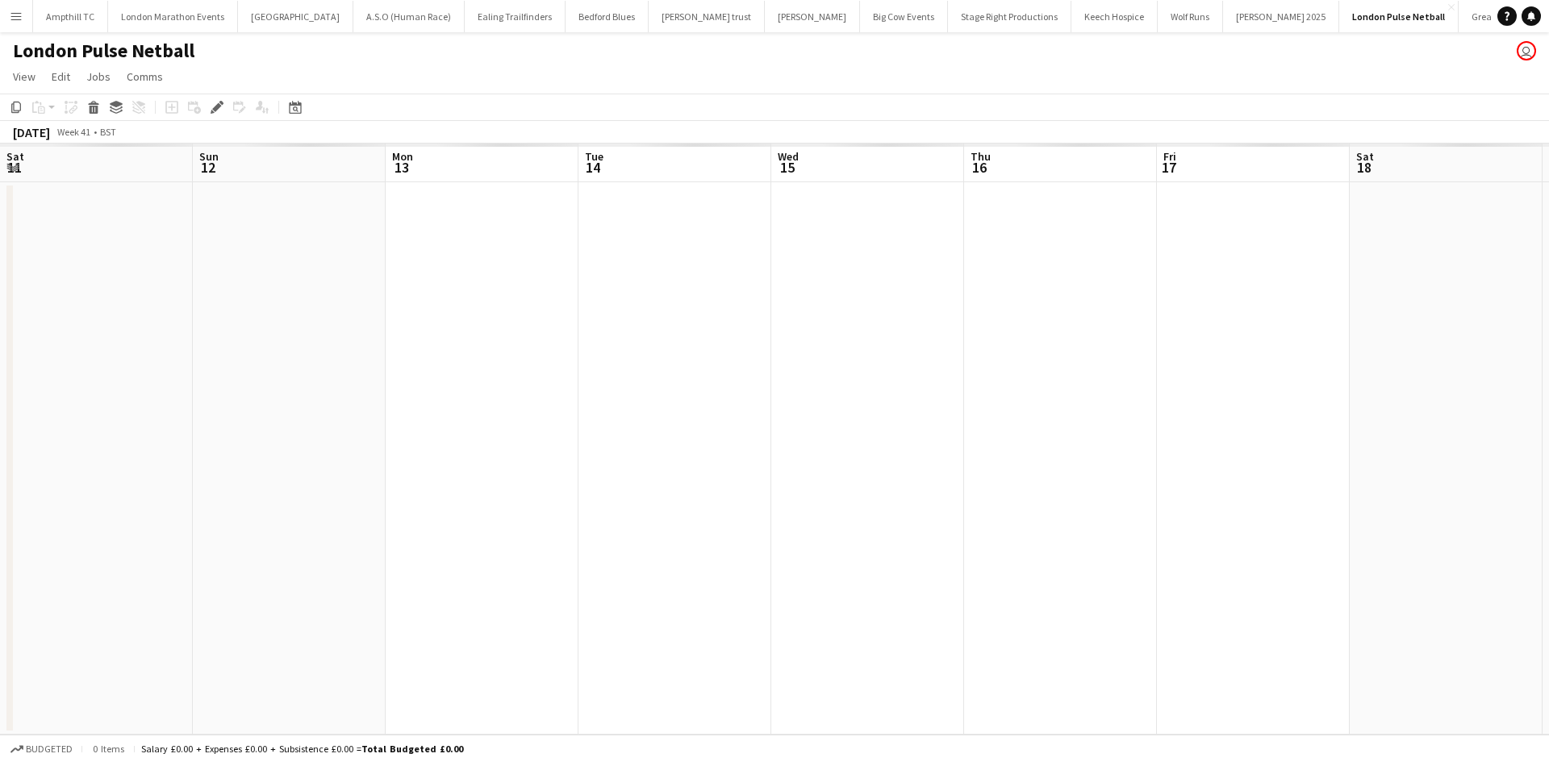
scroll to position [0, 555]
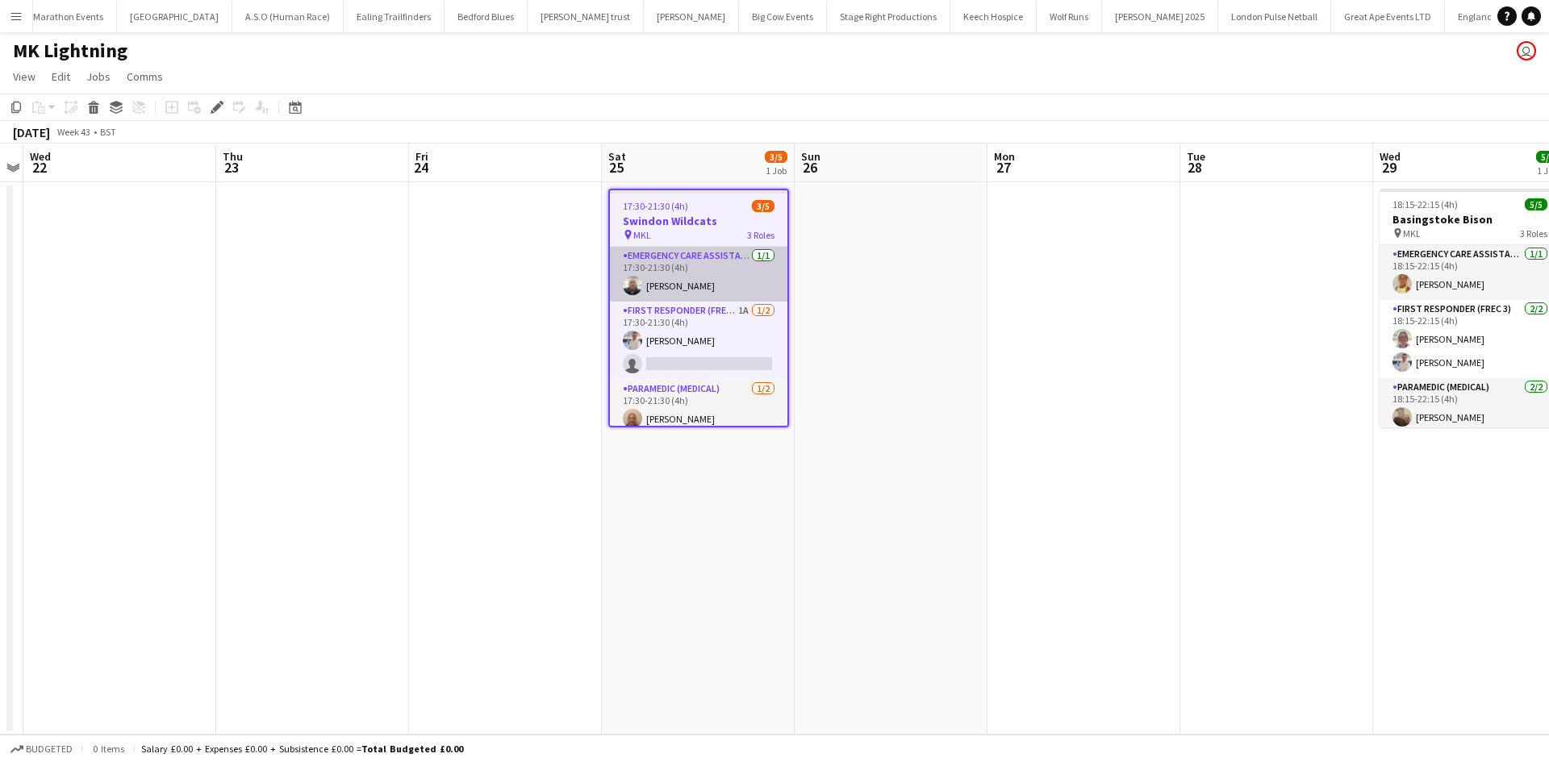
scroll to position [0, 136]
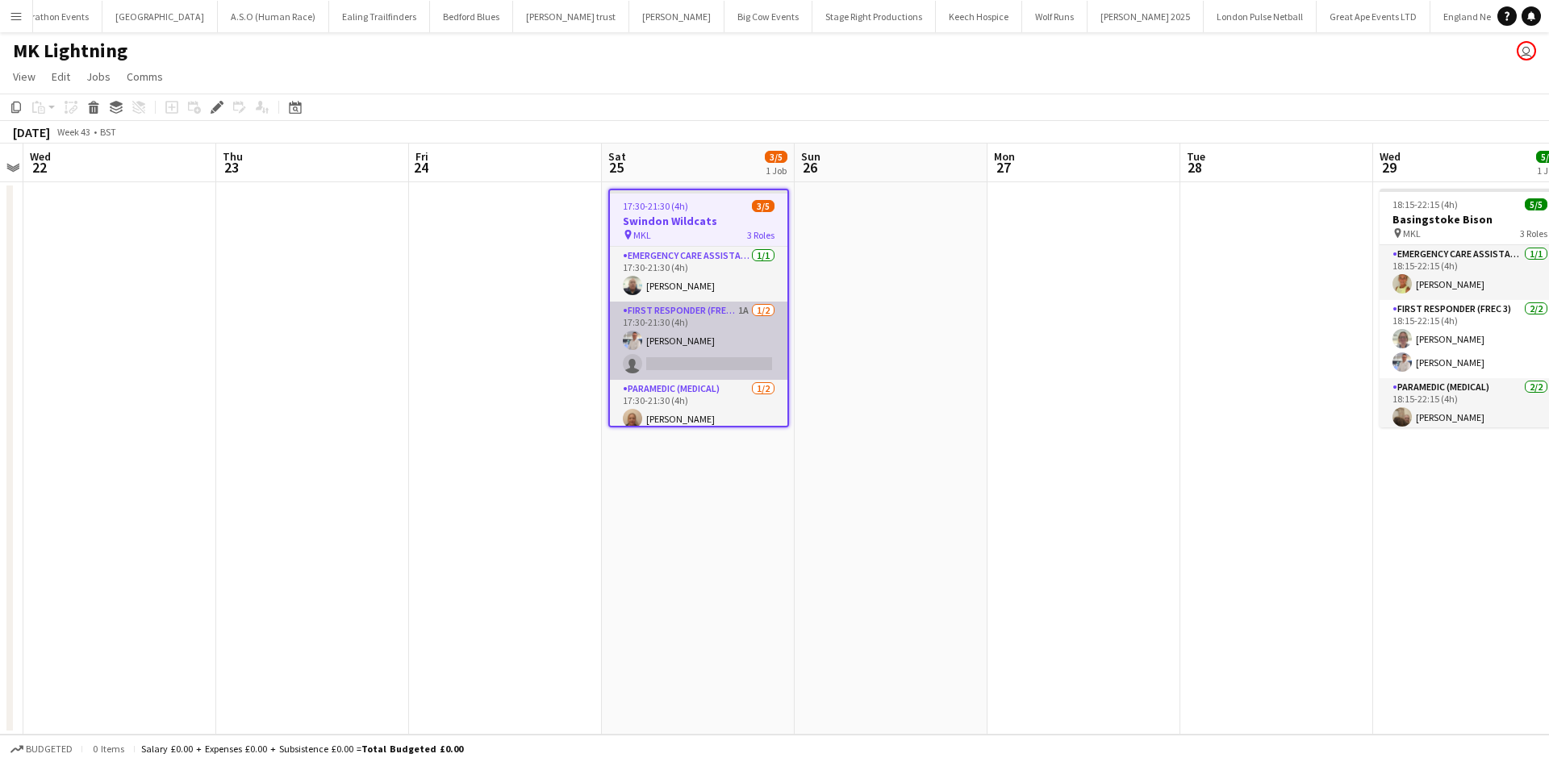
click at [695, 309] on app-card-role "First Responder (FREC 3) 1A [DATE] 17:30-21:30 (4h) [PERSON_NAME] single-neutra…" at bounding box center [698, 341] width 177 height 78
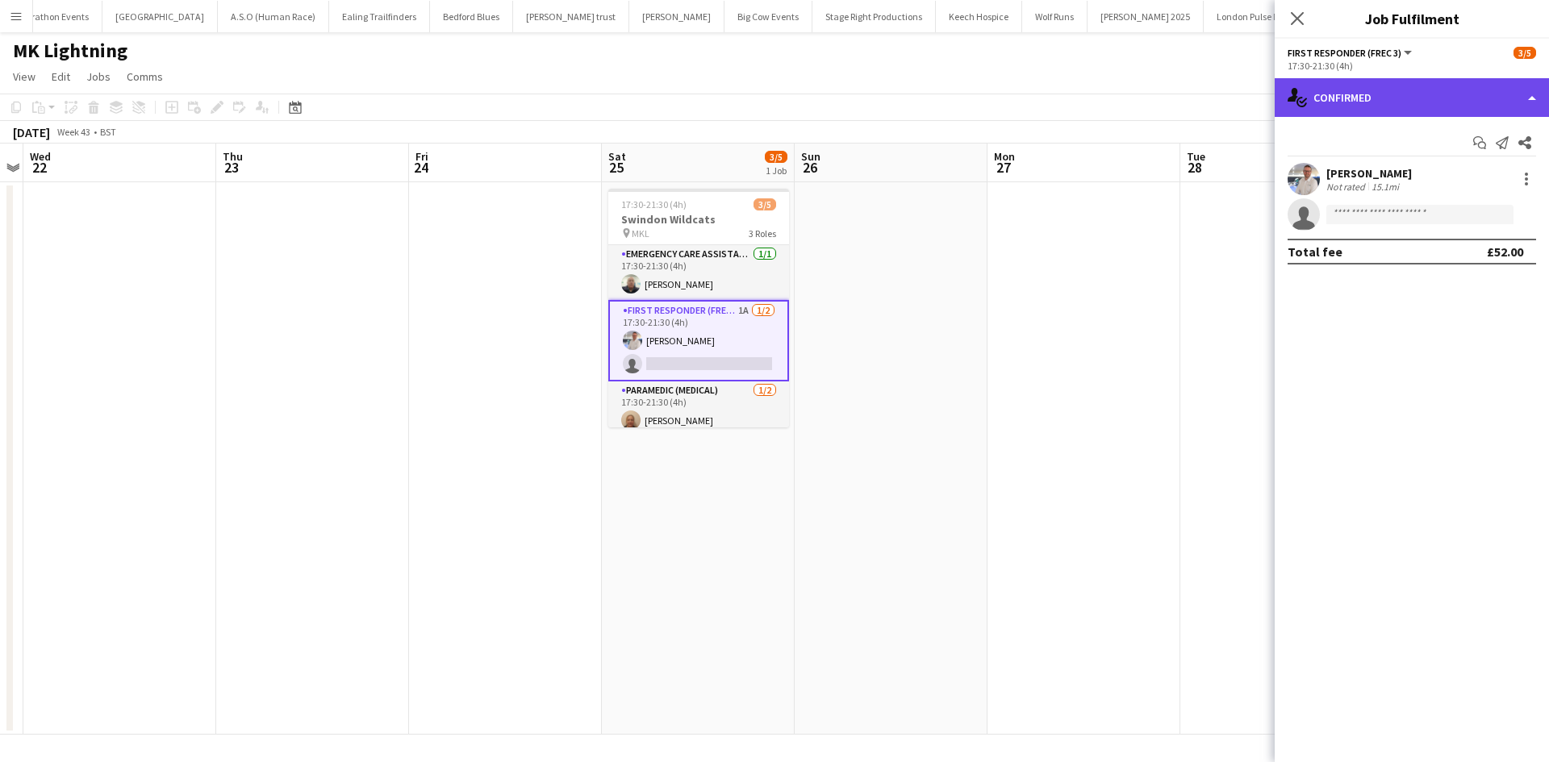
click at [1463, 98] on div "single-neutral-actions-check-2 Confirmed" at bounding box center [1412, 97] width 274 height 39
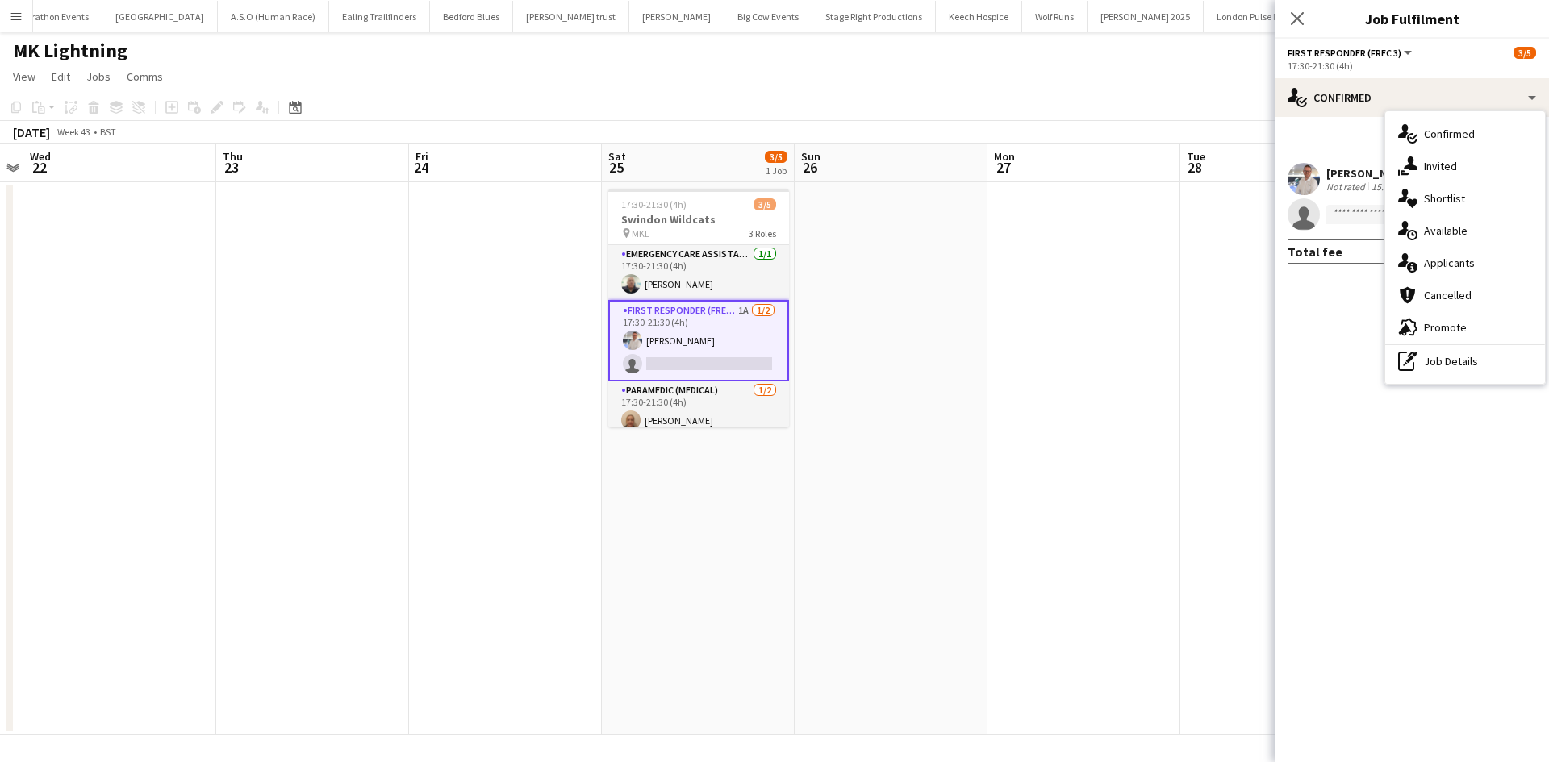
click at [1475, 258] on div "single-neutral-actions-information Applicants" at bounding box center [1465, 263] width 160 height 32
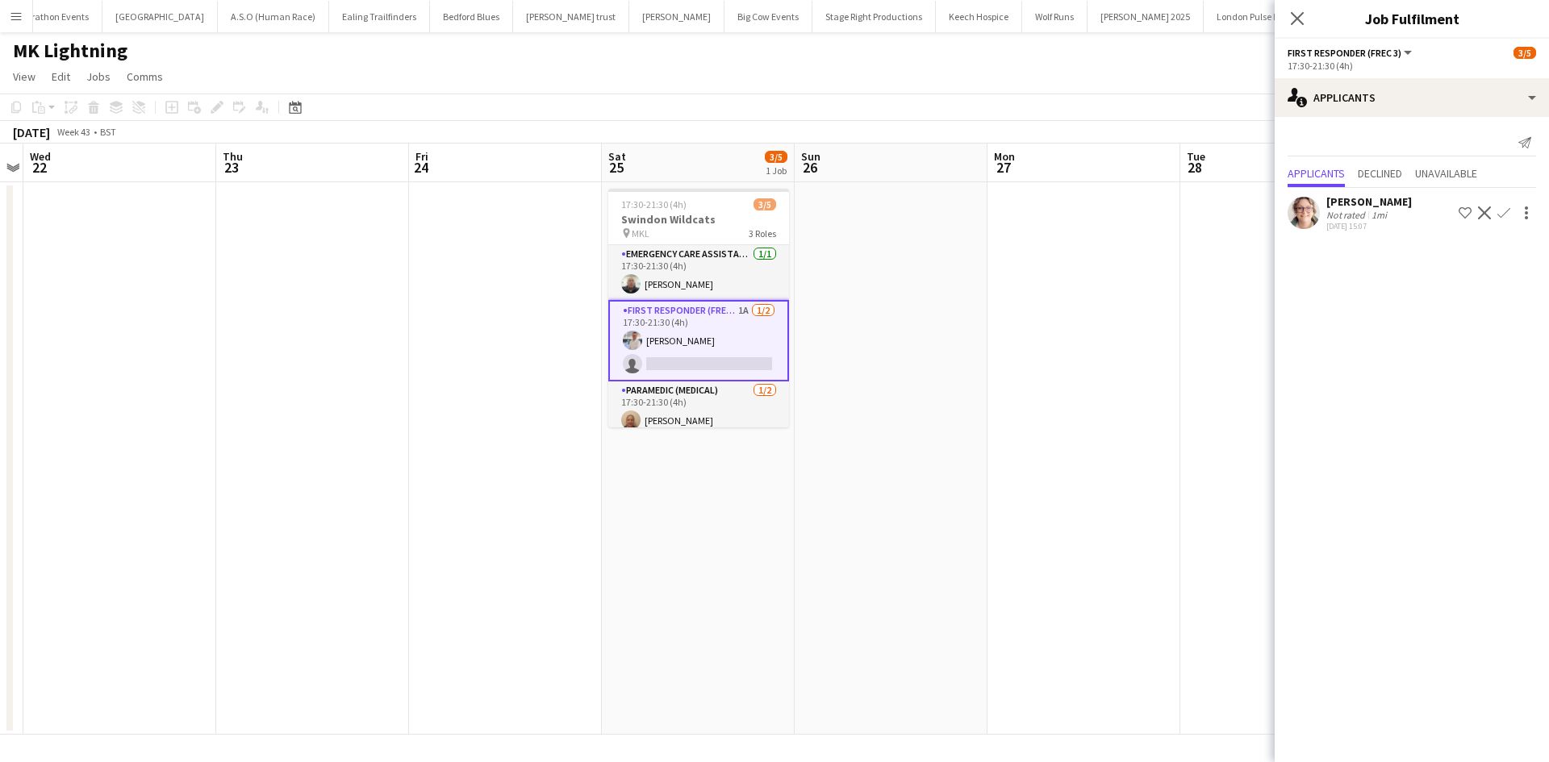
drag, startPoint x: 1507, startPoint y: 208, endPoint x: 1499, endPoint y: 234, distance: 27.0
click at [1508, 208] on app-icon "Confirm" at bounding box center [1503, 213] width 13 height 13
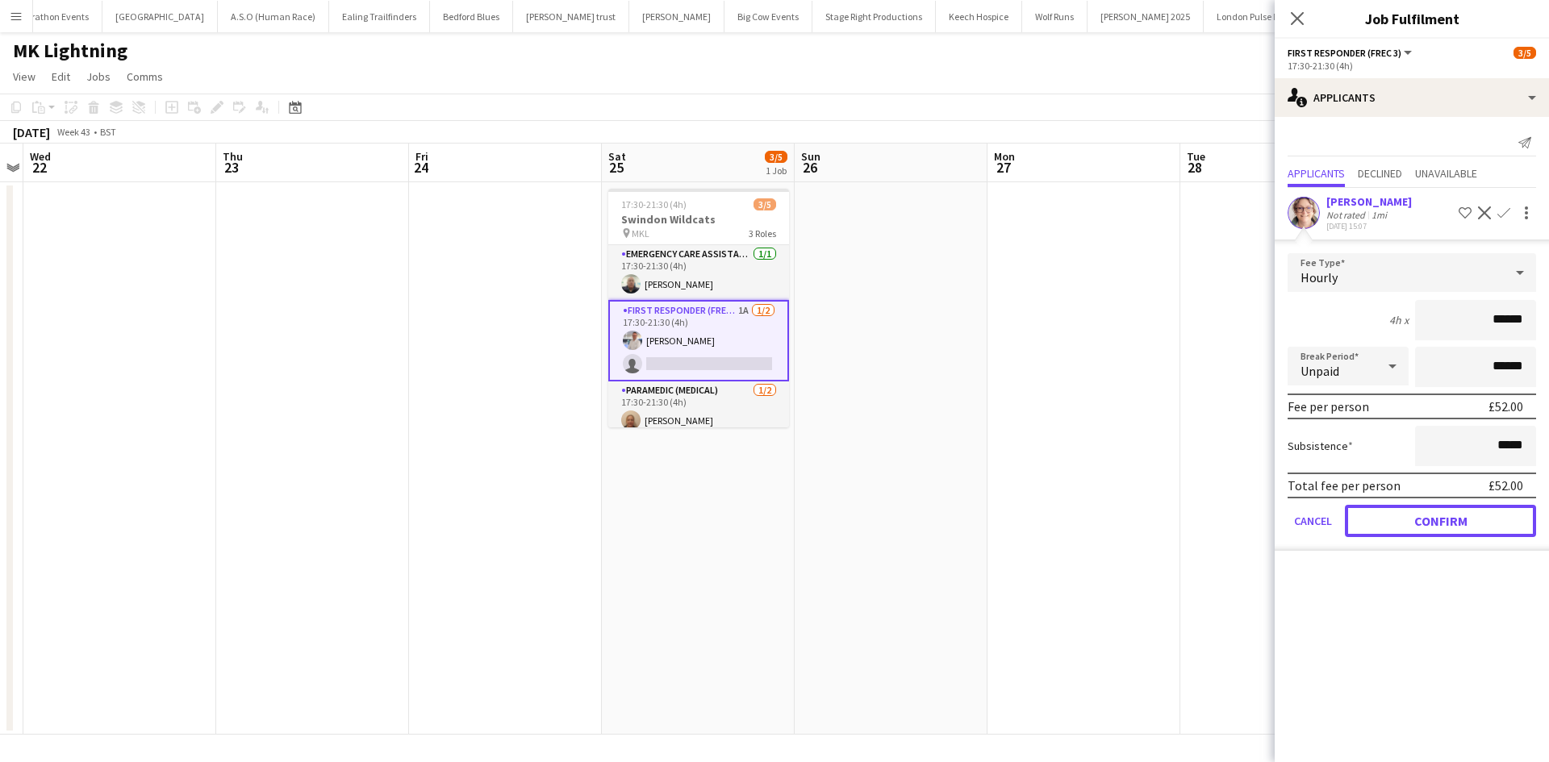
drag, startPoint x: 1449, startPoint y: 530, endPoint x: 1439, endPoint y: 521, distance: 13.1
click at [1450, 530] on button "Confirm" at bounding box center [1440, 521] width 191 height 32
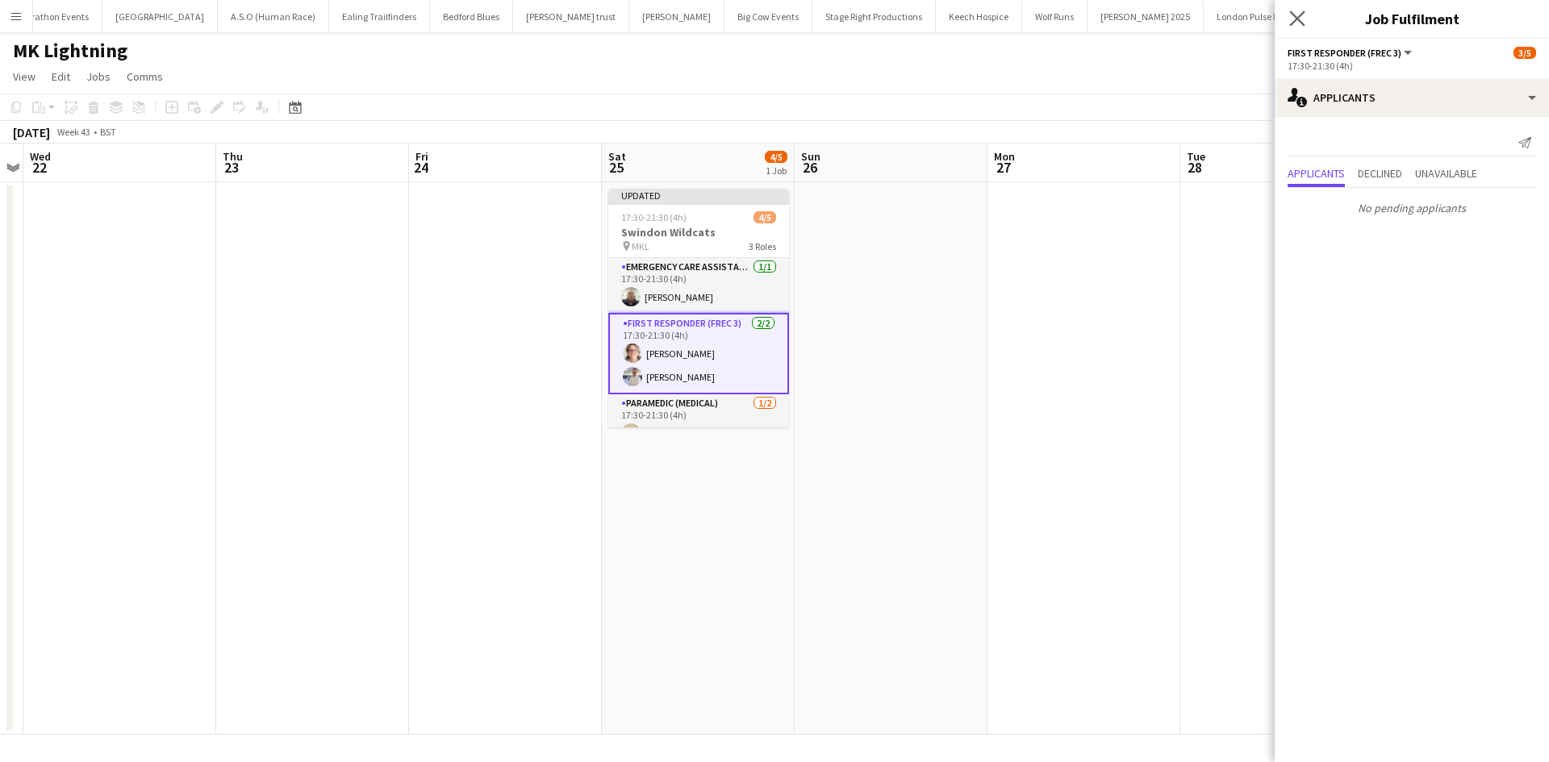
click at [1288, 23] on app-icon "Close pop-in" at bounding box center [1297, 18] width 23 height 23
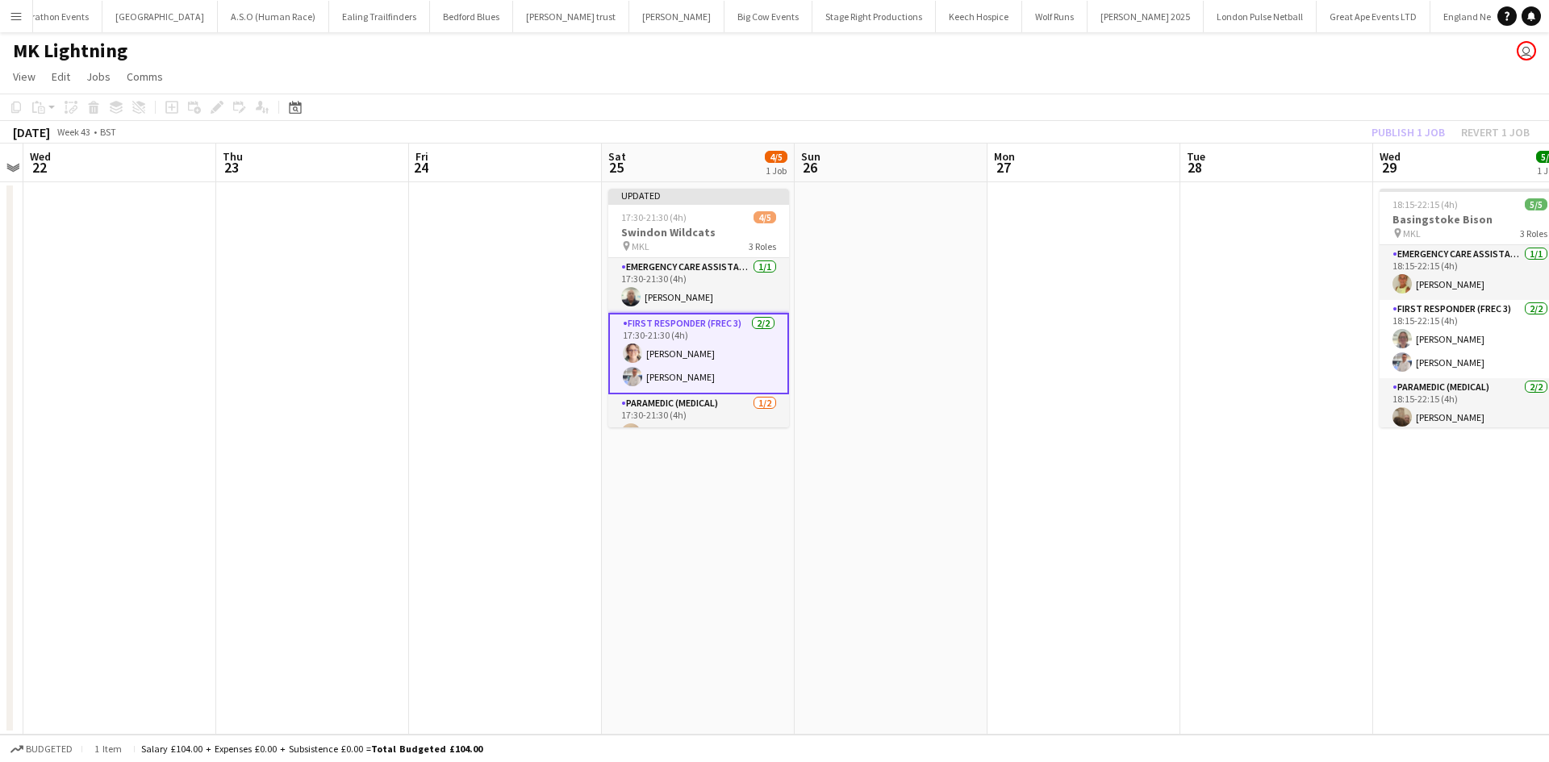
drag, startPoint x: 1146, startPoint y: 269, endPoint x: 1157, endPoint y: 263, distance: 11.9
click at [1147, 269] on app-date-cell at bounding box center [1083, 458] width 193 height 553
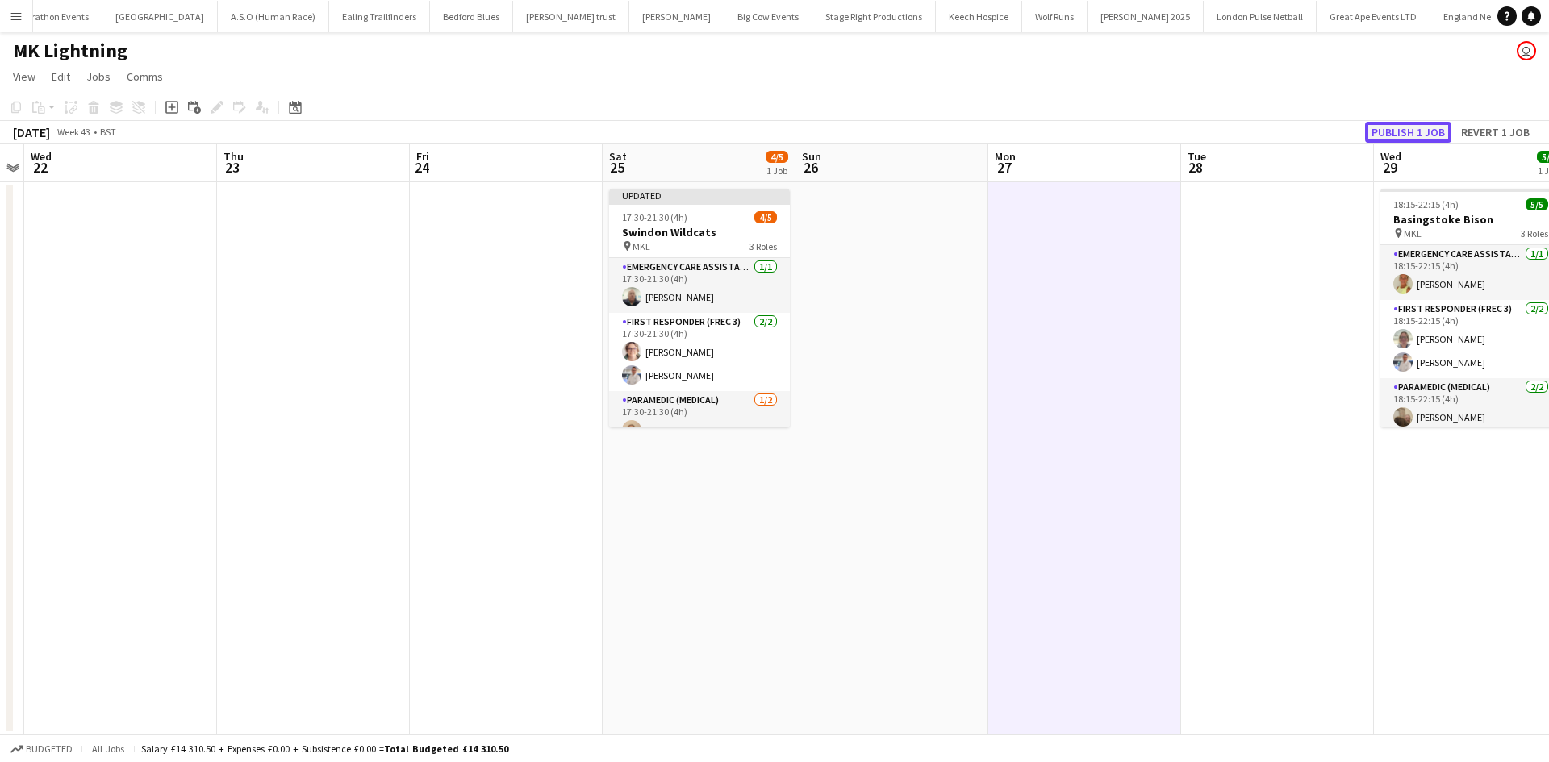
click at [1389, 126] on button "Publish 1 job" at bounding box center [1408, 132] width 86 height 21
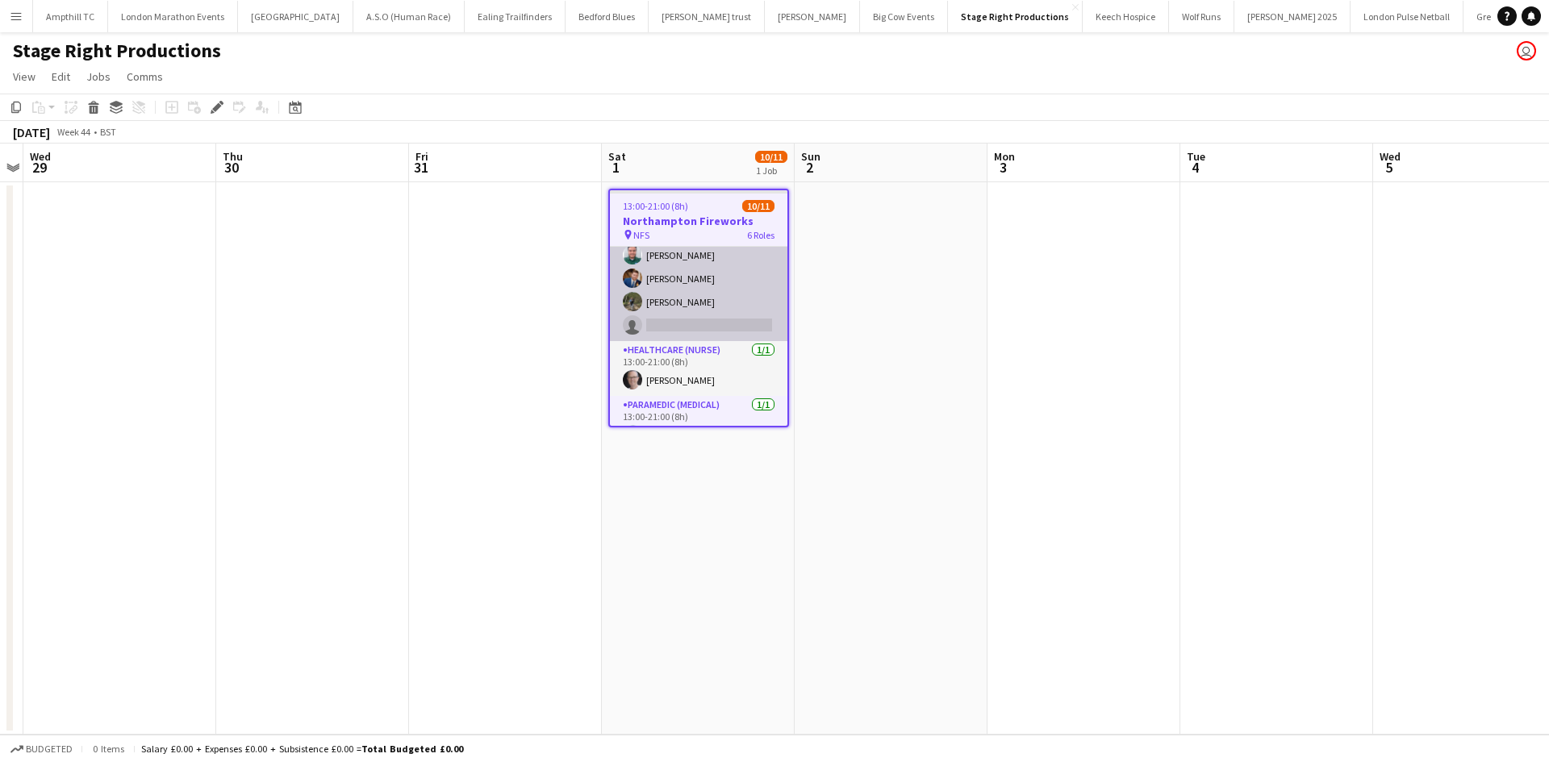
scroll to position [161, 0]
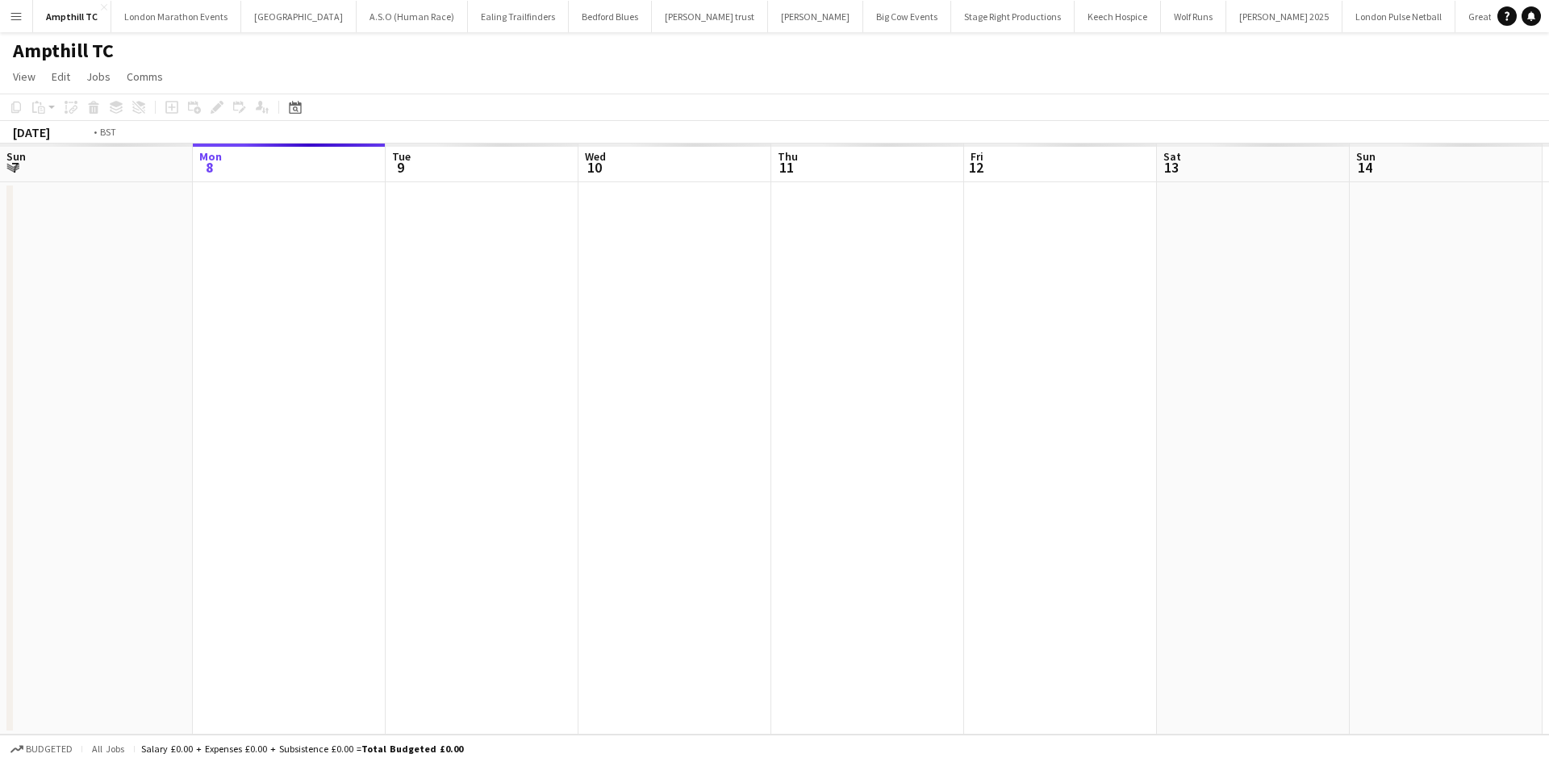
scroll to position [0, 555]
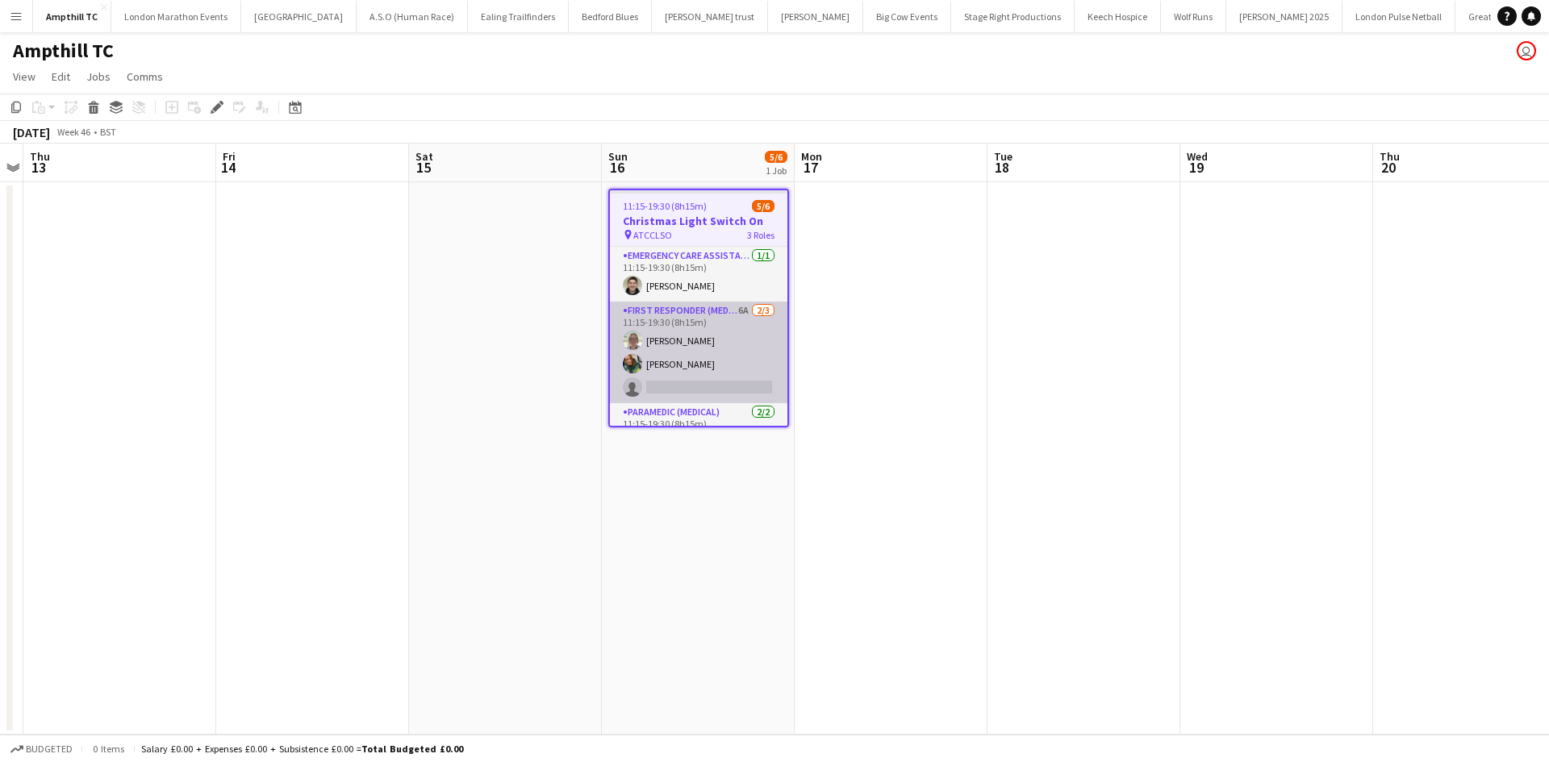
click at [691, 307] on app-card-role "First Responder (Medical) 6A [DATE] 11:15-19:30 (8h15m) [PERSON_NAME] [PERSON_N…" at bounding box center [698, 353] width 177 height 102
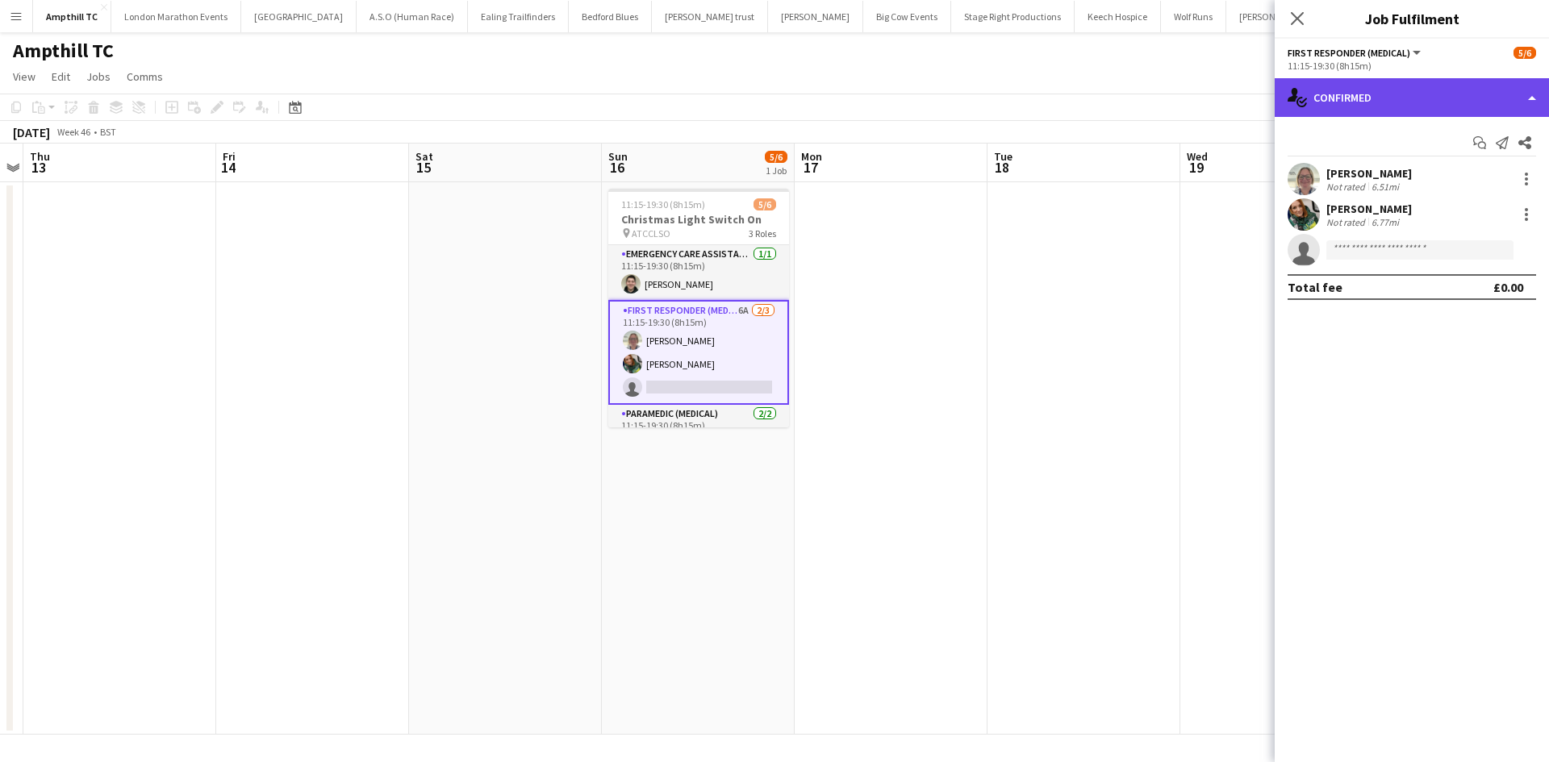
click at [1399, 85] on div "single-neutral-actions-check-2 Confirmed" at bounding box center [1412, 97] width 274 height 39
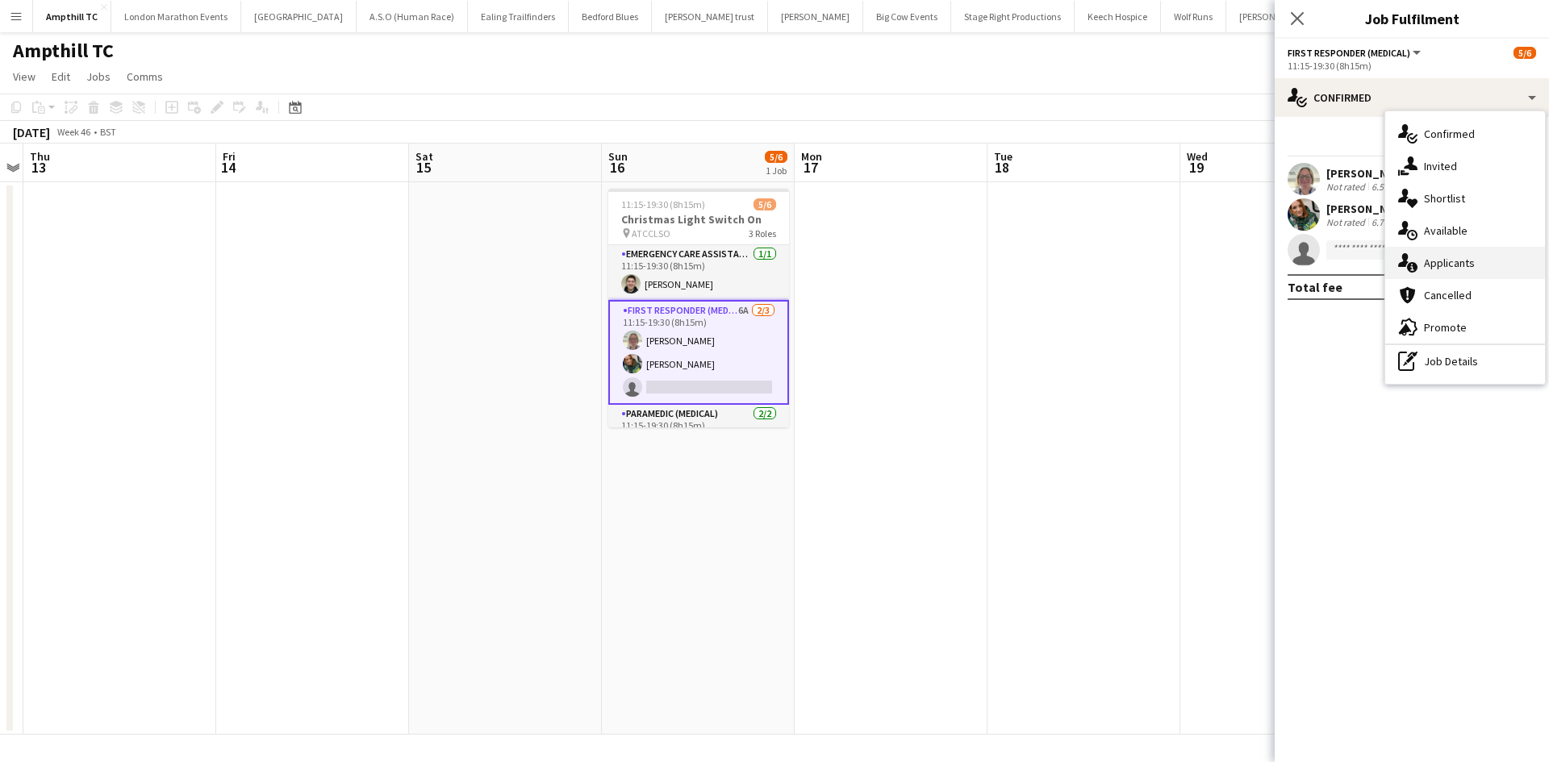
click at [1483, 261] on div "single-neutral-actions-information Applicants" at bounding box center [1465, 263] width 160 height 32
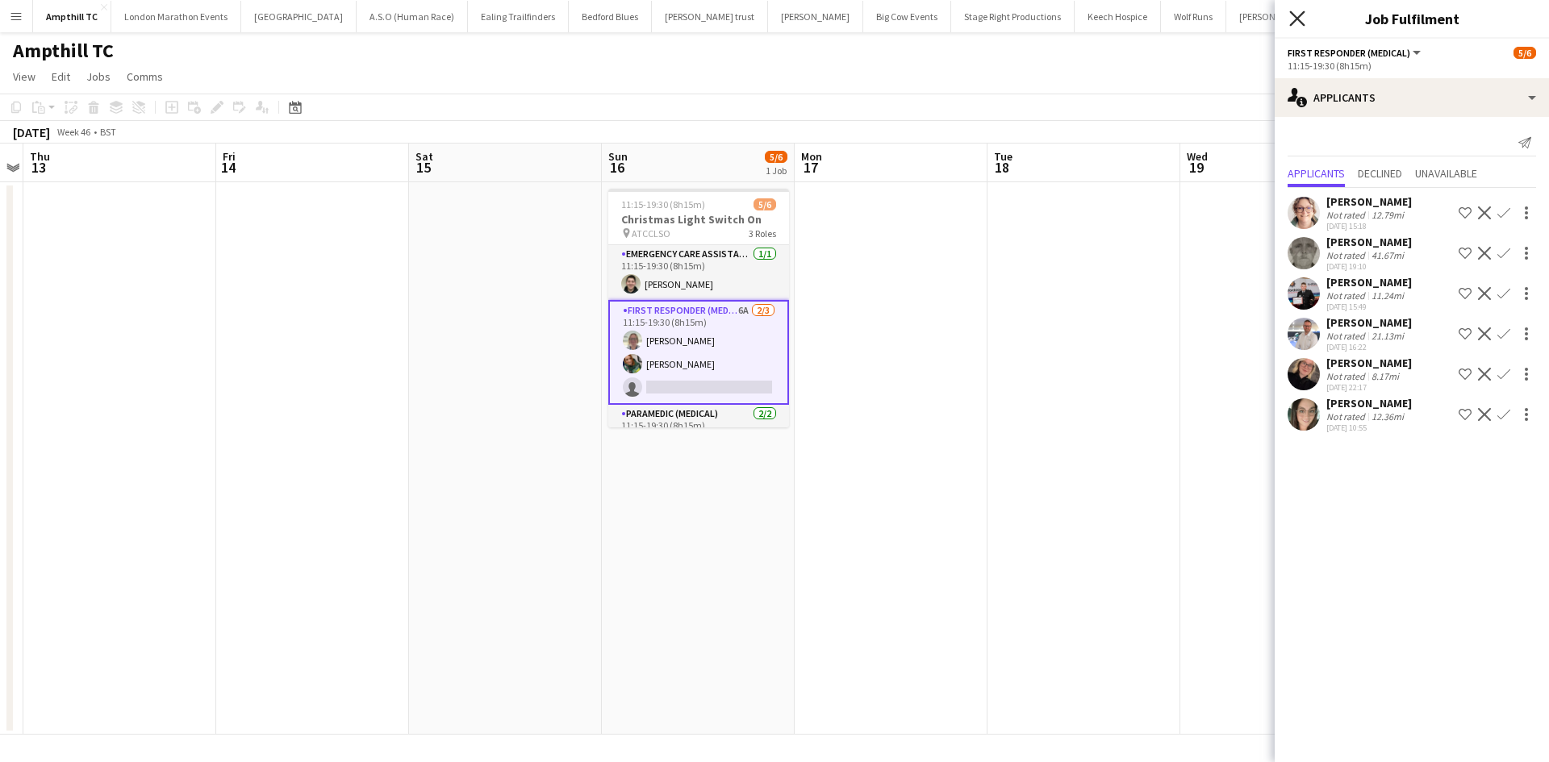
drag, startPoint x: 1291, startPoint y: 20, endPoint x: 1155, endPoint y: 171, distance: 202.8
click at [1291, 20] on icon "Close pop-in" at bounding box center [1297, 18] width 13 height 13
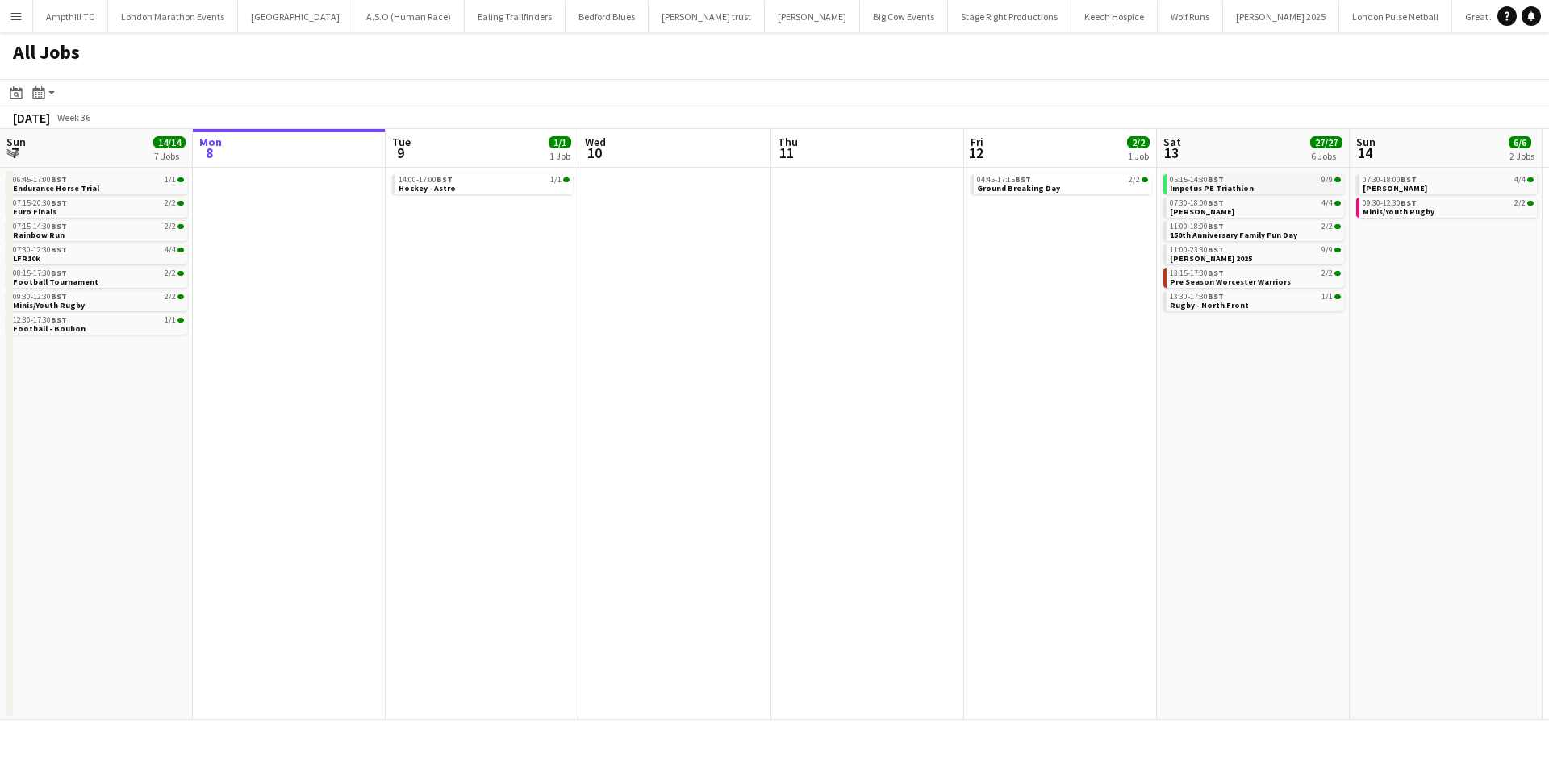
click at [1259, 185] on link "05:15-14:30 BST 9/9 Impetus PE Triathlon" at bounding box center [1255, 183] width 171 height 19
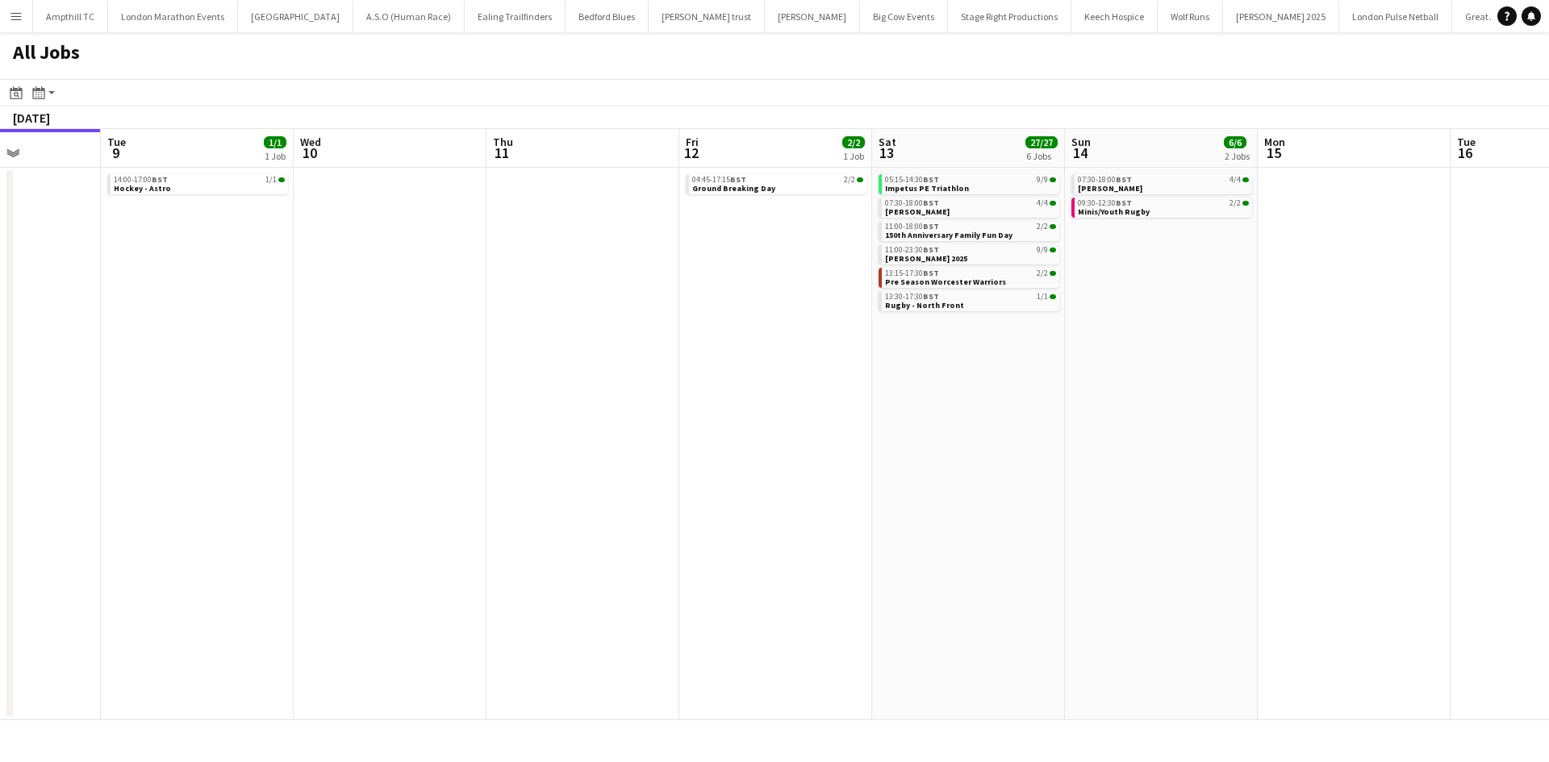
scroll to position [0, 760]
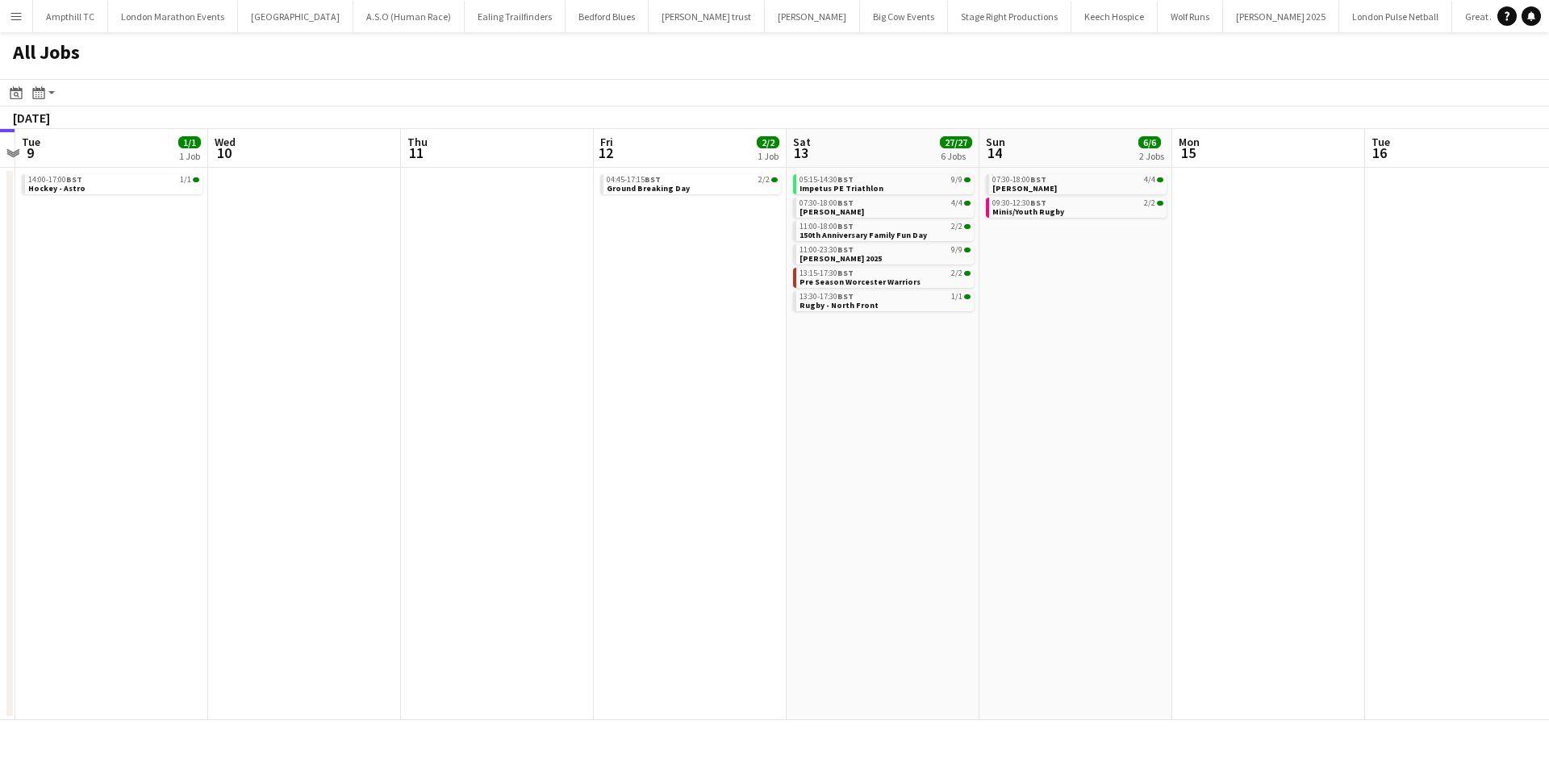
drag, startPoint x: 786, startPoint y: 363, endPoint x: 526, endPoint y: 402, distance: 262.6
click at [511, 405] on app-calendar-viewport "Fri 5 5/5 3 Jobs Sat 6 12/12 5 Jobs Sun 7 14/14 7 Jobs Mon 8 Tue 9 1/1 1 Job We…" at bounding box center [774, 424] width 1549 height 591
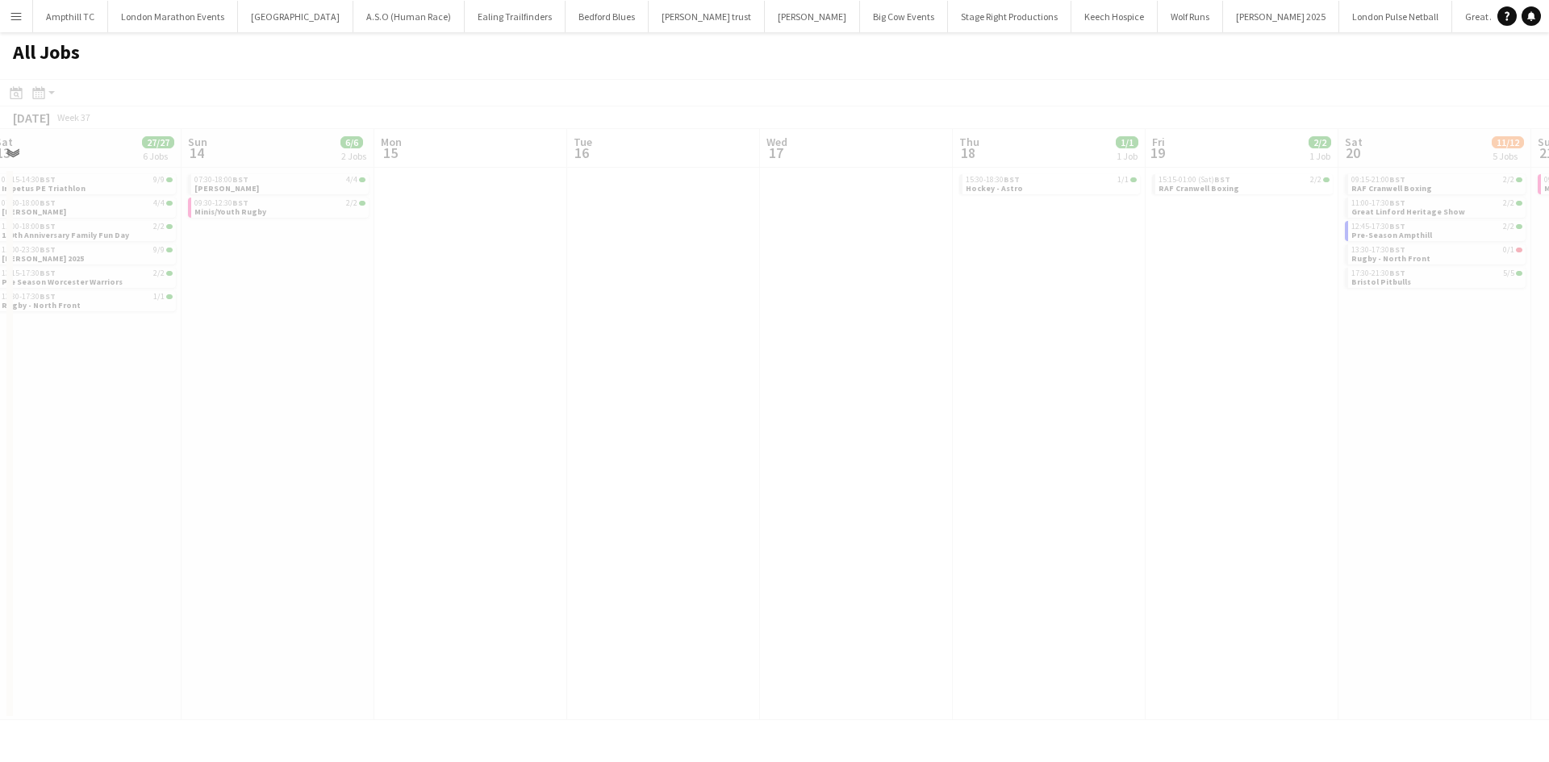
scroll to position [0, 447]
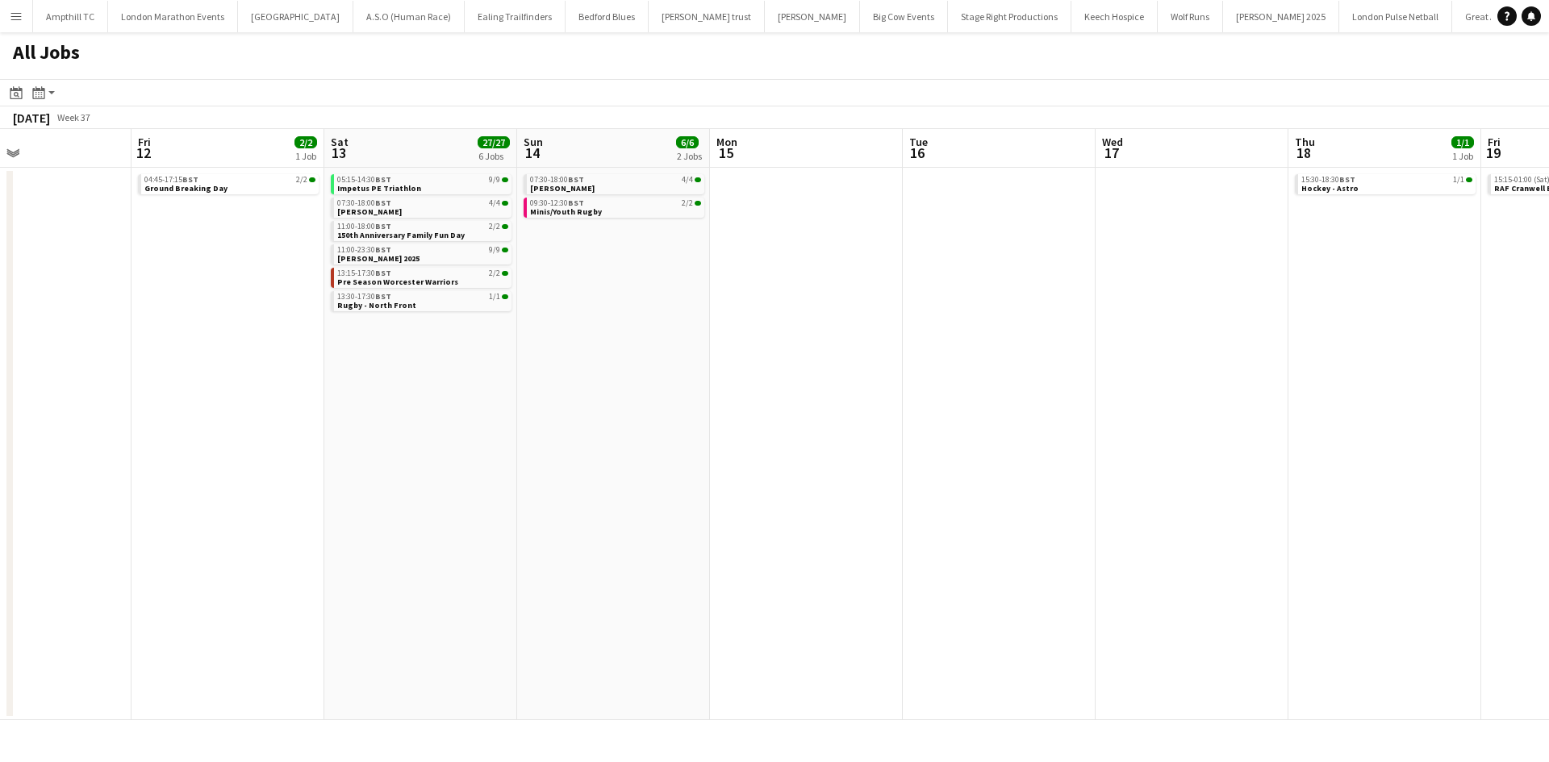
drag, startPoint x: 1134, startPoint y: 401, endPoint x: 661, endPoint y: 450, distance: 475.3
click at [661, 450] on app-calendar-viewport "Tue 9 1/1 1 Job Wed 10 Thu 11 Fri 12 2/2 1 Job Sat 13 27/27 6 Jobs Sun 14 6/6 2…" at bounding box center [774, 424] width 1549 height 591
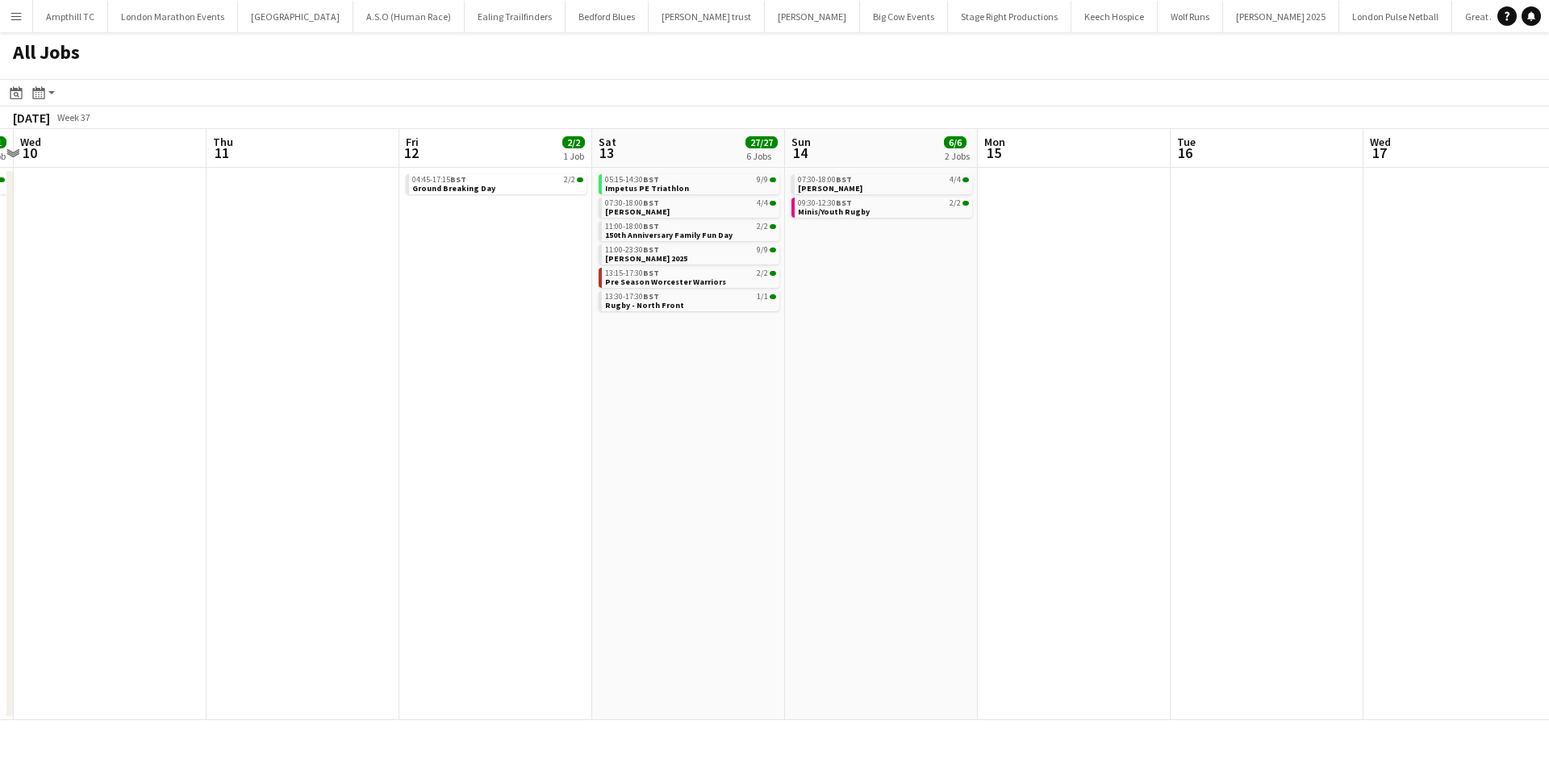
drag, startPoint x: 800, startPoint y: 453, endPoint x: 1066, endPoint y: 449, distance: 265.4
click at [1066, 449] on app-calendar-viewport "Mon 8 Tue 9 1/1 1 Job Wed 10 Thu 11 Fri 12 2/2 1 Job Sat 13 27/27 6 Jobs Sun 14…" at bounding box center [774, 424] width 1549 height 591
click at [871, 202] on div "09:30-12:30 BST 2/2" at bounding box center [880, 203] width 171 height 8
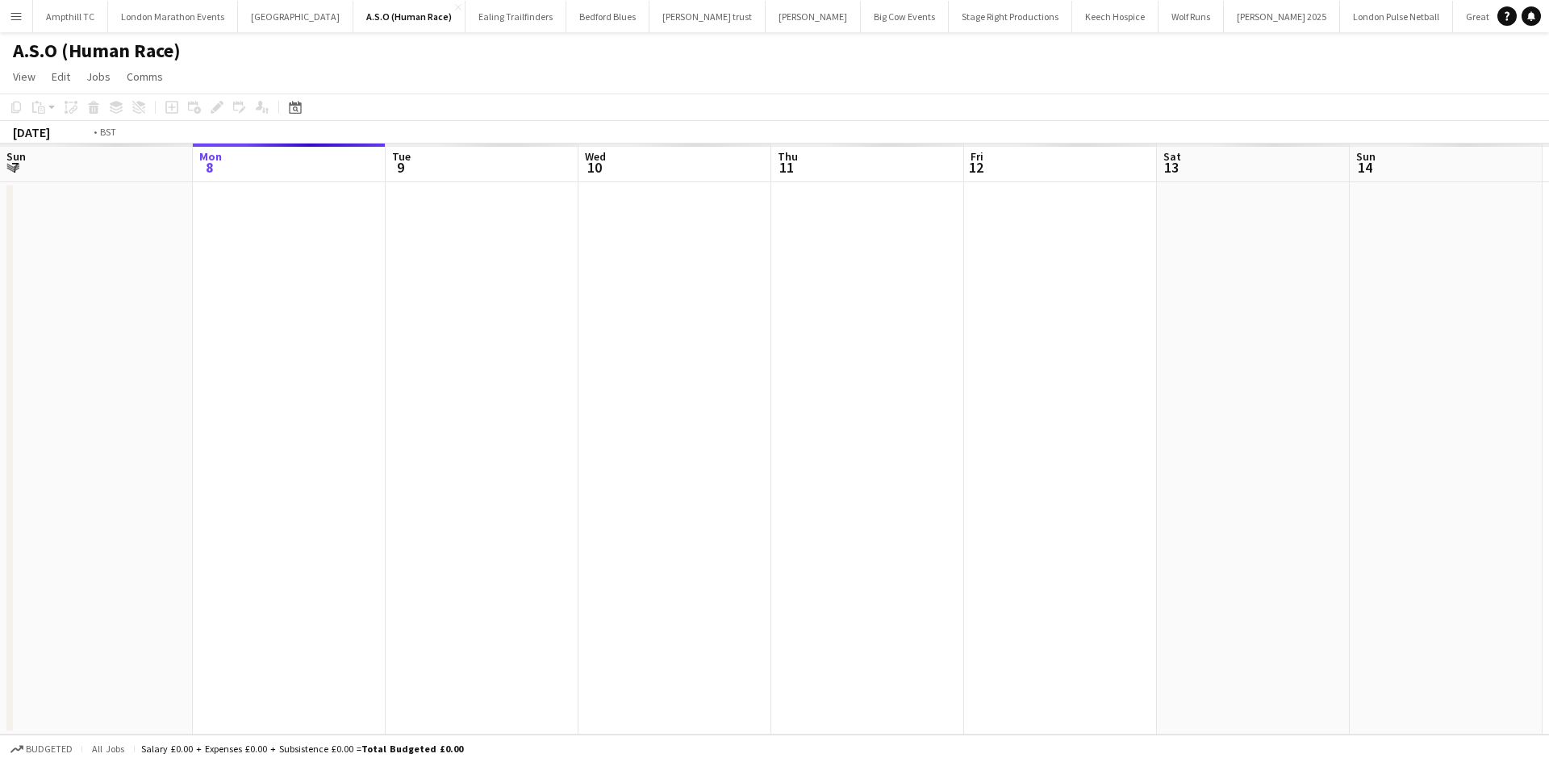
scroll to position [0, 555]
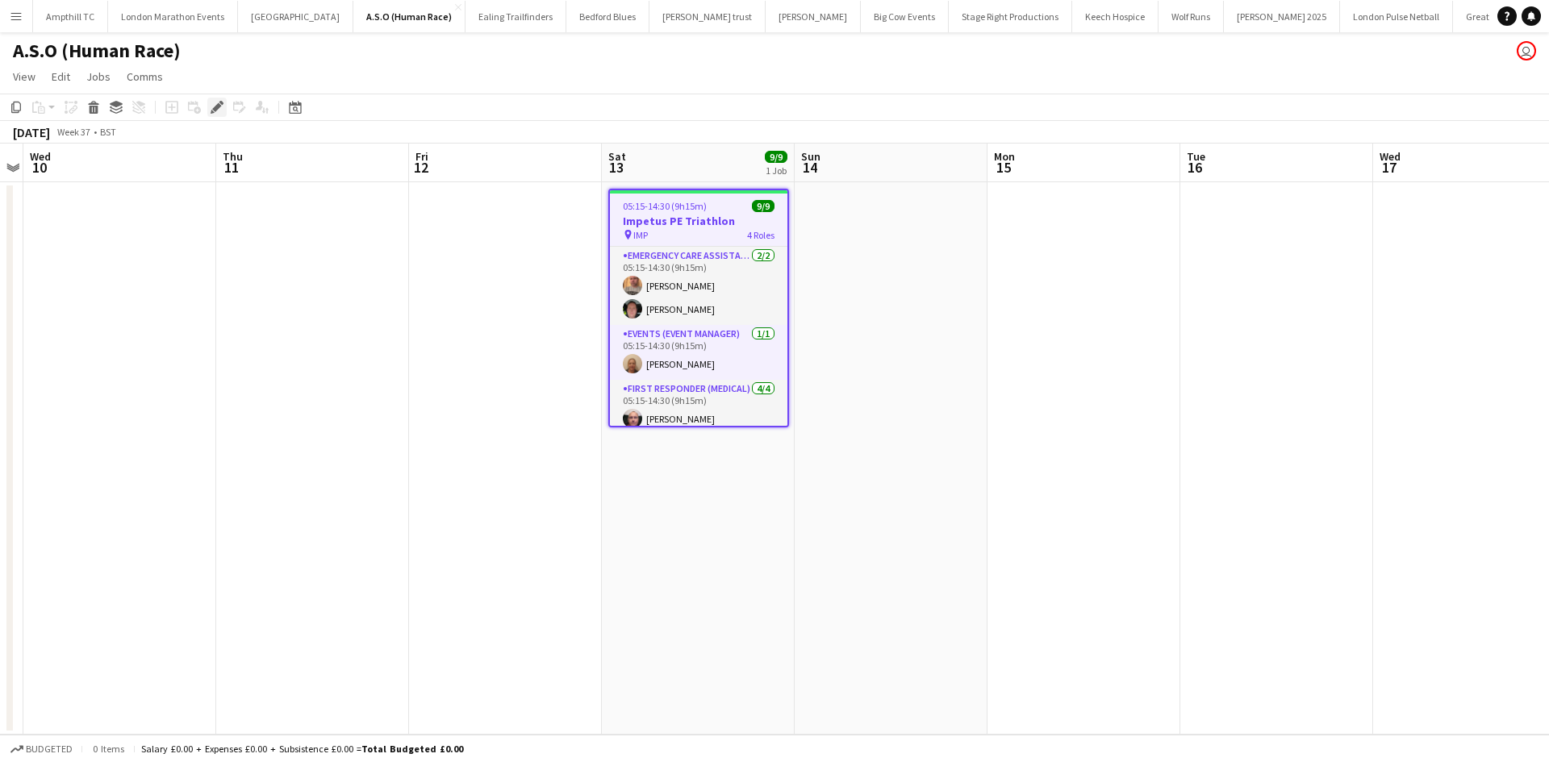
click at [209, 102] on div "Edit" at bounding box center [216, 107] width 19 height 19
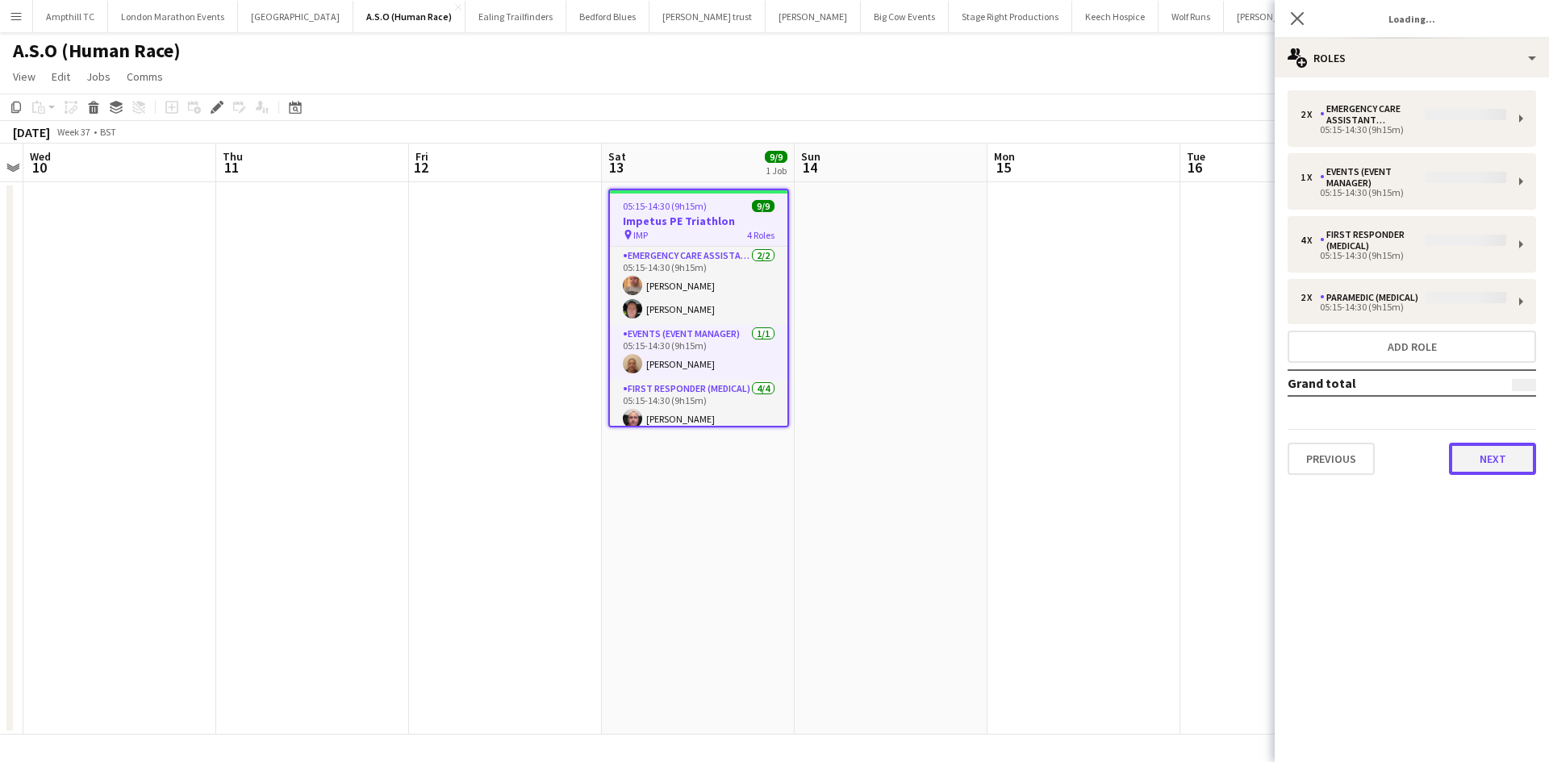
click at [1478, 472] on button "Next" at bounding box center [1492, 459] width 87 height 32
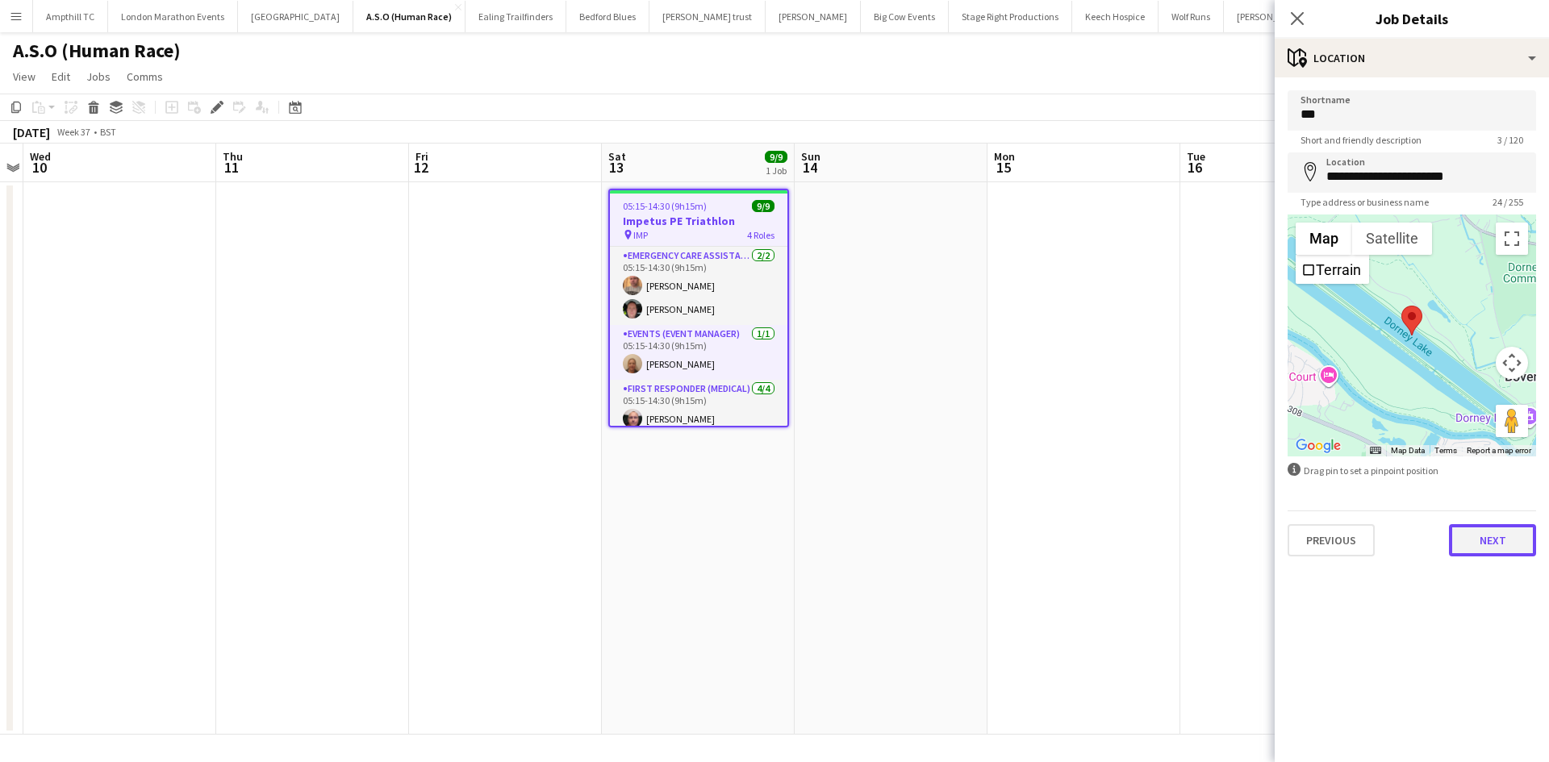
click at [1509, 547] on button "Next" at bounding box center [1492, 540] width 87 height 32
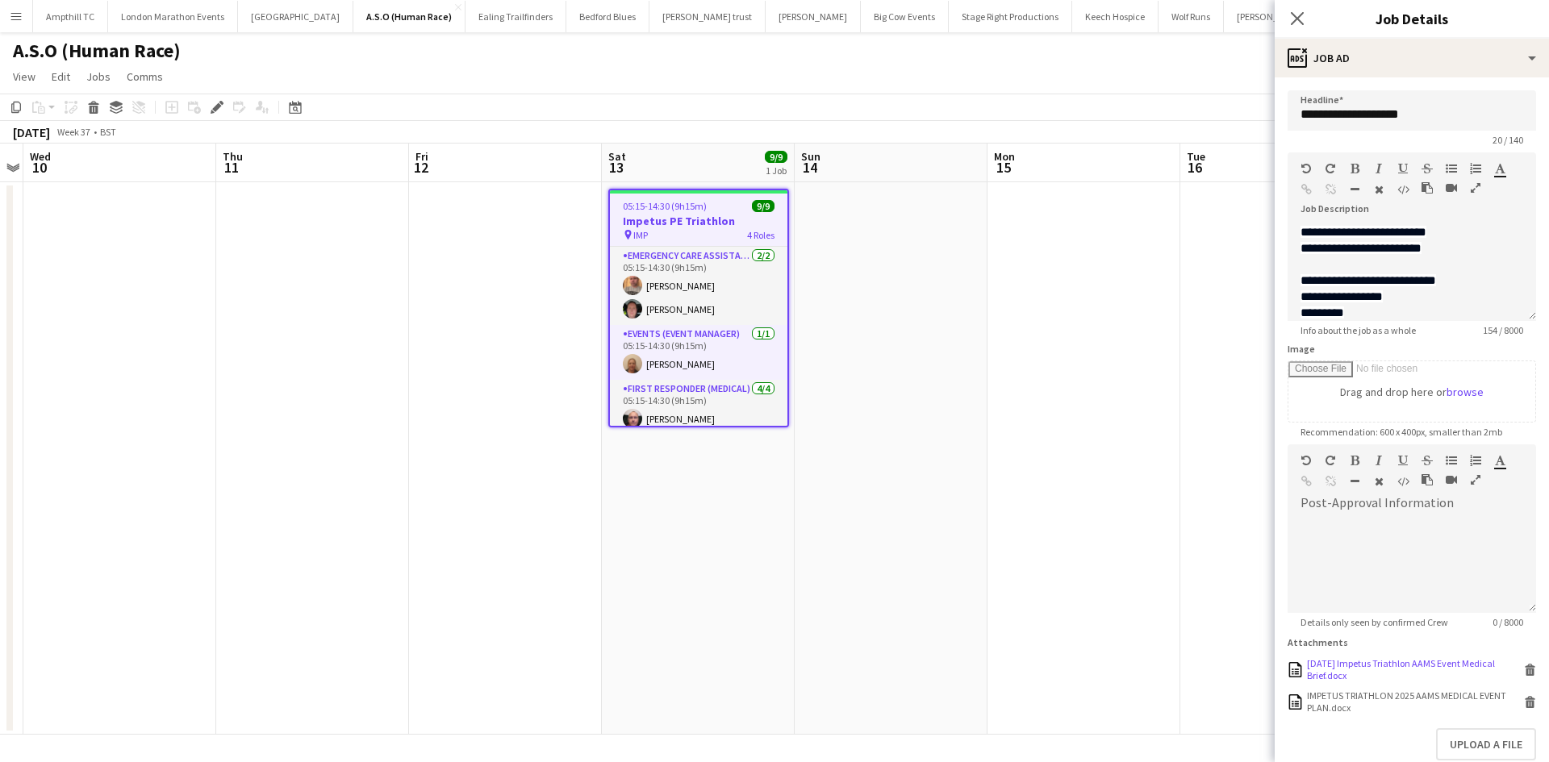
click at [1526, 670] on icon at bounding box center [1530, 671] width 8 height 7
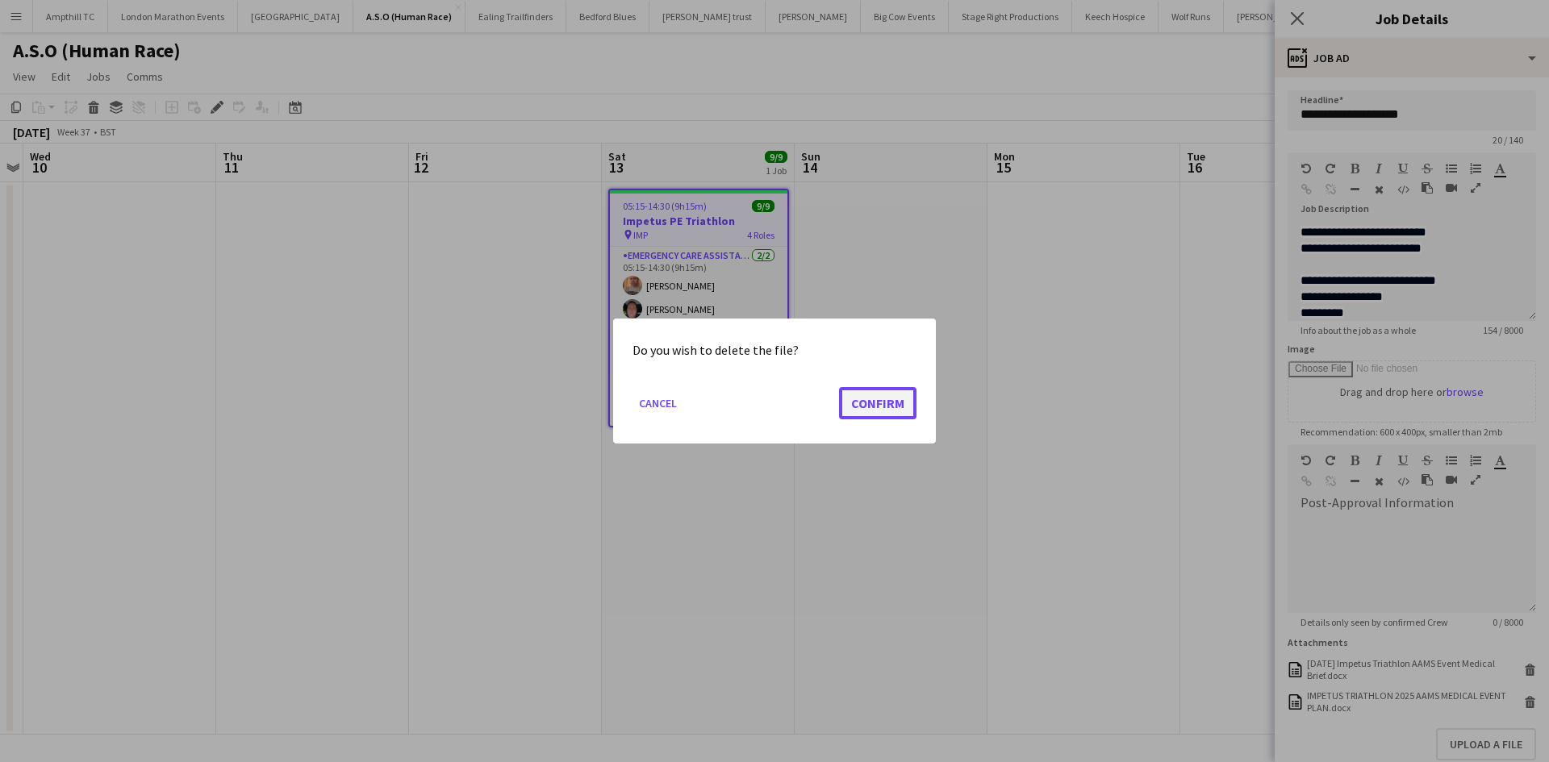
click at [899, 406] on button "Confirm" at bounding box center [877, 403] width 77 height 32
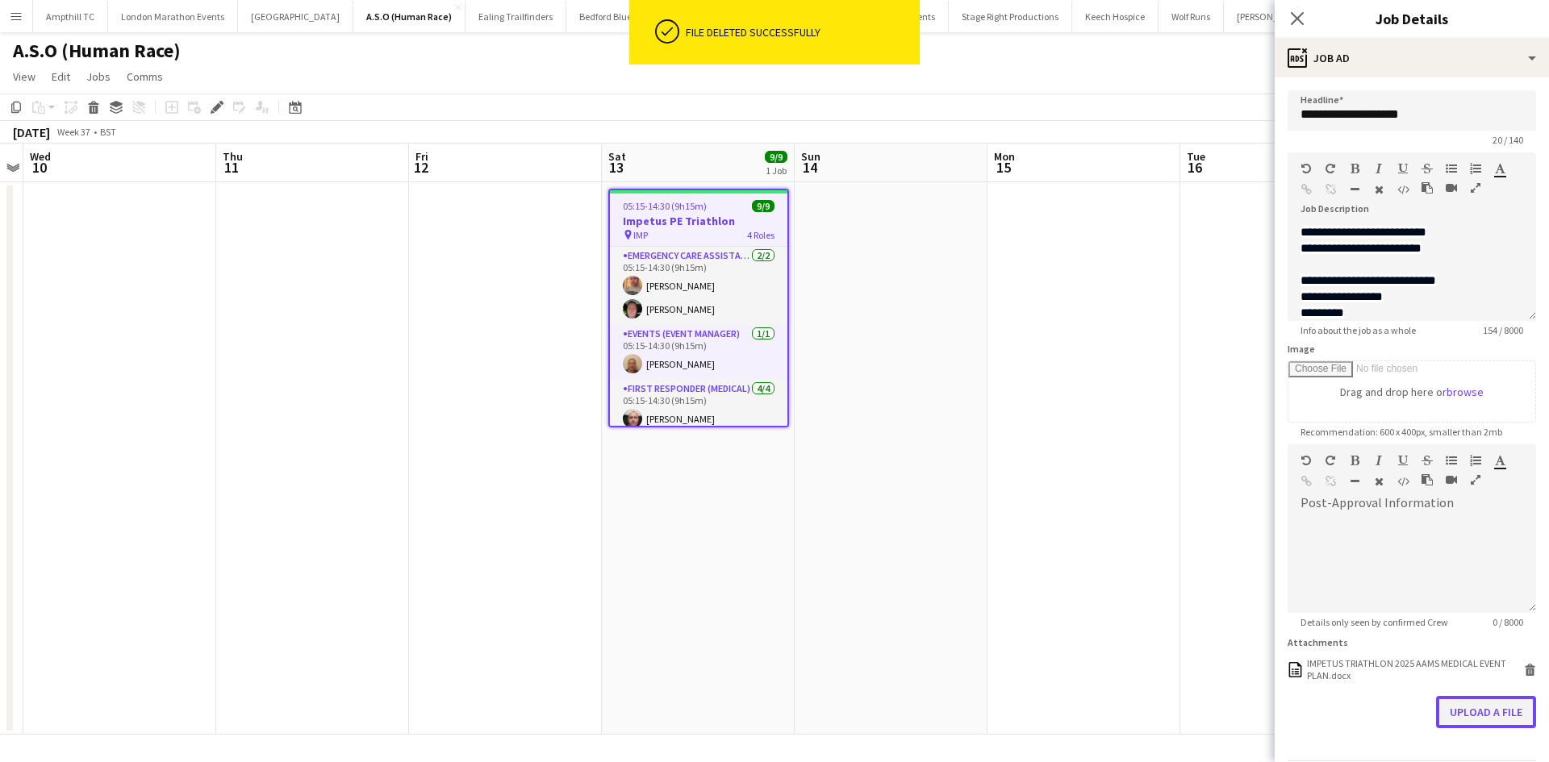
click at [1450, 709] on button "Upload a file" at bounding box center [1486, 712] width 100 height 32
click at [1292, 18] on icon "Close pop-in" at bounding box center [1296, 17] width 15 height 15
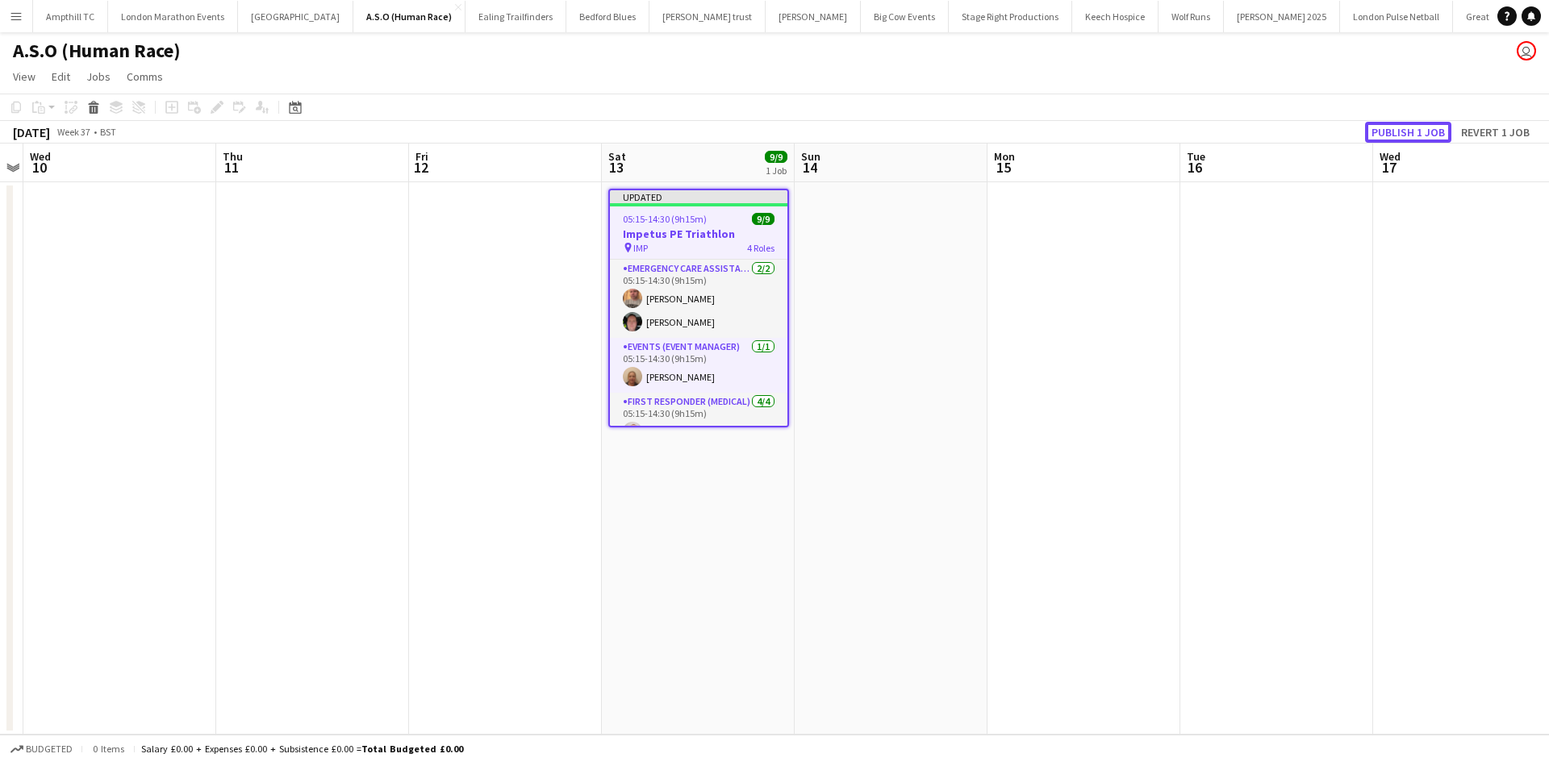
click at [1396, 131] on button "Publish 1 job" at bounding box center [1408, 132] width 86 height 21
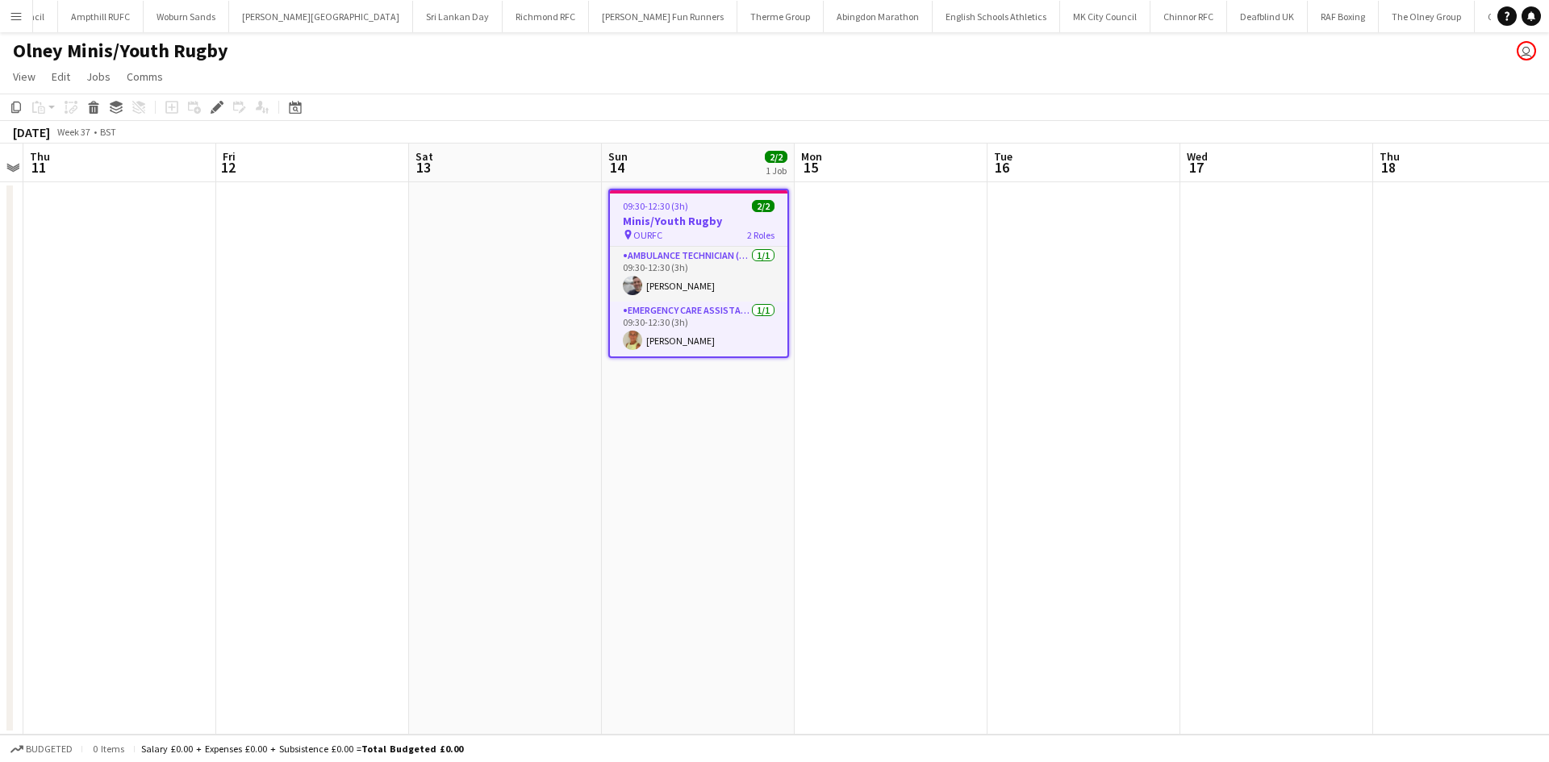
scroll to position [0, 1935]
drag, startPoint x: 219, startPoint y: 106, endPoint x: 227, endPoint y: 119, distance: 16.3
click at [217, 106] on icon at bounding box center [216, 107] width 9 height 9
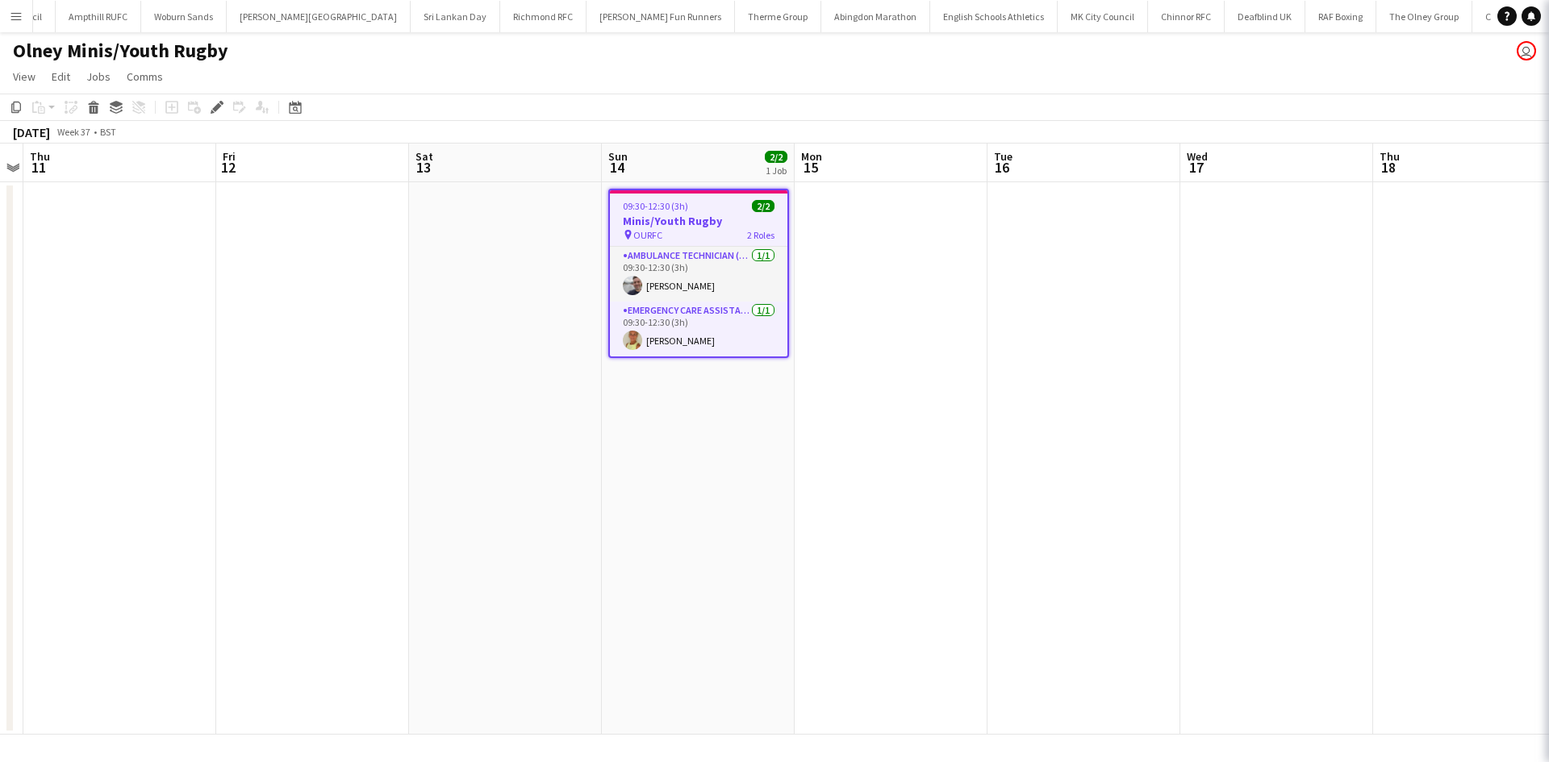
type input "**********"
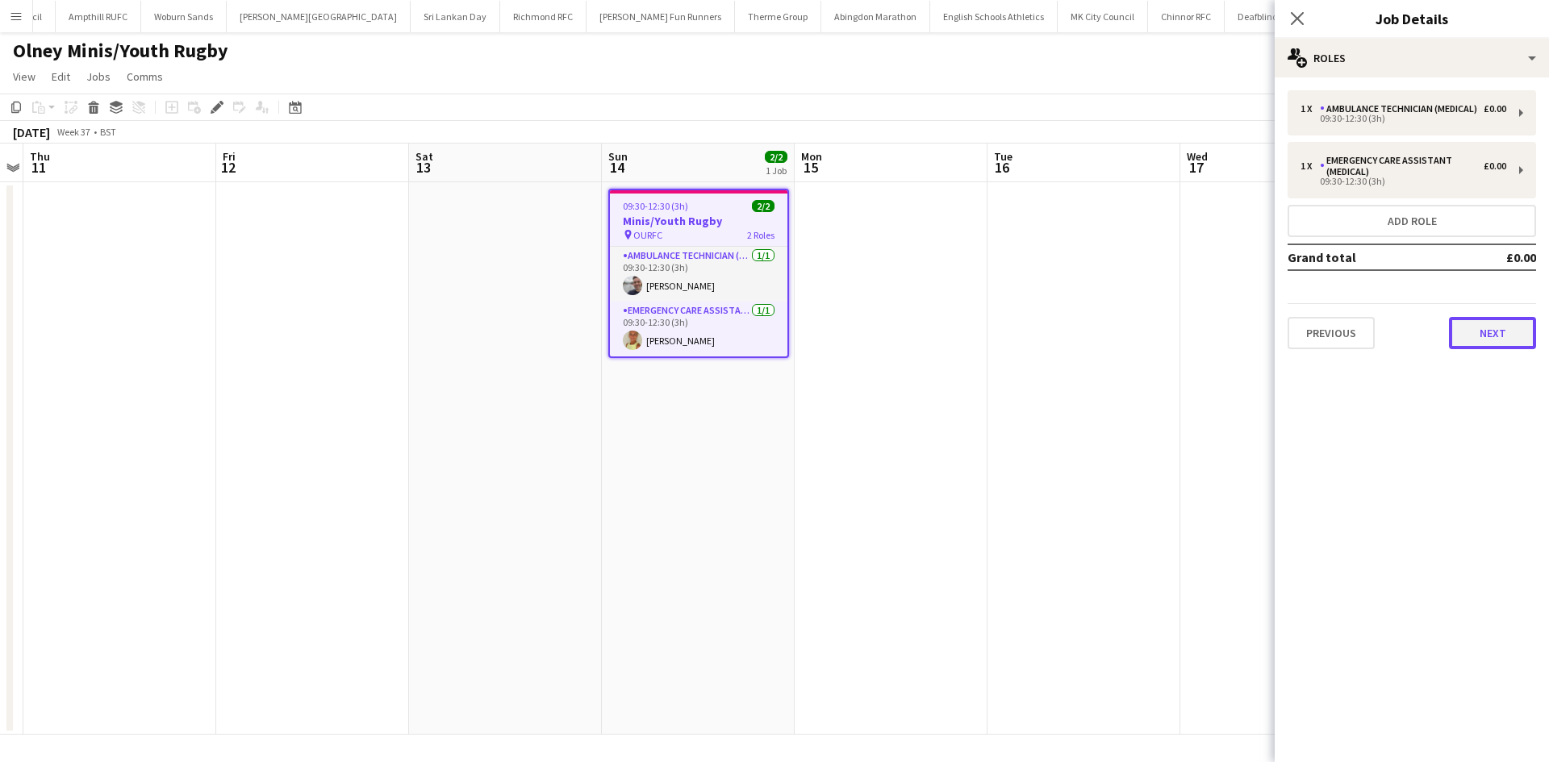
click at [1533, 345] on button "Next" at bounding box center [1492, 333] width 87 height 32
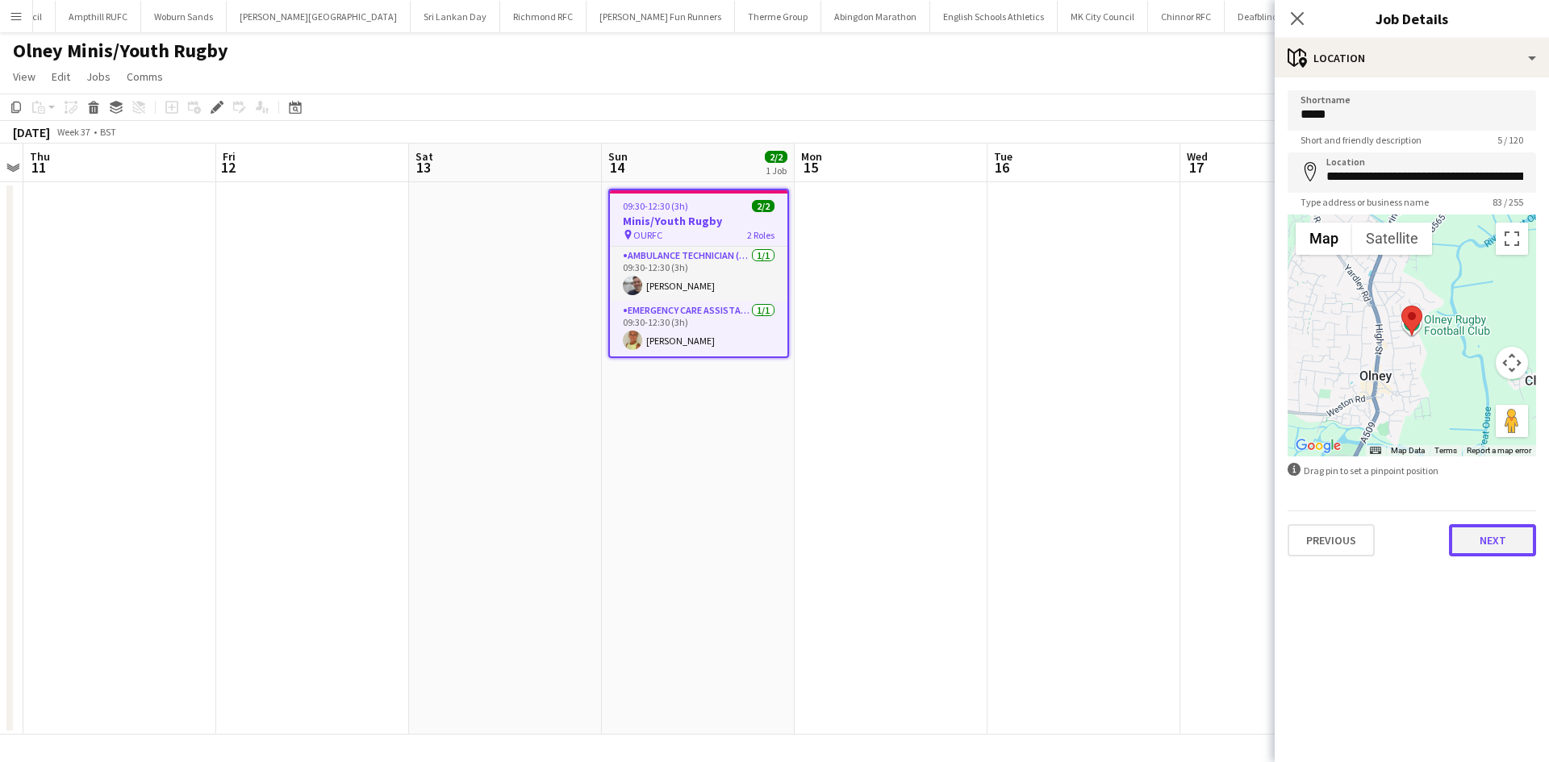
click at [1500, 542] on button "Next" at bounding box center [1492, 540] width 87 height 32
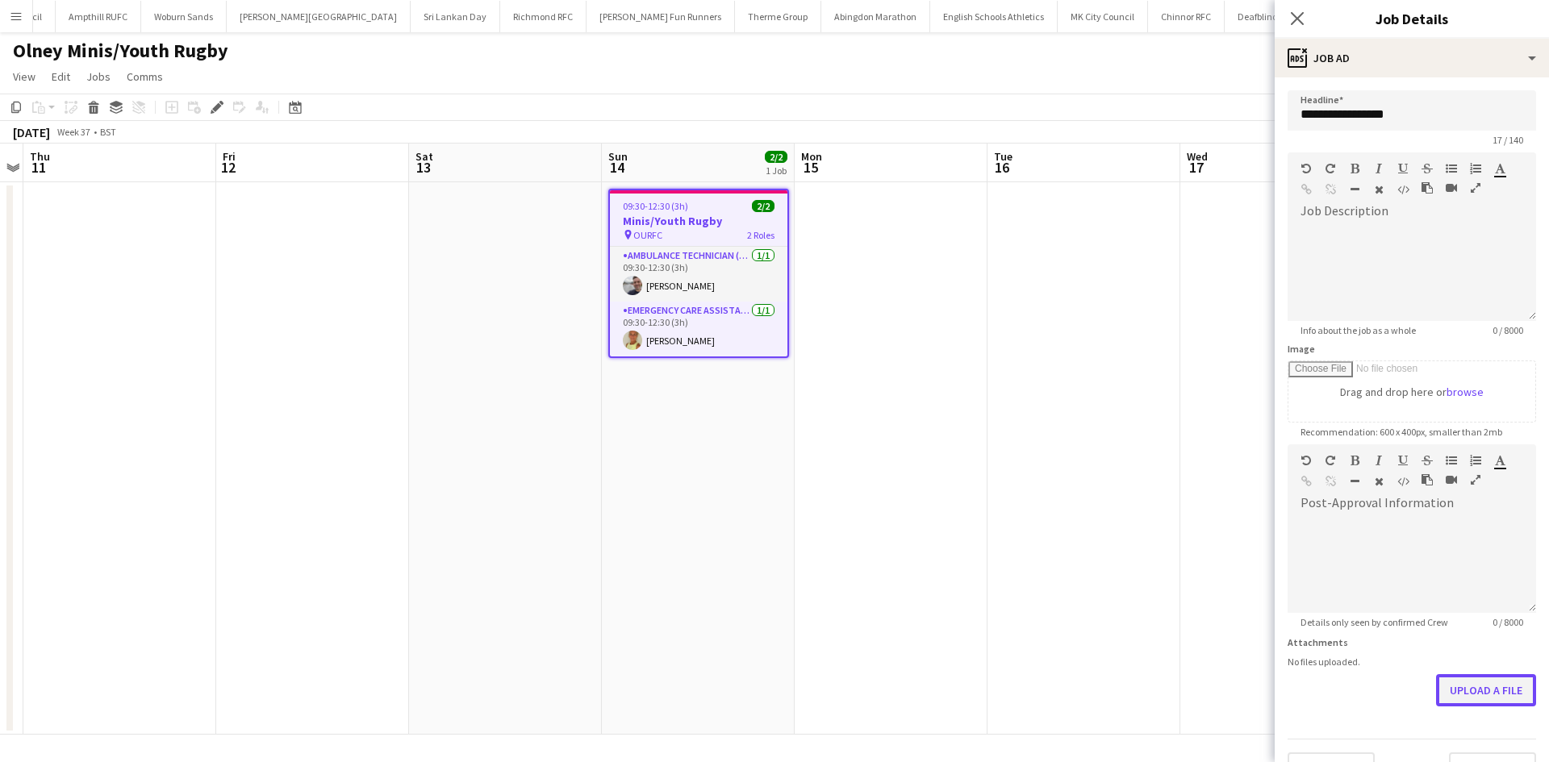
click at [1459, 682] on button "Upload a file" at bounding box center [1486, 690] width 100 height 32
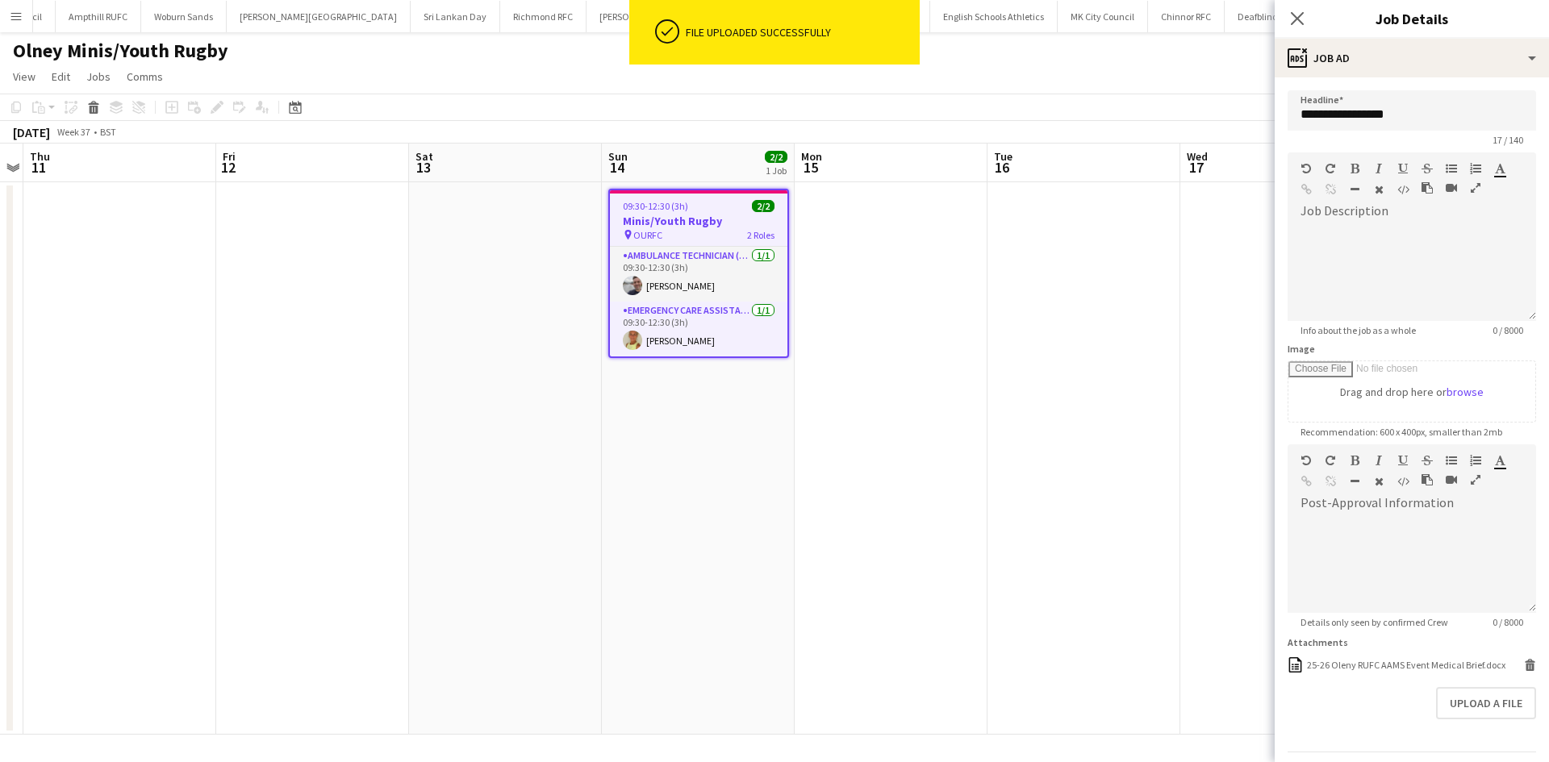
drag, startPoint x: 1297, startPoint y: 18, endPoint x: 1293, endPoint y: 38, distance: 20.6
click at [1297, 16] on icon "Close pop-in" at bounding box center [1297, 18] width 13 height 13
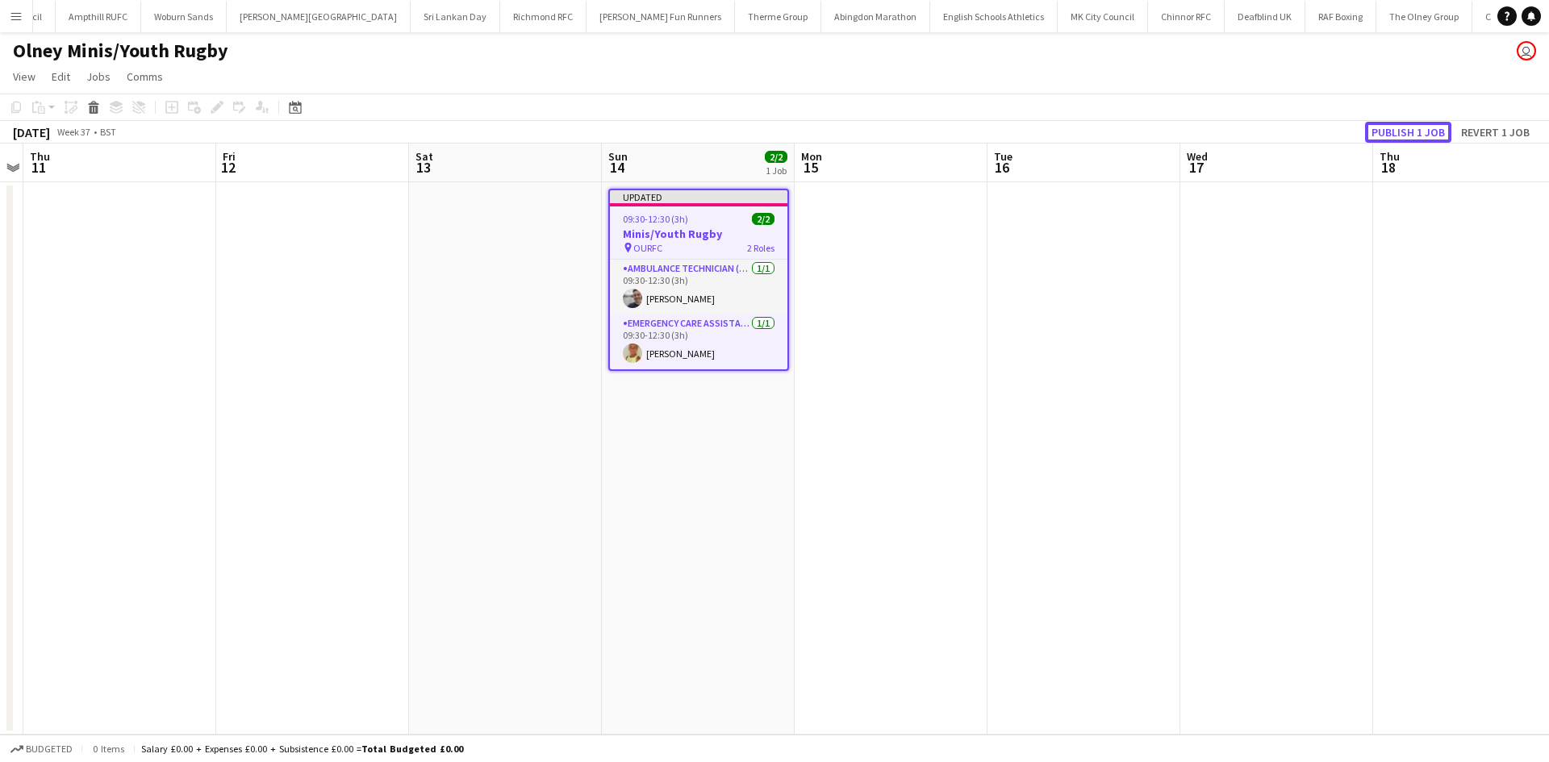
click at [1366, 127] on button "Publish 1 job" at bounding box center [1408, 132] width 86 height 21
